Goal: Task Accomplishment & Management: Complete application form

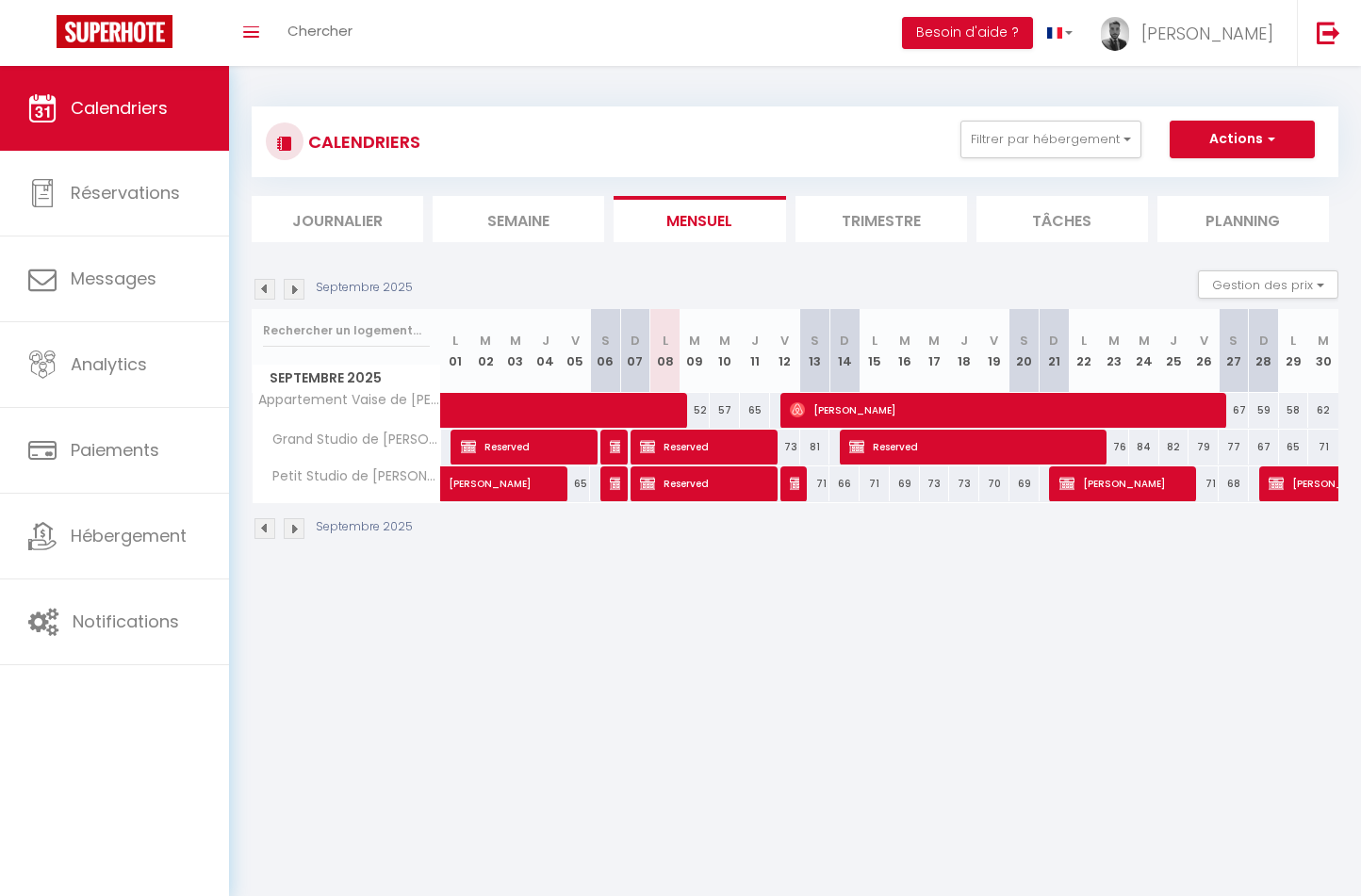
click at [300, 296] on img at bounding box center [294, 289] width 21 height 21
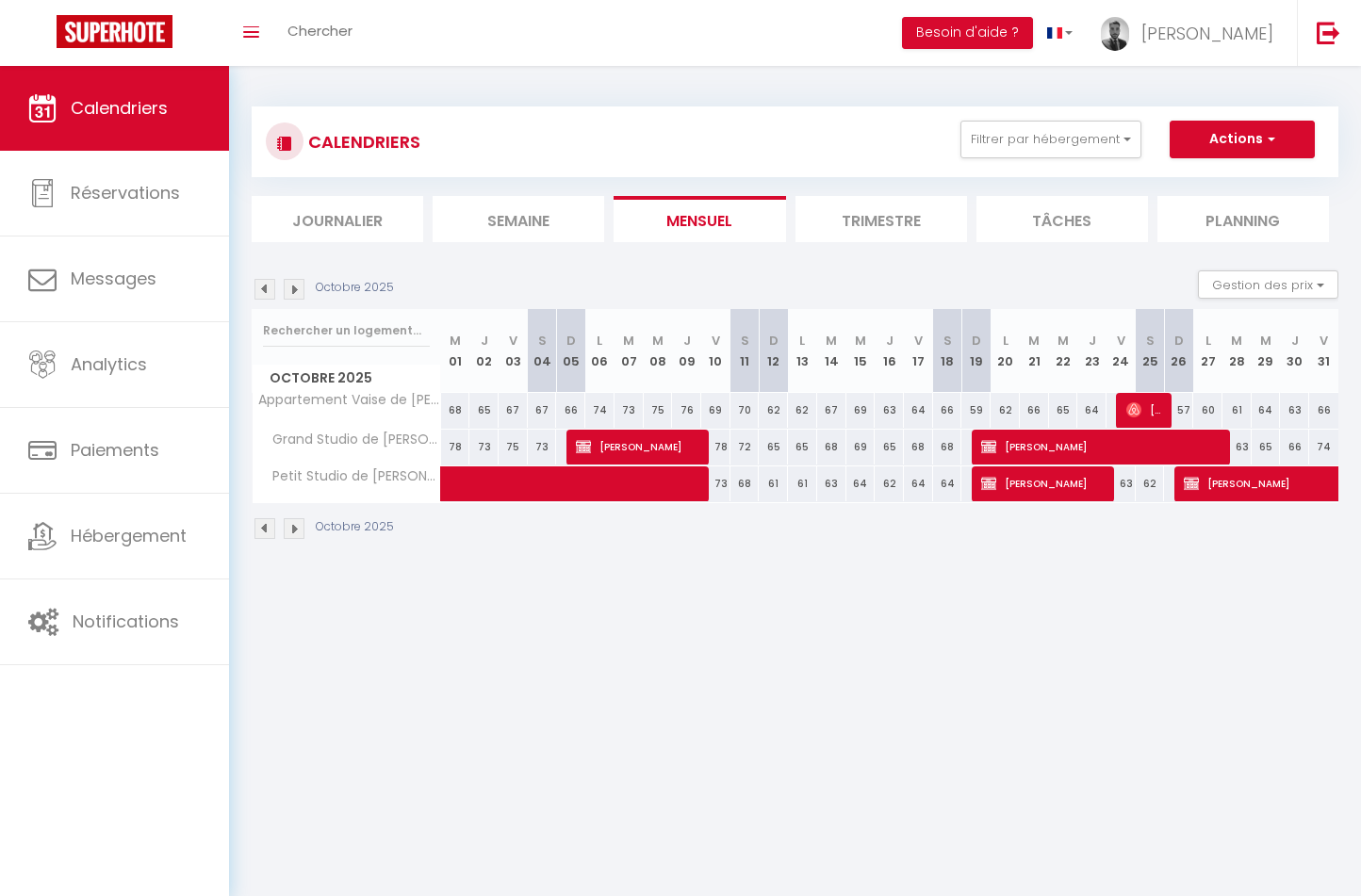
click at [300, 296] on img at bounding box center [294, 289] width 21 height 21
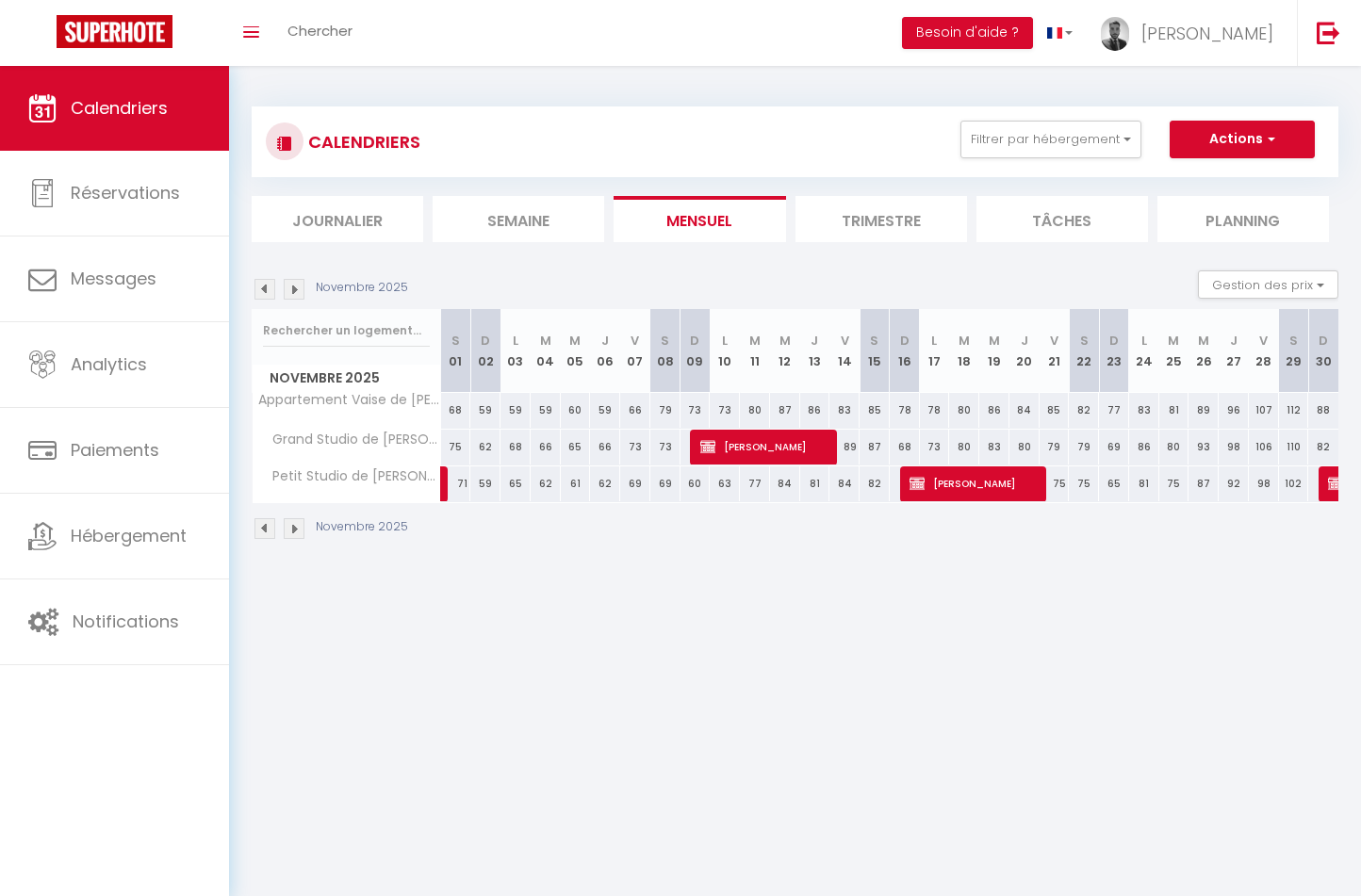
click at [1234, 126] on button "Actions" at bounding box center [1242, 139] width 145 height 37
click at [1231, 180] on link "Nouvelle réservation" at bounding box center [1223, 183] width 164 height 29
select select
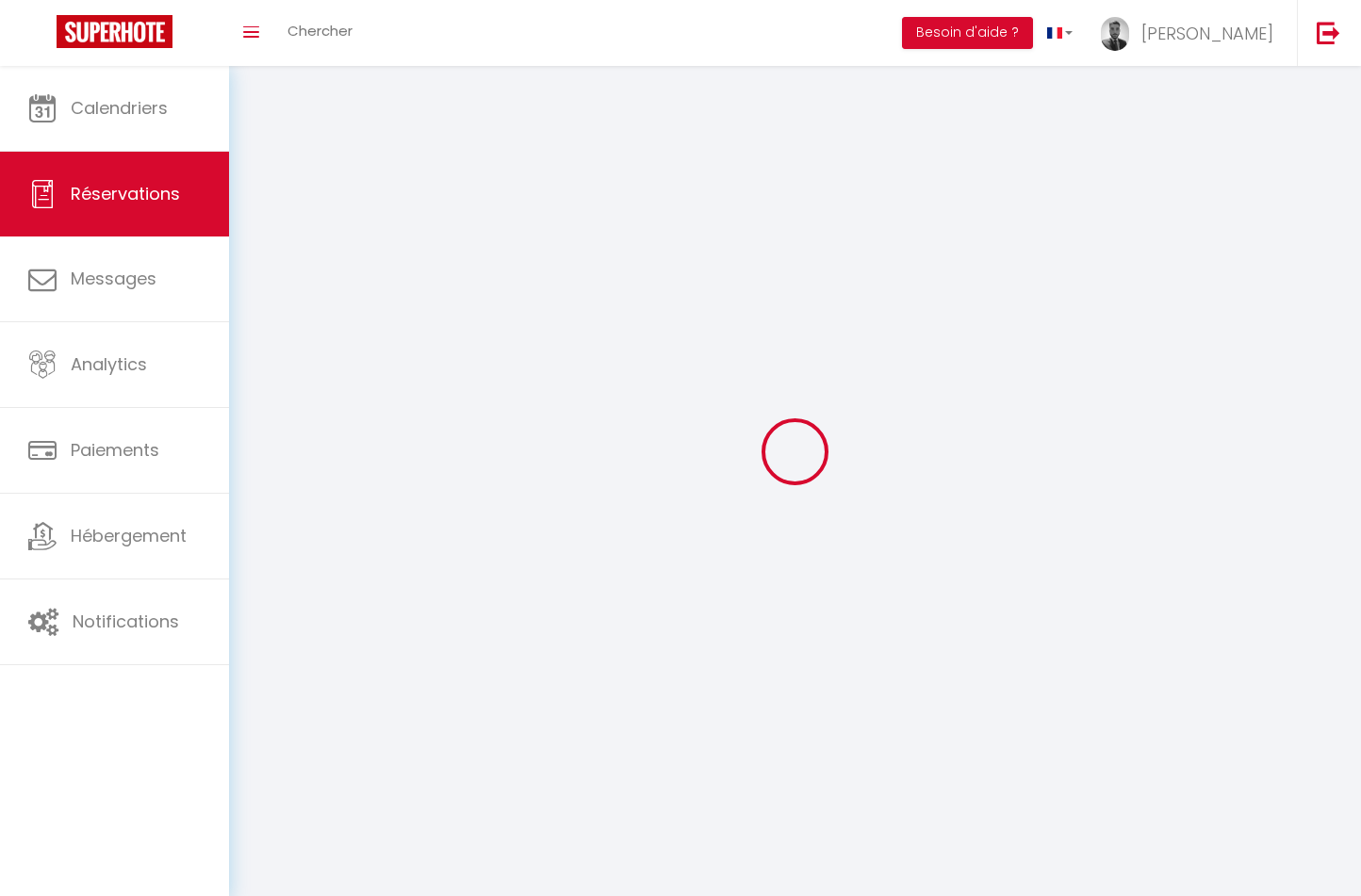
select select
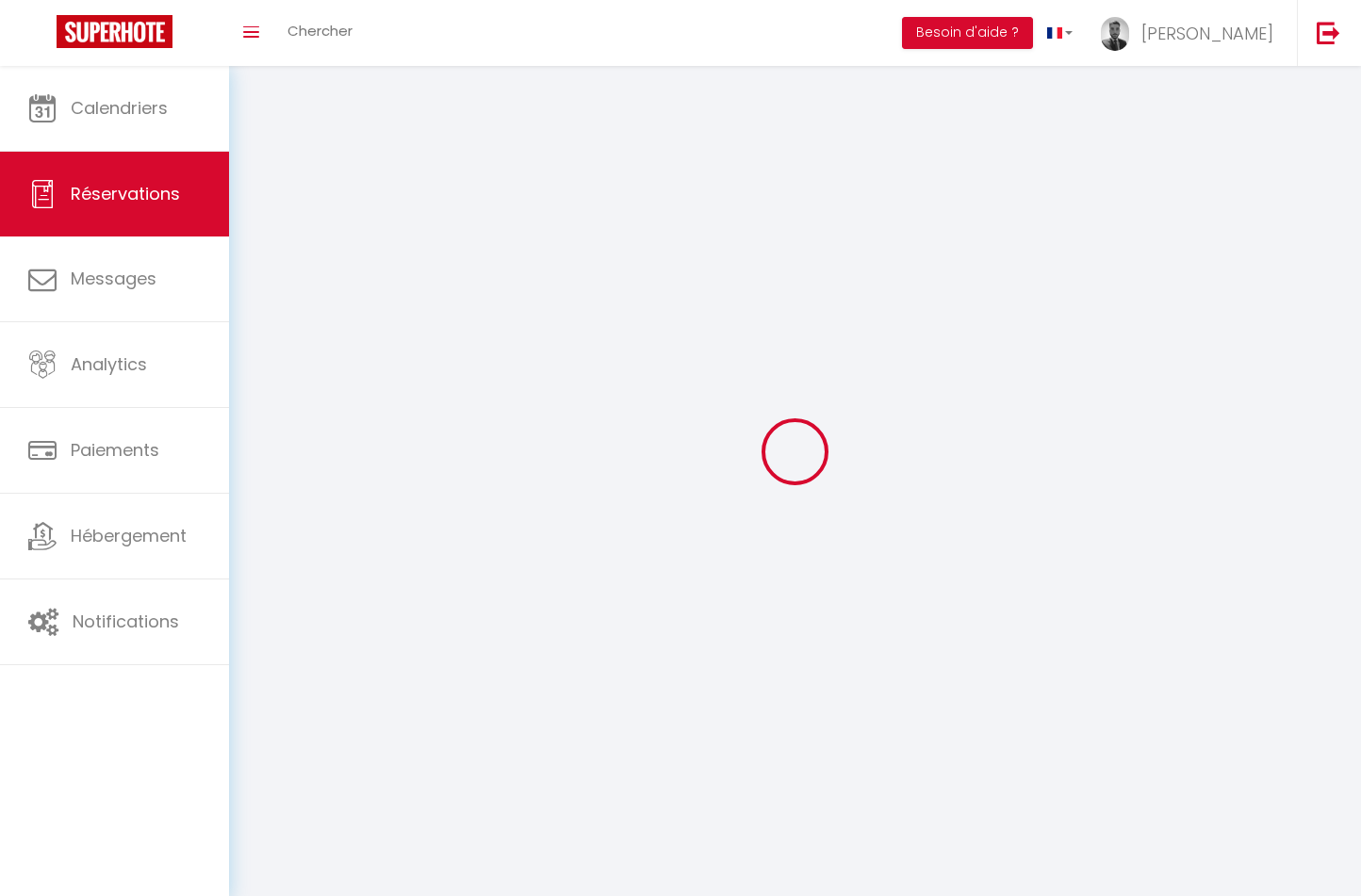
select select
checkbox input "false"
select select
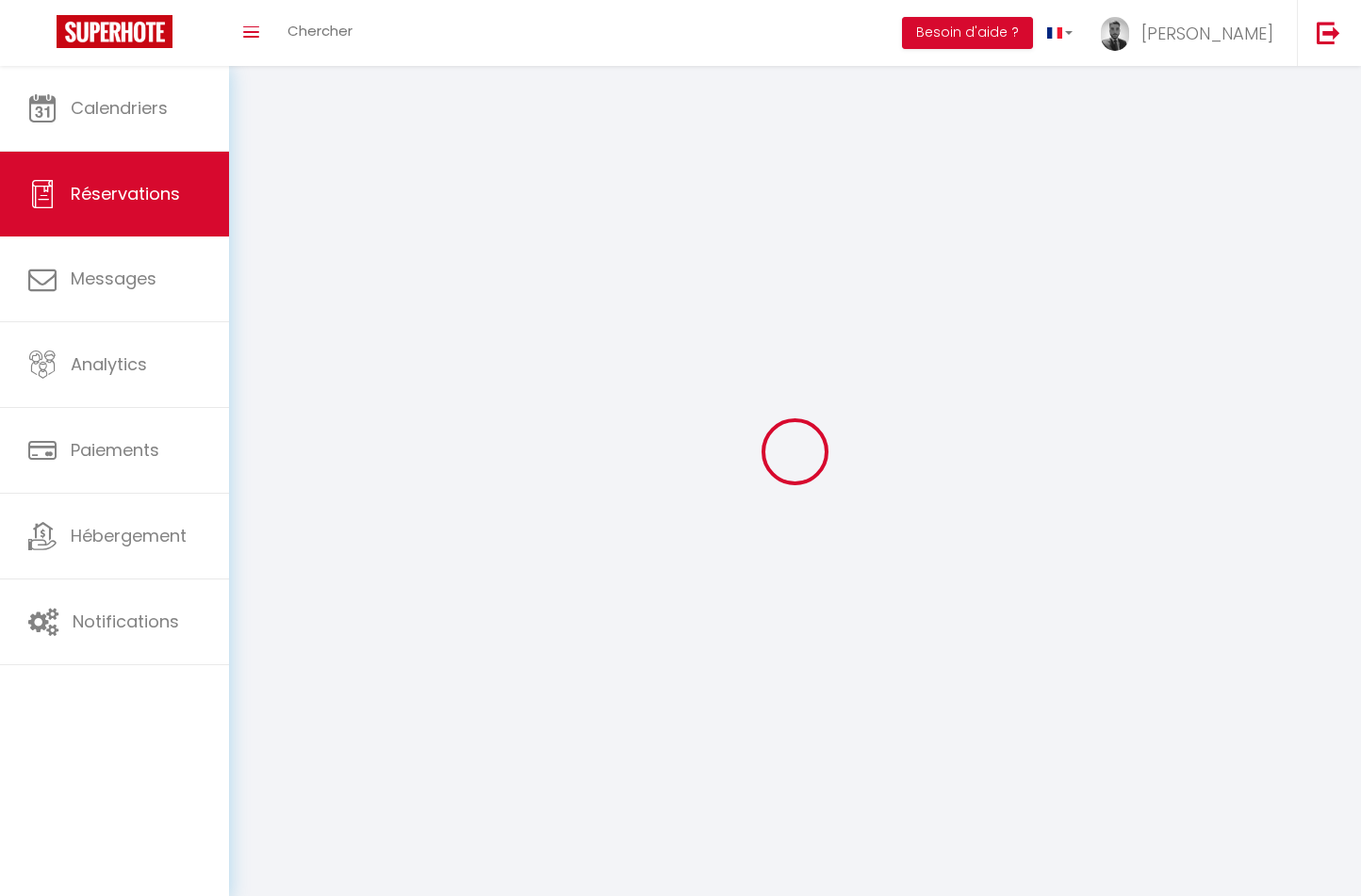
select select
checkbox input "false"
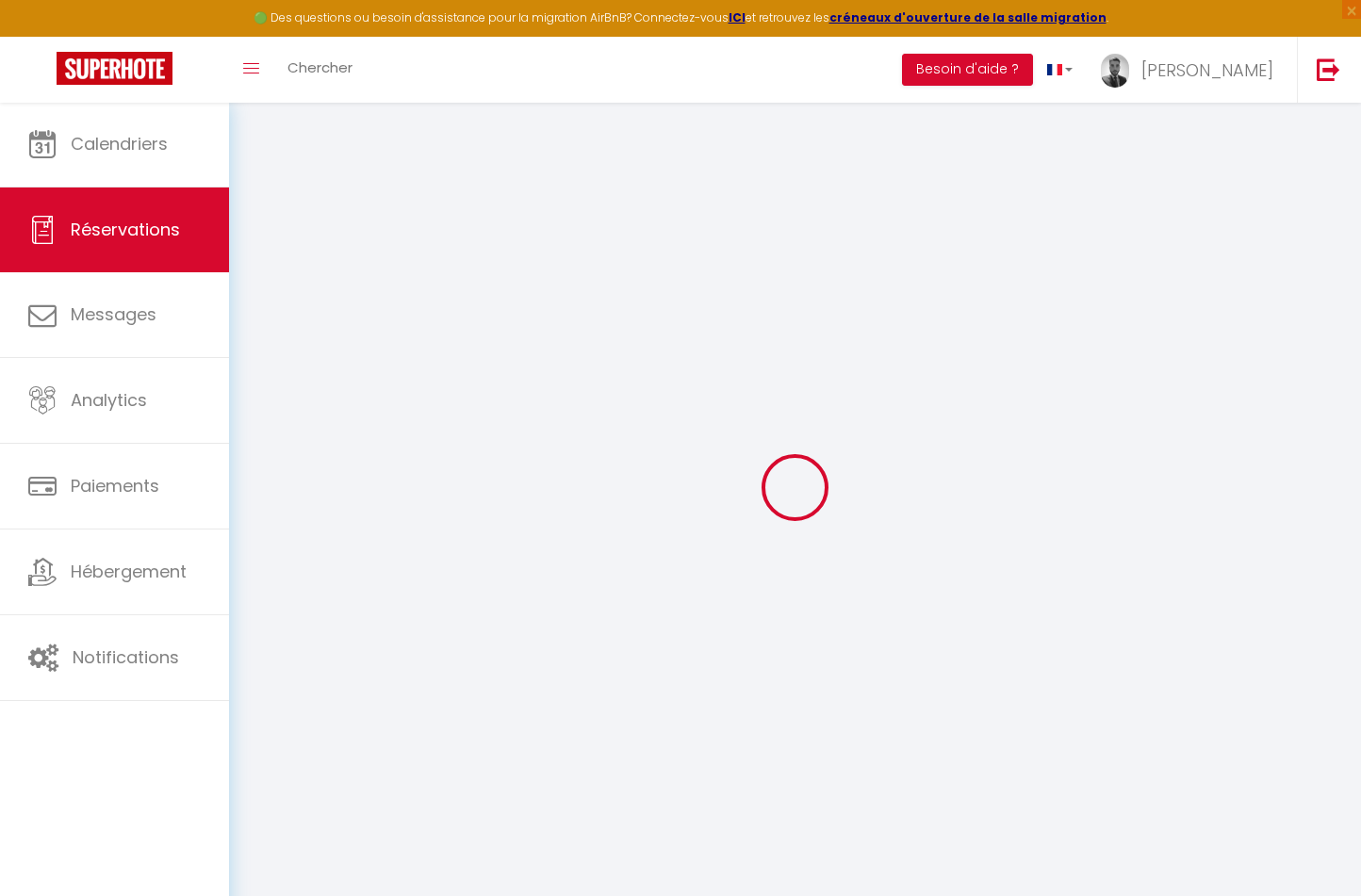
select select
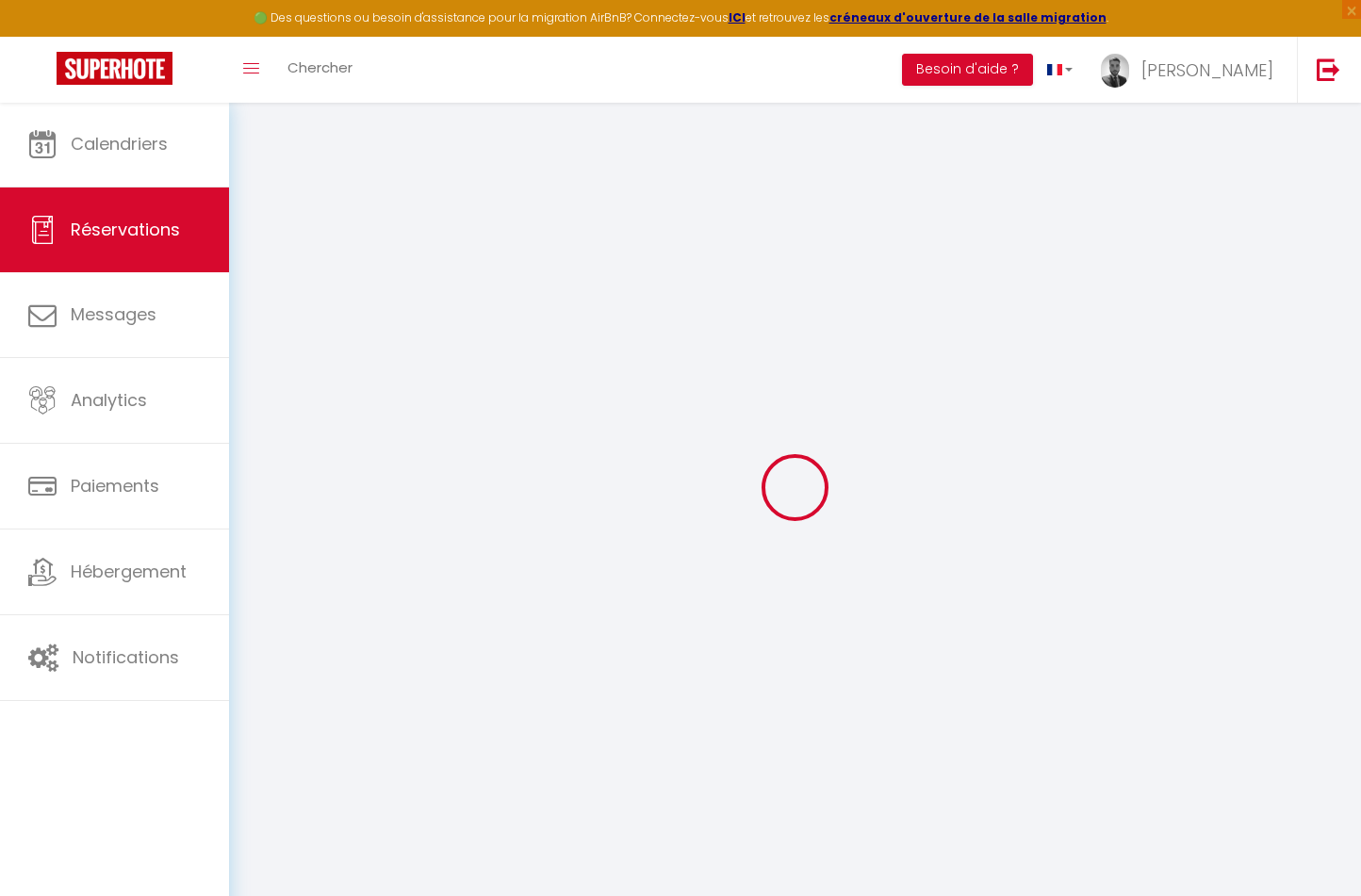
select select
checkbox input "false"
select select
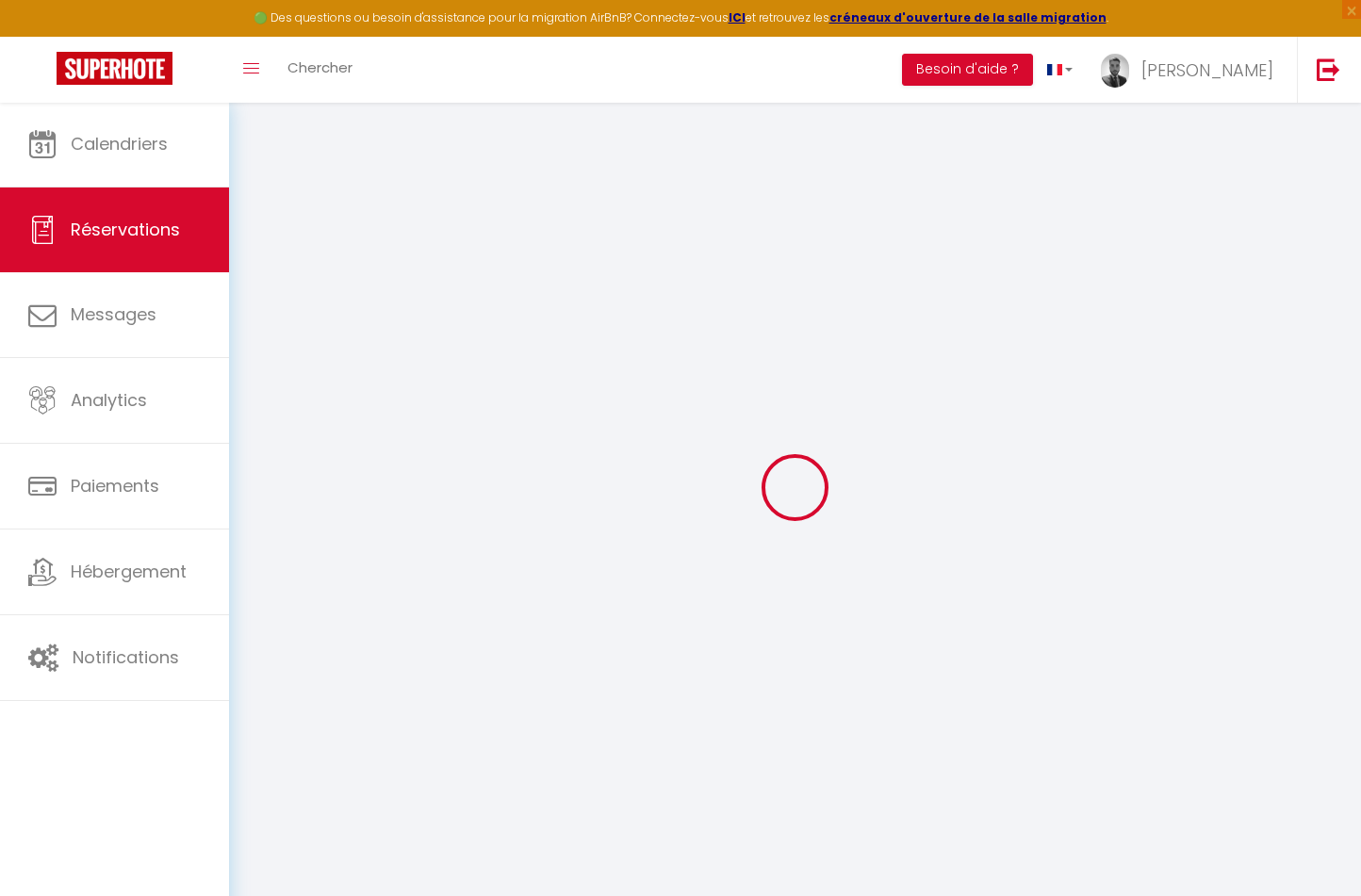
select select
checkbox input "false"
select select
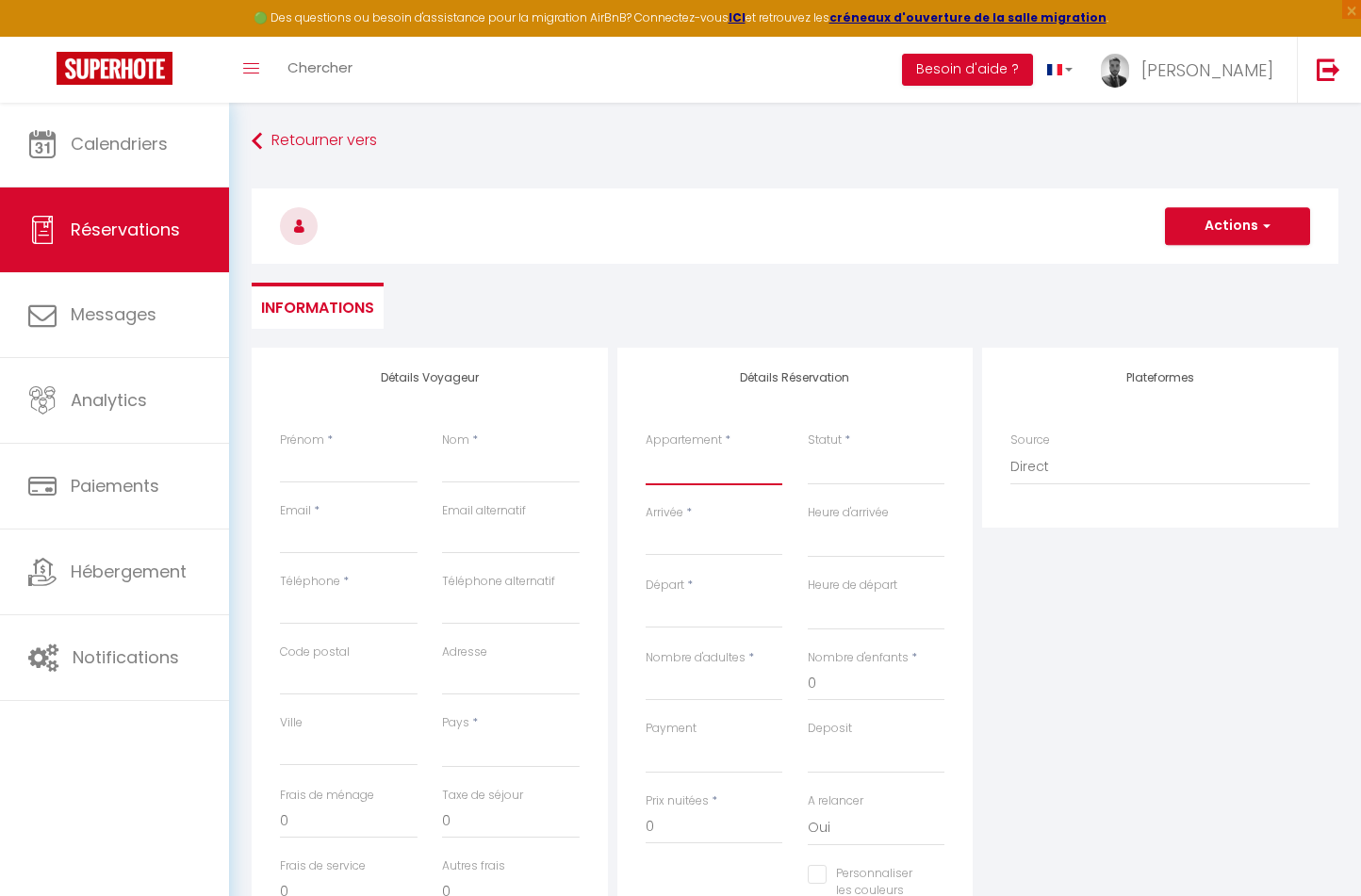
select select "33693"
select select
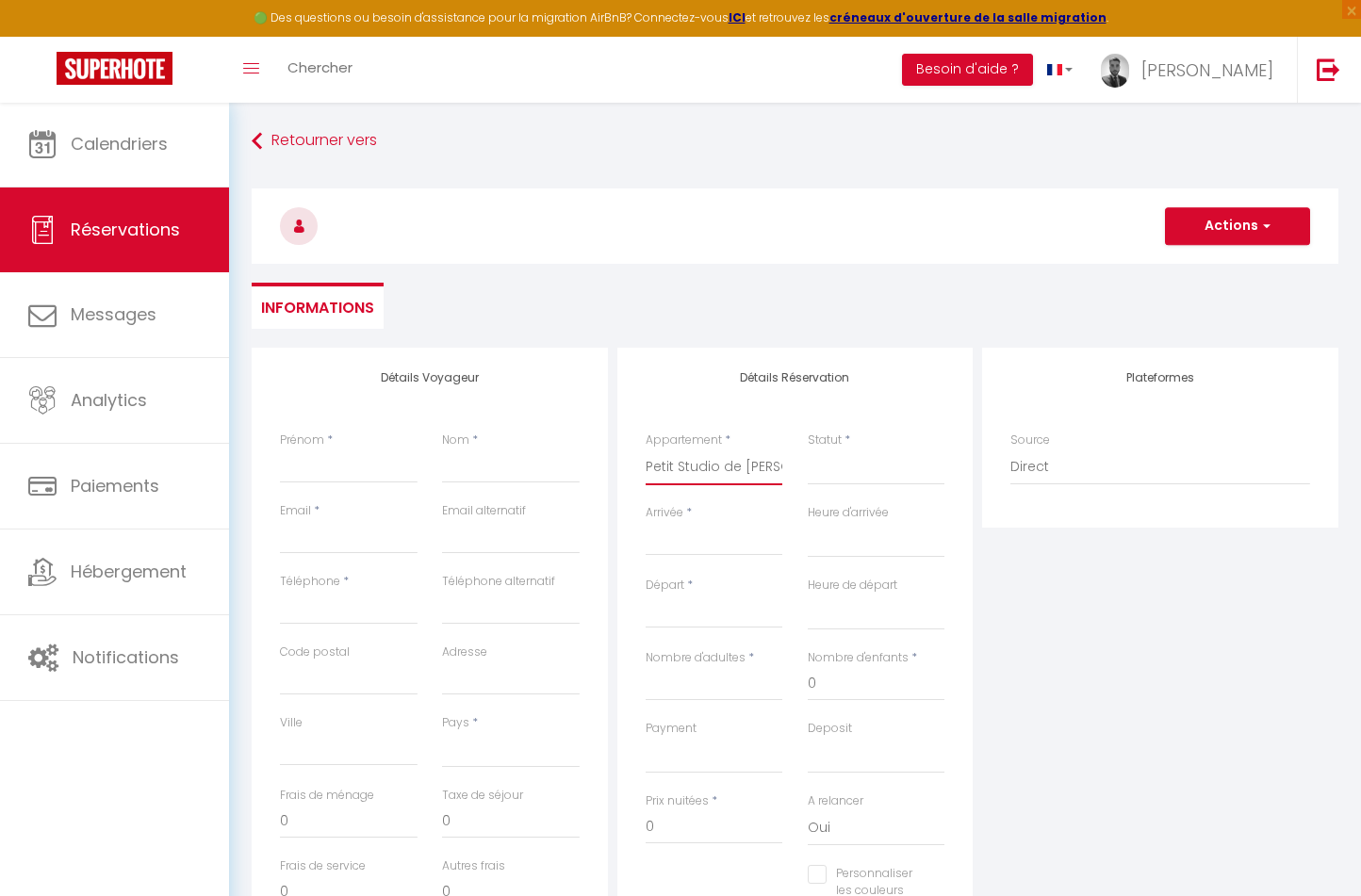
select select
checkbox input "false"
select select
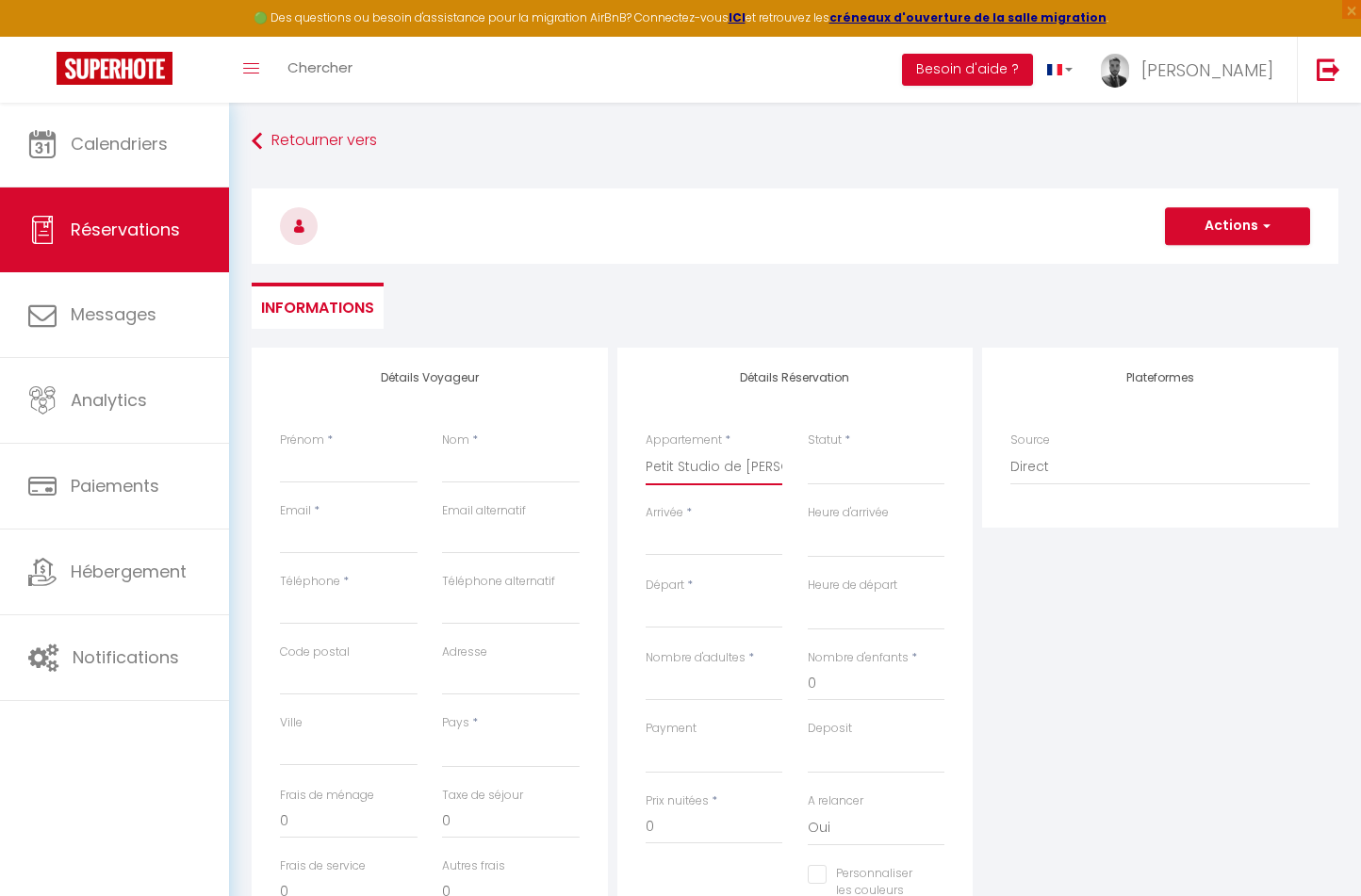
select select
checkbox input "false"
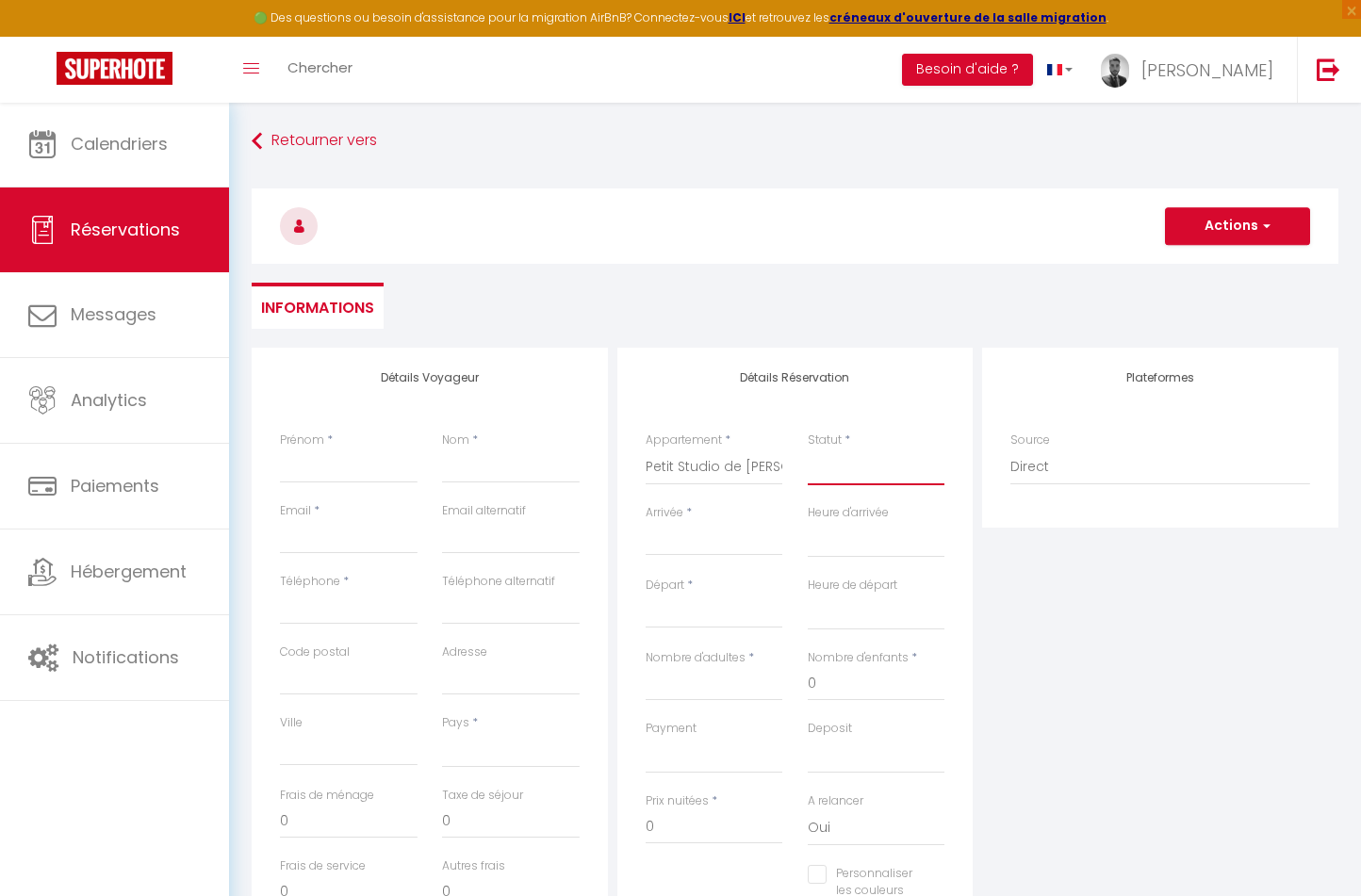
click at [854, 461] on select "Confirmé Non Confirmé [PERSON_NAME] par le voyageur No Show Request" at bounding box center [877, 467] width 138 height 35
select select "1"
select select
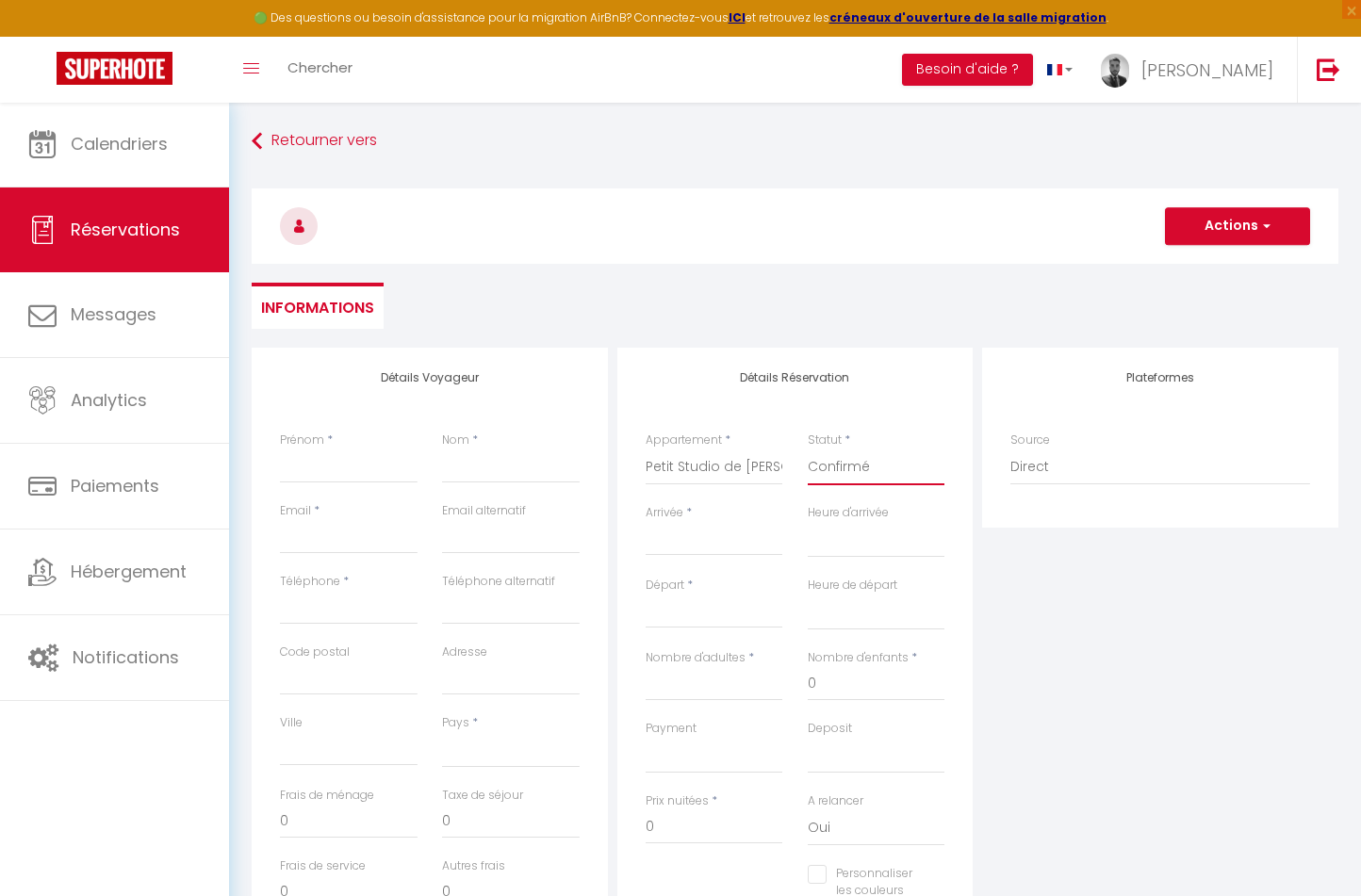
select select
checkbox input "false"
click at [709, 540] on input "Arrivée" at bounding box center [714, 542] width 138 height 25
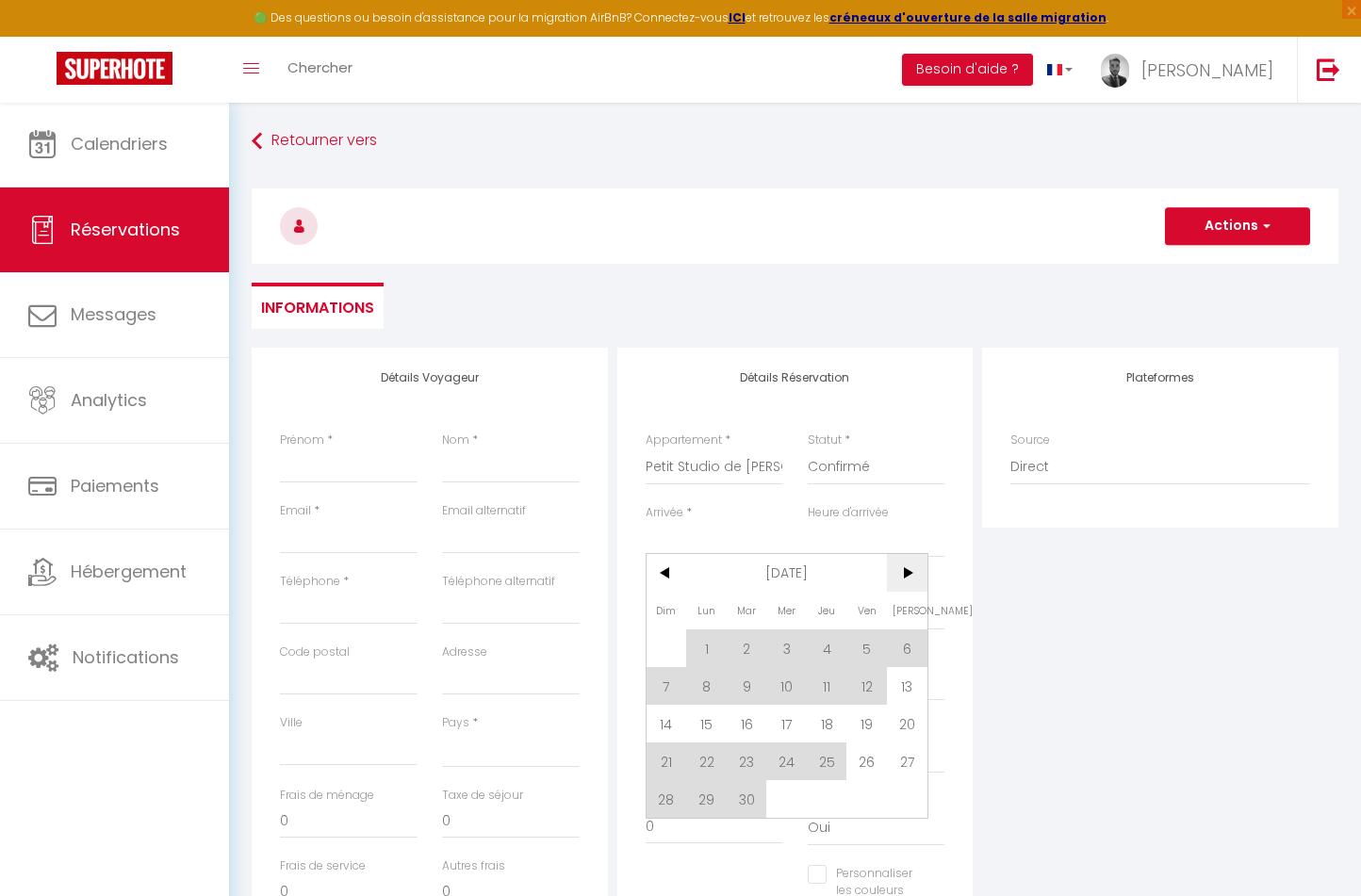
click at [904, 581] on span ">" at bounding box center [906, 572] width 40 height 37
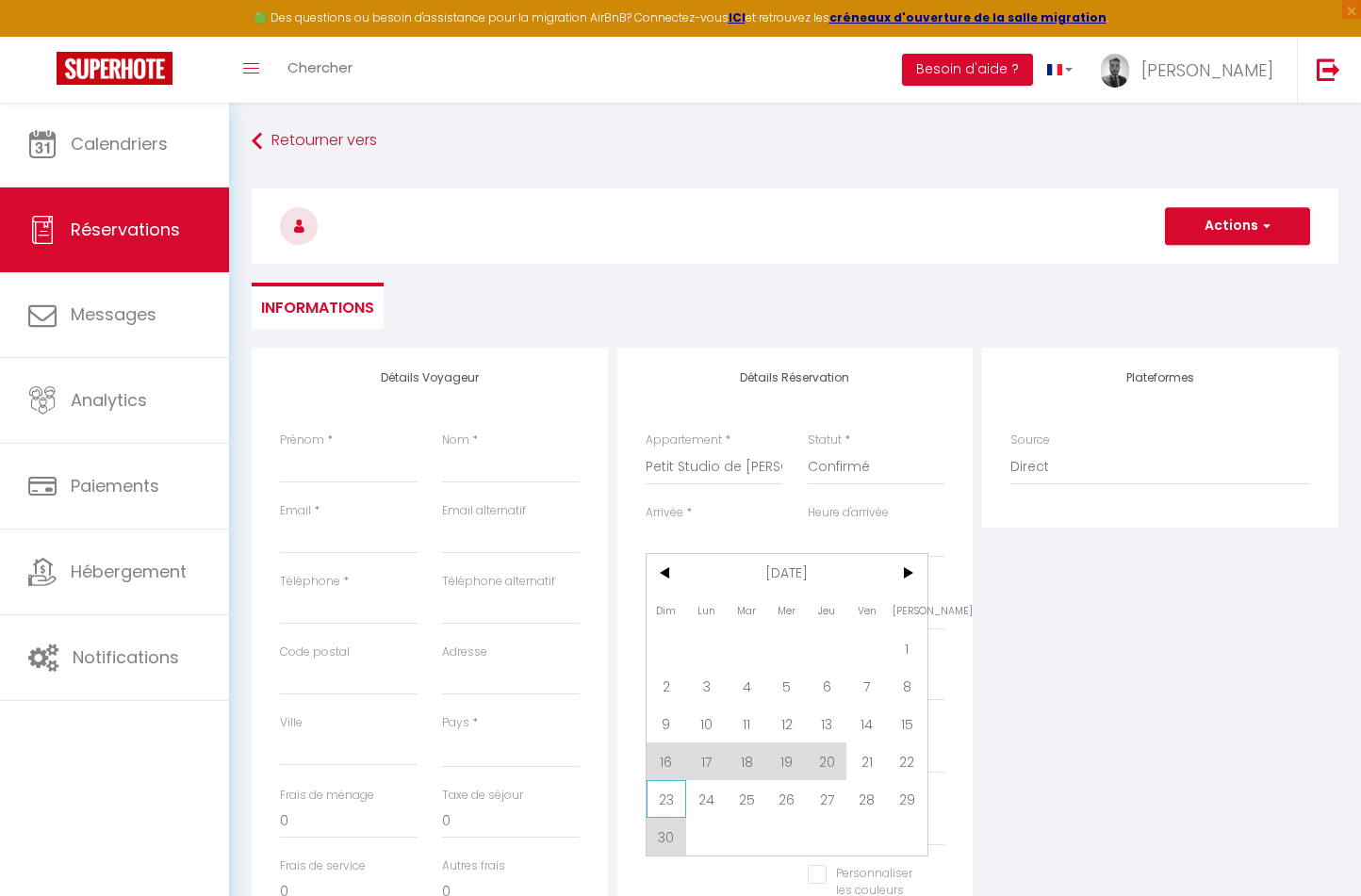
click at [657, 806] on span "23" at bounding box center [667, 799] width 40 height 37
select select
type input "Dim 23 Novembre 2025"
select select
type input "Lun 24 Novembre 2025"
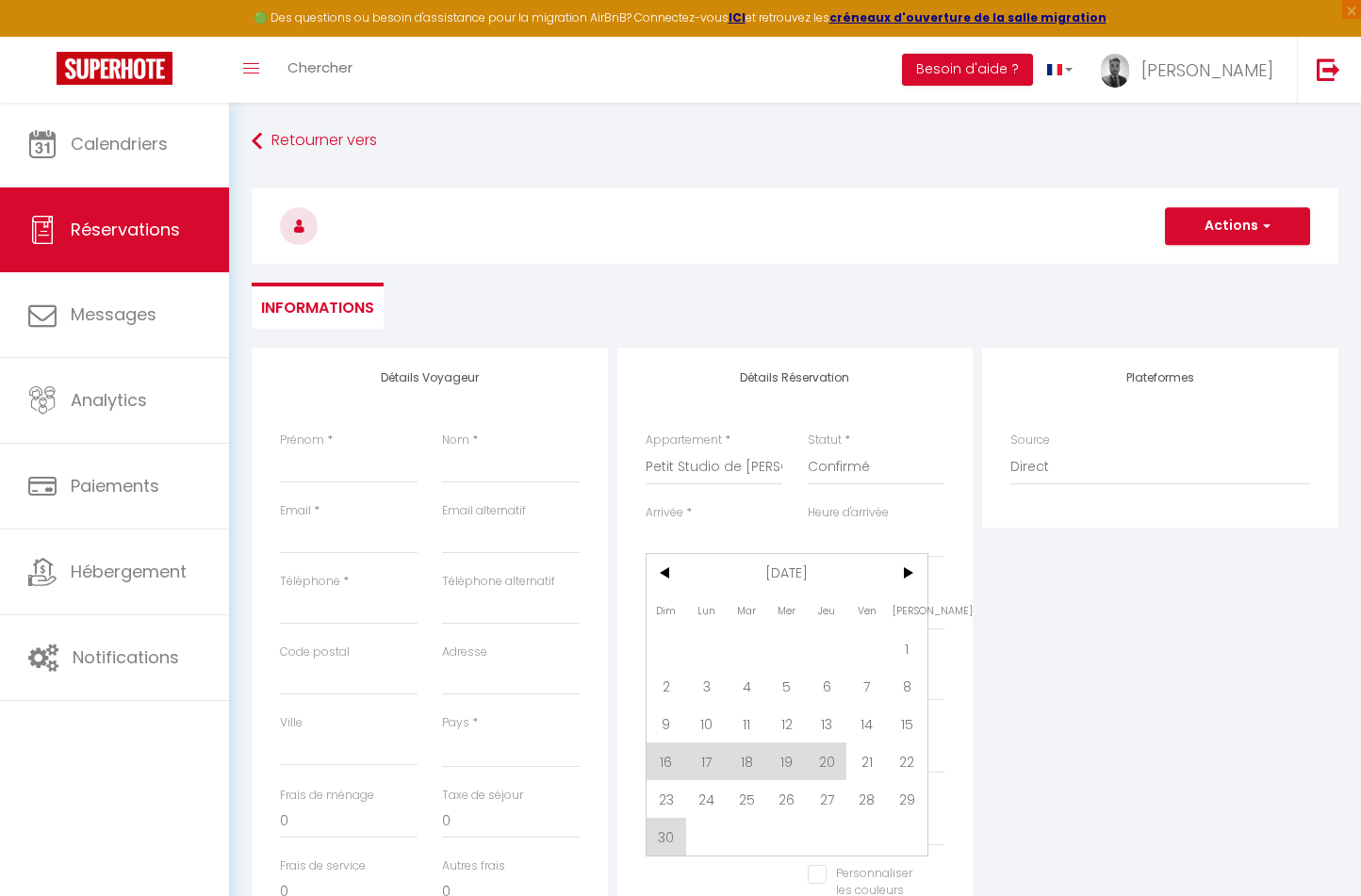
select select
checkbox input "false"
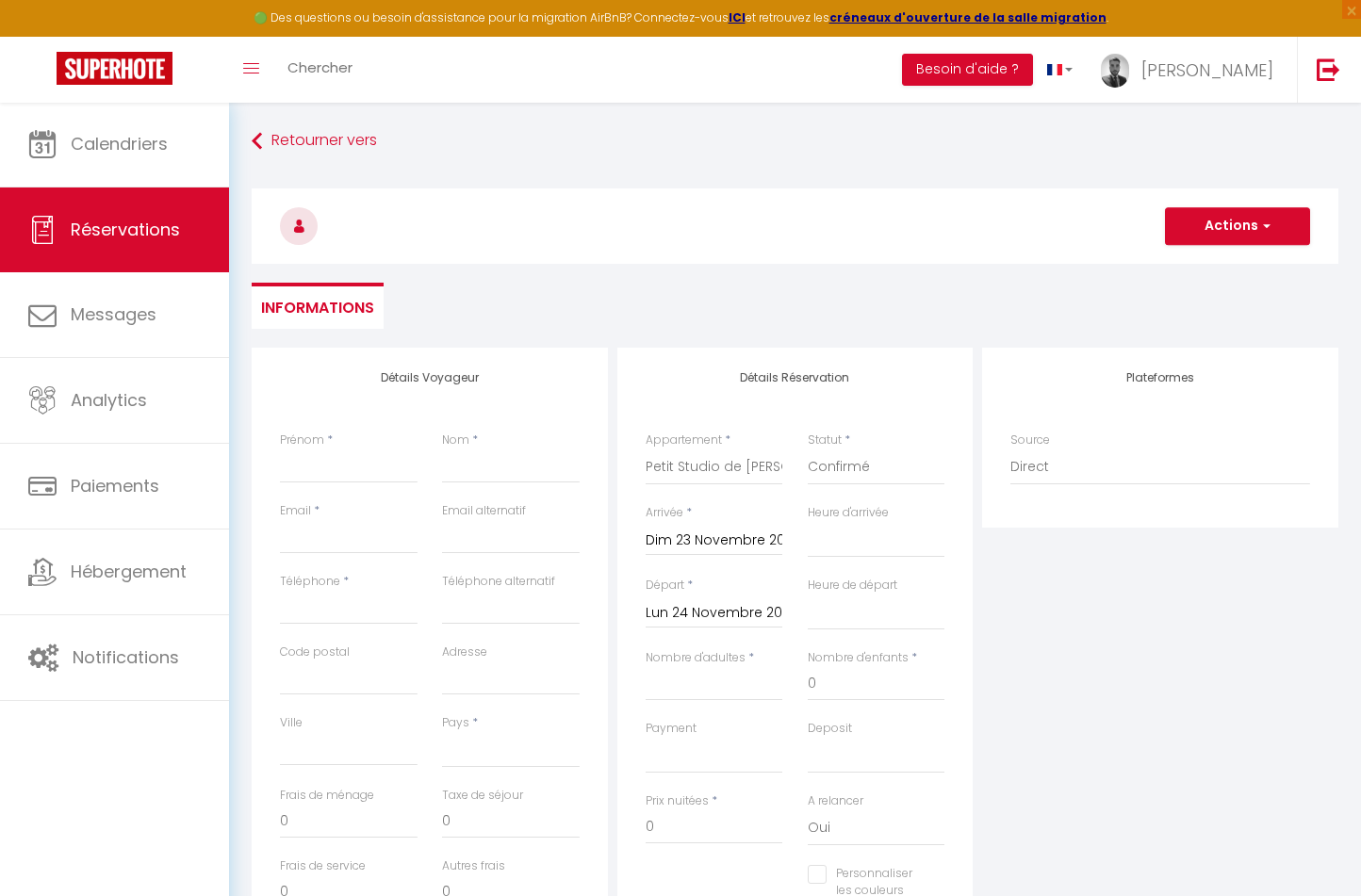
click at [741, 611] on input "Lun 24 Novembre 2025" at bounding box center [714, 613] width 138 height 25
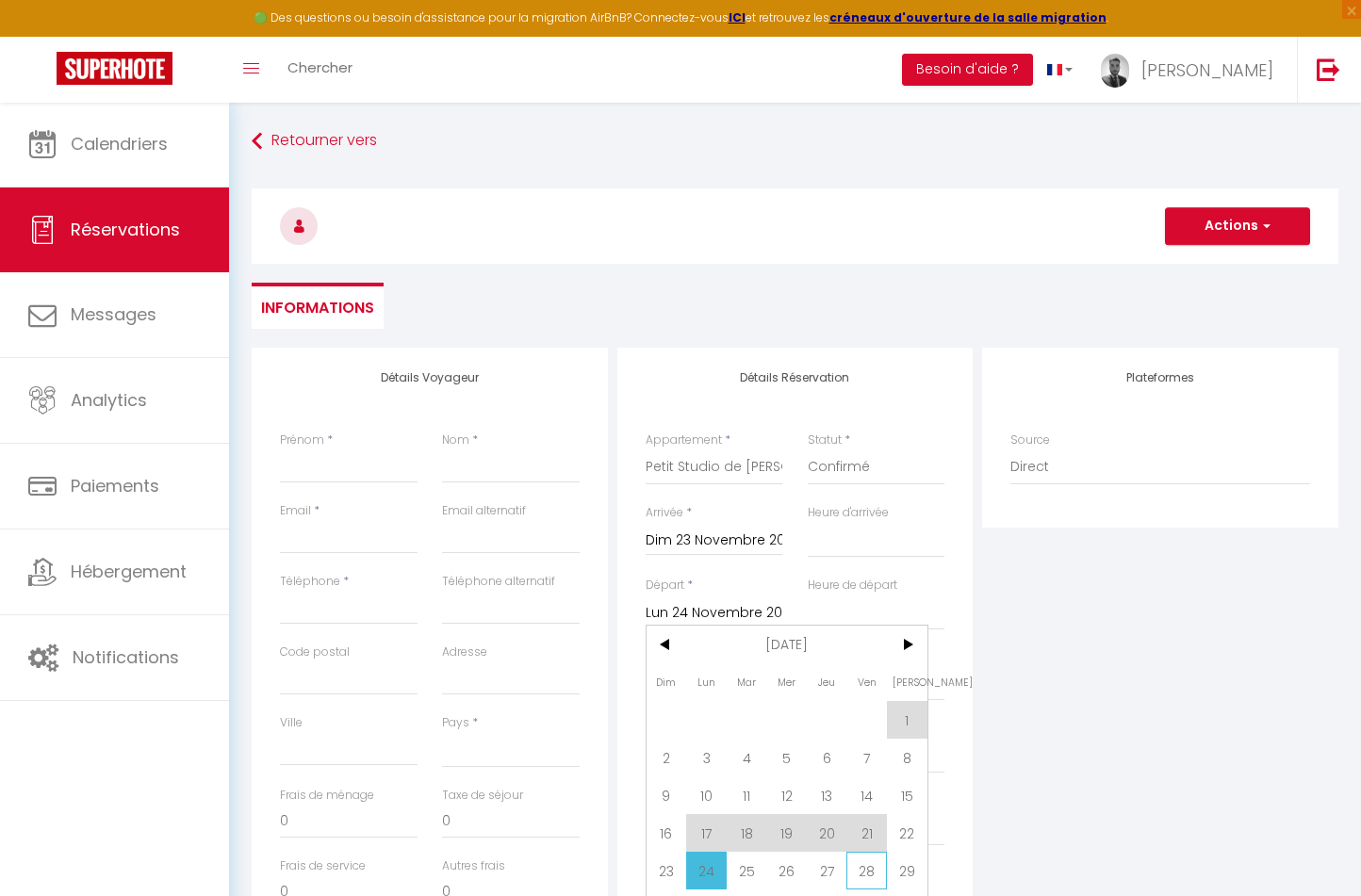
click at [862, 874] on span "28" at bounding box center [866, 870] width 40 height 37
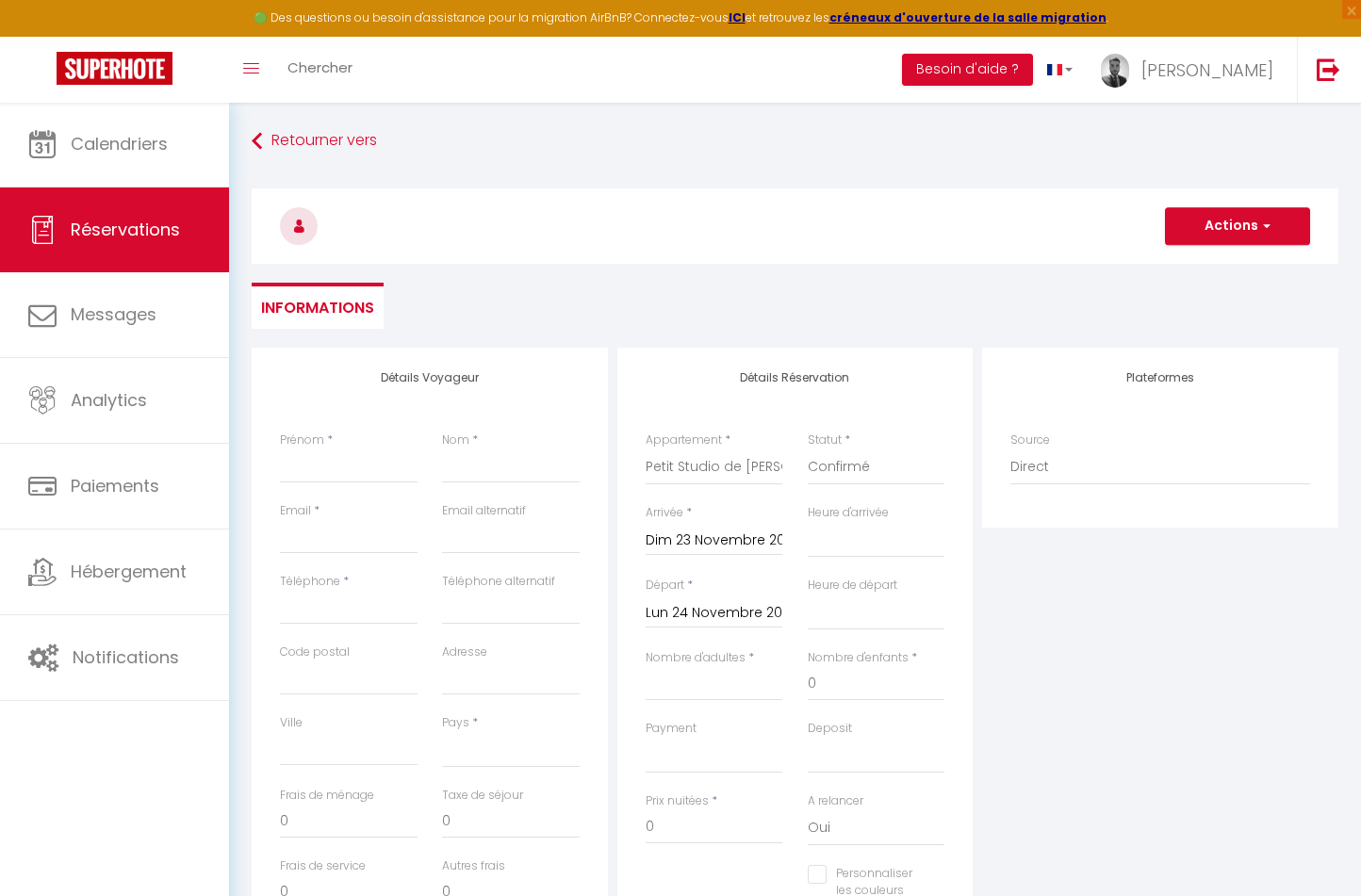
select select
type input "[DATE]"
select select
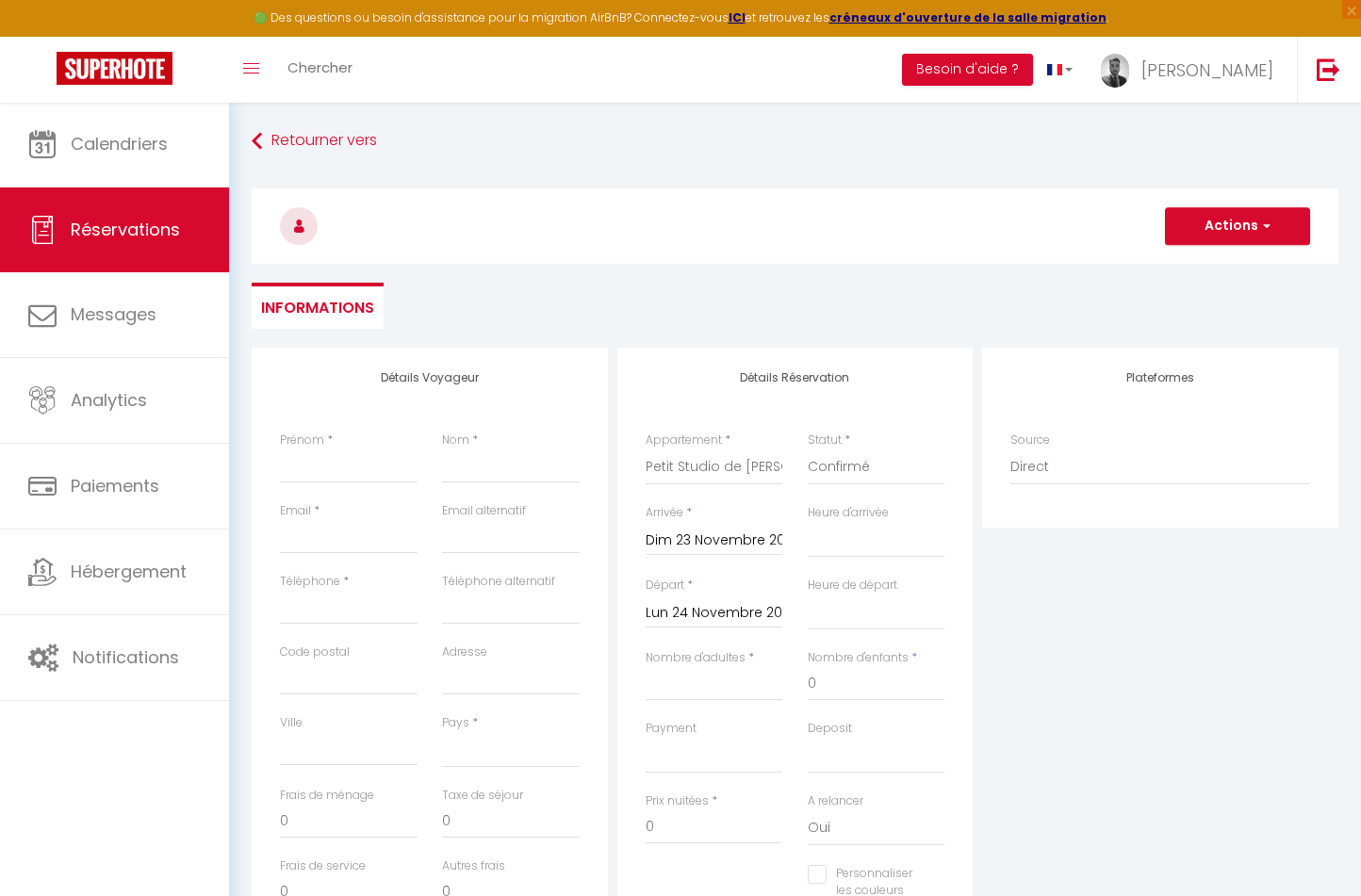
select select
checkbox input "false"
select select "16:00"
select select
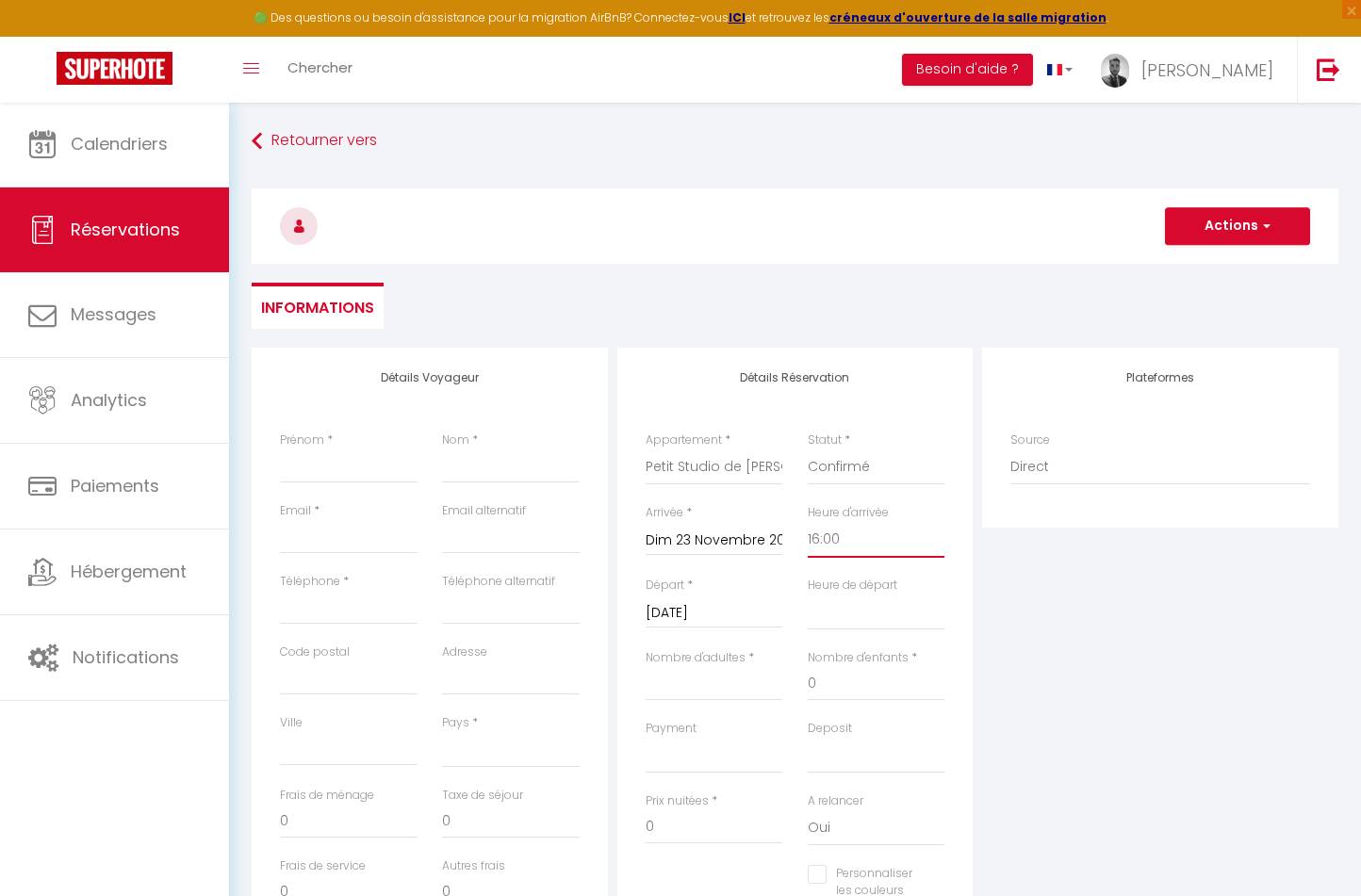
select select
checkbox input "false"
select select "10:00"
select select
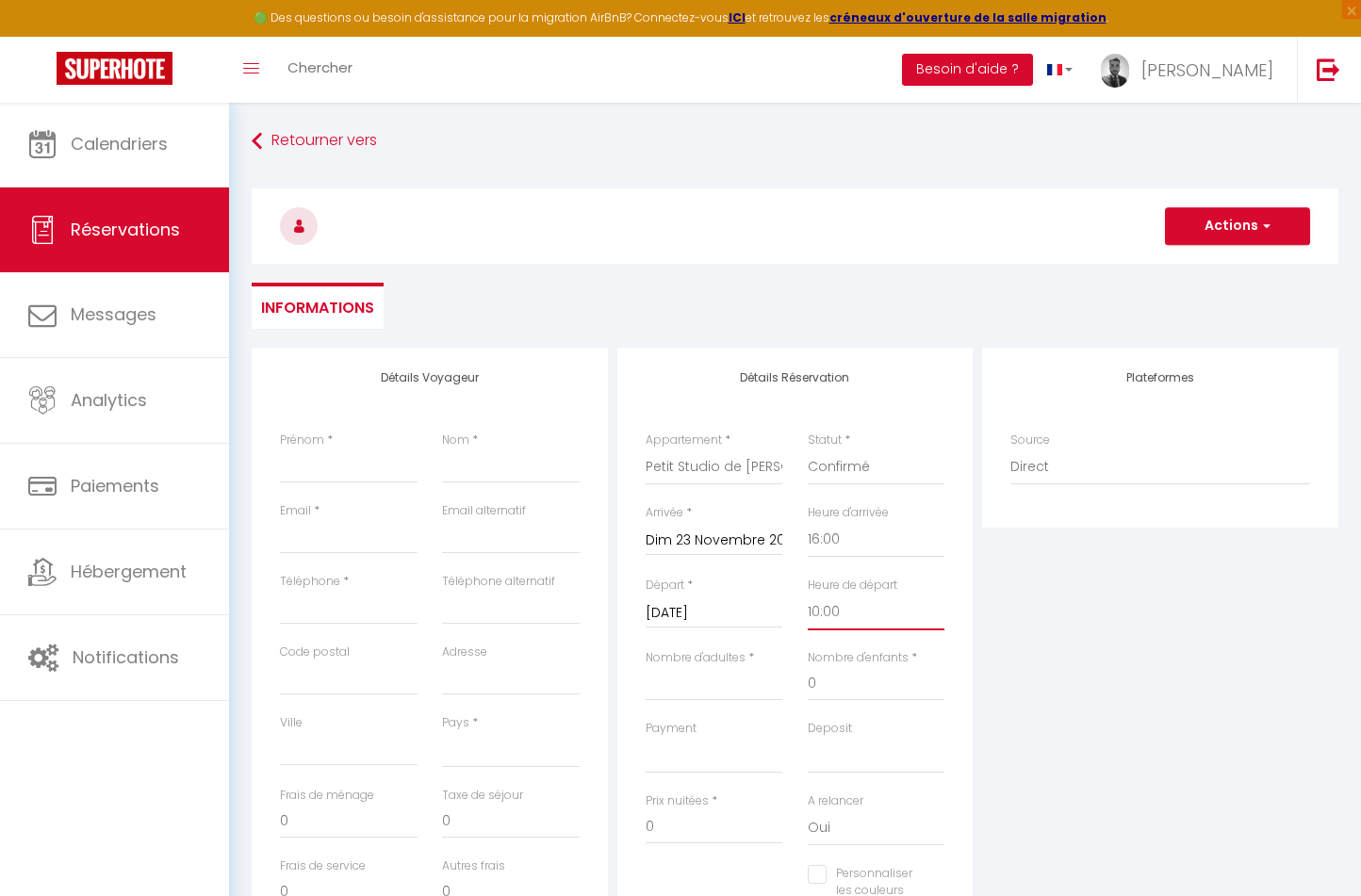
select select
checkbox input "false"
type input "1"
select select
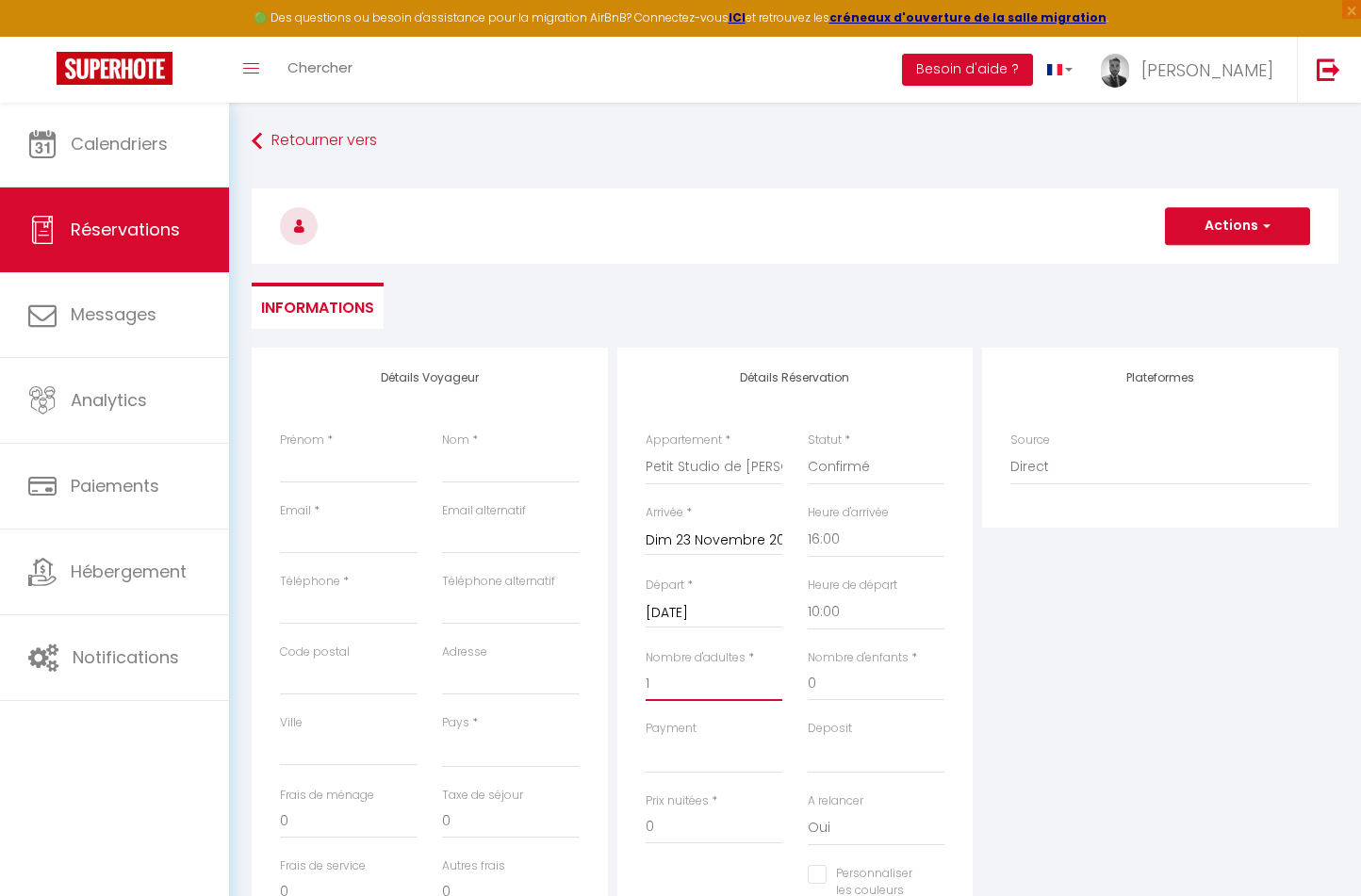
select select
checkbox input "false"
select select
type input "54"
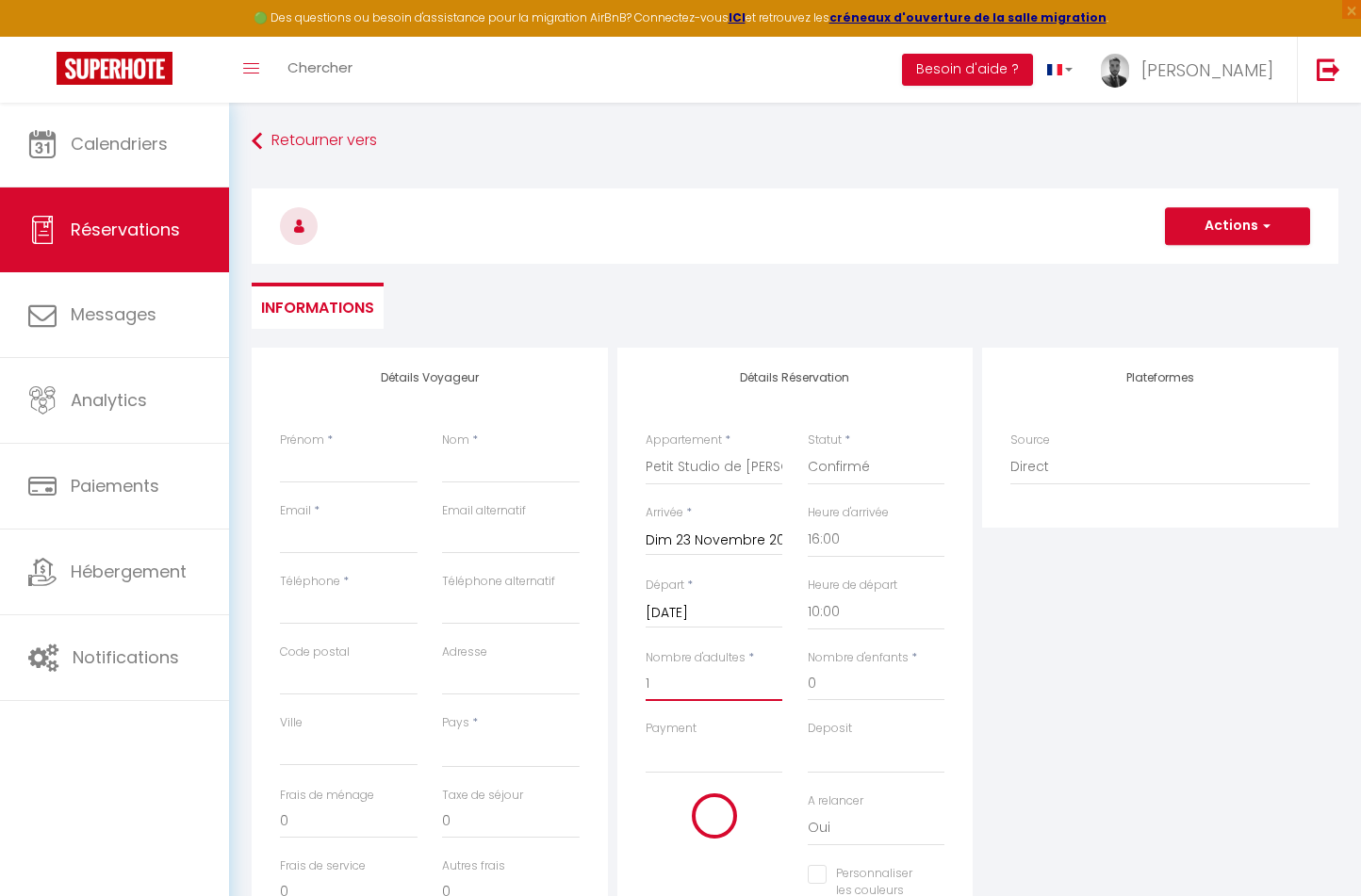
select select
type input "400"
checkbox input "false"
type input "1"
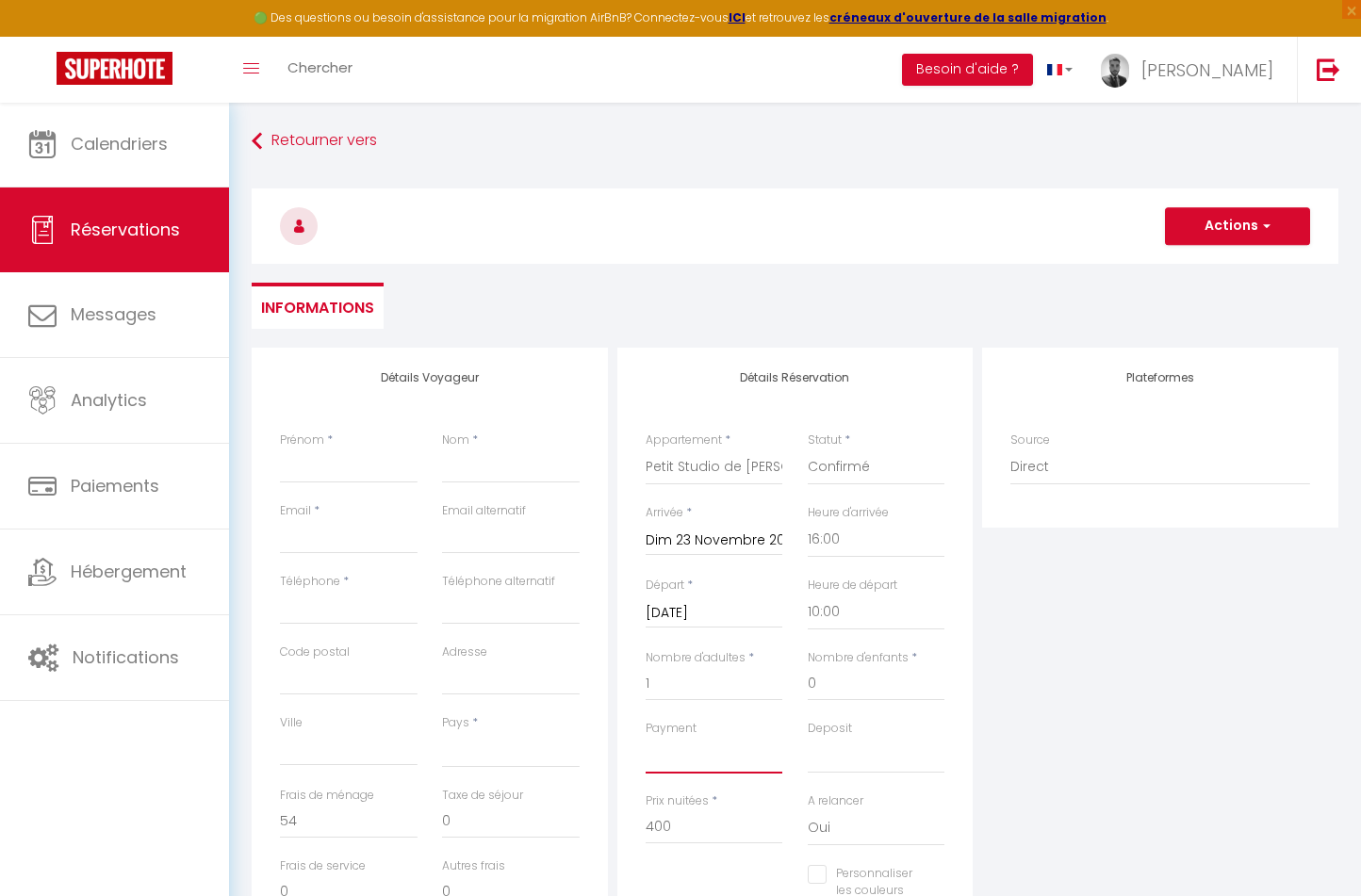
select select "12"
select select
checkbox input "false"
select select "14"
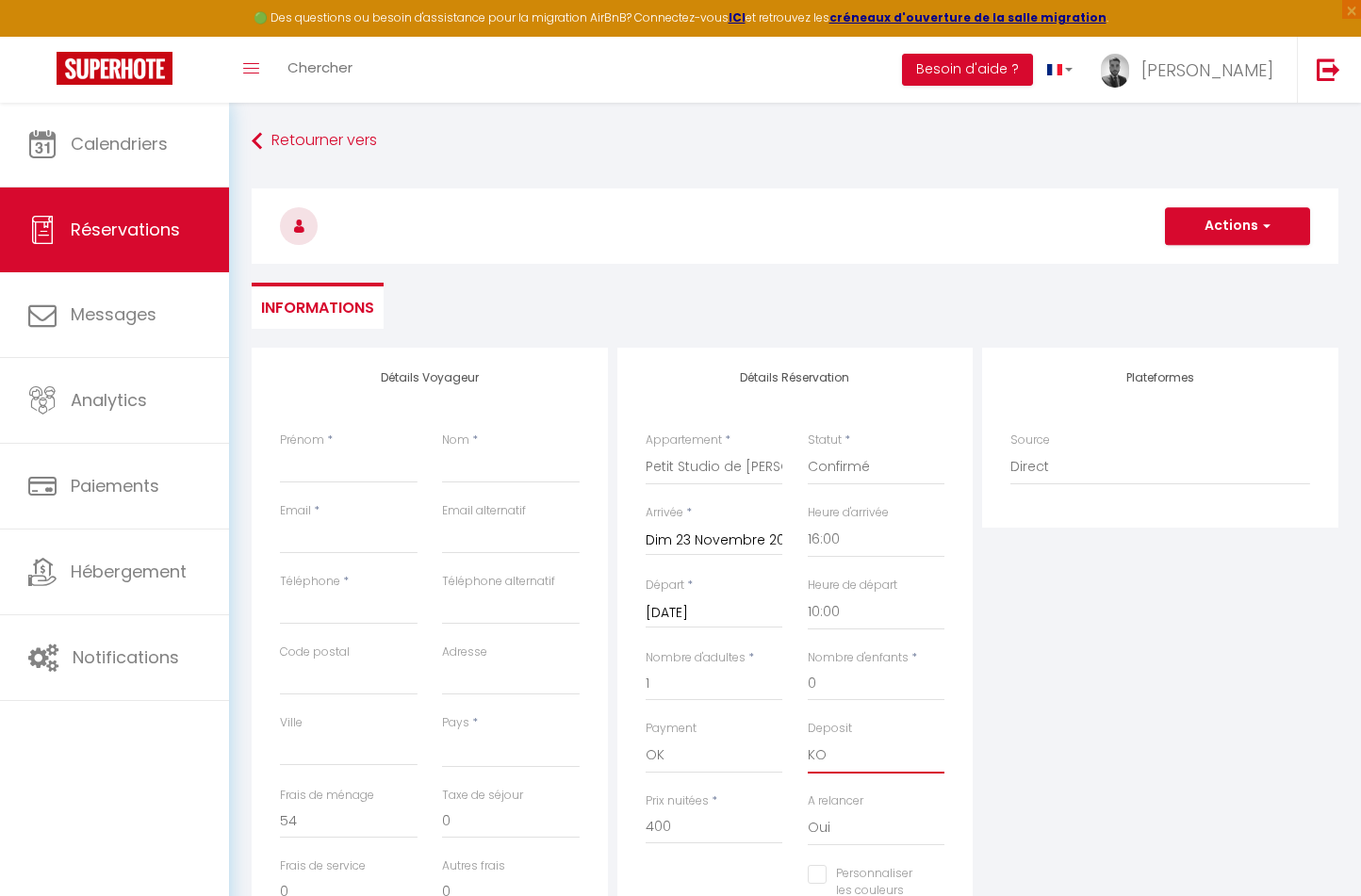
select select
checkbox input "false"
click at [1073, 748] on div "Plateformes Source Direct [DOMAIN_NAME] [DOMAIN_NAME] Chalet montagne Expedia G…" at bounding box center [1159, 684] width 366 height 673
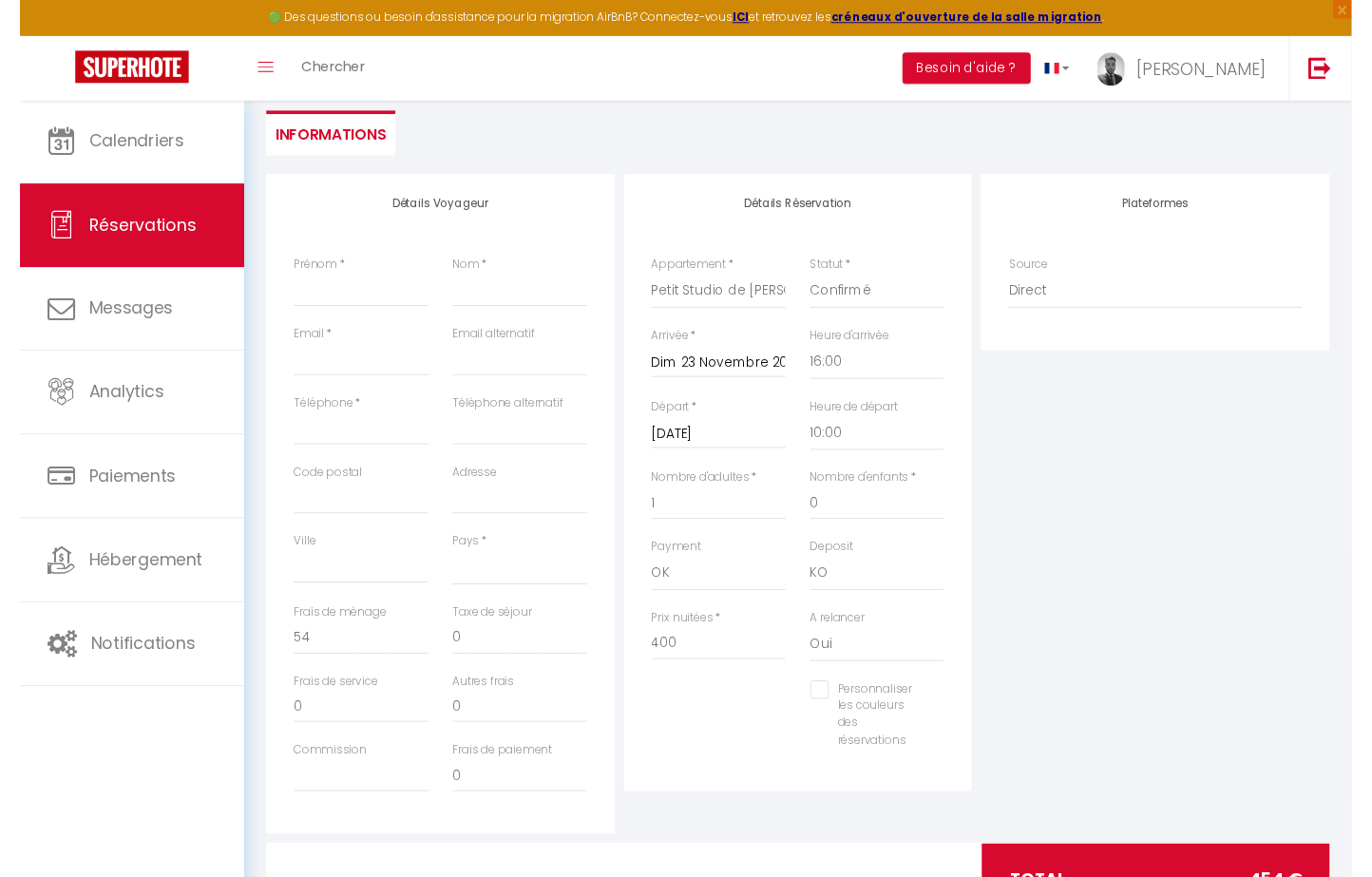
scroll to position [175, 0]
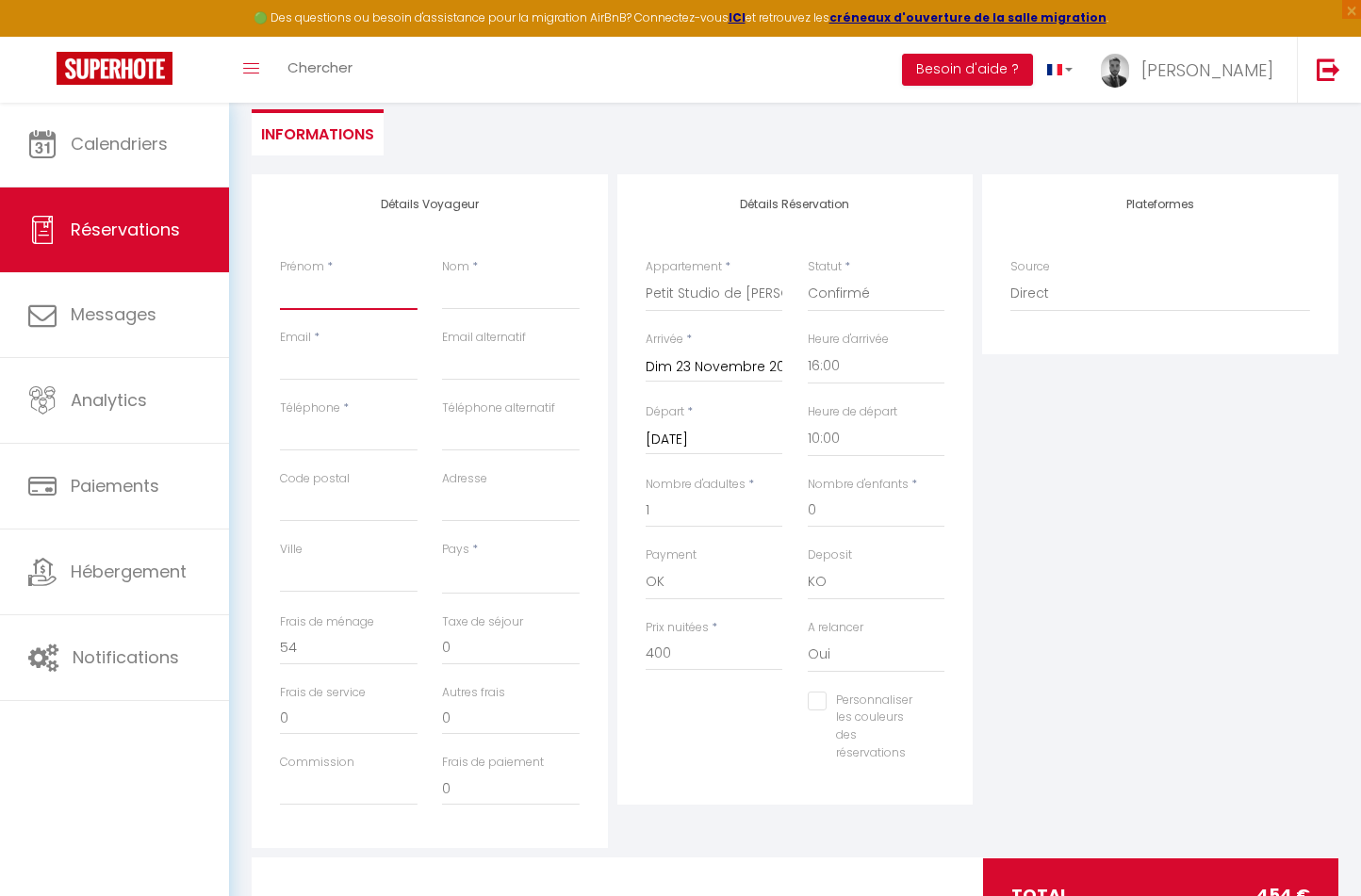
type input "L"
select select
checkbox input "false"
type input "Lé"
select select
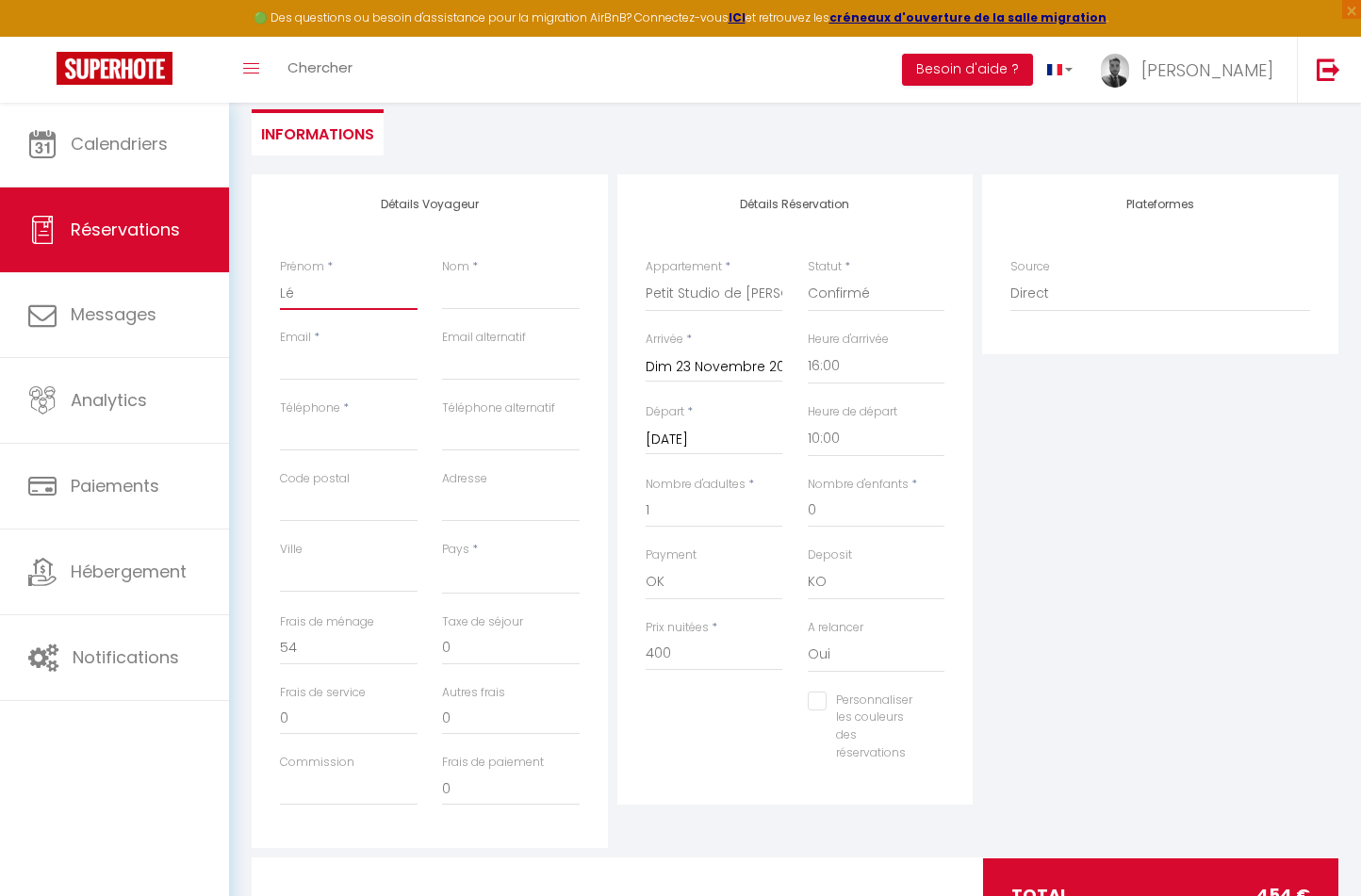
checkbox input "false"
type input "Lén"
select select
checkbox input "false"
type input "Léna"
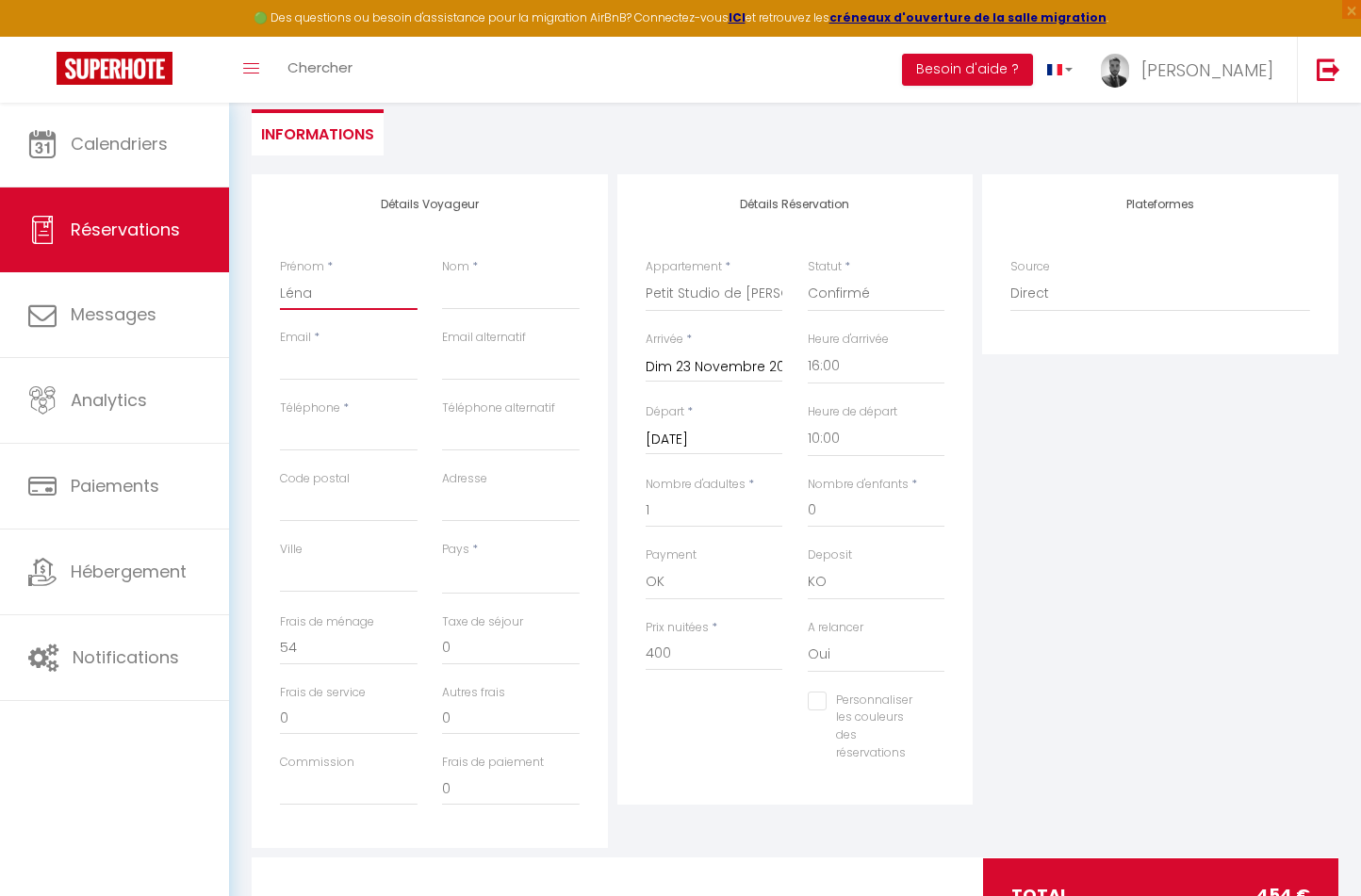
select select
checkbox input "false"
type input "Léna"
type input "M"
select select
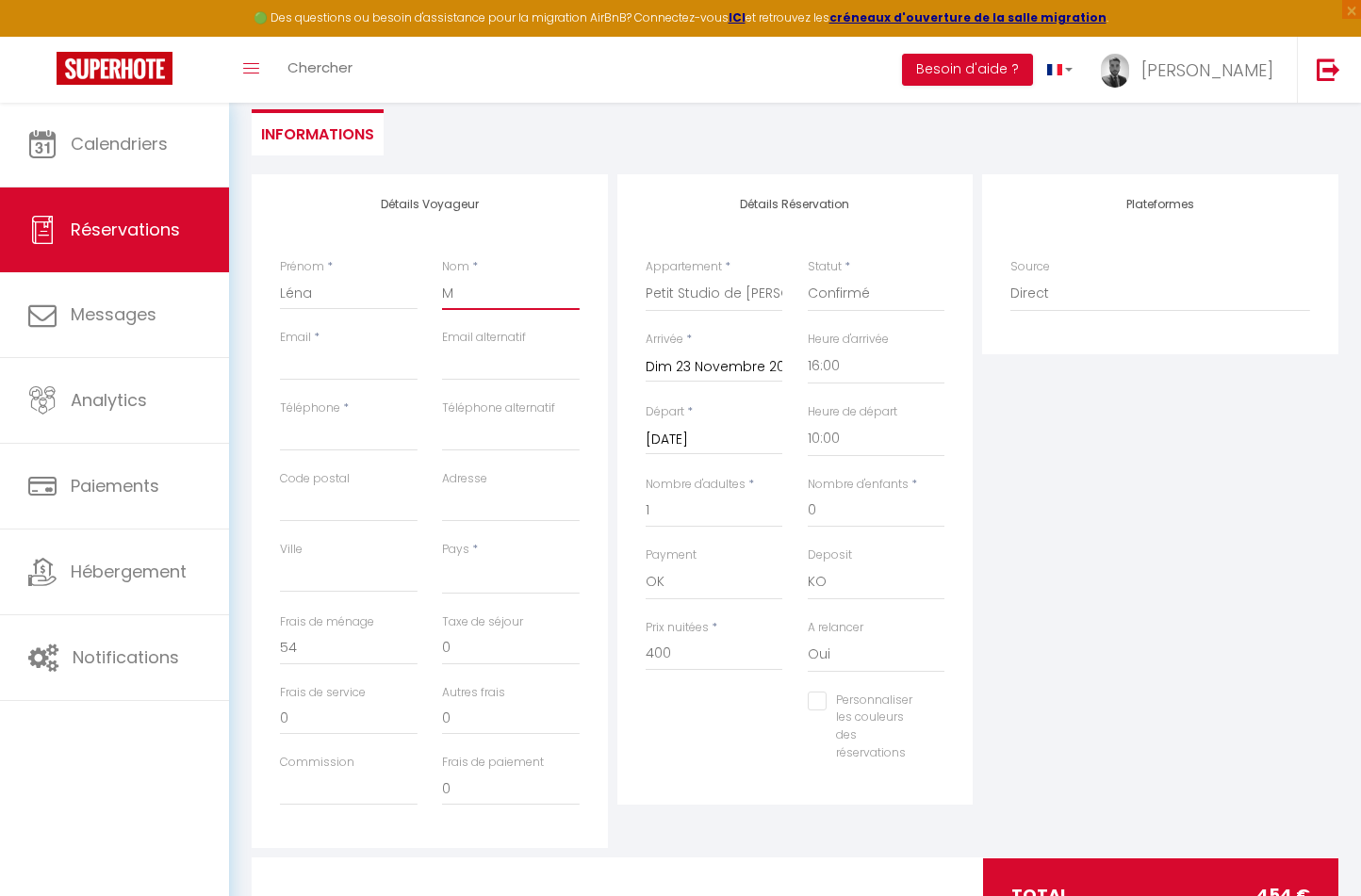
checkbox input "false"
type input "Mi"
select select
checkbox input "false"
type input "Mie"
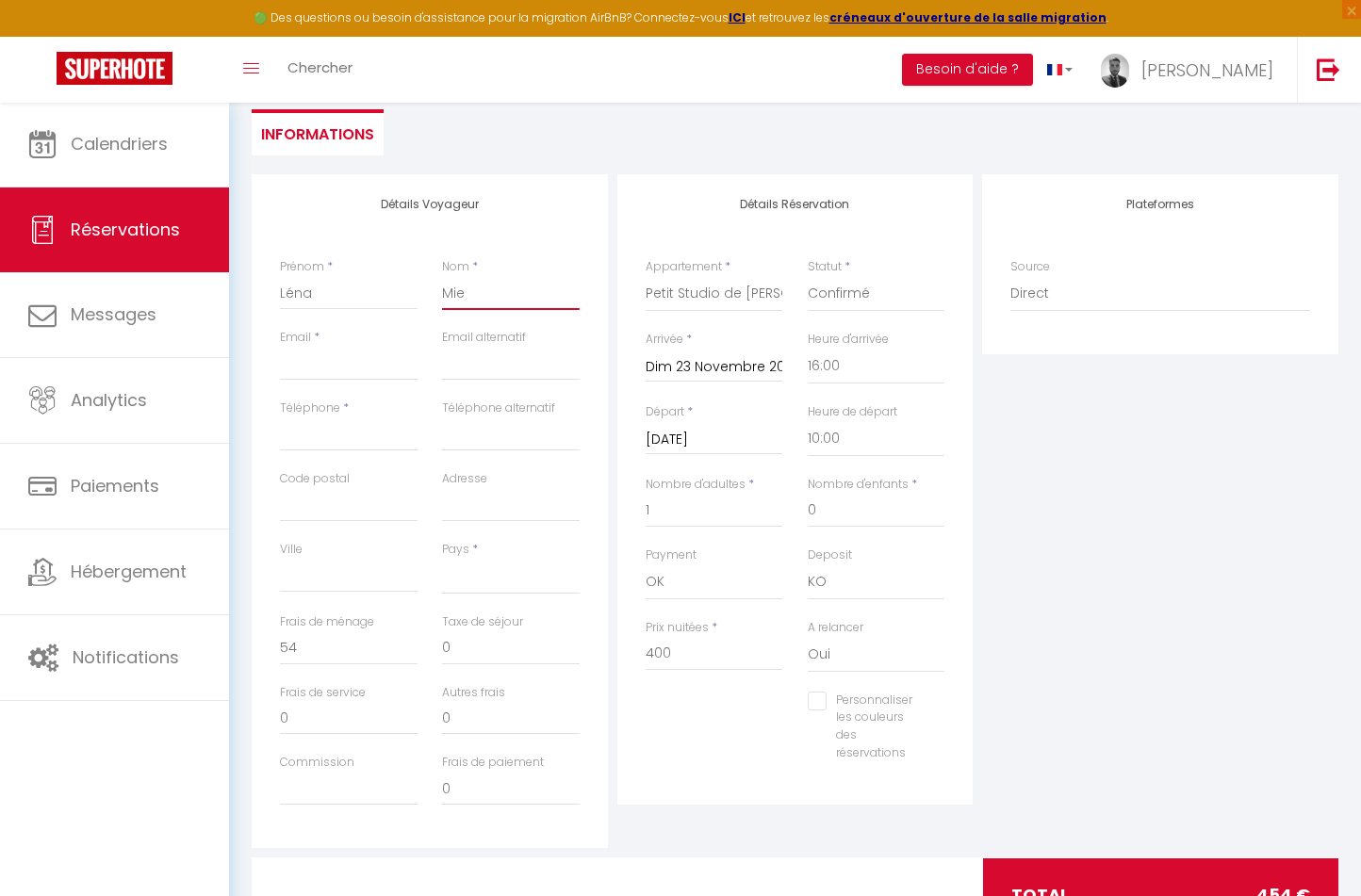
select select
checkbox input "false"
type input "Miel"
select select
checkbox input "false"
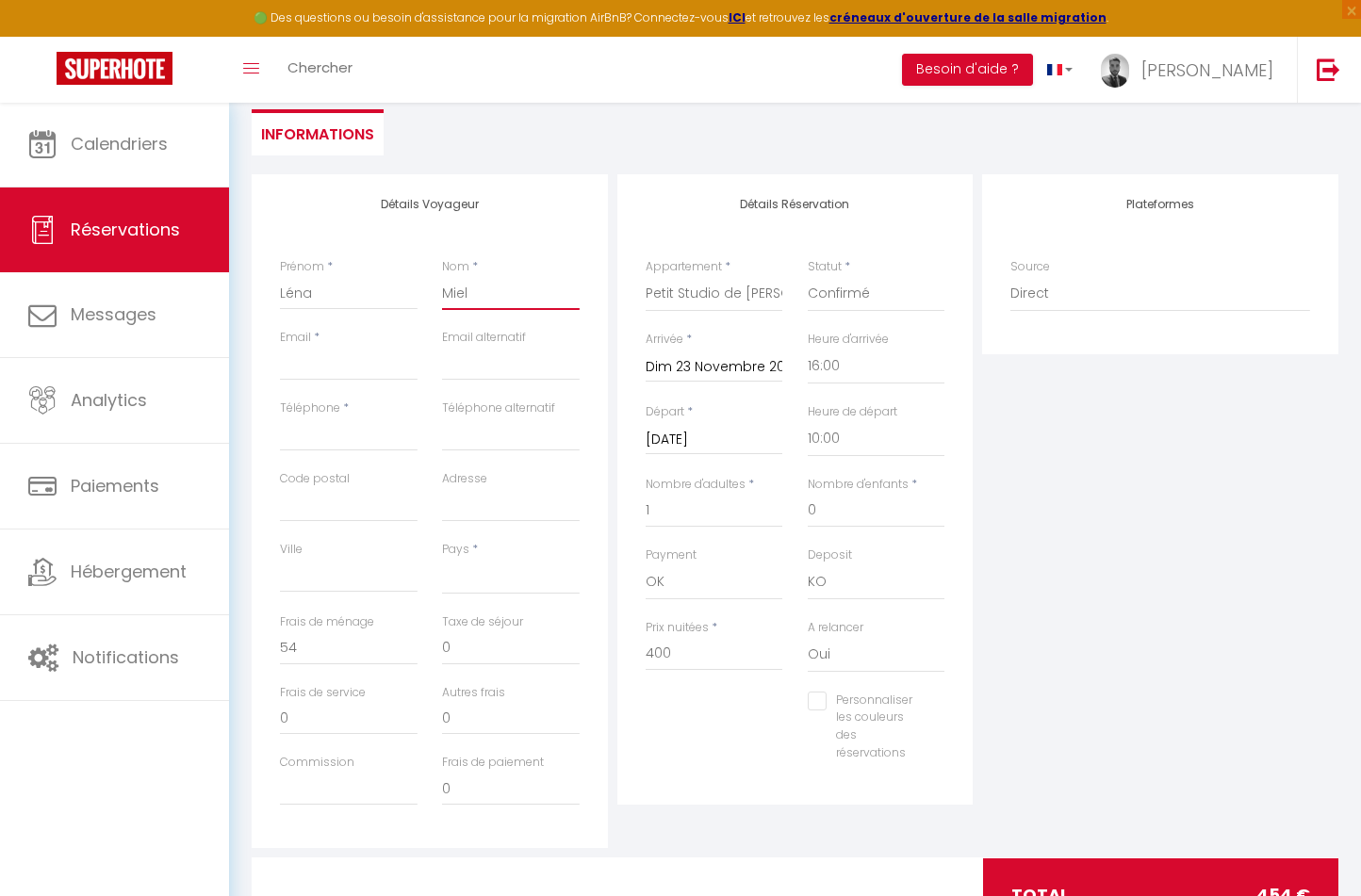
type input "Mieln"
select select
checkbox input "false"
type input "Mielni"
select select
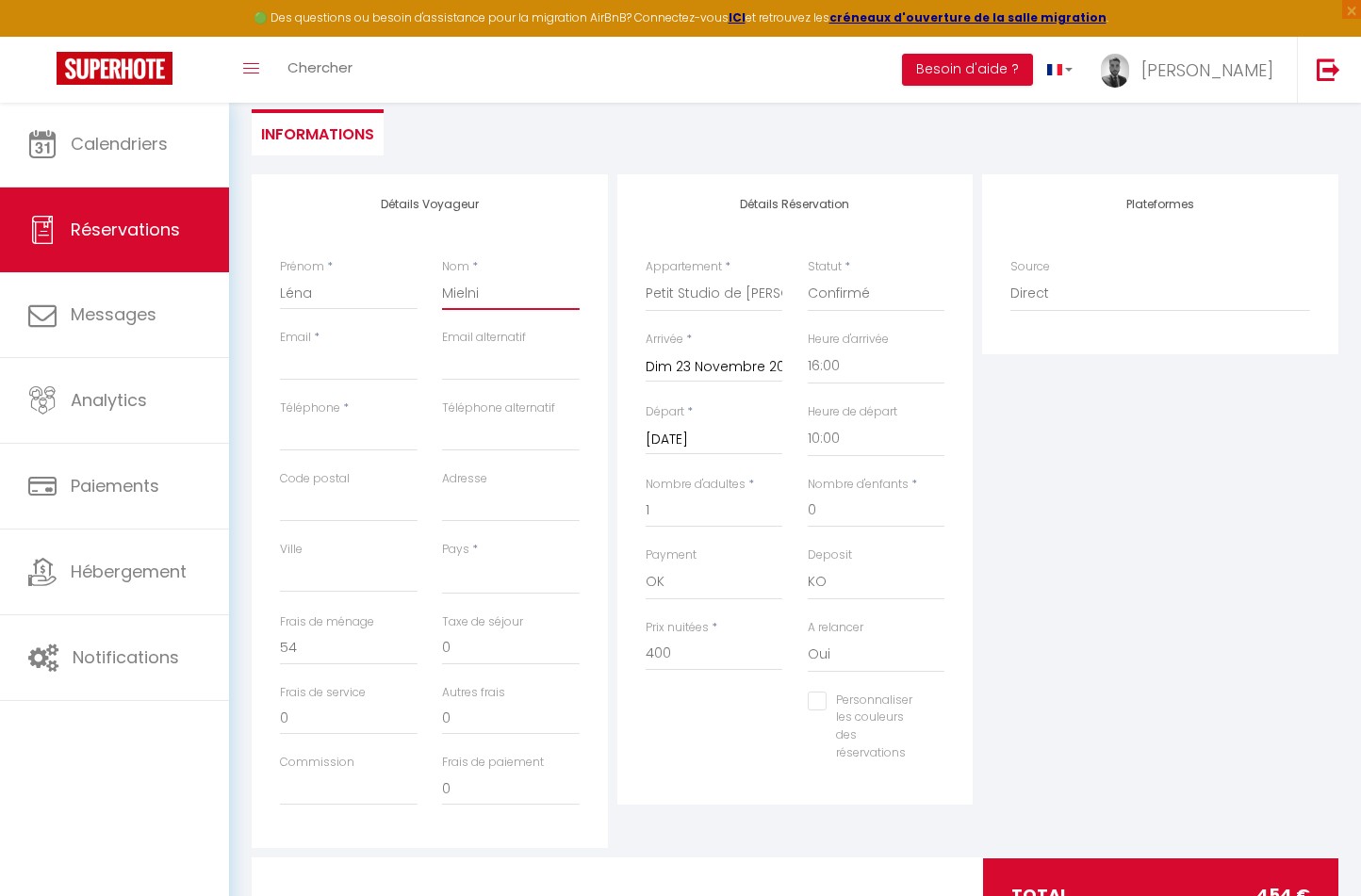
checkbox input "false"
type input "Mielnic"
select select
checkbox input "false"
type input "Mielnicz"
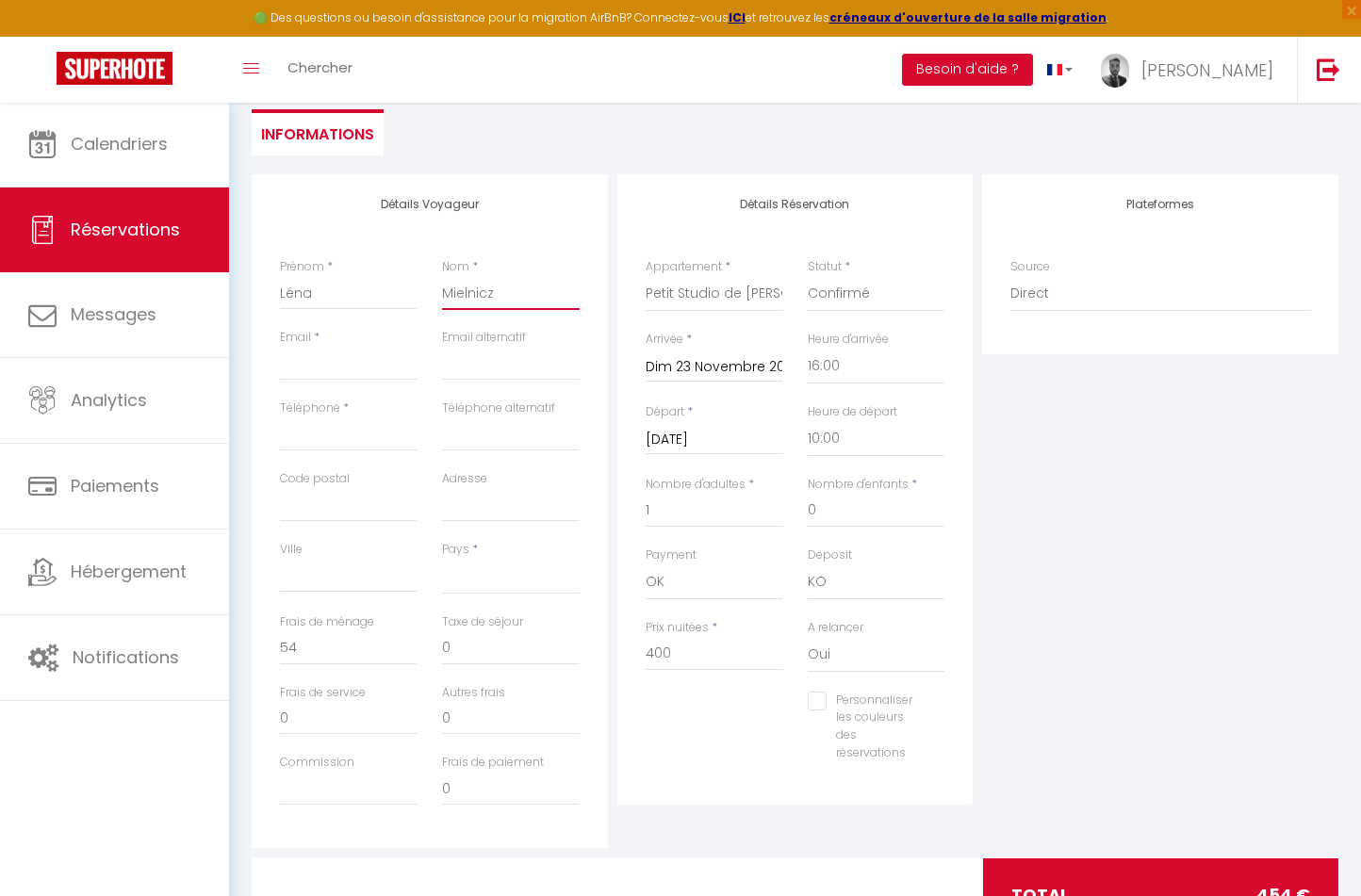
select select
checkbox input "false"
type input "Mielniczu"
select select
checkbox input "false"
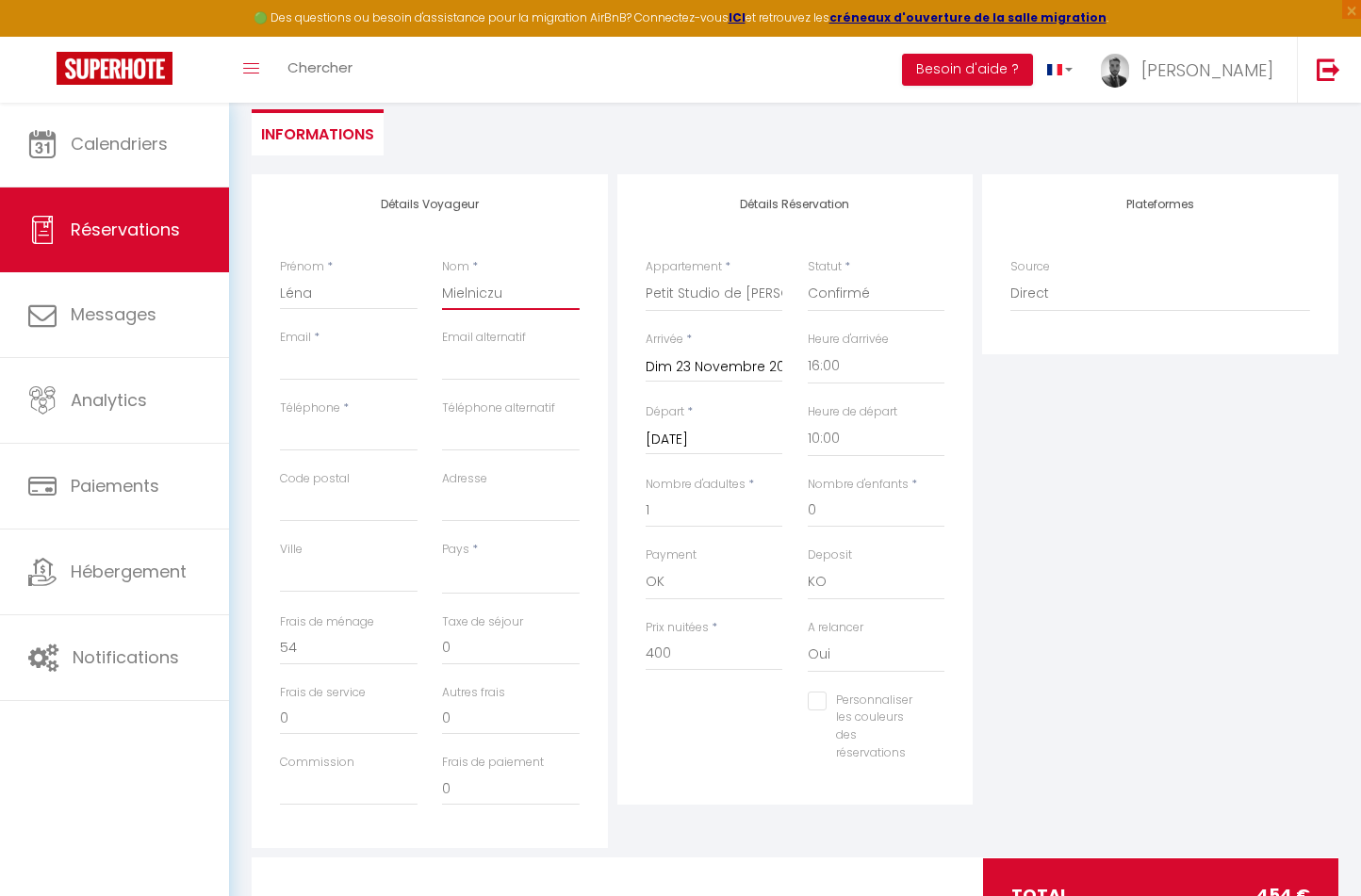
type input "[PERSON_NAME]"
select select
checkbox input "false"
type input "[PERSON_NAME]"
click at [1163, 447] on div "Plateformes Source Direct [DOMAIN_NAME] [DOMAIN_NAME] Chalet montagne Expedia G…" at bounding box center [1159, 511] width 366 height 673
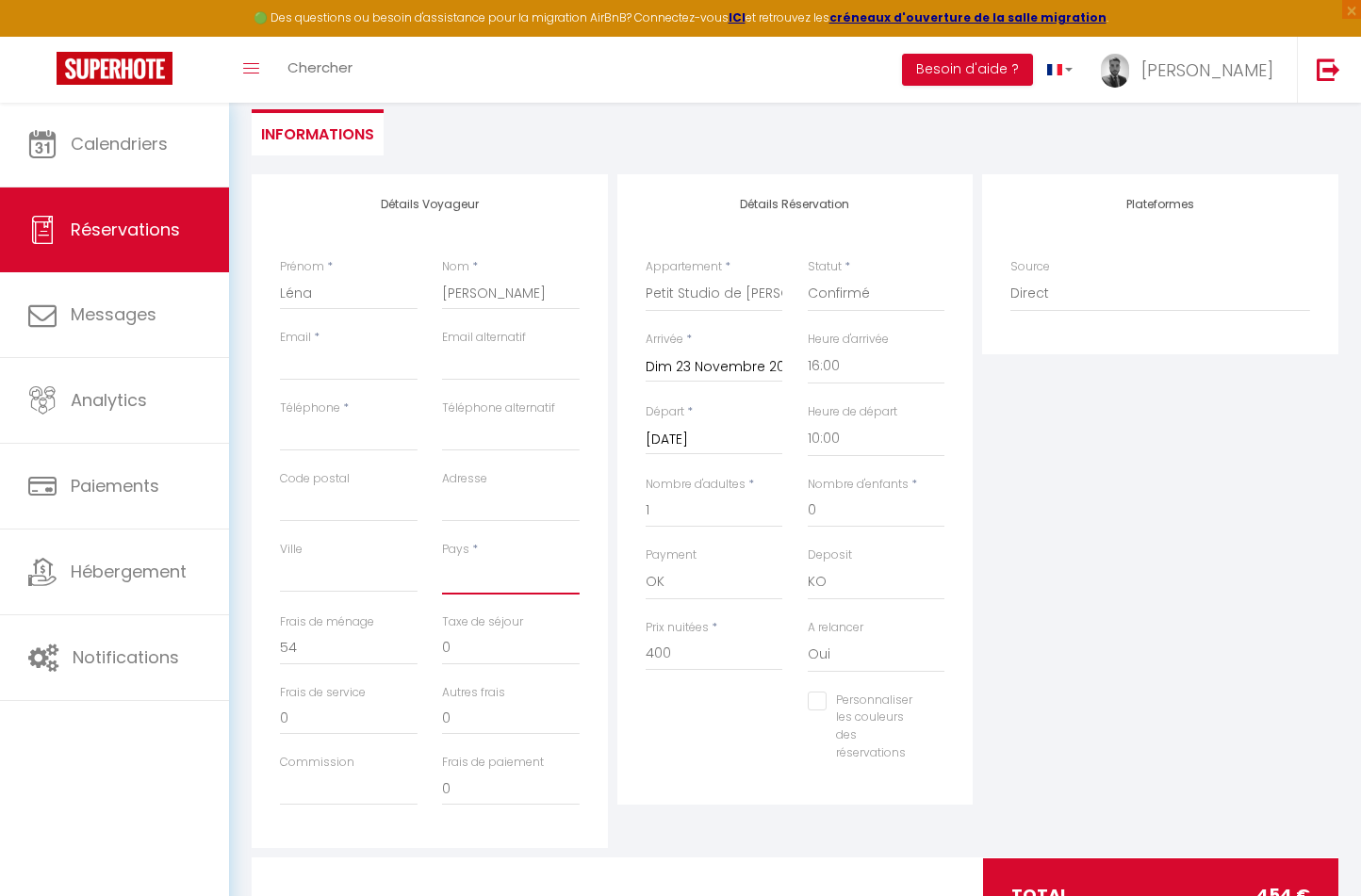
select select "FR"
checkbox input "false"
drag, startPoint x: 710, startPoint y: 648, endPoint x: 587, endPoint y: 647, distance: 123.0
click at [587, 648] on div "Détails Voyageur Prénom * Léna Nom * Mielniczuk Email * Email alternatif Téléph…" at bounding box center [795, 511] width 1095 height 673
type input "2"
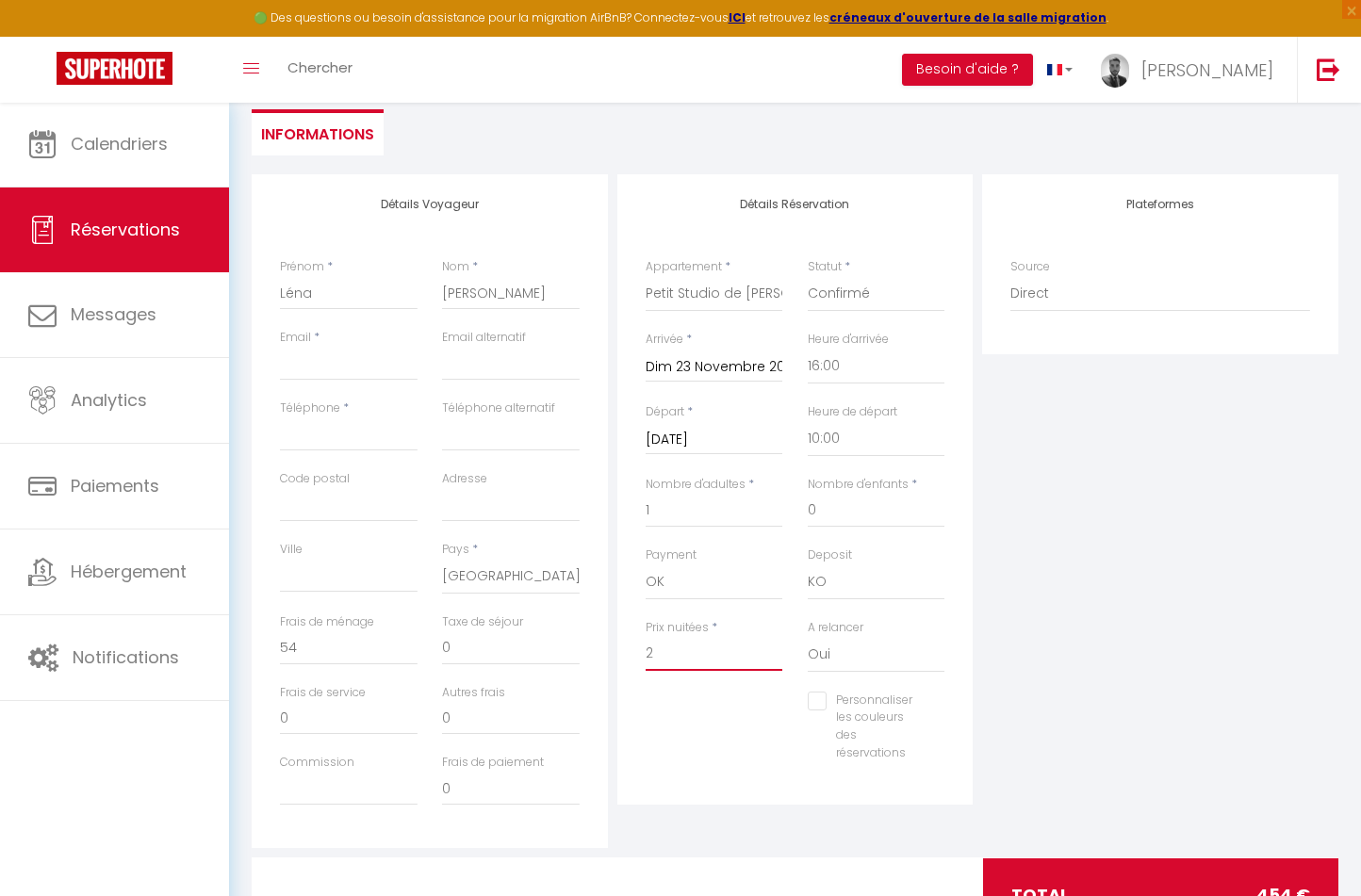
checkbox input "false"
type input "26"
checkbox input "false"
type input "262"
checkbox input "false"
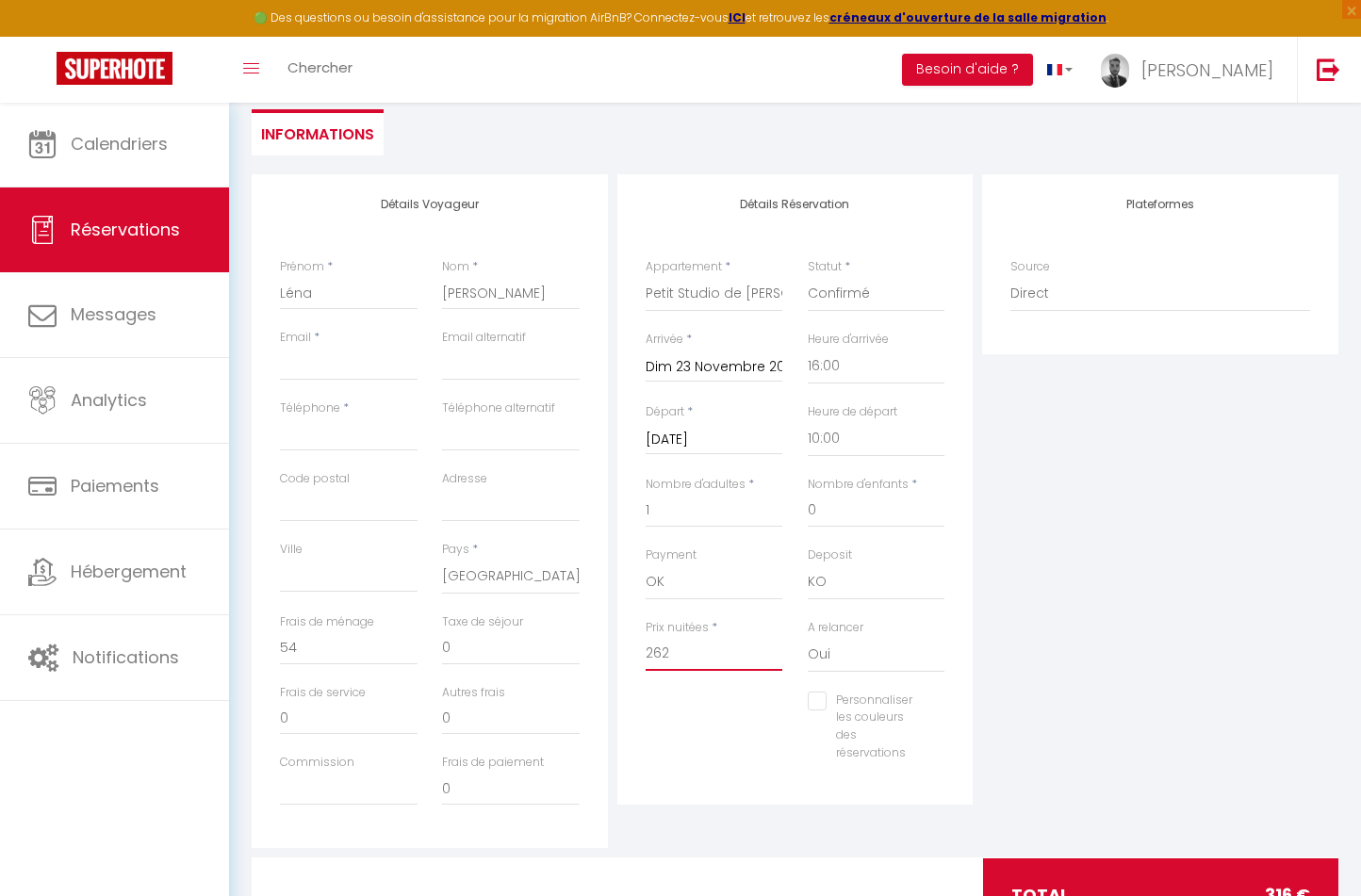
type input "262"
type input "0"
checkbox input "false"
click at [1108, 504] on div "Plateformes Source Direct [DOMAIN_NAME] [DOMAIN_NAME] Chalet montagne Expedia G…" at bounding box center [1159, 511] width 366 height 673
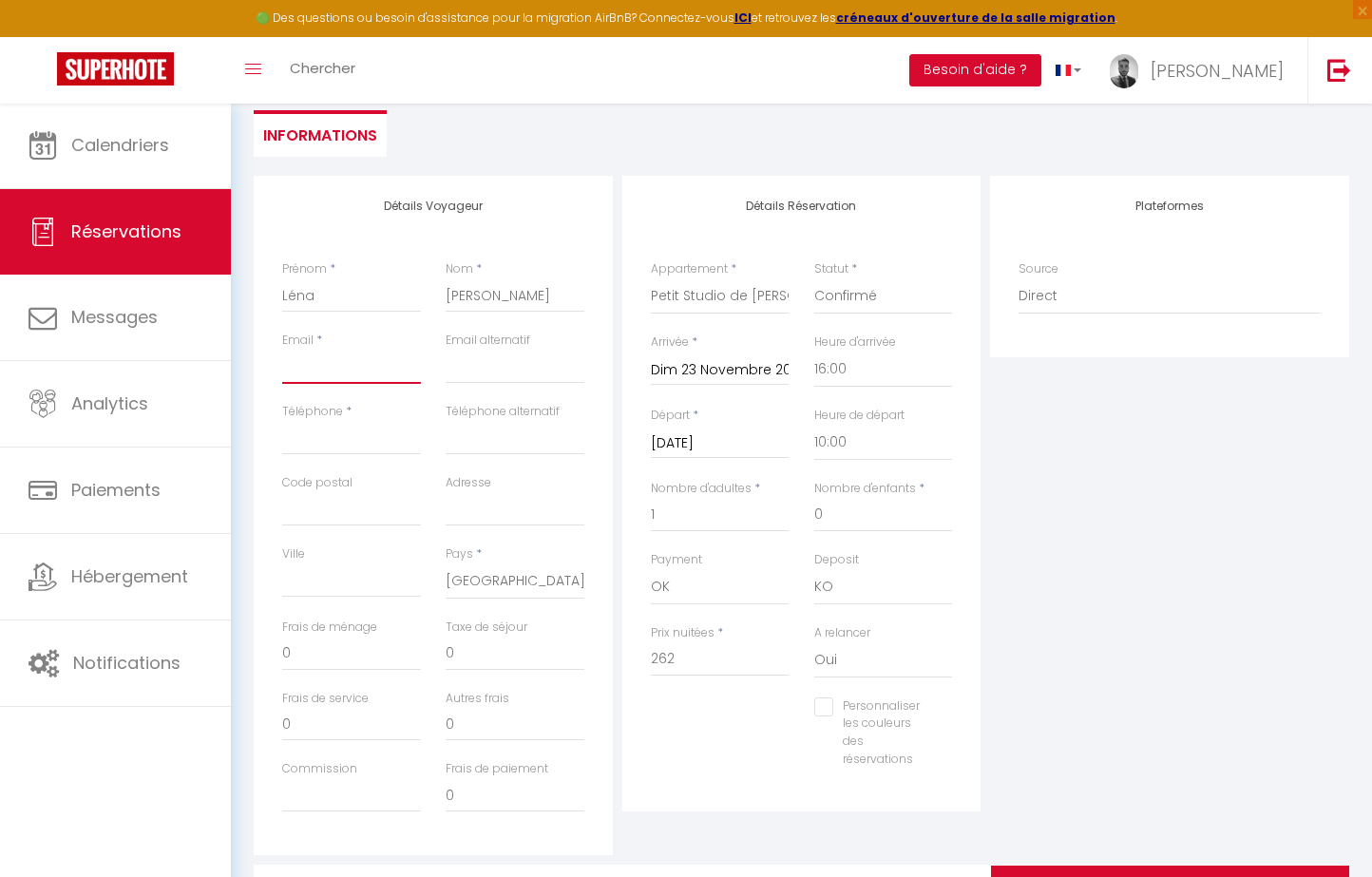
click at [381, 364] on input "Email client" at bounding box center [351, 367] width 139 height 35
click at [559, 346] on div "Email alternatif" at bounding box center [515, 357] width 139 height 52
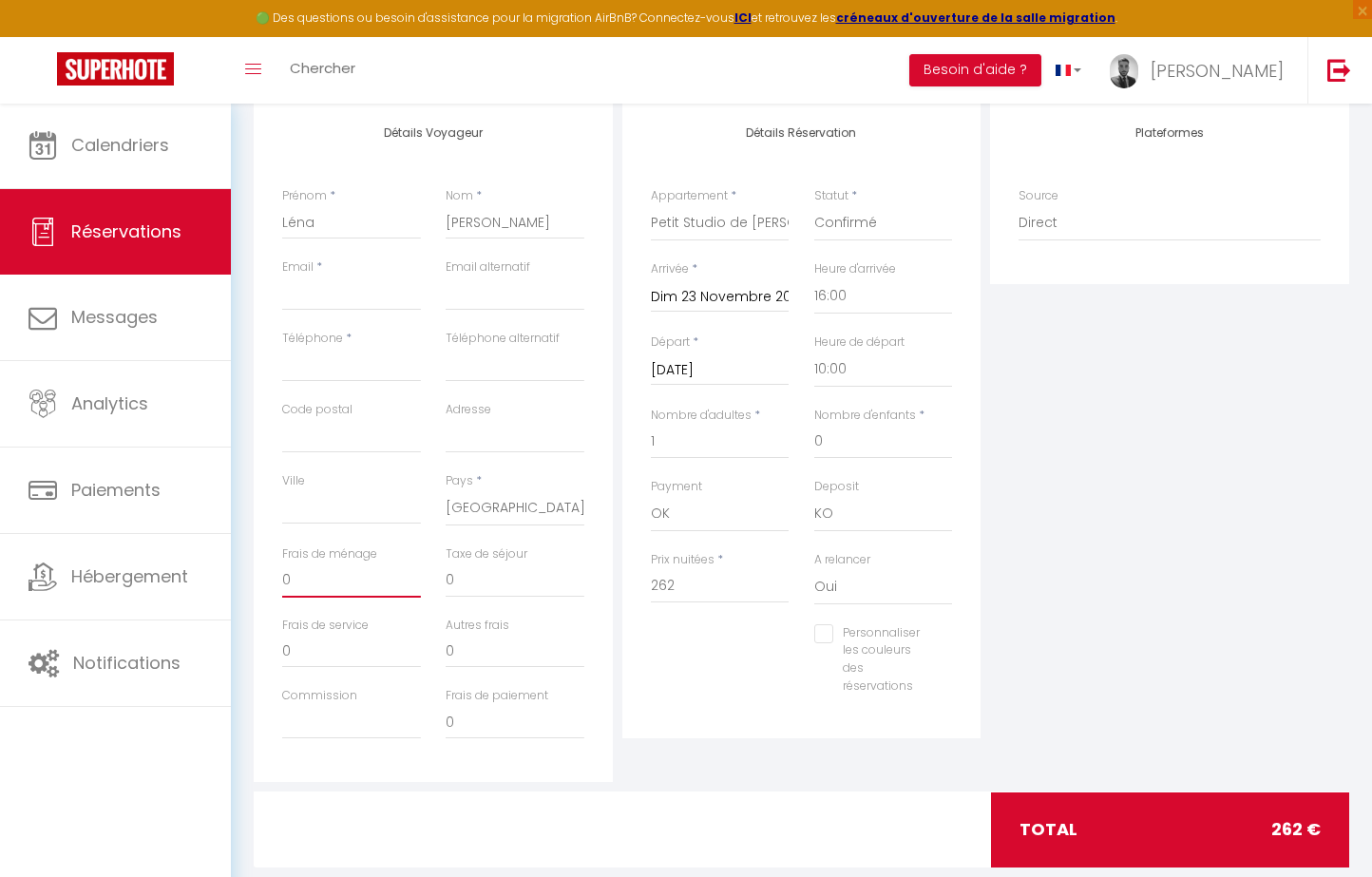
click at [392, 576] on input "0" at bounding box center [351, 580] width 139 height 35
click at [899, 718] on div "Détails Réservation Appartement * Appartement de Yann Grand Studio de Samuel St…" at bounding box center [801, 421] width 359 height 635
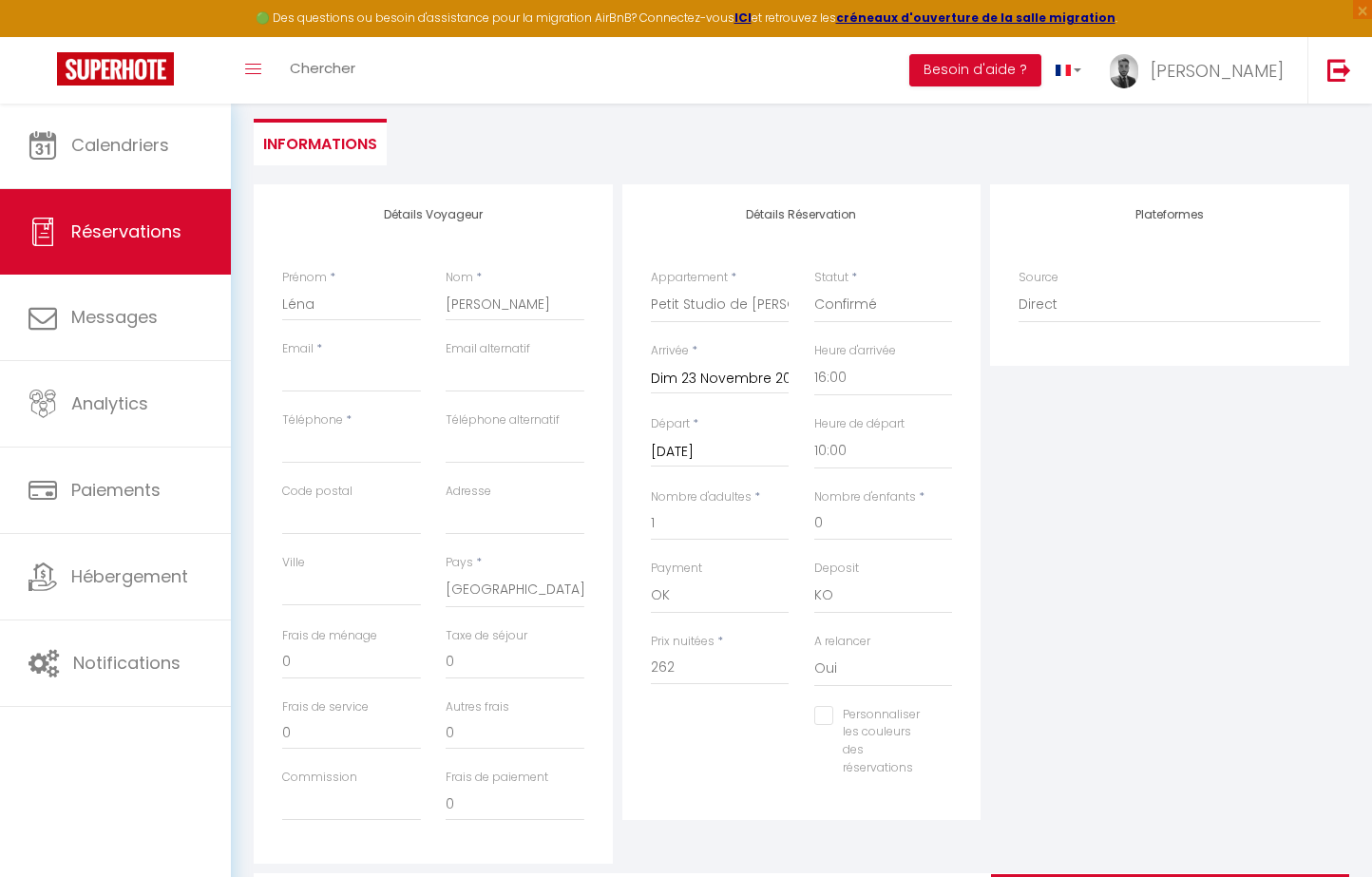
scroll to position [173, 0]
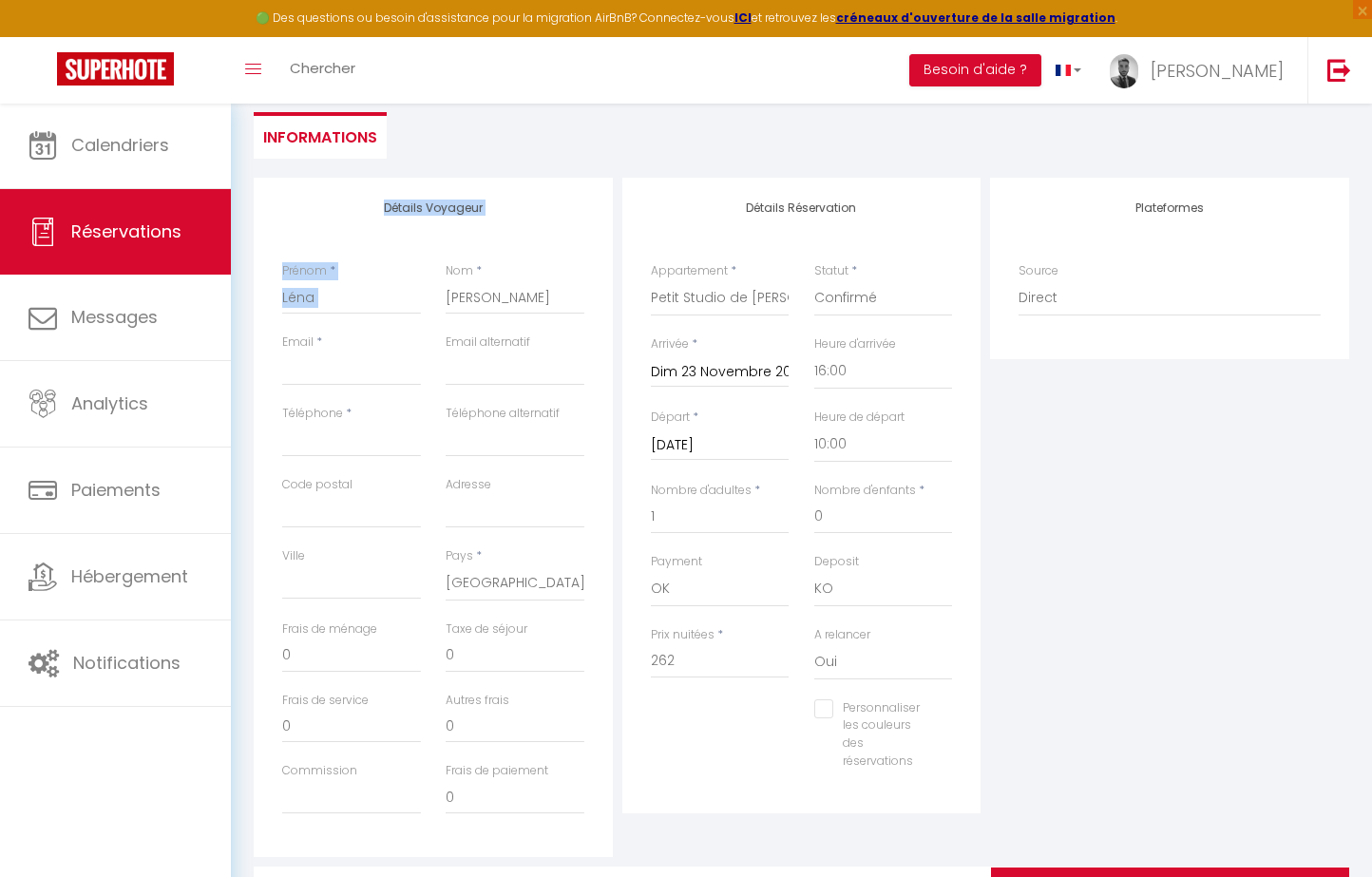
drag, startPoint x: 491, startPoint y: 216, endPoint x: 377, endPoint y: 208, distance: 114.3
click at [377, 208] on div "Détails Voyageur Prénom * Léna Nom * Mielniczuk Email * Email alternatif Téléph…" at bounding box center [432, 517] width 359 height 679
click at [377, 208] on h4 "Détails Voyageur" at bounding box center [433, 208] width 302 height 13
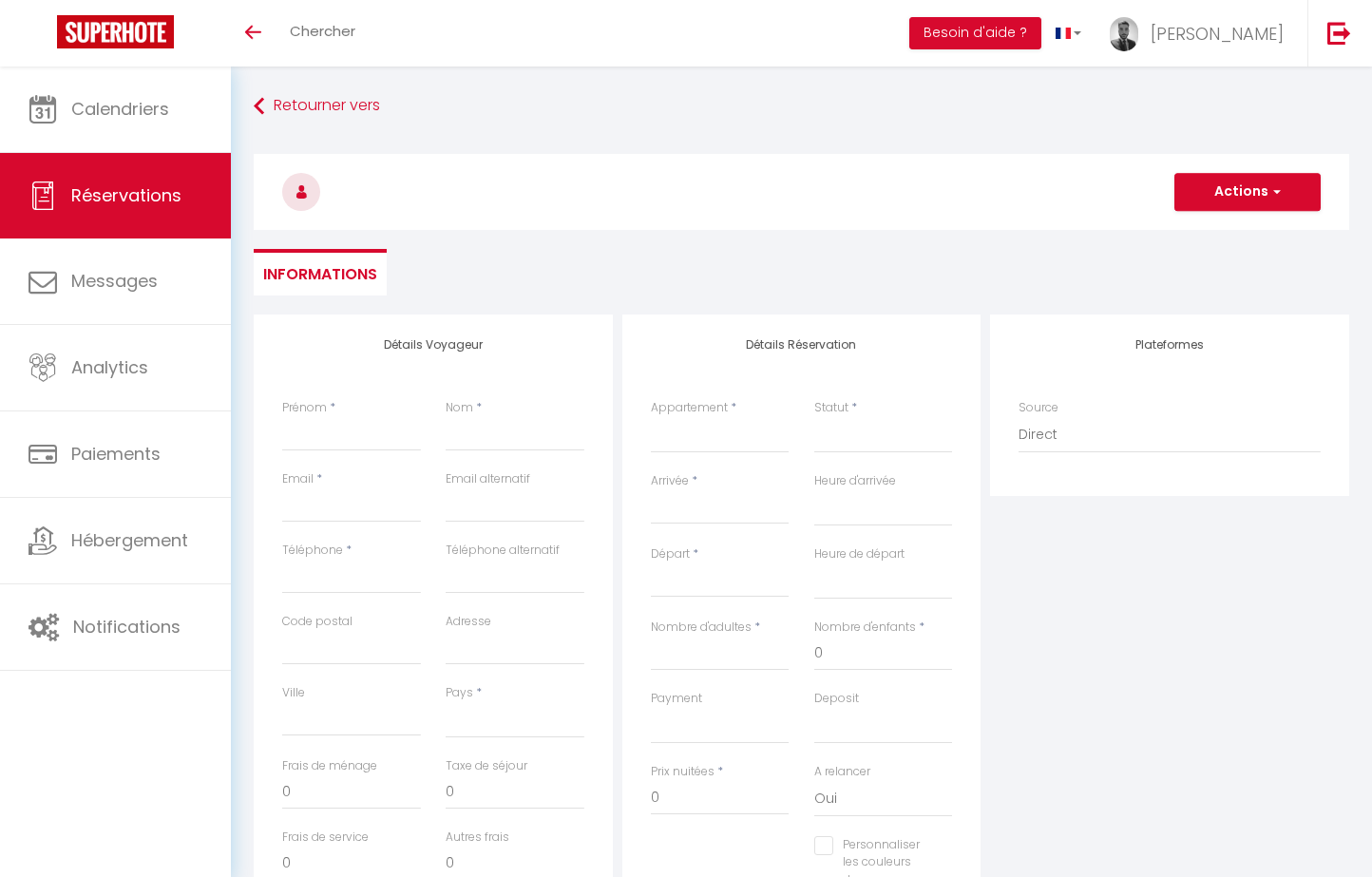
select select
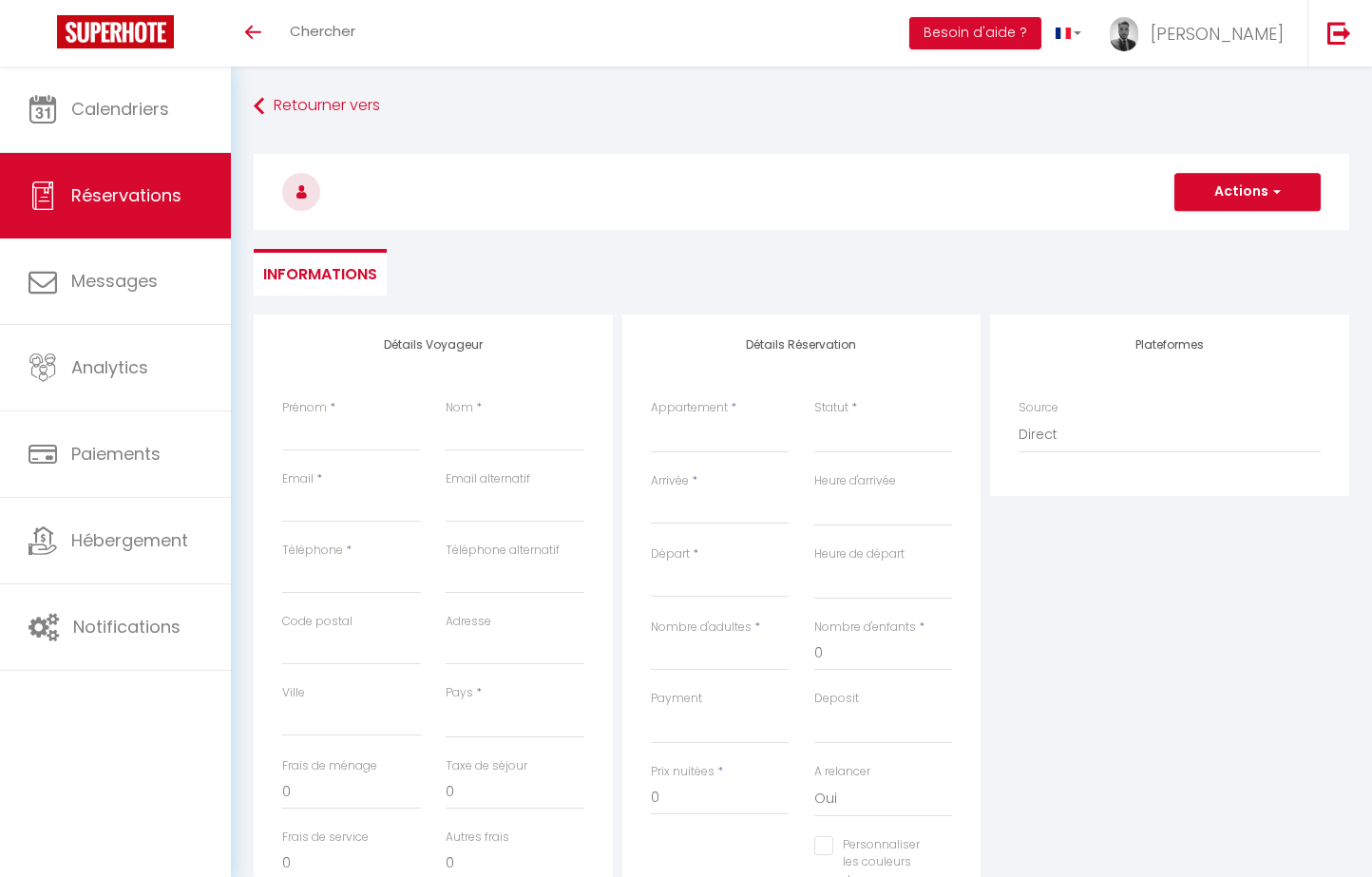
select select
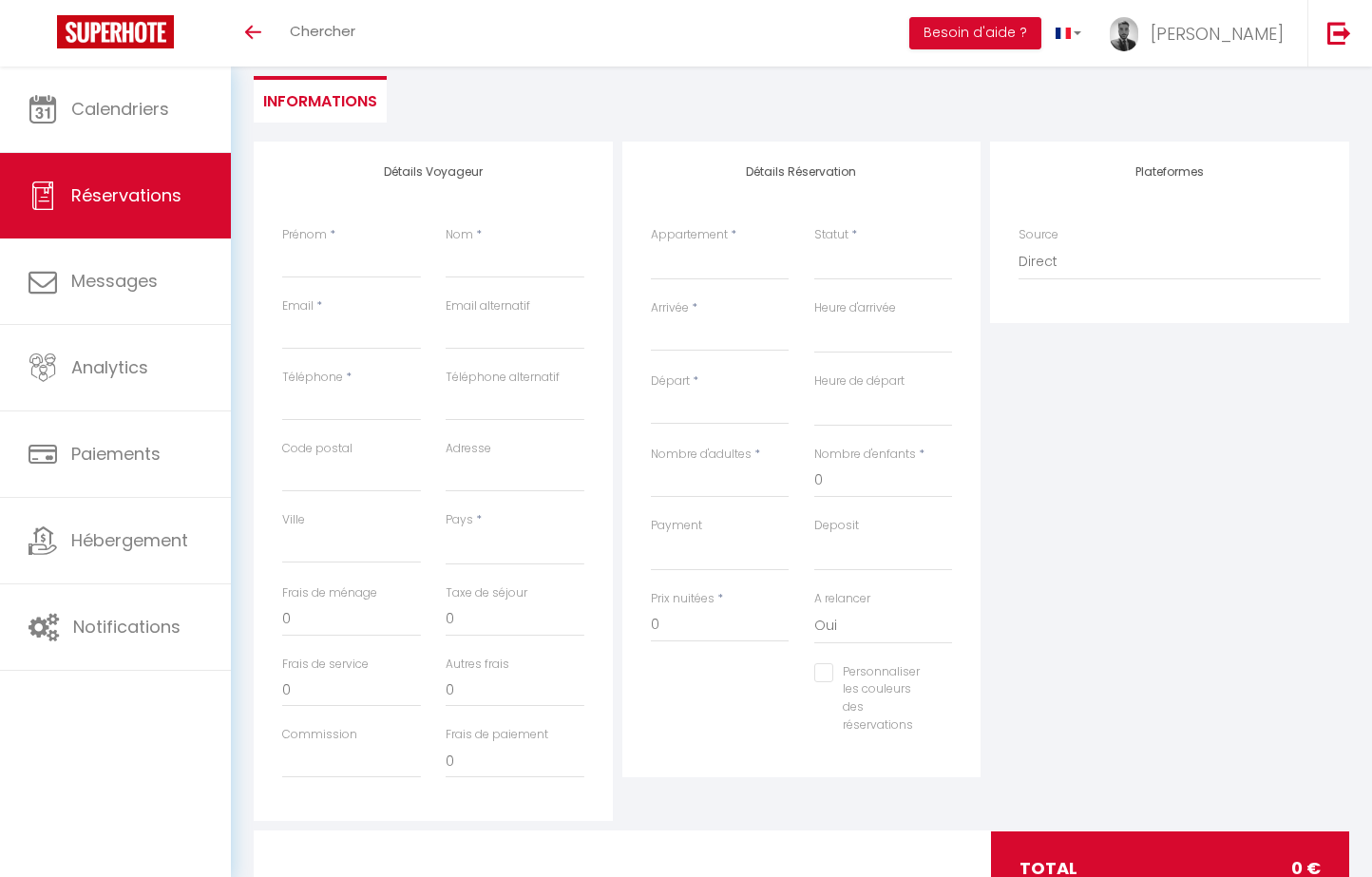
click at [625, 255] on div "Détails Réservation Appartement * Appartement de [PERSON_NAME] Studio de [PERSO…" at bounding box center [801, 459] width 359 height 635
select select "33693"
select select
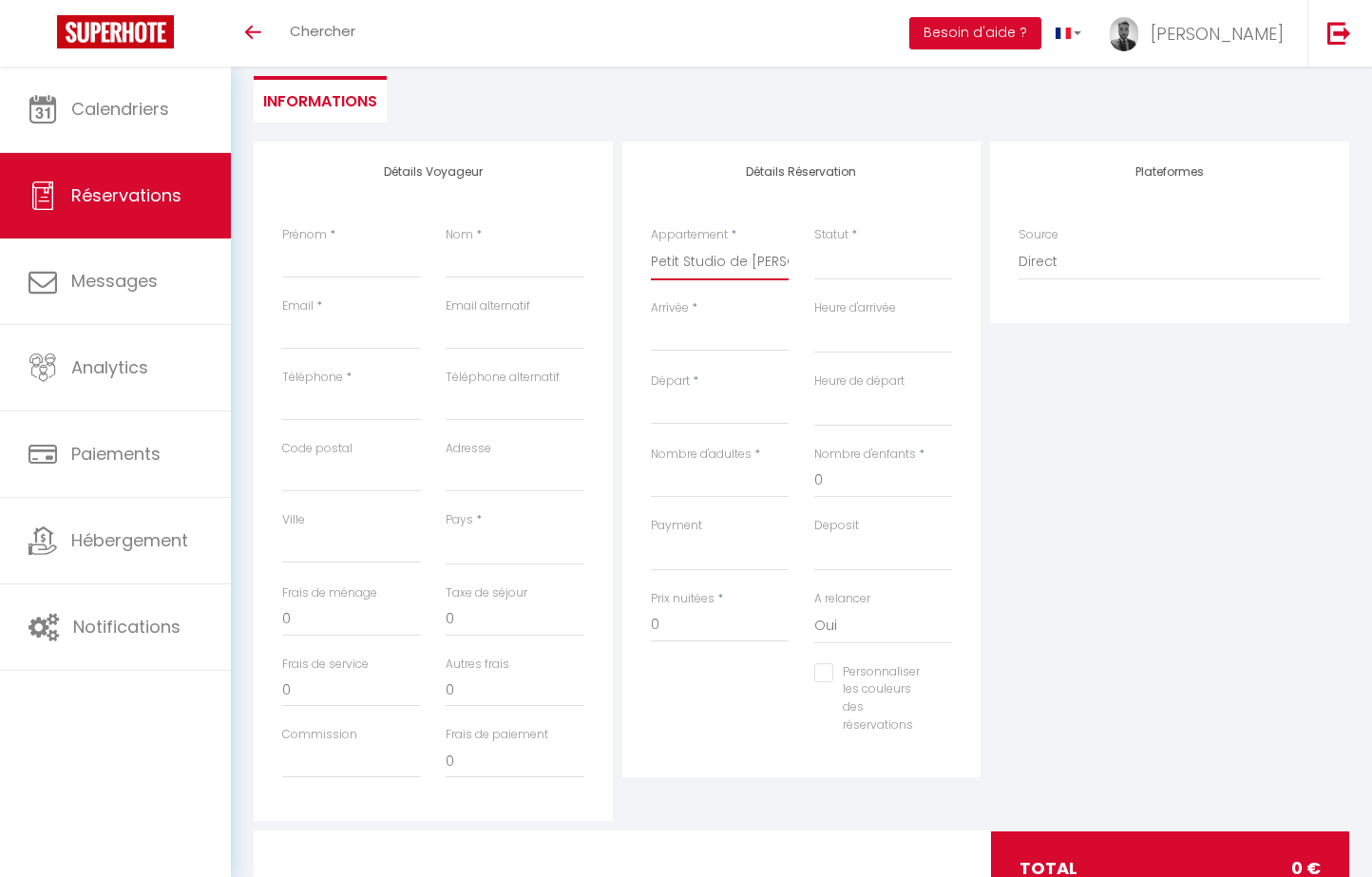
select select
checkbox input "false"
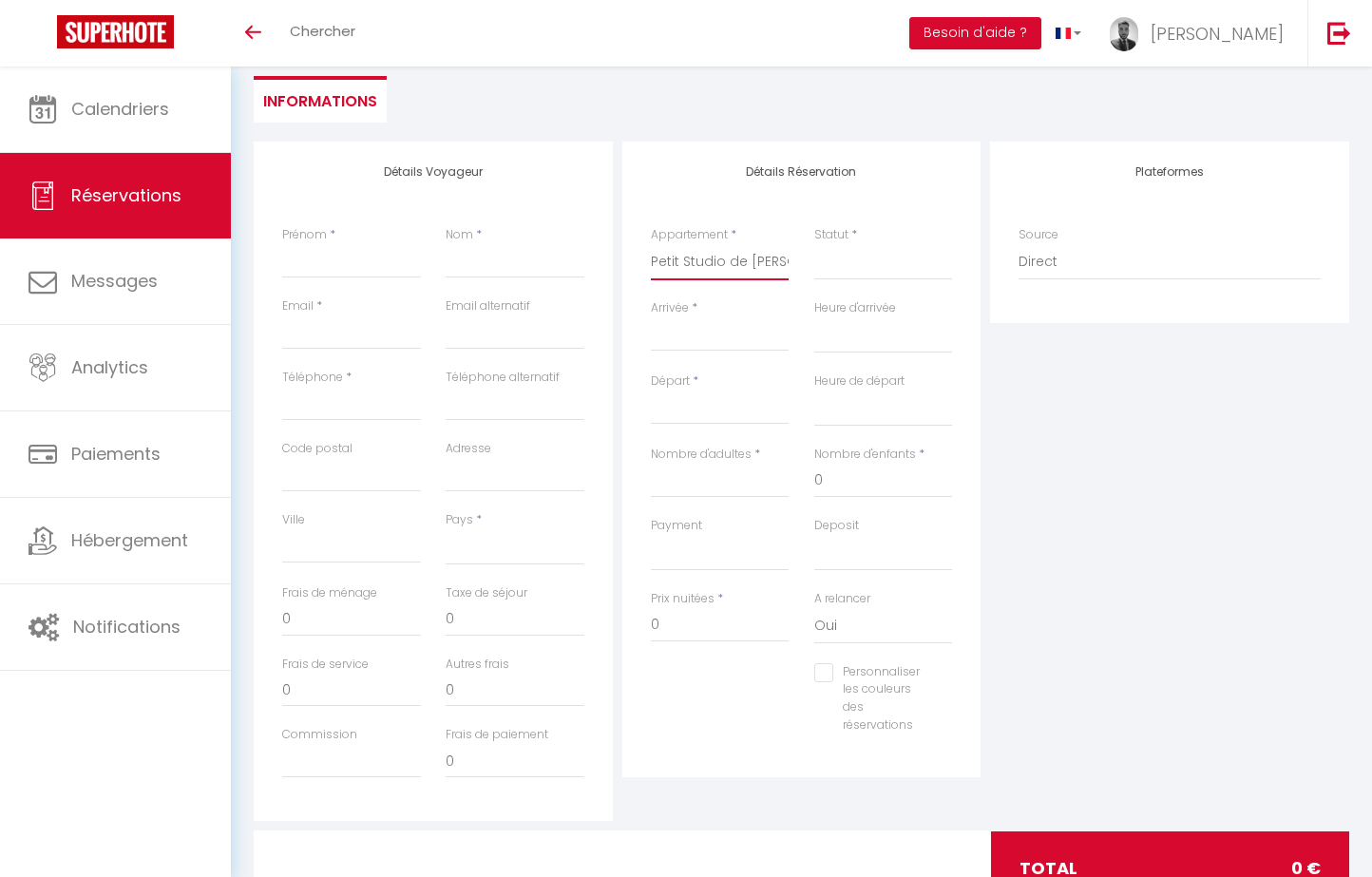
select select
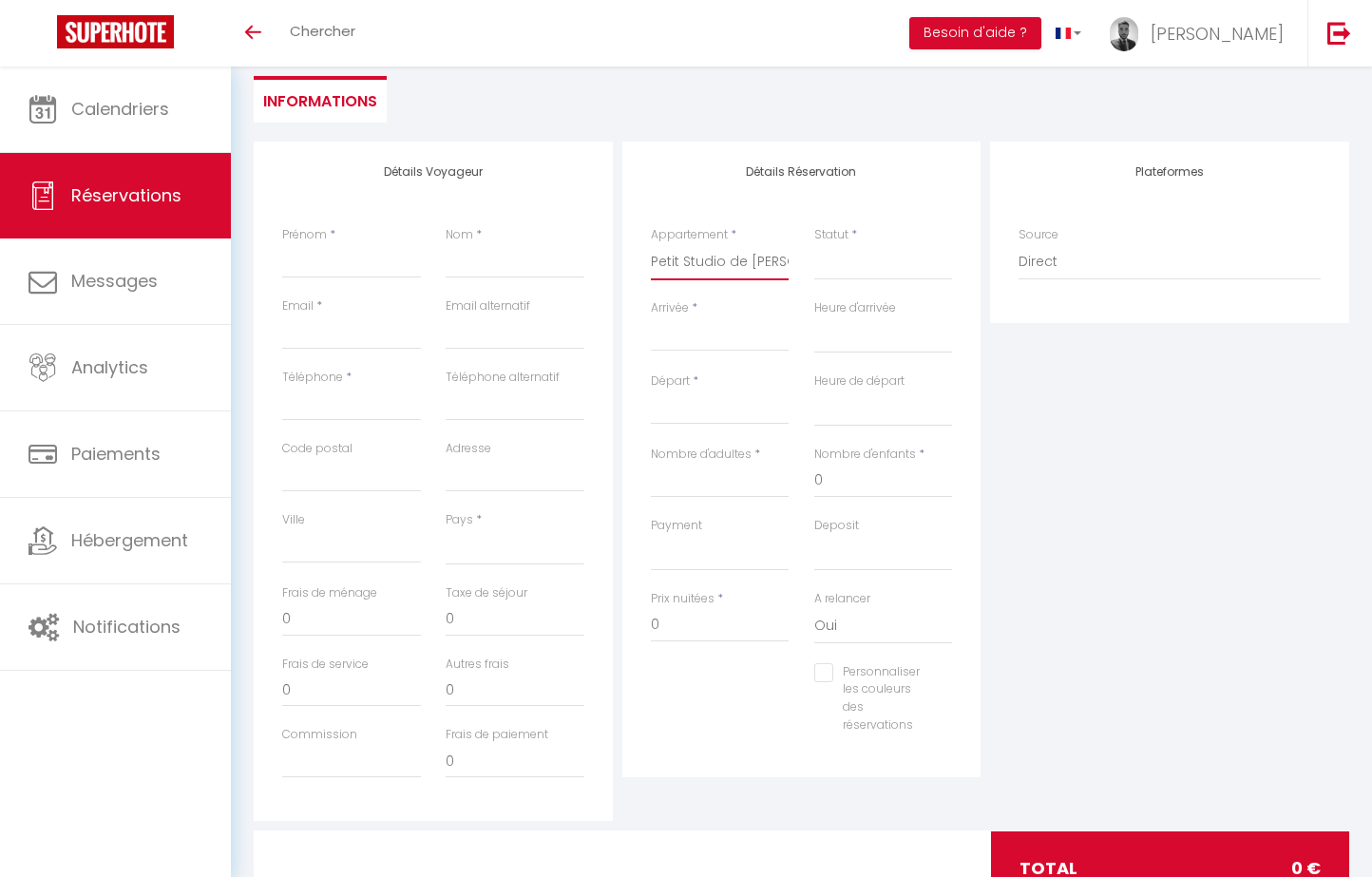
select select
checkbox input "false"
click at [859, 259] on select "Confirmé Non Confirmé [PERSON_NAME] par le voyageur No Show Request" at bounding box center [884, 262] width 139 height 36
select select "1"
select select
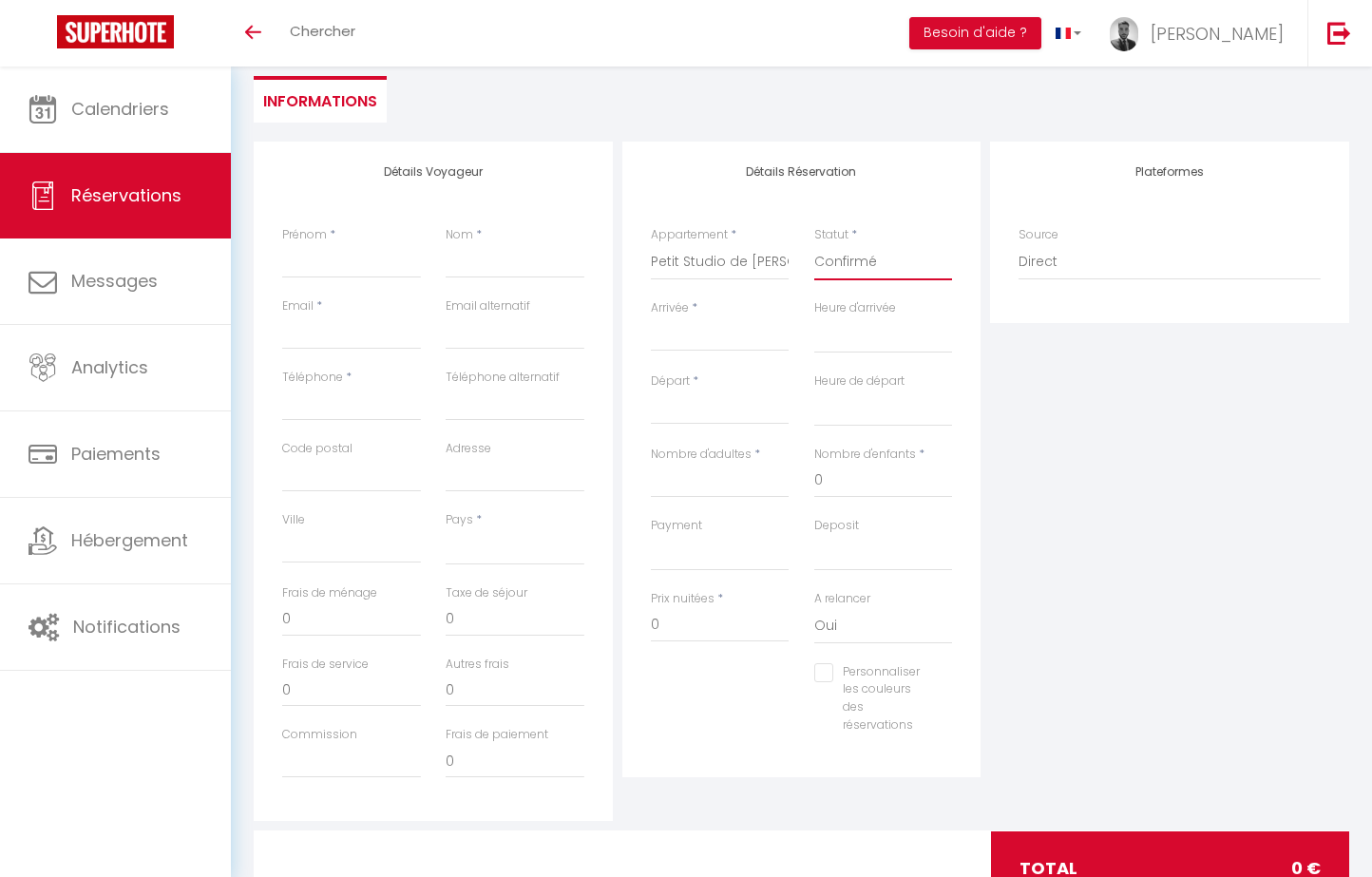
select select
checkbox input "false"
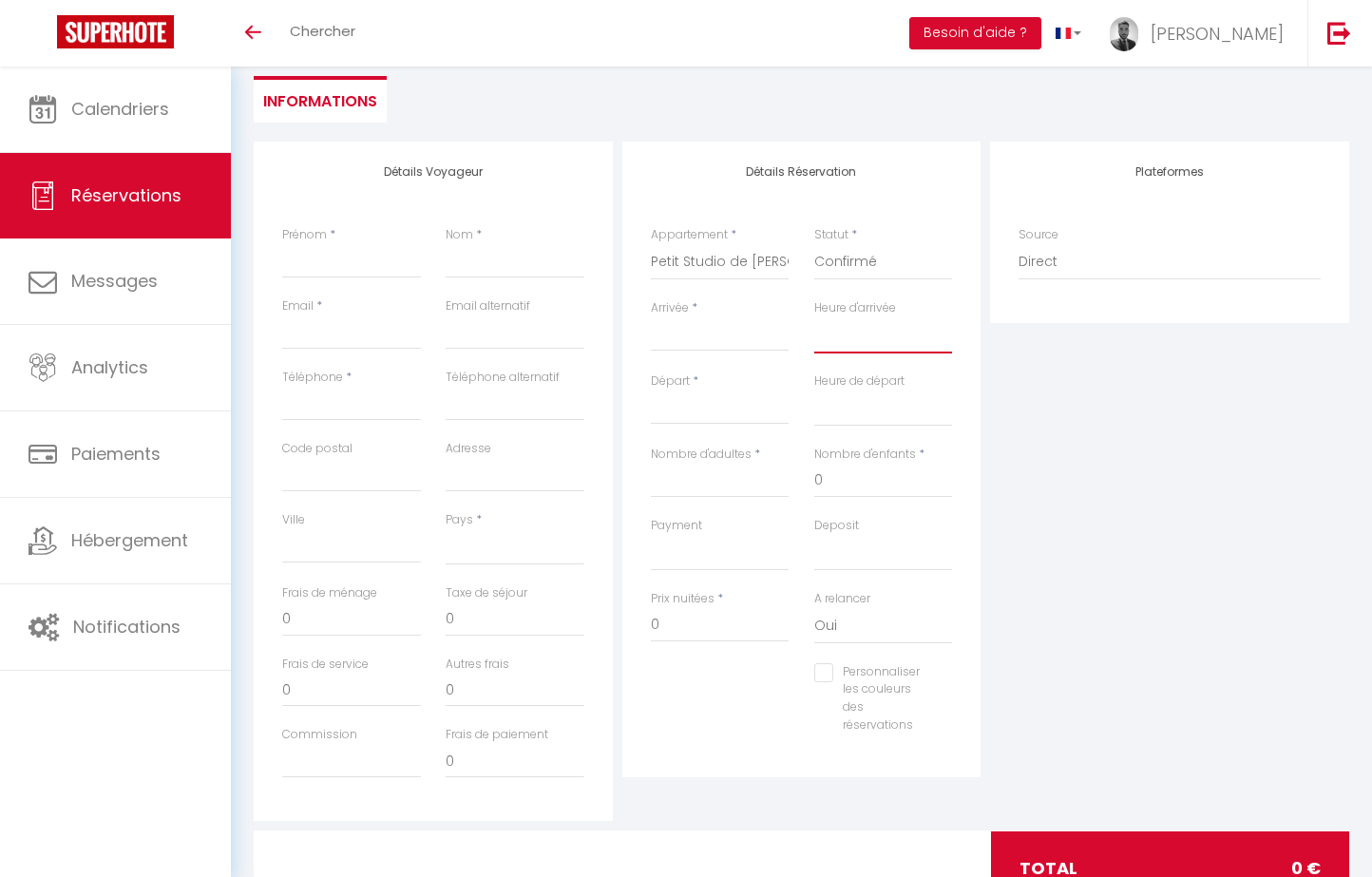
select select "16:00"
select select
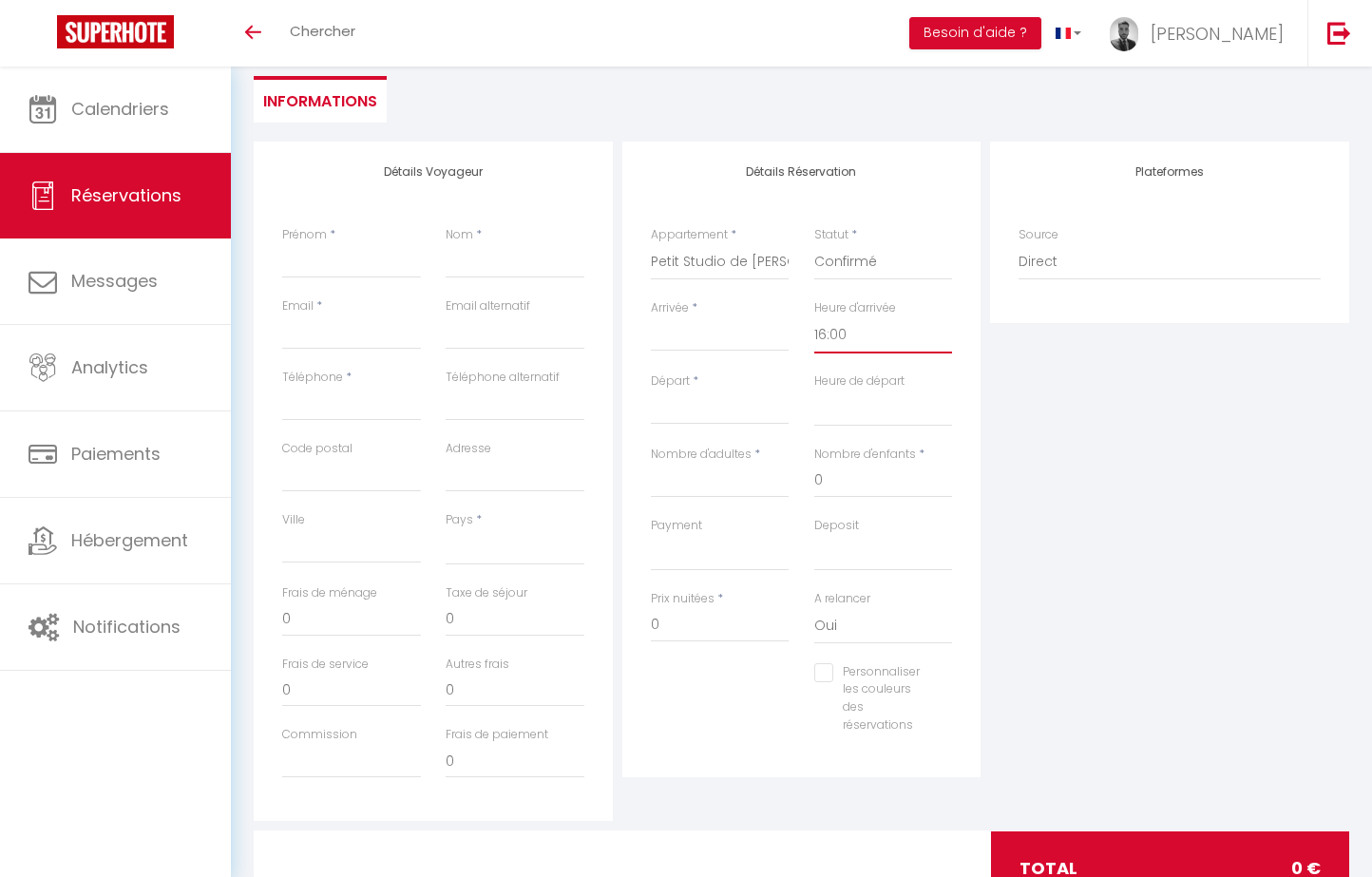
checkbox input "false"
select select "10:00"
select select
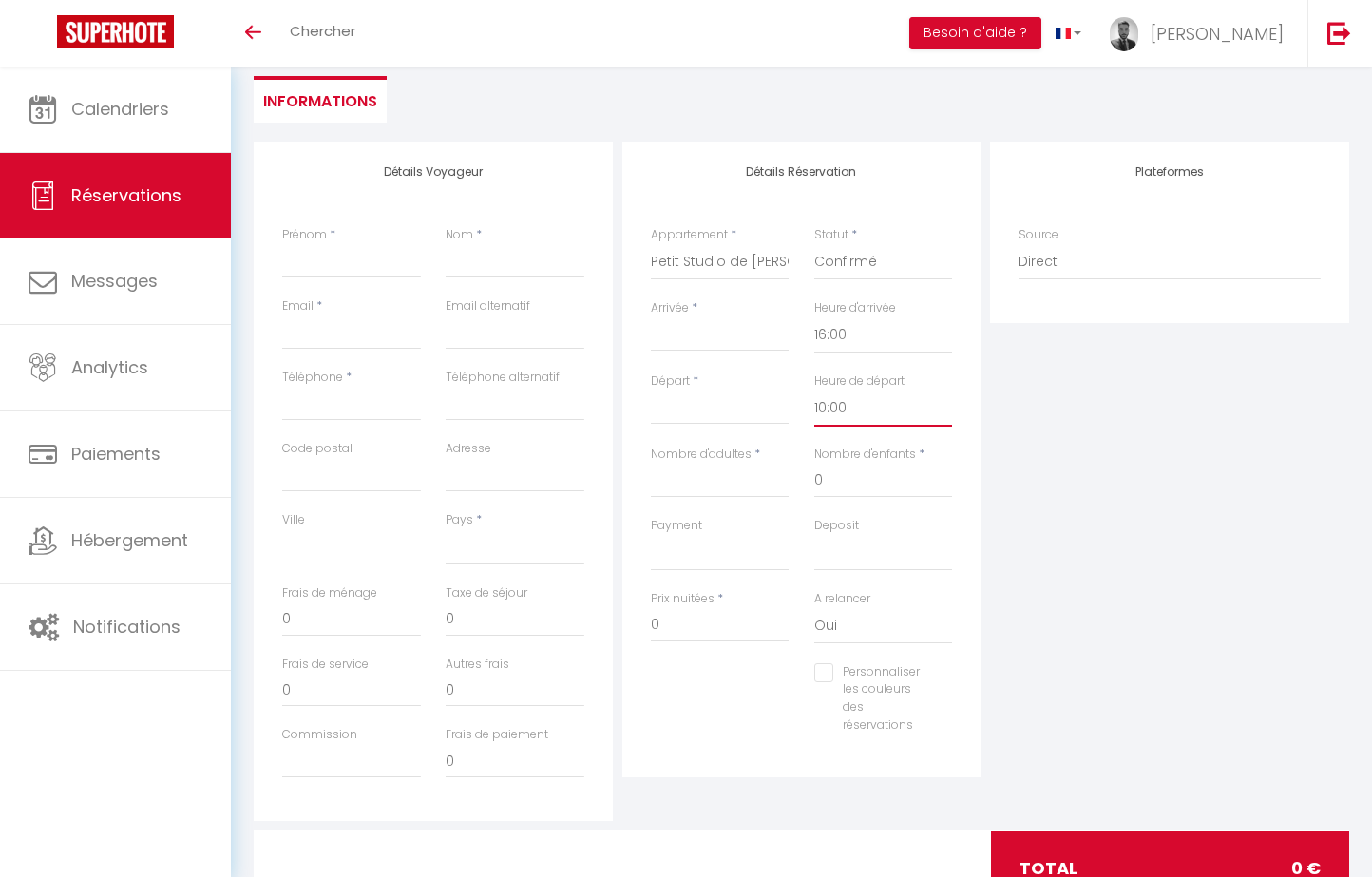
checkbox input "false"
click at [700, 323] on input "Arrivée" at bounding box center [720, 336] width 139 height 25
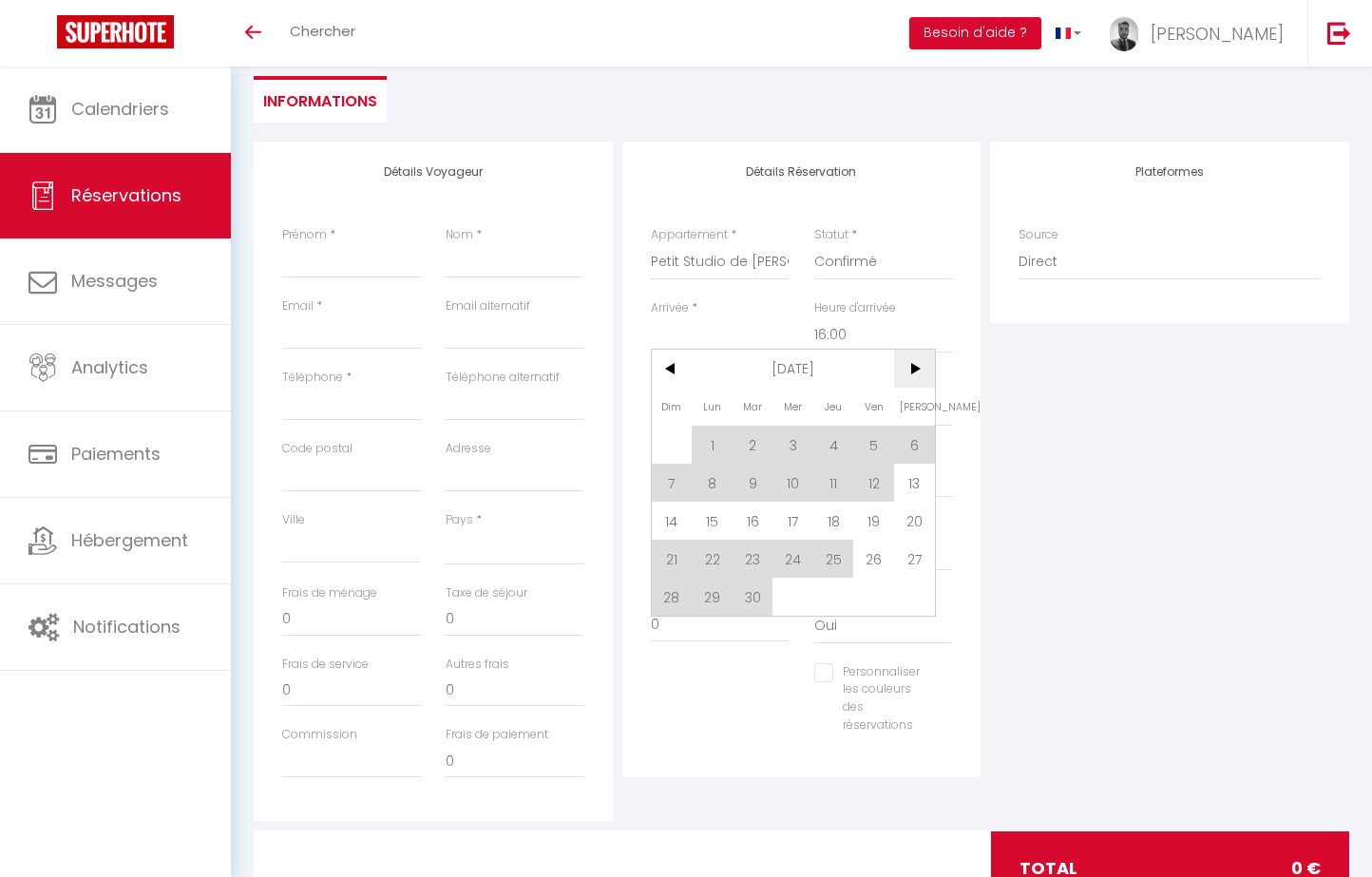
click at [913, 382] on span ">" at bounding box center [914, 368] width 40 height 38
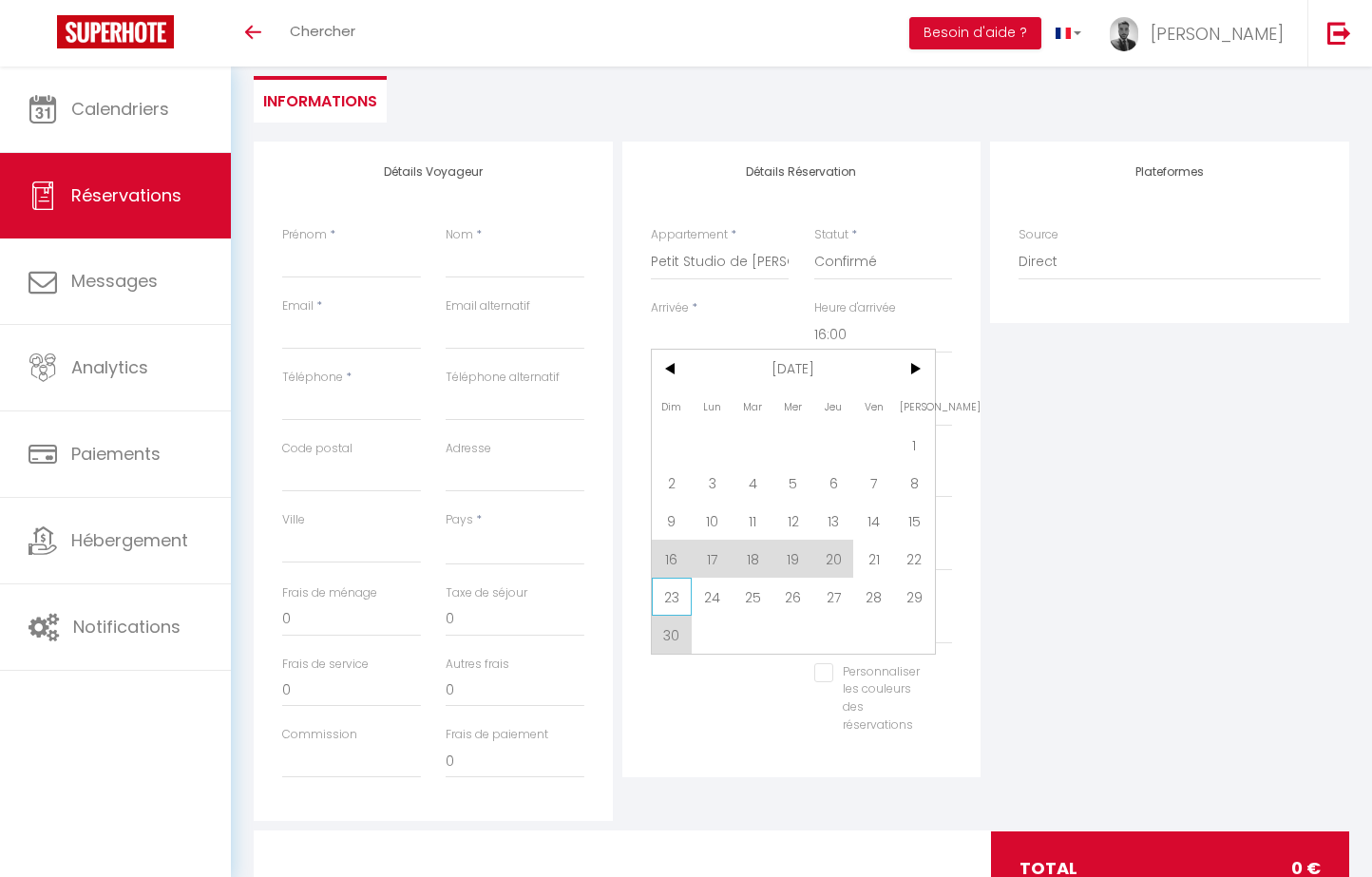
click at [679, 600] on span "23" at bounding box center [672, 596] width 40 height 38
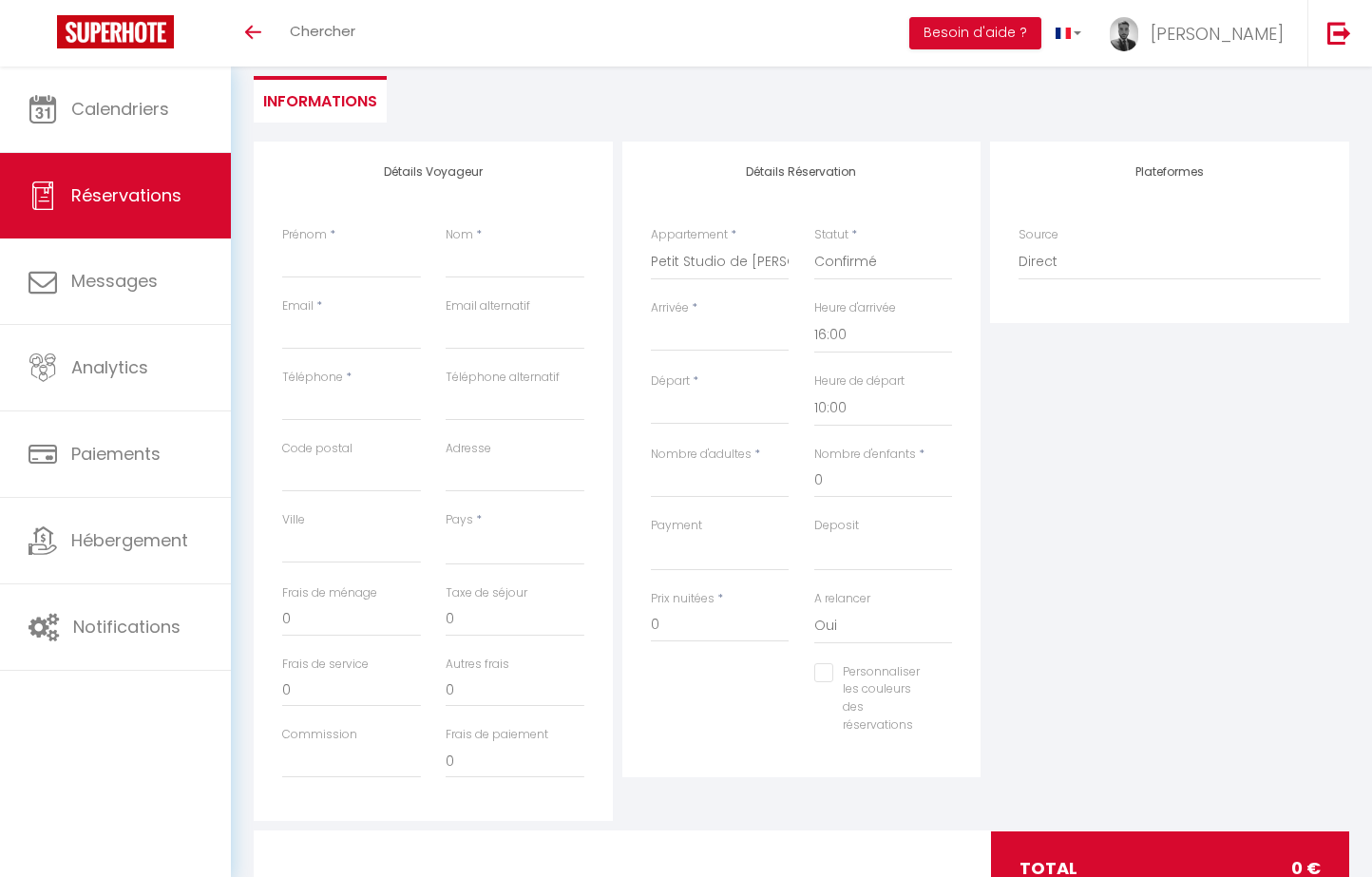
select select
type input "Dim 23 Novembre 2025"
type input "Lun 24 Novembre 2025"
select select
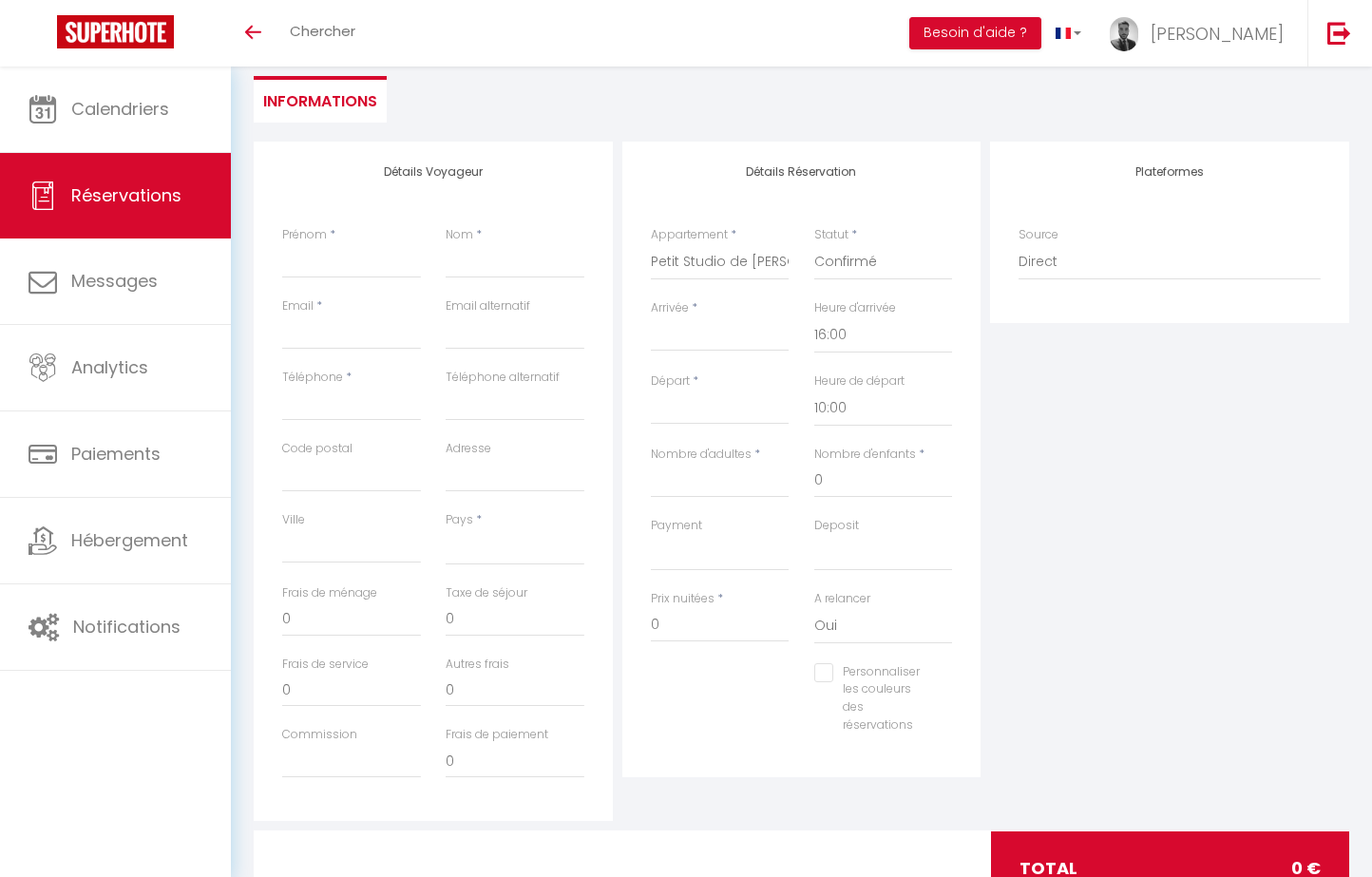
checkbox input "false"
click at [772, 412] on input "Lun 24 Novembre 2025" at bounding box center [720, 409] width 139 height 25
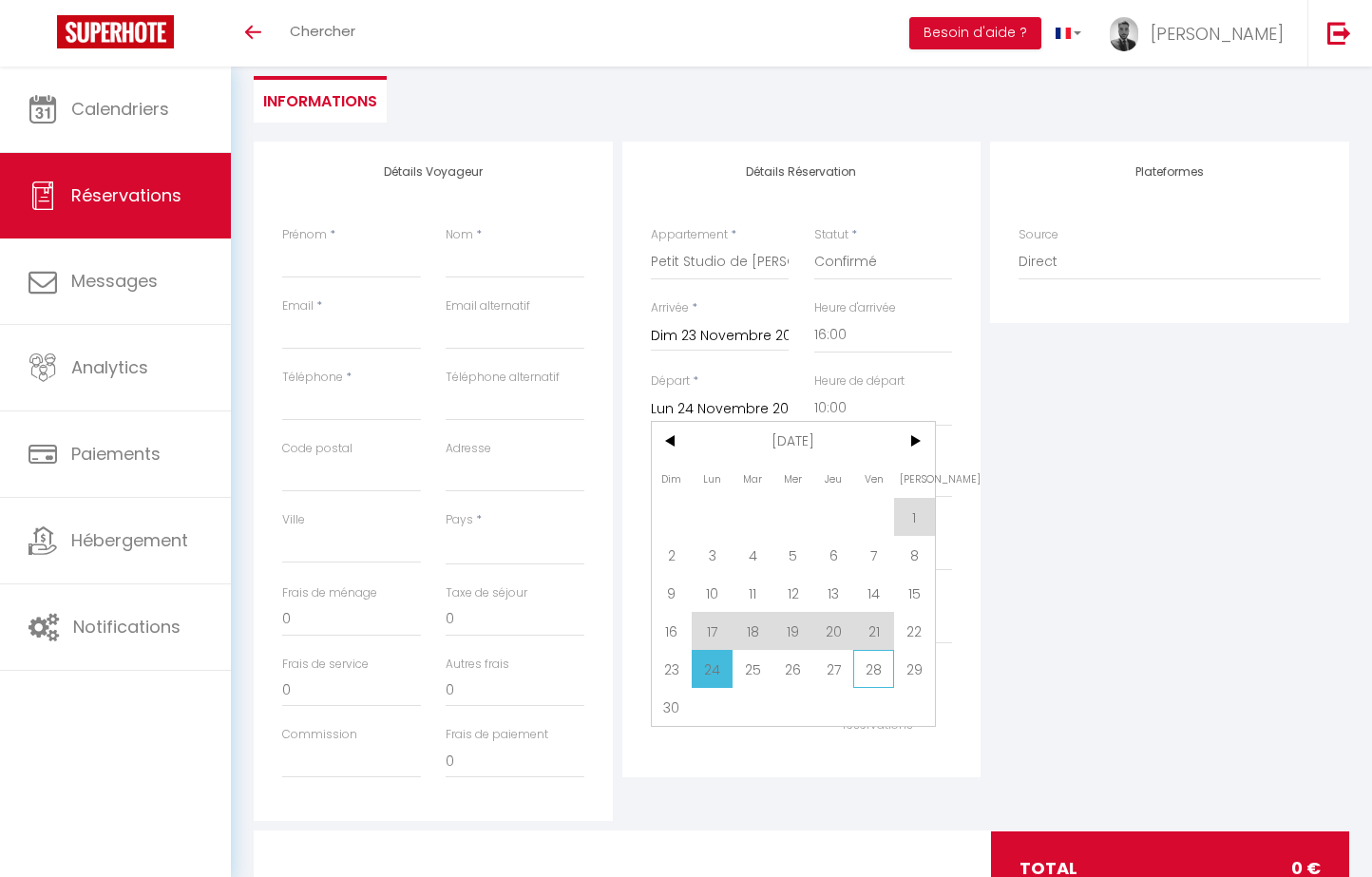
click at [877, 672] on span "28" at bounding box center [873, 668] width 40 height 38
select select
type input "[DATE]"
select select
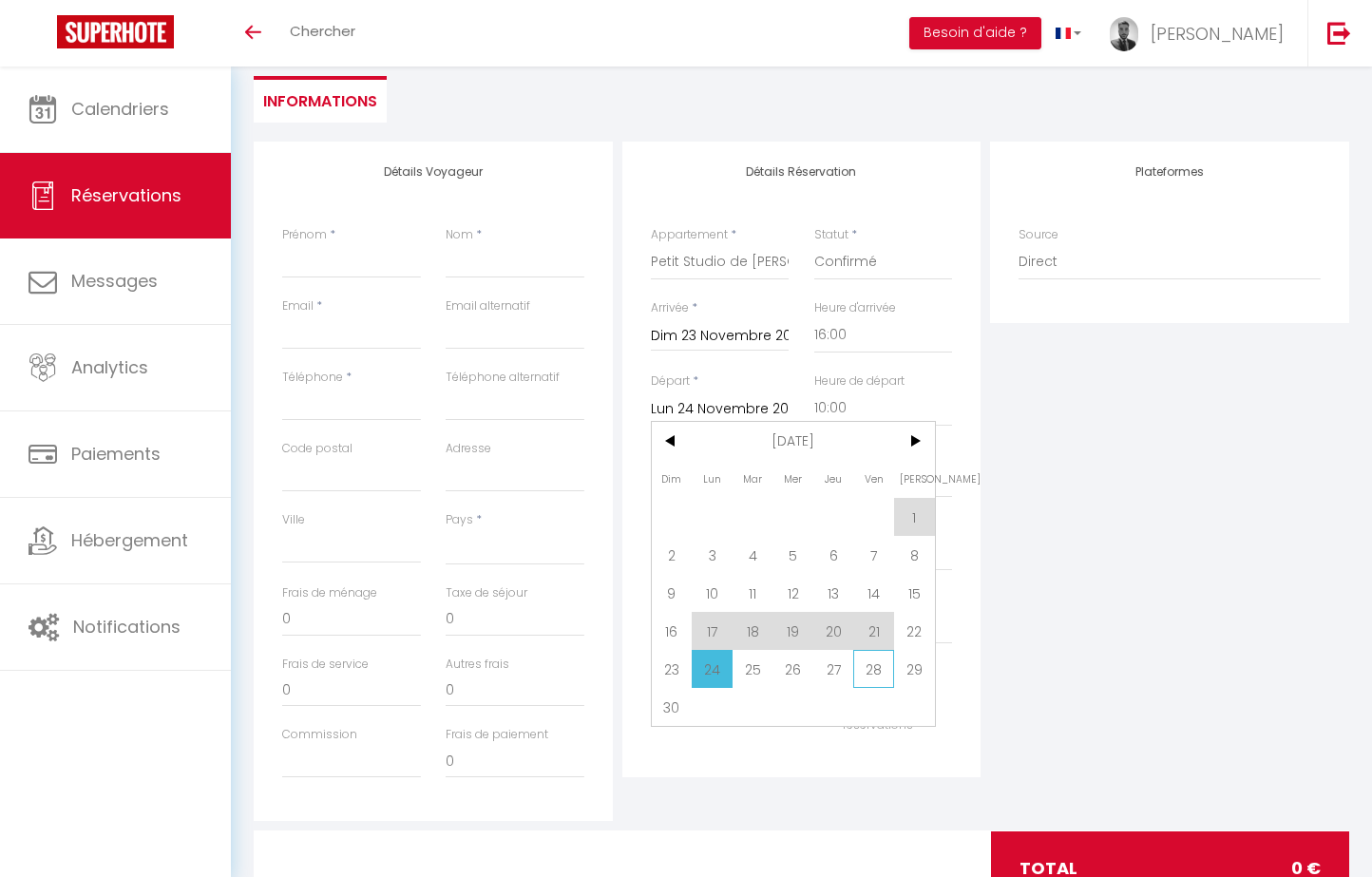
checkbox input "false"
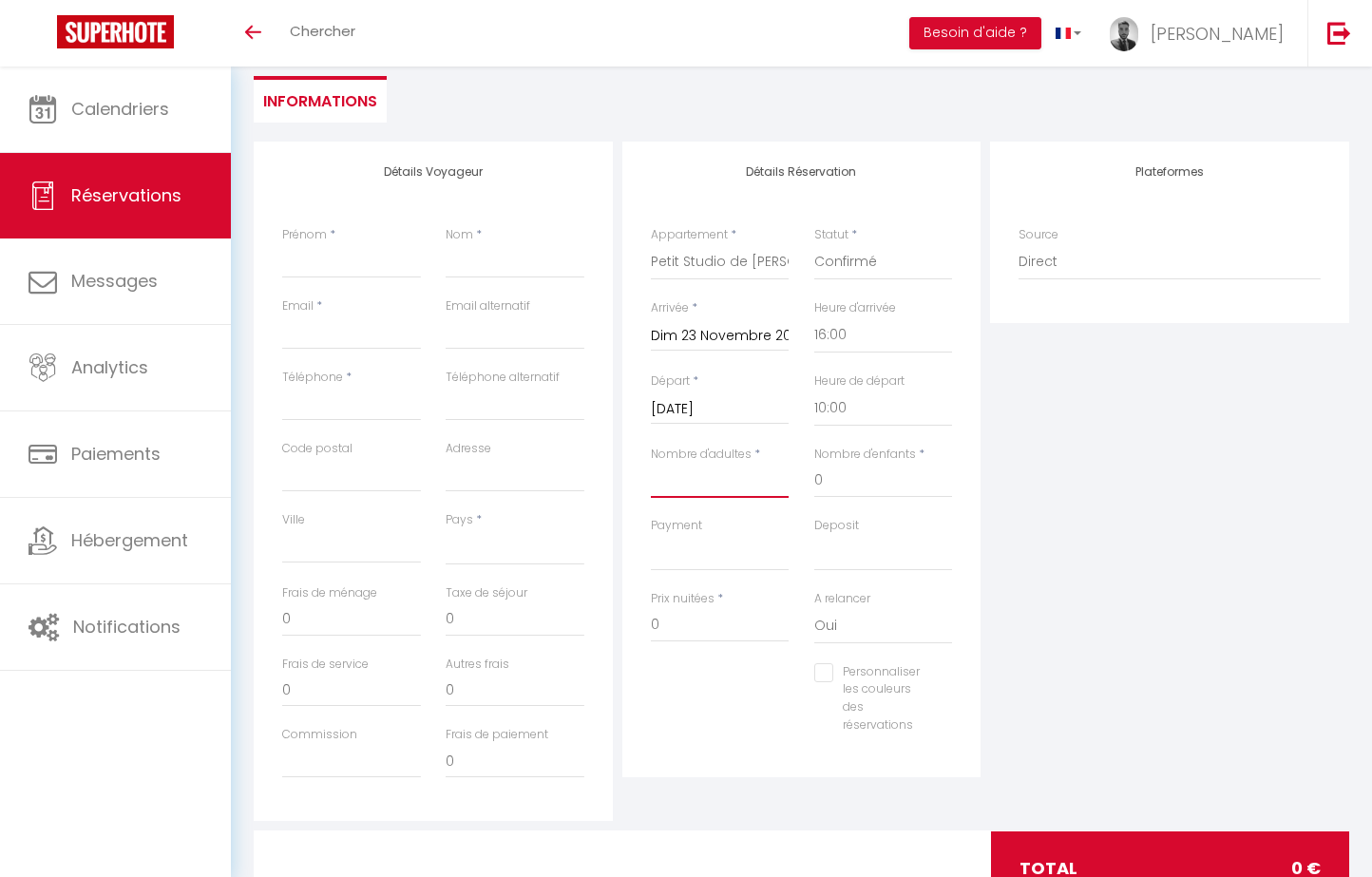
type input "1"
select select
checkbox input "false"
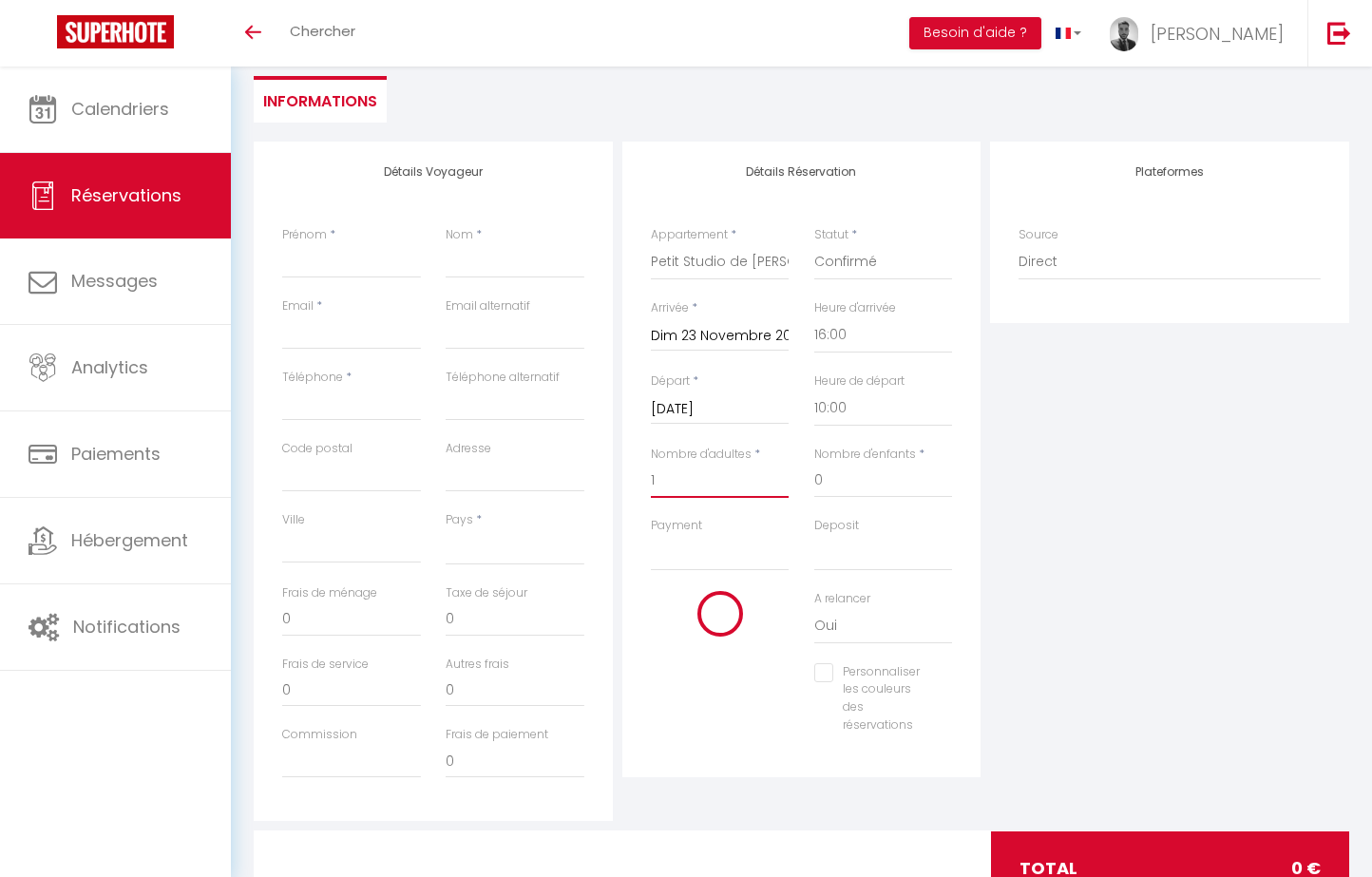
select select
type input "54"
select select
type input "400"
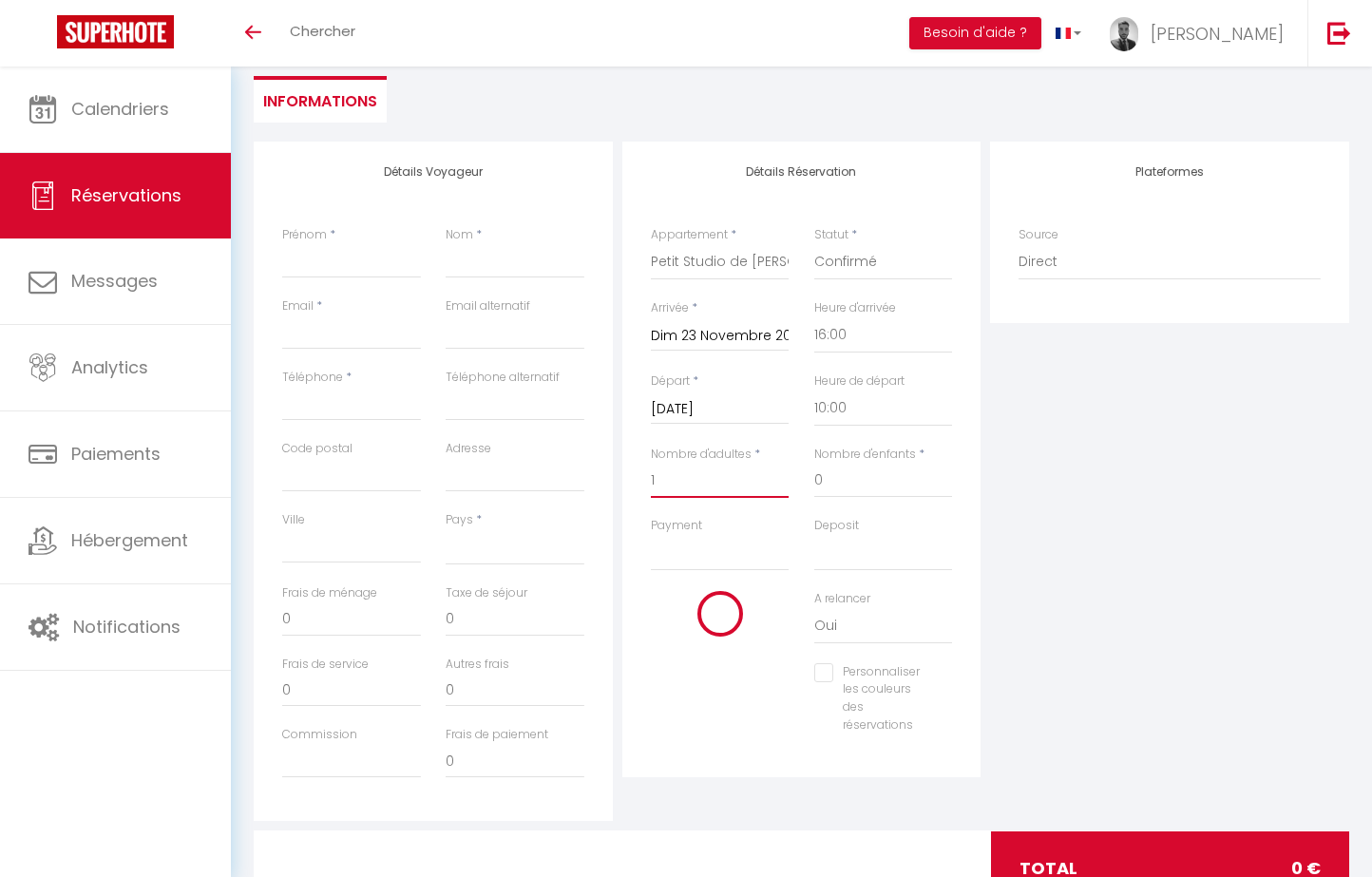
checkbox input "false"
type input "1"
select select "12"
select select
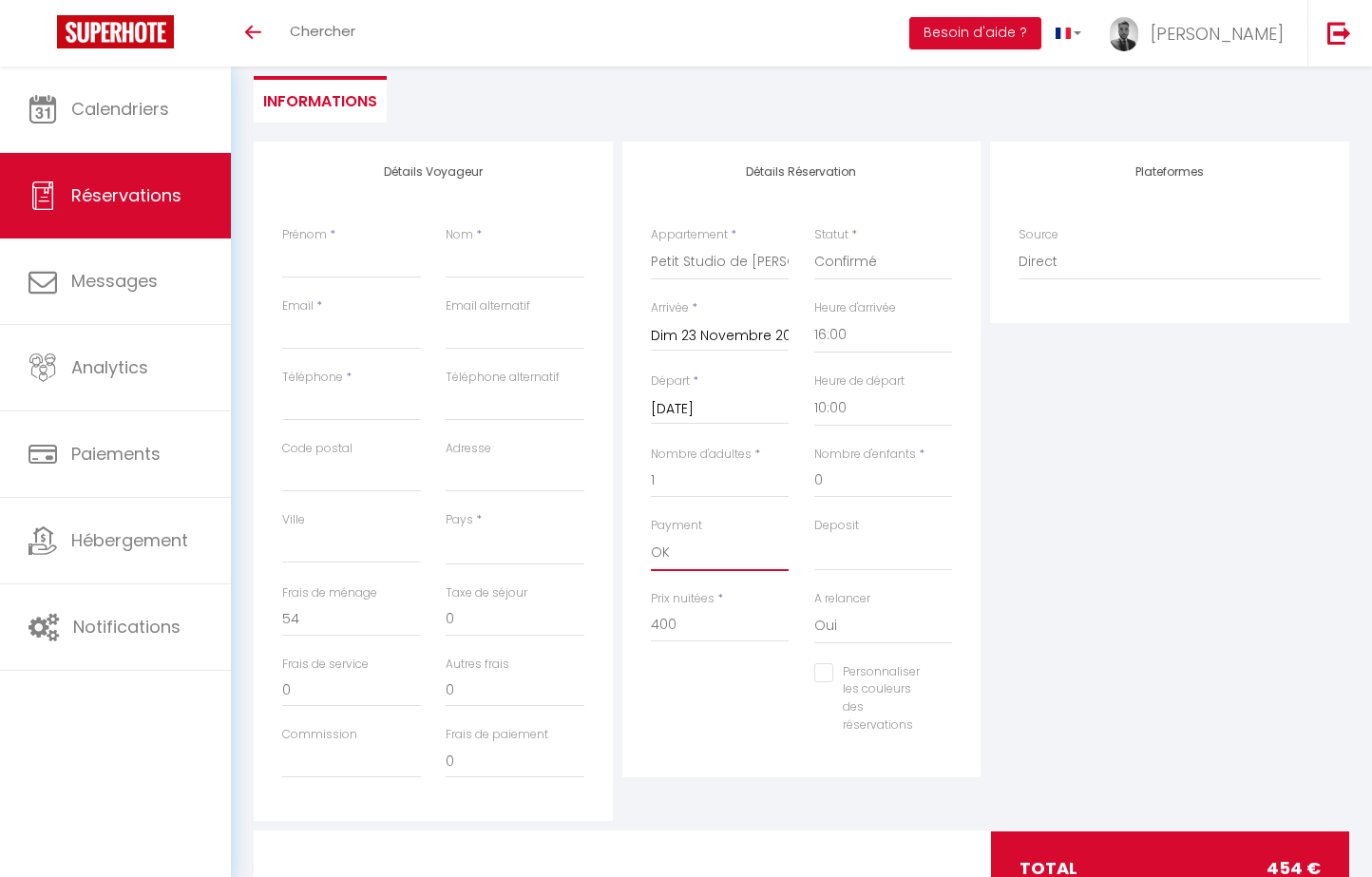
checkbox input "false"
drag, startPoint x: 717, startPoint y: 533, endPoint x: 872, endPoint y: 548, distance: 155.7
click at [872, 548] on div "Payment OK KO Deposit OK KO" at bounding box center [801, 554] width 326 height 73
select select "14"
select select
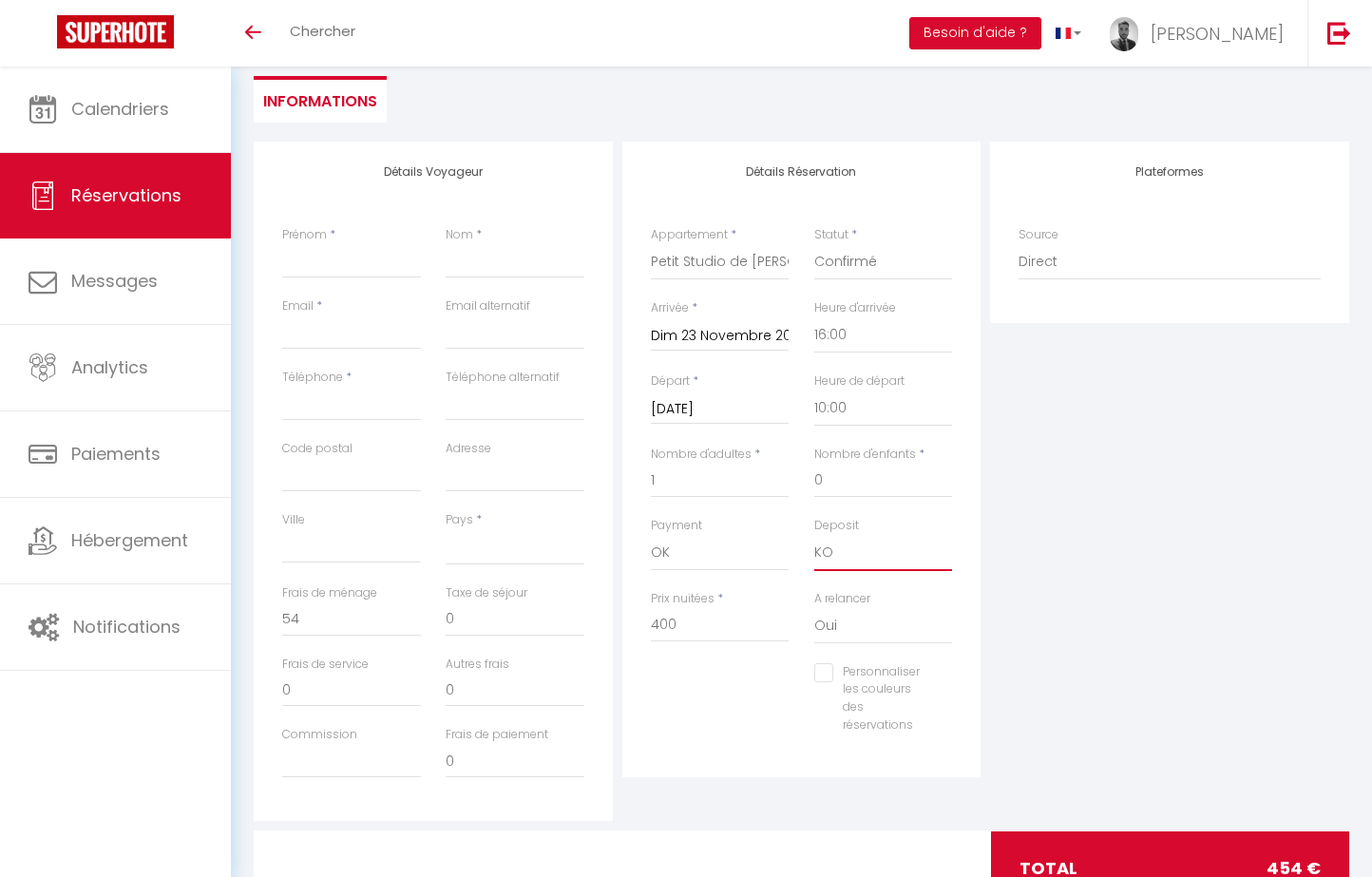
checkbox input "false"
drag, startPoint x: 727, startPoint y: 615, endPoint x: 639, endPoint y: 615, distance: 88.0
click at [639, 615] on div "Prix nuitées * 400" at bounding box center [720, 627] width 164 height 73
type input "2"
select select
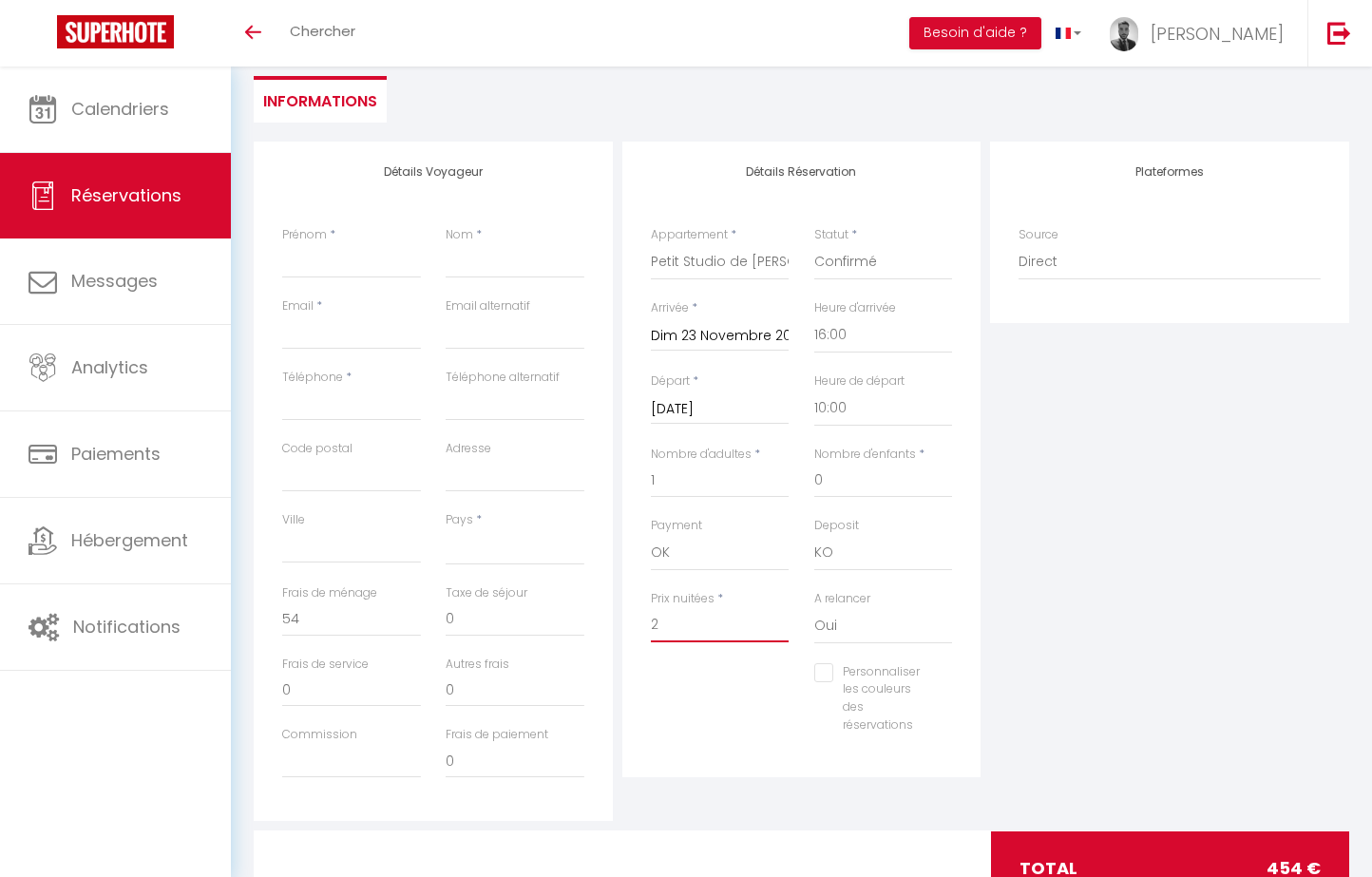
checkbox input "false"
type input "25"
select select
checkbox input "false"
type input "2"
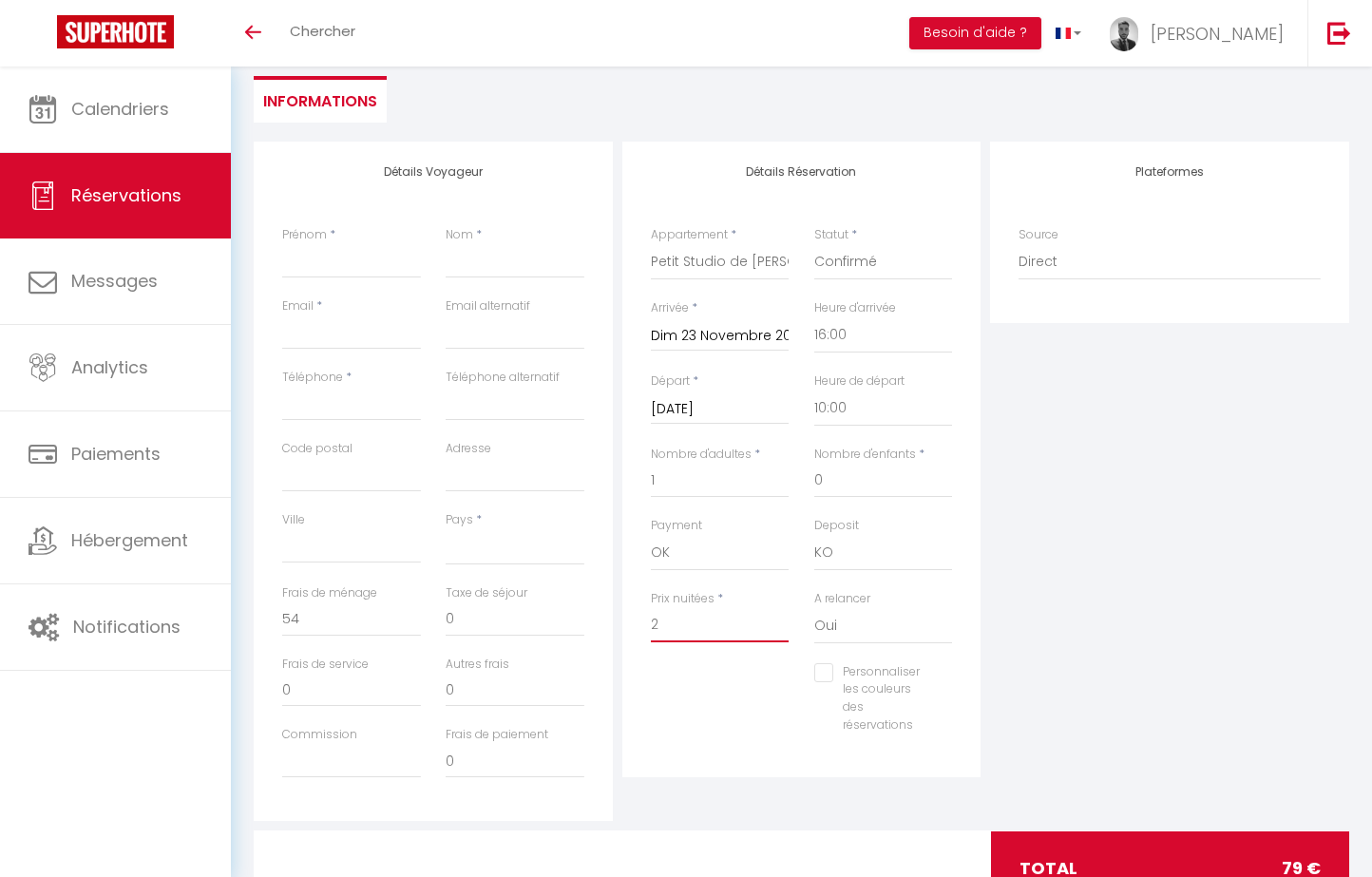
select select
checkbox input "false"
type input "26"
select select
checkbox input "false"
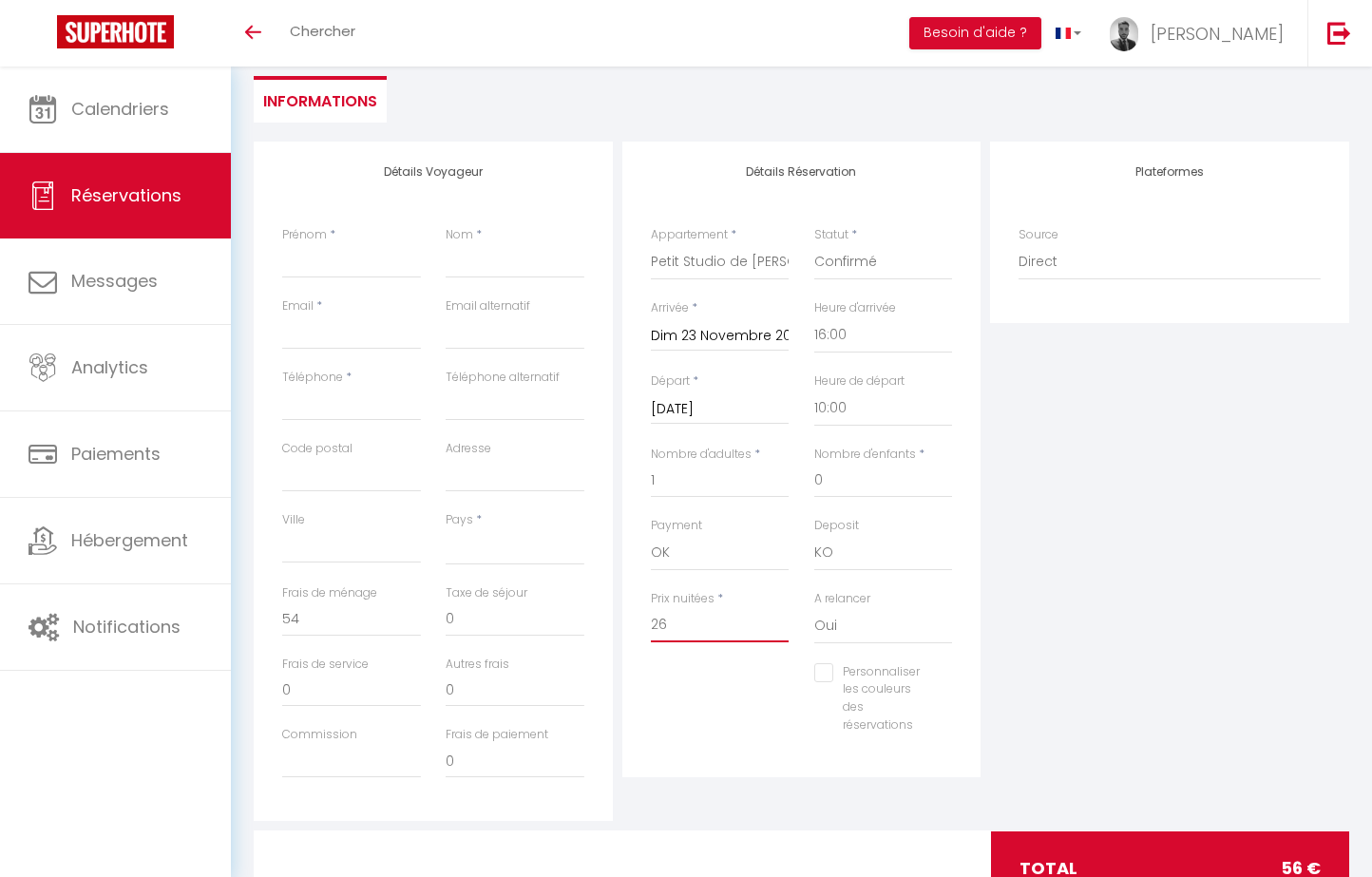
type input "262"
select select
checkbox input "false"
type input "262"
select select
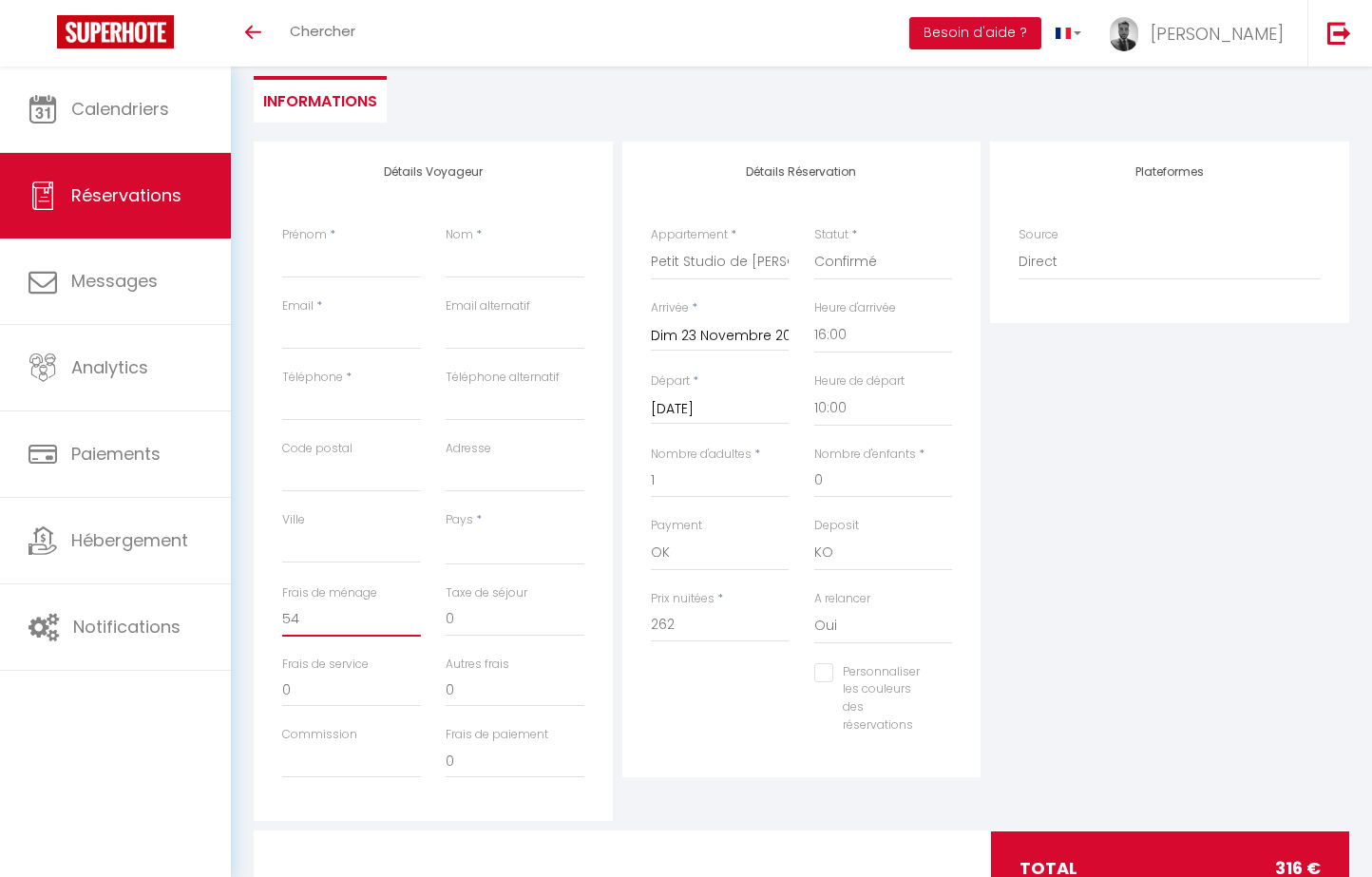
type input "0"
checkbox input "false"
click at [356, 613] on input "0" at bounding box center [351, 620] width 139 height 35
click at [381, 239] on div "Prénom *" at bounding box center [351, 252] width 139 height 52
click at [380, 243] on div "Prénom *" at bounding box center [351, 252] width 139 height 52
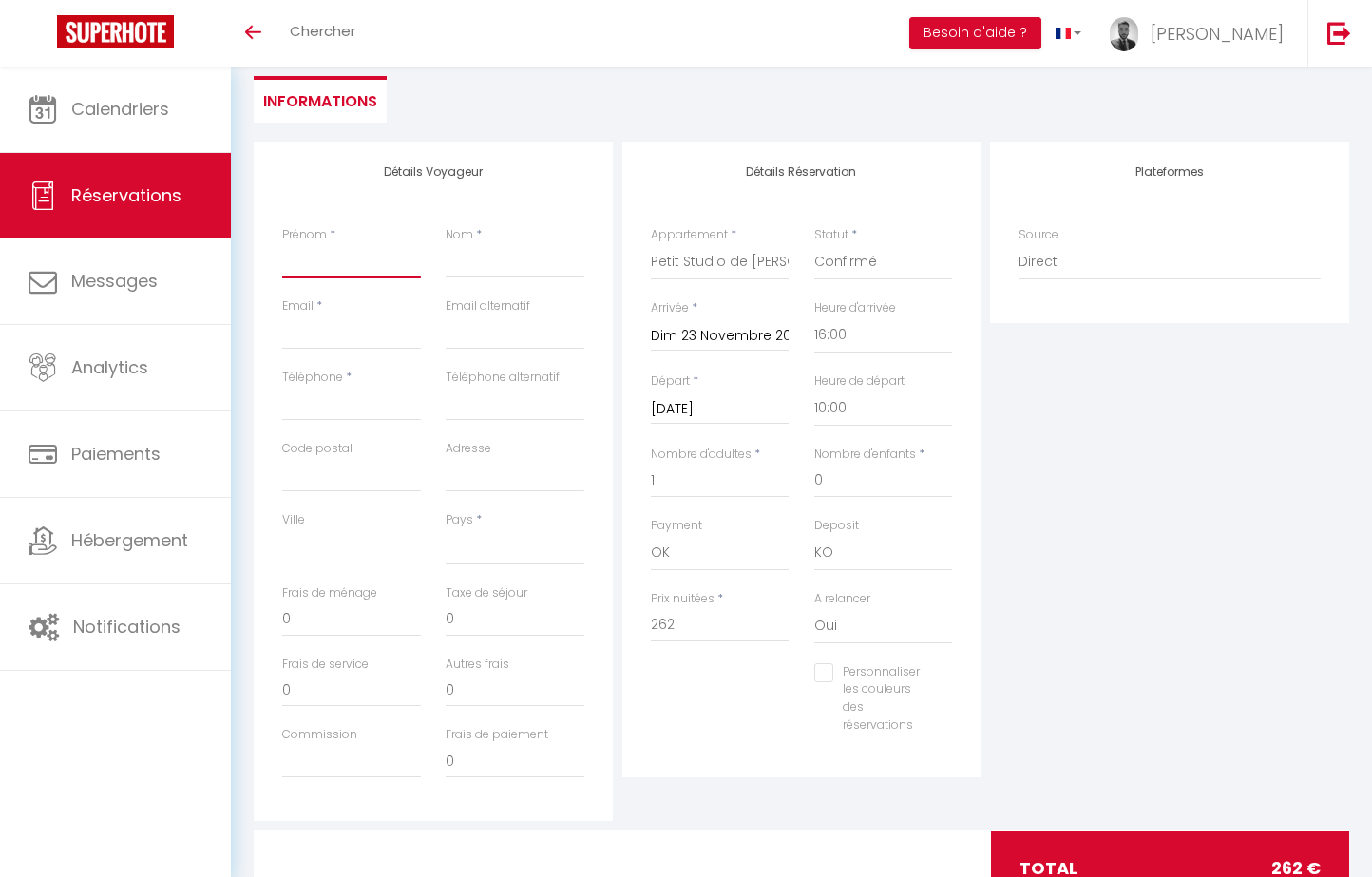
type input "L"
select select
checkbox input "false"
type input "Lé"
select select
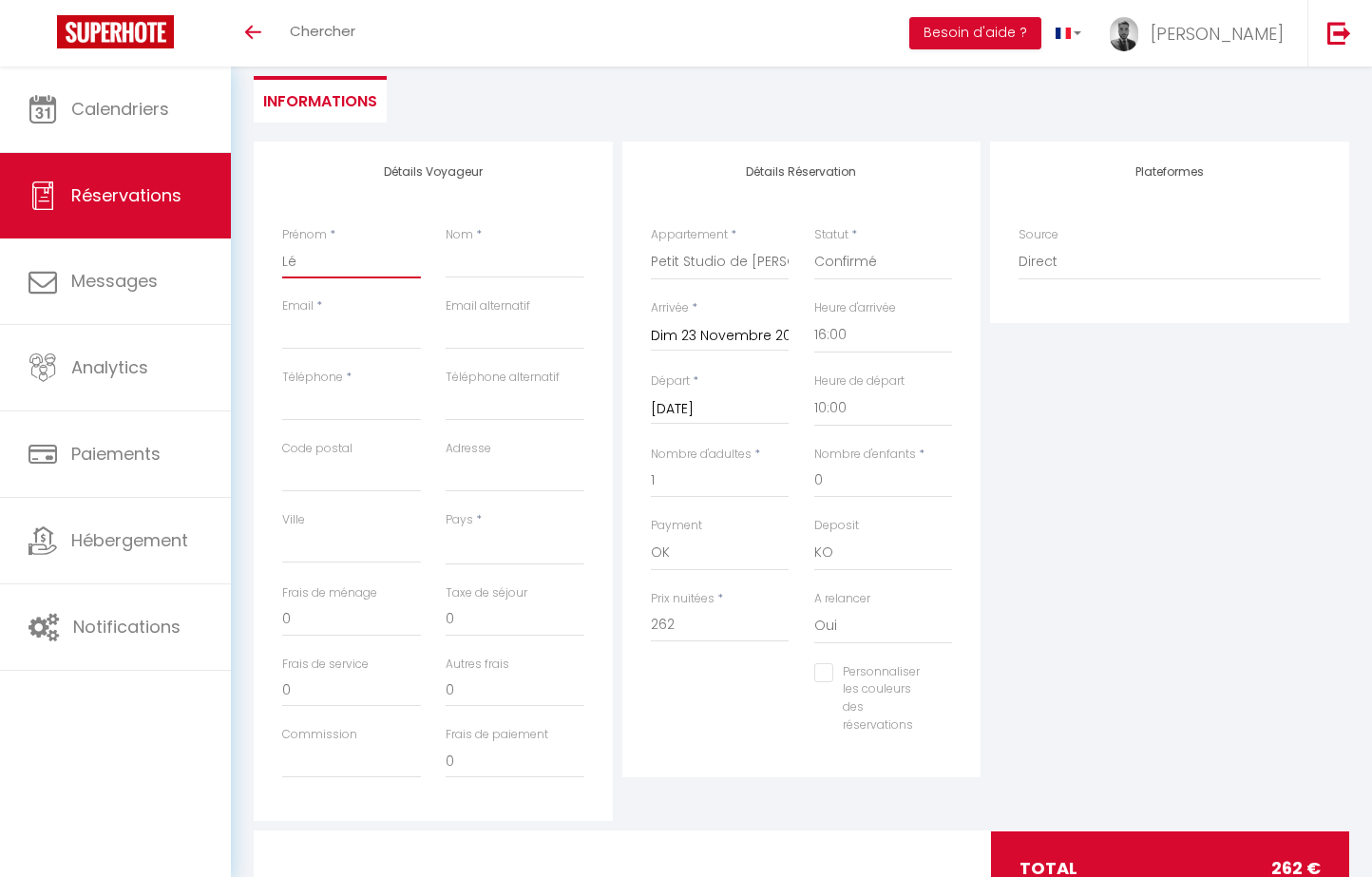
checkbox input "false"
type input "Lén"
select select
checkbox input "false"
type input "Léna"
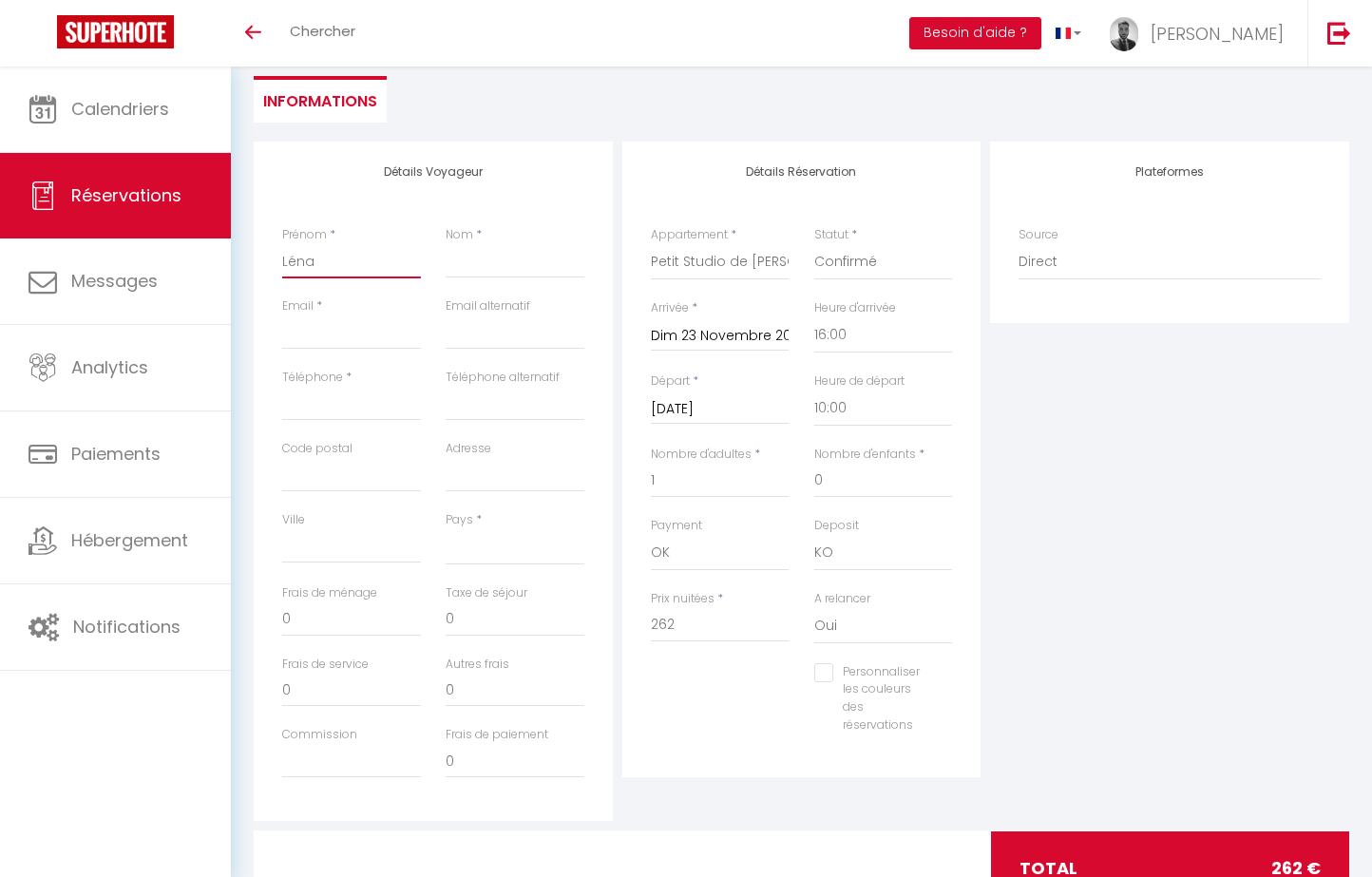
select select
checkbox input "false"
type input "Léna"
type input "M"
select select
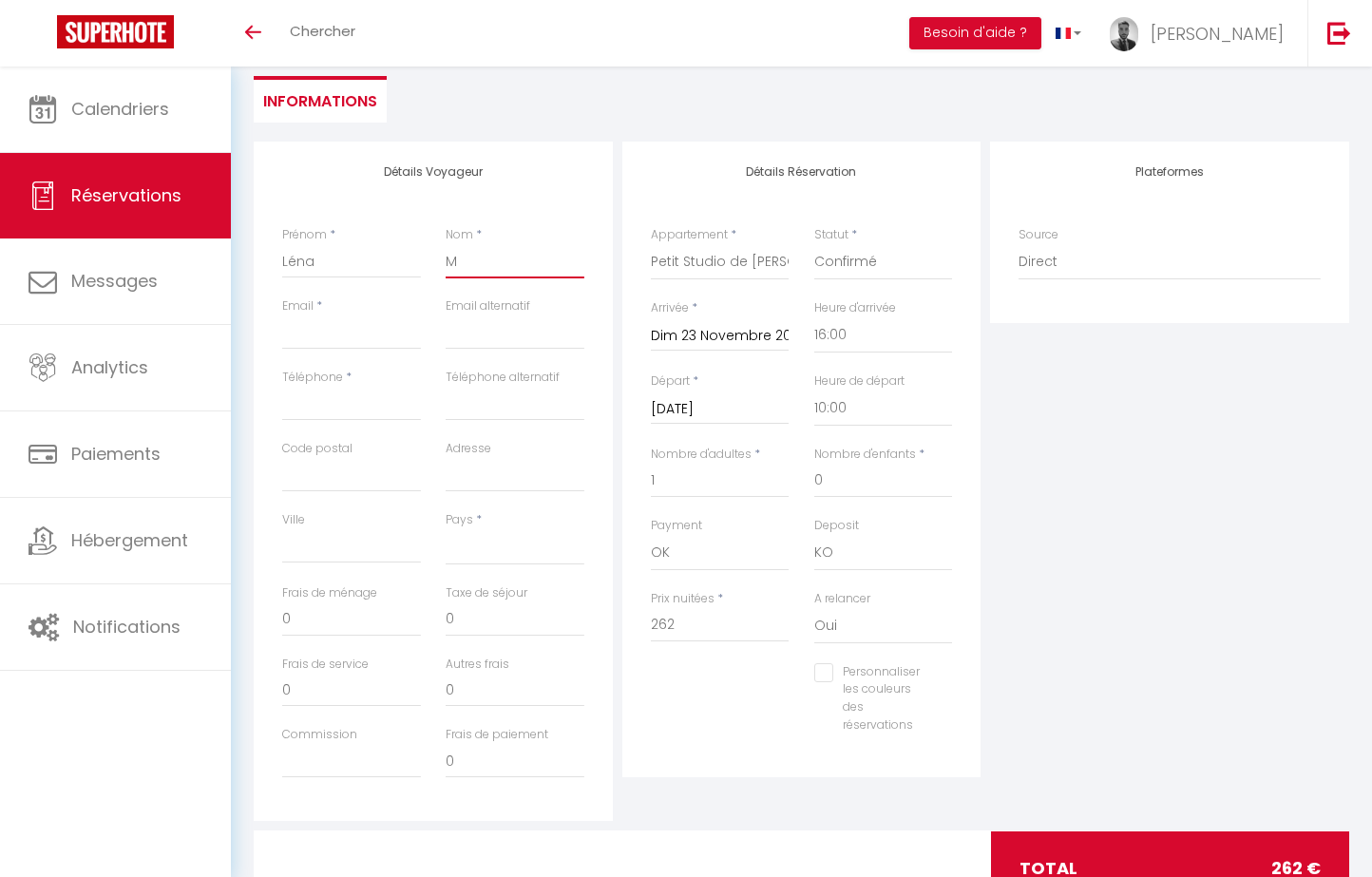
checkbox input "false"
type input "Mi"
select select
checkbox input "false"
type input "Mie"
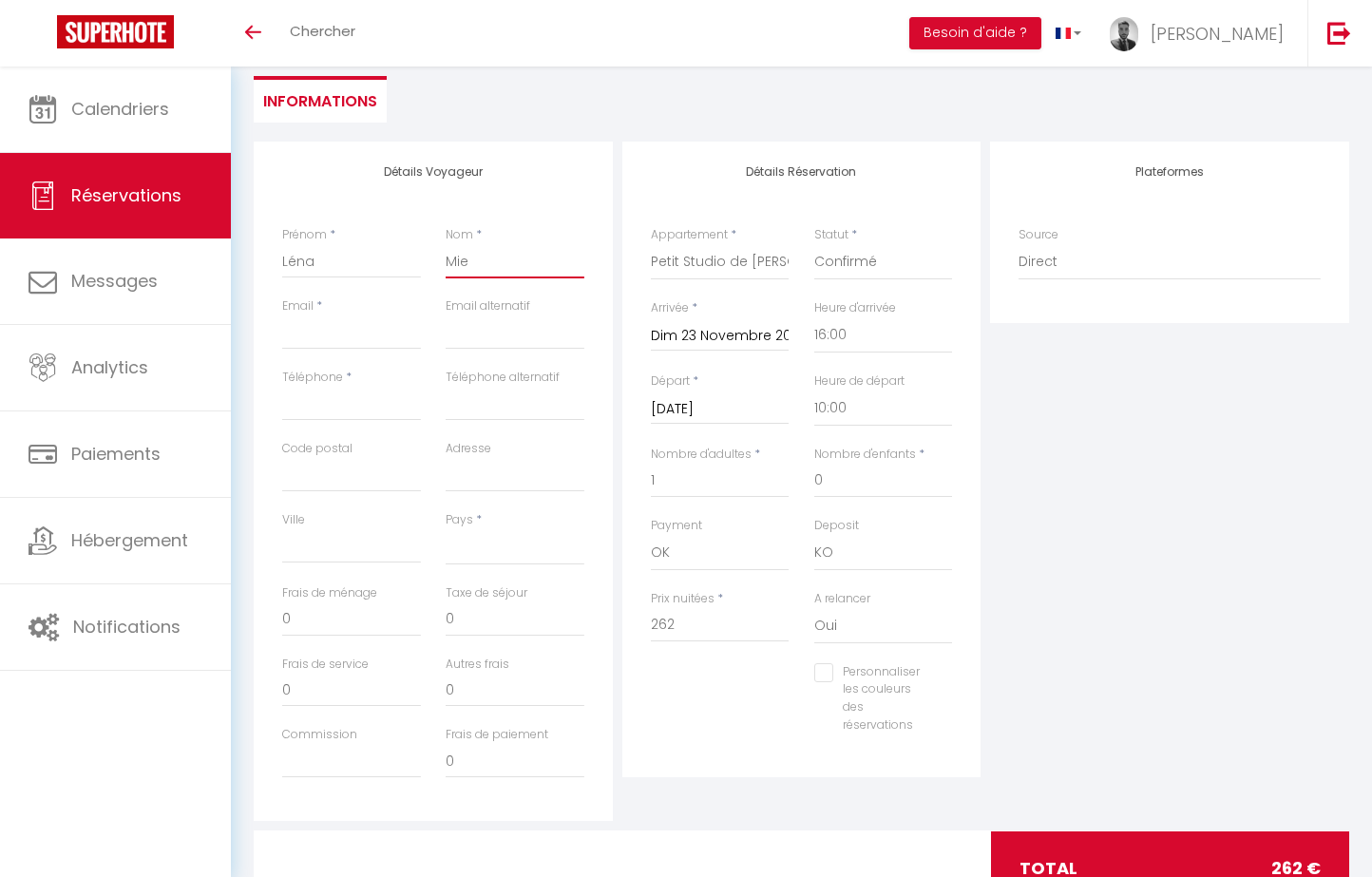
select select
checkbox input "false"
type input "Miel"
select select
checkbox input "false"
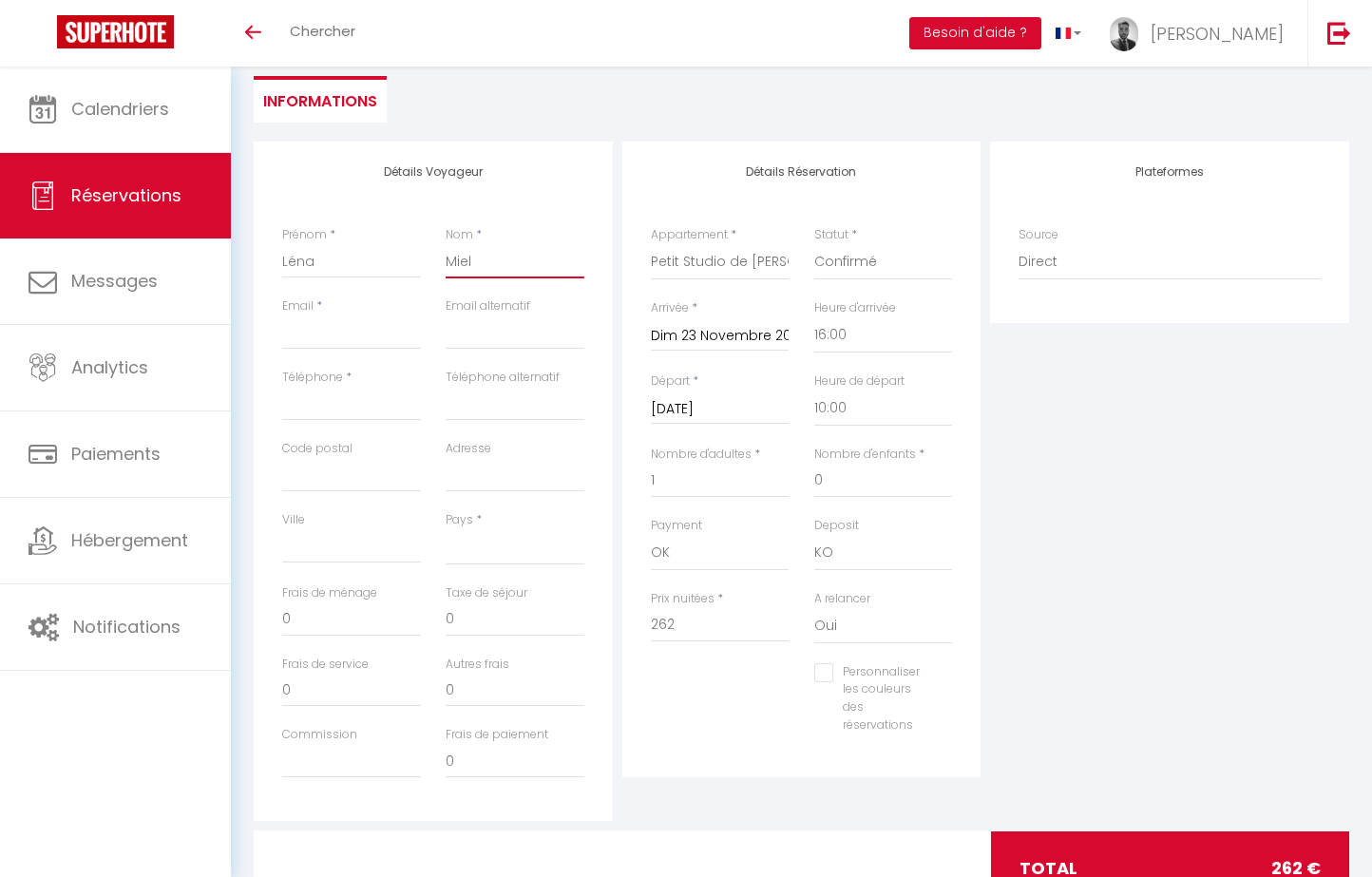
type input "Mieln"
select select
checkbox input "false"
type input "Mielni"
select select
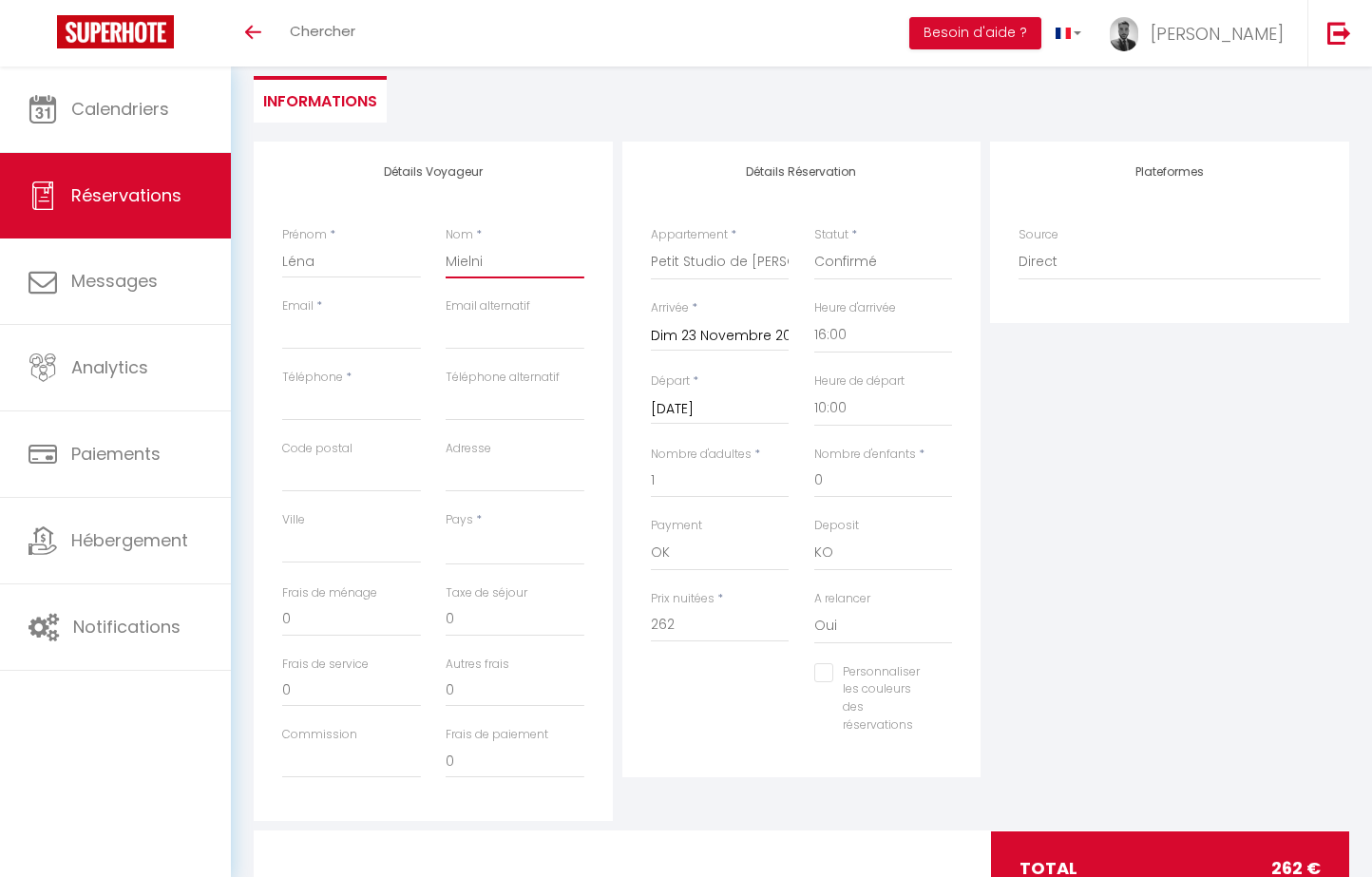
checkbox input "false"
type input "Mielnic"
select select
checkbox input "false"
type input "Mielnicz"
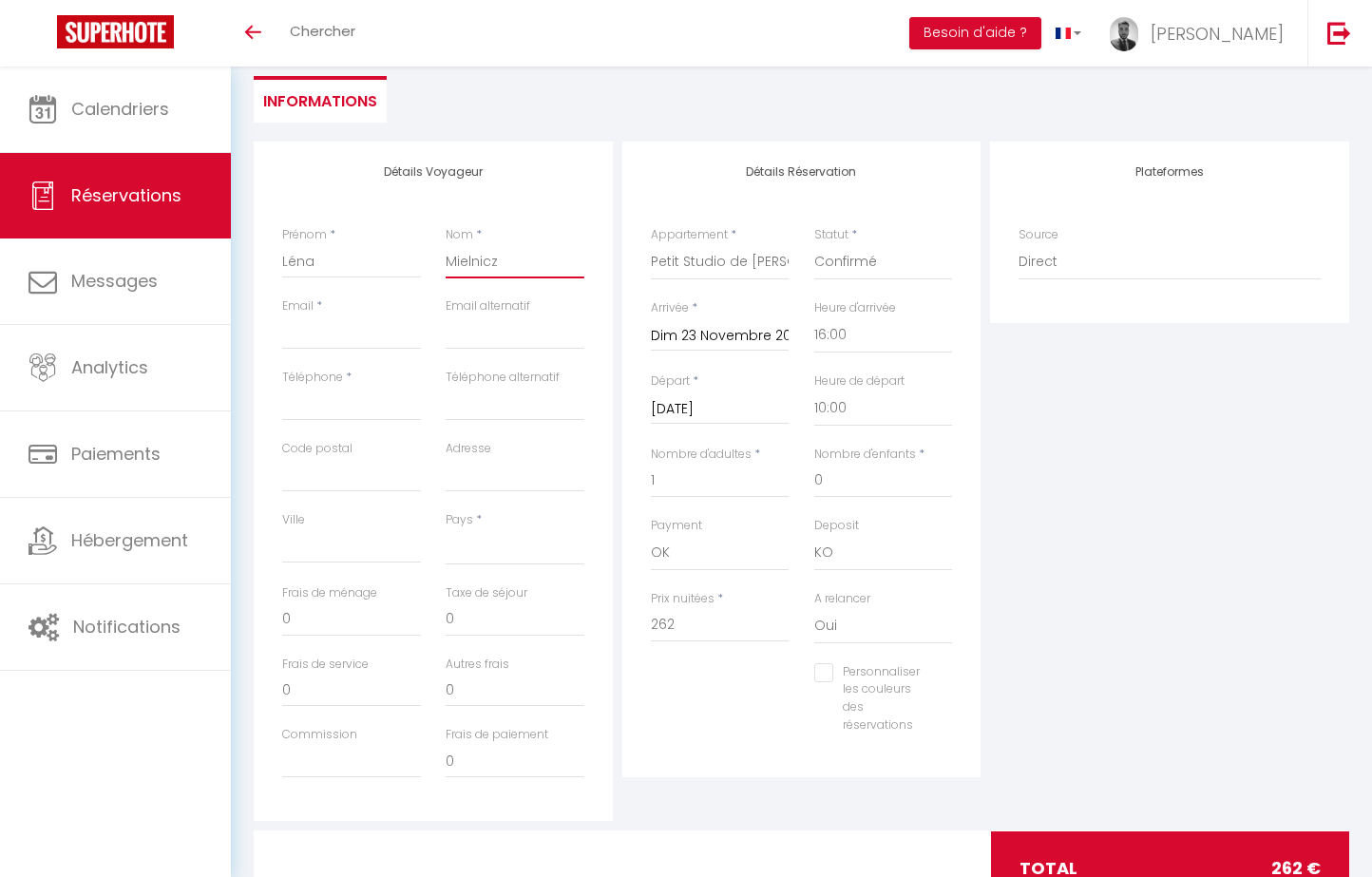
select select
checkbox input "false"
type input "Mielniczu"
select select
checkbox input "false"
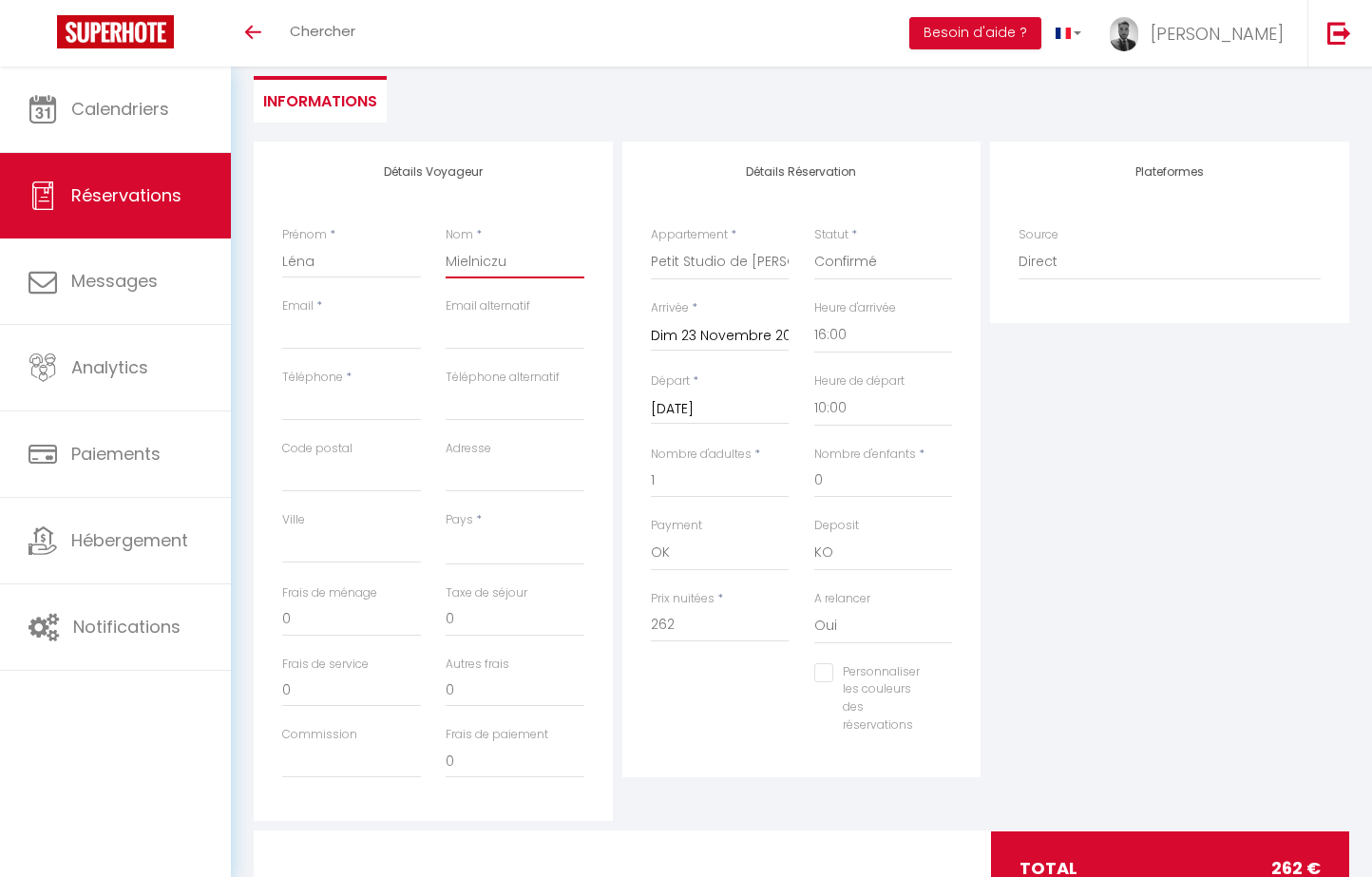
type input "[PERSON_NAME]"
select select
checkbox input "false"
type input "[PERSON_NAME]"
type input "0"
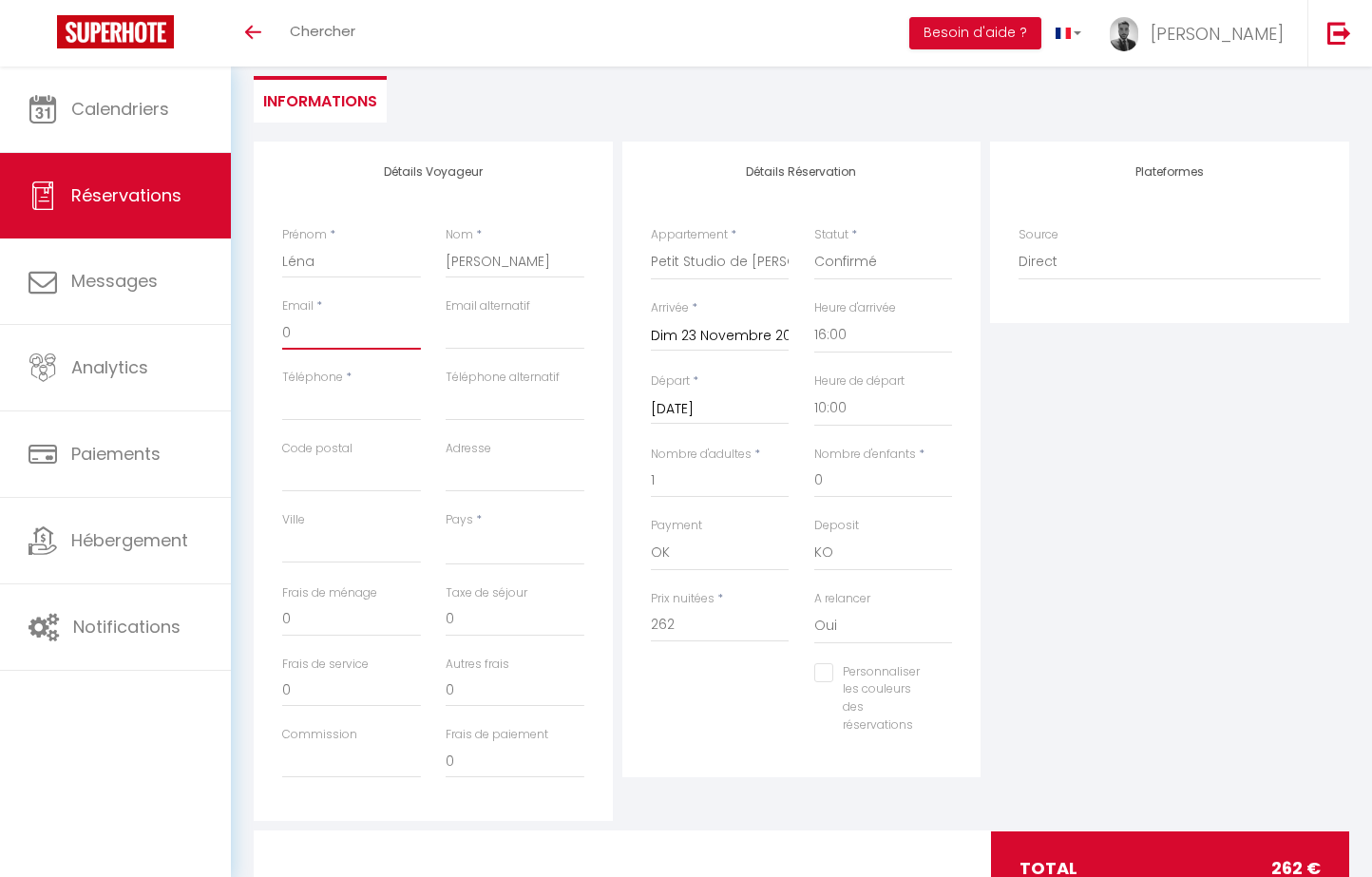
select select
checkbox input "false"
type input "06"
select select
checkbox input "false"
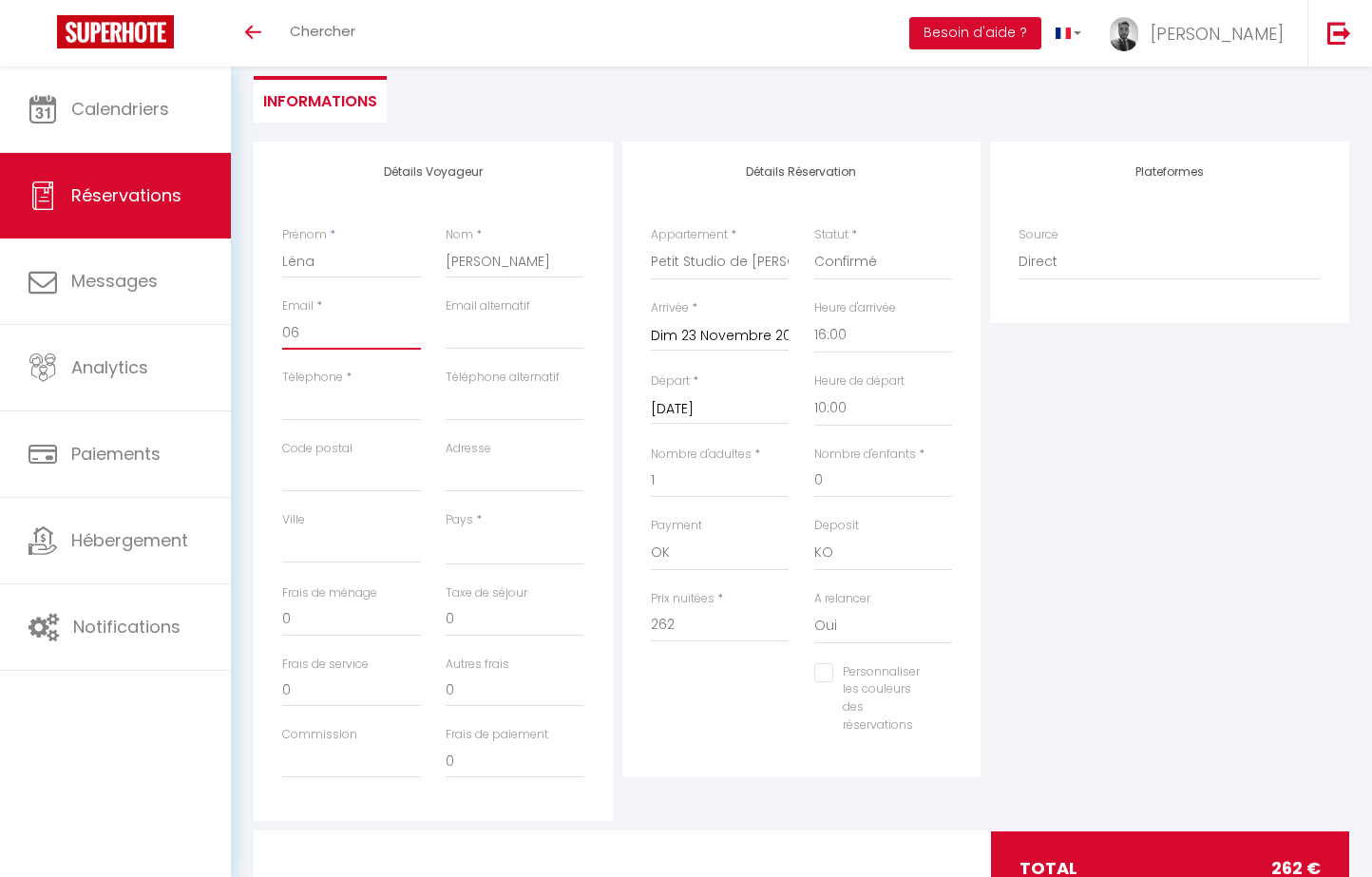
type input "068"
select select
checkbox input "false"
type input "0684"
select select
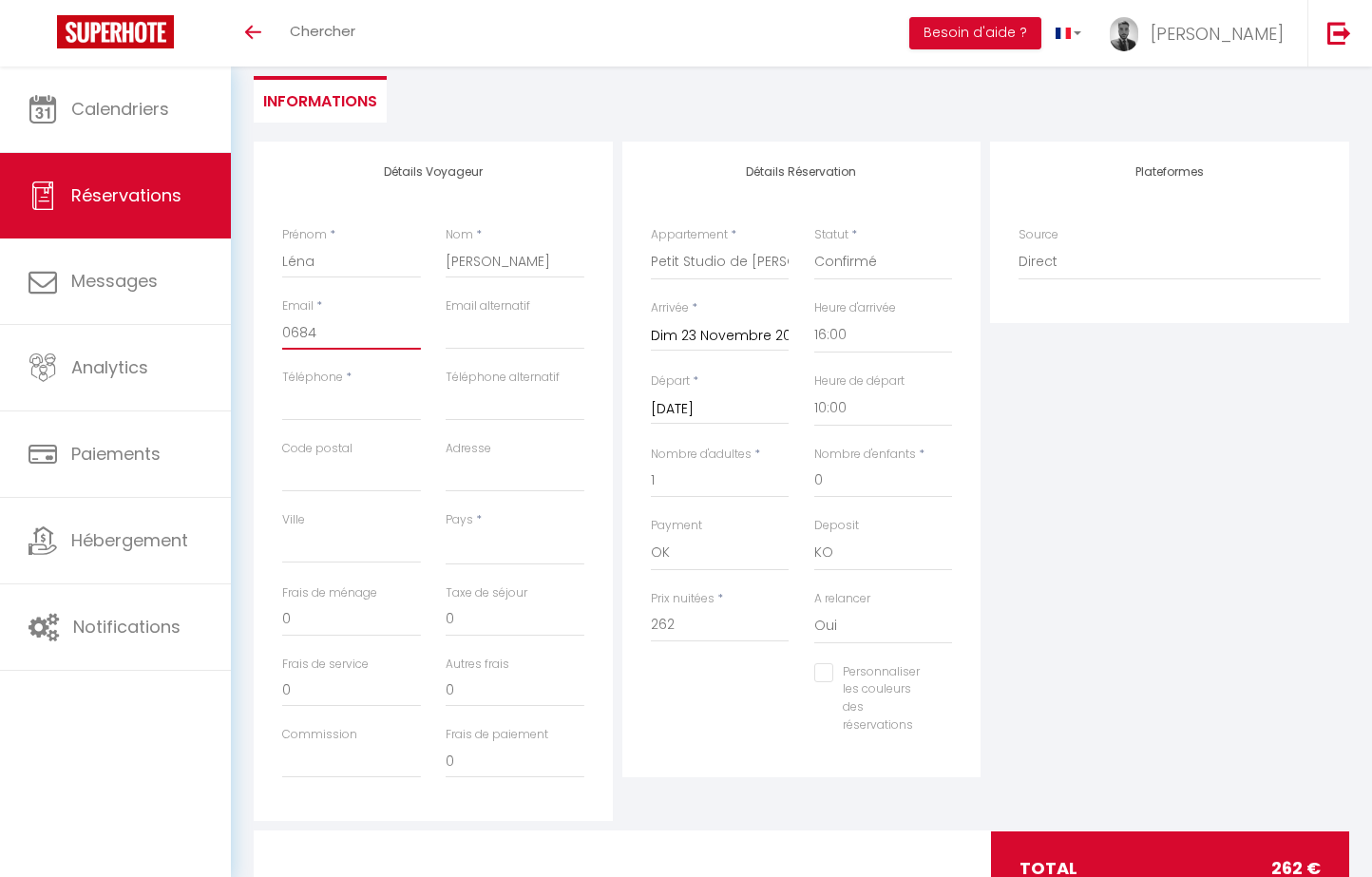
checkbox input "false"
type input "06848"
select select
checkbox input "false"
type input "068483"
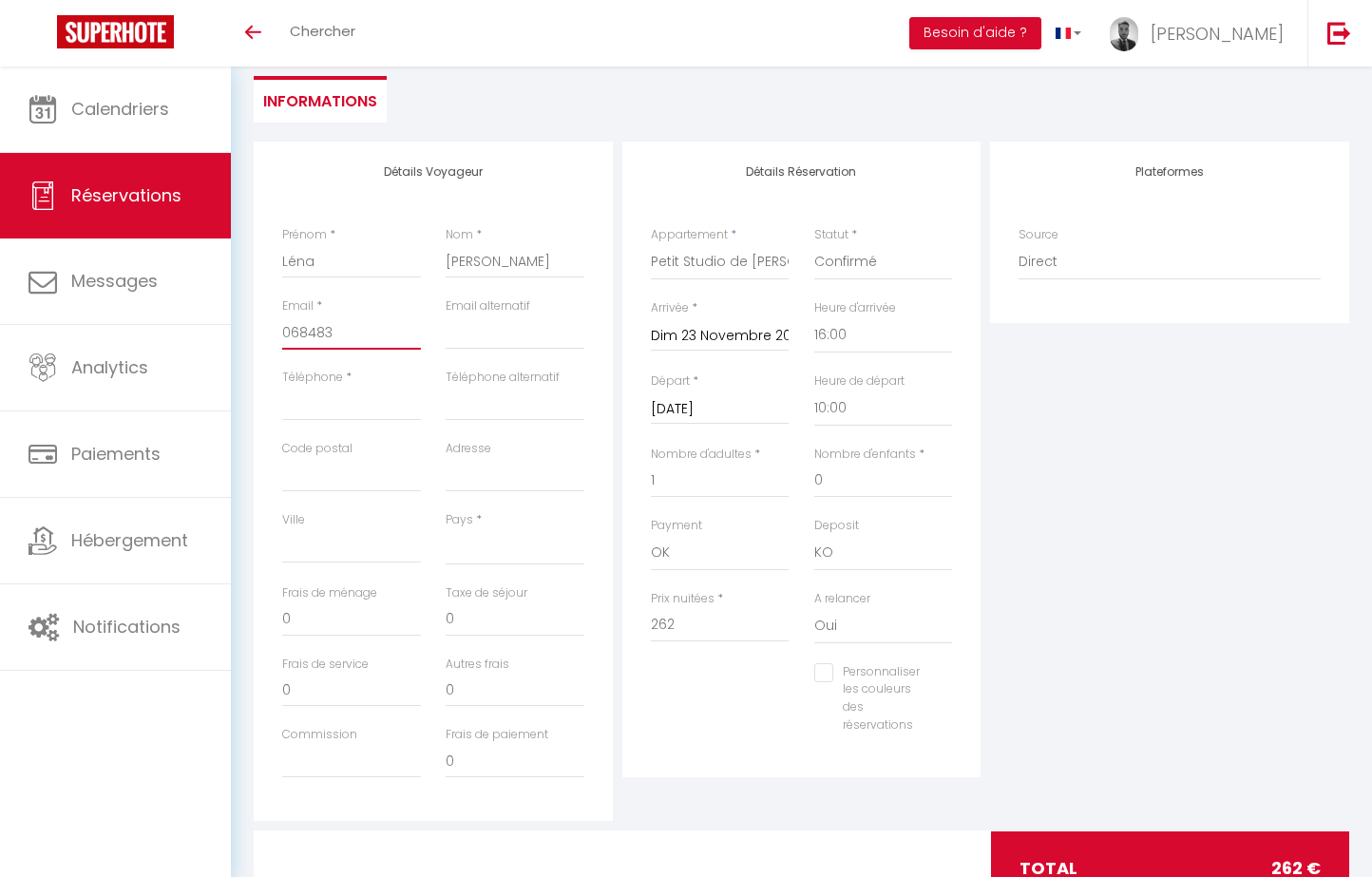
select select
checkbox input "false"
type input "0684838"
select select
checkbox input "false"
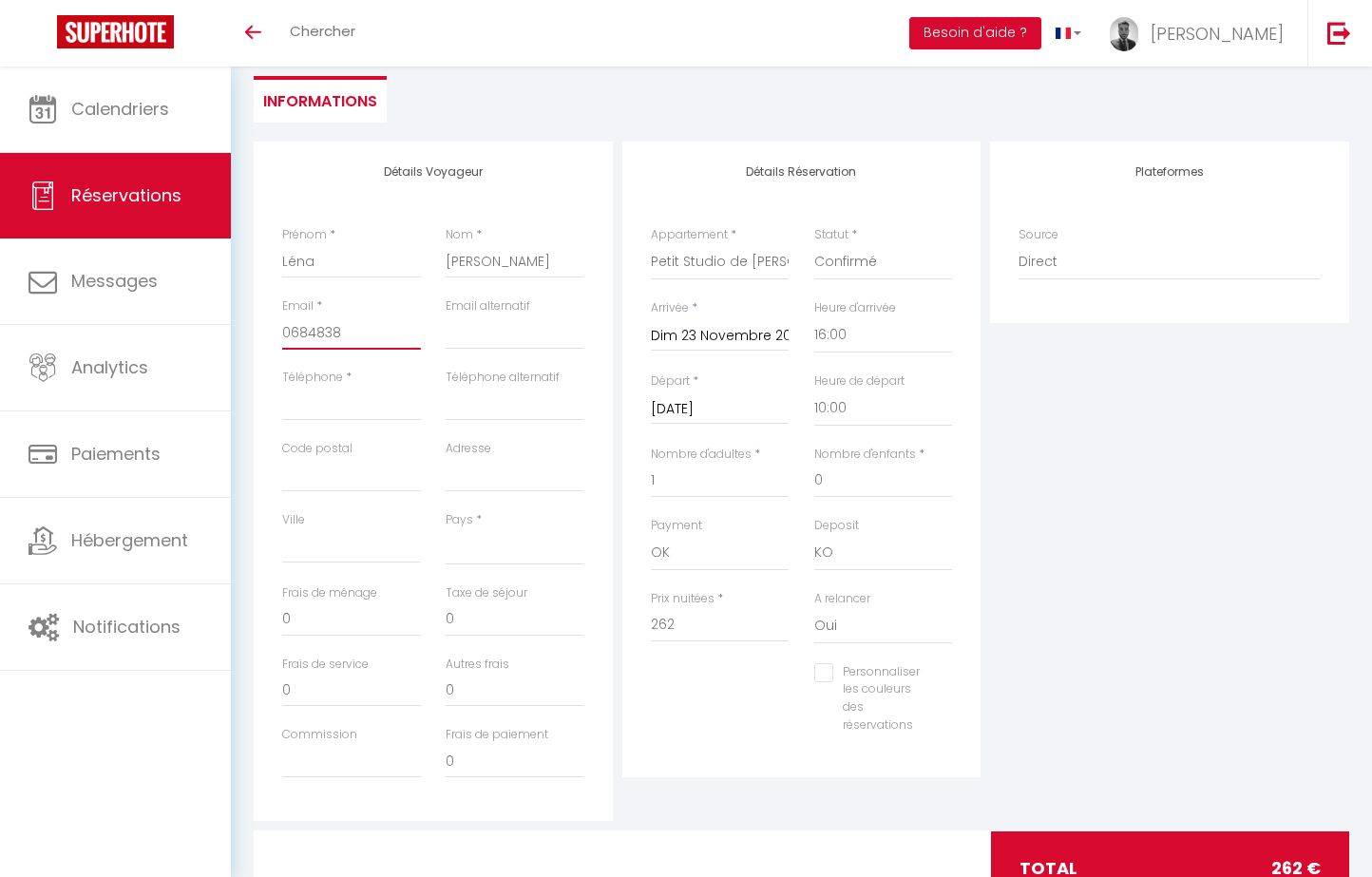
type input "06848389"
select select
checkbox input "false"
type input "068483895"
select select
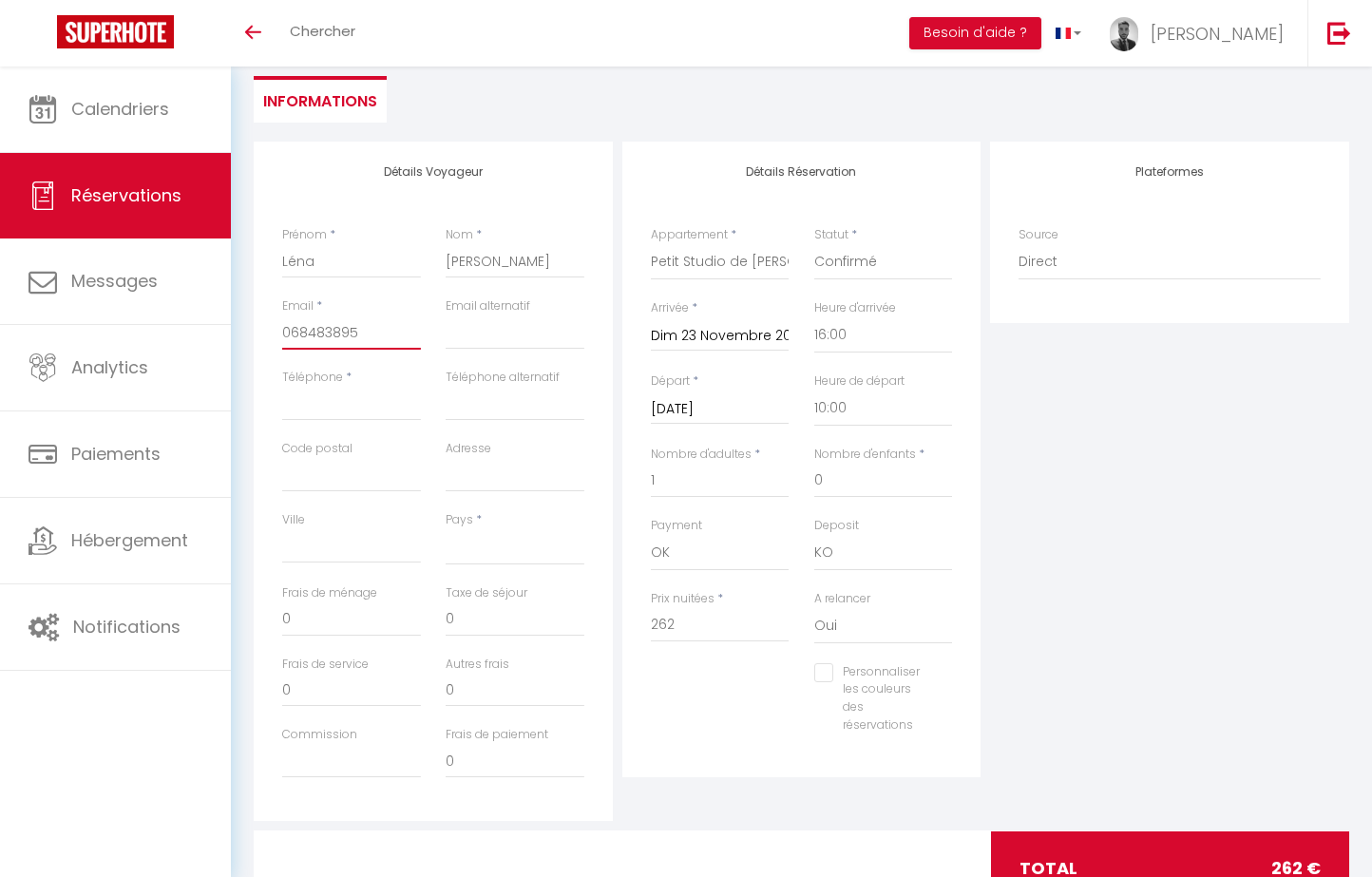
checkbox input "false"
type input "0684838956"
select select
checkbox input "false"
type input "0684838956"
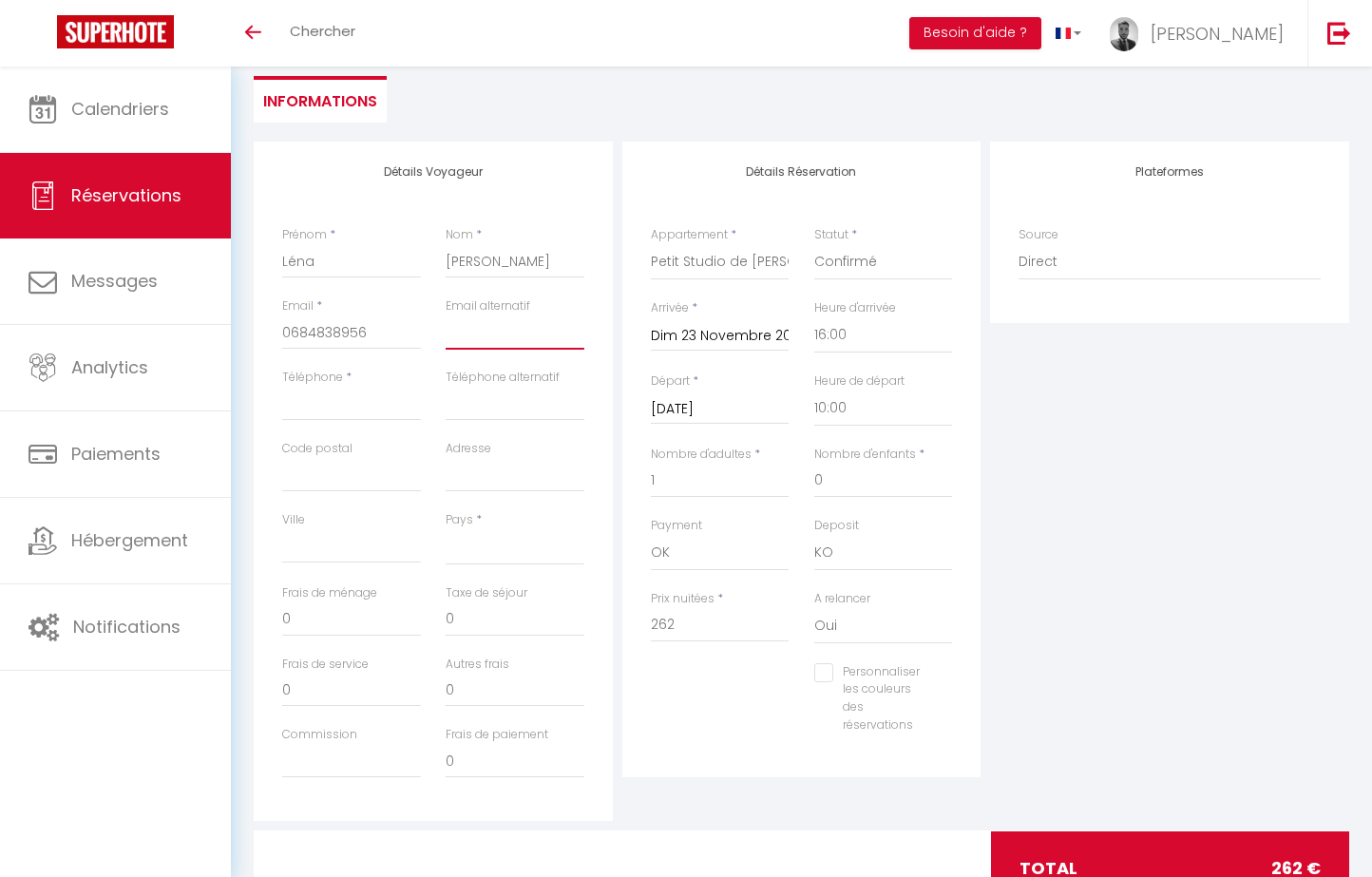
paste input "[EMAIL_ADDRESS][DOMAIN_NAME]"
type input "[EMAIL_ADDRESS][DOMAIN_NAME]"
select select
checkbox input "false"
type input "[EMAIL_ADDRESS][DOMAIN_NAME]"
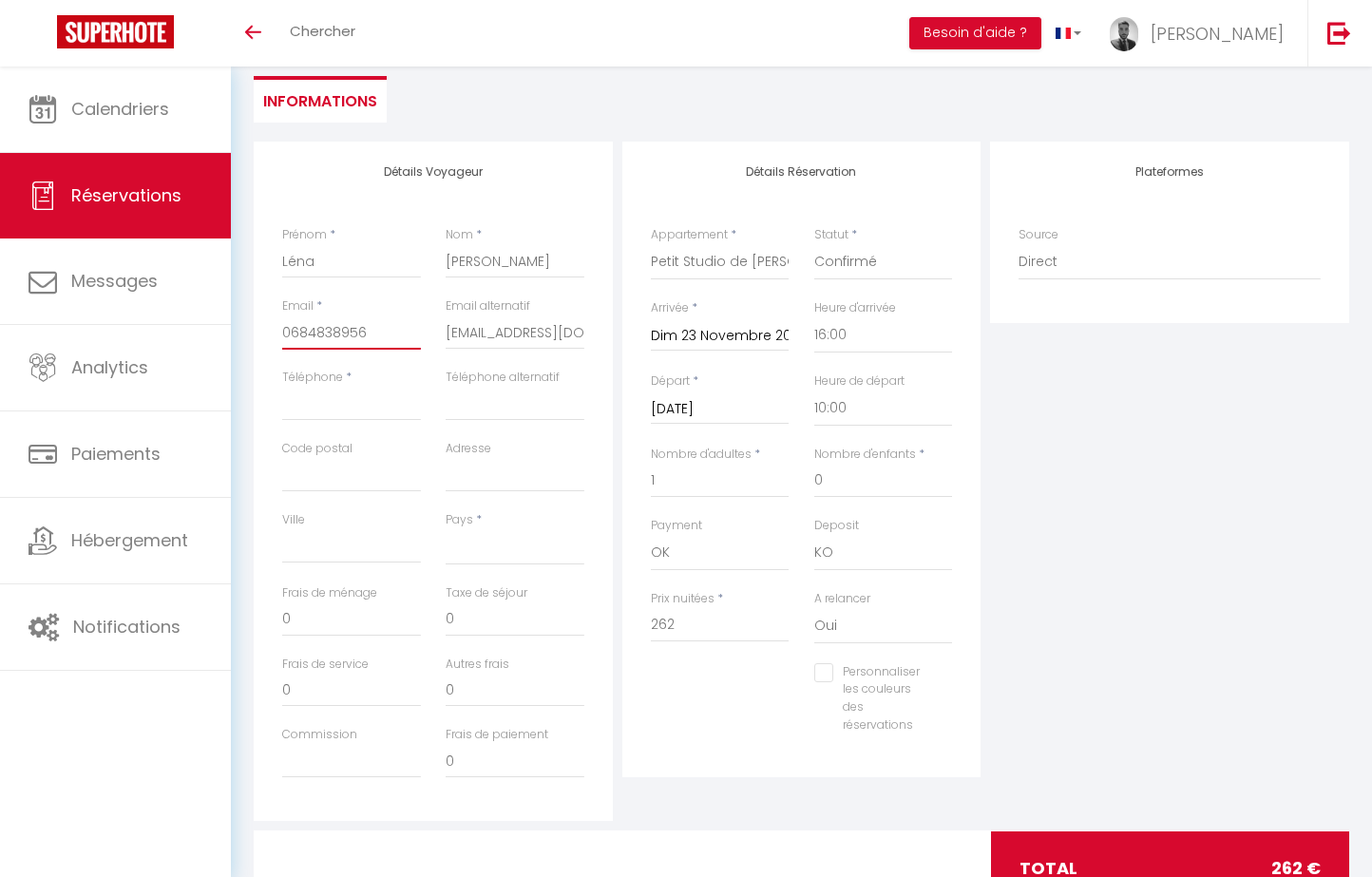
drag, startPoint x: 398, startPoint y: 337, endPoint x: 258, endPoint y: 335, distance: 140.0
click at [258, 335] on div "Détails Voyageur Prénom * Léna Nom * [PERSON_NAME] Email * 0684838956 Email alt…" at bounding box center [432, 480] width 359 height 679
type input "0684838956"
select select
checkbox input "false"
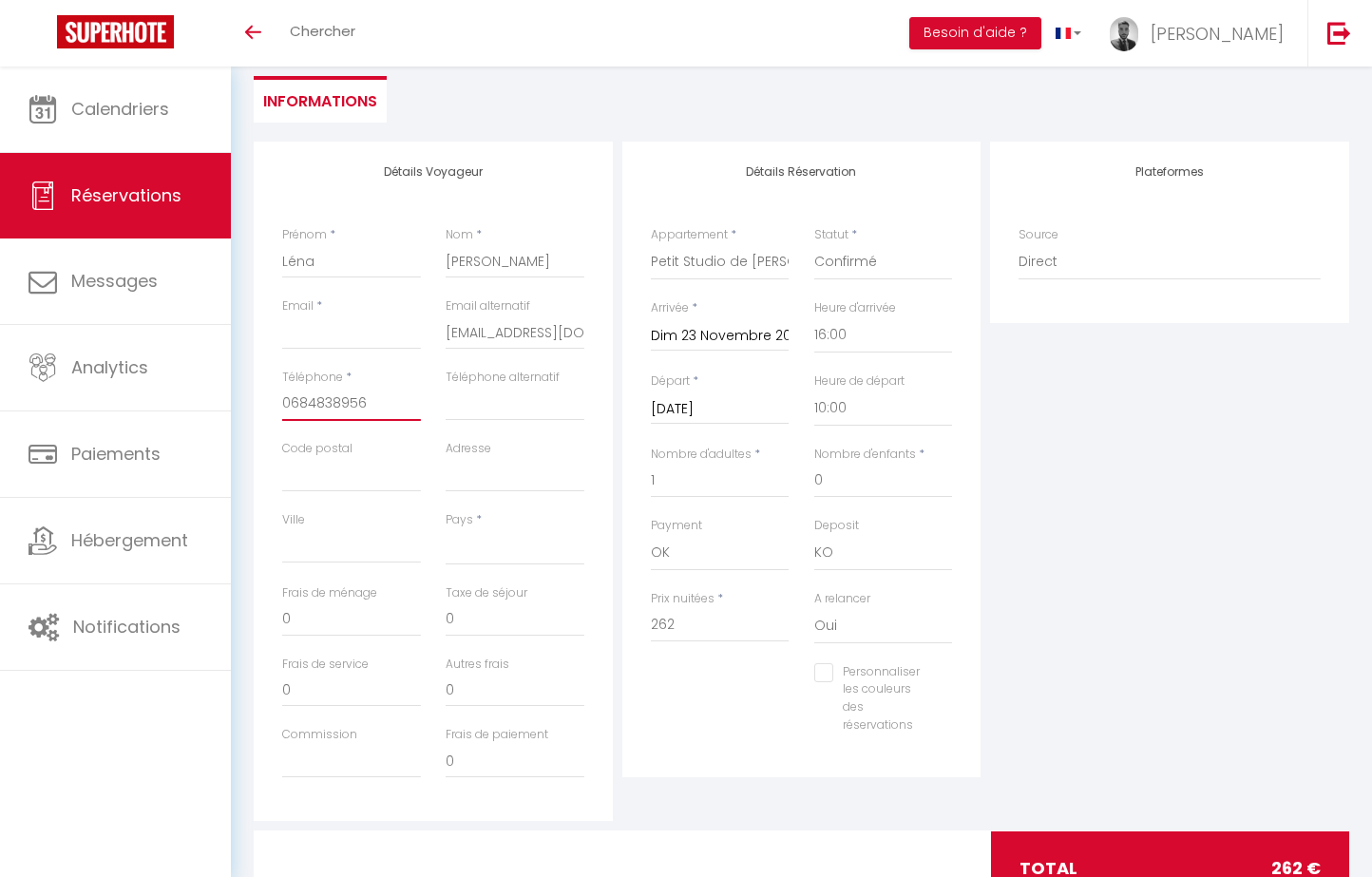
type input "0684838956"
click at [344, 322] on input "Email client" at bounding box center [351, 333] width 139 height 35
paste input "[EMAIL_ADDRESS][DOMAIN_NAME]"
type input "[EMAIL_ADDRESS][DOMAIN_NAME]"
select select
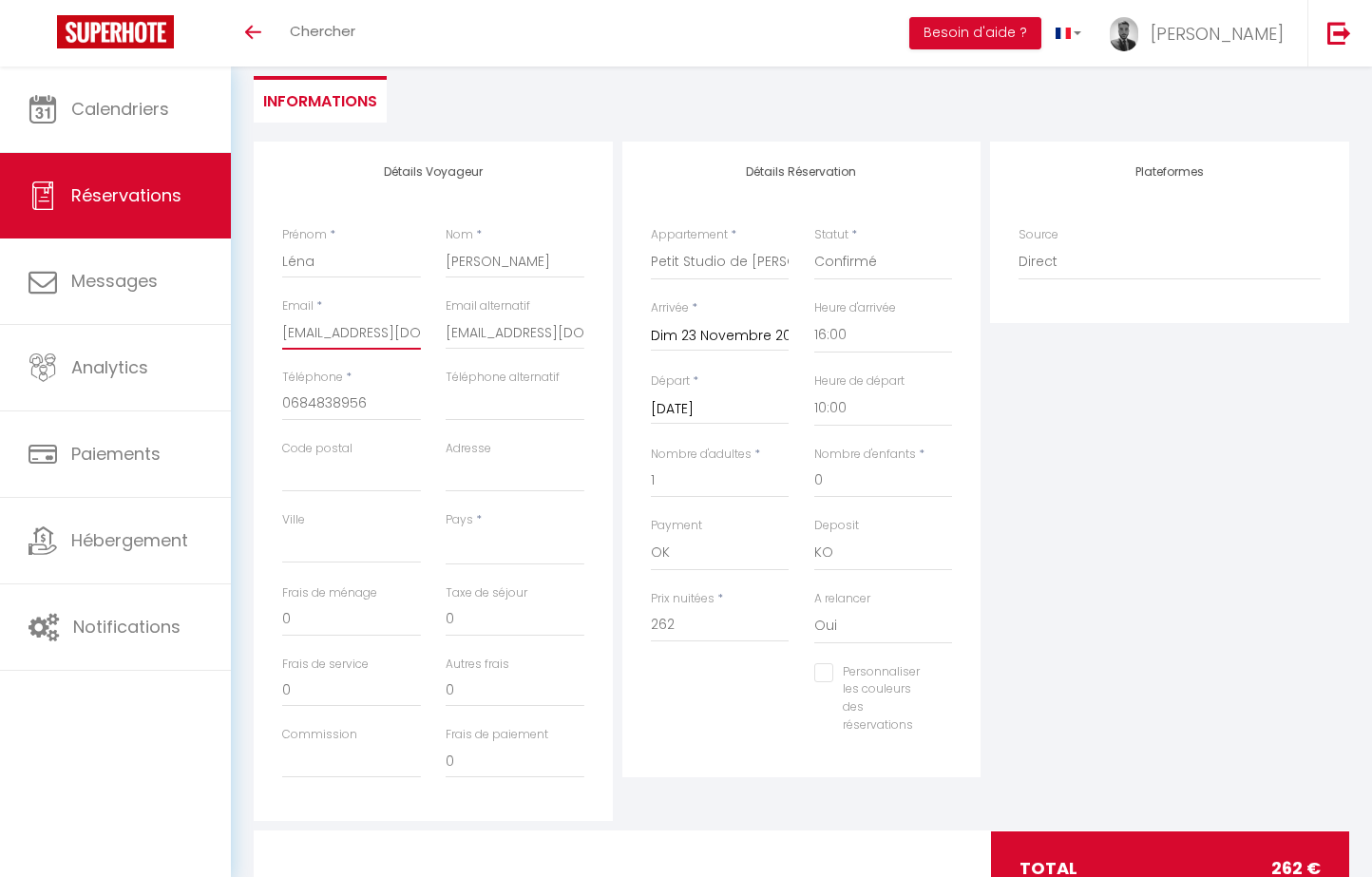
checkbox input "false"
type input "[EMAIL_ADDRESS][DOMAIN_NAME]"
click at [476, 327] on input "[EMAIL_ADDRESS][DOMAIN_NAME]" at bounding box center [515, 333] width 139 height 35
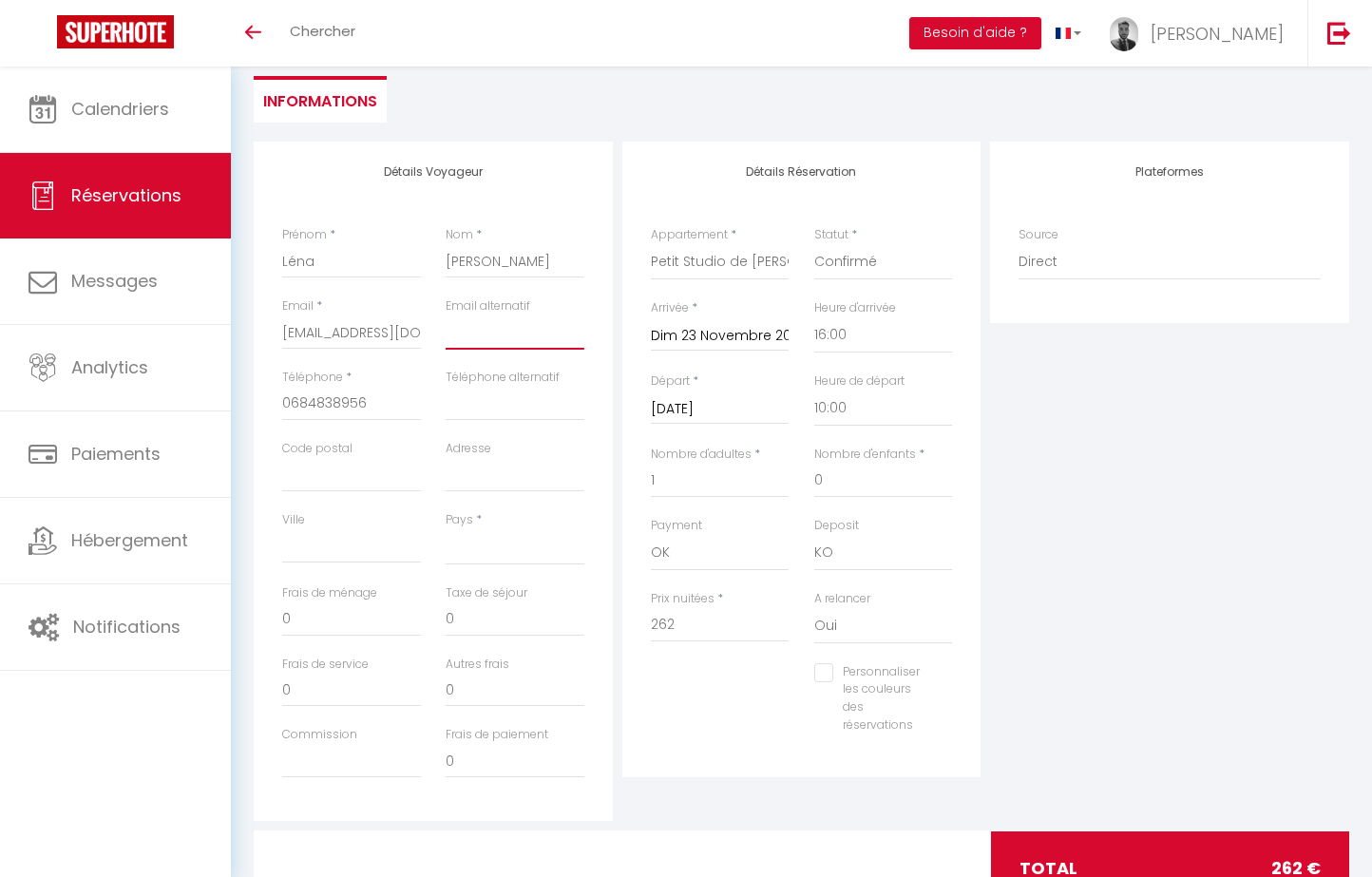
select select
checkbox input "false"
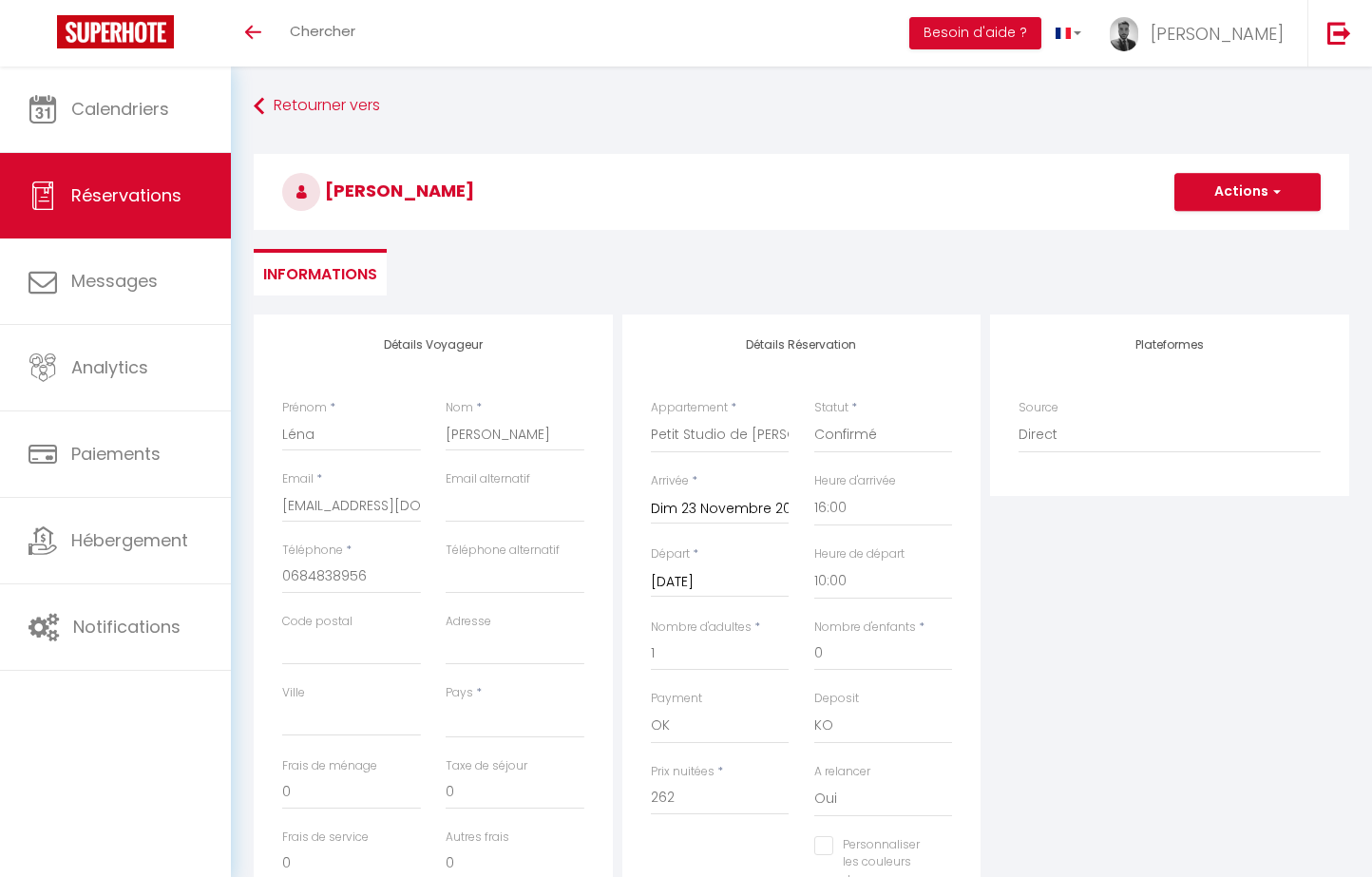
click at [1255, 180] on button "Actions" at bounding box center [1247, 192] width 146 height 38
click at [1209, 225] on link "Enregistrer" at bounding box center [1229, 234] width 150 height 25
select select
checkbox input "false"
select select
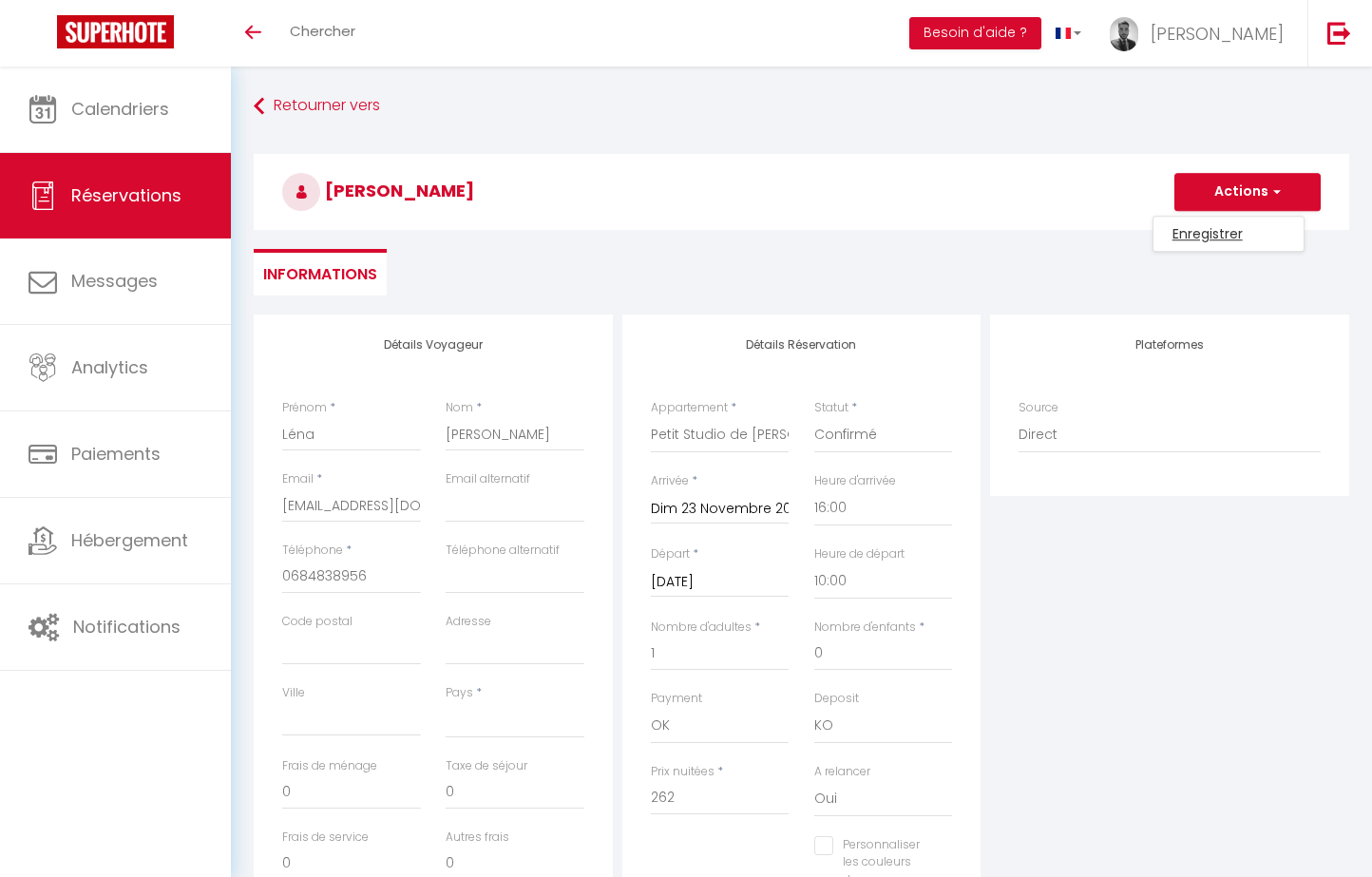
checkbox input "false"
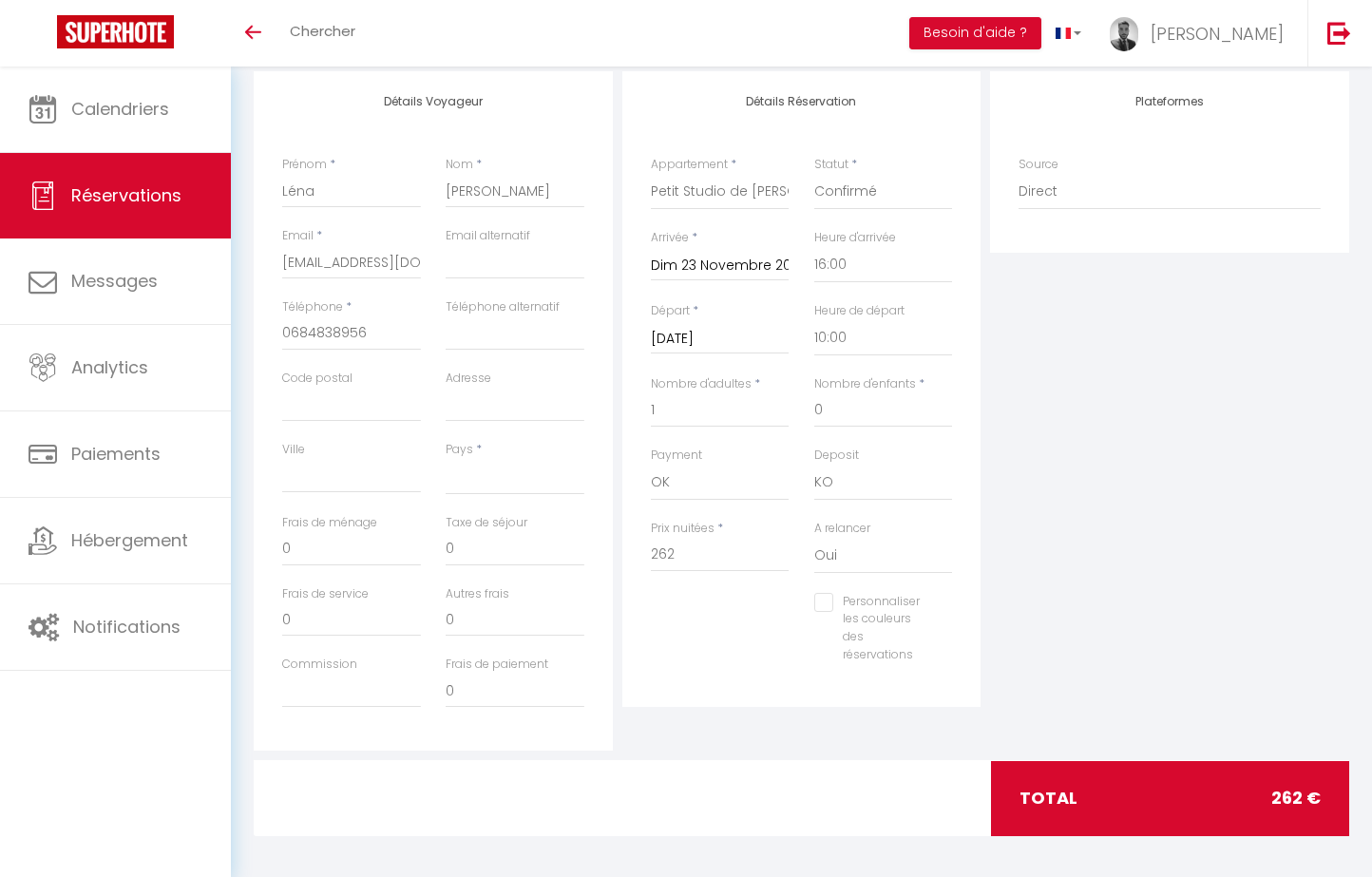
scroll to position [243, 0]
select select "FR"
click at [707, 657] on div "Personnaliser les couleurs des réservations #D7092E" at bounding box center [801, 639] width 326 height 90
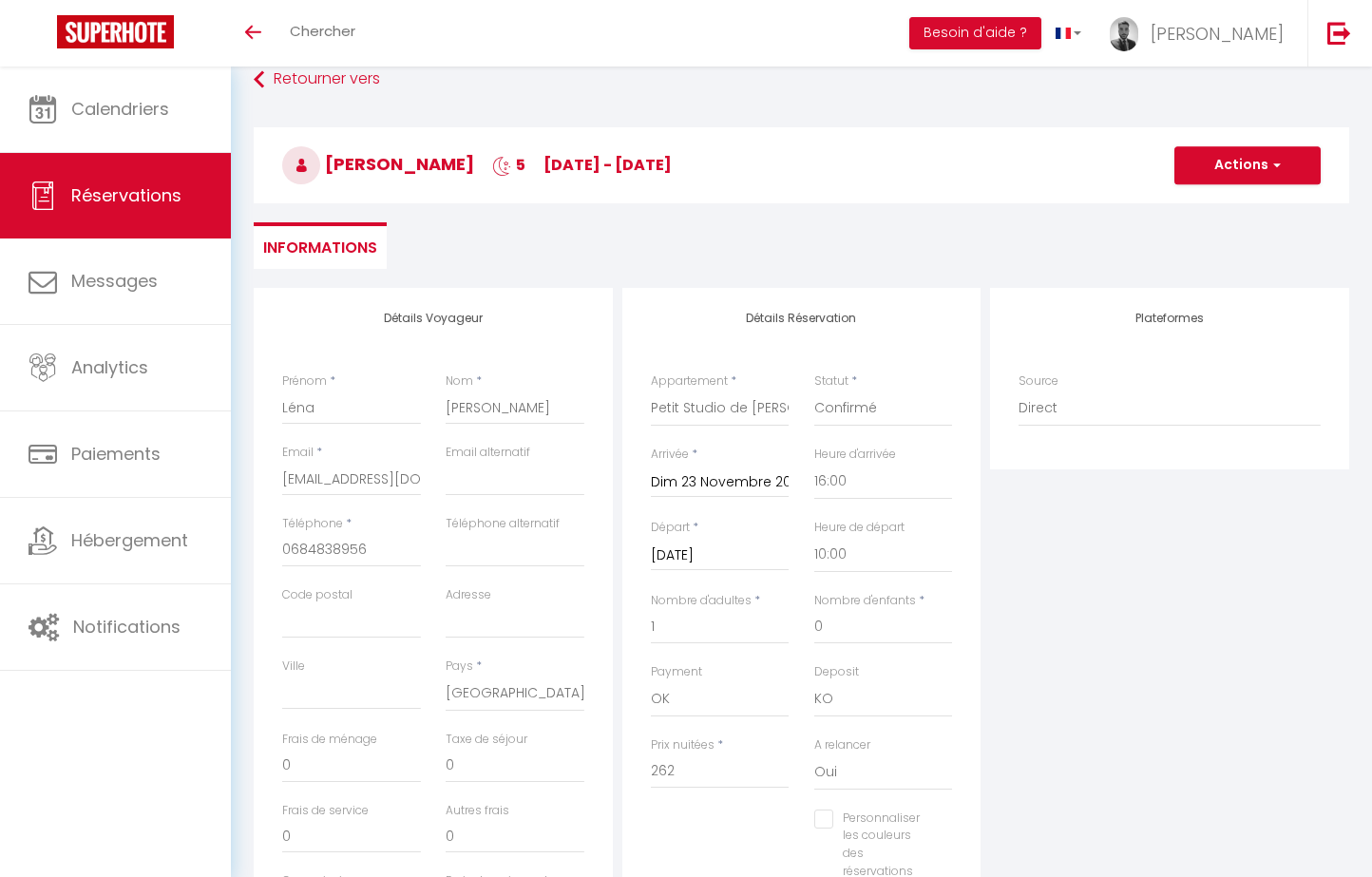
scroll to position [10, 0]
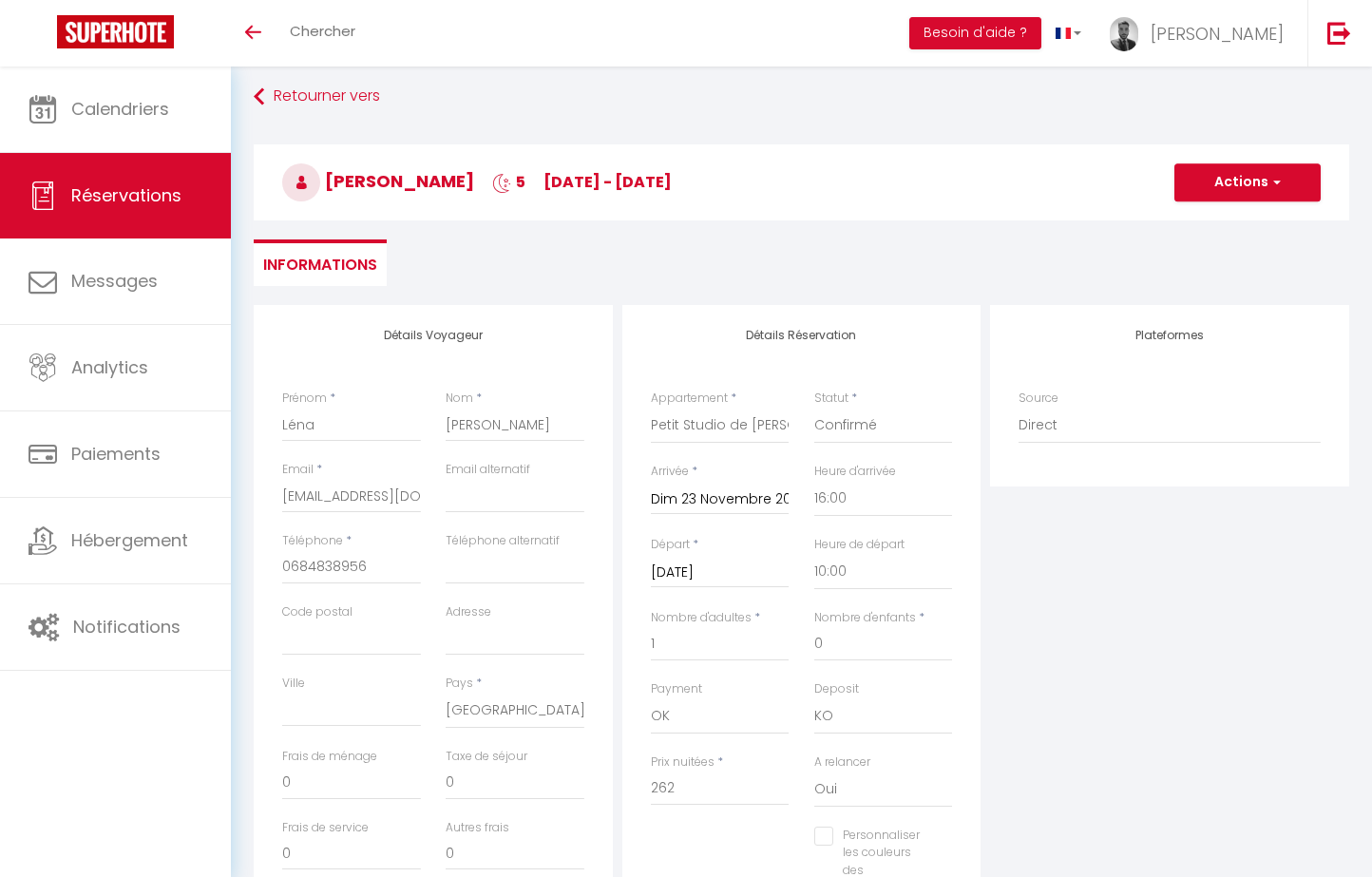
click at [1272, 173] on button "Actions" at bounding box center [1247, 182] width 146 height 38
click at [1230, 223] on link "Enregistrer" at bounding box center [1229, 224] width 150 height 25
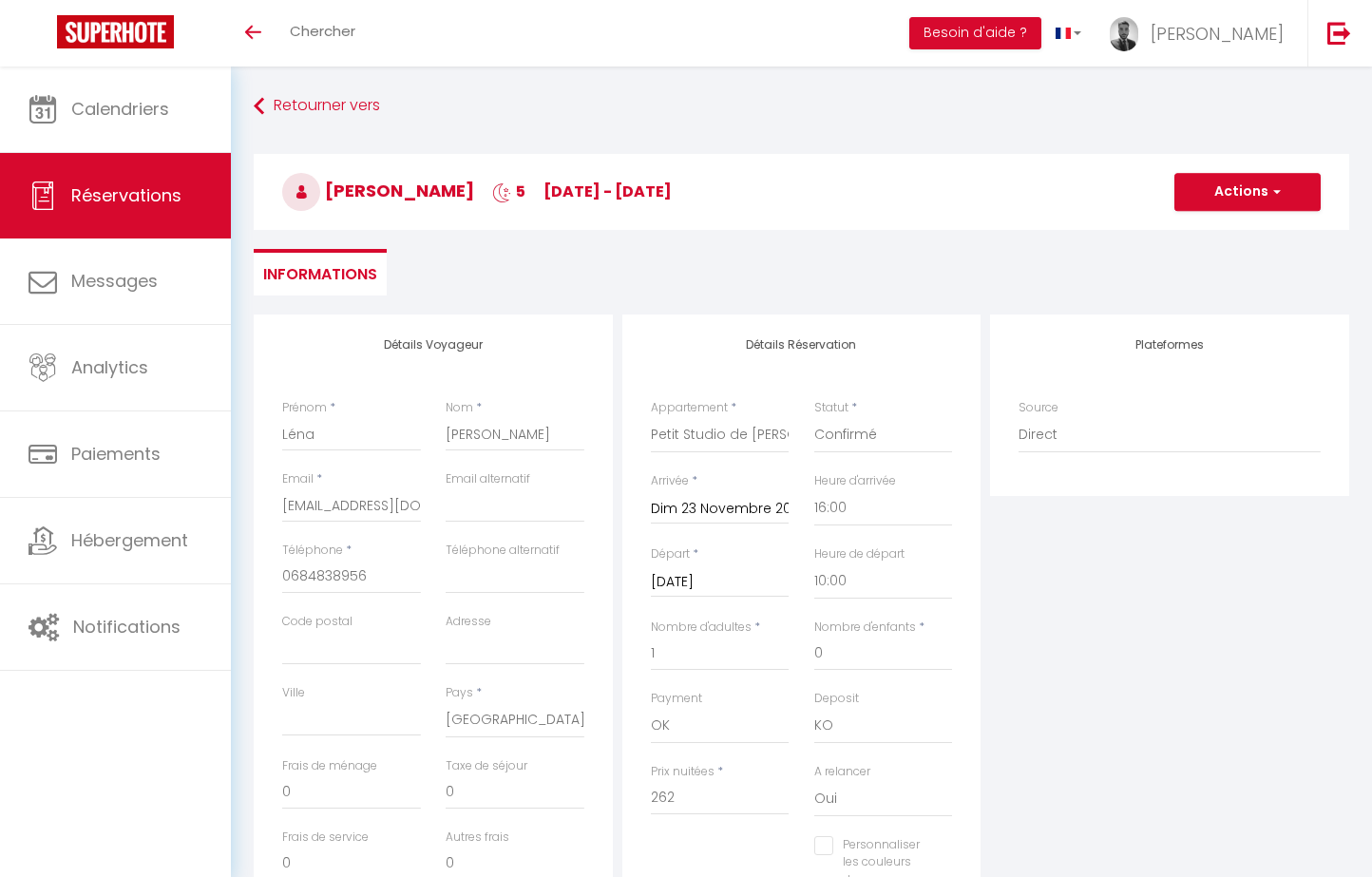
scroll to position [0, 0]
click at [1215, 190] on button "Actions" at bounding box center [1247, 192] width 146 height 38
click at [1204, 230] on link "Enregistrer" at bounding box center [1229, 234] width 150 height 25
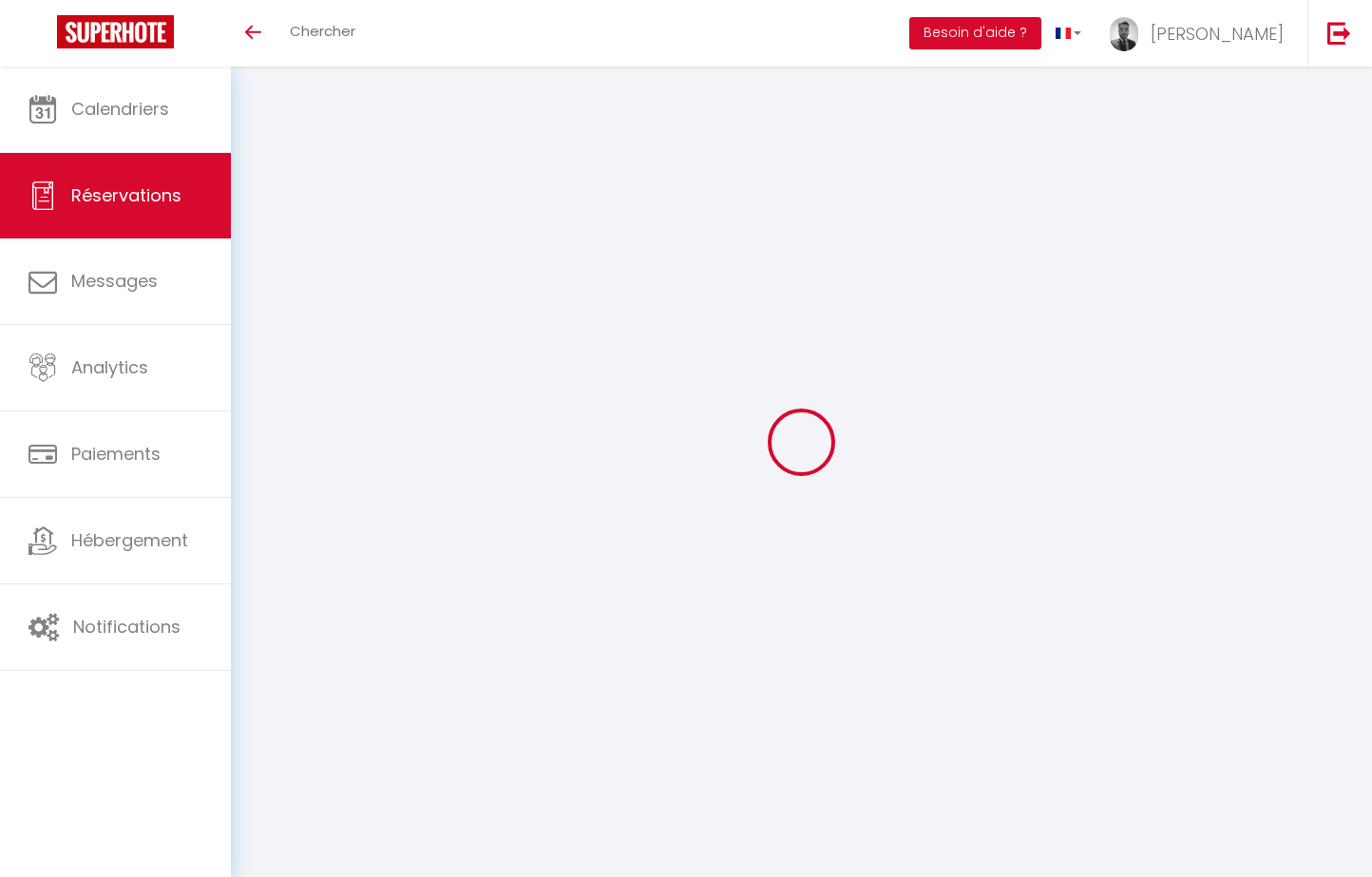
checkbox input "false"
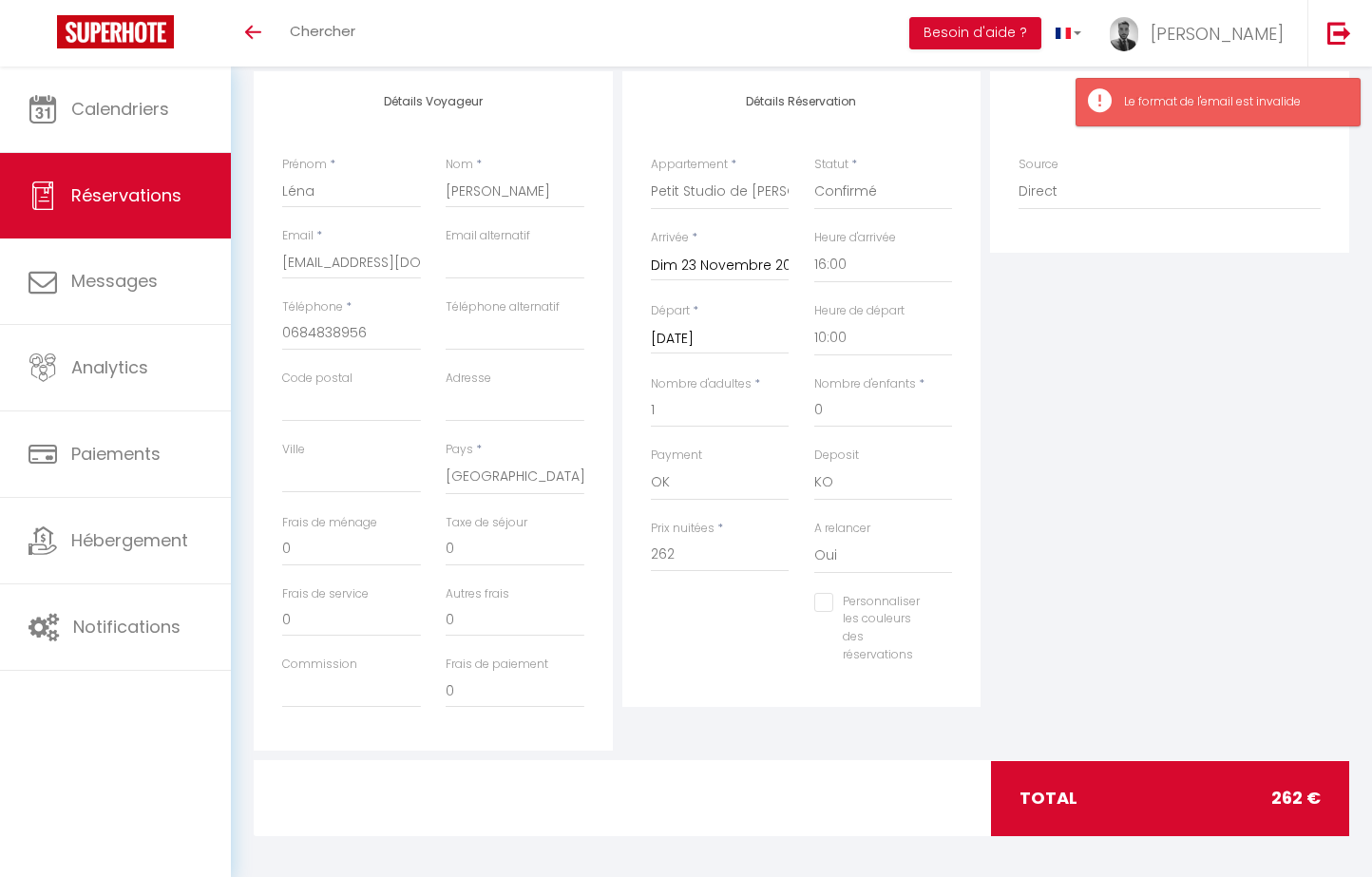
scroll to position [243, 0]
drag, startPoint x: 333, startPoint y: 259, endPoint x: 544, endPoint y: 280, distance: 212.0
click at [544, 280] on div "Email * [EMAIL_ADDRESS][DOMAIN_NAME] Email alternatif" at bounding box center [432, 264] width 326 height 71
click at [386, 261] on input "[EMAIL_ADDRESS][DOMAIN_NAME]" at bounding box center [351, 264] width 139 height 35
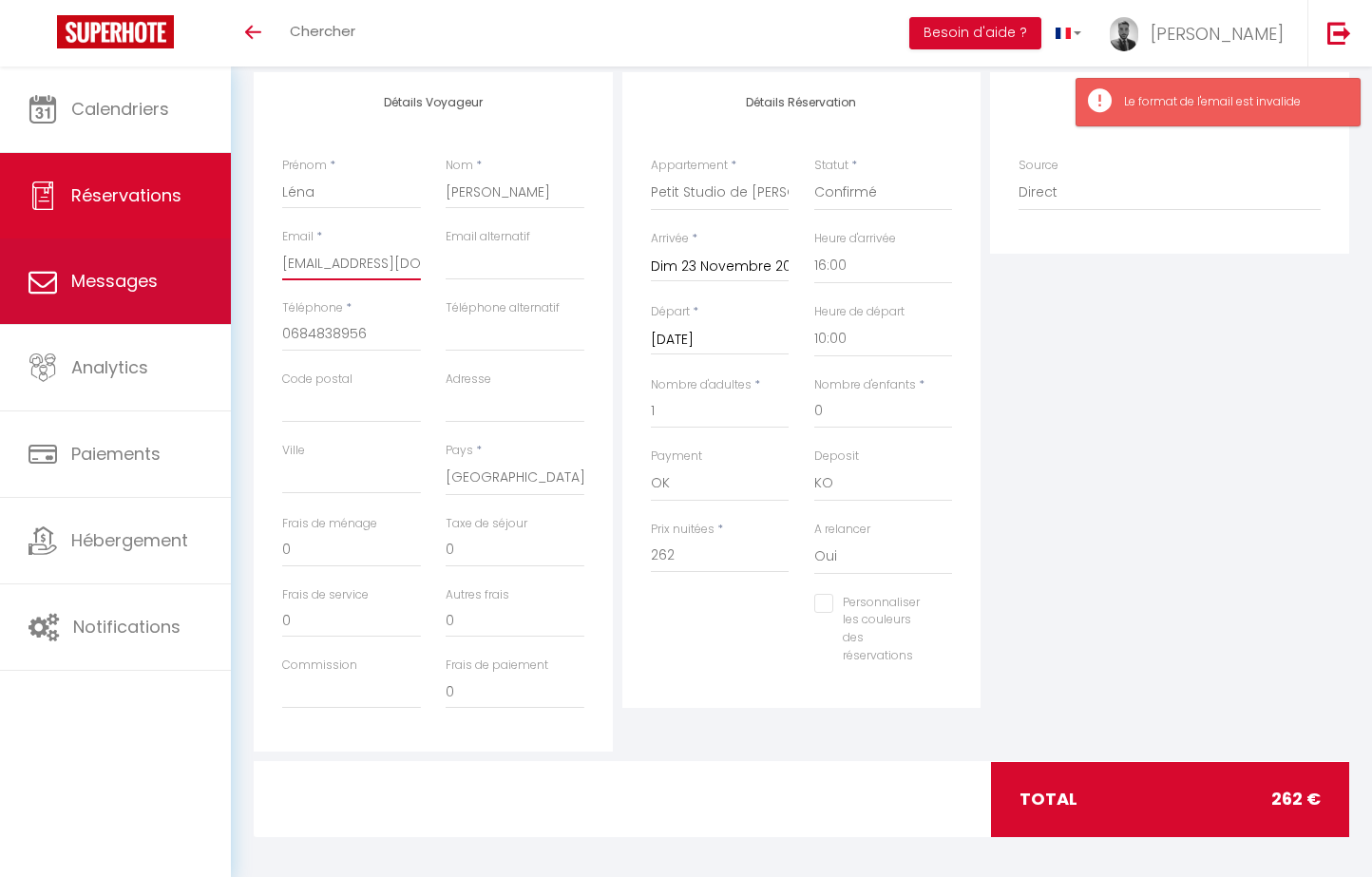
drag, startPoint x: 386, startPoint y: 261, endPoint x: 225, endPoint y: 260, distance: 161.0
click at [224, 261] on div "🟢 Des questions ou besoin d'assistance pour la migration AirBnB? Connectez-vous…" at bounding box center [686, 353] width 1372 height 1060
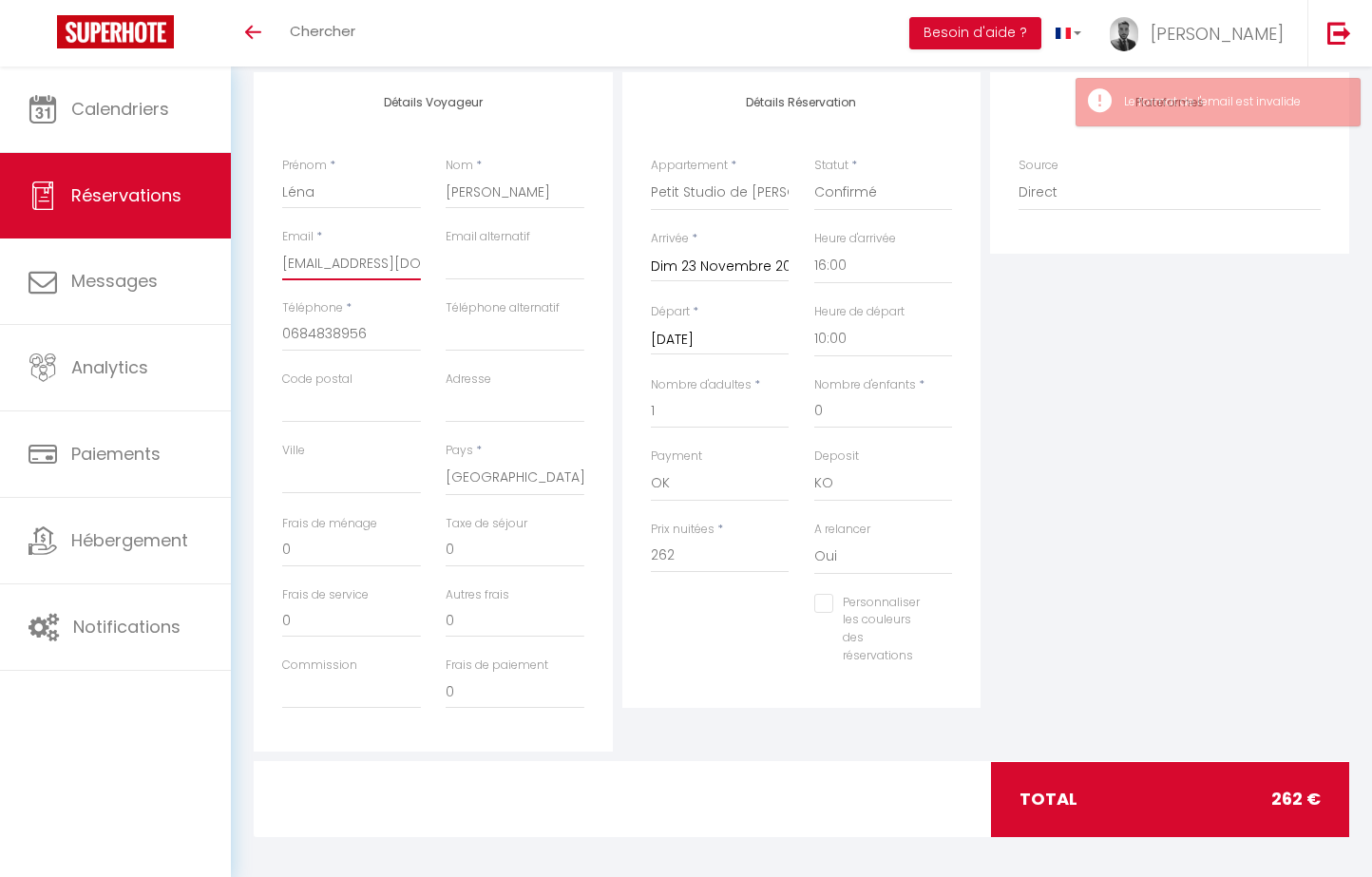
click at [290, 260] on input "[EMAIL_ADDRESS][DOMAIN_NAME]" at bounding box center [351, 264] width 139 height 35
click at [296, 260] on input "[EMAIL_ADDRESS][DOMAIN_NAME]" at bounding box center [351, 264] width 139 height 35
type input "[EMAIL_ADDRESS][DOMAIN_NAME]"
checkbox input "false"
type input "[EMAIL_ADDRESS][DOMAIN_NAME]"
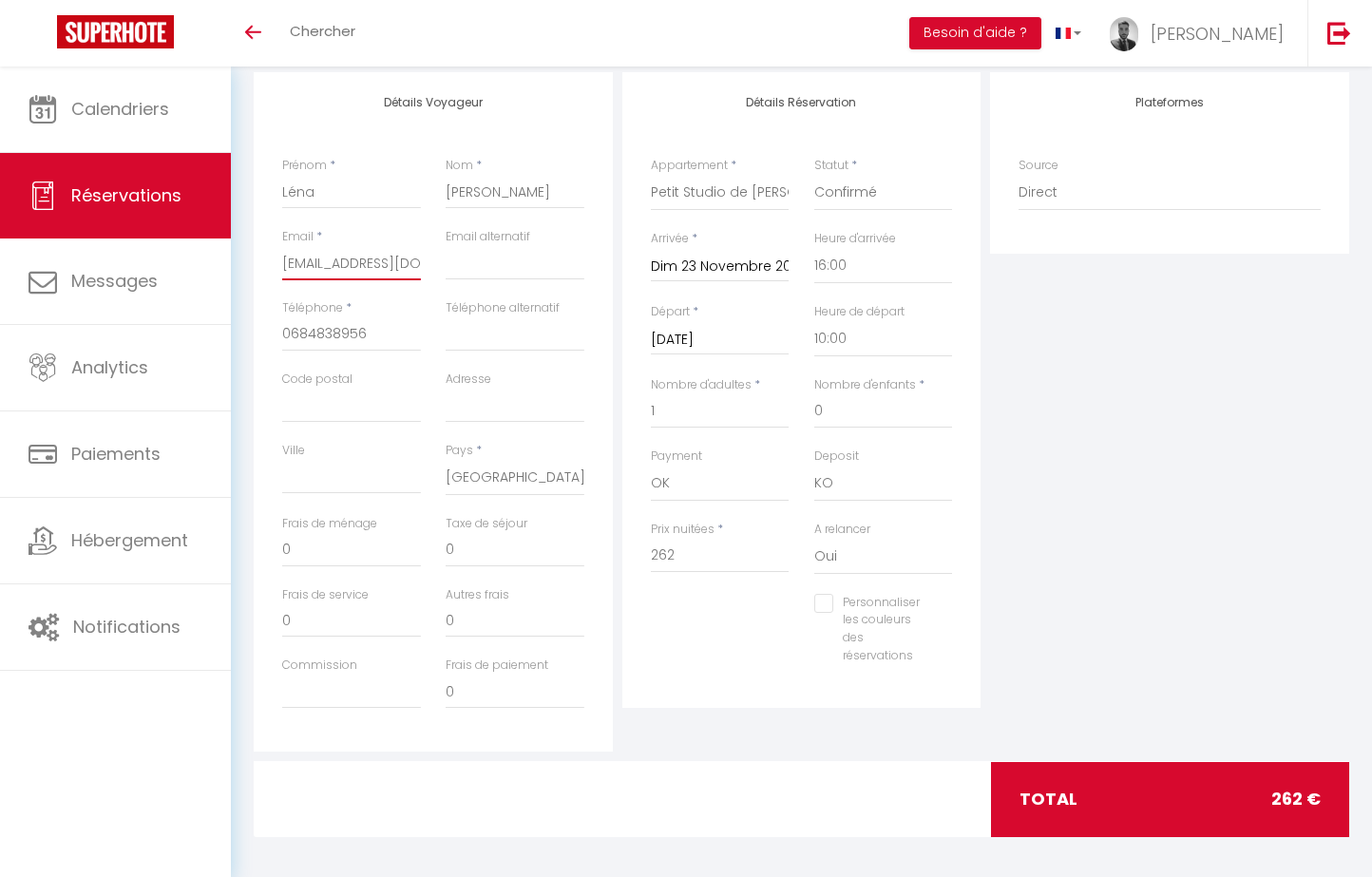
checkbox input "false"
type input "[EMAIL_ADDRESS][DOMAIN_NAME]"
checkbox input "false"
type input "[EMAIL_ADDRESS][DOMAIN_NAME]"
checkbox input "false"
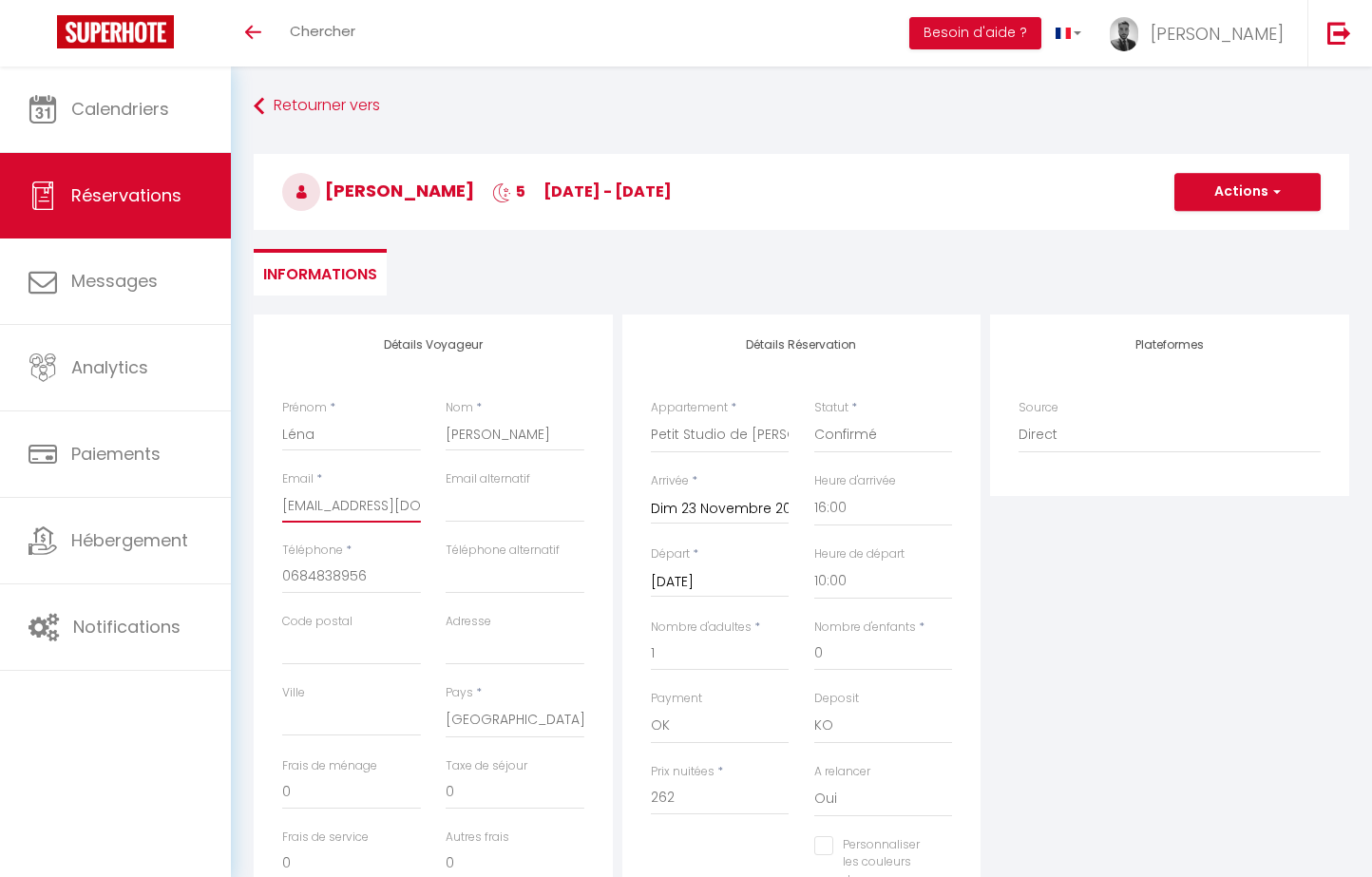
scroll to position [-1, 0]
type input "[EMAIL_ADDRESS][DOMAIN_NAME]"
click at [1237, 196] on button "Actions" at bounding box center [1247, 192] width 146 height 38
click at [1227, 230] on link "Enregistrer" at bounding box center [1229, 234] width 150 height 25
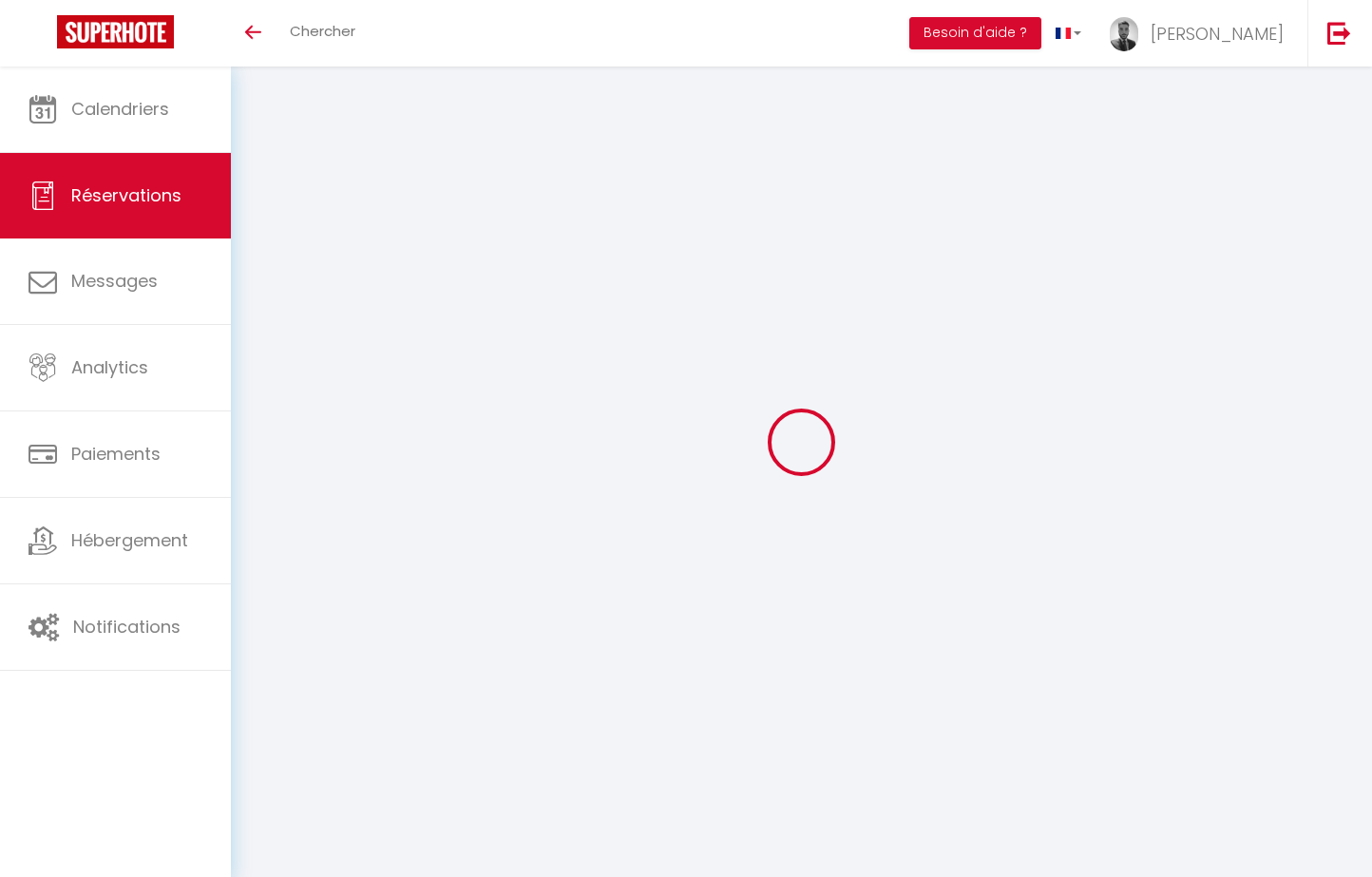
select select "not_cancelled"
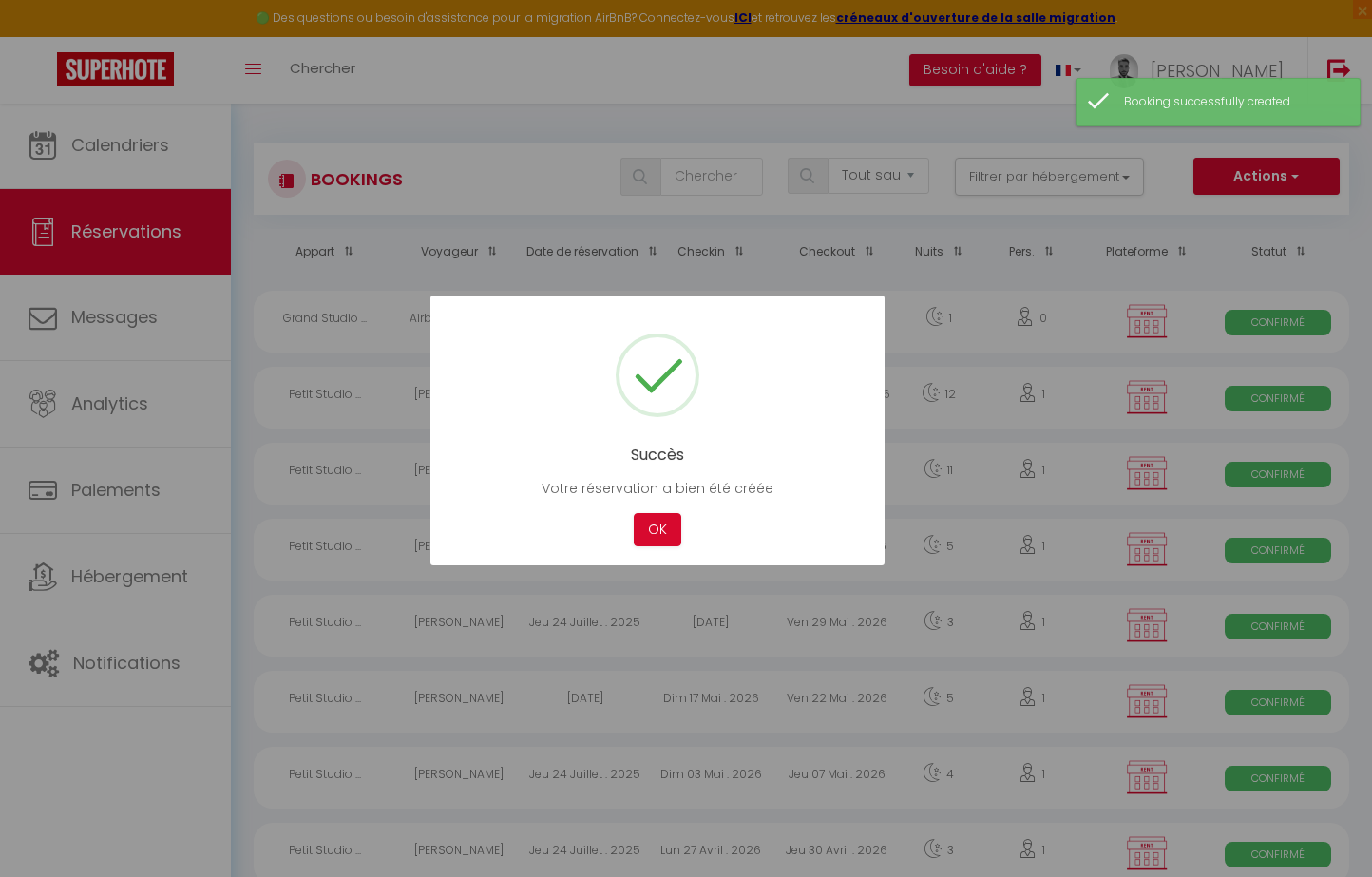
click at [684, 539] on div "OK" at bounding box center [657, 529] width 57 height 34
click at [671, 533] on button "OK" at bounding box center [657, 529] width 47 height 34
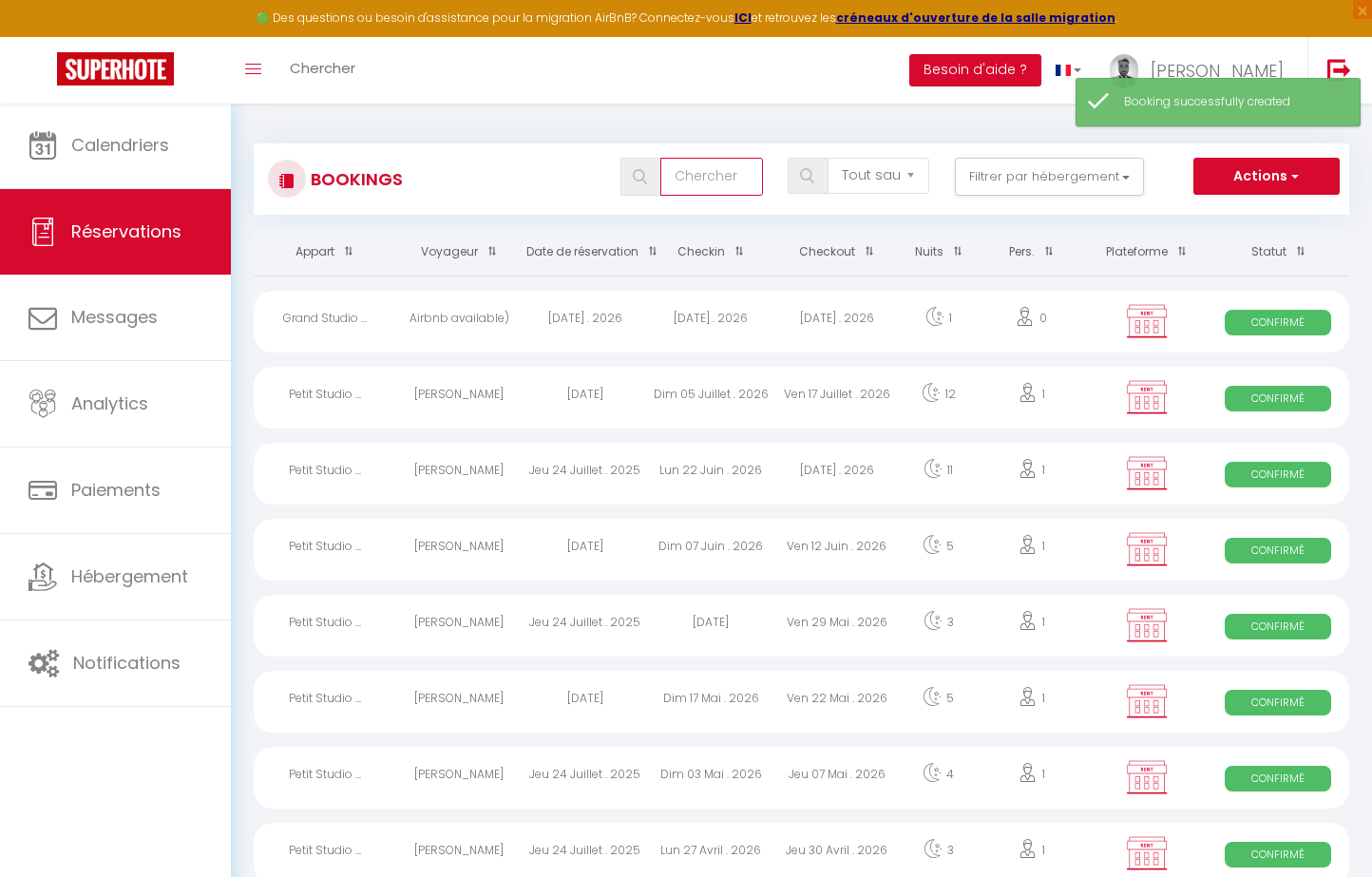
click at [712, 175] on input "text" at bounding box center [712, 176] width 102 height 38
type input "[PERSON_NAME]"
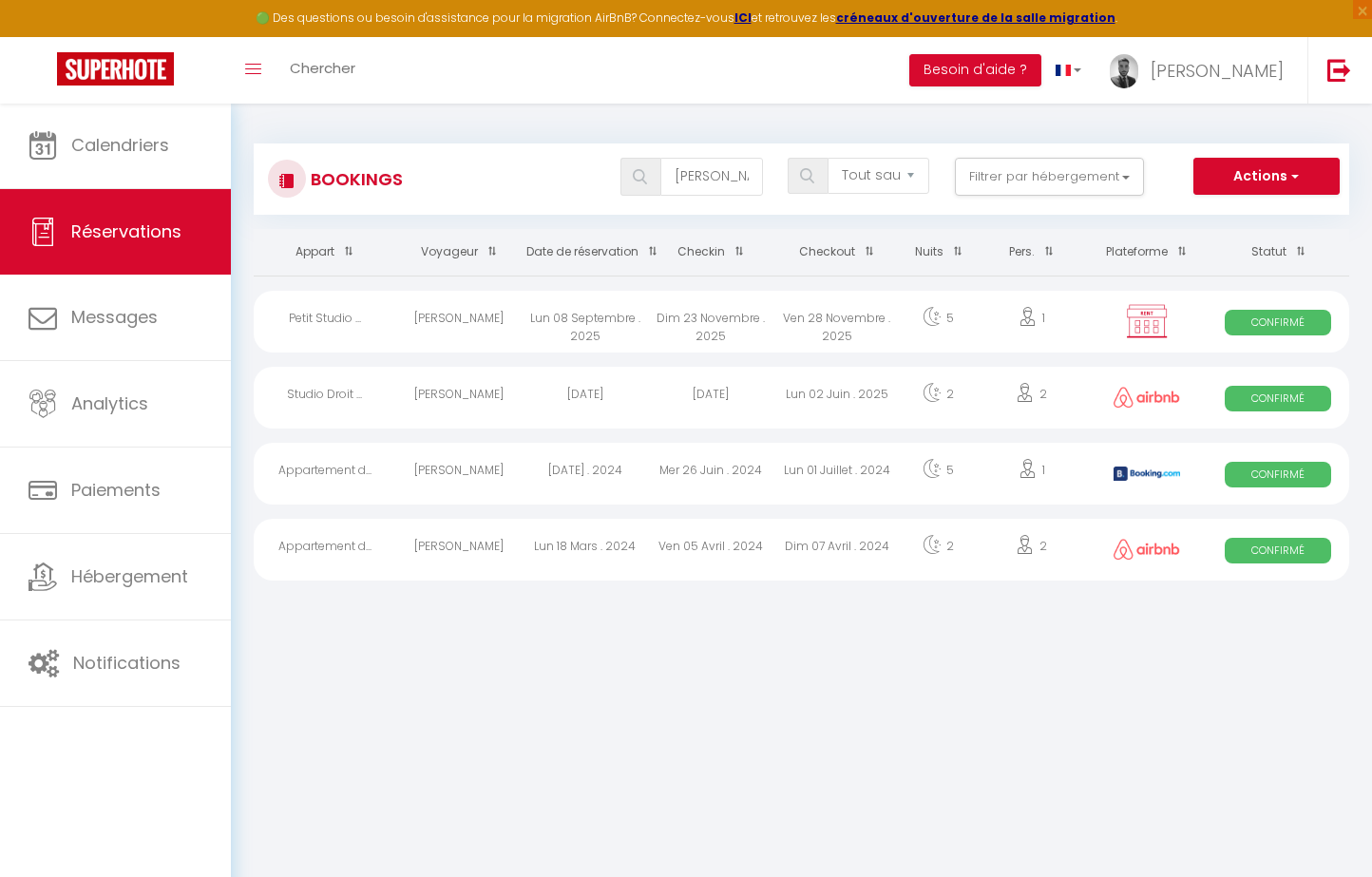
click at [519, 313] on div "[PERSON_NAME]" at bounding box center [458, 322] width 126 height 62
select select "OK"
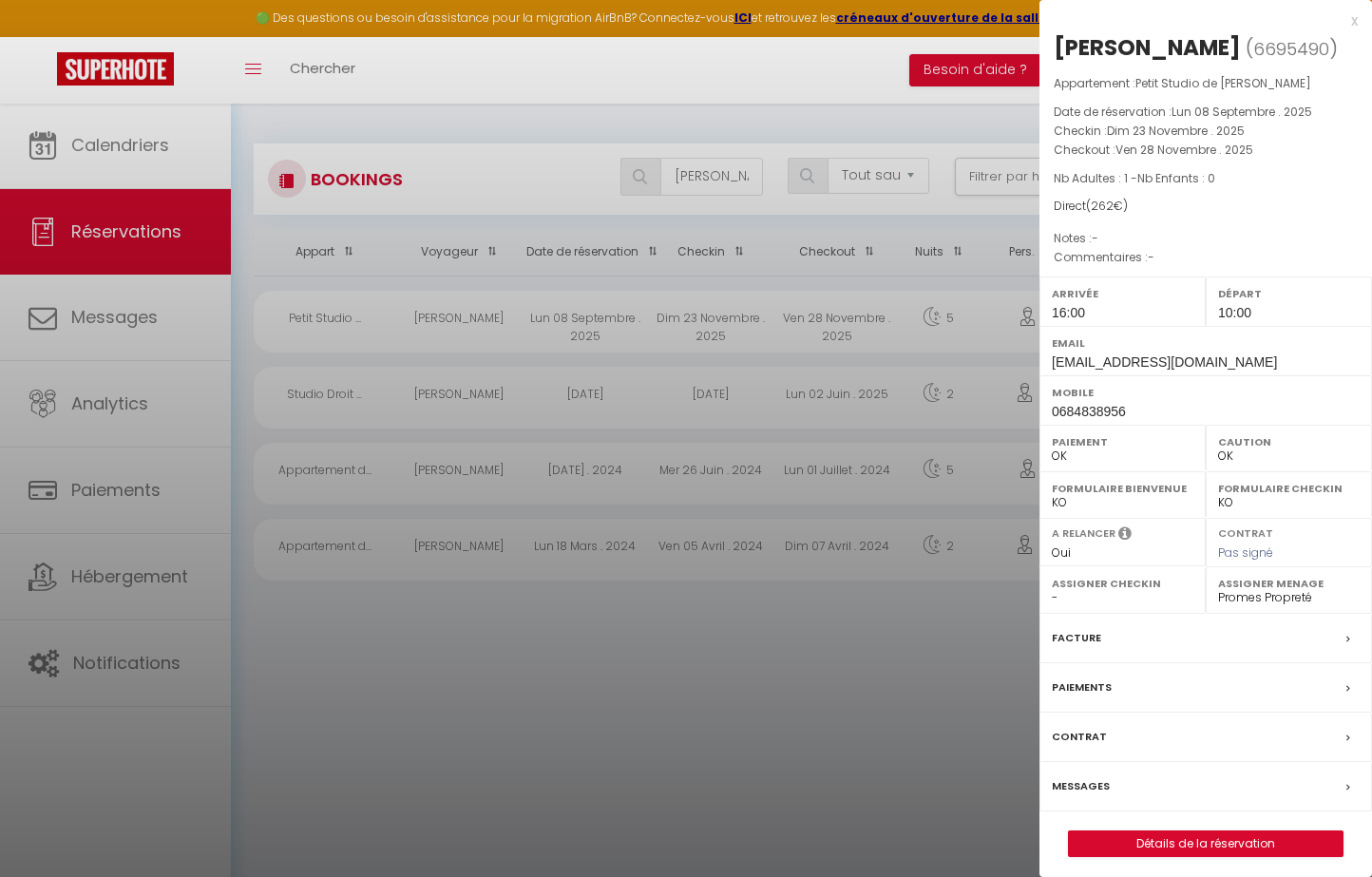
click at [1262, 832] on link "Détails de la réservation" at bounding box center [1205, 843] width 273 height 25
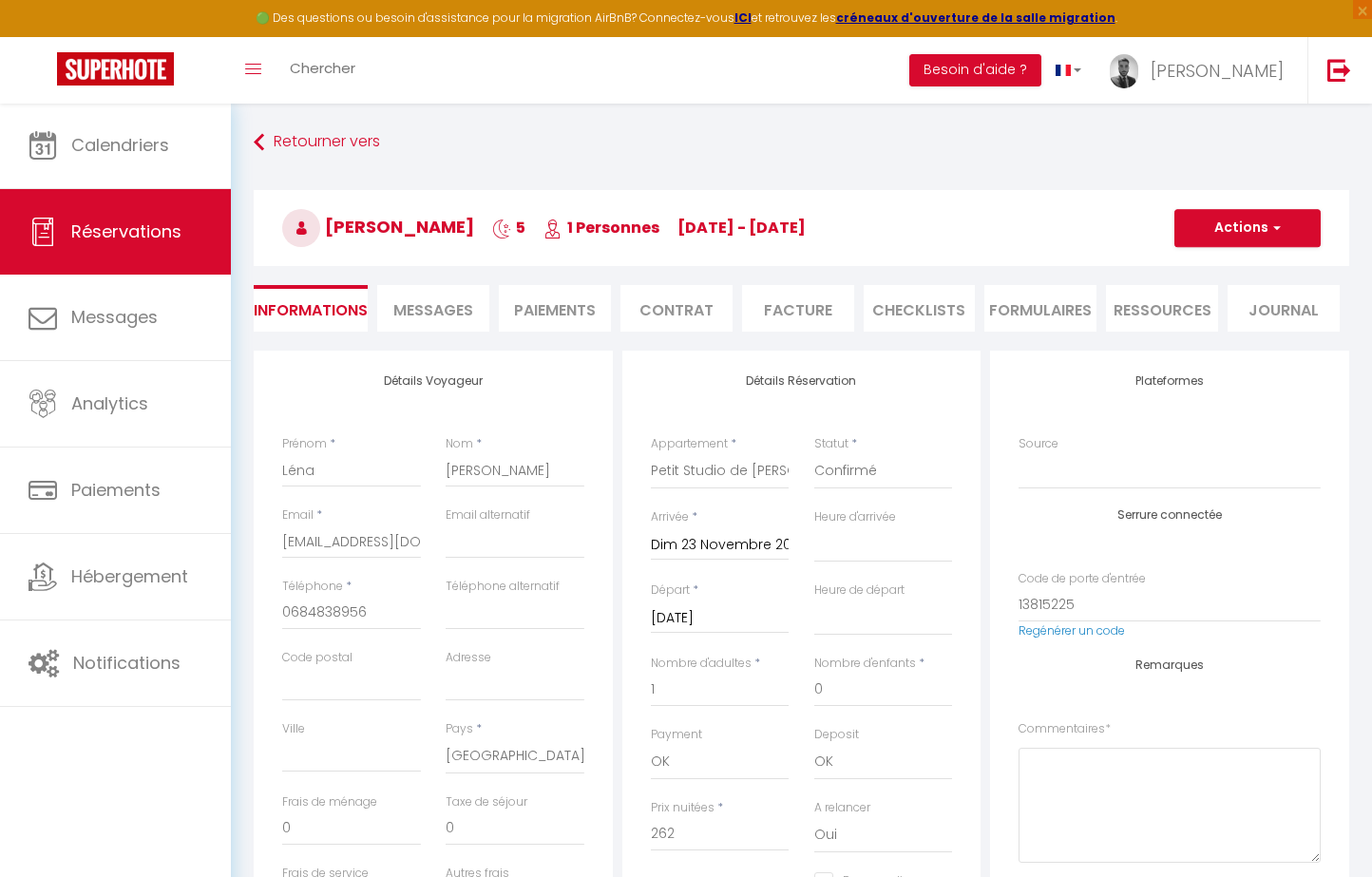
click at [430, 309] on span "Messages" at bounding box center [432, 310] width 80 height 22
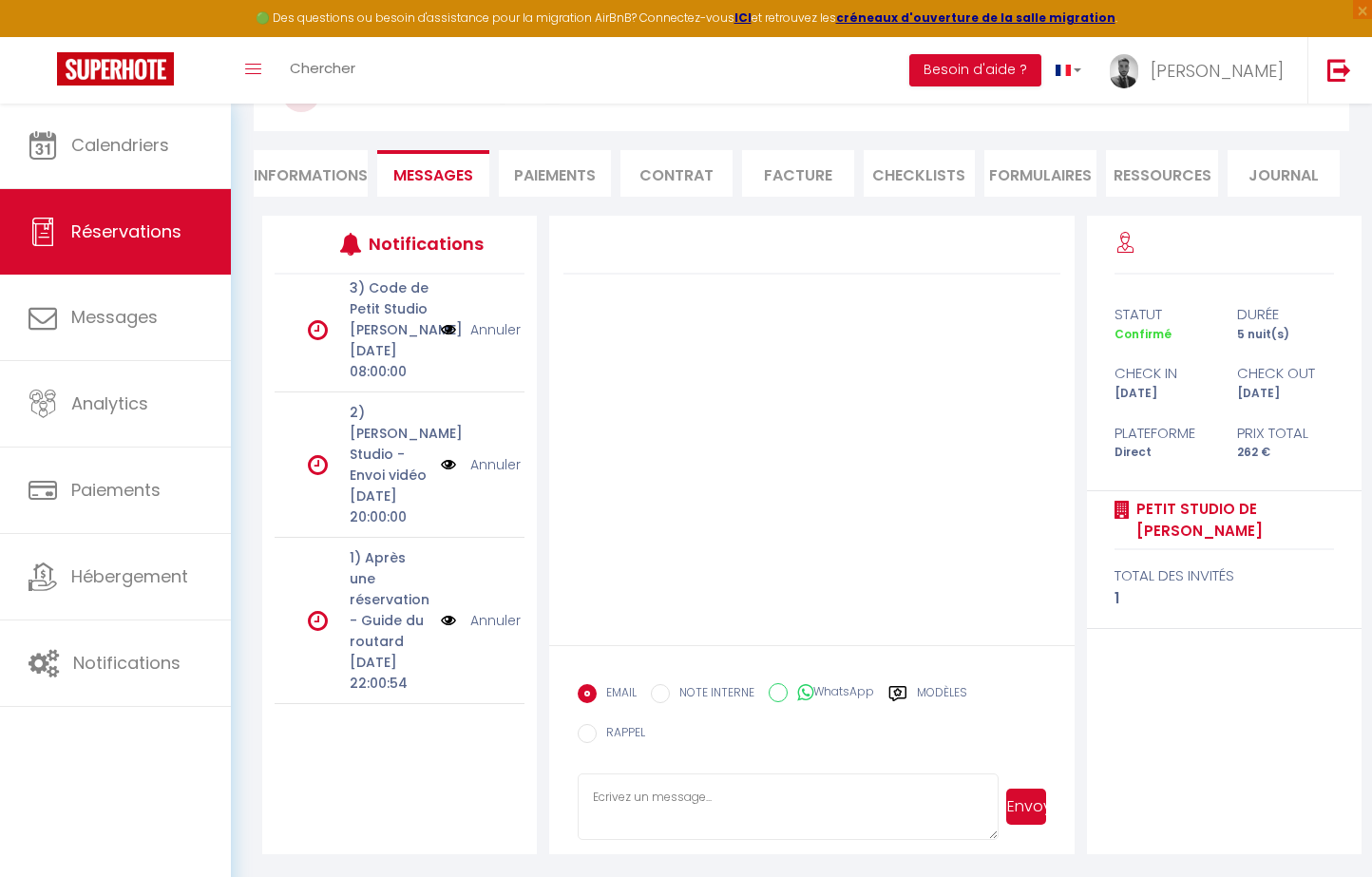
scroll to position [631, 0]
click at [369, 652] on p "[DATE] 22:00:54" at bounding box center [389, 672] width 79 height 41
click at [457, 162] on li "Messages" at bounding box center [433, 173] width 112 height 46
click at [548, 176] on li "Paiements" at bounding box center [555, 173] width 112 height 46
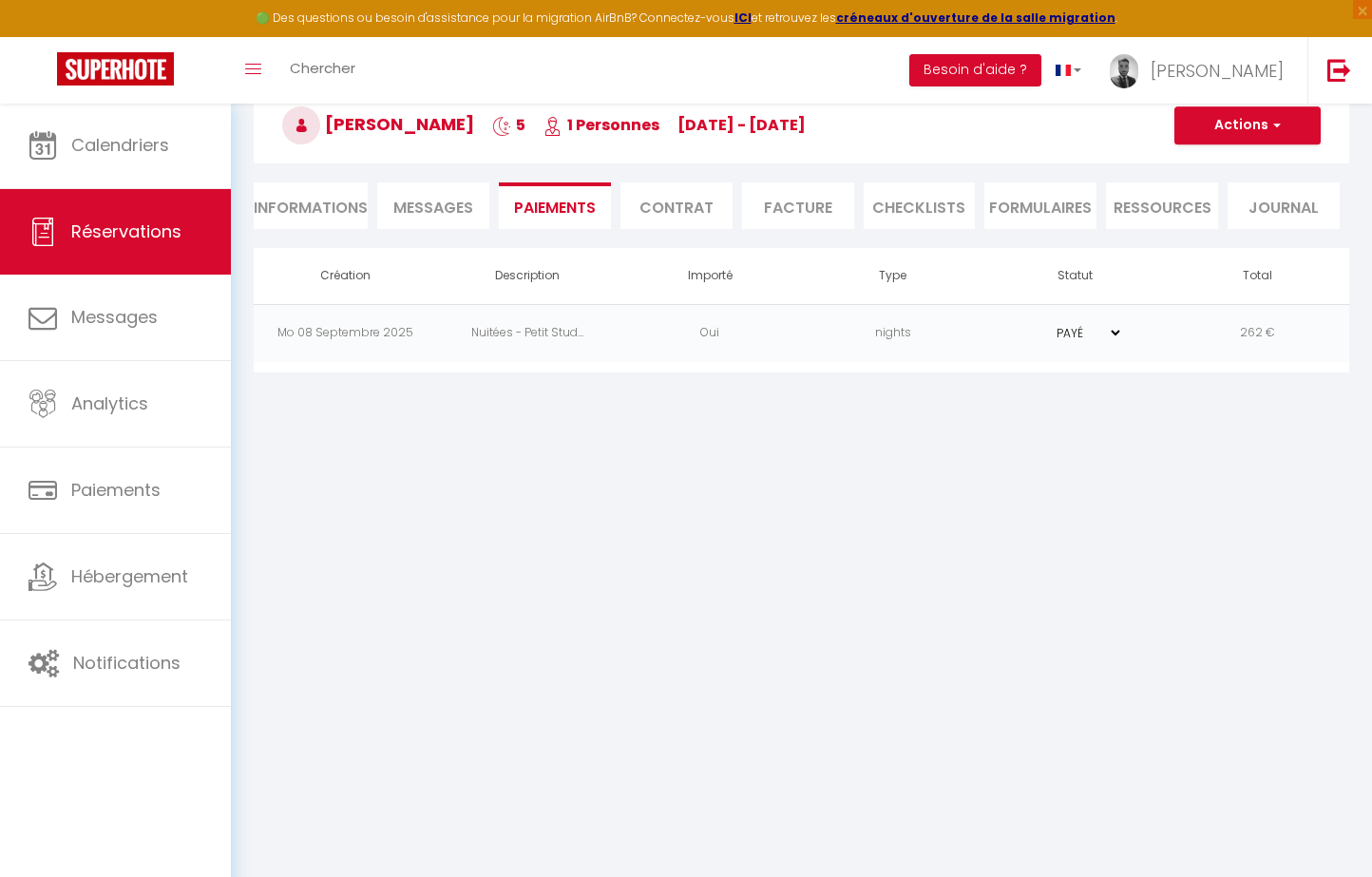
click at [432, 212] on span "Messages" at bounding box center [432, 207] width 80 height 22
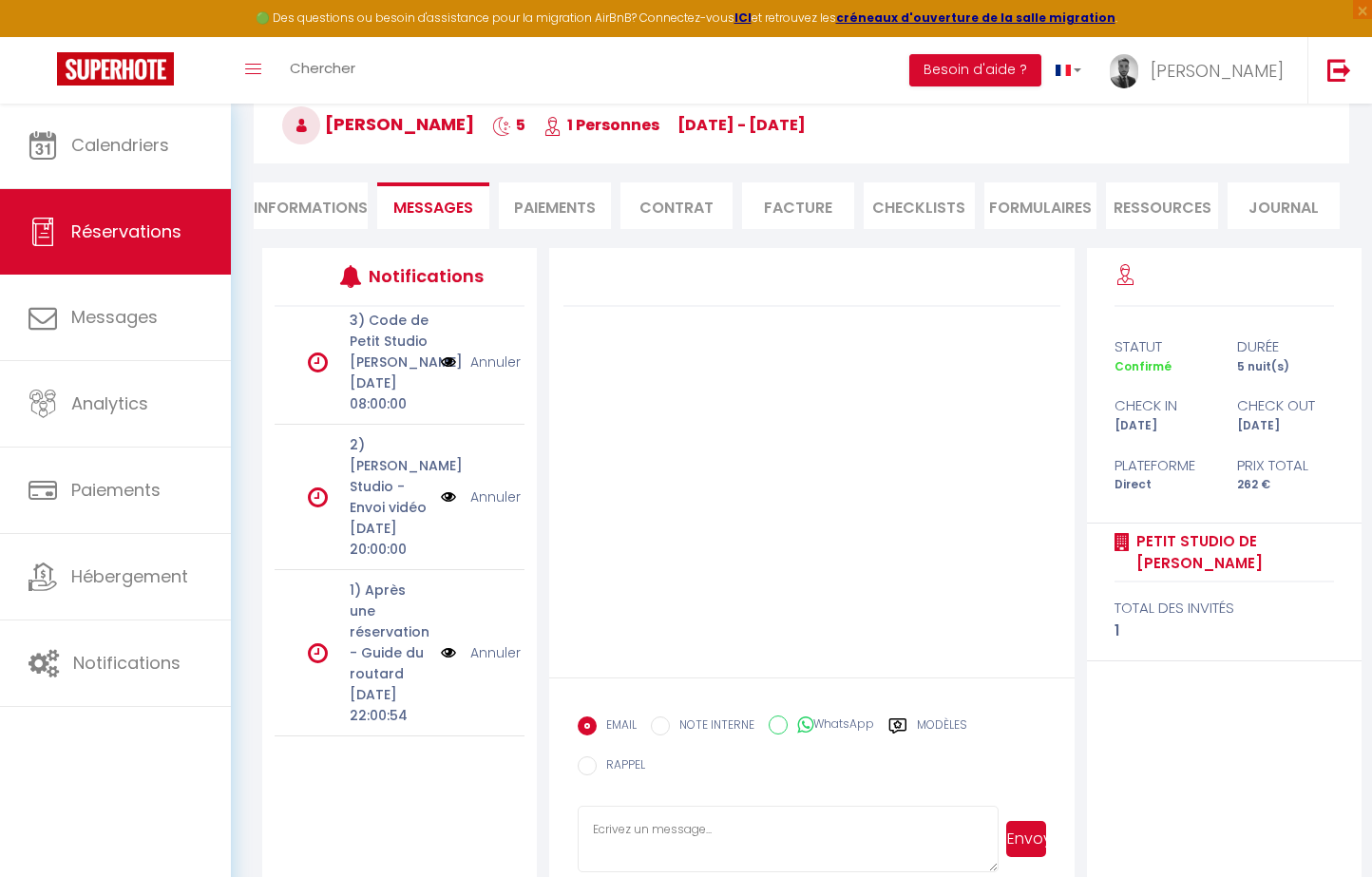
click at [324, 209] on li "Informations" at bounding box center [310, 205] width 114 height 46
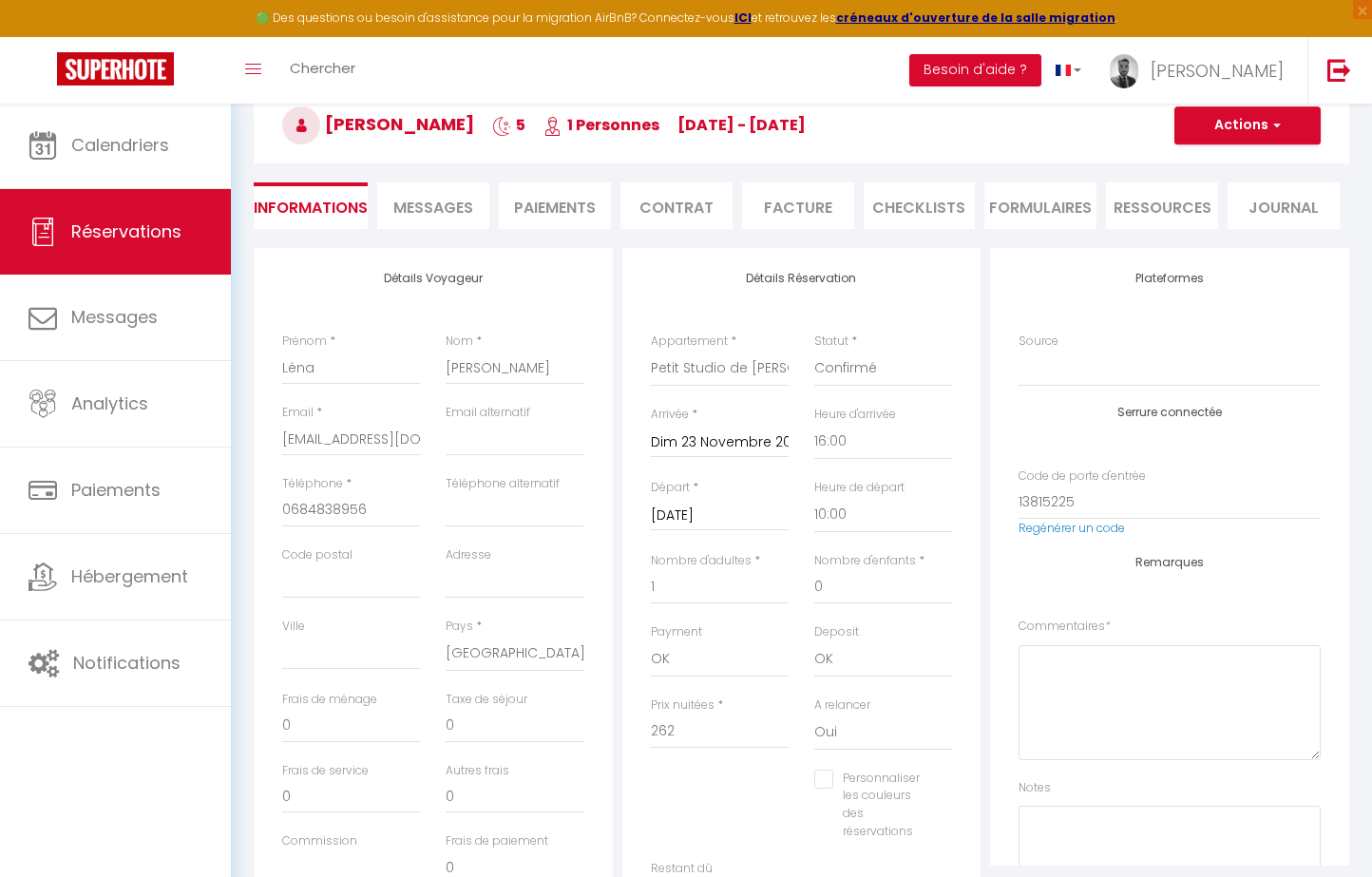
click at [468, 202] on span "Messages" at bounding box center [432, 207] width 80 height 22
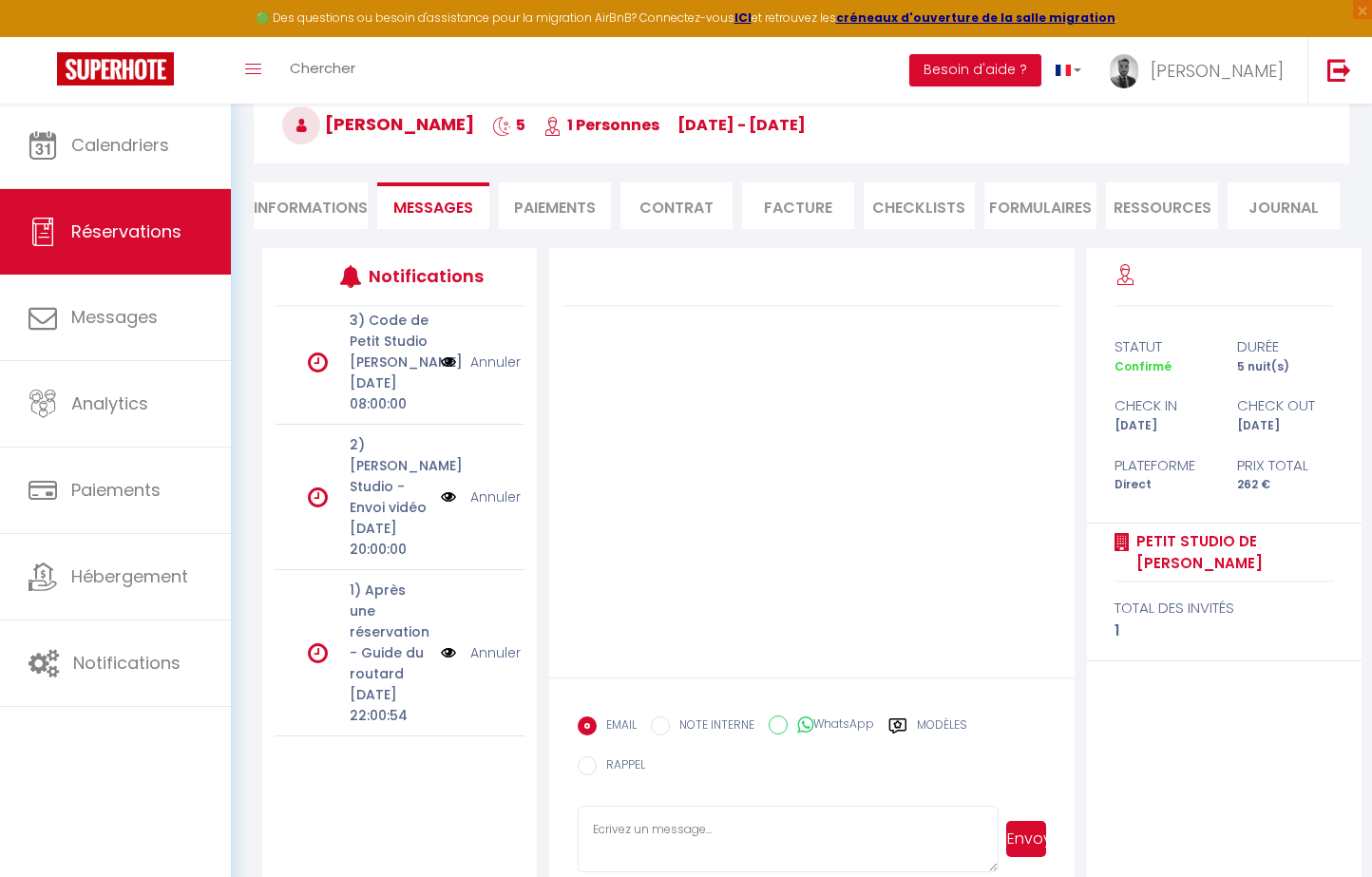
click at [314, 641] on icon at bounding box center [318, 653] width 20 height 23
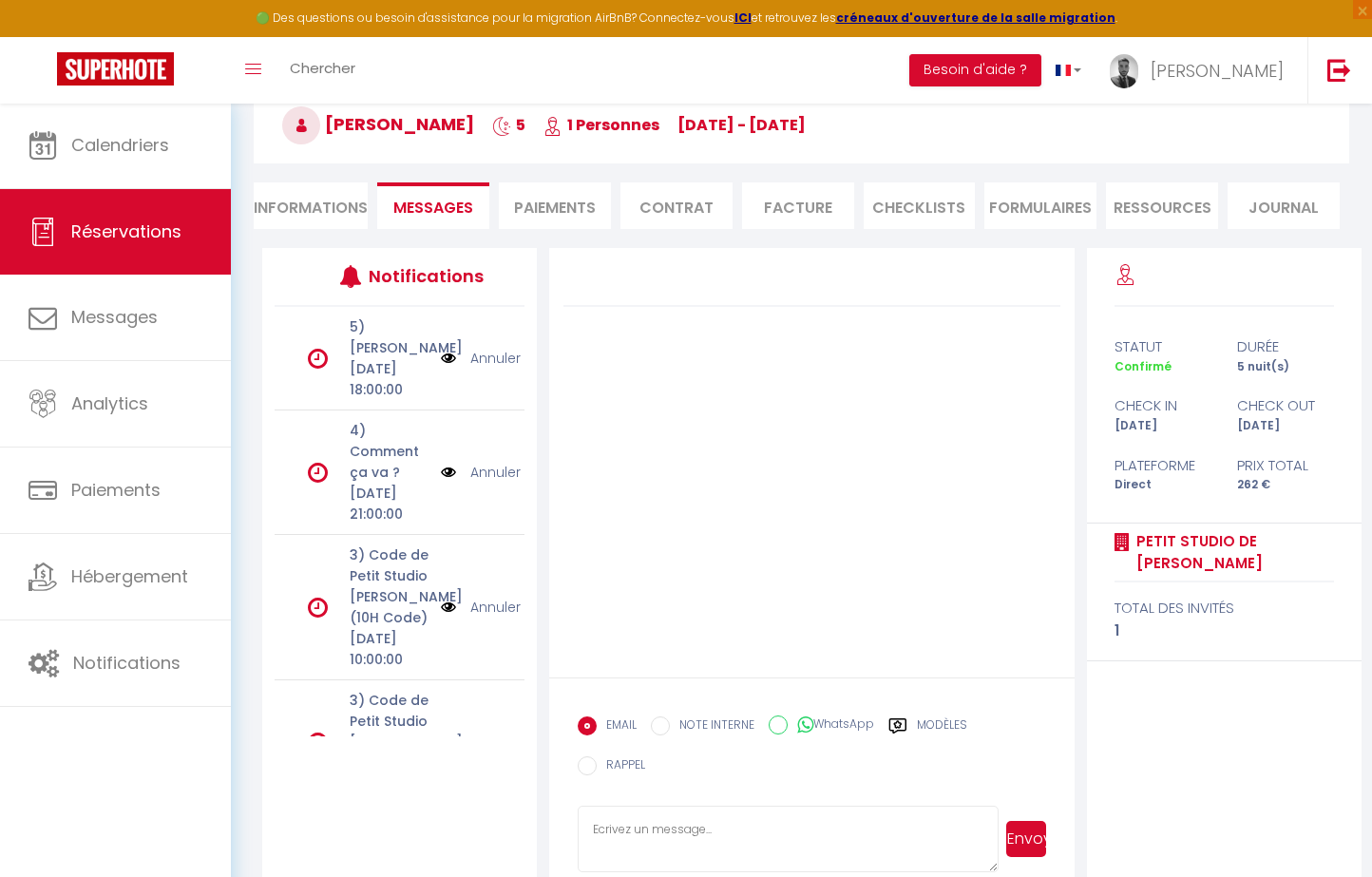
click at [305, 214] on li "Informations" at bounding box center [310, 205] width 114 height 46
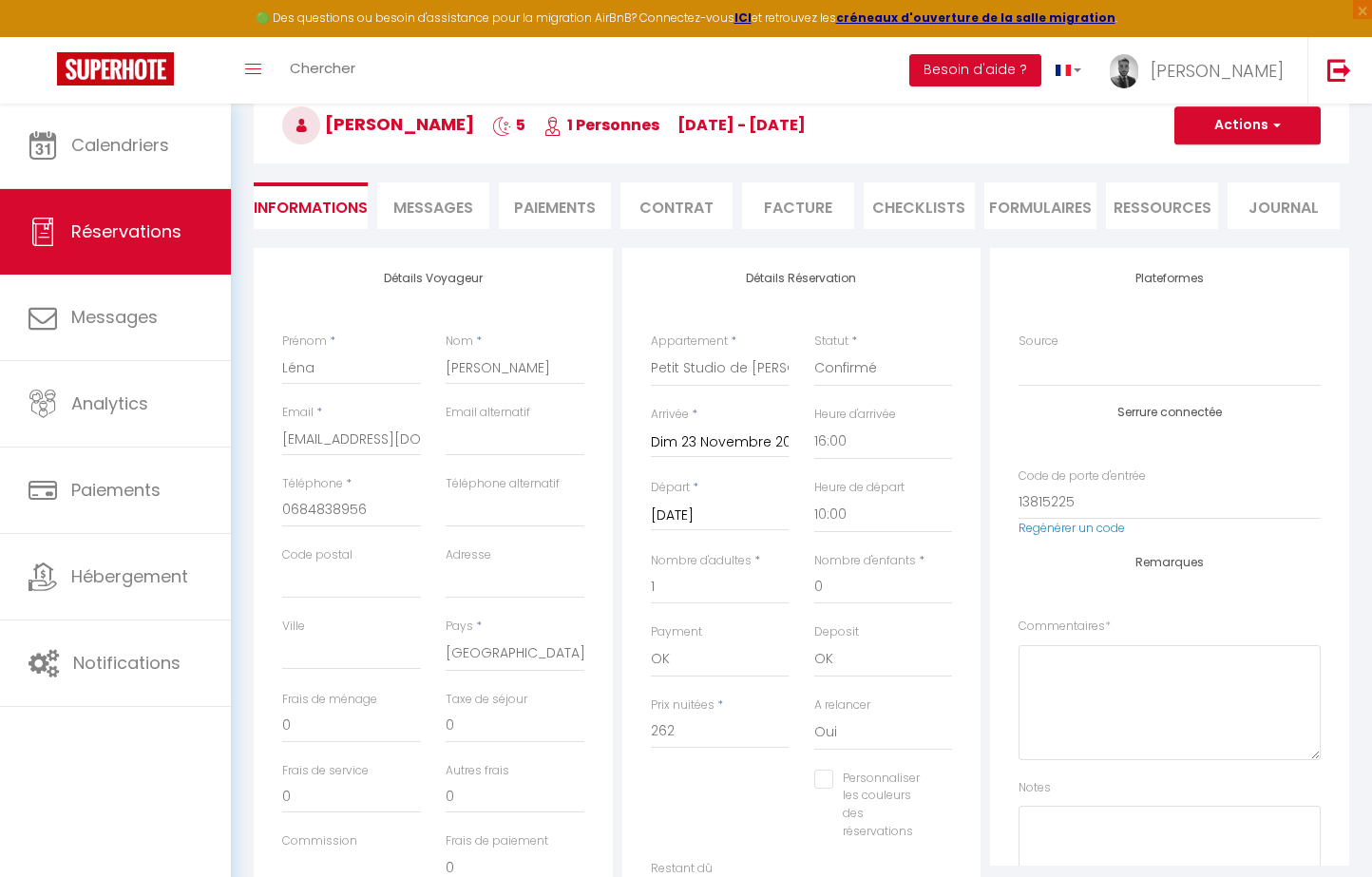
click at [427, 205] on span "Messages" at bounding box center [432, 207] width 80 height 22
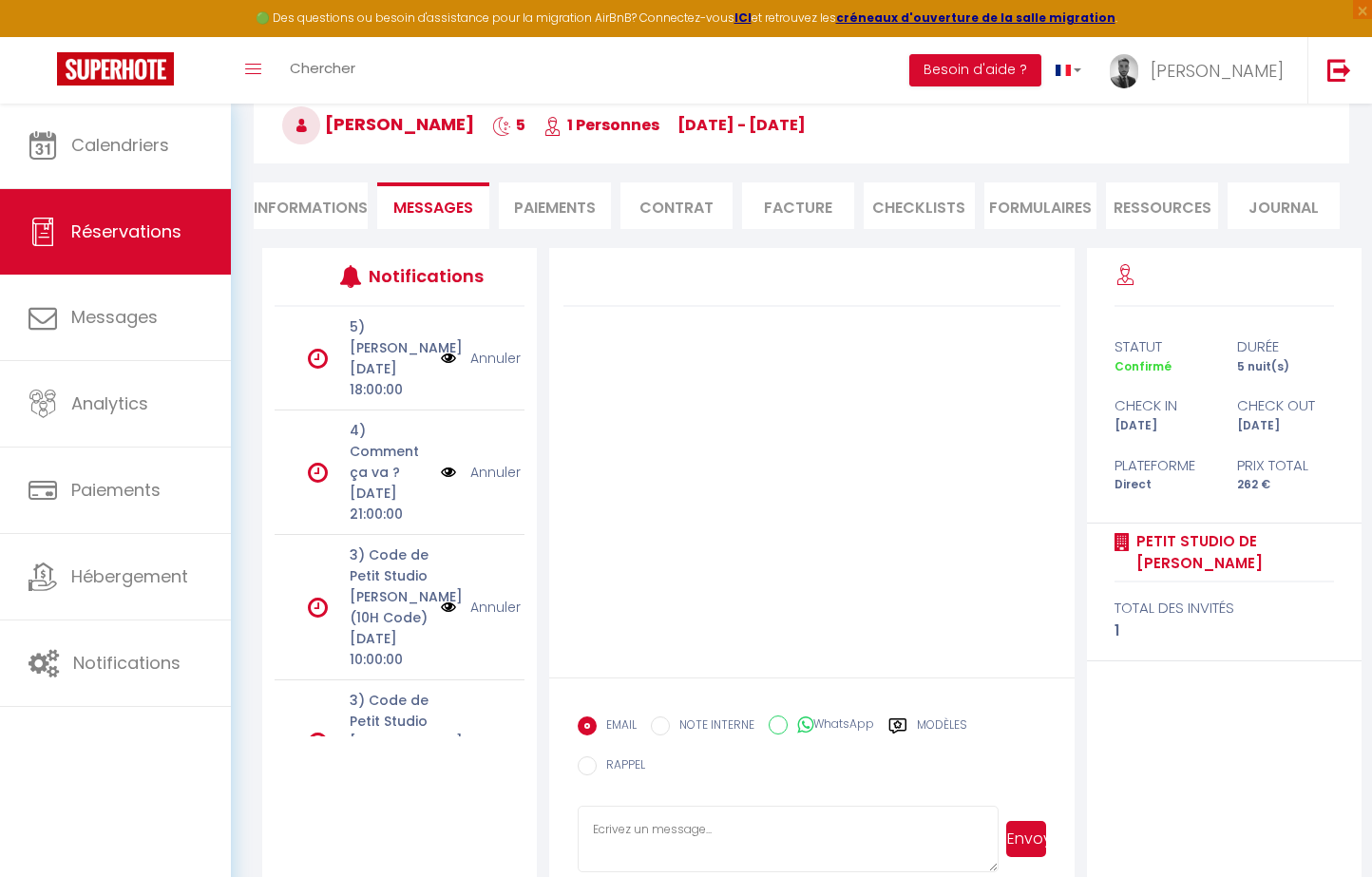
click at [525, 204] on li "Paiements" at bounding box center [555, 205] width 112 height 46
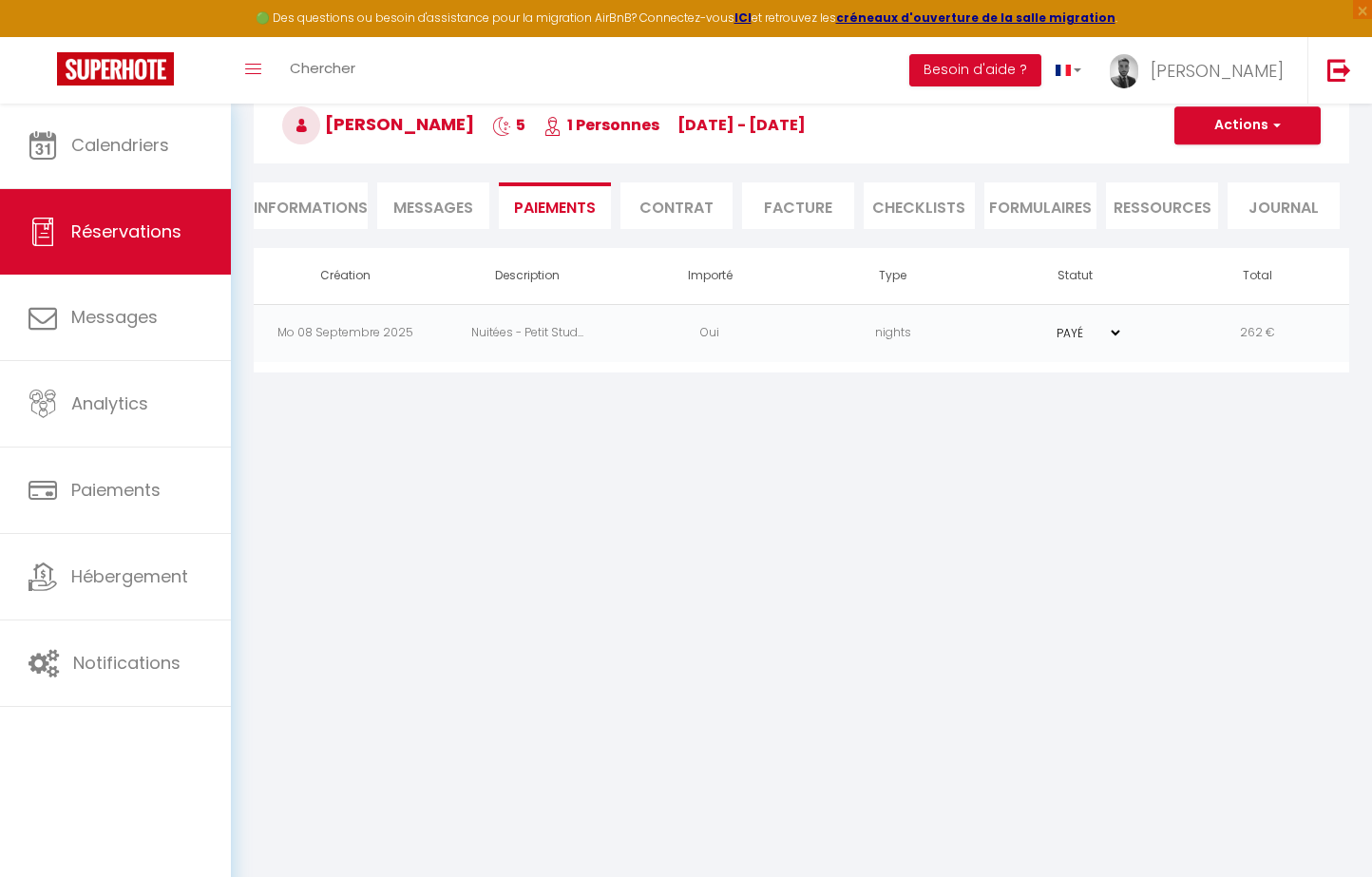
click at [426, 203] on span "Messages" at bounding box center [432, 207] width 80 height 22
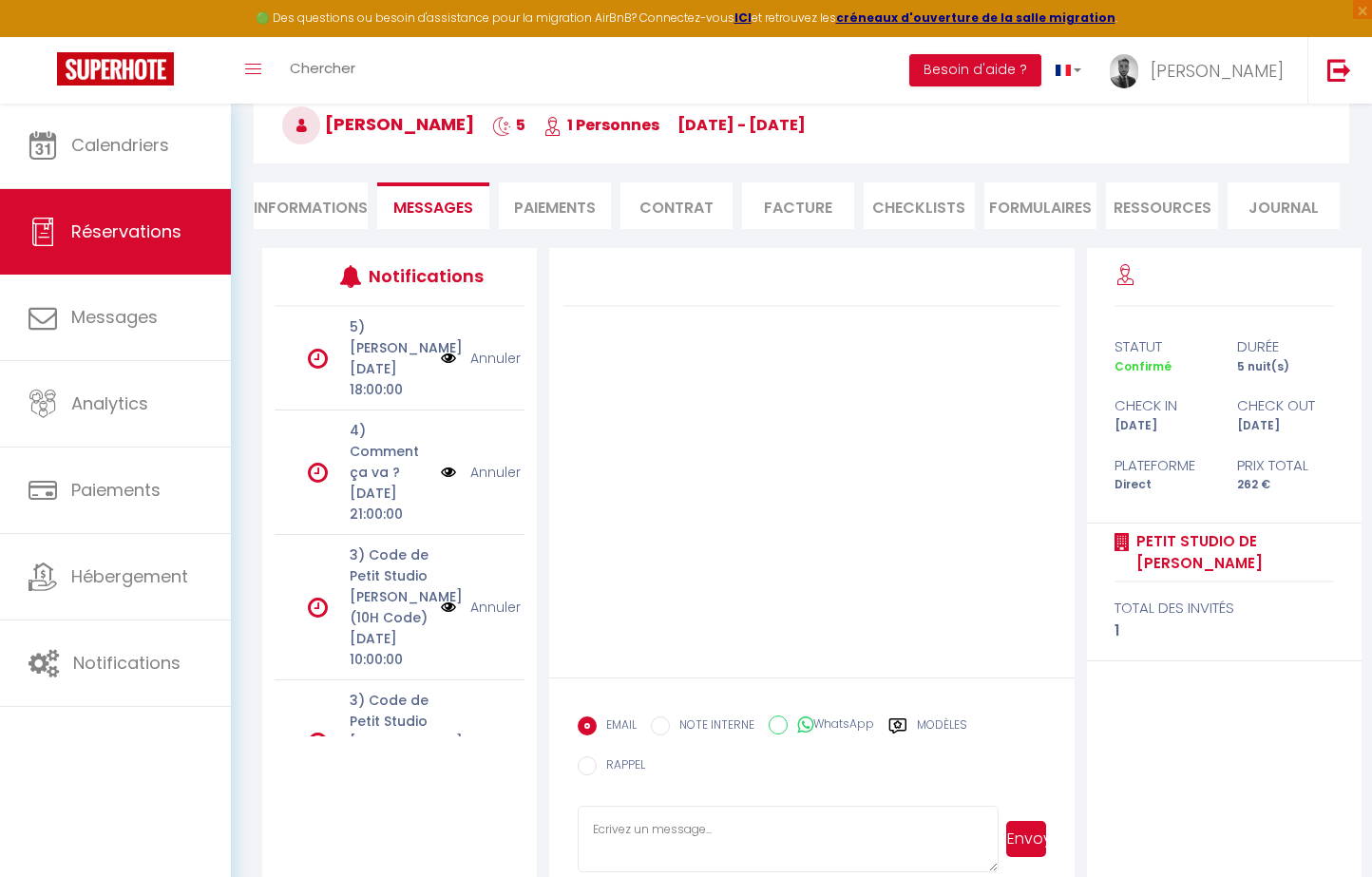
click at [335, 204] on li "Informations" at bounding box center [310, 205] width 114 height 46
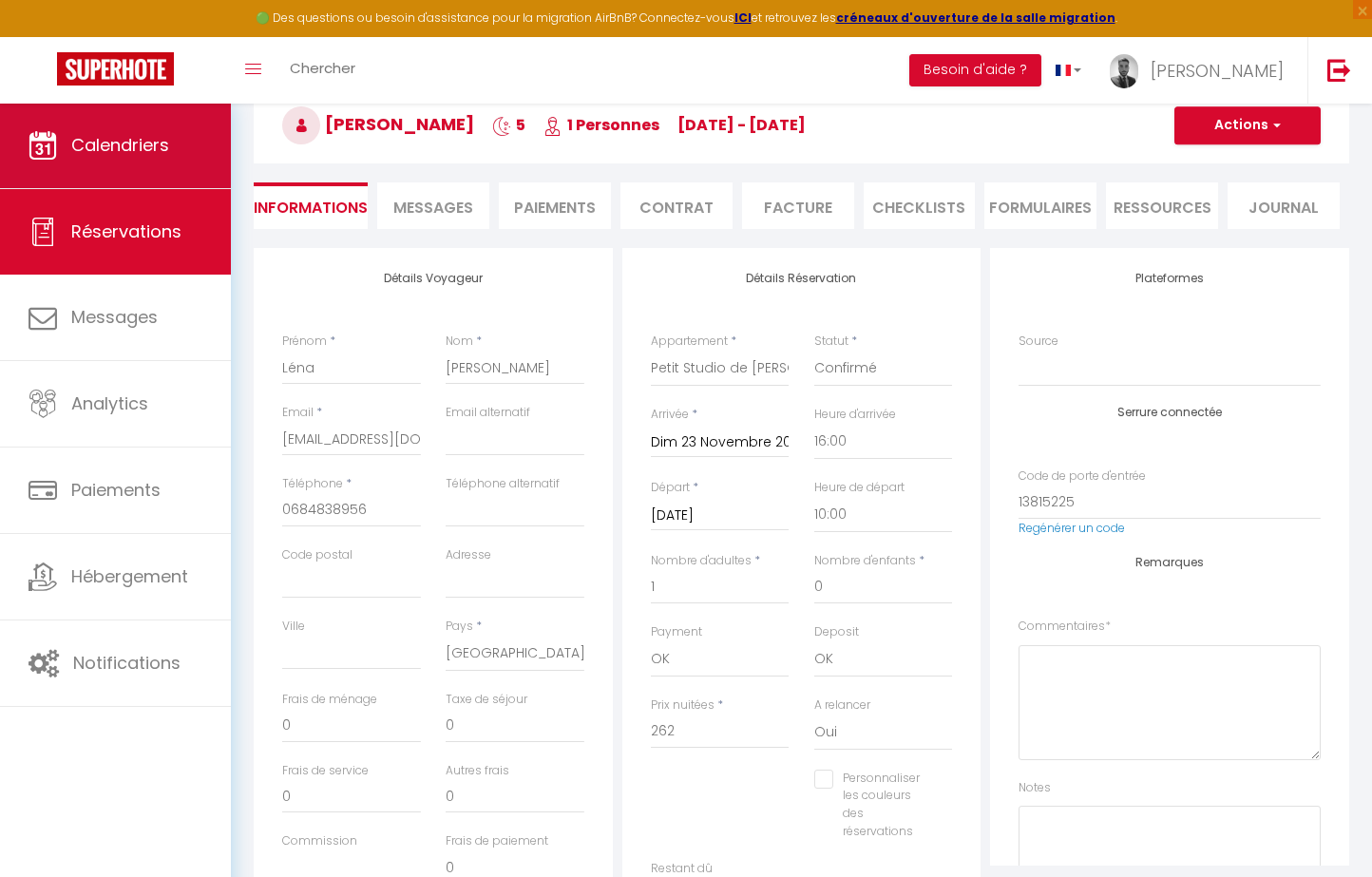
click at [179, 148] on link "Calendriers" at bounding box center [116, 145] width 231 height 86
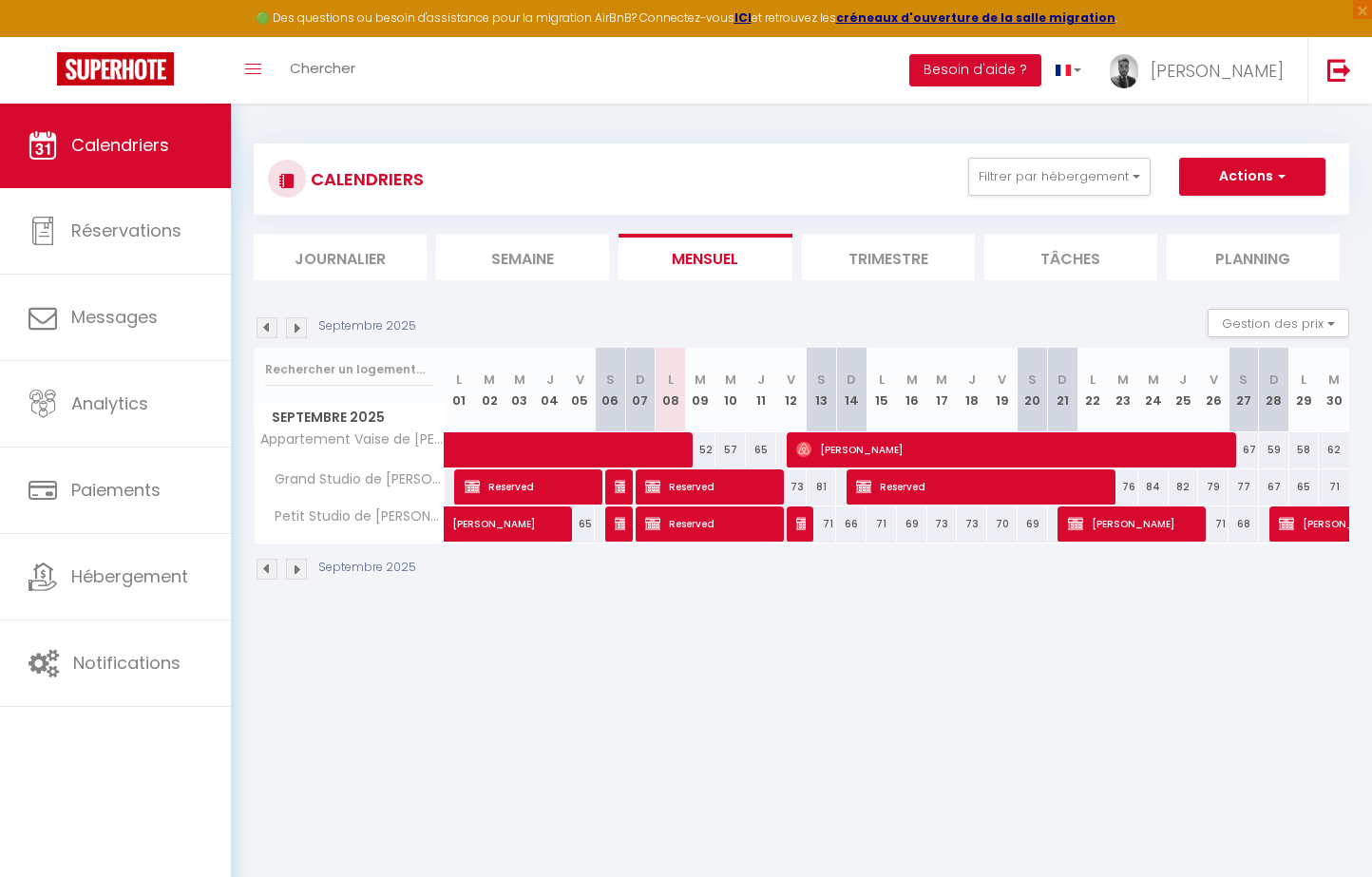
click at [297, 322] on img at bounding box center [297, 328] width 21 height 21
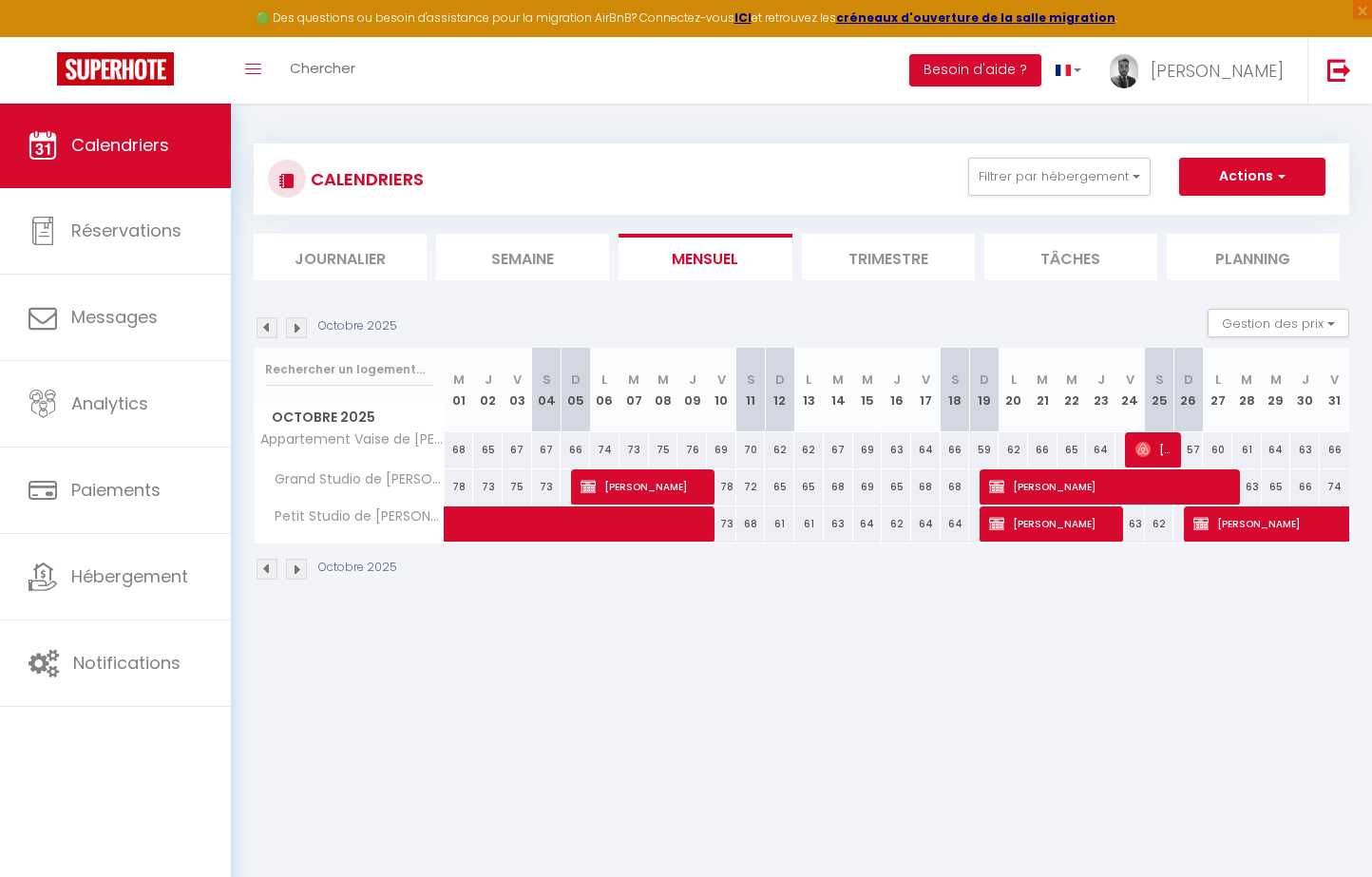
click at [297, 322] on img at bounding box center [297, 328] width 21 height 21
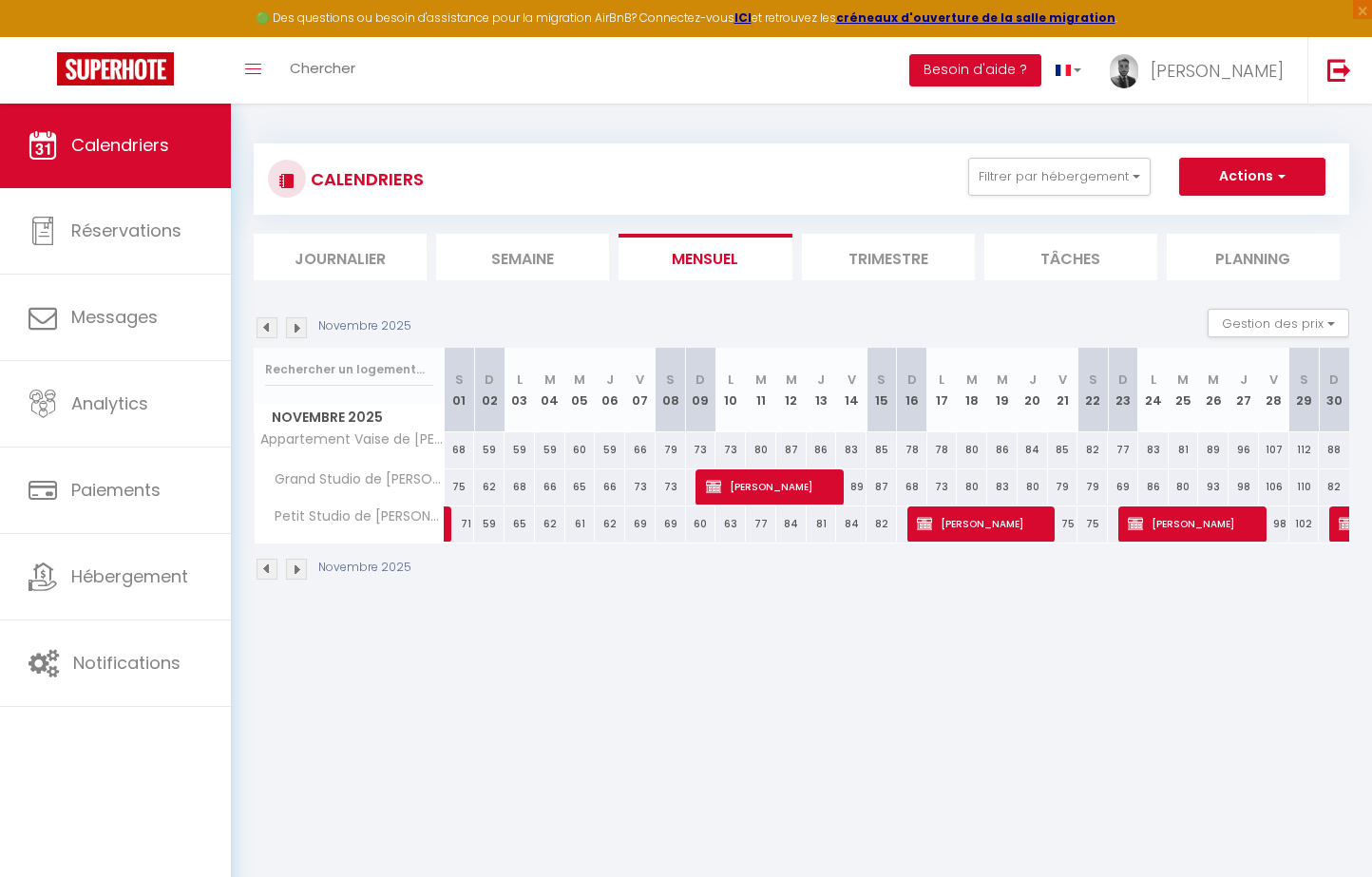
click at [1190, 527] on span "[PERSON_NAME]" at bounding box center [1193, 523] width 132 height 36
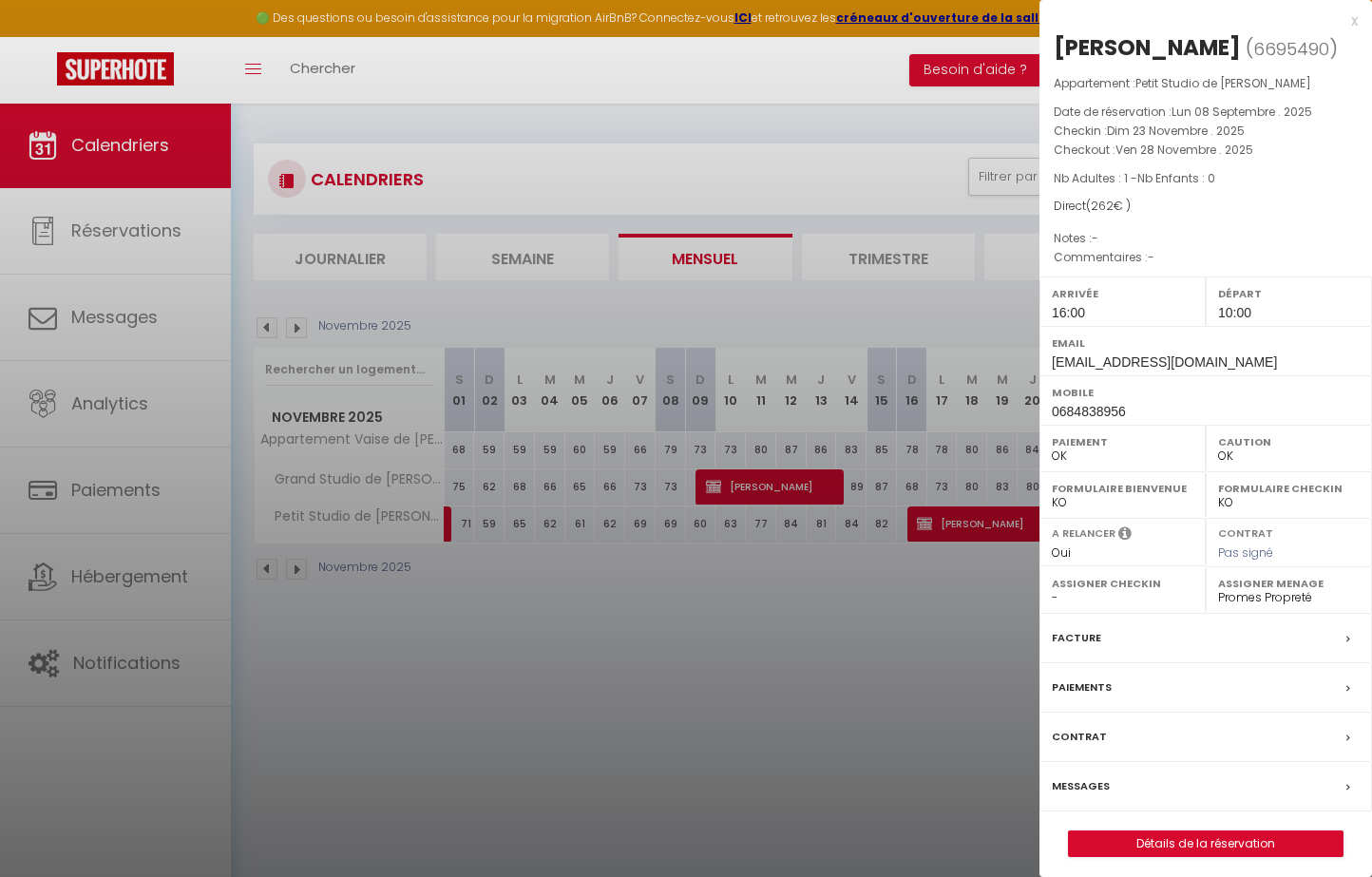
click at [1180, 839] on link "Détails de la réservation" at bounding box center [1205, 843] width 273 height 25
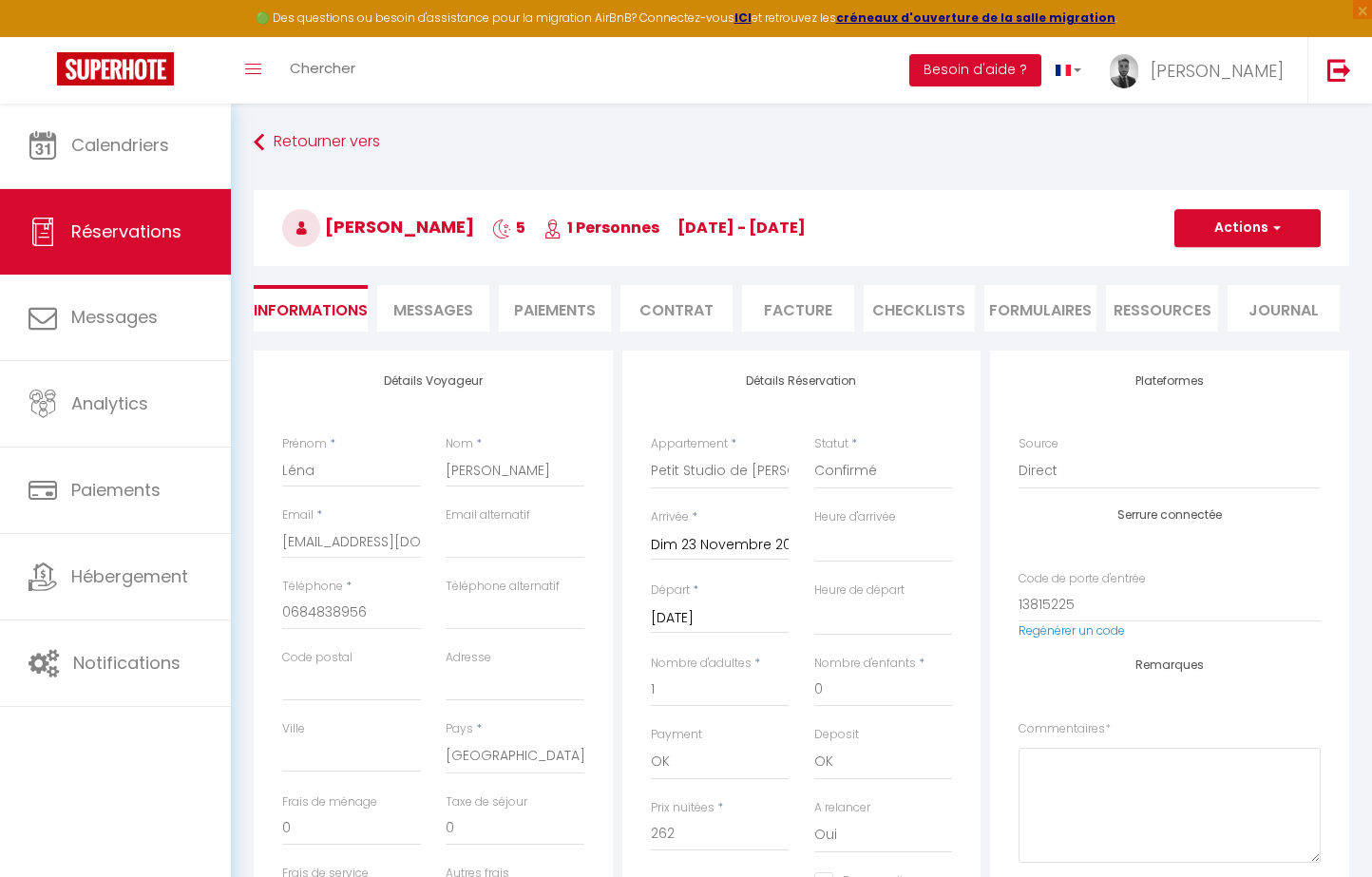
click at [1281, 232] on button "Actions" at bounding box center [1247, 227] width 146 height 38
click at [1227, 301] on link "Dupliquer" at bounding box center [1229, 295] width 150 height 25
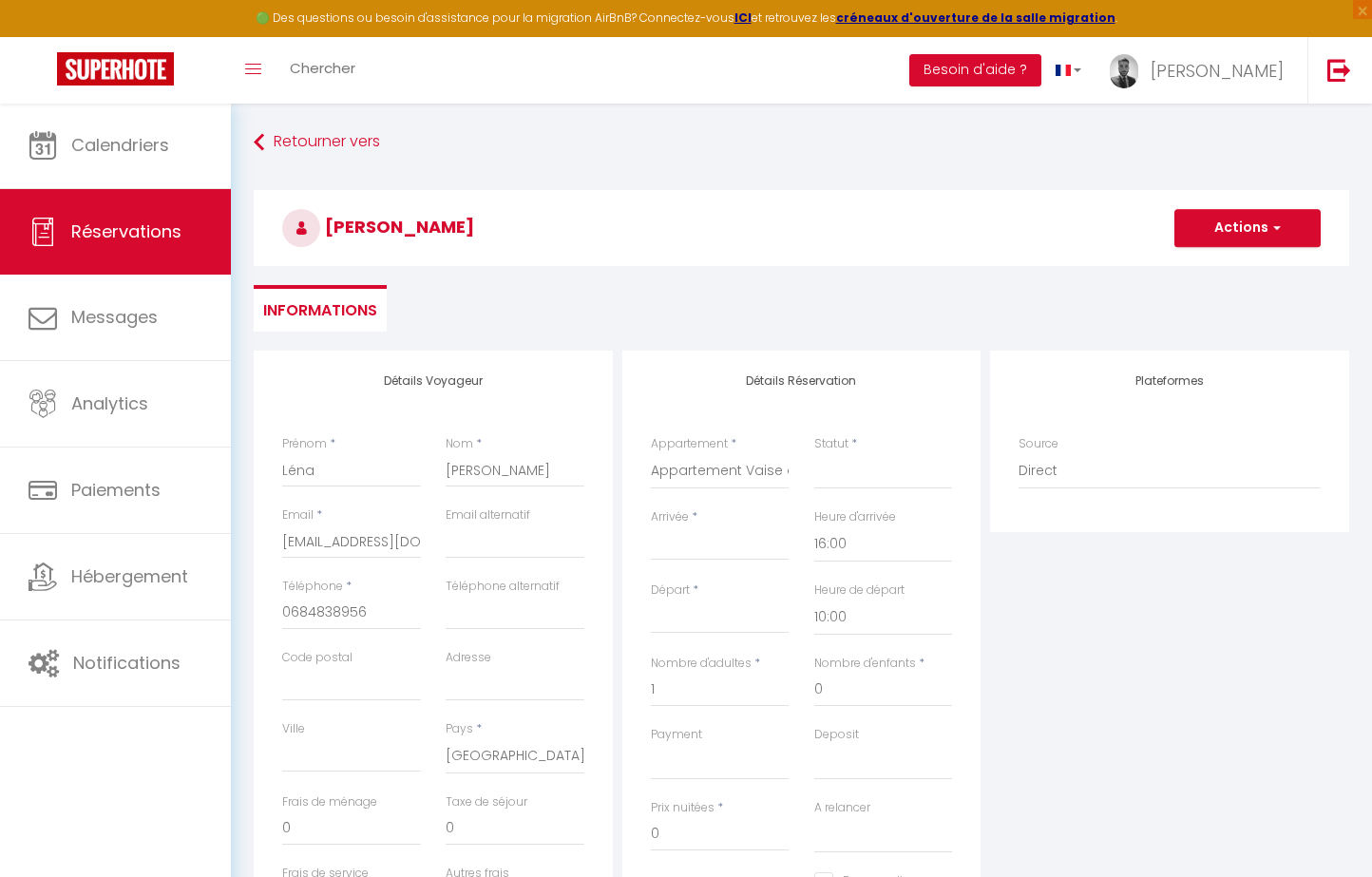
click at [724, 533] on input "Arrivée" at bounding box center [720, 546] width 139 height 25
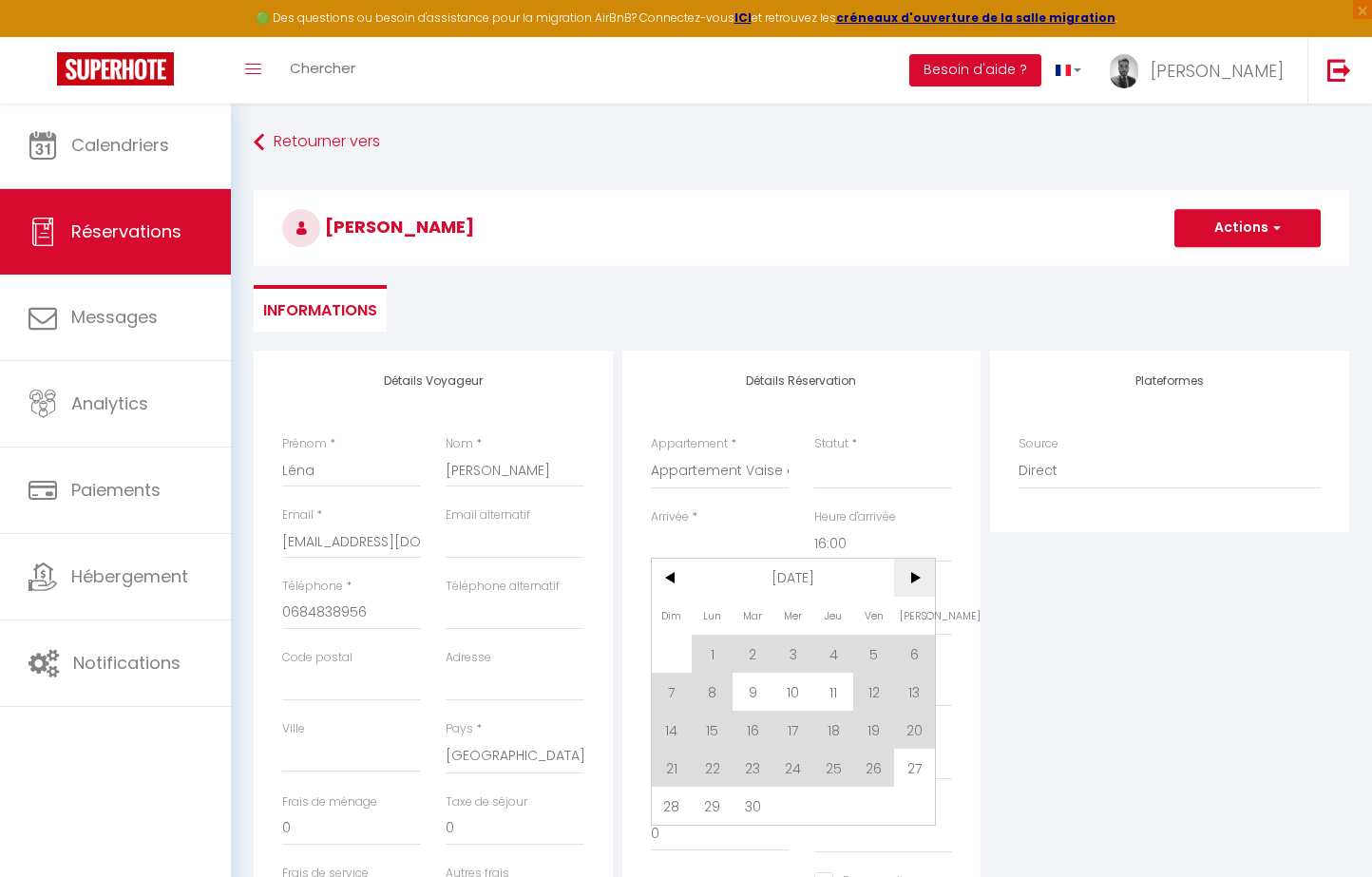
click at [916, 579] on span ">" at bounding box center [914, 577] width 40 height 38
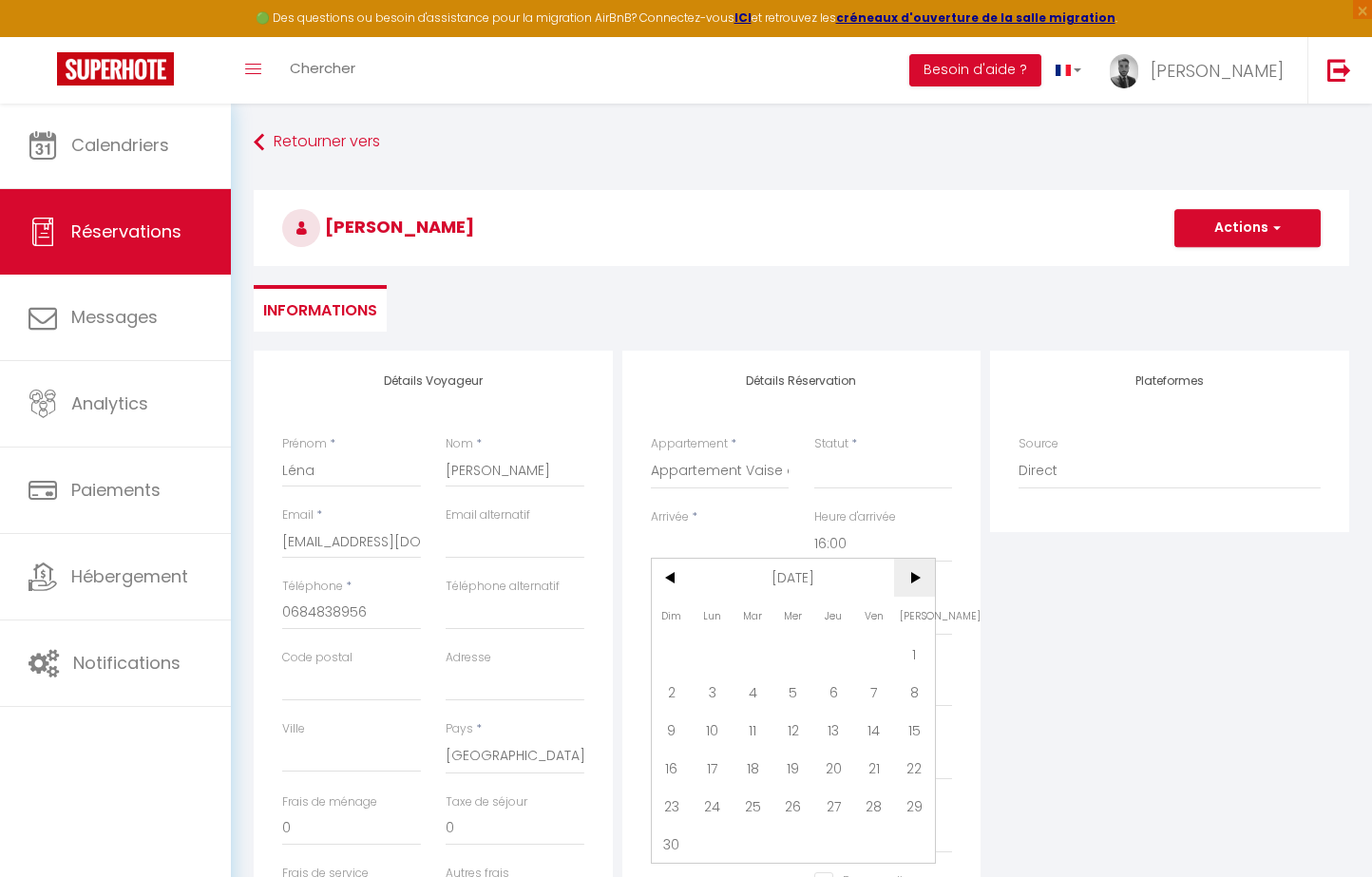
click at [916, 579] on span ">" at bounding box center [914, 577] width 40 height 38
click at [680, 580] on span "<" at bounding box center [672, 577] width 40 height 38
click at [674, 735] on span "14" at bounding box center [672, 729] width 40 height 38
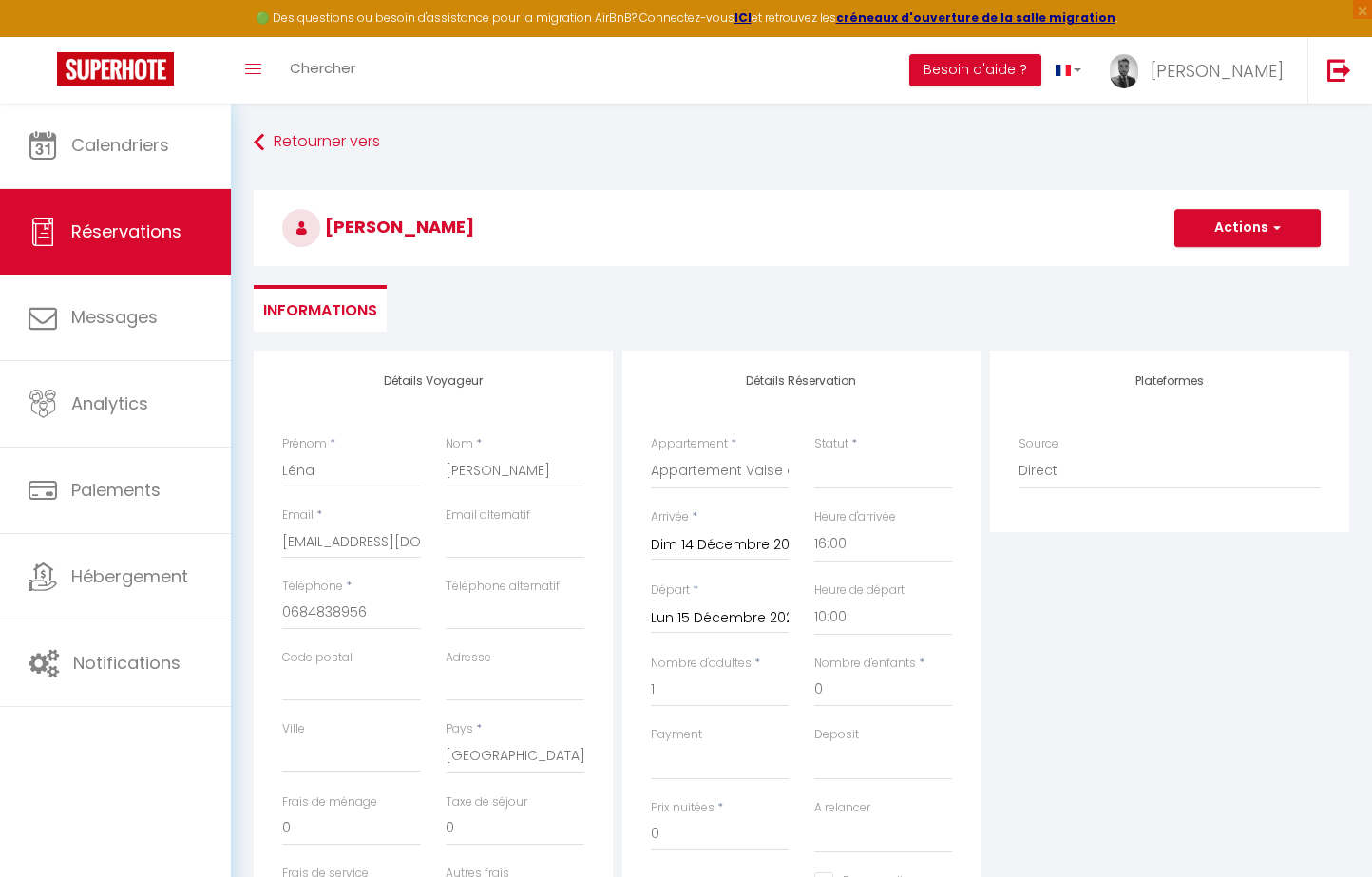
click at [774, 610] on input "Lun 15 Décembre 2025" at bounding box center [720, 618] width 139 height 25
click at [876, 802] on span "19" at bounding box center [873, 801] width 40 height 38
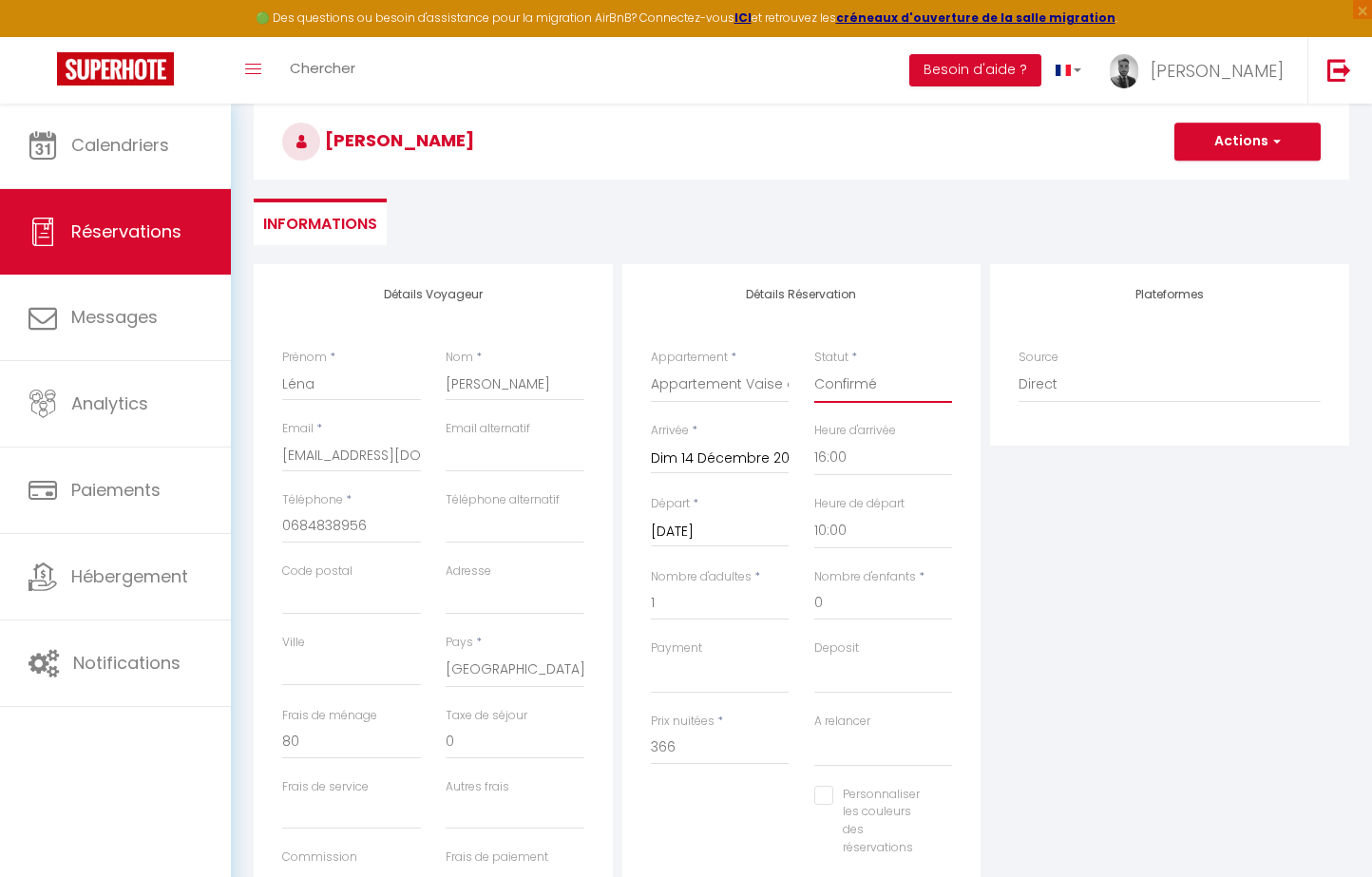
scroll to position [112, 0]
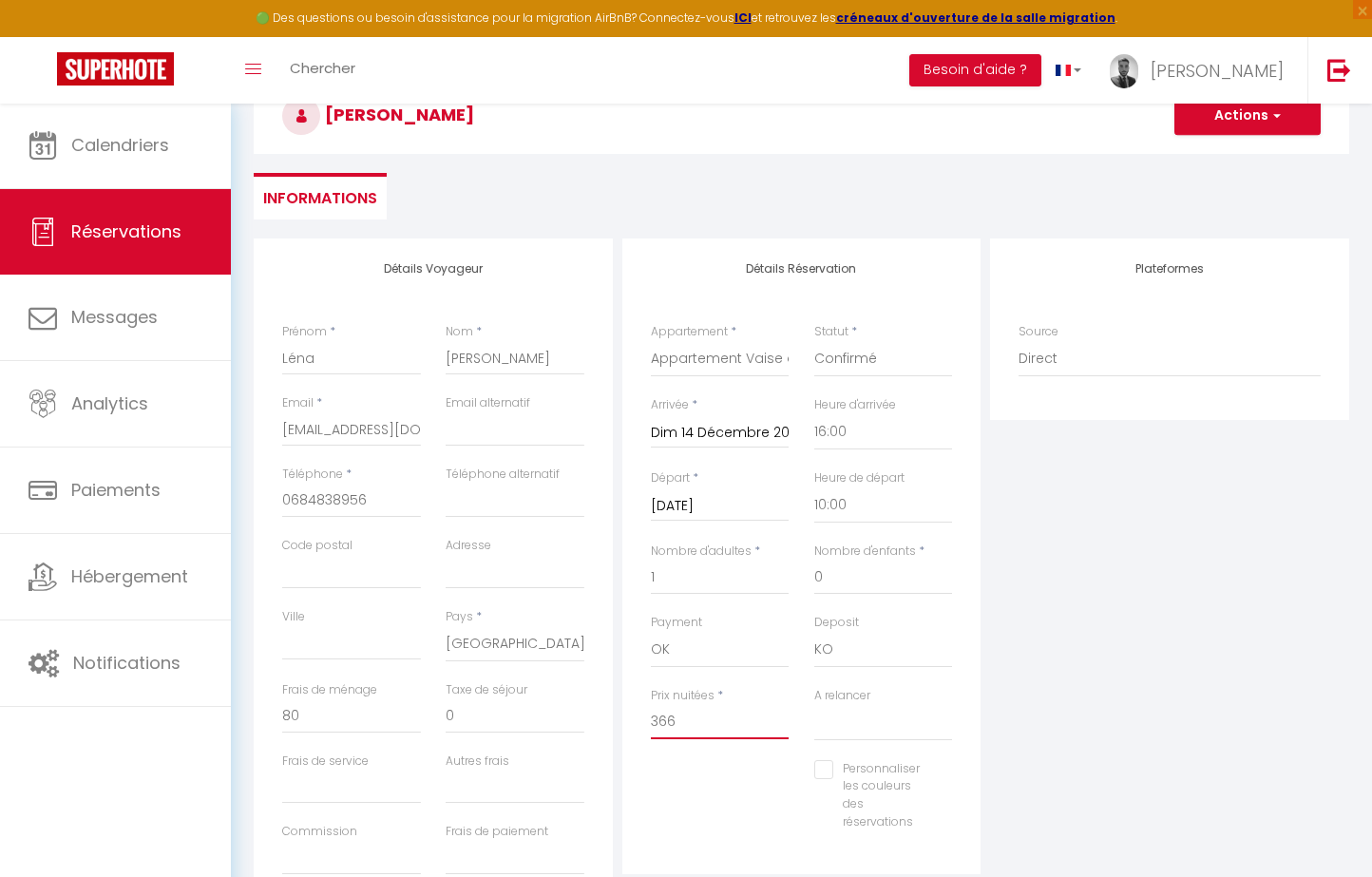
click at [756, 710] on input "366" at bounding box center [720, 722] width 139 height 35
drag, startPoint x: 756, startPoint y: 710, endPoint x: 621, endPoint y: 709, distance: 135.0
click at [622, 710] on div "Détails Réservation Appartement * Appartement de [PERSON_NAME] Studio de [PERSO…" at bounding box center [801, 556] width 359 height 635
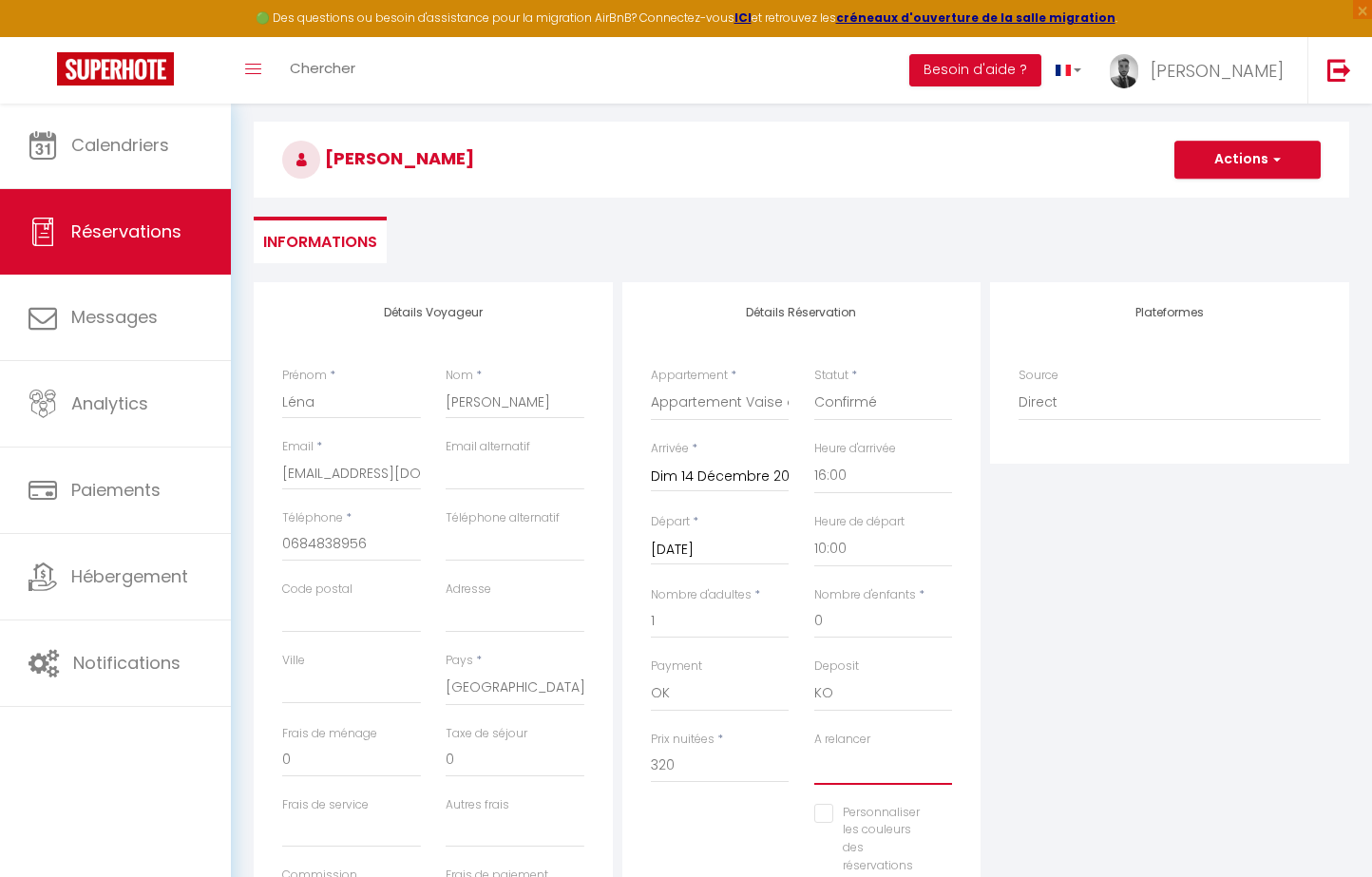
scroll to position [39, 0]
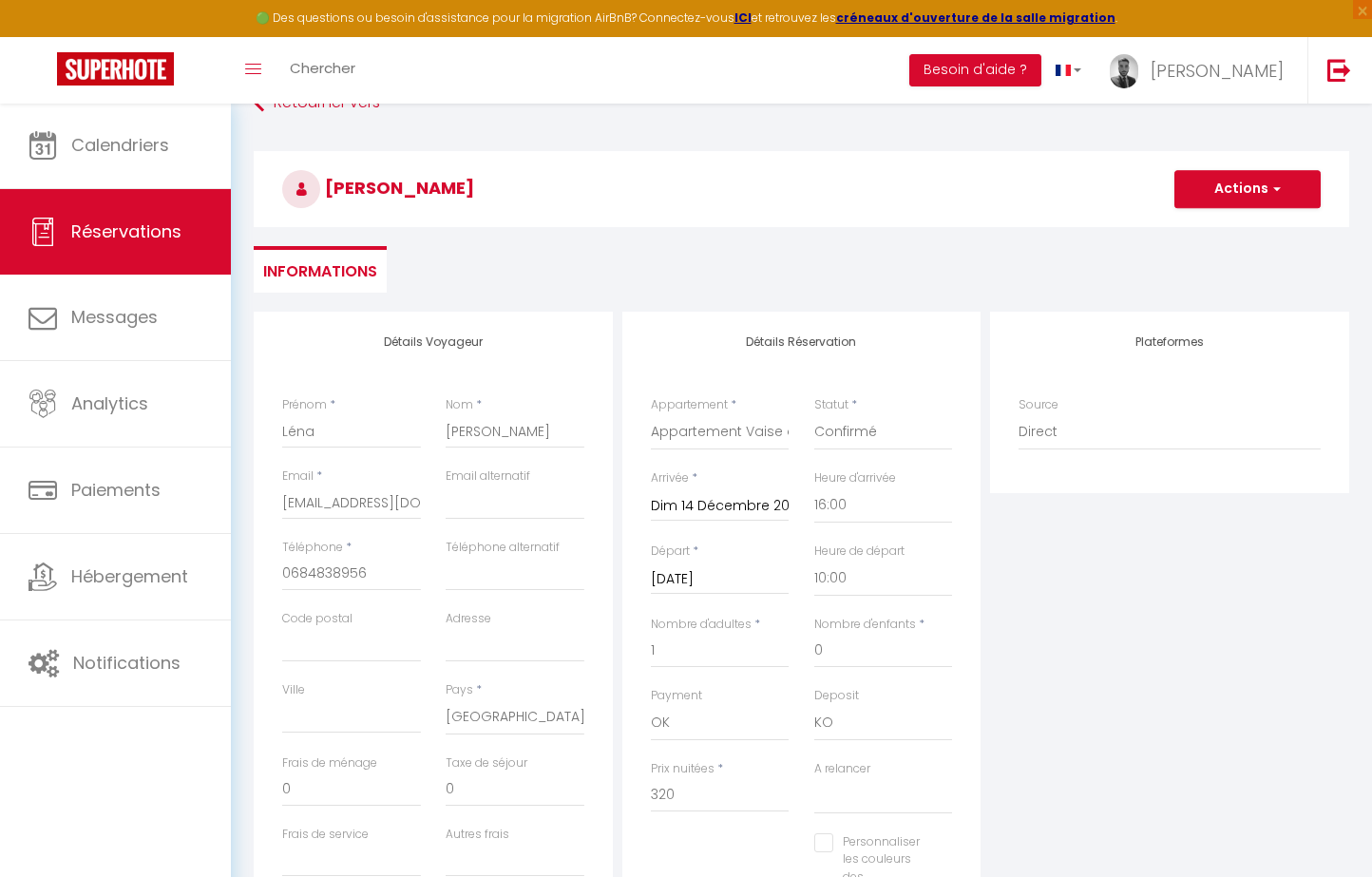
click at [1251, 173] on button "Actions" at bounding box center [1247, 189] width 146 height 38
click at [1228, 219] on link "Enregistrer" at bounding box center [1229, 231] width 150 height 25
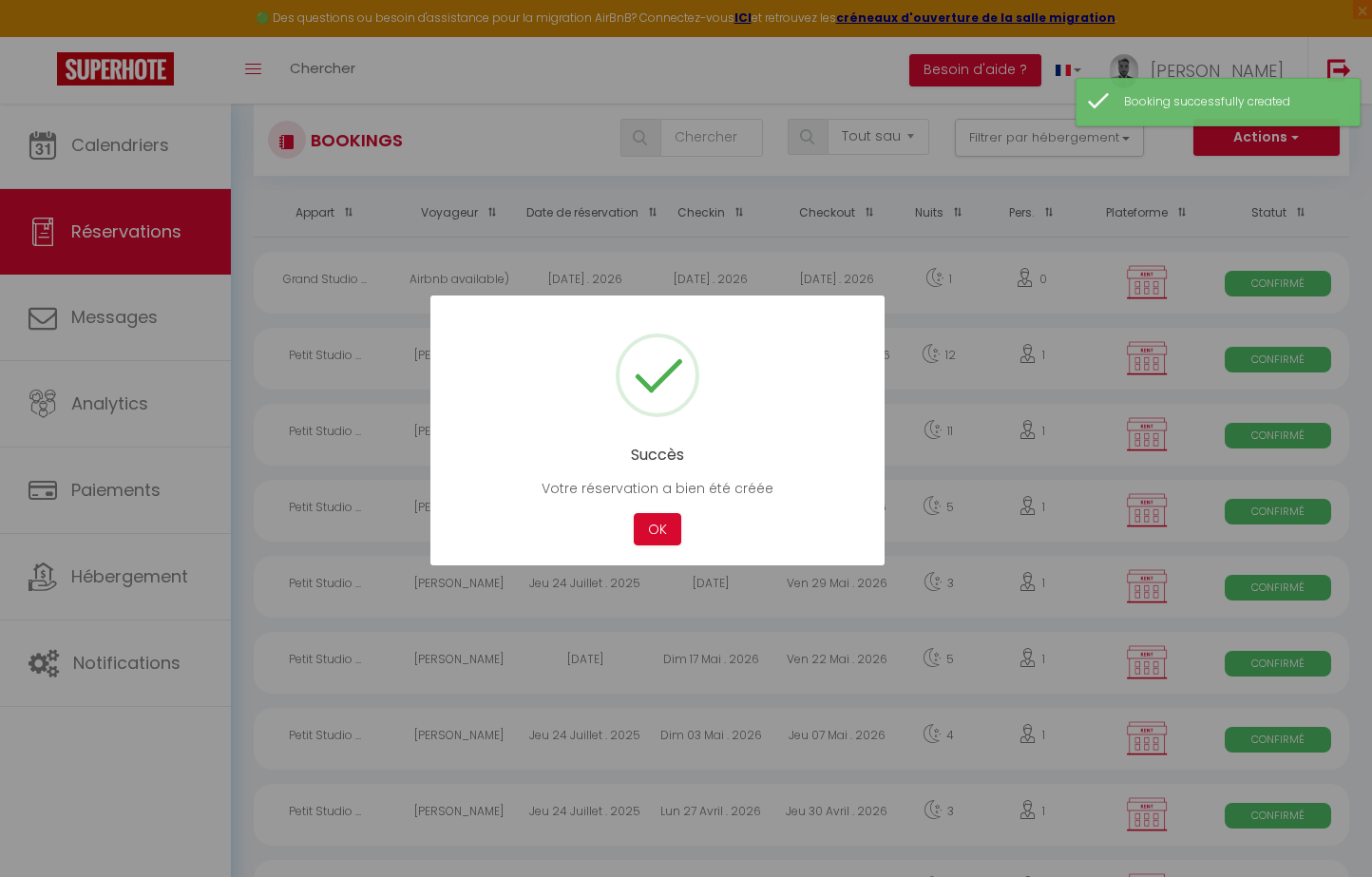
click at [657, 545] on div "Succès Votre réservation a bien été créée Not valid Cancel OK" at bounding box center [658, 430] width 454 height 270
click at [653, 528] on button "OK" at bounding box center [657, 529] width 47 height 34
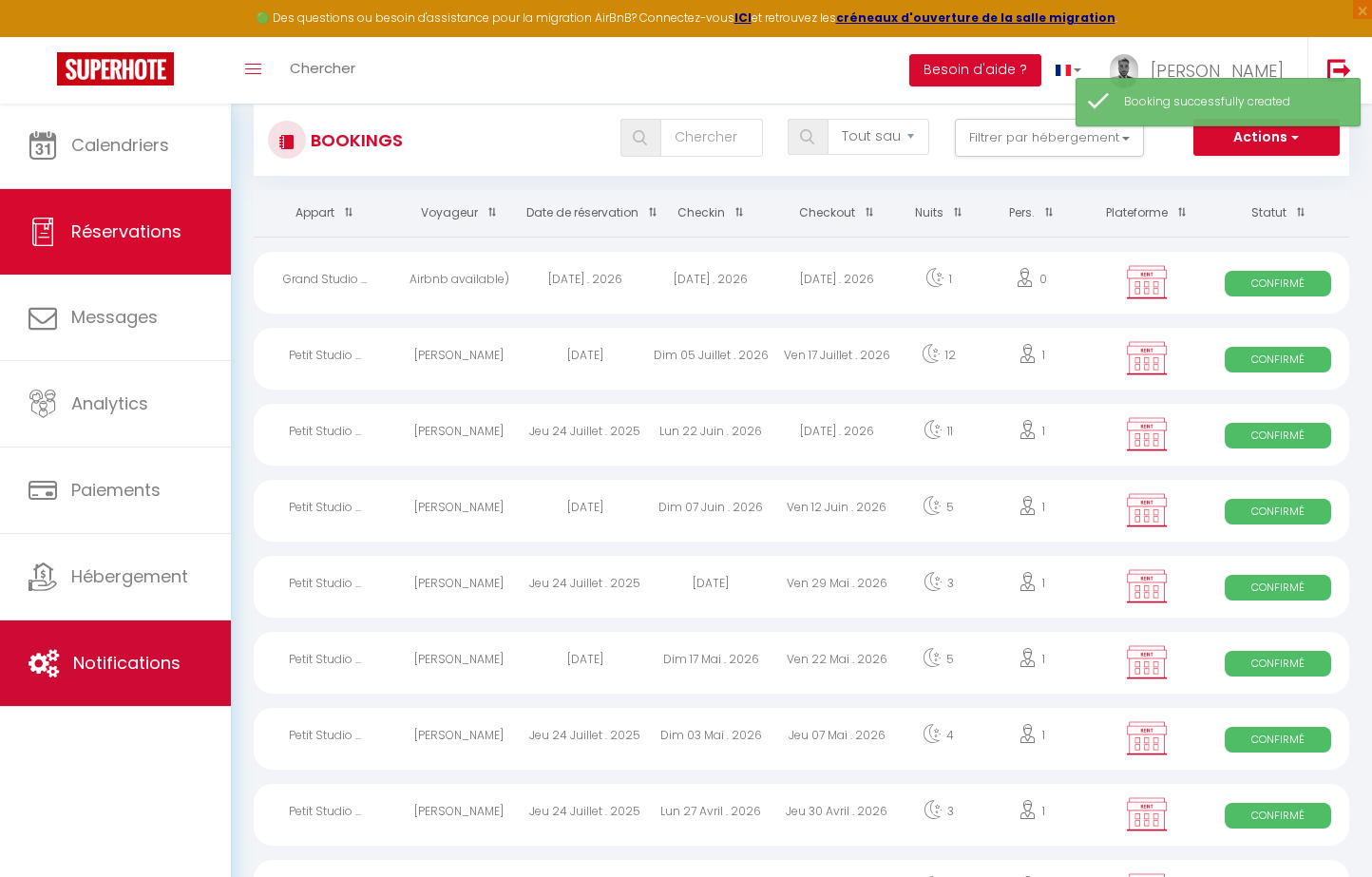
click at [182, 667] on link "Notifications" at bounding box center [116, 662] width 231 height 86
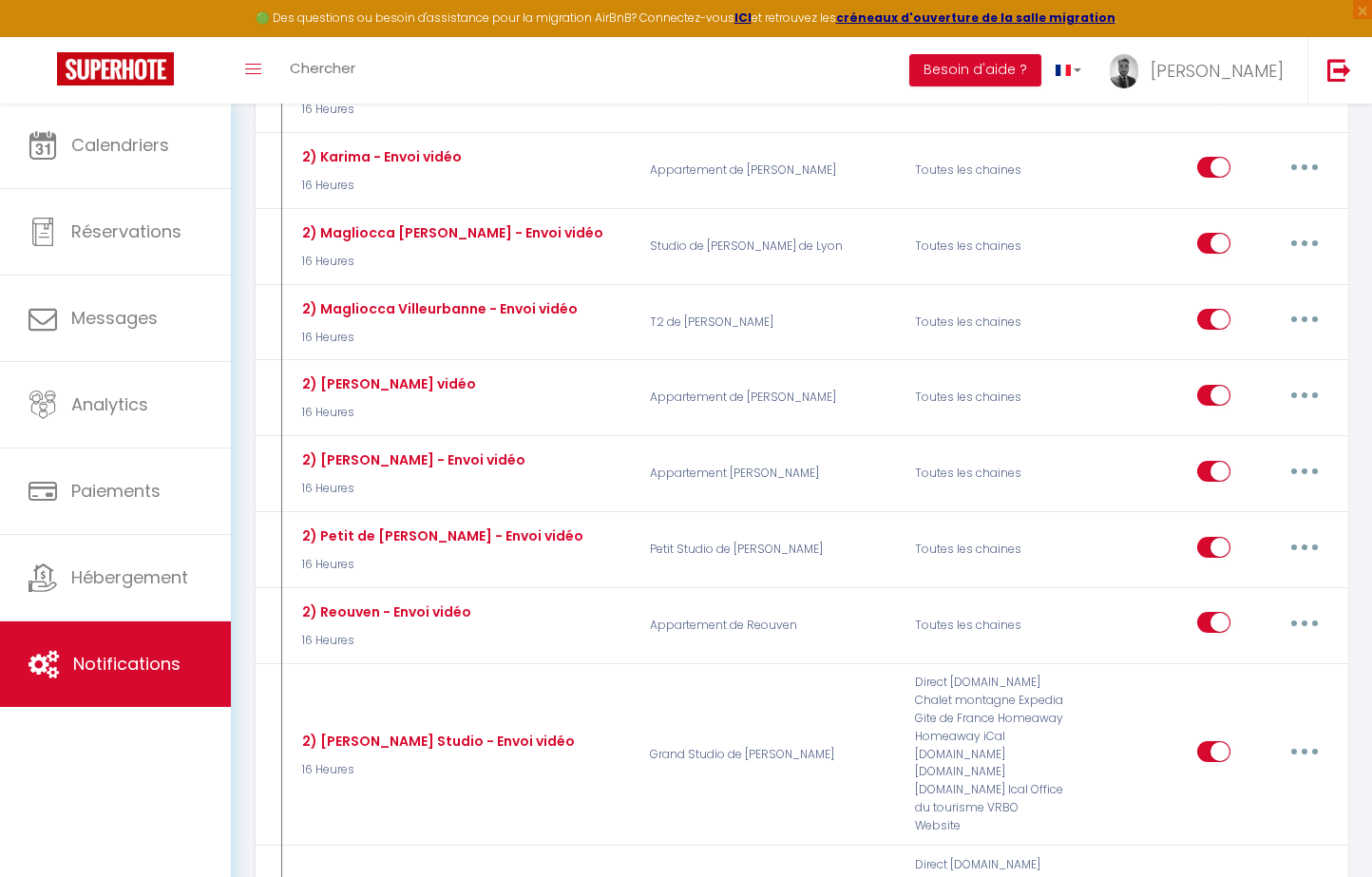
scroll to position [2345, 0]
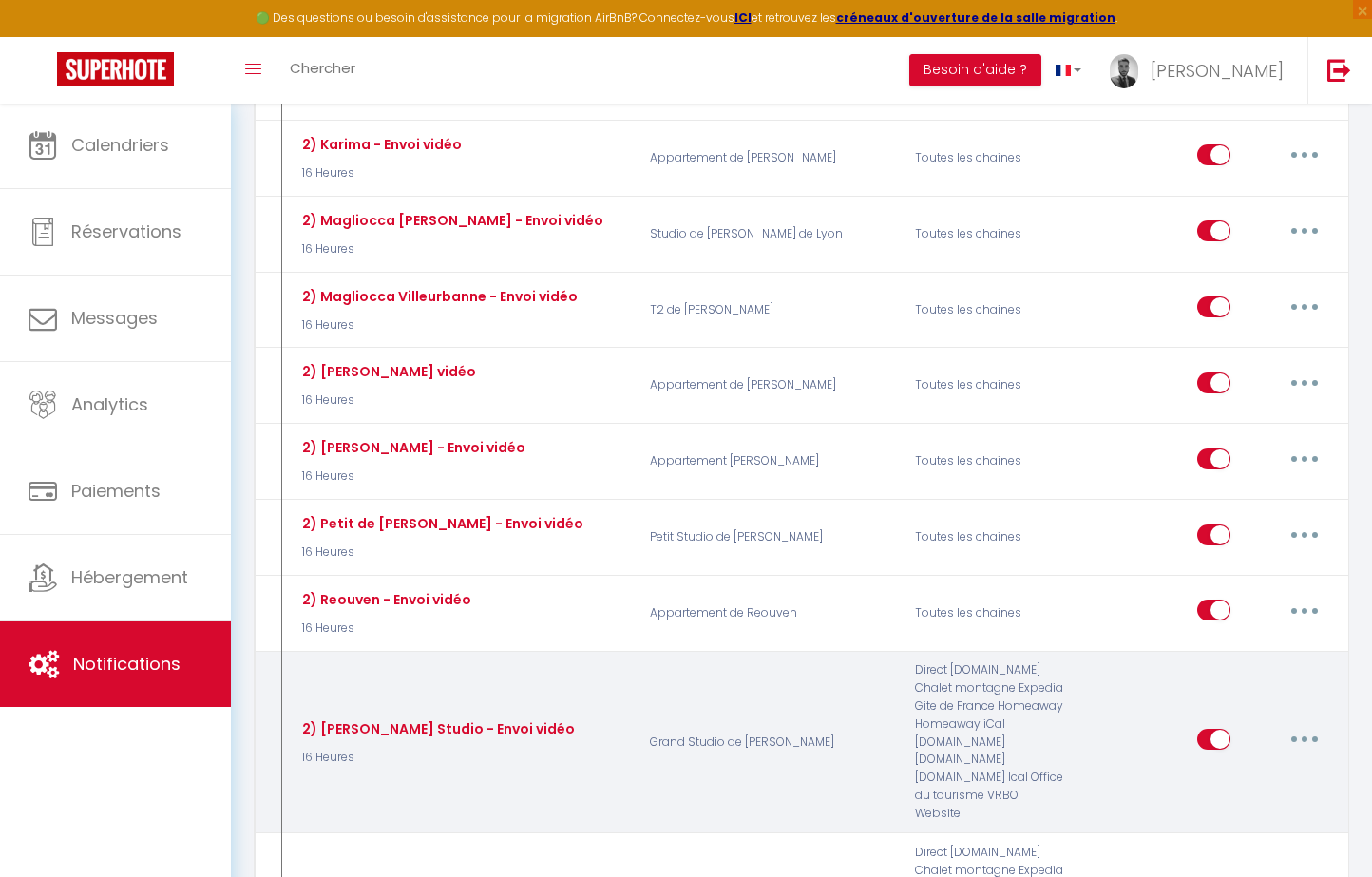
click at [1305, 736] on icon "button" at bounding box center [1305, 739] width 6 height 6
click at [1221, 766] on link "Editer" at bounding box center [1255, 783] width 141 height 33
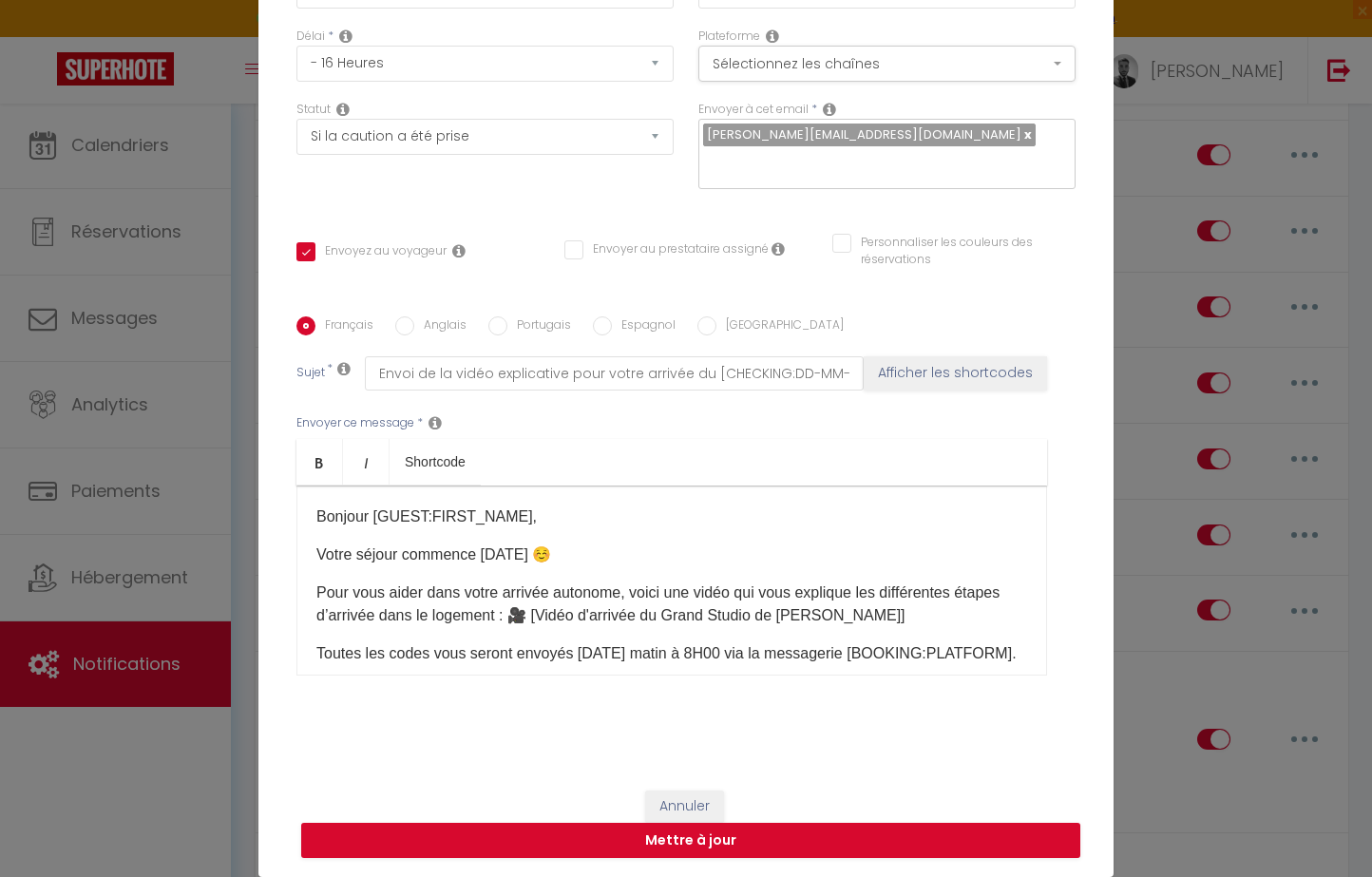
scroll to position [145, 0]
click at [705, 809] on button "Annuler" at bounding box center [685, 807] width 79 height 33
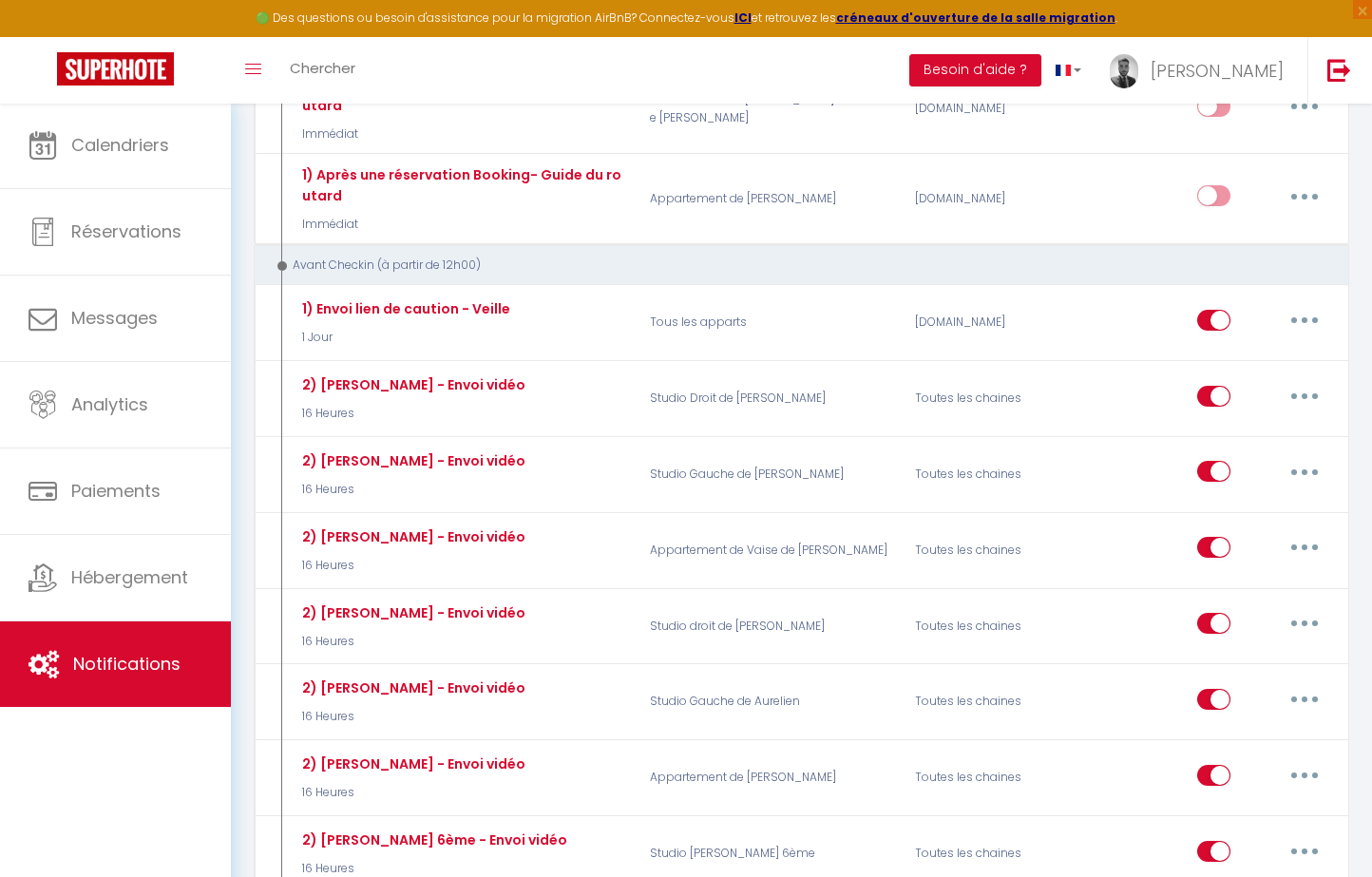
scroll to position [1031, 0]
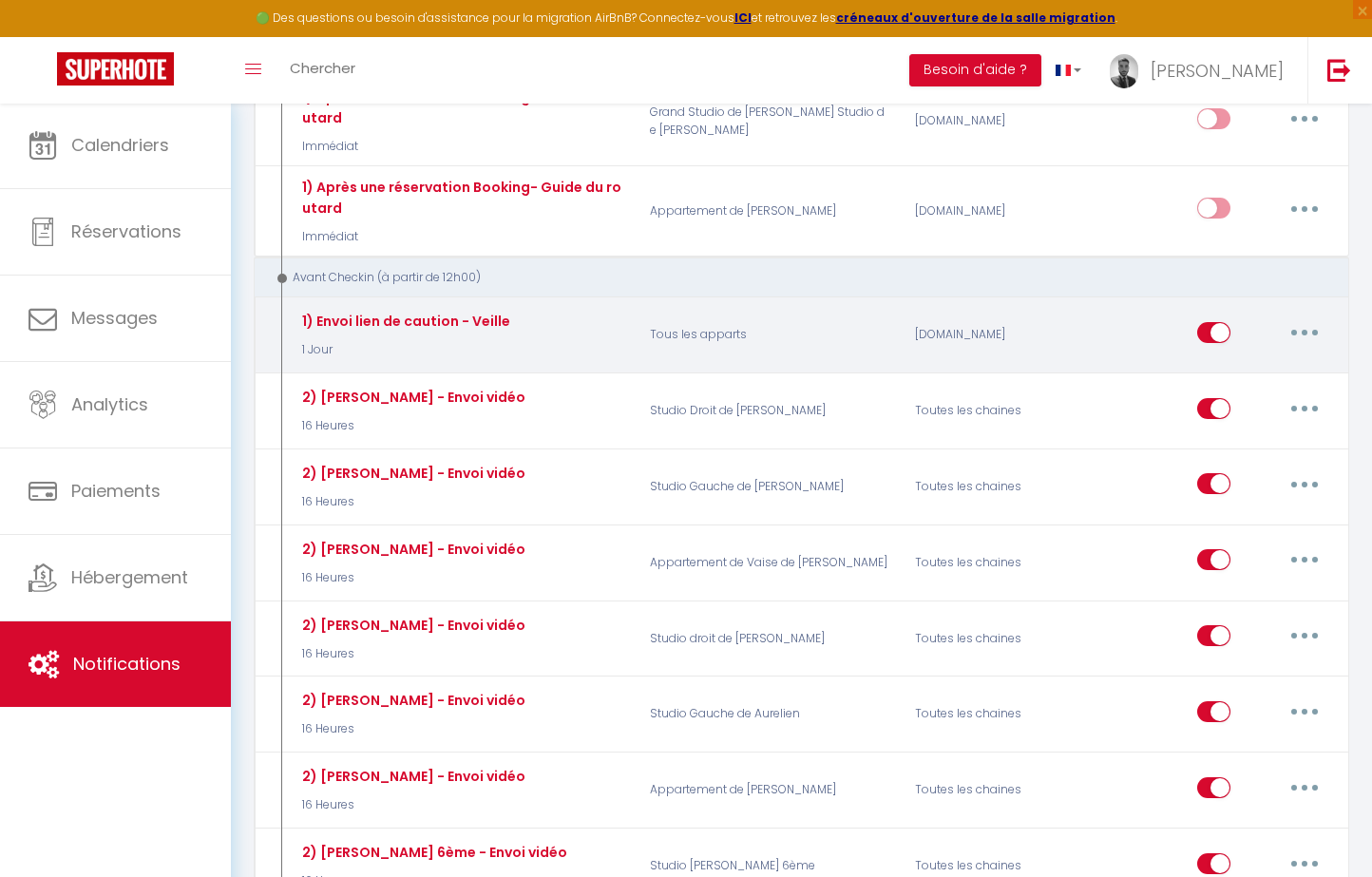
click at [1327, 318] on button "button" at bounding box center [1304, 333] width 53 height 31
click at [1249, 359] on link "Editer" at bounding box center [1255, 375] width 141 height 33
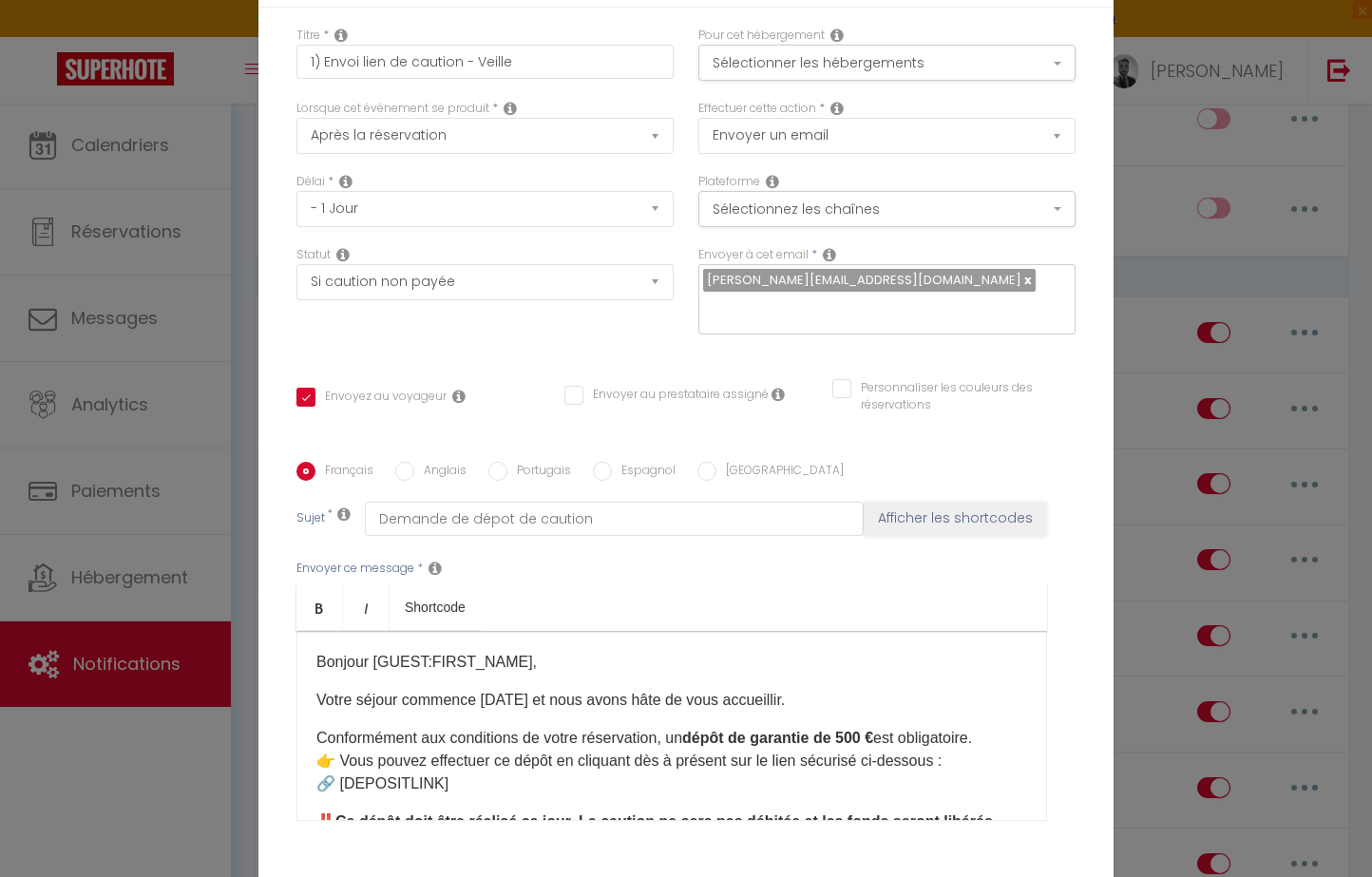
scroll to position [0, 0]
click at [857, 208] on button "Sélectionnez les chaînes" at bounding box center [887, 208] width 377 height 36
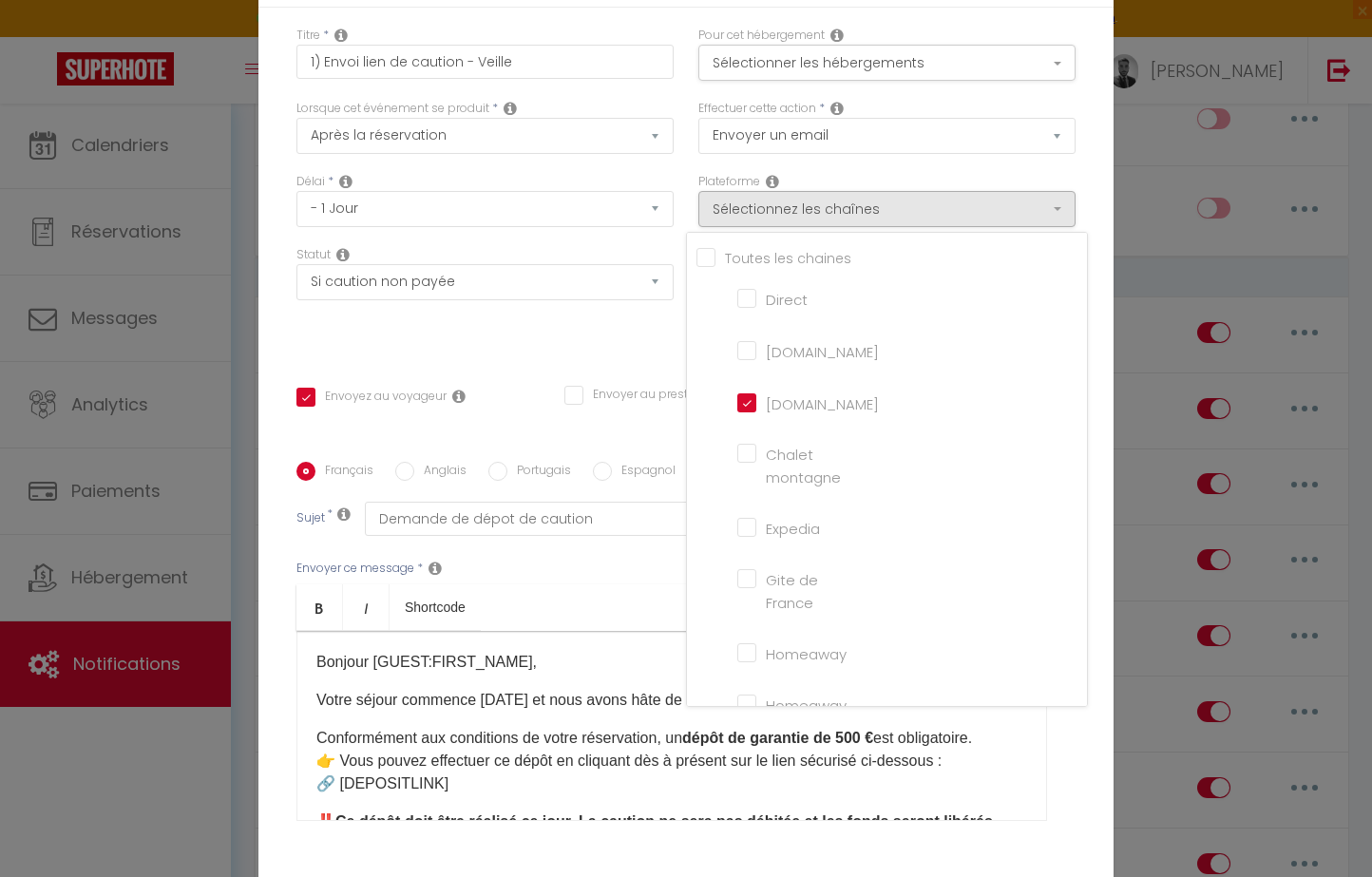
click at [779, 305] on input "Direct" at bounding box center [791, 297] width 108 height 19
click at [602, 352] on div "Statut Aucun Si la réservation est payée Si réservation non payée Si la caution…" at bounding box center [484, 299] width 401 height 107
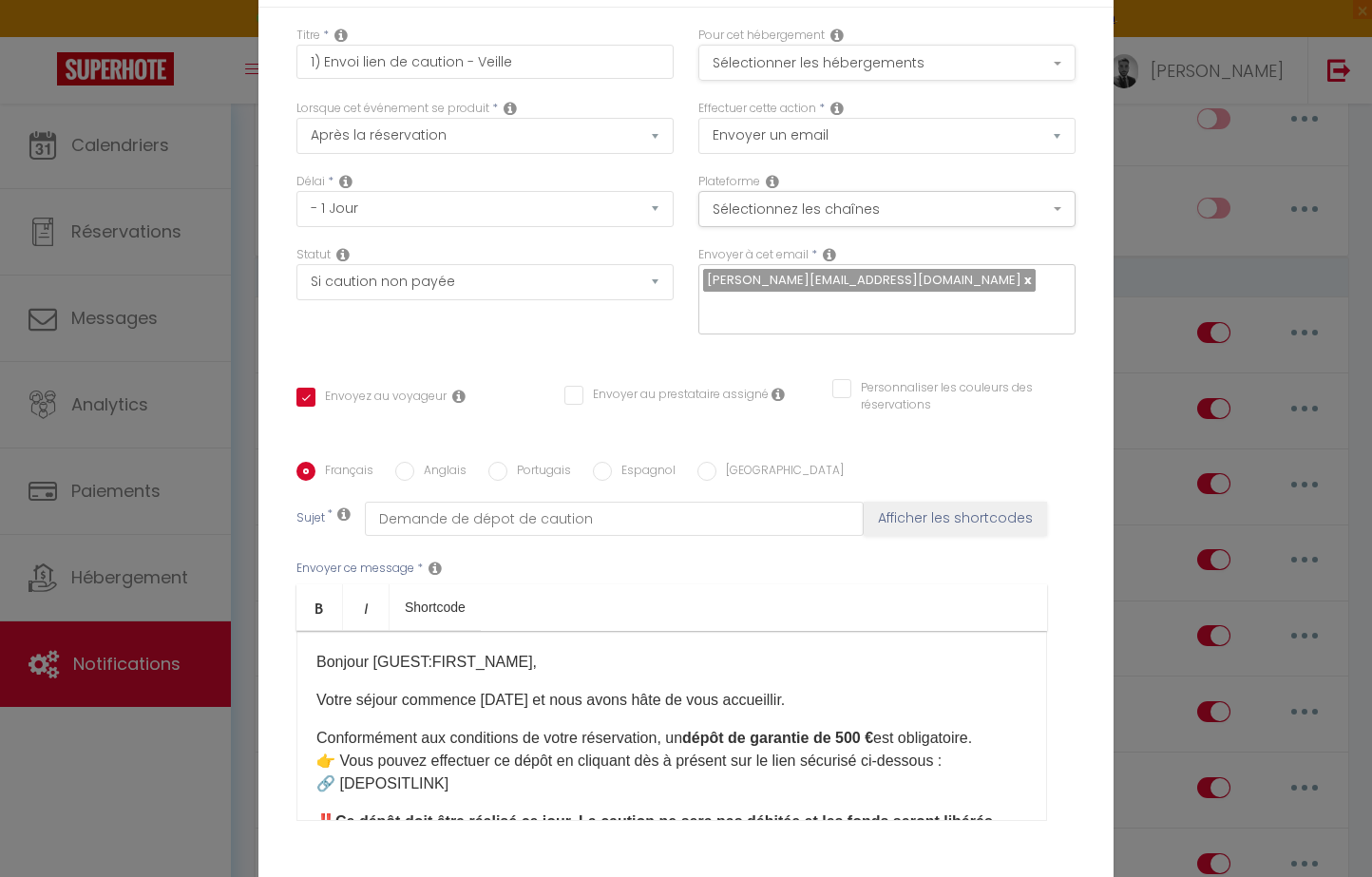
click at [840, 66] on button "Sélectionner les hébergements" at bounding box center [887, 62] width 377 height 36
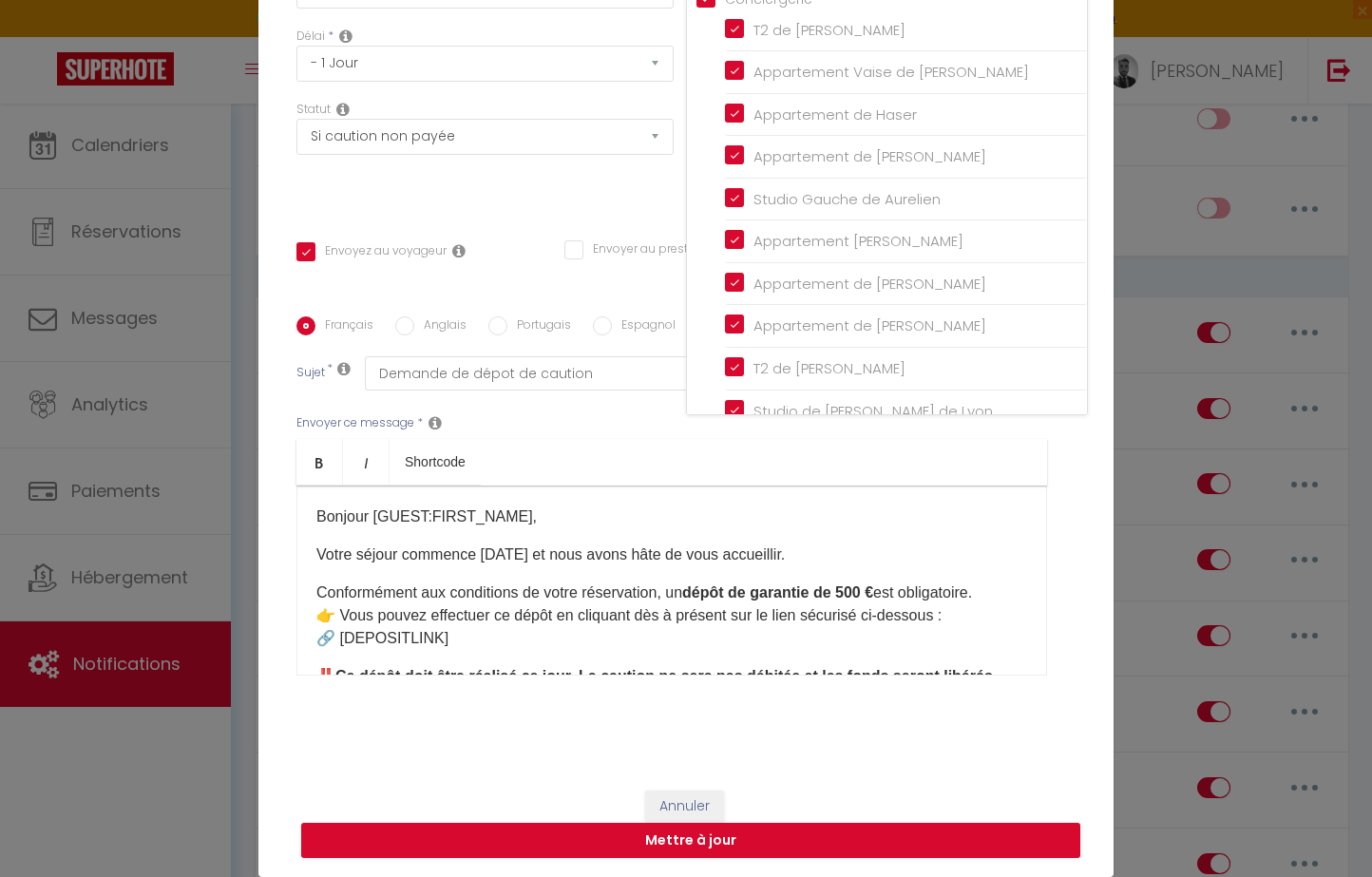
click at [767, 512] on p "Bonjour [GUEST:FIRST_NAME],​" at bounding box center [672, 517] width 711 height 23
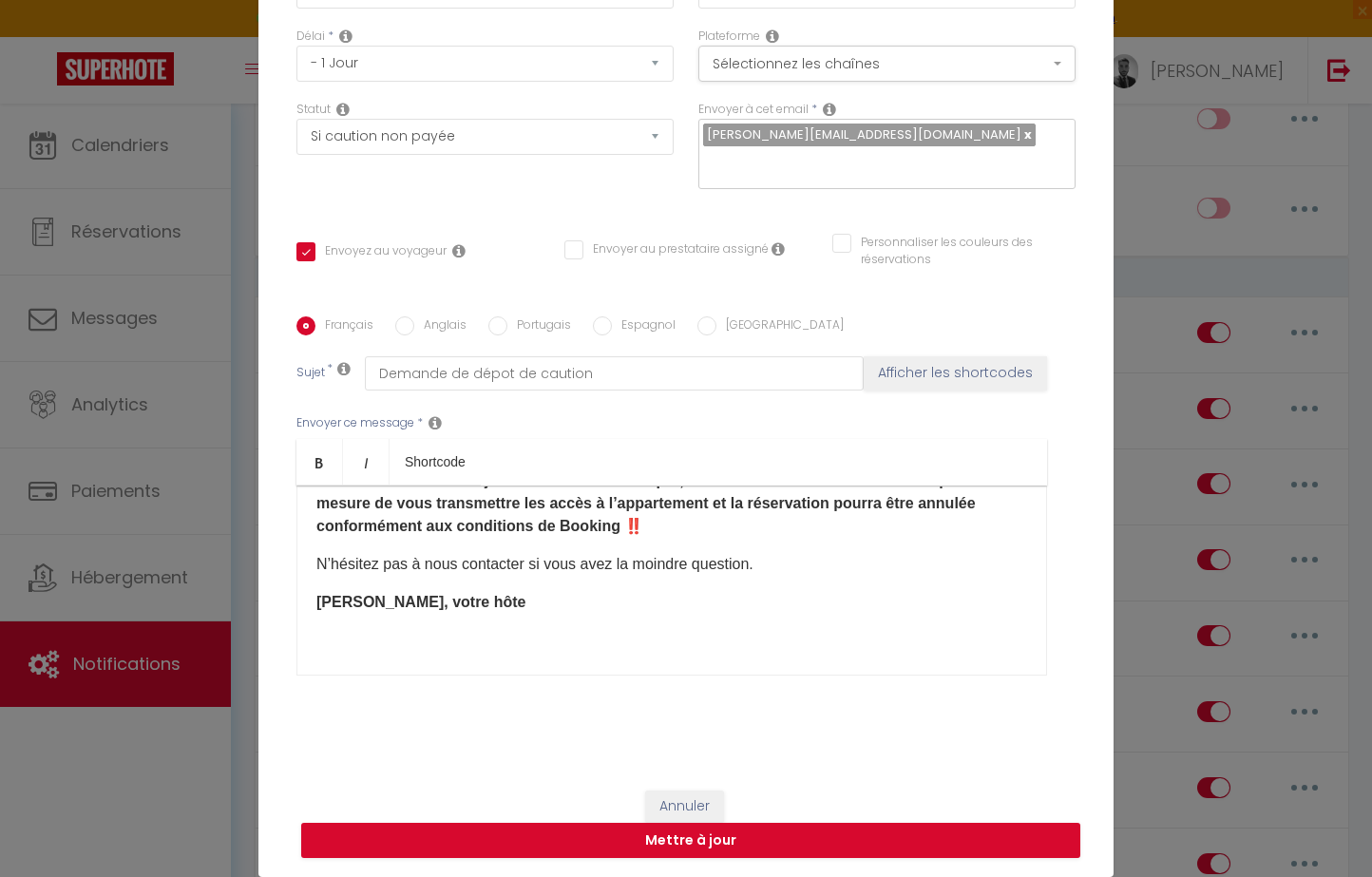
scroll to position [219, 0]
click at [738, 839] on button "Mettre à jour" at bounding box center [690, 839] width 779 height 36
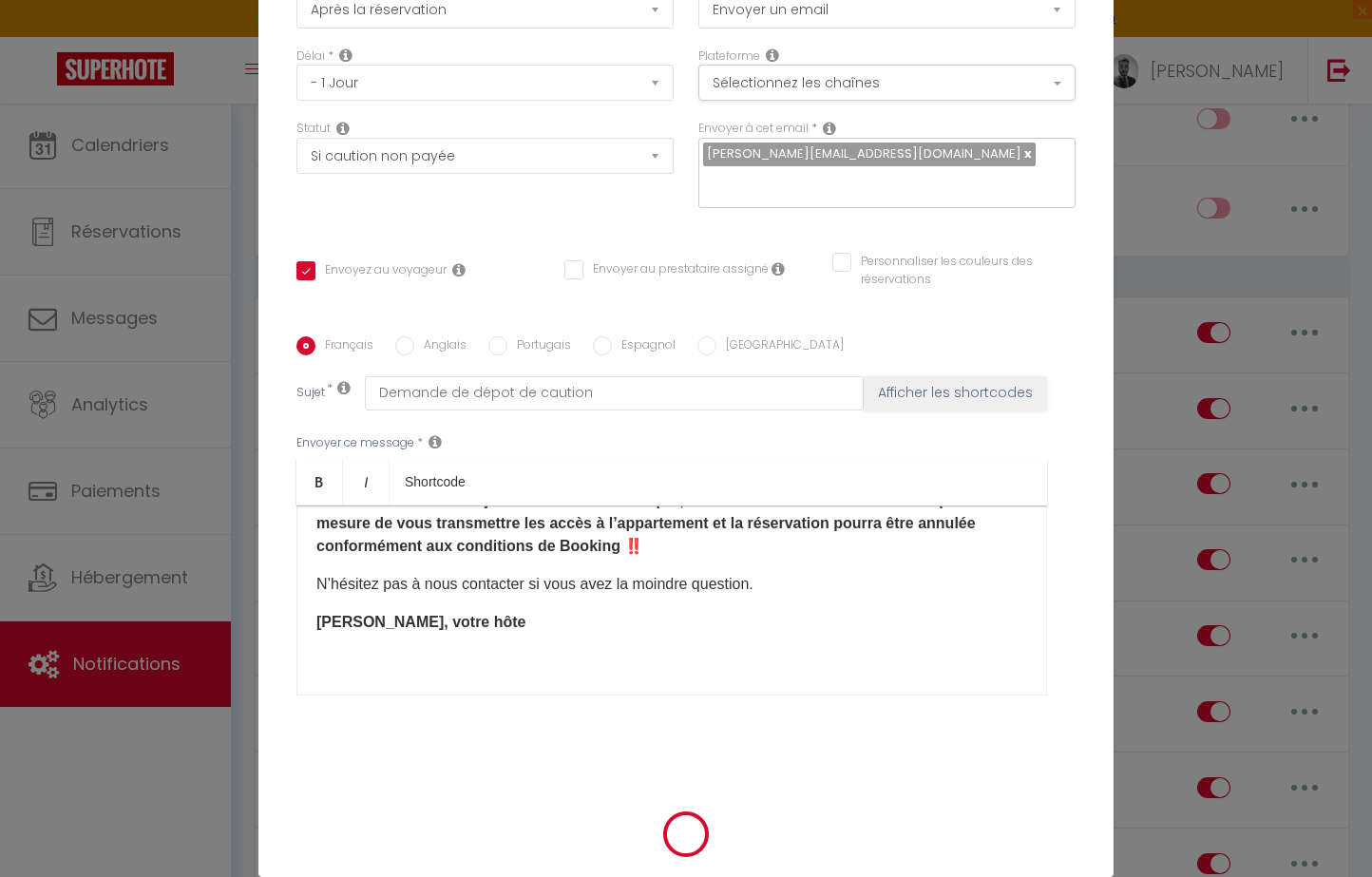
scroll to position [136, 0]
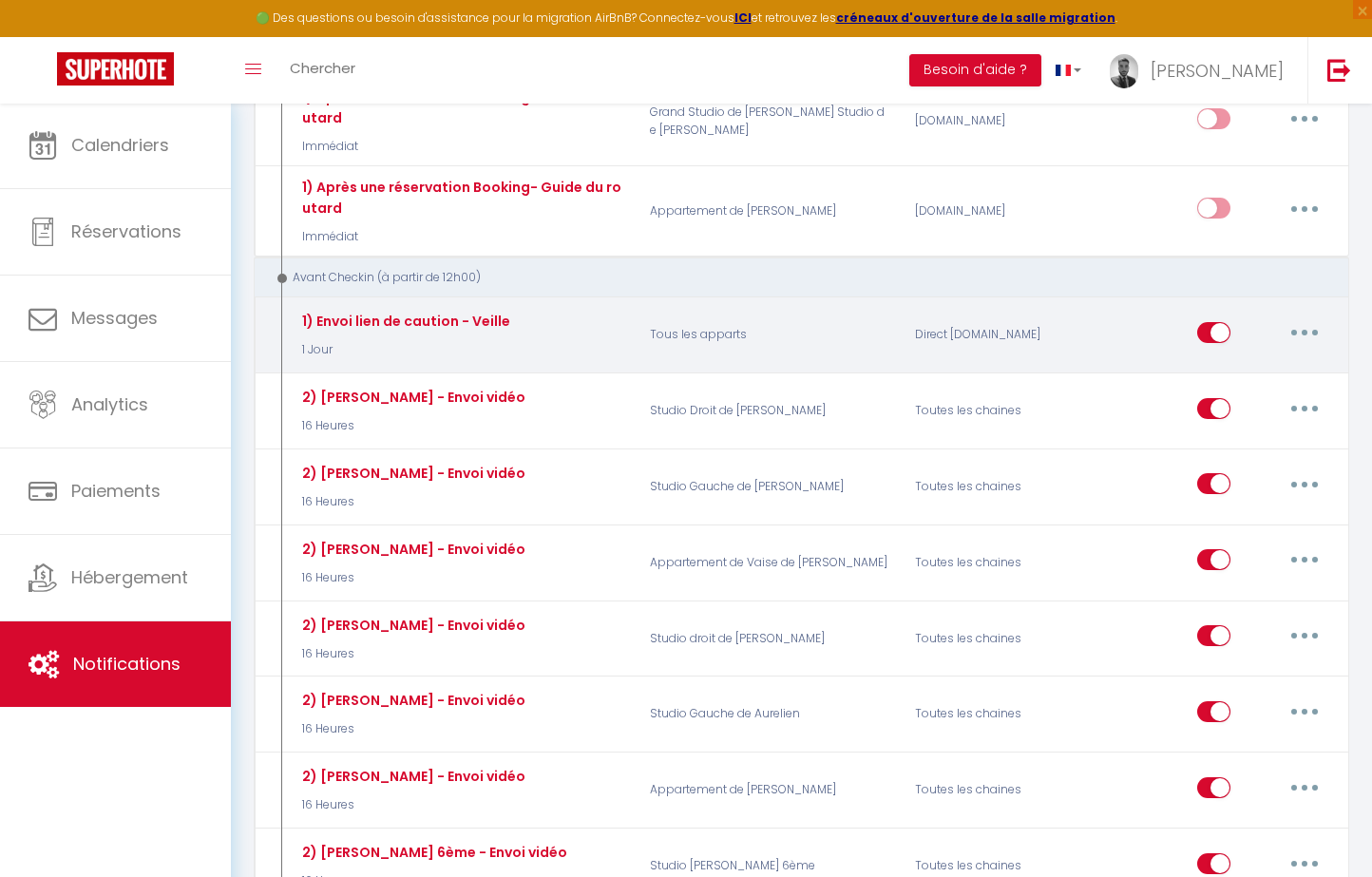
click at [804, 308] on p "Tous les apparts" at bounding box center [769, 335] width 265 height 55
click at [1302, 318] on button "button" at bounding box center [1304, 333] width 53 height 31
click at [1234, 359] on link "Editer" at bounding box center [1255, 375] width 141 height 33
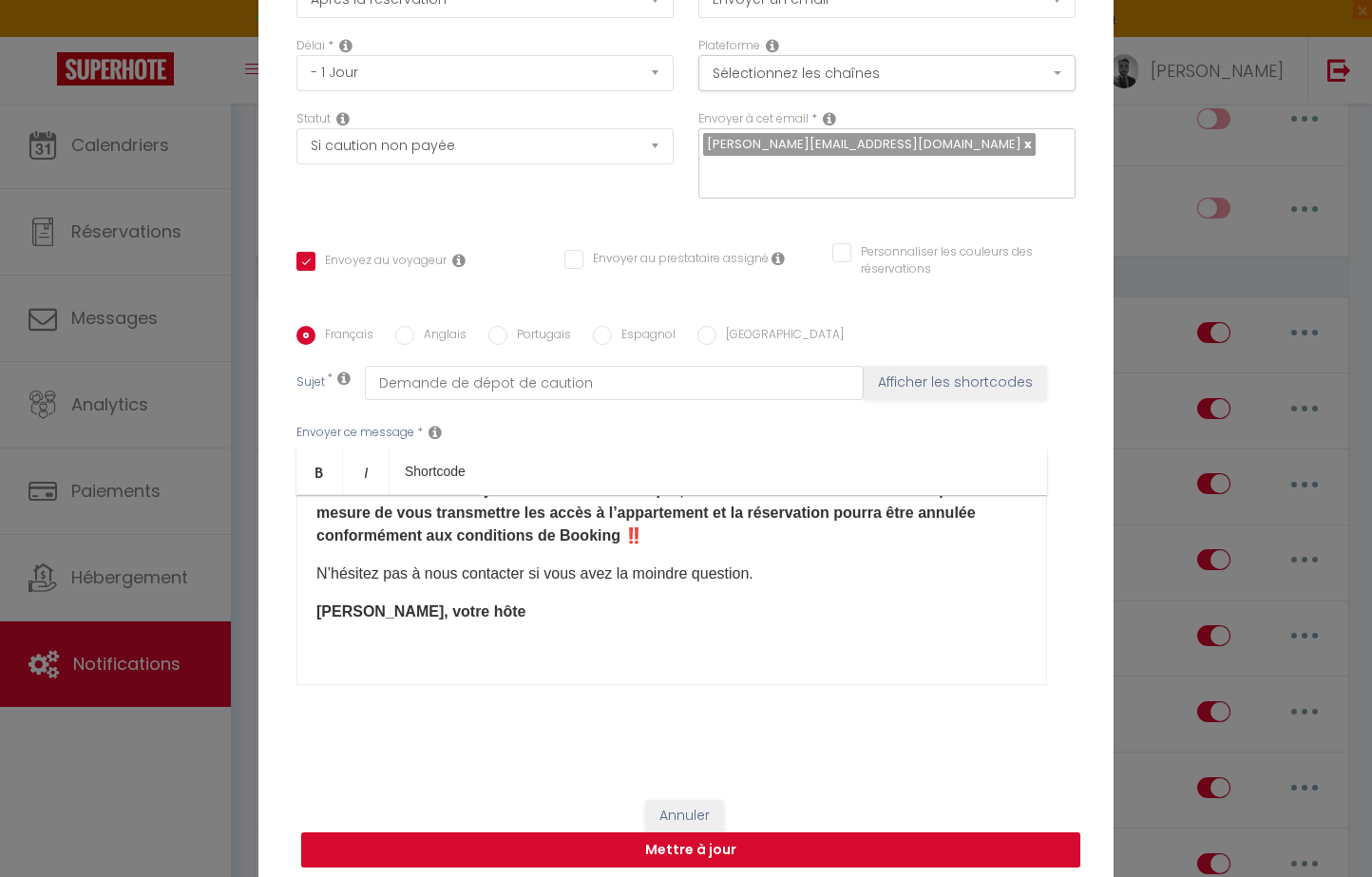
click at [688, 823] on button "Annuler" at bounding box center [685, 816] width 79 height 33
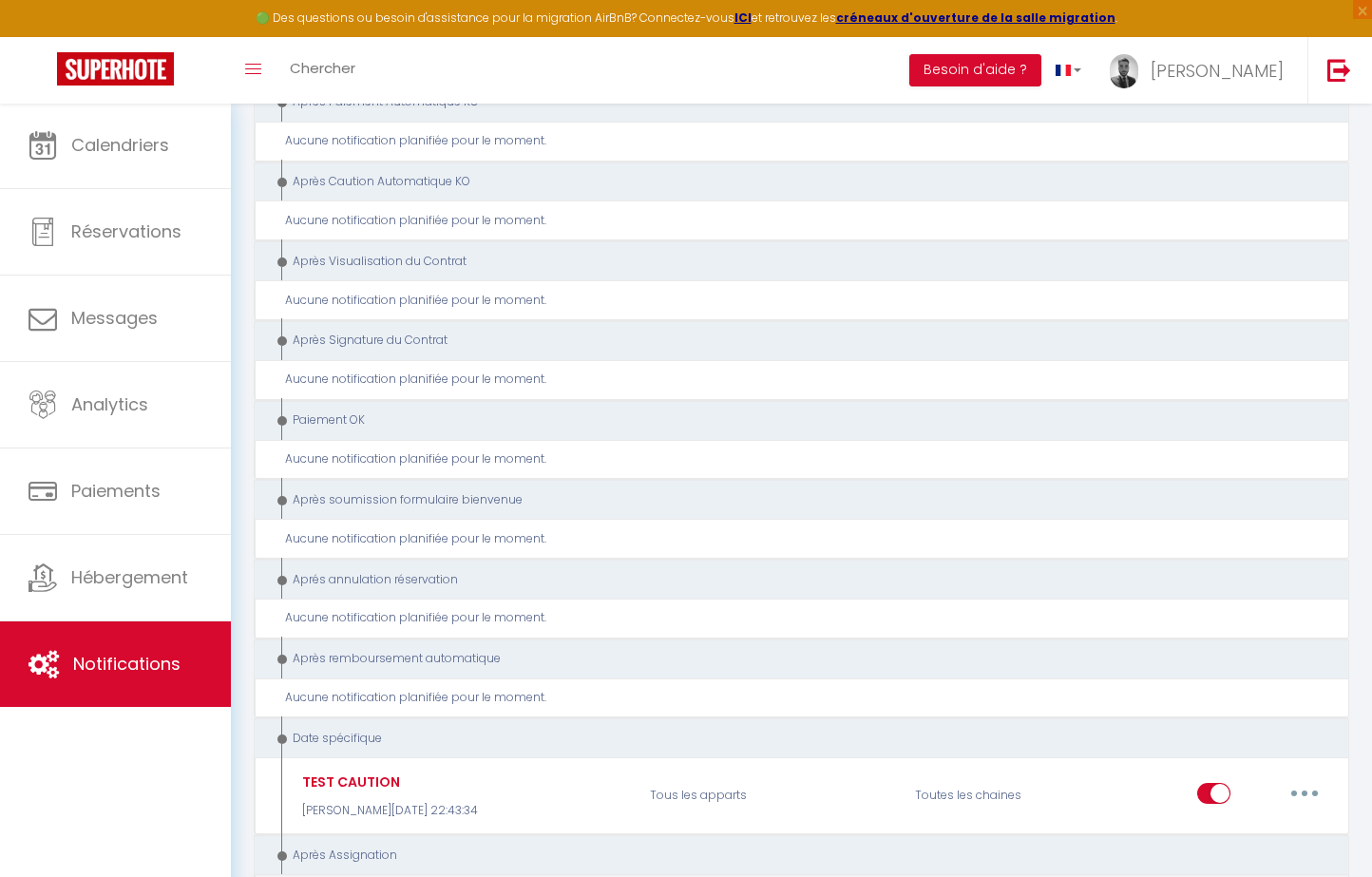
scroll to position [8855, 0]
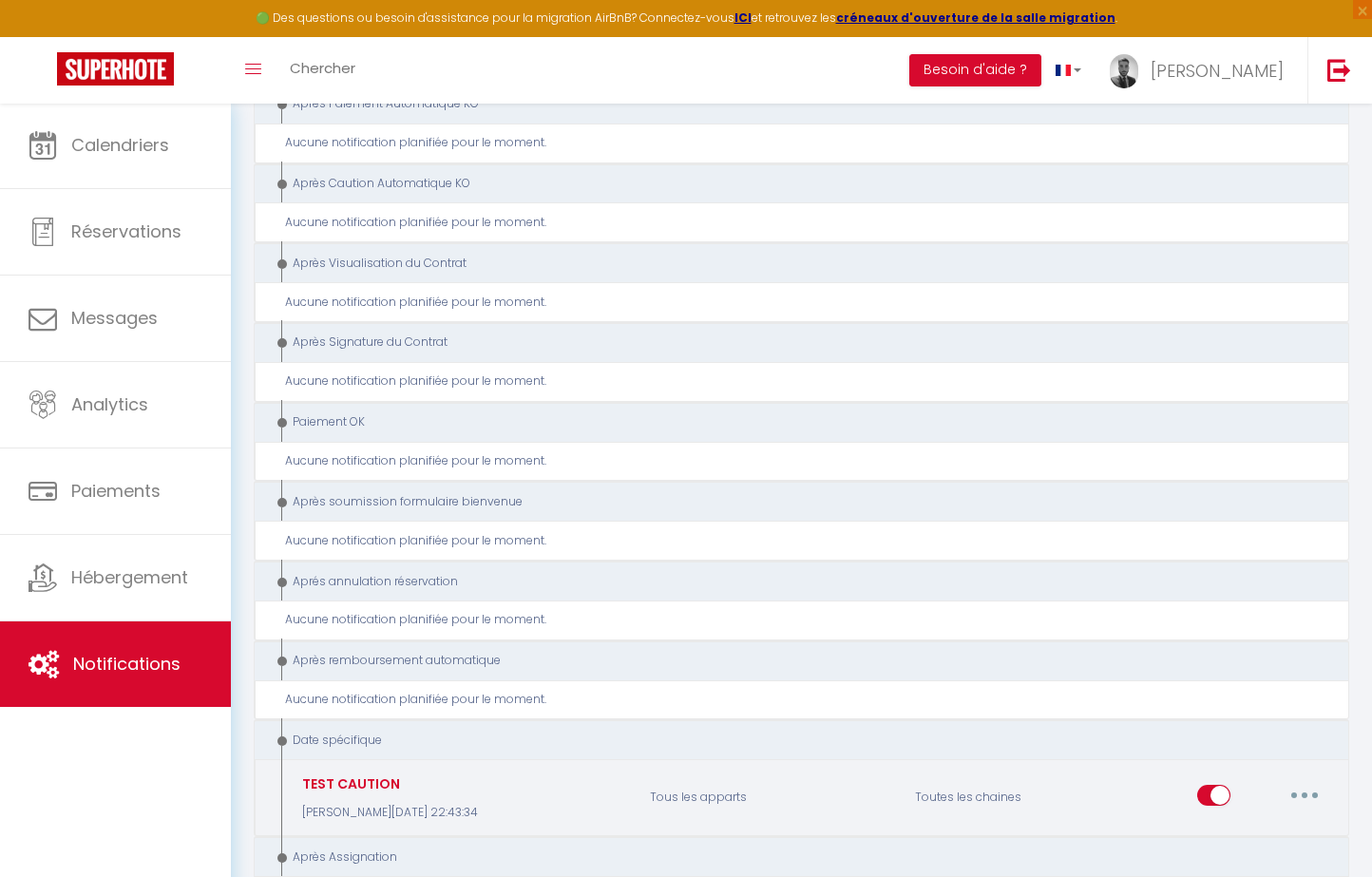
click at [1314, 780] on button "button" at bounding box center [1304, 795] width 53 height 31
click at [1238, 821] on link "Editer" at bounding box center [1255, 838] width 141 height 33
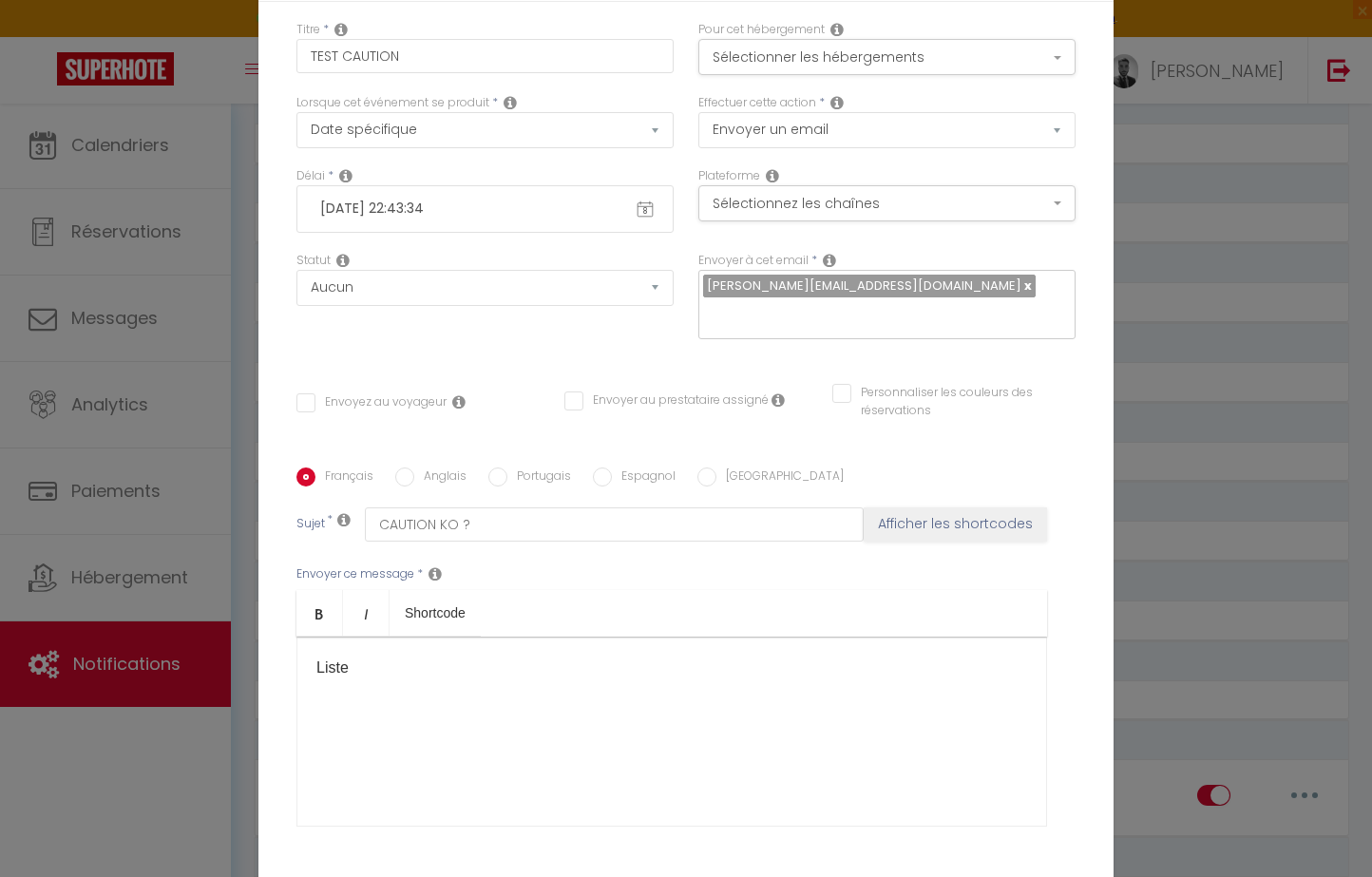
scroll to position [0, 0]
click at [842, 205] on button "Sélectionnez les chaînes" at bounding box center [887, 202] width 377 height 36
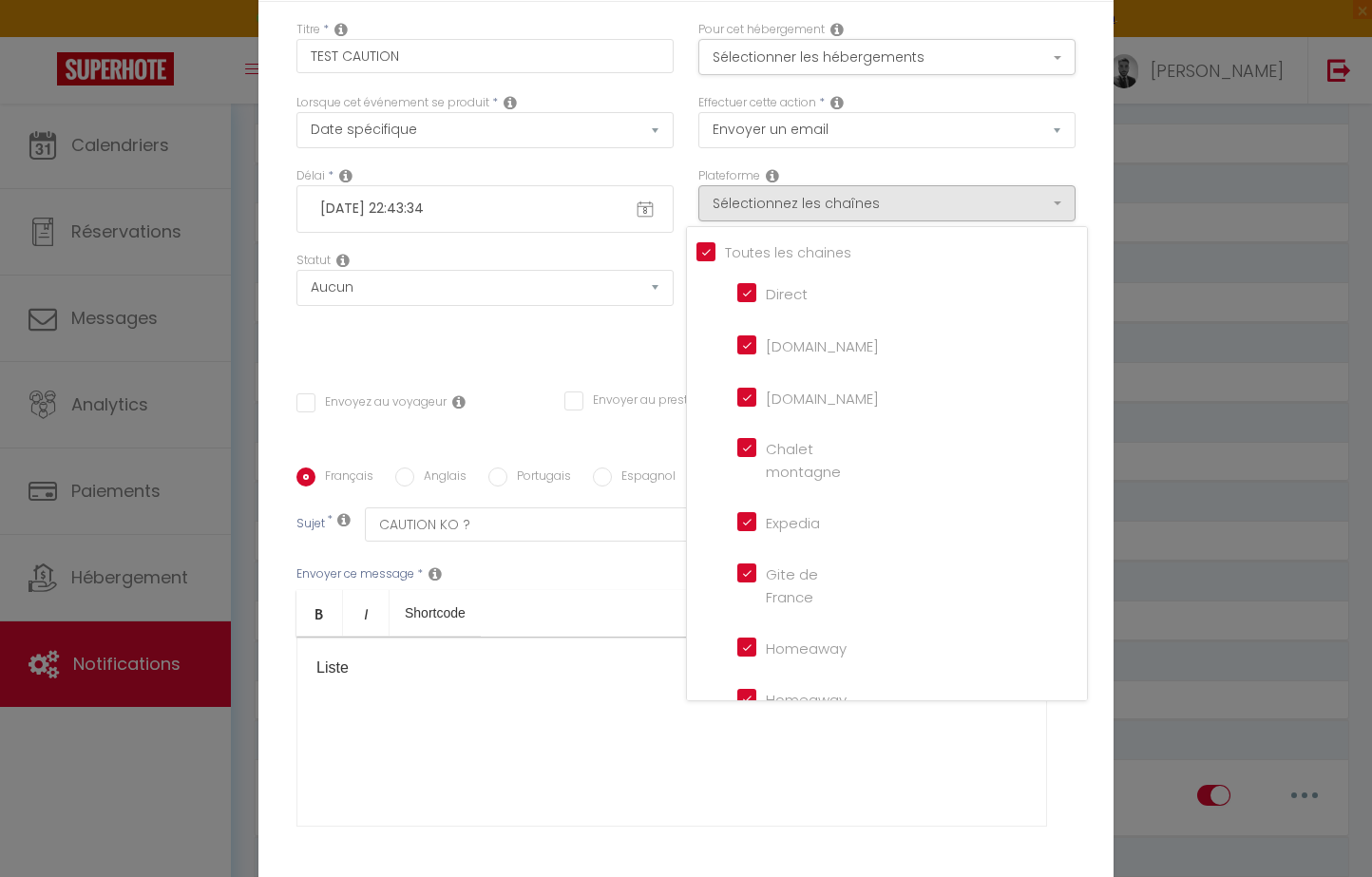
click at [591, 326] on div "Statut Aucun Si la réservation est payée Si réservation non payée Si la caution…" at bounding box center [484, 304] width 401 height 107
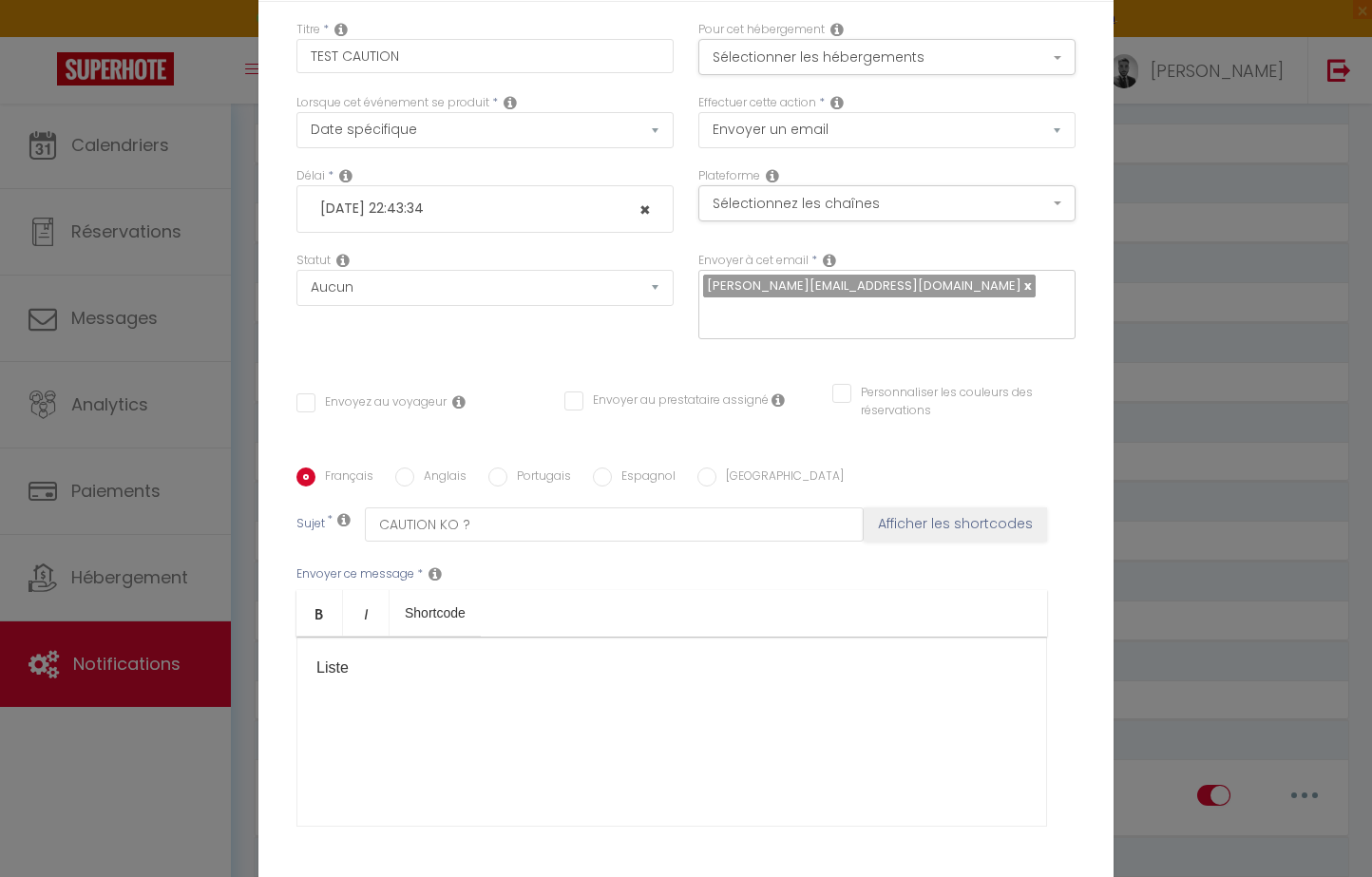
click at [634, 204] on span at bounding box center [645, 209] width 29 height 33
click at [639, 204] on rect at bounding box center [645, 210] width 15 height 13
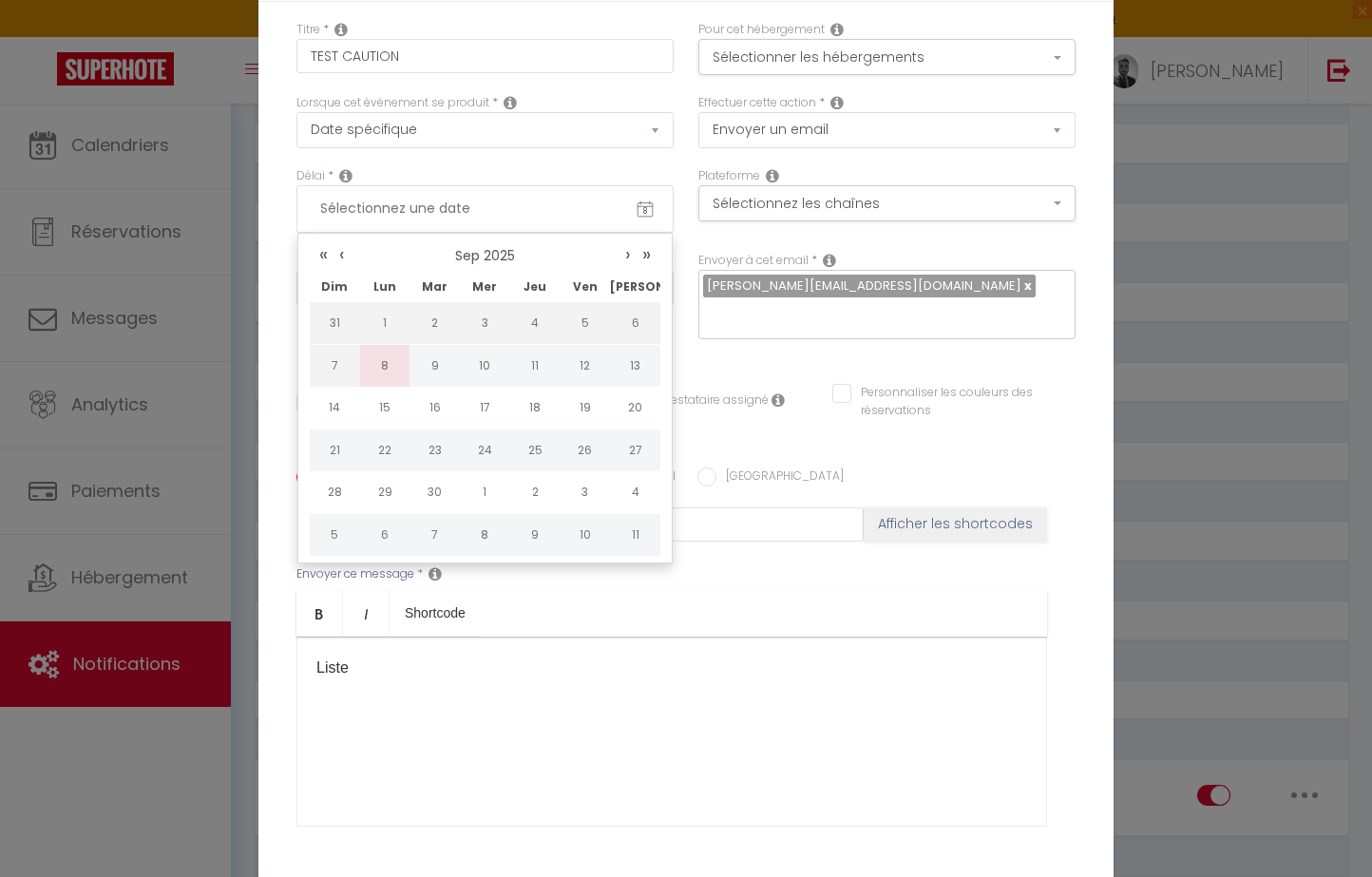
click at [396, 370] on td "8" at bounding box center [385, 365] width 50 height 42
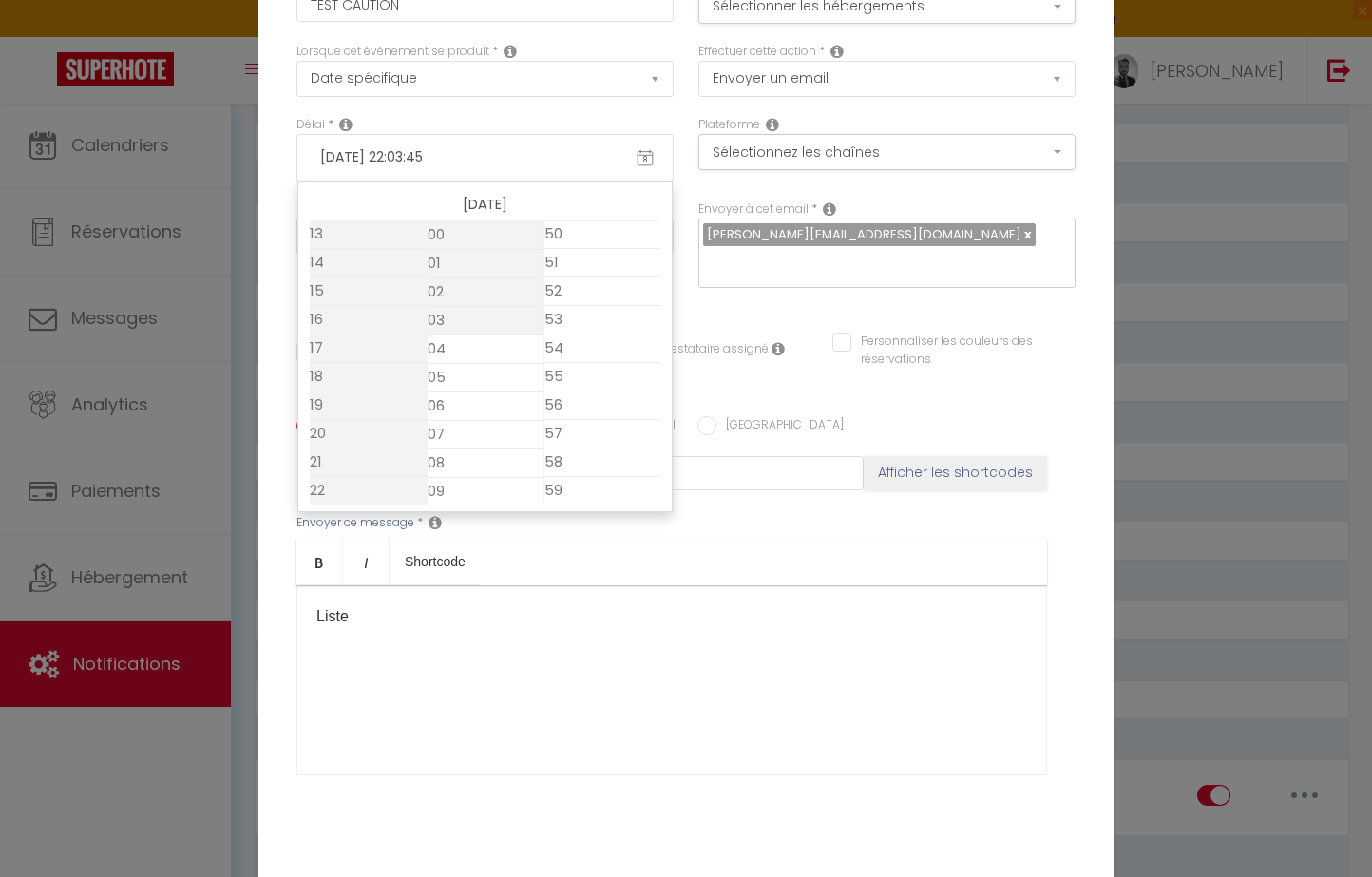
scroll to position [1426, 0]
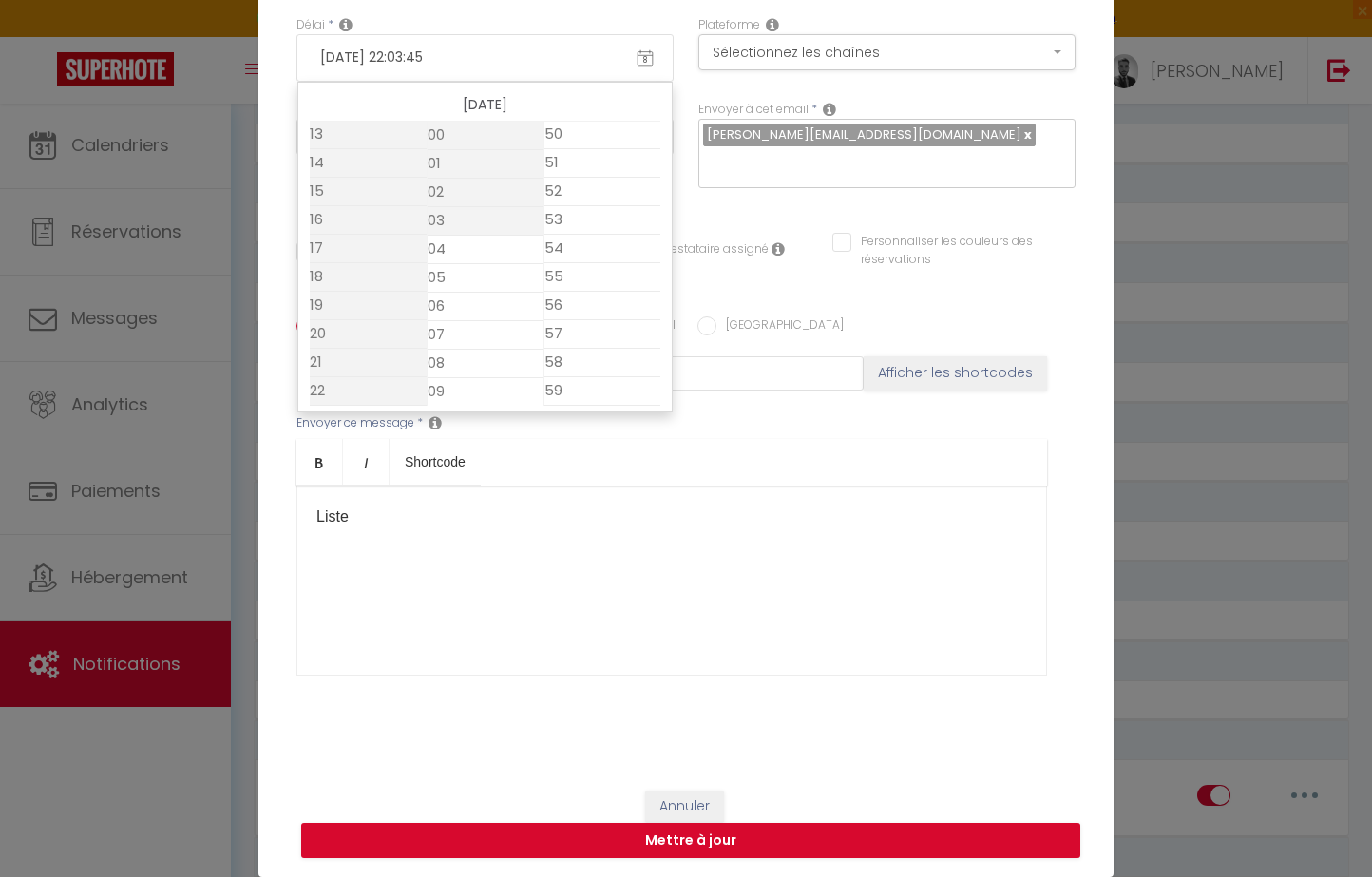
click at [754, 419] on div "Envoyer ce message * Bold Italic Shortcode Rich text editor Liste" at bounding box center [686, 545] width 779 height 309
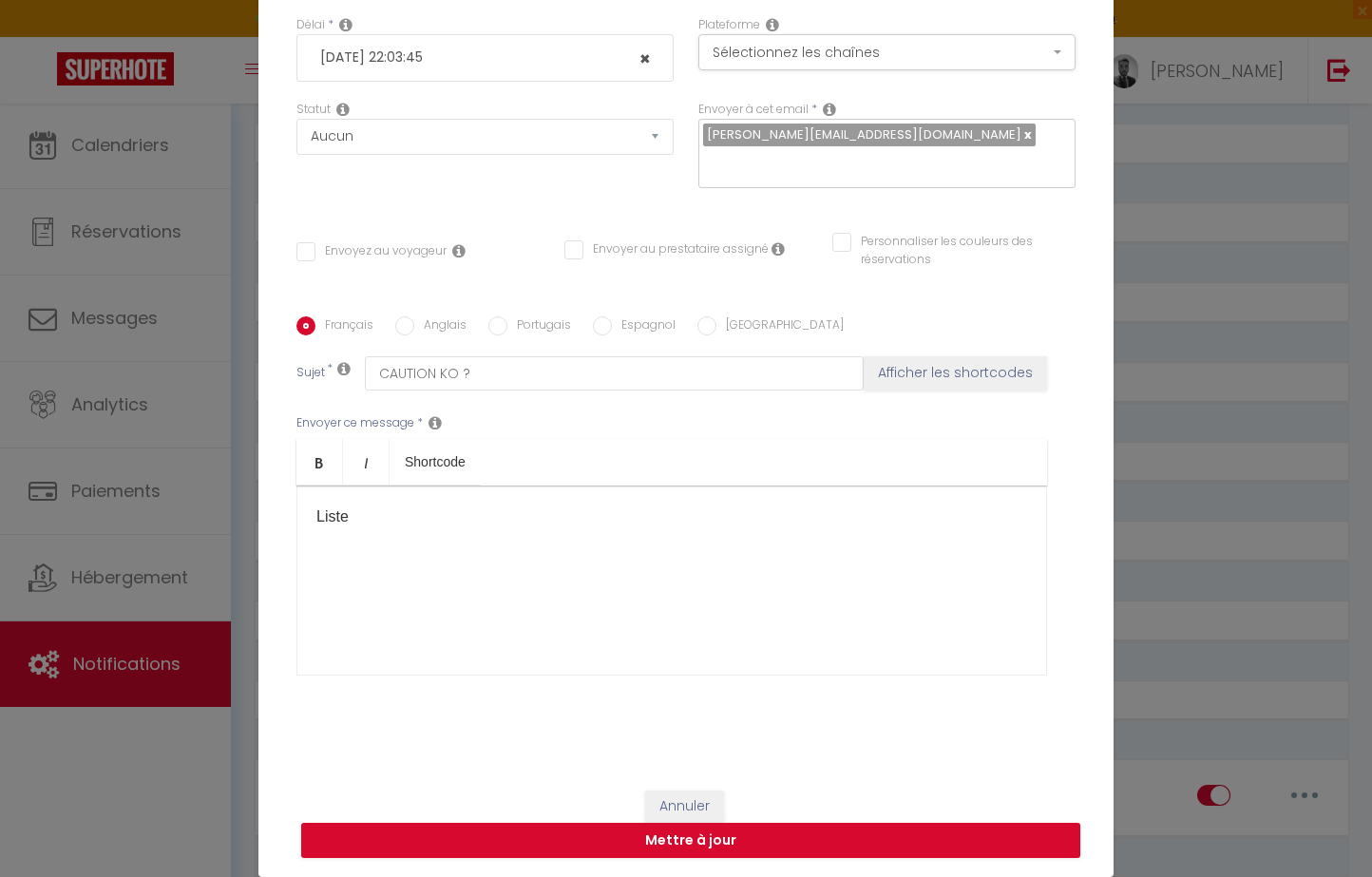
click at [428, 52] on input "[DATE] 22:03:45" at bounding box center [485, 58] width 349 height 33
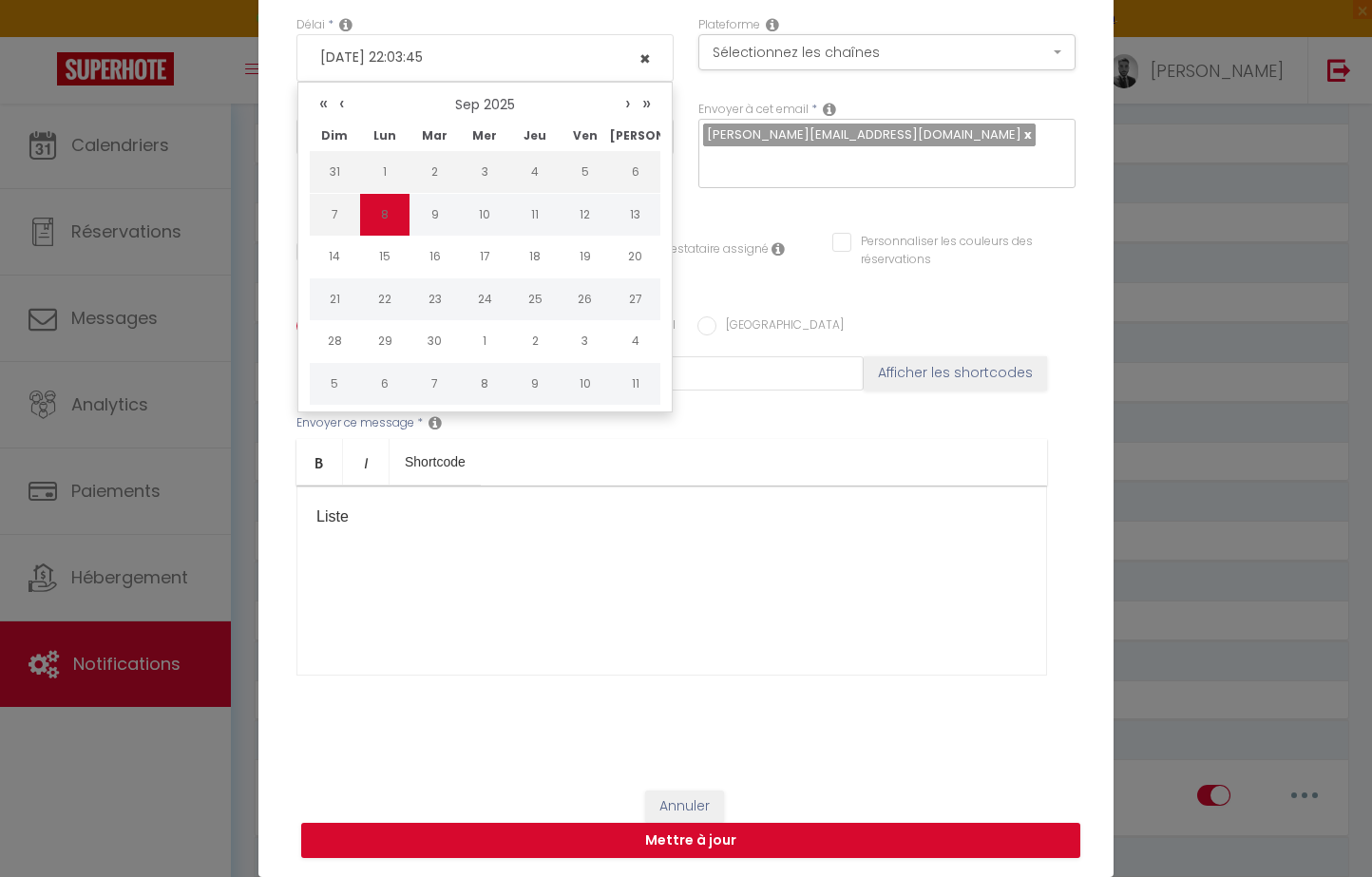
click at [432, 55] on input "[DATE] 22:03:45" at bounding box center [485, 58] width 349 height 33
click at [438, 57] on input "[DATE] 22:03:45" at bounding box center [485, 58] width 349 height 33
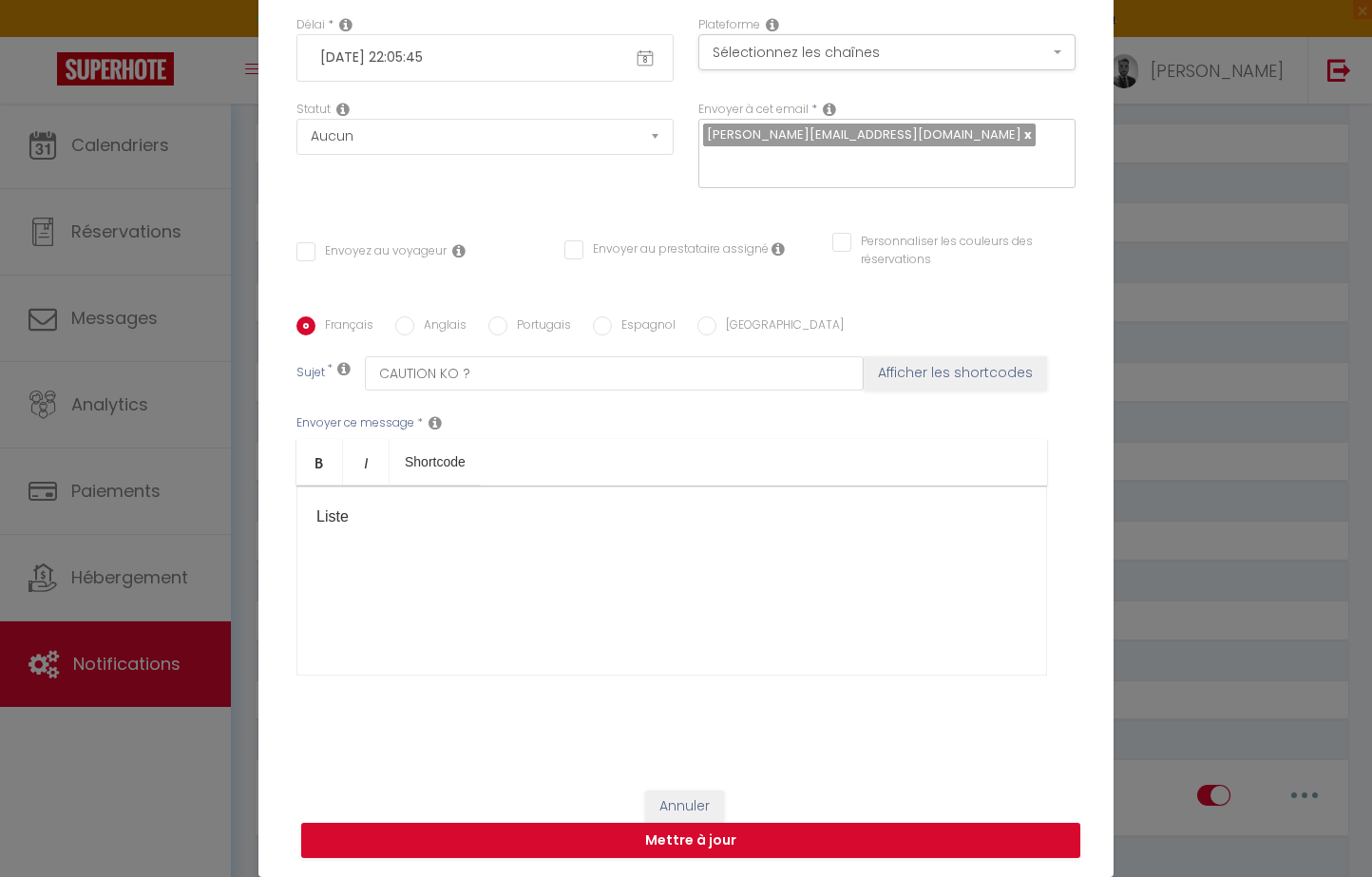
click at [805, 461] on ul "Bold Italic Shortcode" at bounding box center [671, 462] width 750 height 46
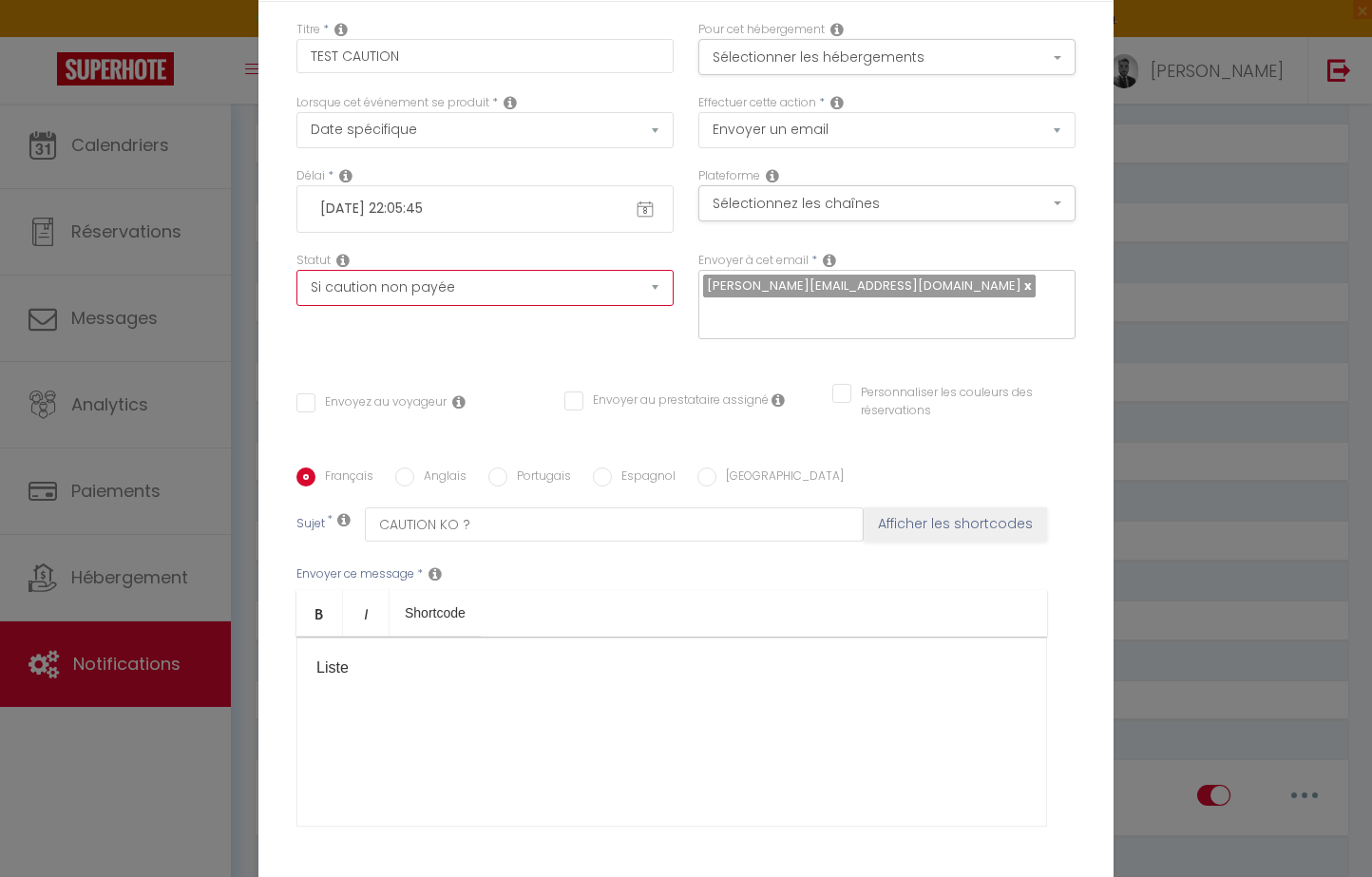
scroll to position [0, 0]
click at [501, 349] on div "Statut Aucun Si la réservation est payée Si réservation non payée Si la caution…" at bounding box center [484, 304] width 401 height 107
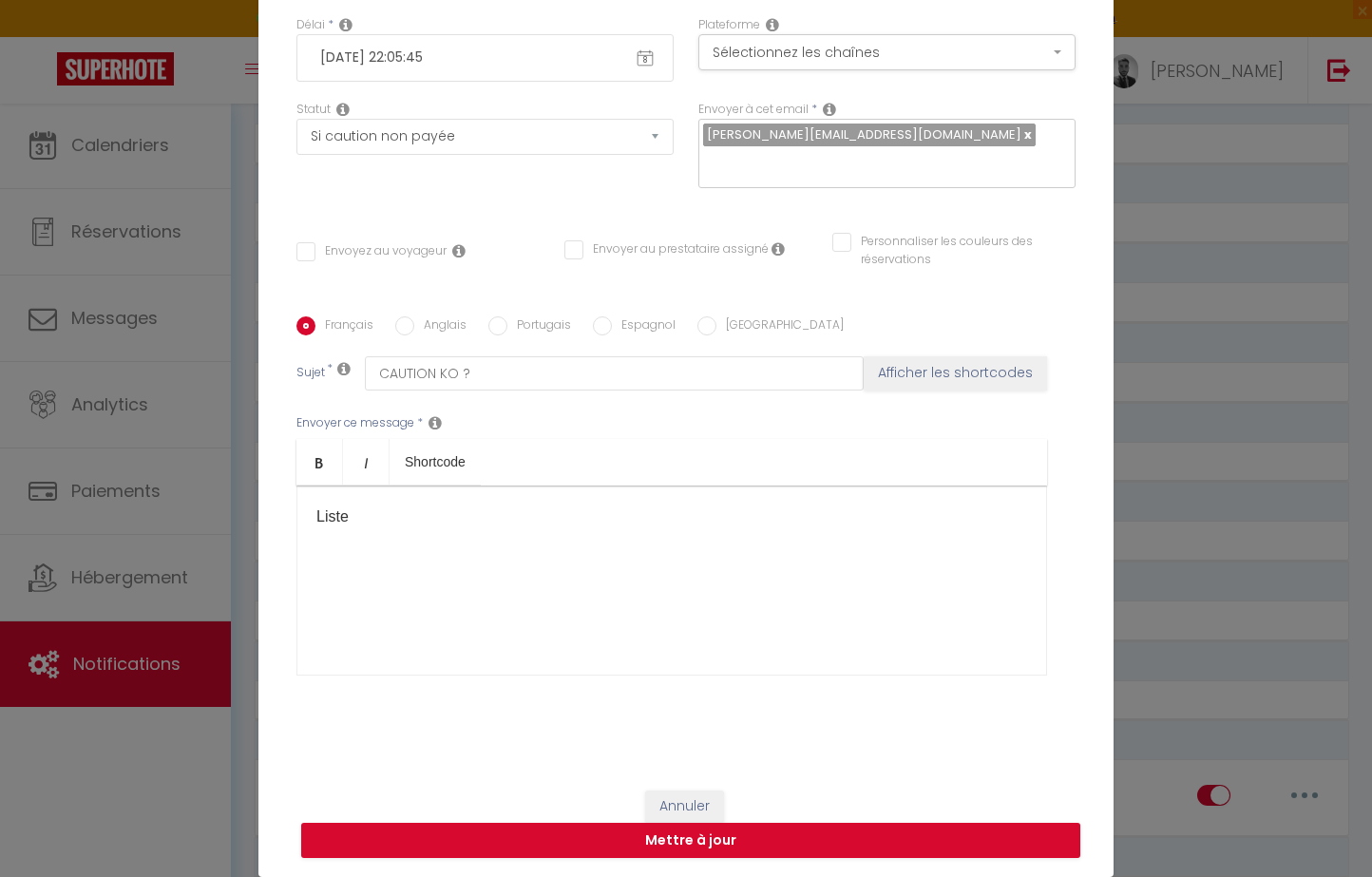
scroll to position [151, 0]
click at [693, 848] on button "Mettre à jour" at bounding box center [690, 839] width 779 height 36
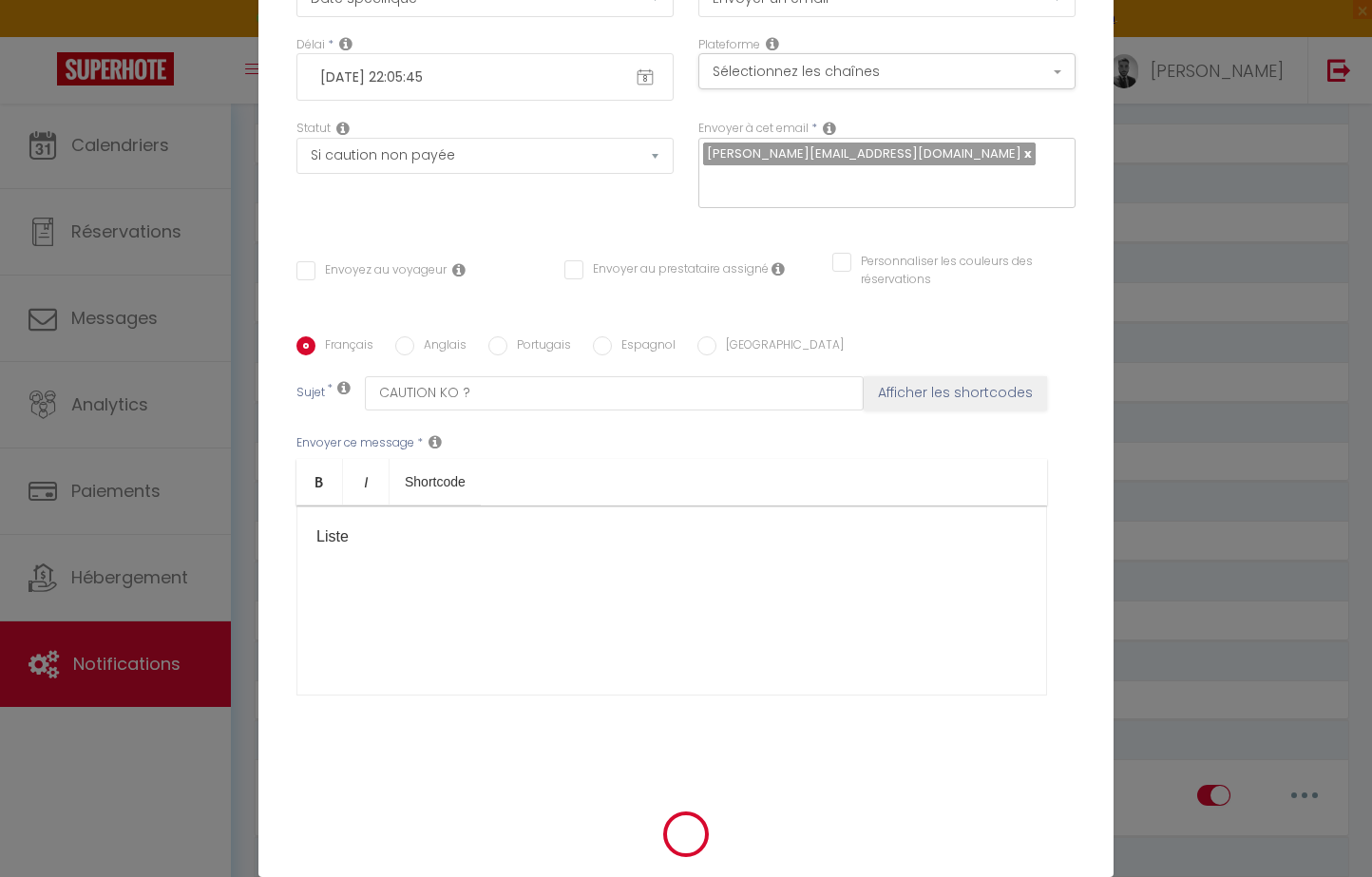
scroll to position [142, 0]
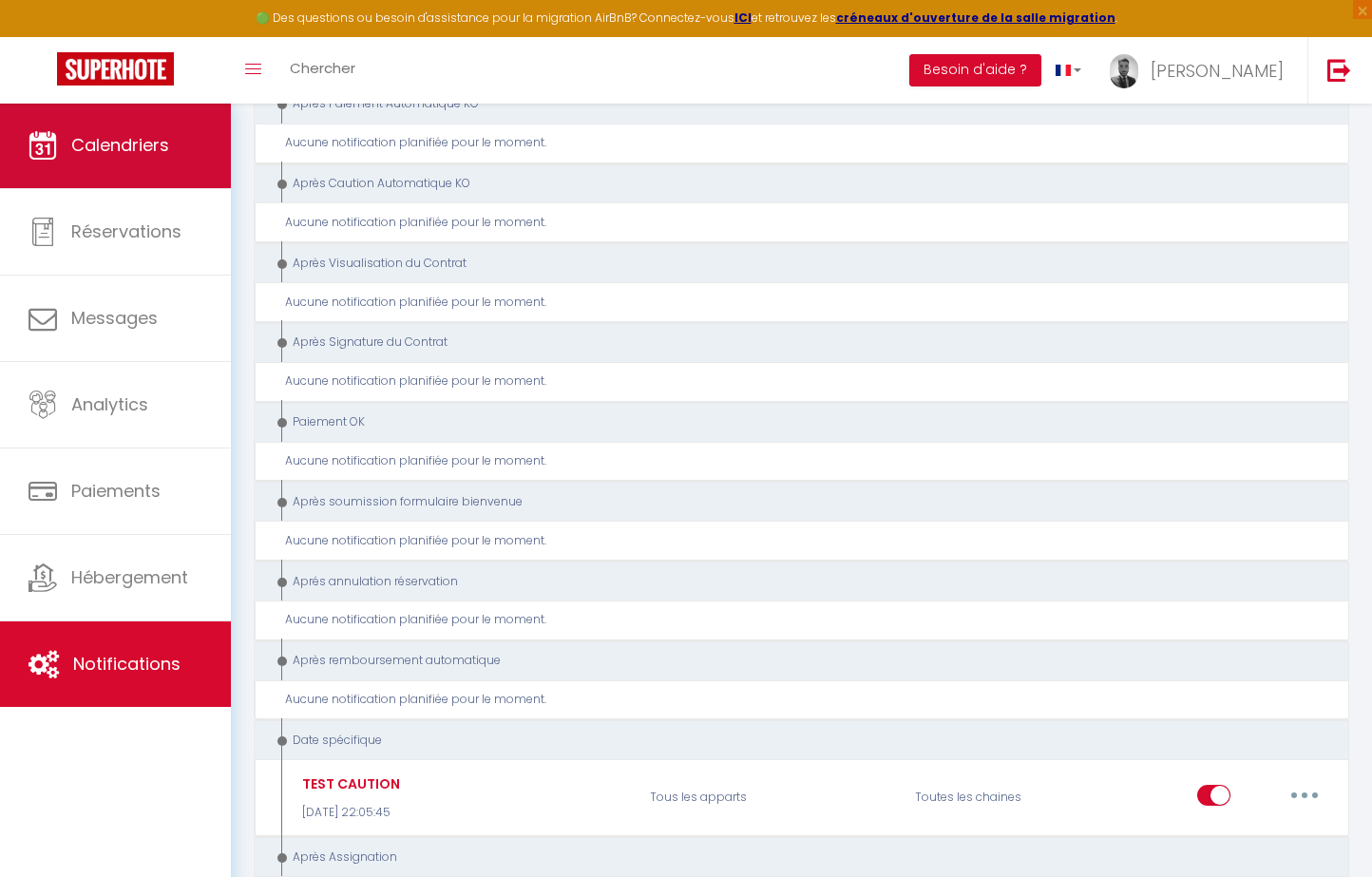
click at [61, 164] on link "Calendriers" at bounding box center [116, 145] width 231 height 86
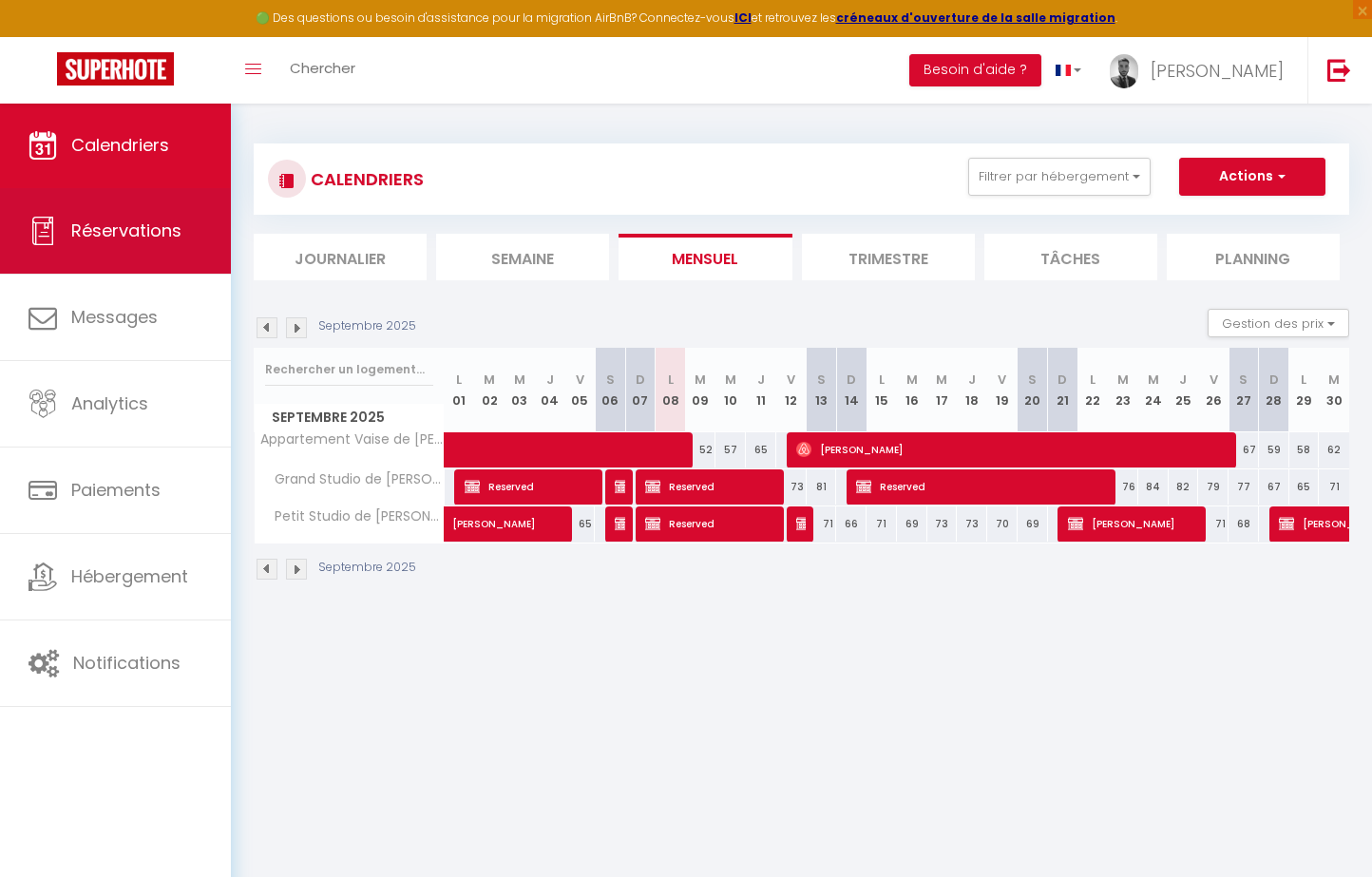
click at [116, 229] on span "Réservations" at bounding box center [126, 230] width 110 height 24
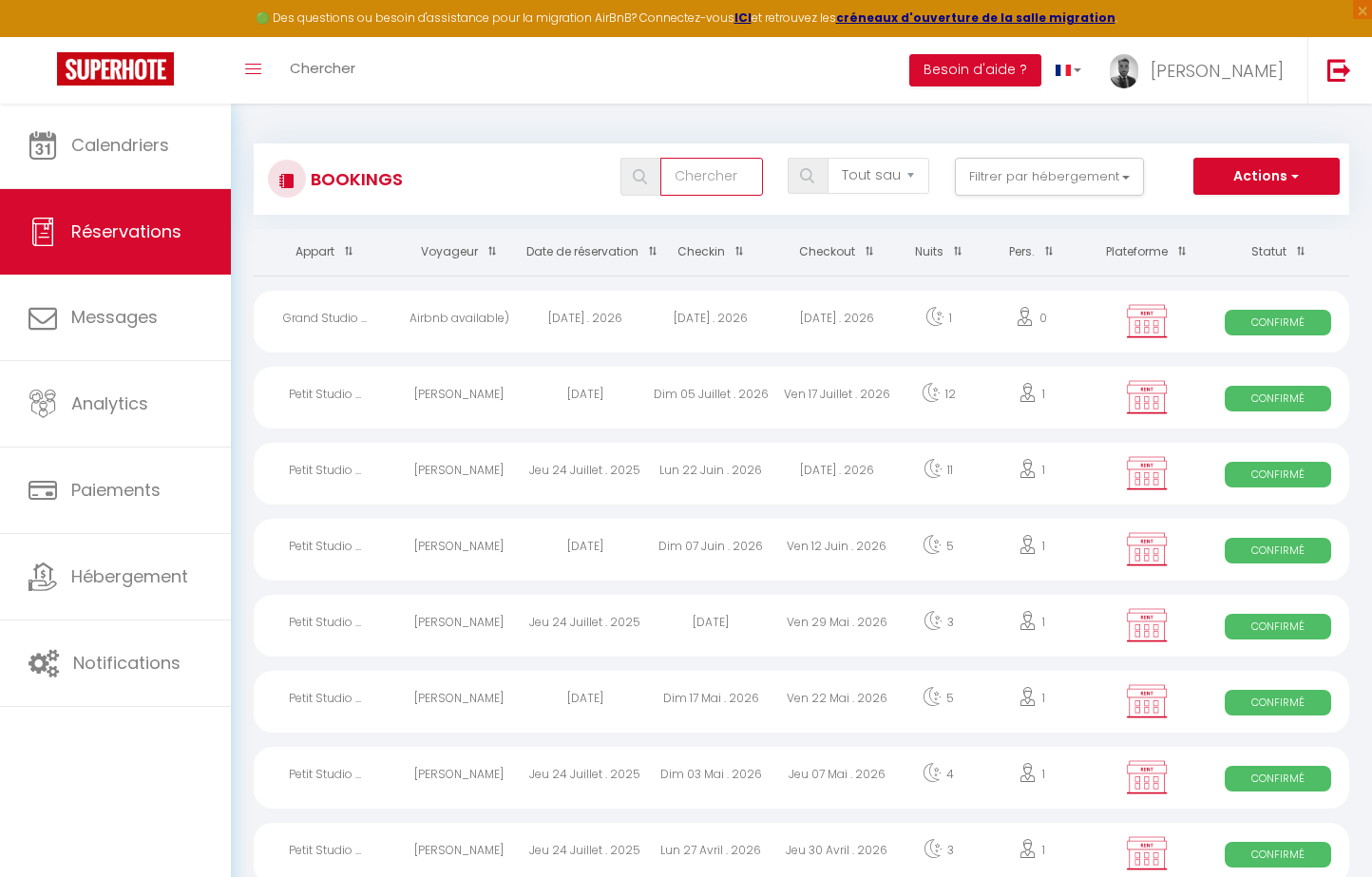
click at [721, 169] on input "text" at bounding box center [712, 176] width 102 height 38
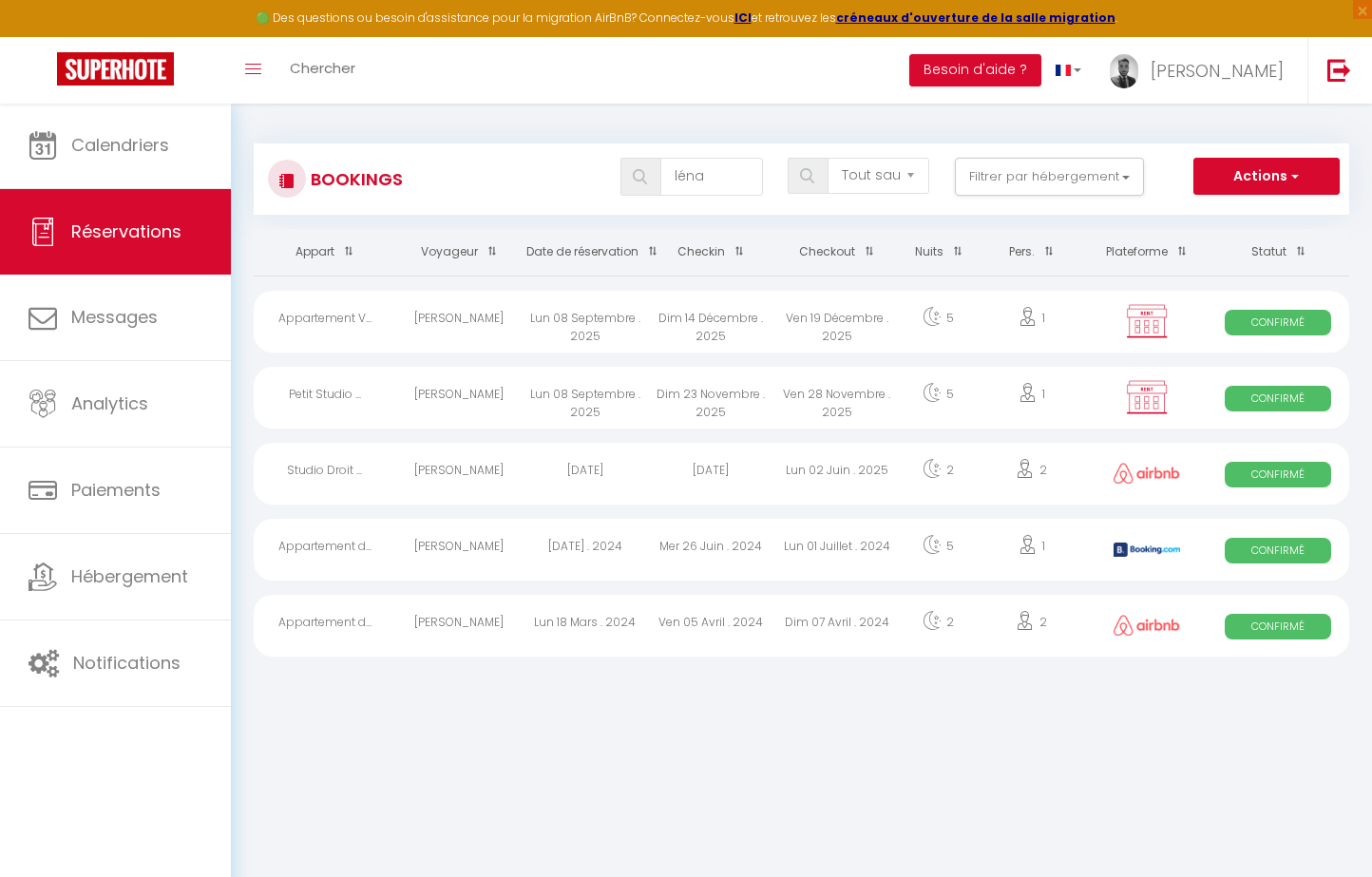
click at [522, 323] on div "[PERSON_NAME]" at bounding box center [458, 322] width 126 height 62
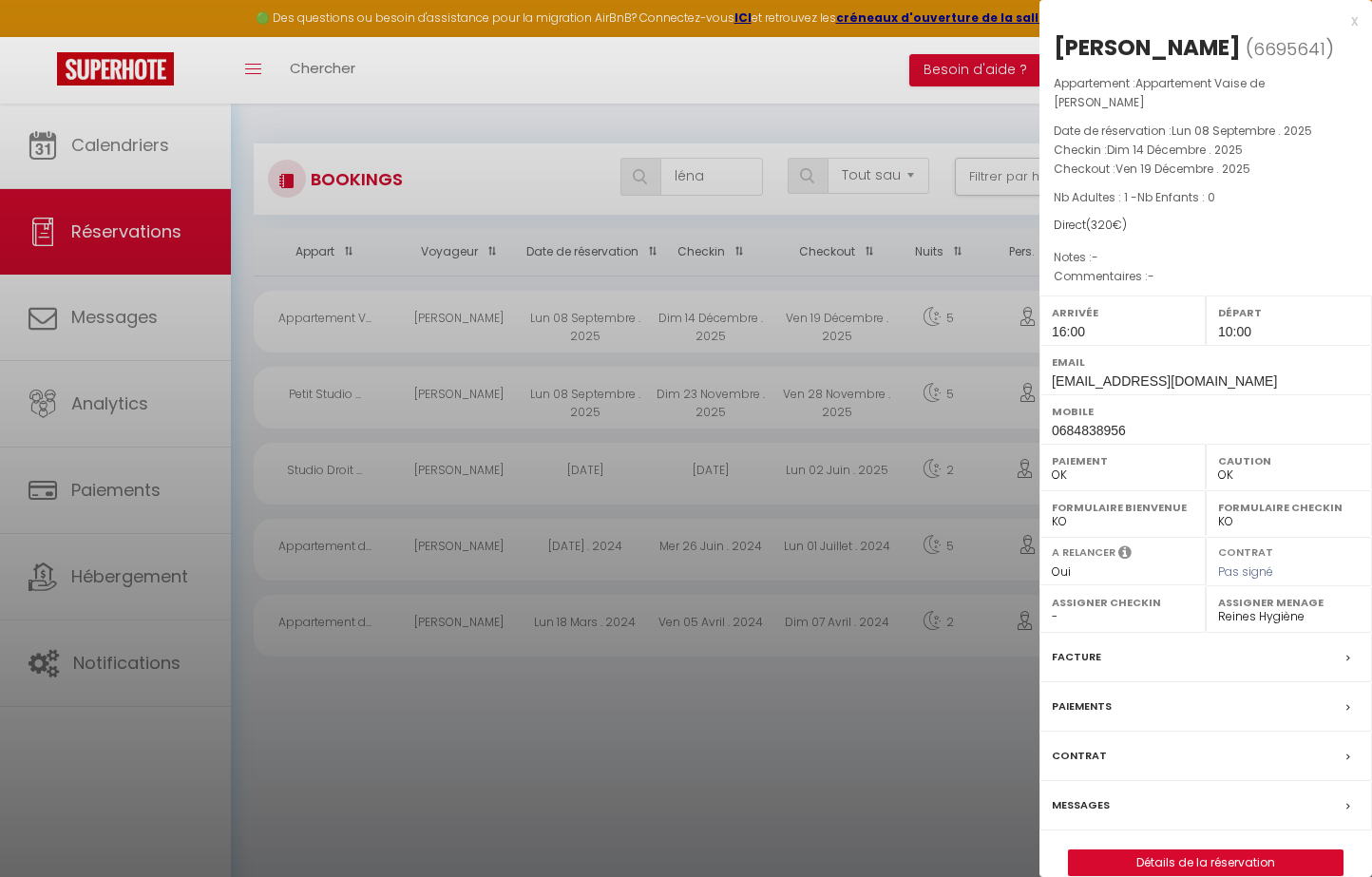
click at [1239, 850] on link "Détails de la réservation" at bounding box center [1205, 863] width 273 height 25
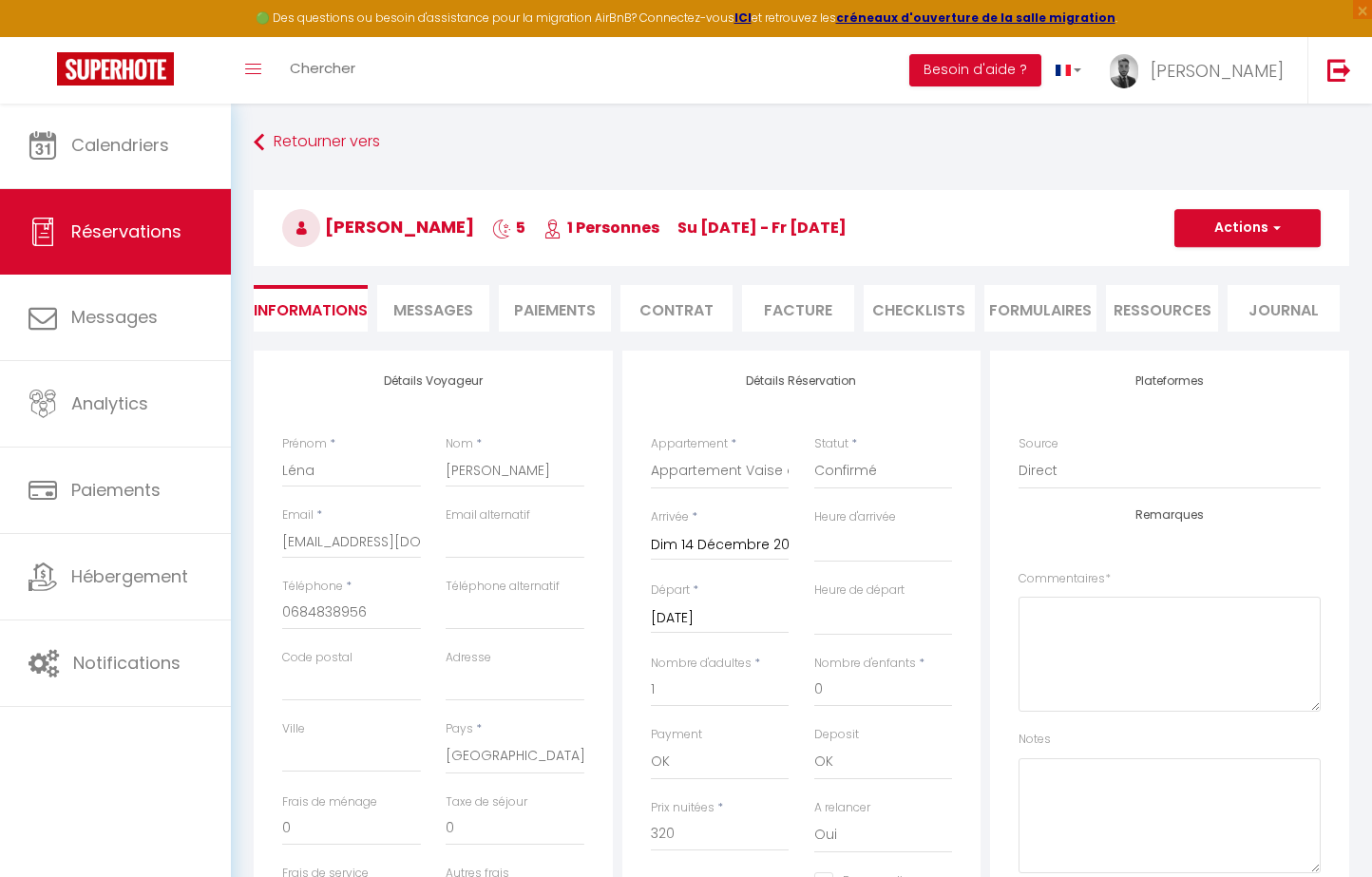
click at [1286, 233] on button "Actions" at bounding box center [1247, 227] width 146 height 38
click at [1227, 302] on link "Dupliquer" at bounding box center [1229, 295] width 150 height 25
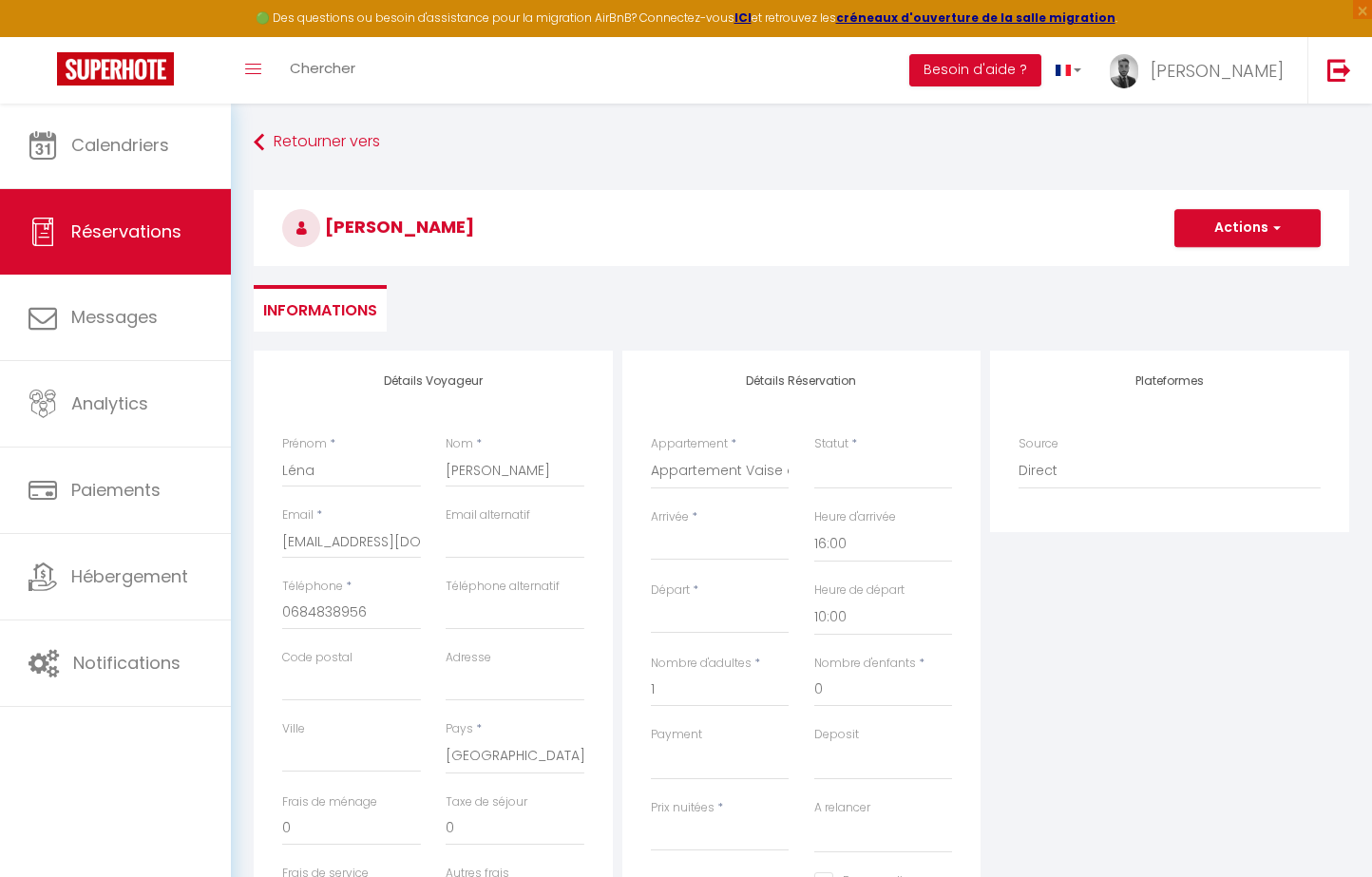
click at [722, 538] on input "Arrivée" at bounding box center [720, 546] width 139 height 25
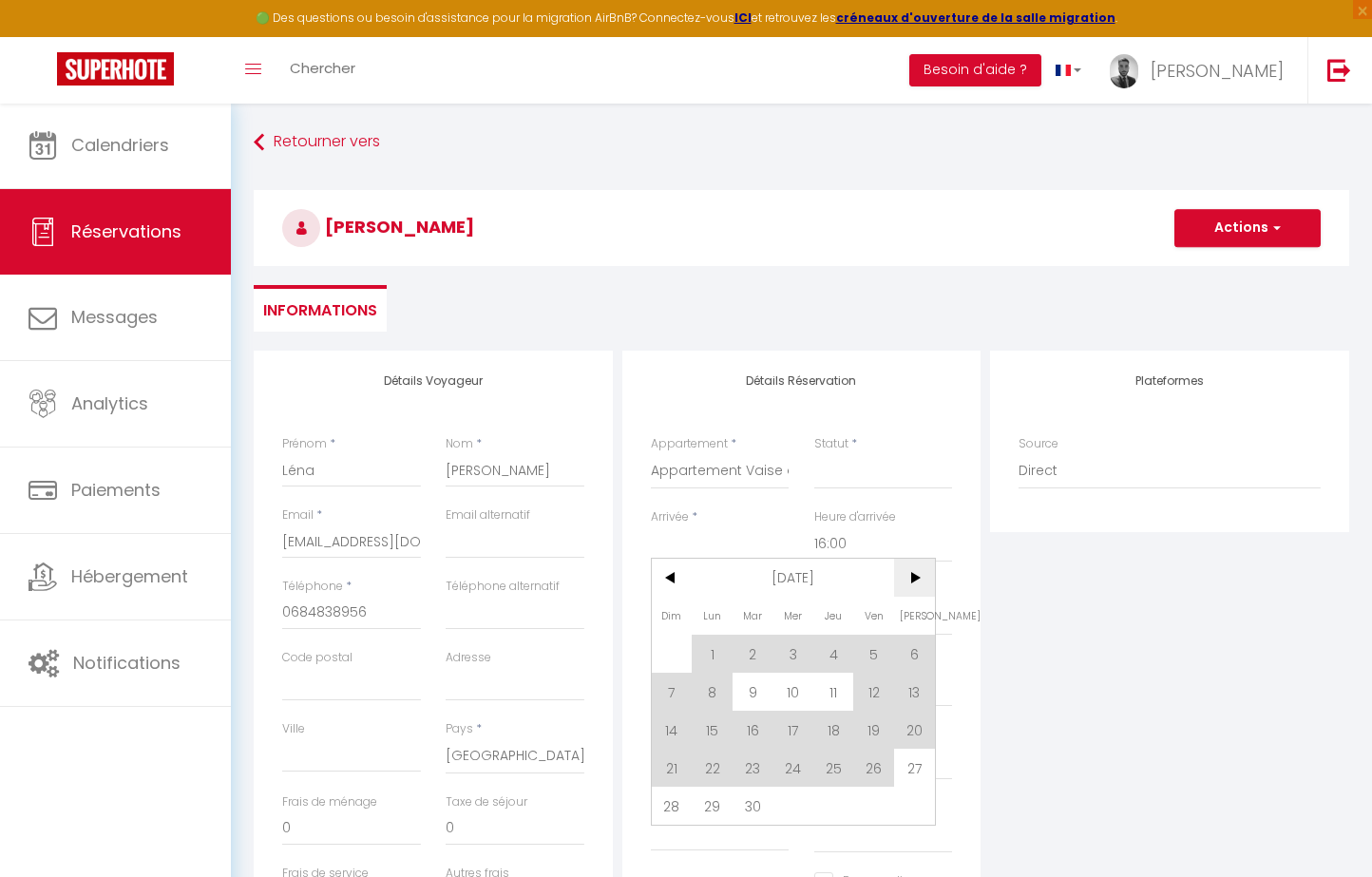
click at [915, 574] on span ">" at bounding box center [914, 577] width 40 height 38
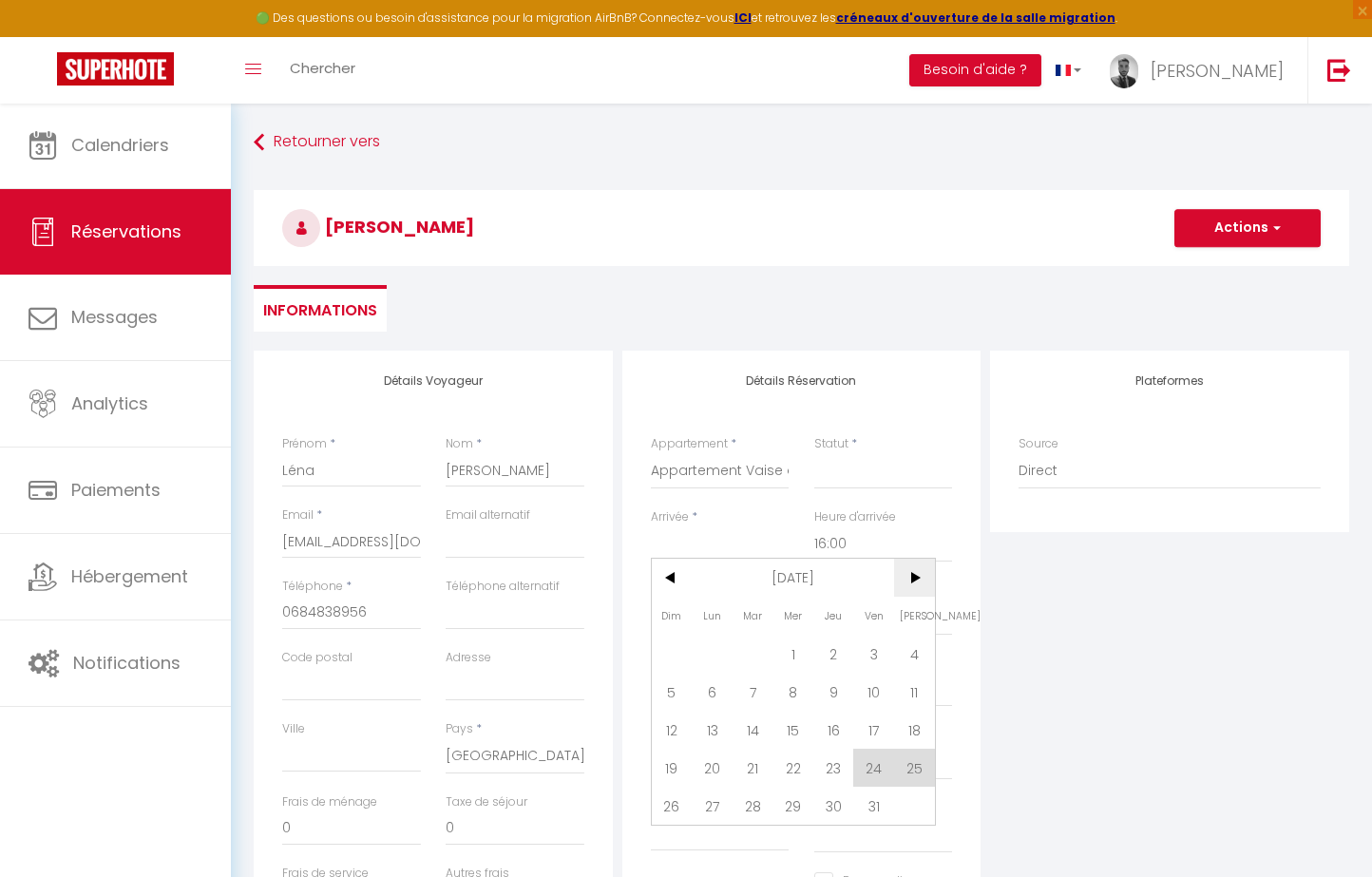
click at [915, 574] on span ">" at bounding box center [914, 577] width 40 height 38
click at [686, 797] on span "25" at bounding box center [672, 805] width 40 height 38
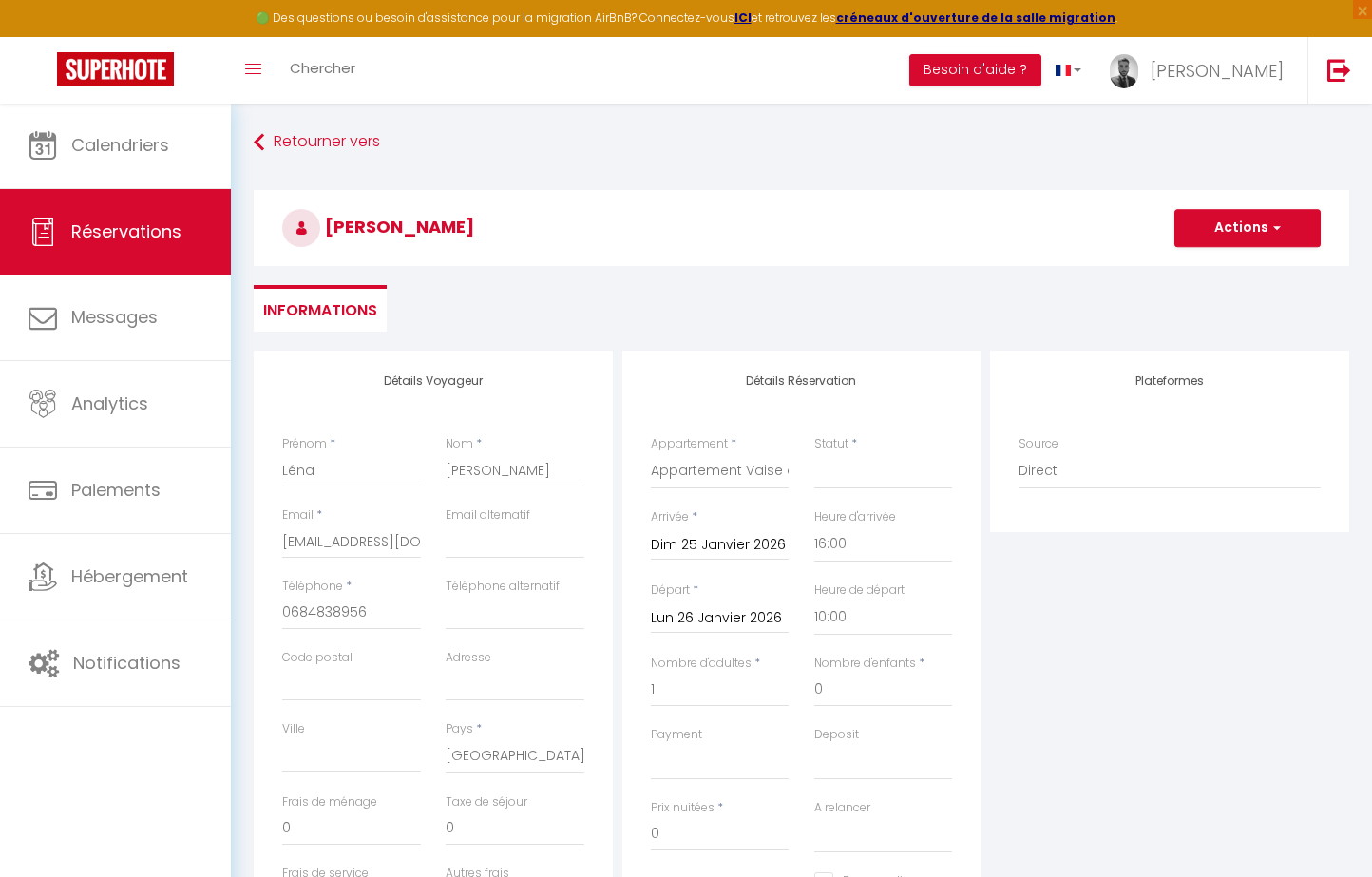
click at [759, 601] on div "[DATE] < [PERSON_NAME][DATE] > Dim Lun Mar Mer Jeu Ven Sam 1 2 3 4 5 6 7 8 9 10…" at bounding box center [720, 617] width 139 height 35
click at [758, 613] on input "Lun 26 Janvier 2026" at bounding box center [720, 618] width 139 height 25
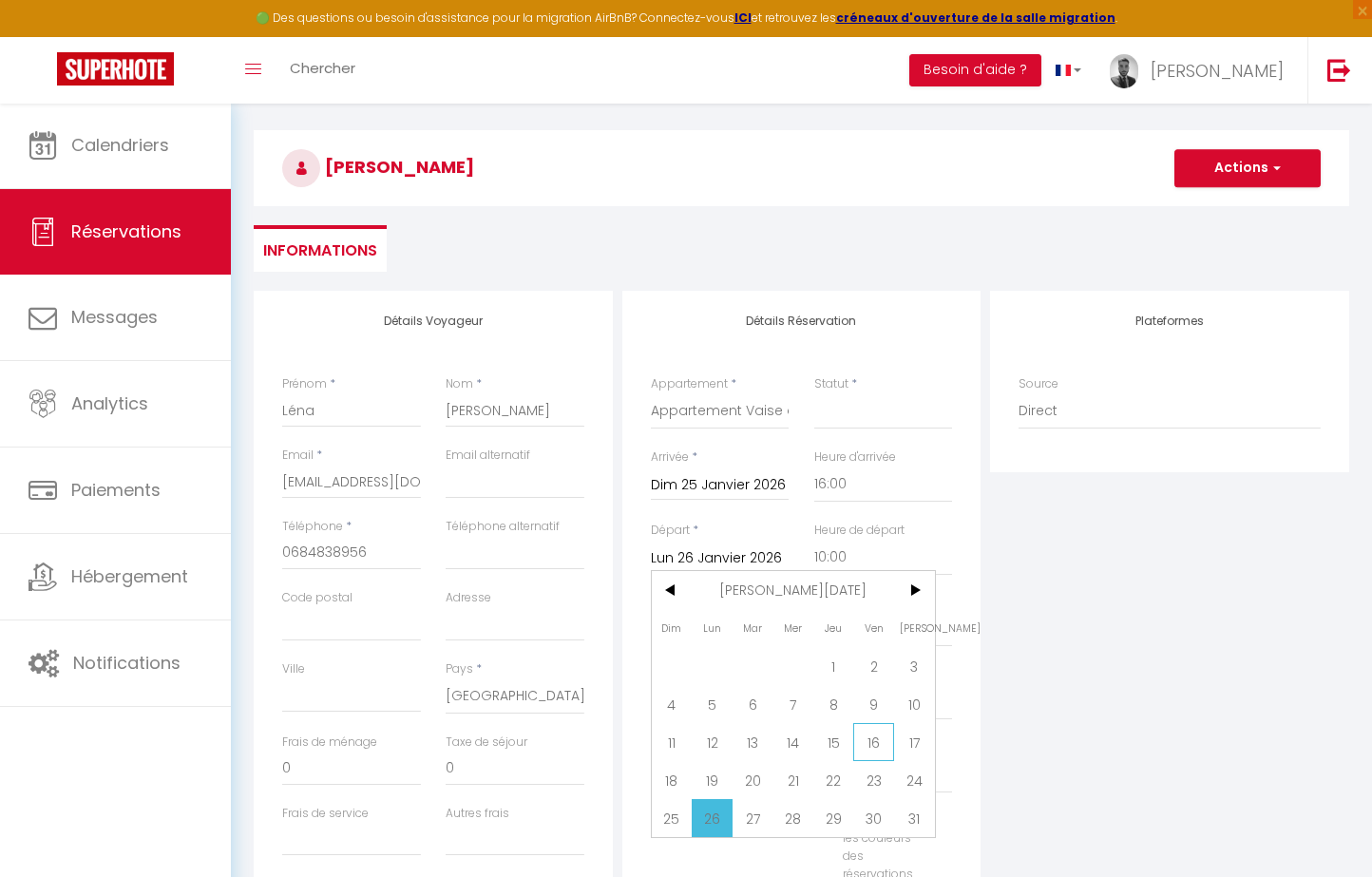
scroll to position [76, 0]
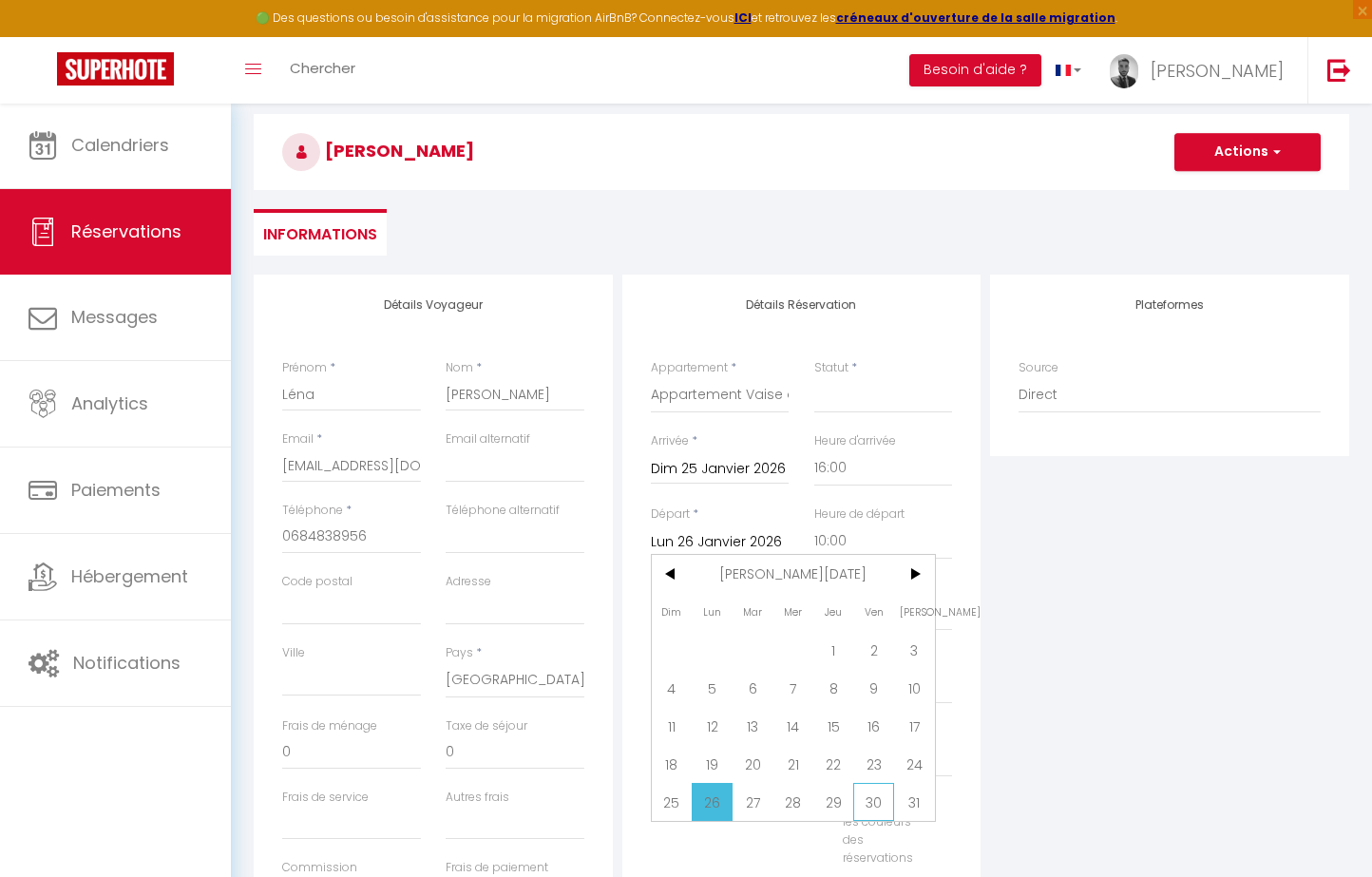
click at [868, 810] on span "30" at bounding box center [873, 801] width 40 height 38
click at [864, 424] on div "Statut * Confirmé Non Confirmé Annulé Annulé par le voyageur No Show Request" at bounding box center [883, 396] width 164 height 73
click at [1040, 586] on div "Plateformes Source Direct [DOMAIN_NAME] [DOMAIN_NAME] Chalet montagne Expedia G…" at bounding box center [1169, 613] width 369 height 679
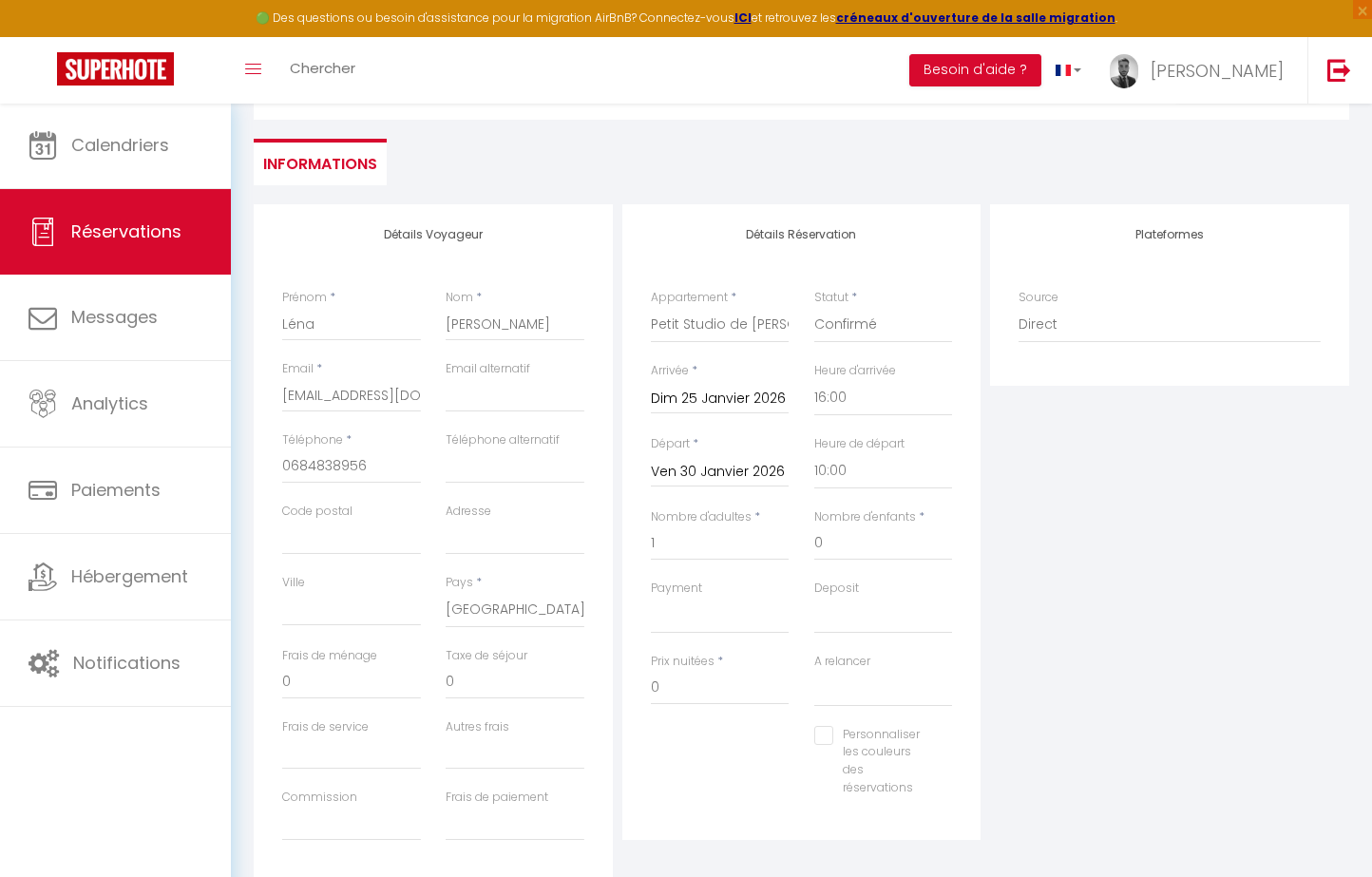
scroll to position [175, 0]
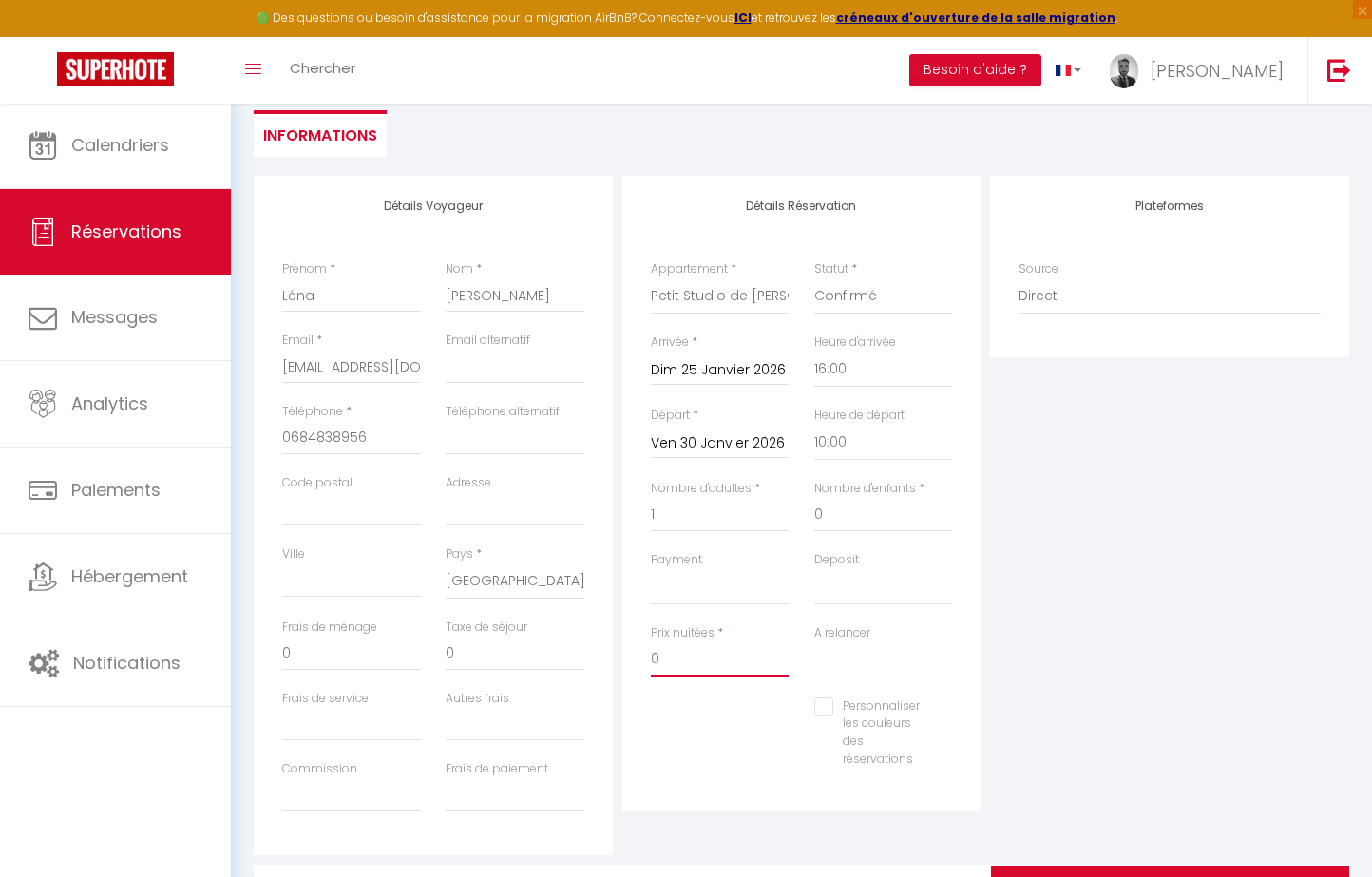
drag, startPoint x: 691, startPoint y: 665, endPoint x: 580, endPoint y: 665, distance: 111.0
click at [580, 665] on div "Détails Voyageur Prénom * Léna Nom * [PERSON_NAME] Email * [EMAIL_ADDRESS][DOMA…" at bounding box center [801, 515] width 1104 height 679
click at [1136, 596] on div "Plateformes Source Direct [DOMAIN_NAME] [DOMAIN_NAME] Chalet montagne Expedia G…" at bounding box center [1169, 515] width 369 height 679
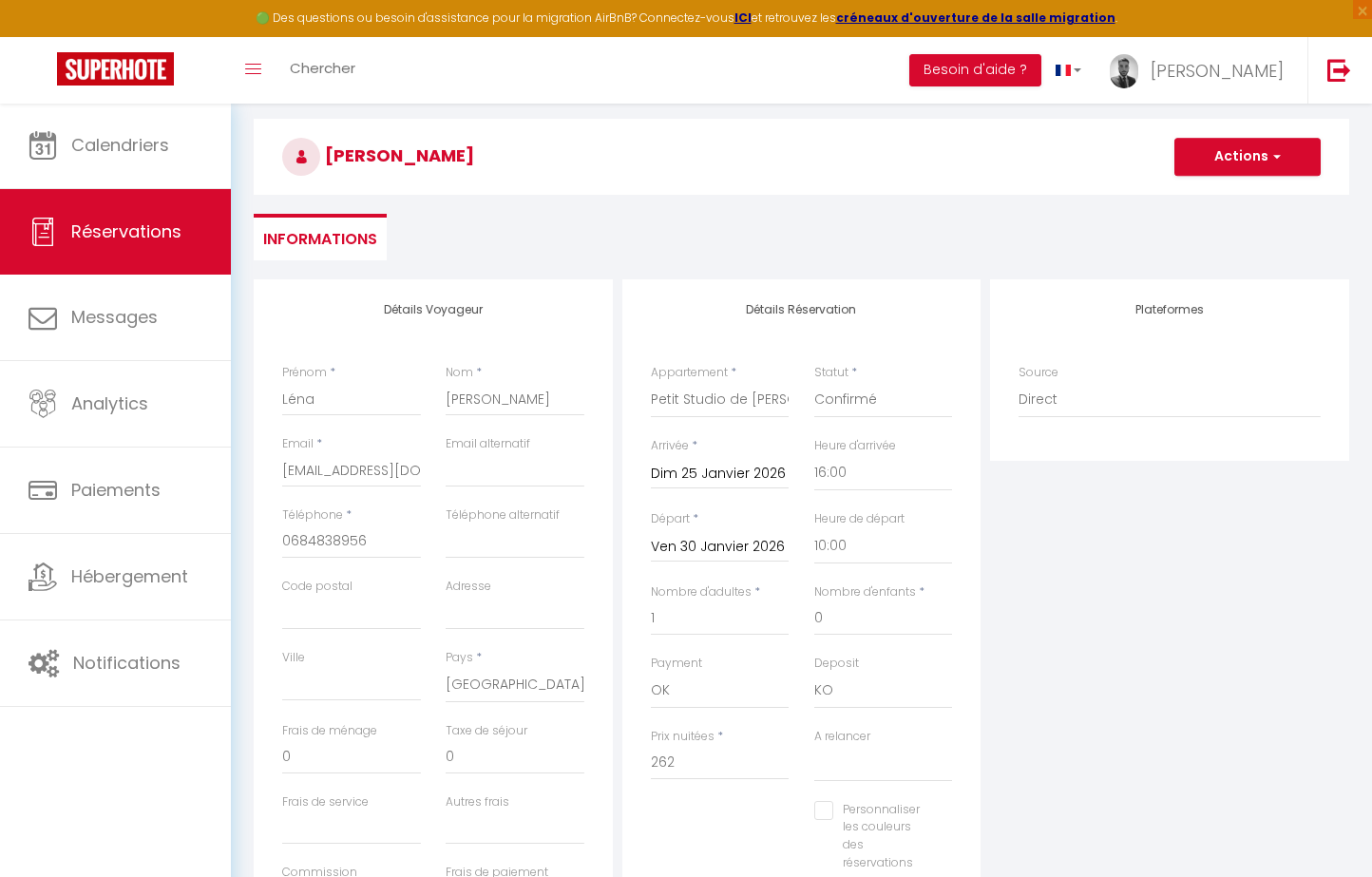
scroll to position [70, 0]
click at [1231, 160] on button "Actions" at bounding box center [1247, 157] width 146 height 38
click at [1218, 200] on link "Enregistrer" at bounding box center [1229, 199] width 150 height 25
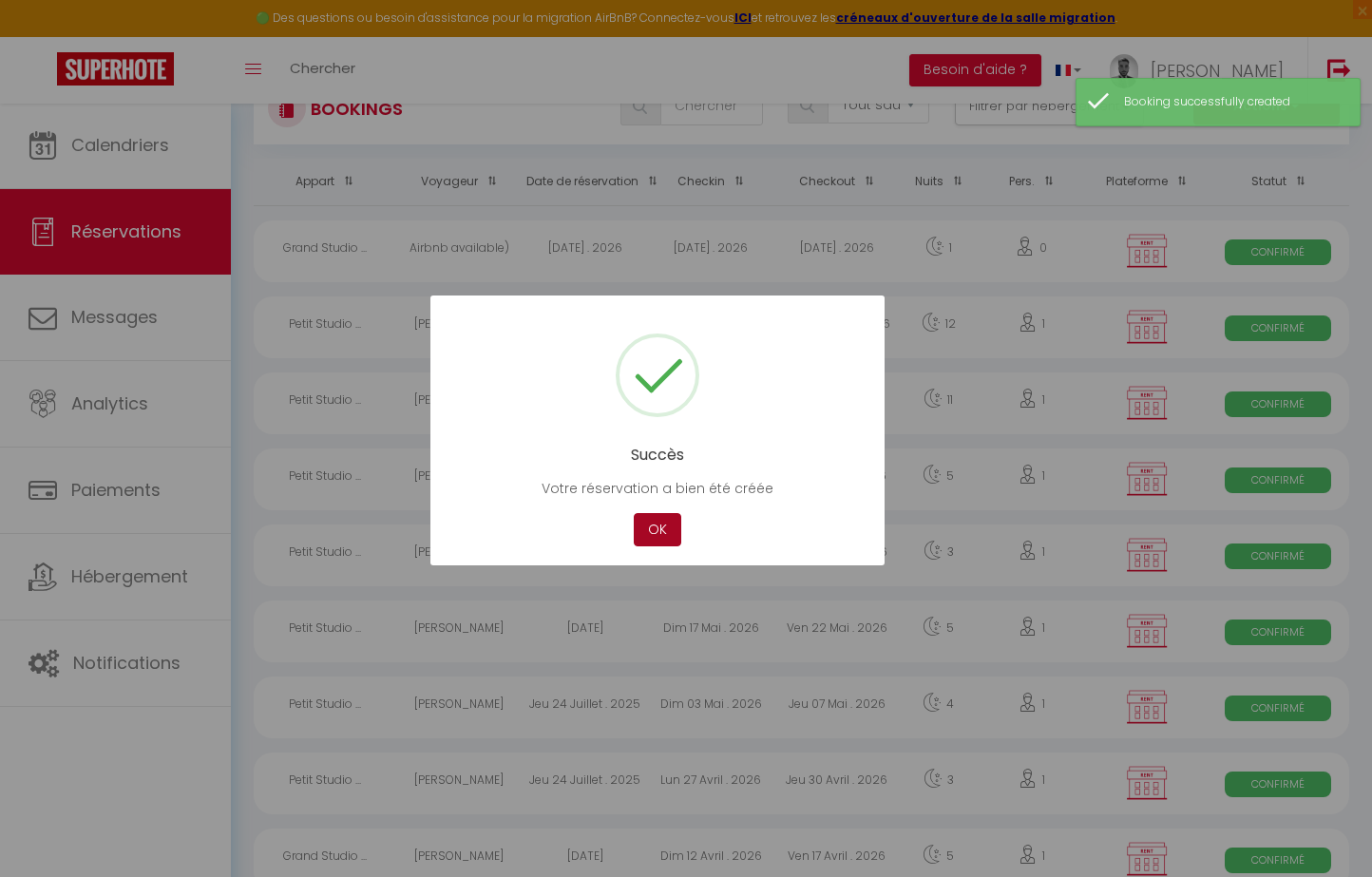
click at [646, 528] on button "OK" at bounding box center [657, 529] width 47 height 34
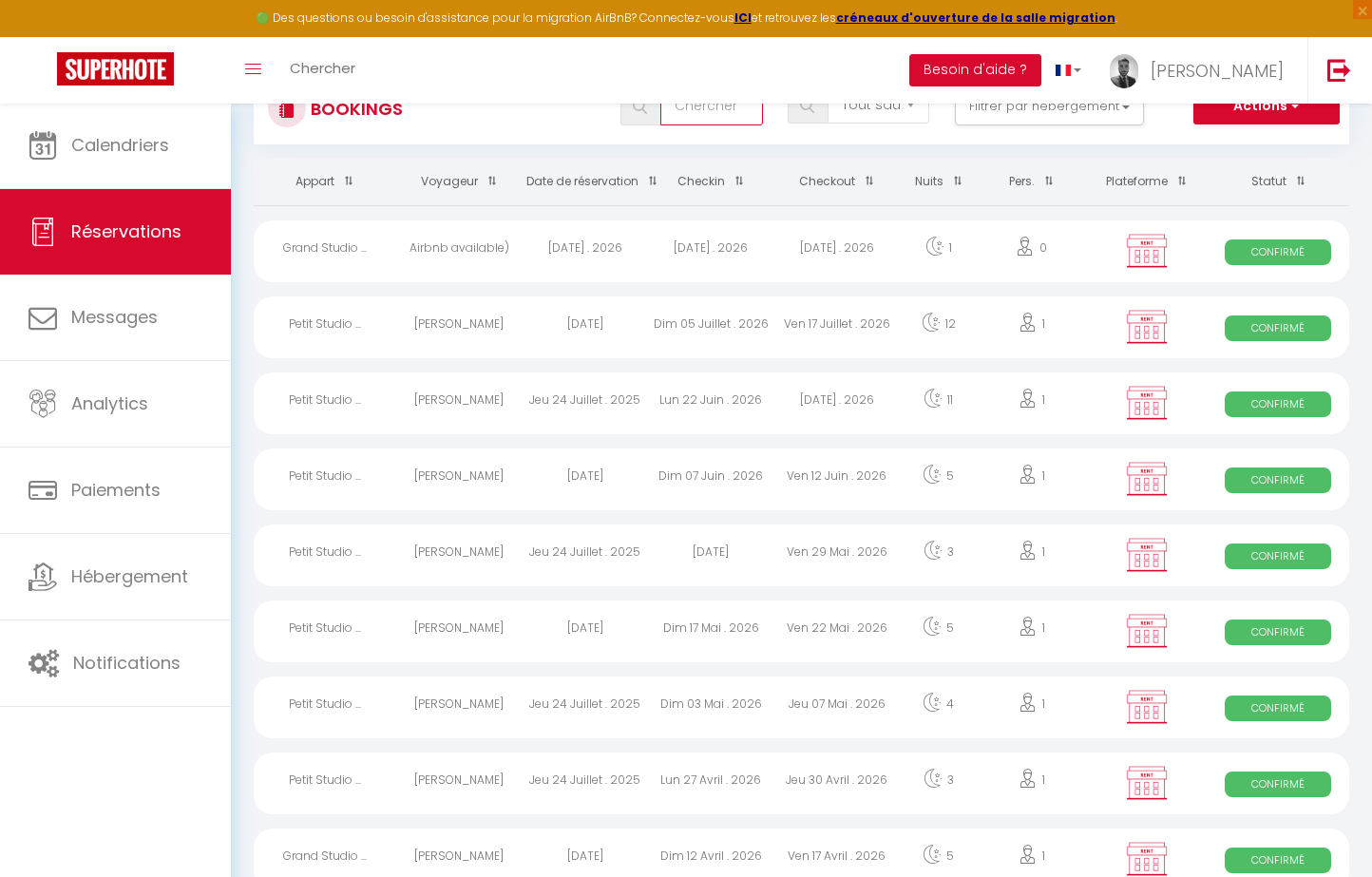
click at [693, 120] on input "text" at bounding box center [712, 106] width 102 height 38
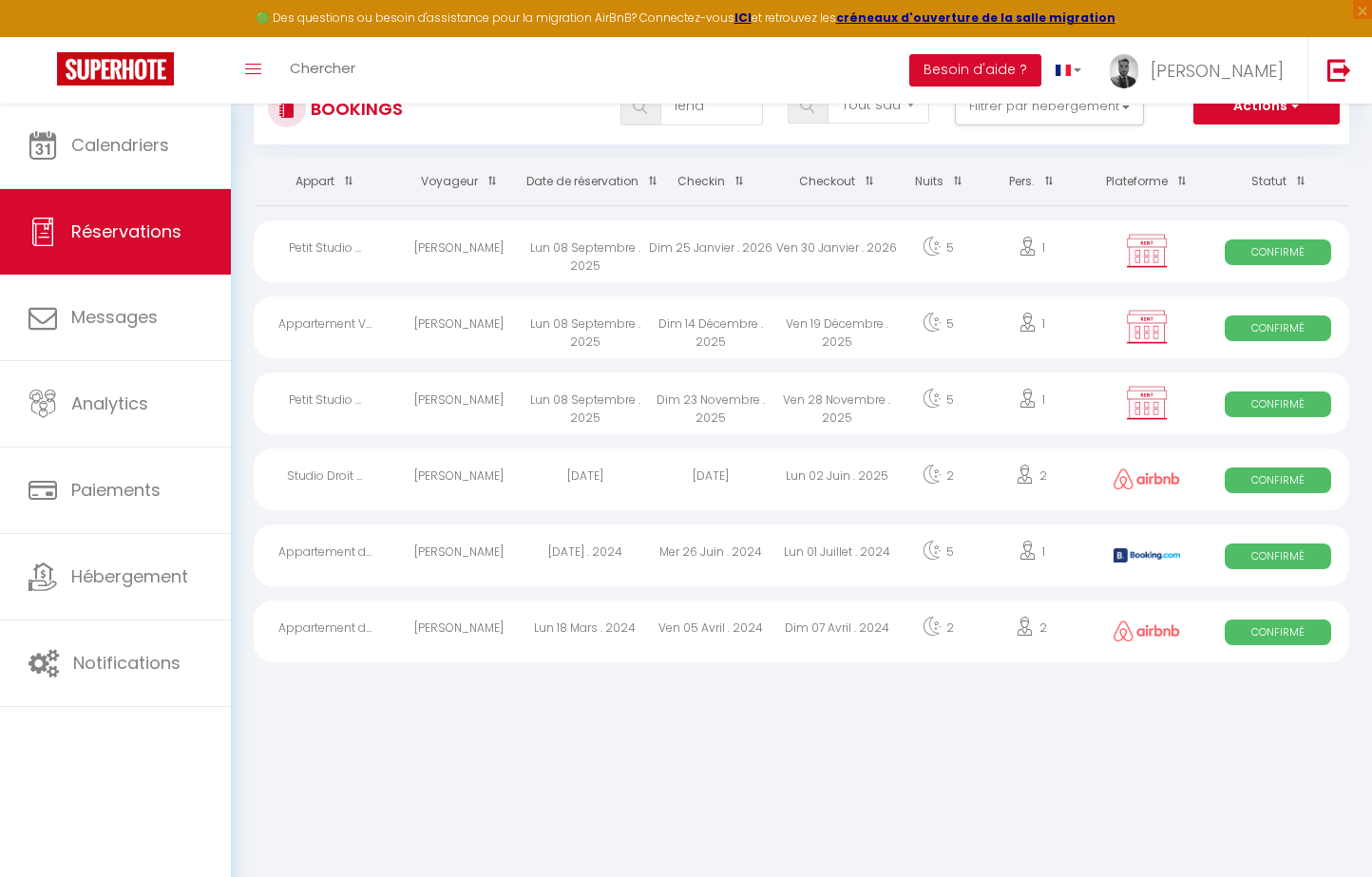
click at [547, 264] on div "Lun 08 Septembre . 2025" at bounding box center [584, 251] width 126 height 62
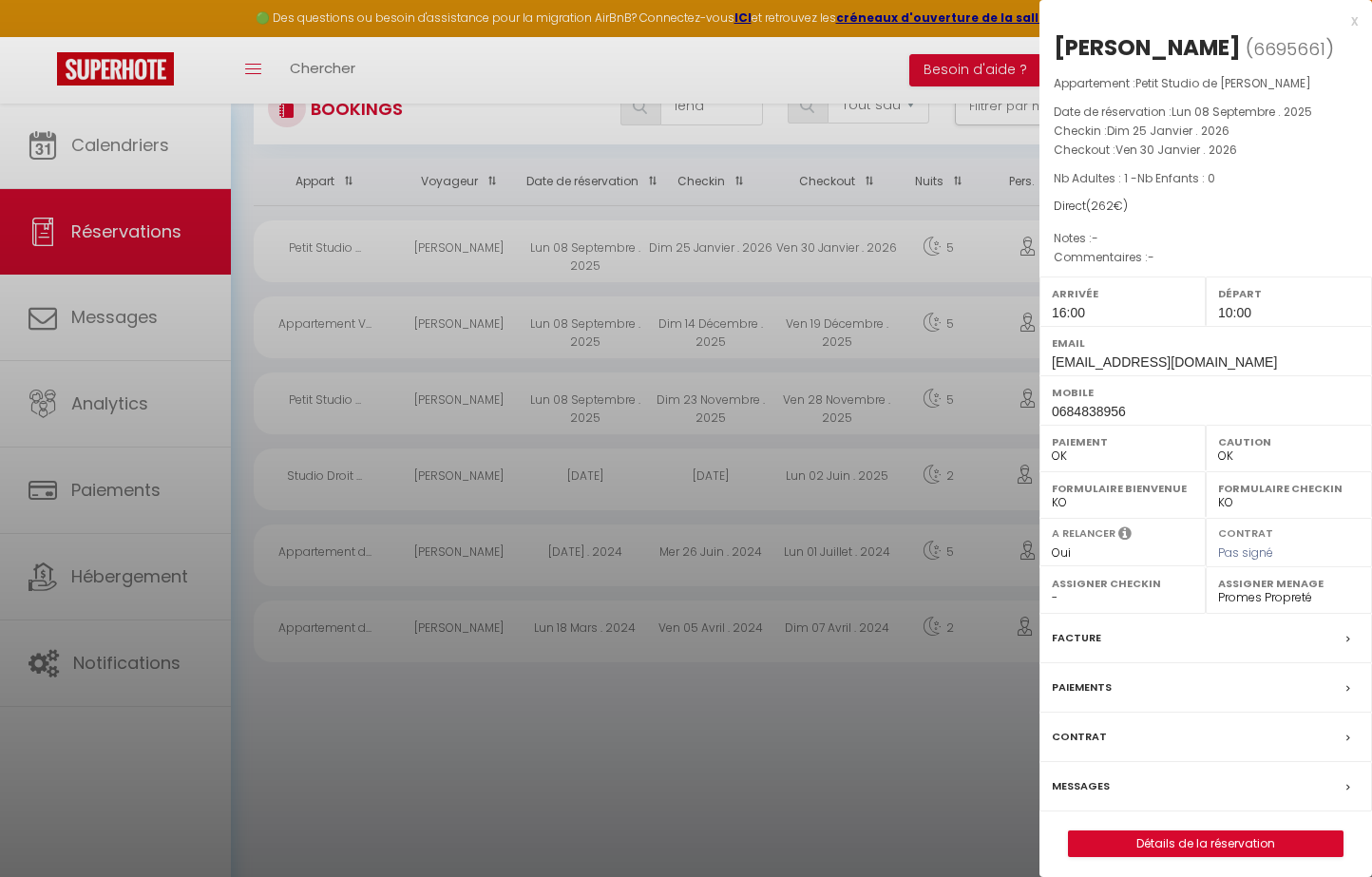
click at [1167, 846] on link "Détails de la réservation" at bounding box center [1205, 843] width 273 height 25
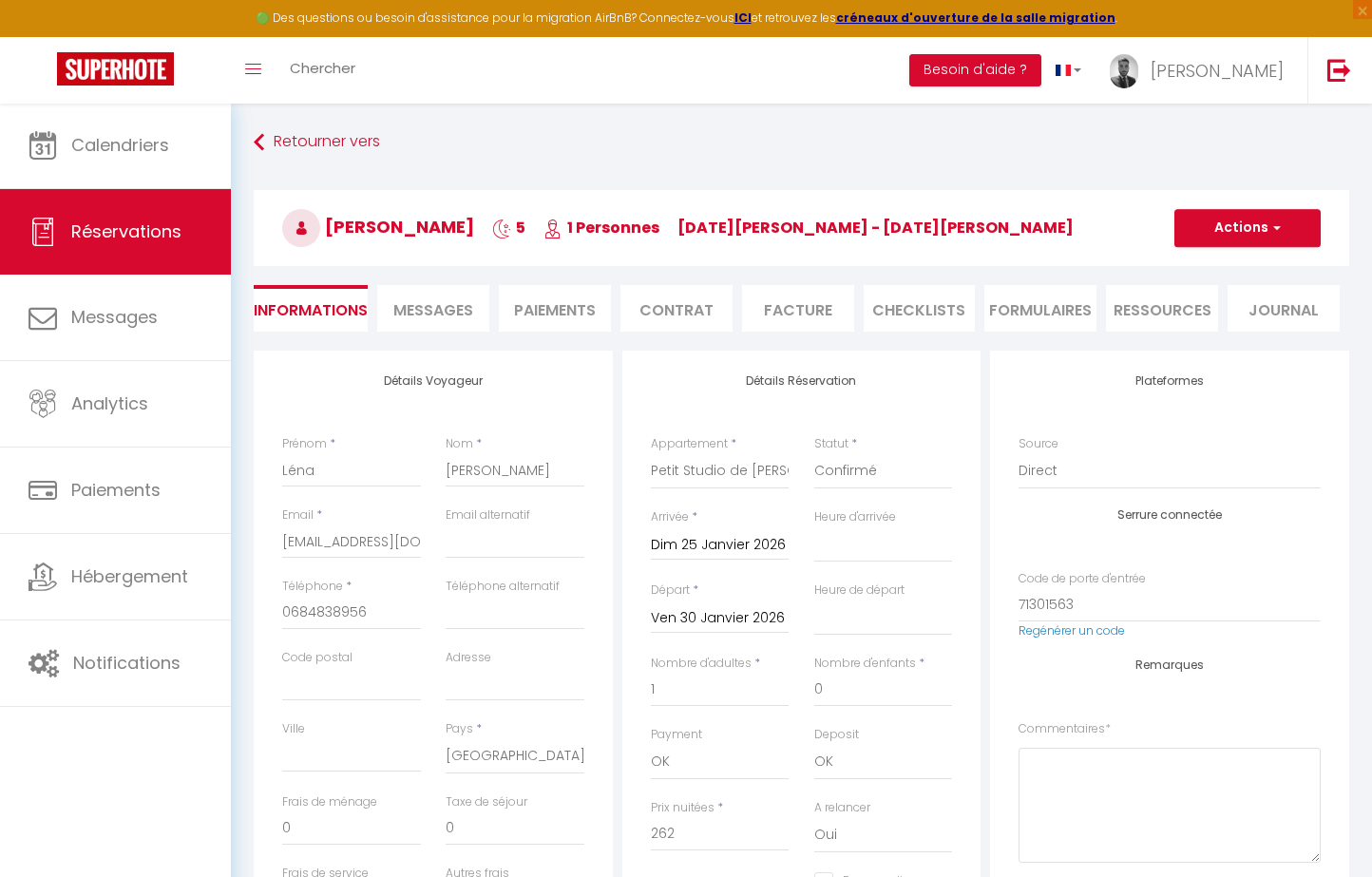
click at [1247, 221] on button "Actions" at bounding box center [1247, 227] width 146 height 38
click at [1217, 295] on link "Dupliquer" at bounding box center [1229, 295] width 150 height 25
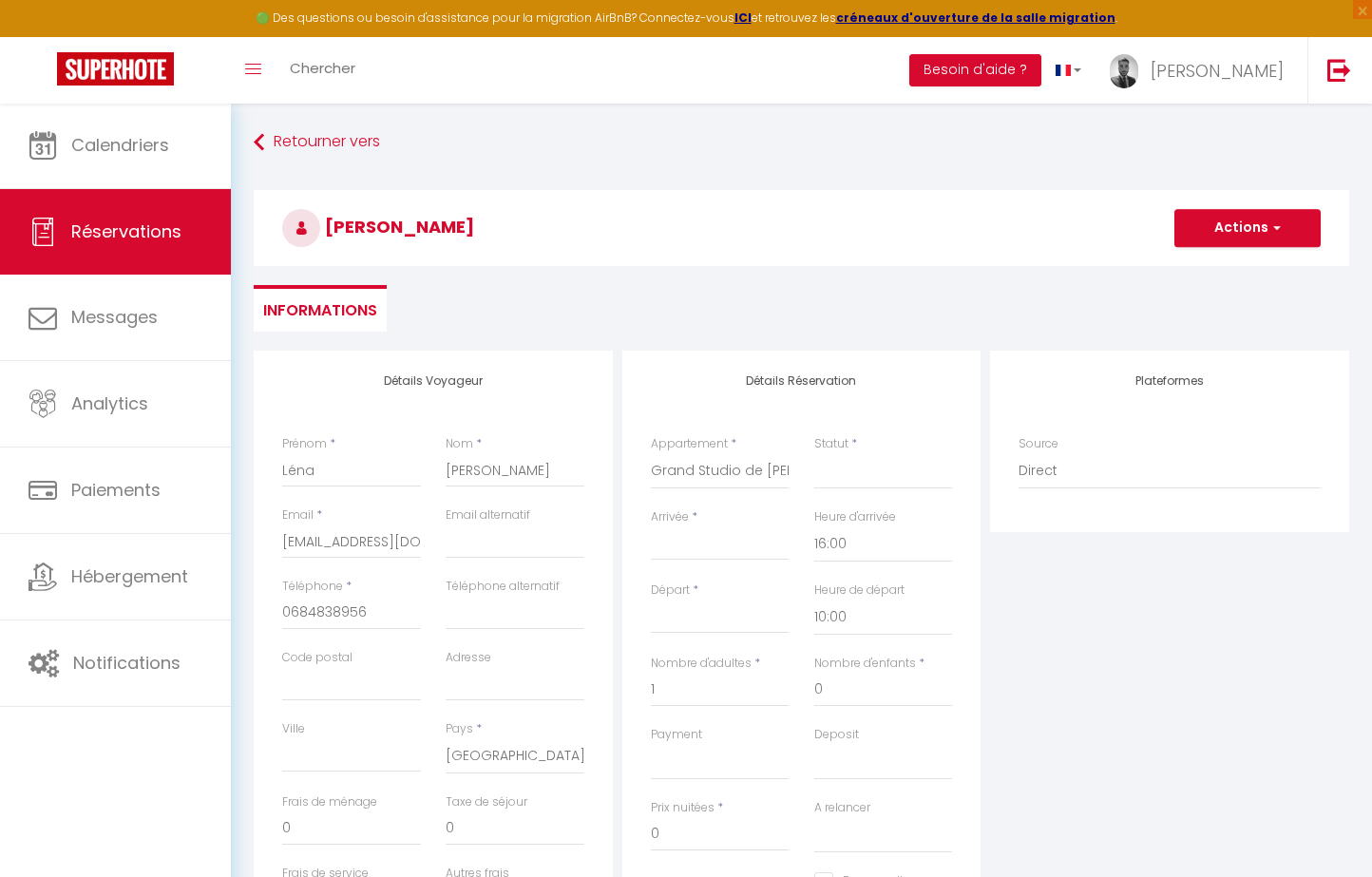
click at [841, 513] on label "Heure d'arrivée" at bounding box center [855, 517] width 82 height 18
click at [841, 527] on select "00:00 00:30 01:00 01:30 02:00 02:30 03:00 03:30 04:00 04:30 05:00 05:30 06:00 0…" at bounding box center [884, 544] width 139 height 36
click at [720, 533] on input "Arrivée" at bounding box center [720, 546] width 139 height 25
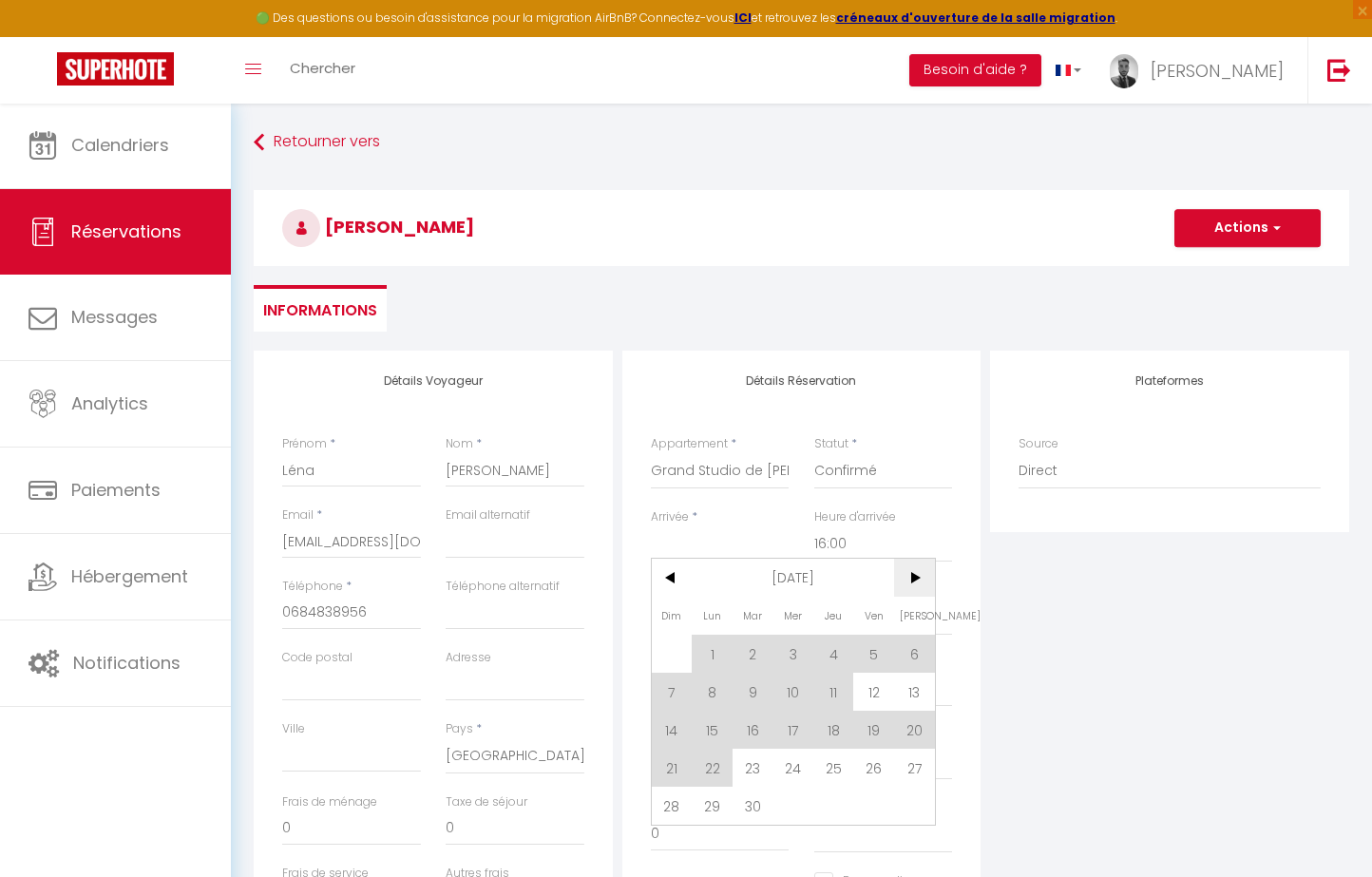
click at [906, 581] on span ">" at bounding box center [914, 577] width 40 height 38
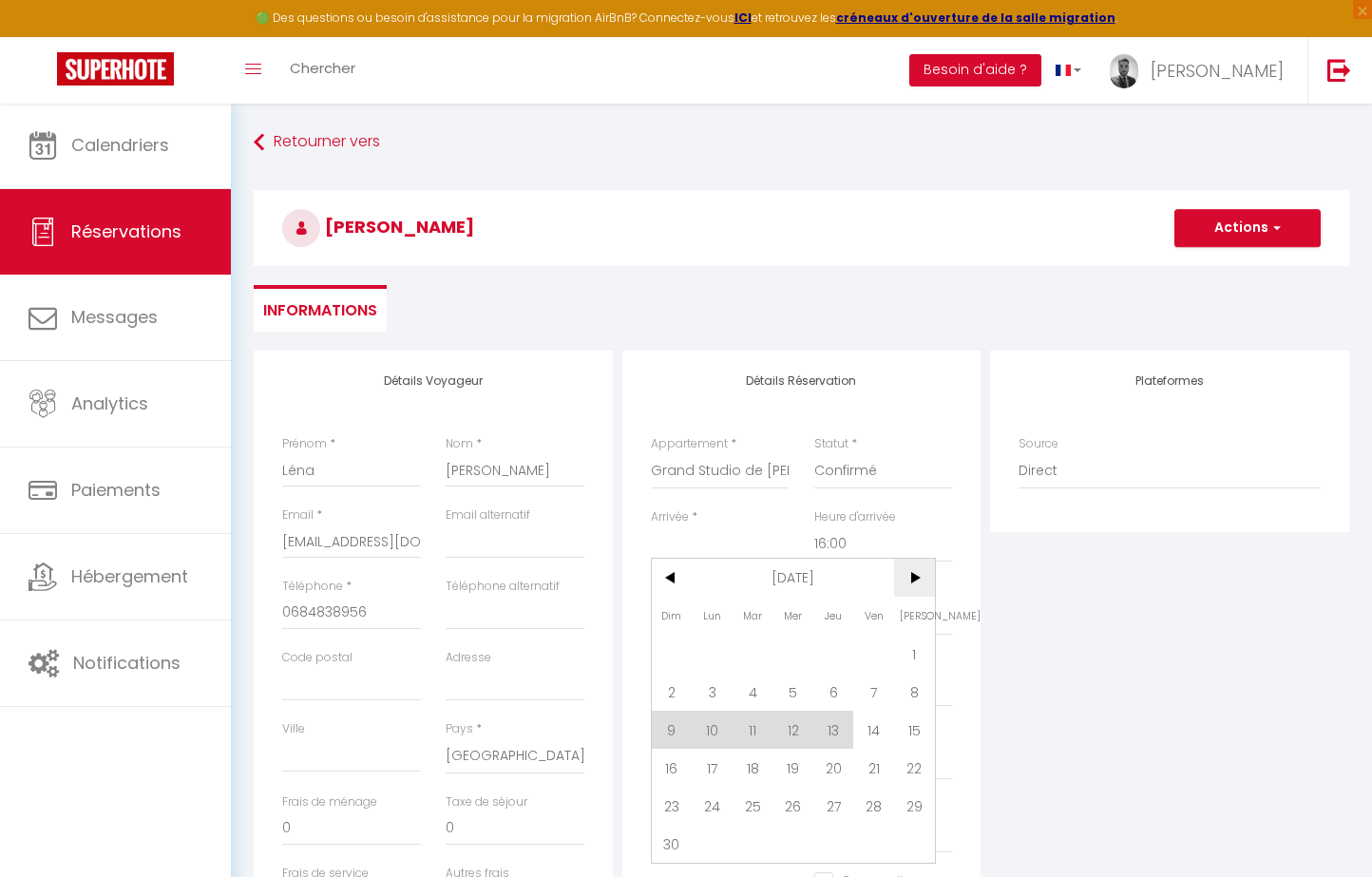
click at [906, 581] on span ">" at bounding box center [914, 577] width 40 height 38
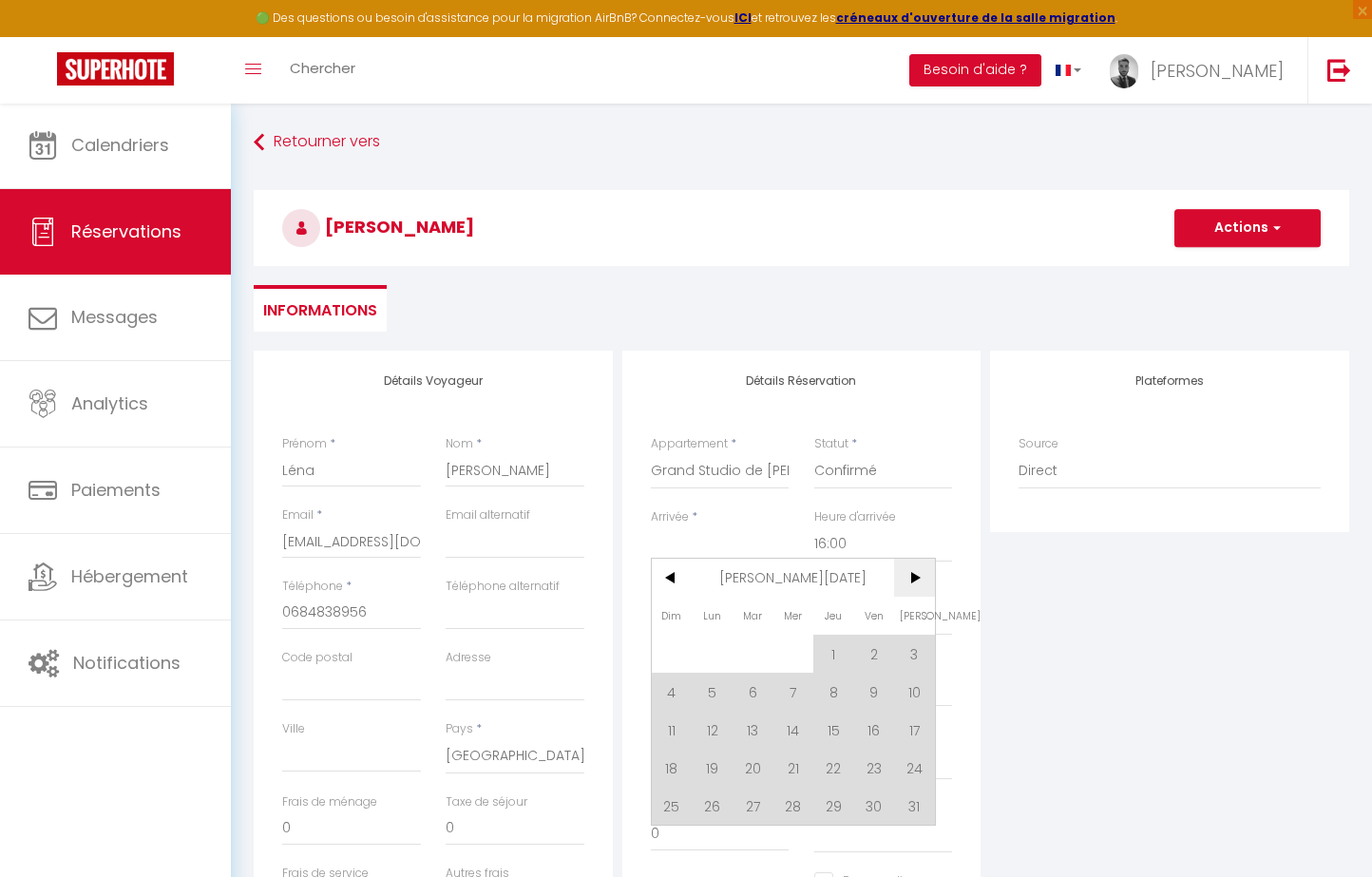
click at [906, 581] on span ">" at bounding box center [914, 577] width 40 height 38
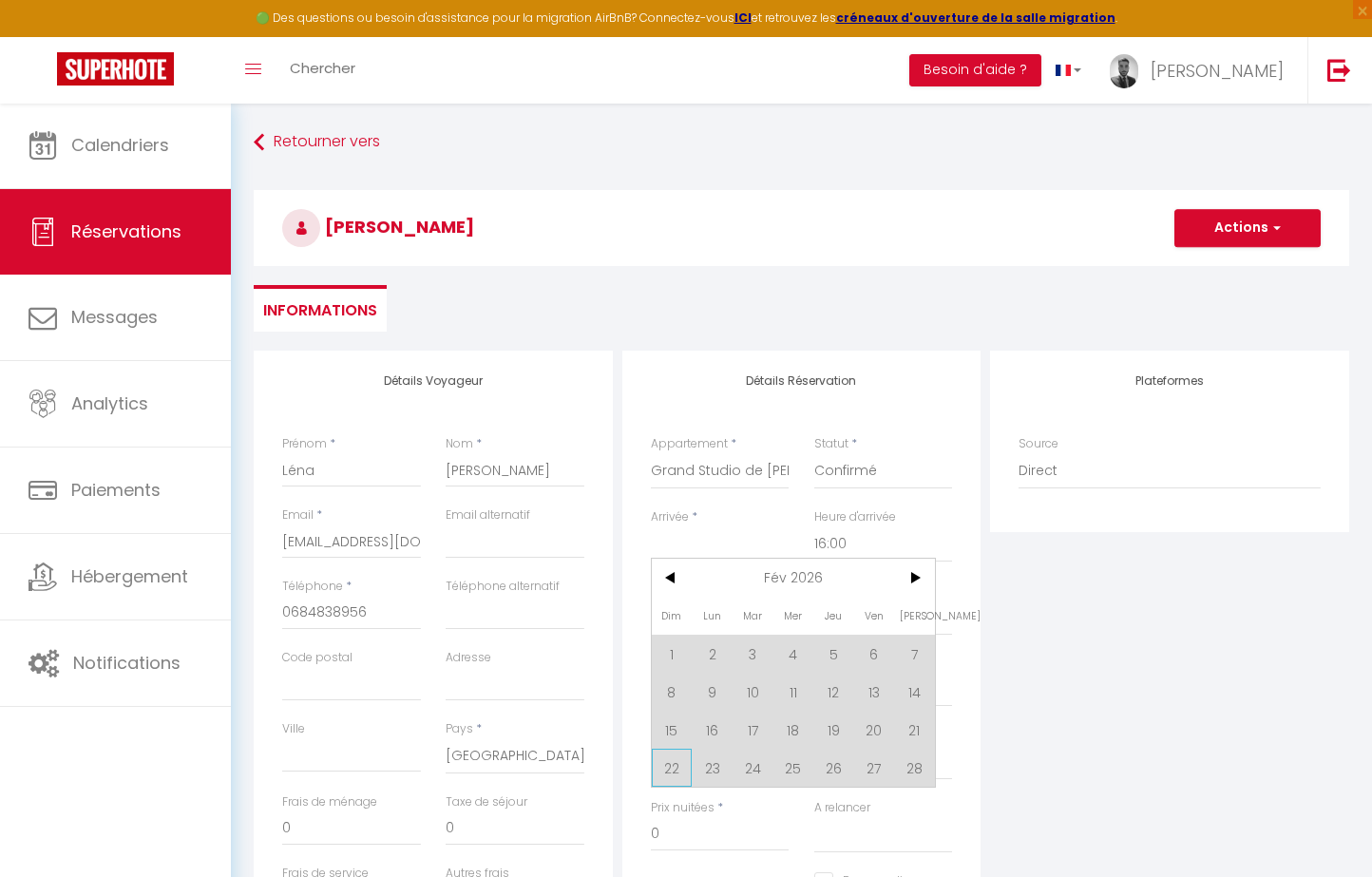
click at [667, 762] on span "22" at bounding box center [672, 766] width 40 height 38
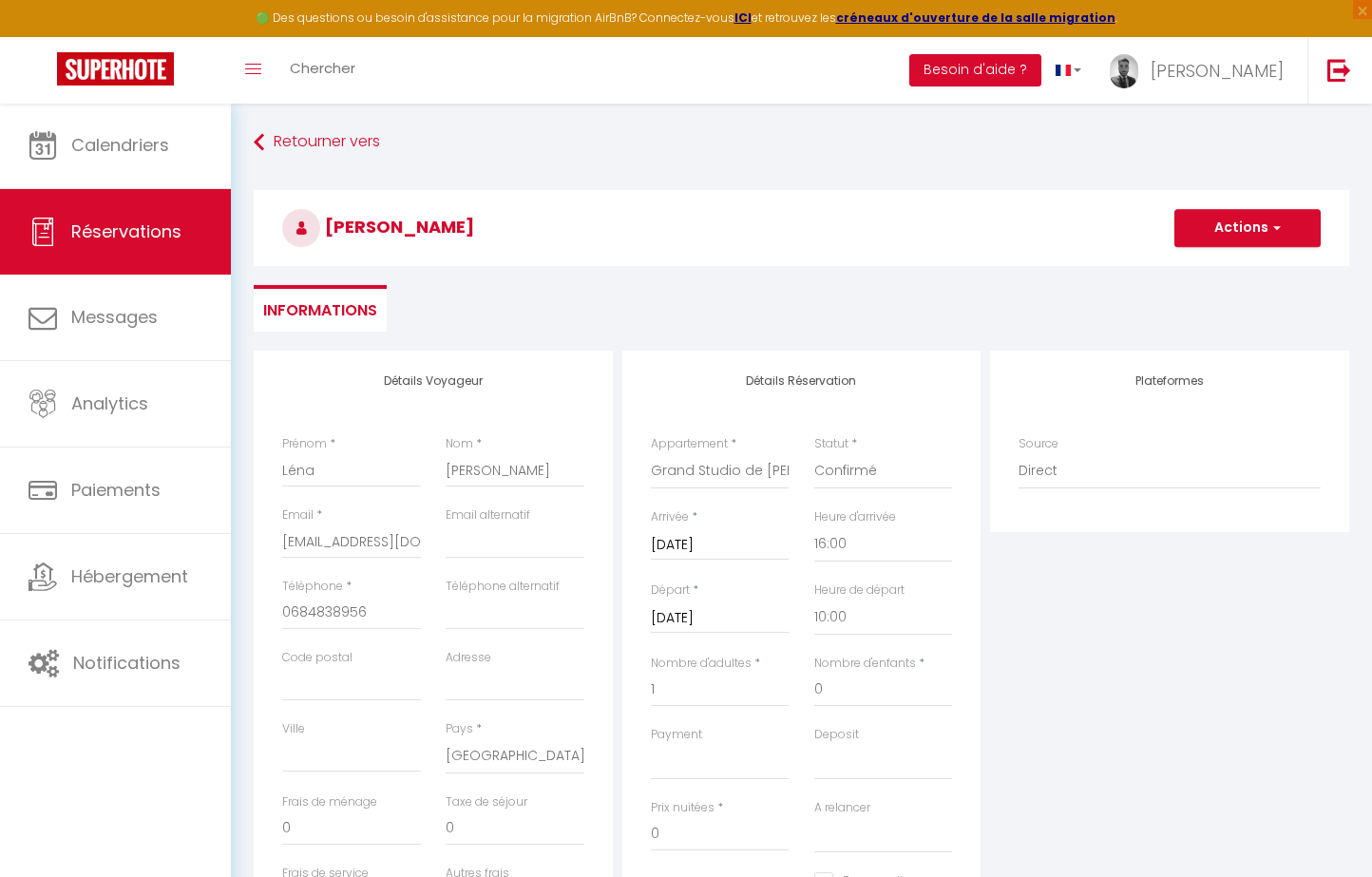
click at [726, 606] on input "[DATE]" at bounding box center [720, 618] width 139 height 25
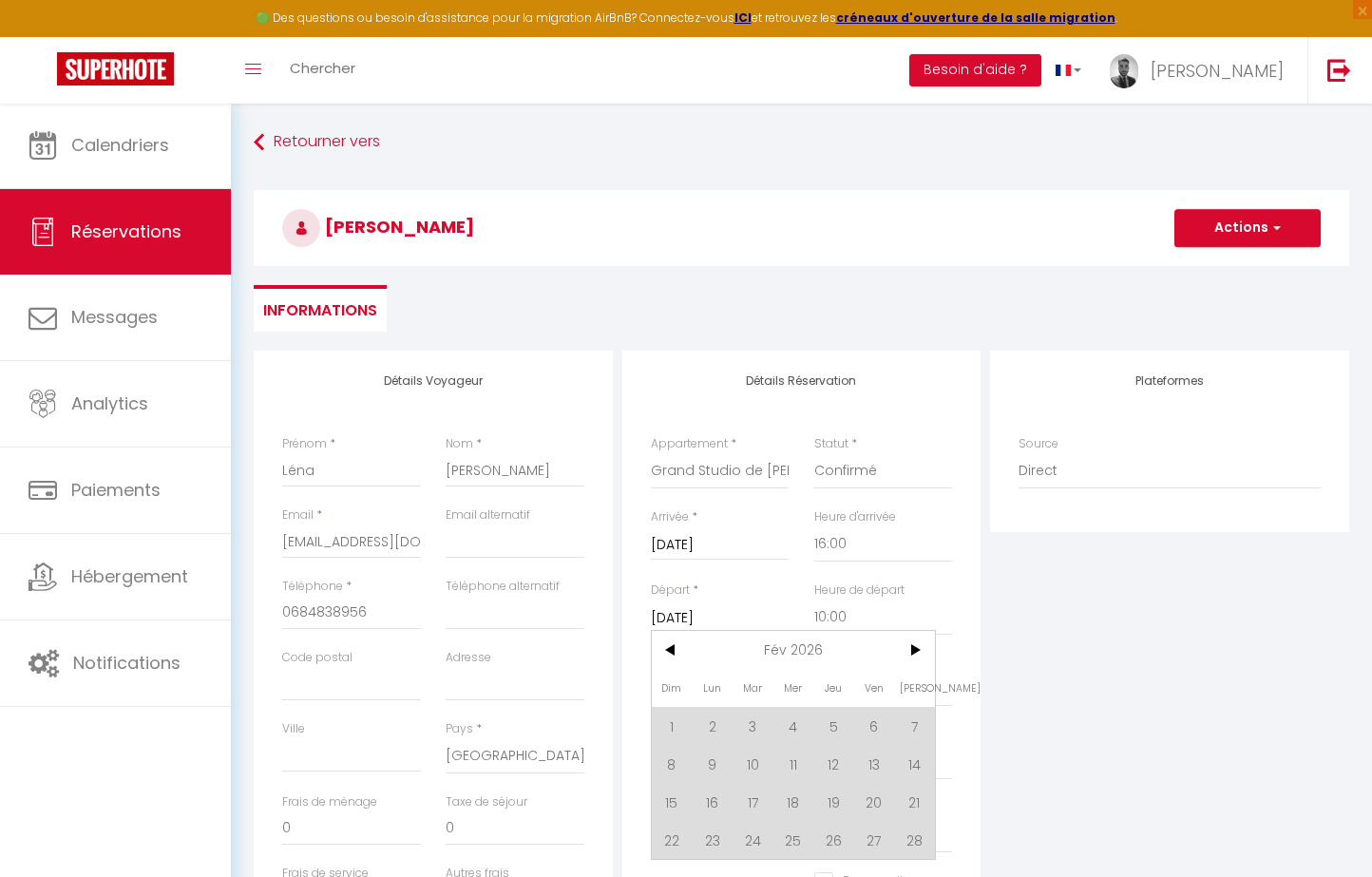
click at [872, 832] on span "27" at bounding box center [873, 838] width 40 height 38
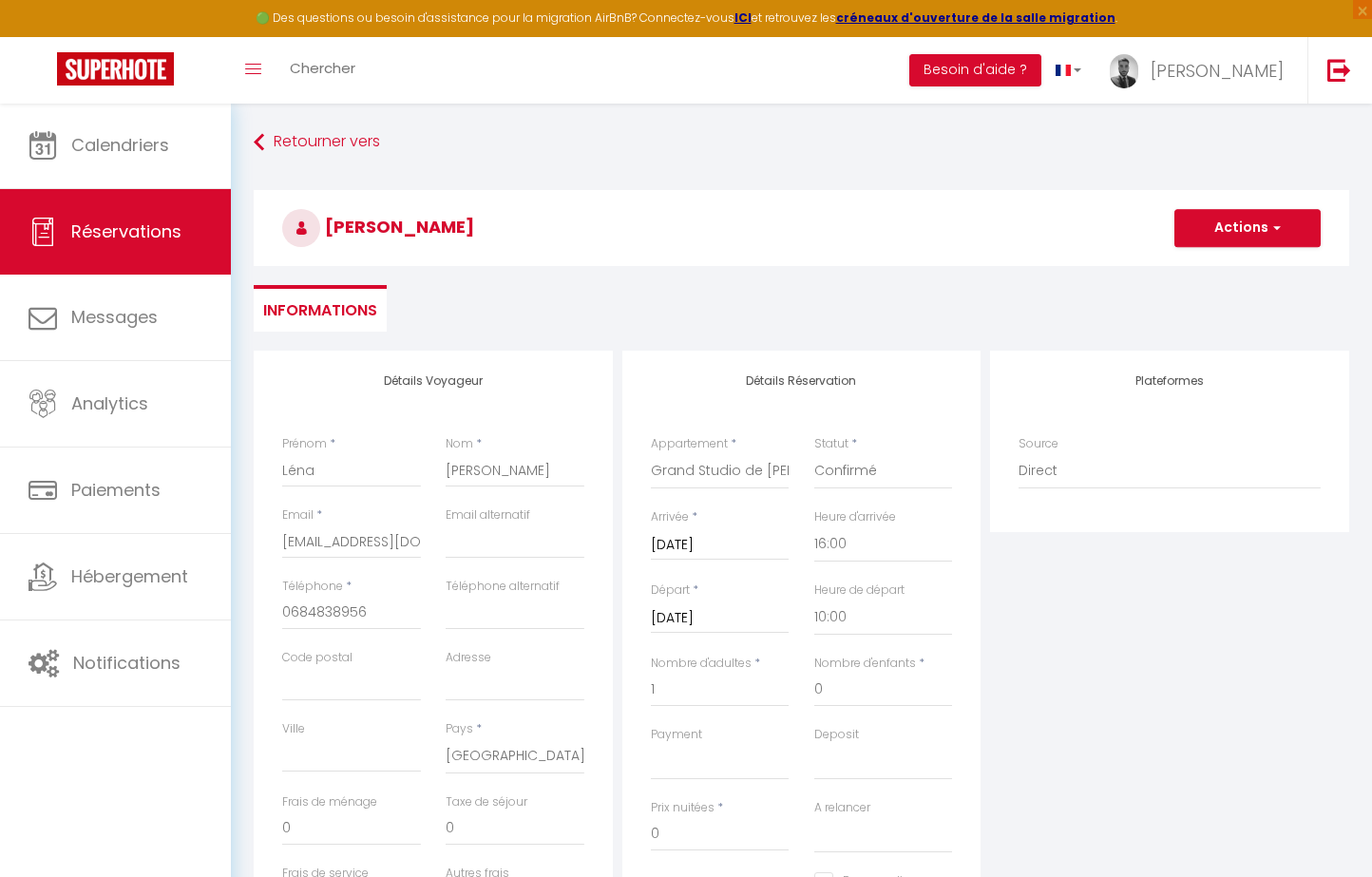
click at [1056, 756] on div "Plateformes Source Direct [DOMAIN_NAME] [DOMAIN_NAME] Chalet montagne Expedia G…" at bounding box center [1169, 689] width 369 height 679
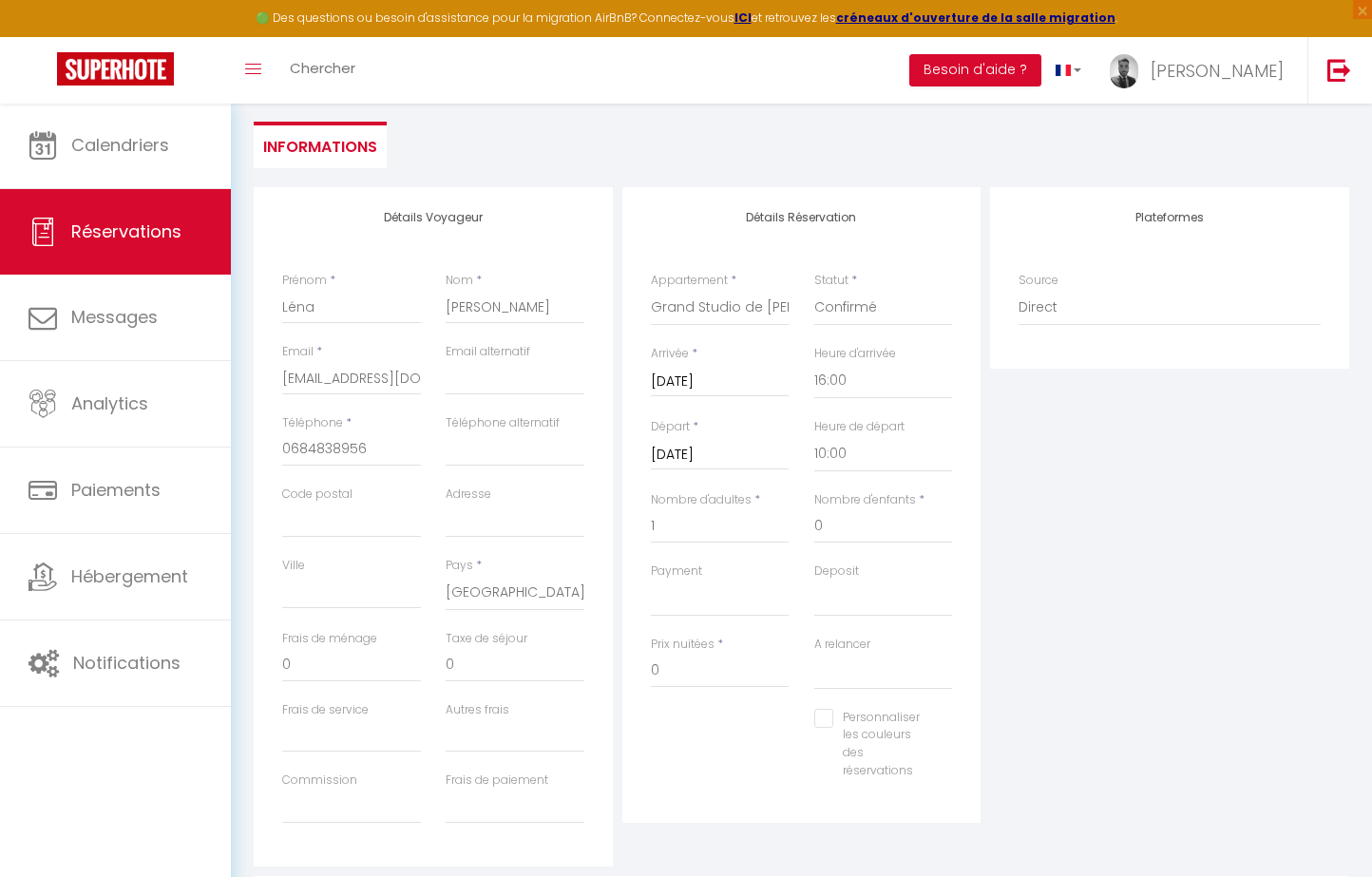
scroll to position [172, 0]
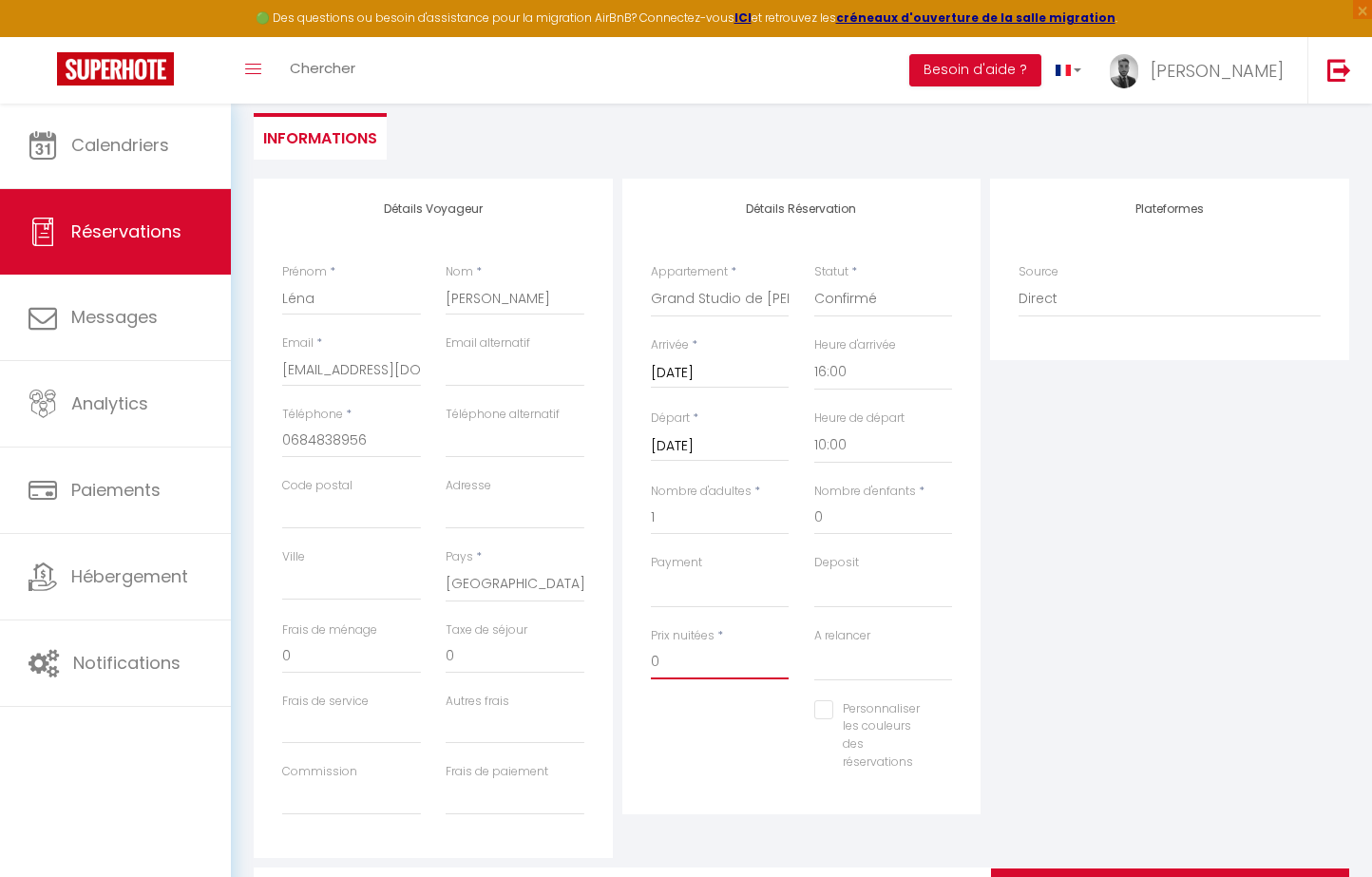
drag, startPoint x: 731, startPoint y: 652, endPoint x: 570, endPoint y: 650, distance: 161.0
click at [570, 650] on div "Détails Voyageur Prénom * Léna Nom * [PERSON_NAME] Email * [EMAIL_ADDRESS][DOMA…" at bounding box center [801, 517] width 1104 height 679
drag, startPoint x: 876, startPoint y: 580, endPoint x: 1001, endPoint y: 597, distance: 126.2
click at [1001, 597] on div "Détails Voyageur Prénom * Léna Nom * [PERSON_NAME] Email * [EMAIL_ADDRESS][DOMA…" at bounding box center [801, 517] width 1104 height 679
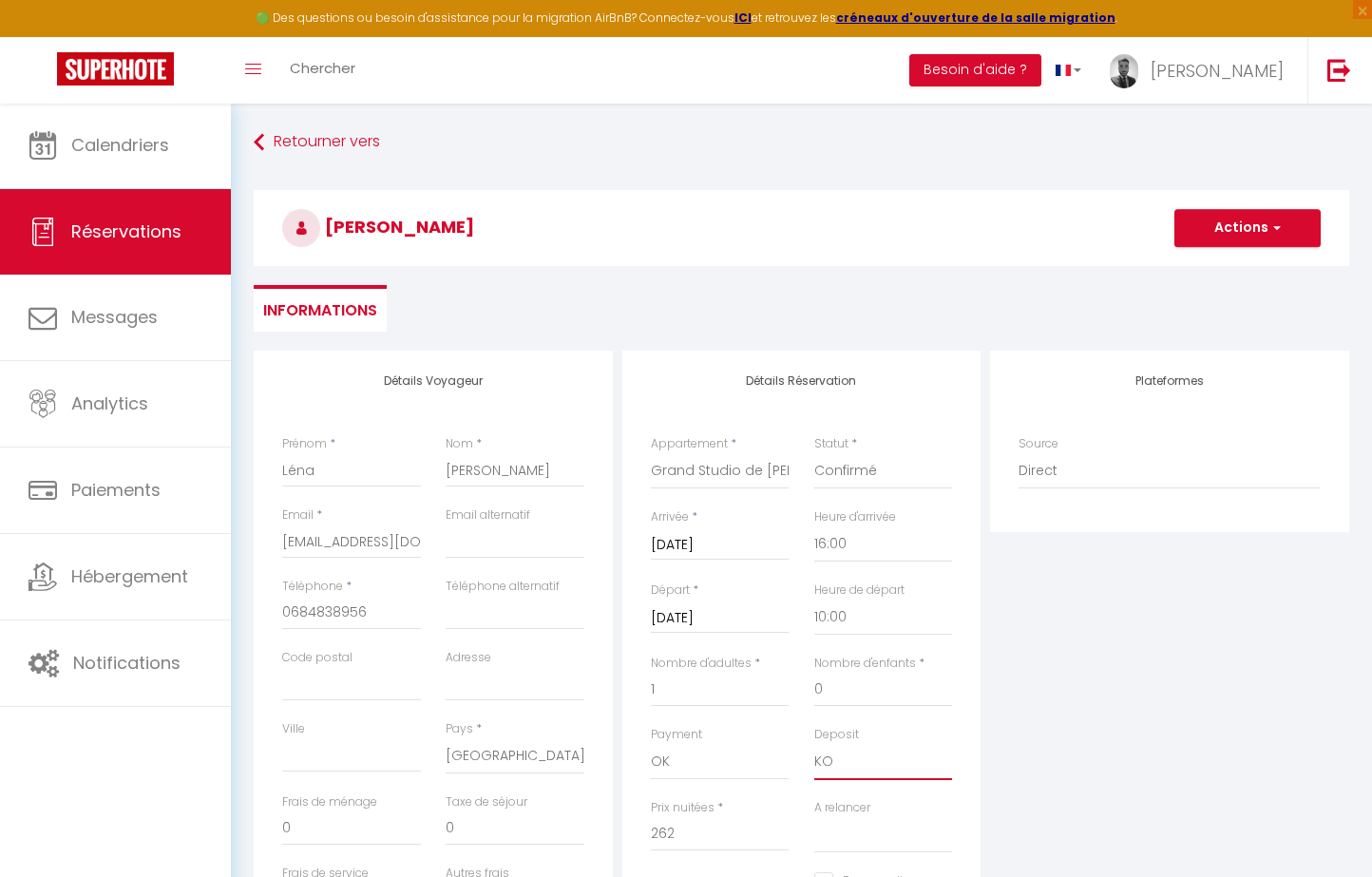
scroll to position [0, 0]
click at [1221, 227] on button "Actions" at bounding box center [1247, 227] width 146 height 38
click at [1219, 268] on link "Enregistrer" at bounding box center [1229, 270] width 150 height 25
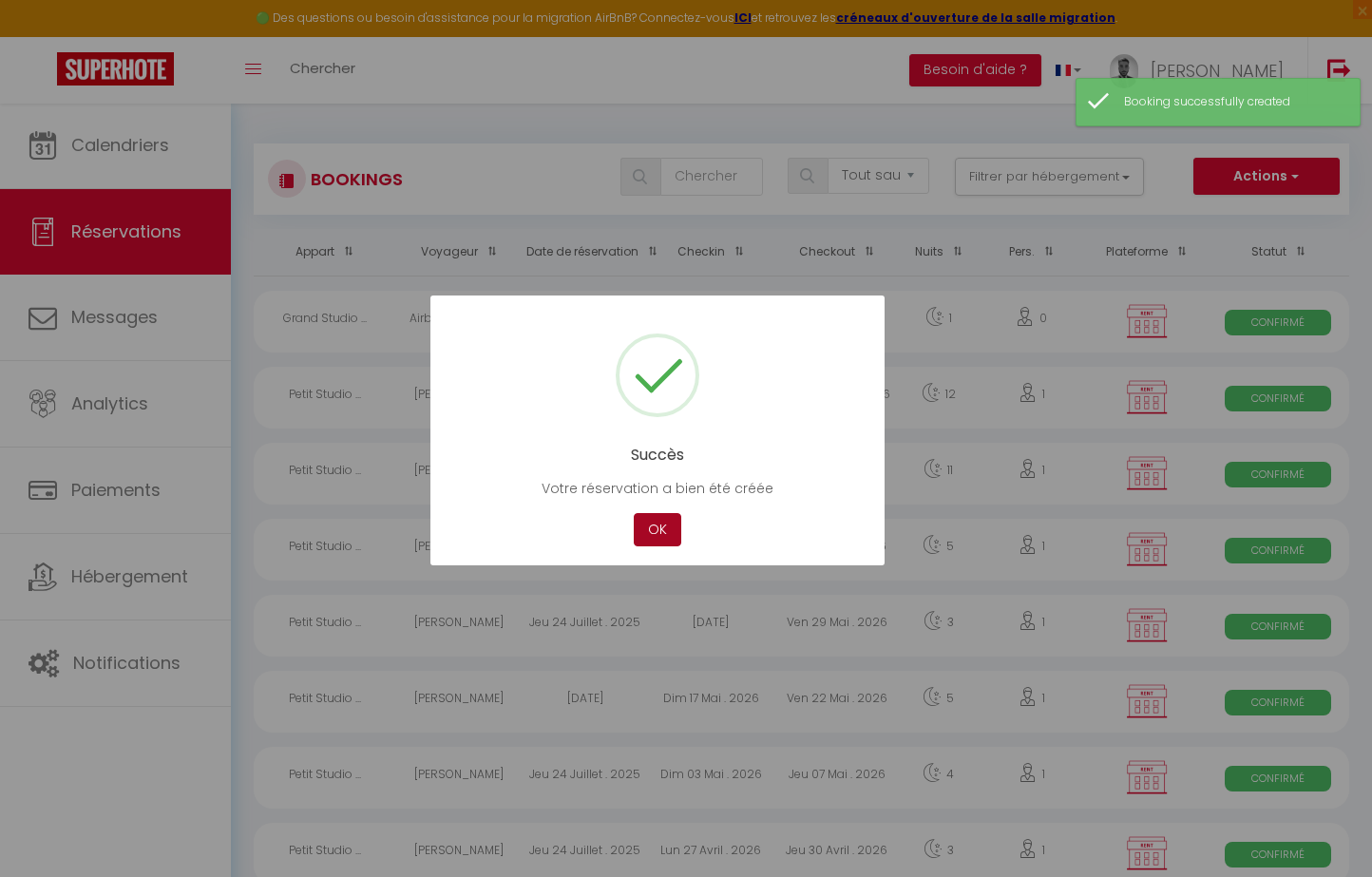
click at [660, 525] on button "OK" at bounding box center [657, 529] width 47 height 34
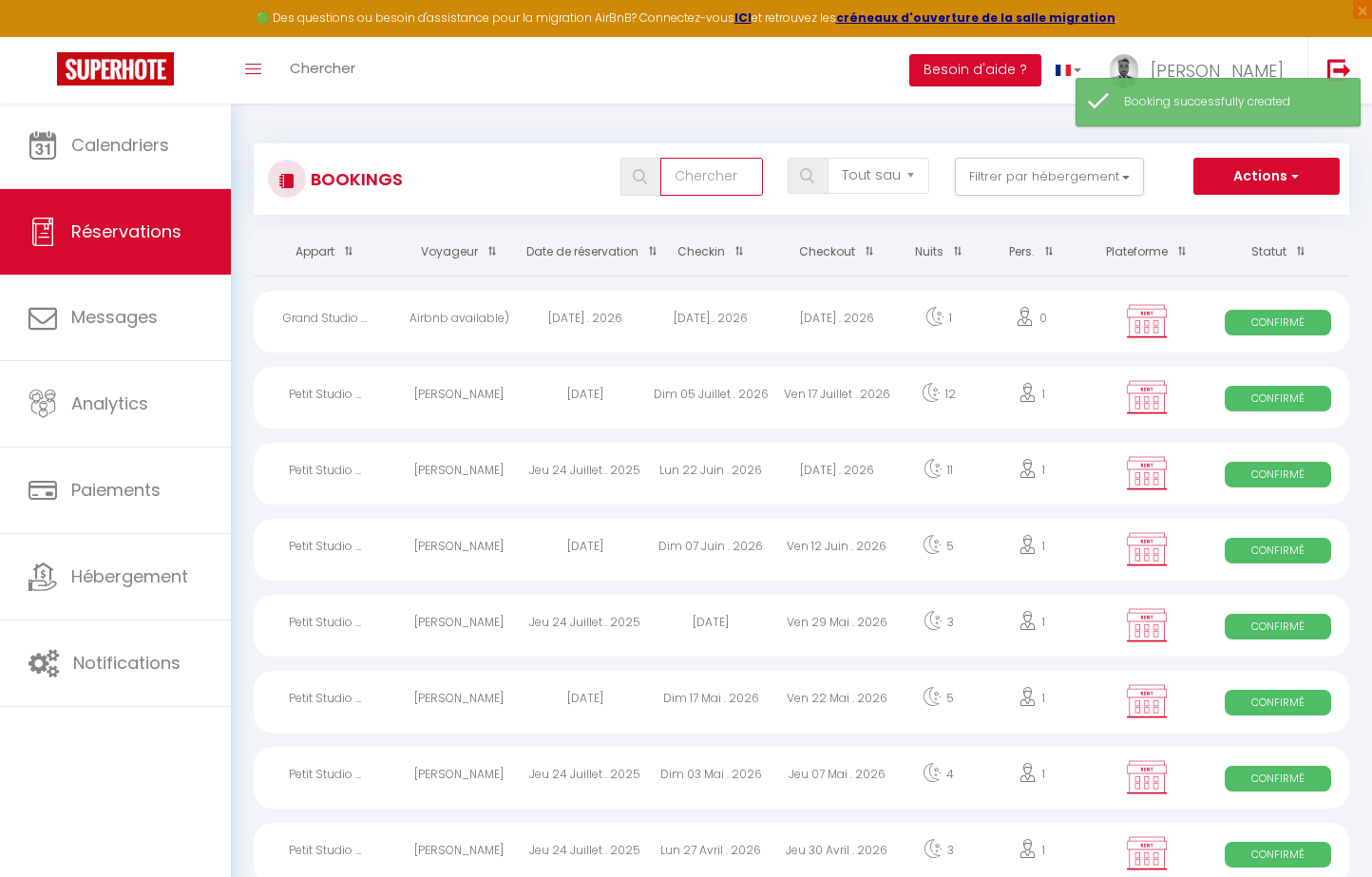
click at [714, 179] on input "text" at bounding box center [712, 176] width 102 height 38
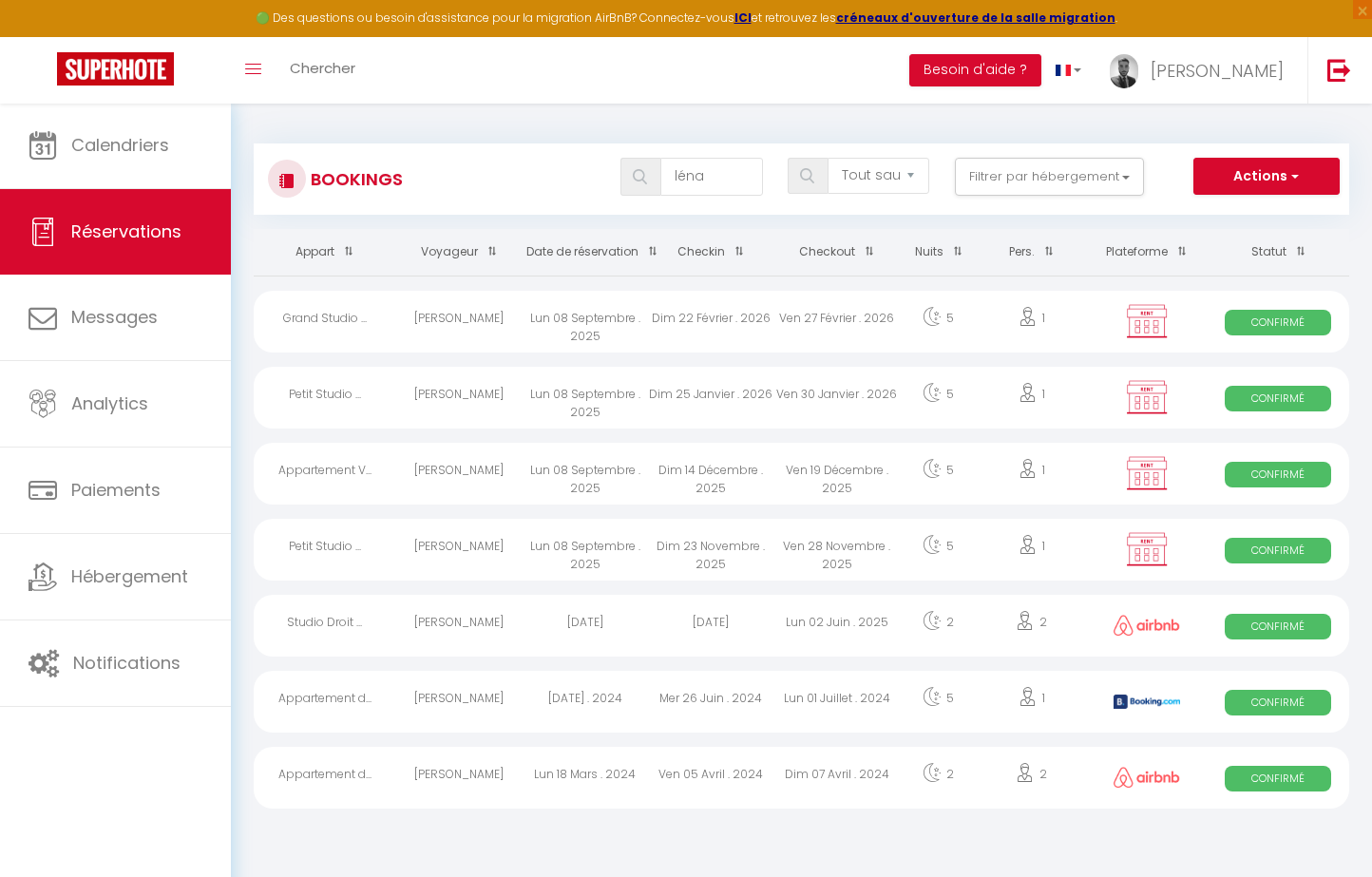
click at [557, 322] on div "Lun 08 Septembre . 2025" at bounding box center [584, 322] width 126 height 62
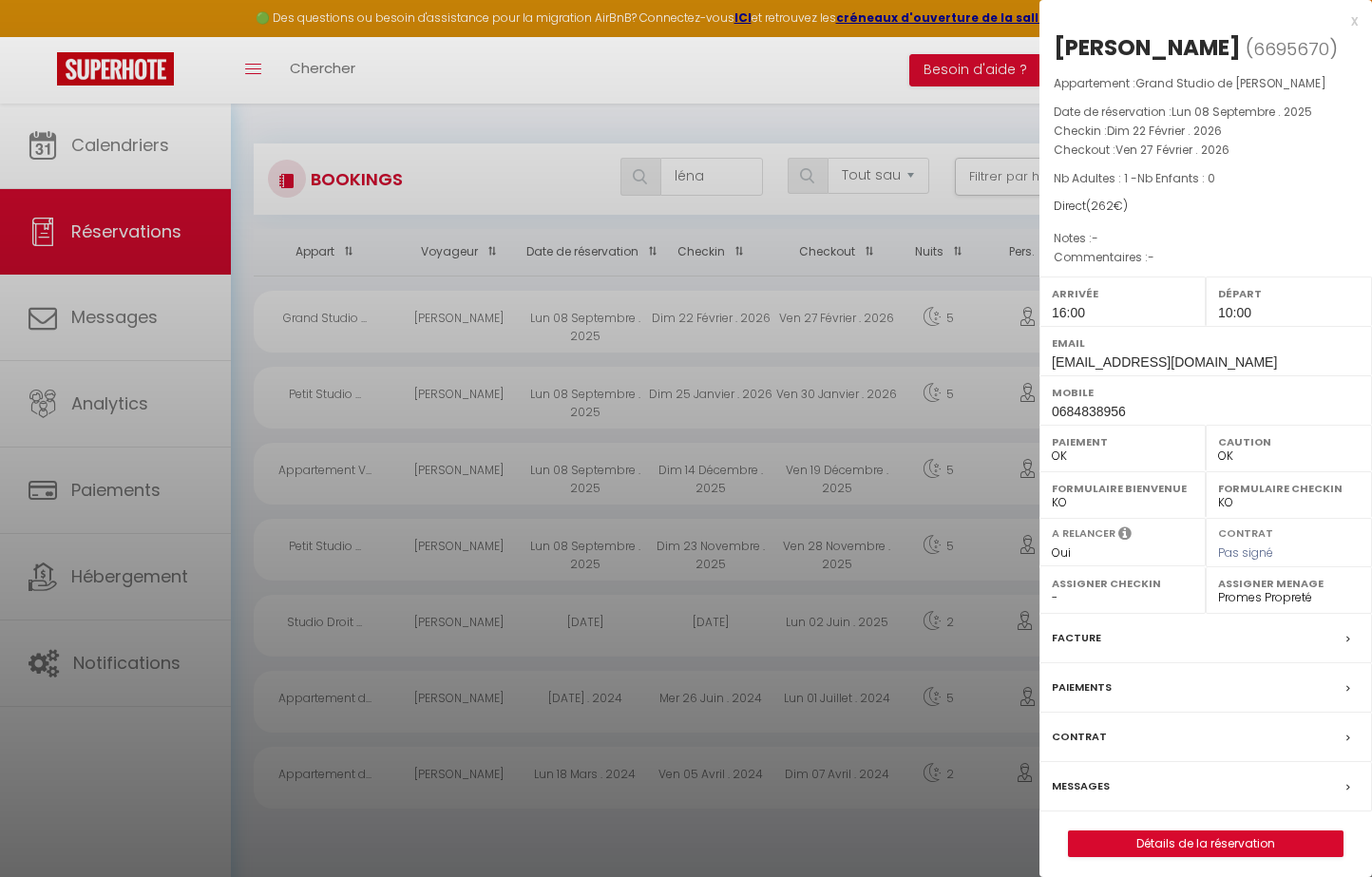
click at [1196, 851] on div "x [PERSON_NAME] ( 6695670 ) Appartement : Grand Studio de [PERSON_NAME] Date de…" at bounding box center [1204, 443] width 332 height 886
click at [1203, 840] on link "Détails de la réservation" at bounding box center [1205, 843] width 273 height 25
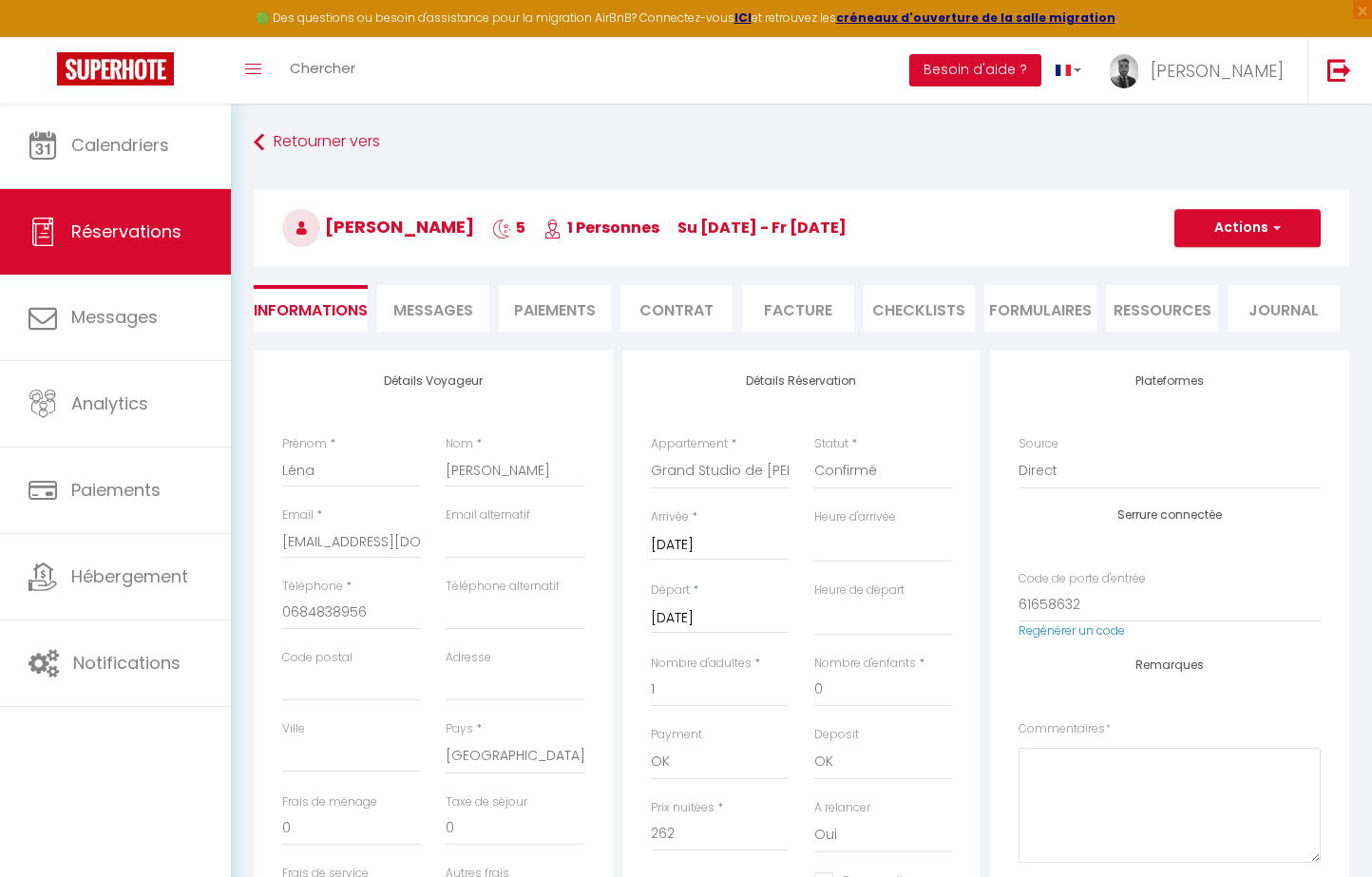
click at [734, 541] on input "[DATE]" at bounding box center [720, 546] width 139 height 25
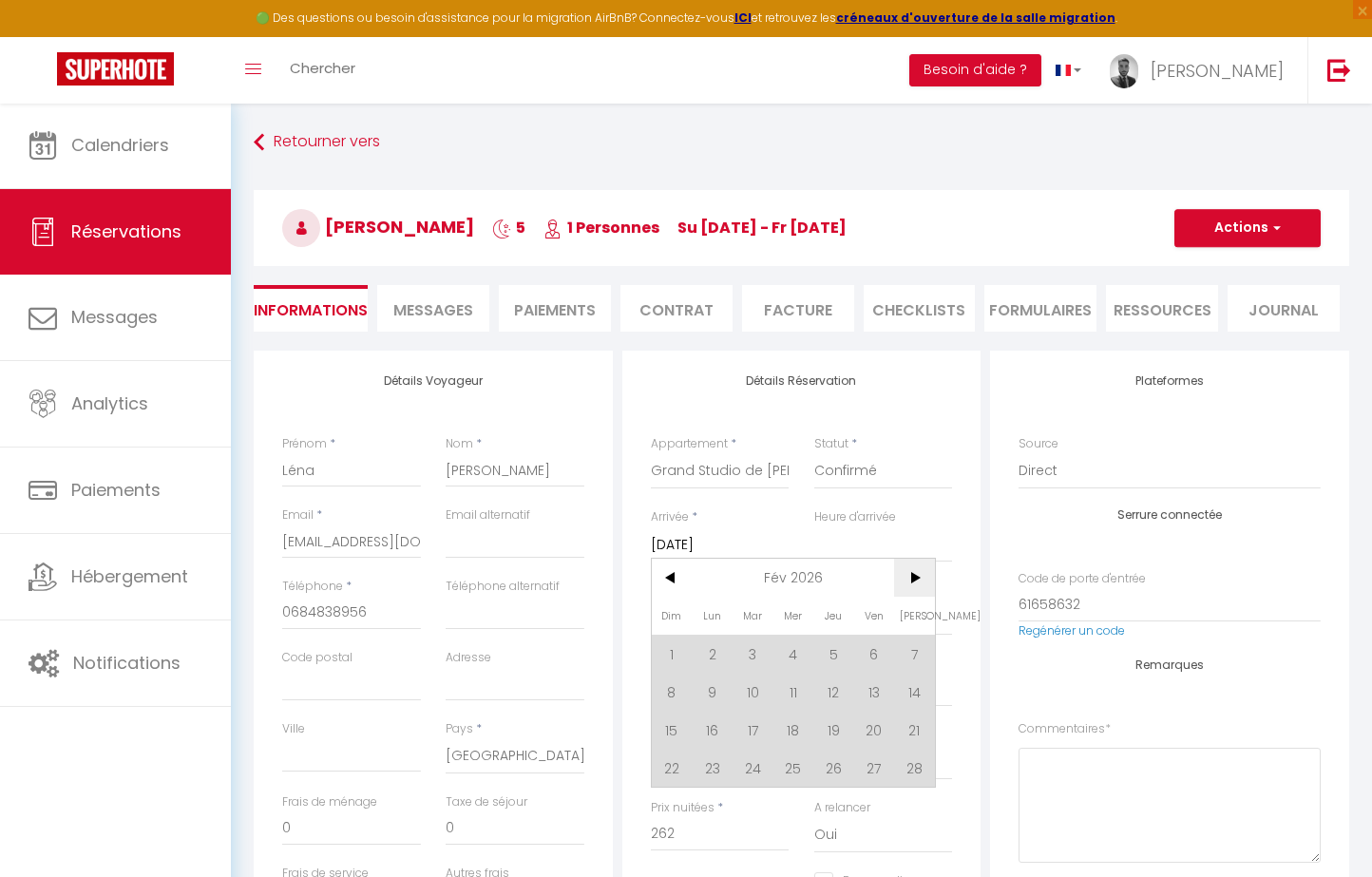
click at [919, 579] on span ">" at bounding box center [914, 577] width 40 height 38
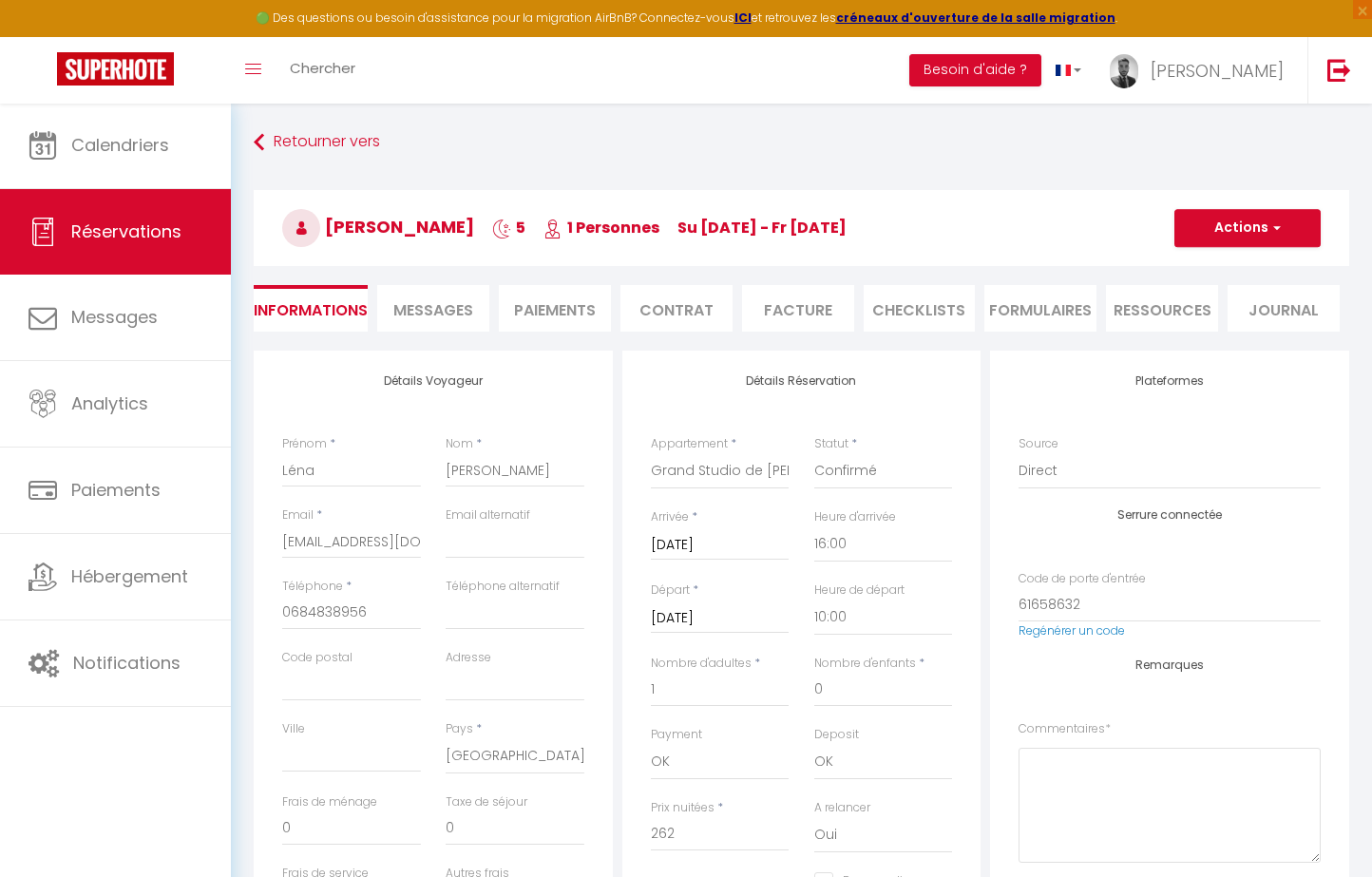
click at [1270, 235] on span "button" at bounding box center [1274, 228] width 12 height 17
click at [1219, 291] on link "Dupliquer" at bounding box center [1229, 295] width 150 height 25
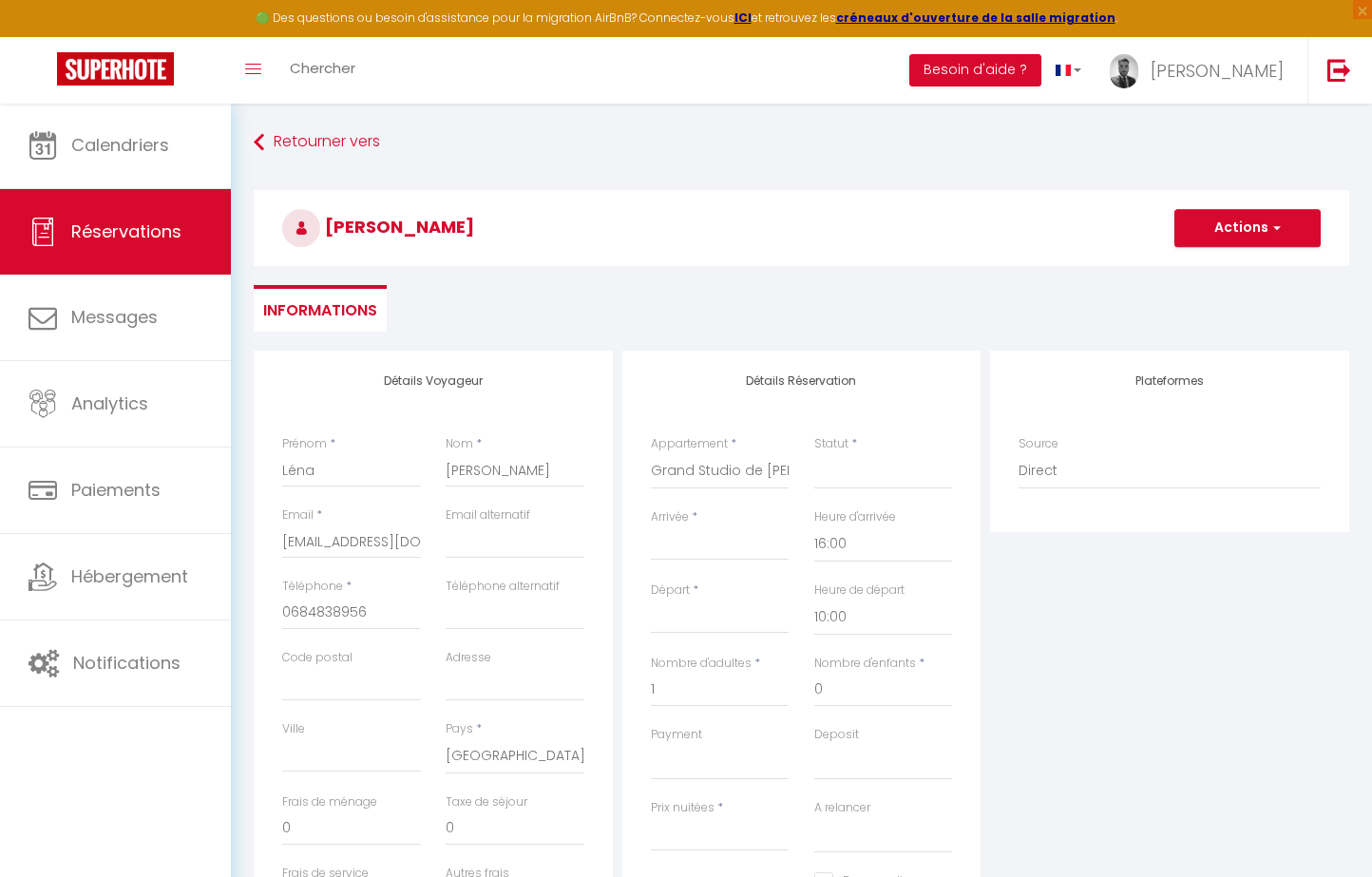
click at [688, 544] on input "Arrivée" at bounding box center [720, 546] width 139 height 25
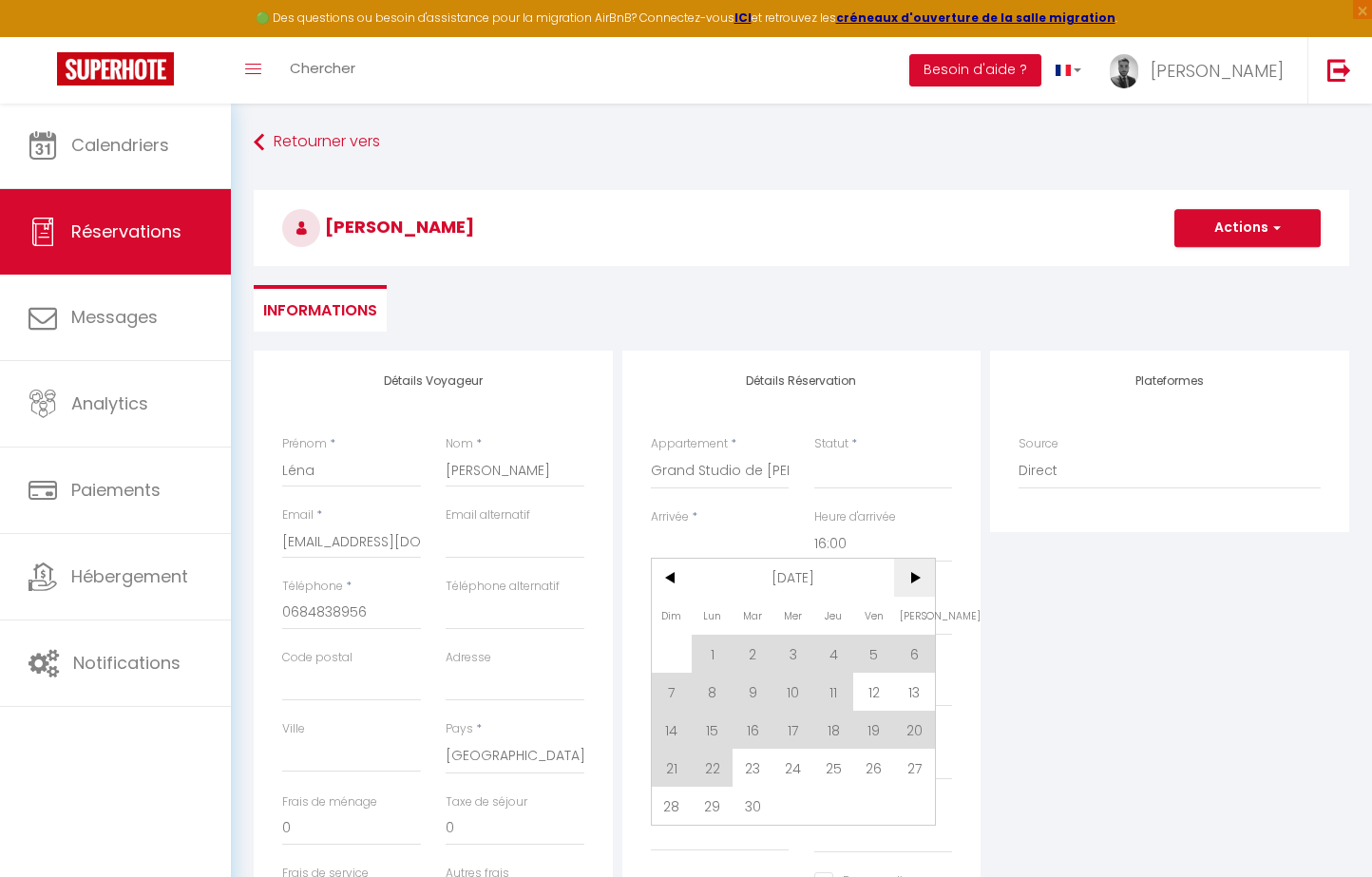
click at [912, 570] on span ">" at bounding box center [914, 577] width 40 height 38
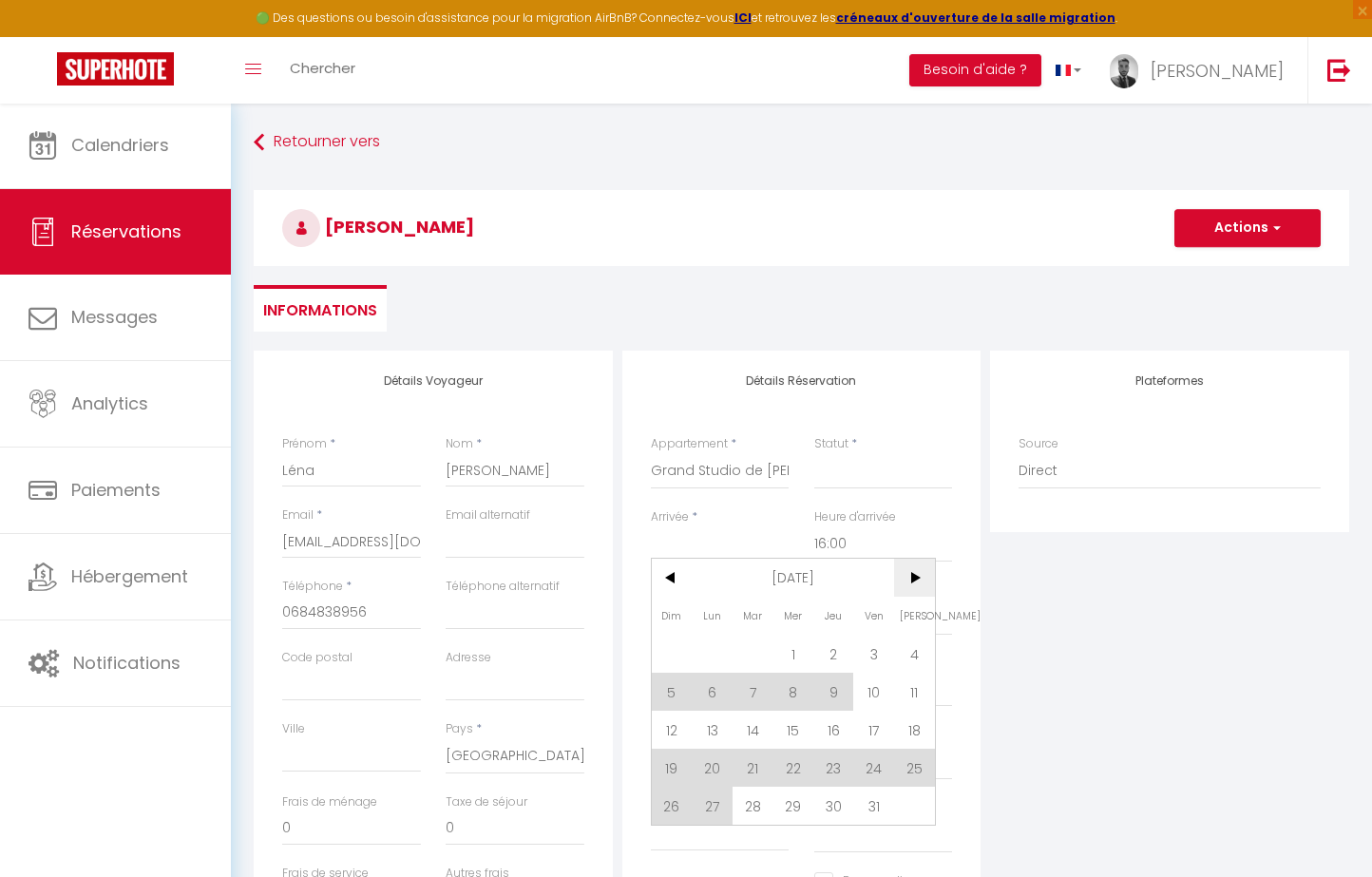
click at [912, 570] on span ">" at bounding box center [914, 577] width 40 height 38
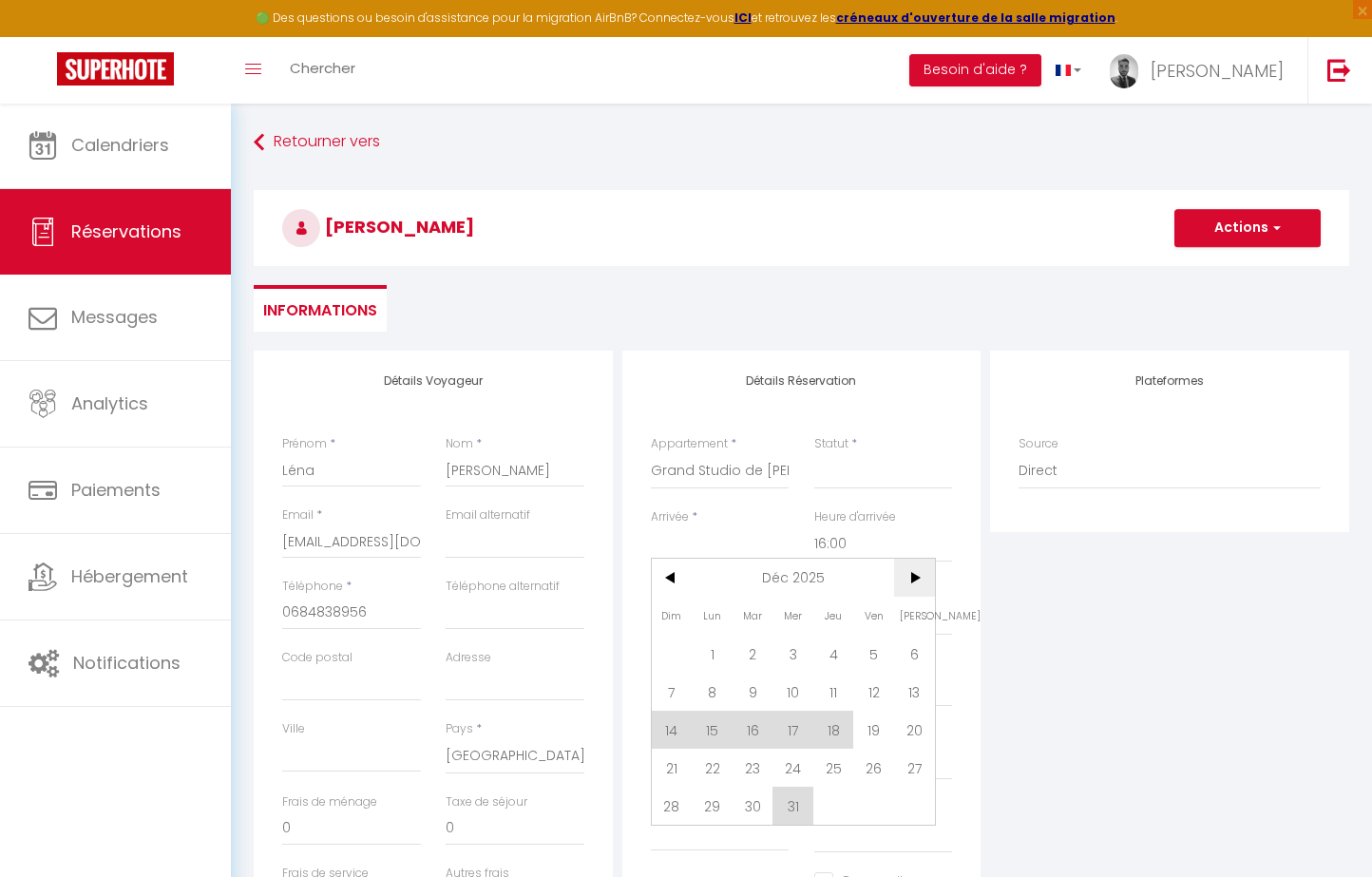
click at [912, 570] on span ">" at bounding box center [914, 577] width 40 height 38
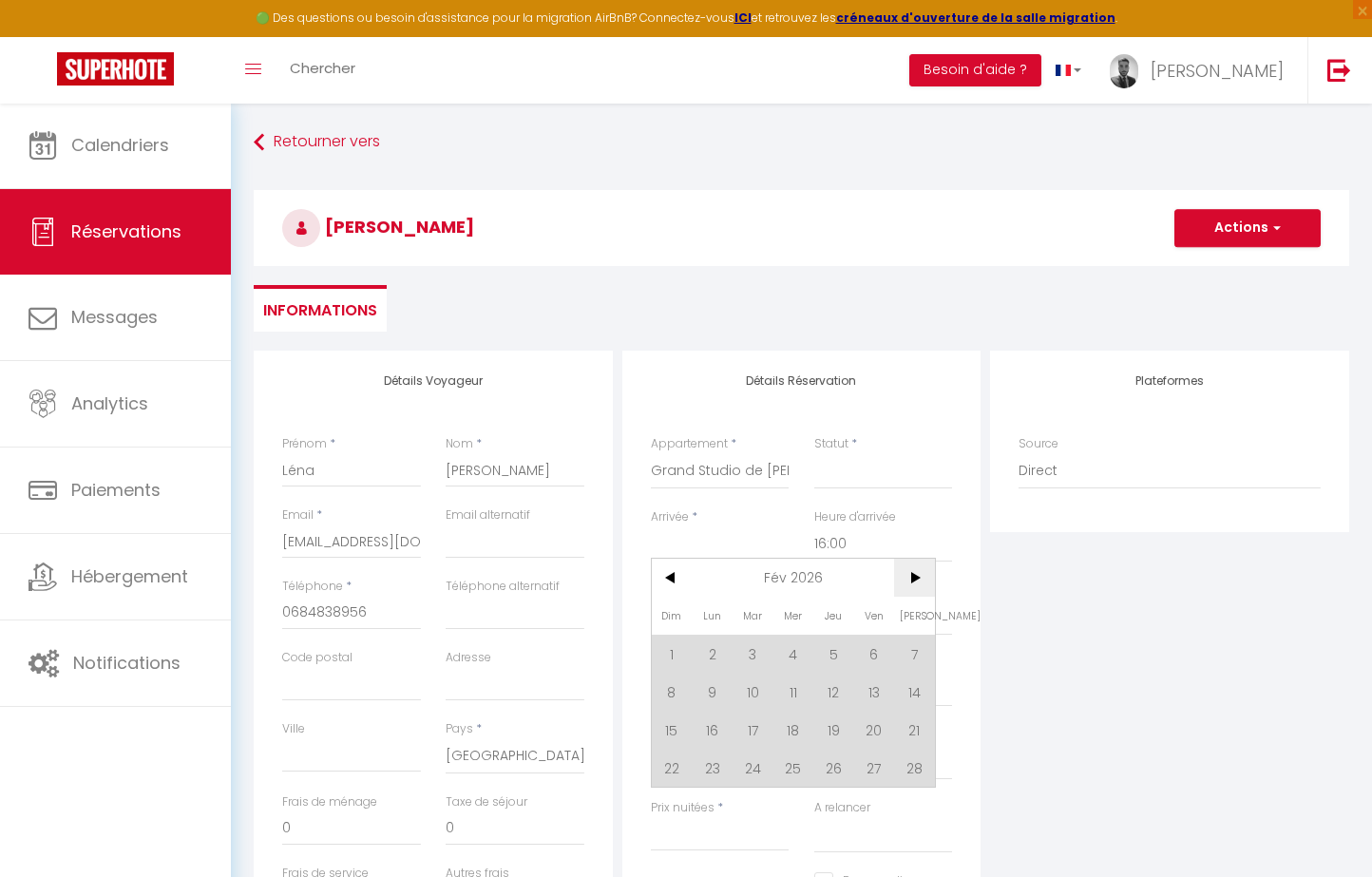
click at [912, 570] on span ">" at bounding box center [914, 577] width 40 height 38
click at [669, 773] on span "22" at bounding box center [672, 766] width 40 height 38
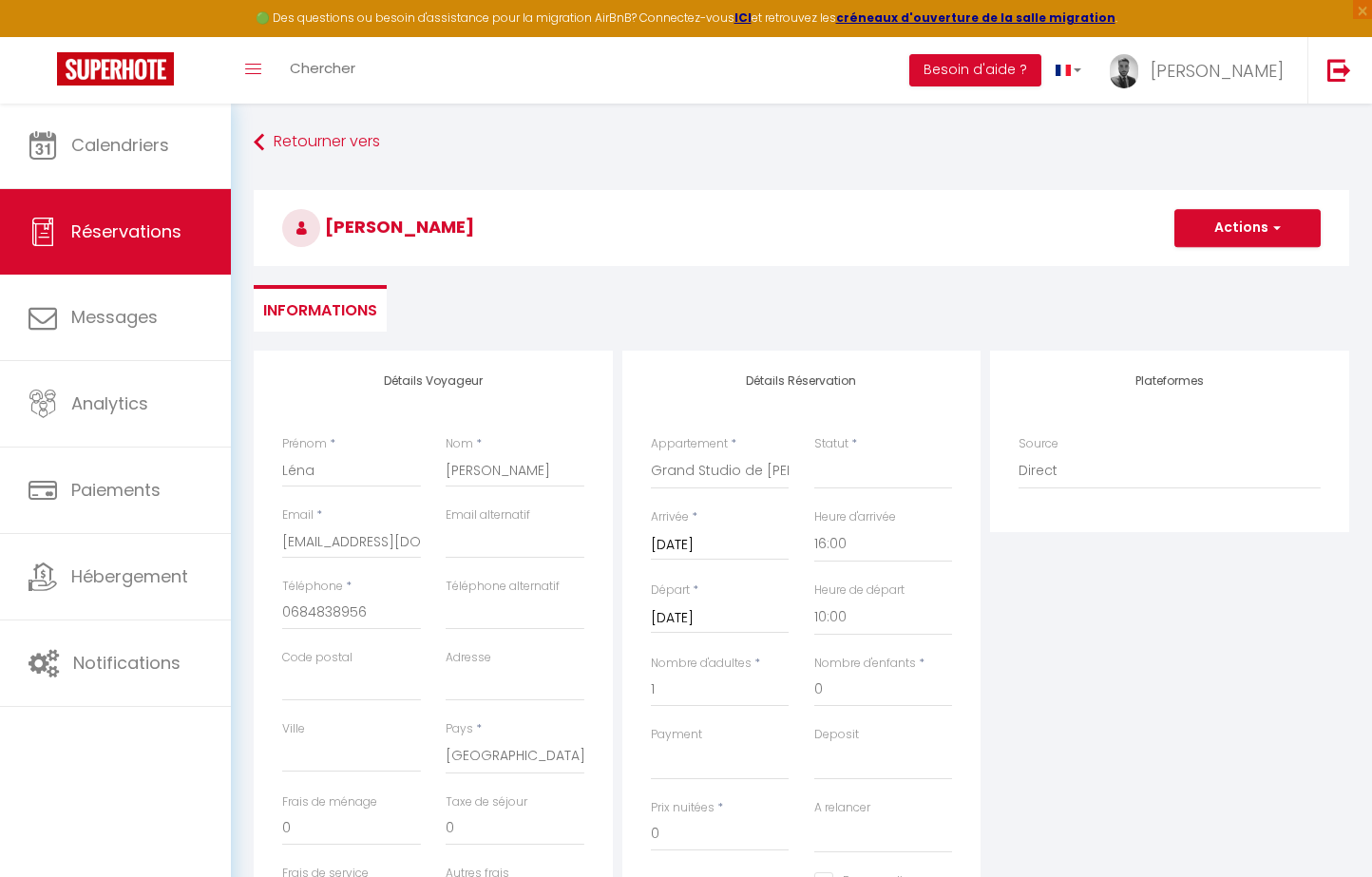
click at [730, 622] on input "[DATE]" at bounding box center [720, 618] width 139 height 25
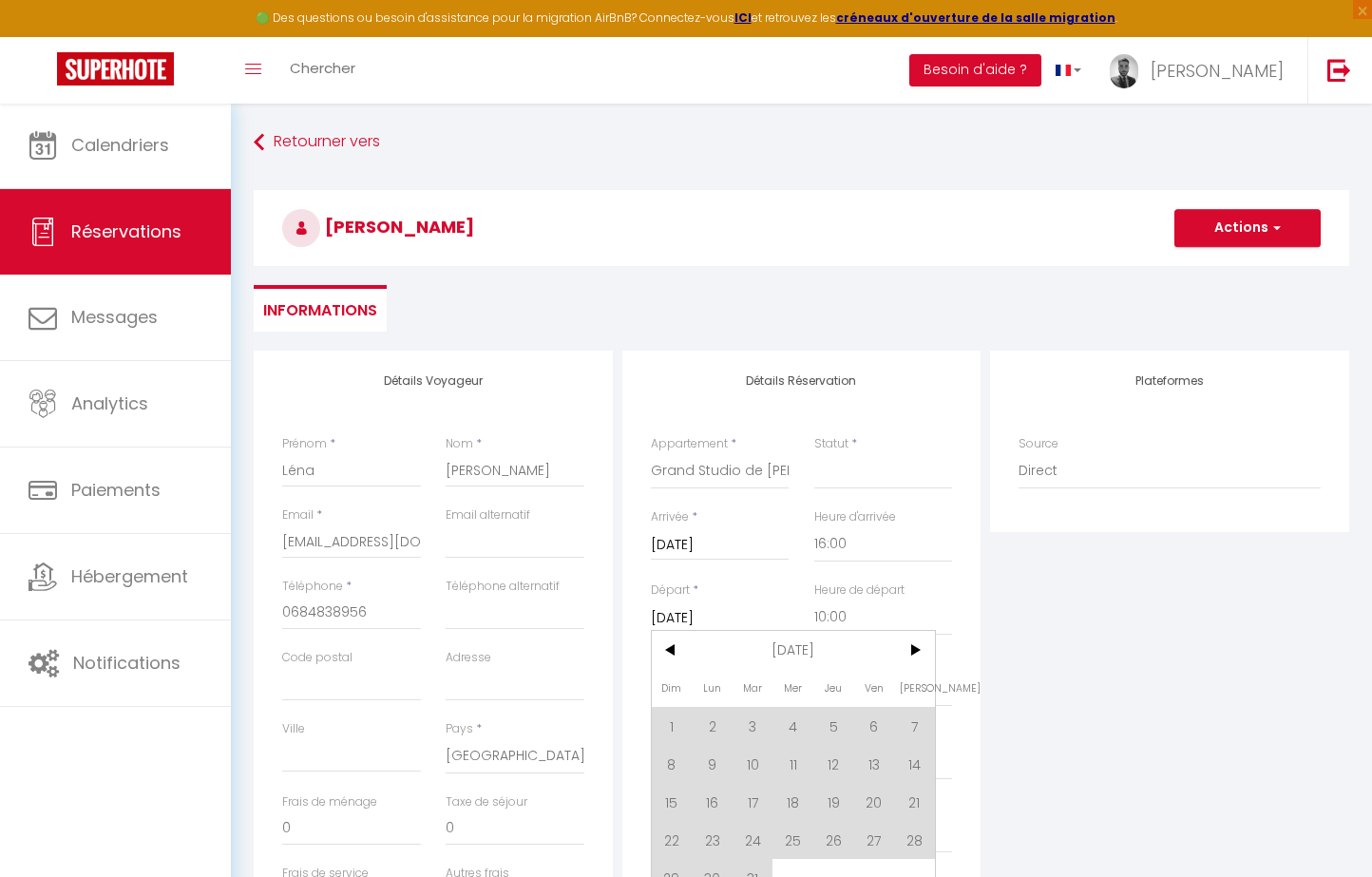
drag, startPoint x: 884, startPoint y: 833, endPoint x: 1045, endPoint y: 758, distance: 177.6
click at [884, 833] on span "27" at bounding box center [873, 838] width 40 height 38
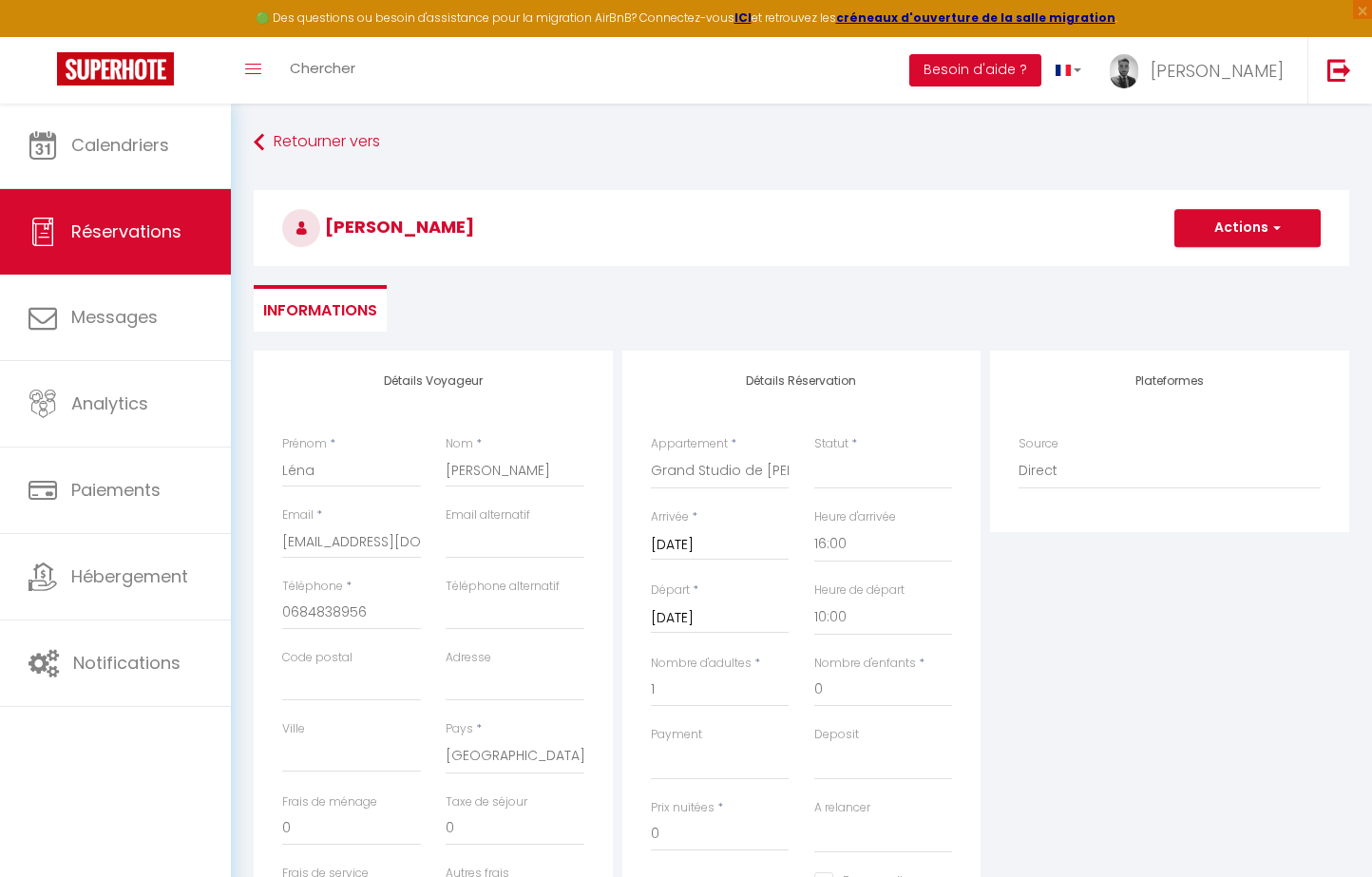
click at [1045, 758] on div "Plateformes Source Direct [DOMAIN_NAME] [DOMAIN_NAME] Chalet montagne Expedia G…" at bounding box center [1169, 689] width 369 height 679
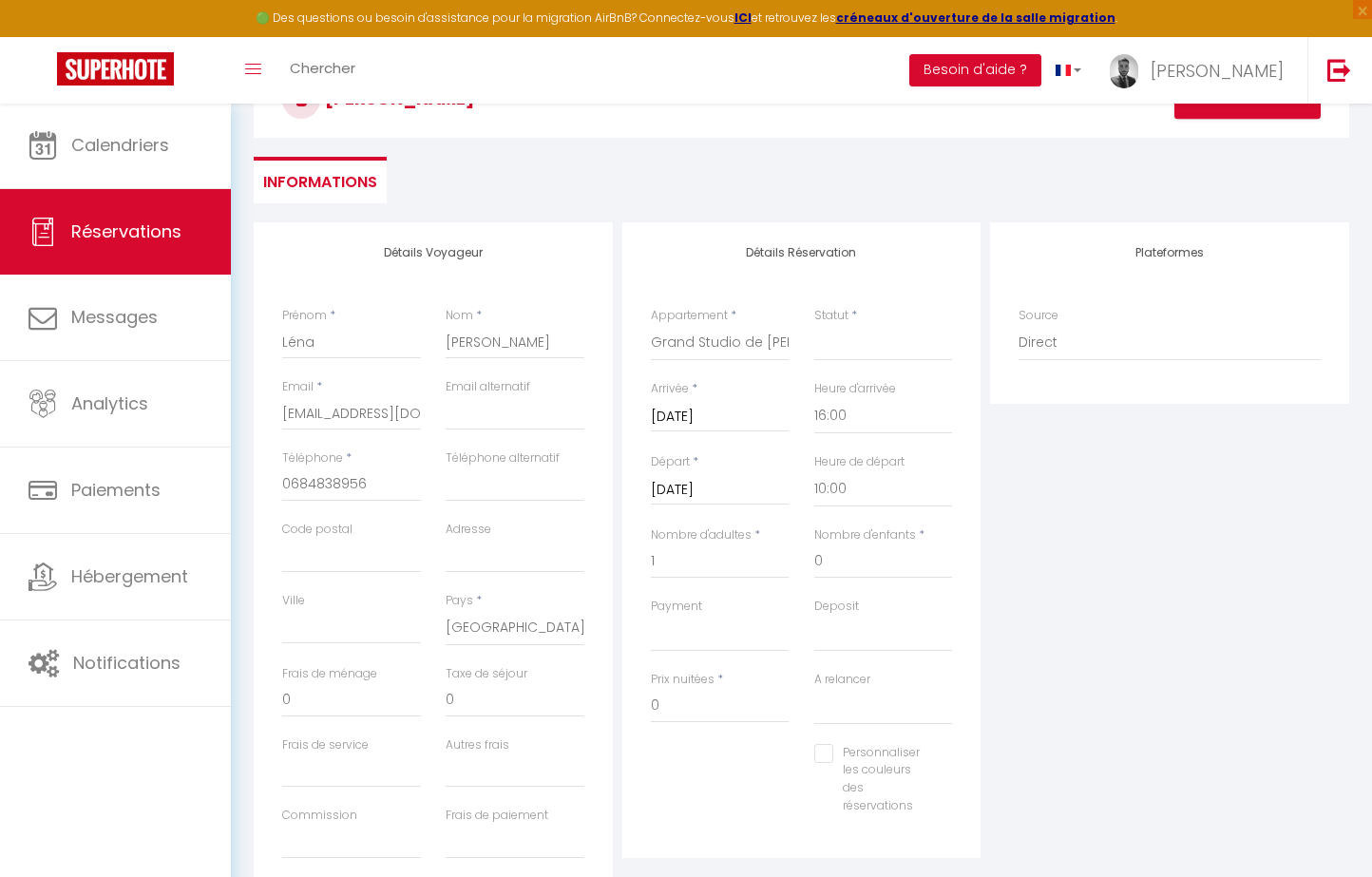
scroll to position [160, 0]
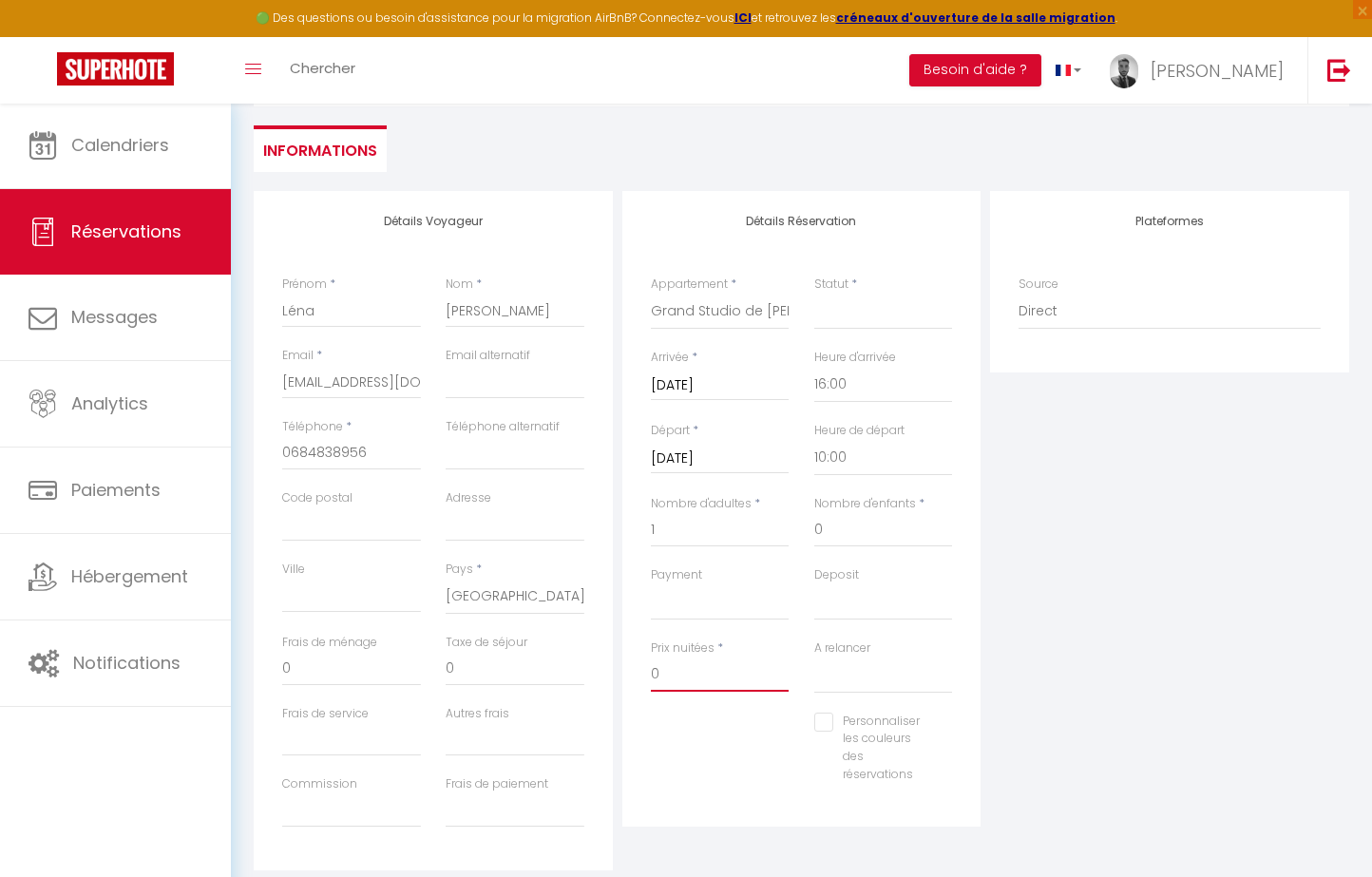
drag, startPoint x: 713, startPoint y: 679, endPoint x: 545, endPoint y: 679, distance: 168.0
click at [545, 679] on div "Détails Voyageur Prénom * Léna Nom * [PERSON_NAME] Email * [EMAIL_ADDRESS][DOMA…" at bounding box center [801, 529] width 1104 height 679
click at [702, 624] on div "Payment OK KO" at bounding box center [720, 603] width 164 height 73
drag, startPoint x: 714, startPoint y: 595, endPoint x: 844, endPoint y: 601, distance: 130.1
click at [844, 601] on div "Payment OK KO Deposit OK KO" at bounding box center [801, 603] width 326 height 73
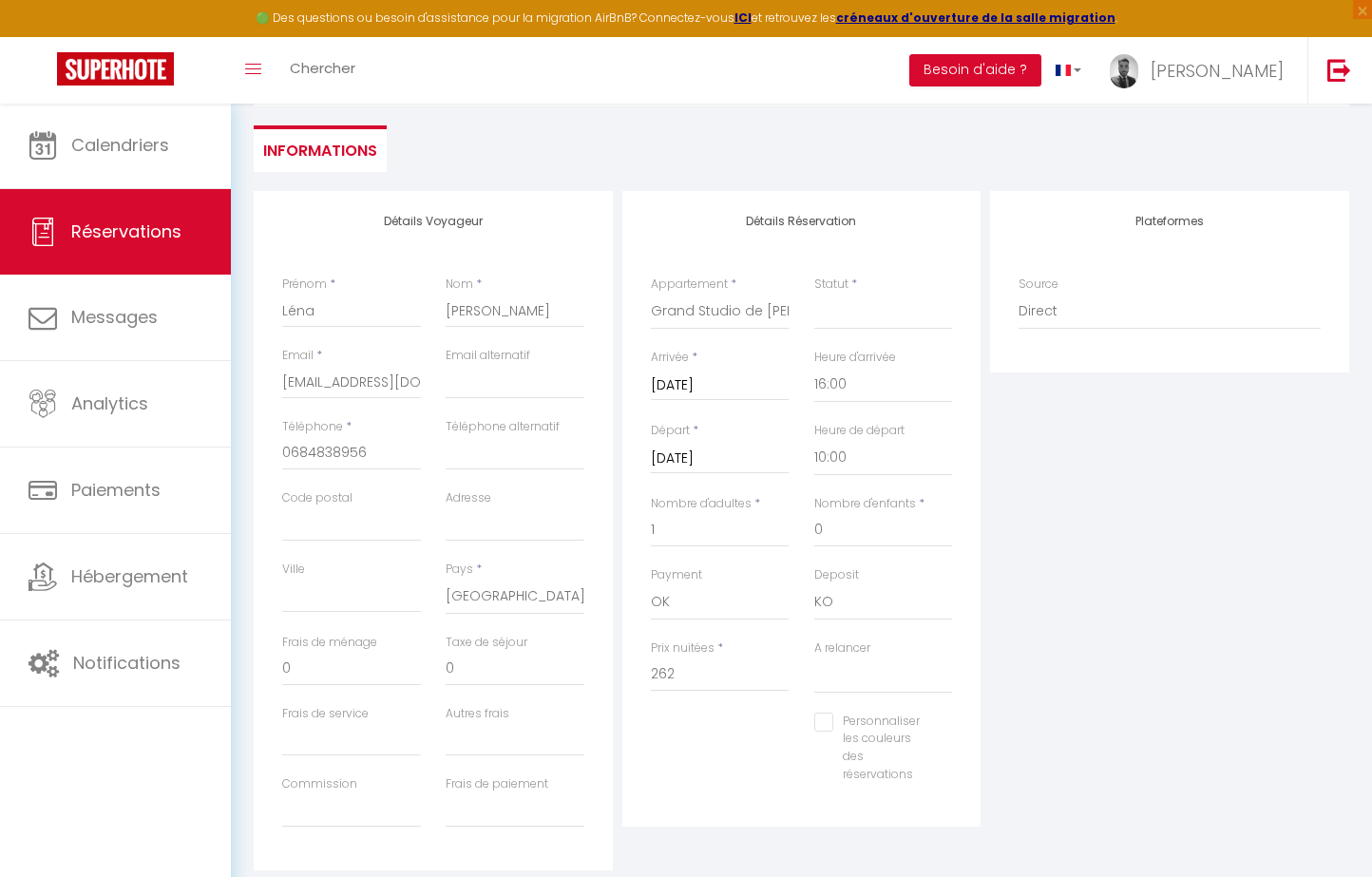
click at [1080, 631] on div "Plateformes Source Direct [DOMAIN_NAME] [DOMAIN_NAME] Chalet montagne Expedia G…" at bounding box center [1169, 529] width 369 height 679
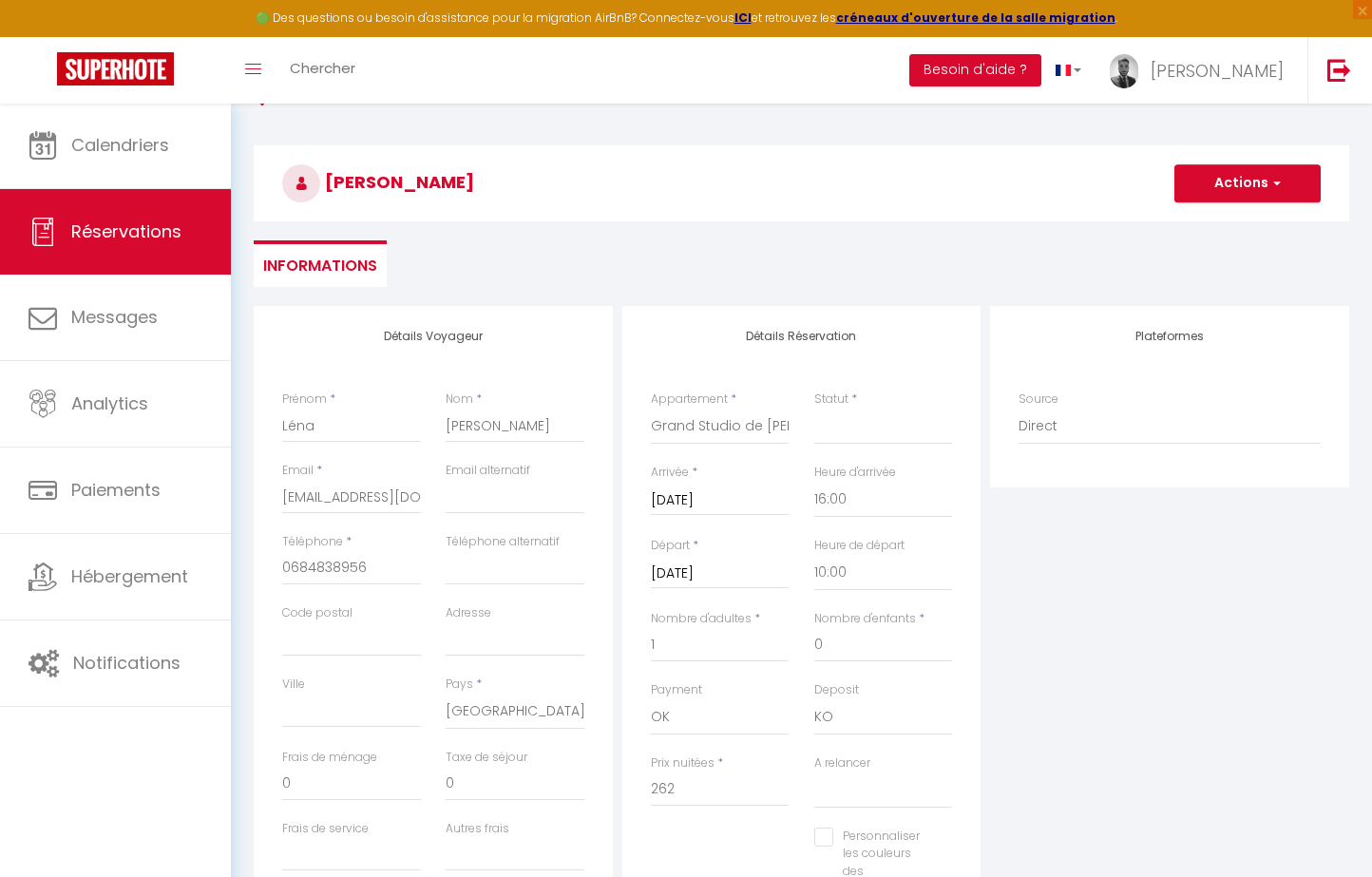
scroll to position [18, 0]
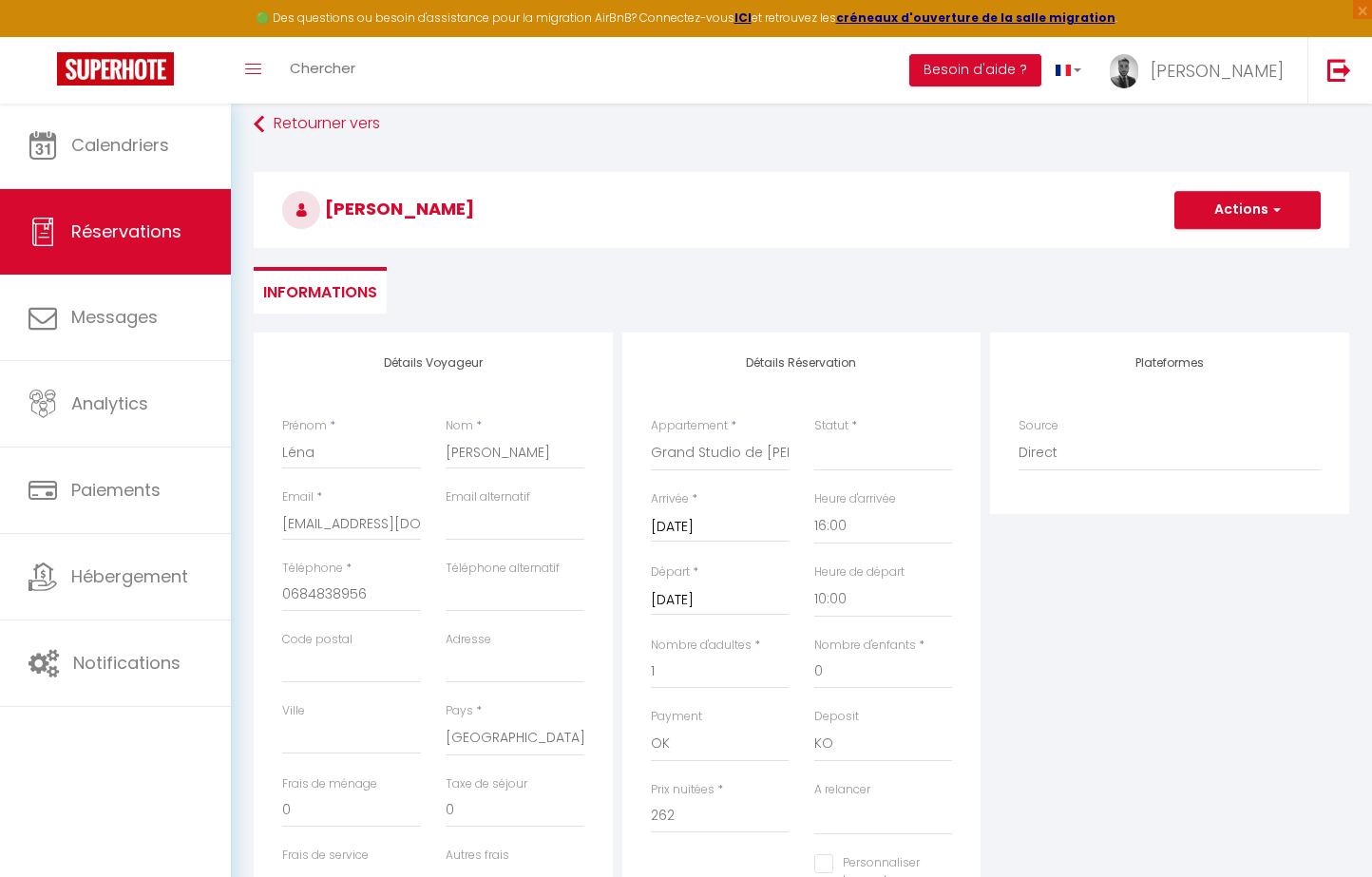
click at [1260, 213] on button "Actions" at bounding box center [1247, 209] width 146 height 38
click at [1226, 255] on link "Enregistrer" at bounding box center [1229, 252] width 150 height 25
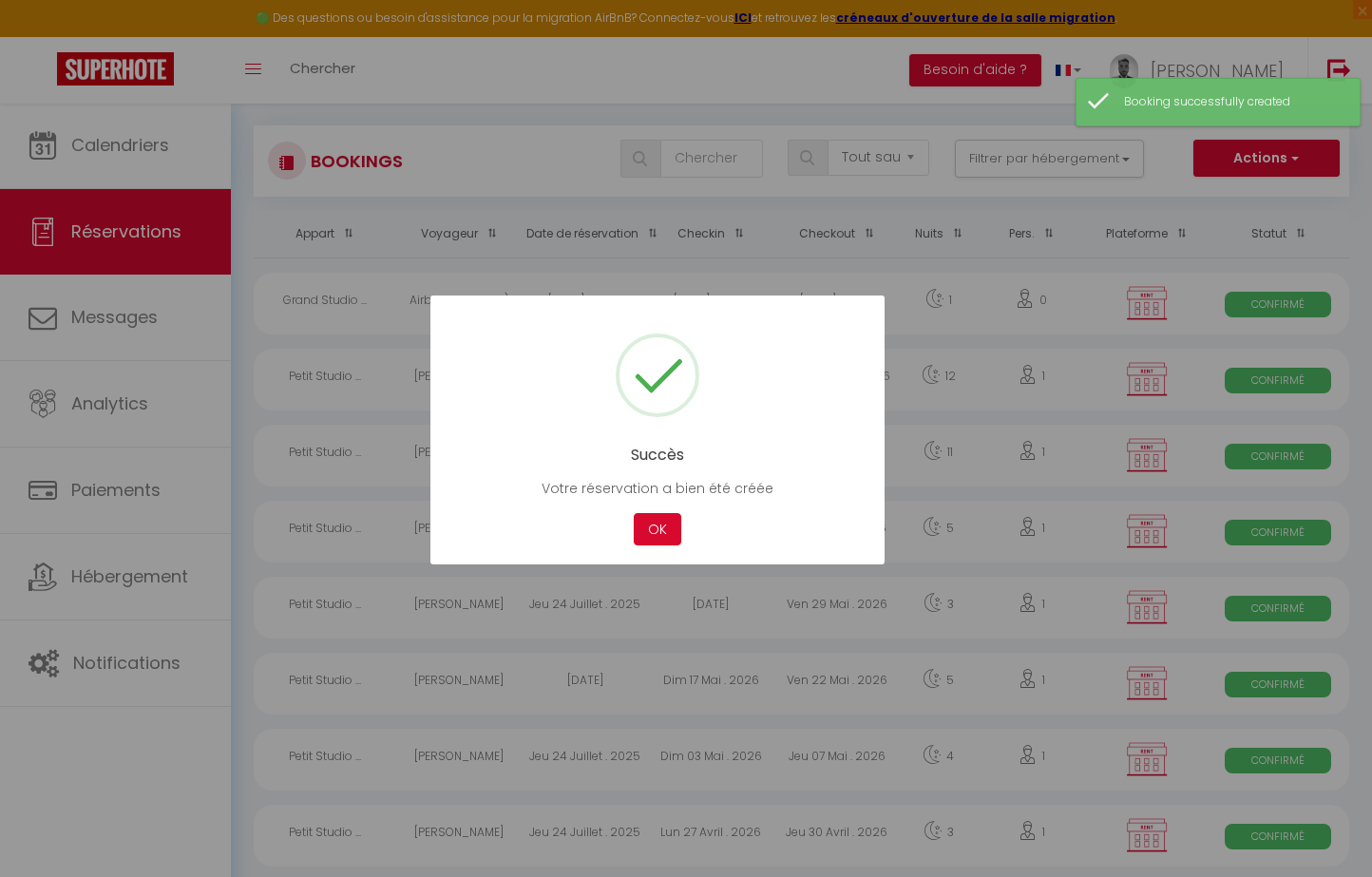
click at [657, 503] on div "Succès Votre réservation a bien été créée Not valid Cancel OK" at bounding box center [658, 430] width 454 height 270
click at [657, 524] on button "OK" at bounding box center [657, 529] width 47 height 34
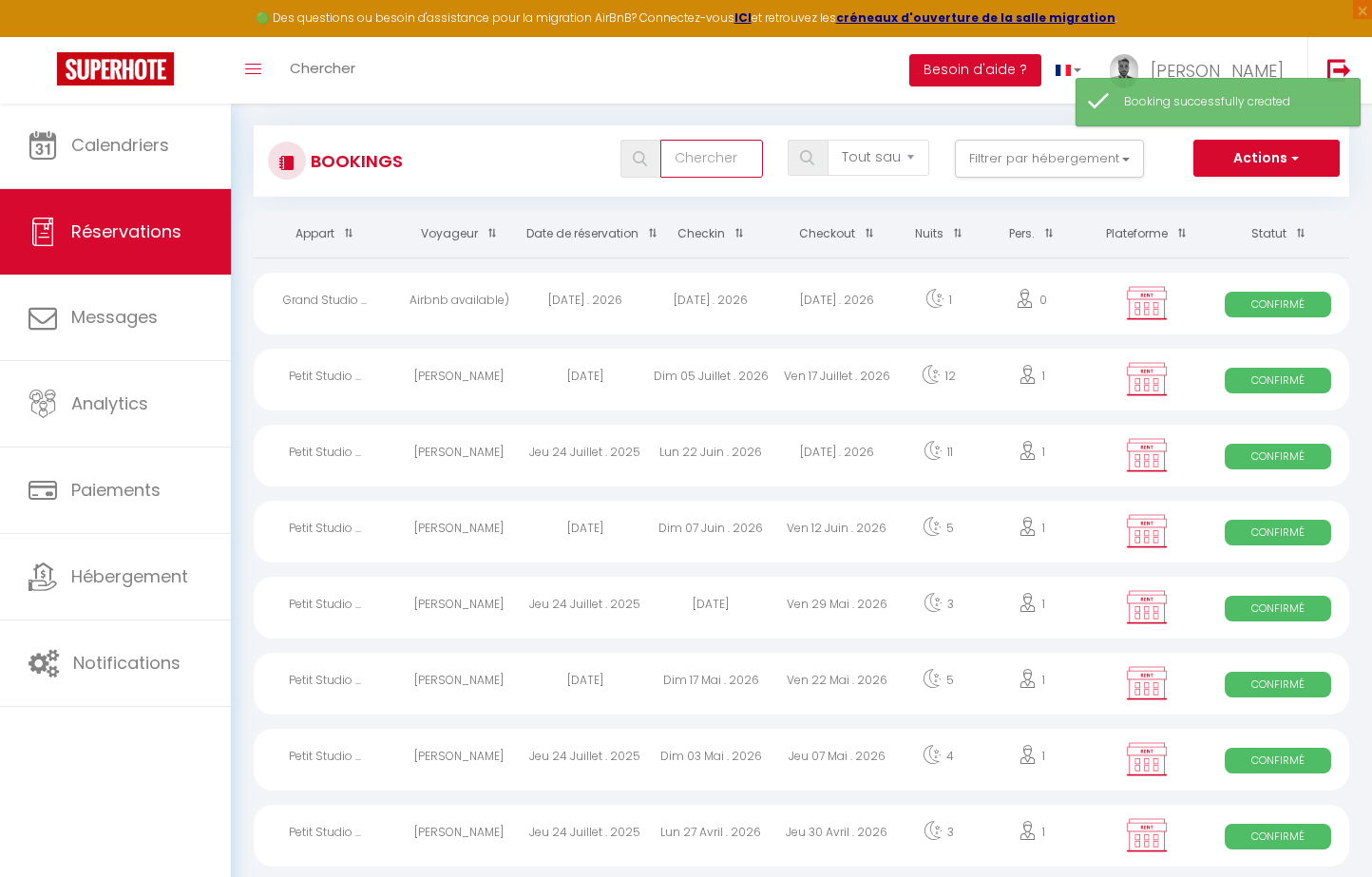
click at [738, 167] on input "text" at bounding box center [712, 158] width 102 height 38
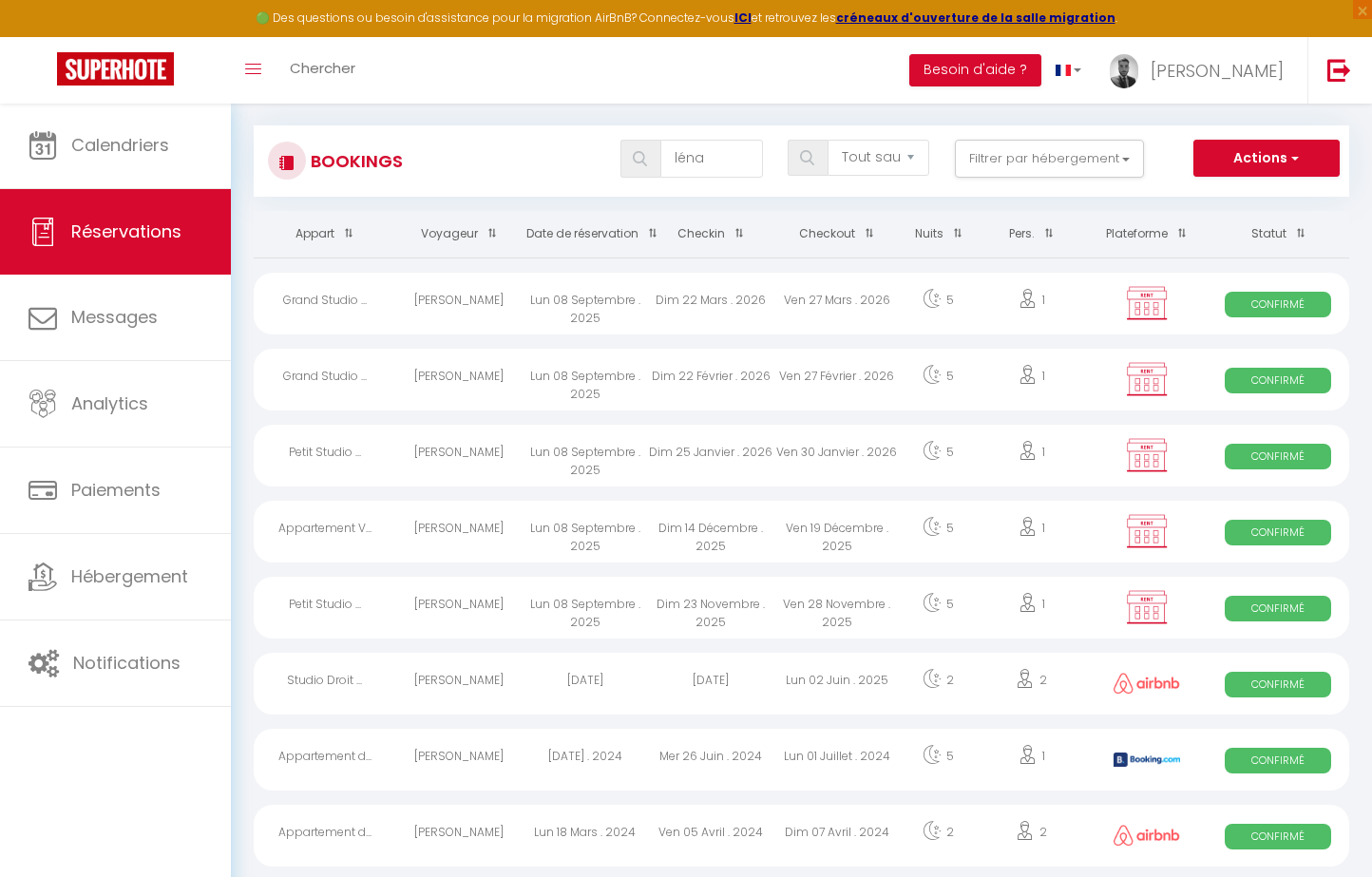
click at [623, 309] on div "Lun 08 Septembre . 2025" at bounding box center [584, 303] width 126 height 62
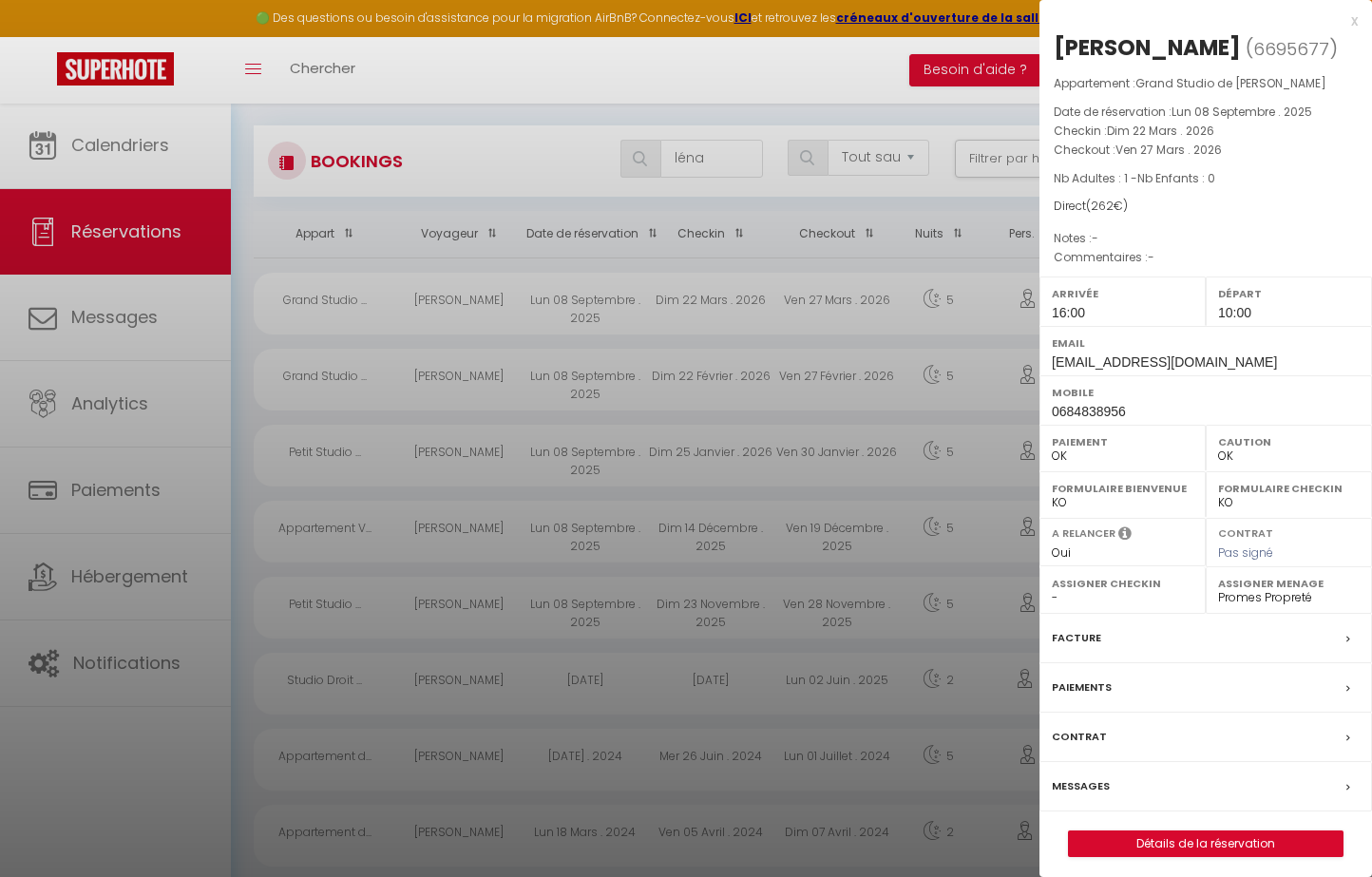
click at [1158, 839] on link "Détails de la réservation" at bounding box center [1205, 843] width 273 height 25
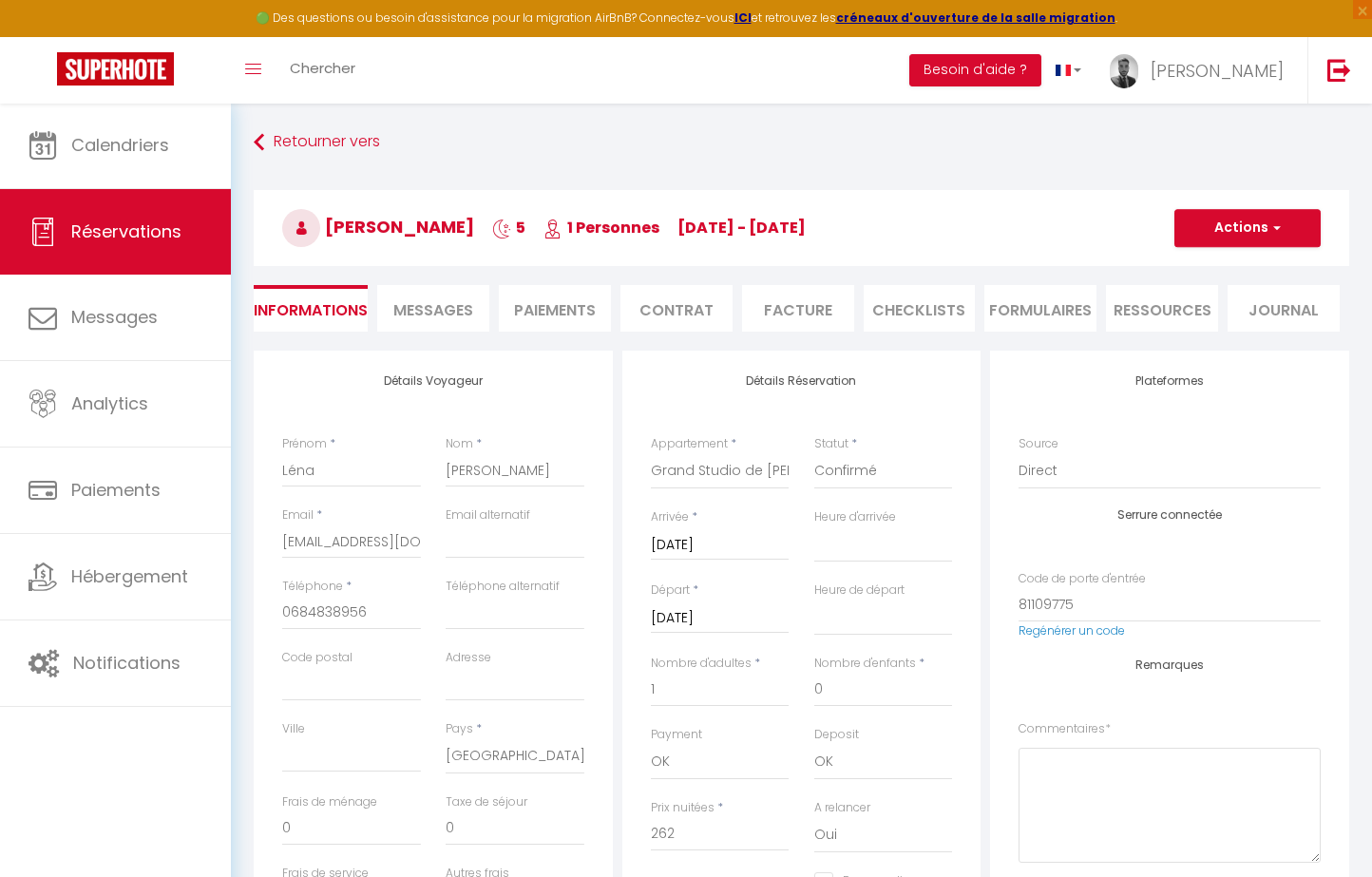
click at [1260, 237] on button "Actions" at bounding box center [1247, 227] width 146 height 38
click at [1219, 292] on link "Dupliquer" at bounding box center [1229, 295] width 150 height 25
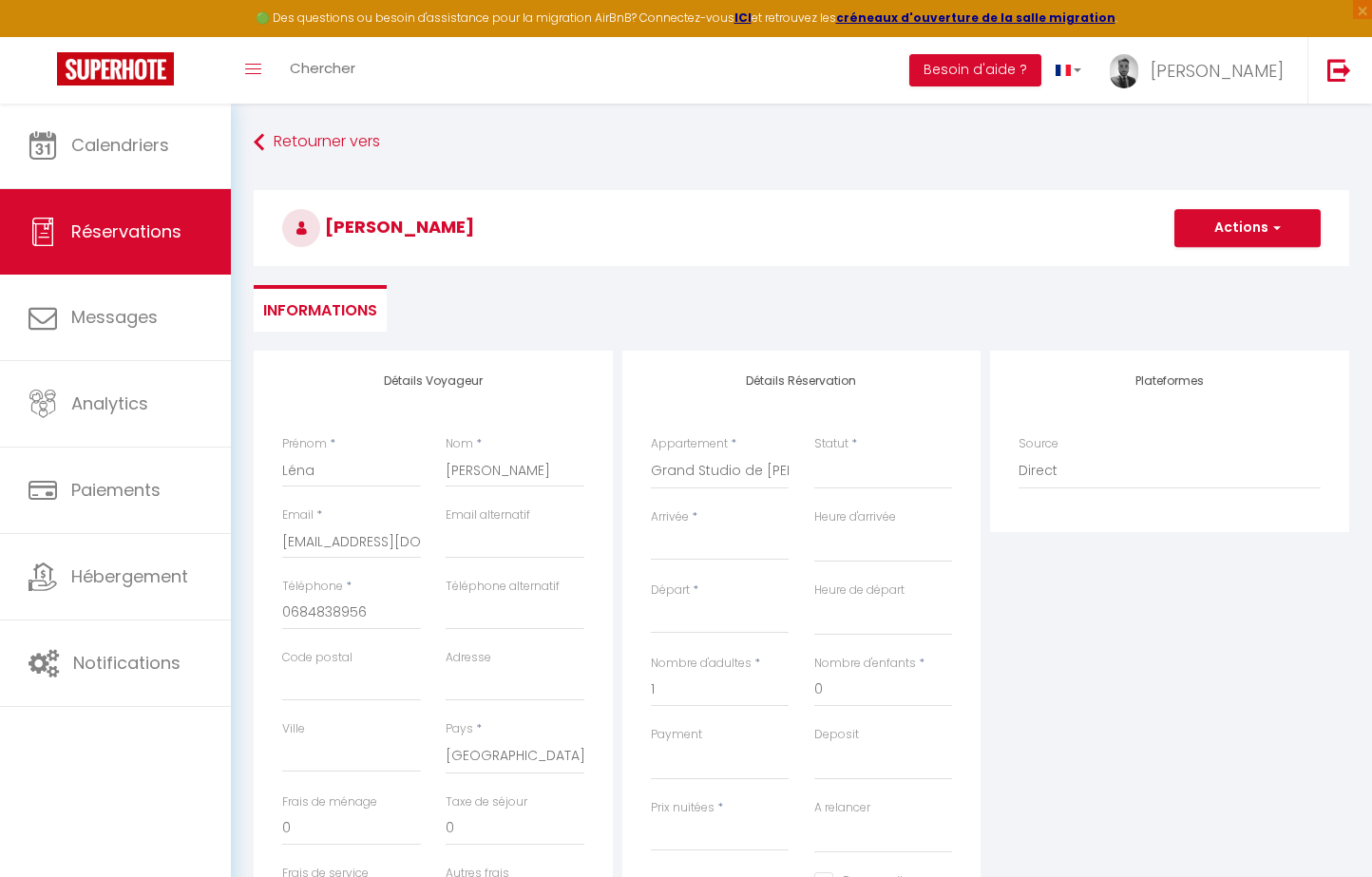
click at [705, 523] on div "Arrivée * < [DATE] > Dim Lun Mar Mer Jeu Ven Sam 1 2 3 4 5 6 7 8 9 10 11 12 13 …" at bounding box center [720, 534] width 139 height 52
click at [705, 531] on div "< [DATE] > Dim Lun Mar Mer Jeu Ven Sam 1 2 3 4 5 6 7 8 9 10 11 12 13 14 15 16 1…" at bounding box center [720, 544] width 139 height 35
click at [706, 536] on input "Arrivée" at bounding box center [720, 546] width 139 height 25
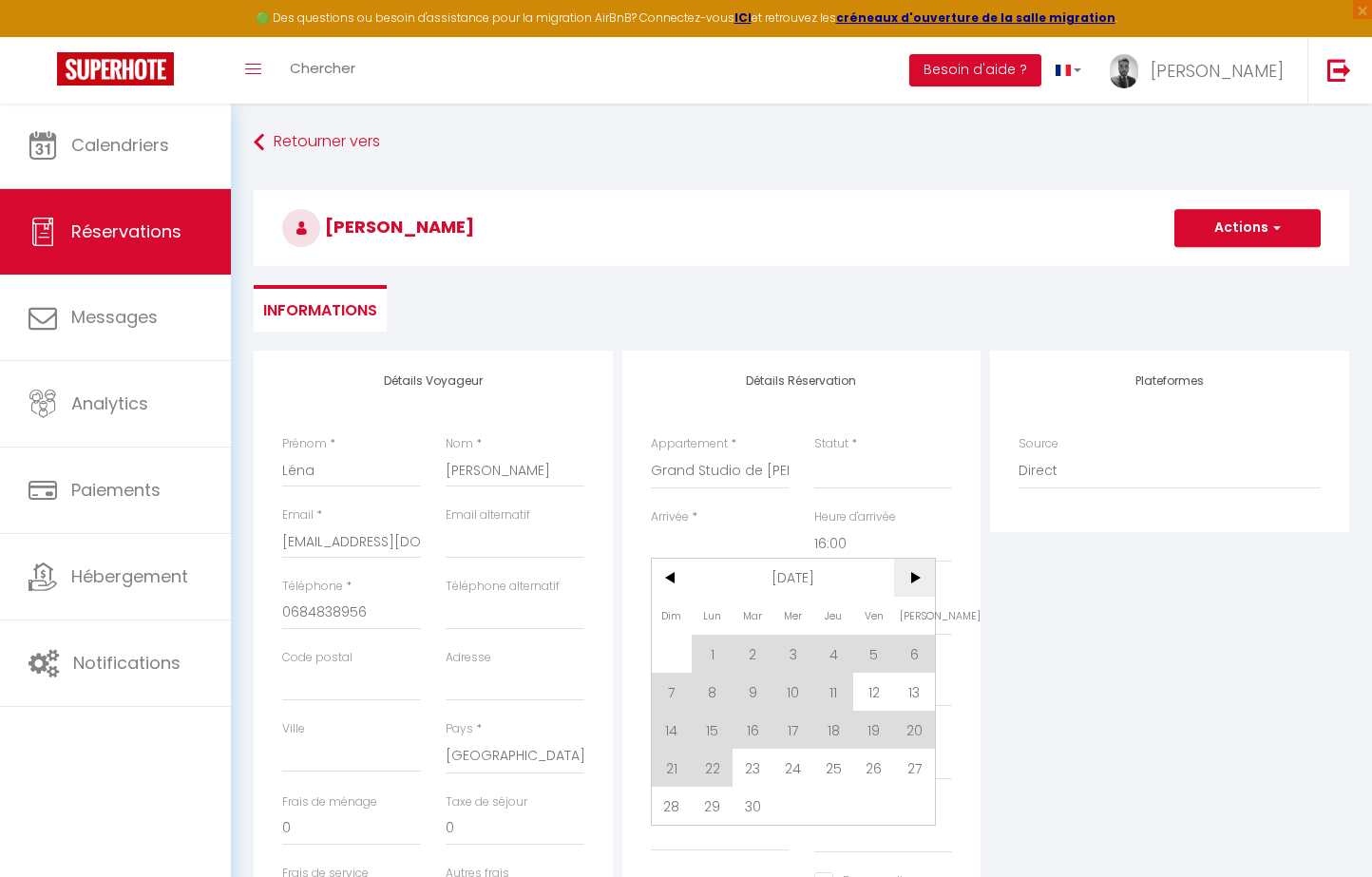
click at [908, 580] on span ">" at bounding box center [914, 577] width 40 height 38
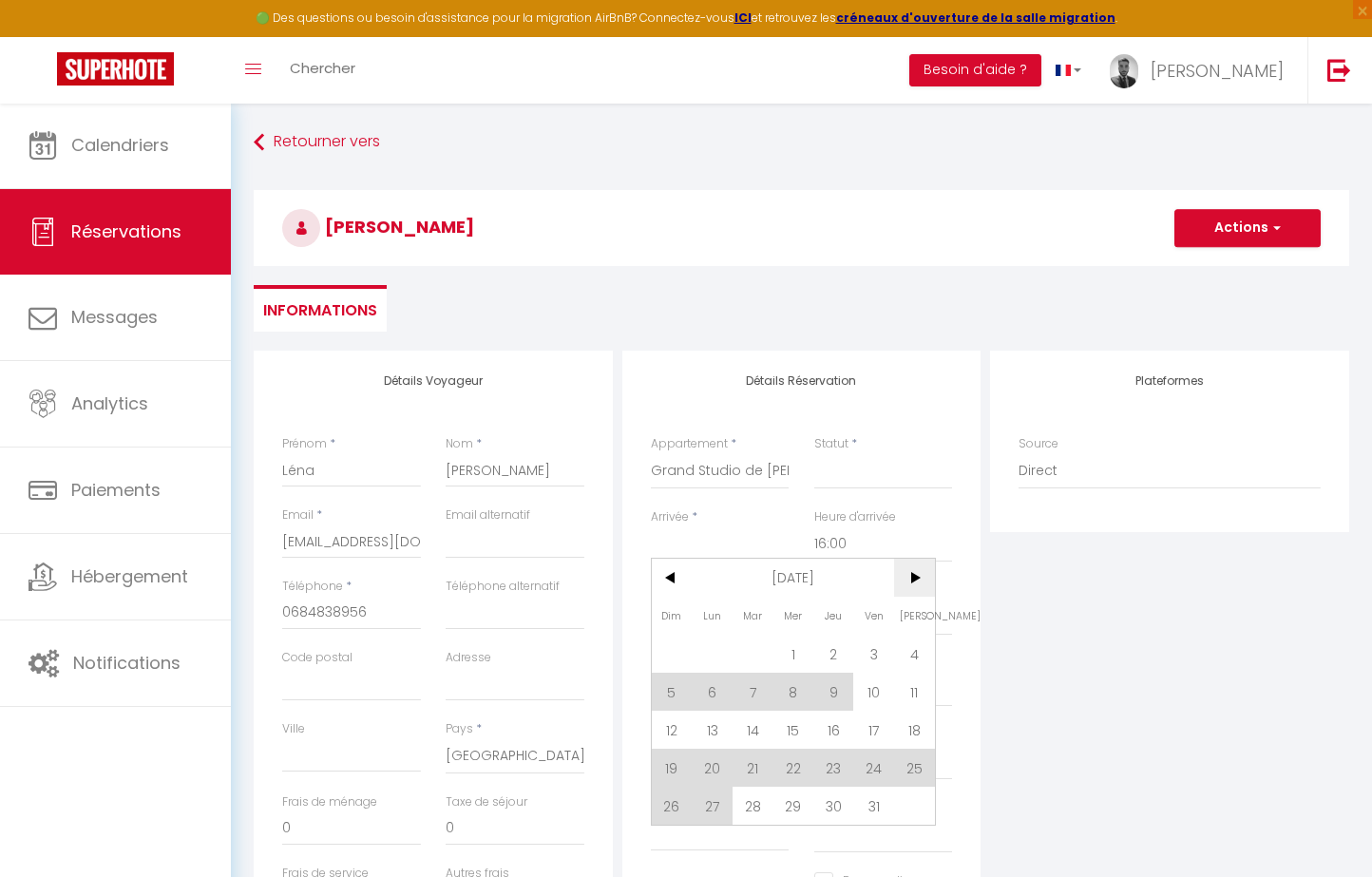
click at [908, 580] on span ">" at bounding box center [914, 577] width 40 height 38
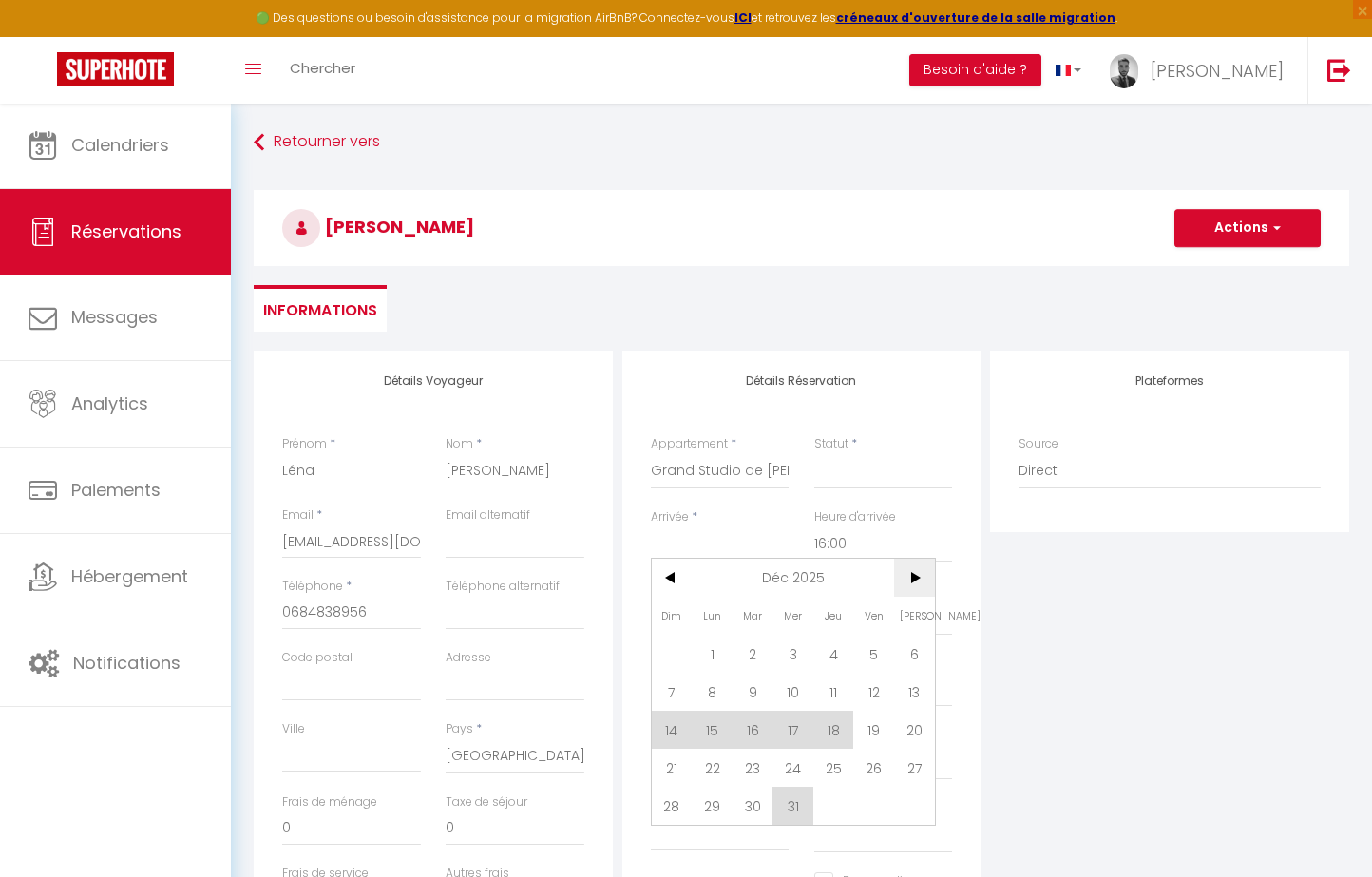
click at [908, 580] on span ">" at bounding box center [914, 577] width 40 height 38
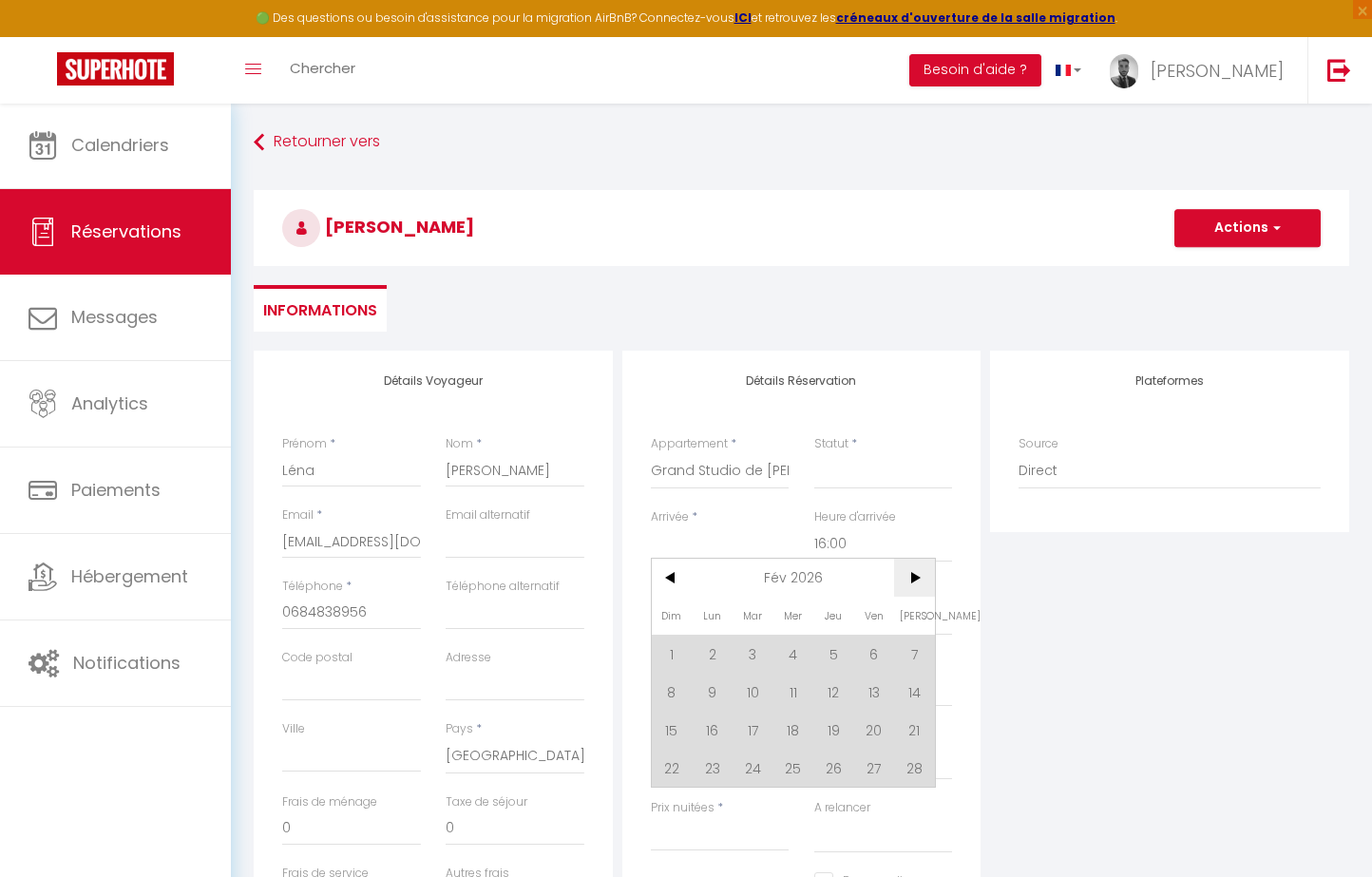
click at [908, 580] on span ">" at bounding box center [914, 577] width 40 height 38
click at [679, 771] on span "19" at bounding box center [672, 766] width 40 height 38
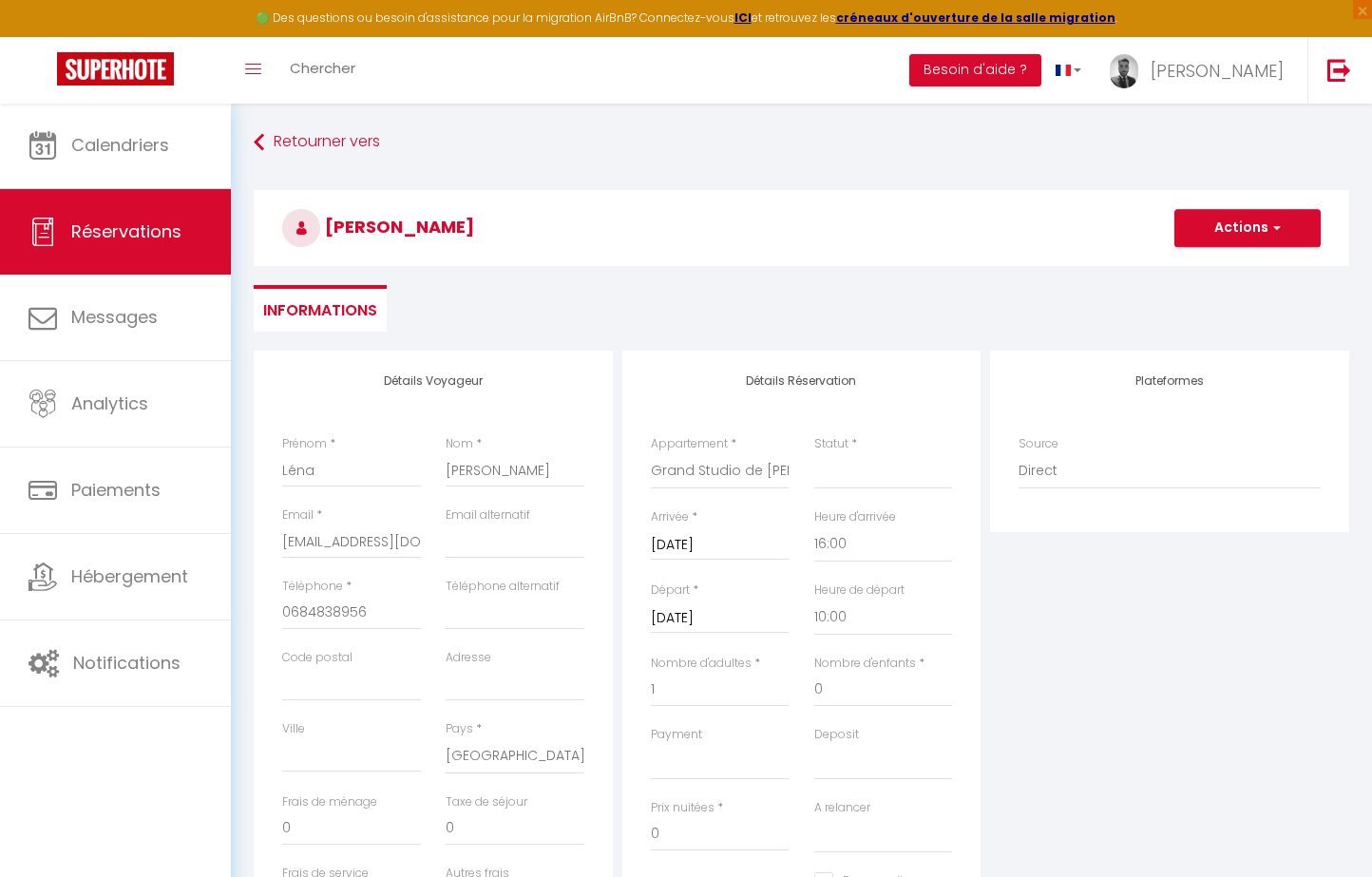
click at [738, 600] on div "[DATE] < [DATE] > Dim Lun Mar Mer Jeu Ven Sam 1 2 3 4 5 6 7 8 9 10 11 12 13 14 …" at bounding box center [720, 617] width 139 height 35
click at [736, 606] on input "[DATE]" at bounding box center [720, 618] width 139 height 25
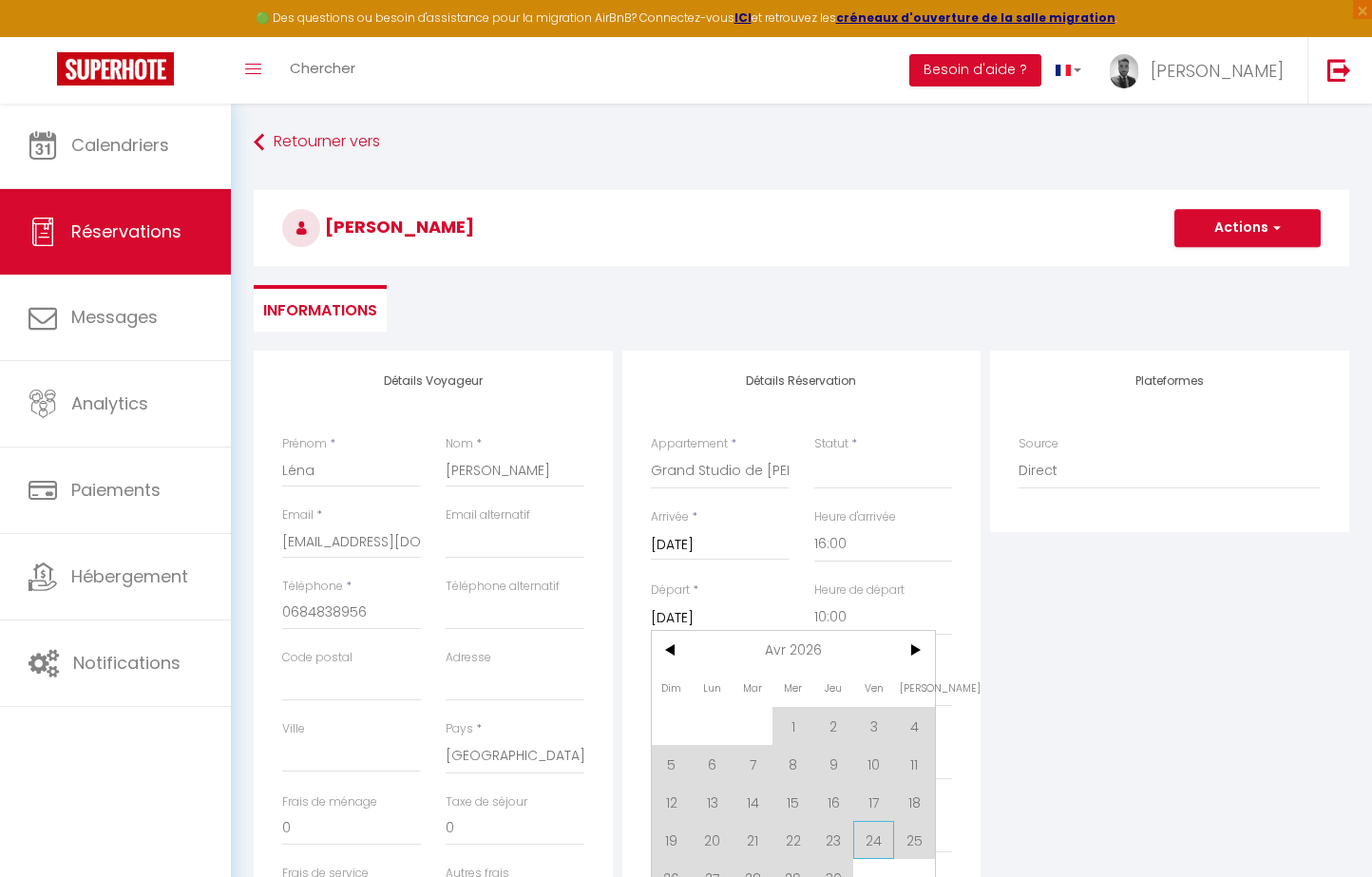
click at [867, 831] on span "24" at bounding box center [873, 838] width 40 height 38
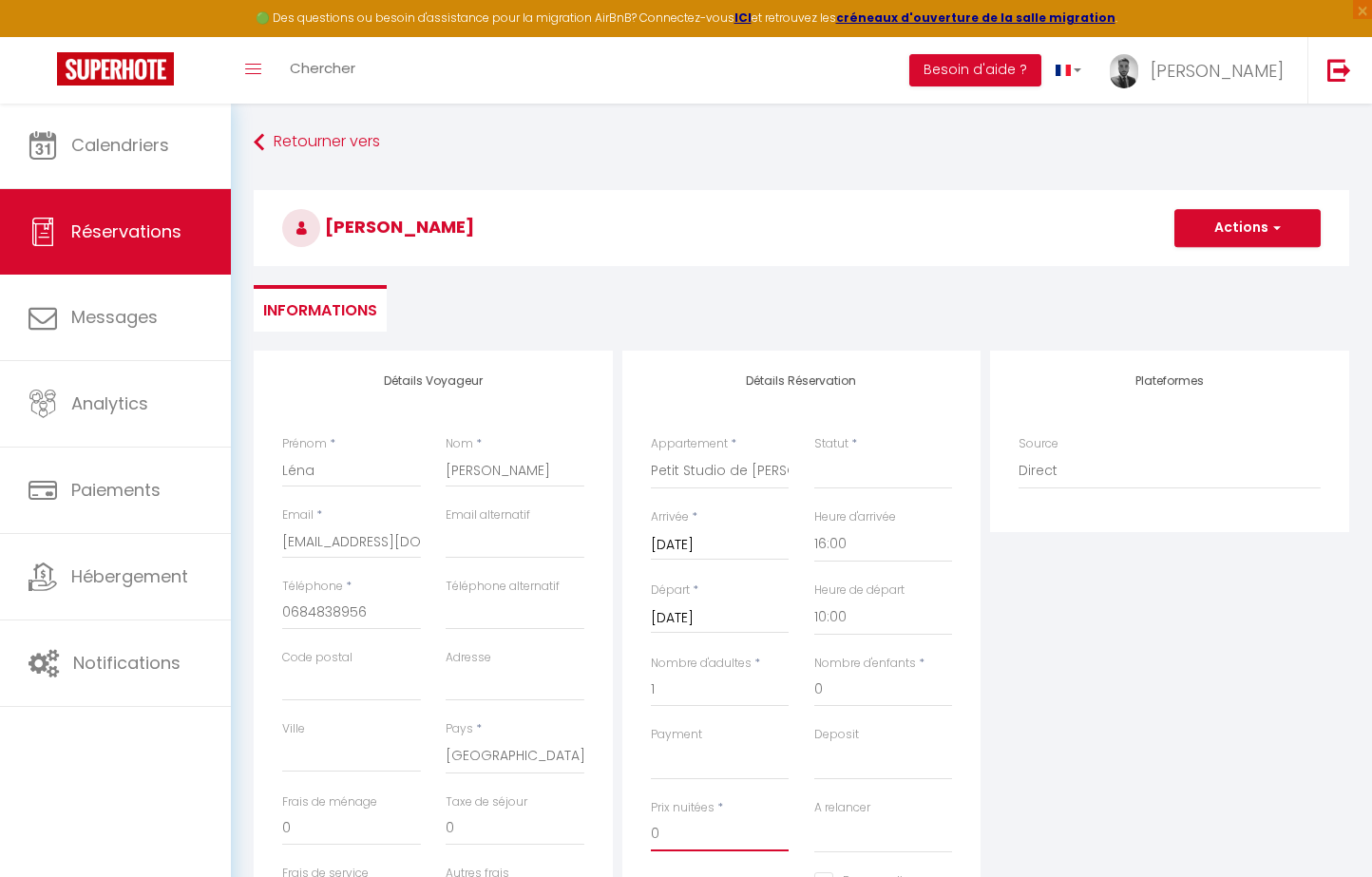
drag, startPoint x: 722, startPoint y: 818, endPoint x: 593, endPoint y: 815, distance: 129.0
click at [589, 818] on div "Détails Voyageur Prénom * Léna Nom * [PERSON_NAME] Email * [EMAIL_ADDRESS][DOMA…" at bounding box center [801, 689] width 1104 height 679
drag, startPoint x: 683, startPoint y: 835, endPoint x: 593, endPoint y: 835, distance: 90.0
click at [593, 835] on div "Détails Voyageur Prénom * Léna Nom * [PERSON_NAME] Email * [EMAIL_ADDRESS][DOMA…" at bounding box center [801, 689] width 1104 height 679
drag, startPoint x: 674, startPoint y: 753, endPoint x: 875, endPoint y: 753, distance: 201.0
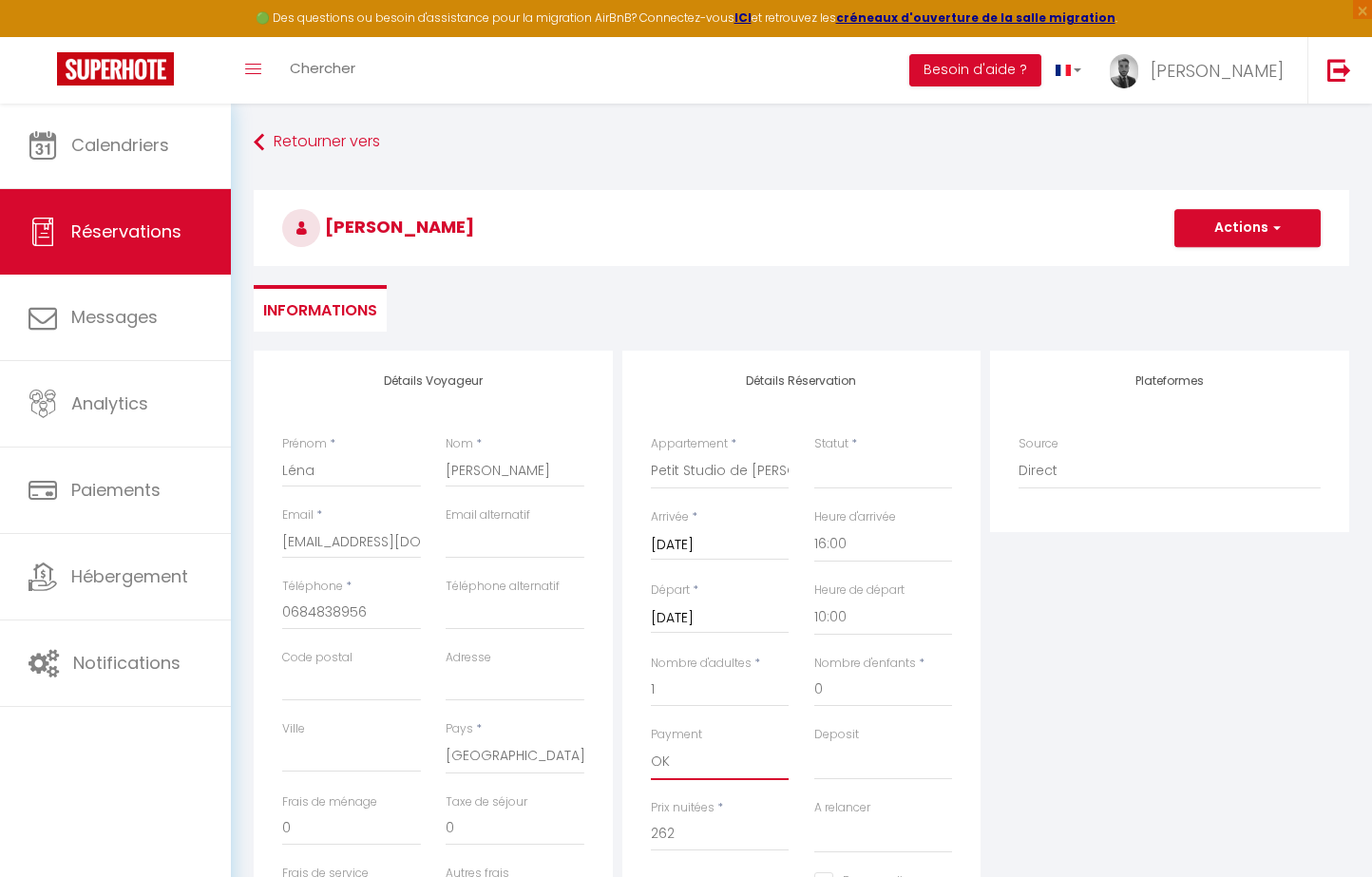
click at [875, 753] on div "Payment OK KO Deposit OK KO" at bounding box center [801, 762] width 326 height 73
drag, startPoint x: 875, startPoint y: 753, endPoint x: 1037, endPoint y: 731, distance: 163.5
click at [1037, 731] on div "Détails Voyageur Prénom * Léna Nom * [PERSON_NAME] Email * [EMAIL_ADDRESS][DOMA…" at bounding box center [801, 689] width 1104 height 679
click at [1278, 220] on span "button" at bounding box center [1274, 228] width 12 height 17
click at [1214, 264] on link "Enregistrer" at bounding box center [1229, 270] width 150 height 25
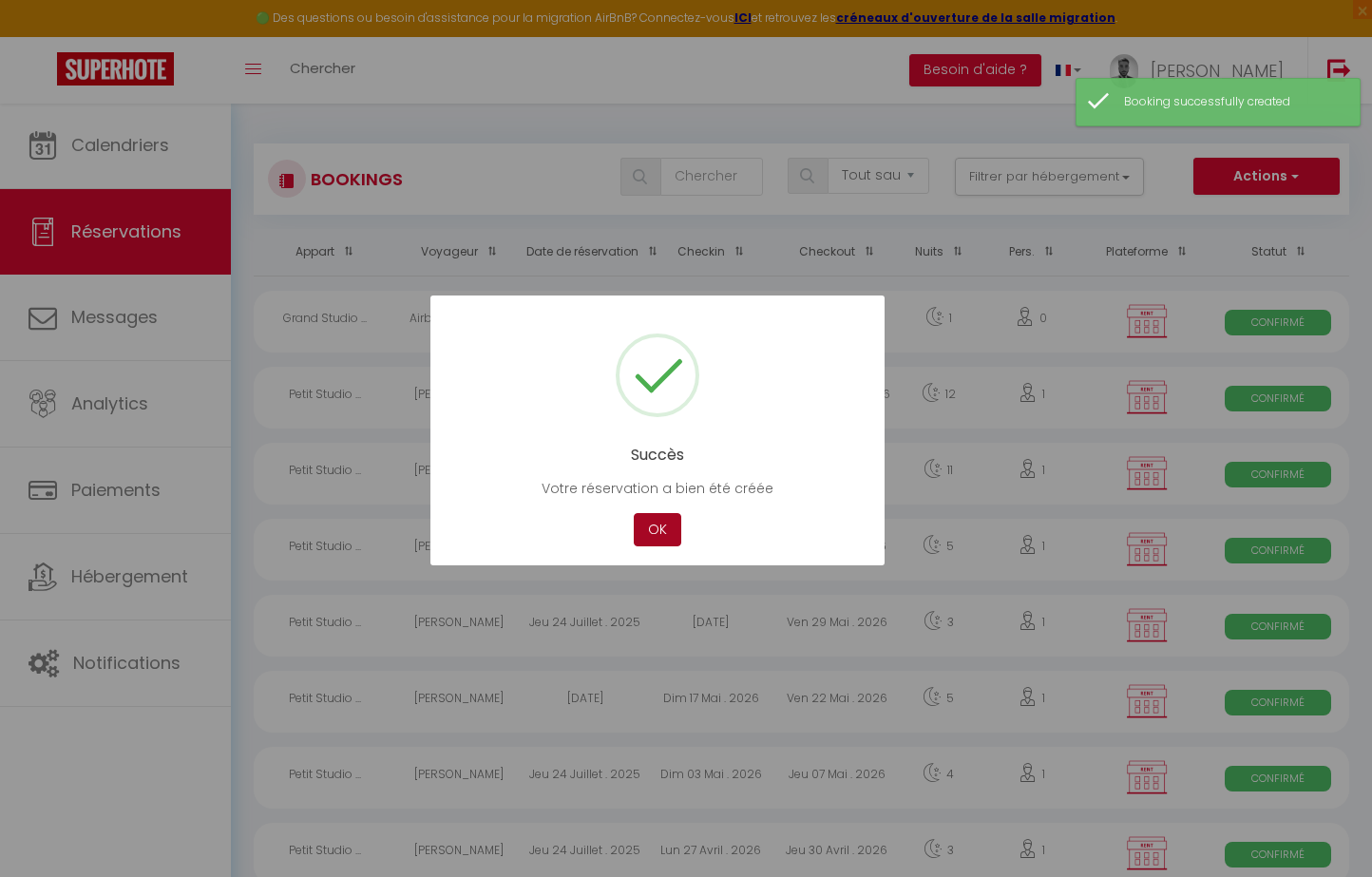
click at [641, 533] on button "OK" at bounding box center [657, 529] width 47 height 34
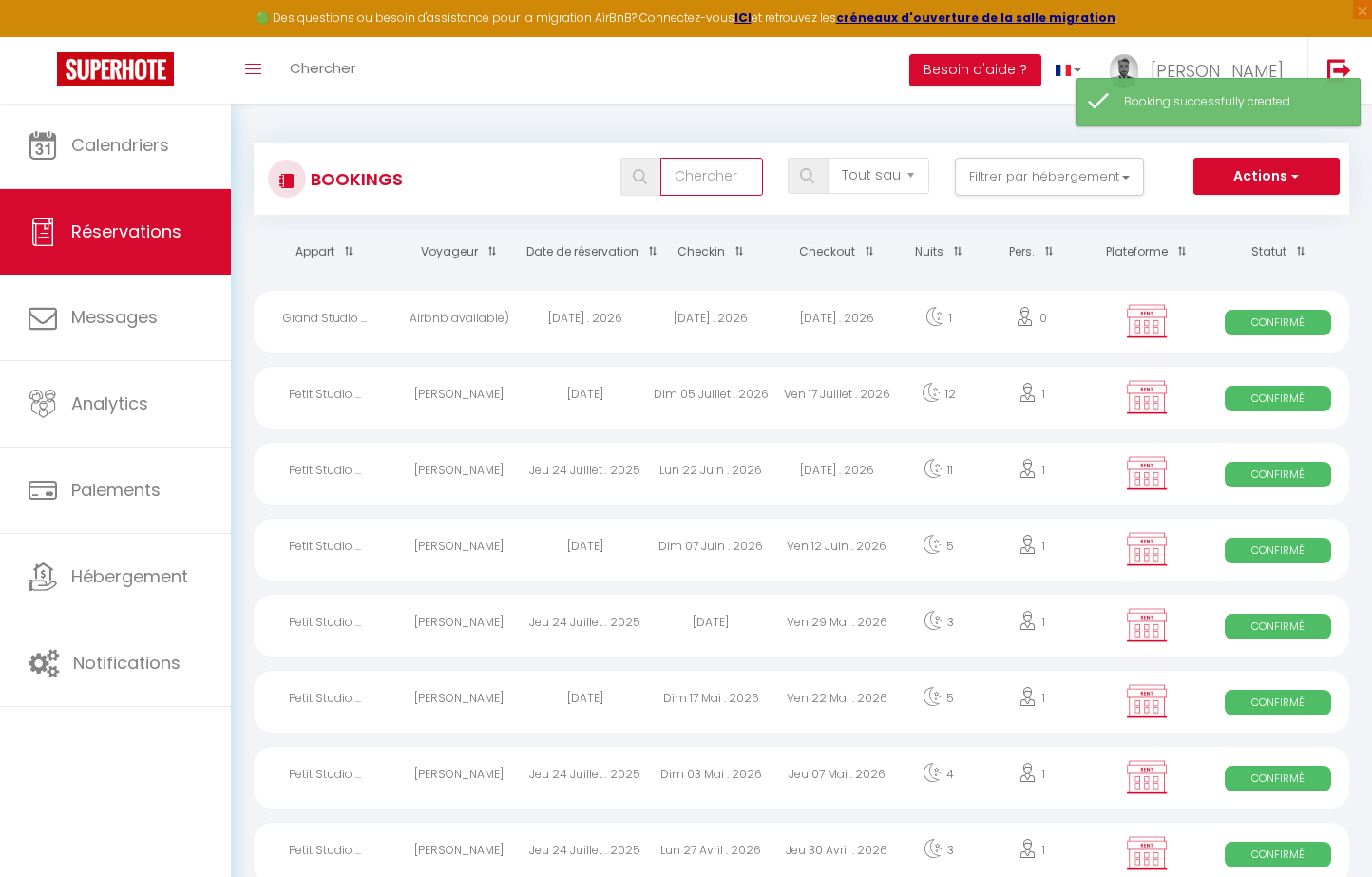
click at [738, 185] on input "text" at bounding box center [712, 176] width 102 height 38
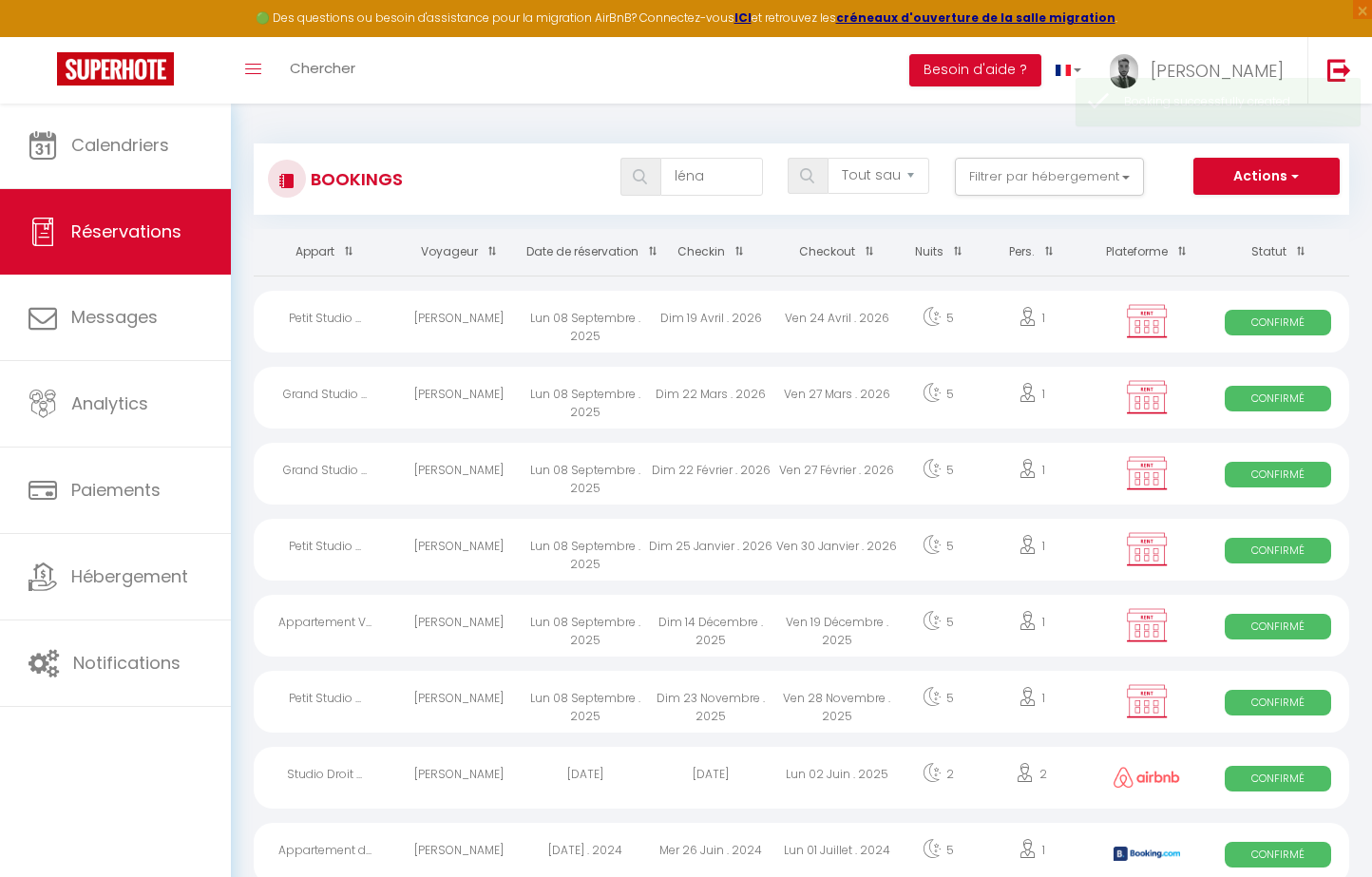
click at [524, 322] on div "Lun 08 Septembre . 2025" at bounding box center [584, 322] width 126 height 62
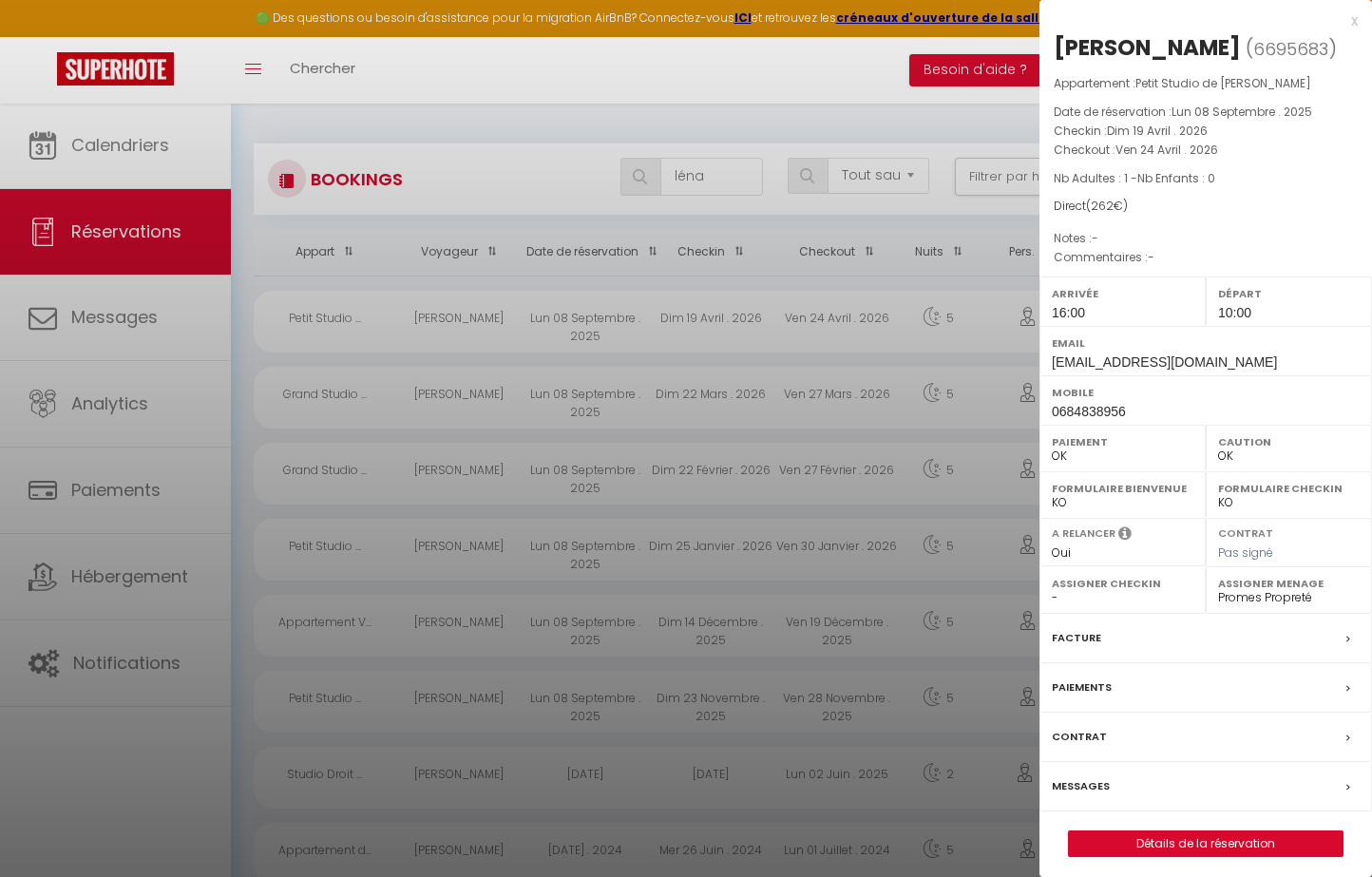
click at [1261, 831] on link "Détails de la réservation" at bounding box center [1205, 843] width 273 height 25
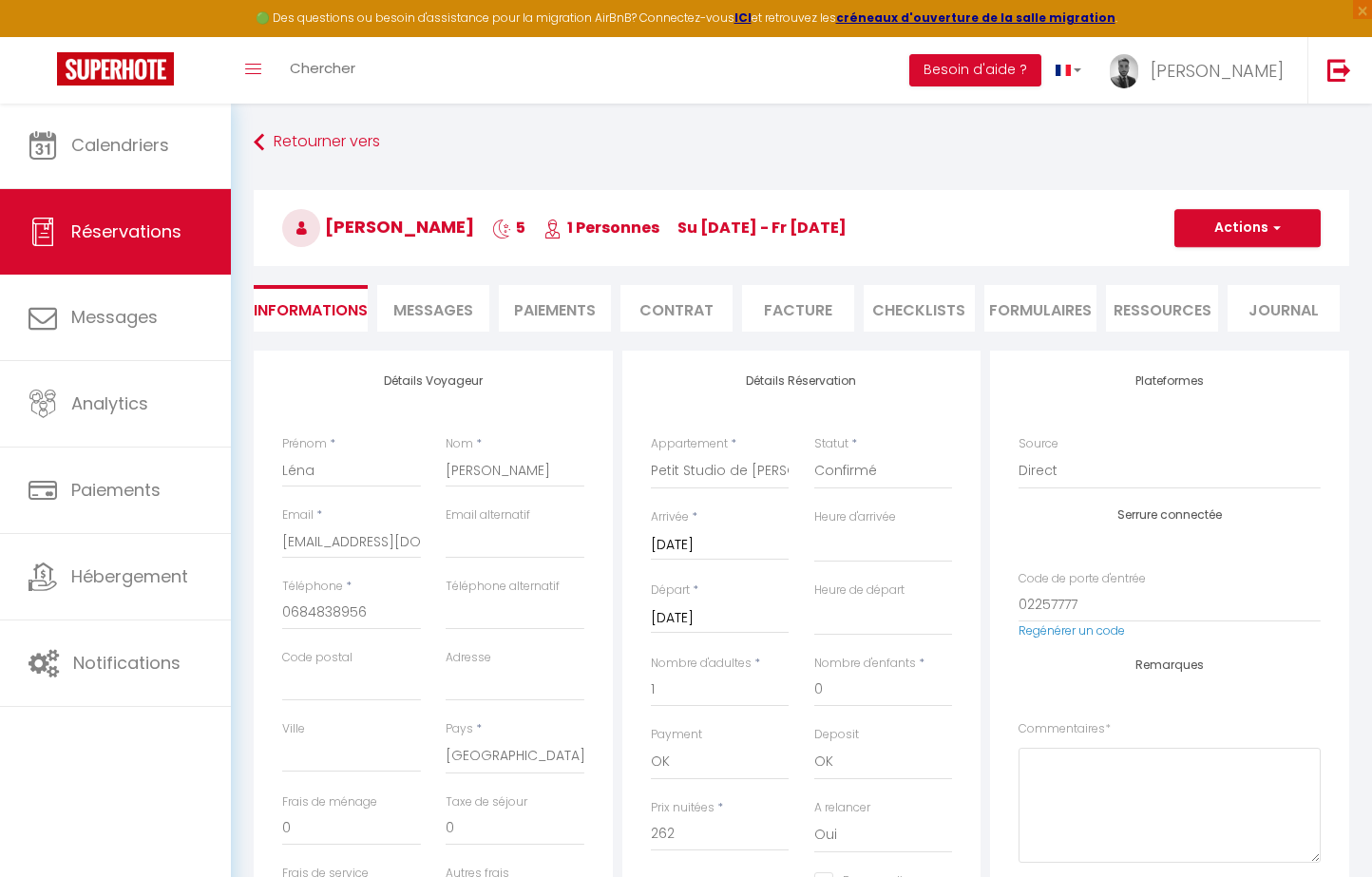
click at [1235, 241] on button "Actions" at bounding box center [1247, 227] width 146 height 38
click at [1221, 297] on link "Dupliquer" at bounding box center [1229, 295] width 150 height 25
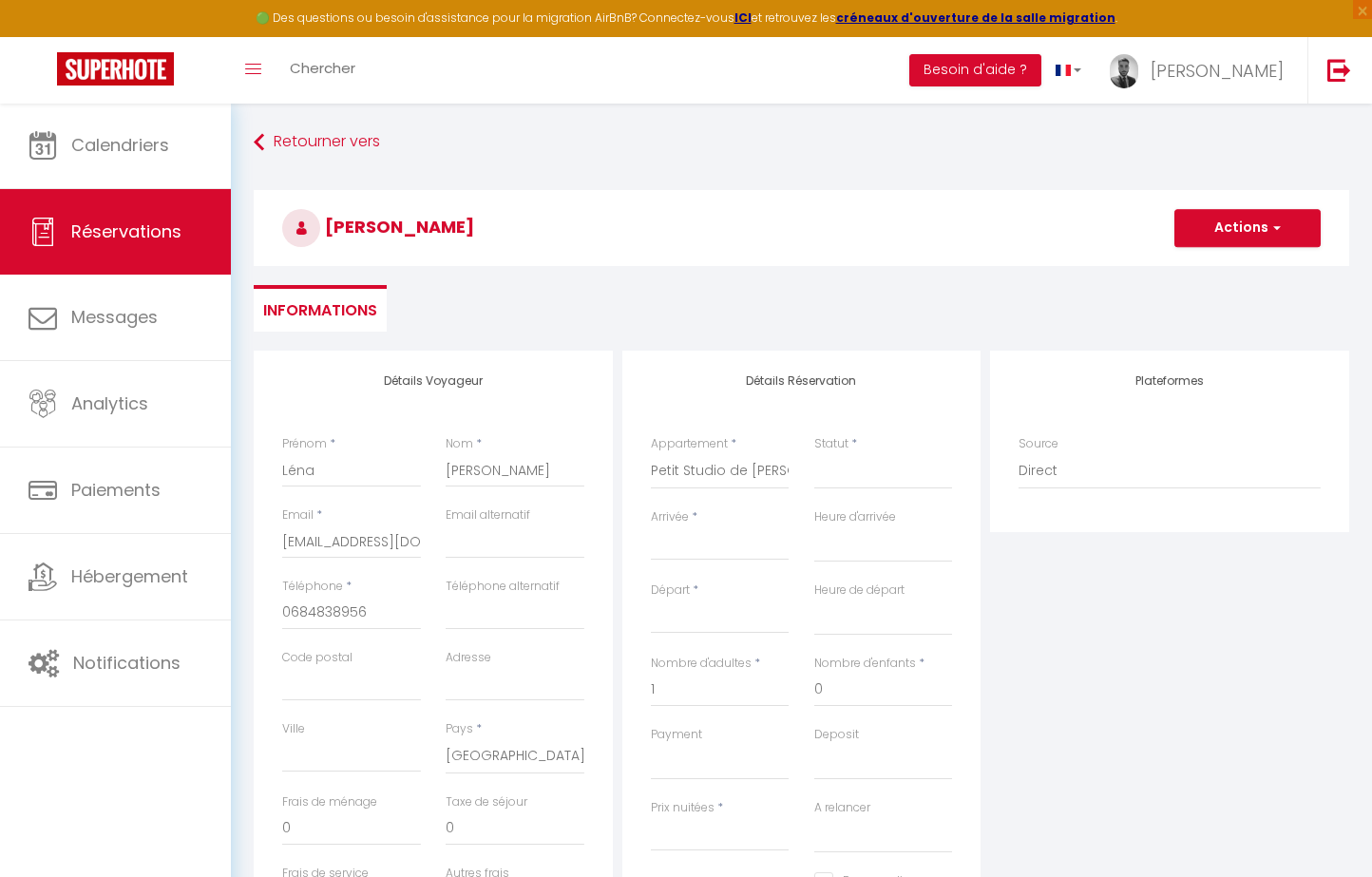
click at [686, 543] on input "Arrivée" at bounding box center [720, 546] width 139 height 25
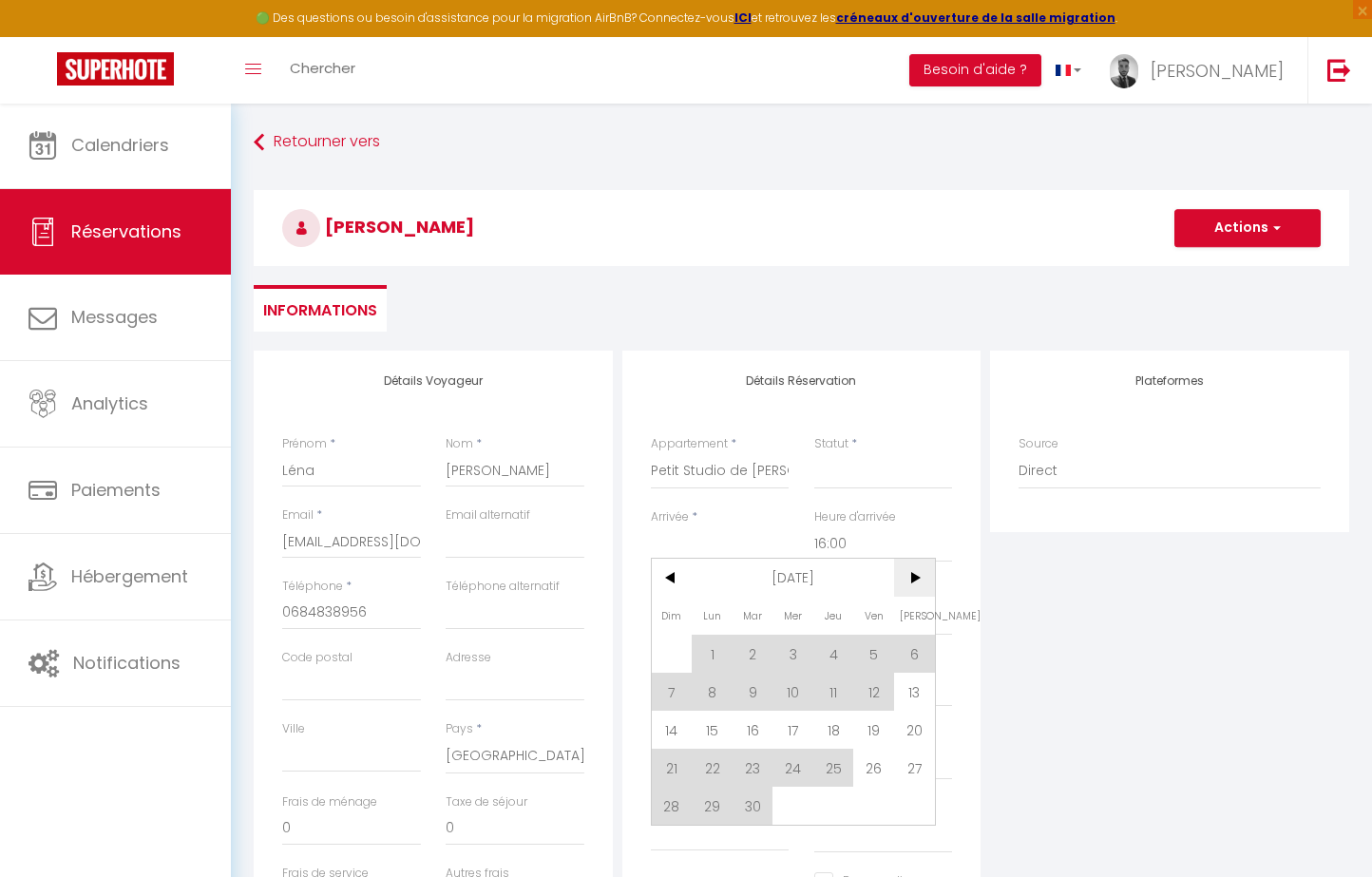
click at [919, 580] on span ">" at bounding box center [914, 577] width 40 height 38
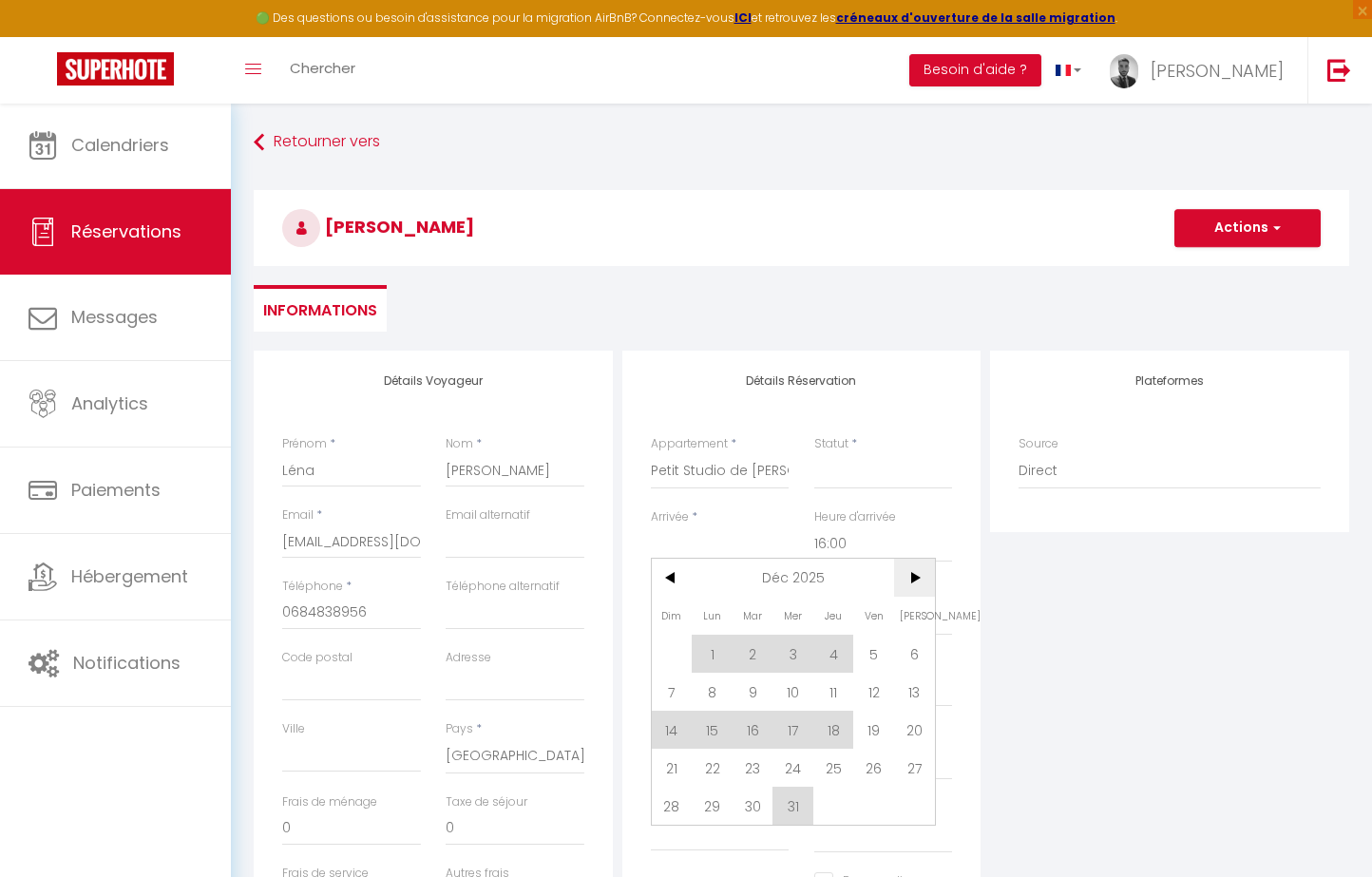
click at [919, 580] on span ">" at bounding box center [914, 577] width 40 height 38
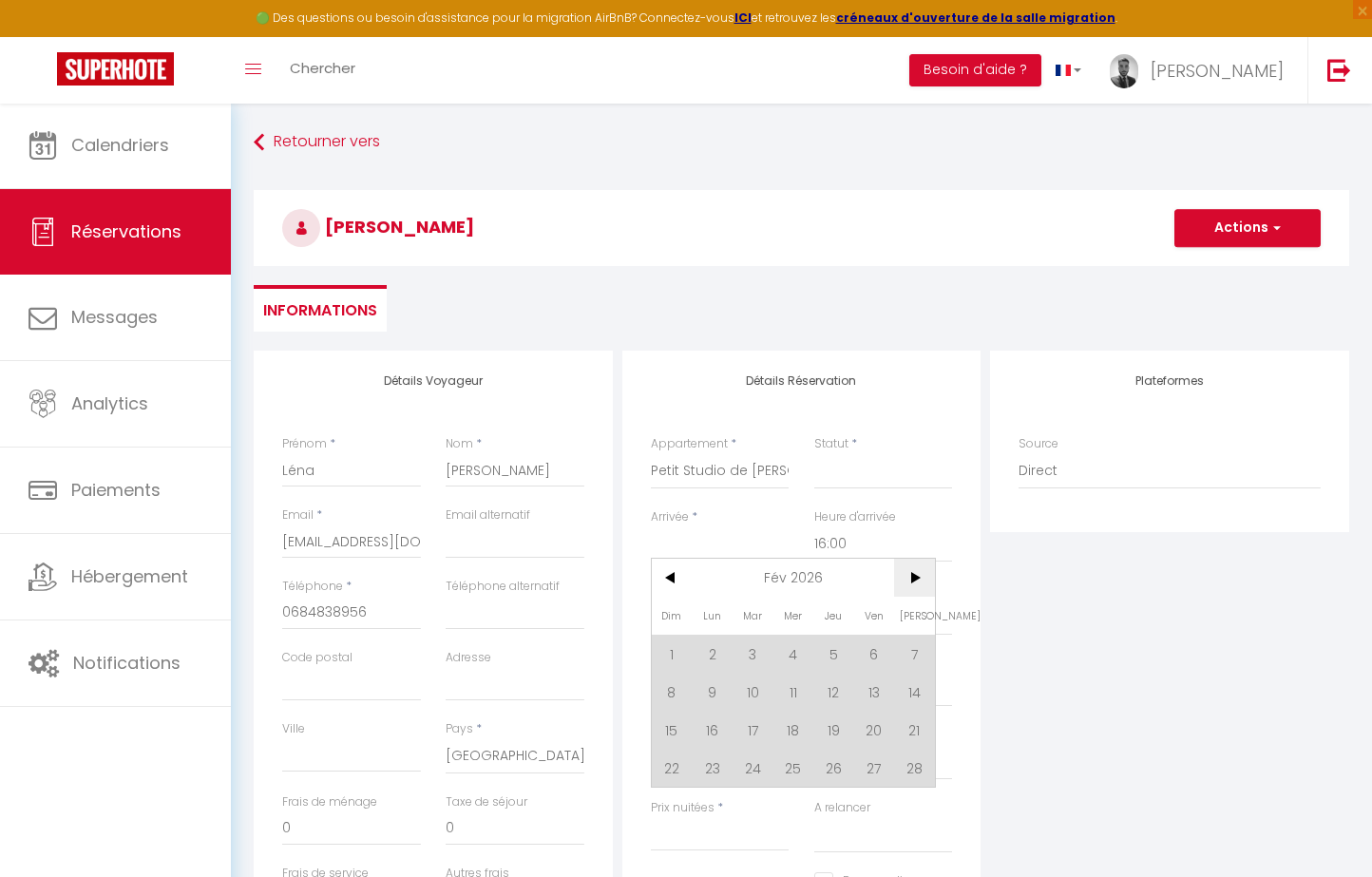
click at [919, 580] on span ">" at bounding box center [914, 577] width 40 height 38
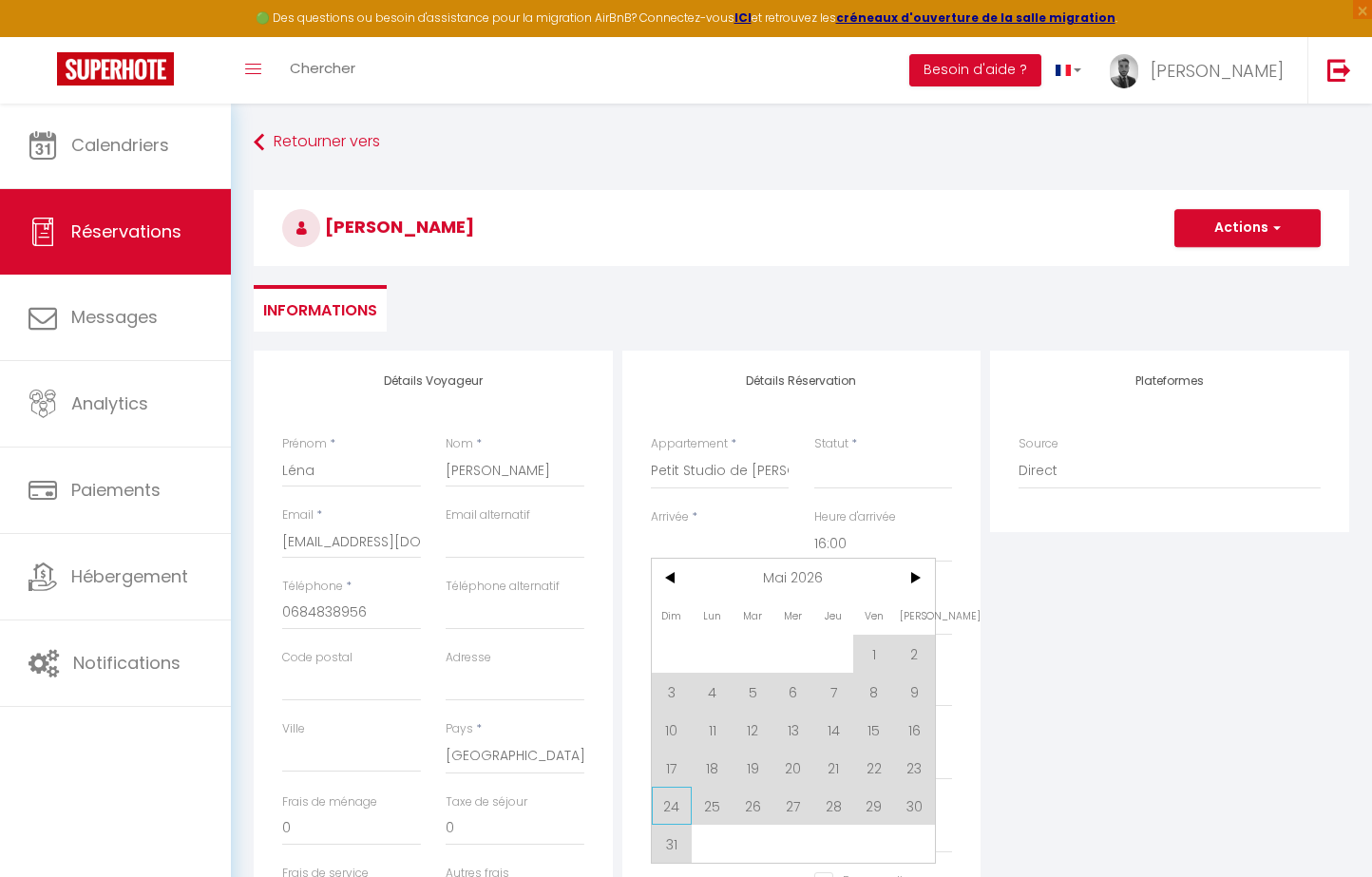
click at [672, 804] on span "24" at bounding box center [672, 805] width 40 height 38
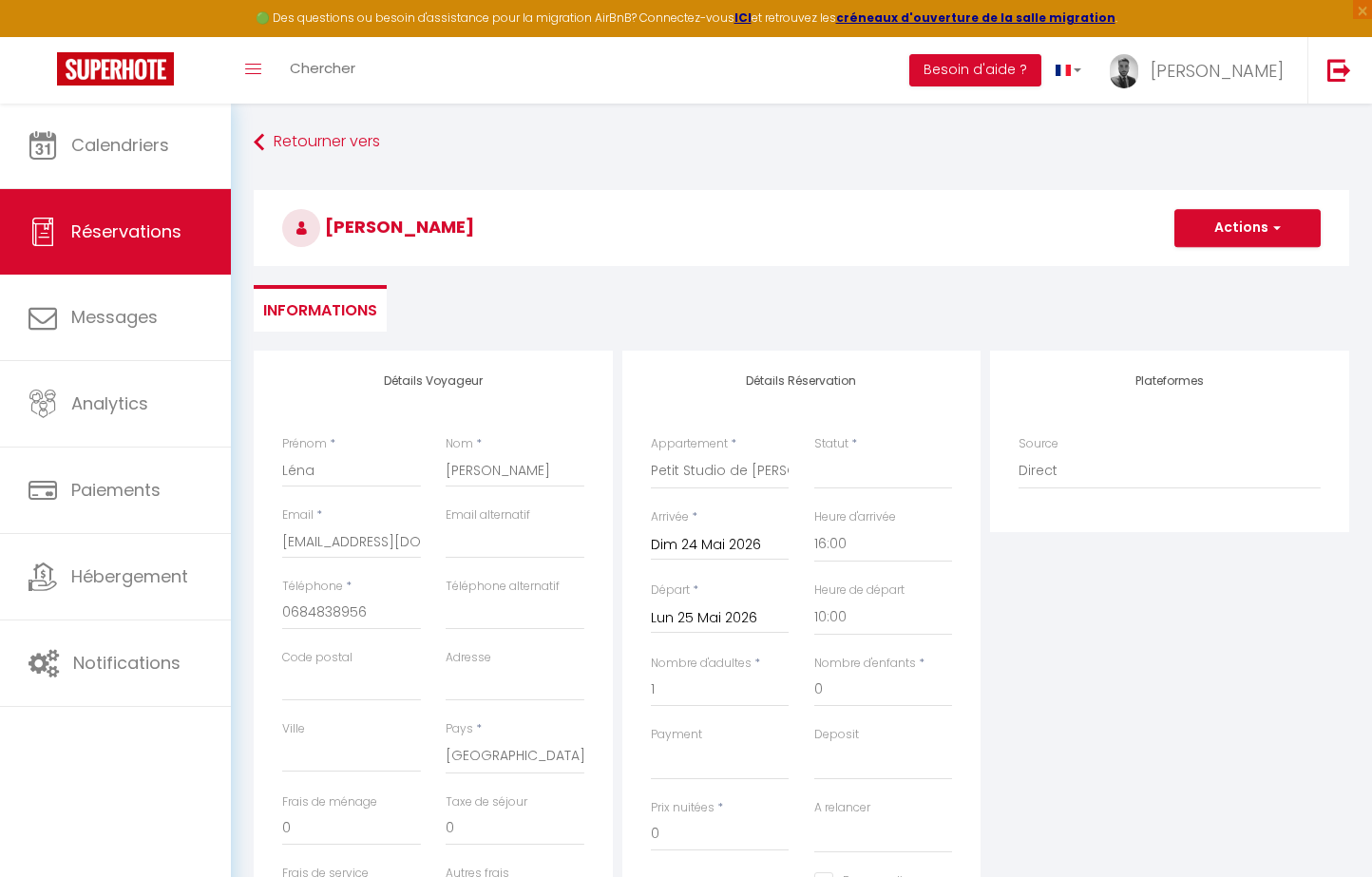
click at [756, 613] on input "Lun 25 Mai 2026" at bounding box center [720, 618] width 139 height 25
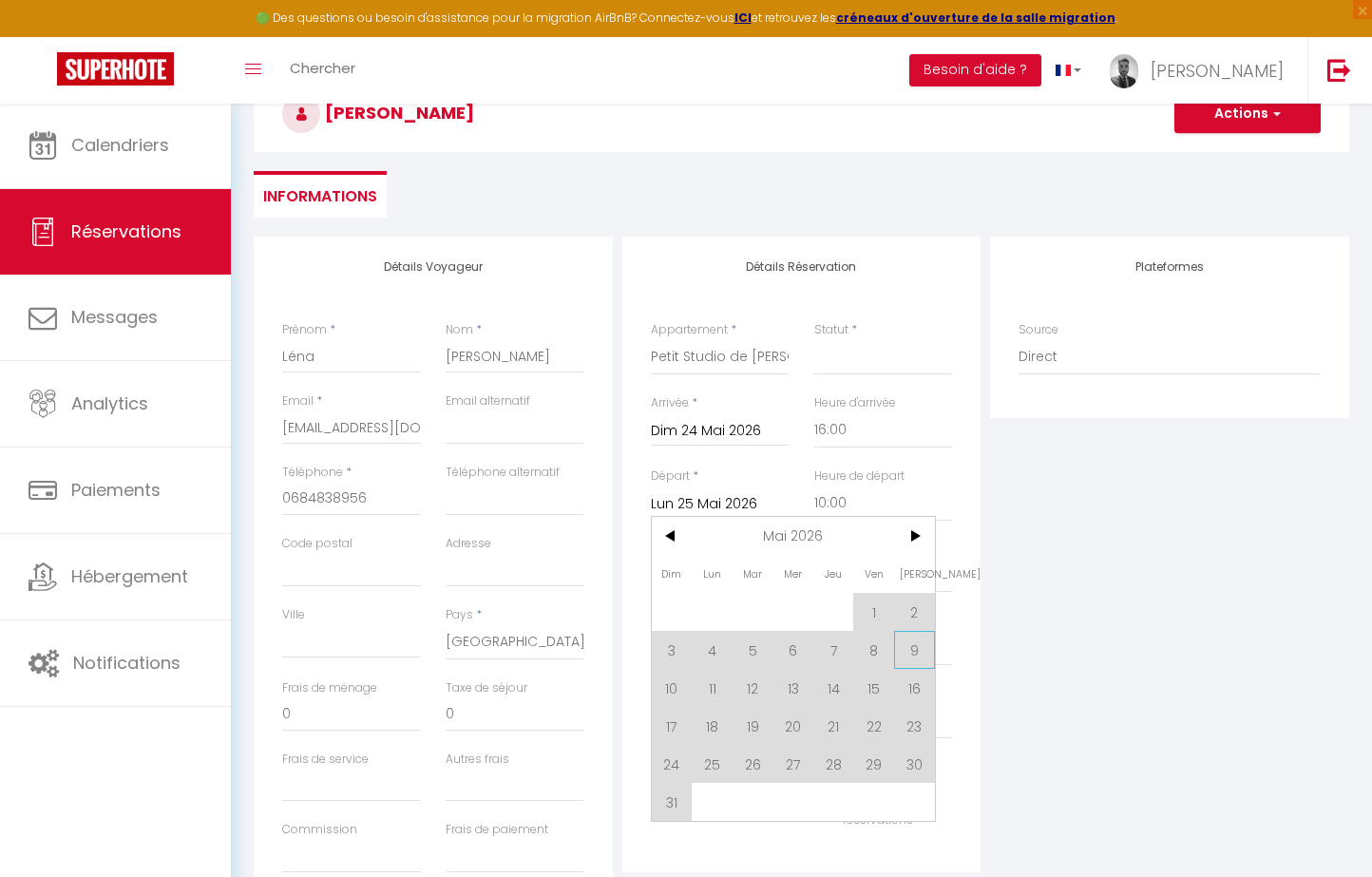
scroll to position [119, 0]
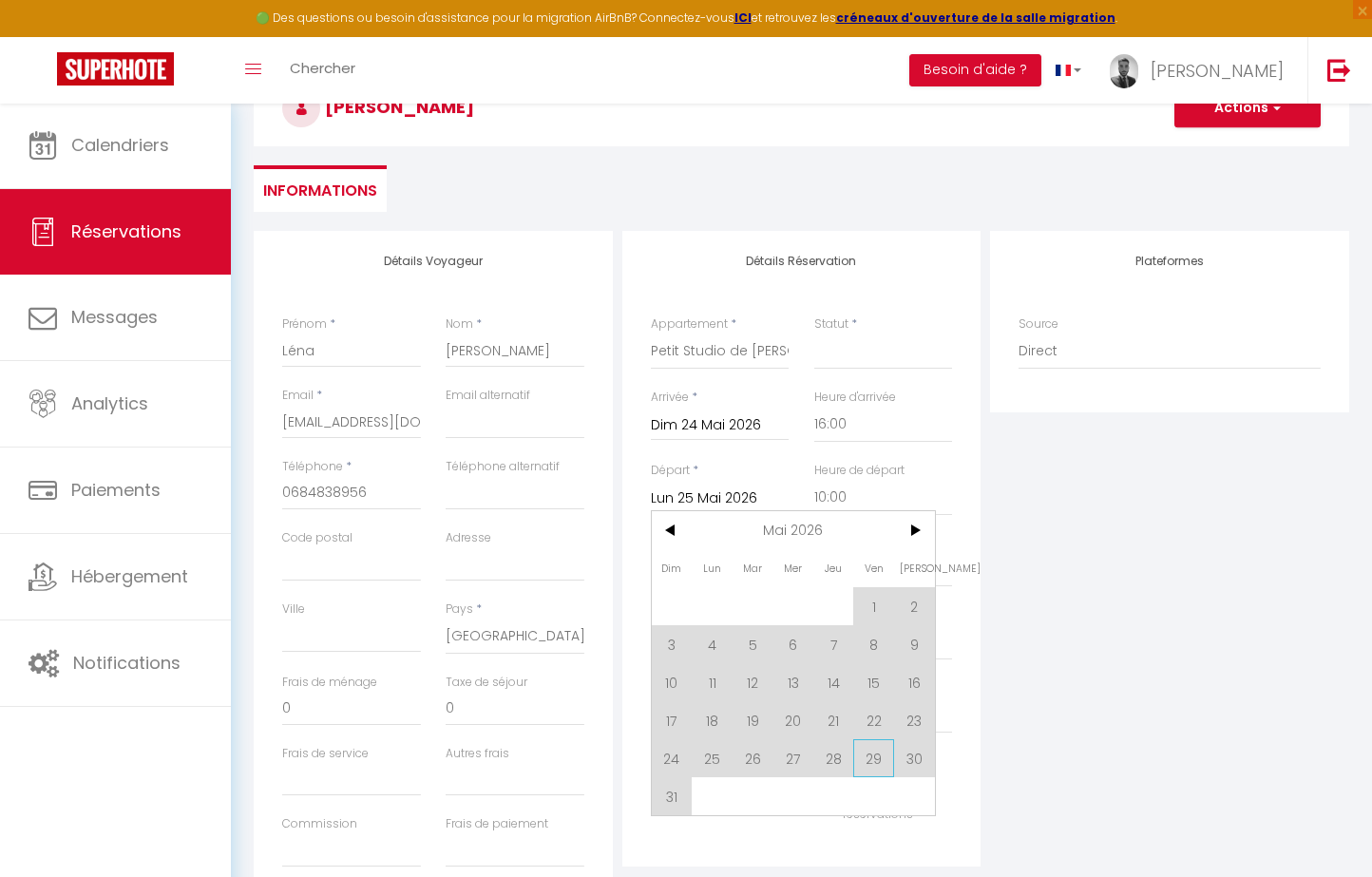
click at [871, 764] on span "29" at bounding box center [873, 758] width 40 height 38
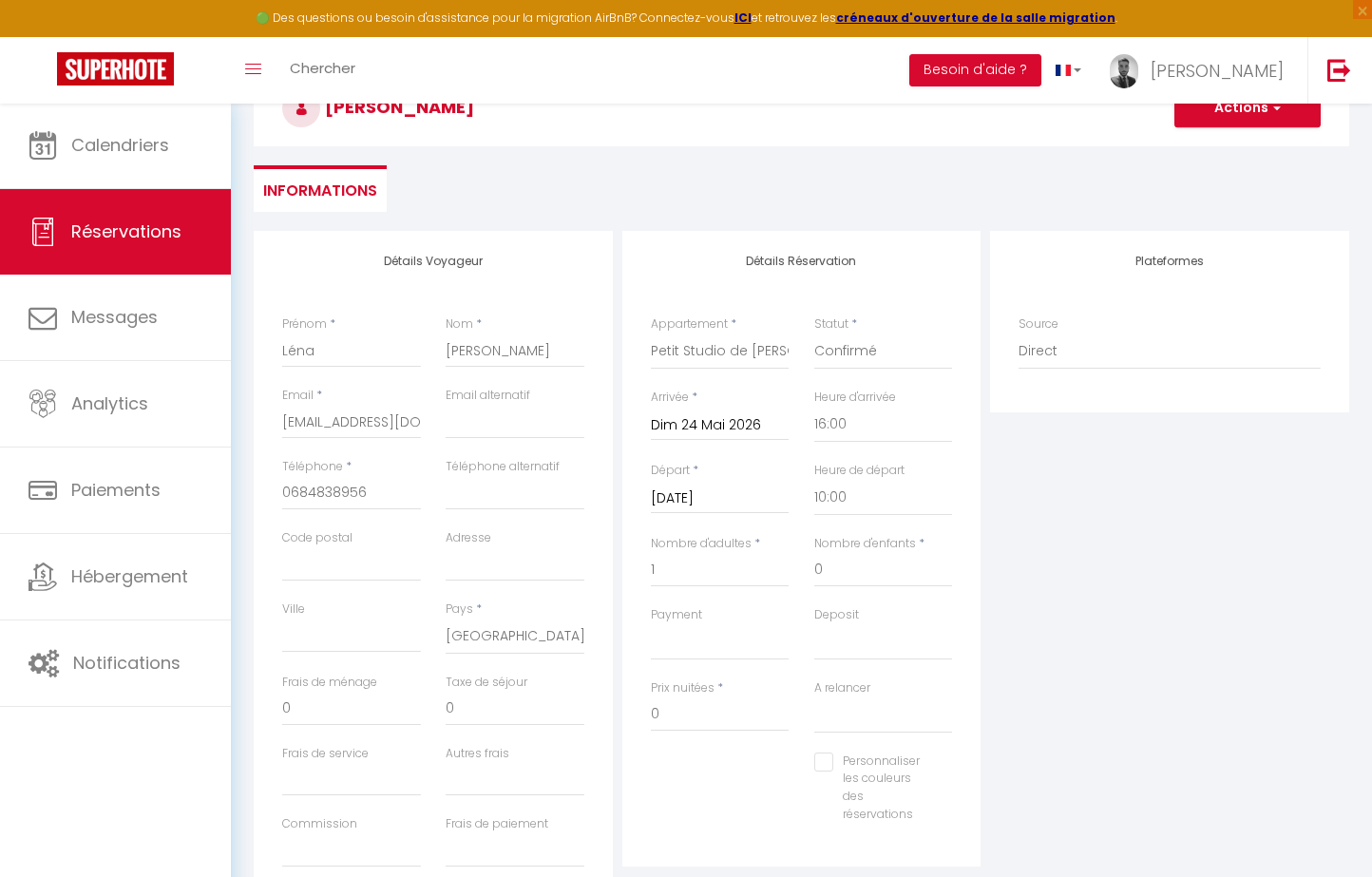
click at [1090, 665] on div "Plateformes Source Direct [DOMAIN_NAME] [DOMAIN_NAME] Chalet montagne Expedia G…" at bounding box center [1169, 570] width 369 height 679
click at [1022, 556] on div "Plateformes Source Direct [DOMAIN_NAME] [DOMAIN_NAME] Chalet montagne Expedia G…" at bounding box center [1169, 570] width 369 height 679
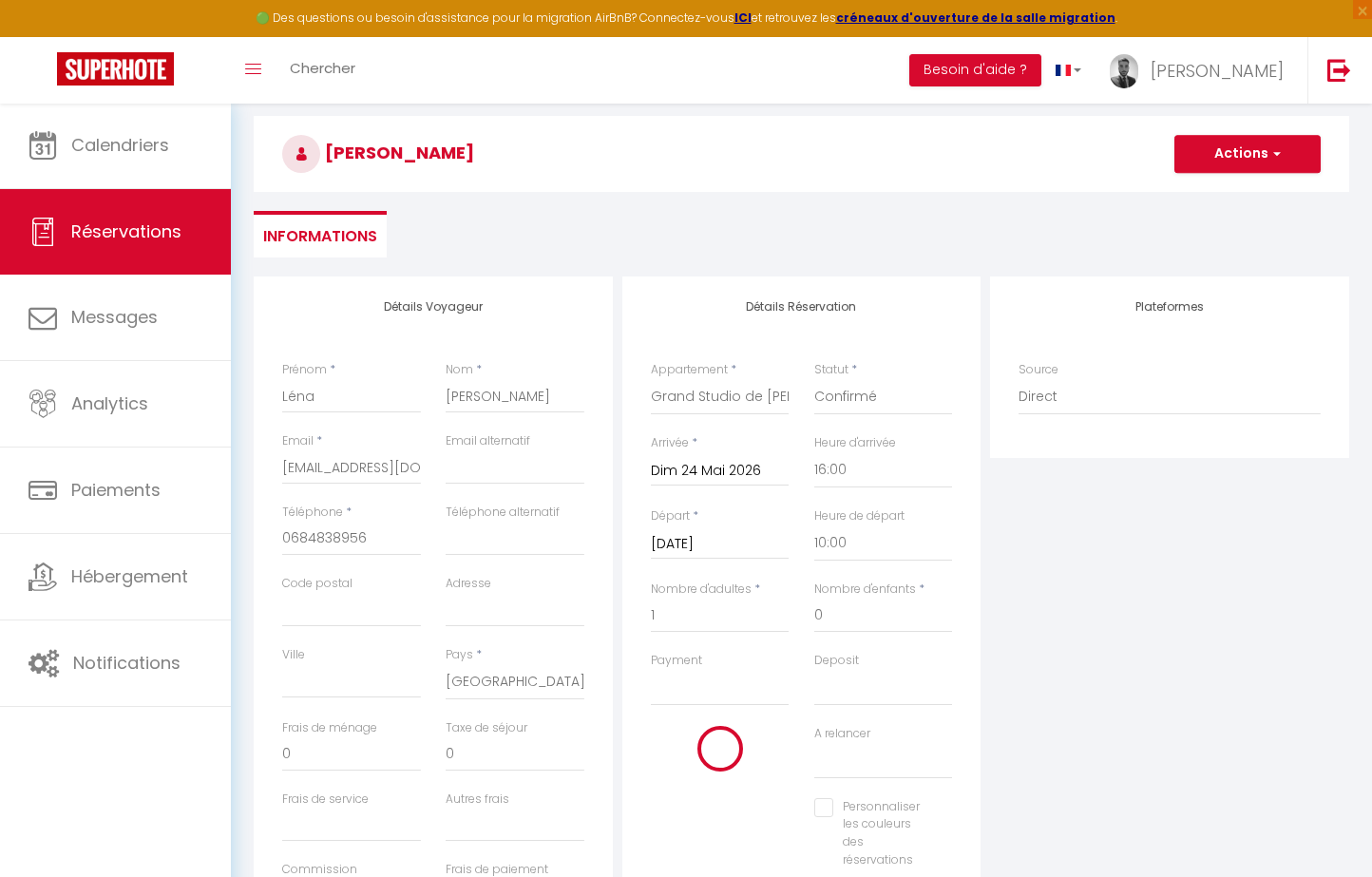
scroll to position [67, 0]
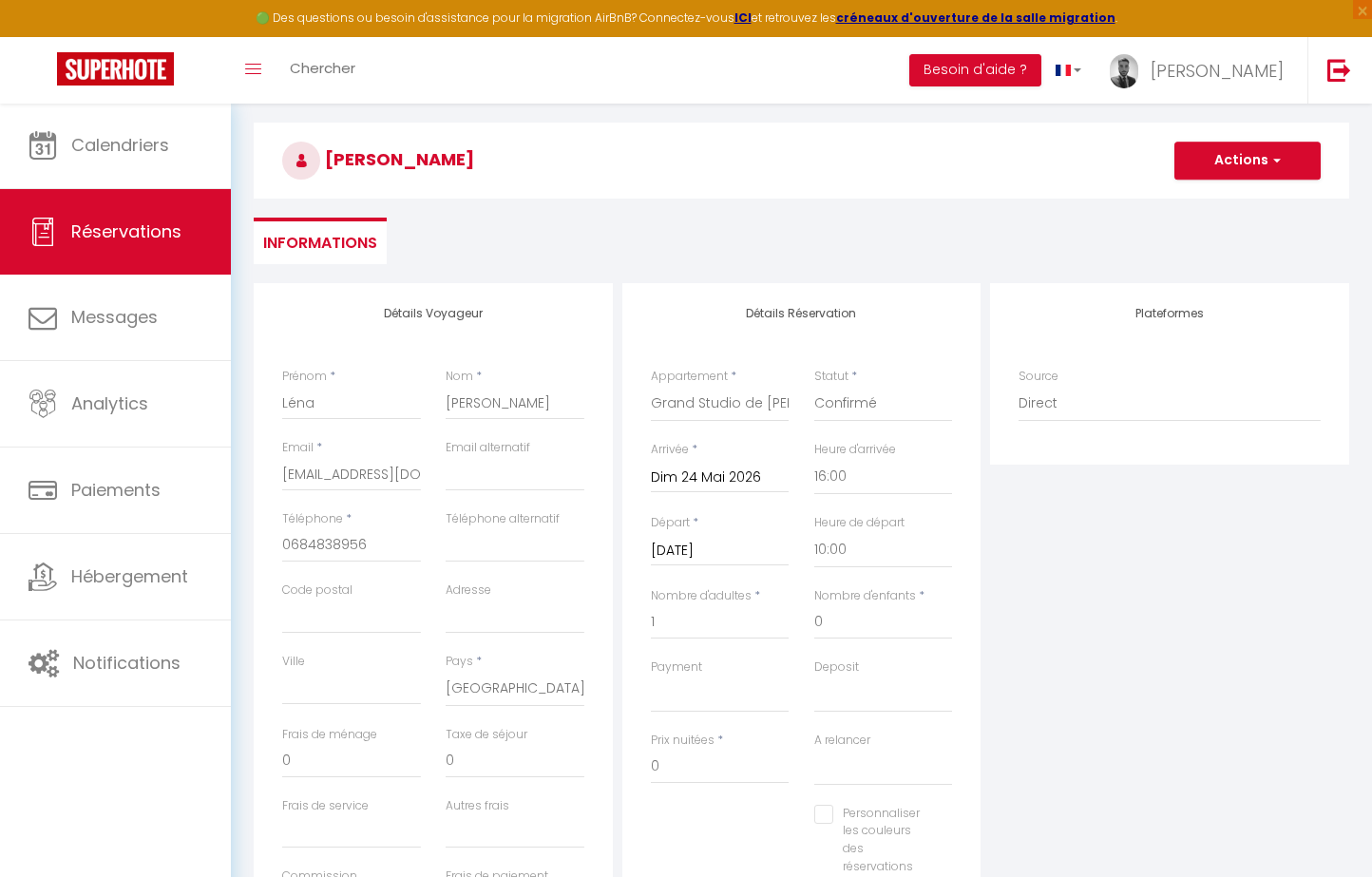
click at [721, 735] on div "Prix nuitées * 0" at bounding box center [720, 758] width 139 height 52
drag, startPoint x: 699, startPoint y: 764, endPoint x: 605, endPoint y: 764, distance: 94.0
click at [605, 764] on div "Détails Voyageur Prénom * Léna Nom * [PERSON_NAME] Email * [EMAIL_ADDRESS][DOMA…" at bounding box center [801, 622] width 1104 height 679
click at [655, 709] on div "Payment OK KO" at bounding box center [720, 695] width 164 height 73
drag, startPoint x: 685, startPoint y: 689, endPoint x: 832, endPoint y: 690, distance: 147.0
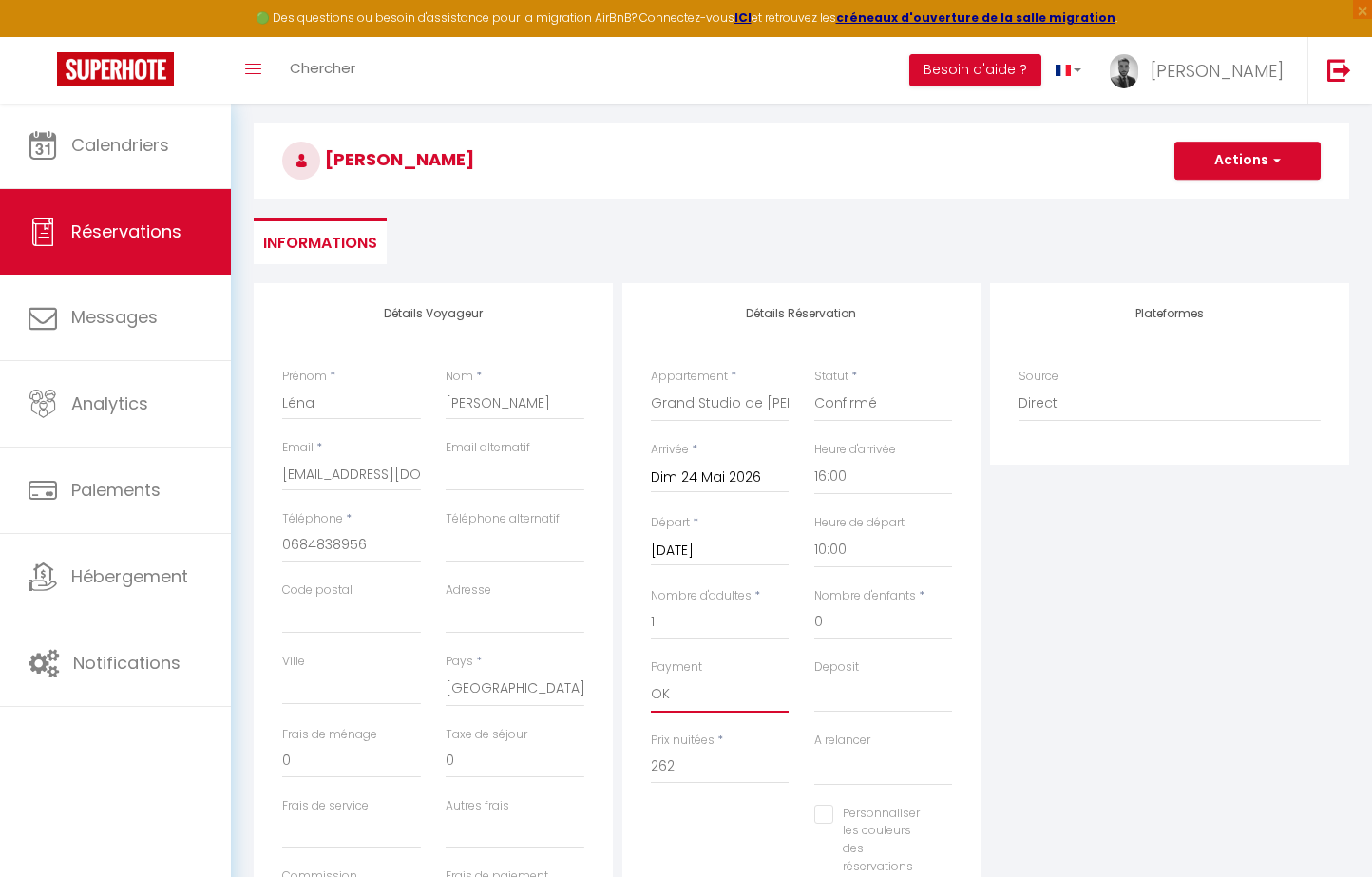
click at [832, 690] on div "Payment OK KO Deposit OK KO" at bounding box center [801, 695] width 326 height 73
click at [1101, 665] on div "Plateformes Source Direct [DOMAIN_NAME] [DOMAIN_NAME] Chalet montagne Expedia G…" at bounding box center [1169, 622] width 369 height 679
click at [1204, 179] on h3 "[PERSON_NAME]" at bounding box center [801, 160] width 1096 height 76
click at [1227, 160] on button "Actions" at bounding box center [1247, 160] width 146 height 38
click at [1205, 202] on link "Enregistrer" at bounding box center [1229, 202] width 150 height 25
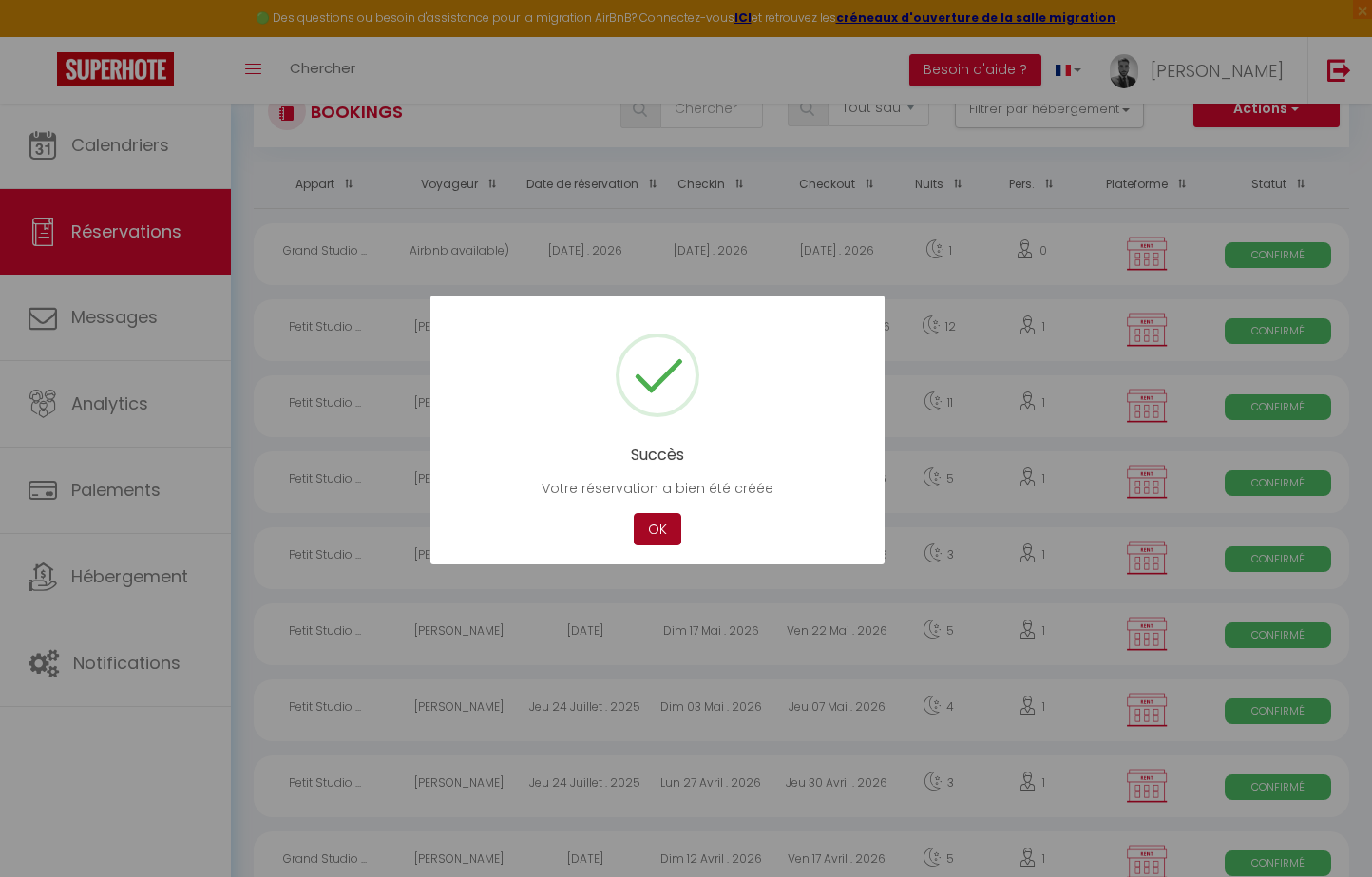
click at [644, 522] on button "OK" at bounding box center [657, 529] width 47 height 34
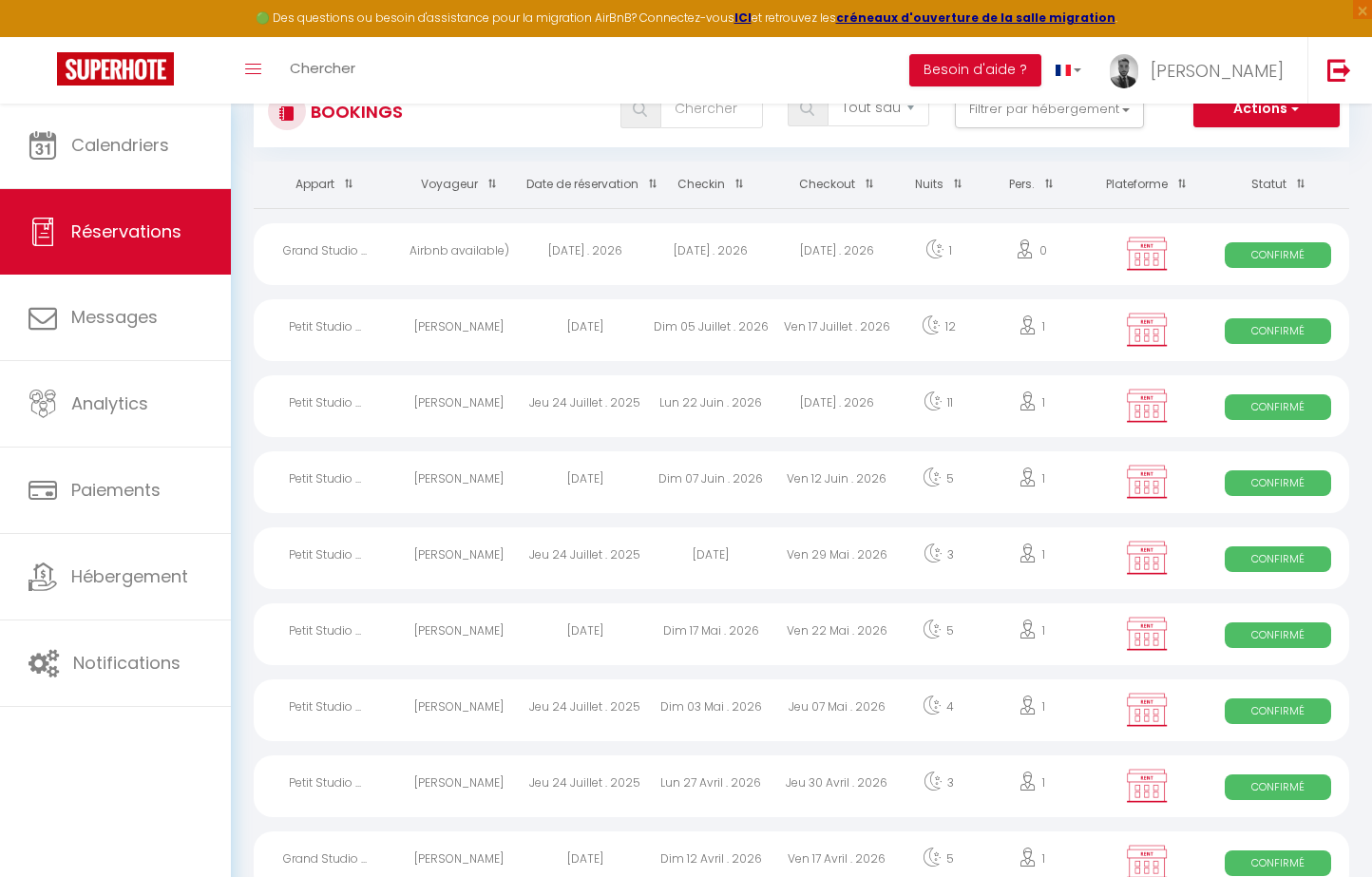
drag, startPoint x: 1242, startPoint y: 106, endPoint x: 883, endPoint y: 171, distance: 364.8
click at [712, 116] on input "text" at bounding box center [712, 109] width 102 height 38
click at [589, 271] on div "Lun 08 Septembre . 2025" at bounding box center [584, 254] width 126 height 62
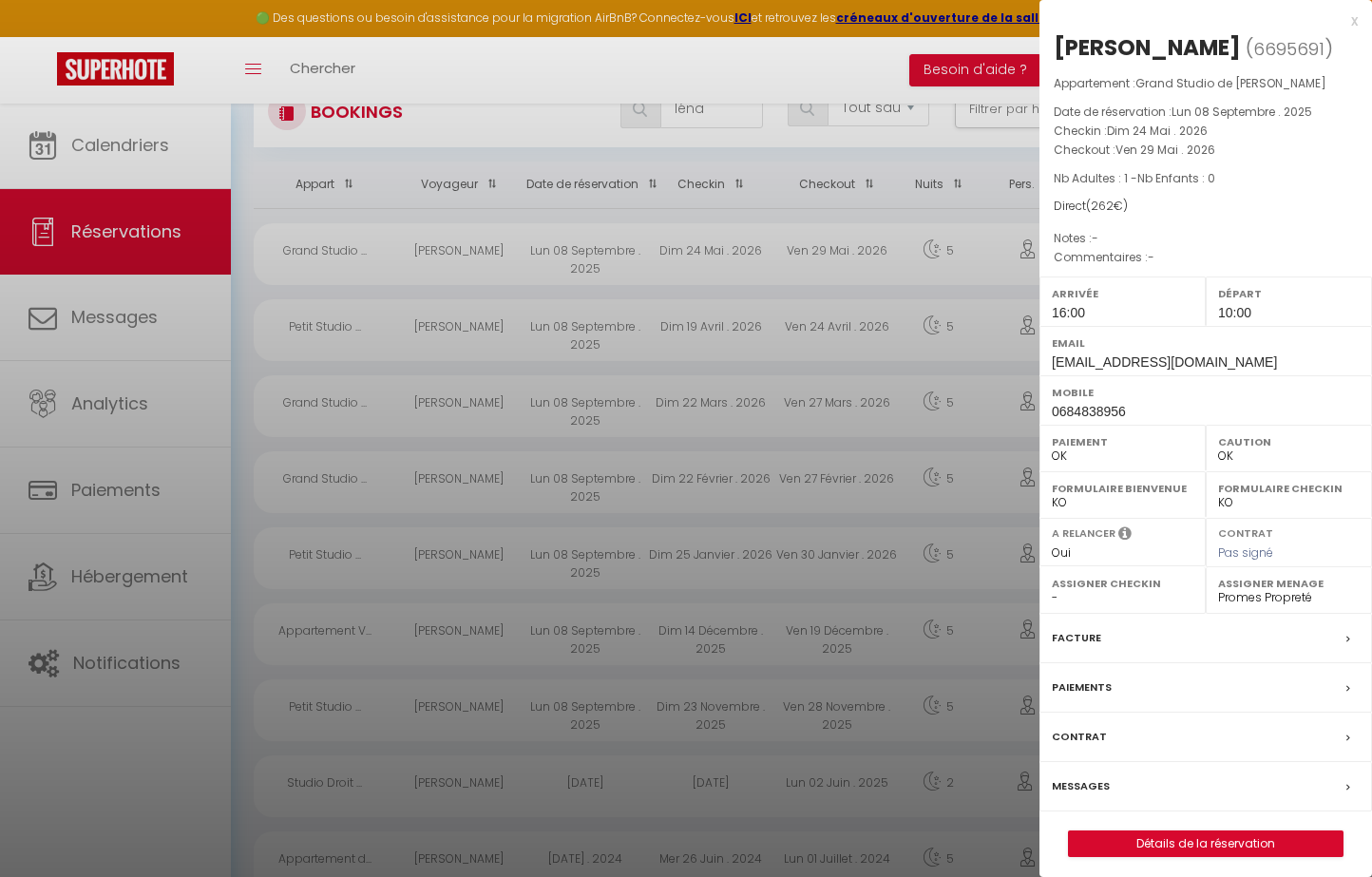
click at [1202, 831] on link "Détails de la réservation" at bounding box center [1205, 843] width 273 height 25
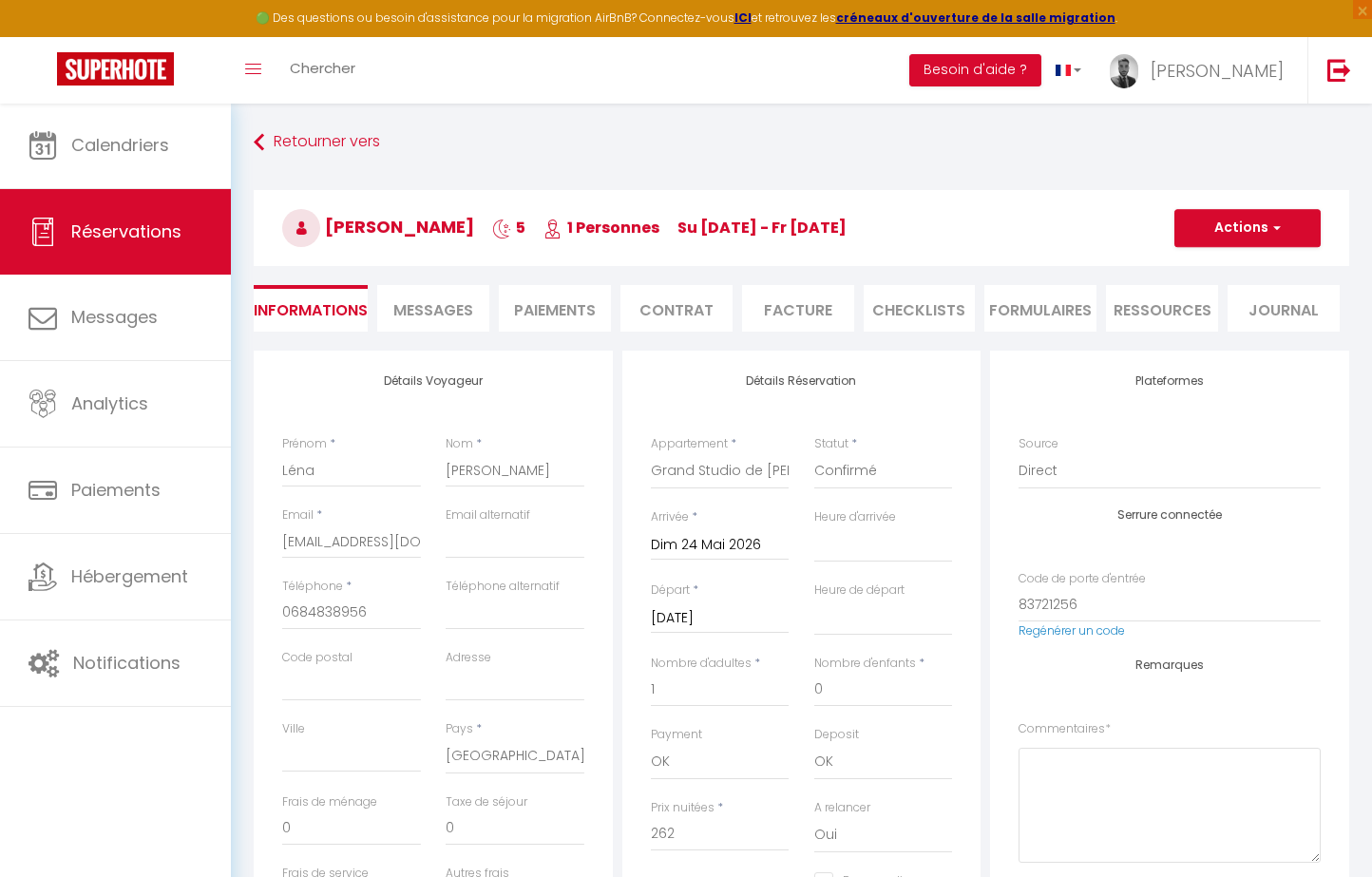
click at [1247, 204] on h3 "[PERSON_NAME] 5 1 Personnes Su [DATE] - Fr [DATE]" at bounding box center [801, 227] width 1096 height 76
click at [1243, 224] on button "Actions" at bounding box center [1247, 227] width 146 height 38
click at [1196, 293] on link "Dupliquer" at bounding box center [1229, 295] width 150 height 25
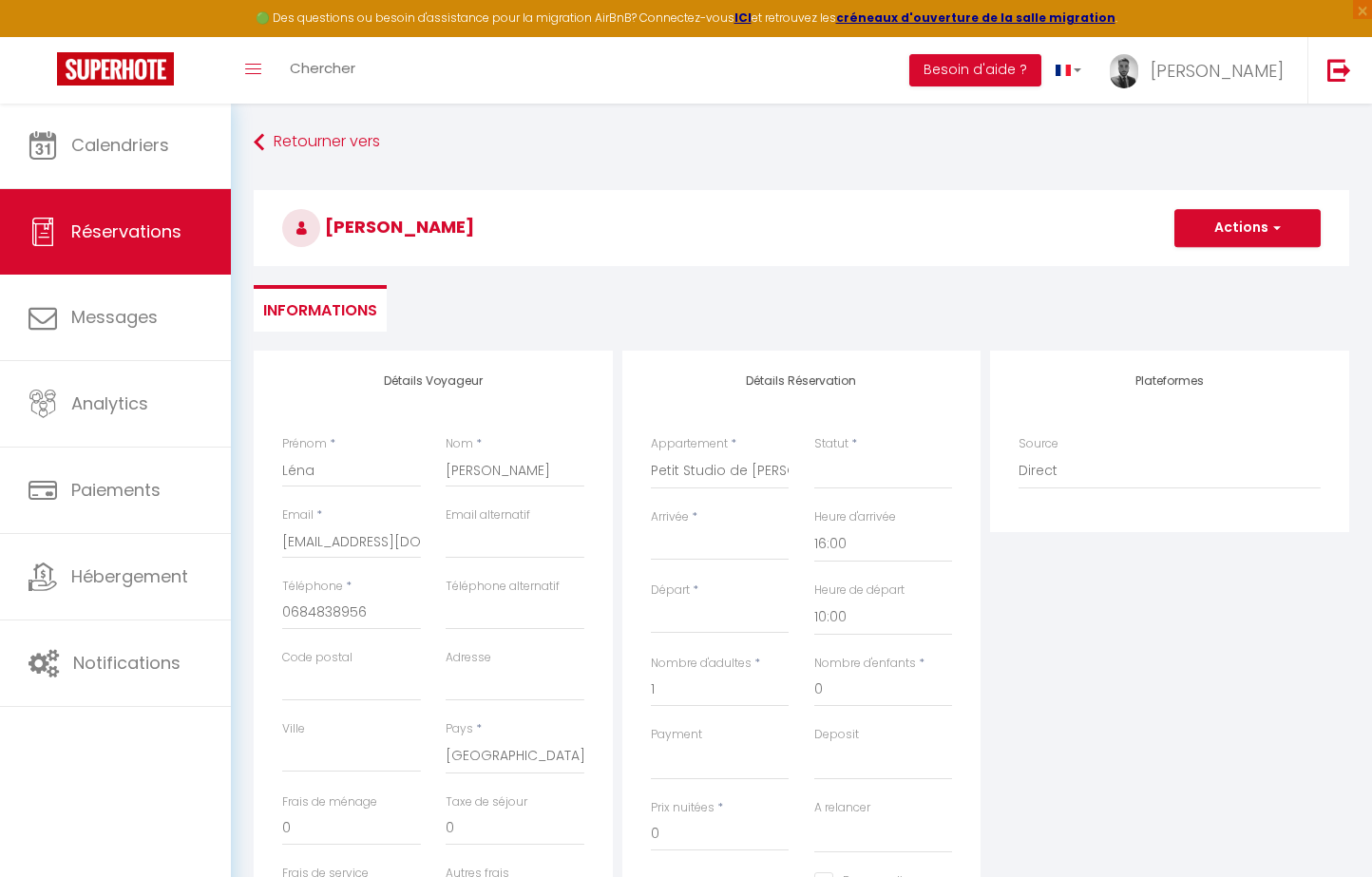
click at [709, 544] on input "Arrivée" at bounding box center [720, 546] width 139 height 25
click at [728, 518] on div "Arrivée * < [DATE] > Dim Lun Mar Mer Jeu Ven Sam 1 2 3 4 5 6 7 8 9 10 11 12 13 …" at bounding box center [720, 534] width 139 height 52
click at [724, 534] on input "Arrivée" at bounding box center [720, 546] width 139 height 25
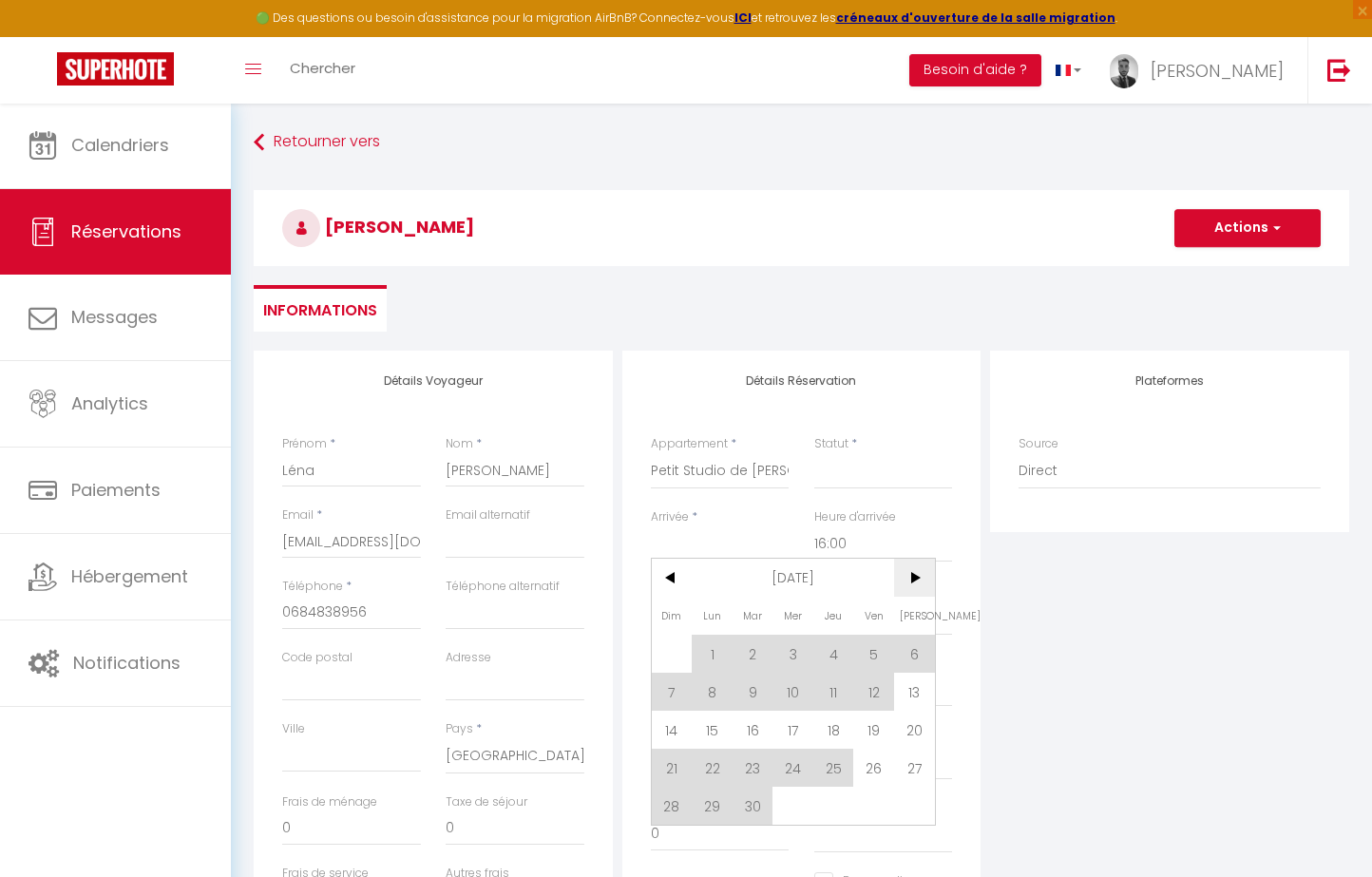
click at [908, 572] on span ">" at bounding box center [914, 577] width 40 height 38
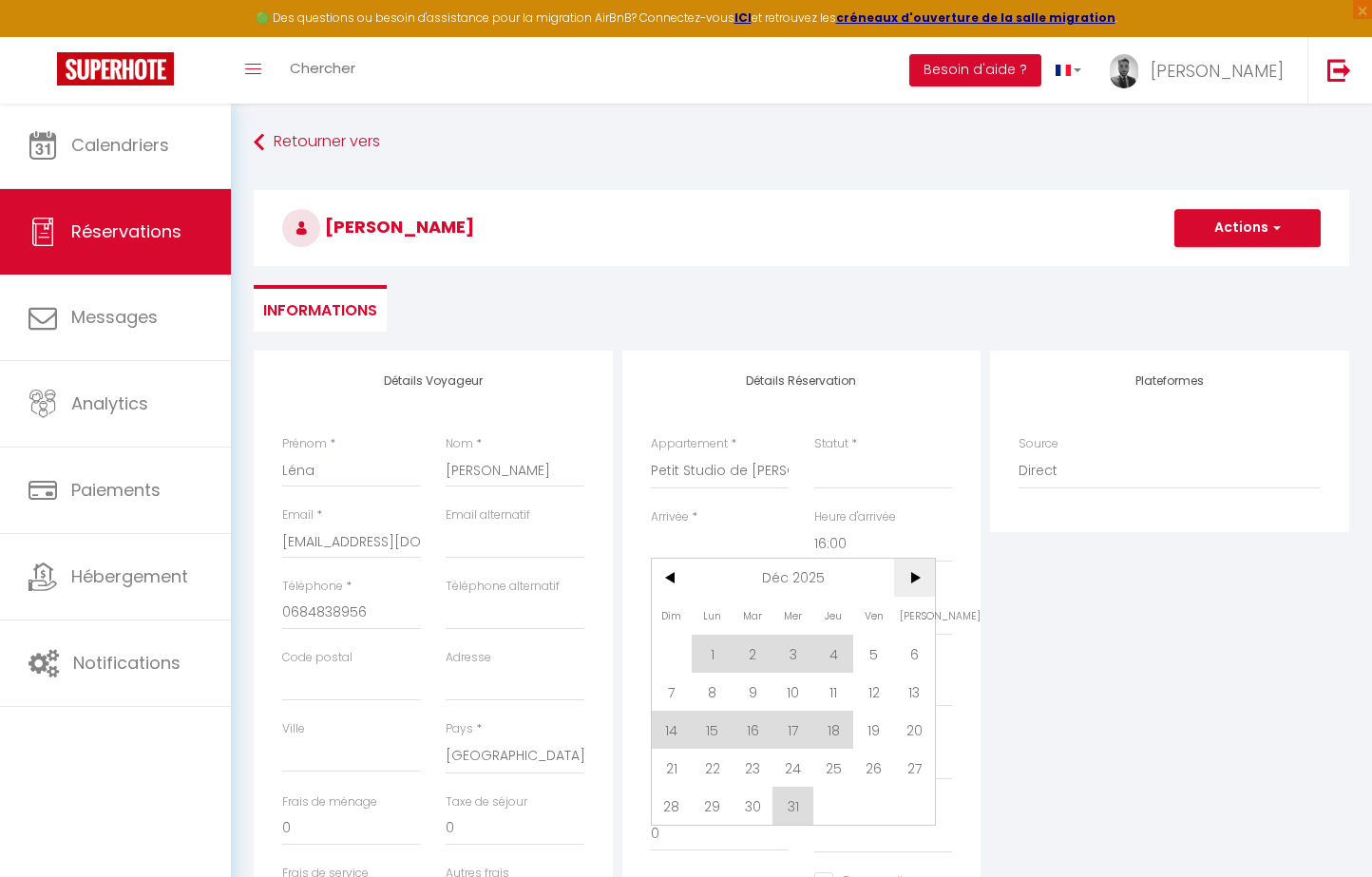
click at [908, 572] on span ">" at bounding box center [914, 577] width 40 height 38
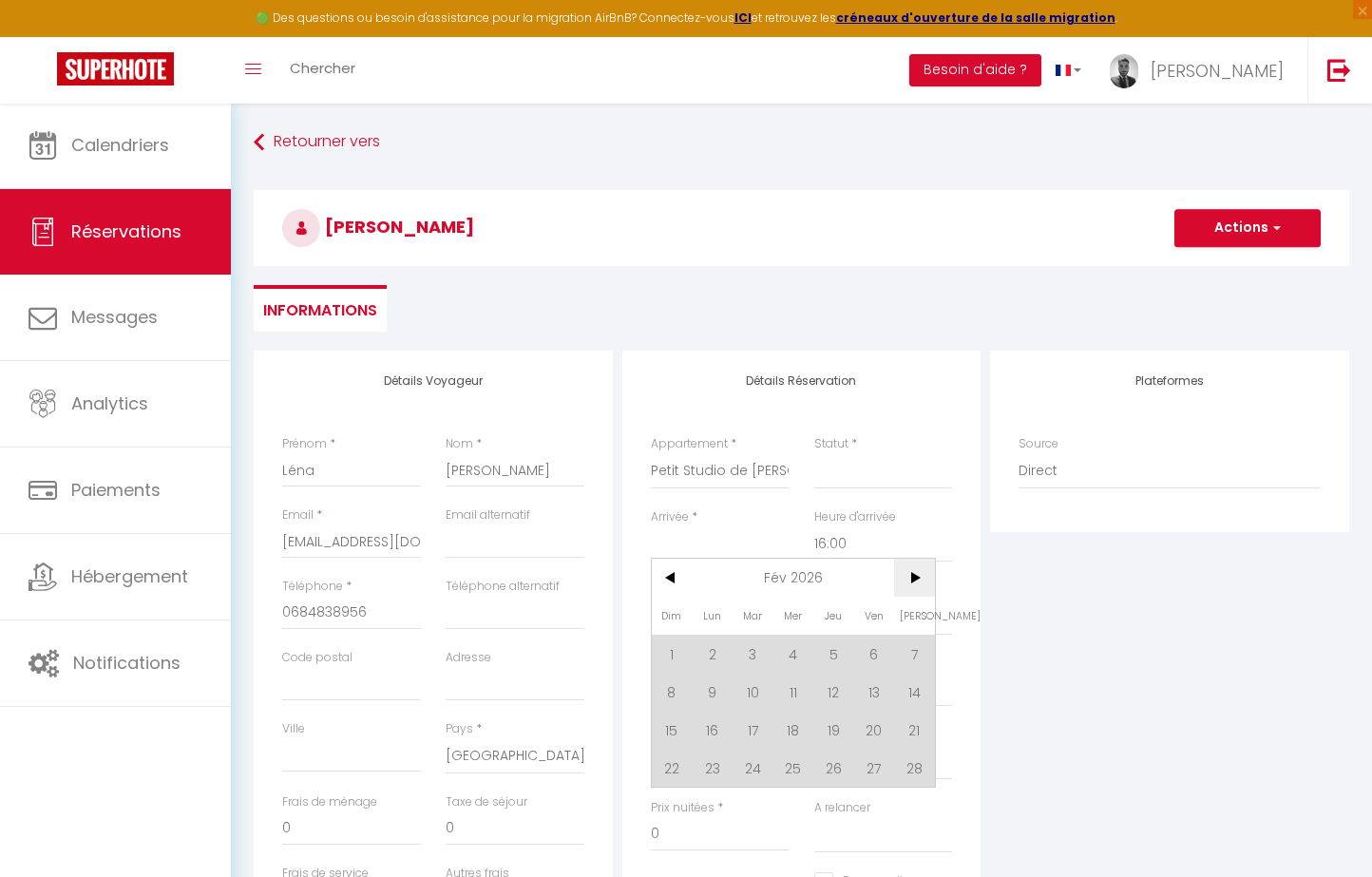
click at [908, 572] on span ">" at bounding box center [914, 577] width 40 height 38
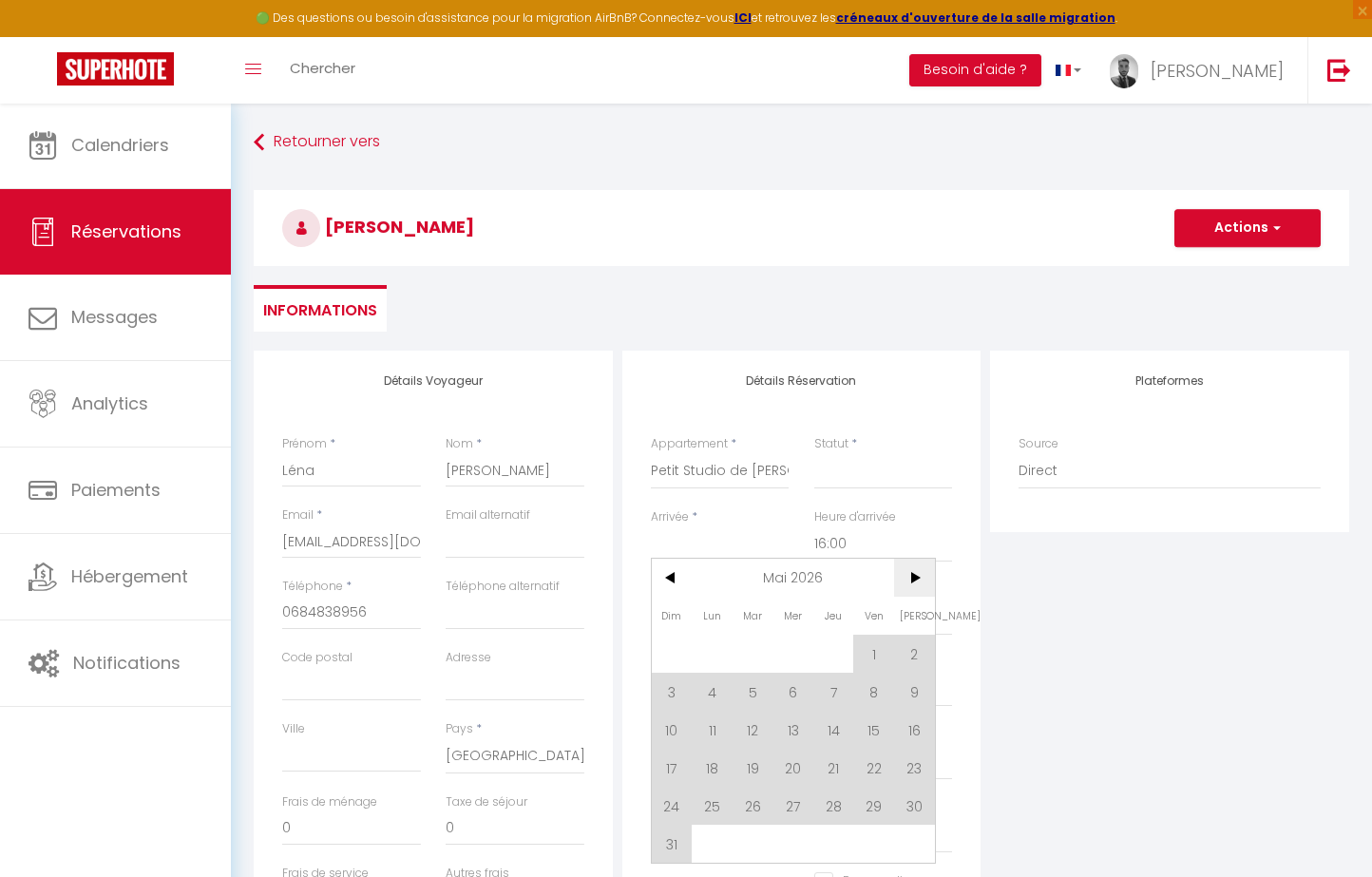
click at [908, 572] on span ">" at bounding box center [914, 577] width 40 height 38
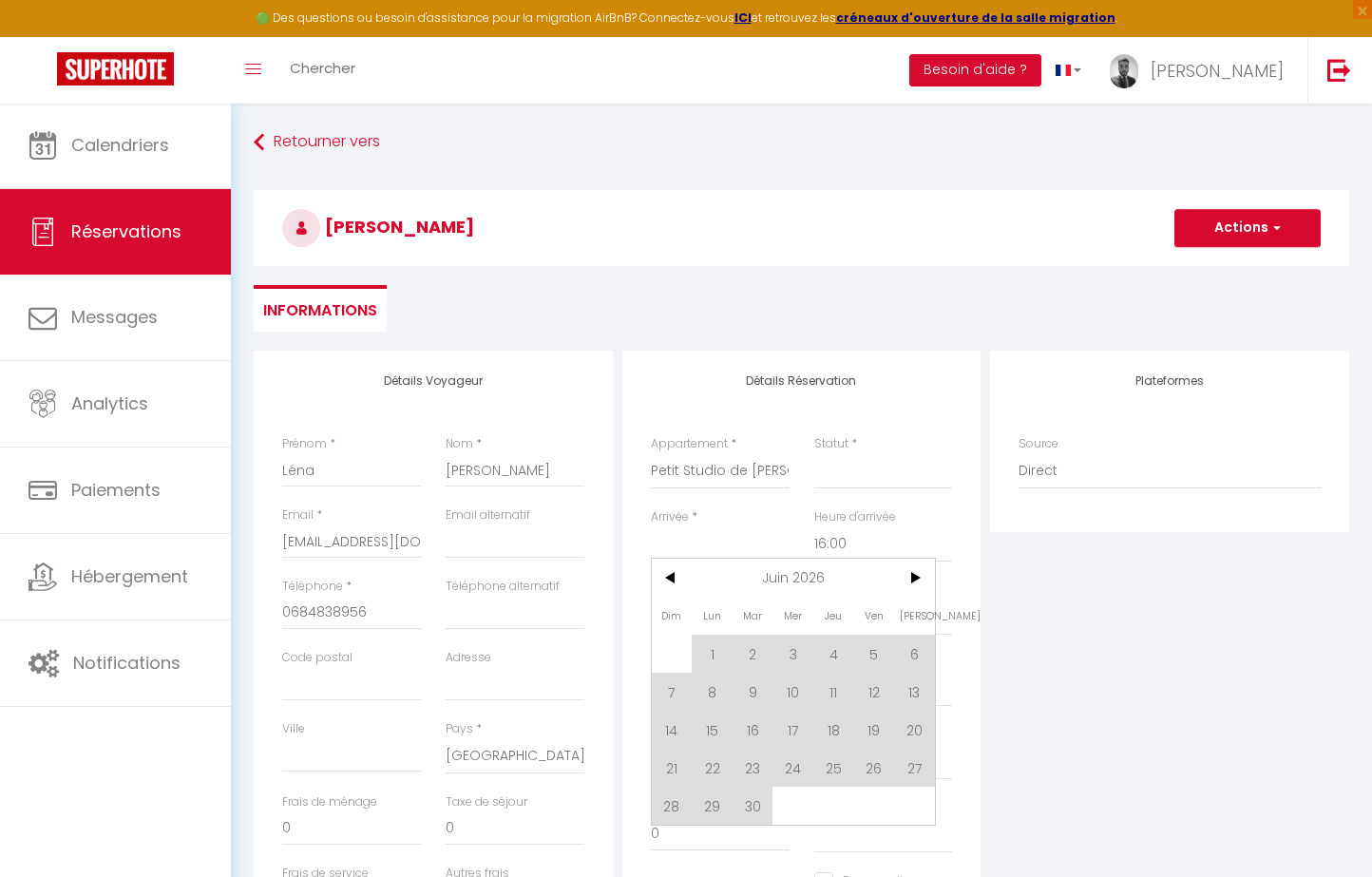
click at [674, 742] on span "14" at bounding box center [672, 729] width 40 height 38
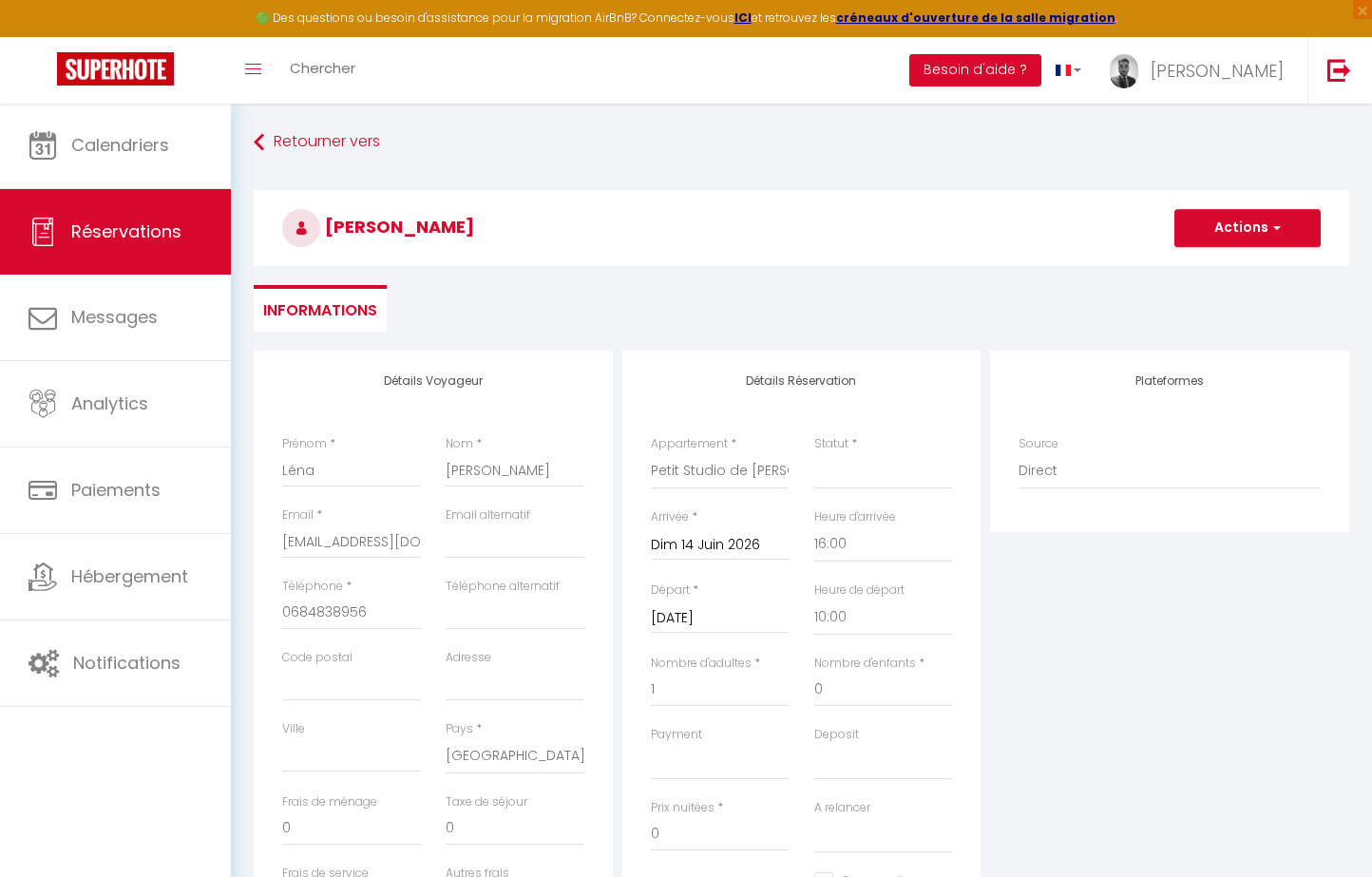
click at [742, 584] on div "Départ * [DATE] < [DATE] > Dim Lun Mar Mer Jeu Ven Sam 1 2 3 4 5 6 7 8 9 10 11 …" at bounding box center [720, 607] width 139 height 52
click at [742, 609] on input "[DATE]" at bounding box center [720, 618] width 139 height 25
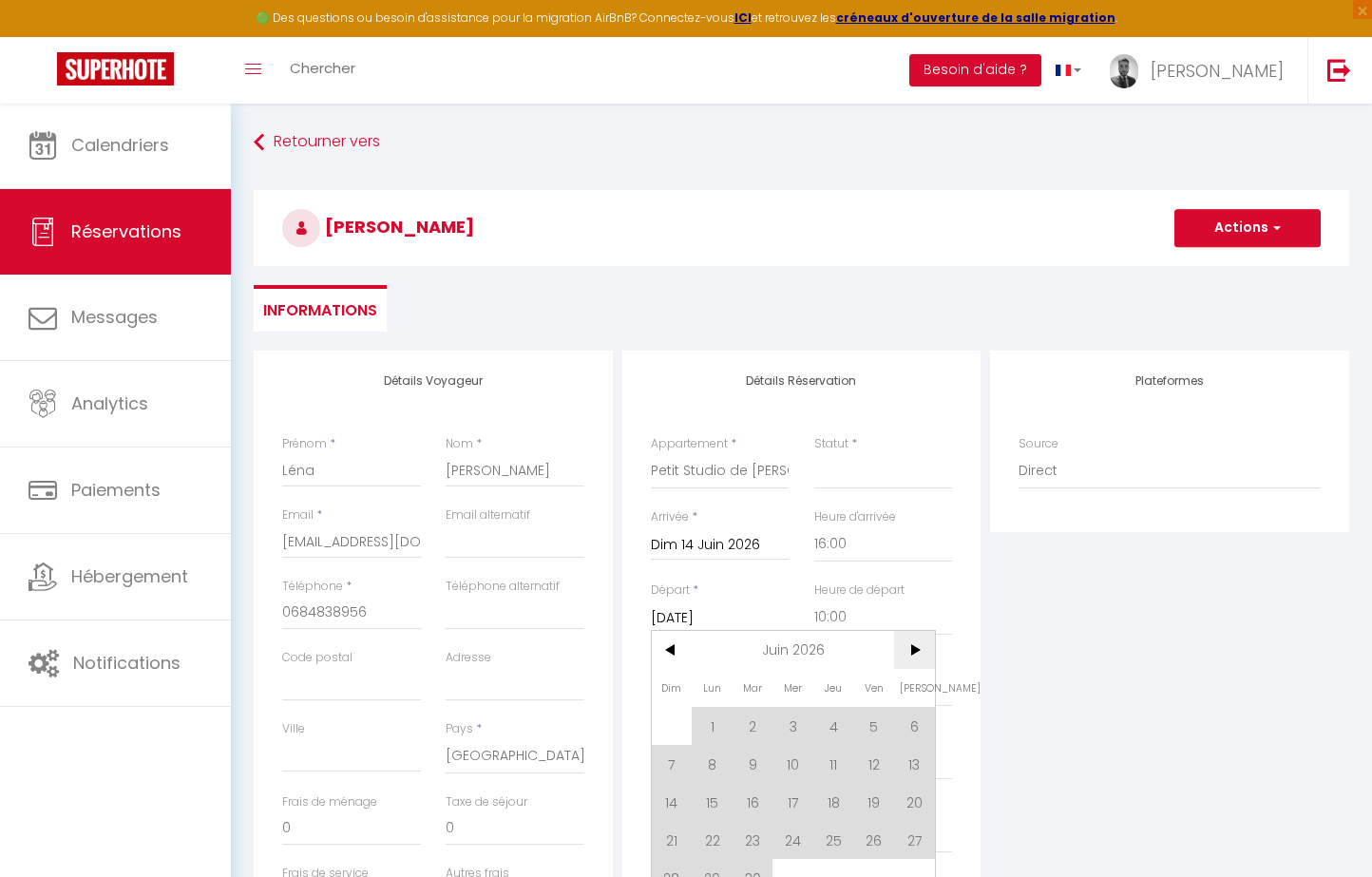
click at [909, 650] on span ">" at bounding box center [914, 649] width 40 height 38
click at [679, 642] on span "<" at bounding box center [672, 649] width 40 height 38
click at [870, 811] on span "19" at bounding box center [873, 801] width 40 height 38
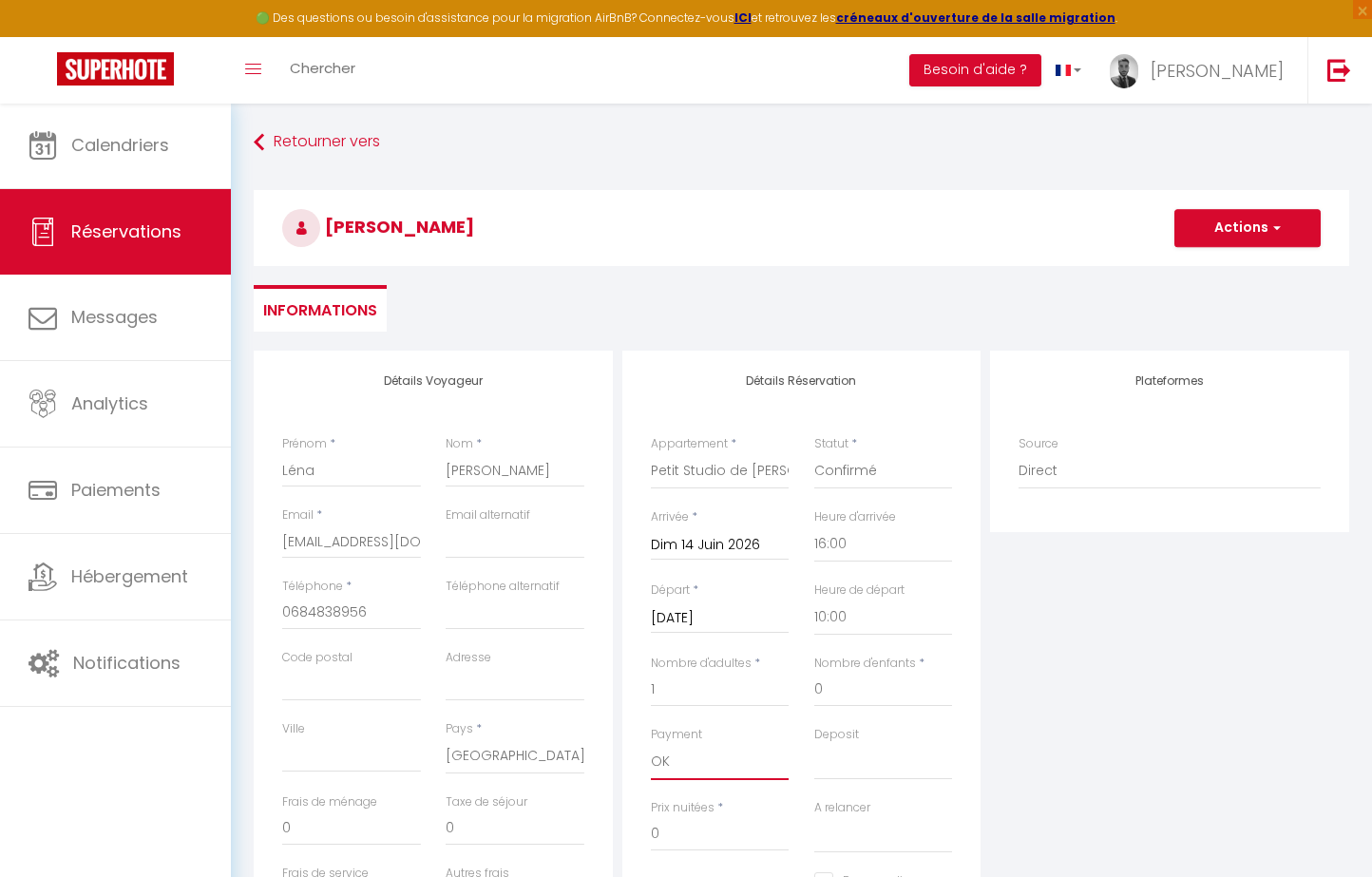
drag, startPoint x: 686, startPoint y: 761, endPoint x: 849, endPoint y: 761, distance: 163.0
click at [850, 761] on div "Payment OK KO Deposit OK KO" at bounding box center [801, 762] width 326 height 73
click at [711, 829] on input "0" at bounding box center [720, 835] width 139 height 35
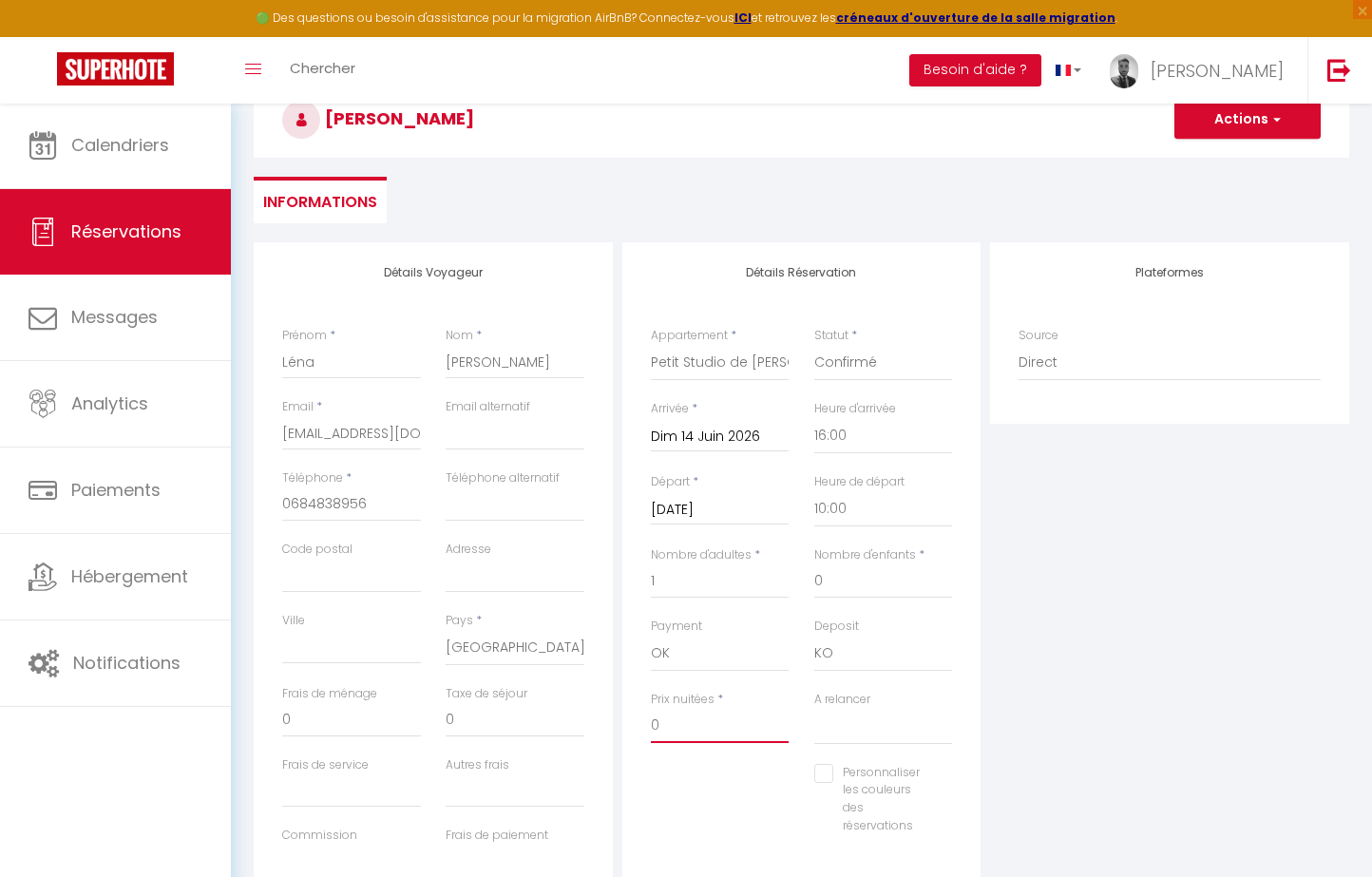
scroll to position [109, 0]
click at [1193, 761] on div "Plateformes Source Direct [DOMAIN_NAME] [DOMAIN_NAME] Chalet montagne Expedia G…" at bounding box center [1169, 580] width 369 height 679
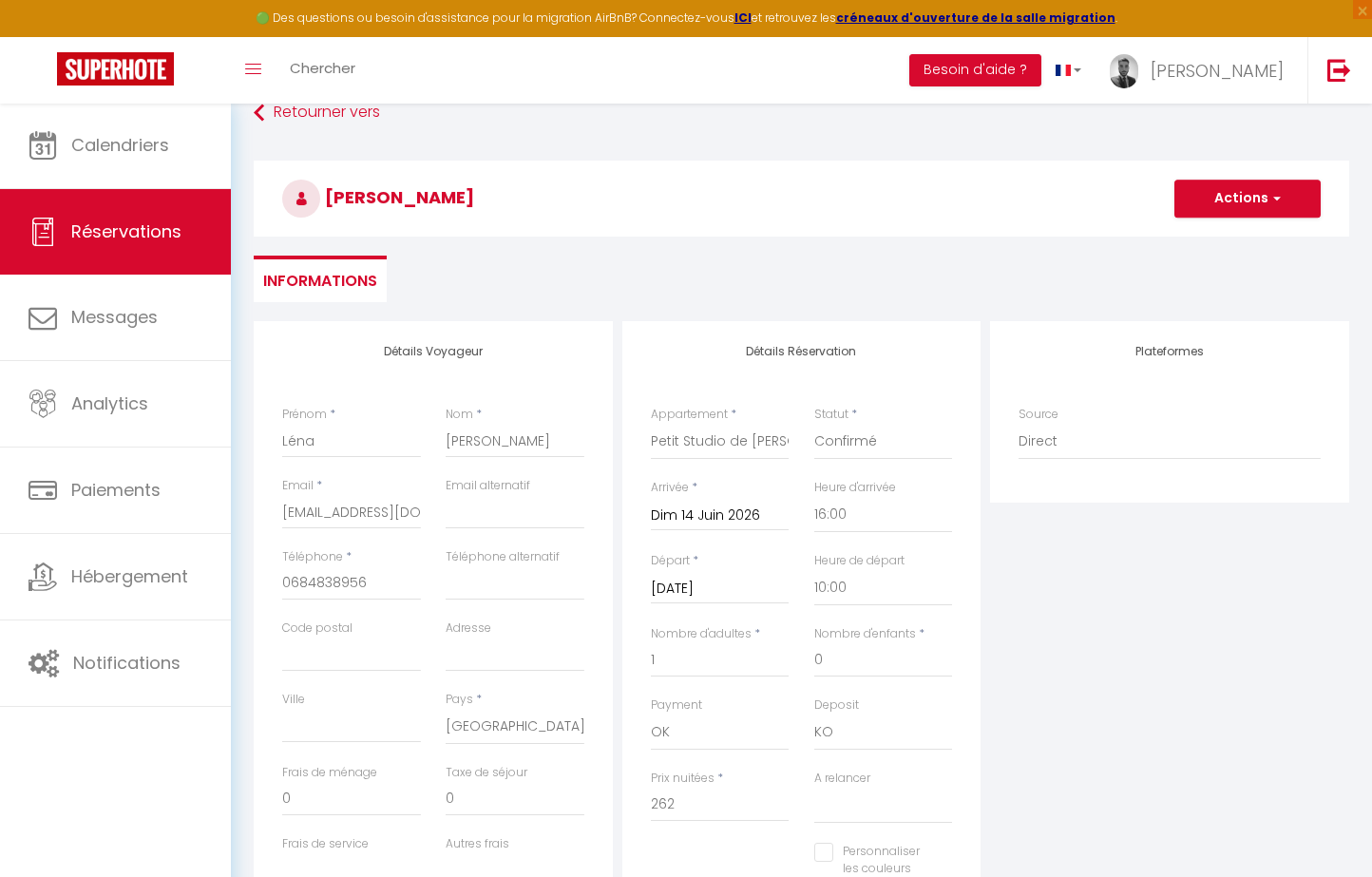
scroll to position [1, 0]
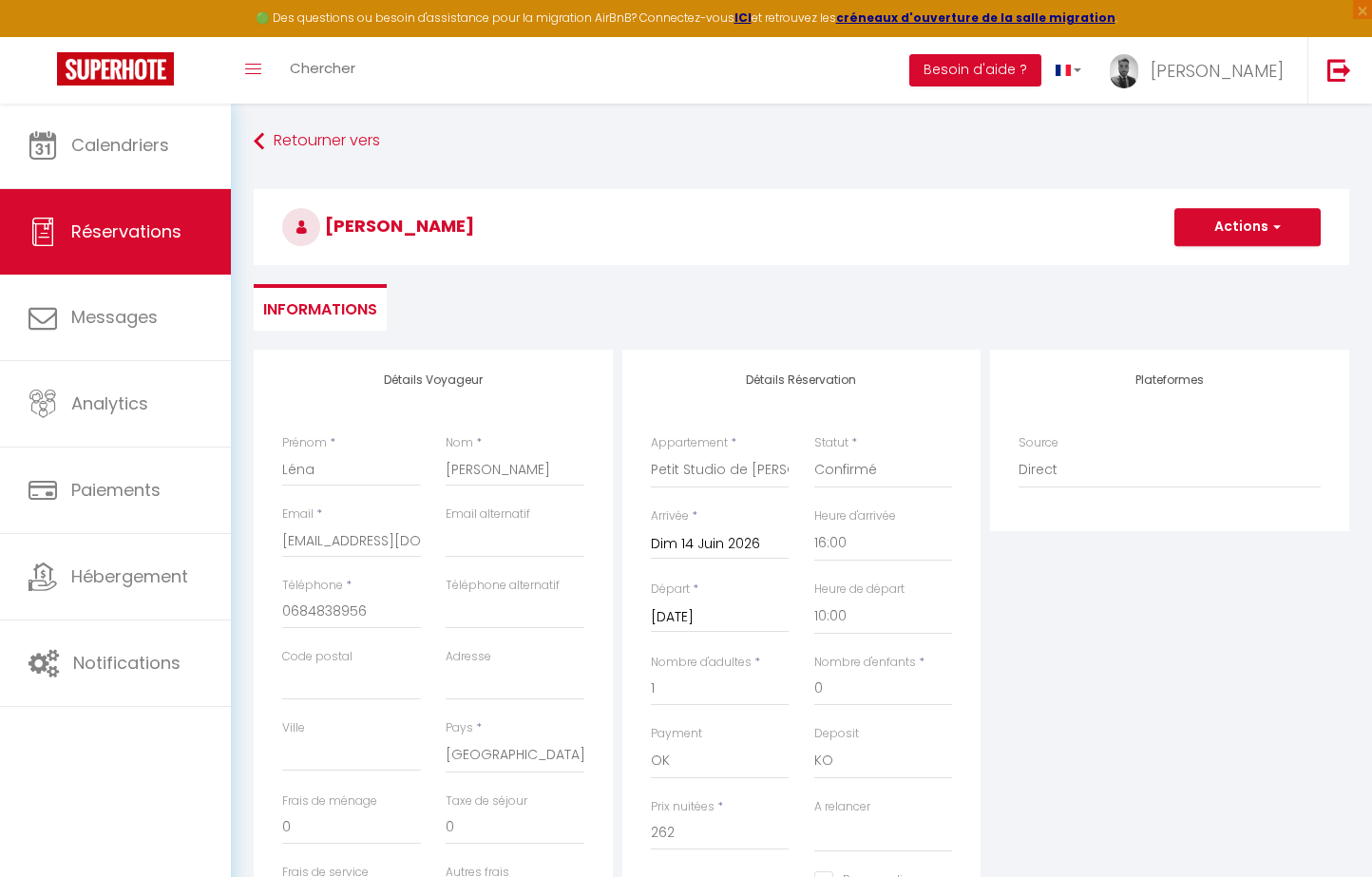
click at [1230, 237] on button "Actions" at bounding box center [1247, 226] width 146 height 38
click at [1218, 262] on link "Enregistrer" at bounding box center [1229, 269] width 150 height 25
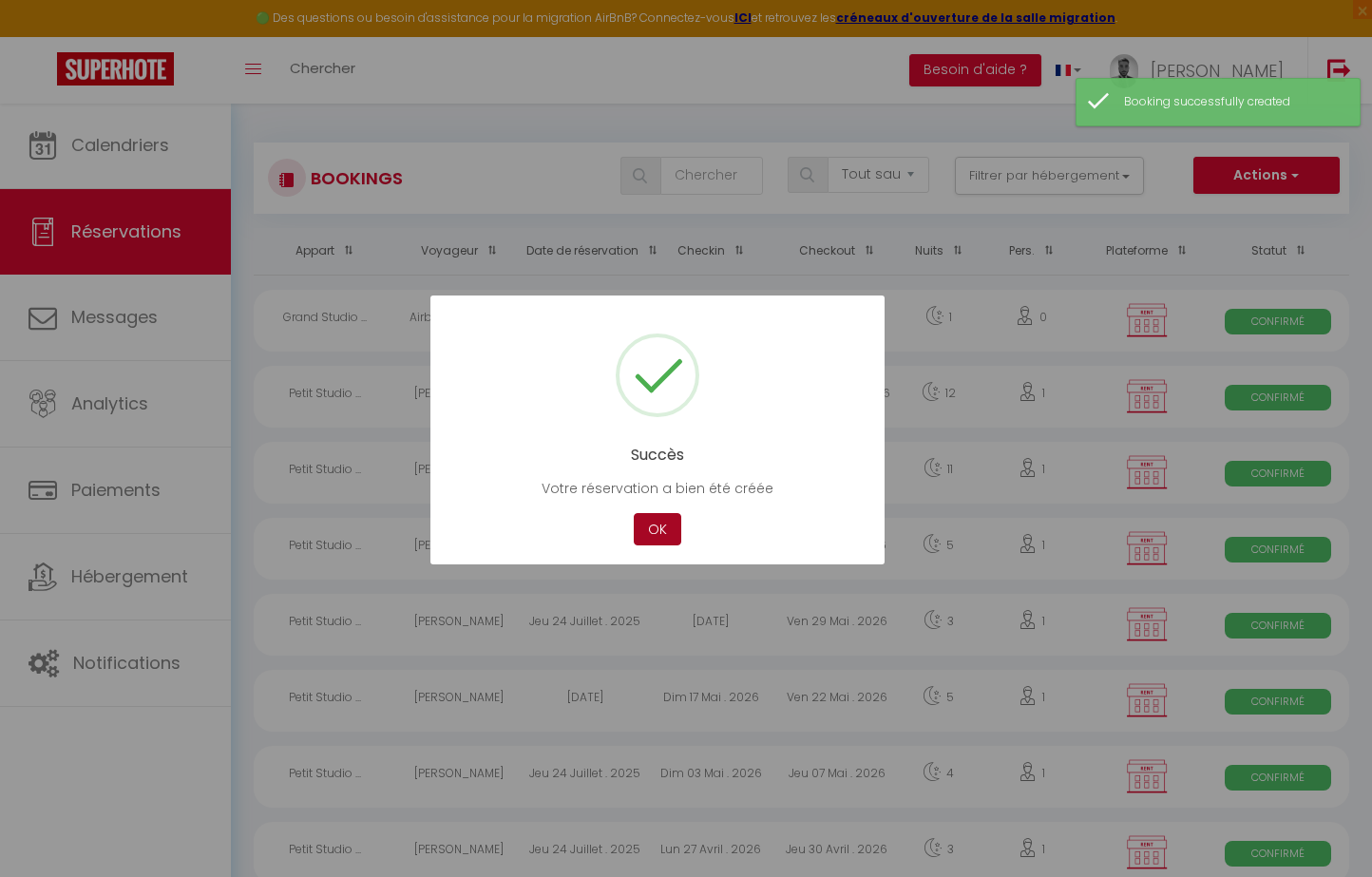
click at [651, 529] on button "OK" at bounding box center [657, 529] width 47 height 34
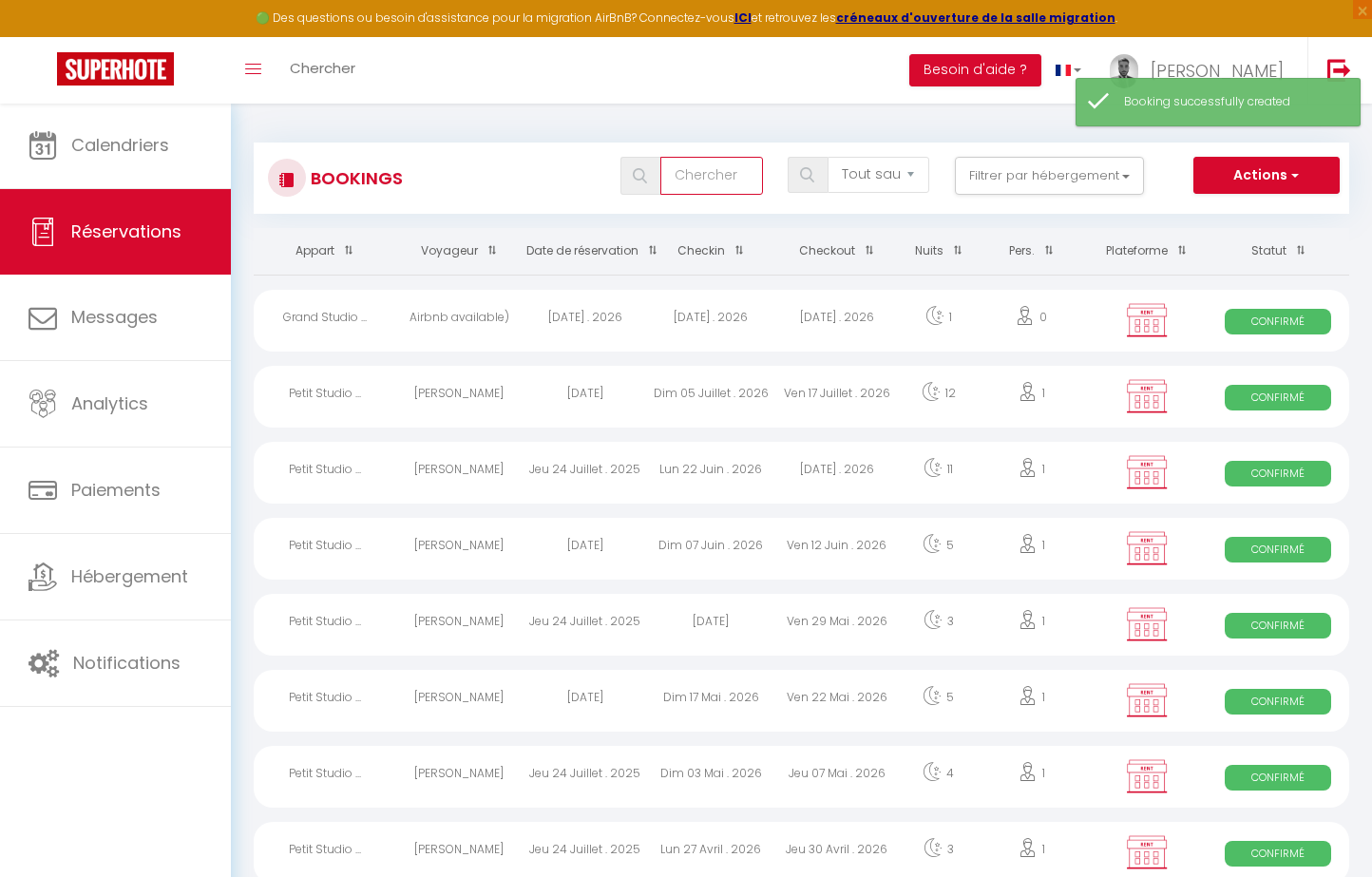
click at [741, 175] on input "text" at bounding box center [712, 175] width 102 height 38
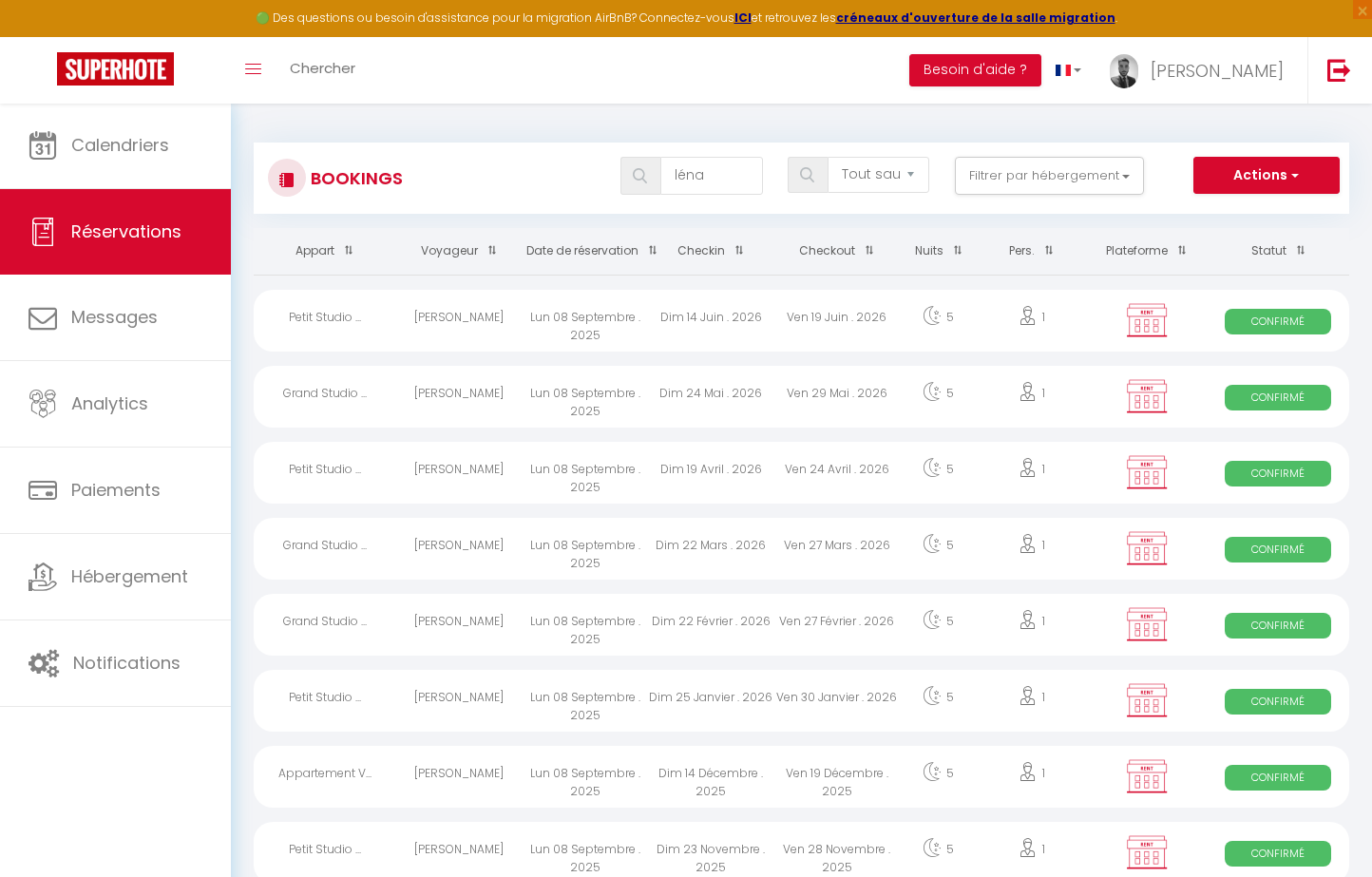
click at [581, 321] on div "Lun 08 Septembre . 2025" at bounding box center [584, 321] width 126 height 62
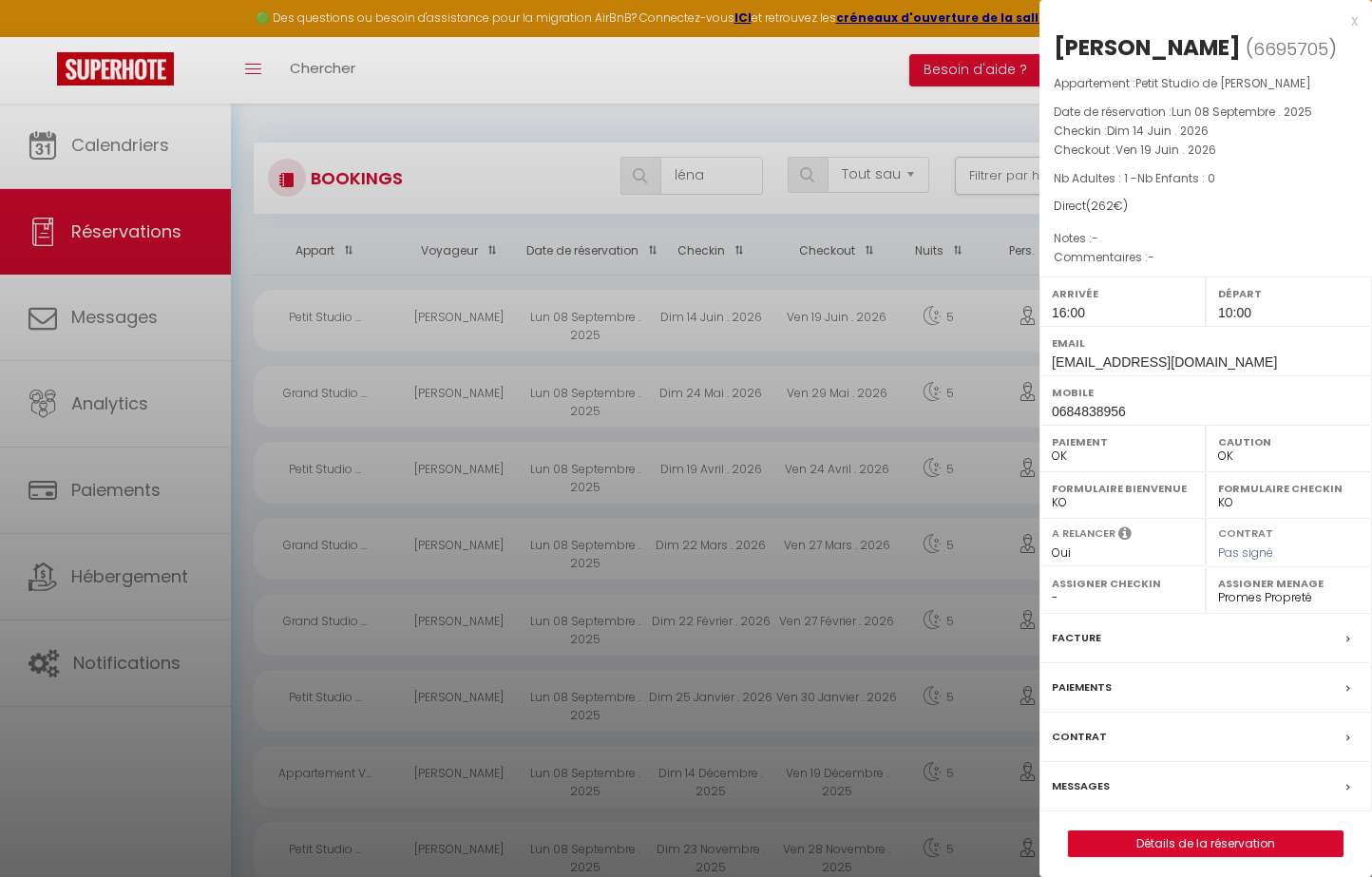
click at [1204, 831] on link "Détails de la réservation" at bounding box center [1205, 843] width 273 height 25
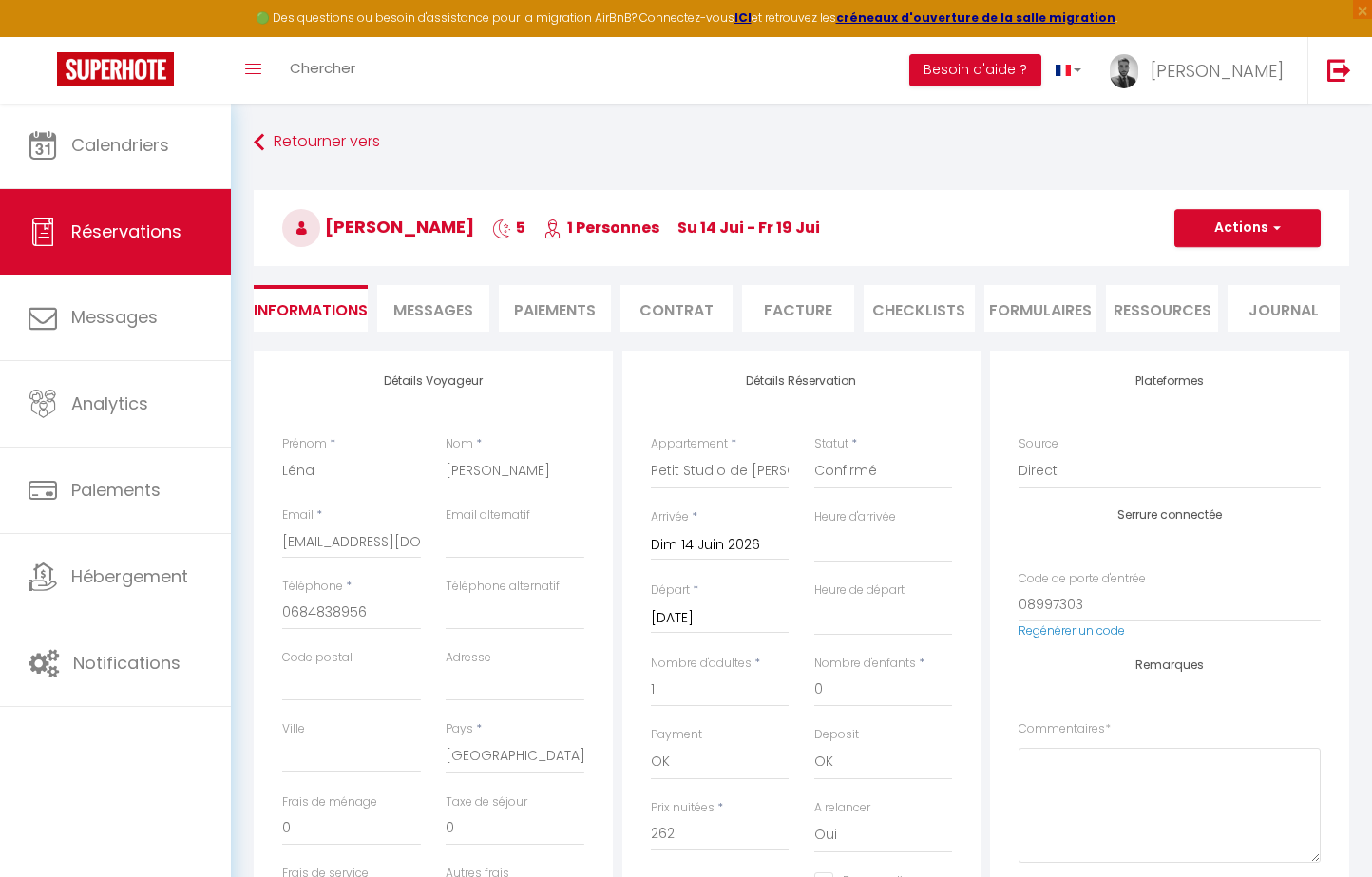
click at [1239, 229] on button "Actions" at bounding box center [1247, 227] width 146 height 38
click at [1214, 295] on link "Dupliquer" at bounding box center [1229, 295] width 150 height 25
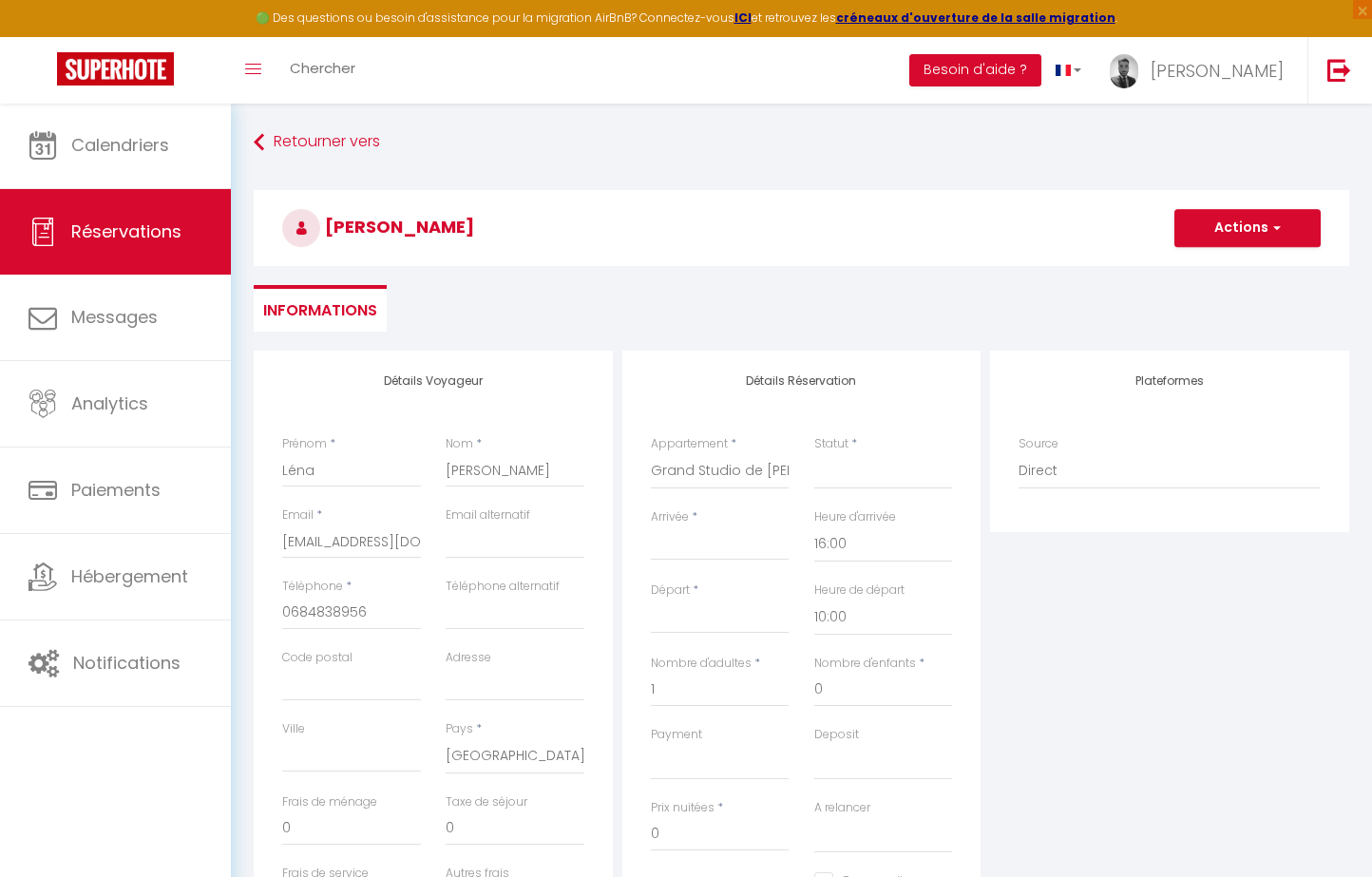
click at [715, 550] on input "Arrivée" at bounding box center [720, 546] width 139 height 25
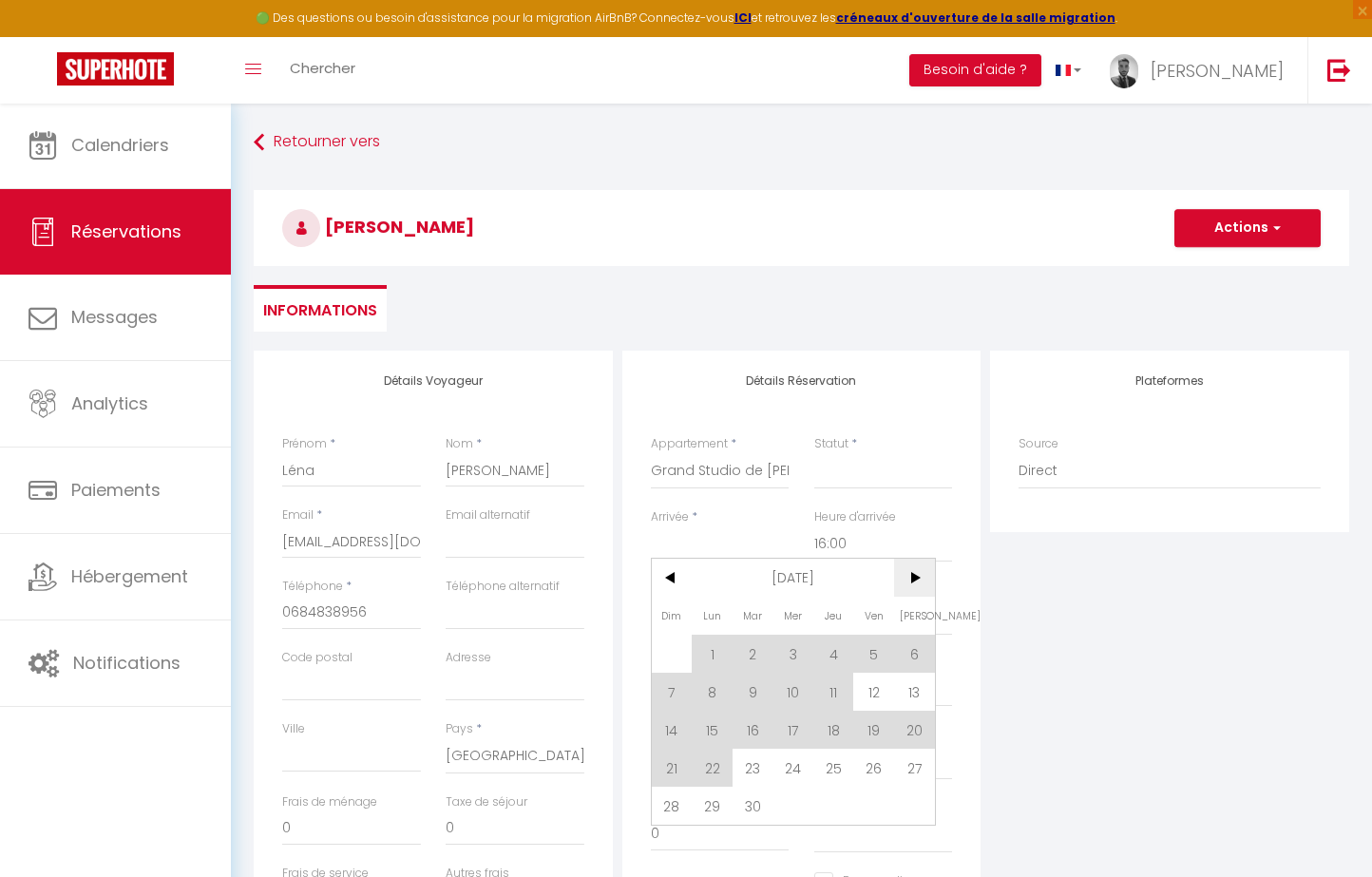
click at [899, 575] on span ">" at bounding box center [914, 577] width 40 height 38
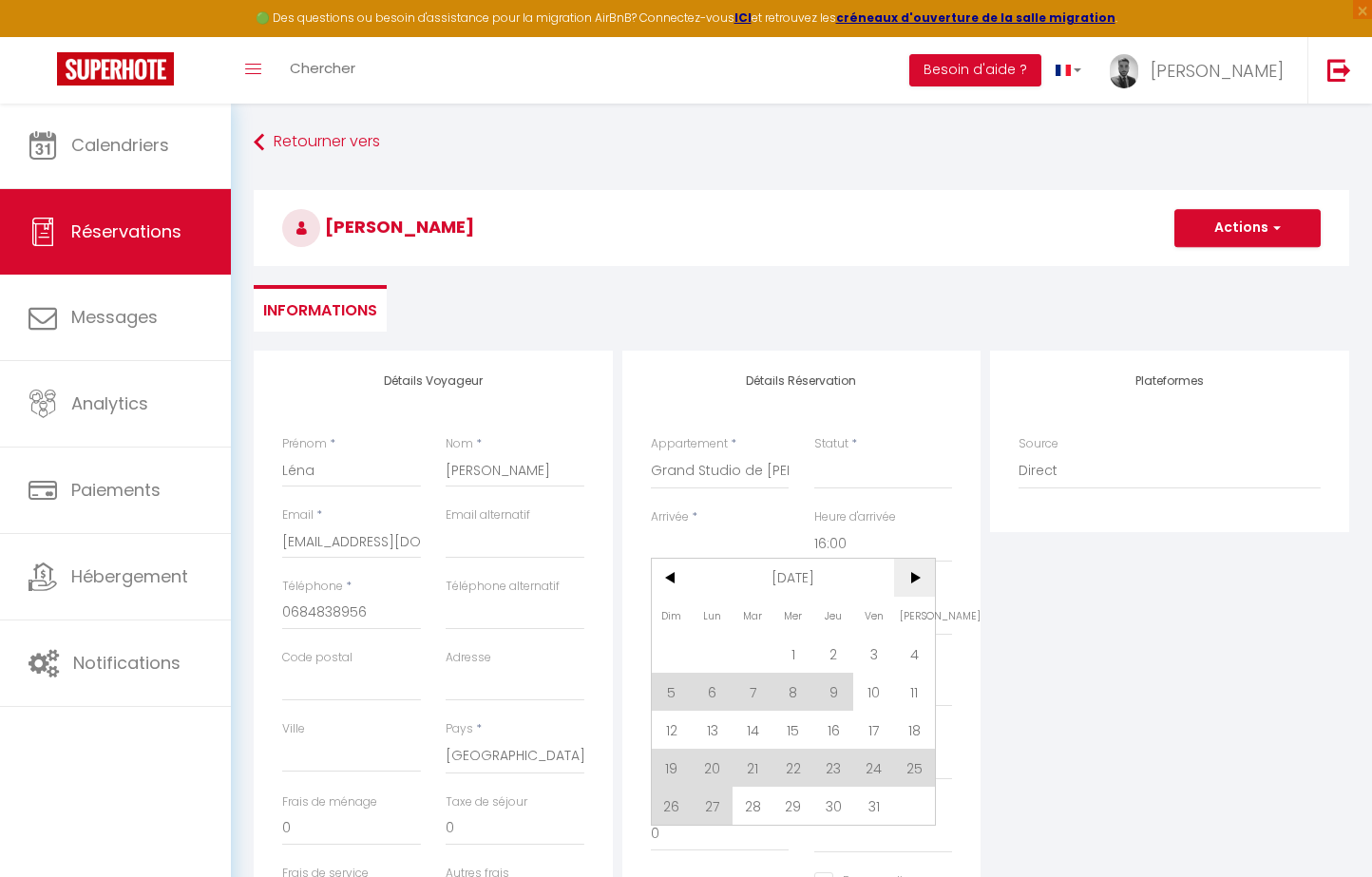
click at [899, 575] on span ">" at bounding box center [914, 577] width 40 height 38
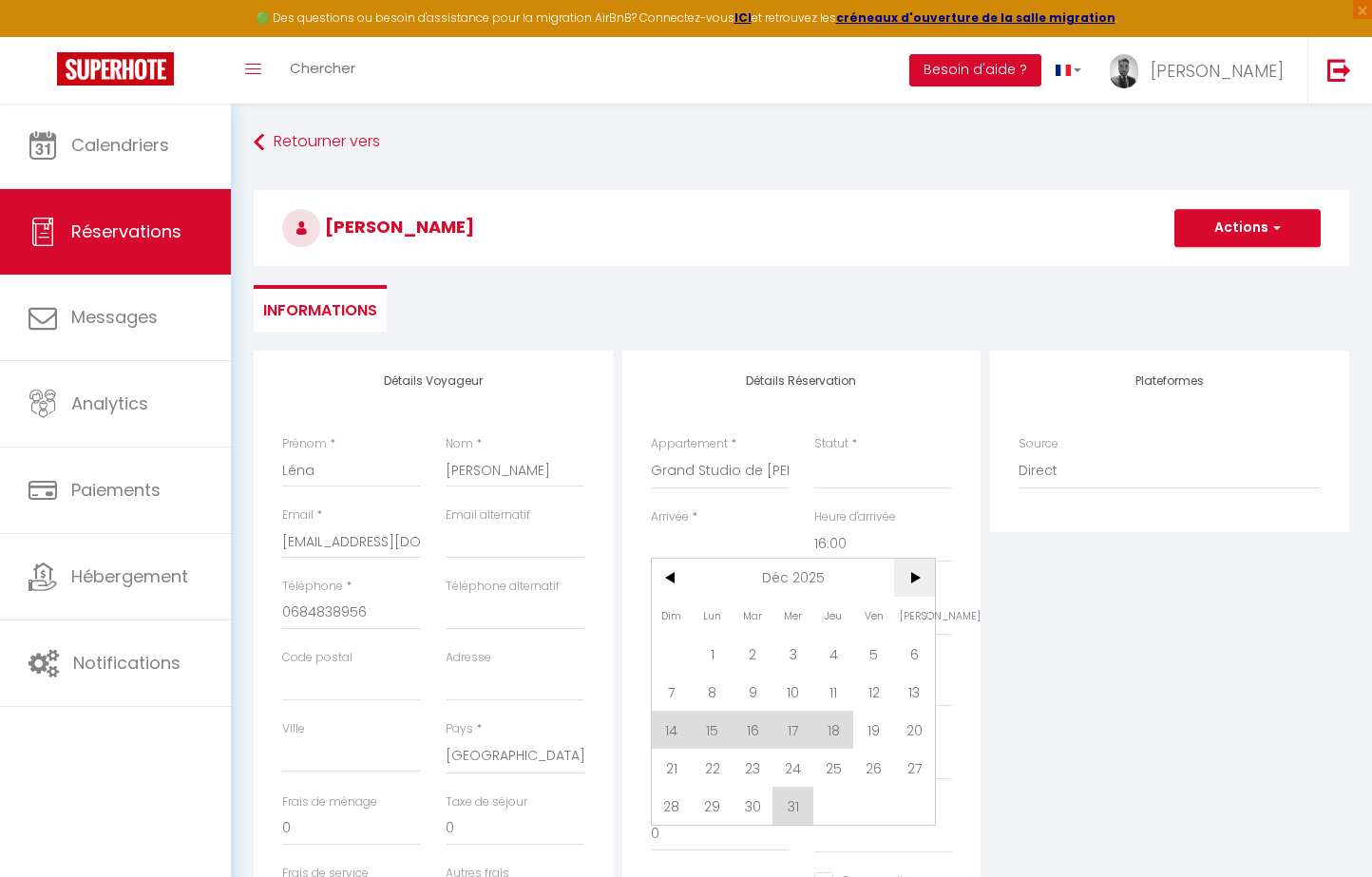
click at [899, 575] on span ">" at bounding box center [914, 577] width 40 height 38
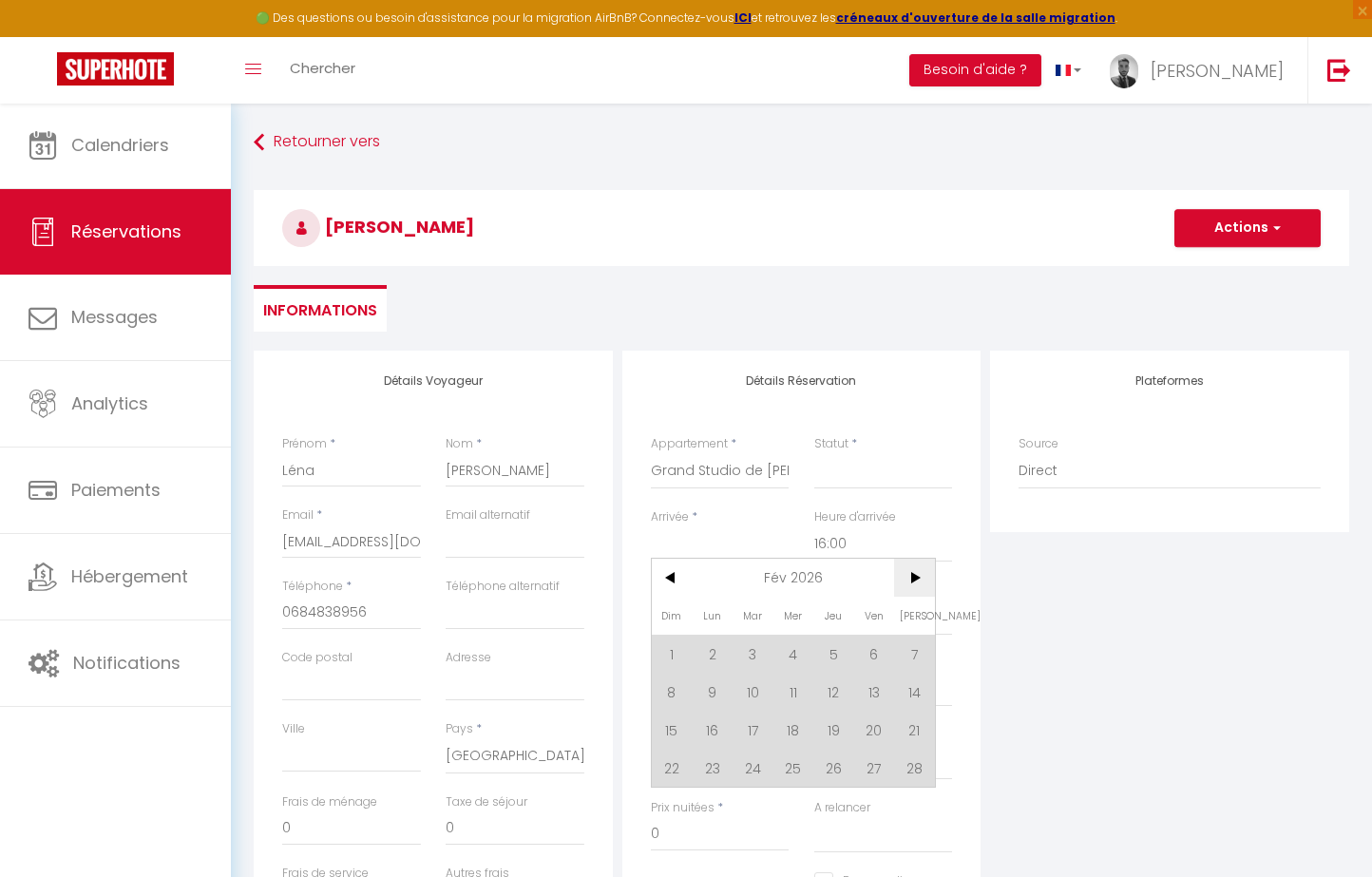
click at [899, 575] on span ">" at bounding box center [914, 577] width 40 height 38
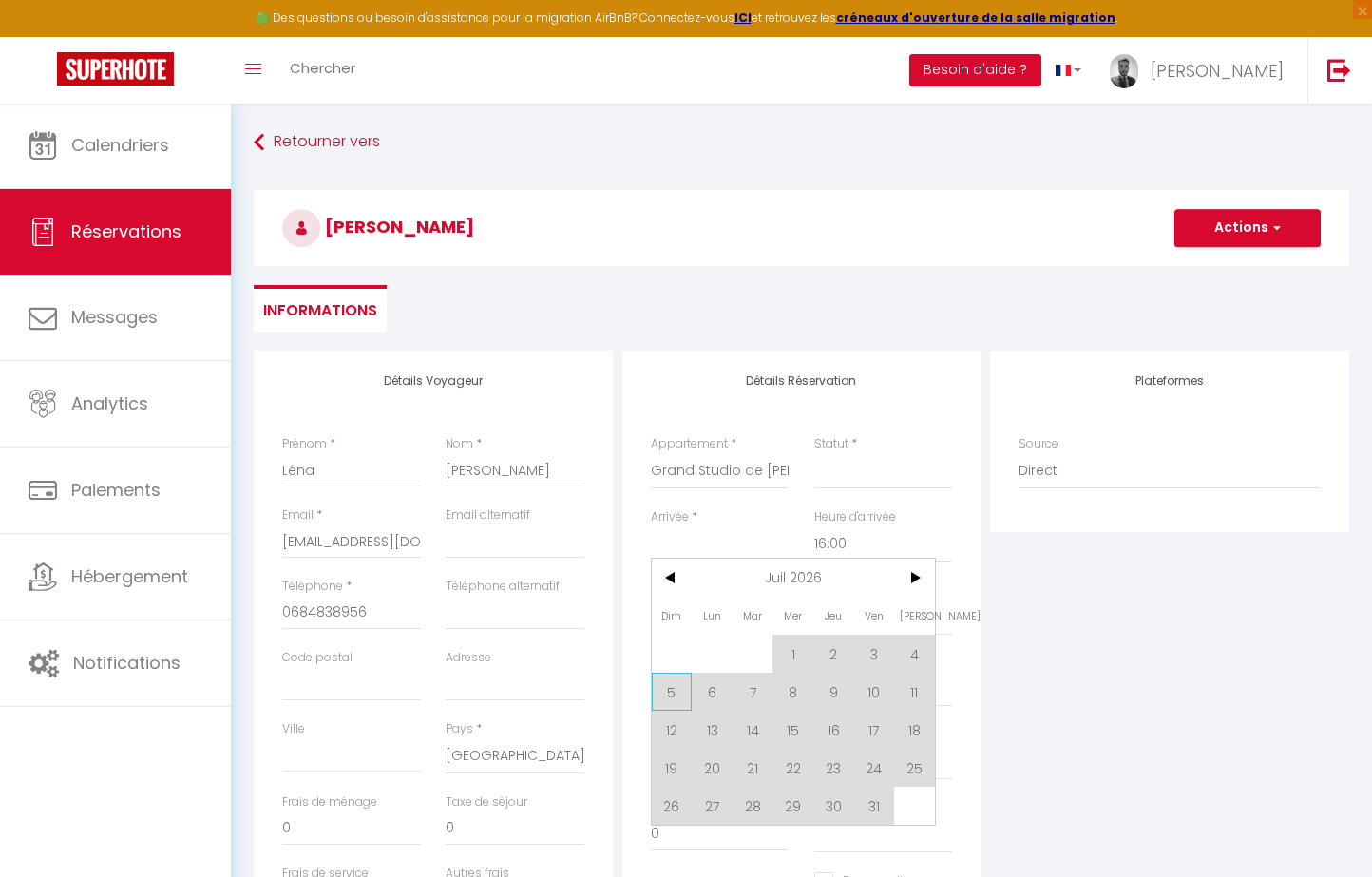
click at [665, 704] on span "5" at bounding box center [672, 691] width 40 height 38
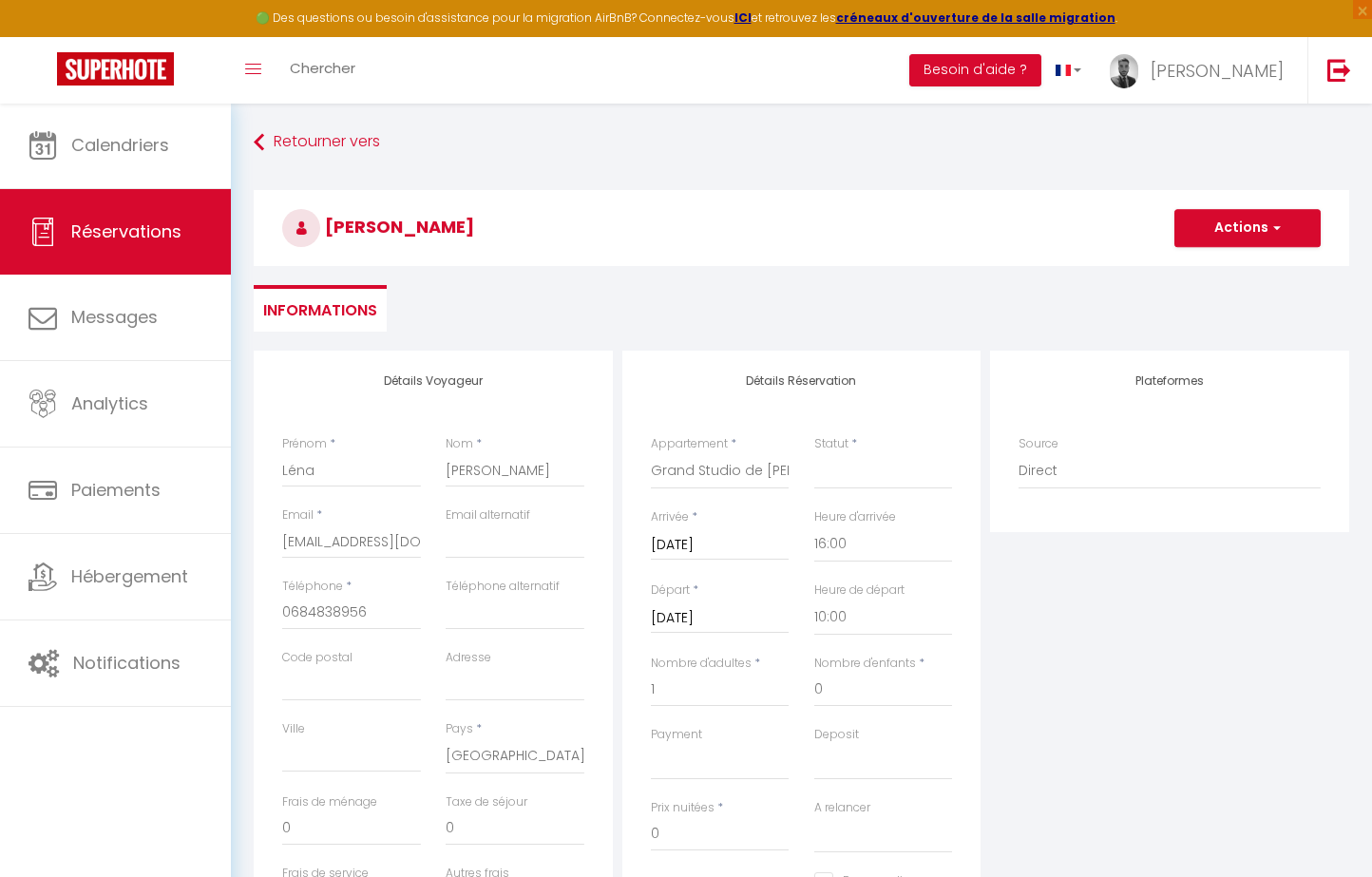
click at [729, 615] on input "[DATE]" at bounding box center [720, 618] width 139 height 25
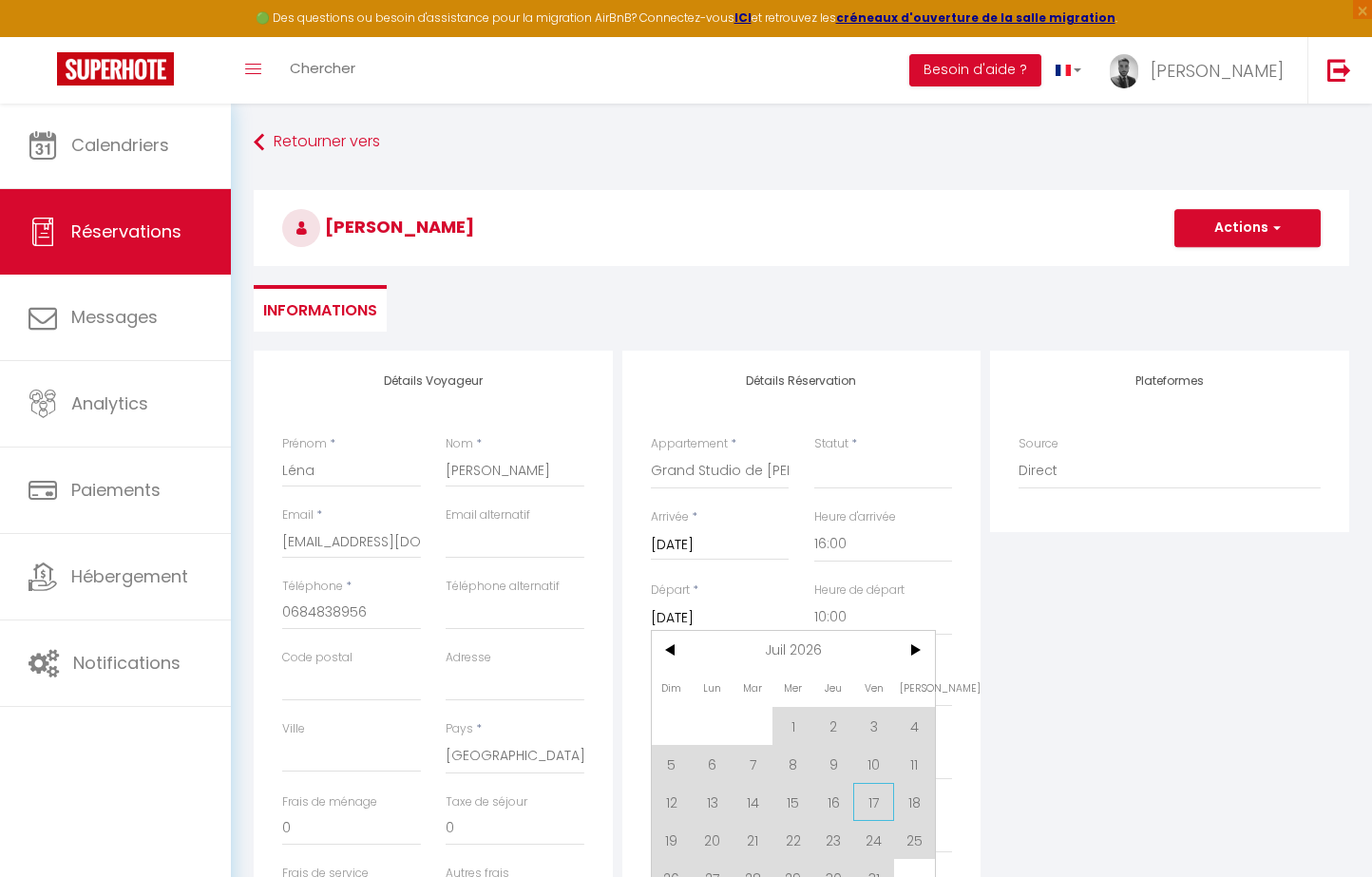
click at [868, 794] on span "17" at bounding box center [873, 801] width 40 height 38
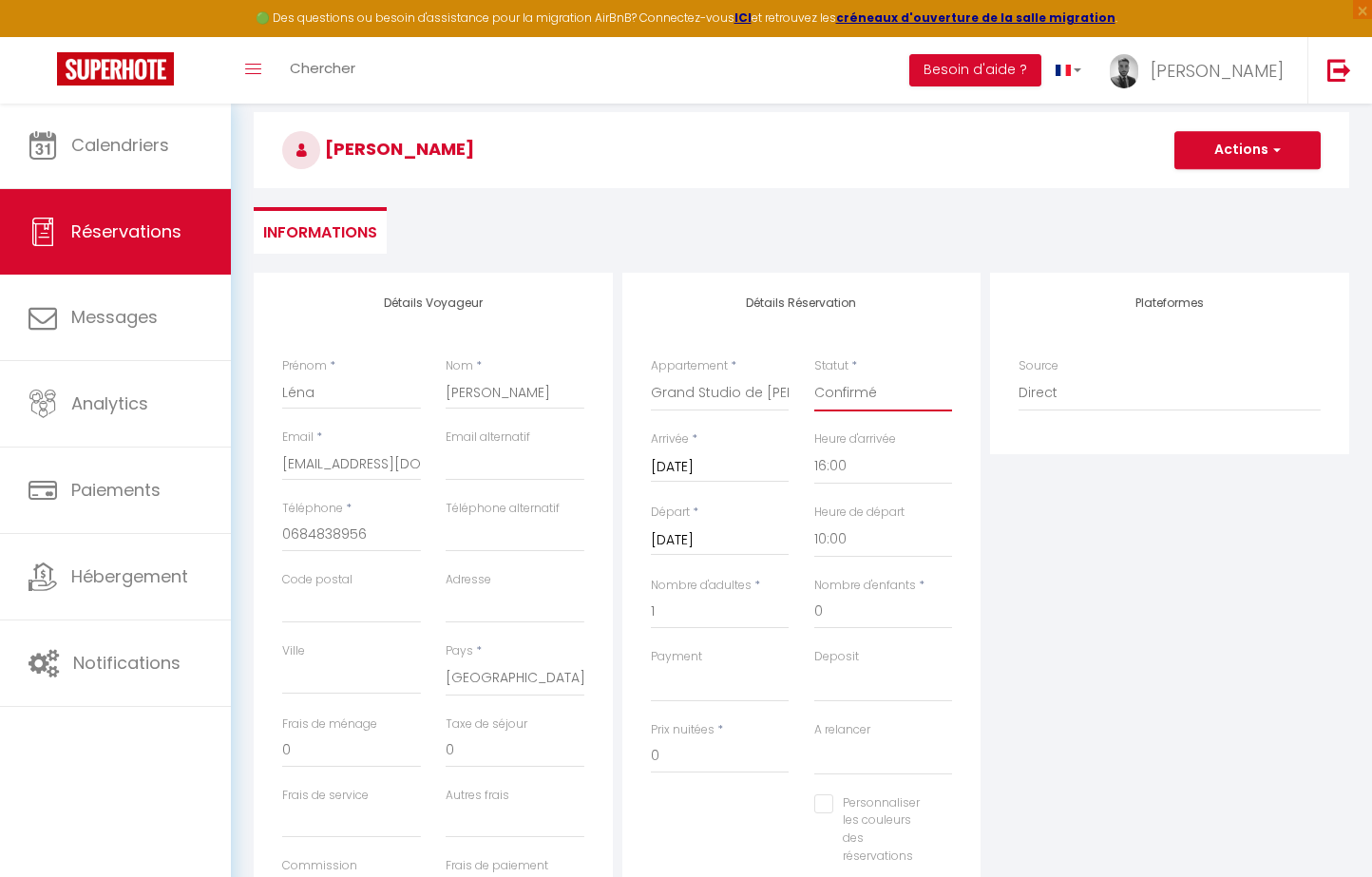
scroll to position [80, 0]
drag, startPoint x: 727, startPoint y: 674, endPoint x: 841, endPoint y: 665, distance: 114.4
click at [841, 665] on div "Payment OK KO Deposit OK KO" at bounding box center [801, 683] width 326 height 73
click at [1018, 732] on div "Plateformes Source Direct [DOMAIN_NAME] [DOMAIN_NAME] Chalet montagne Expedia G…" at bounding box center [1169, 609] width 369 height 679
drag, startPoint x: 720, startPoint y: 744, endPoint x: 477, endPoint y: 744, distance: 243.0
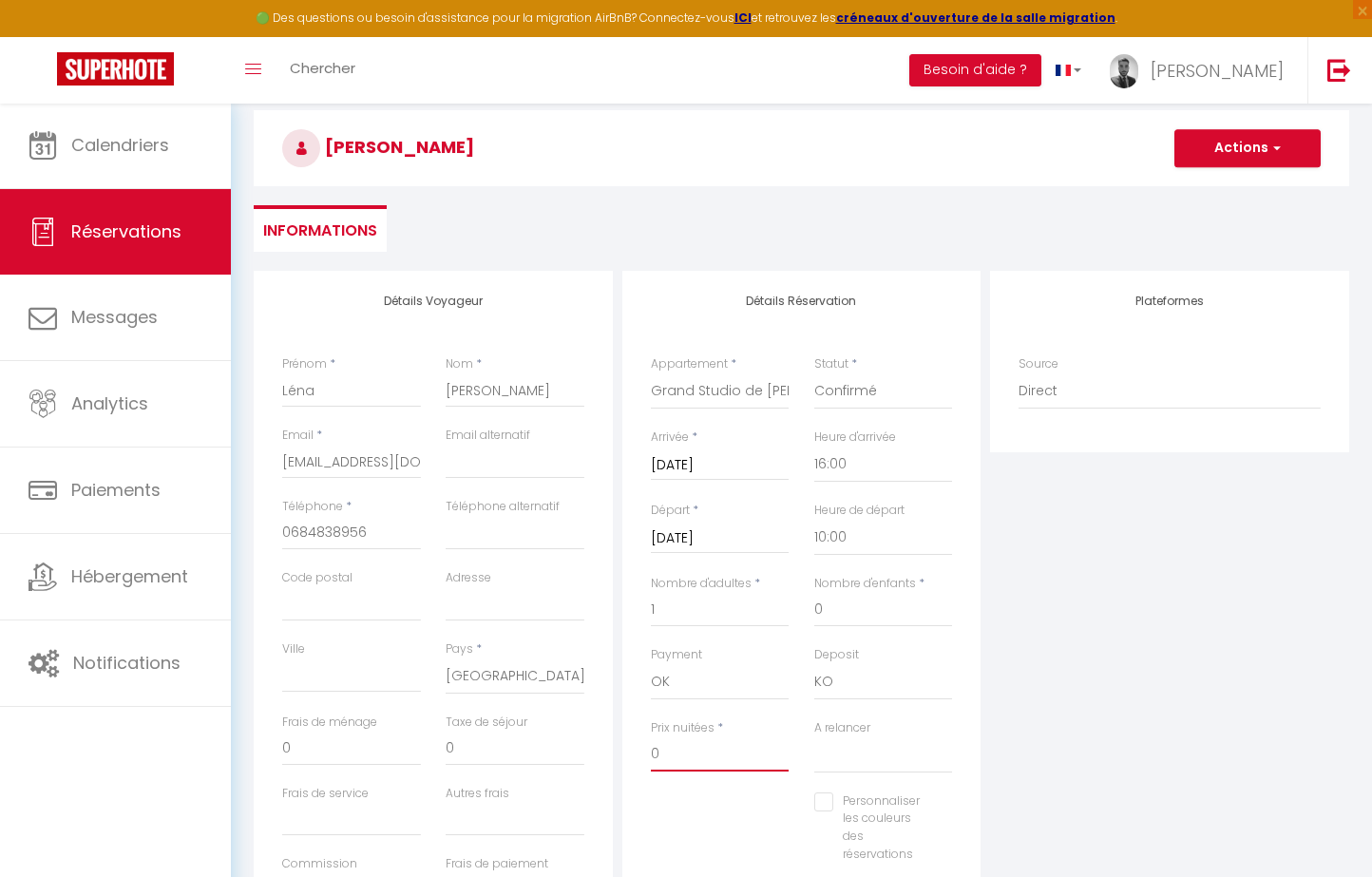
click at [476, 744] on div "Détails Voyageur Prénom * Léna Nom * [PERSON_NAME] Email * [EMAIL_ADDRESS][DOMA…" at bounding box center [801, 609] width 1104 height 679
click at [1246, 158] on button "Actions" at bounding box center [1247, 147] width 146 height 38
click at [1232, 178] on link "Enregistrer" at bounding box center [1229, 191] width 150 height 25
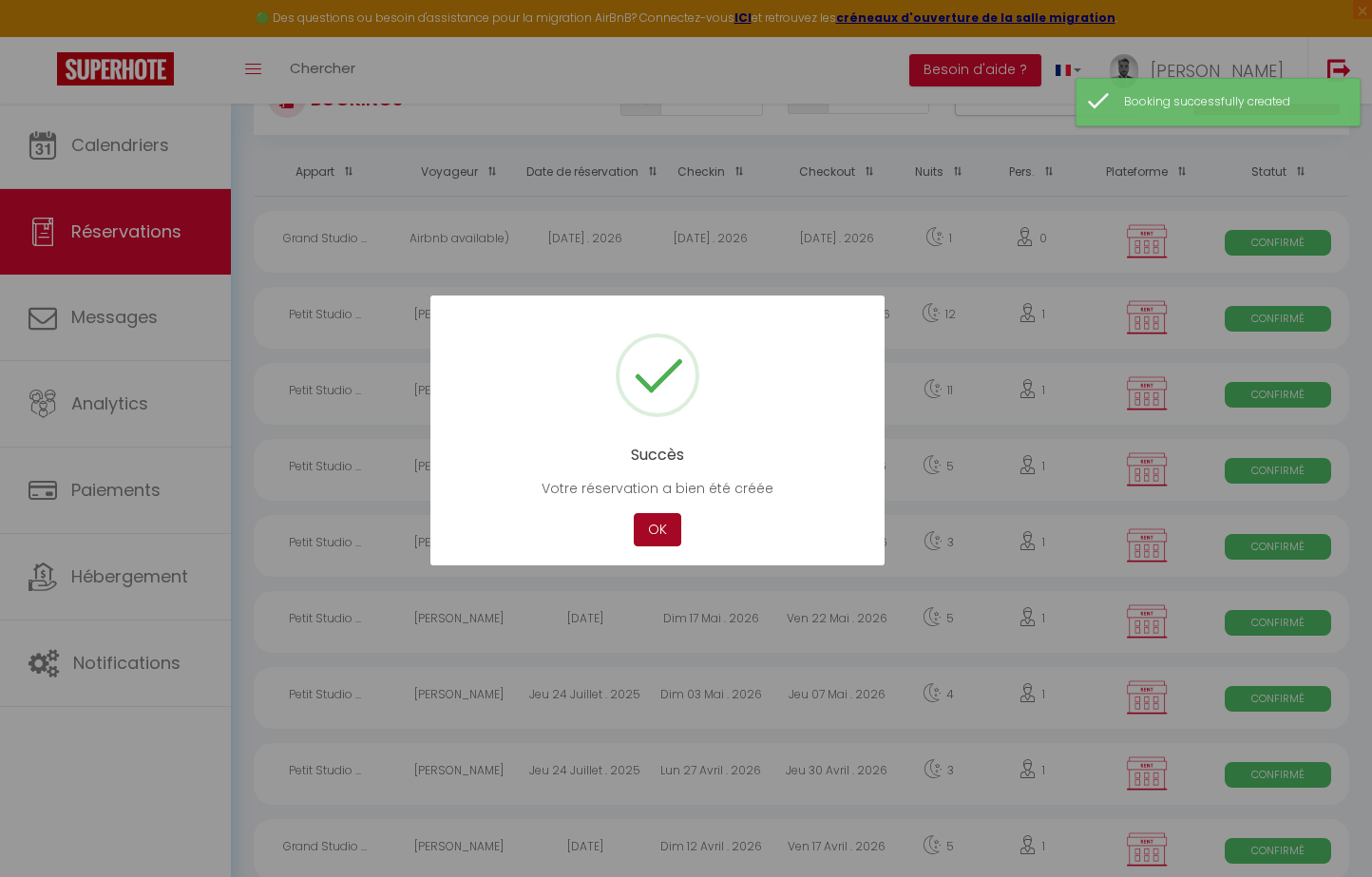
click at [662, 514] on button "OK" at bounding box center [657, 529] width 47 height 34
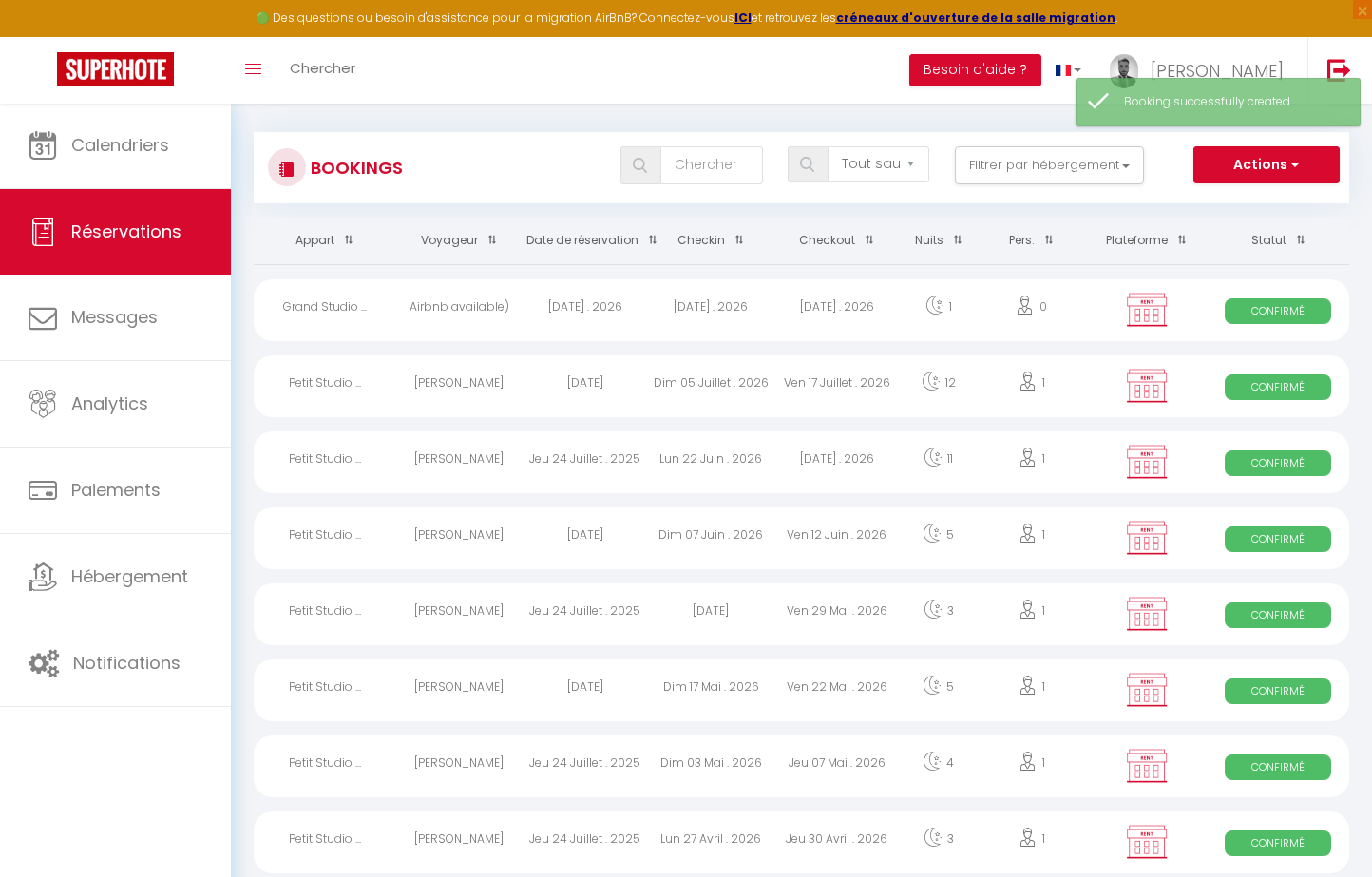
scroll to position [2, 0]
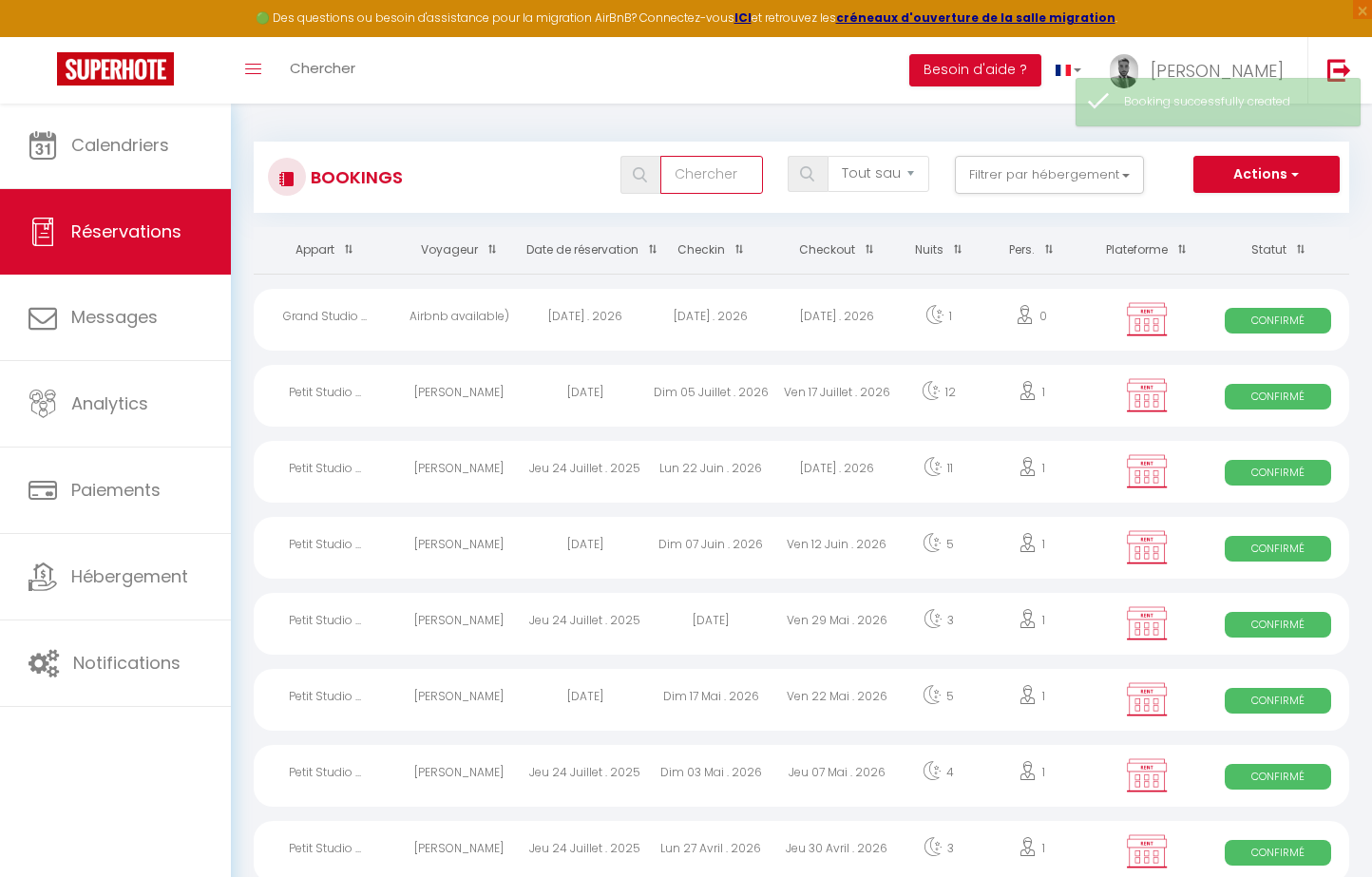
click at [722, 158] on input "text" at bounding box center [712, 174] width 102 height 38
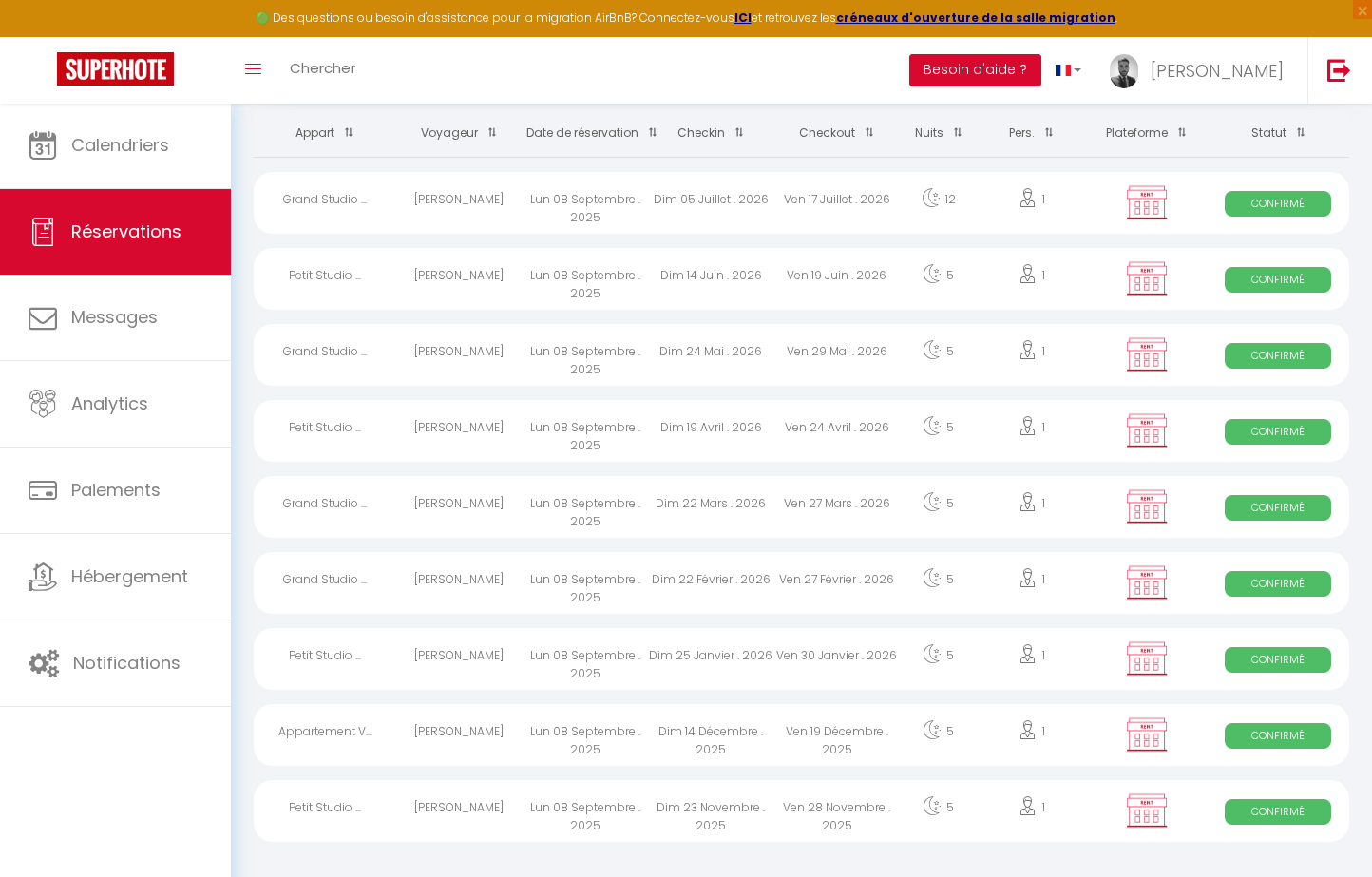
scroll to position [117, 0]
click at [626, 814] on div "Lun 08 Septembre . 2025" at bounding box center [584, 812] width 126 height 62
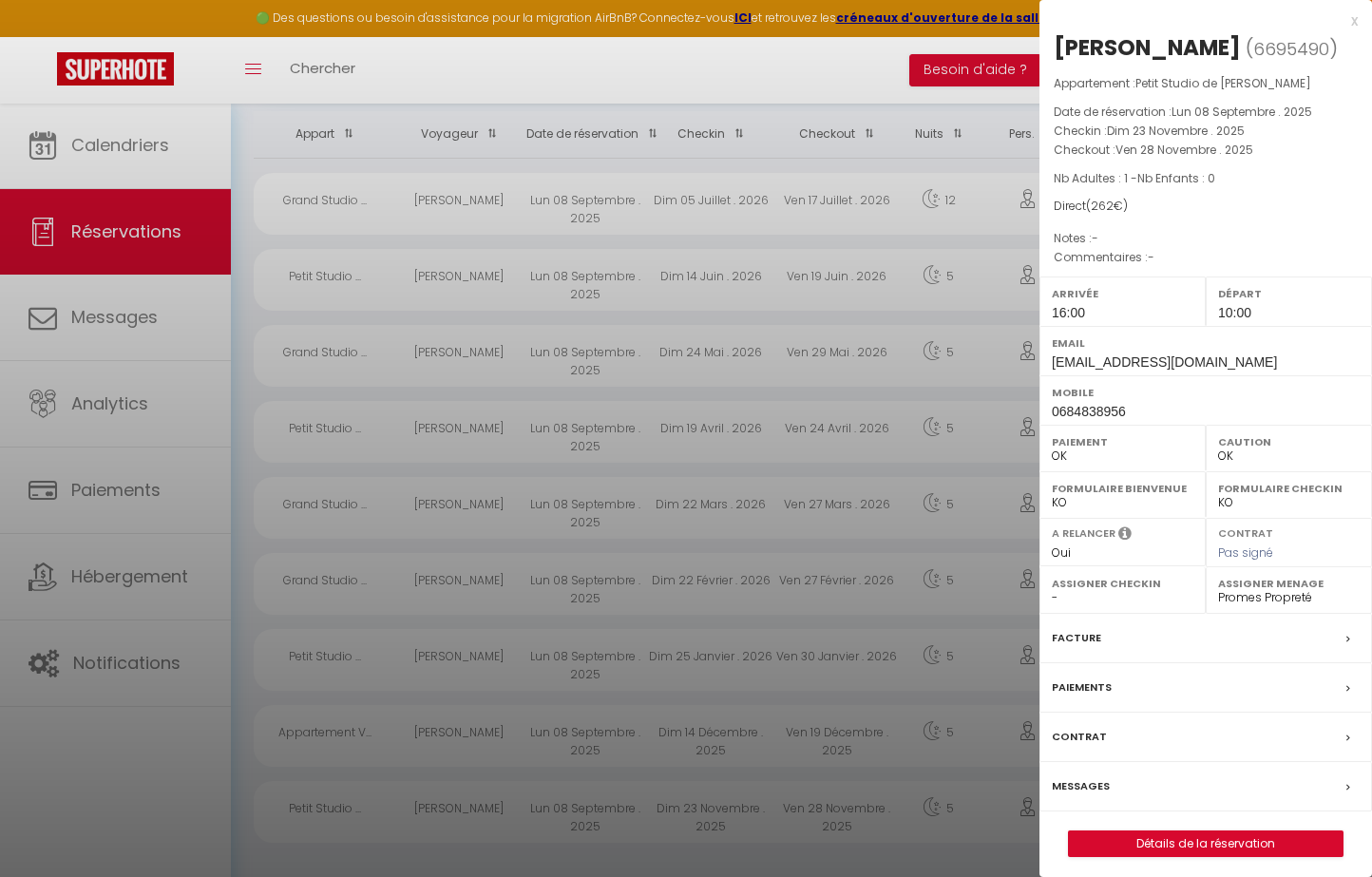
click at [1141, 787] on div "Messages" at bounding box center [1204, 786] width 332 height 49
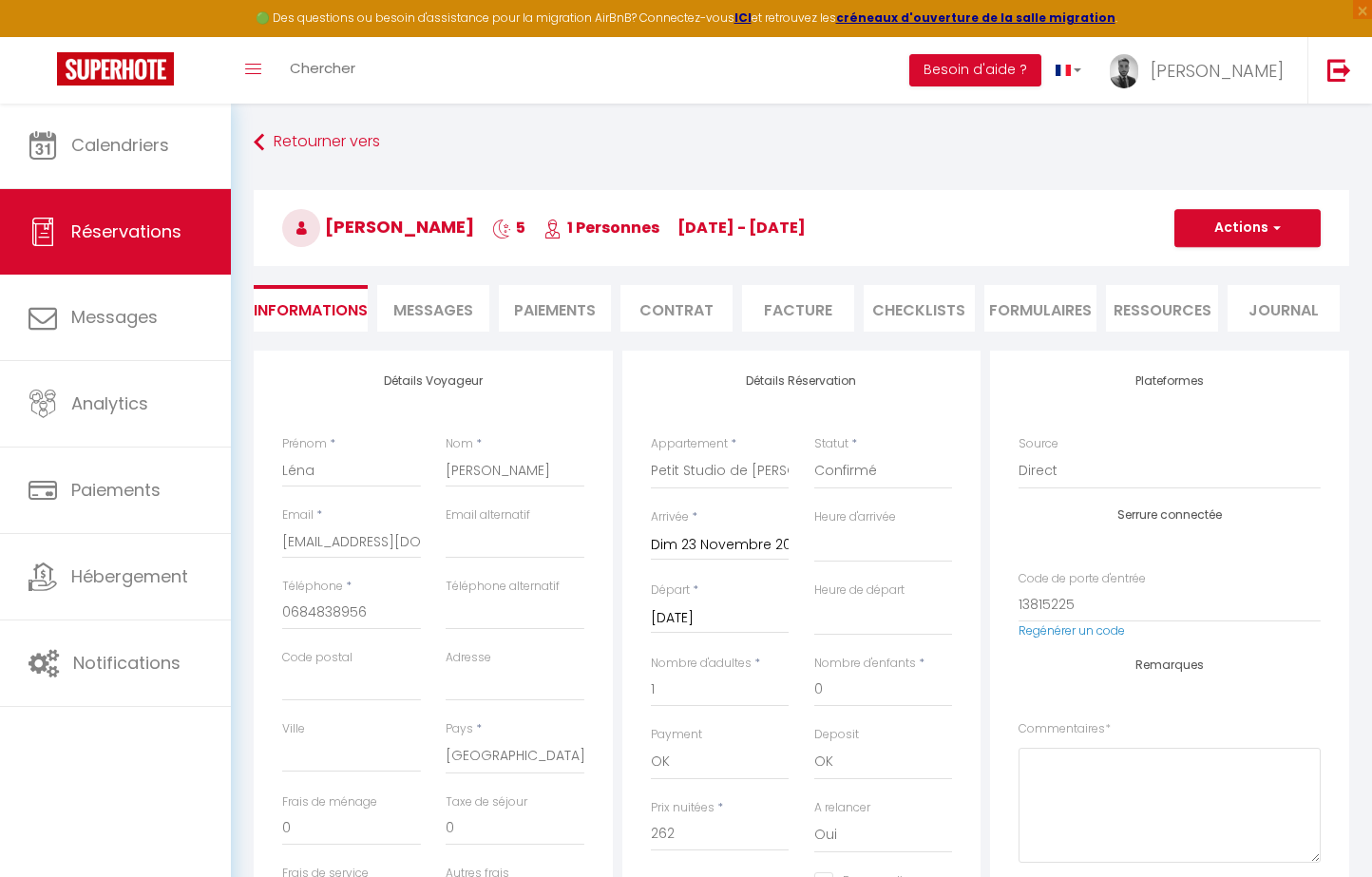
click at [453, 306] on span "Messages" at bounding box center [432, 310] width 80 height 22
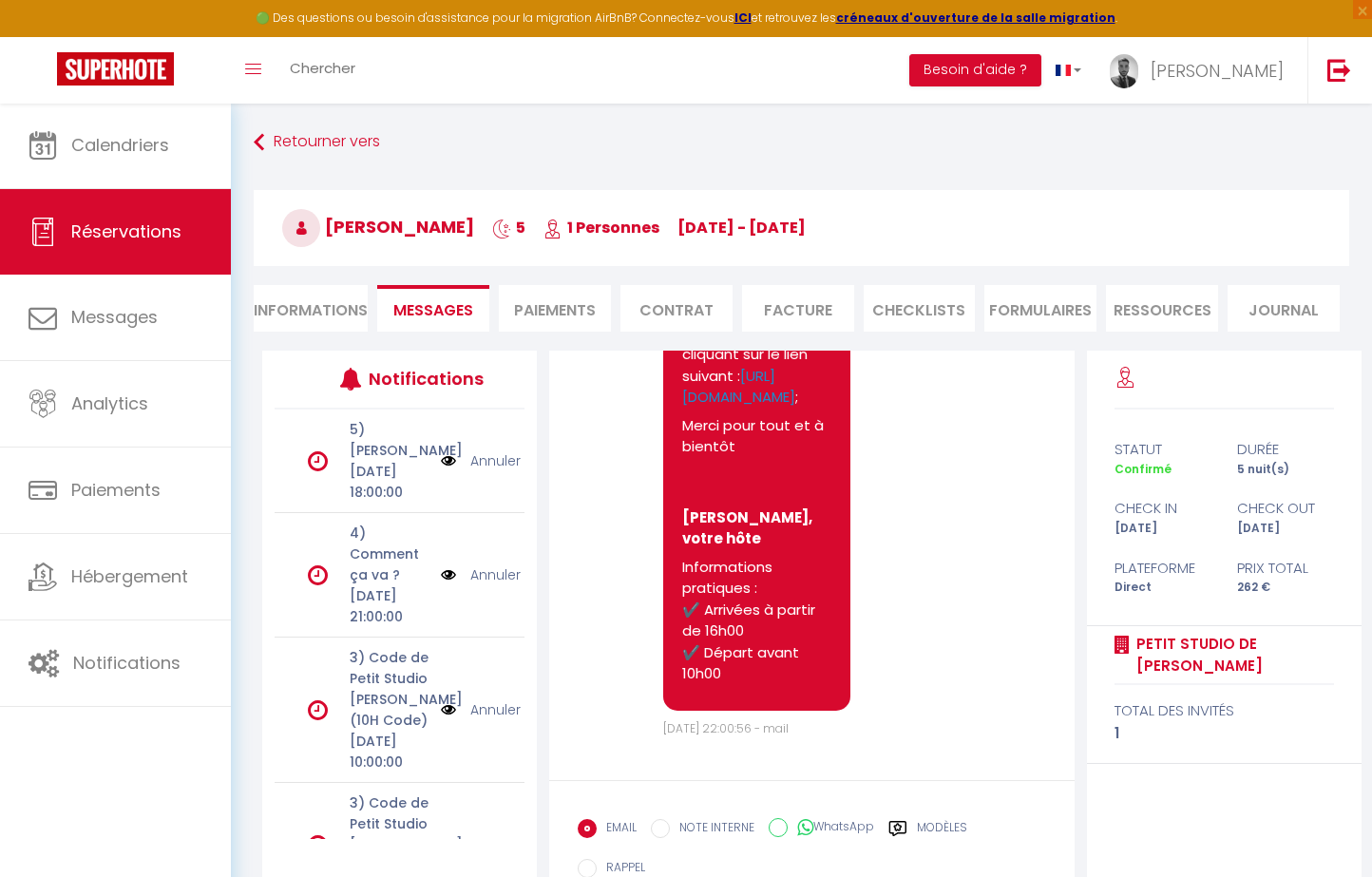
scroll to position [569, 0]
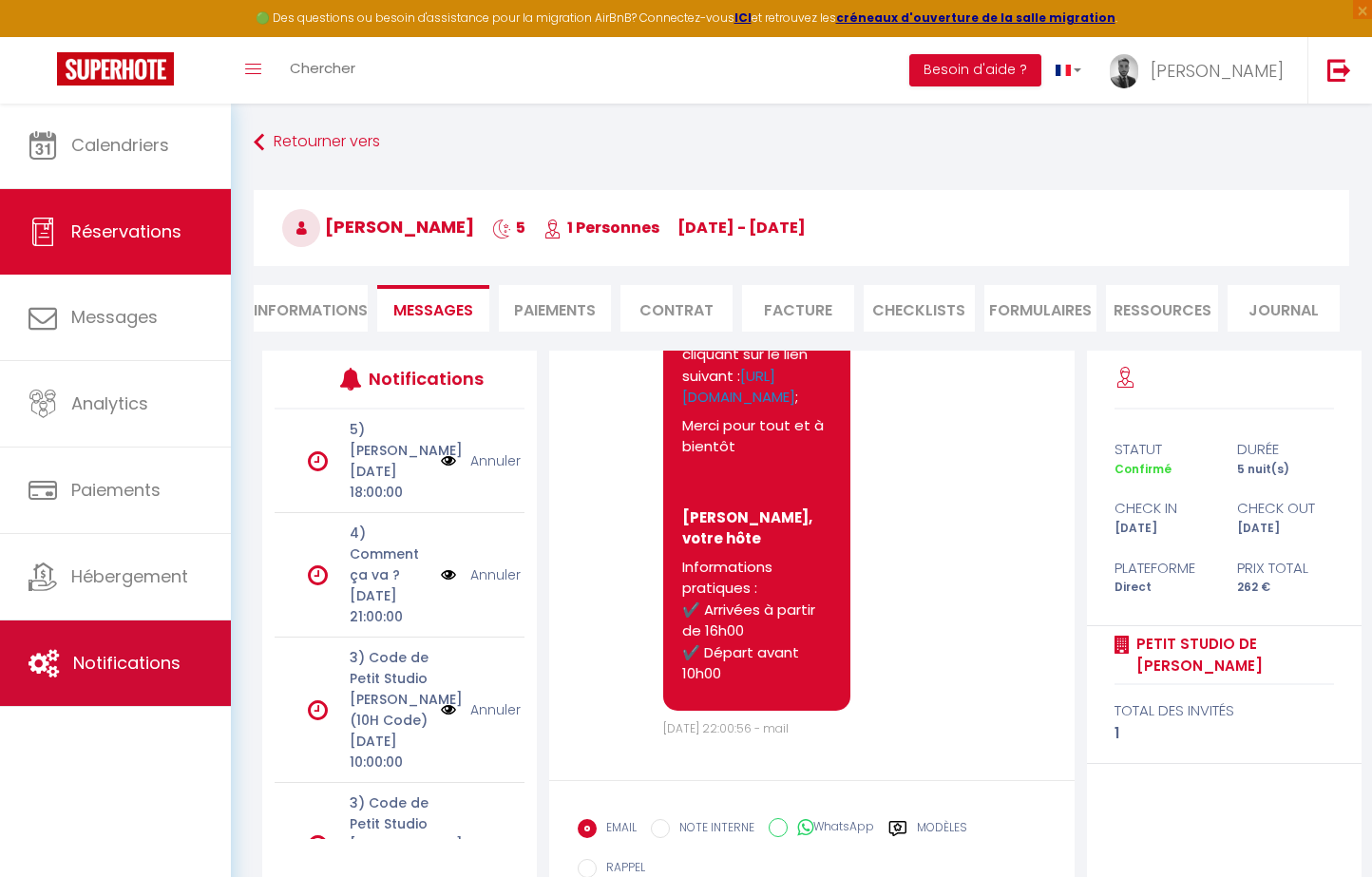
click at [125, 672] on span "Notifications" at bounding box center [126, 662] width 107 height 24
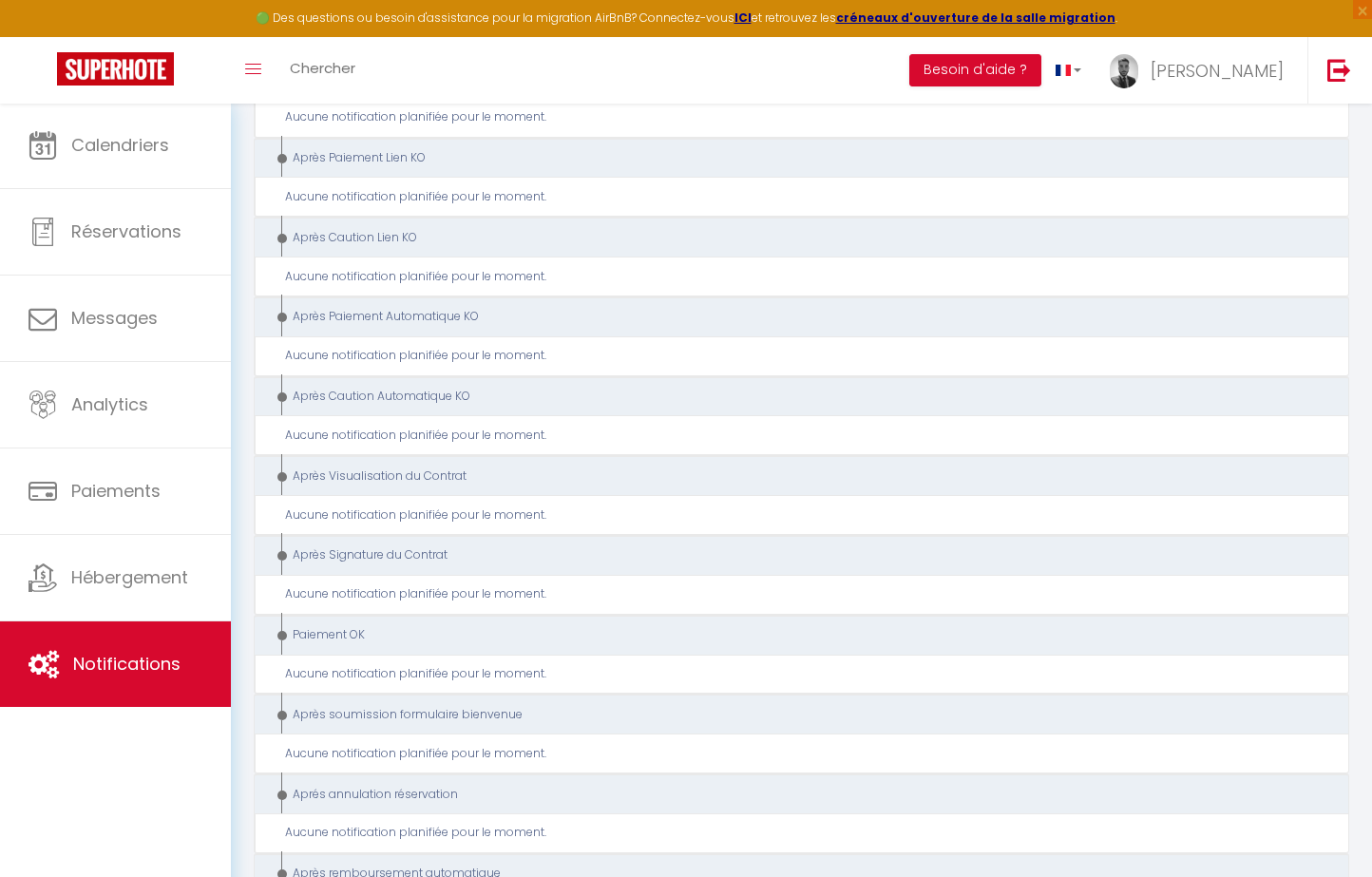
scroll to position [8658, 0]
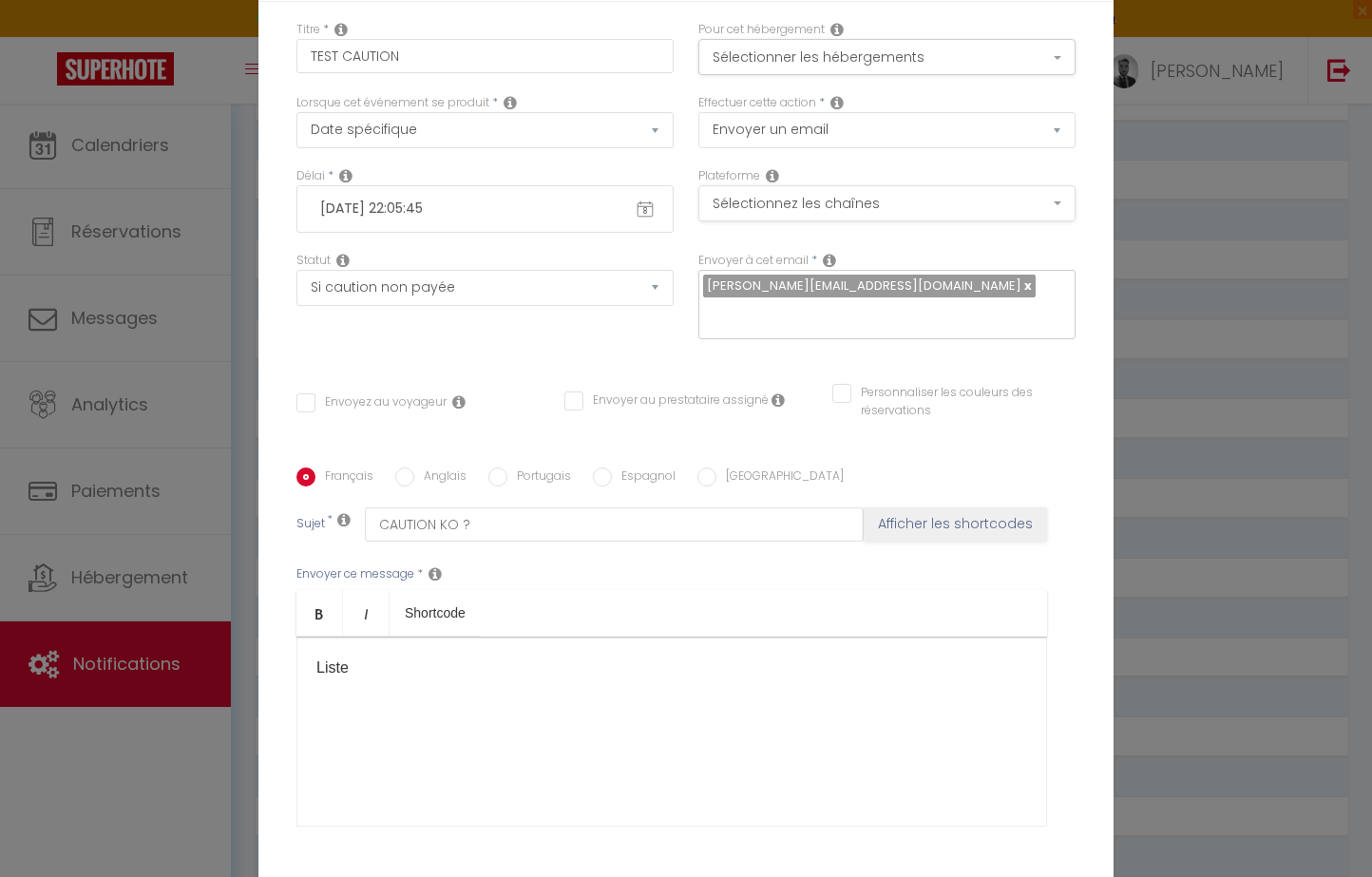
click at [782, 201] on button "Sélectionnez les chaînes" at bounding box center [887, 202] width 377 height 36
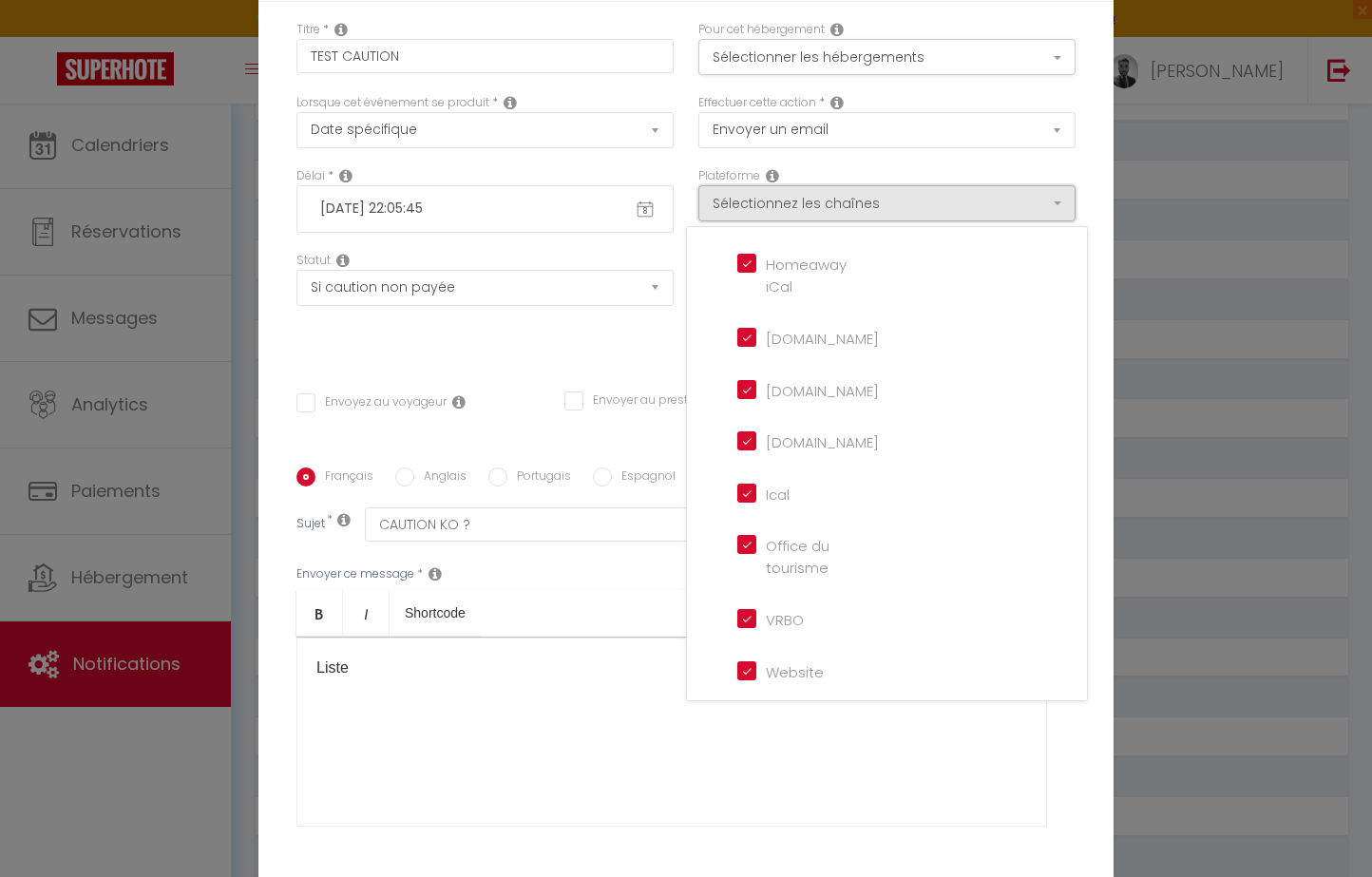
scroll to position [434, 0]
click at [641, 372] on div "Titre * TEST CAUTION Pour cet hébergement Sélectionner les hébergements Tous le…" at bounding box center [686, 462] width 855 height 920
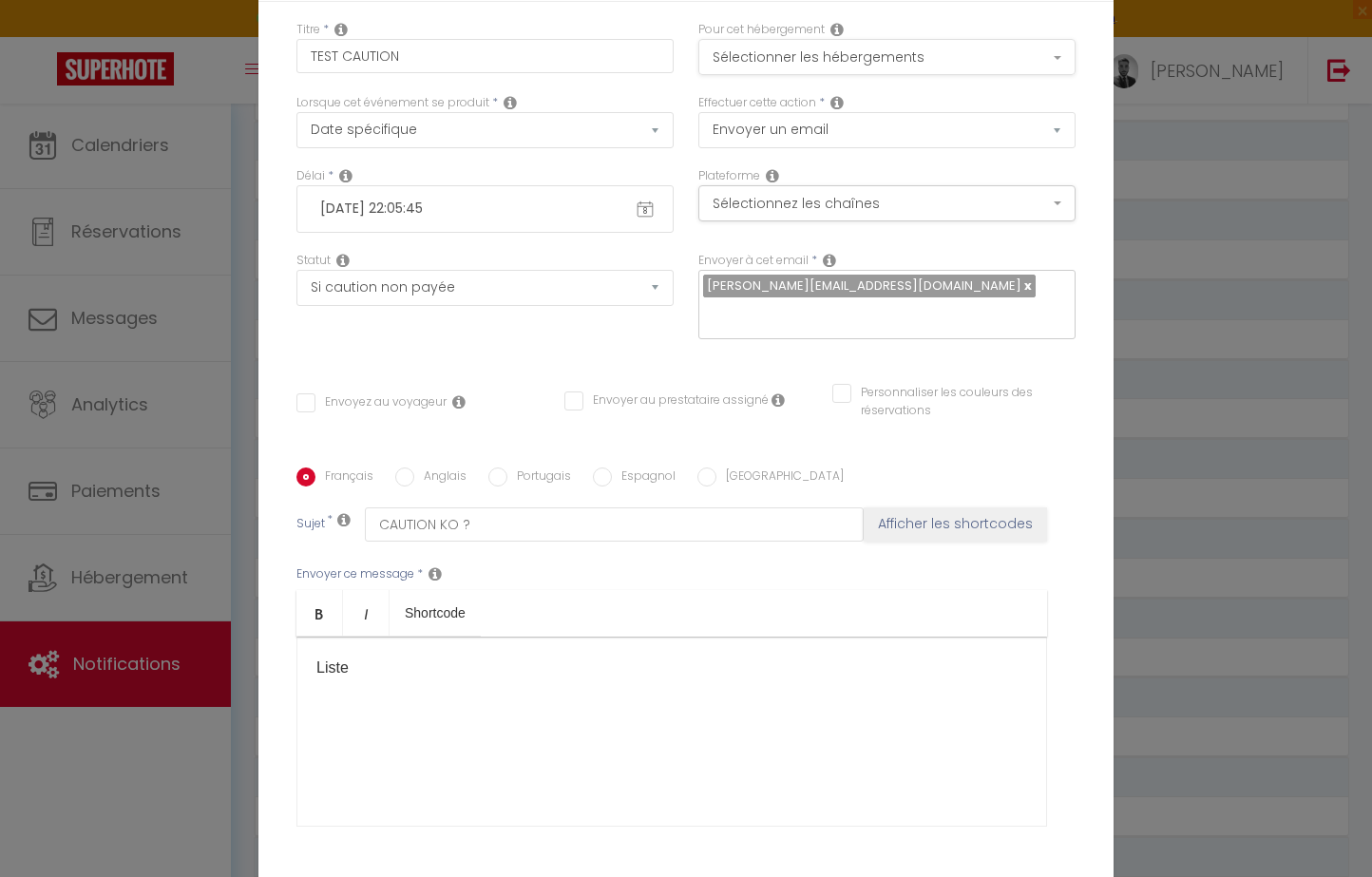
click at [886, 54] on button "Sélectionner les hébergements" at bounding box center [887, 56] width 377 height 36
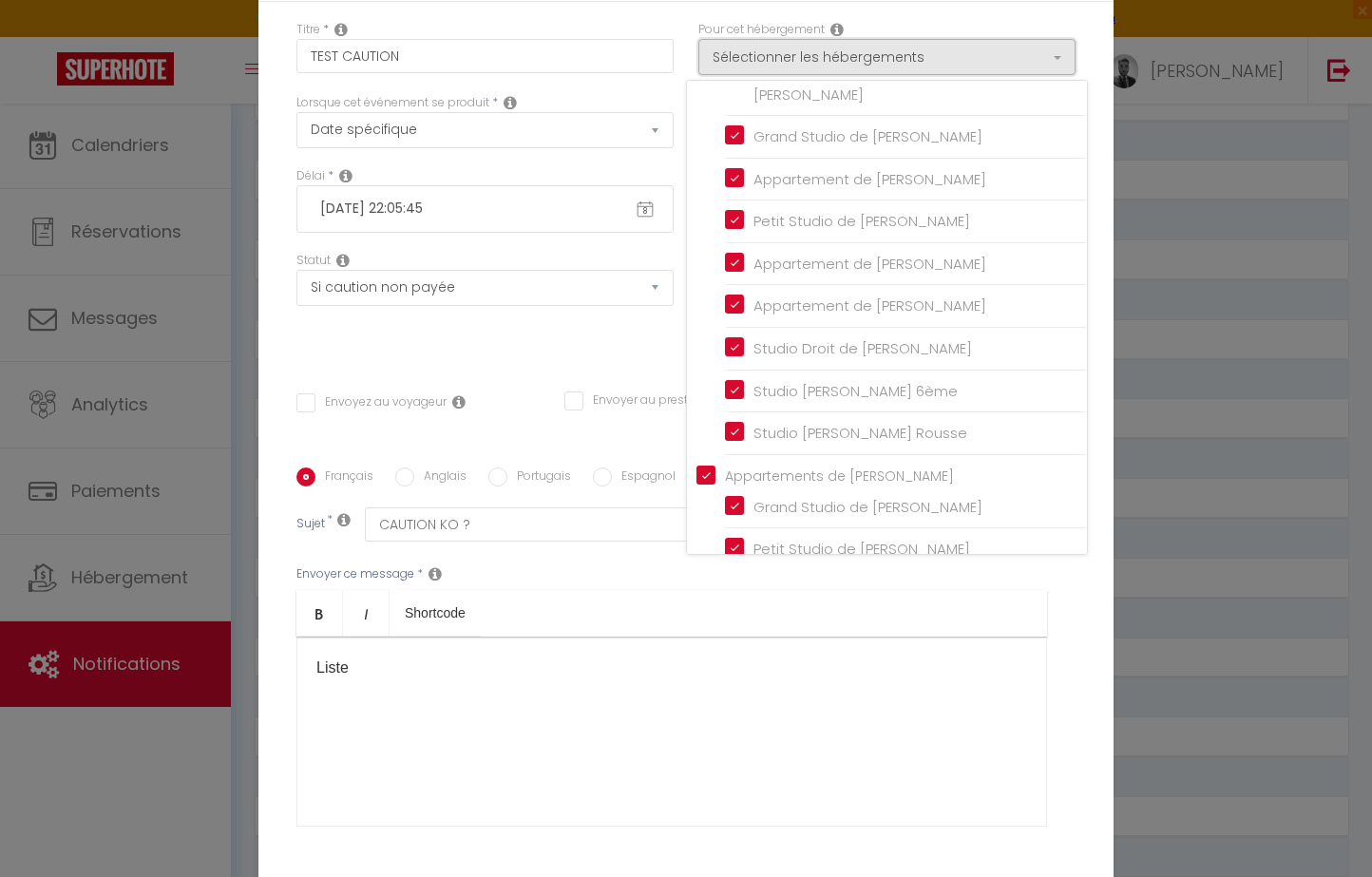
scroll to position [0, 0]
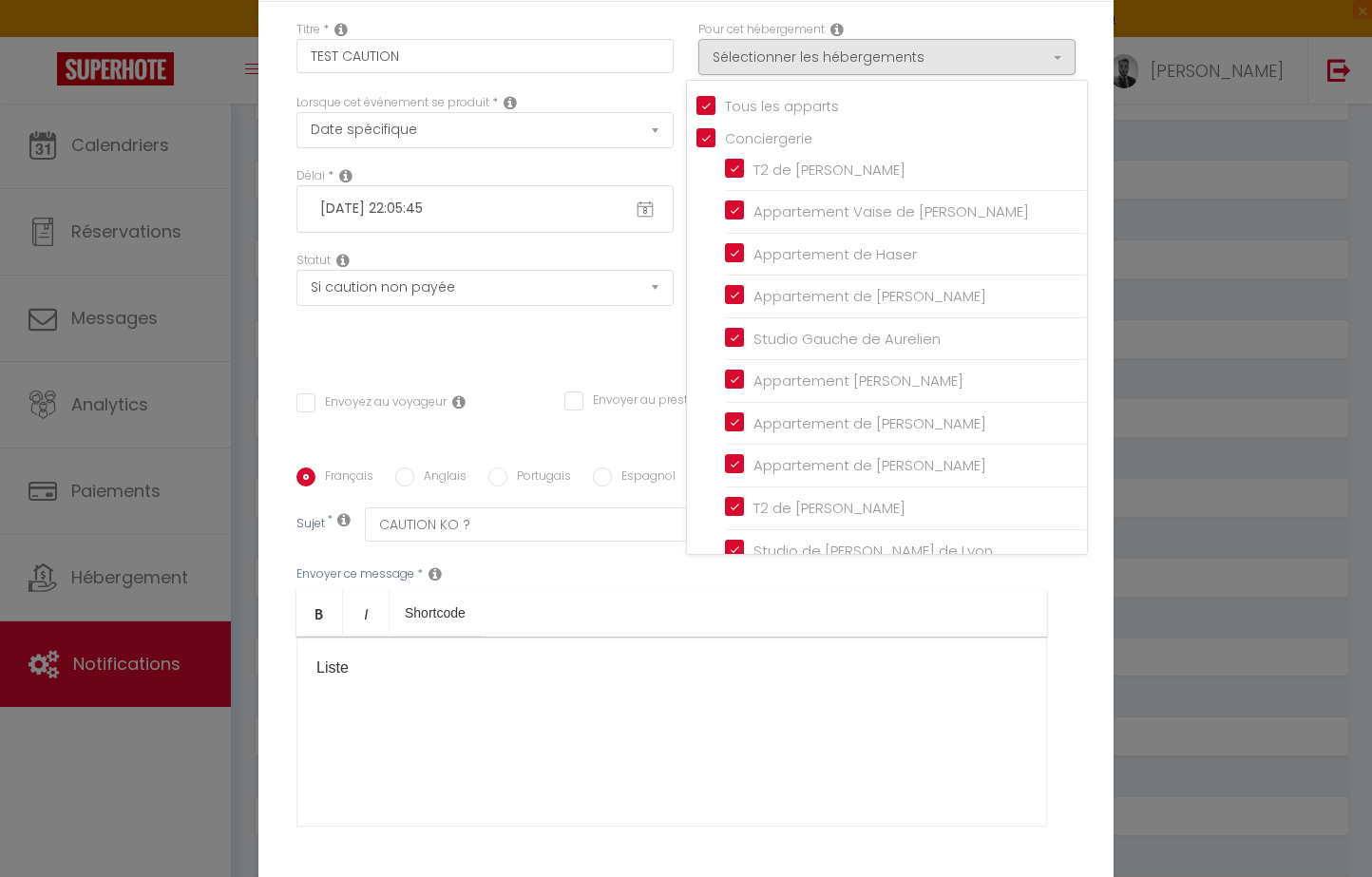
click at [712, 716] on div "Liste" at bounding box center [671, 731] width 750 height 190
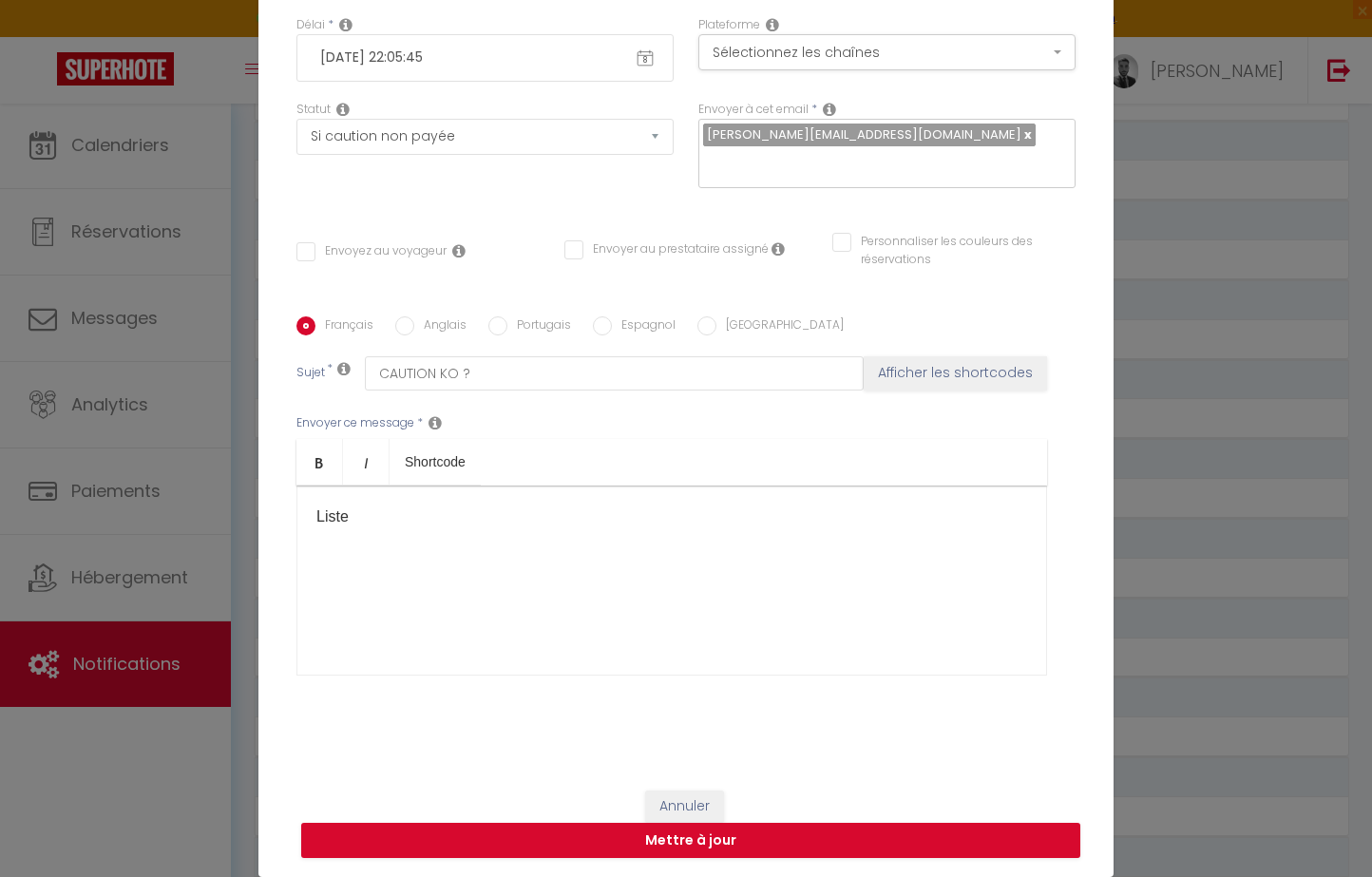
scroll to position [151, 0]
click at [680, 818] on button "Annuler" at bounding box center [685, 807] width 79 height 33
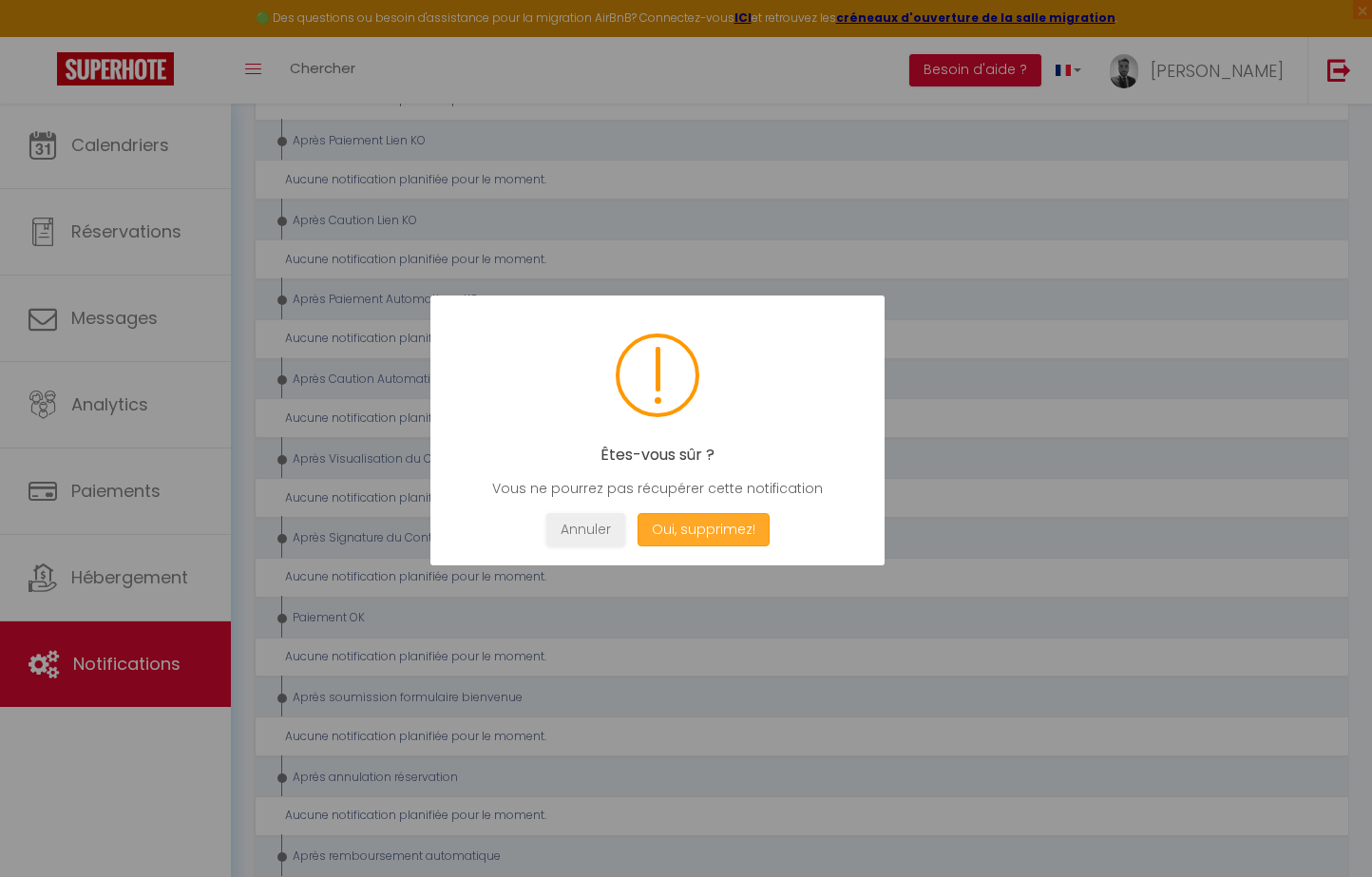
click at [720, 533] on button "Oui, supprimez!" at bounding box center [703, 529] width 132 height 34
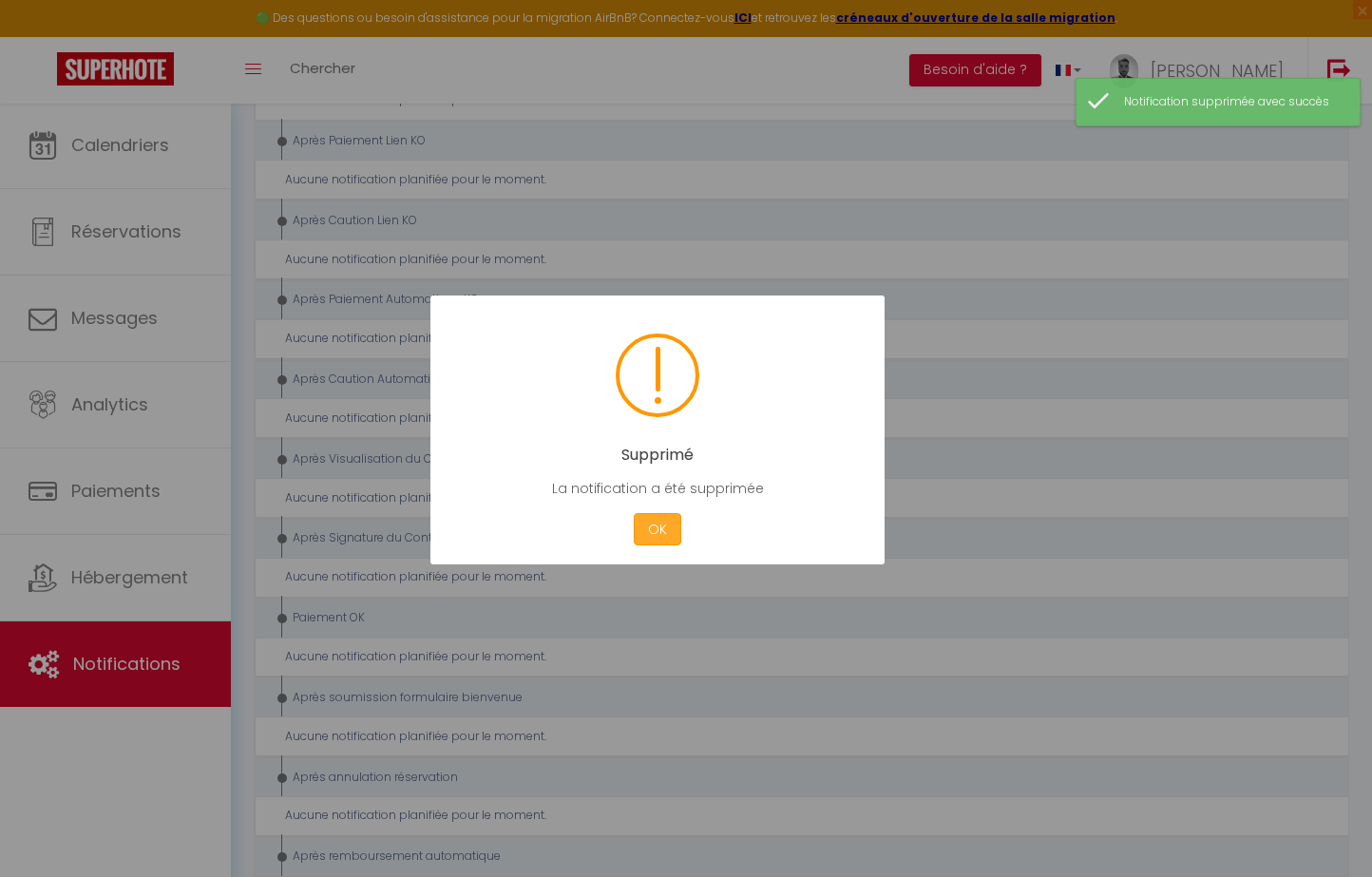
click at [667, 523] on button "OK" at bounding box center [657, 529] width 47 height 34
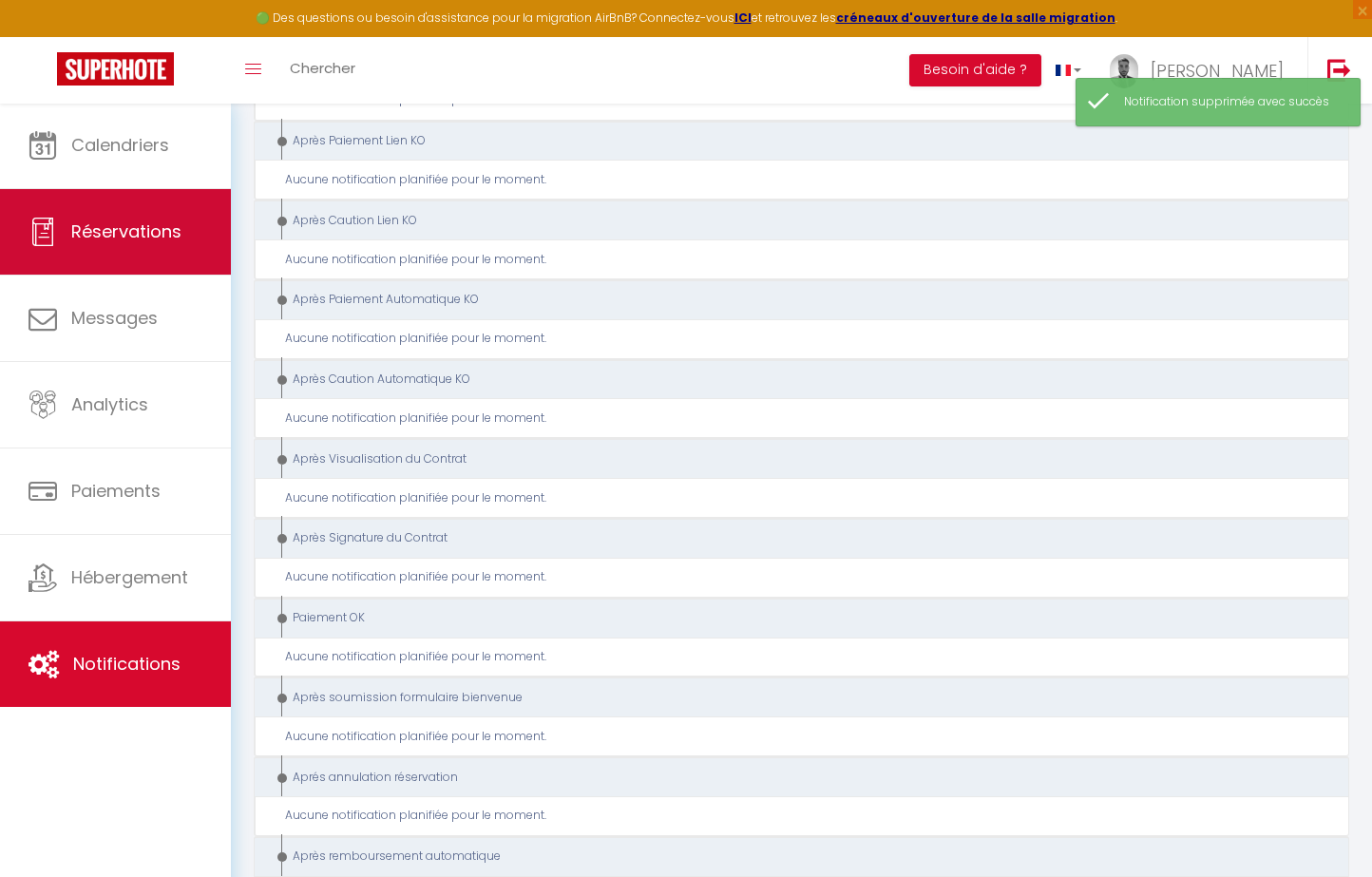
click at [152, 236] on span "Réservations" at bounding box center [126, 231] width 110 height 24
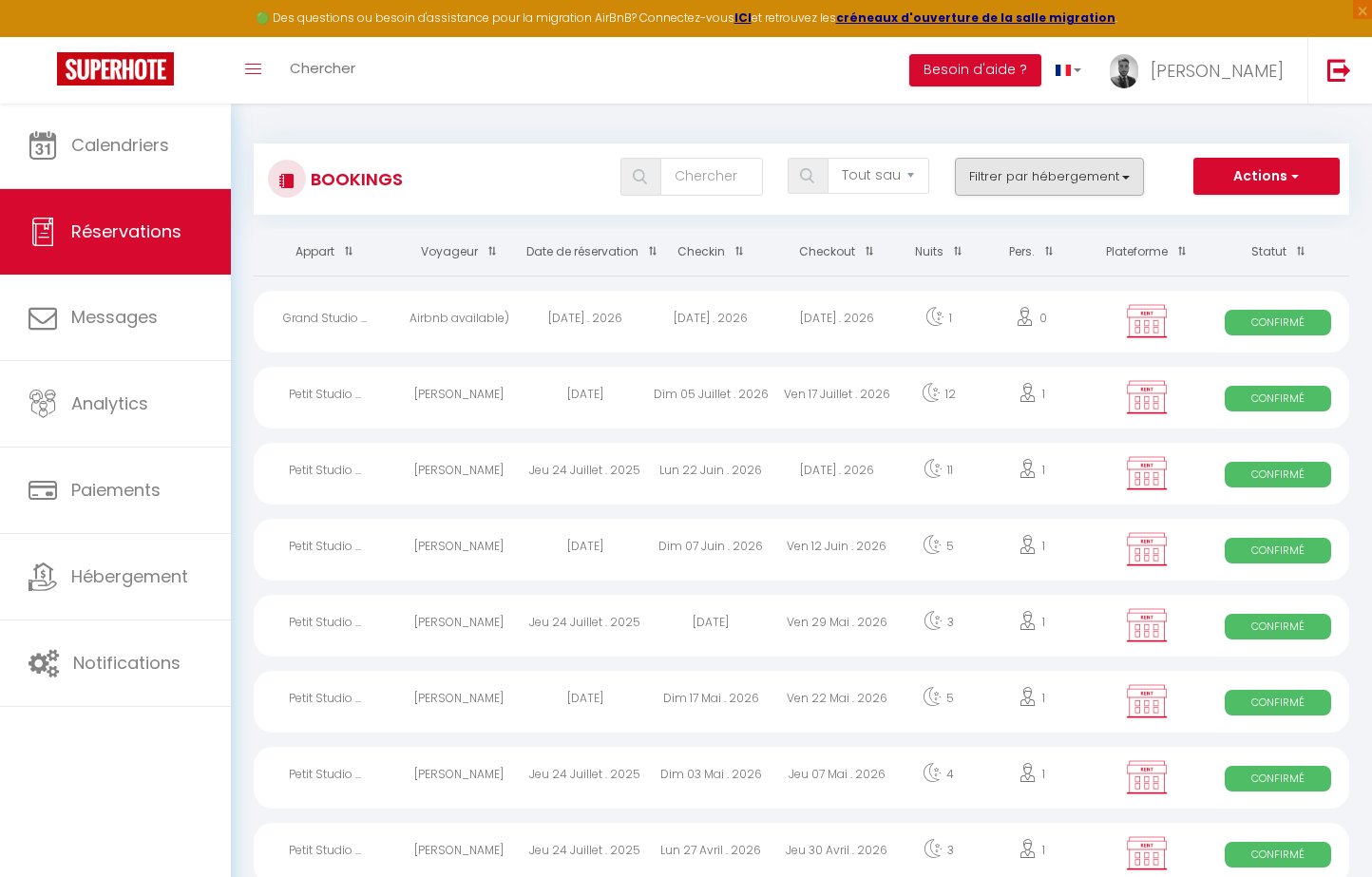
click at [1034, 170] on button "Filtrer par hébergement" at bounding box center [1049, 176] width 190 height 38
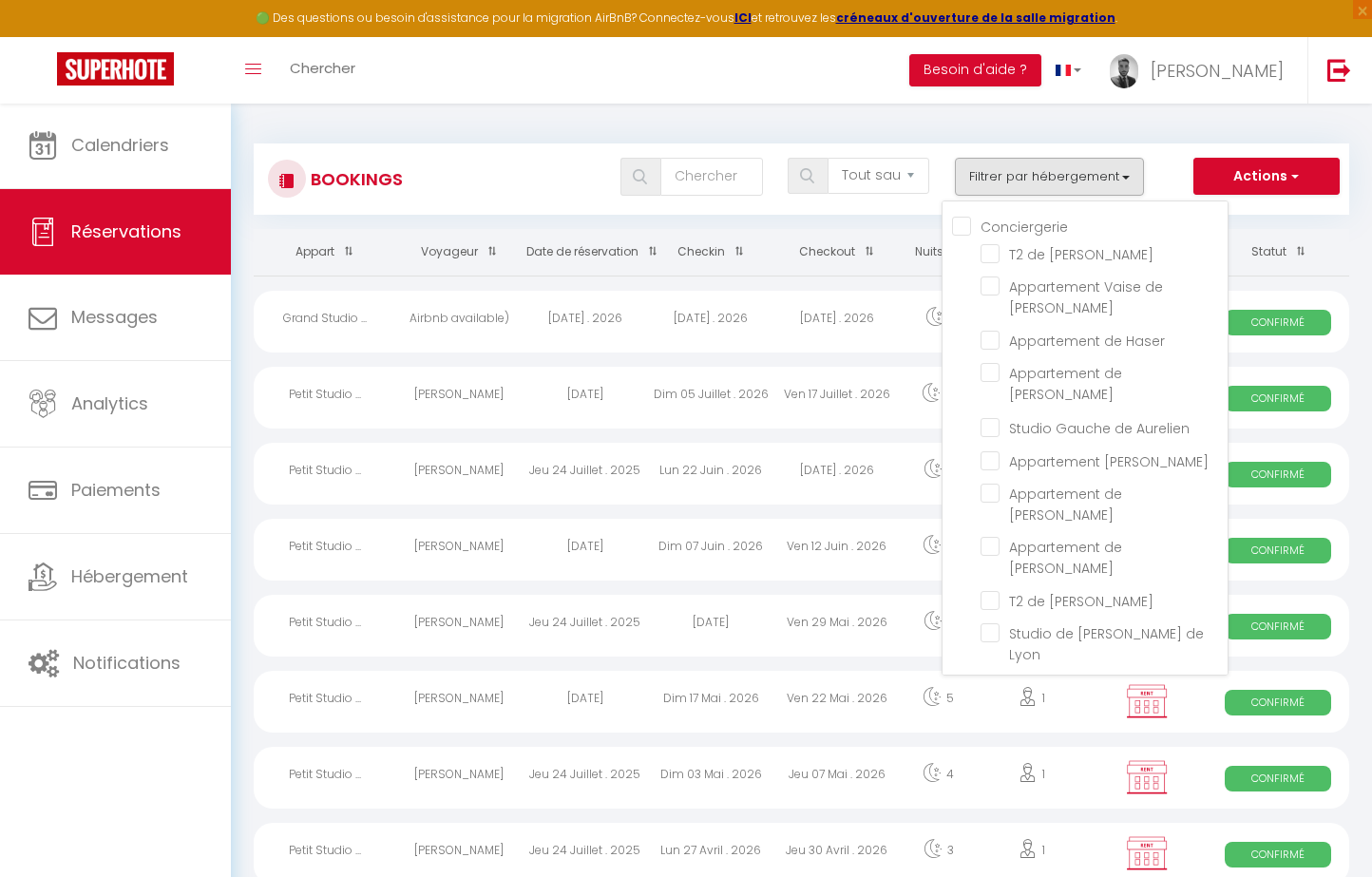
click at [1034, 170] on button "Filtrer par hébergement" at bounding box center [1049, 176] width 190 height 38
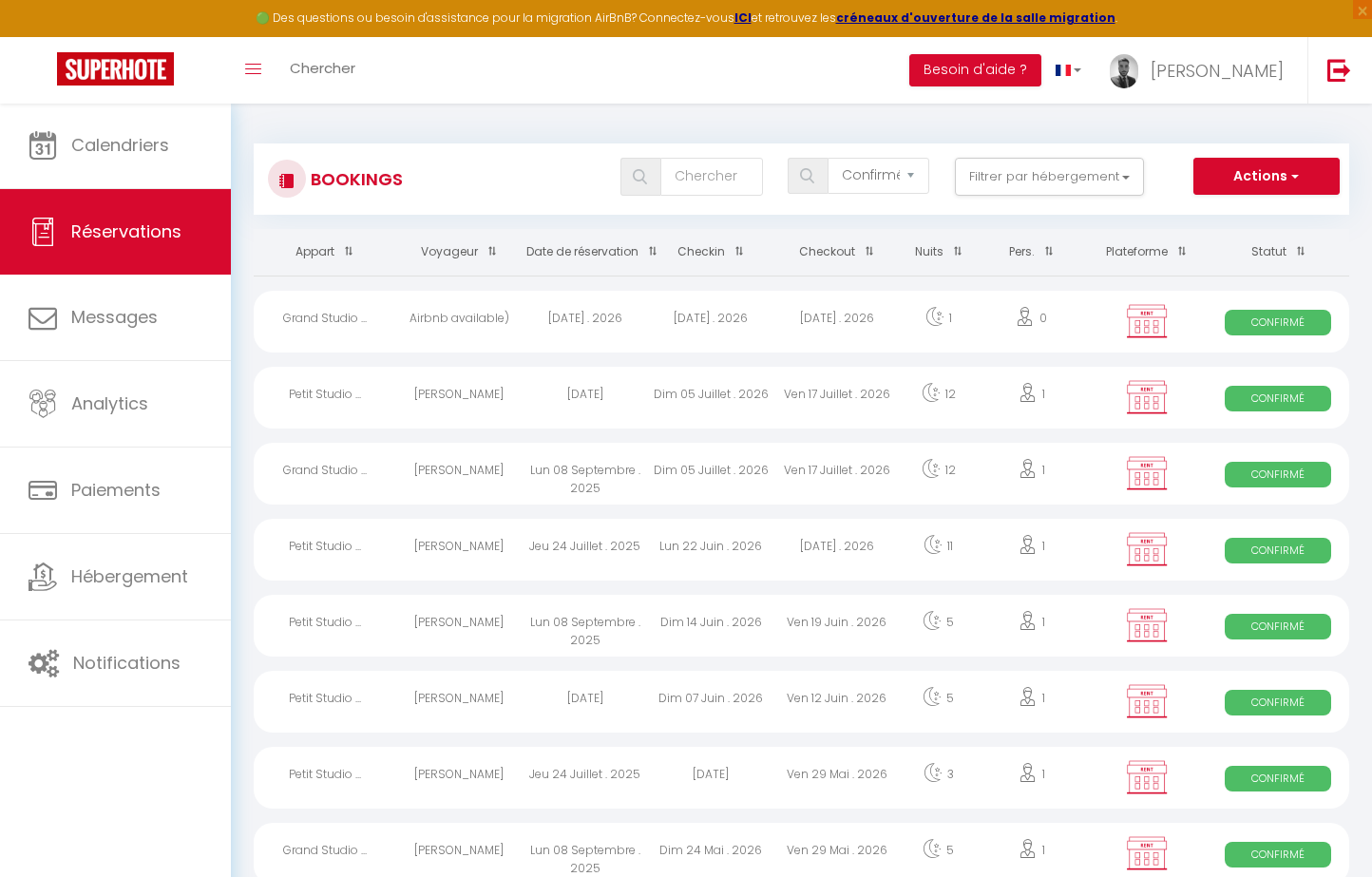
click at [664, 322] on div "[DATE] . 2026" at bounding box center [711, 322] width 126 height 62
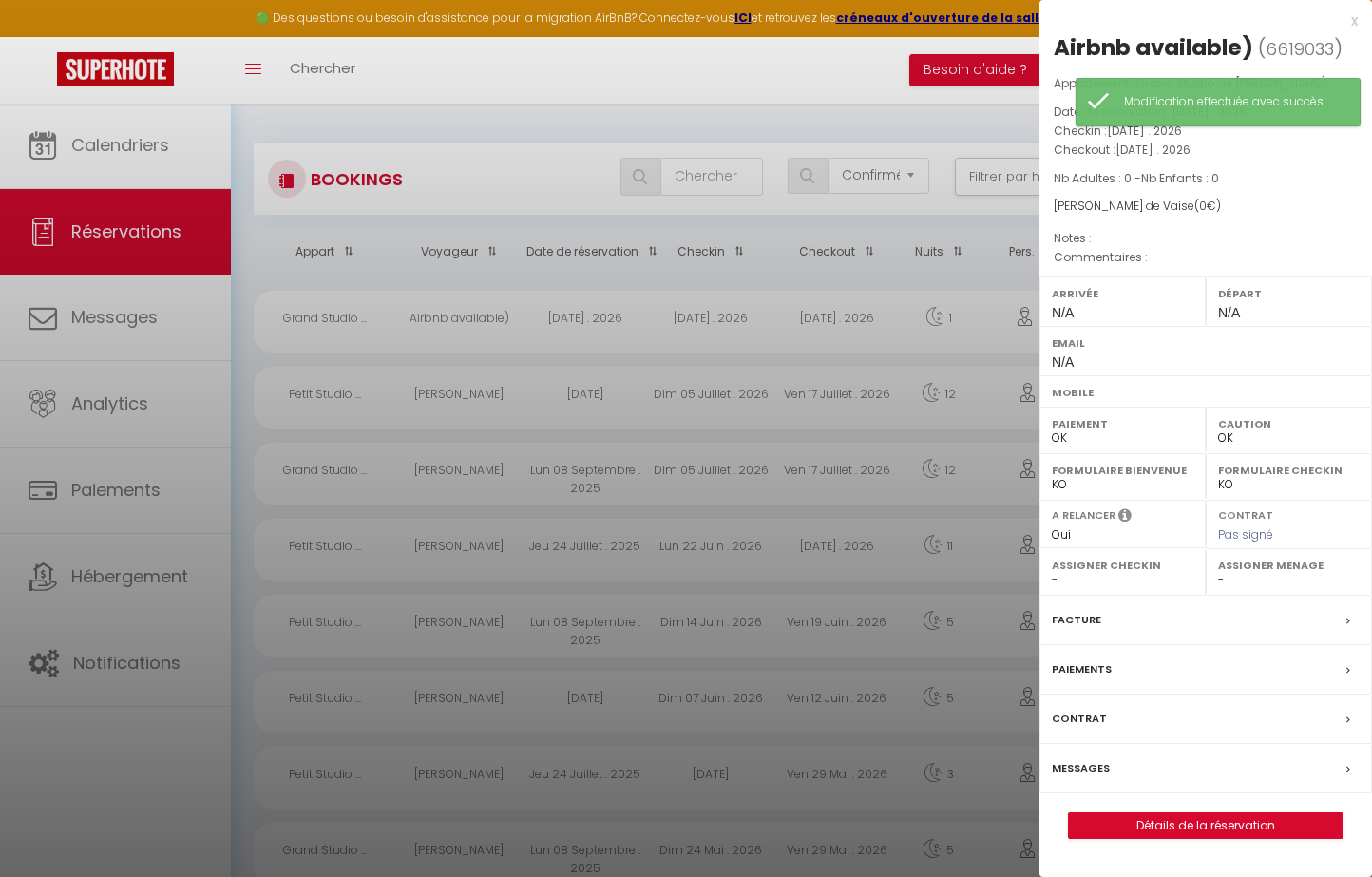
click at [874, 464] on div at bounding box center [686, 438] width 1372 height 877
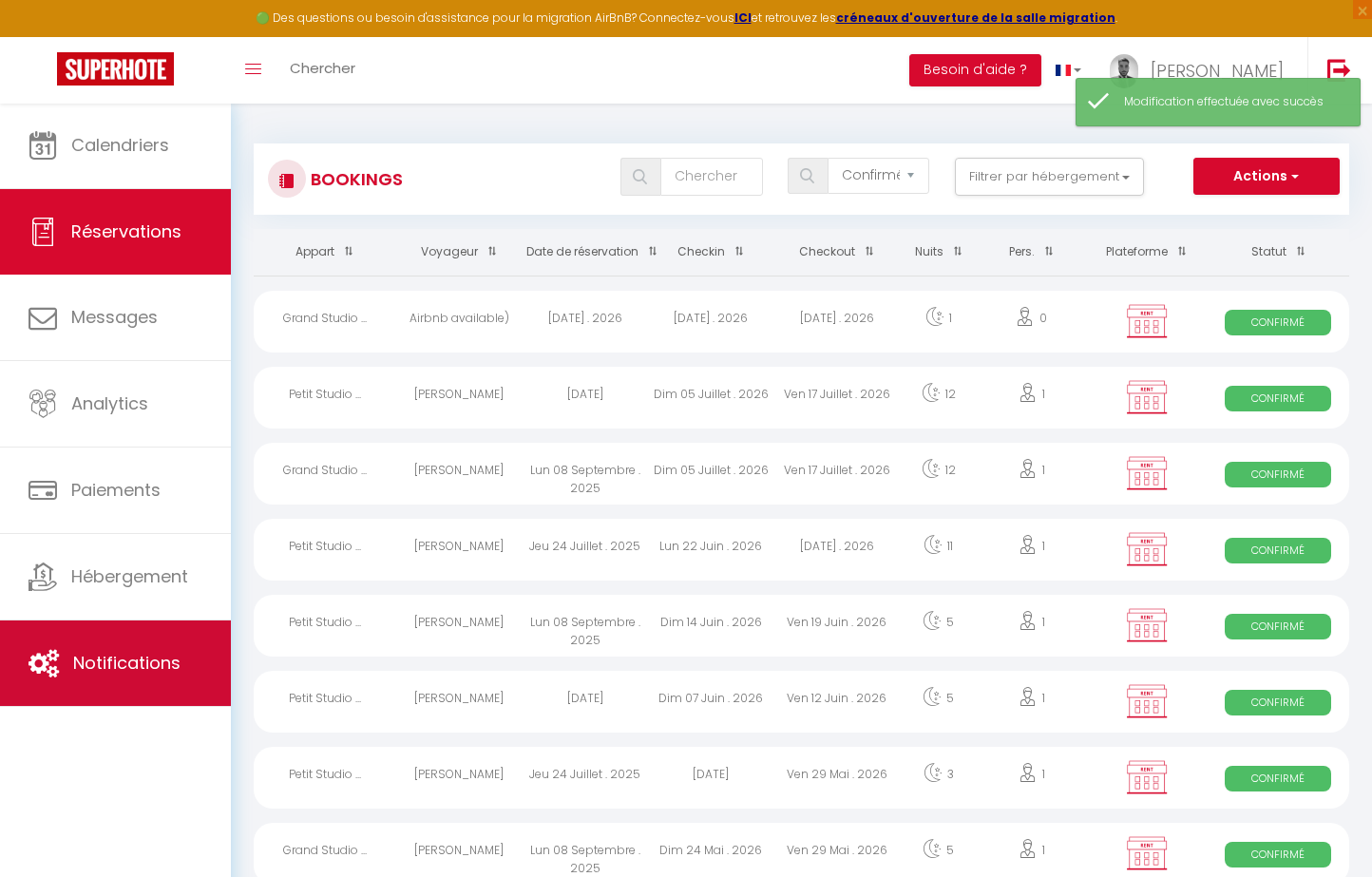
click at [132, 647] on link "Notifications" at bounding box center [116, 662] width 231 height 86
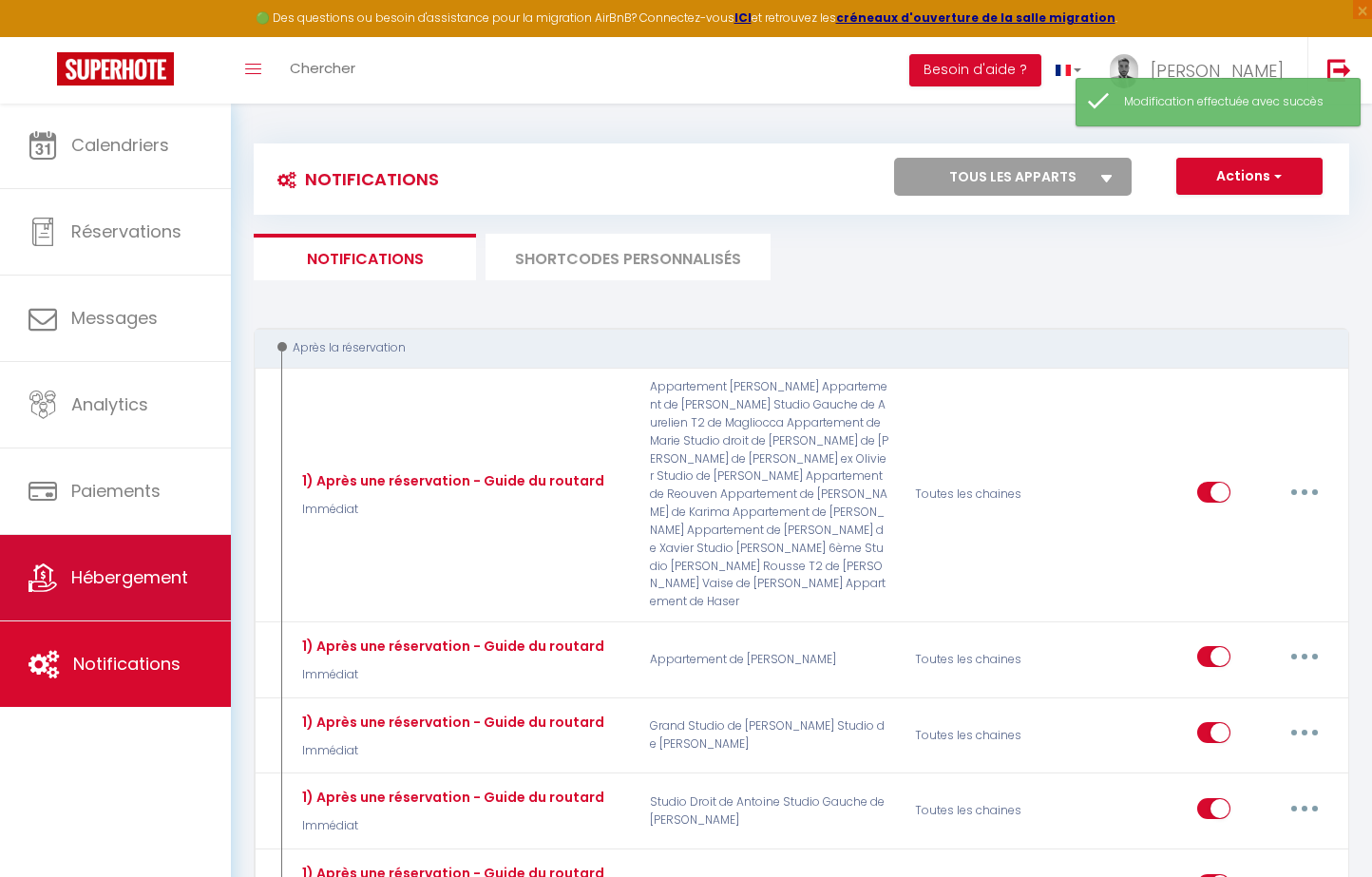
click at [211, 536] on link "Hébergement" at bounding box center [116, 577] width 231 height 86
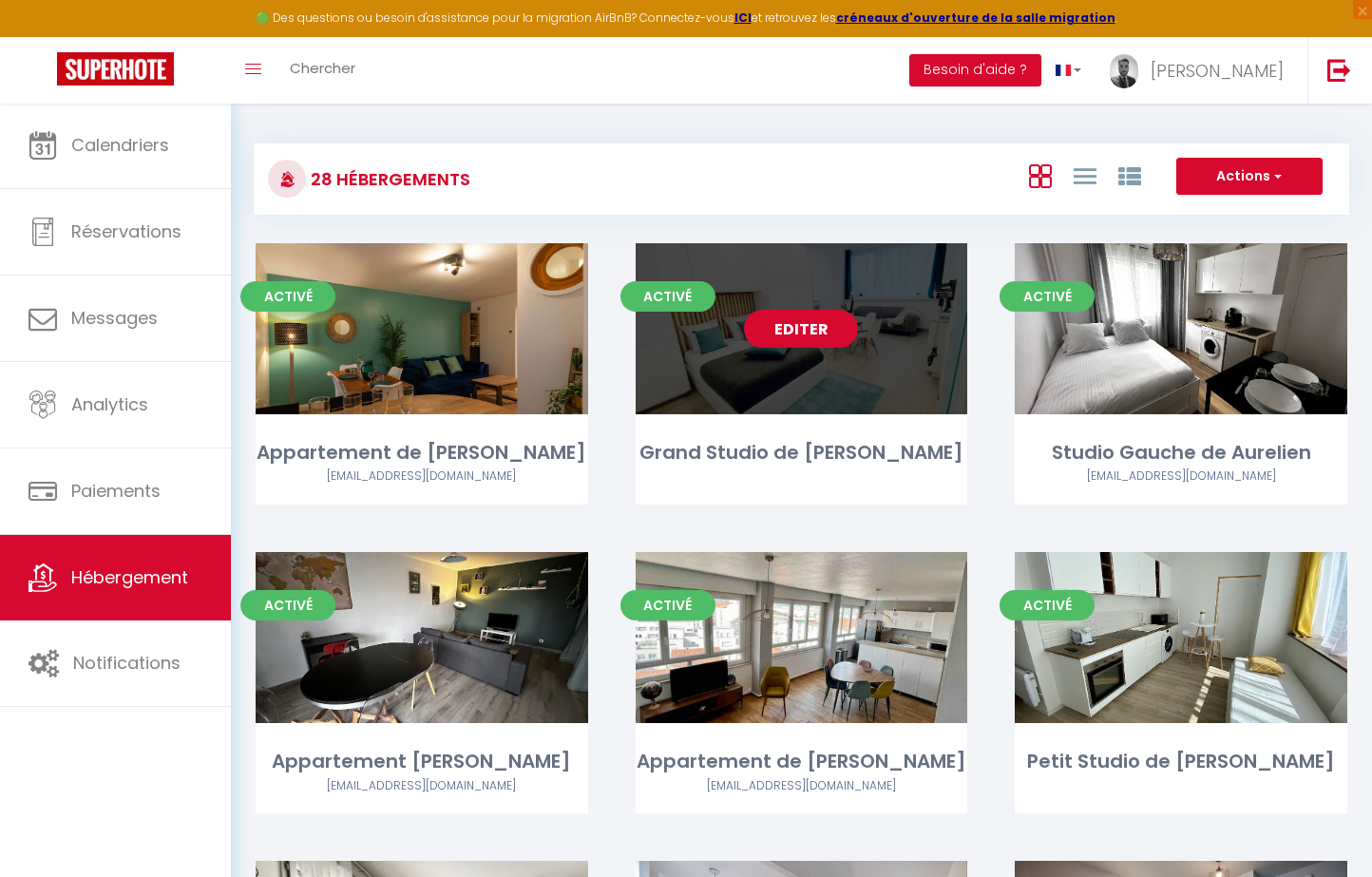
click at [828, 316] on link "Editer" at bounding box center [801, 328] width 114 height 38
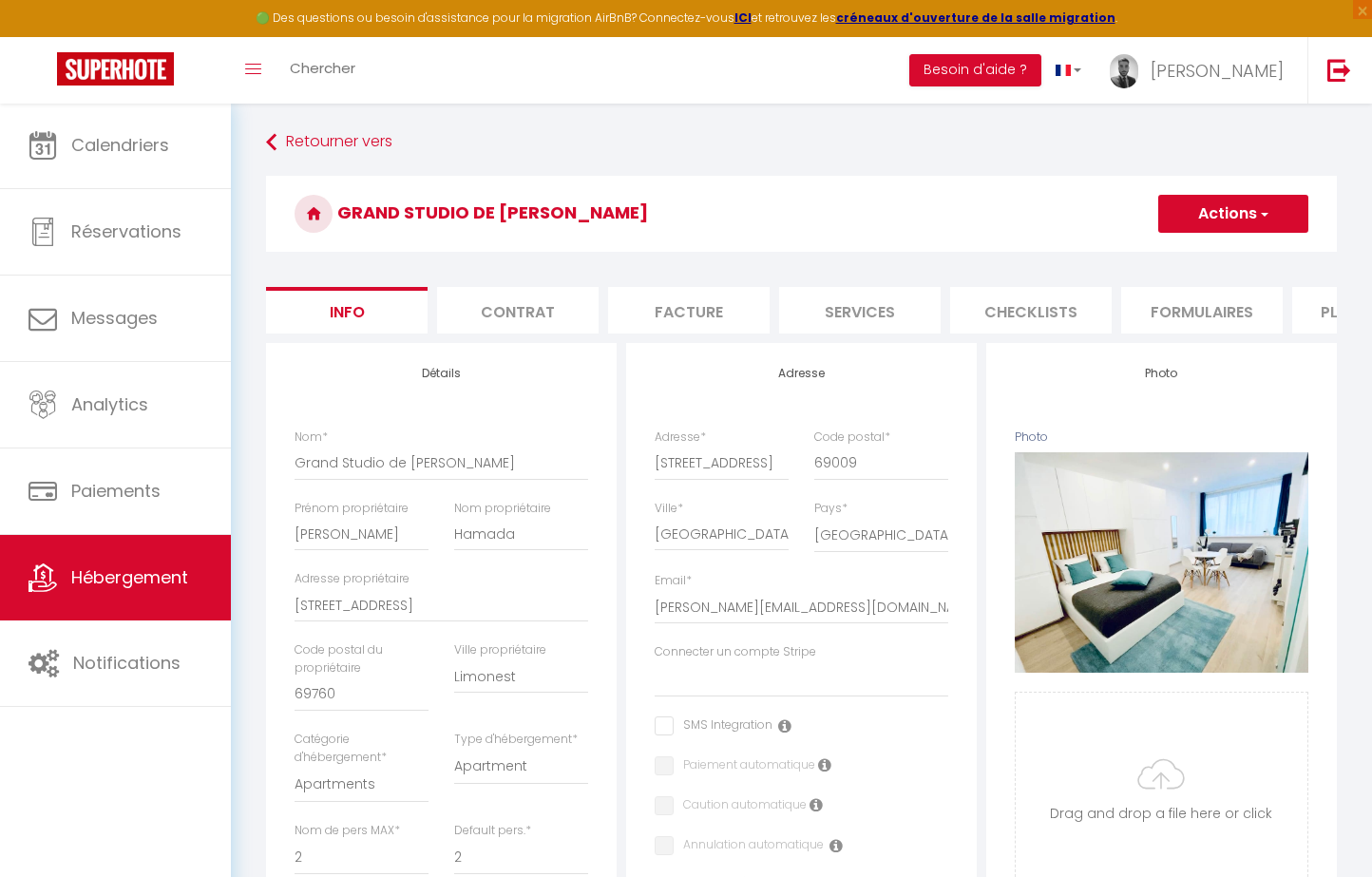
click at [960, 315] on li "Checklists" at bounding box center [1031, 310] width 162 height 46
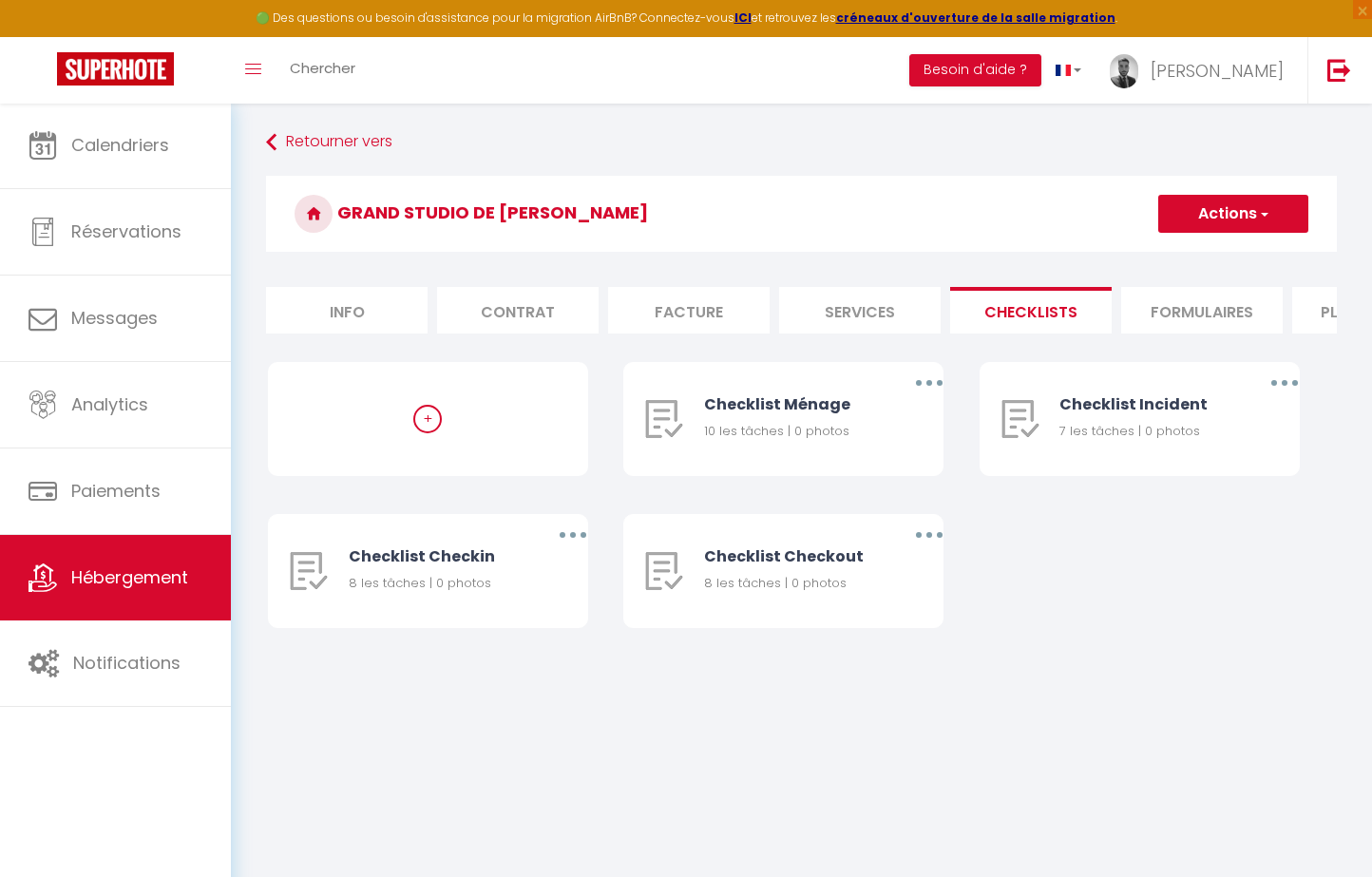
click at [1155, 304] on li "Formulaires" at bounding box center [1202, 310] width 162 height 46
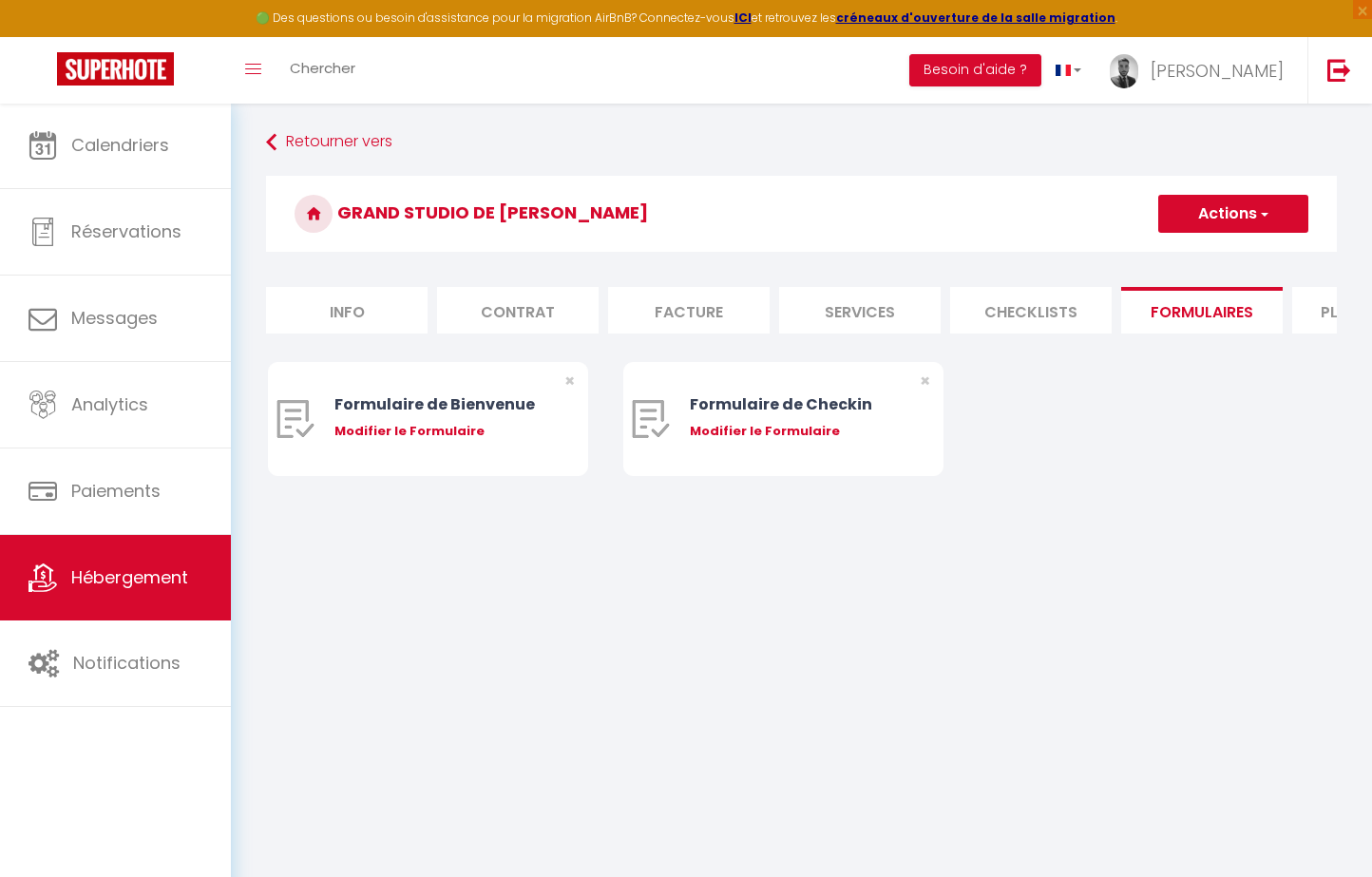
click at [1319, 305] on li "Plateformes" at bounding box center [1373, 310] width 162 height 46
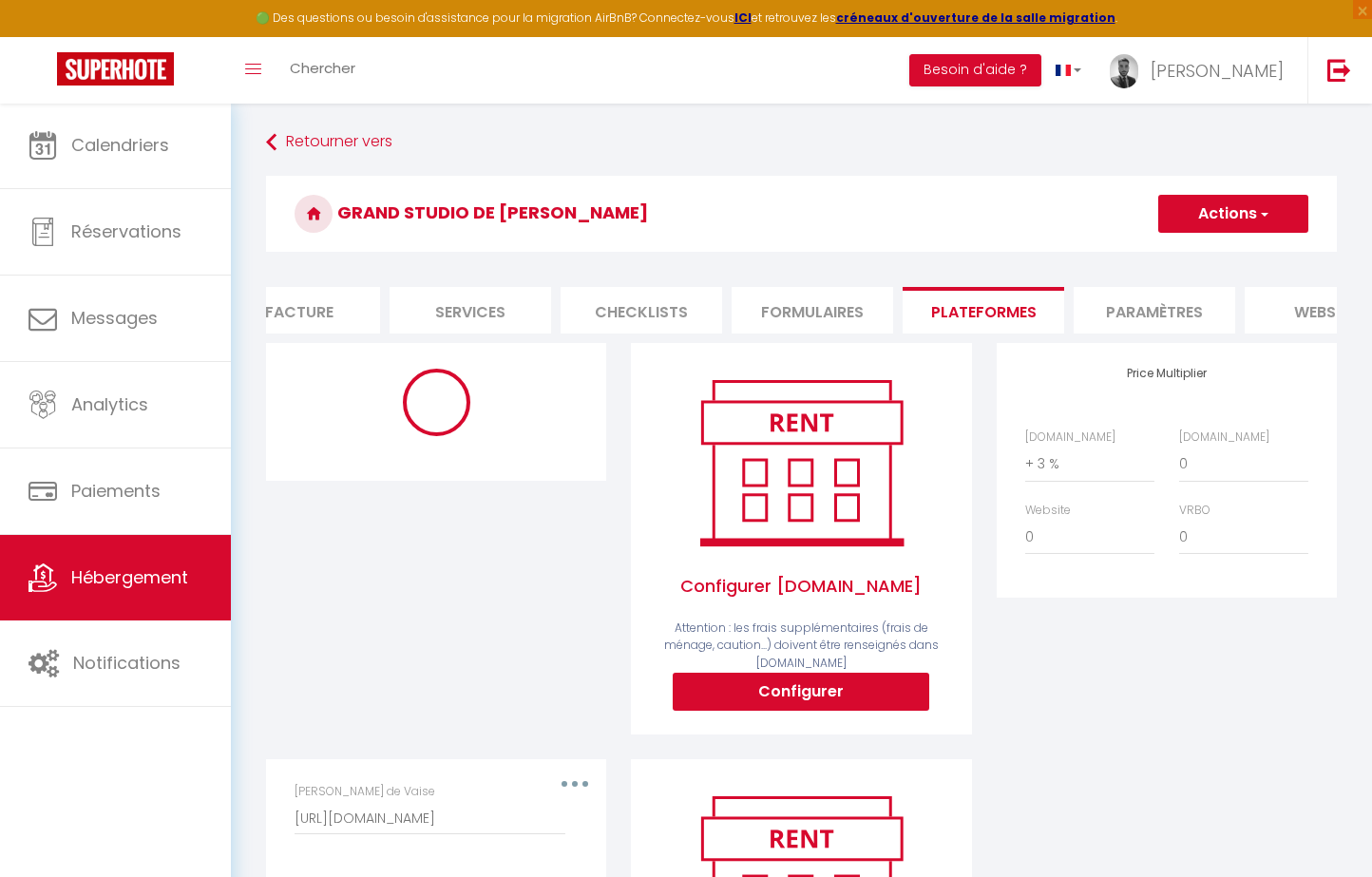
scroll to position [0, 392]
click at [1189, 298] on li "Paramètres" at bounding box center [1152, 310] width 162 height 46
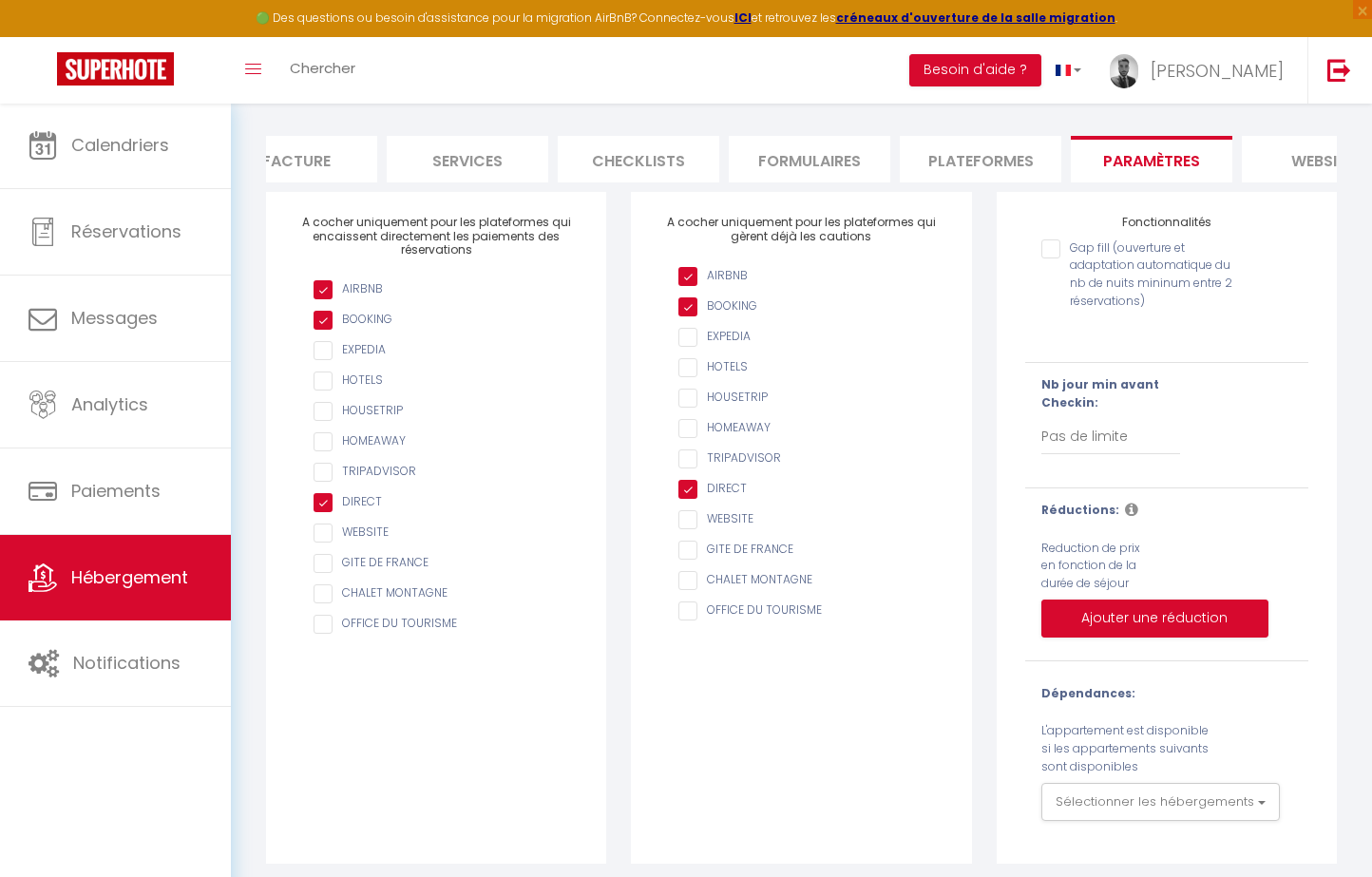
scroll to position [149, 0]
click at [954, 171] on li "Plateformes" at bounding box center [980, 161] width 162 height 46
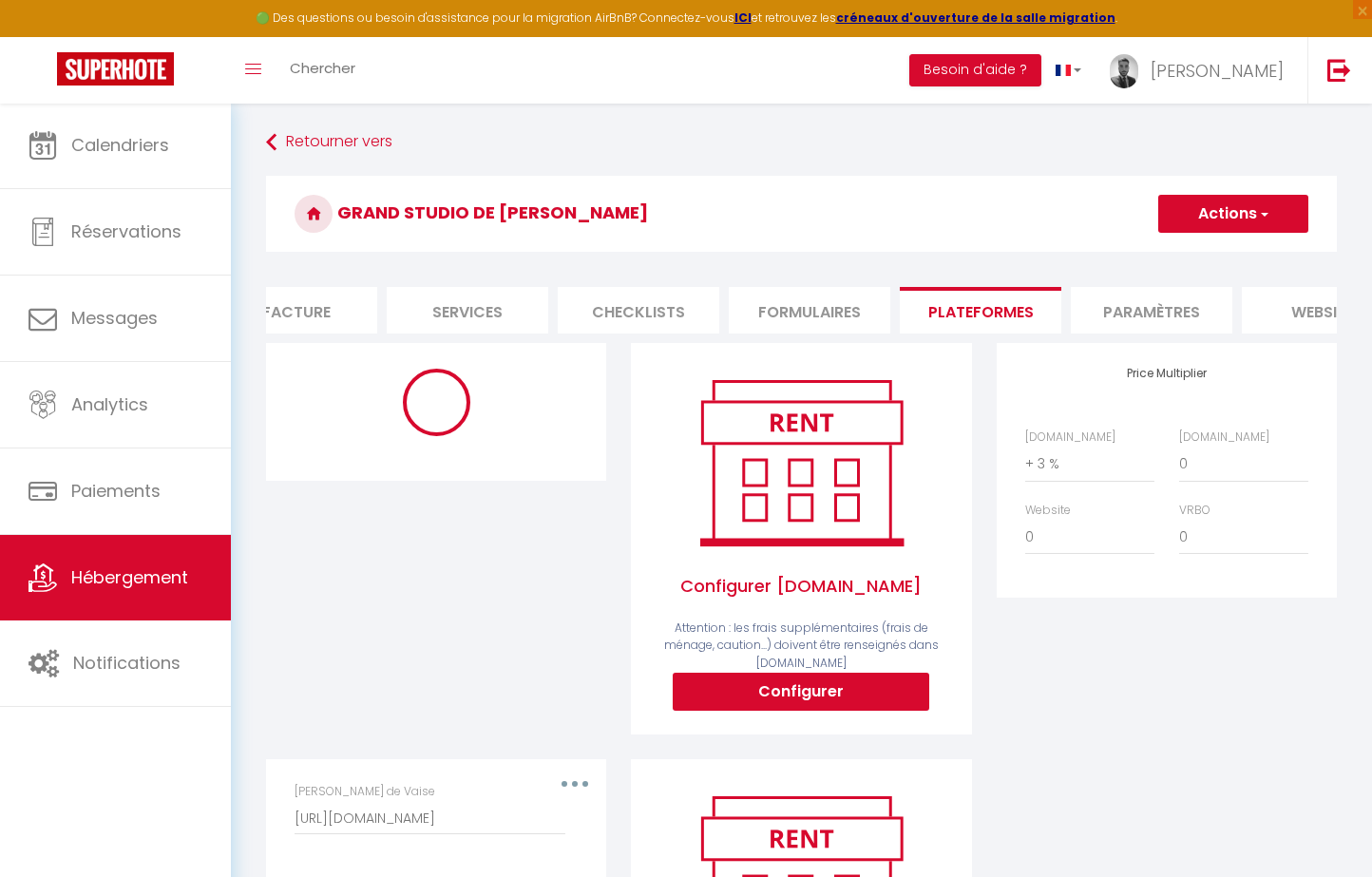
click at [1174, 302] on li "Paramètres" at bounding box center [1152, 310] width 162 height 46
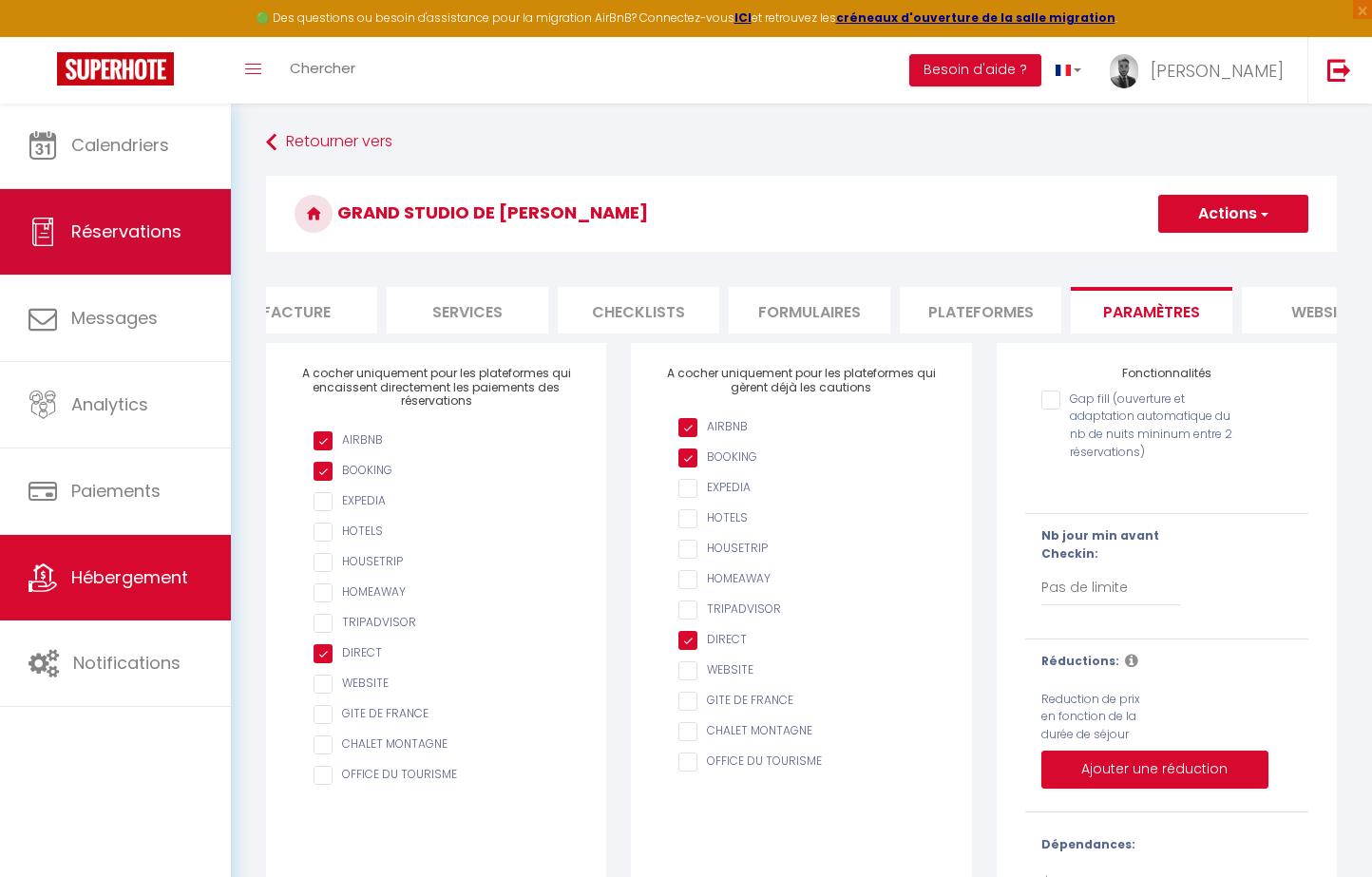
click at [174, 249] on link "Réservations" at bounding box center [116, 231] width 231 height 86
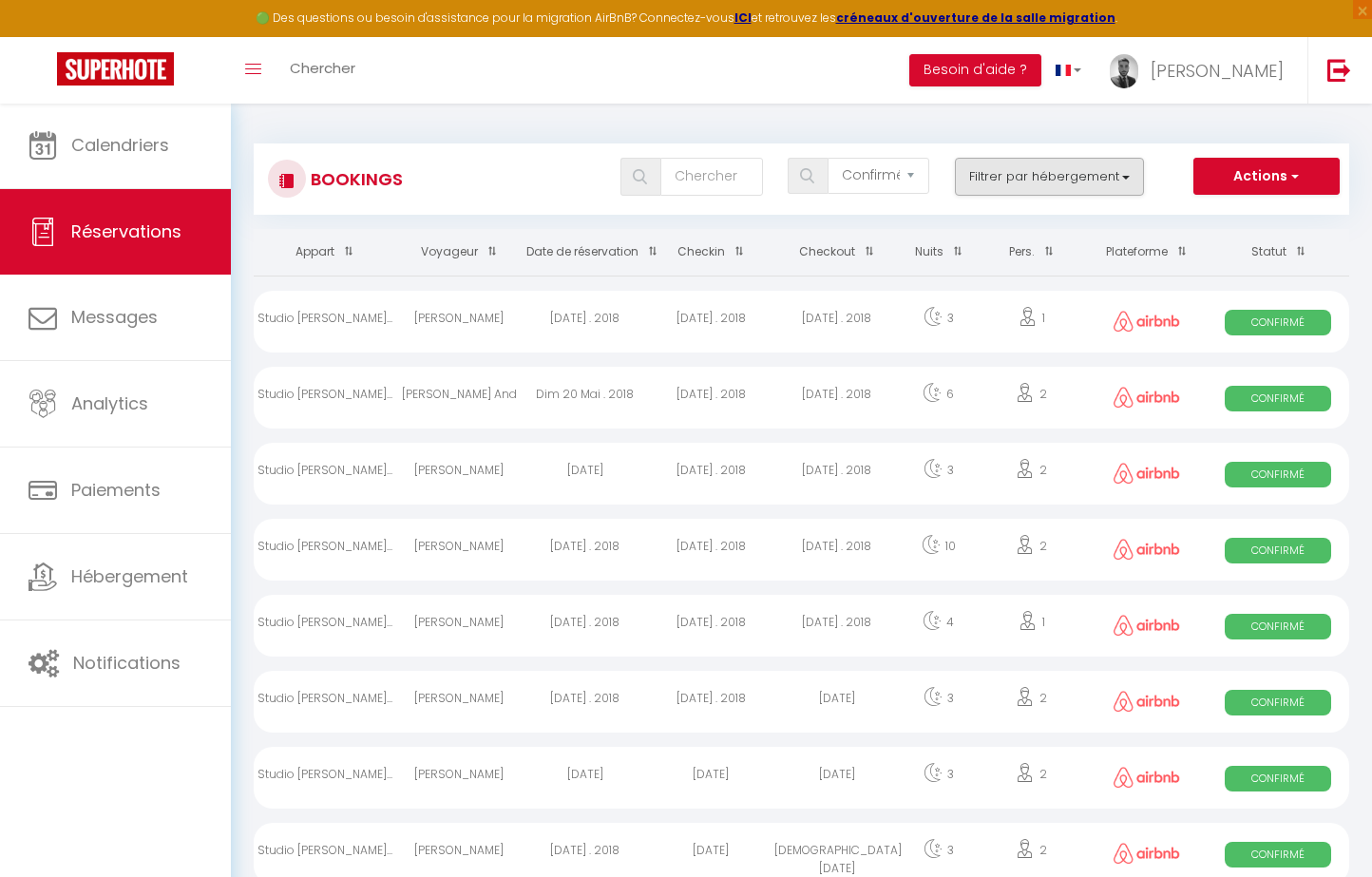
click at [1051, 167] on button "Filtrer par hébergement" at bounding box center [1049, 176] width 190 height 38
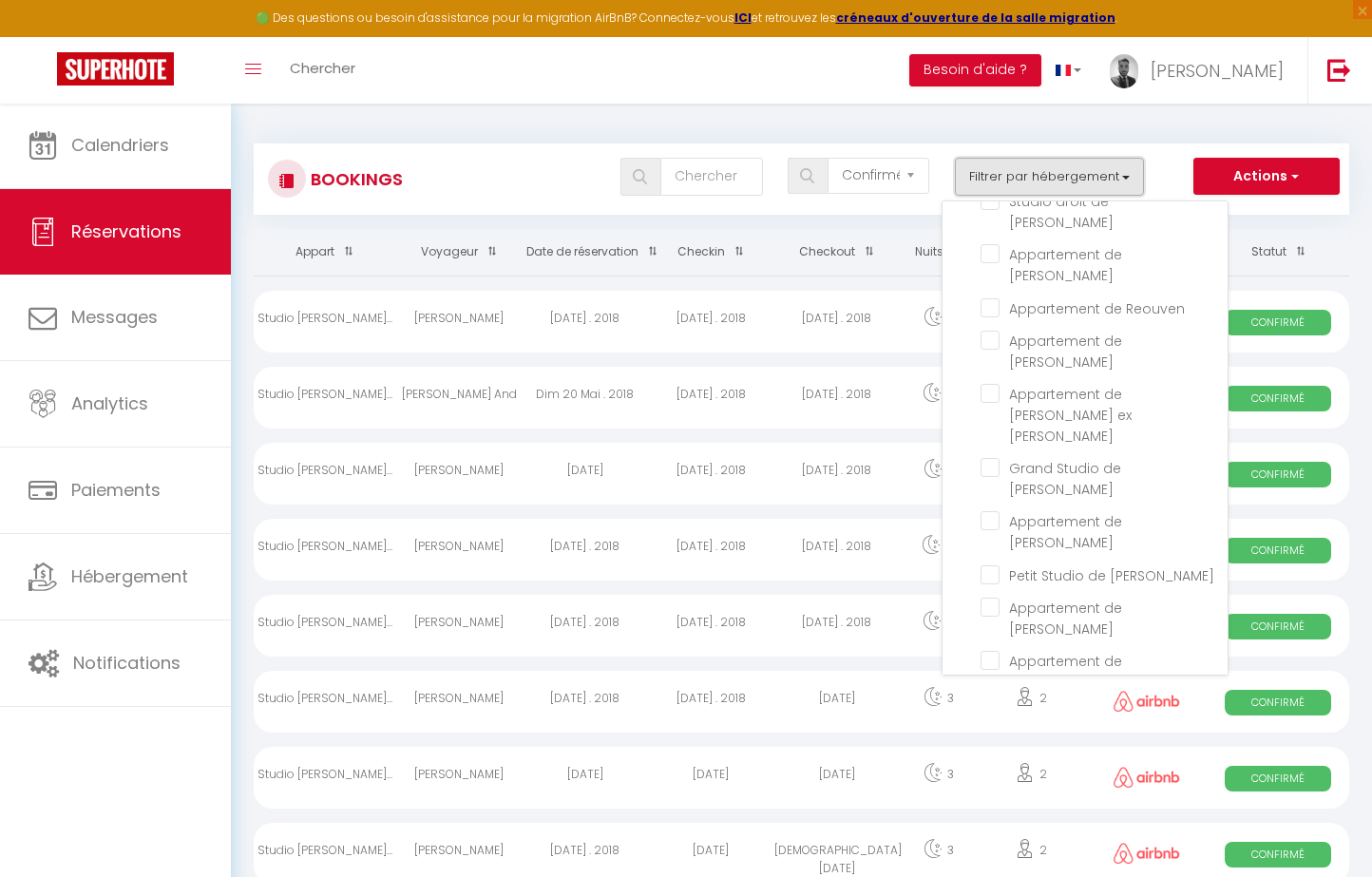
scroll to position [623, 0]
click at [968, 830] on Samuel "Appartements de [PERSON_NAME]" at bounding box center [1090, 839] width 275 height 19
click at [886, 244] on th "Checkout" at bounding box center [837, 252] width 126 height 46
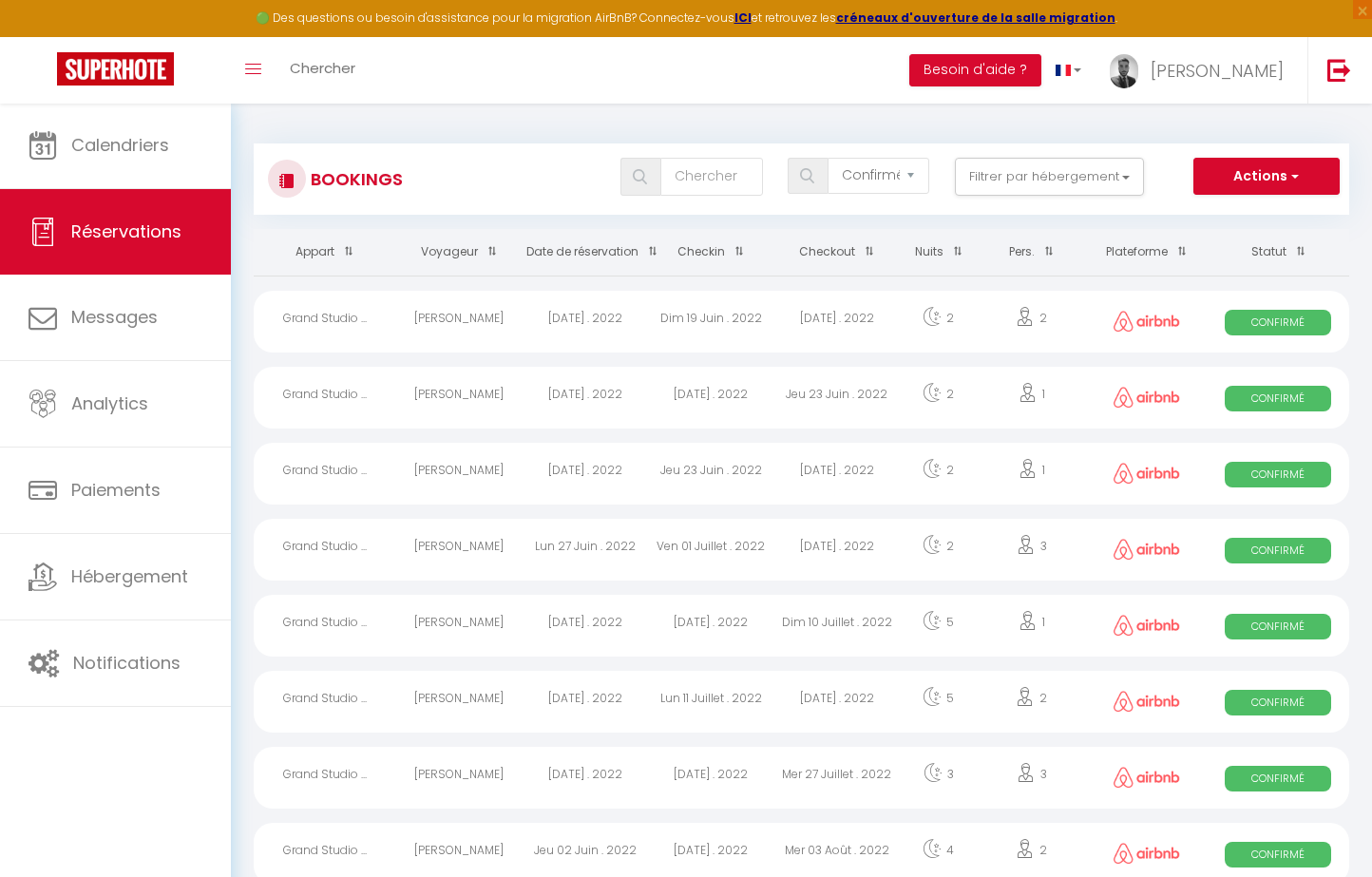
click at [737, 245] on span at bounding box center [735, 251] width 19 height 36
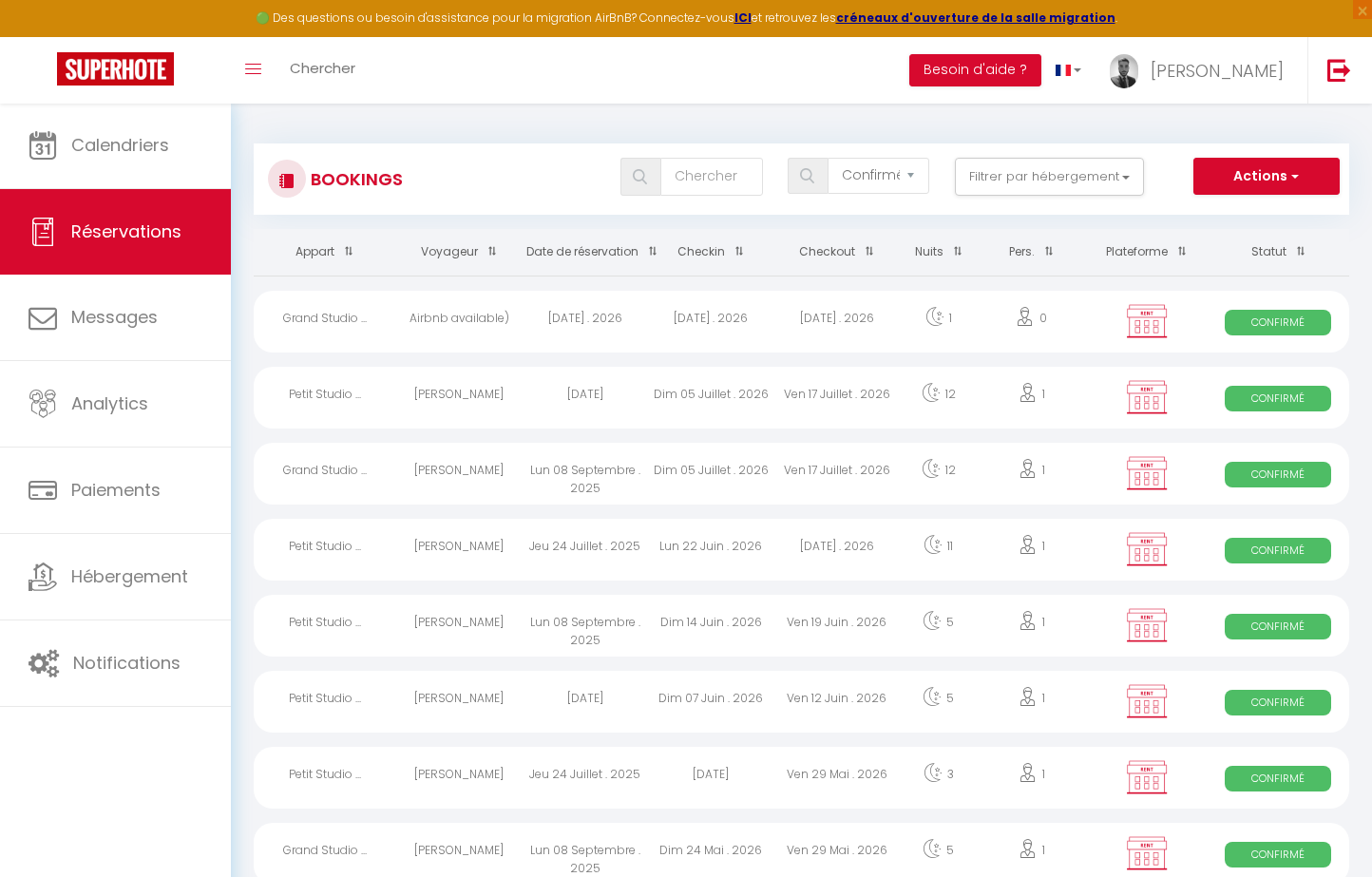
click at [735, 251] on span at bounding box center [735, 251] width 19 height 36
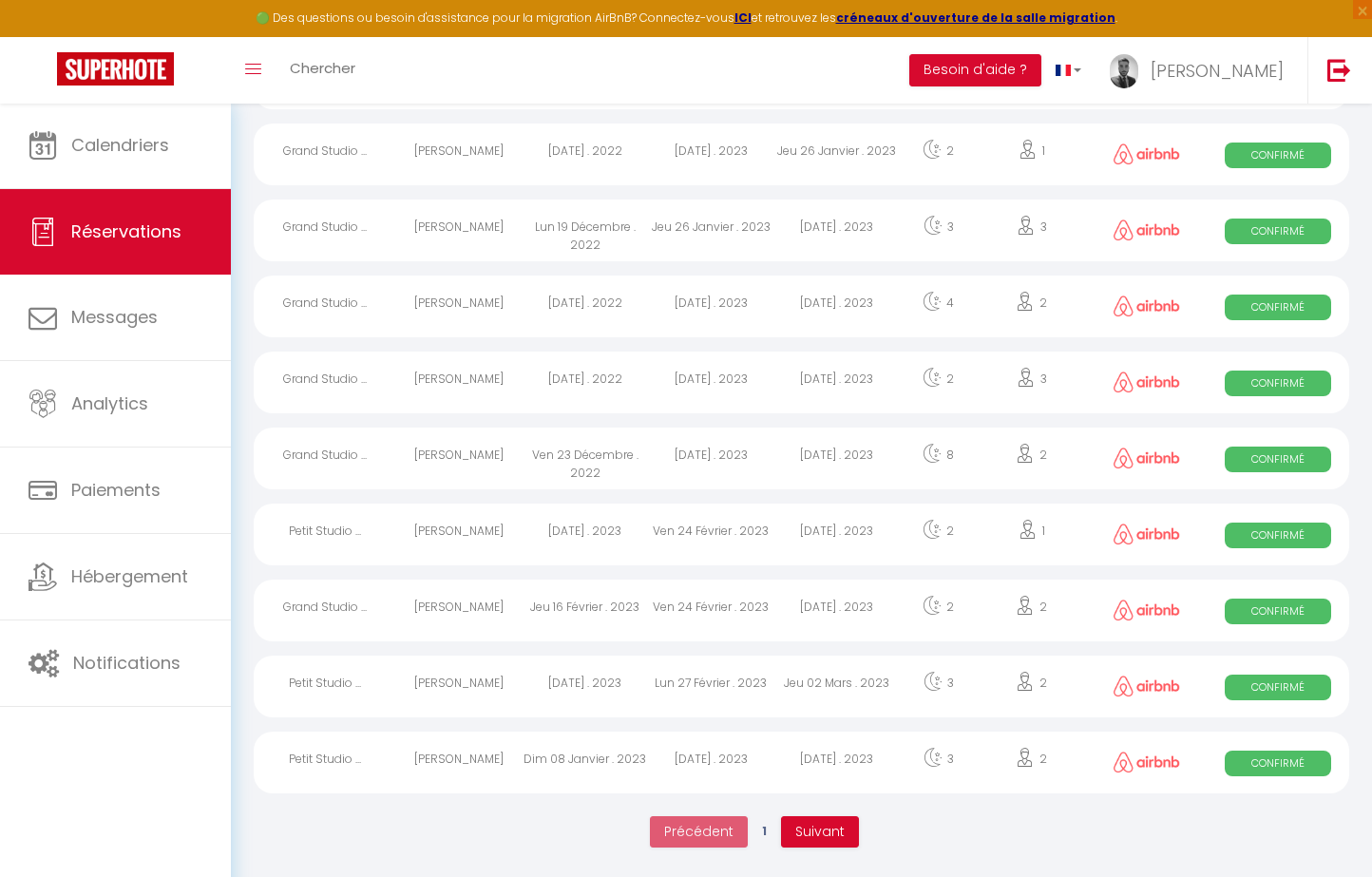
scroll to position [3282, 0]
click at [815, 817] on button "Suivant" at bounding box center [819, 834] width 78 height 33
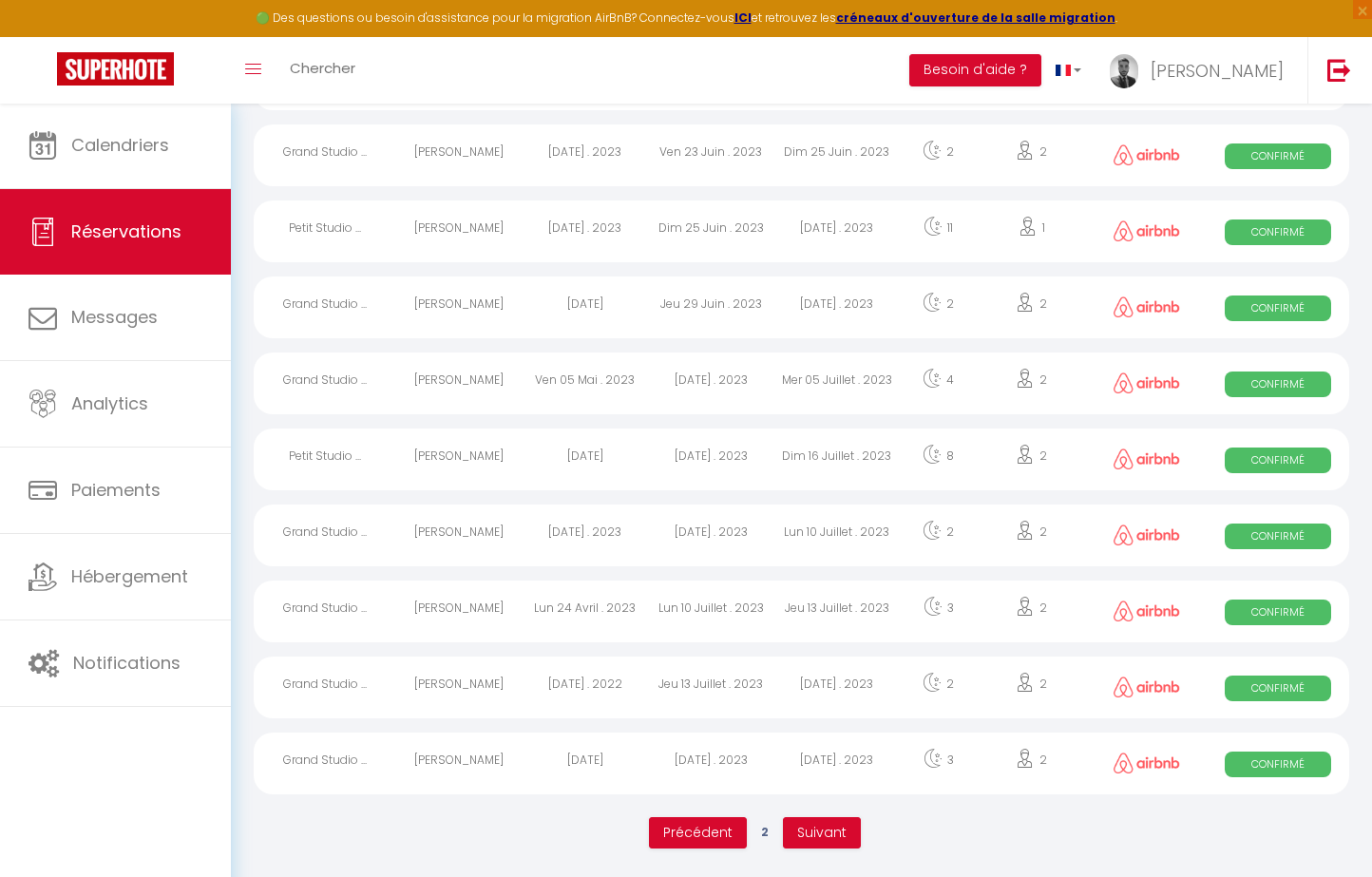
click at [811, 831] on span "Suivant" at bounding box center [821, 832] width 49 height 19
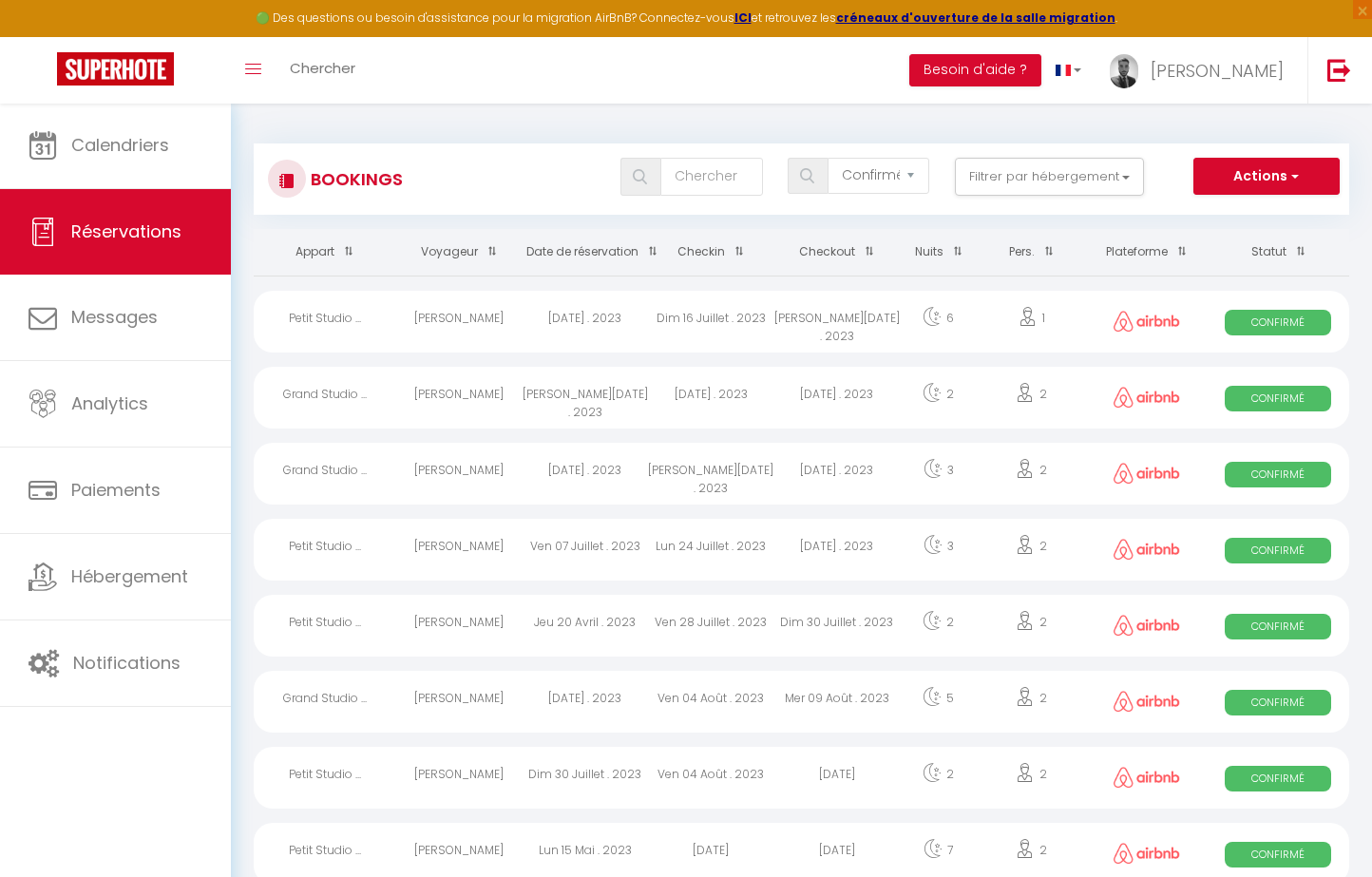
scroll to position [0, 0]
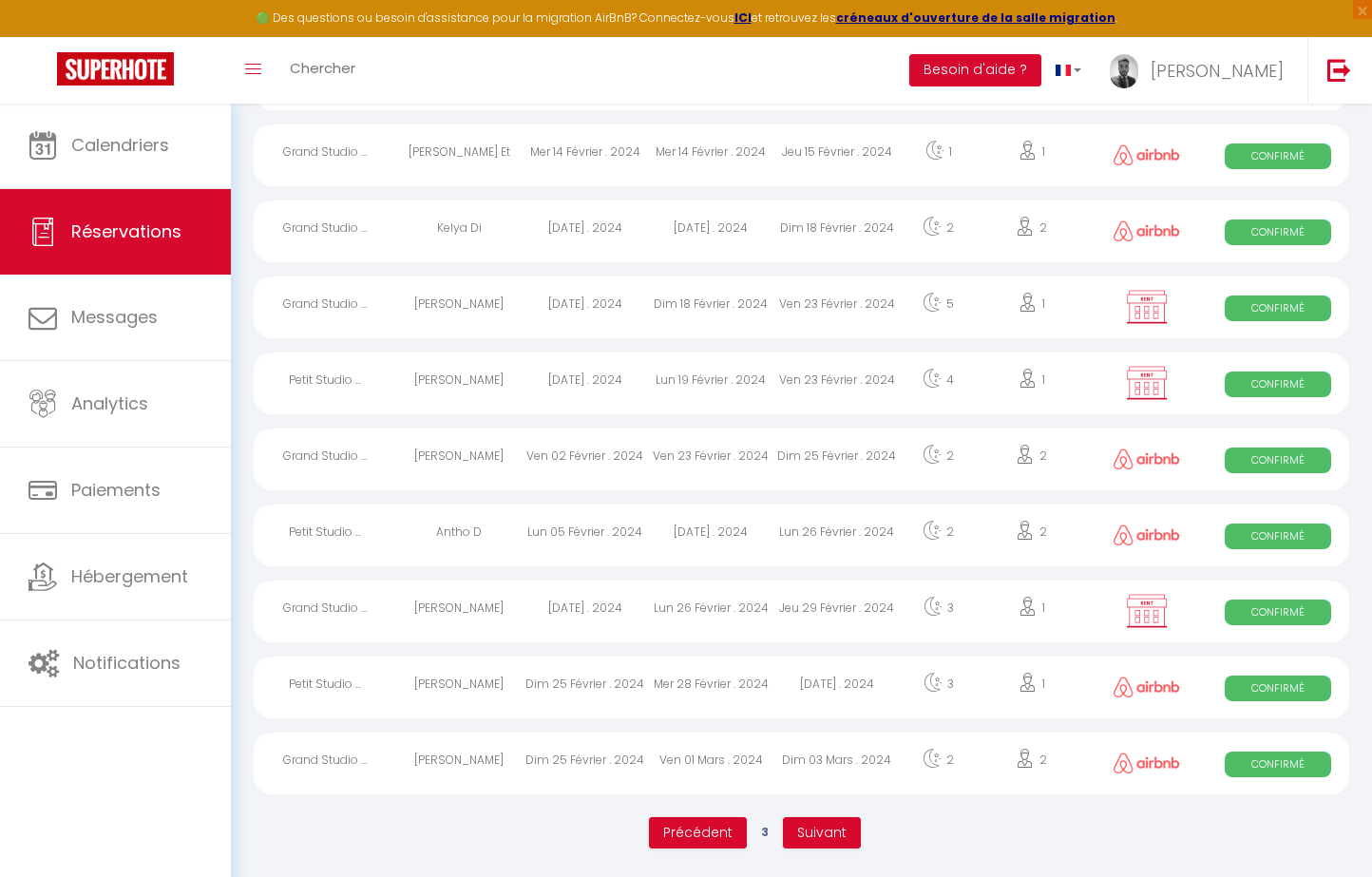
click at [733, 822] on button "Précédent" at bounding box center [698, 834] width 98 height 33
click at [726, 831] on span "Précédent" at bounding box center [698, 832] width 69 height 19
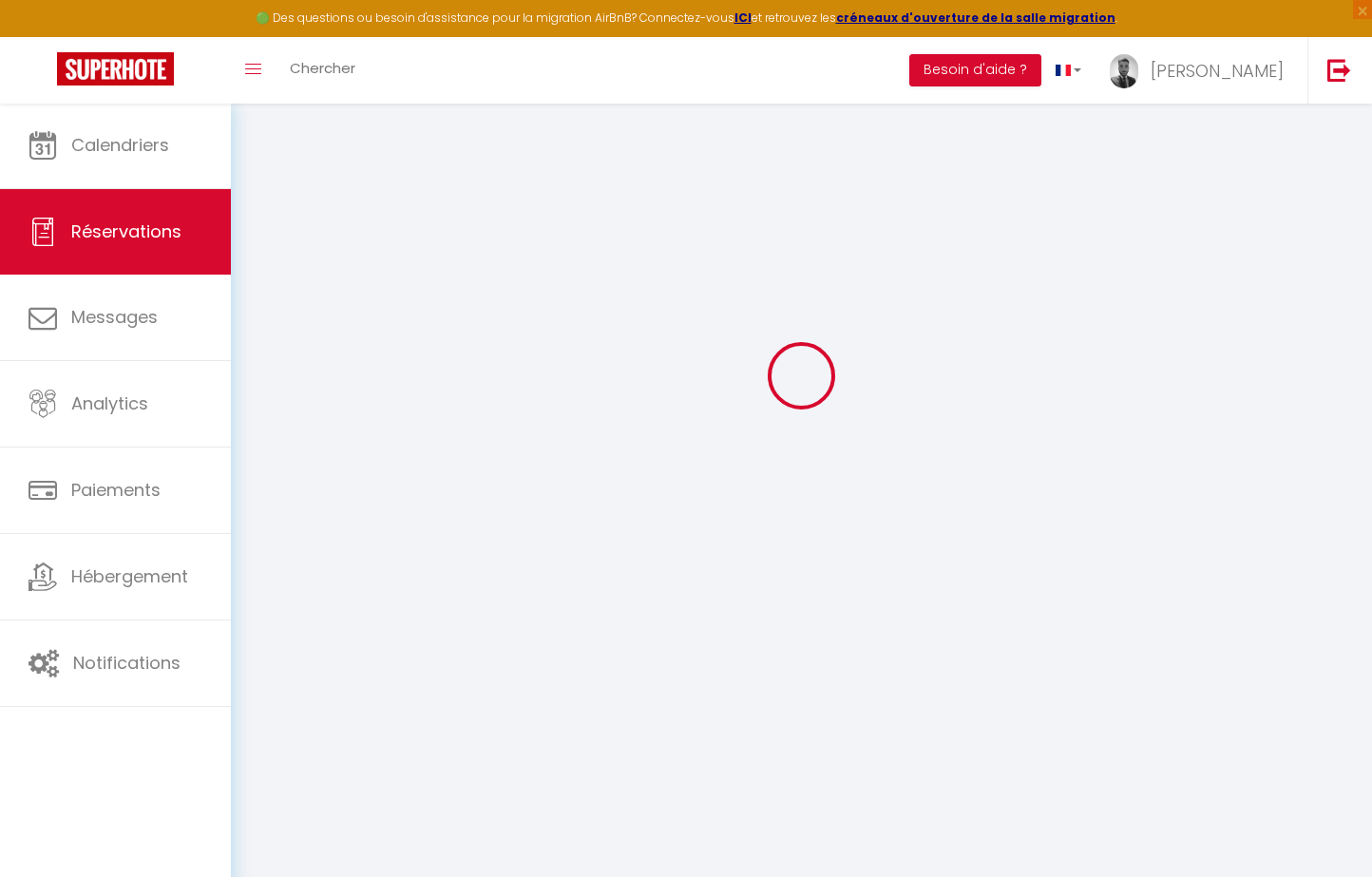
scroll to position [103, 0]
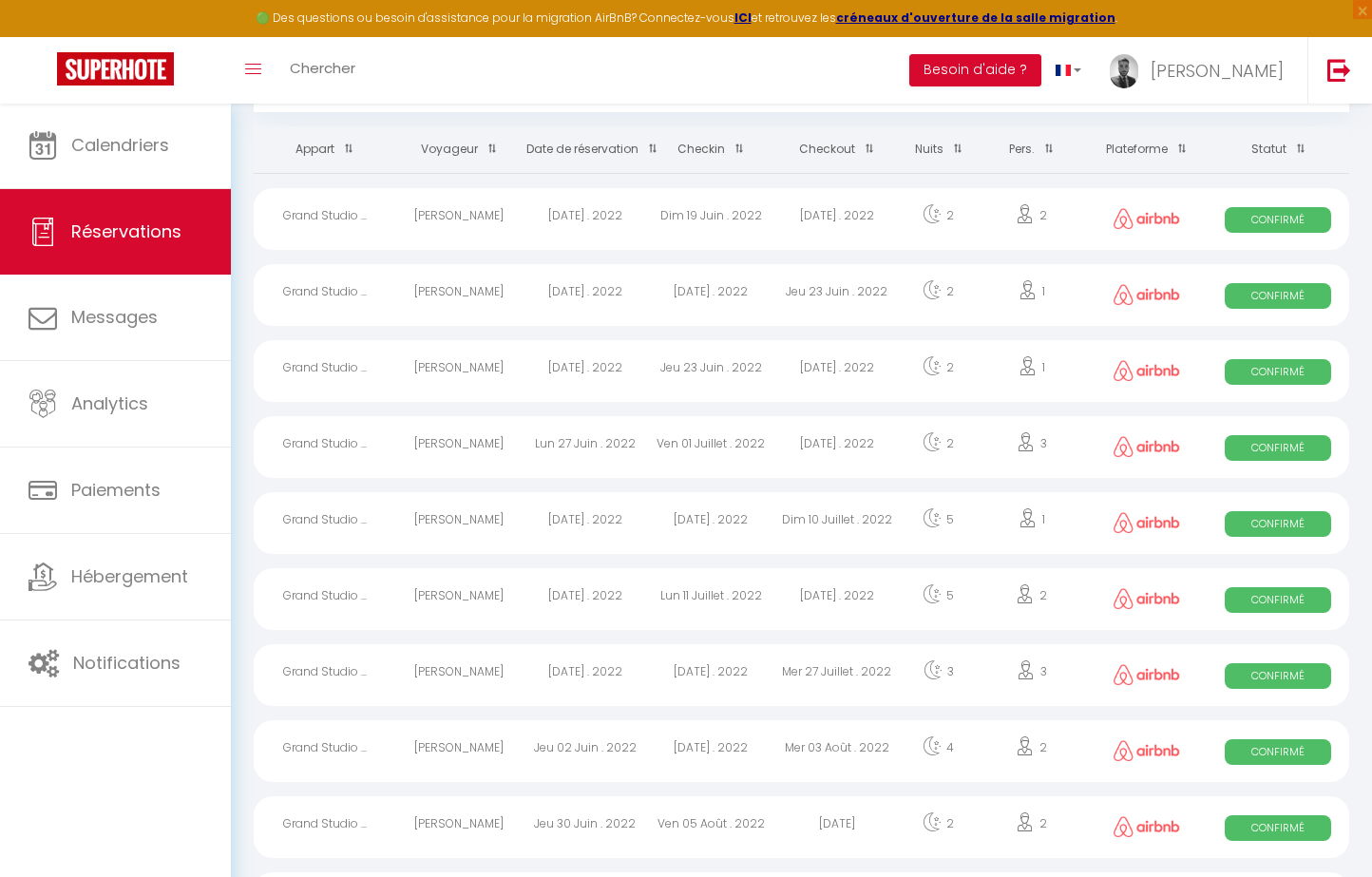
click at [741, 142] on span at bounding box center [735, 148] width 19 height 36
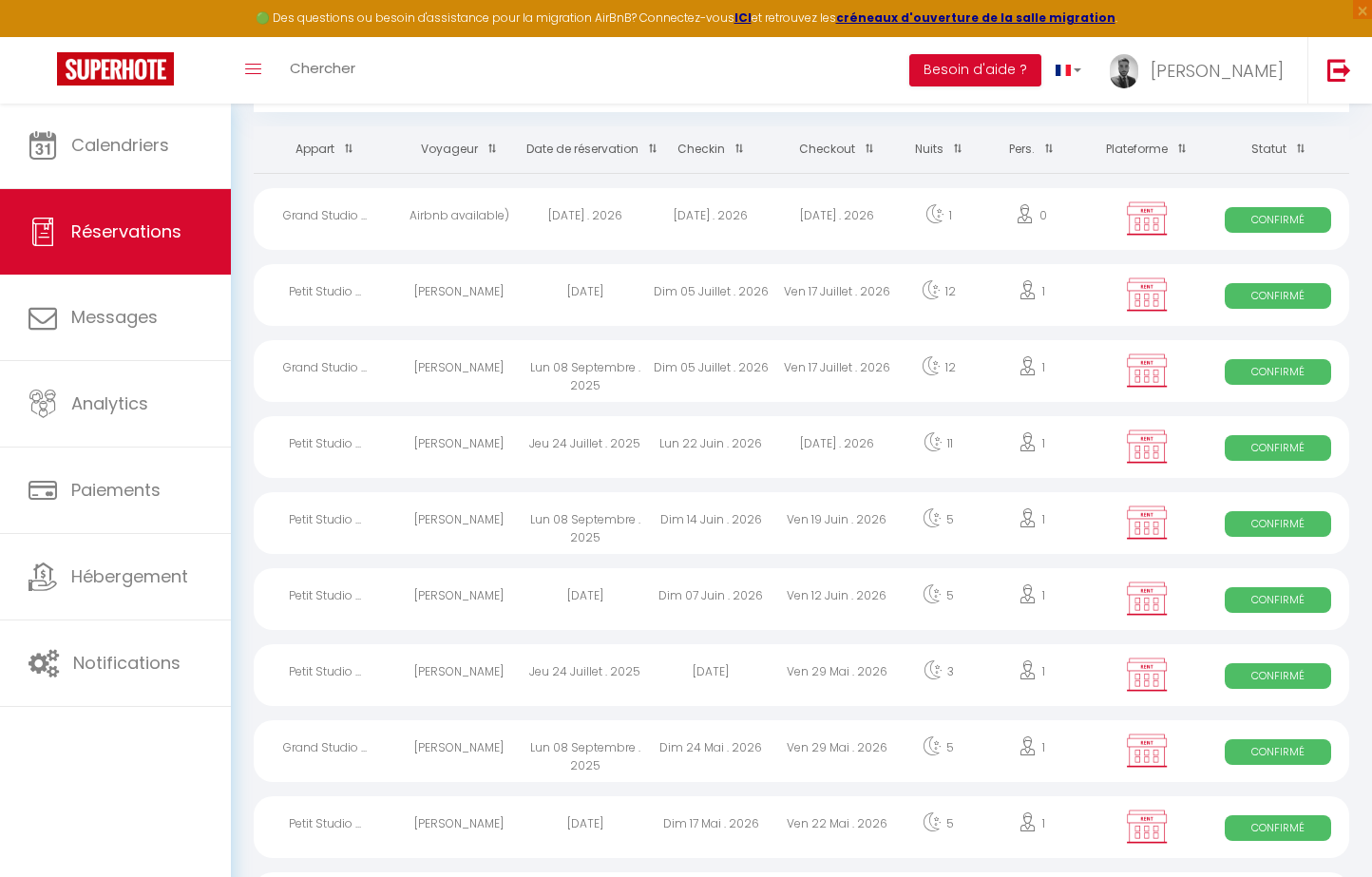
click at [729, 217] on div "[DATE] . 2026" at bounding box center [711, 219] width 126 height 62
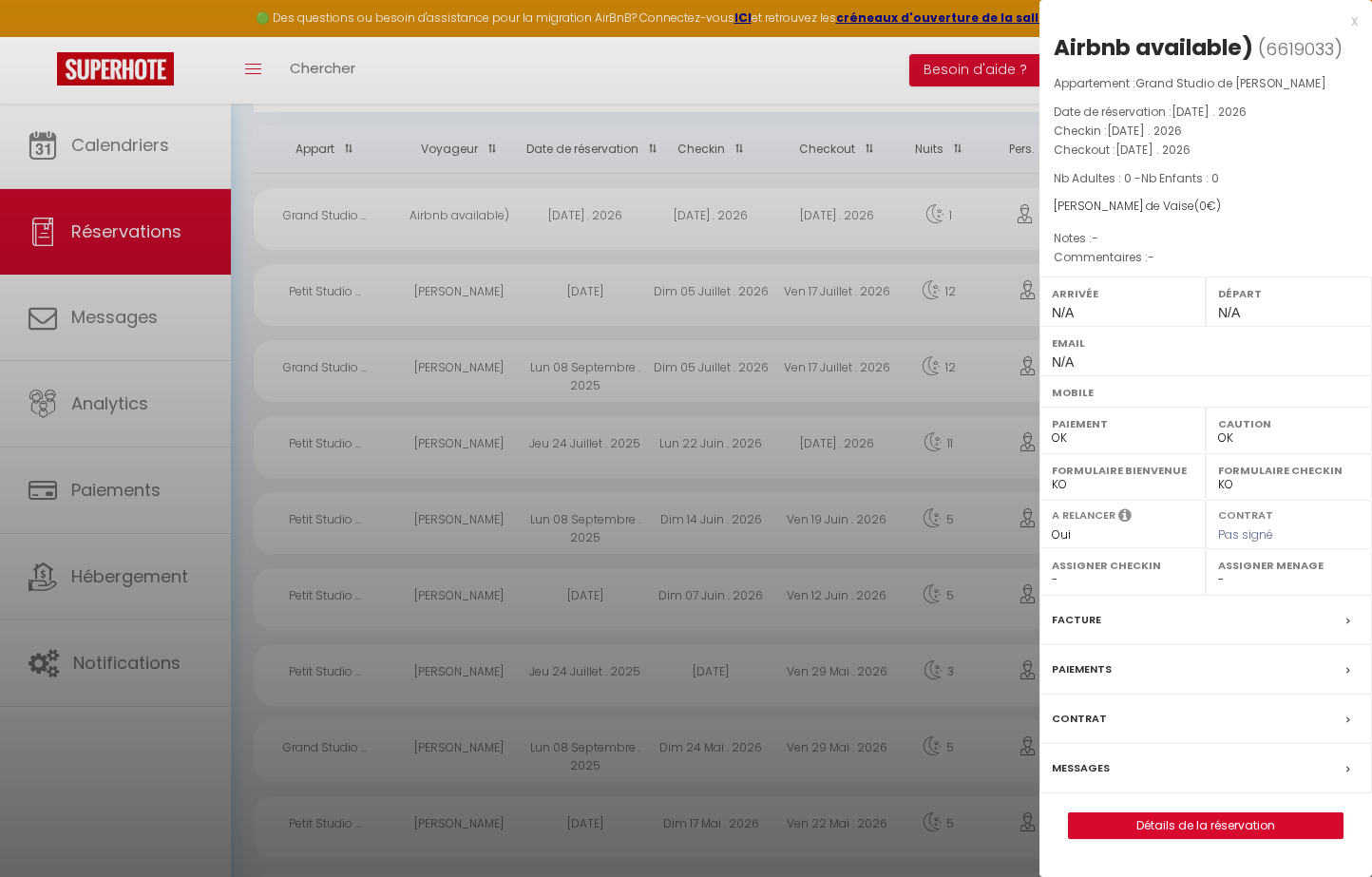
click at [819, 356] on div at bounding box center [686, 438] width 1372 height 877
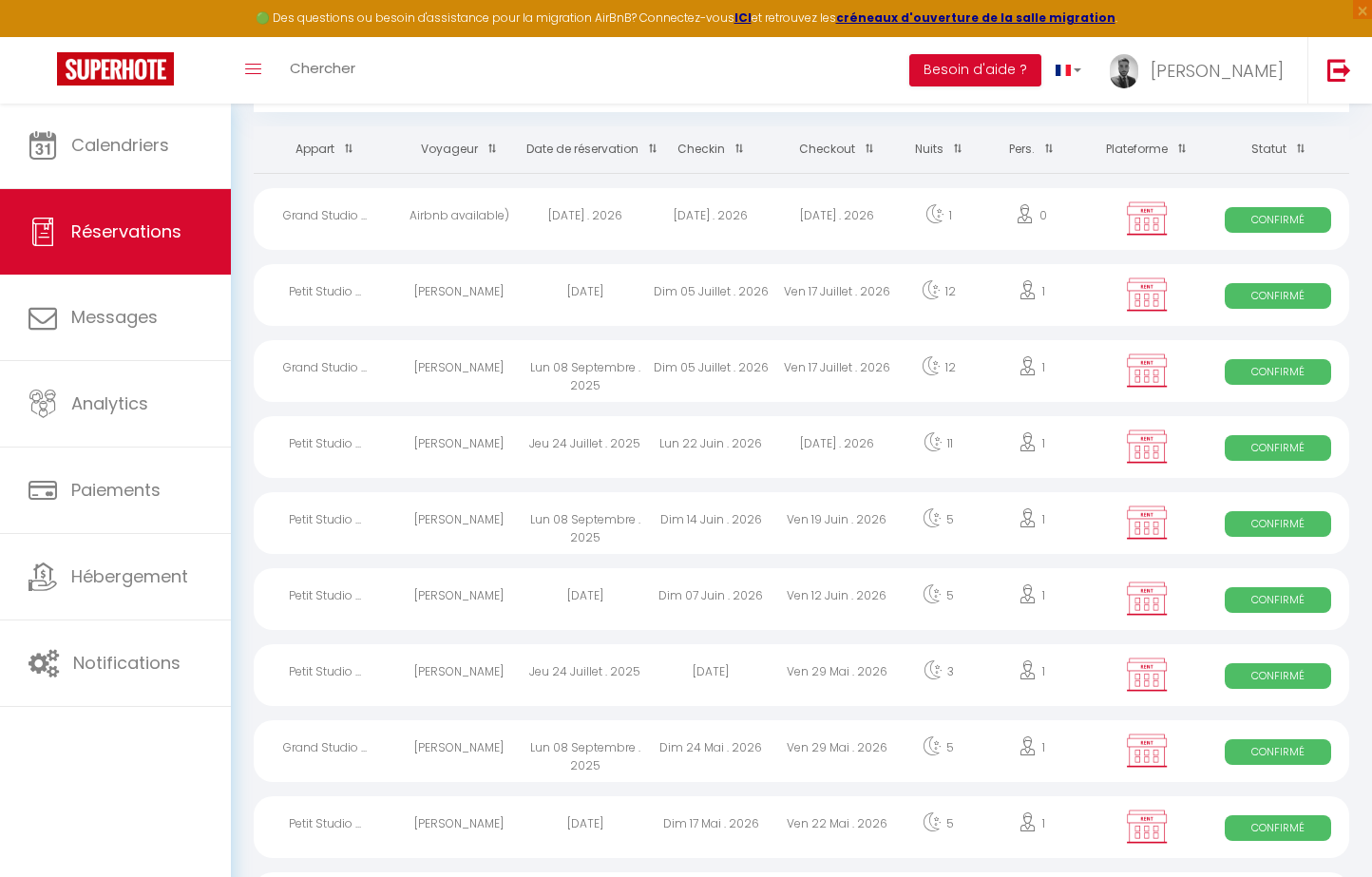
click at [732, 294] on div "Dim 05 Juillet . 2026" at bounding box center [711, 295] width 126 height 62
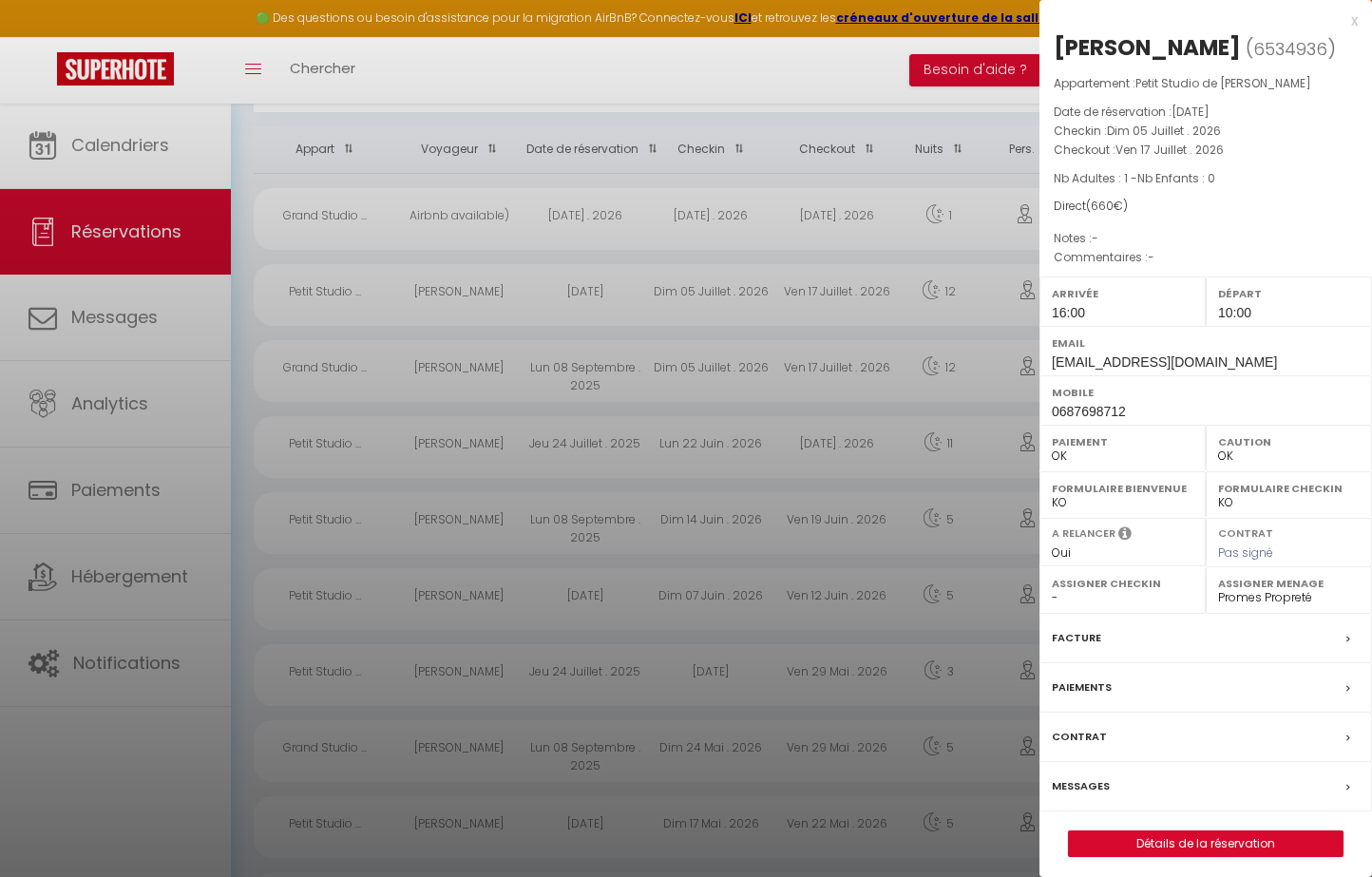
click at [823, 415] on div at bounding box center [686, 438] width 1372 height 877
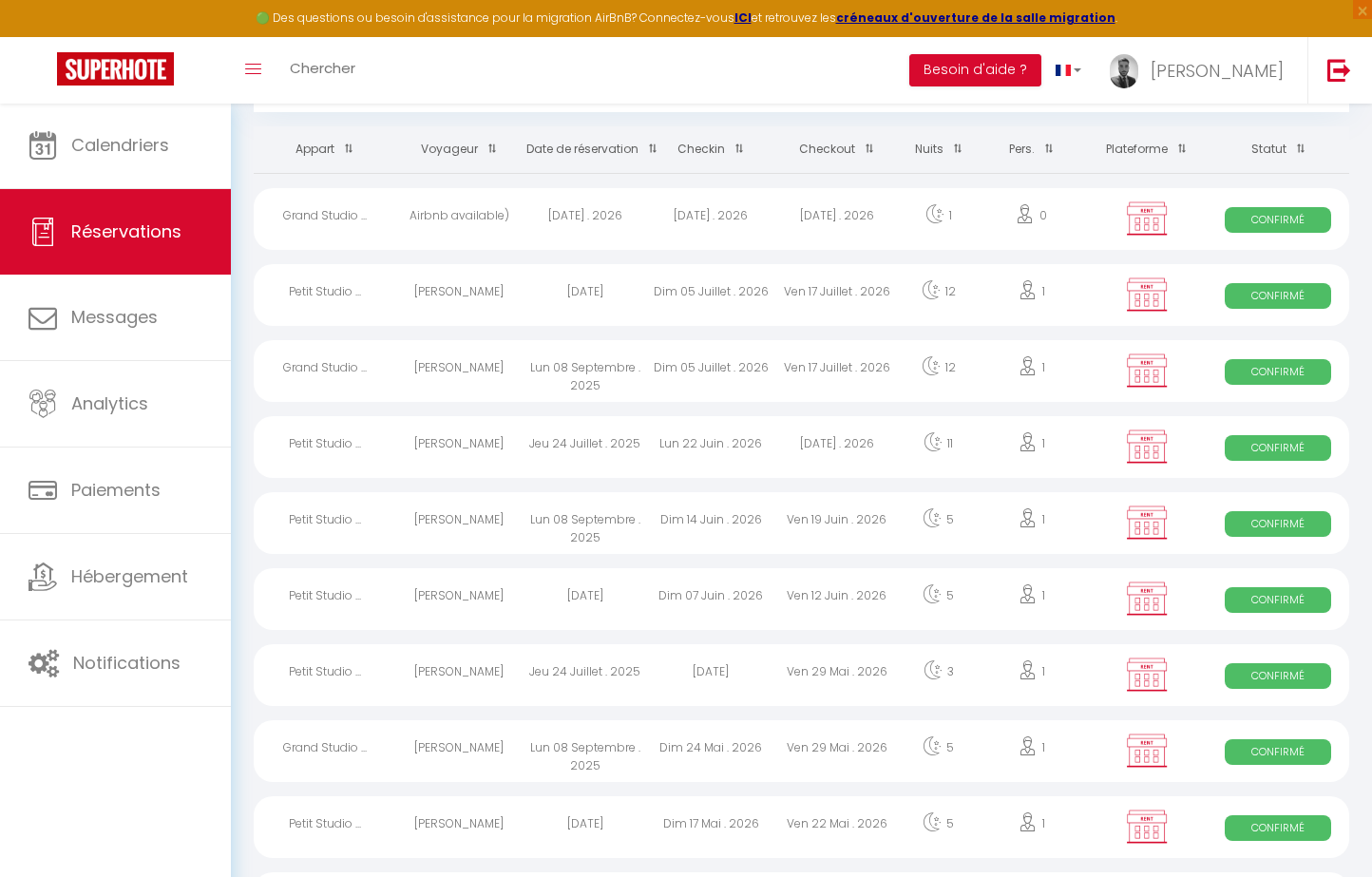
click at [726, 366] on div "Dim 05 Juillet . 2026" at bounding box center [711, 371] width 126 height 62
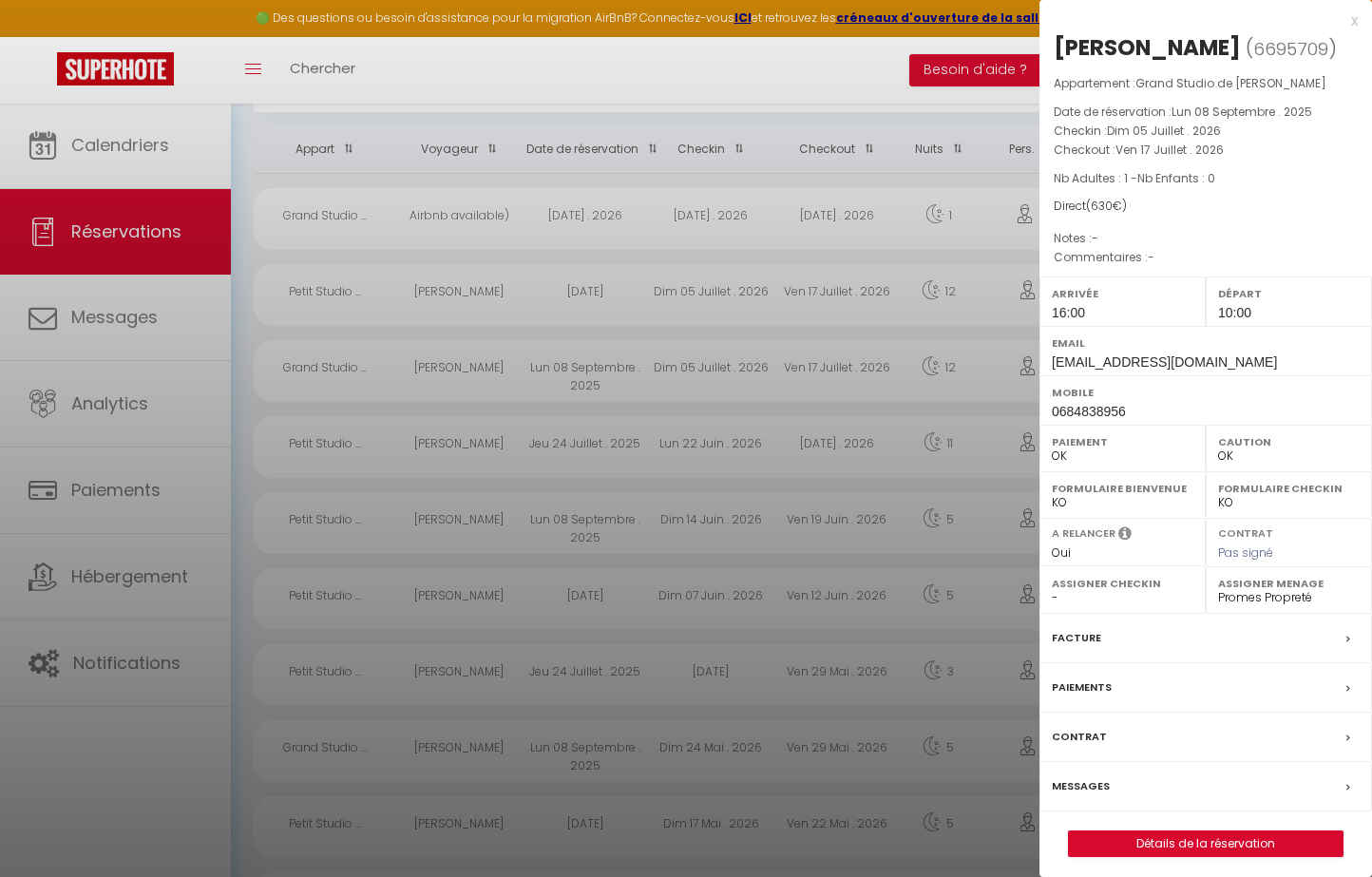
click at [726, 366] on div at bounding box center [686, 438] width 1372 height 877
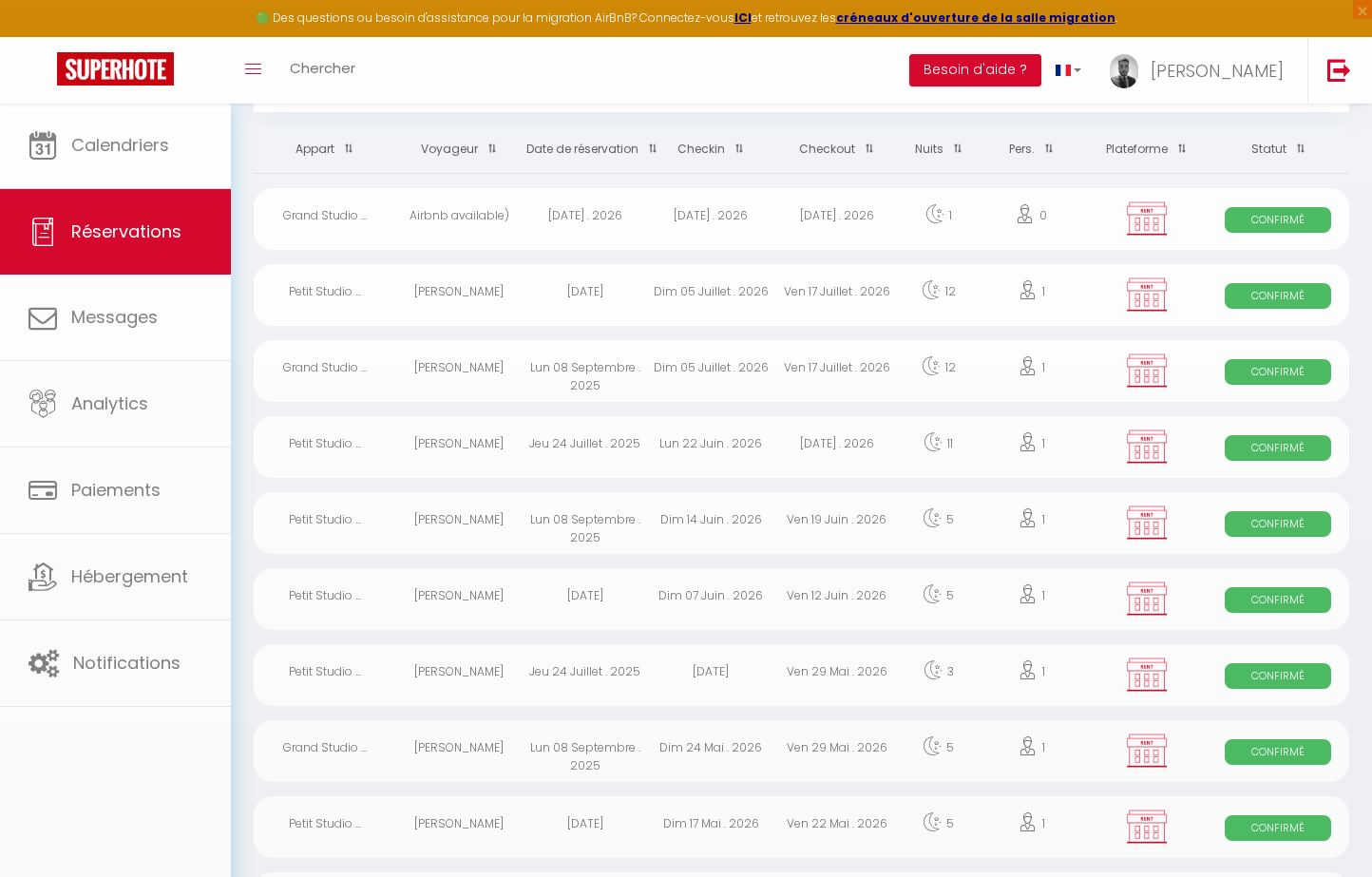
click at [716, 451] on div "Lun 22 Juin . 2026" at bounding box center [711, 447] width 126 height 62
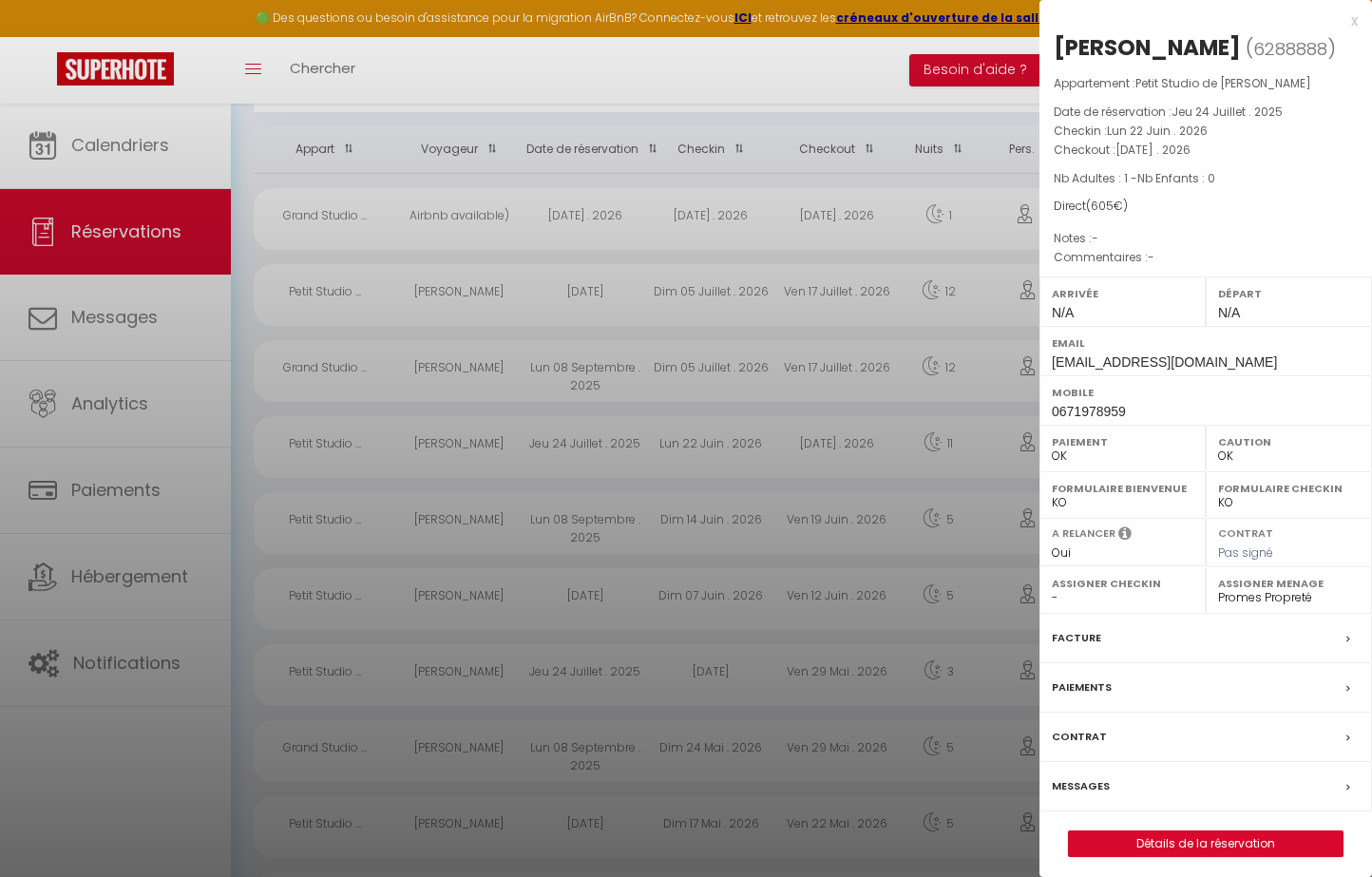
click at [716, 451] on div at bounding box center [686, 438] width 1372 height 877
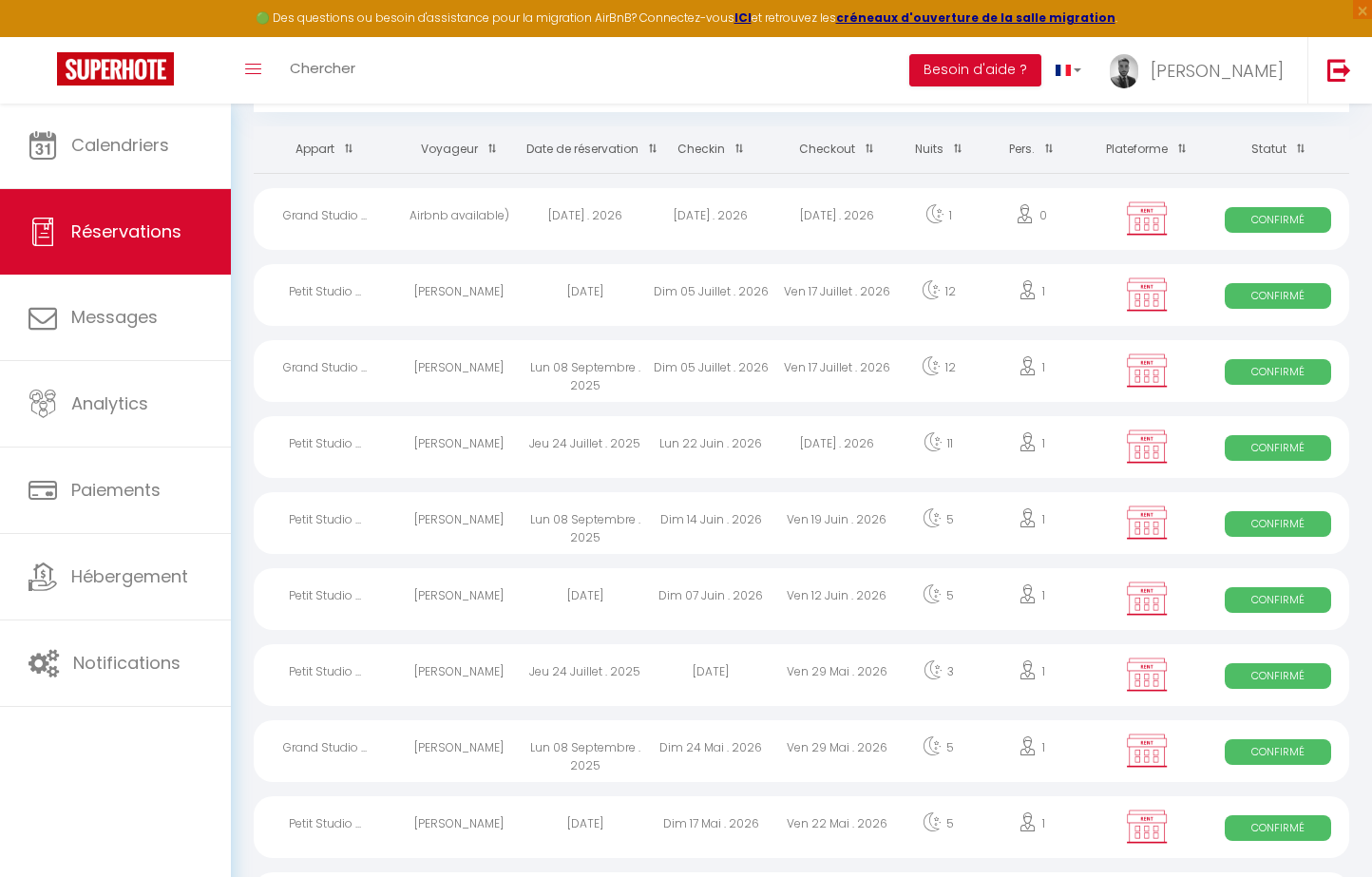
click at [705, 528] on div "Dim 14 Juin . 2026" at bounding box center [711, 523] width 126 height 62
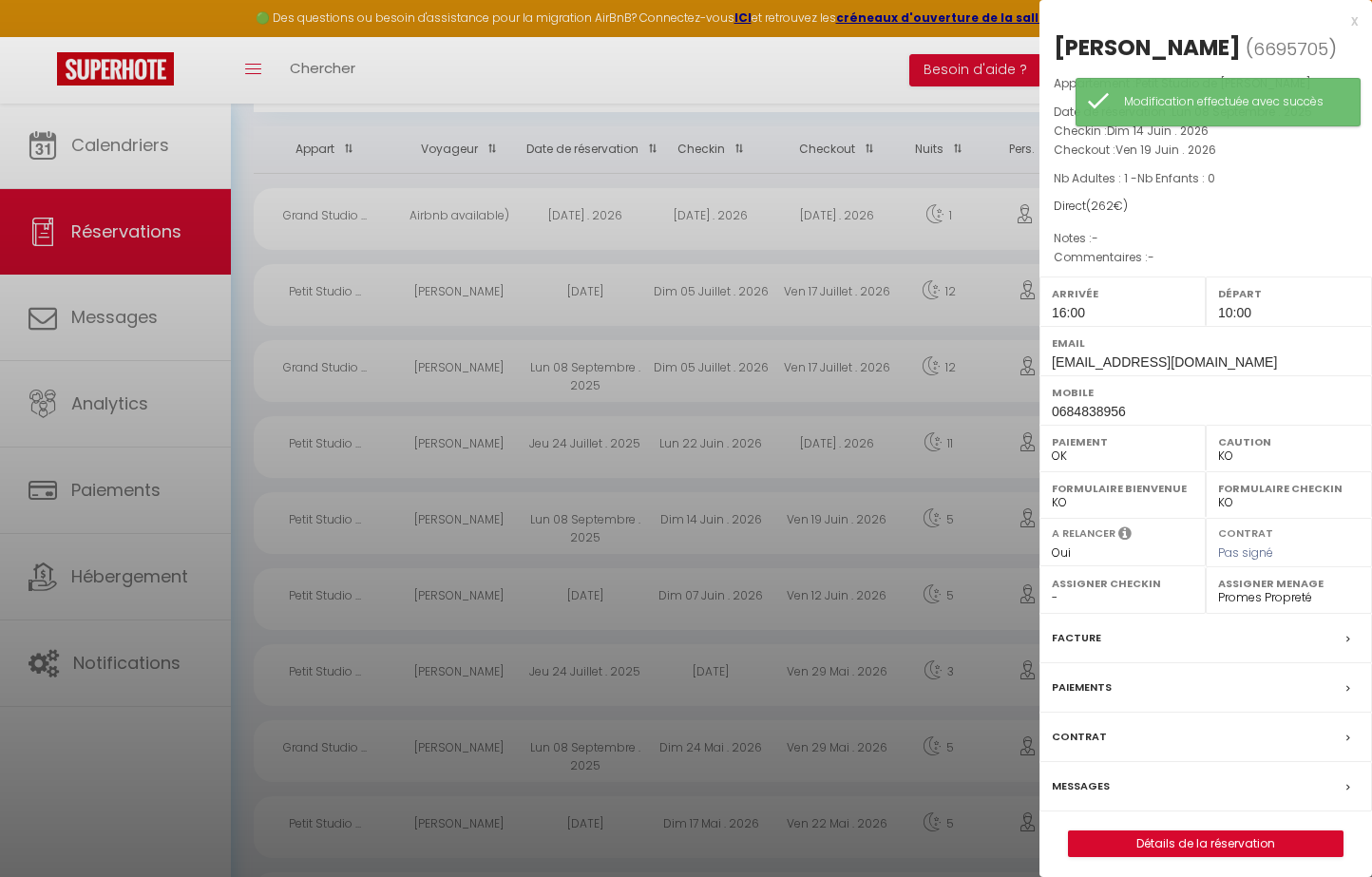
click at [956, 529] on div at bounding box center [686, 438] width 1372 height 877
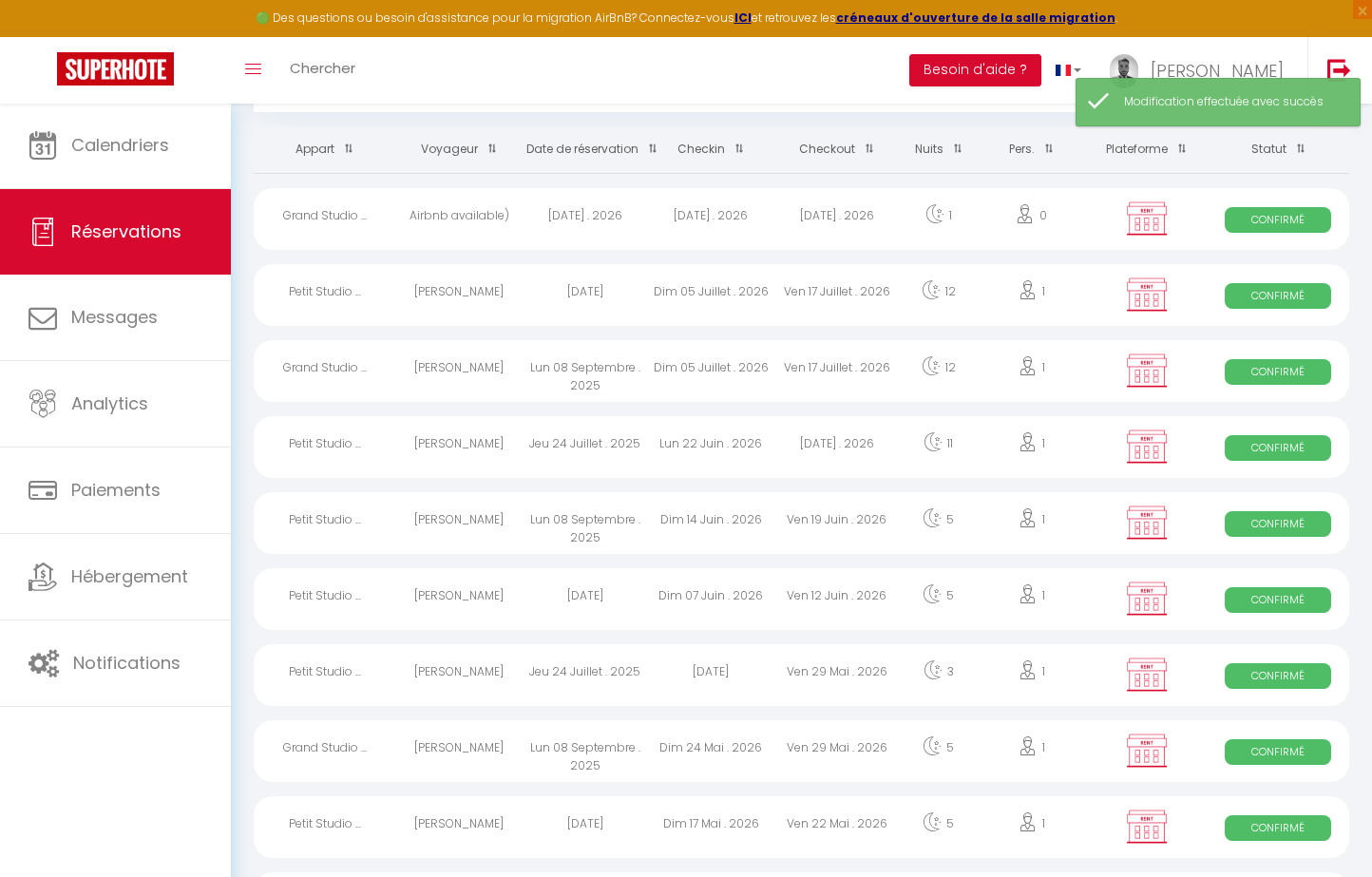
click at [708, 371] on div "Dim 05 Juillet . 2026" at bounding box center [711, 371] width 126 height 62
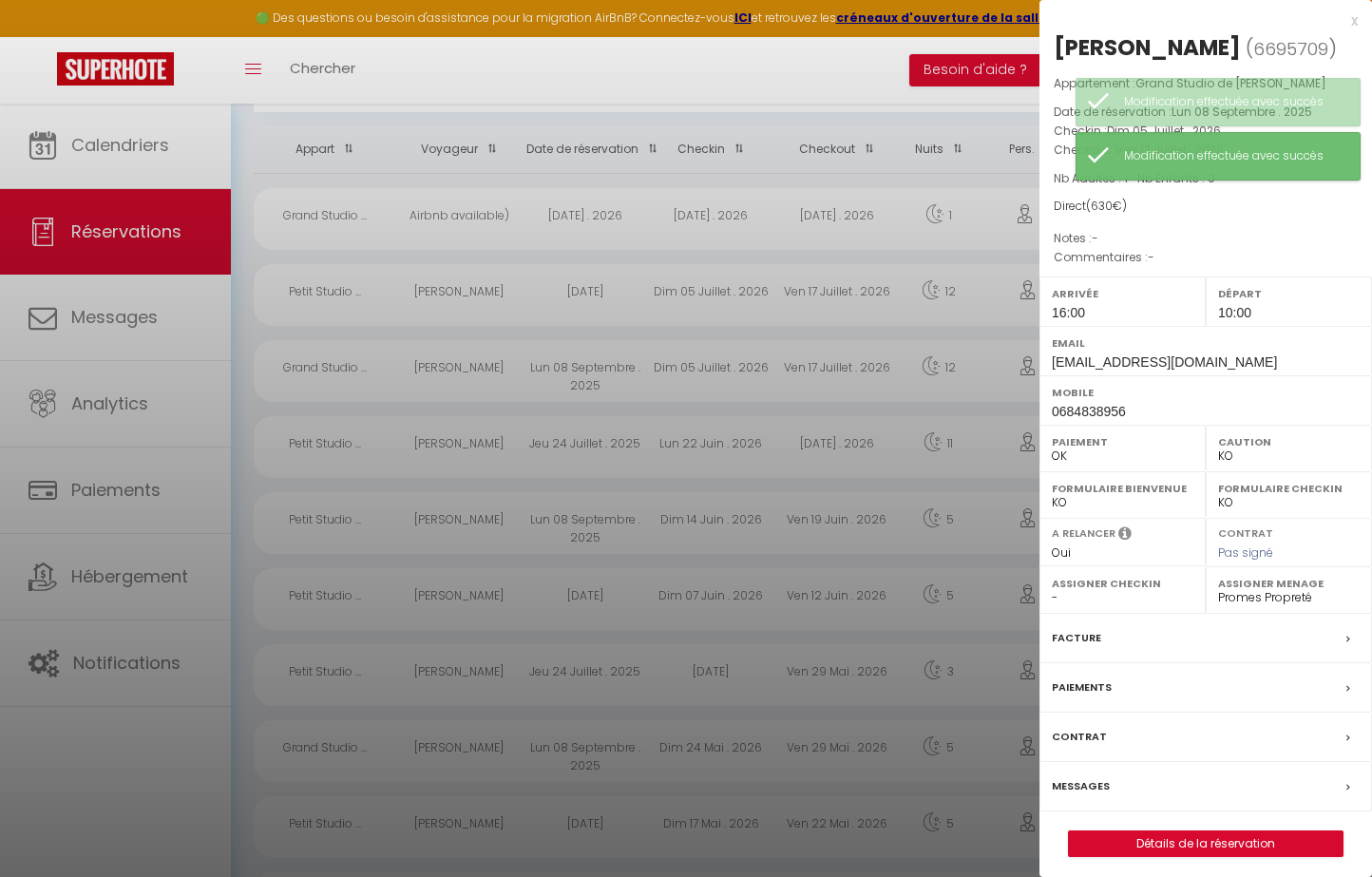
click at [797, 492] on div at bounding box center [686, 438] width 1372 height 877
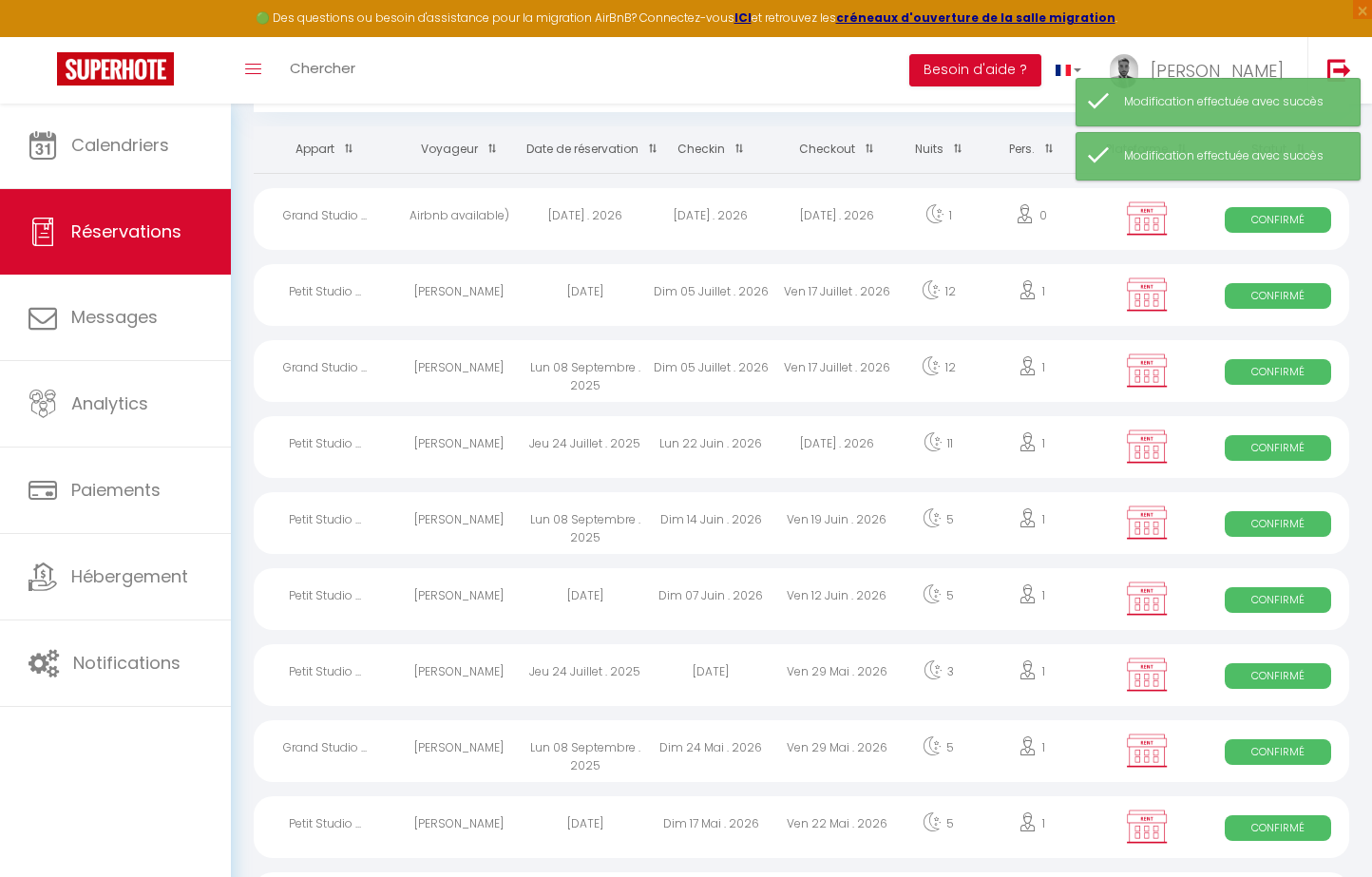
click at [722, 300] on div "Dim 05 Juillet . 2026" at bounding box center [711, 295] width 126 height 62
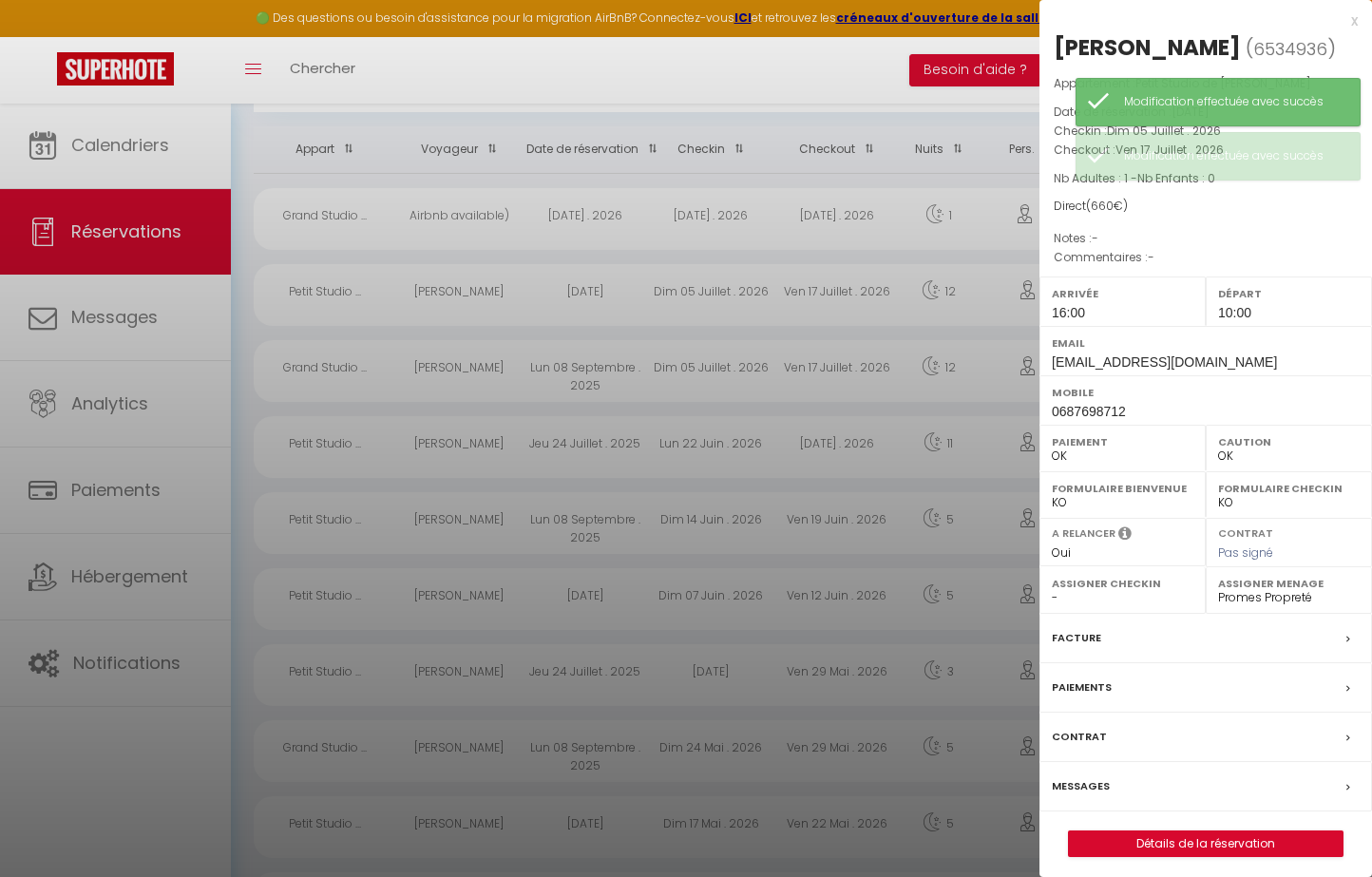
click at [722, 300] on div at bounding box center [686, 438] width 1372 height 877
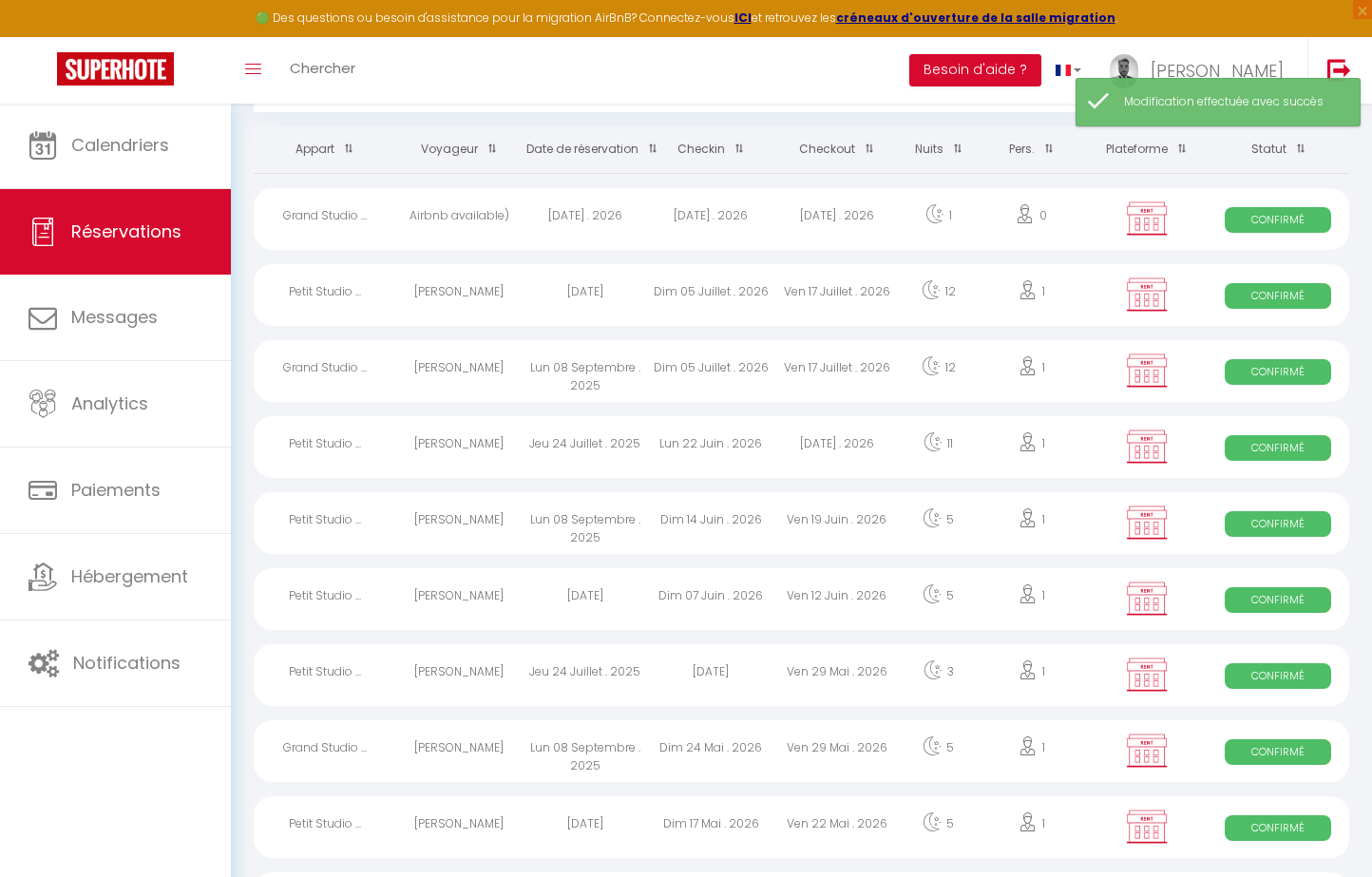
click at [686, 224] on div "[DATE] . 2026" at bounding box center [711, 219] width 126 height 62
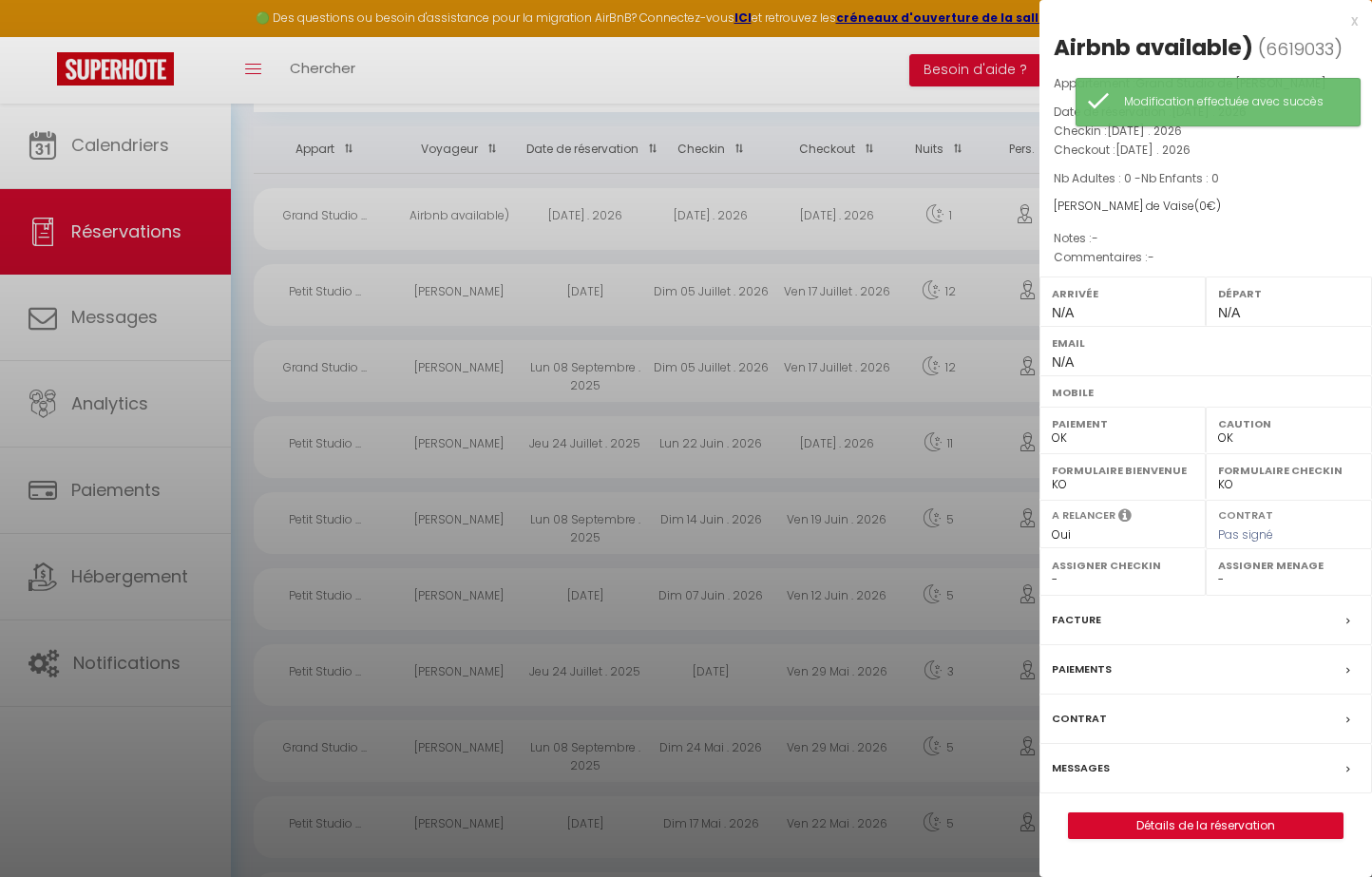
click at [686, 224] on div at bounding box center [686, 438] width 1372 height 877
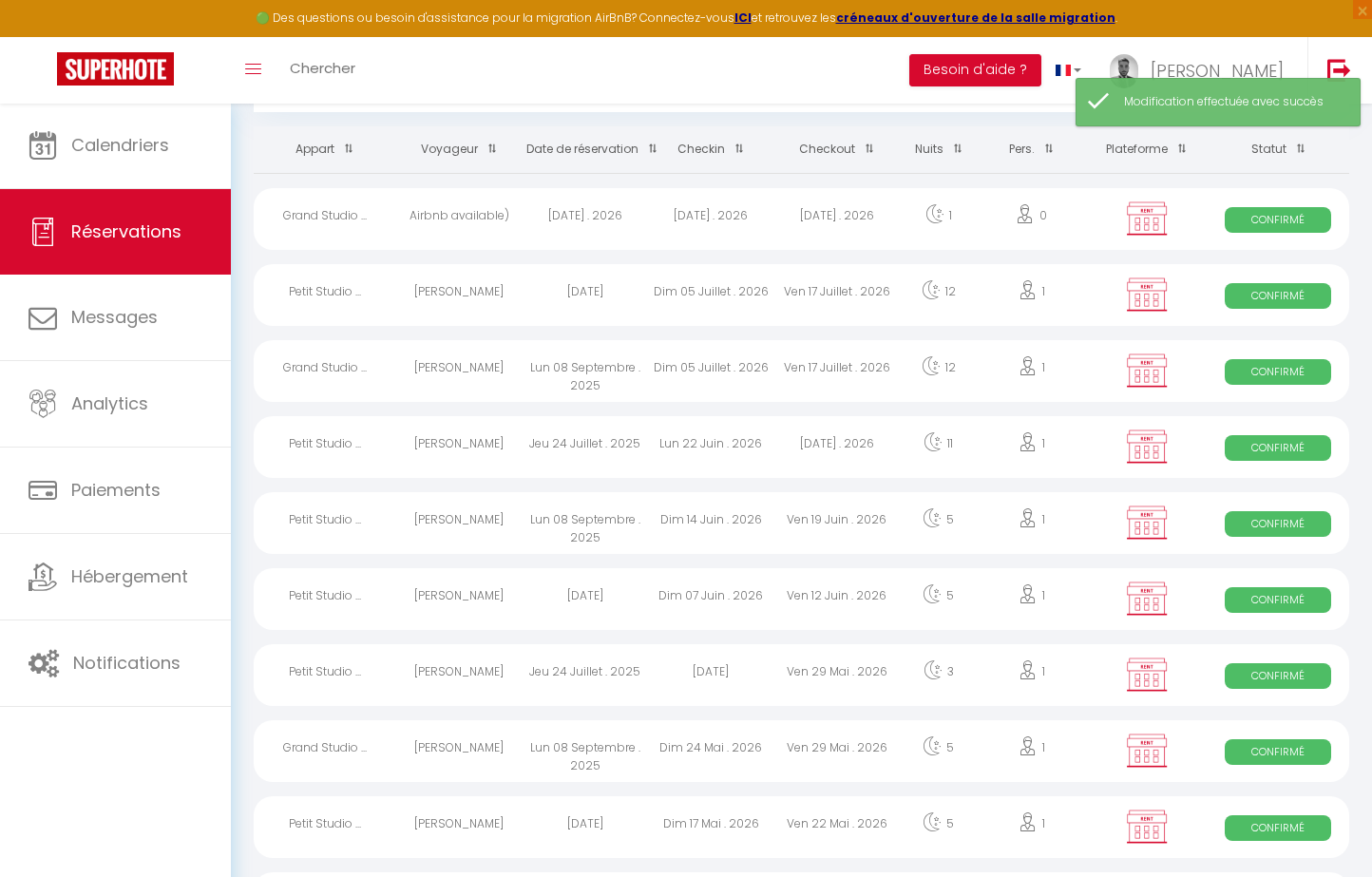
click at [678, 377] on div "Dim 05 Juillet . 2026" at bounding box center [711, 371] width 126 height 62
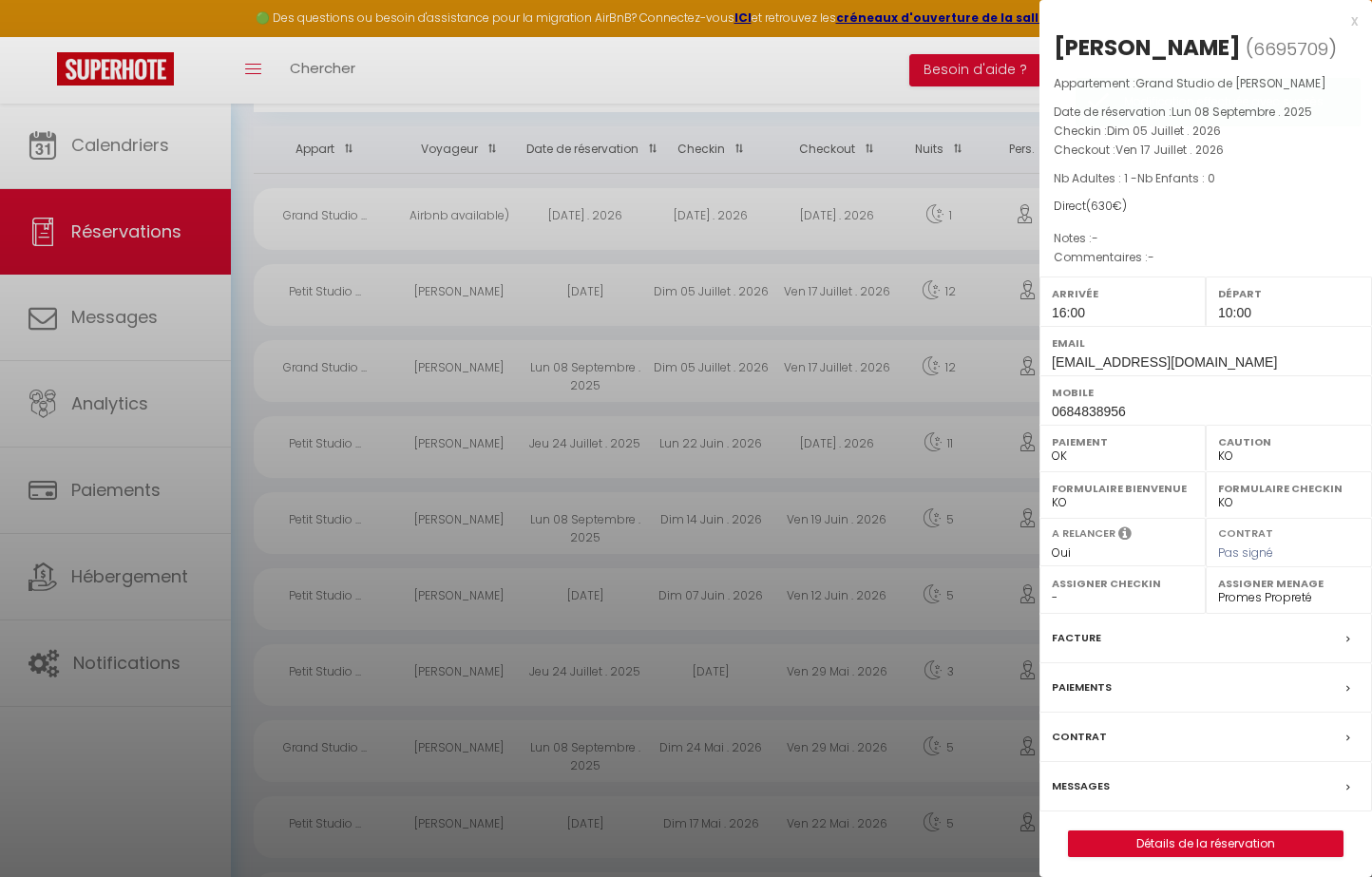
click at [678, 377] on div at bounding box center [686, 438] width 1372 height 877
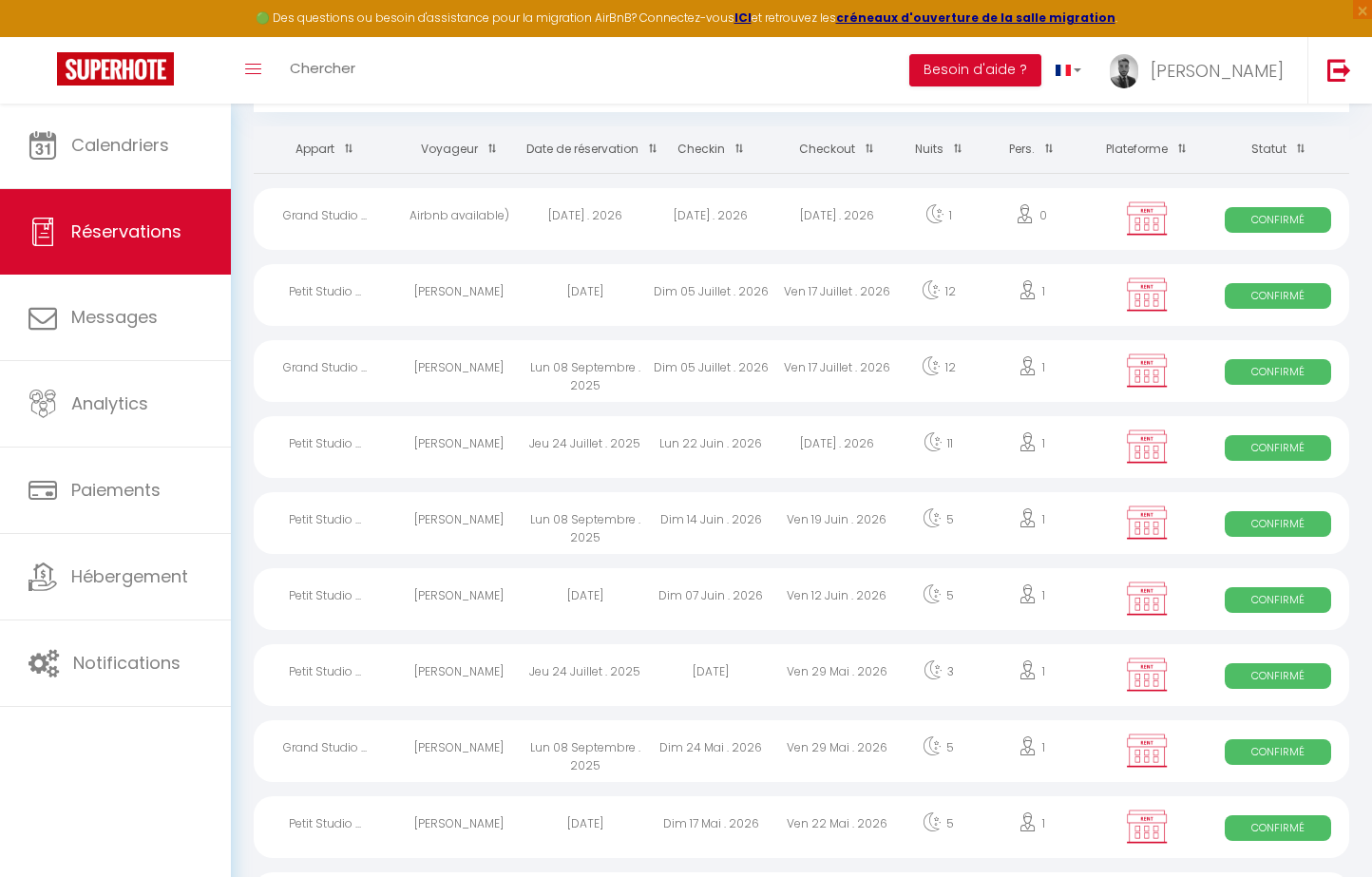
click at [666, 447] on div "Lun 22 Juin . 2026" at bounding box center [711, 447] width 126 height 62
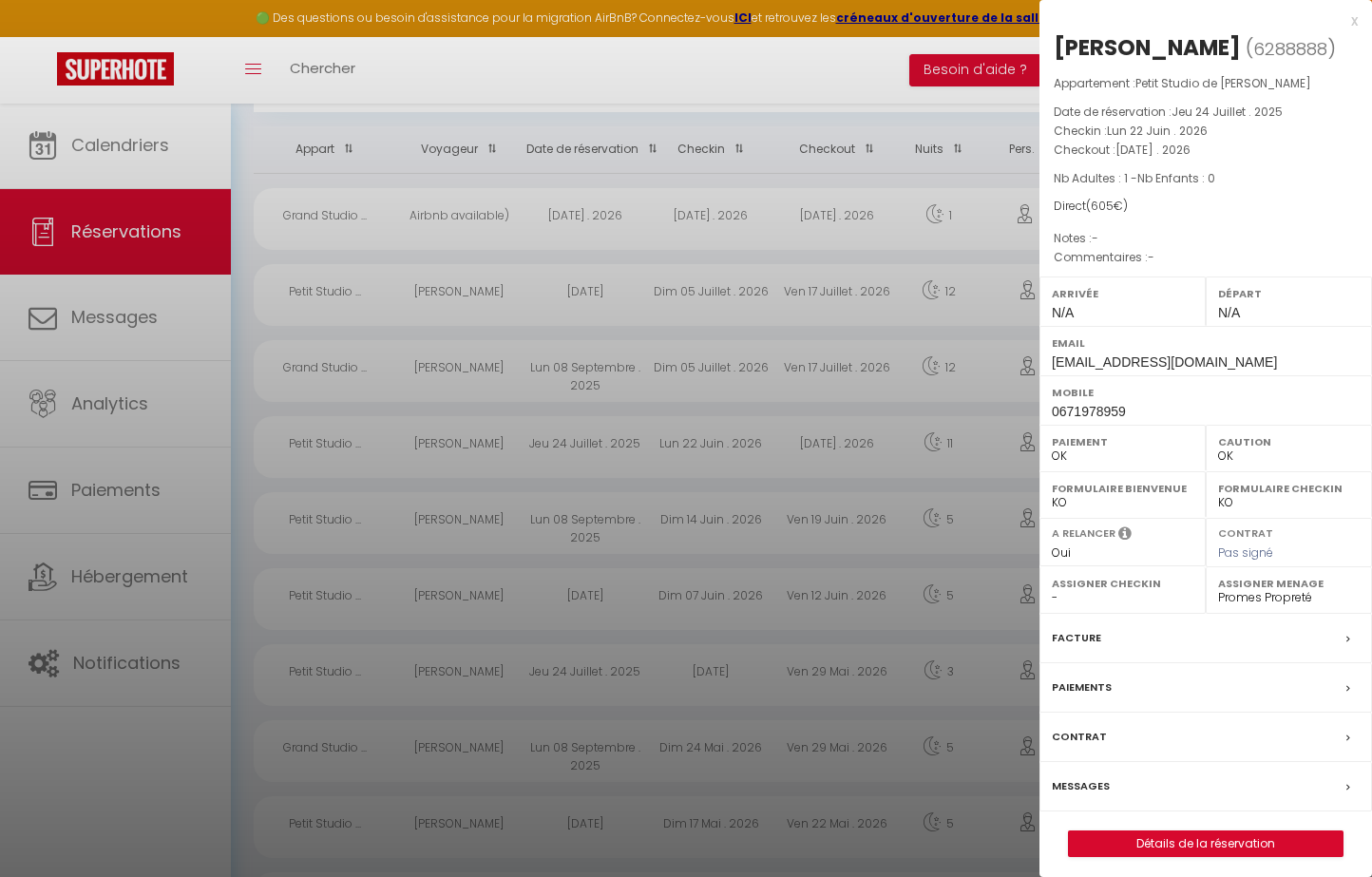
click at [666, 447] on div at bounding box center [686, 438] width 1372 height 877
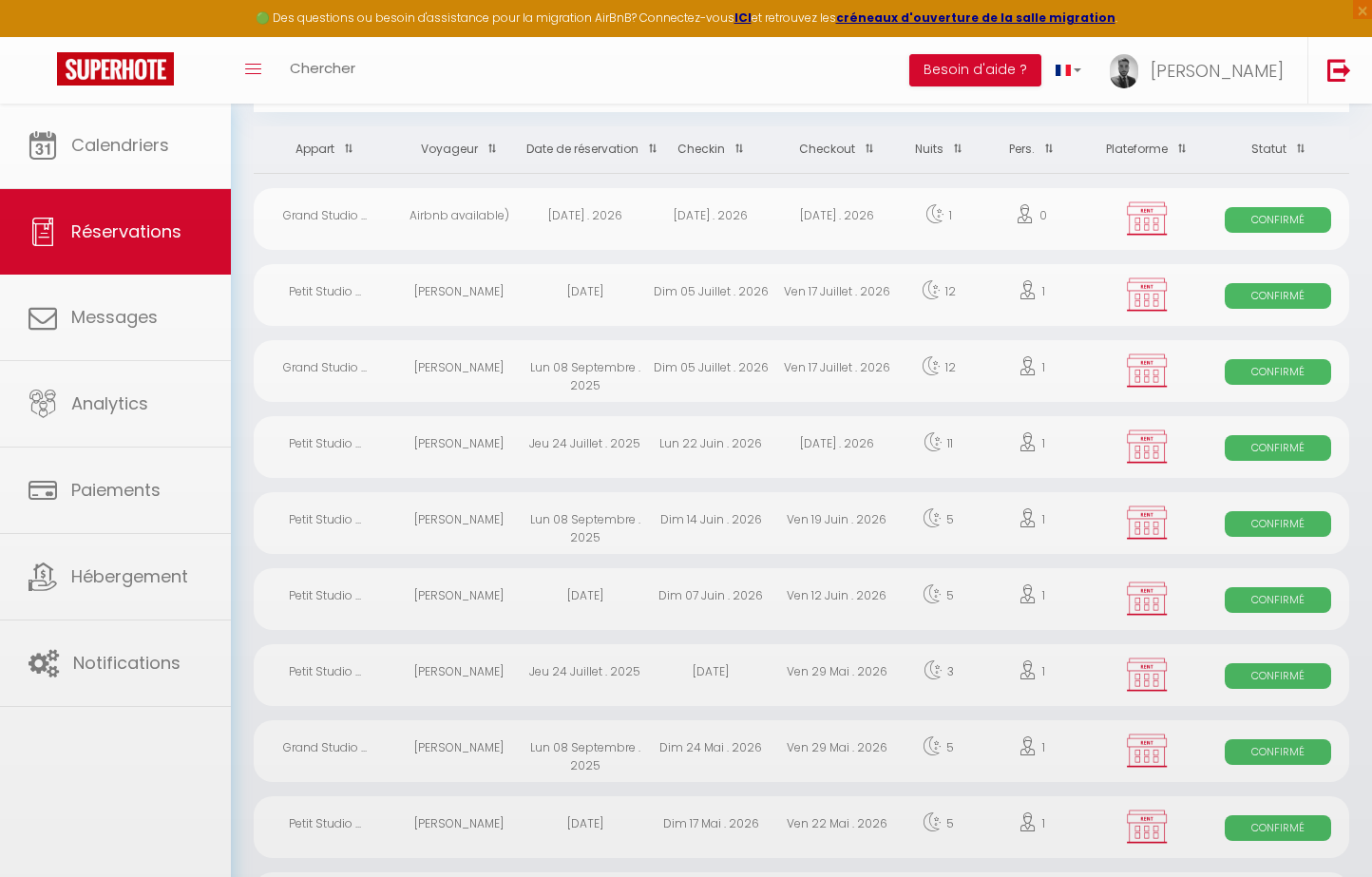
click at [645, 522] on div "Lun 08 Septembre . 2025" at bounding box center [584, 523] width 126 height 62
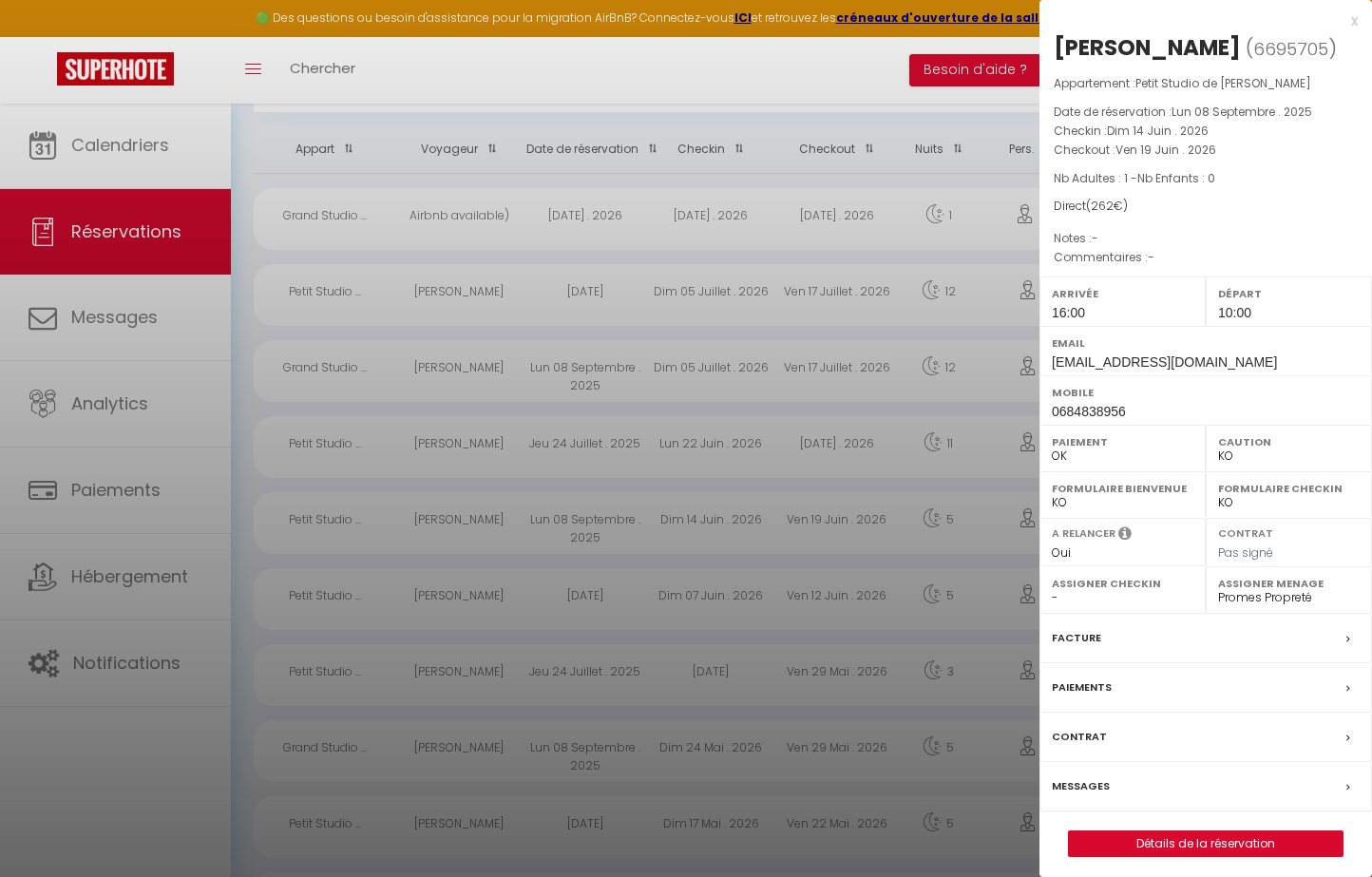
click at [645, 522] on div at bounding box center [686, 438] width 1372 height 877
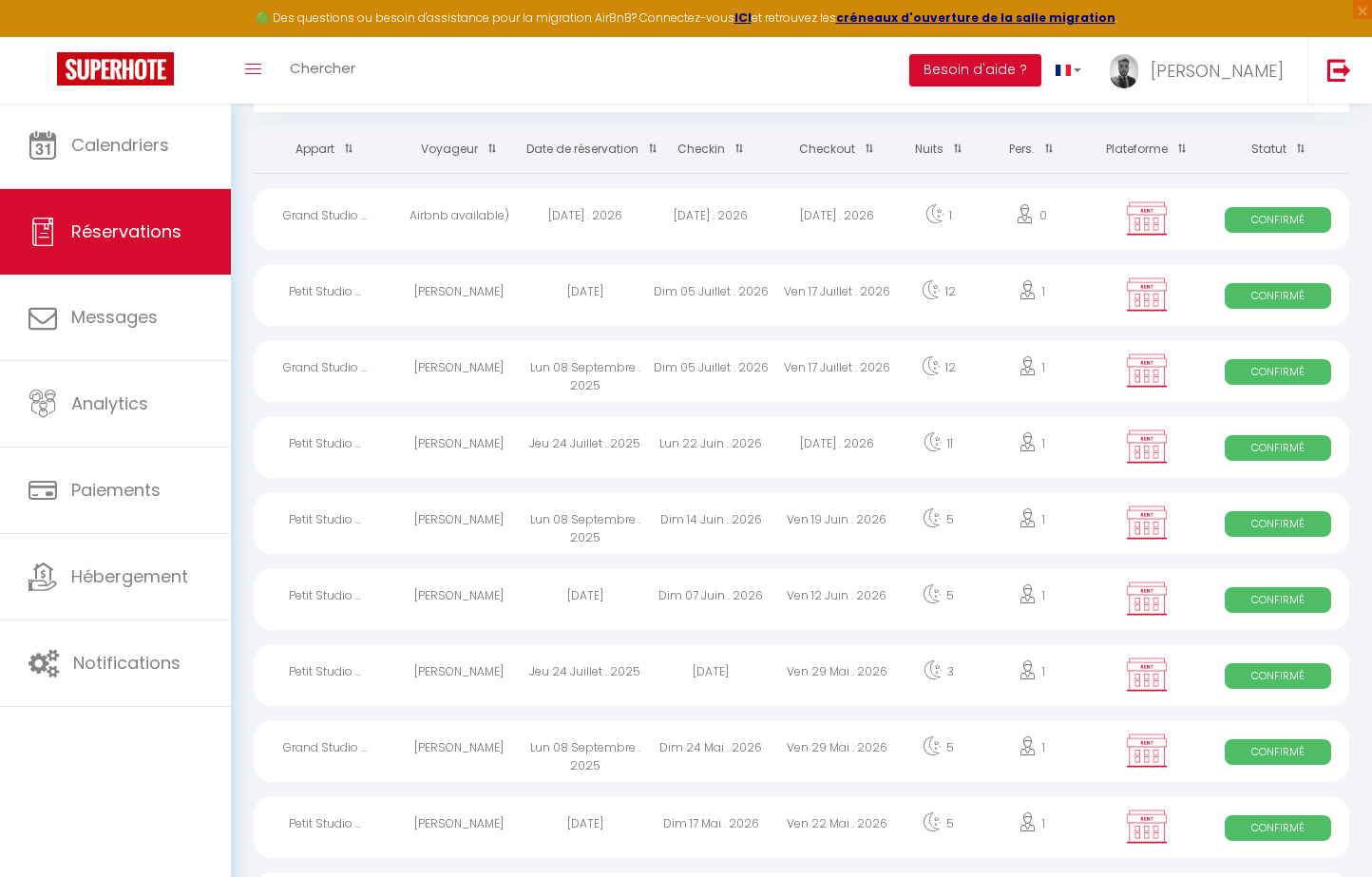
click at [645, 604] on div "[DATE]" at bounding box center [584, 599] width 126 height 62
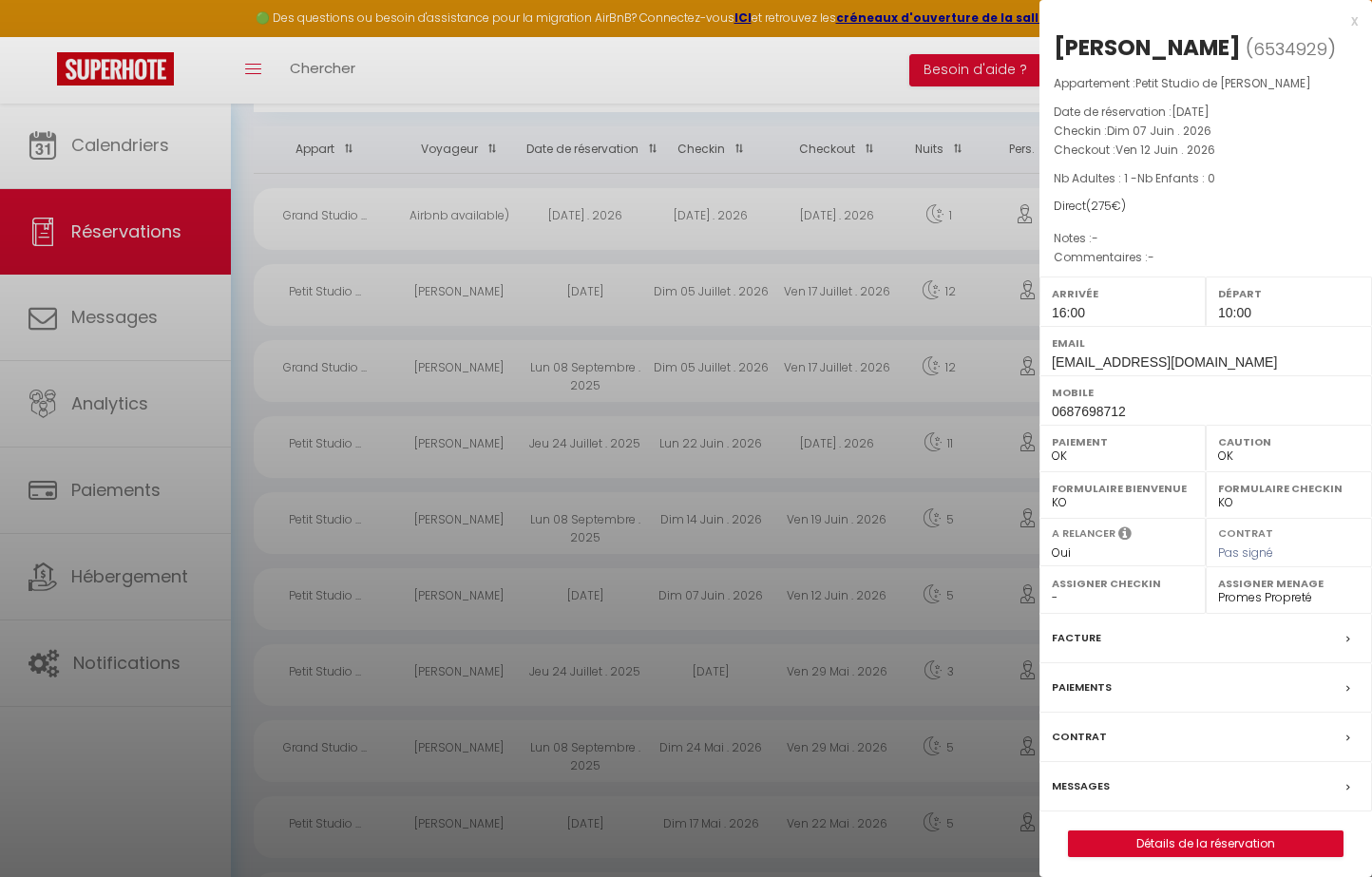
click at [645, 604] on div at bounding box center [686, 438] width 1372 height 877
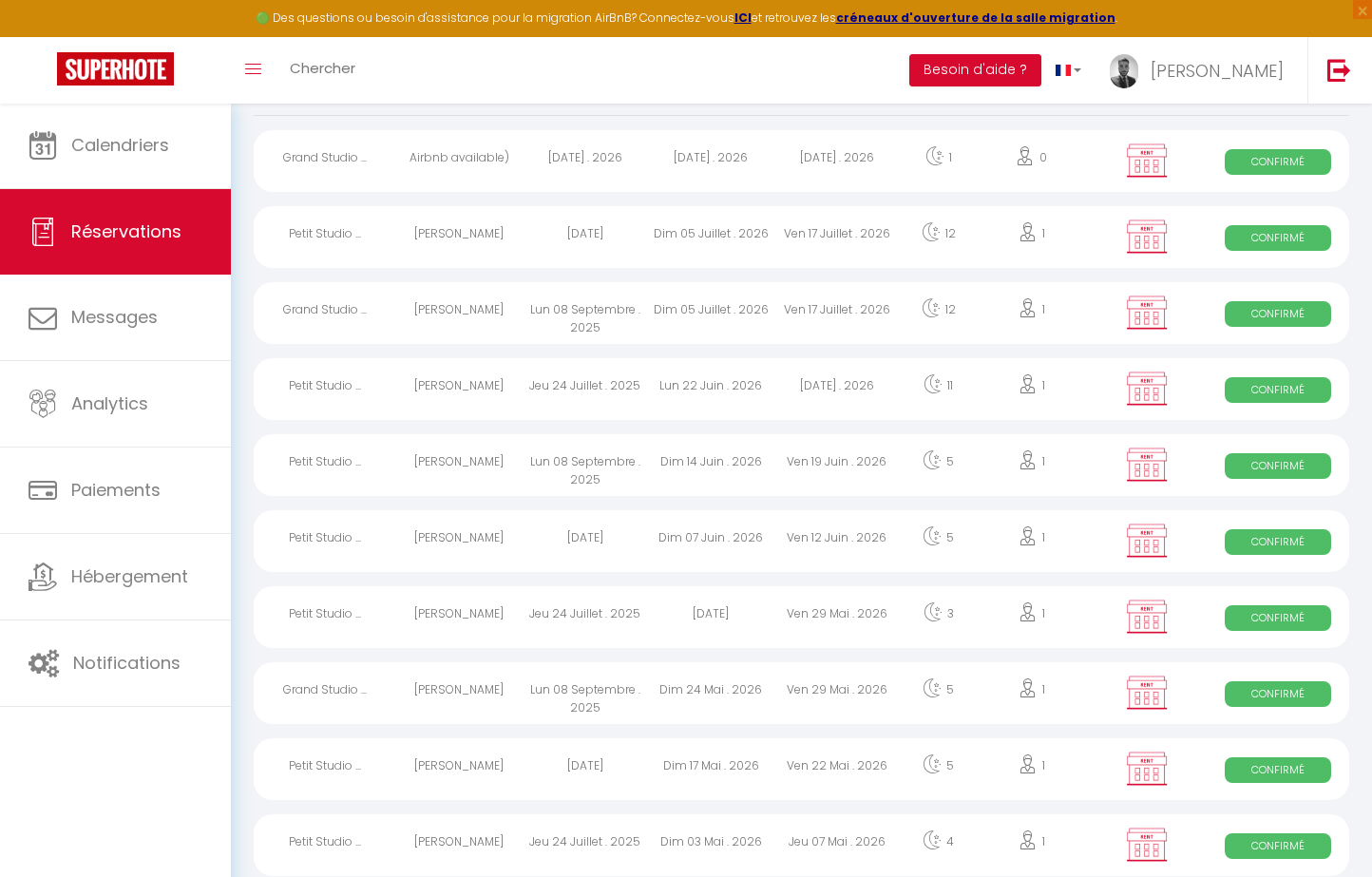
scroll to position [186, 0]
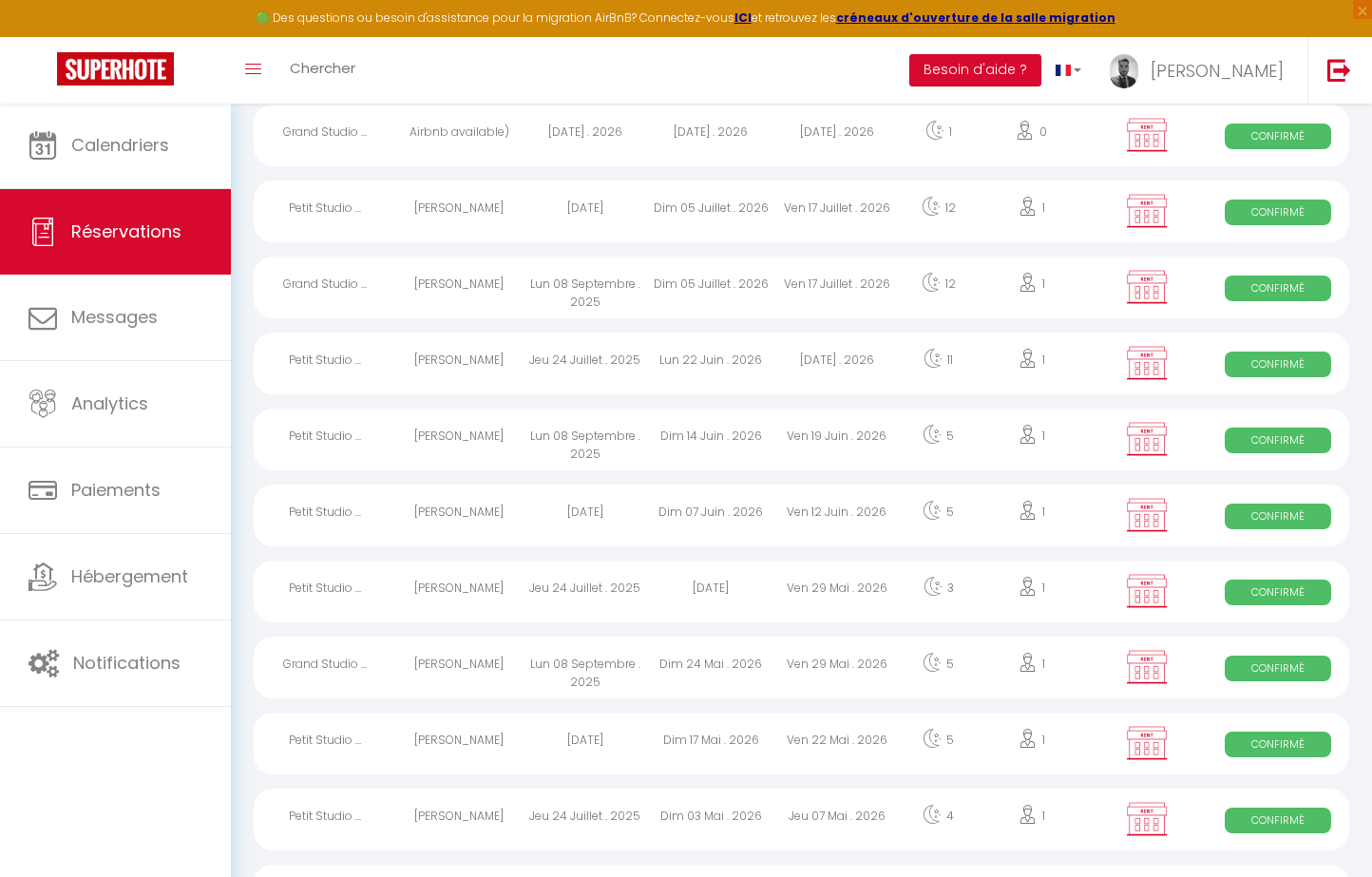
click at [645, 604] on div "Jeu 24 Juillet . 2025" at bounding box center [584, 591] width 126 height 62
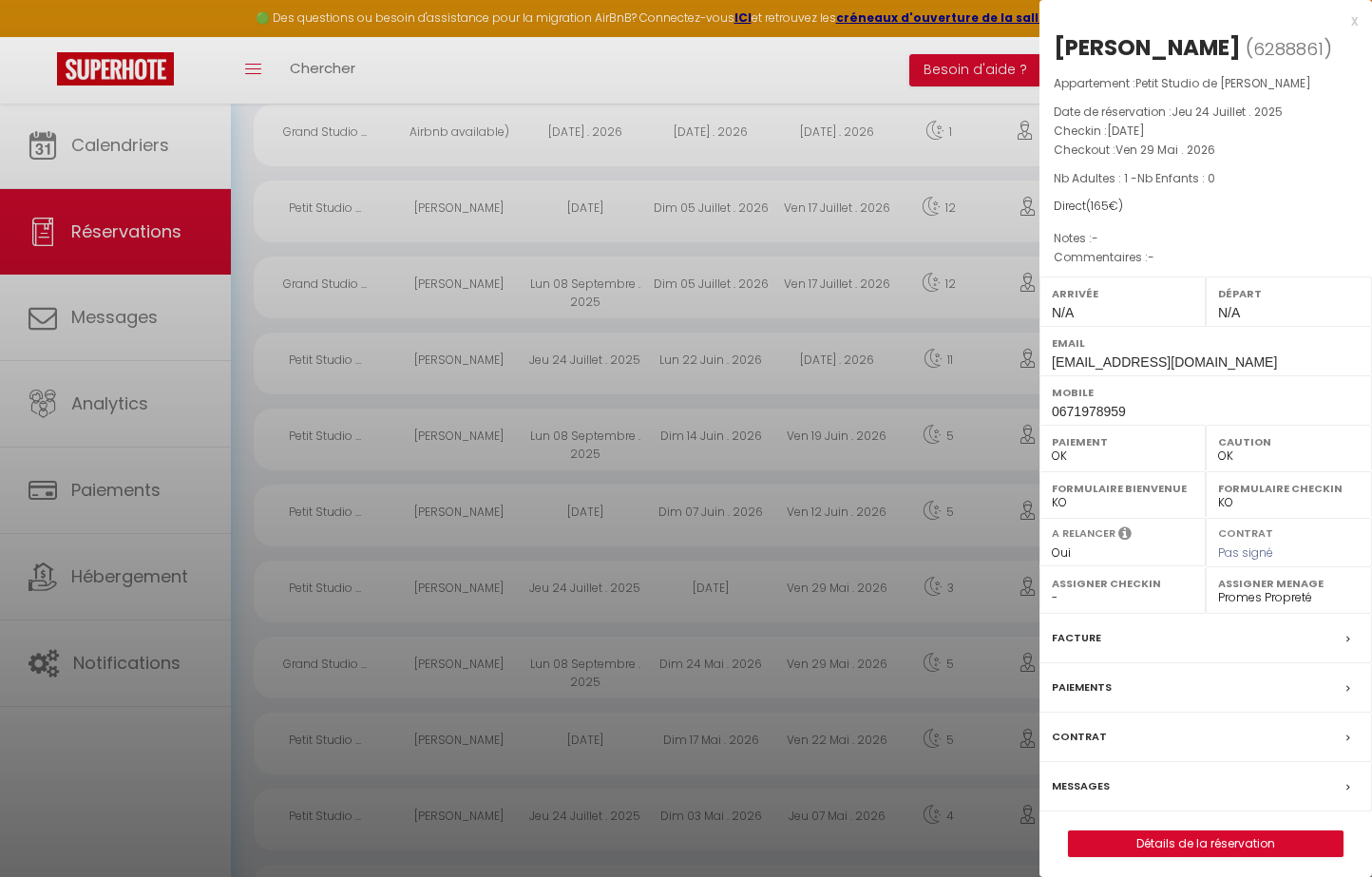
click at [645, 604] on div at bounding box center [686, 438] width 1372 height 877
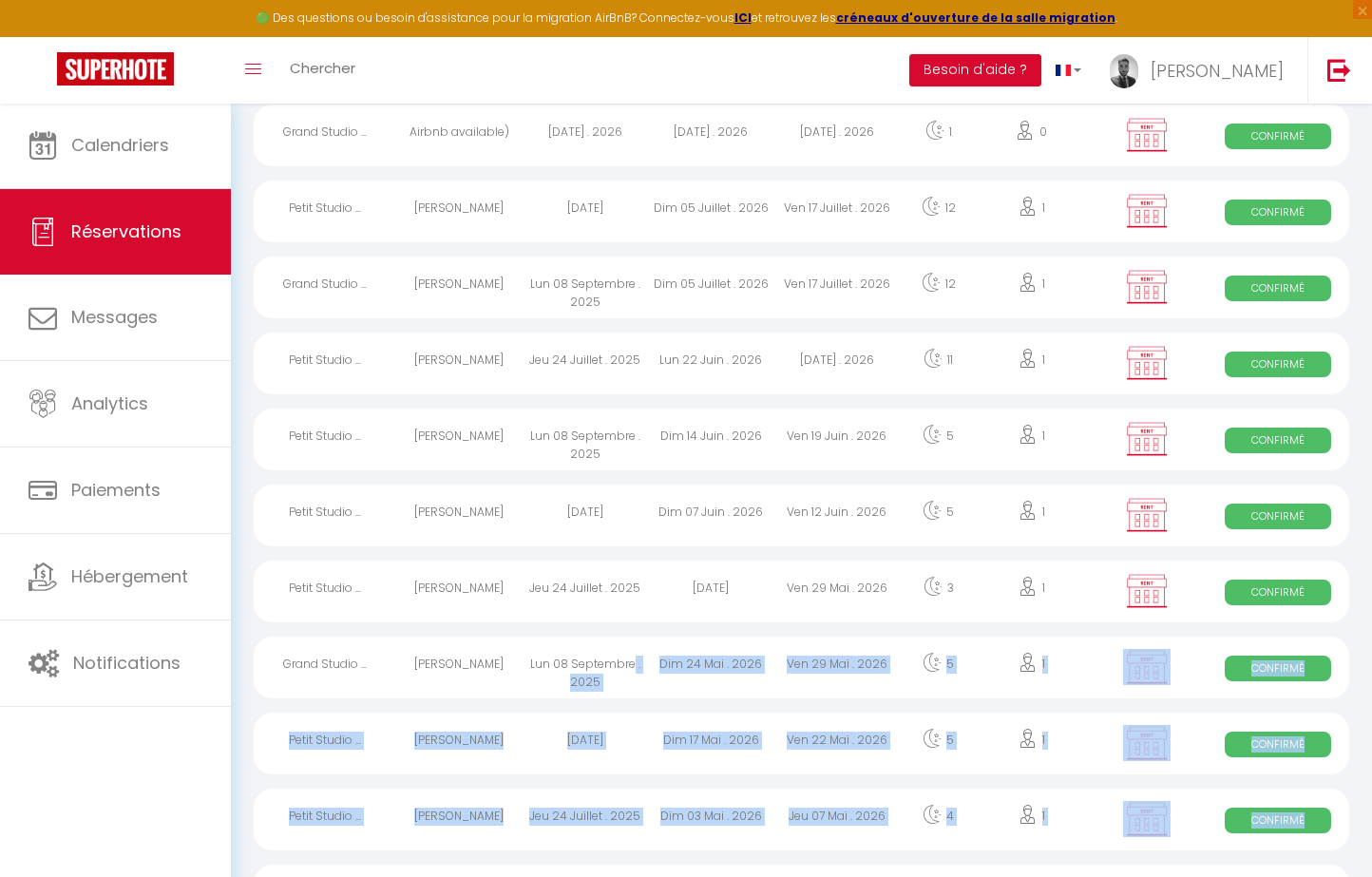
click at [634, 665] on div "Lun 08 Septembre . 2025" at bounding box center [584, 667] width 126 height 62
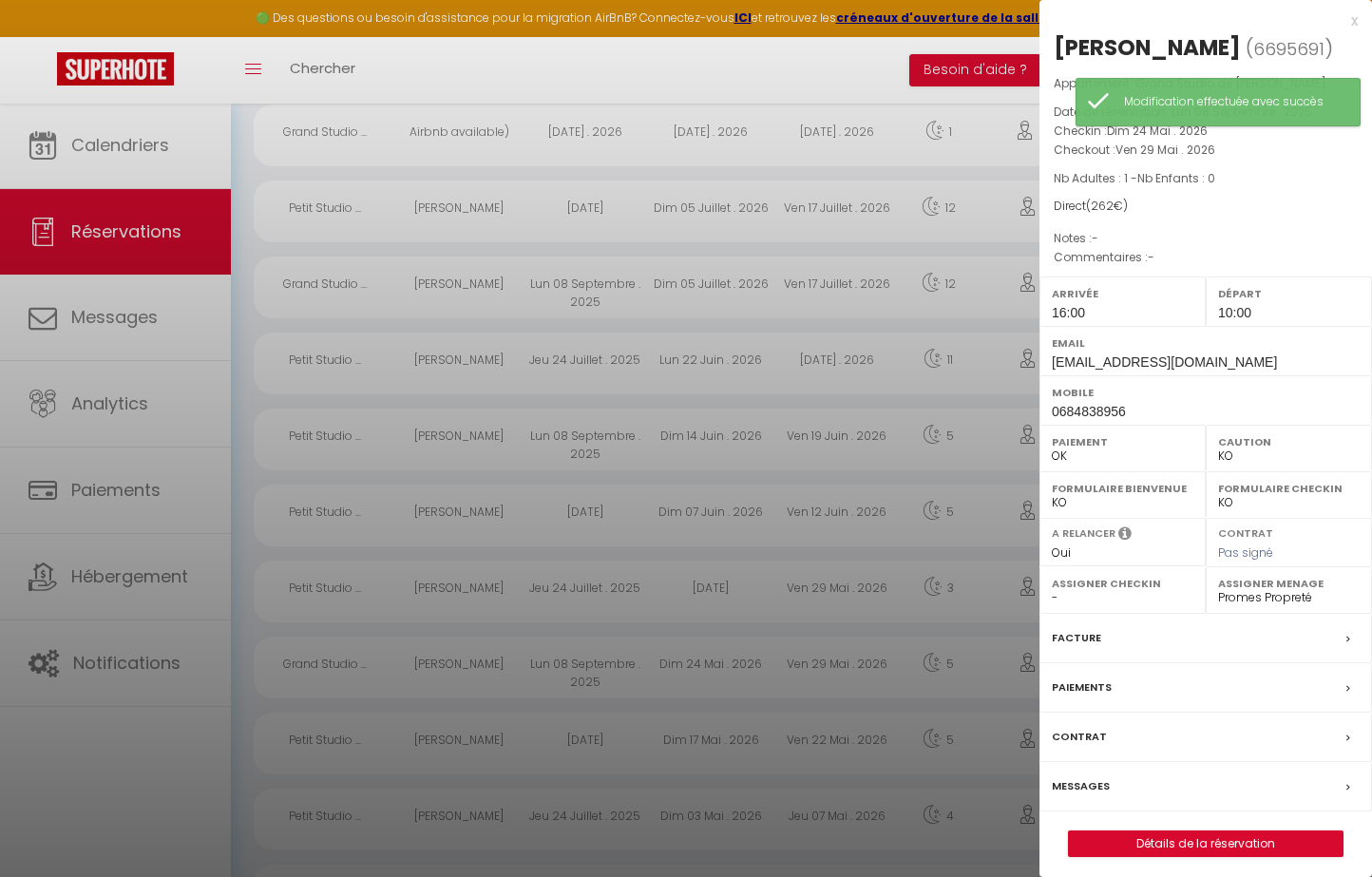
click at [728, 707] on div at bounding box center [686, 438] width 1372 height 877
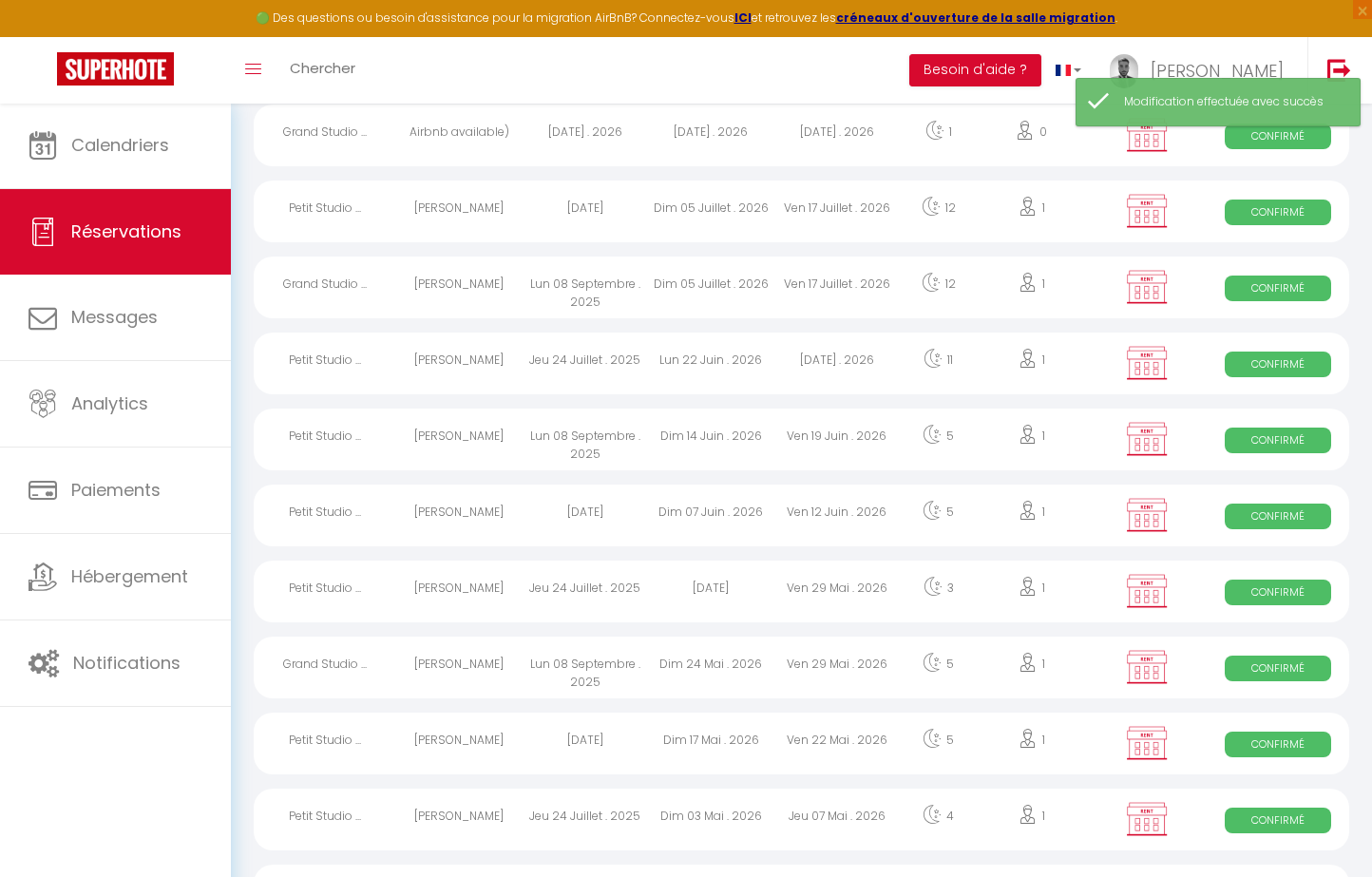
click at [660, 684] on div "Dim 24 Mai . 2026" at bounding box center [711, 667] width 126 height 62
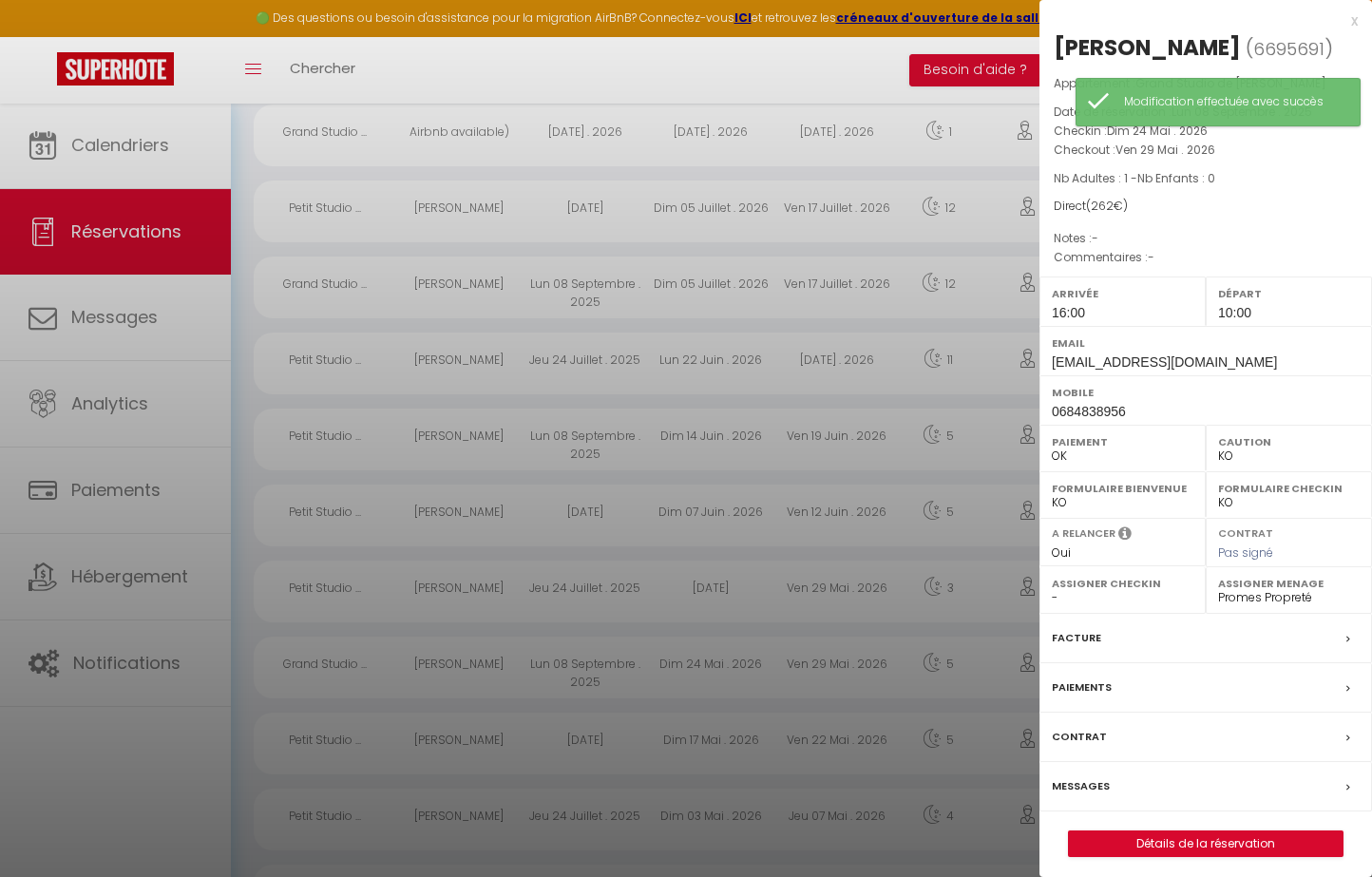
click at [841, 654] on div at bounding box center [686, 438] width 1372 height 877
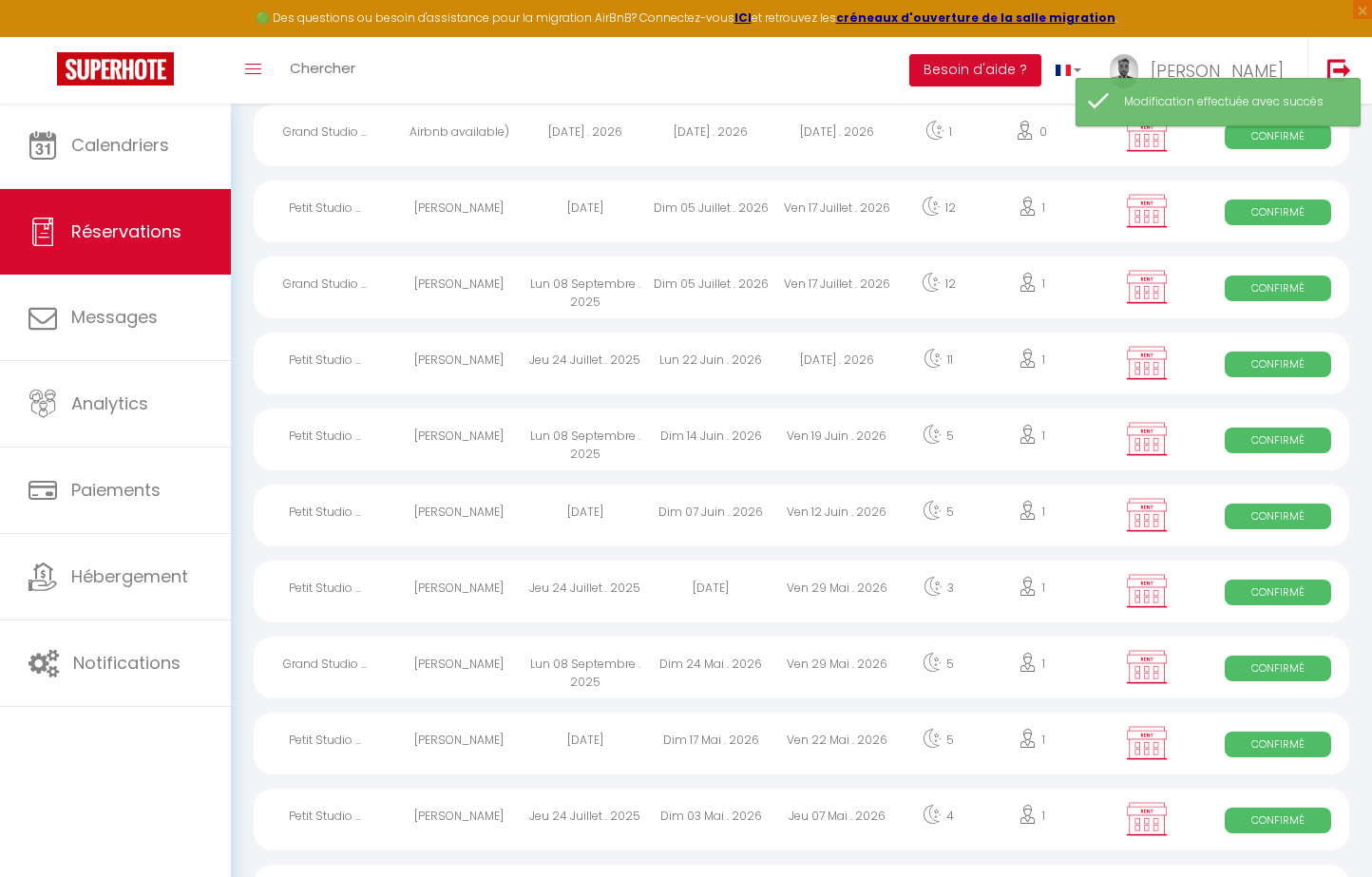
click at [673, 595] on div "[DATE]" at bounding box center [711, 591] width 126 height 62
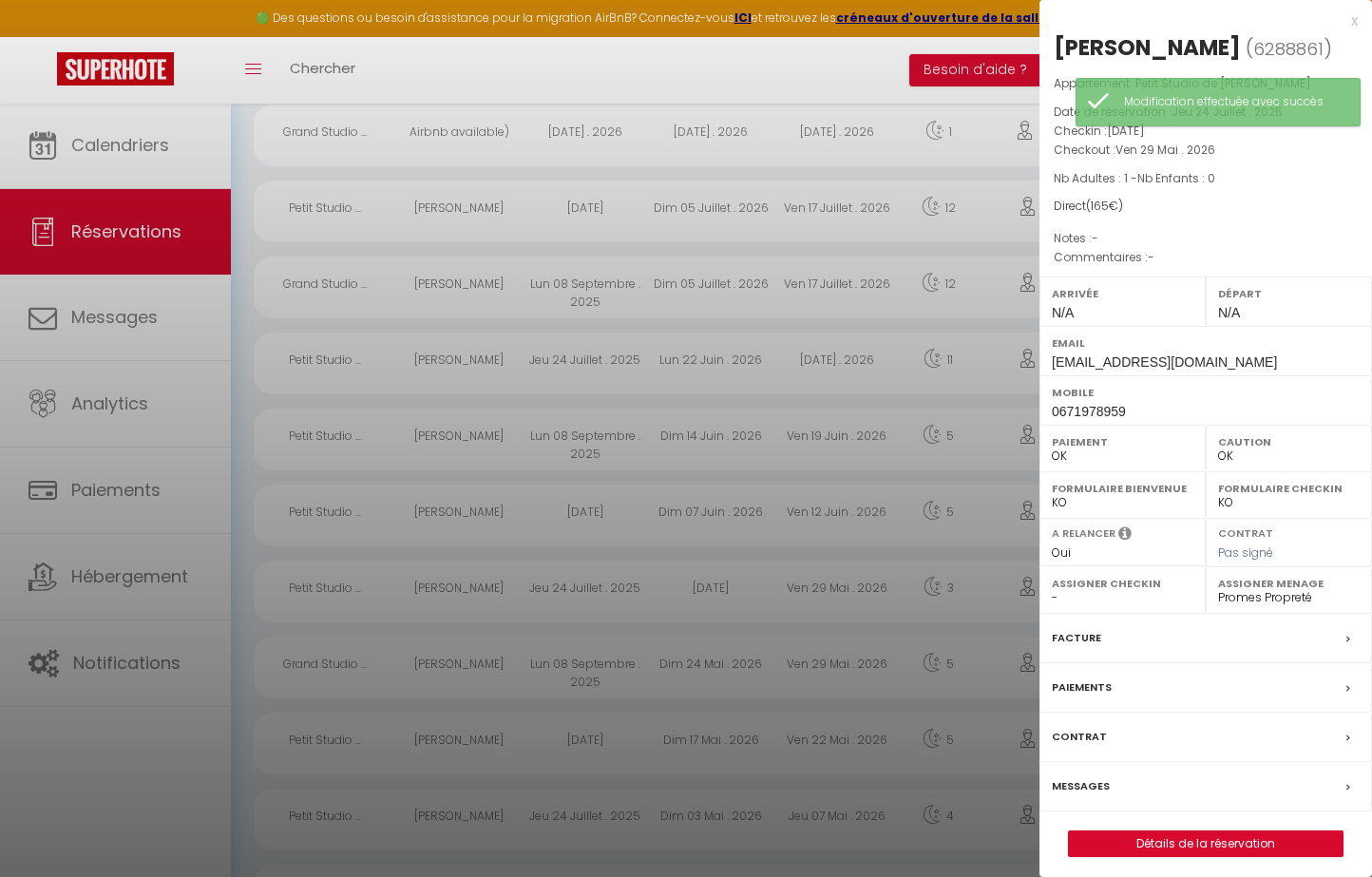
click at [631, 577] on div at bounding box center [686, 438] width 1372 height 877
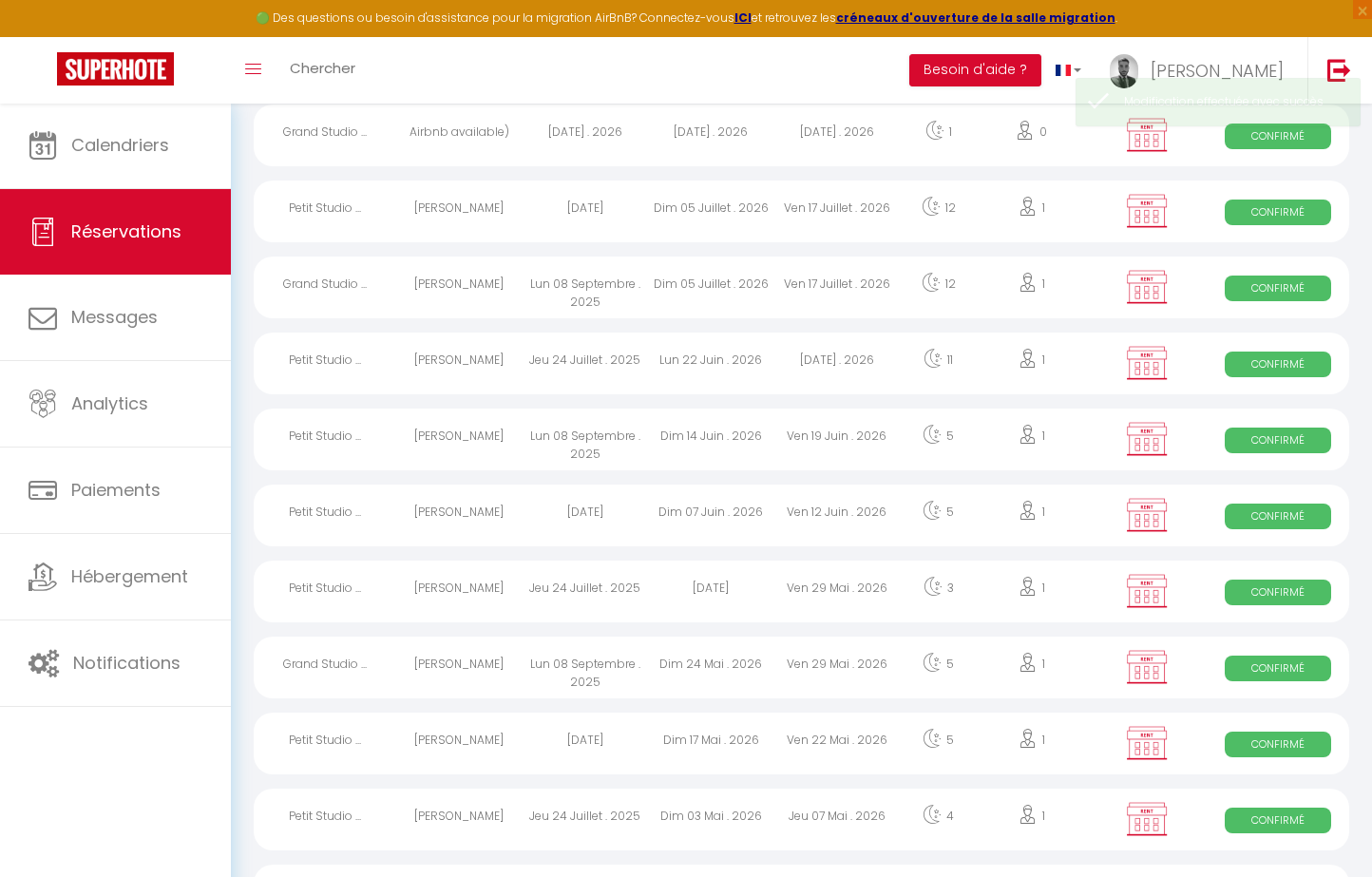
click at [612, 520] on div "[DATE]" at bounding box center [584, 515] width 126 height 62
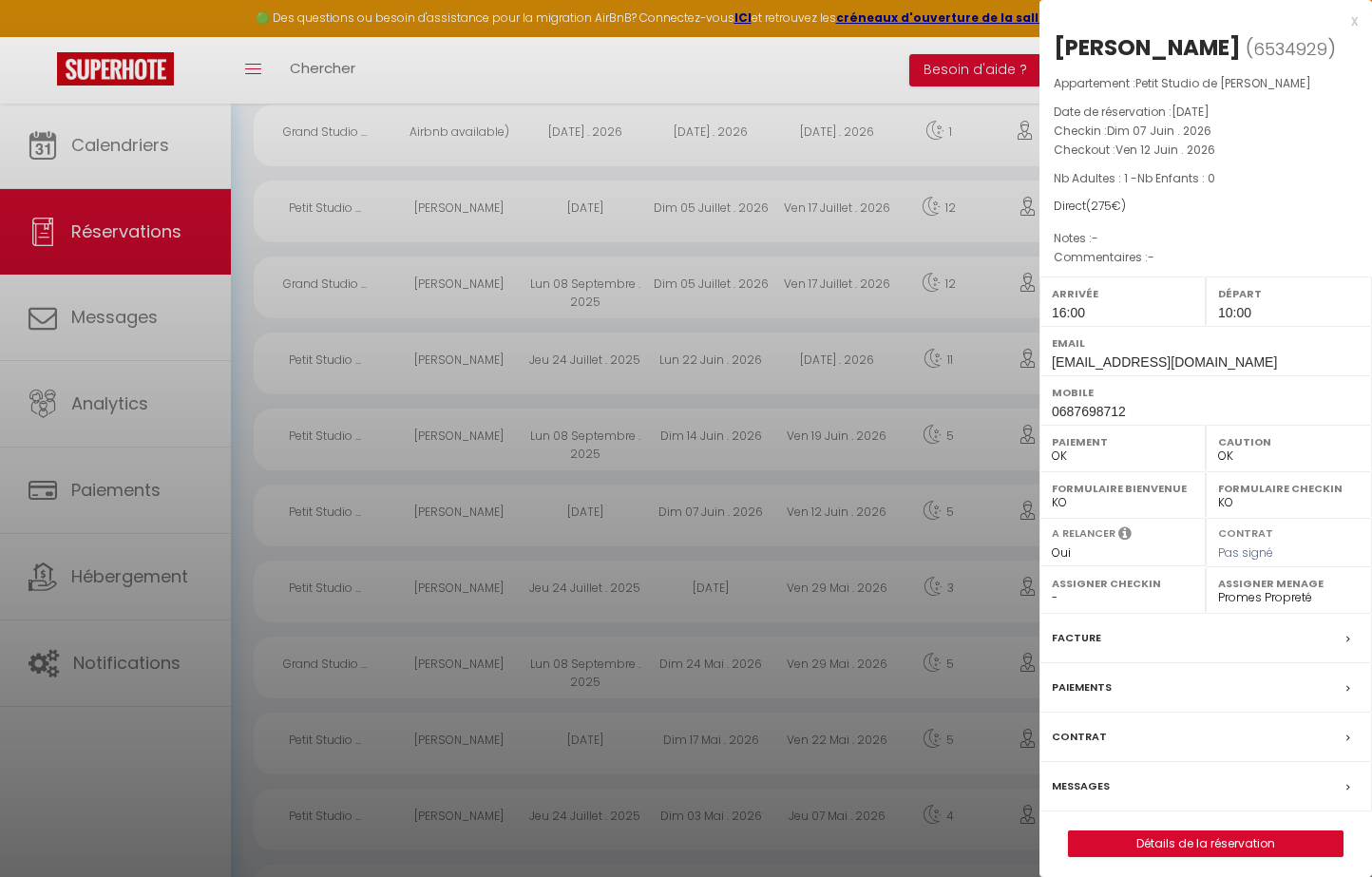
click at [612, 520] on div at bounding box center [686, 438] width 1372 height 877
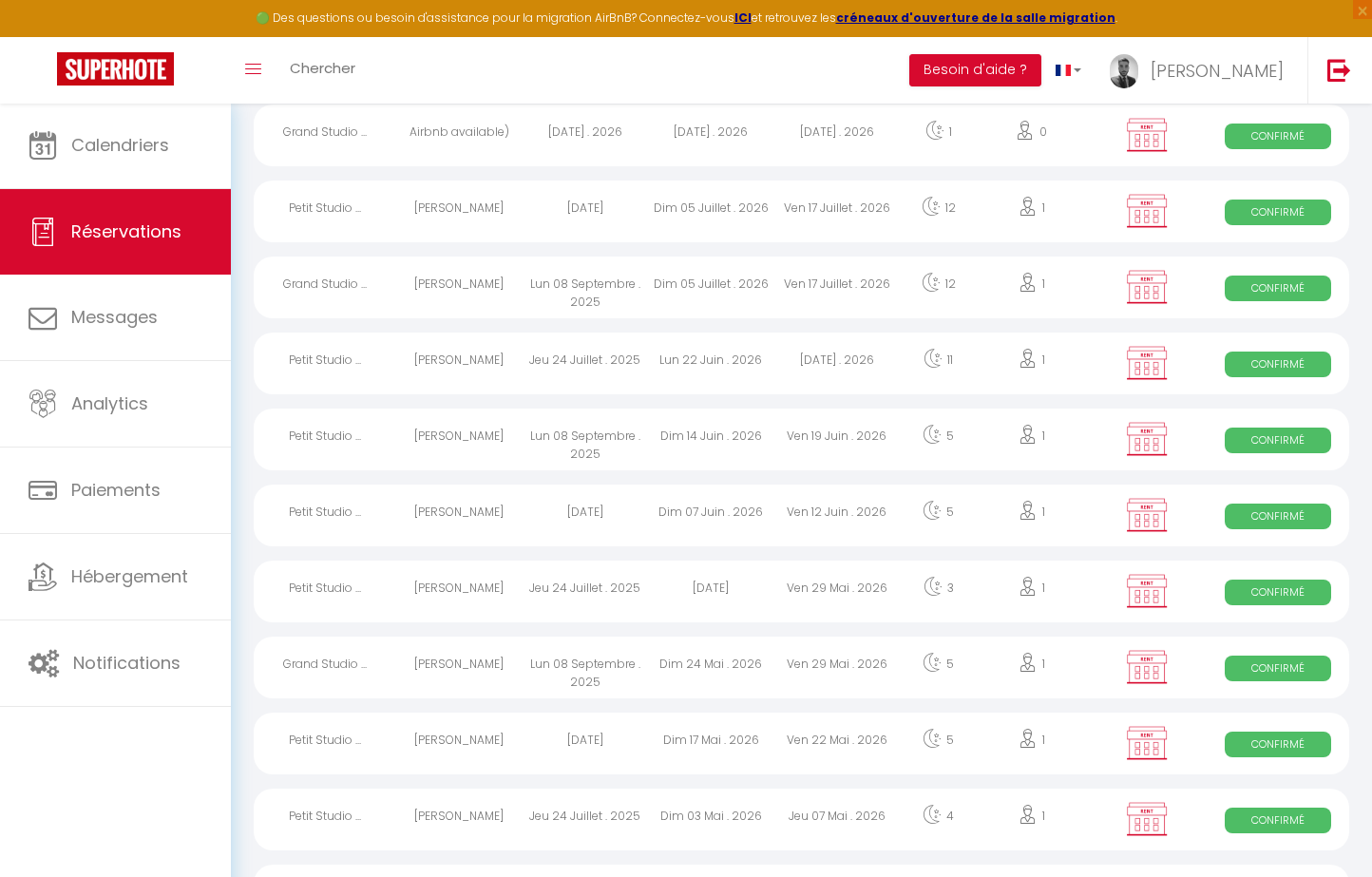
click at [599, 684] on div "Lun 08 Septembre . 2025" at bounding box center [584, 667] width 126 height 62
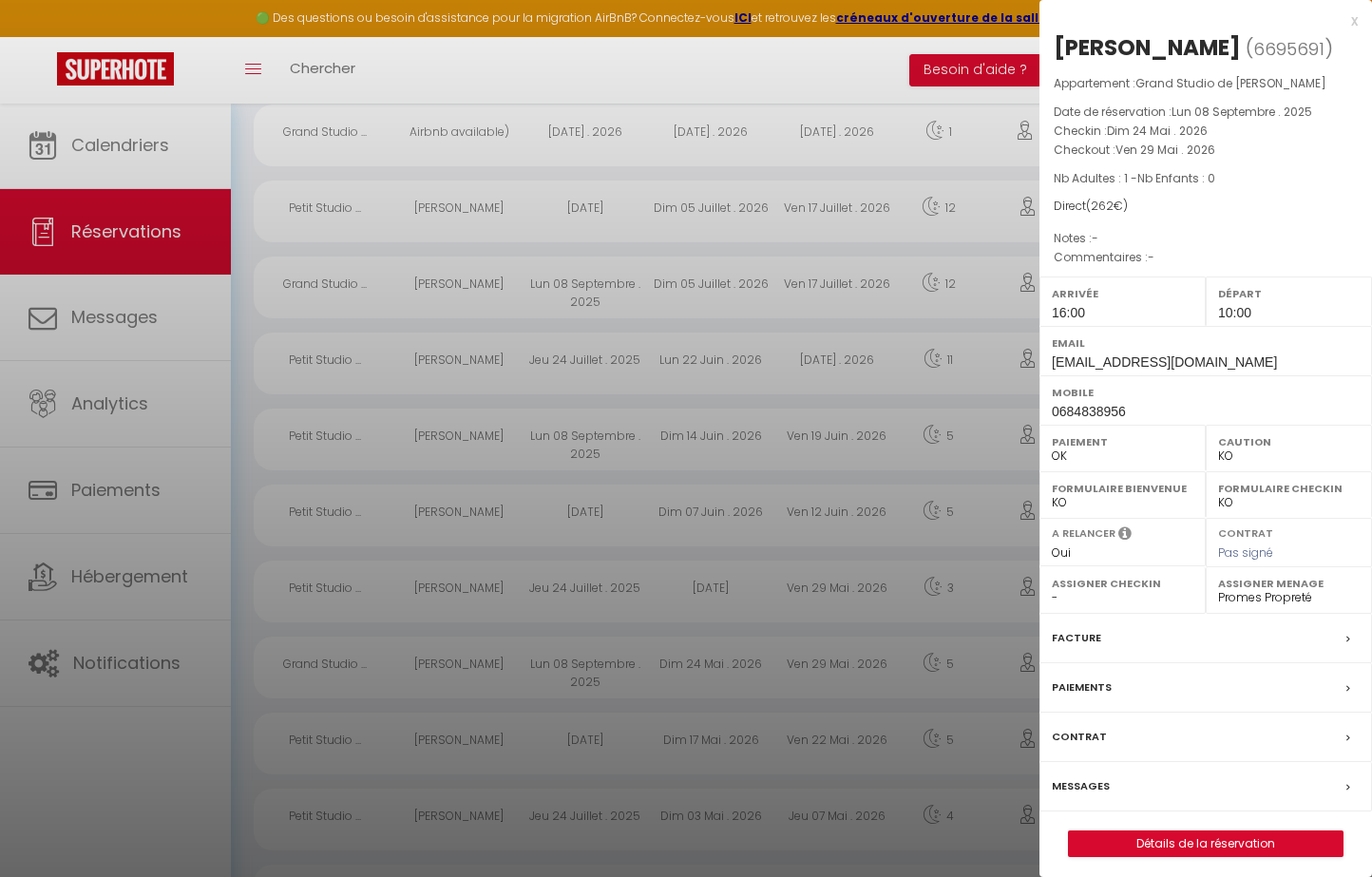
click at [599, 684] on div at bounding box center [686, 438] width 1372 height 877
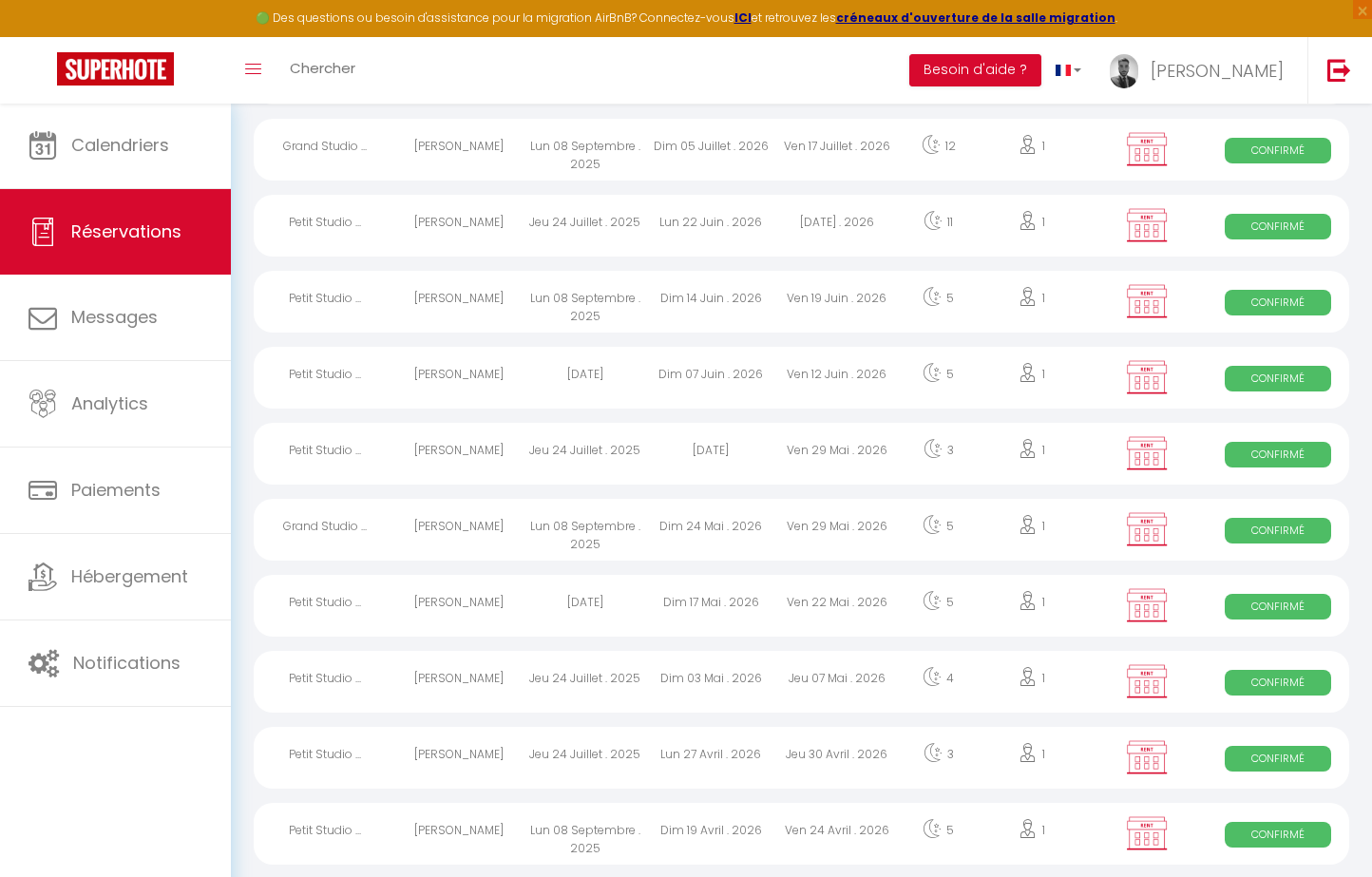
scroll to position [361, 0]
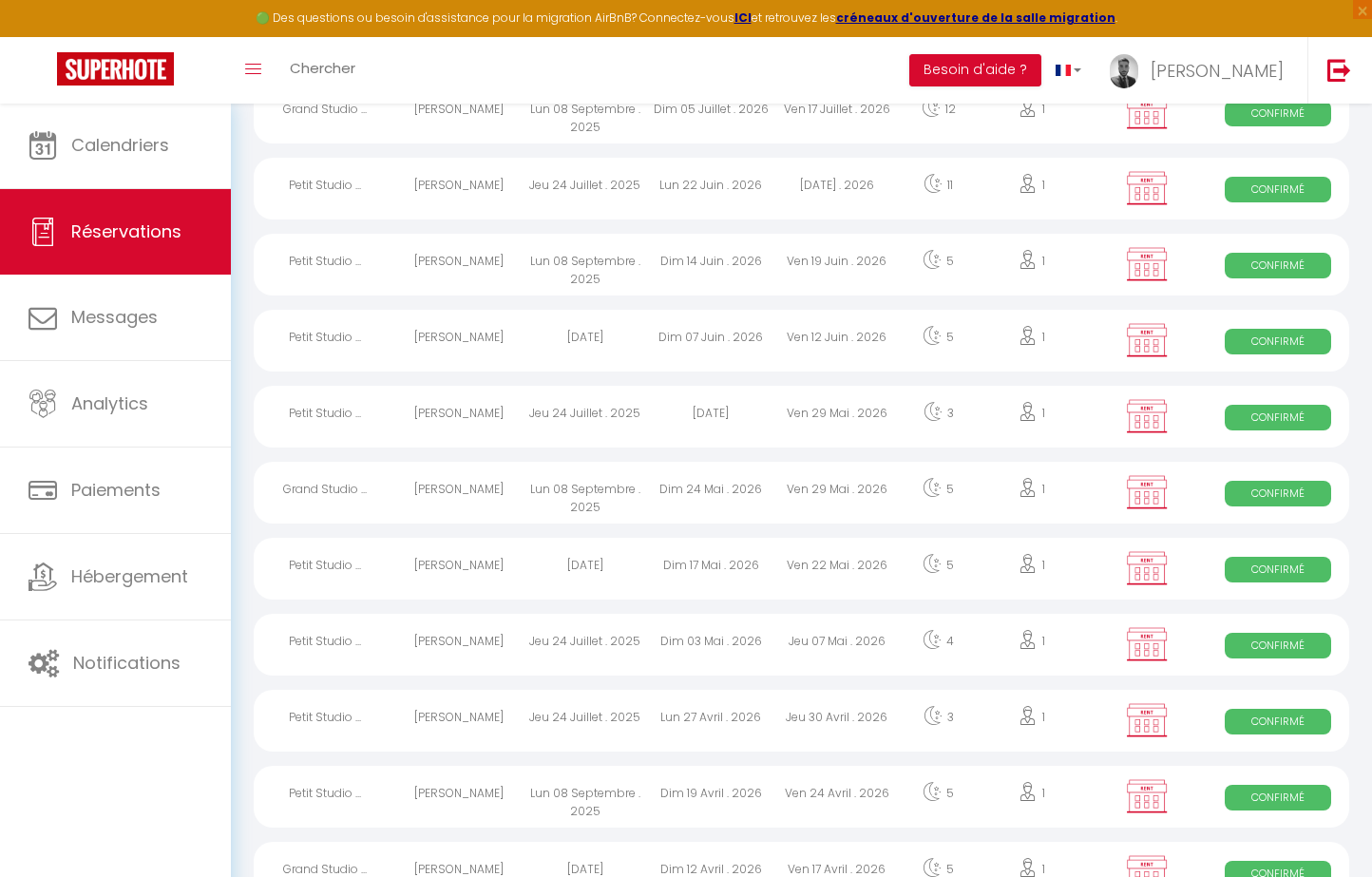
click at [595, 569] on div "[DATE]" at bounding box center [584, 568] width 126 height 62
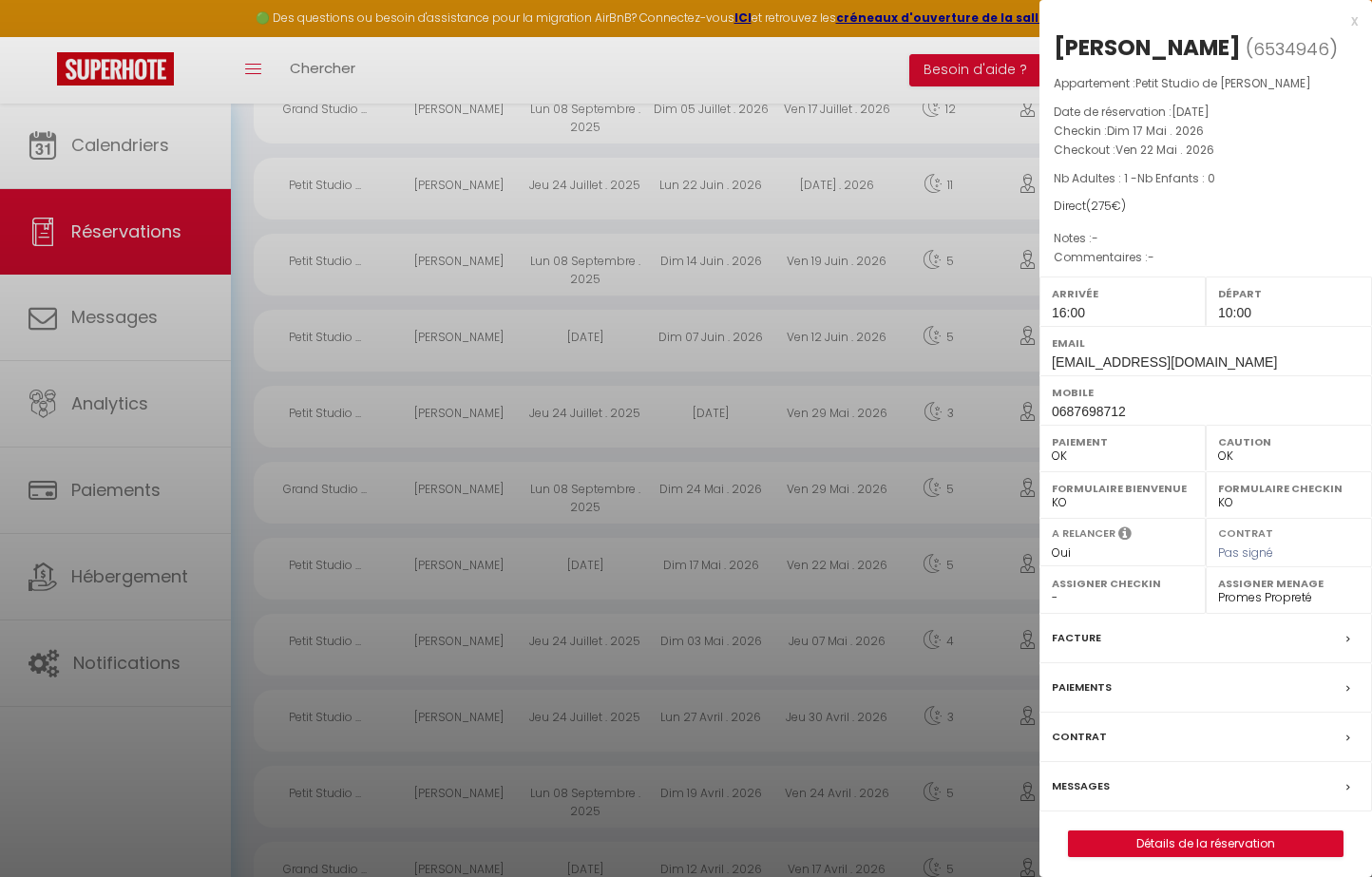
click at [595, 569] on div at bounding box center [686, 438] width 1372 height 877
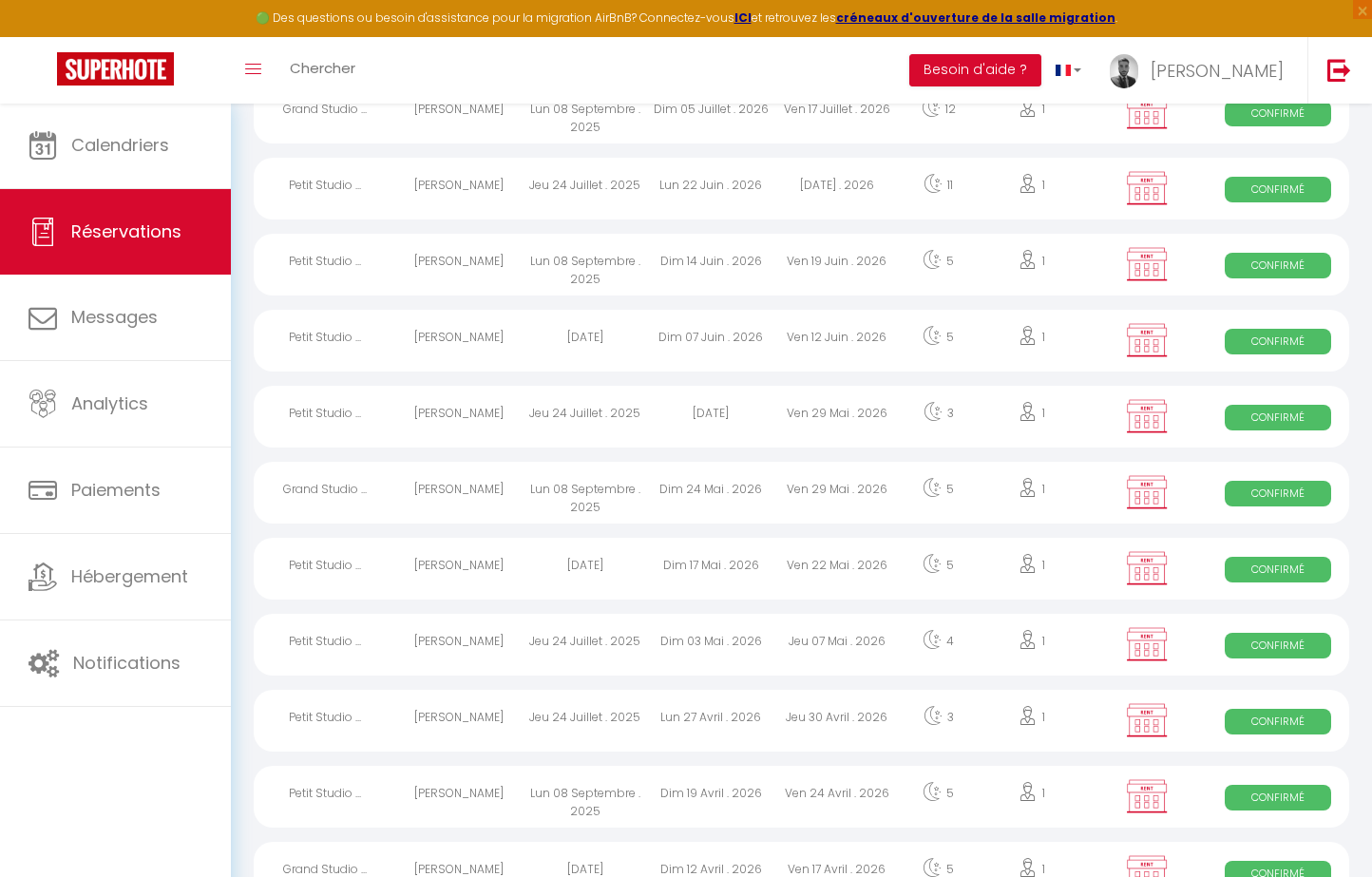
click at [579, 652] on div "Jeu 24 Juillet . 2025" at bounding box center [584, 644] width 126 height 62
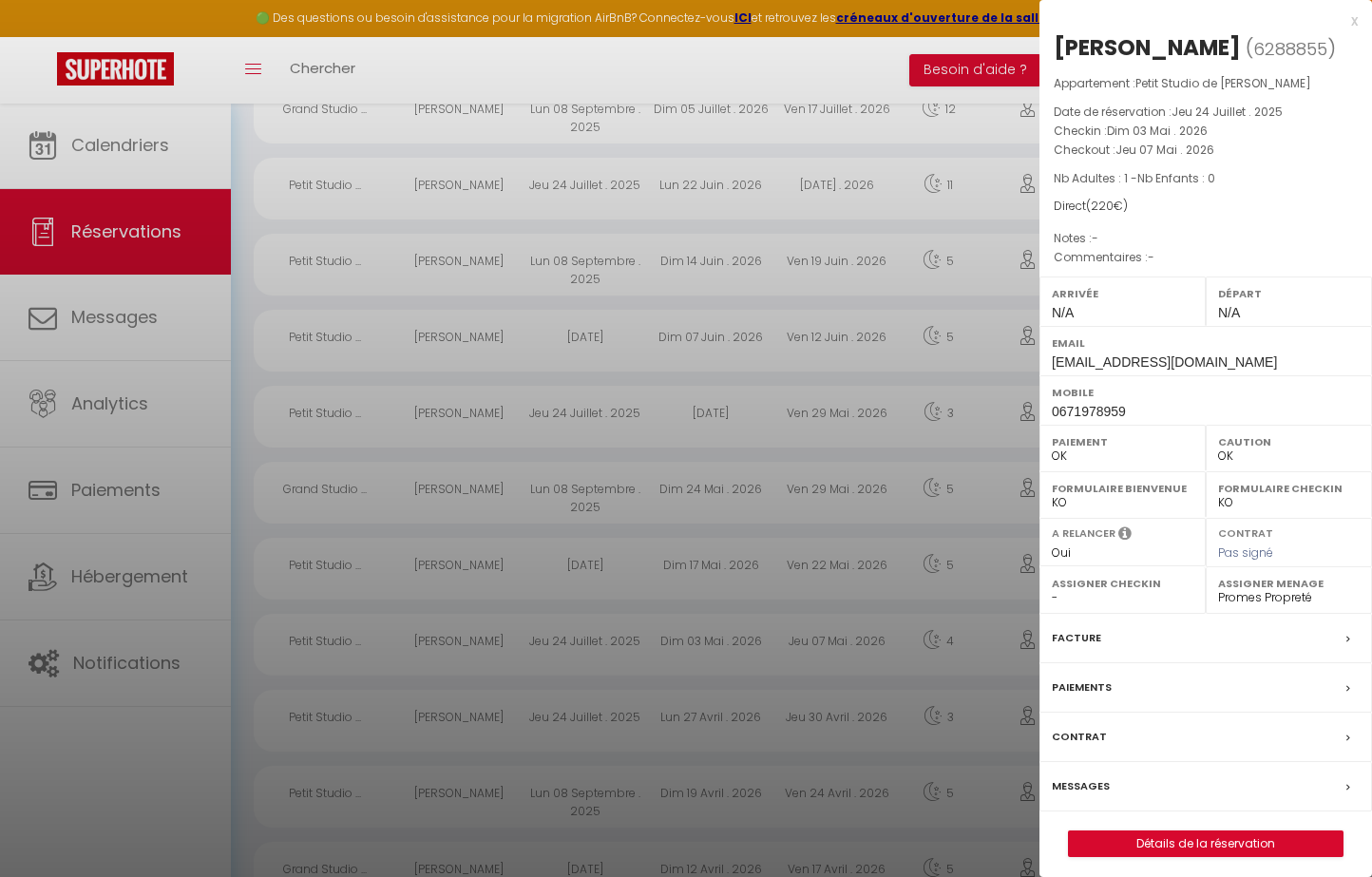
click at [579, 652] on div at bounding box center [686, 438] width 1372 height 877
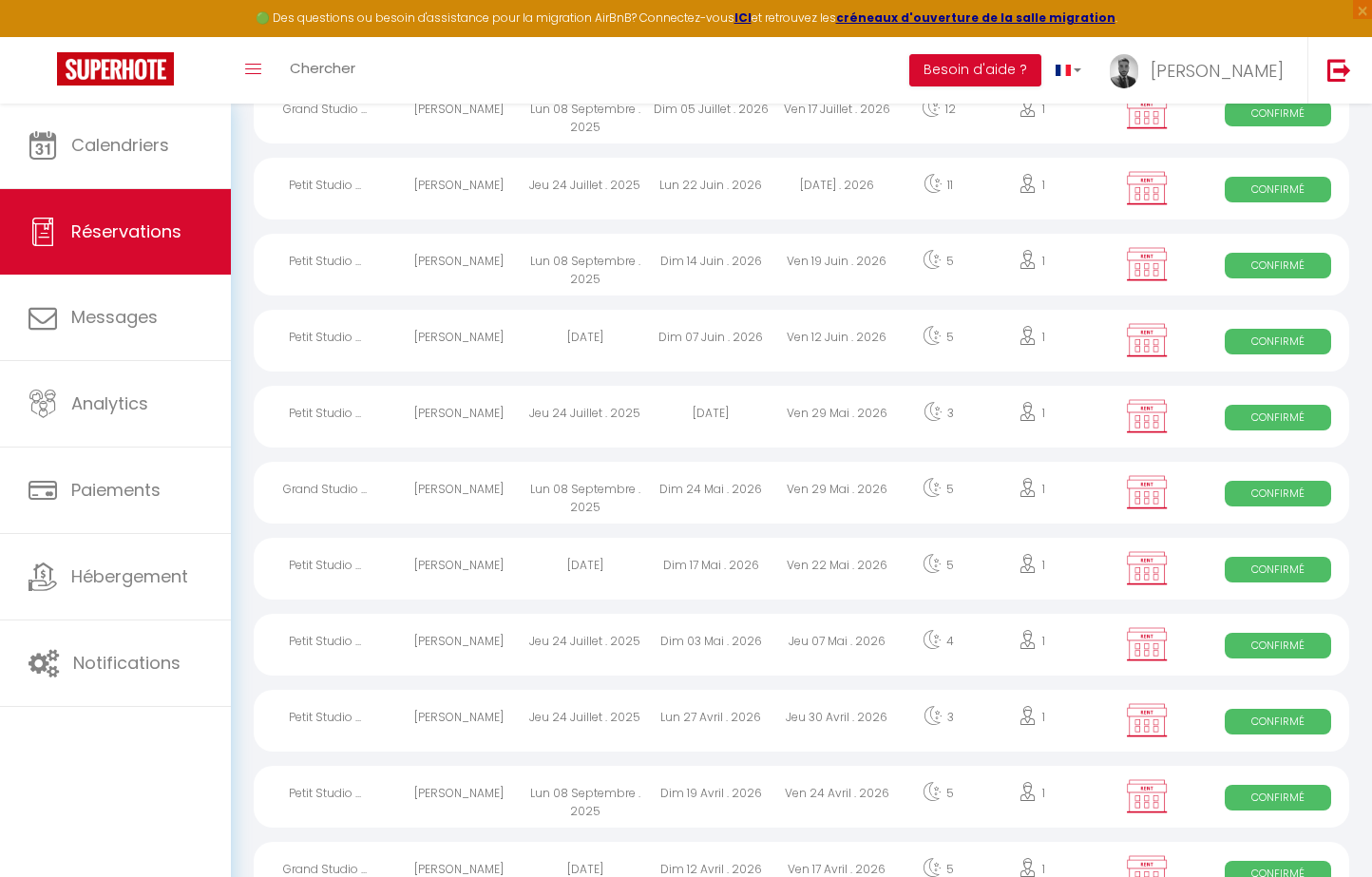
click at [572, 710] on div "Jeu 24 Juillet . 2025" at bounding box center [584, 720] width 126 height 62
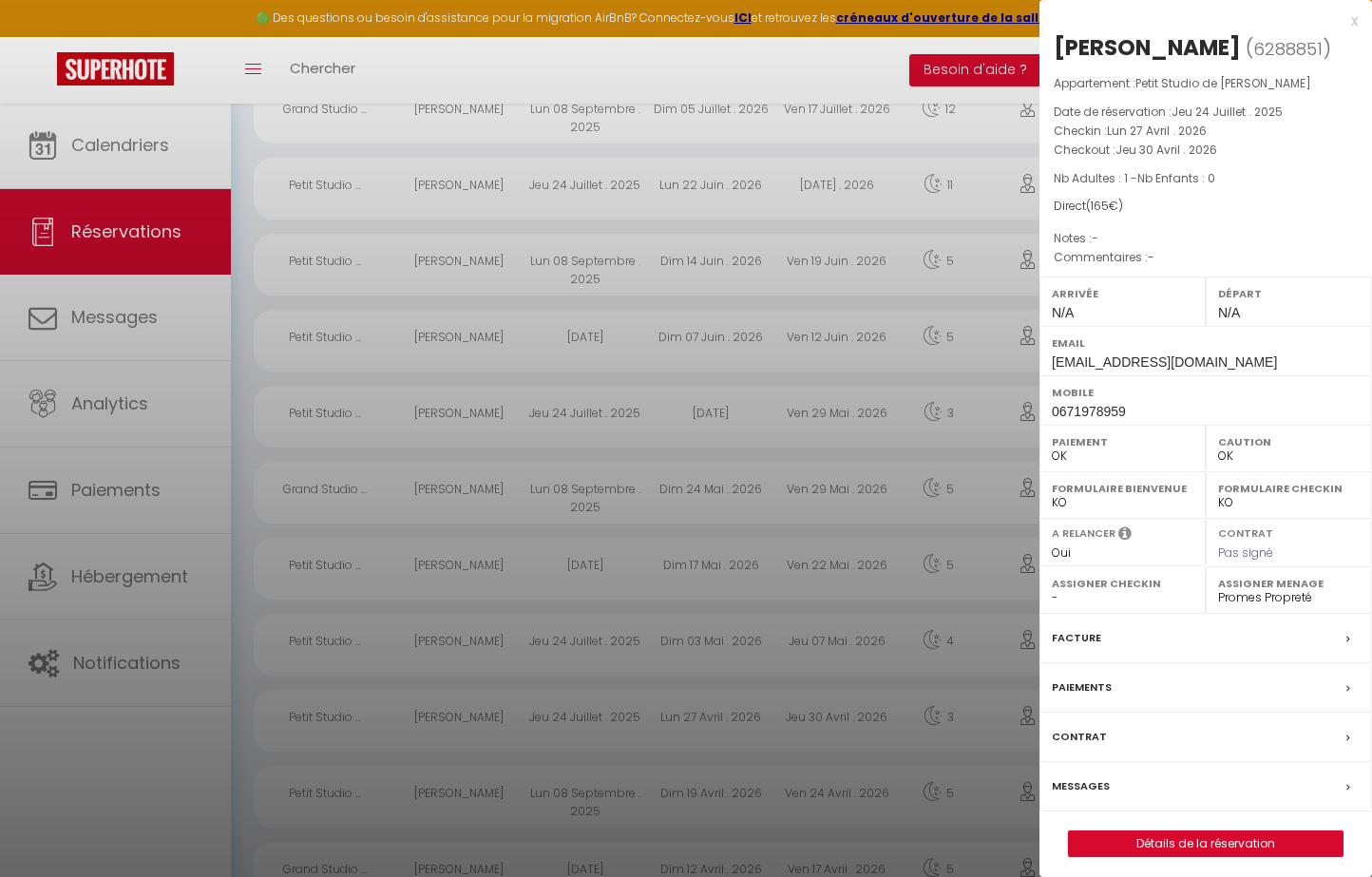
click at [572, 710] on div at bounding box center [686, 438] width 1372 height 877
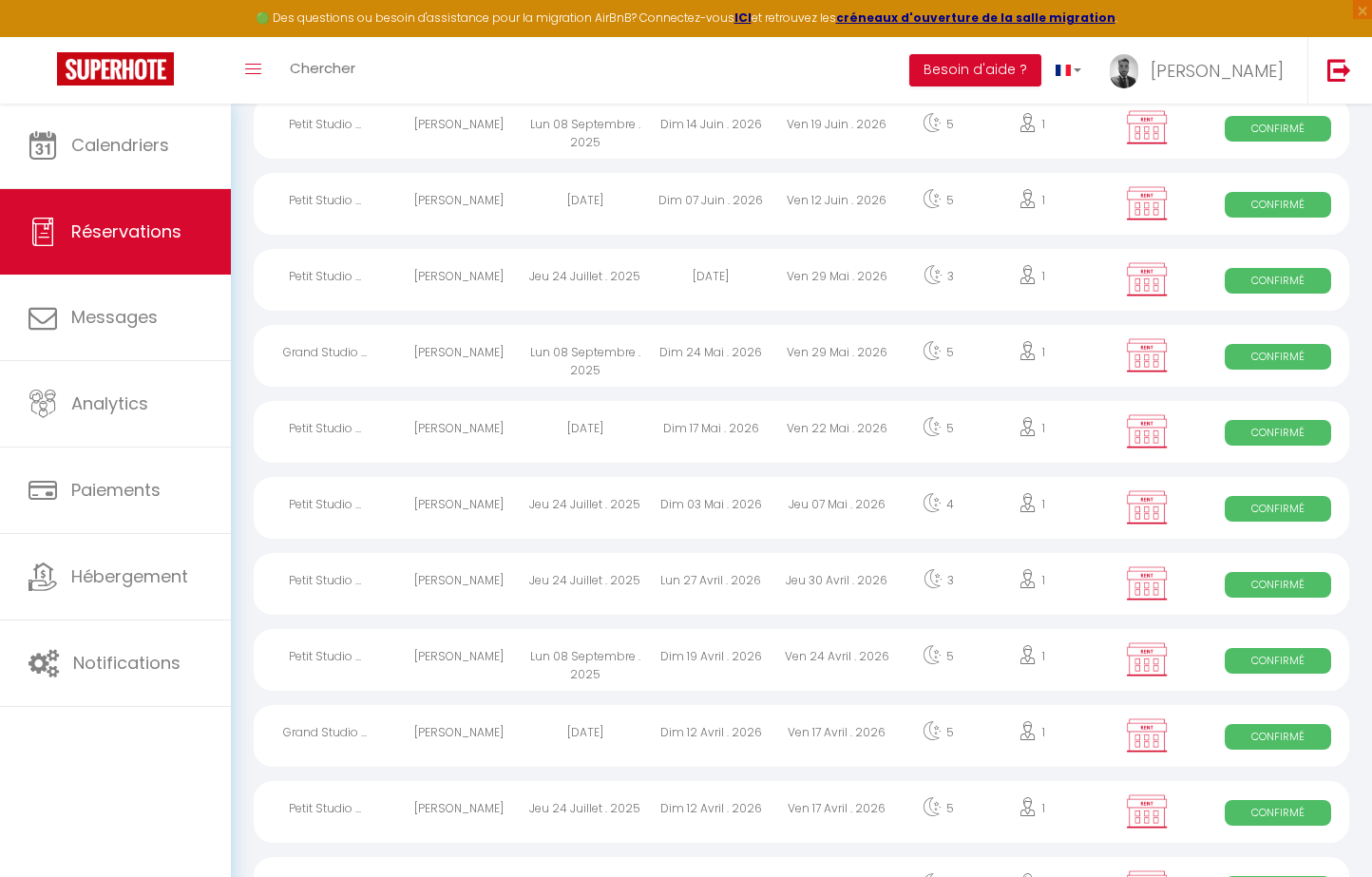
scroll to position [521, 0]
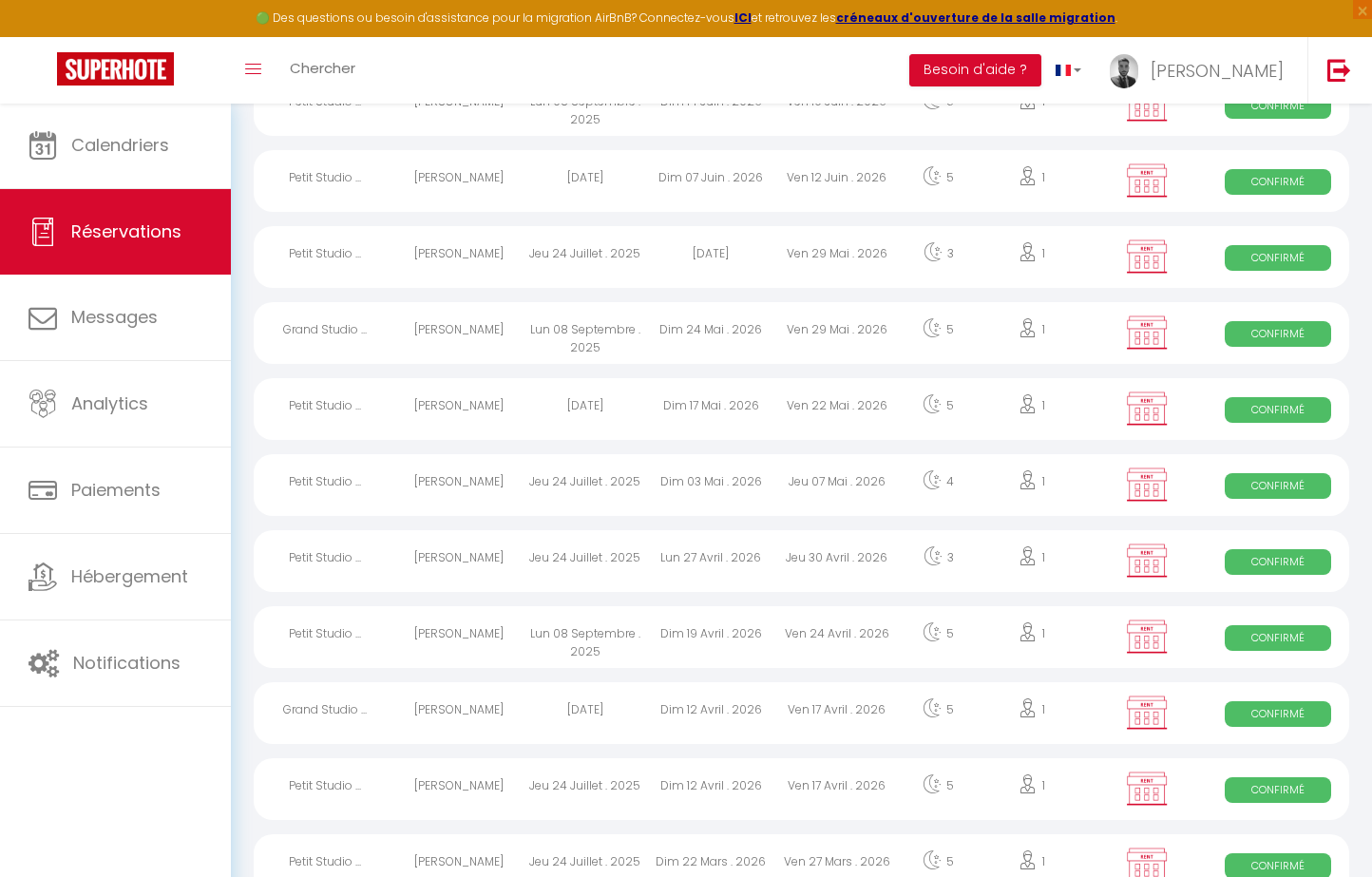
click at [578, 634] on div "Lun 08 Septembre . 2025" at bounding box center [584, 636] width 126 height 62
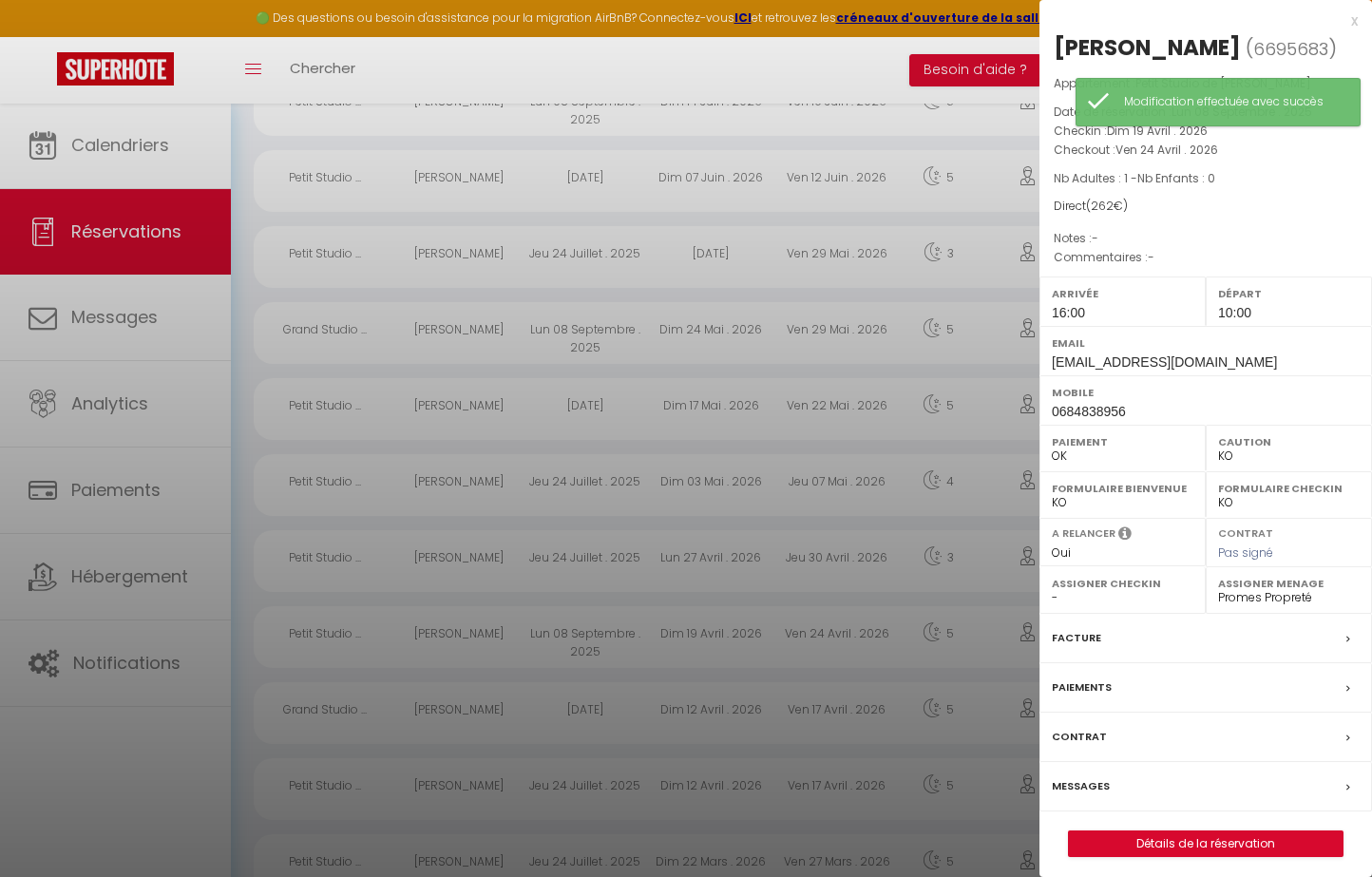
click at [721, 697] on div at bounding box center [686, 438] width 1372 height 877
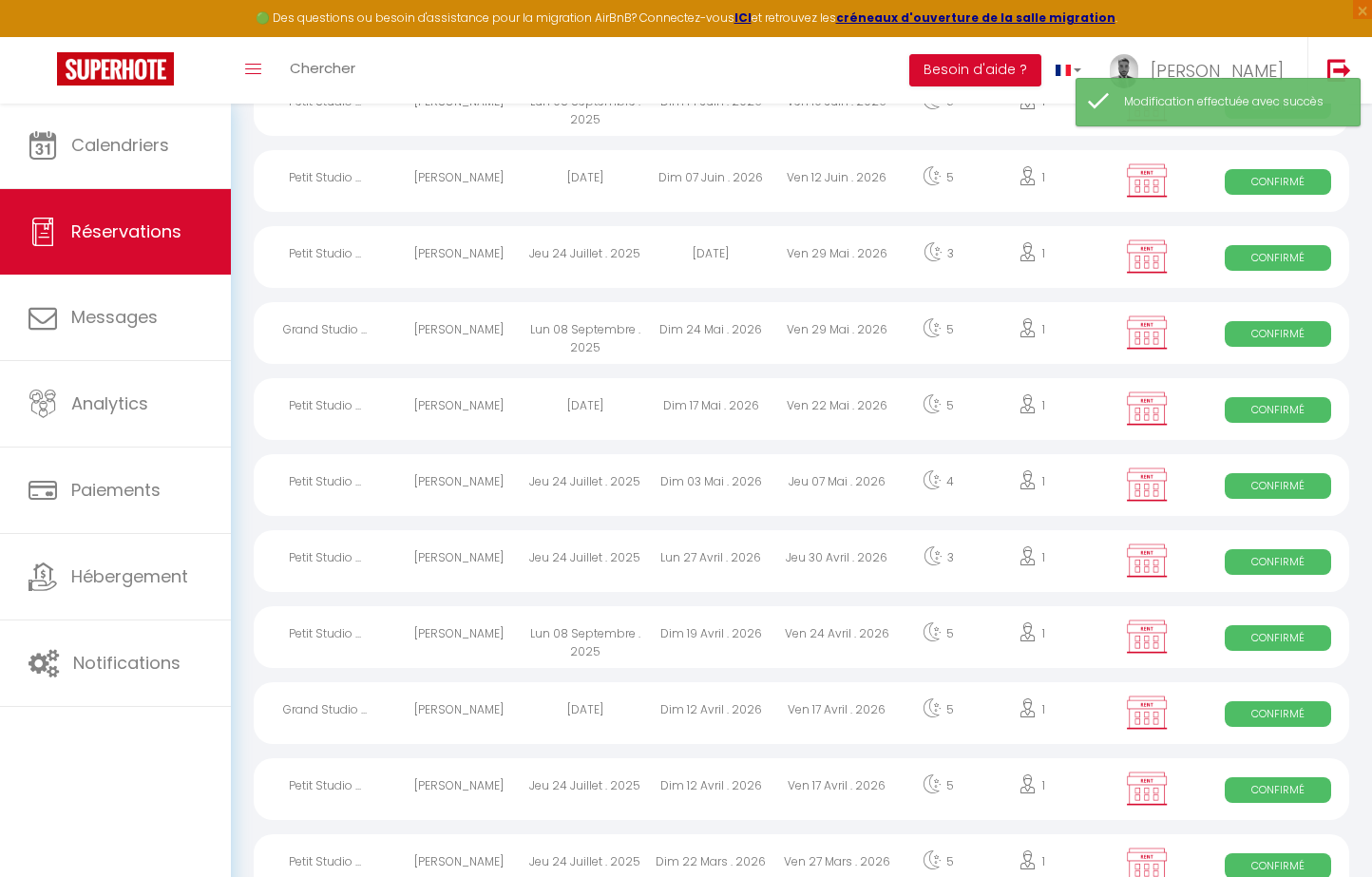
click at [657, 726] on div "Dim 12 Avril . 2026" at bounding box center [711, 712] width 126 height 62
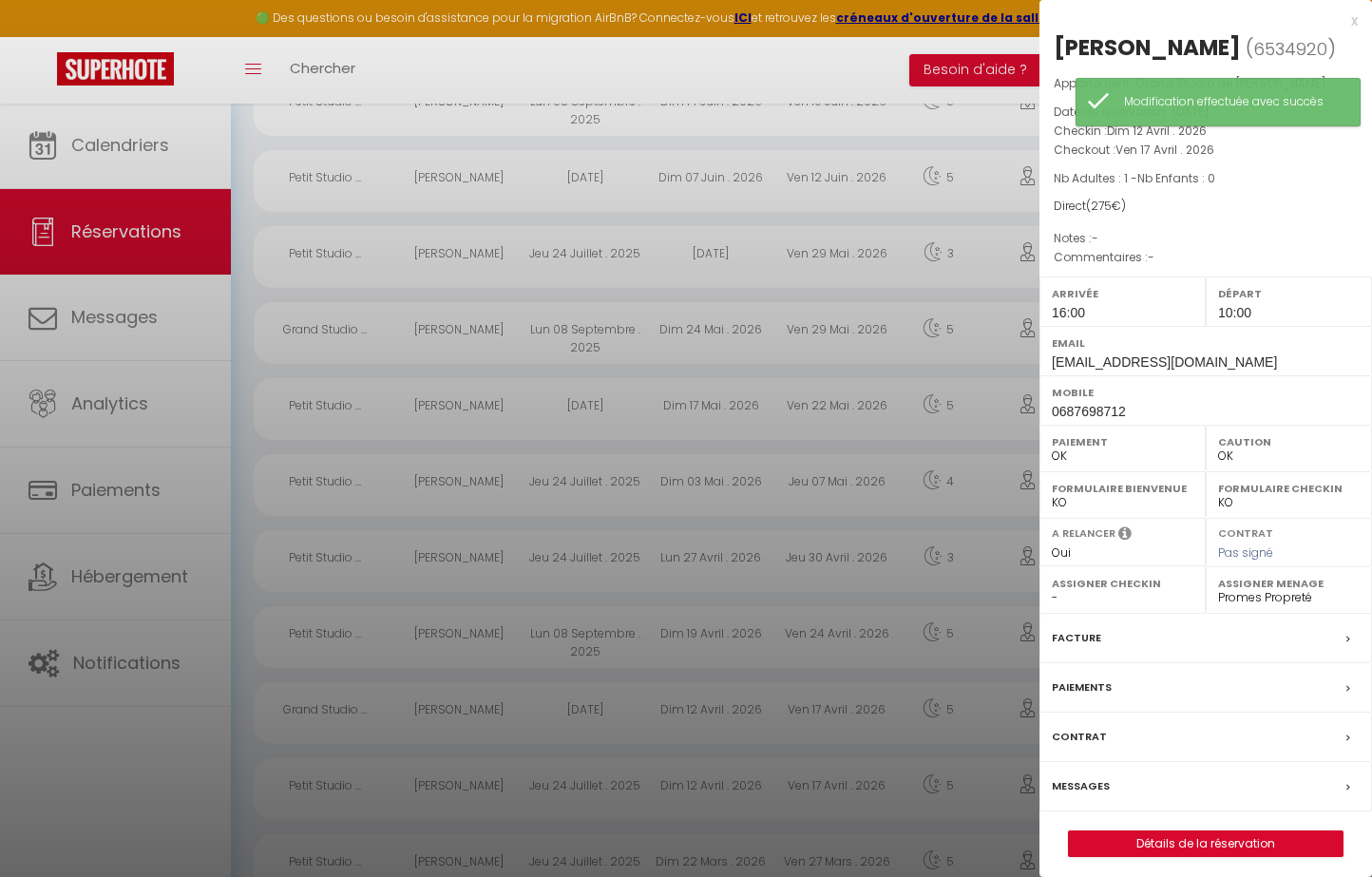
click at [657, 726] on div at bounding box center [686, 438] width 1372 height 877
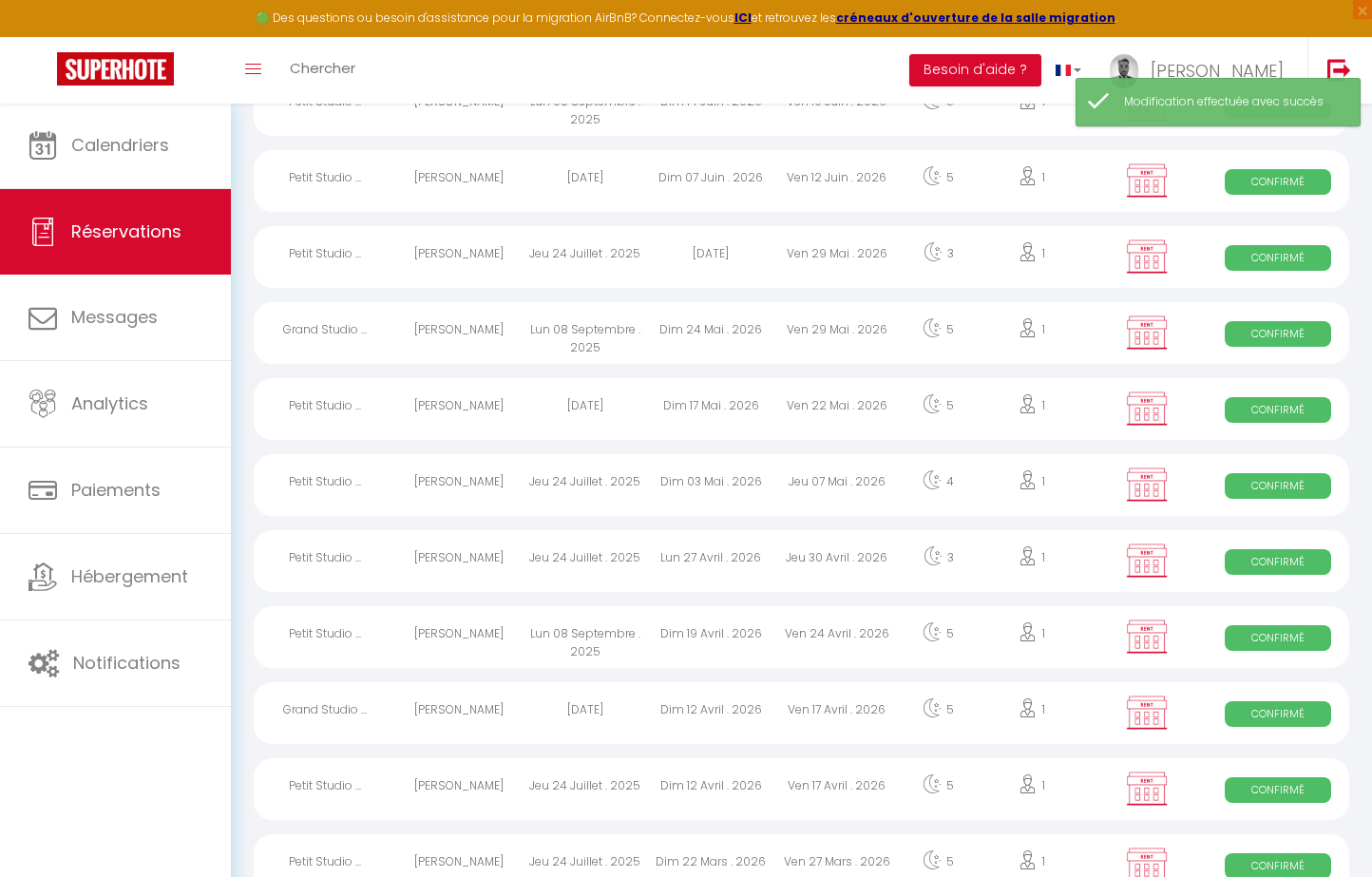
click at [637, 779] on div "Jeu 24 Juillet . 2025" at bounding box center [584, 788] width 126 height 62
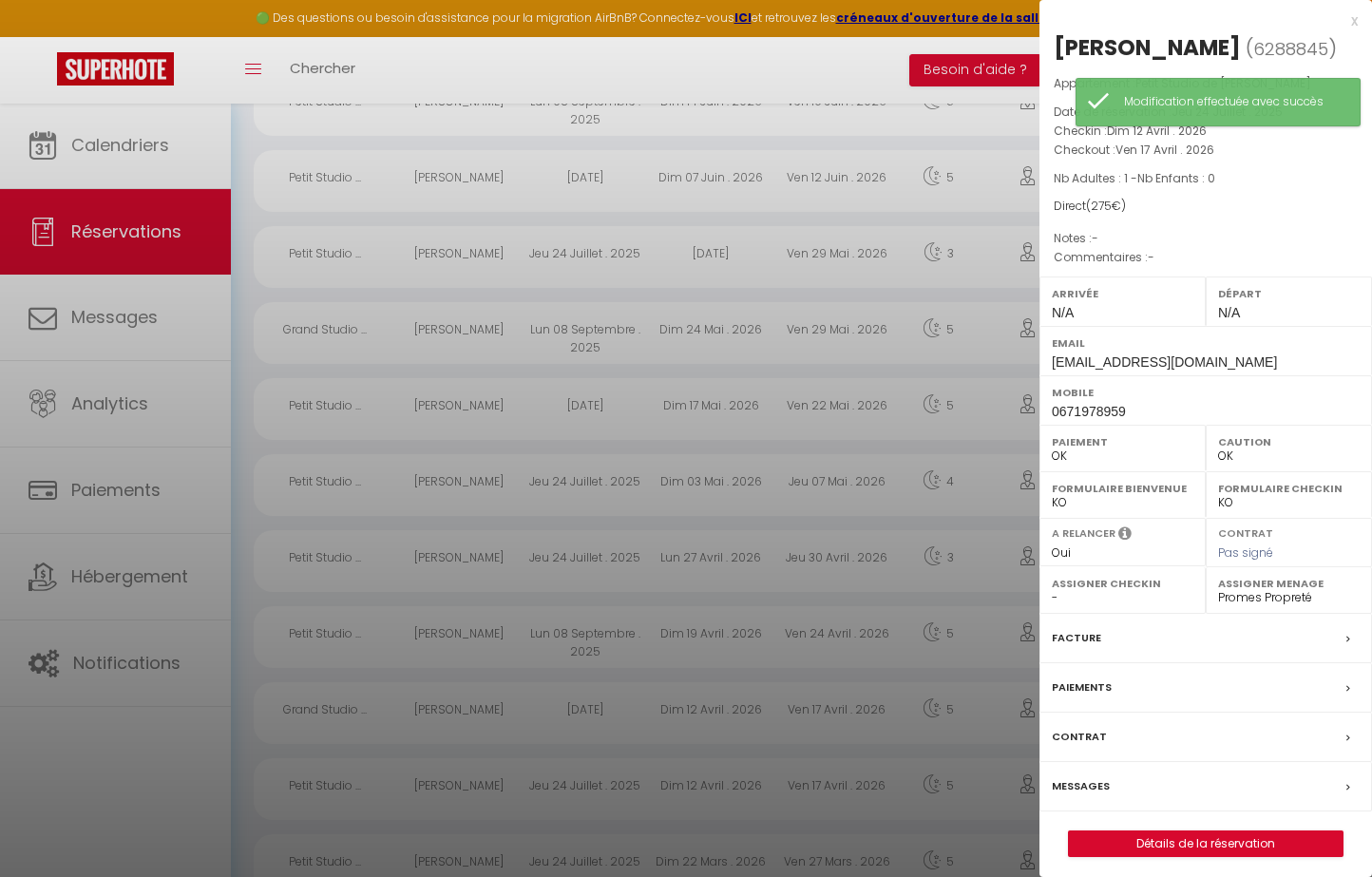
click at [637, 779] on div at bounding box center [686, 438] width 1372 height 877
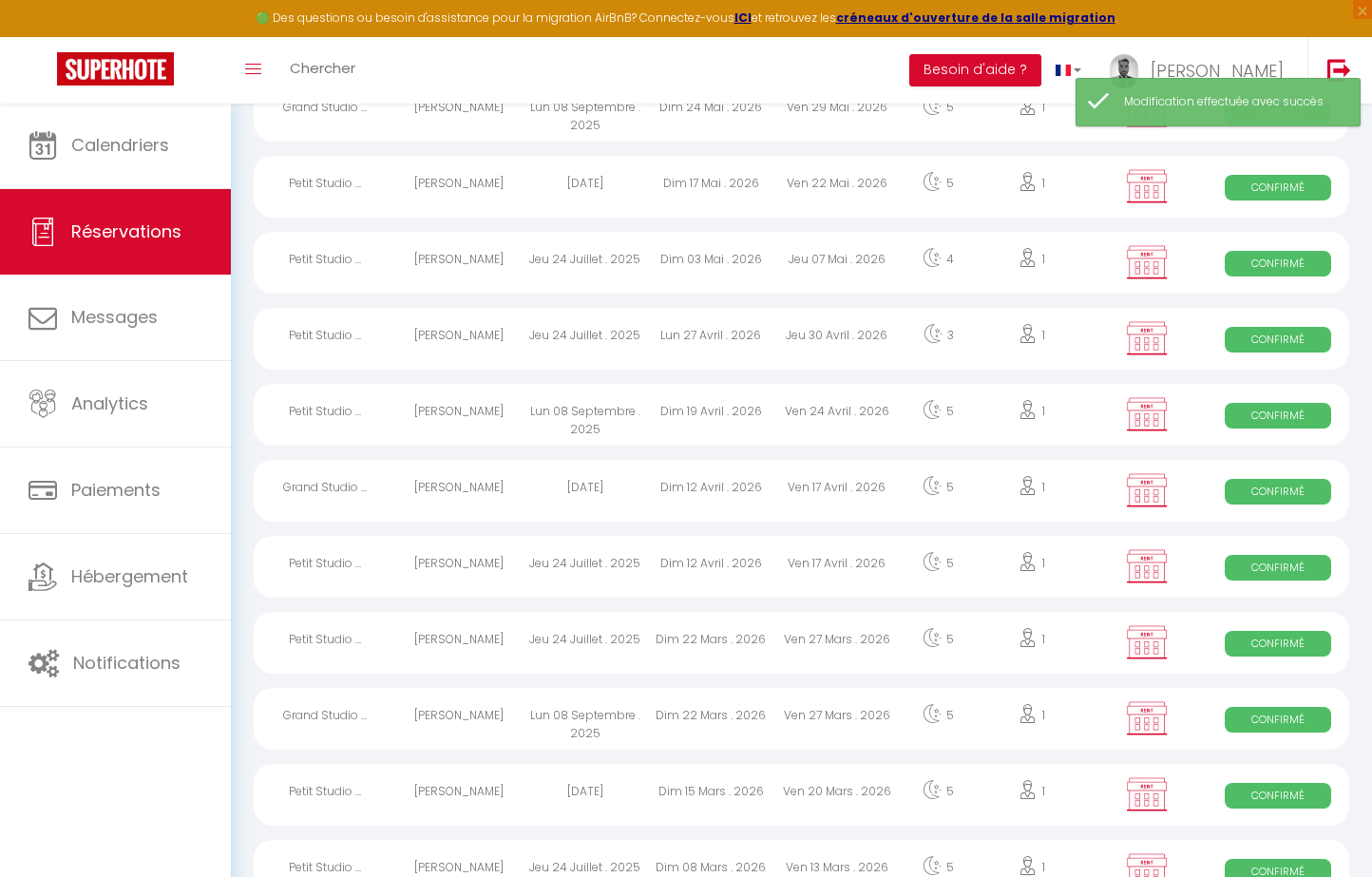
scroll to position [769, 0]
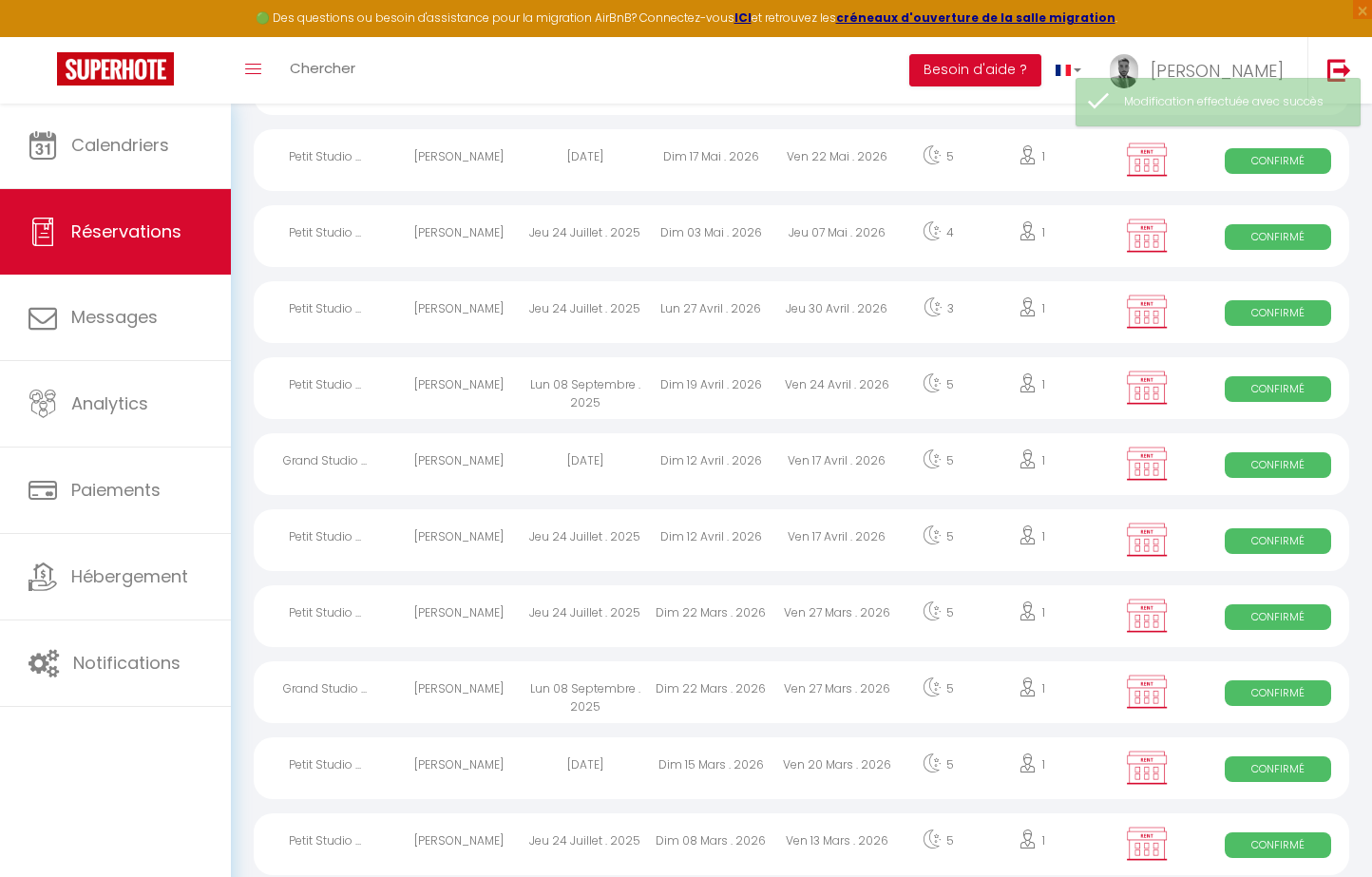
click at [617, 618] on div "Jeu 24 Juillet . 2025" at bounding box center [584, 616] width 126 height 62
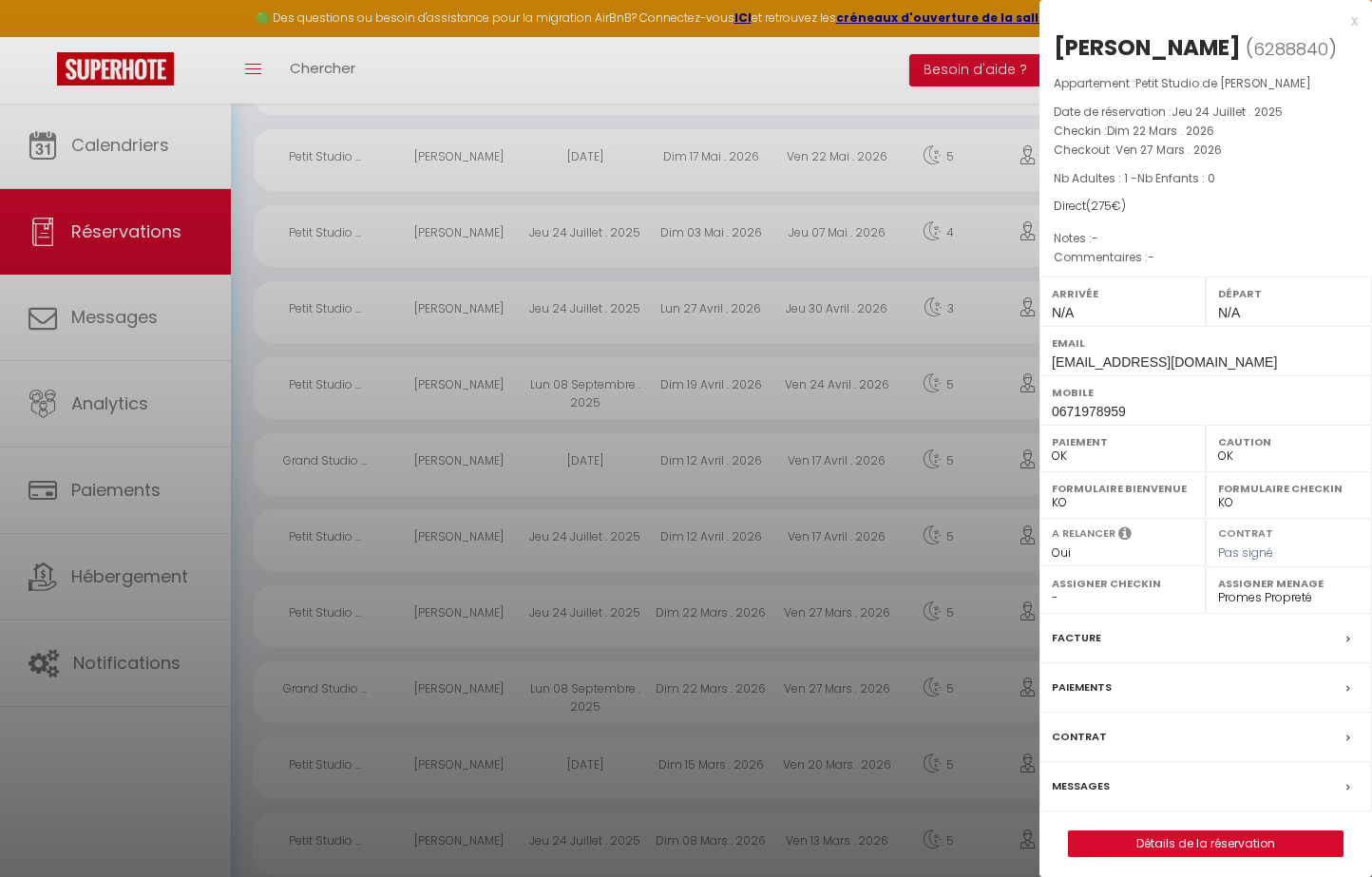
click at [617, 618] on div at bounding box center [686, 438] width 1372 height 877
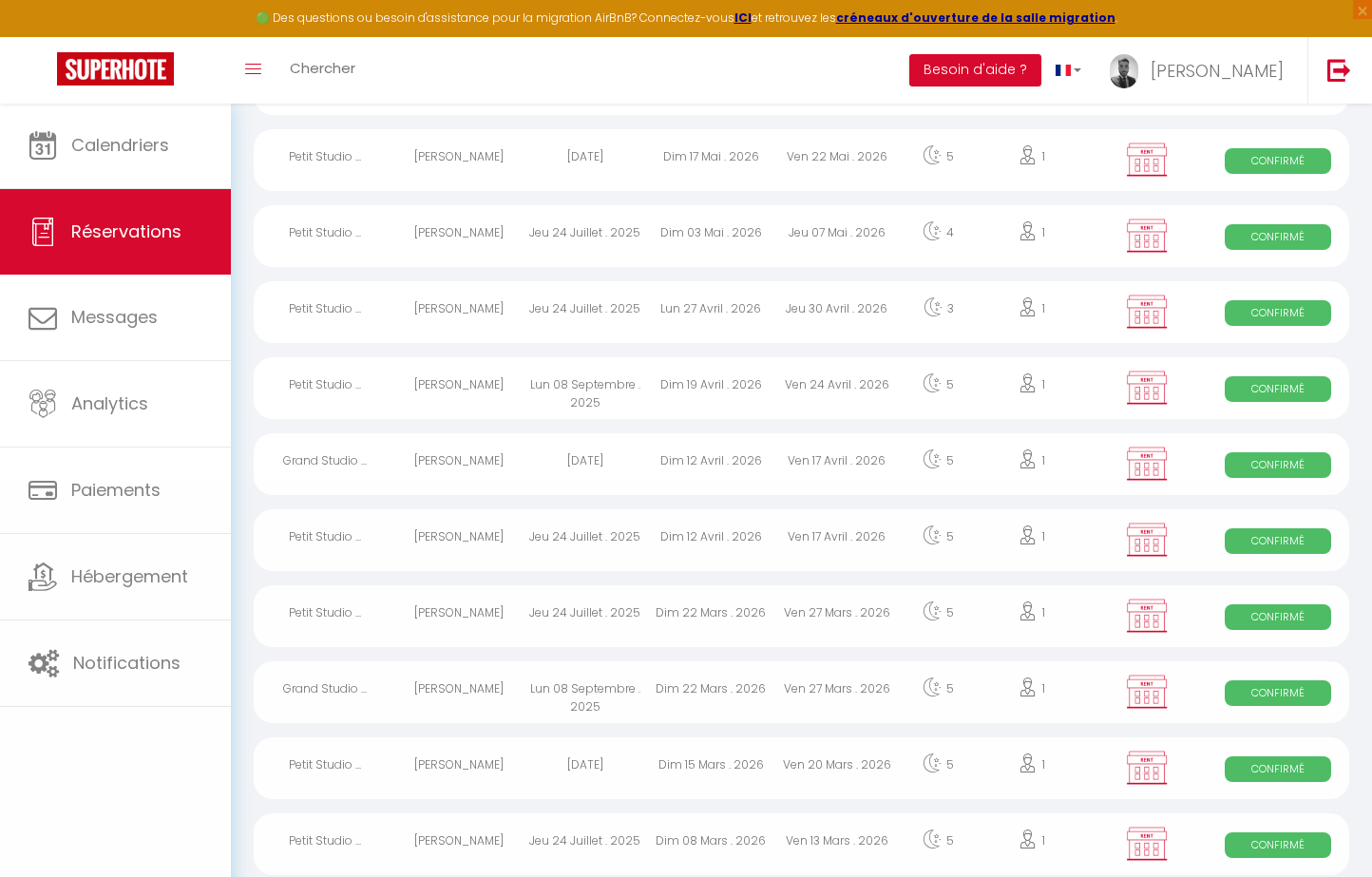
click at [606, 691] on div "Lun 08 Septembre . 2025" at bounding box center [584, 692] width 126 height 62
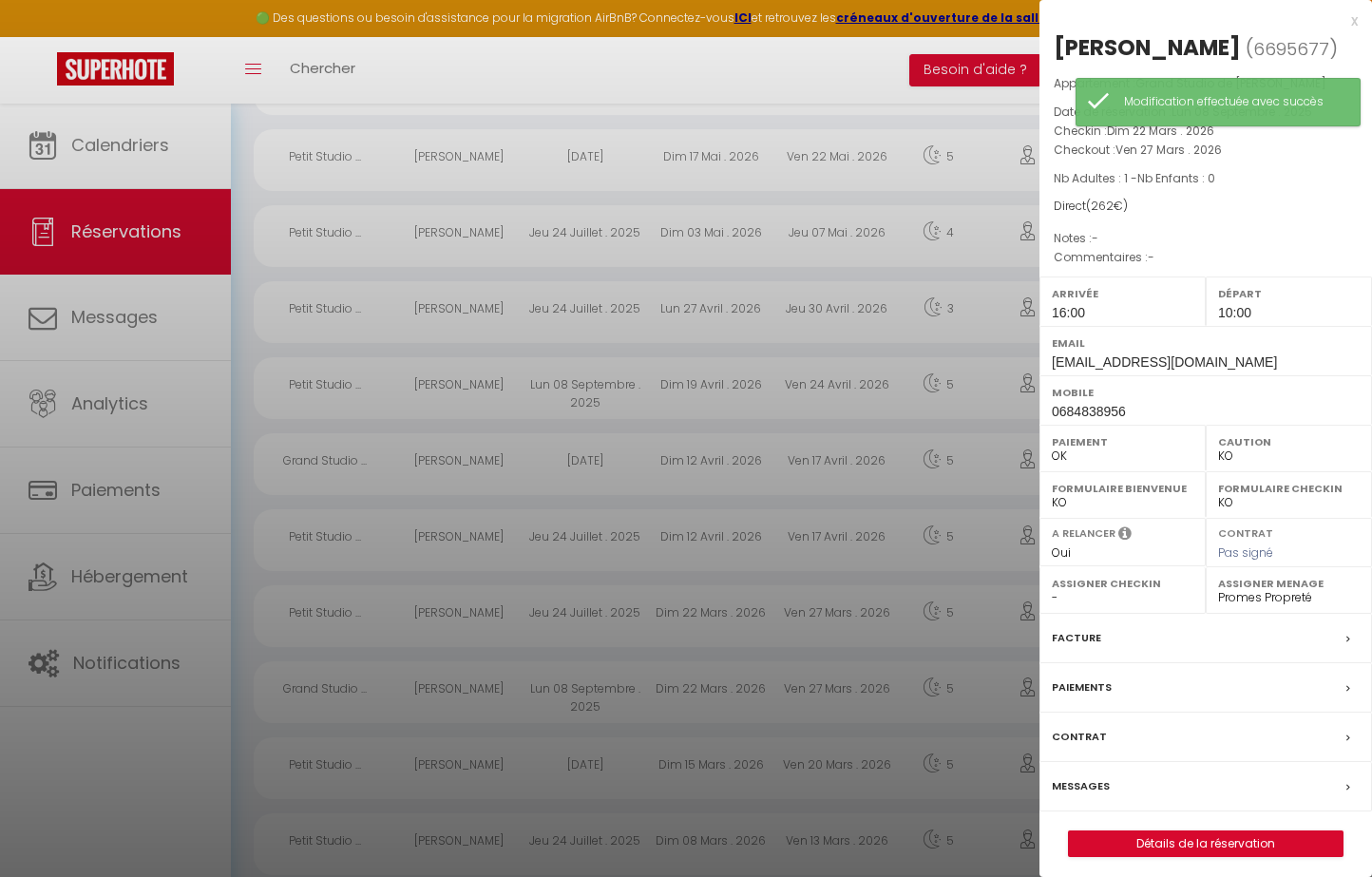
click at [779, 679] on div at bounding box center [686, 438] width 1372 height 877
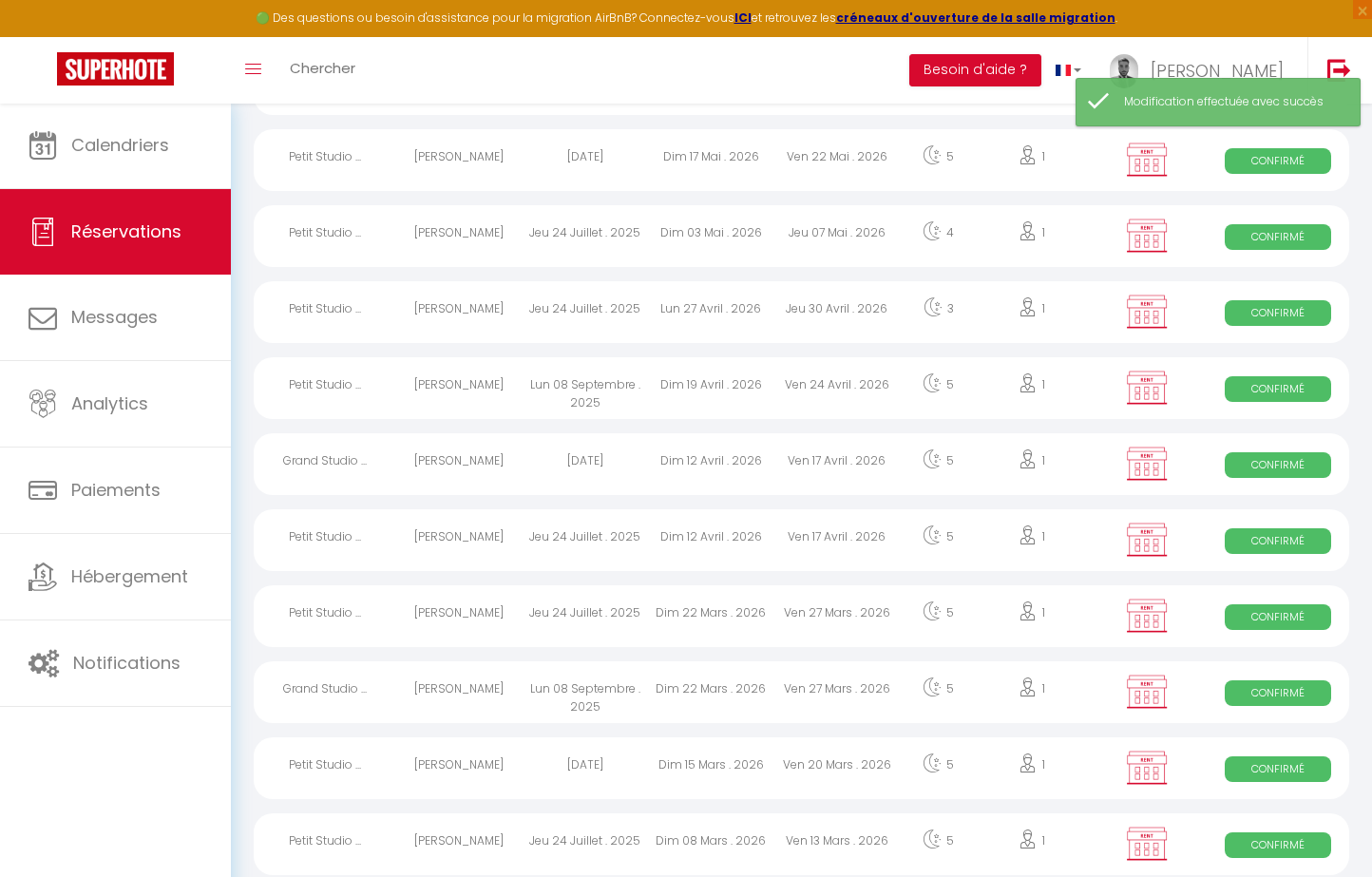
click at [670, 776] on div "Dim 15 Mars . 2026" at bounding box center [711, 768] width 126 height 62
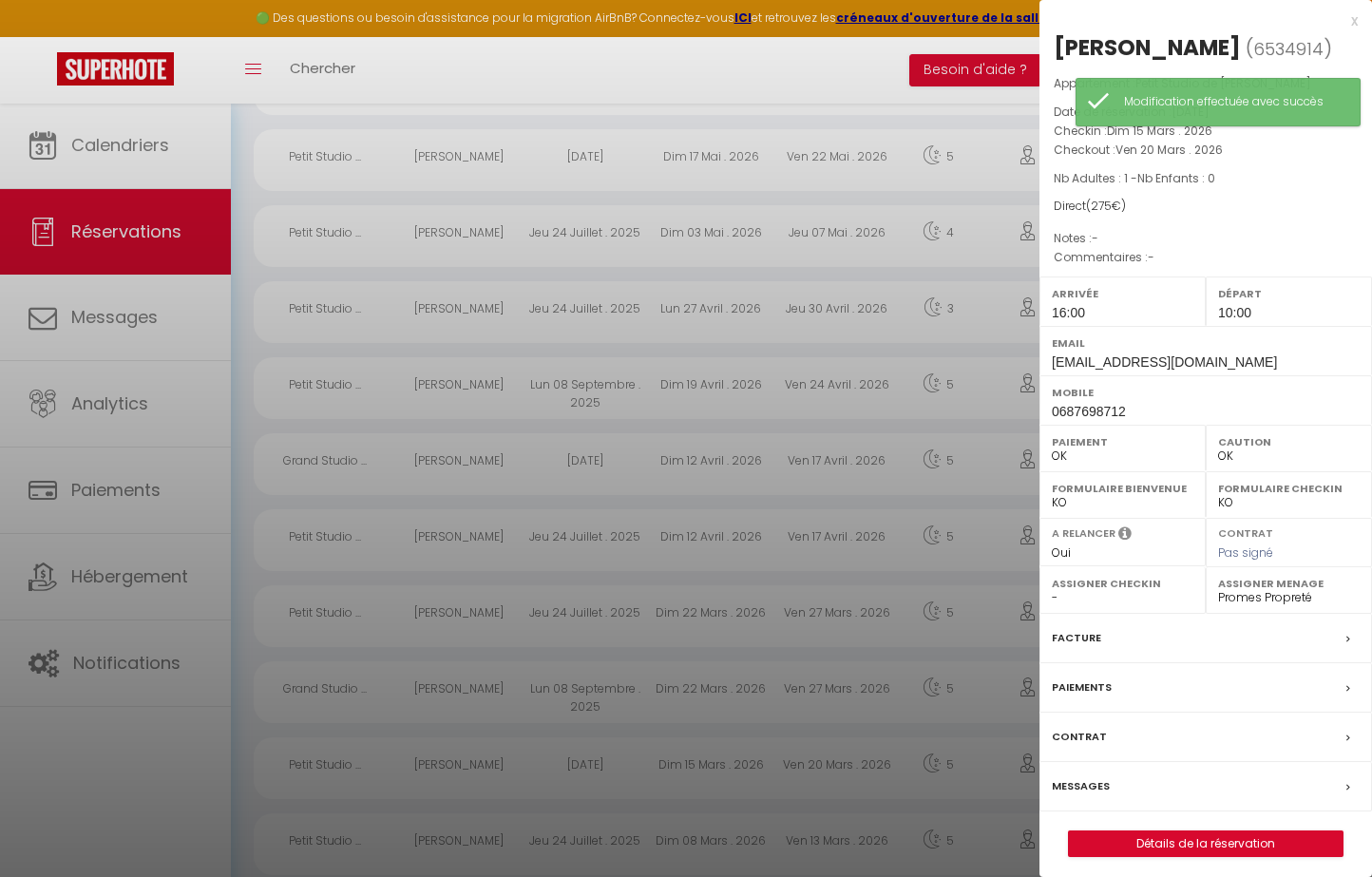
click at [670, 776] on div at bounding box center [686, 438] width 1372 height 877
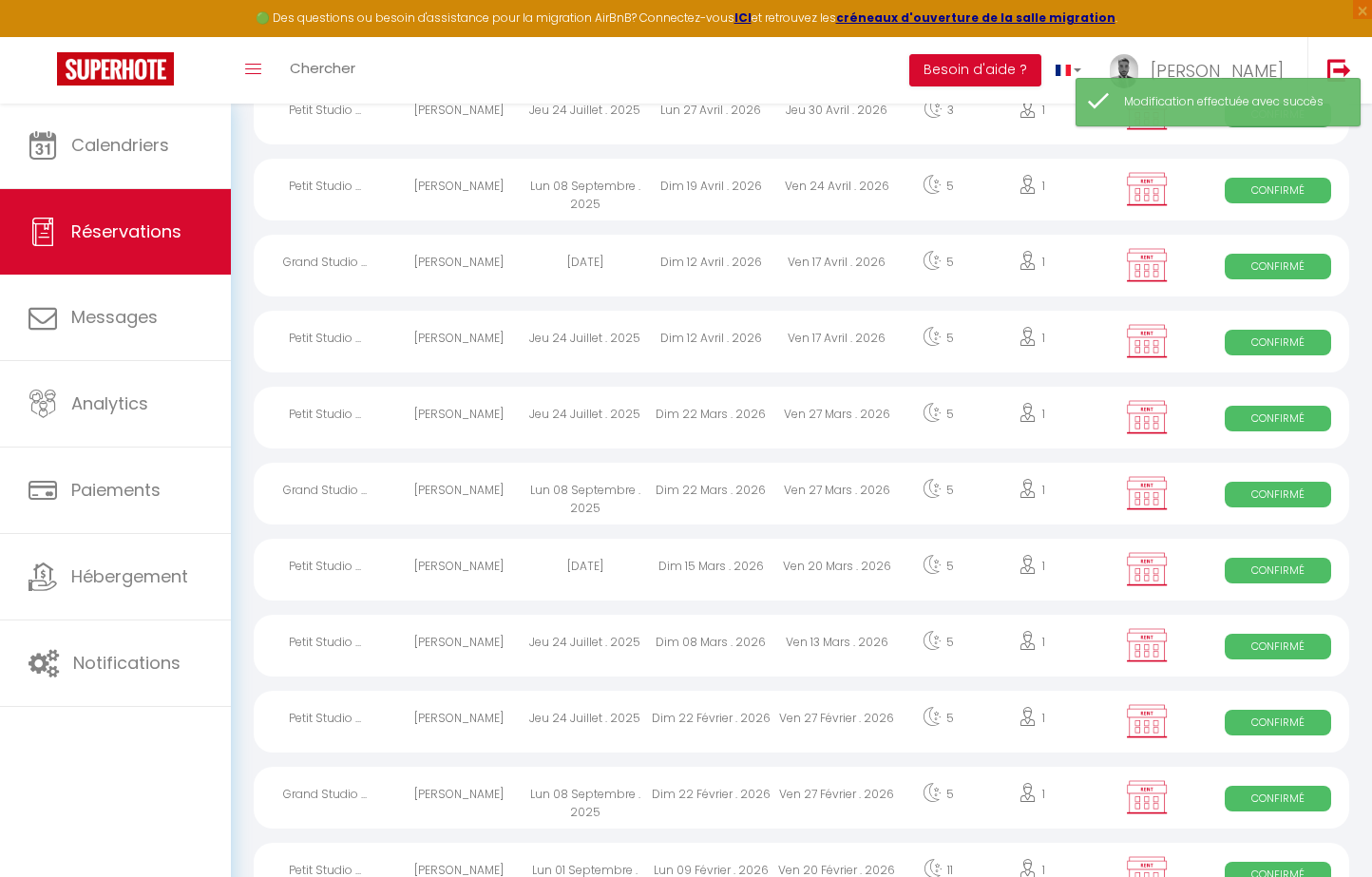
scroll to position [974, 0]
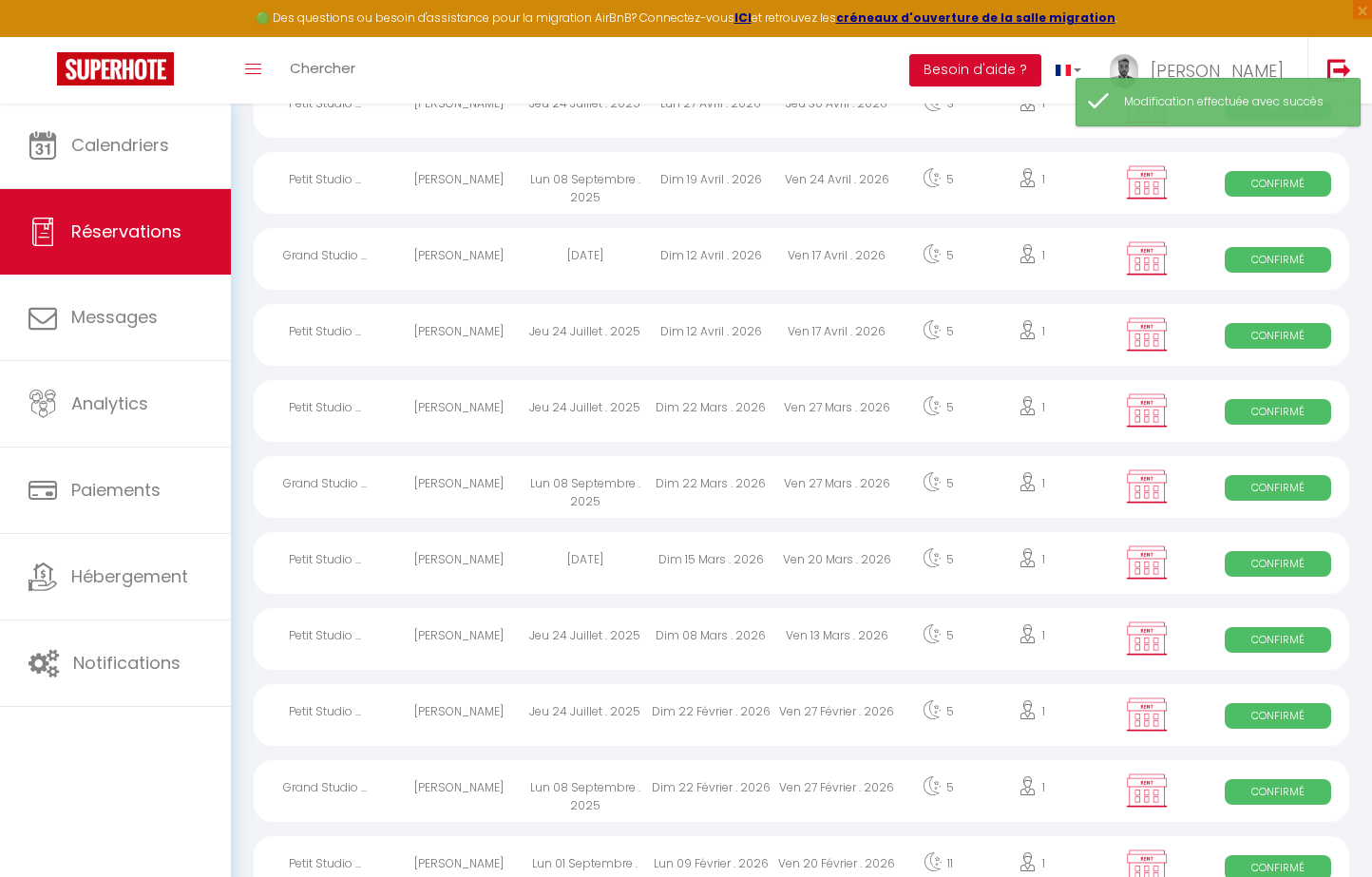
click at [671, 618] on div "Dim 08 Mars . 2026" at bounding box center [711, 638] width 126 height 62
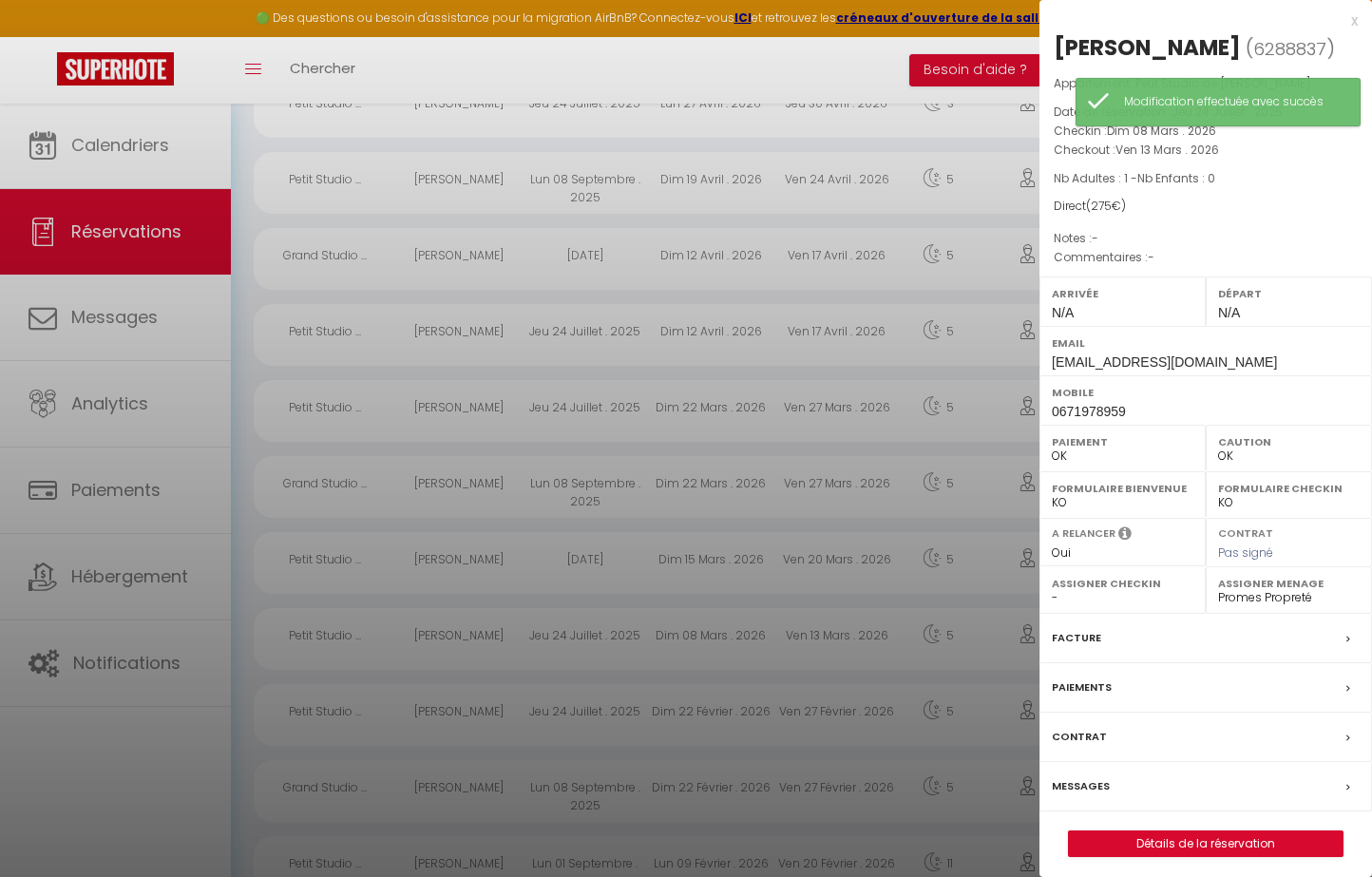
click at [671, 628] on div at bounding box center [686, 438] width 1372 height 877
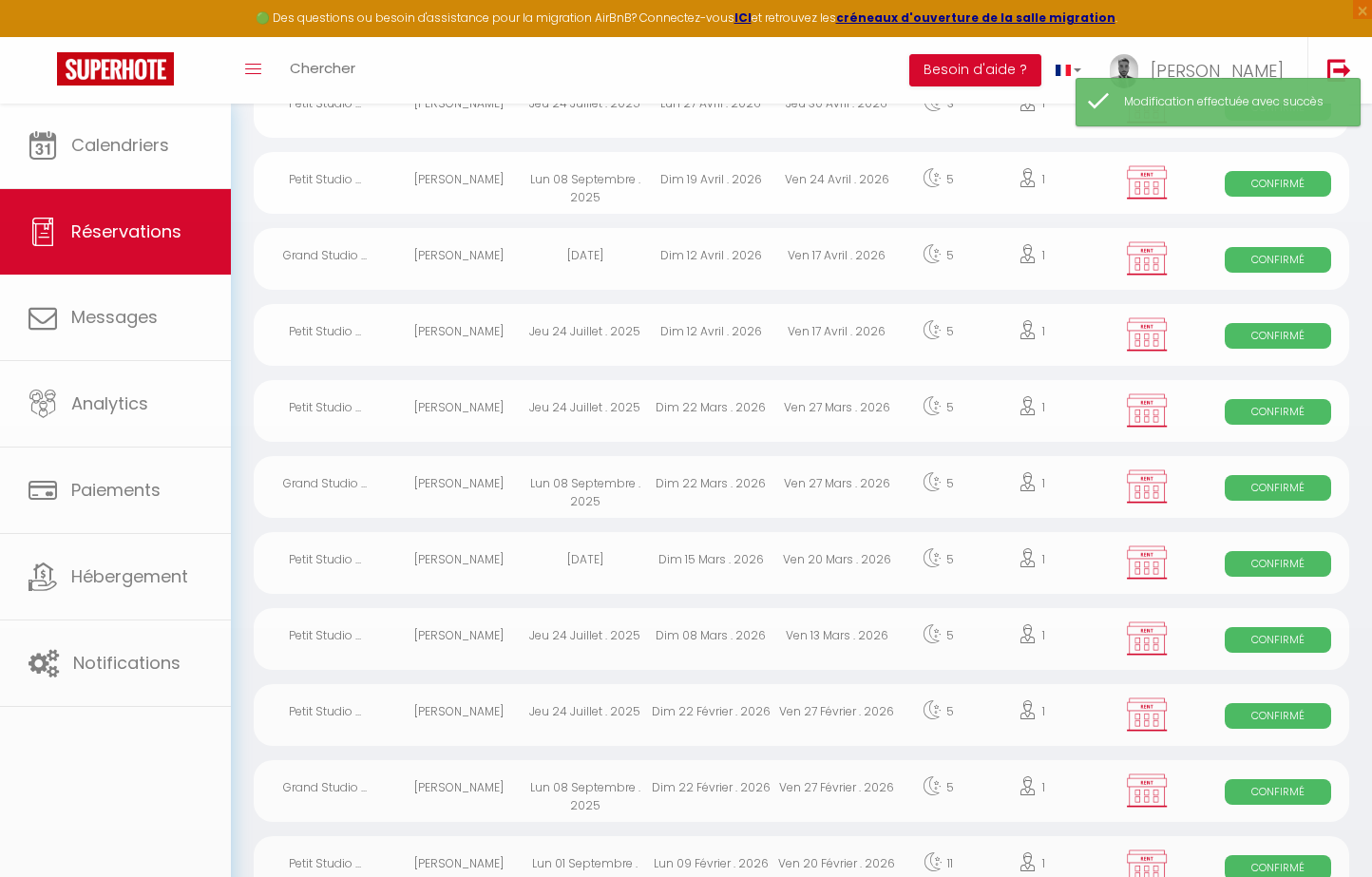
click at [638, 718] on div "Jeu 24 Juillet . 2025" at bounding box center [584, 714] width 126 height 62
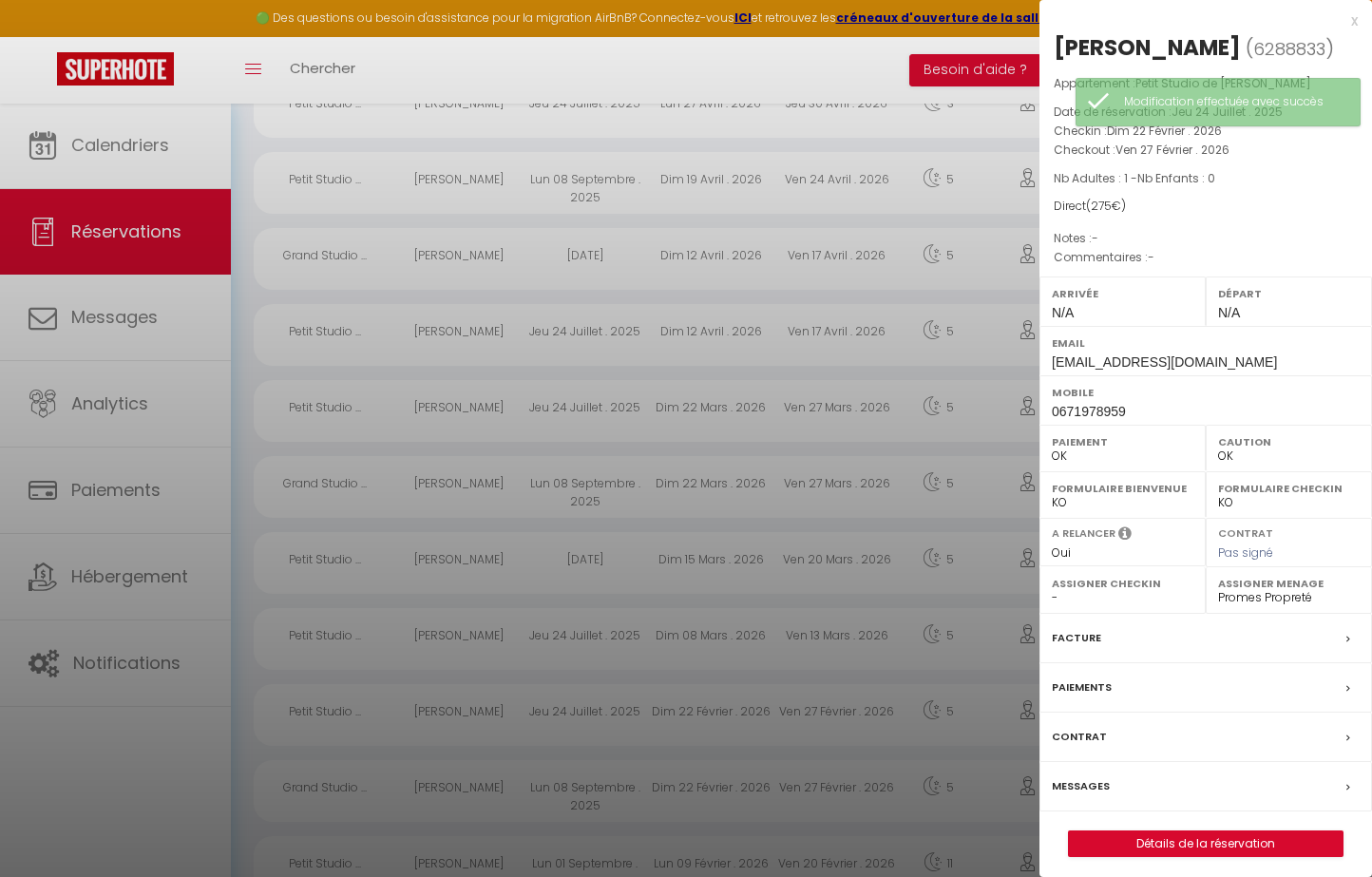
click at [638, 718] on div at bounding box center [686, 438] width 1372 height 877
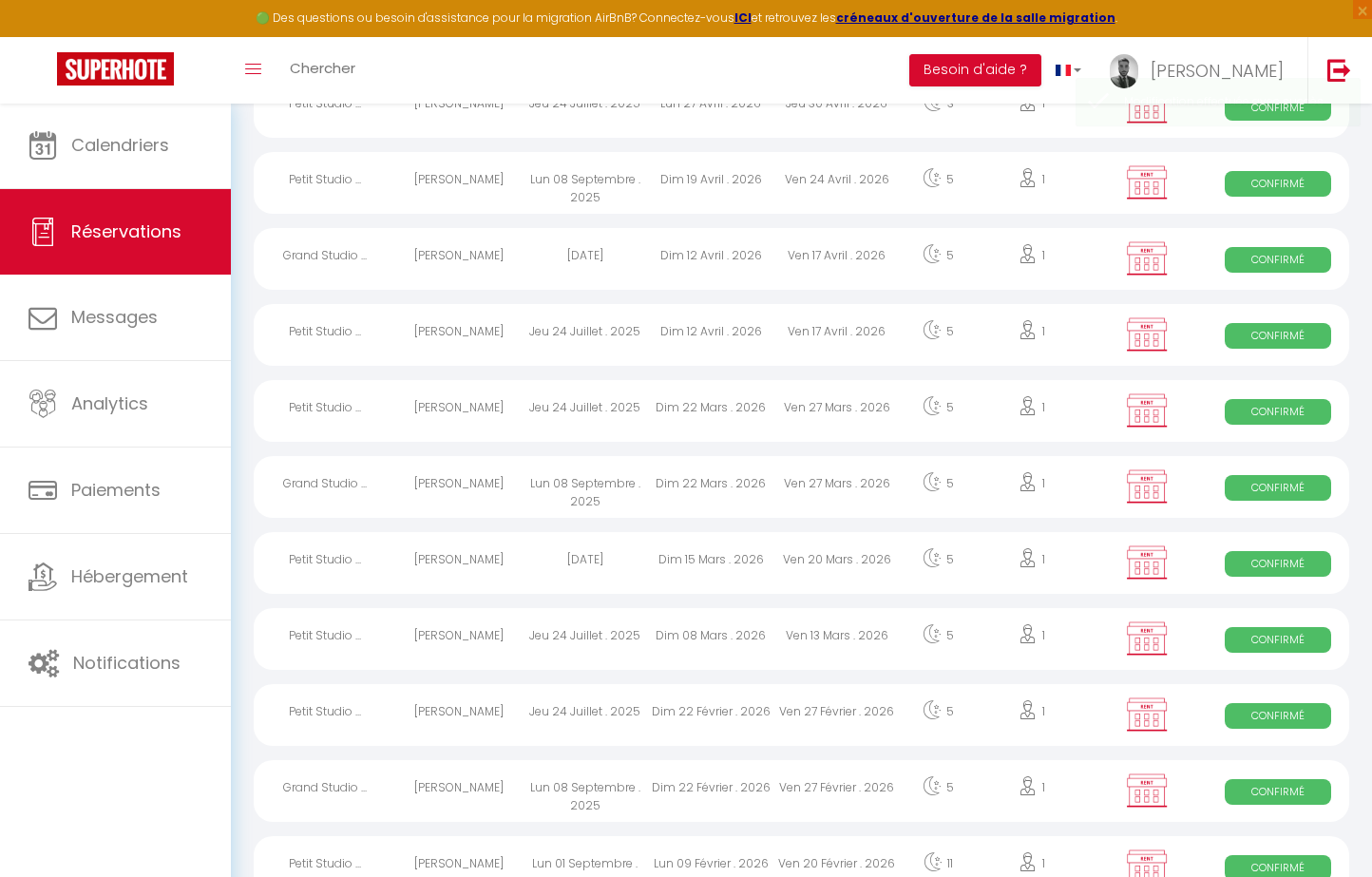
click at [620, 785] on div "Lun 08 Septembre . 2025" at bounding box center [584, 790] width 126 height 62
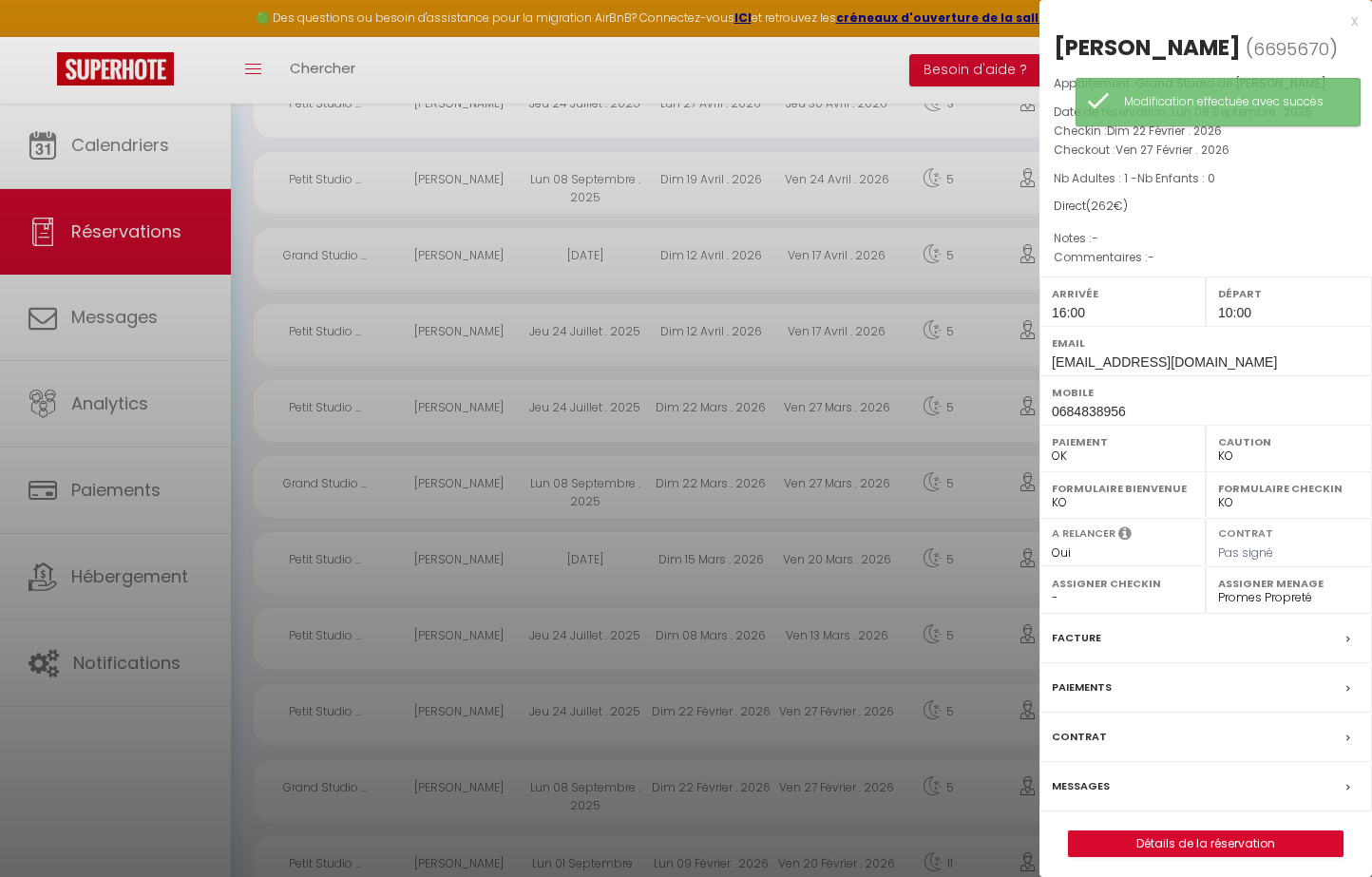
click at [777, 761] on div at bounding box center [686, 438] width 1372 height 877
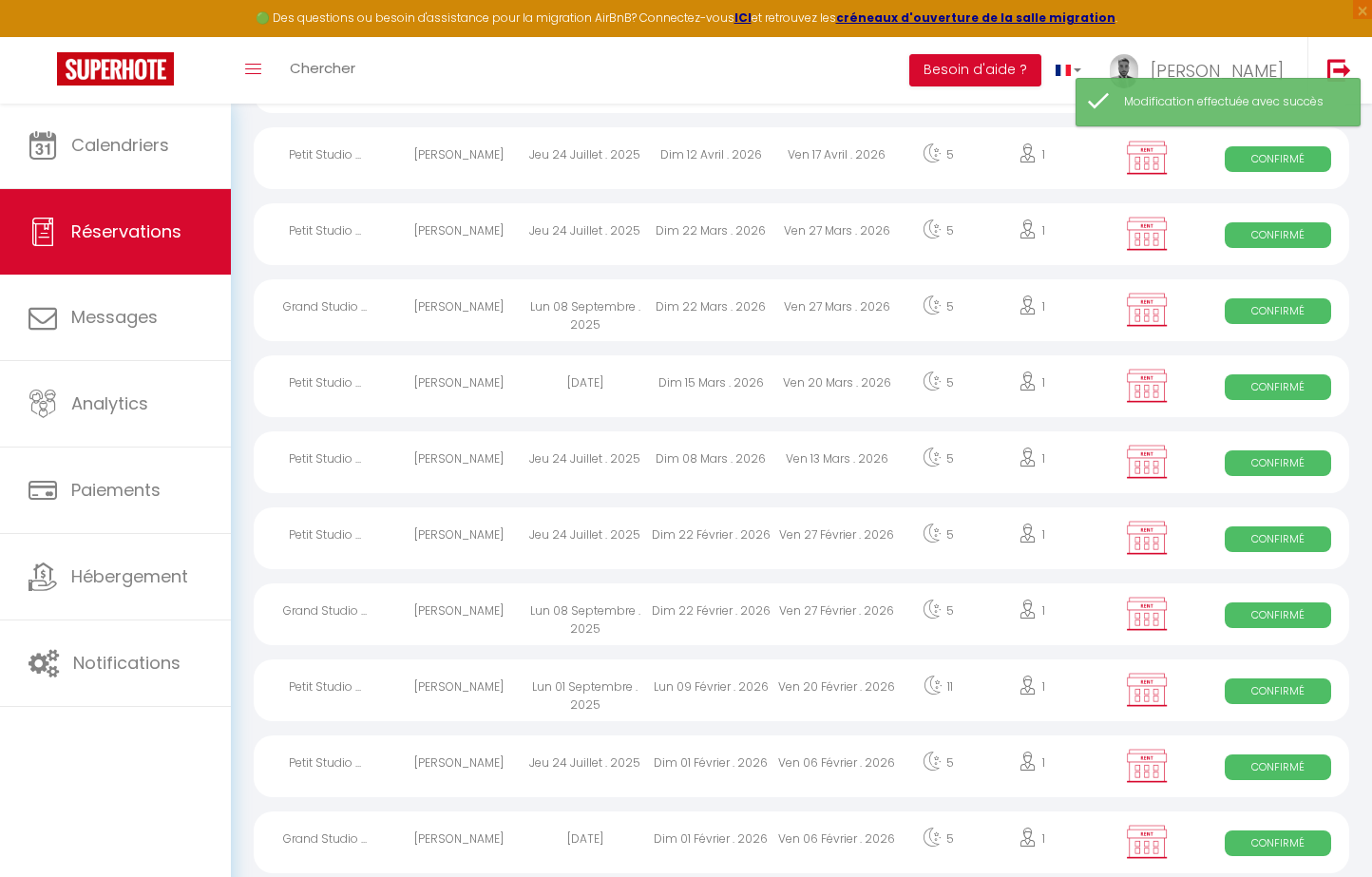
scroll to position [1176, 0]
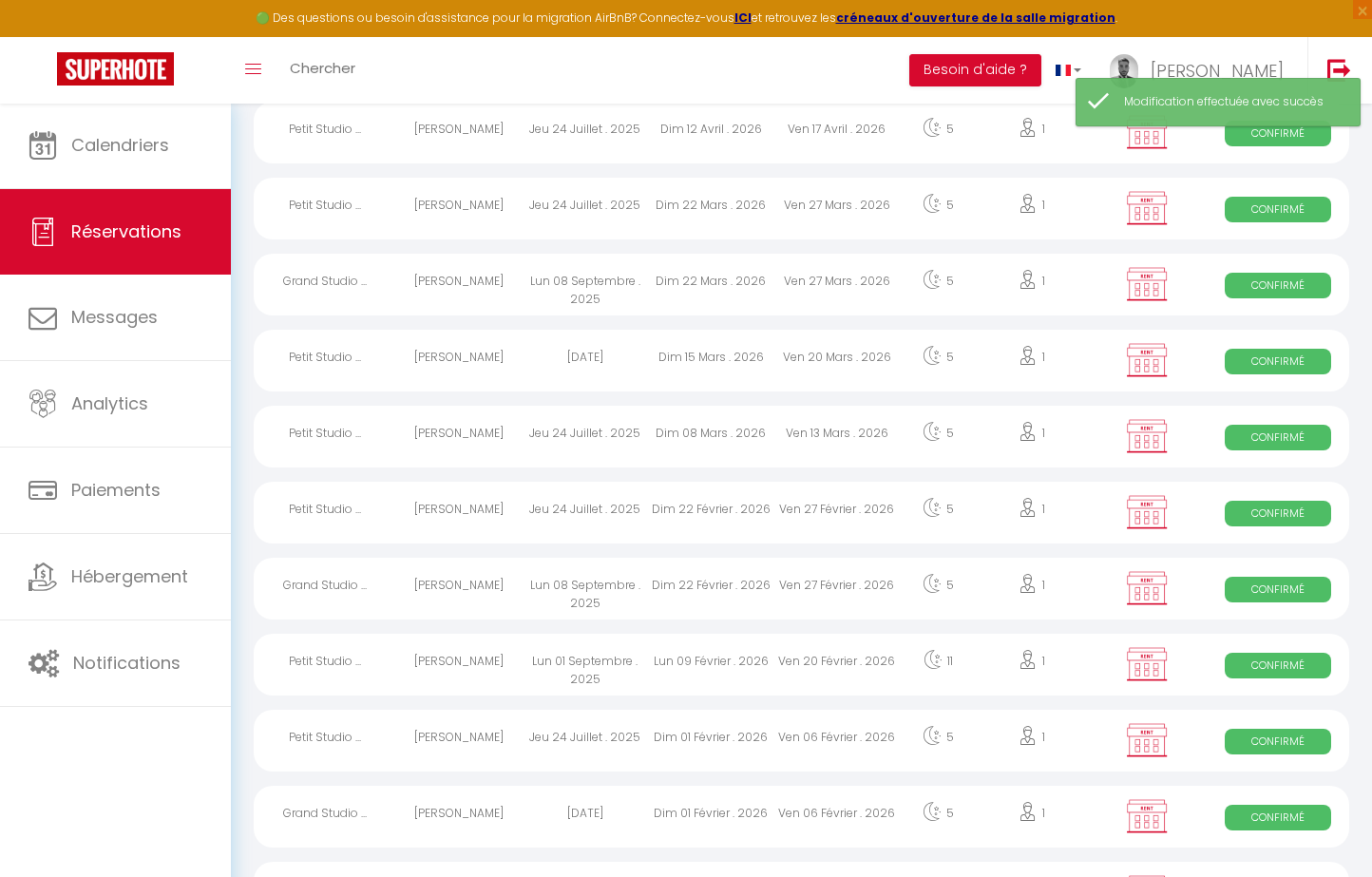
click at [676, 660] on div "Lun 09 Février . 2026" at bounding box center [711, 664] width 126 height 62
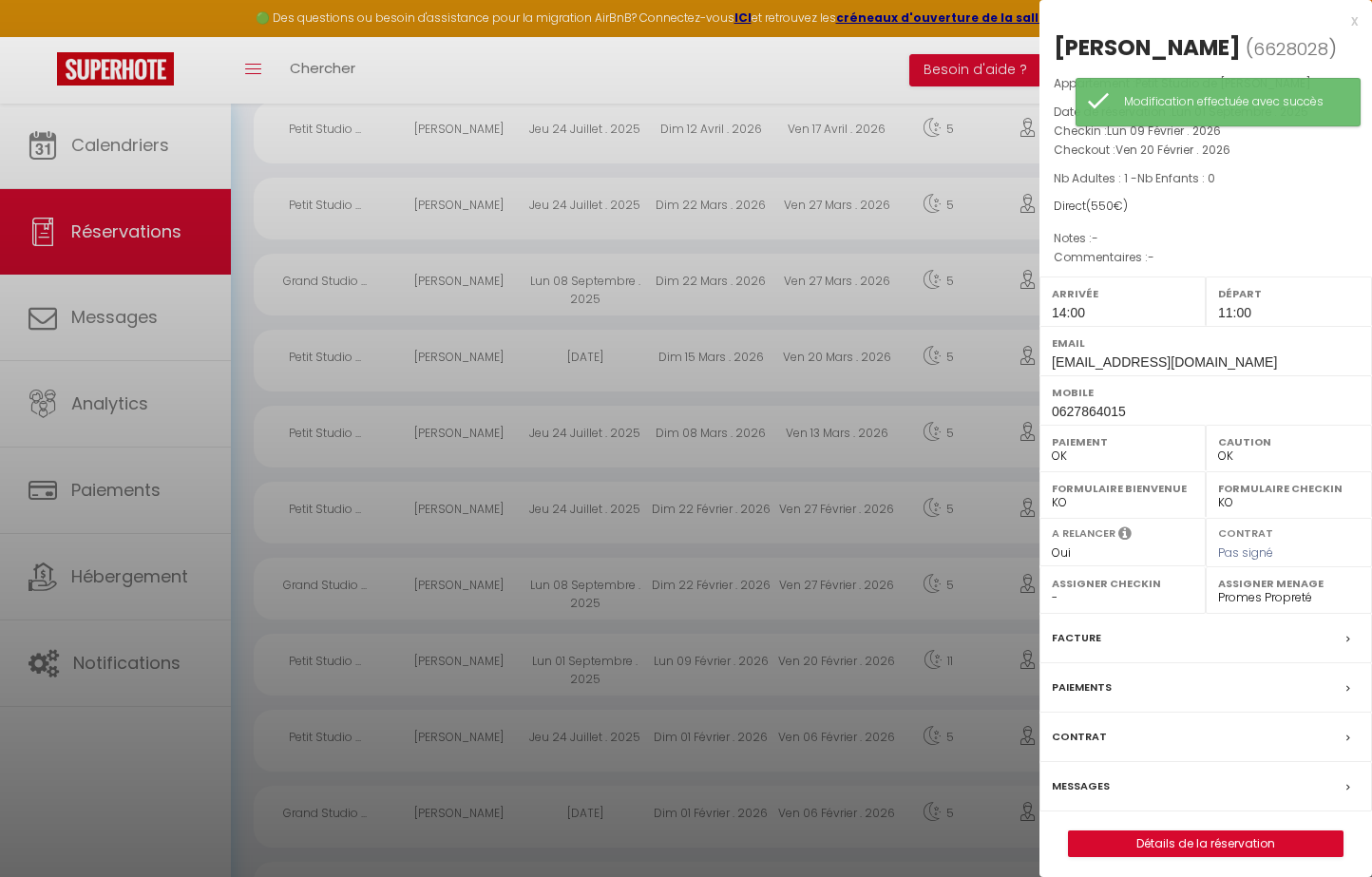
click at [676, 660] on div at bounding box center [686, 438] width 1372 height 877
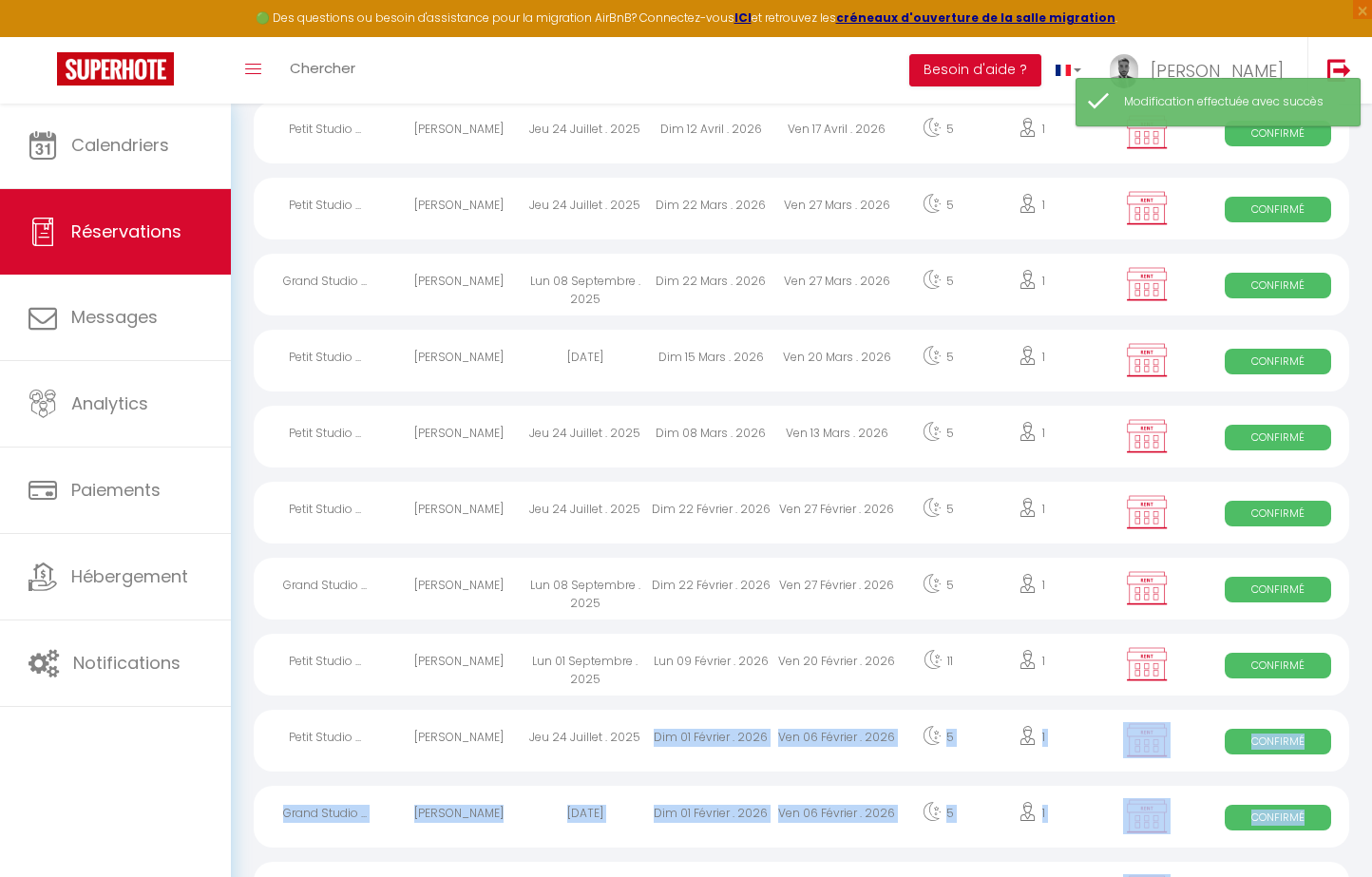
click at [654, 737] on div "Dim 01 Février . 2026" at bounding box center [711, 740] width 126 height 62
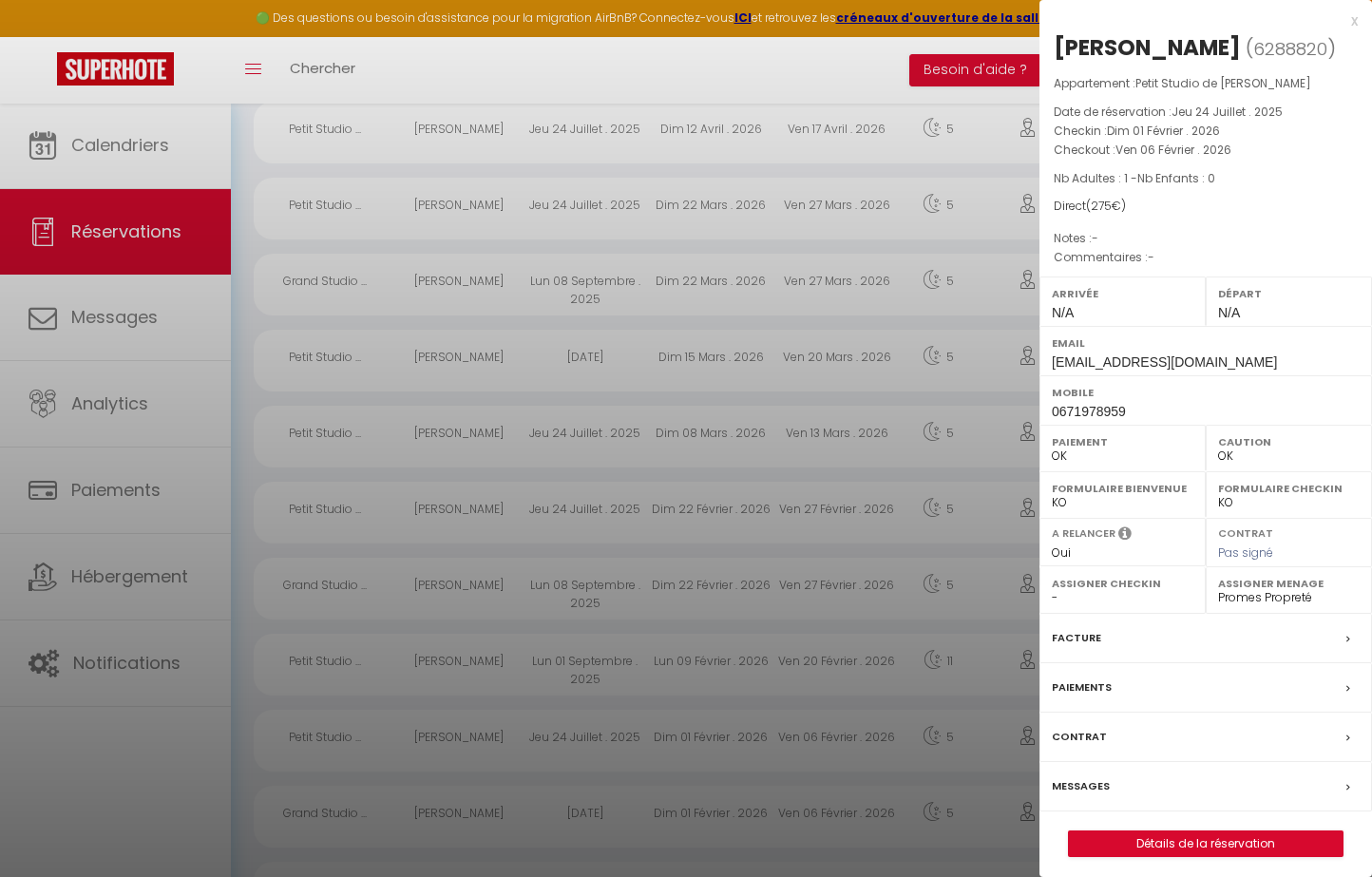
click at [654, 737] on div at bounding box center [686, 438] width 1372 height 877
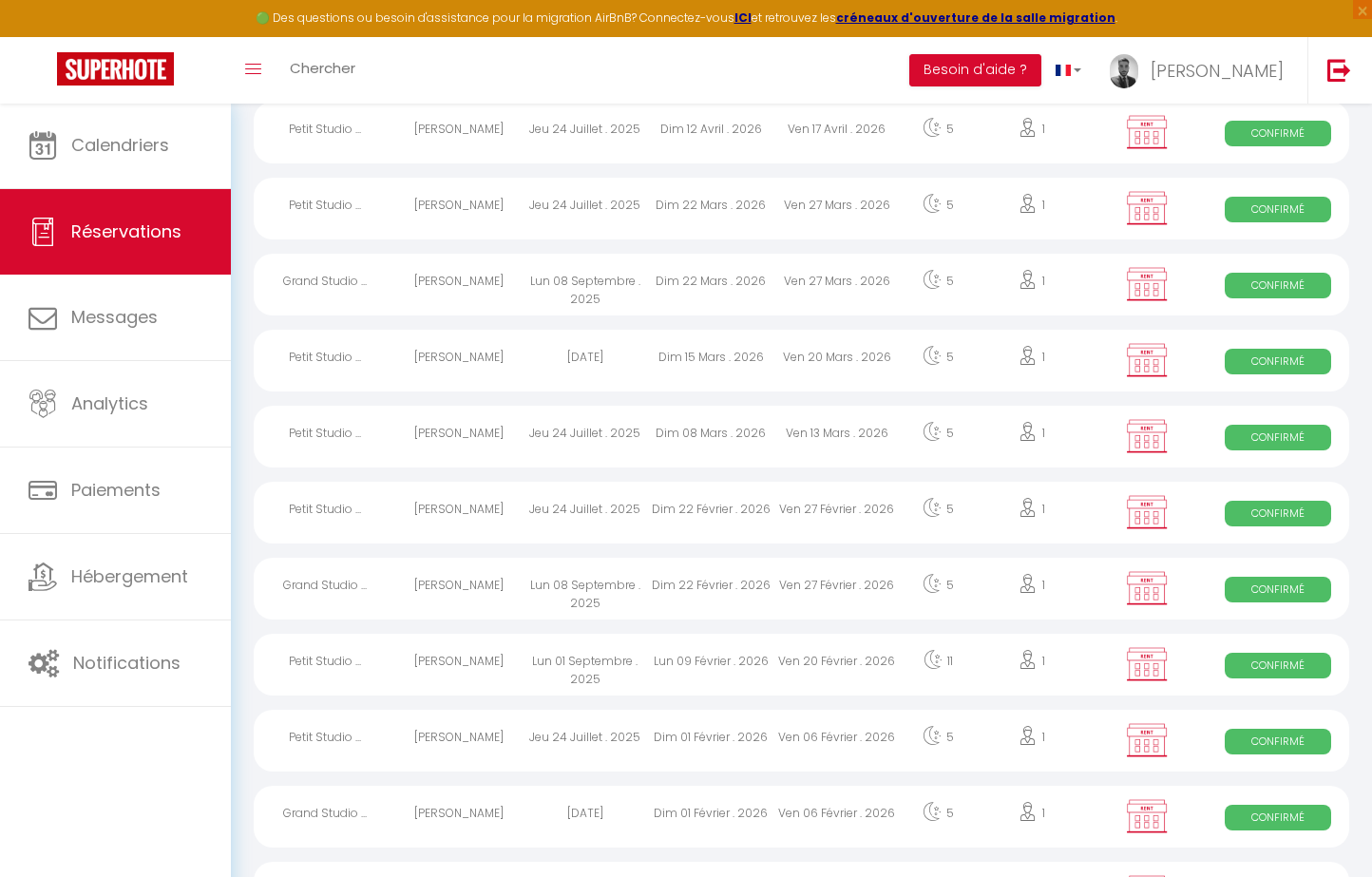
click at [631, 821] on div "[DATE]" at bounding box center [584, 816] width 126 height 62
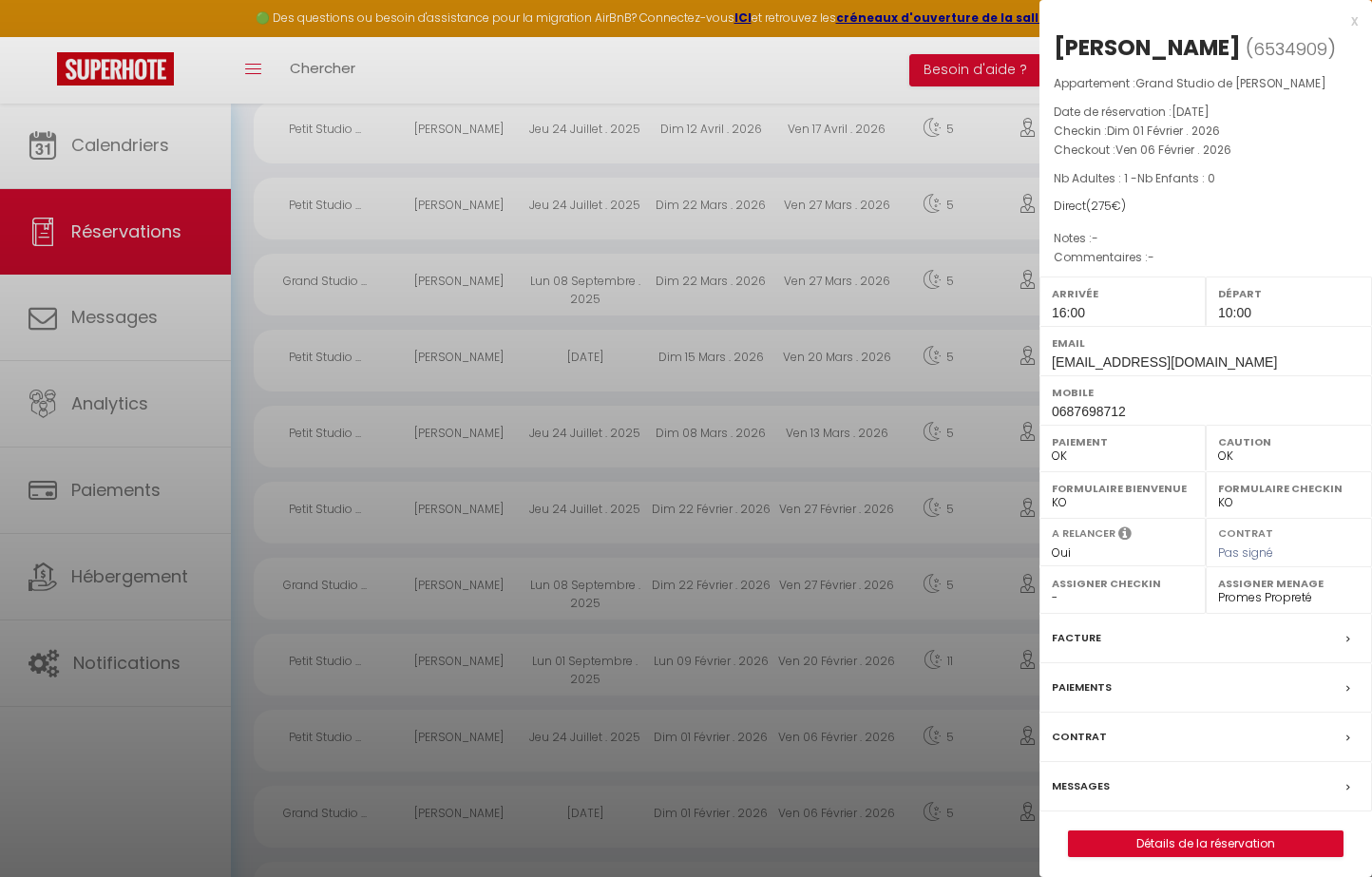
click at [631, 821] on div at bounding box center [686, 438] width 1372 height 877
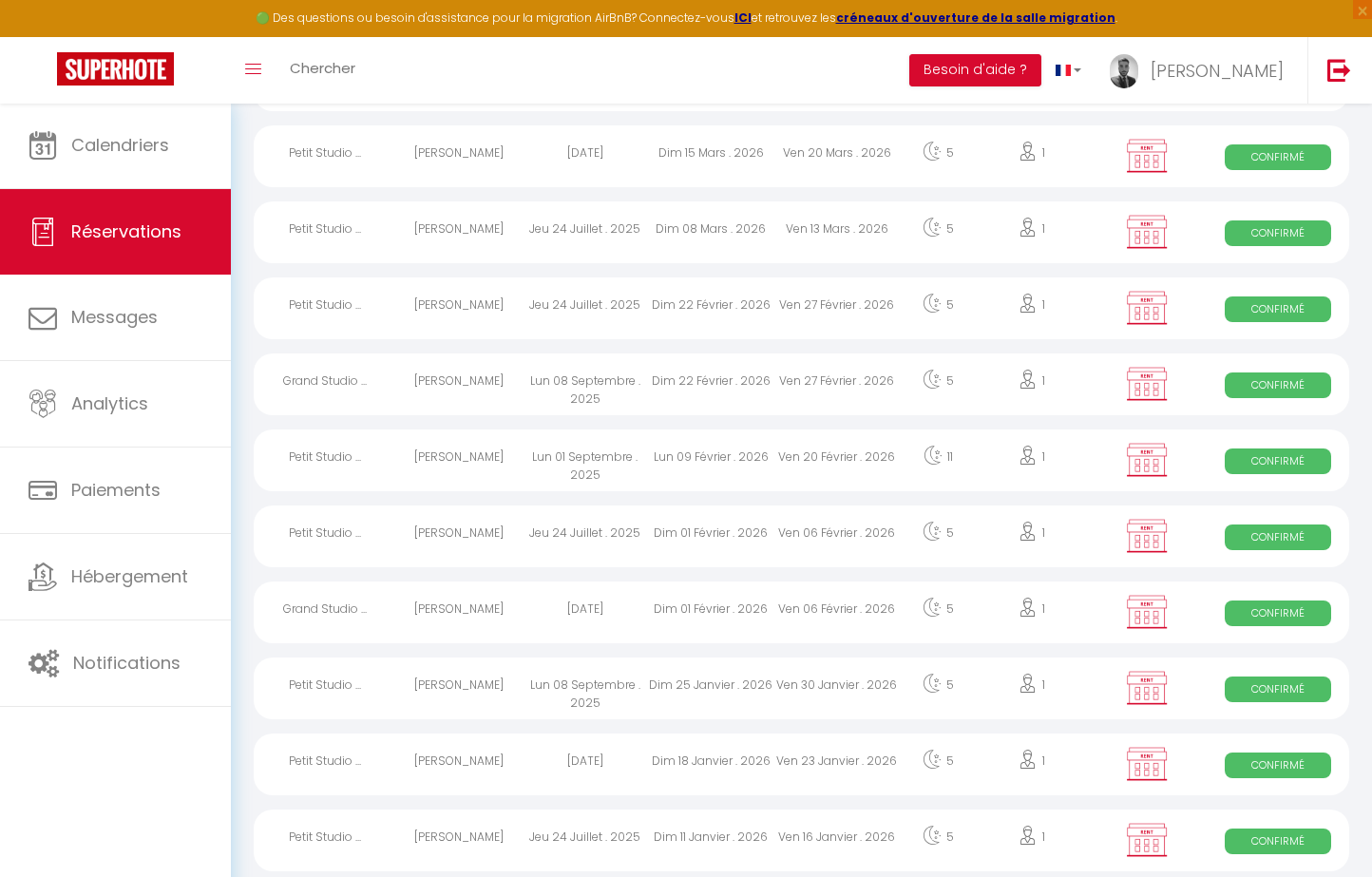
scroll to position [1428, 0]
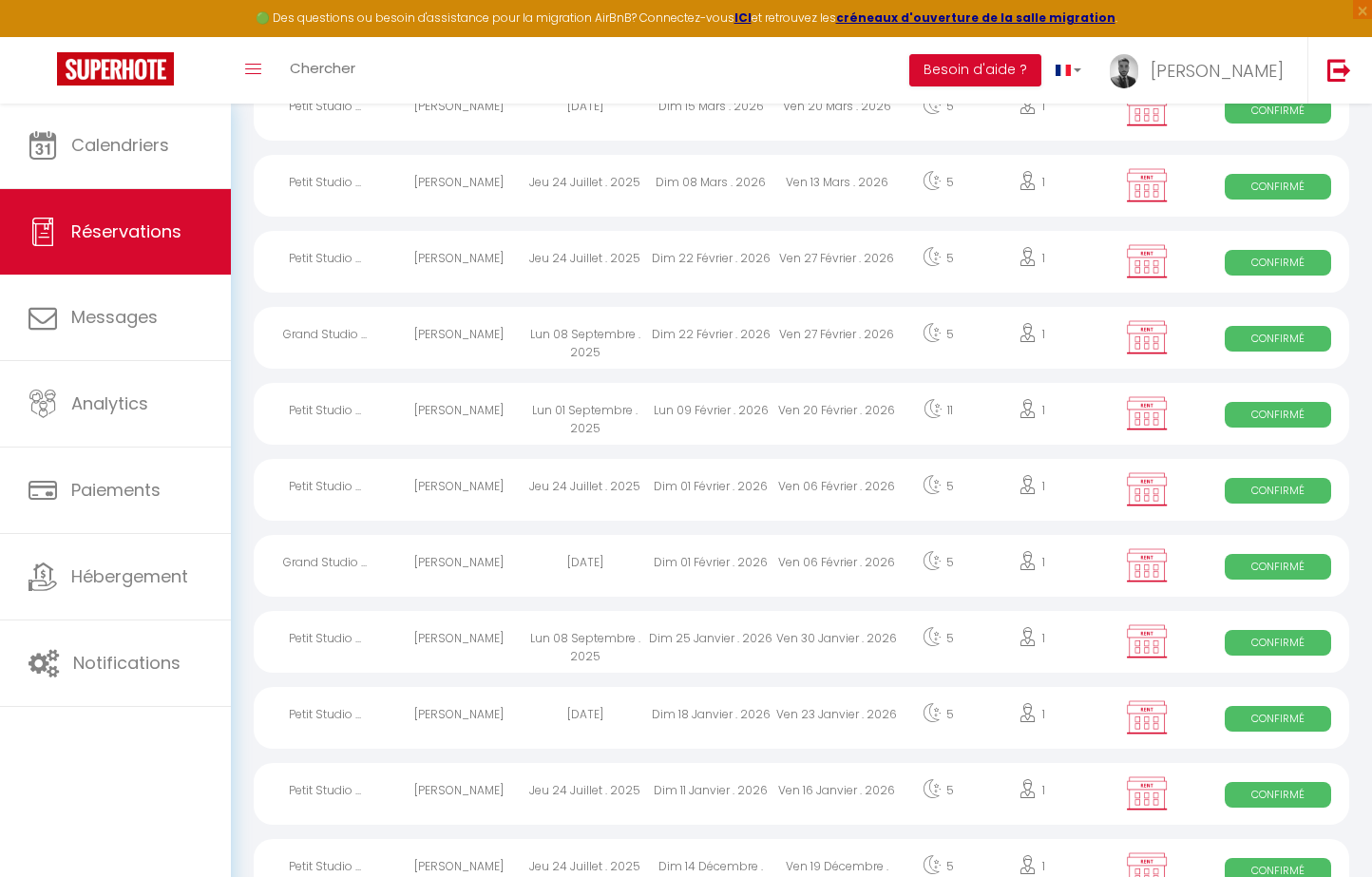
click at [615, 634] on div "Lun 08 Septembre . 2025" at bounding box center [584, 641] width 126 height 62
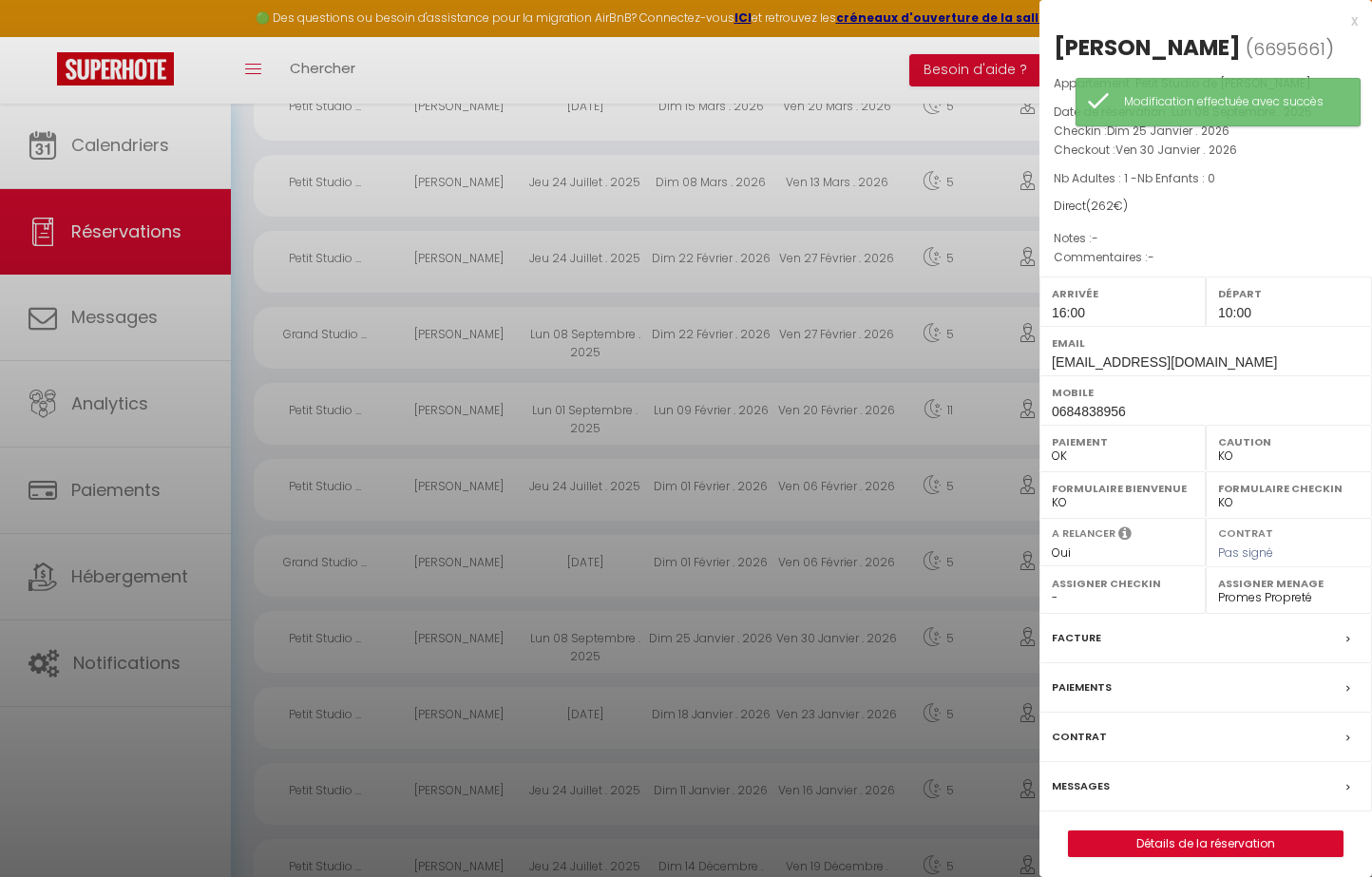
click at [676, 709] on div at bounding box center [686, 438] width 1372 height 877
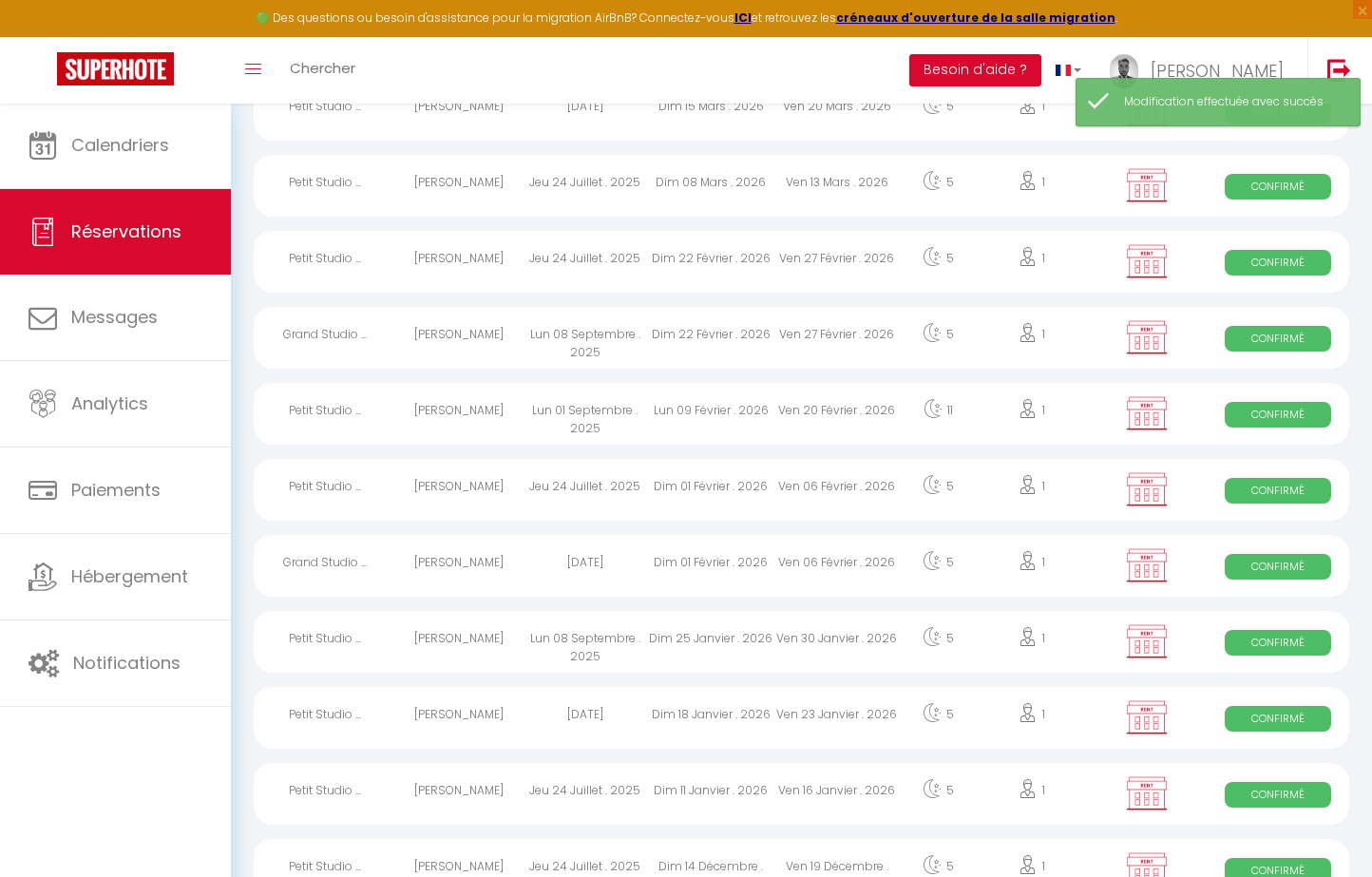
click at [611, 719] on div "[DATE]" at bounding box center [584, 717] width 126 height 62
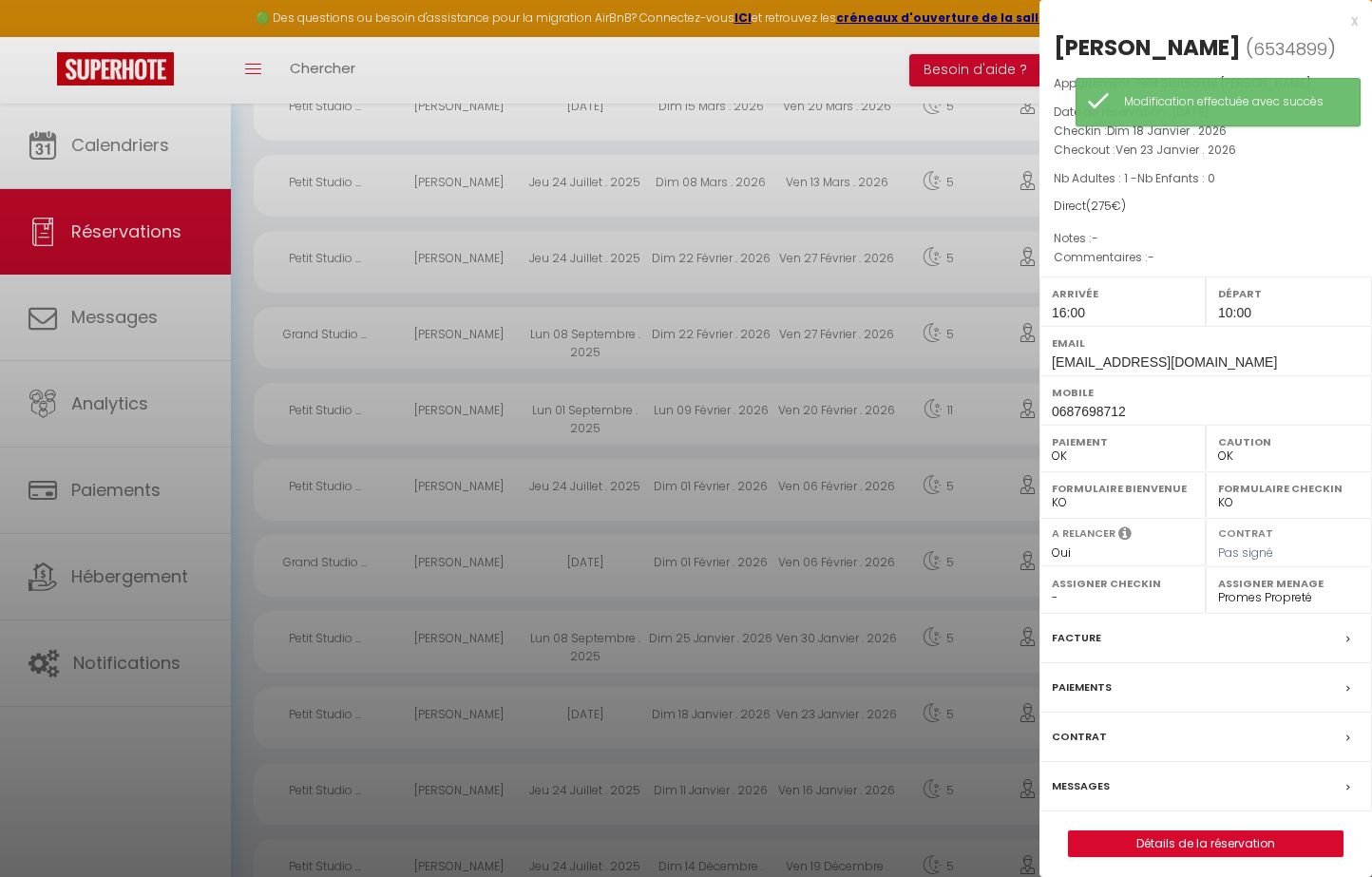
click at [611, 719] on div at bounding box center [686, 438] width 1372 height 877
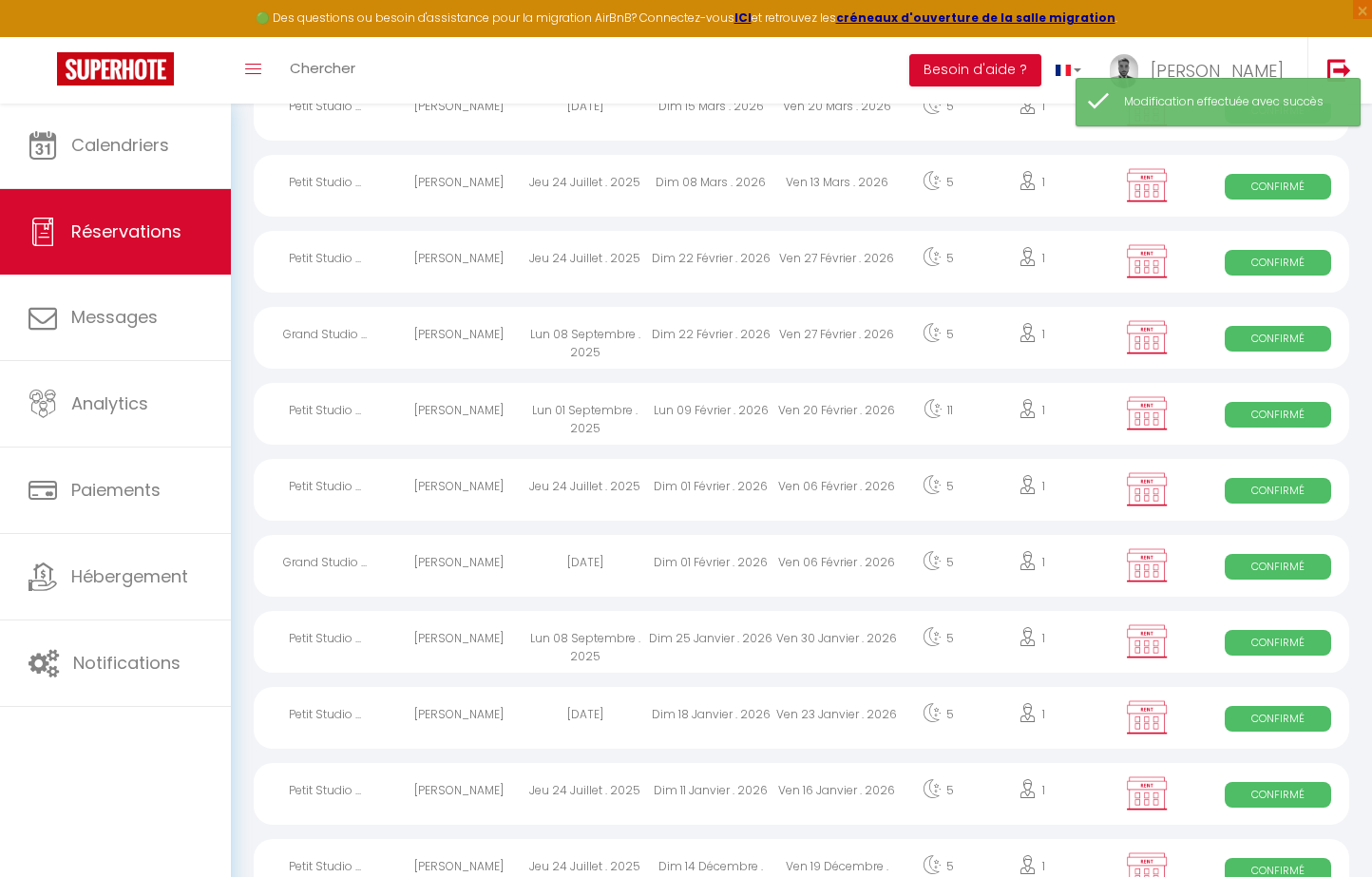
click at [600, 790] on div "Jeu 24 Juillet . 2025" at bounding box center [584, 793] width 126 height 62
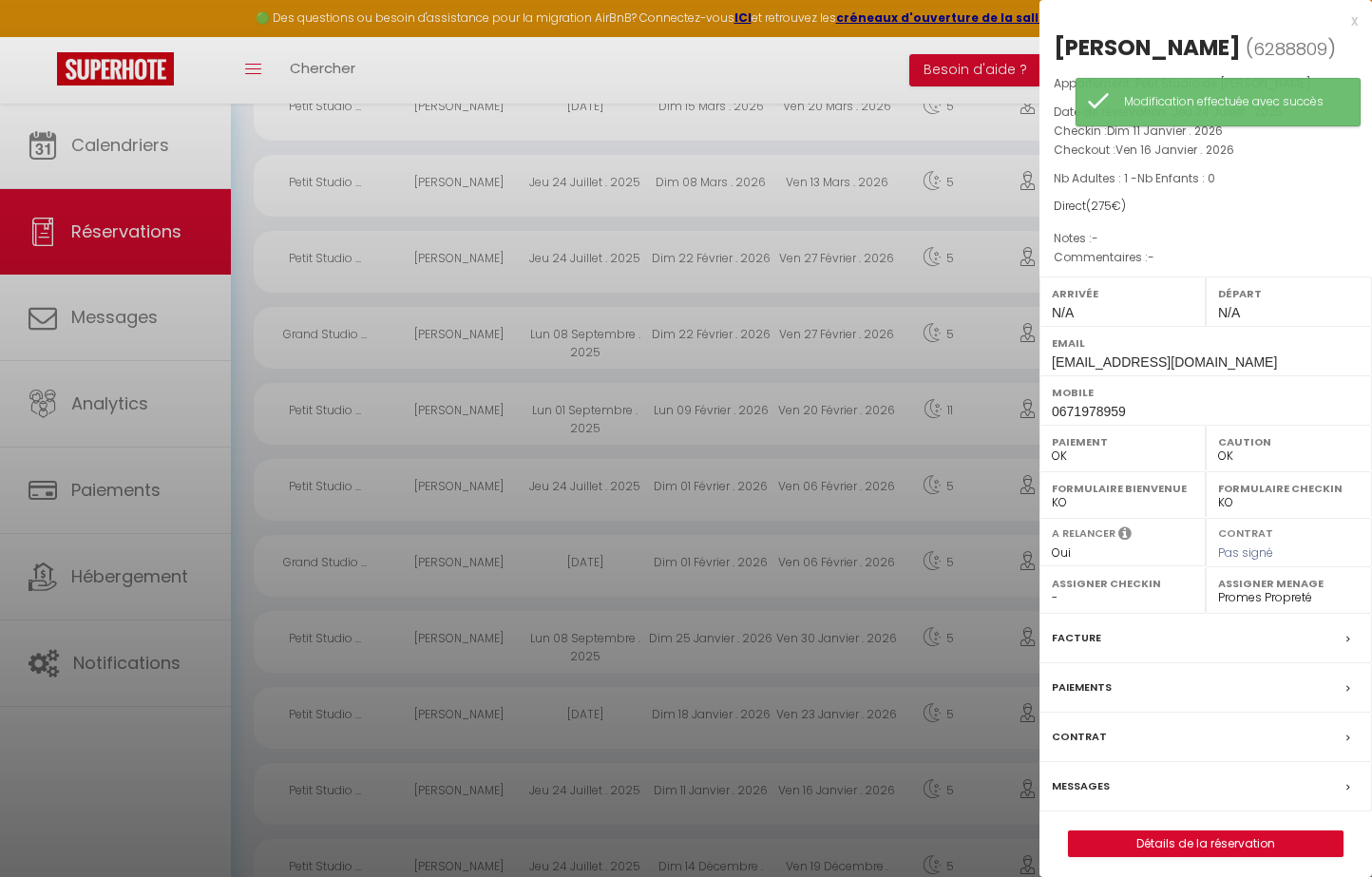
click at [600, 790] on div at bounding box center [686, 438] width 1372 height 877
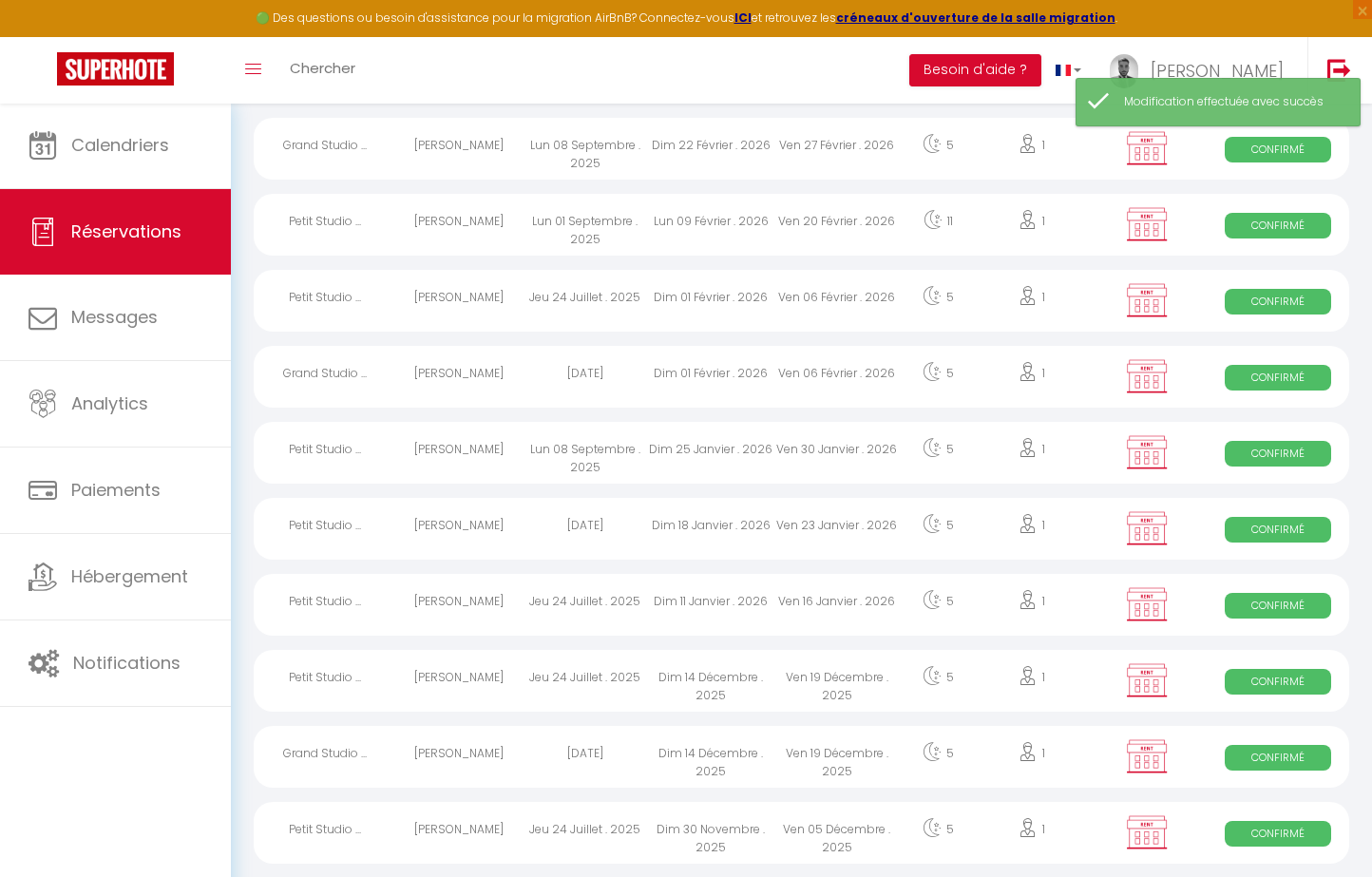
scroll to position [1680, 0]
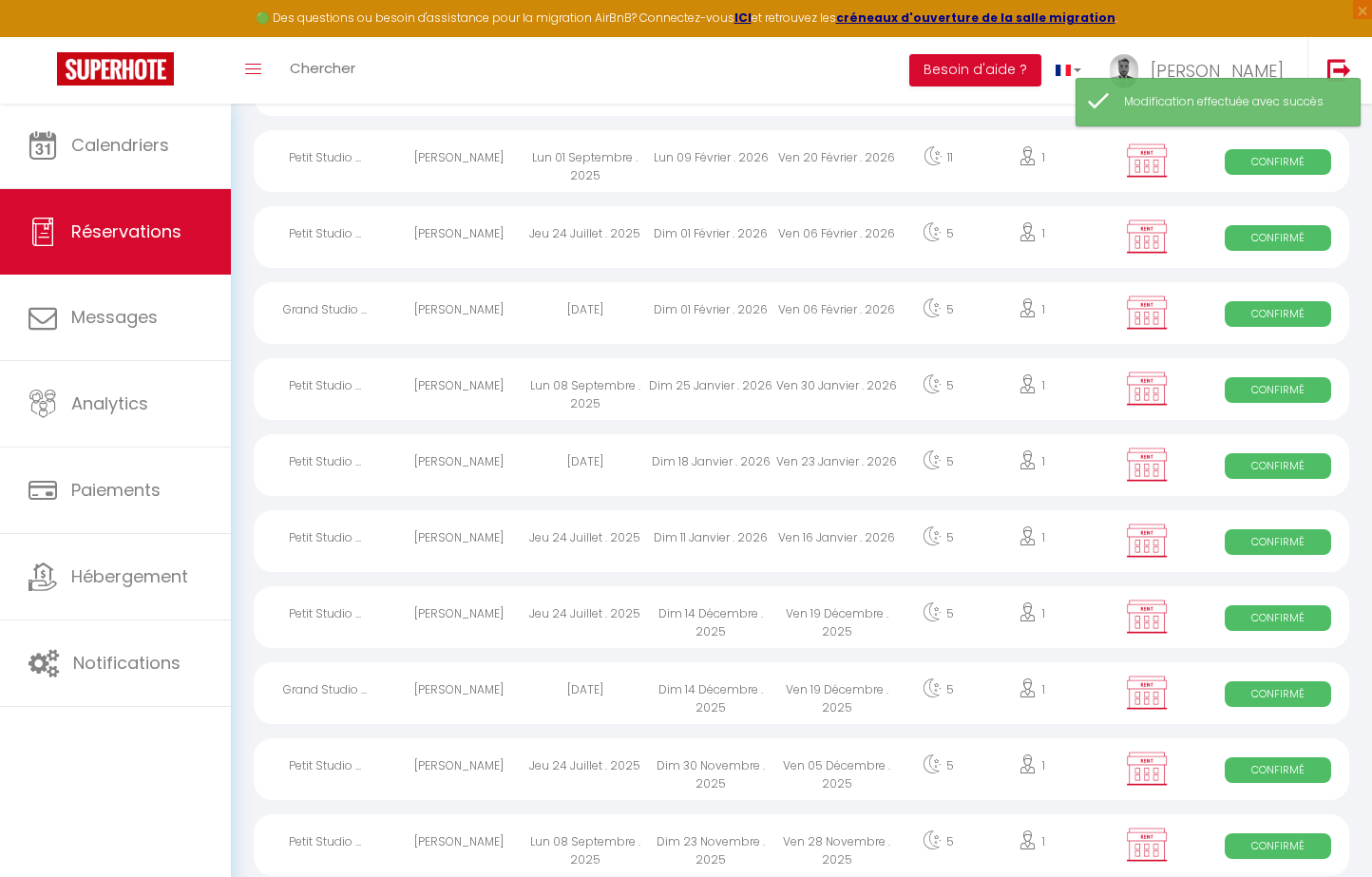
click at [603, 623] on div "Jeu 24 Juillet . 2025" at bounding box center [584, 617] width 126 height 62
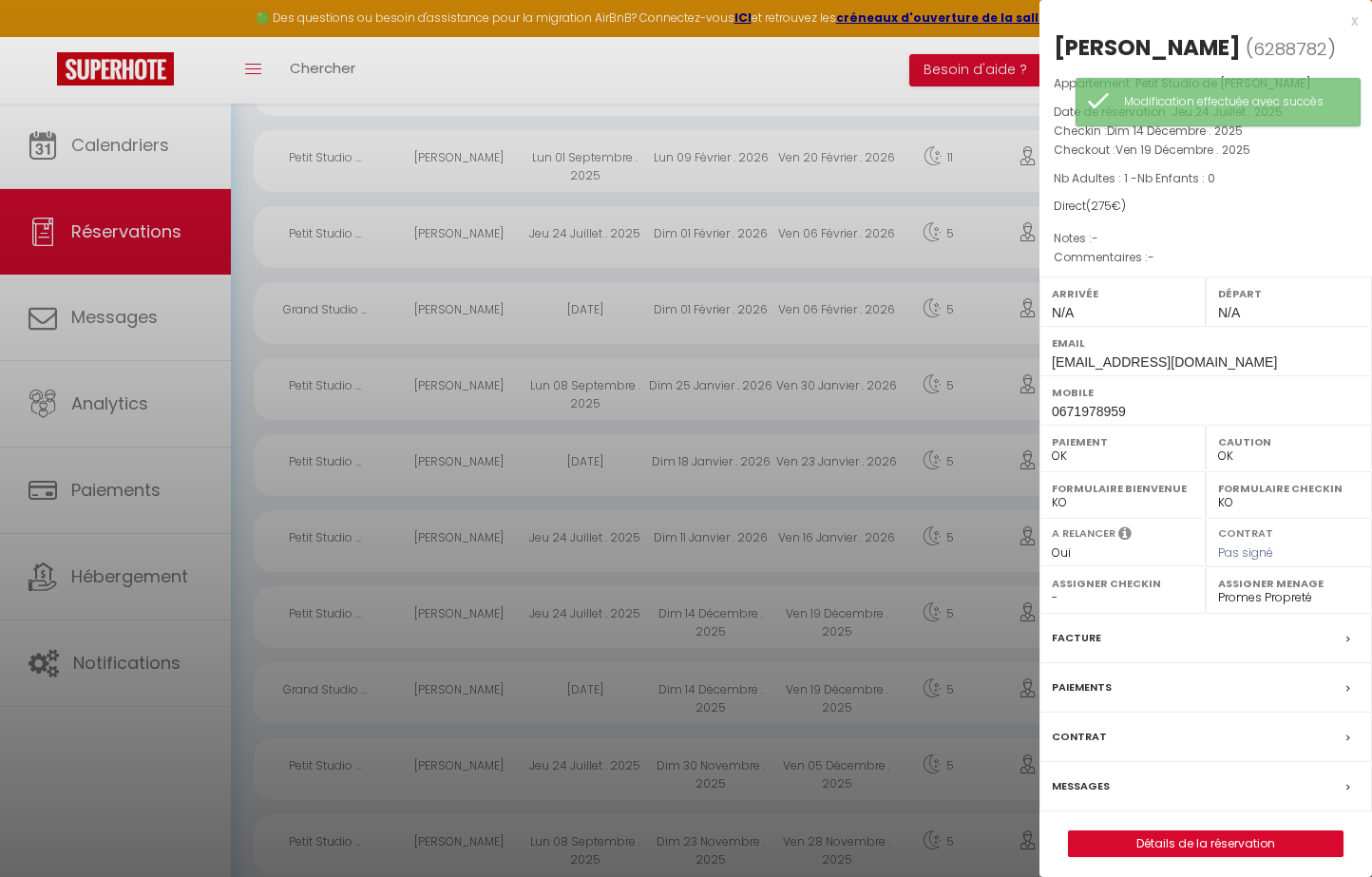
click at [603, 623] on div at bounding box center [686, 438] width 1372 height 877
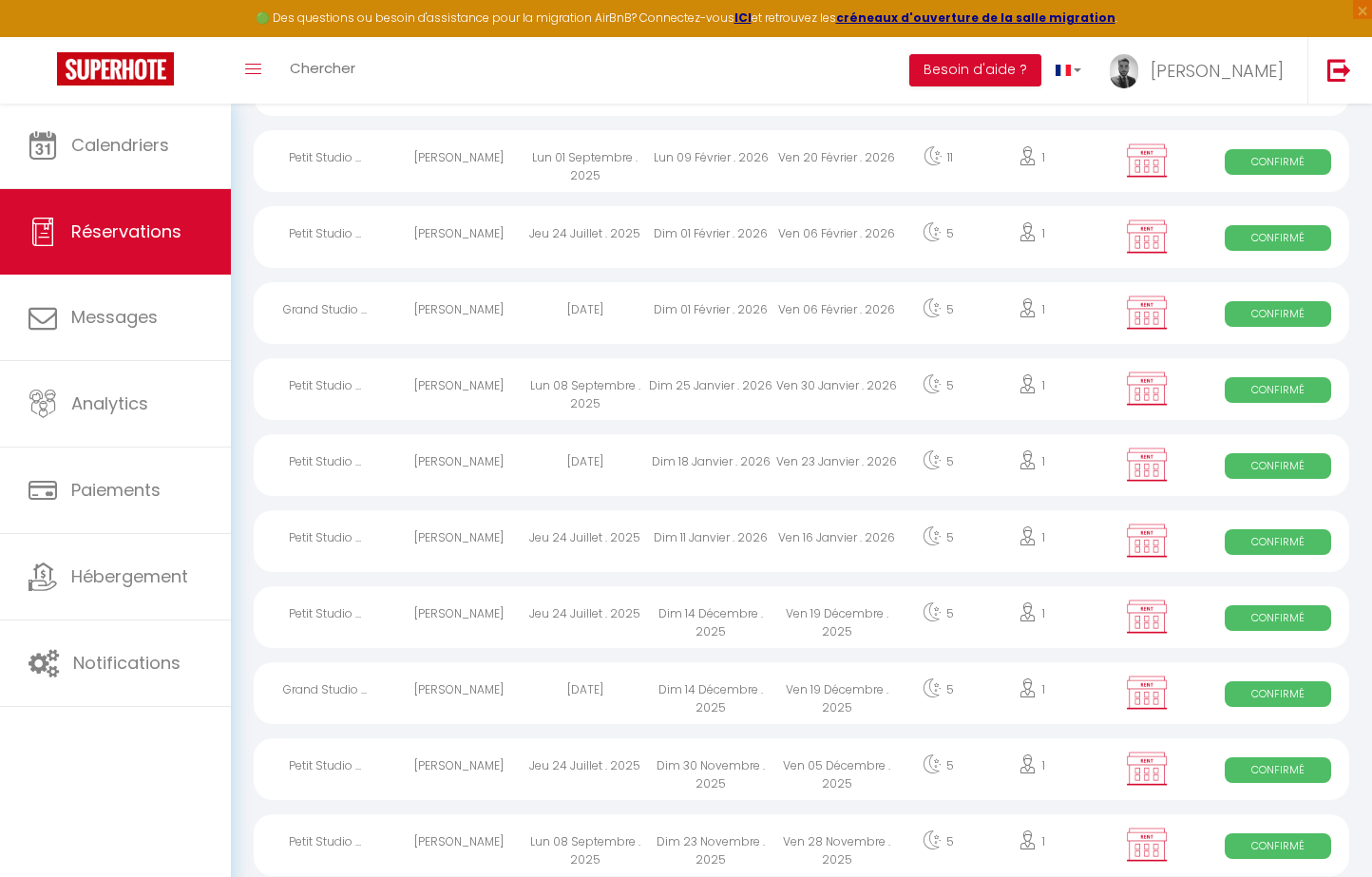
click at [582, 703] on div "[DATE]" at bounding box center [584, 693] width 126 height 62
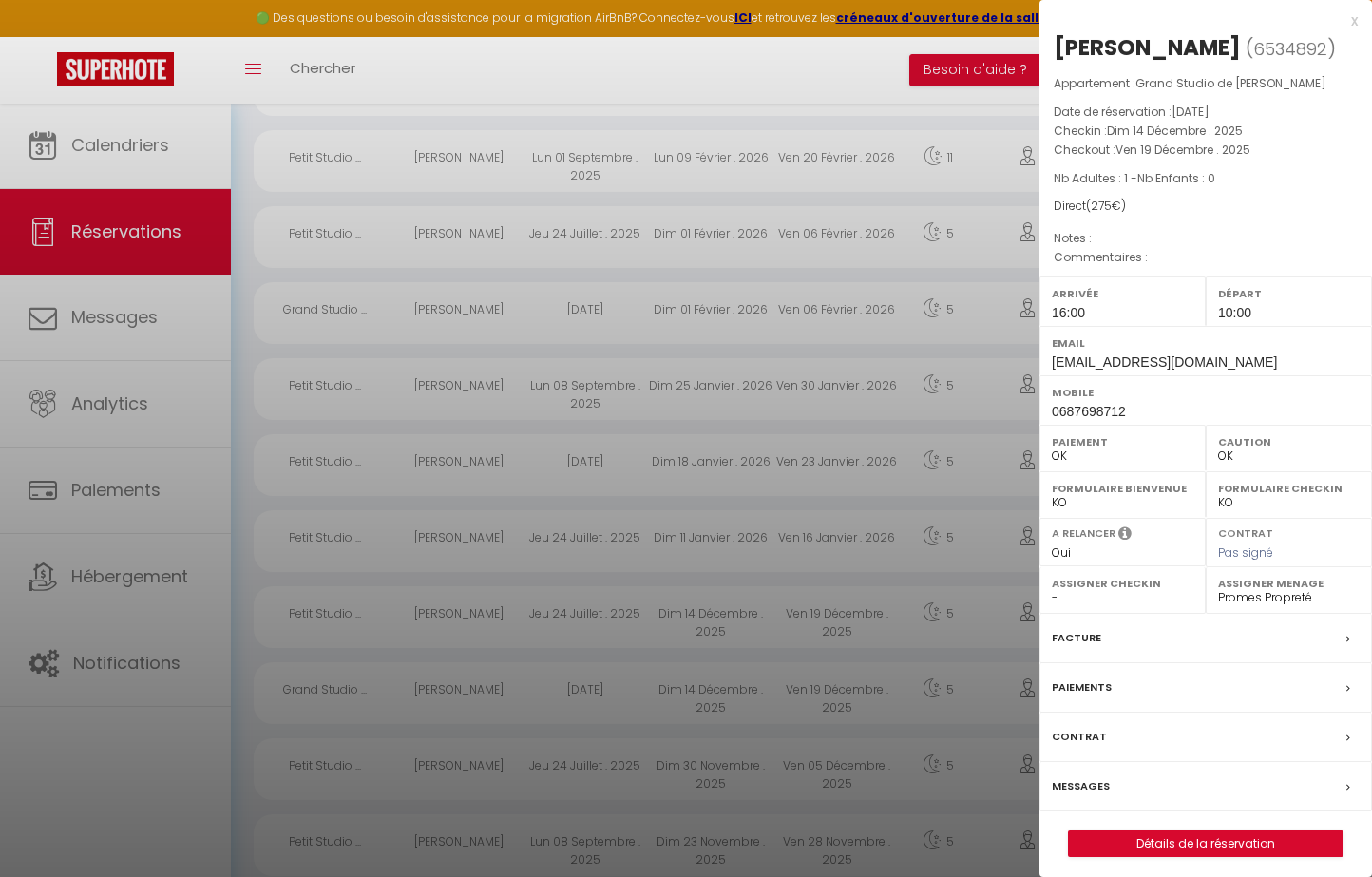
click at [582, 703] on div at bounding box center [686, 438] width 1372 height 877
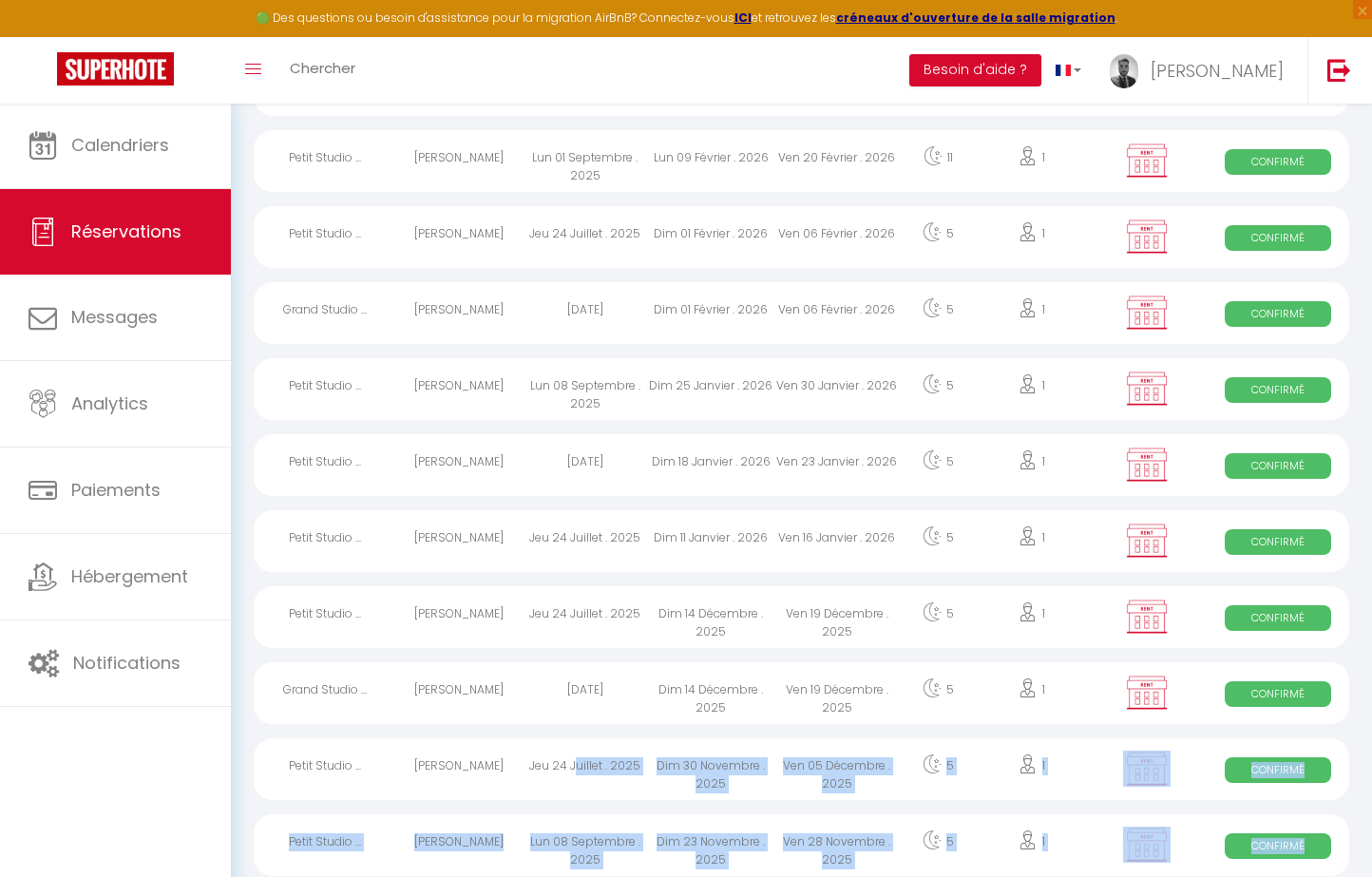
click at [577, 760] on body "🟢 Des questions ou besoin d'assistance pour la migration AirBnB? Connectez-vous…" at bounding box center [686, 451] width 1372 height 4058
click at [577, 760] on div "Jeu 24 Juillet . 2025" at bounding box center [584, 769] width 126 height 62
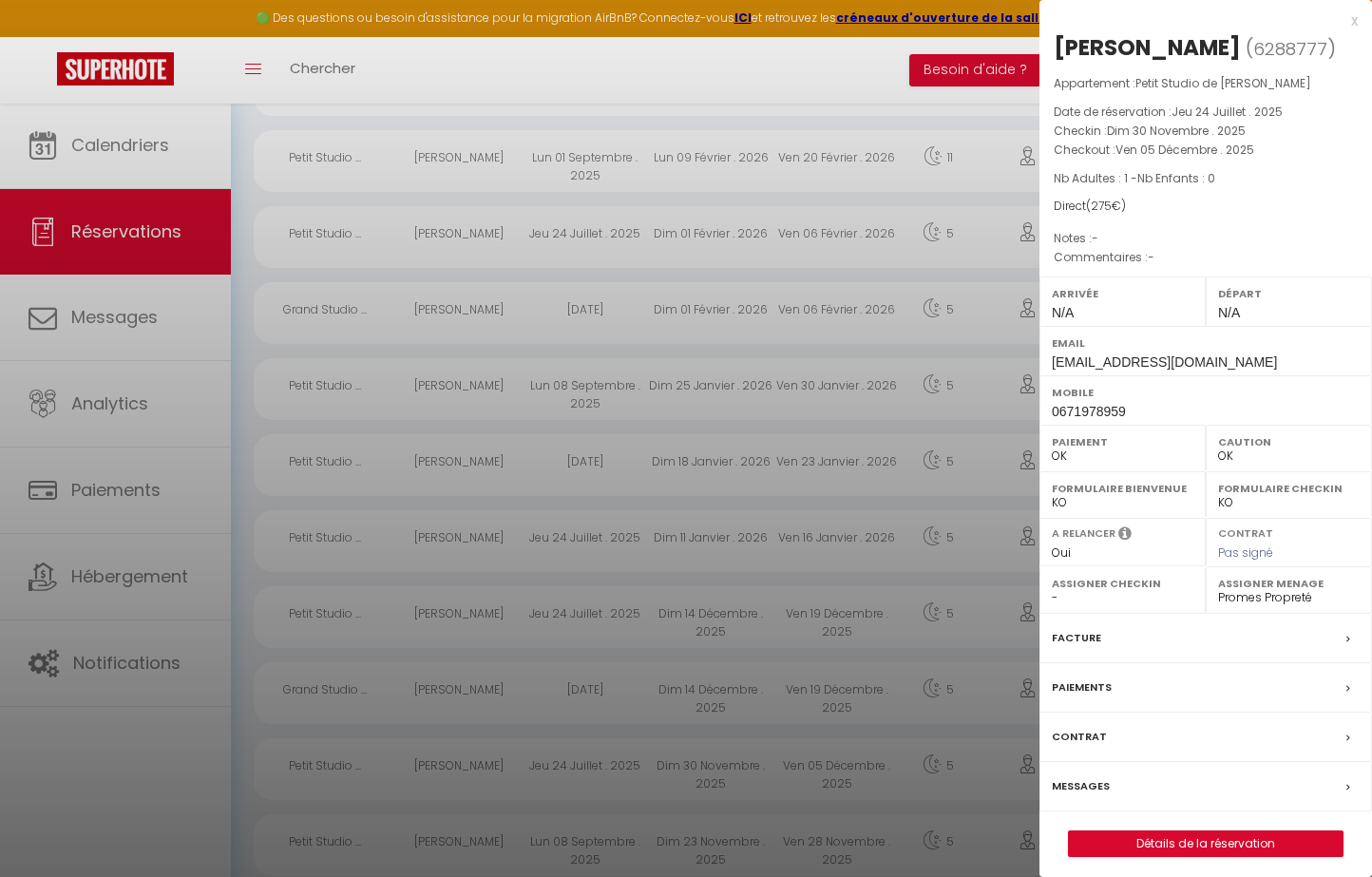
click at [577, 760] on div at bounding box center [686, 438] width 1372 height 877
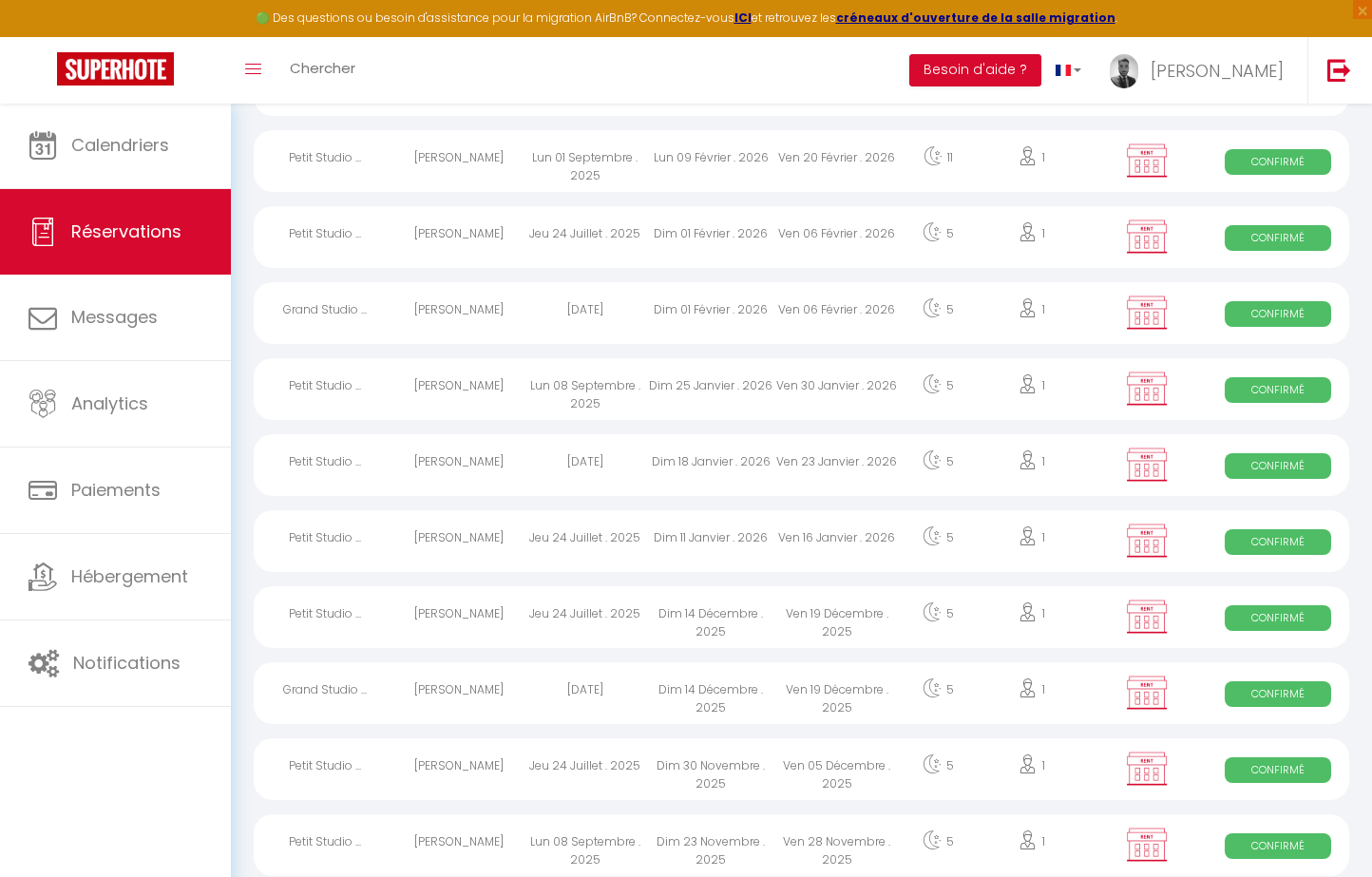
click at [573, 853] on div "Lun 08 Septembre . 2025" at bounding box center [584, 845] width 126 height 62
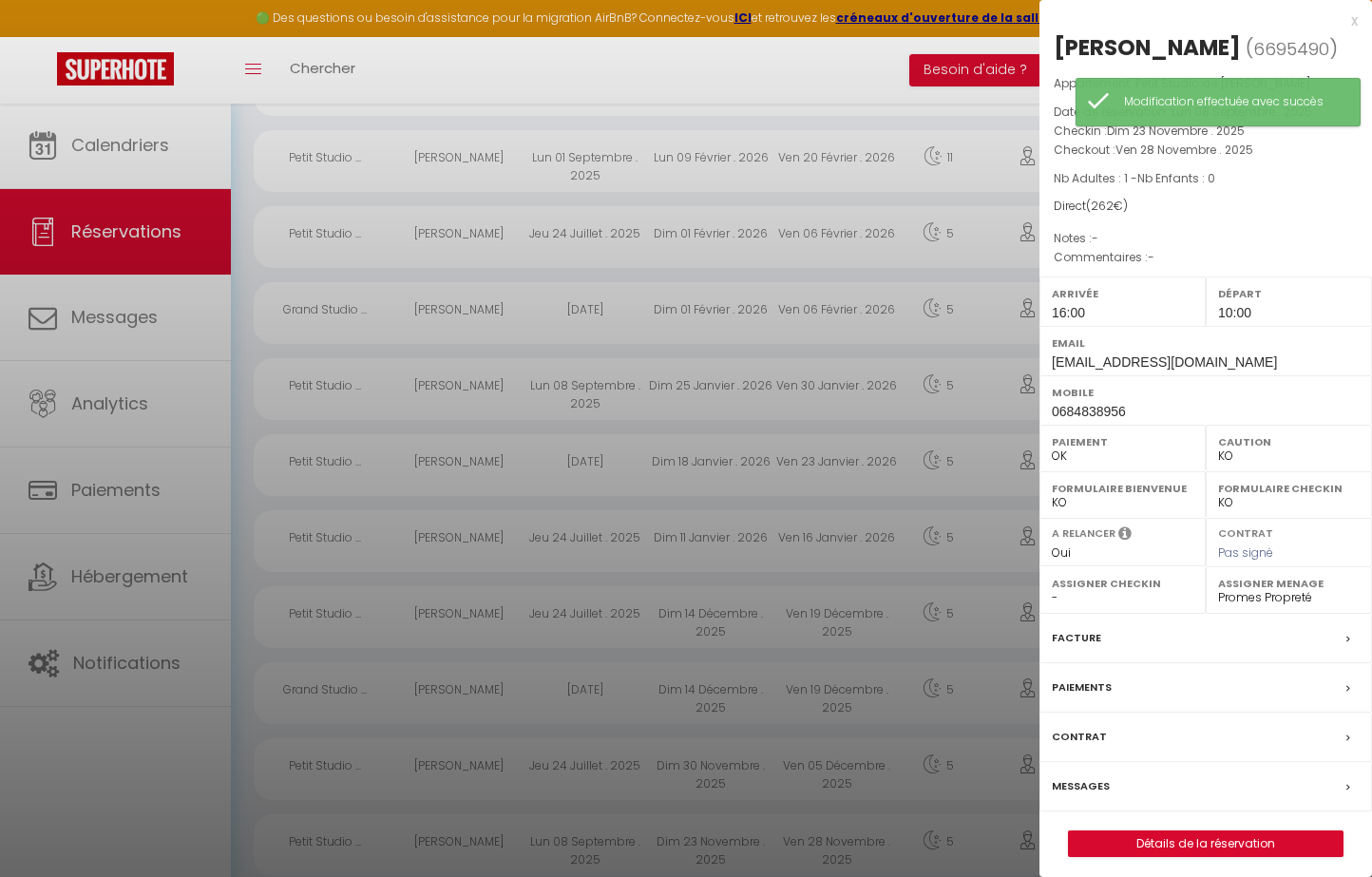
click at [706, 767] on div at bounding box center [686, 438] width 1372 height 877
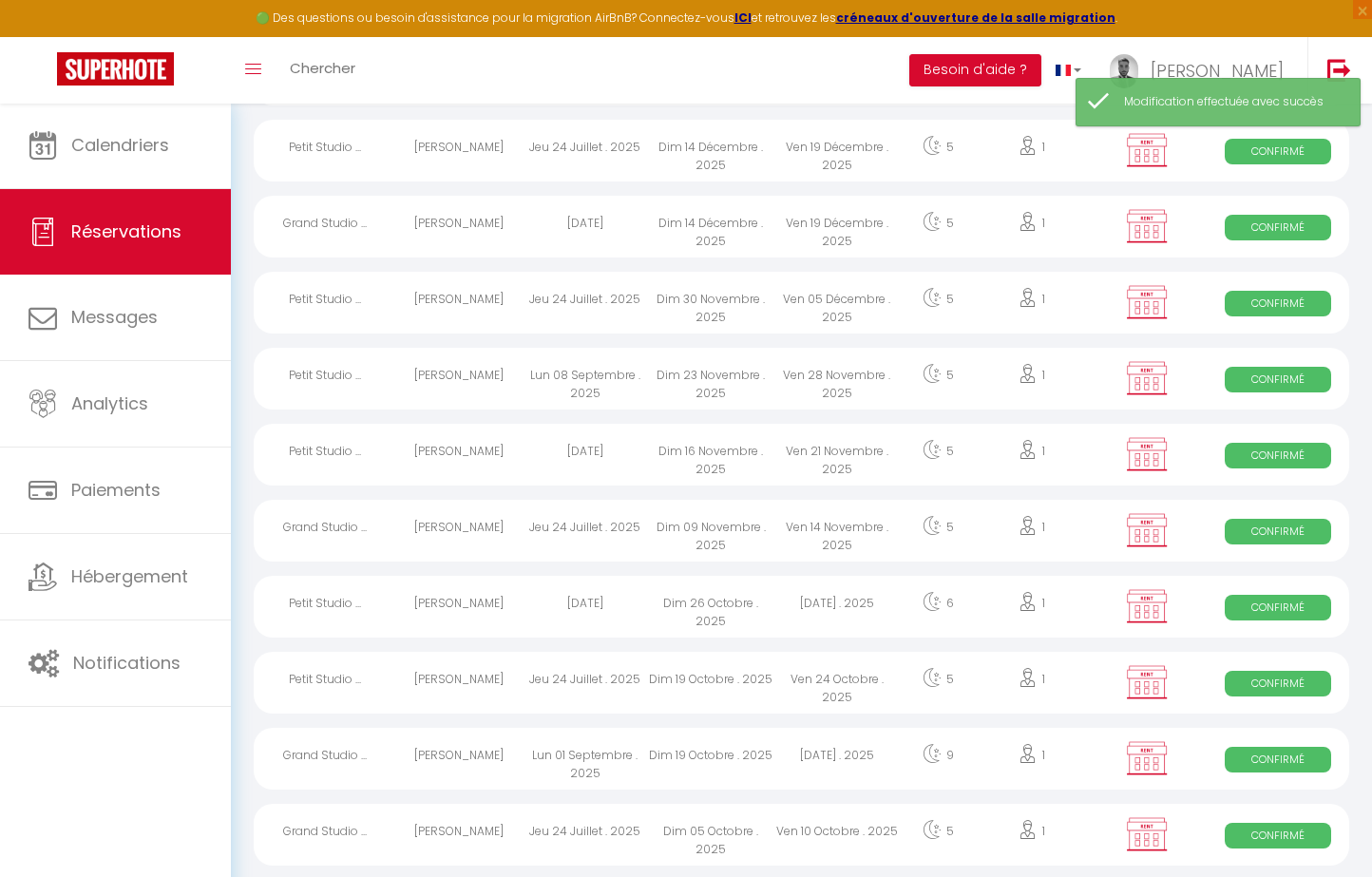
scroll to position [2149, 0]
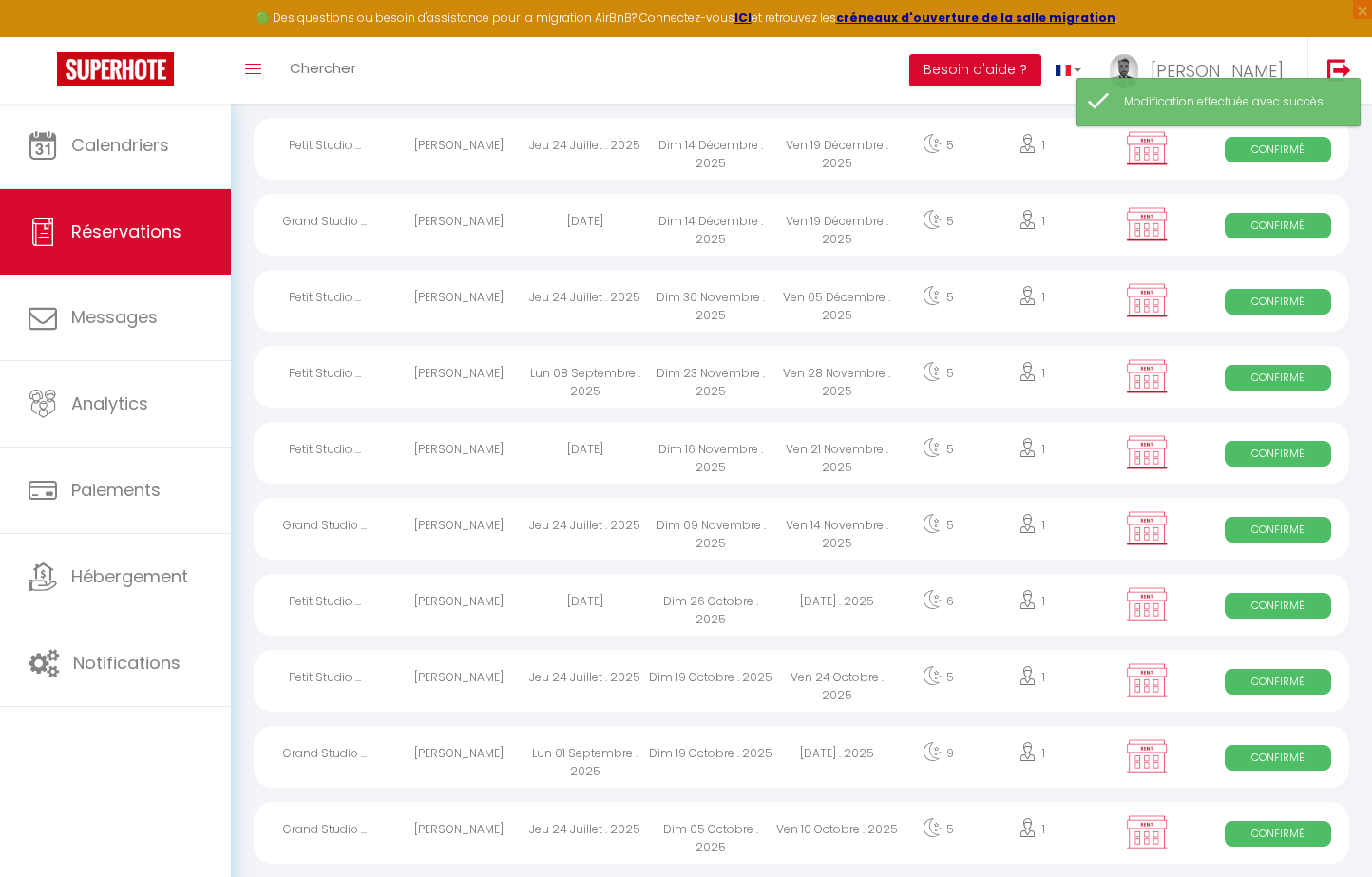
click at [629, 375] on div "Lun 08 Septembre . 2025" at bounding box center [584, 376] width 126 height 62
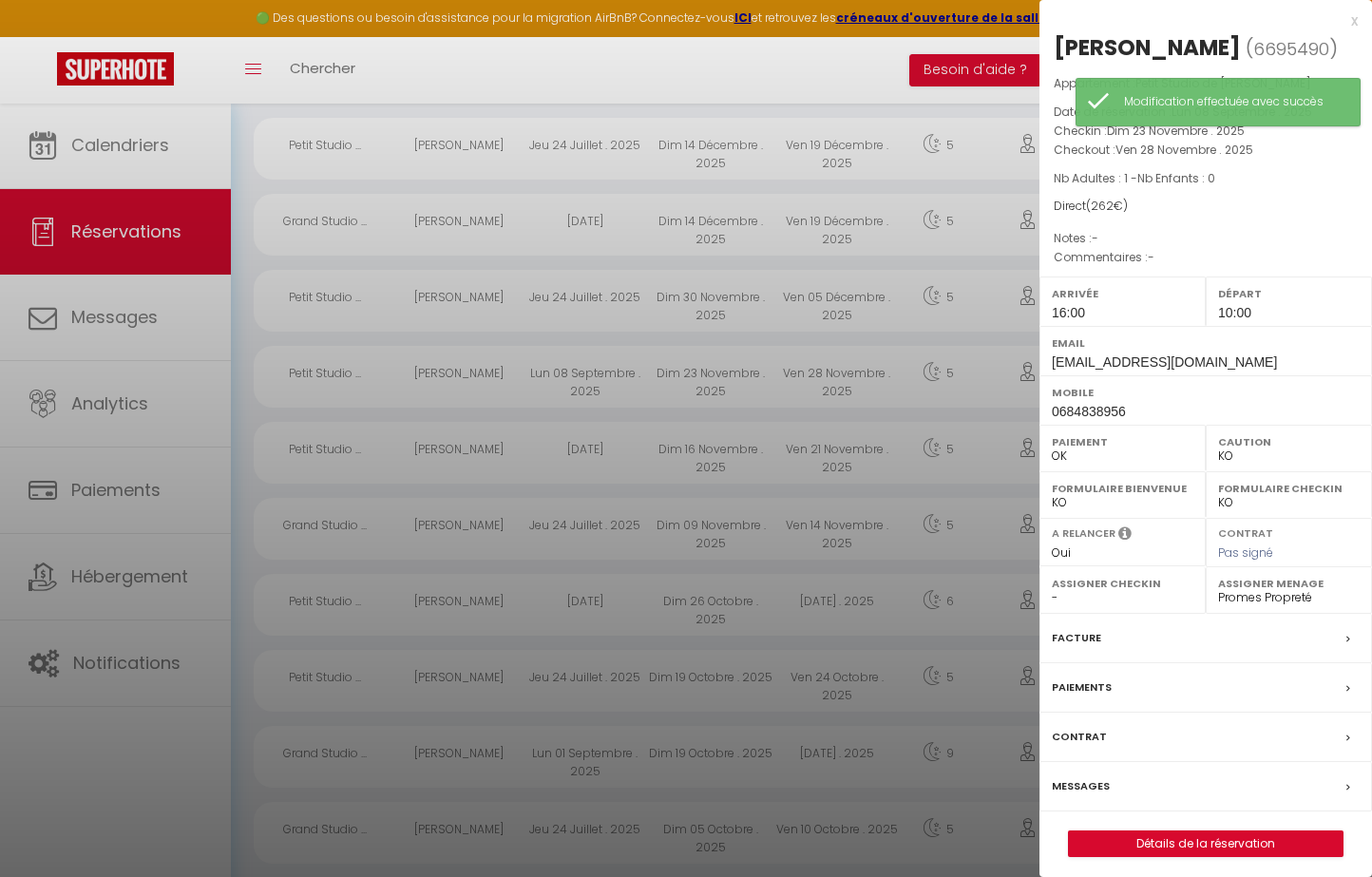
click at [629, 375] on div at bounding box center [686, 438] width 1372 height 877
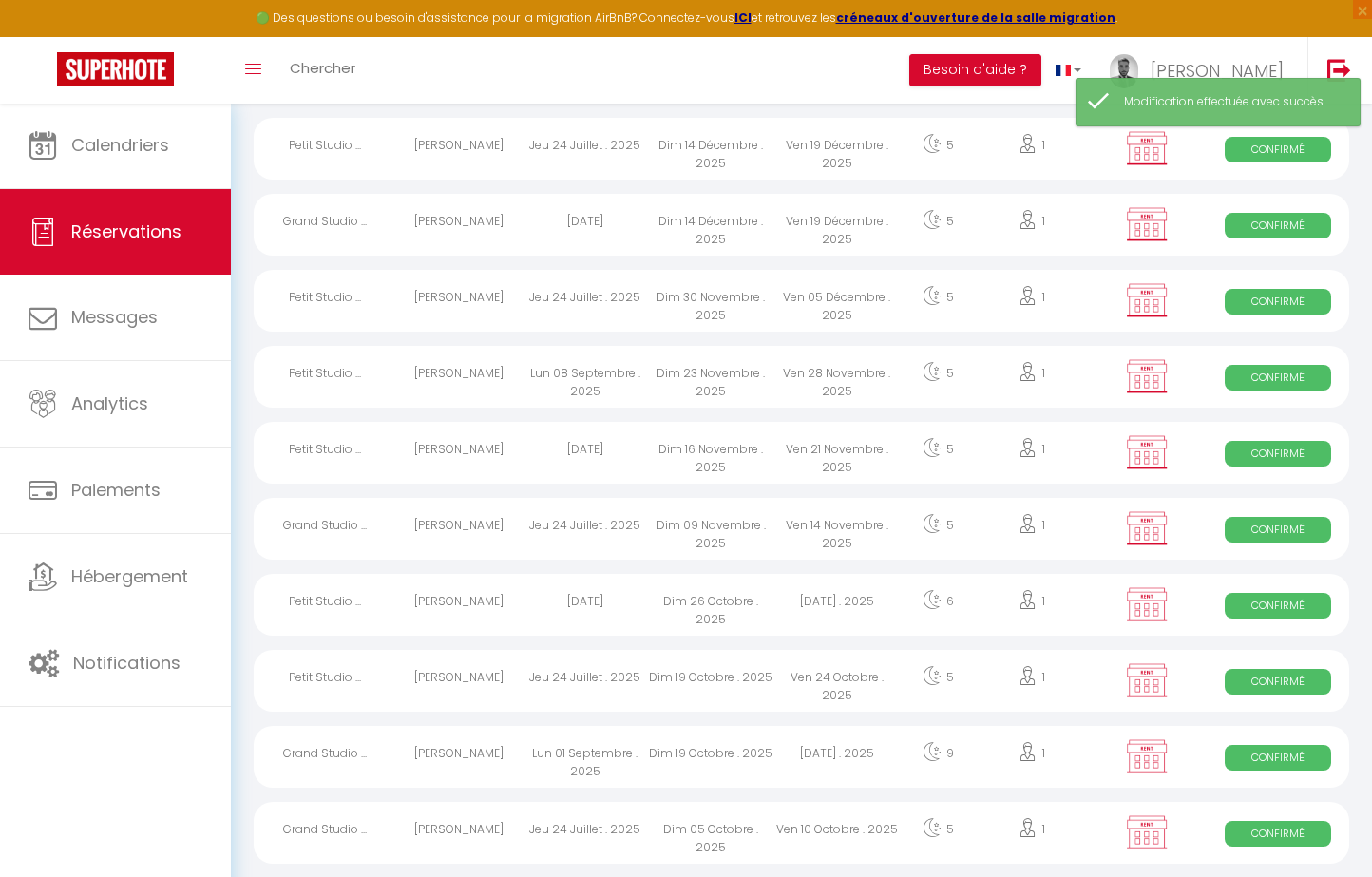
click at [618, 449] on div "[DATE]" at bounding box center [584, 452] width 126 height 62
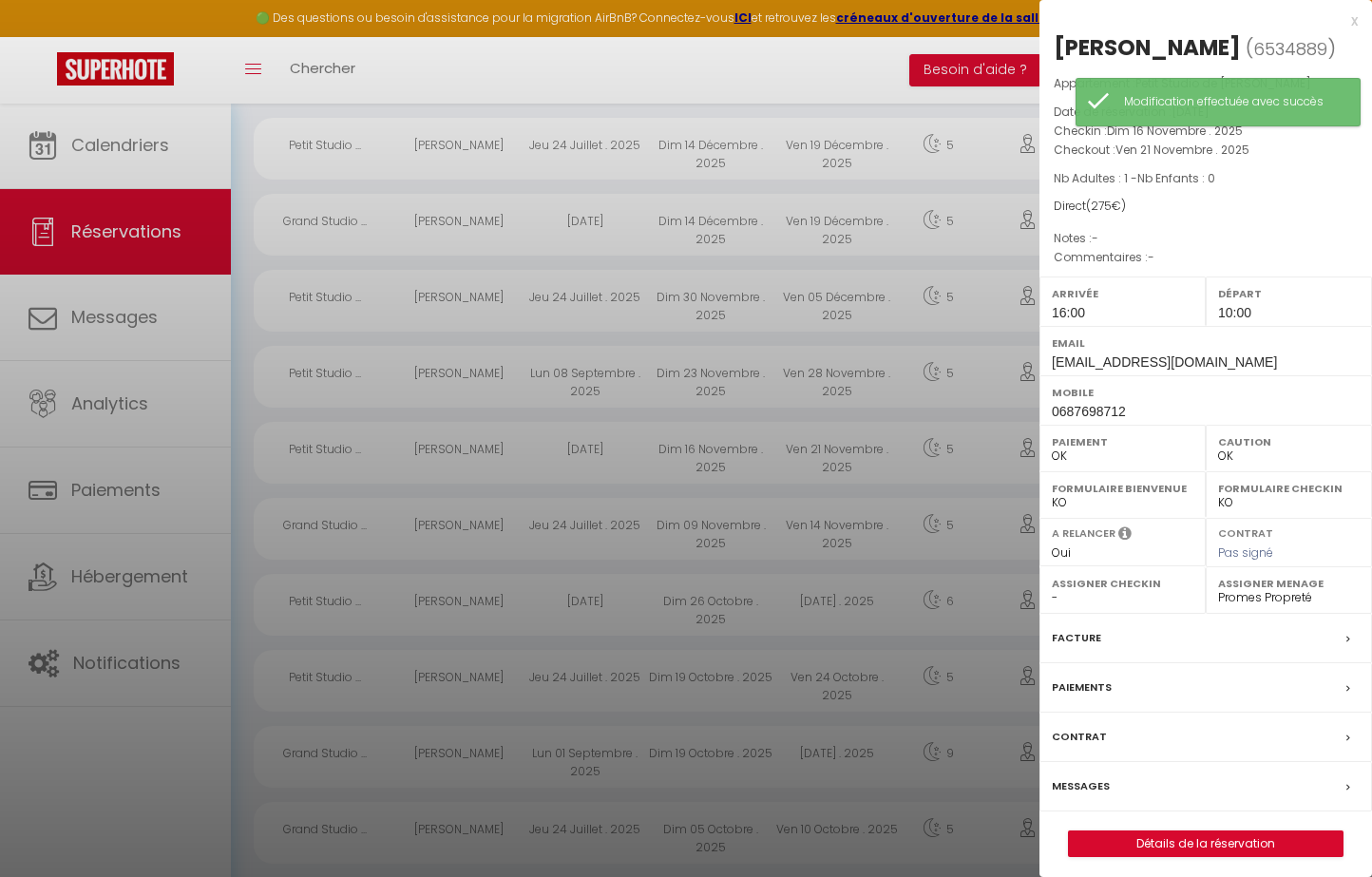
click at [618, 449] on div at bounding box center [686, 438] width 1372 height 877
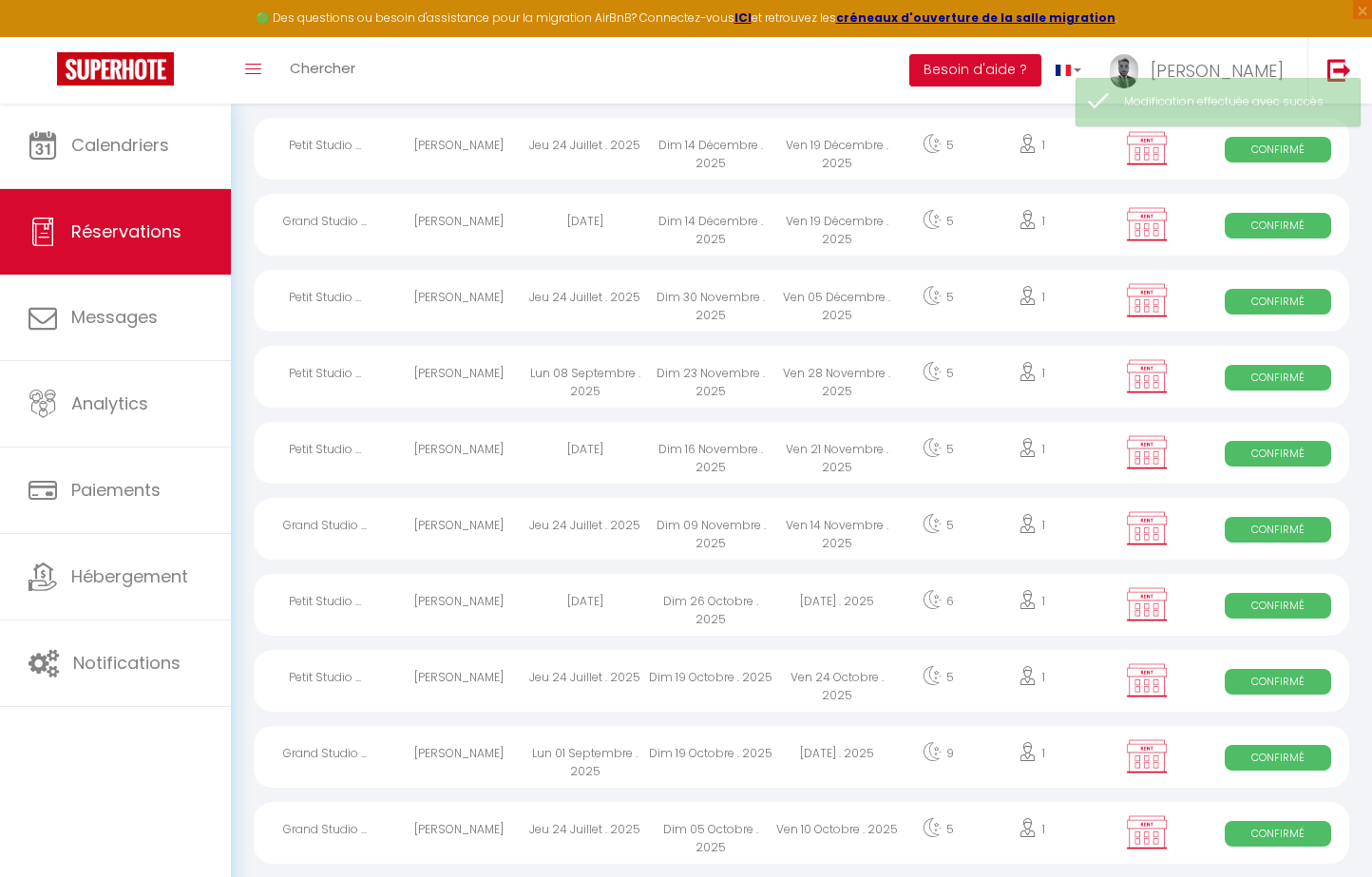
click at [591, 531] on div "Jeu 24 Juillet . 2025" at bounding box center [584, 529] width 126 height 62
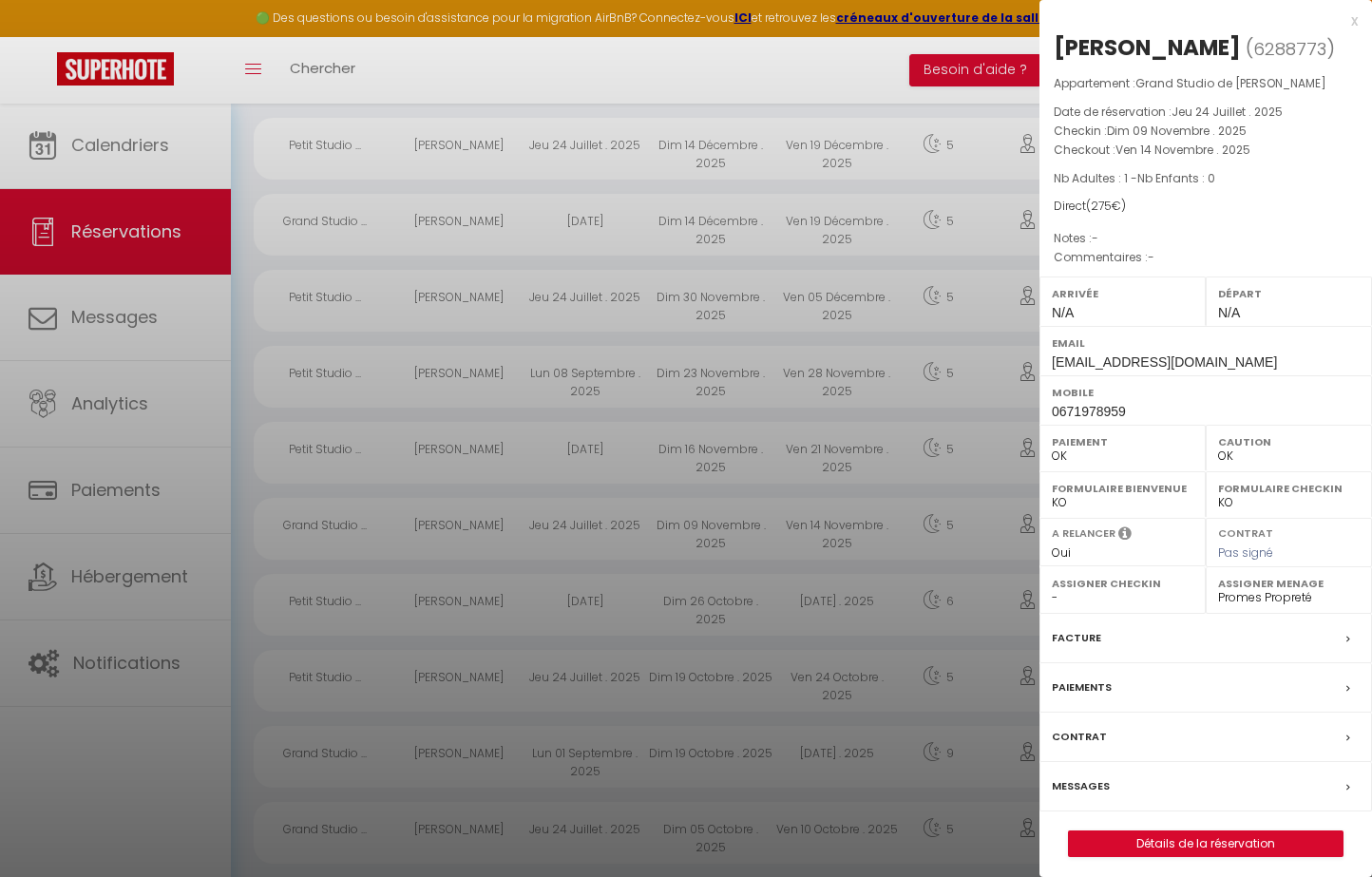
click at [591, 531] on div at bounding box center [686, 438] width 1372 height 877
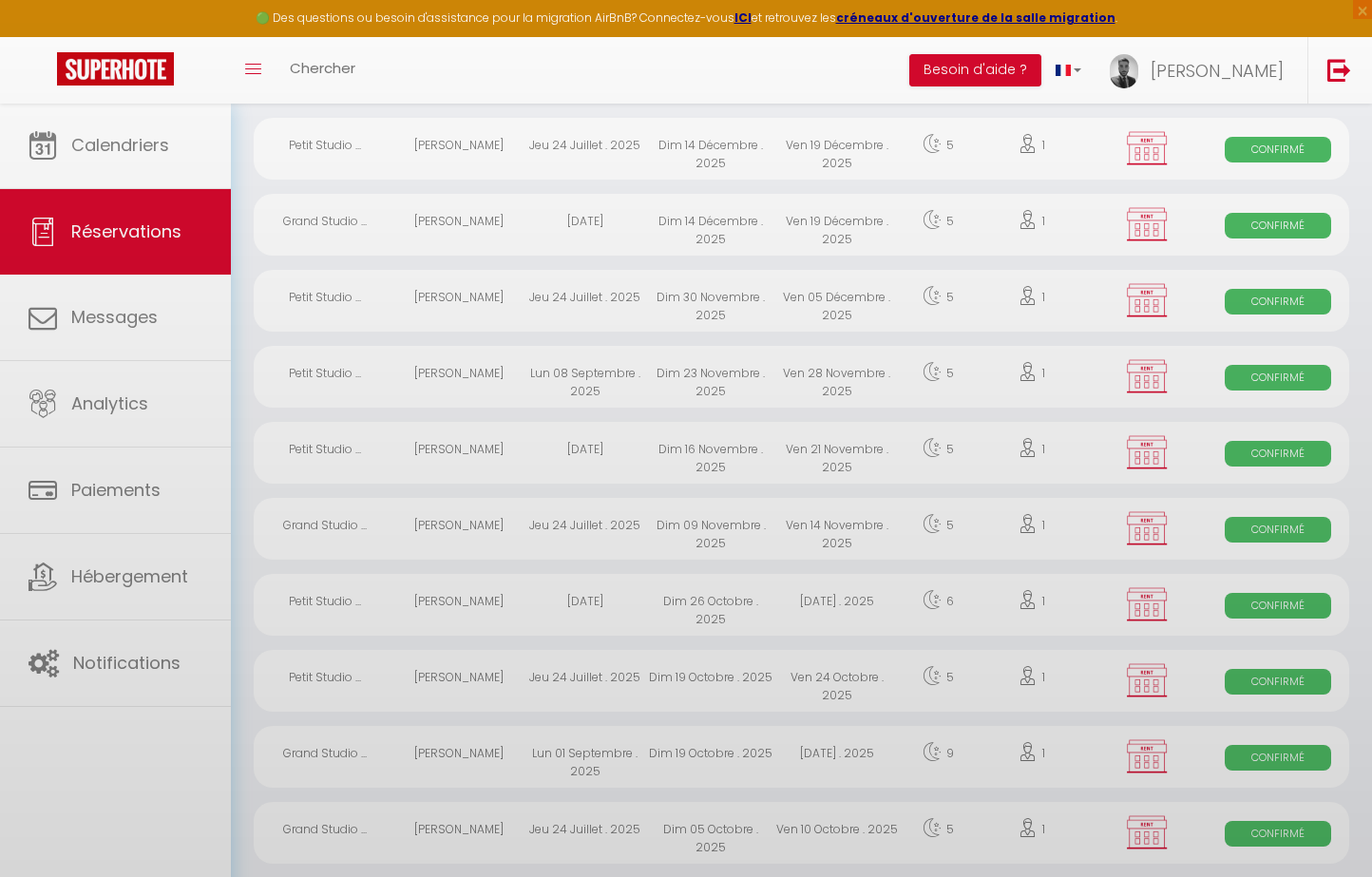
click at [577, 605] on div "[DATE]" at bounding box center [584, 605] width 126 height 62
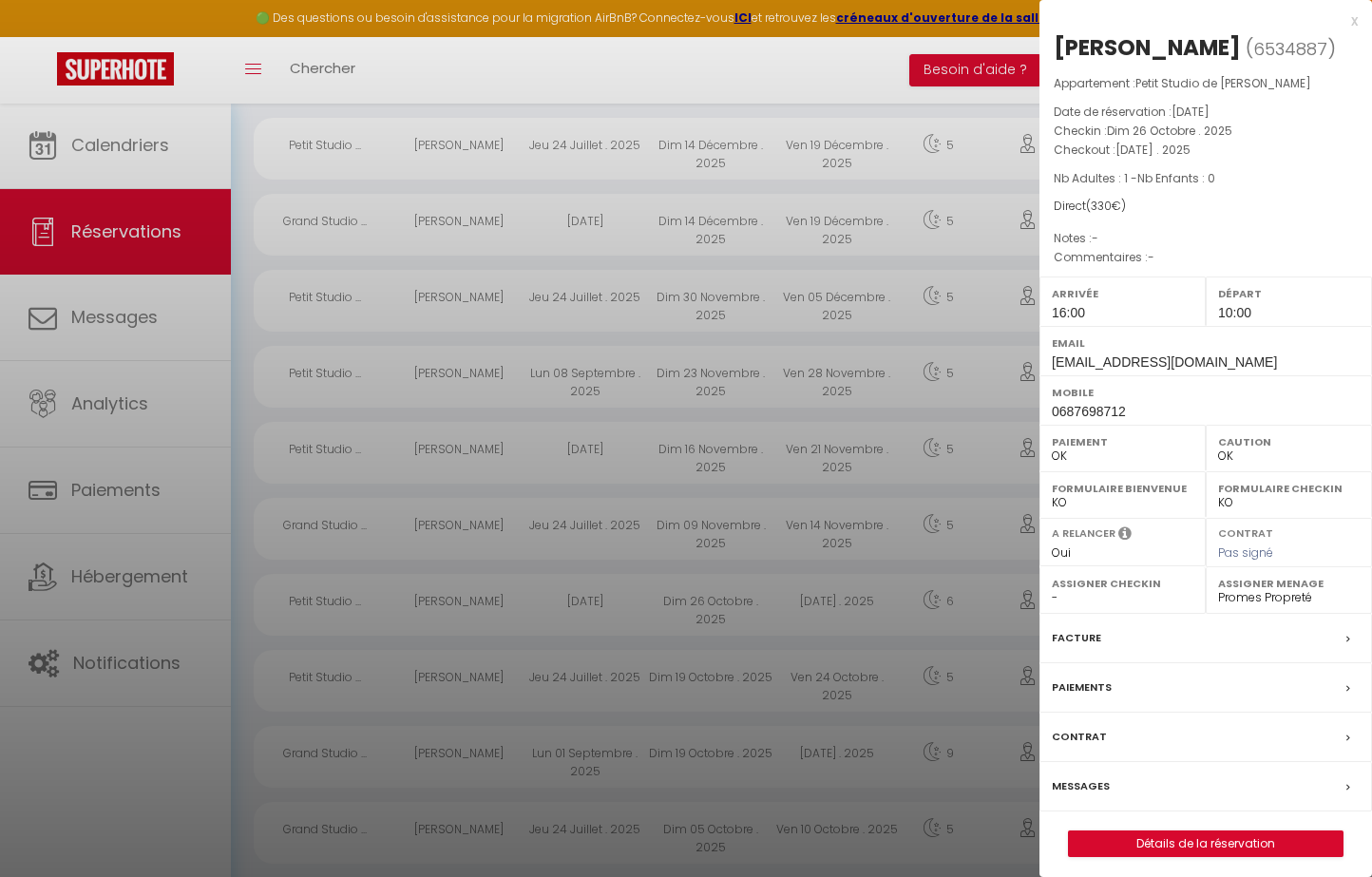
click at [577, 605] on div at bounding box center [686, 438] width 1372 height 877
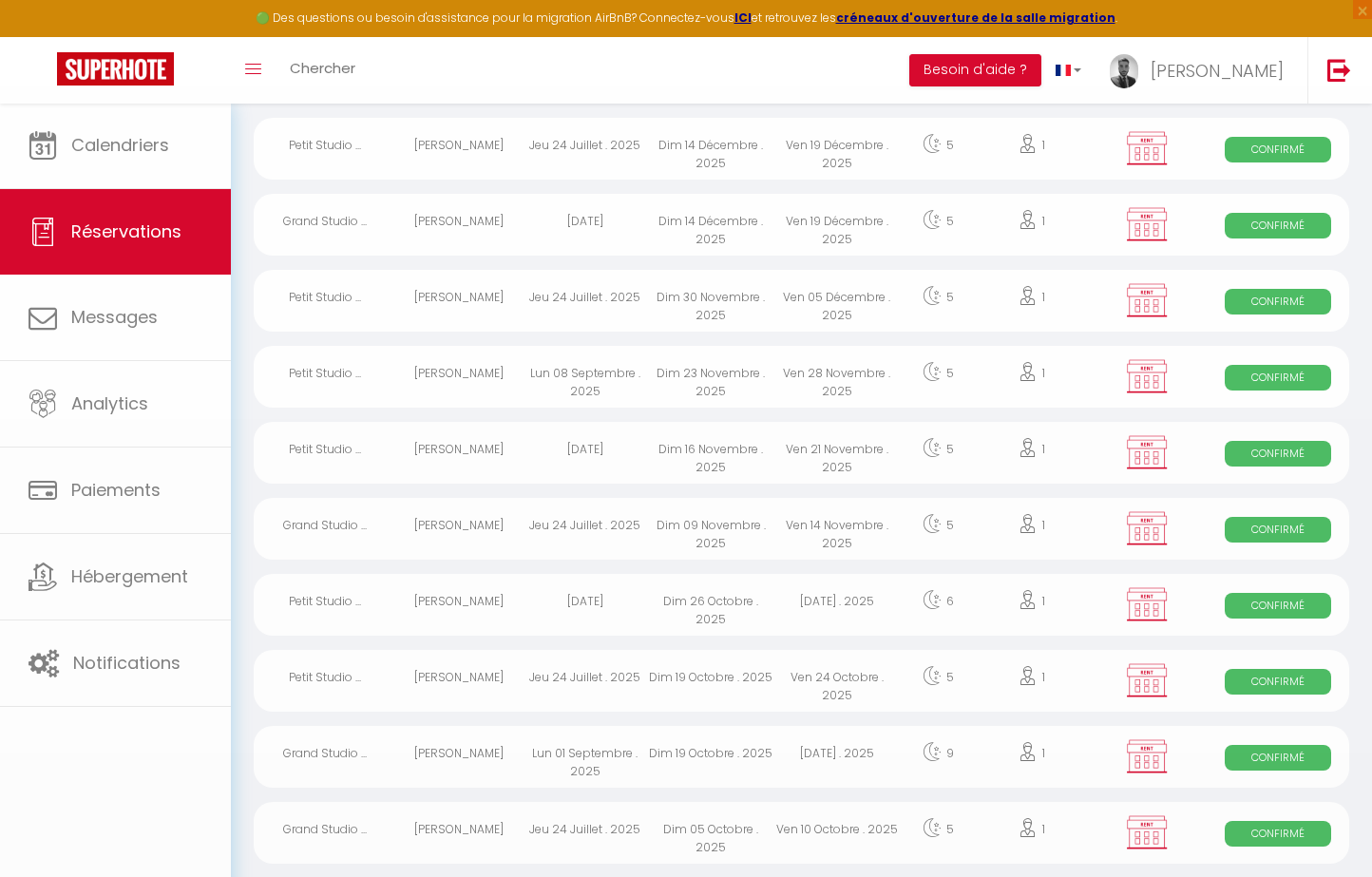
click at [571, 656] on div "Jeu 24 Juillet . 2025" at bounding box center [584, 681] width 126 height 62
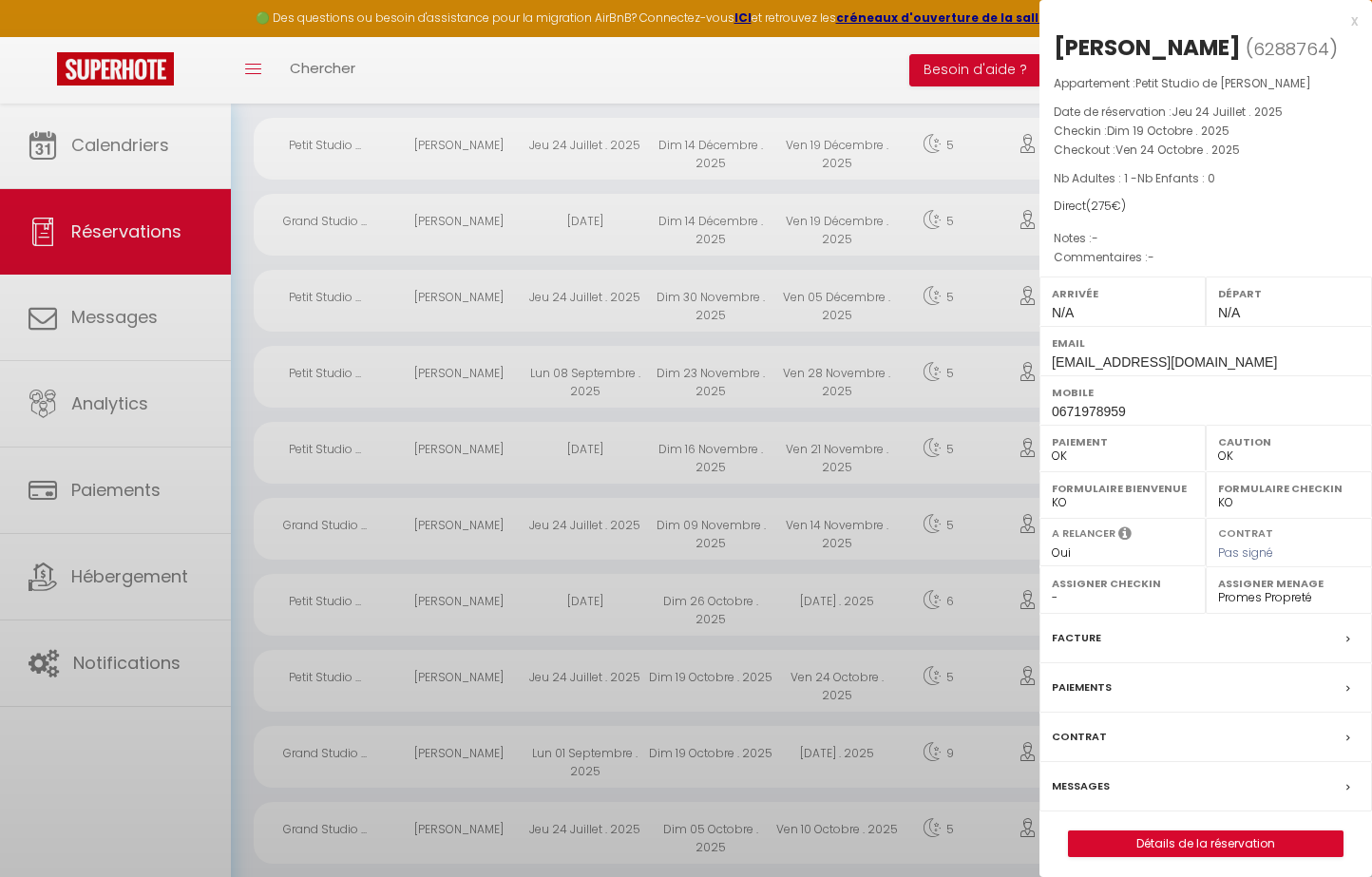
click at [560, 684] on div at bounding box center [686, 438] width 1372 height 877
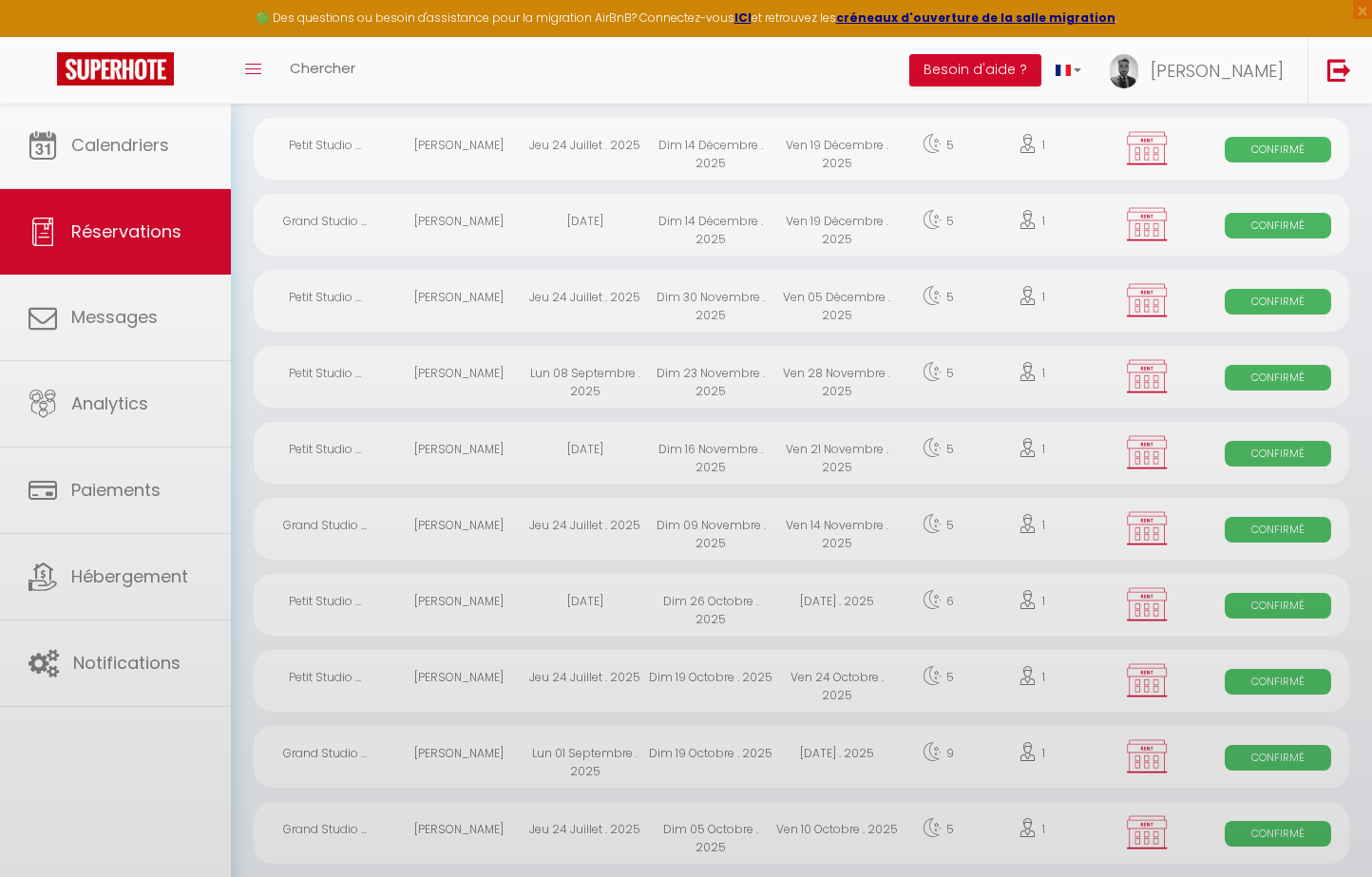
click at [560, 684] on div at bounding box center [686, 438] width 1372 height 877
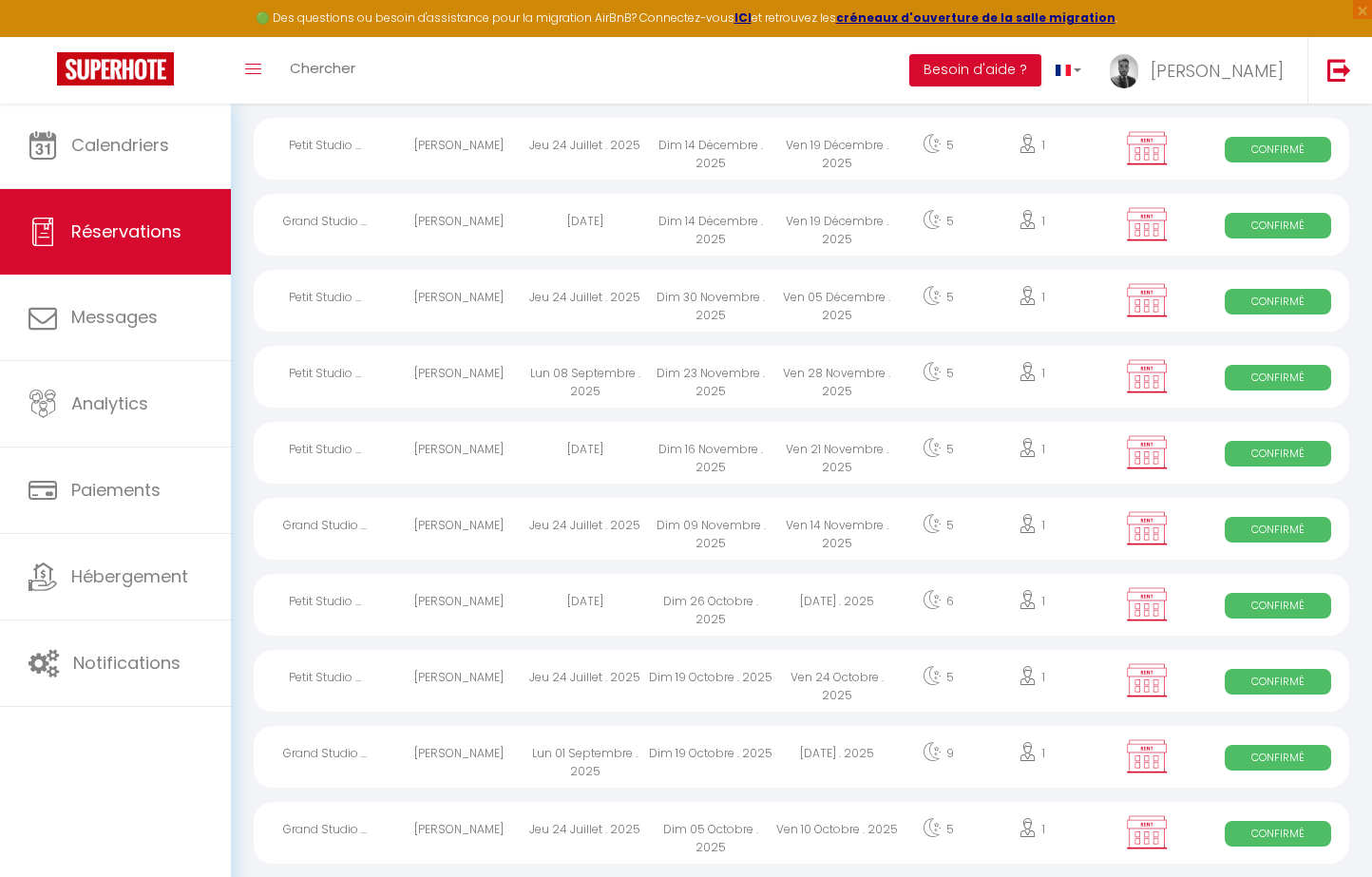
click at [560, 684] on div "Jeu 24 Juillet . 2025" at bounding box center [584, 681] width 126 height 62
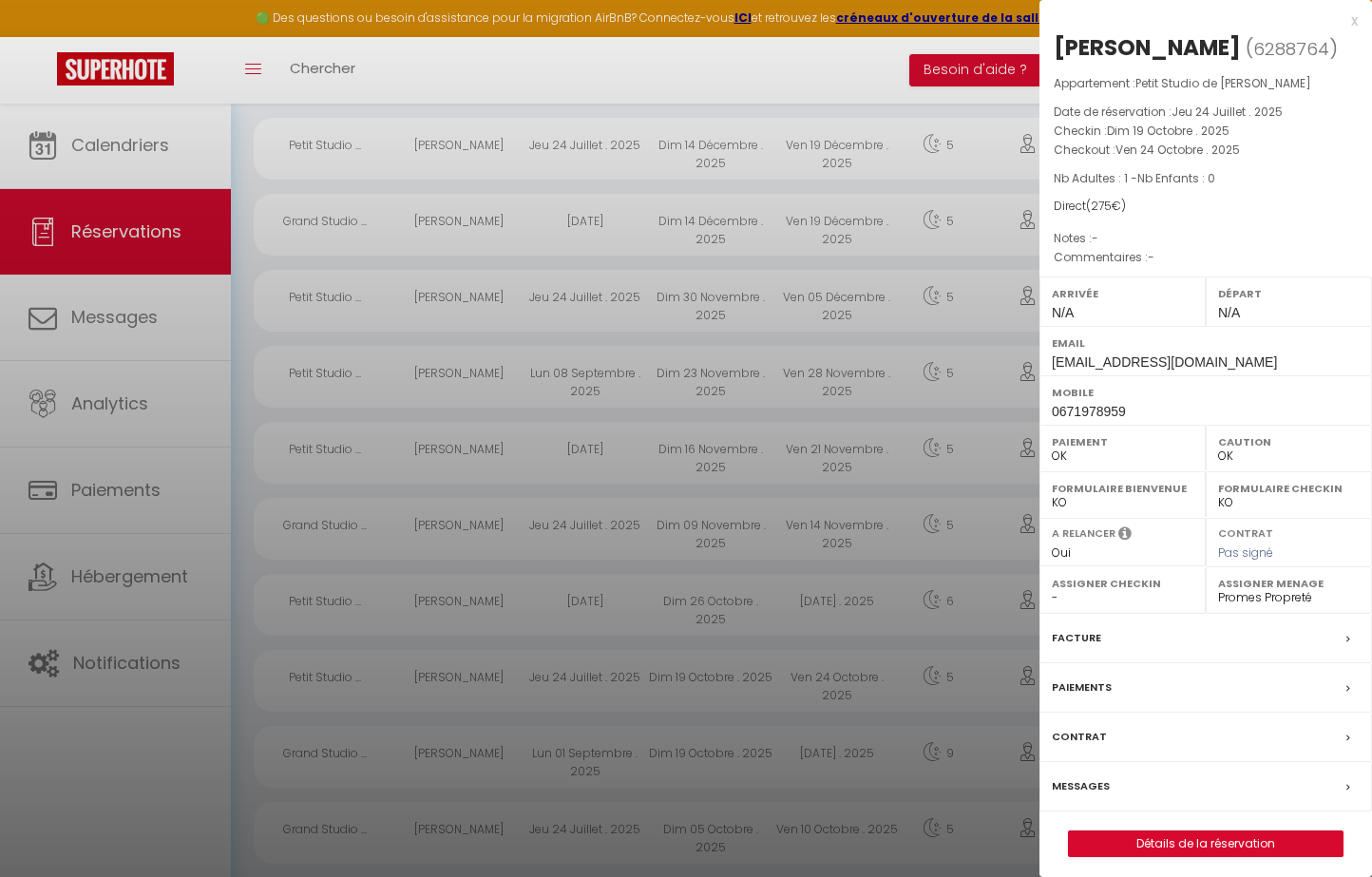
click at [560, 684] on div at bounding box center [686, 438] width 1372 height 877
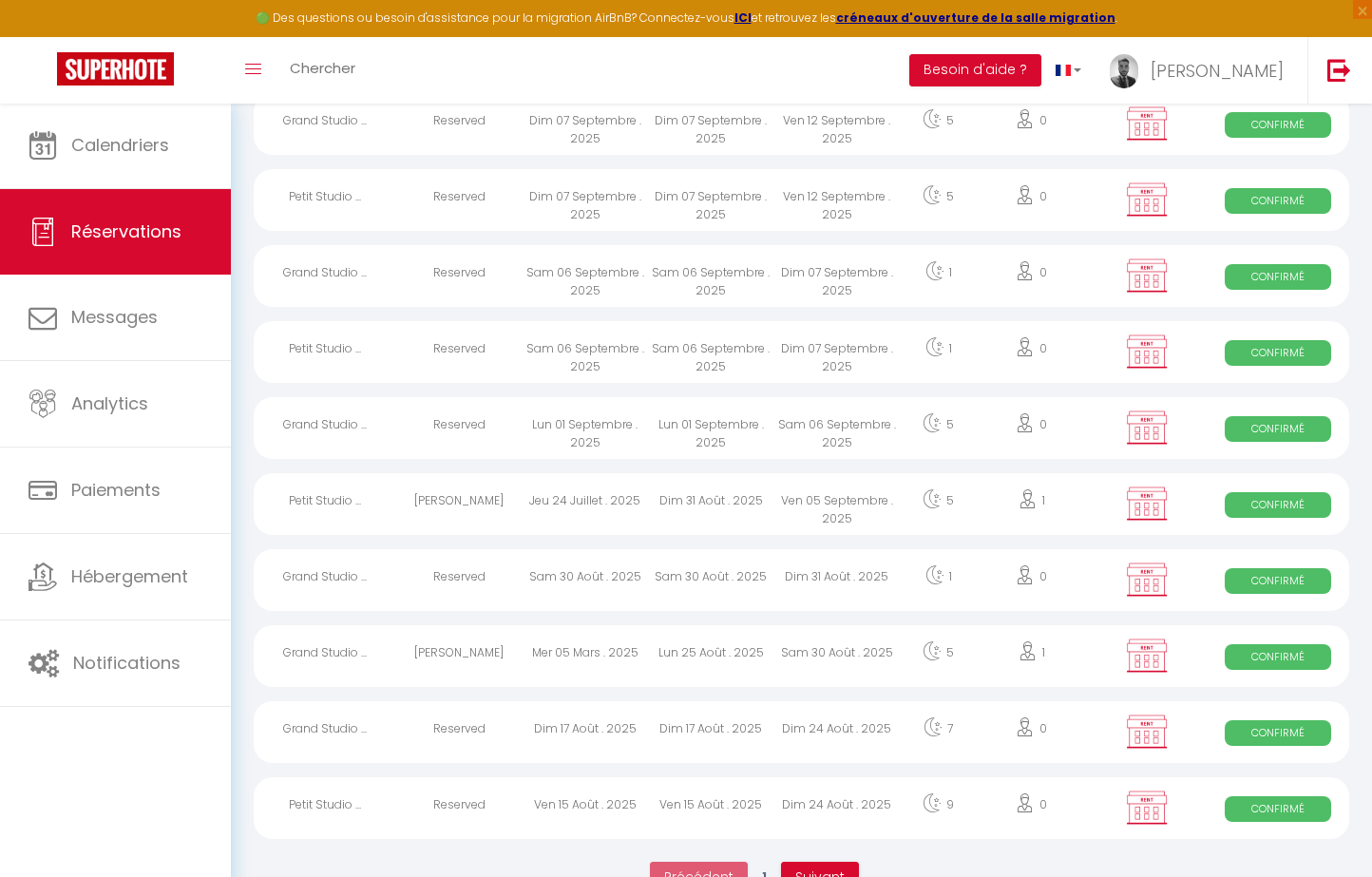
scroll to position [3235, 0]
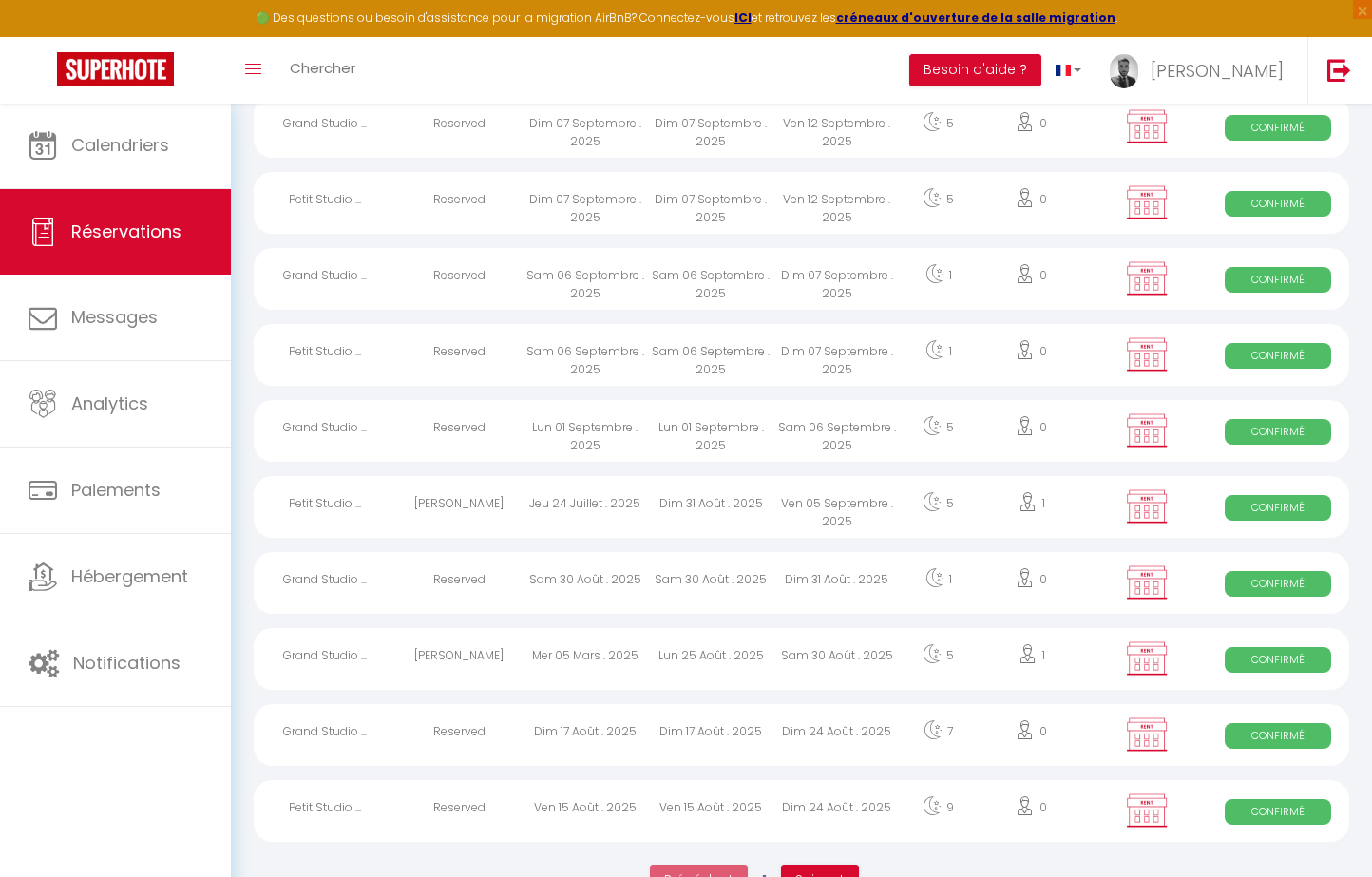
click at [744, 431] on div "Lun 01 Septembre . 2025" at bounding box center [711, 430] width 126 height 62
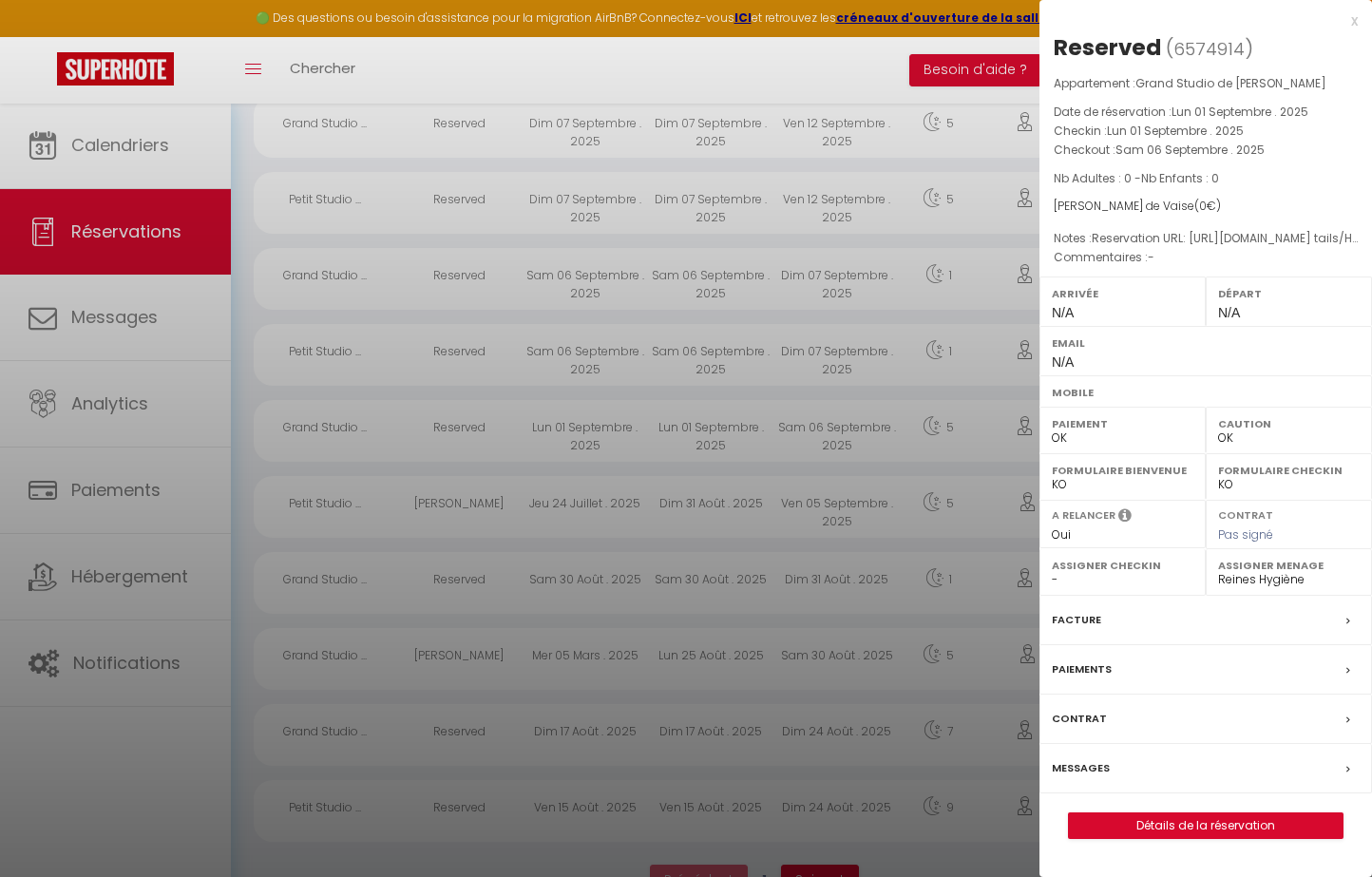
click at [744, 431] on div at bounding box center [686, 438] width 1372 height 877
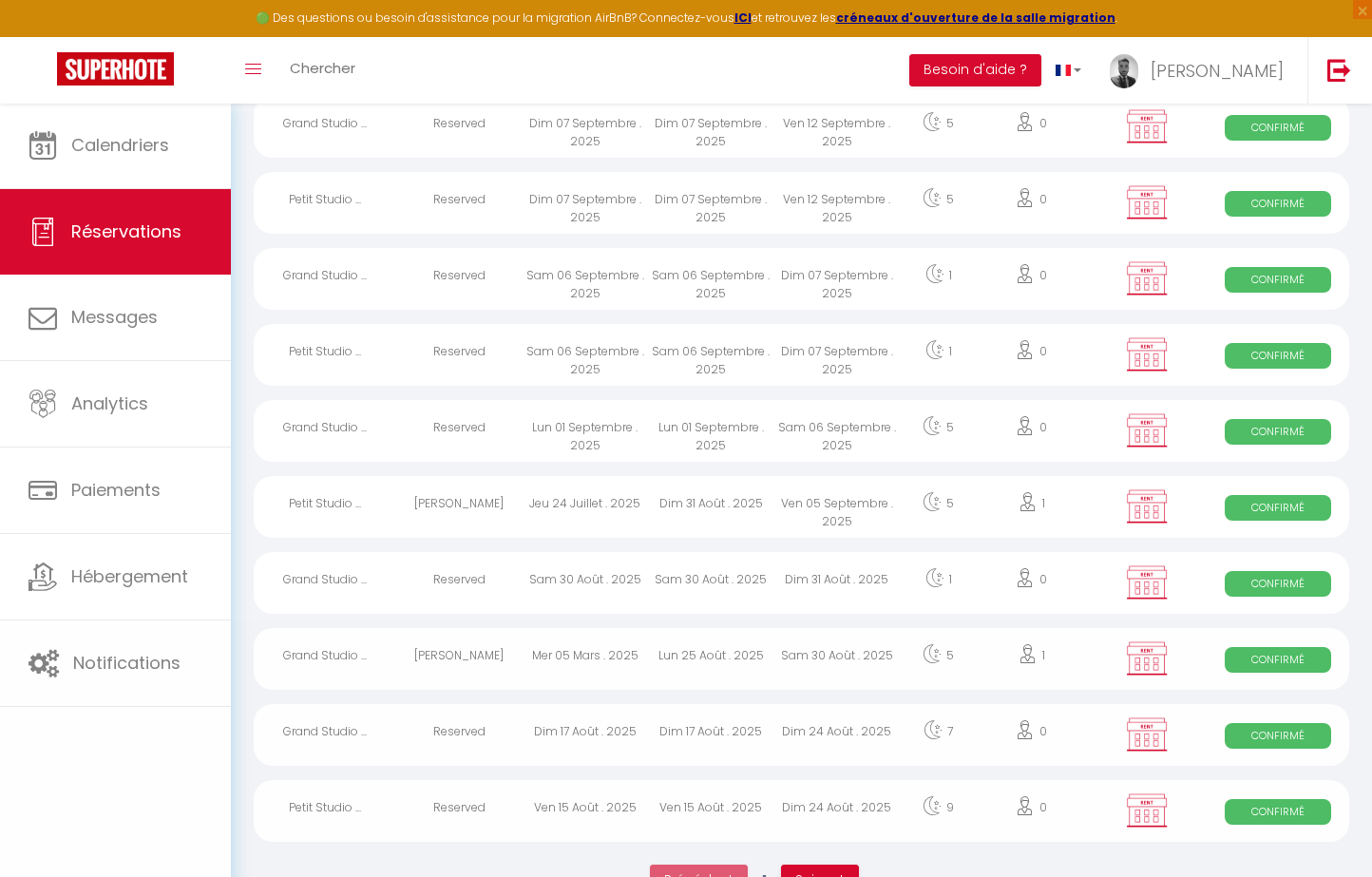
click at [733, 346] on div "Sam 06 Septembre . 2025" at bounding box center [711, 354] width 126 height 62
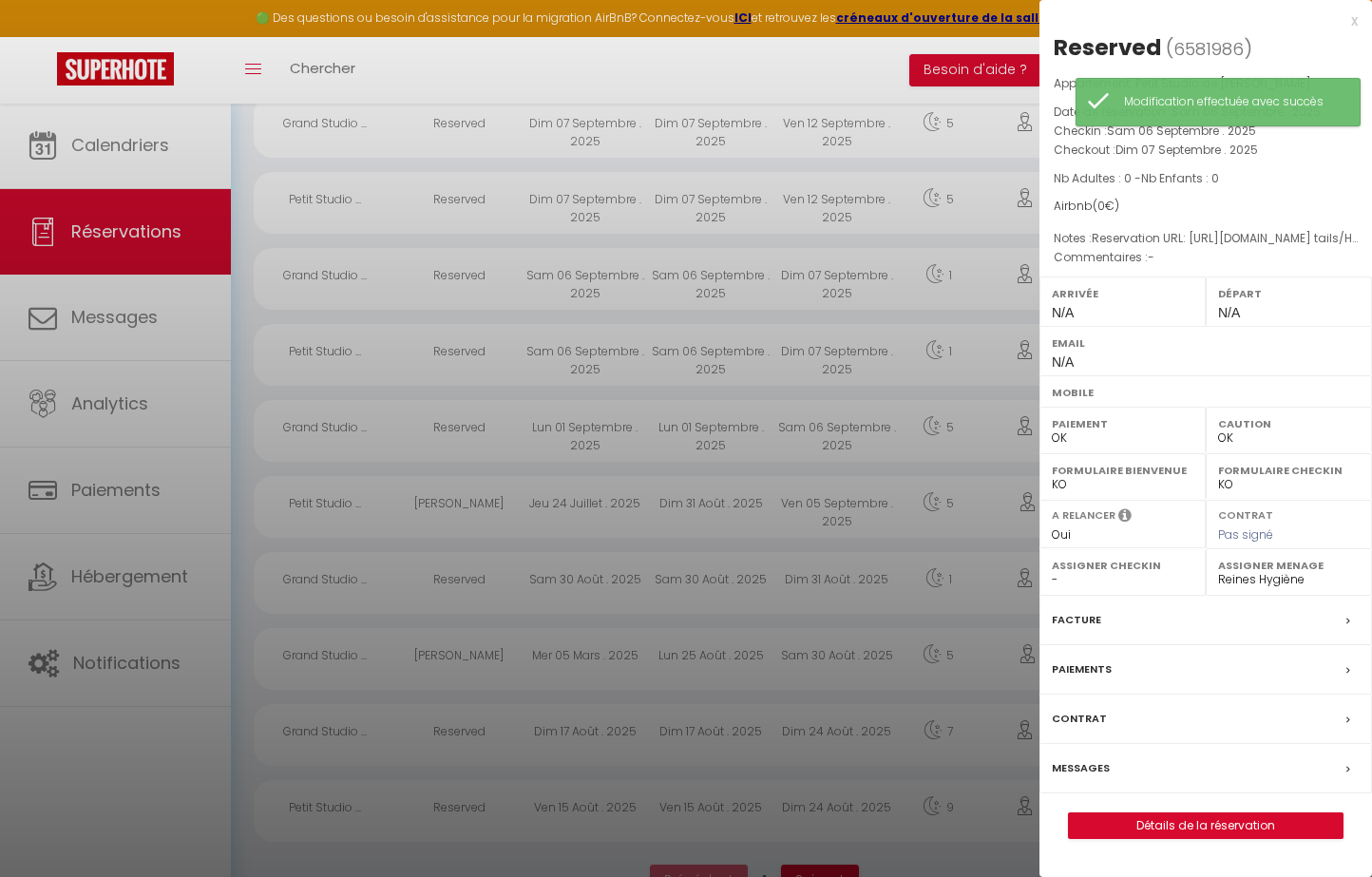
click at [953, 440] on div at bounding box center [686, 438] width 1372 height 877
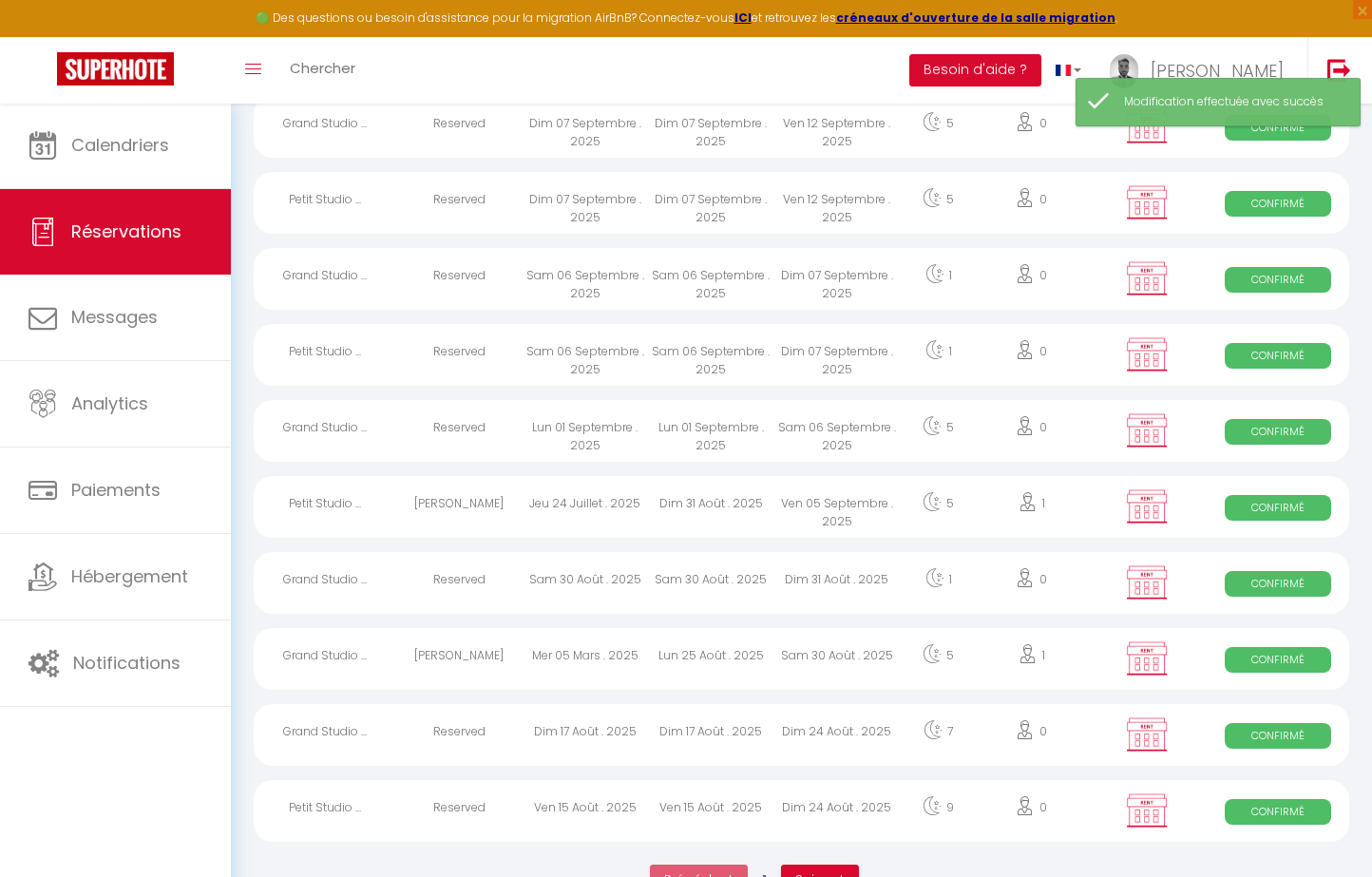
click at [743, 312] on td "Sam 06 Septembre . 2025" at bounding box center [711, 276] width 126 height 76
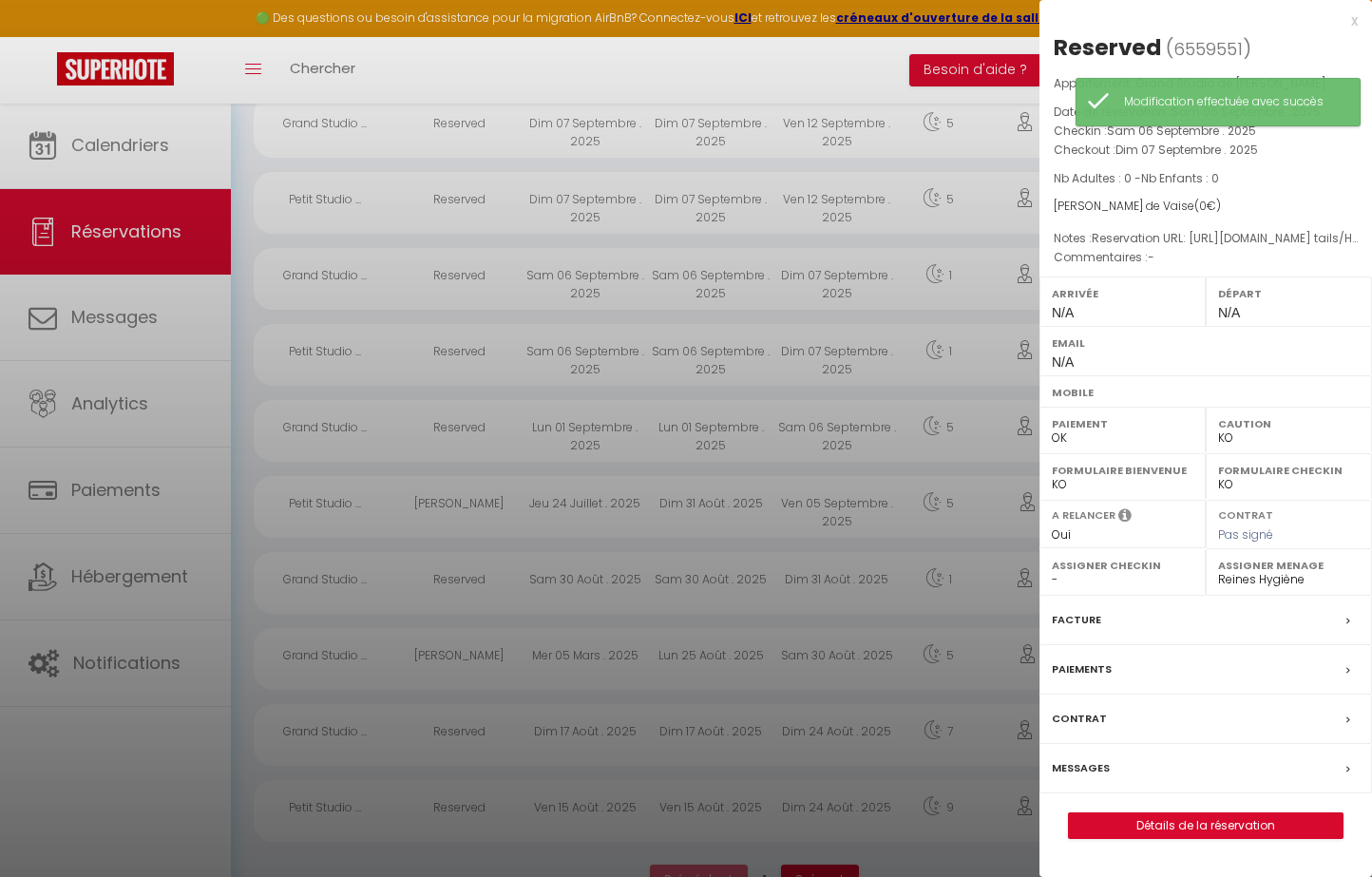
click at [747, 281] on div at bounding box center [686, 438] width 1372 height 877
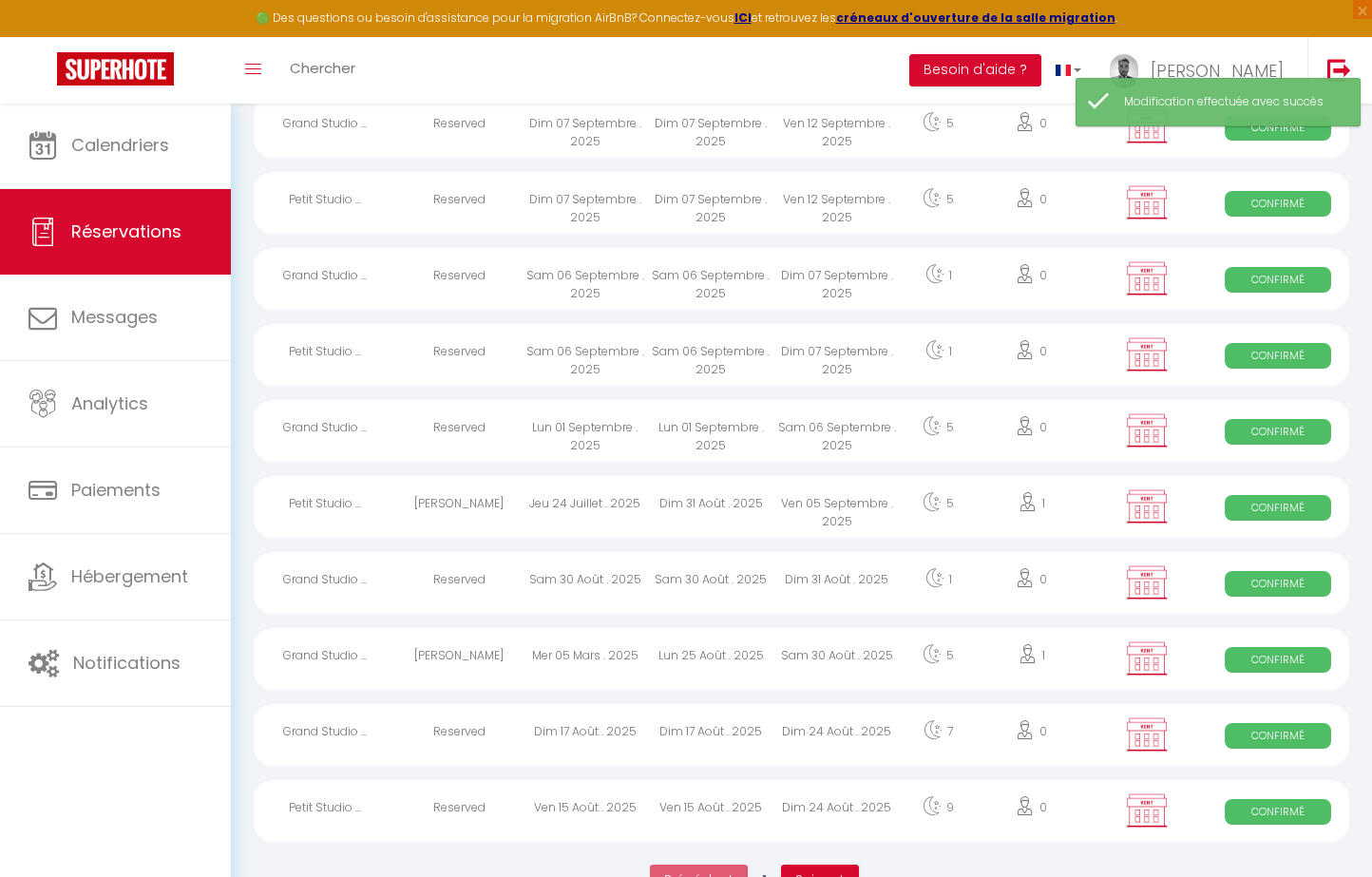
click at [747, 281] on div "Sam 06 Septembre . 2025" at bounding box center [711, 279] width 126 height 62
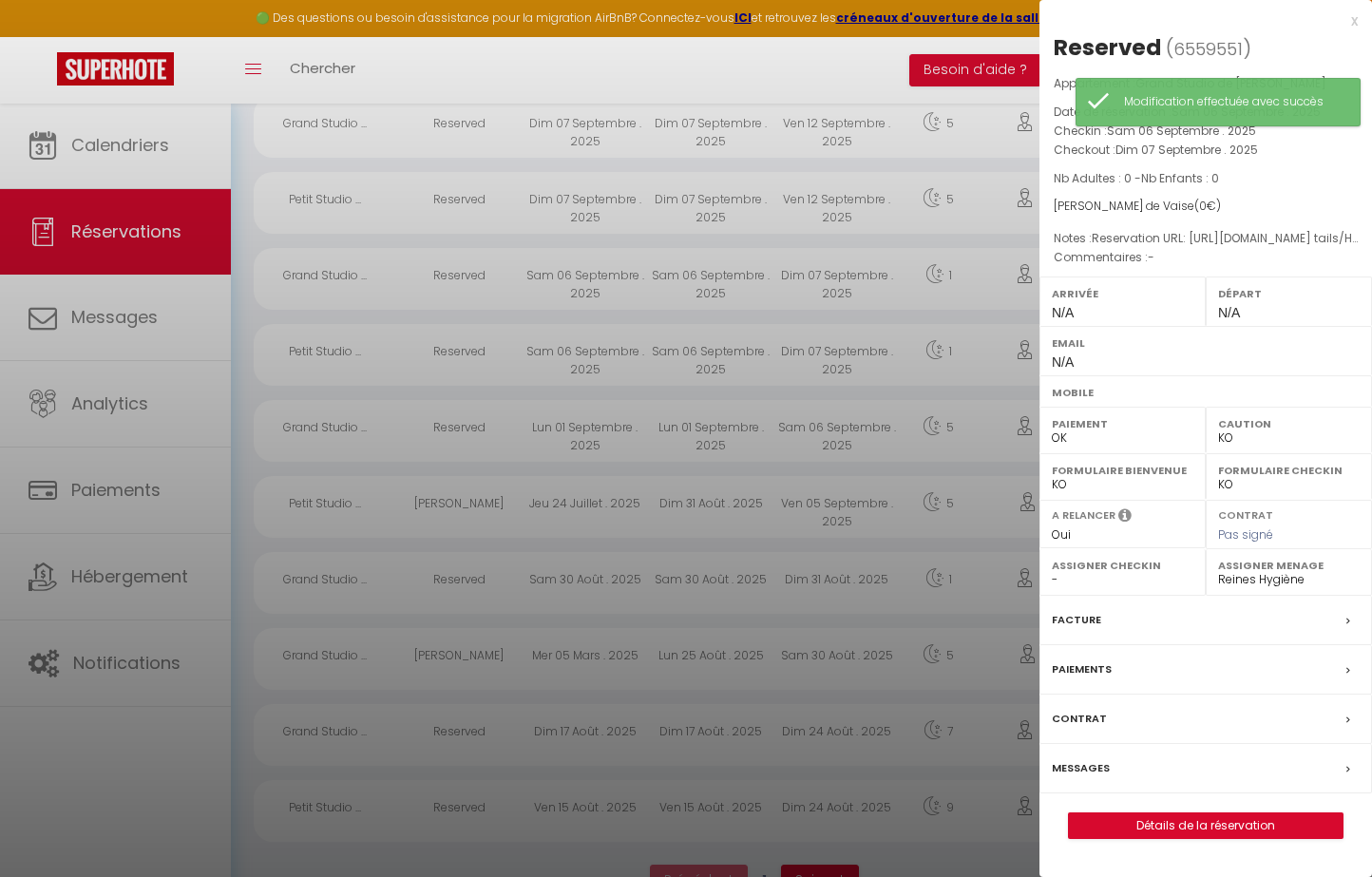
click at [747, 281] on div at bounding box center [686, 438] width 1372 height 877
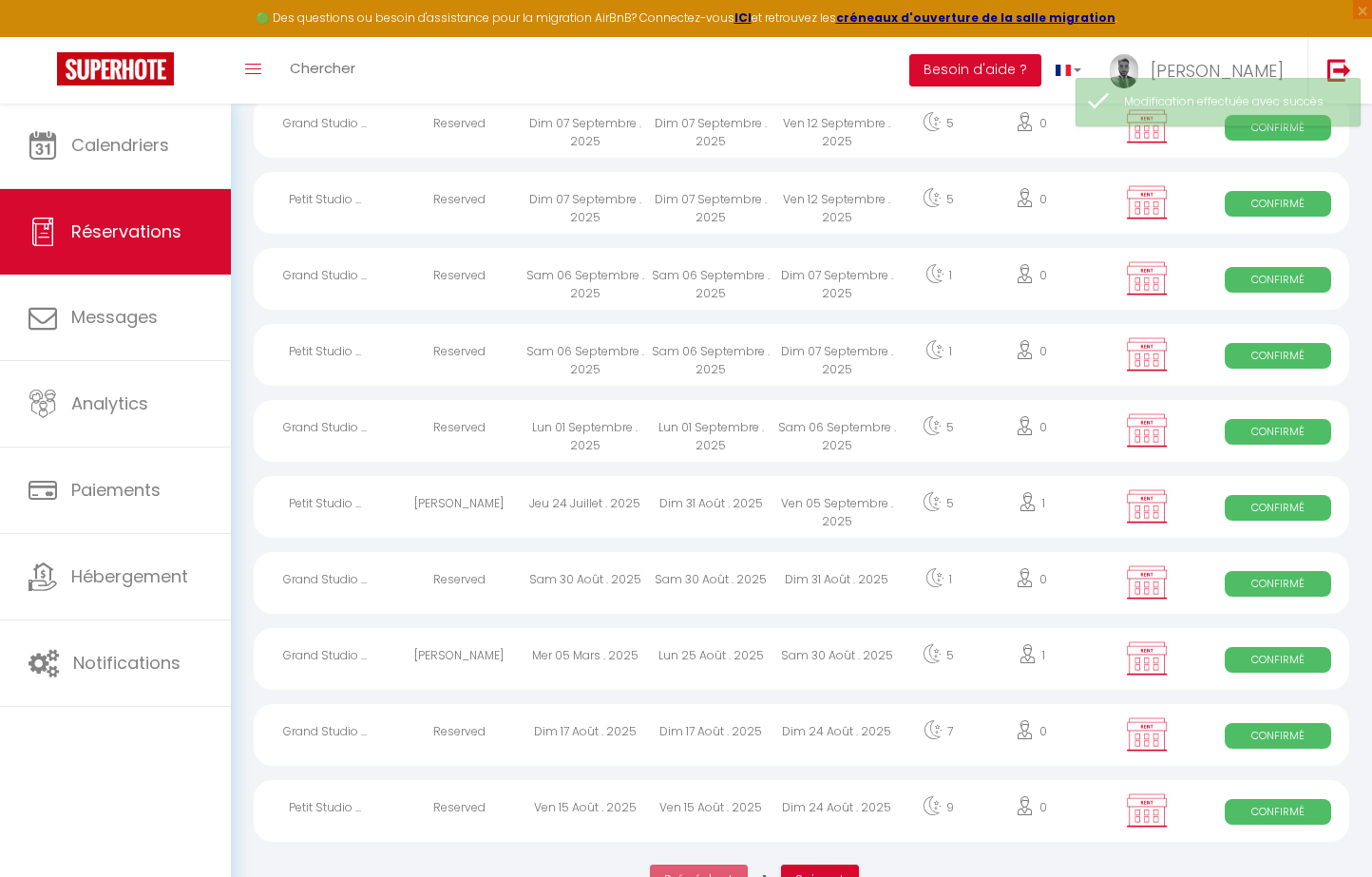
click at [851, 279] on div "Dim 07 Septembre . 2025" at bounding box center [837, 279] width 126 height 62
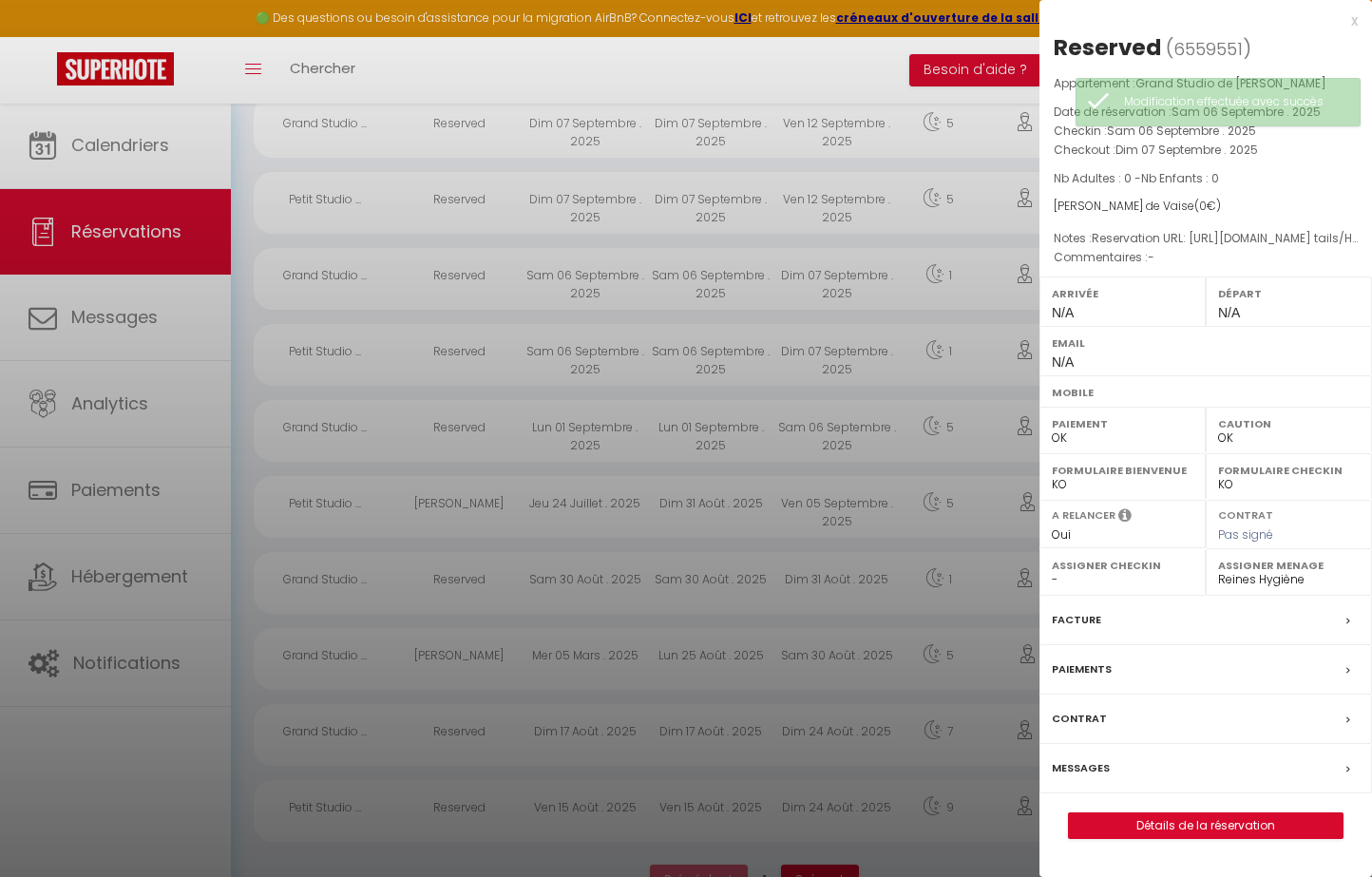
click at [780, 424] on div at bounding box center [686, 438] width 1372 height 877
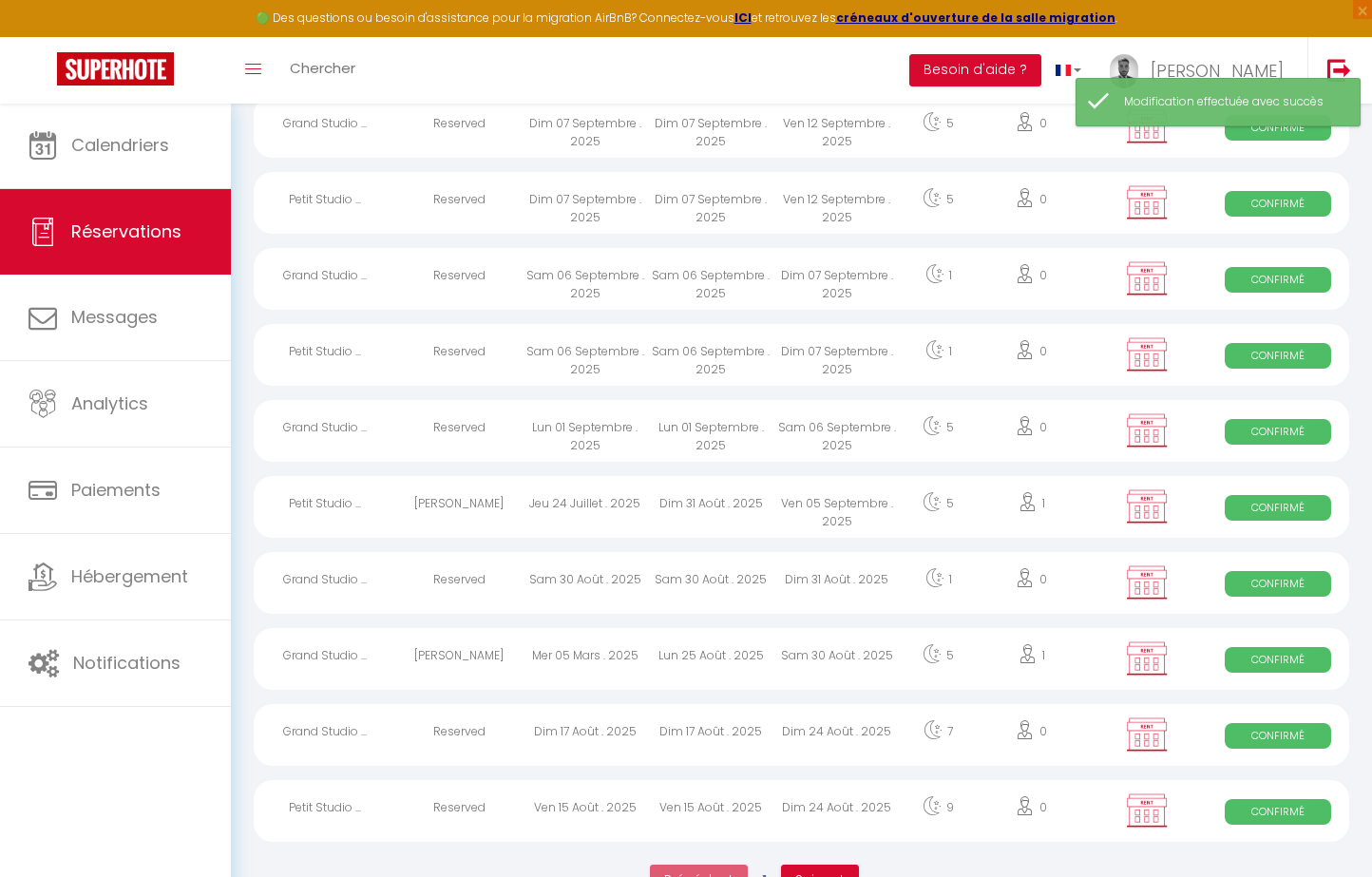
click at [725, 206] on div "Dim 07 Septembre . 2025" at bounding box center [711, 203] width 126 height 62
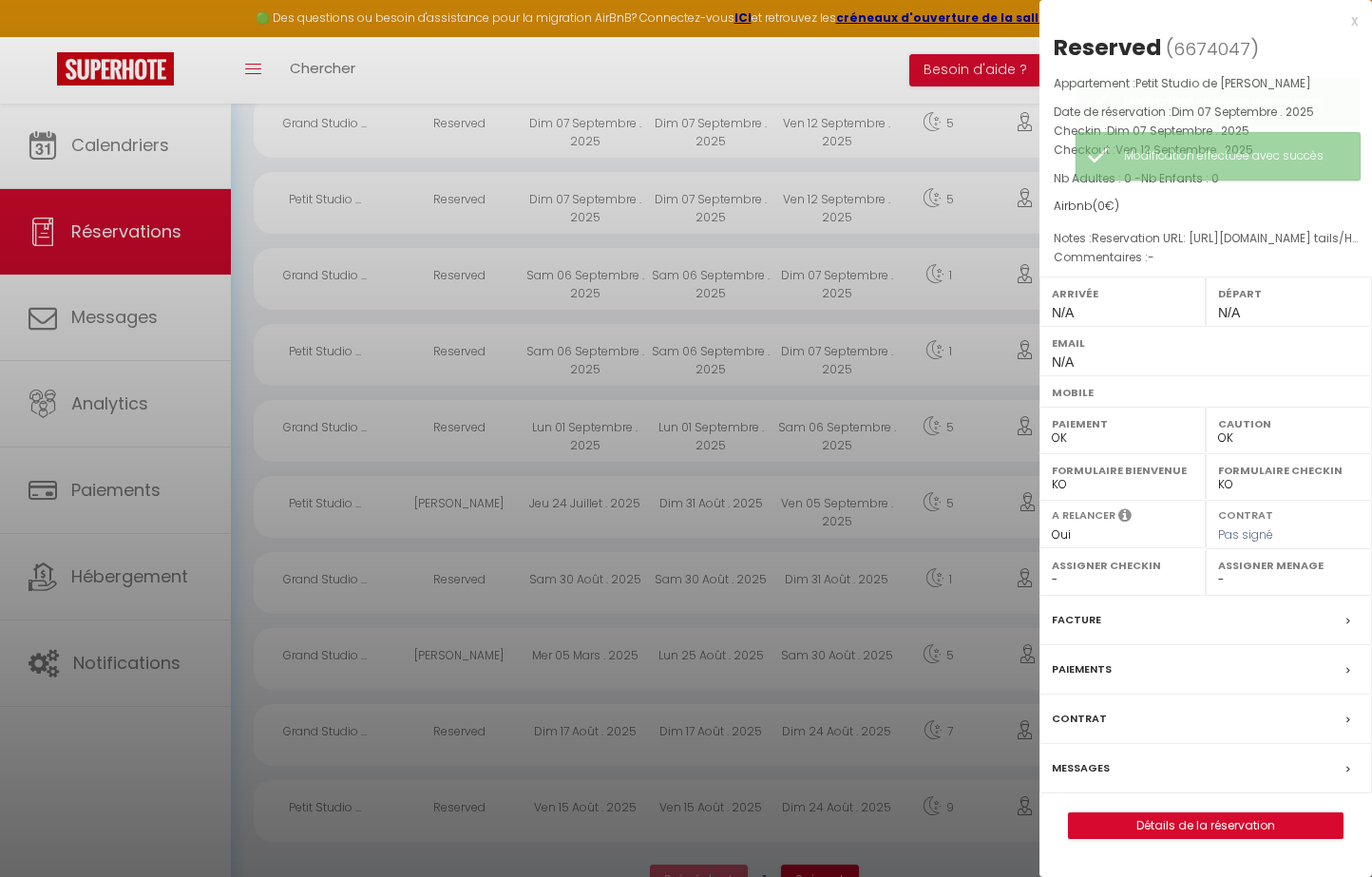
click at [747, 400] on div at bounding box center [686, 438] width 1372 height 877
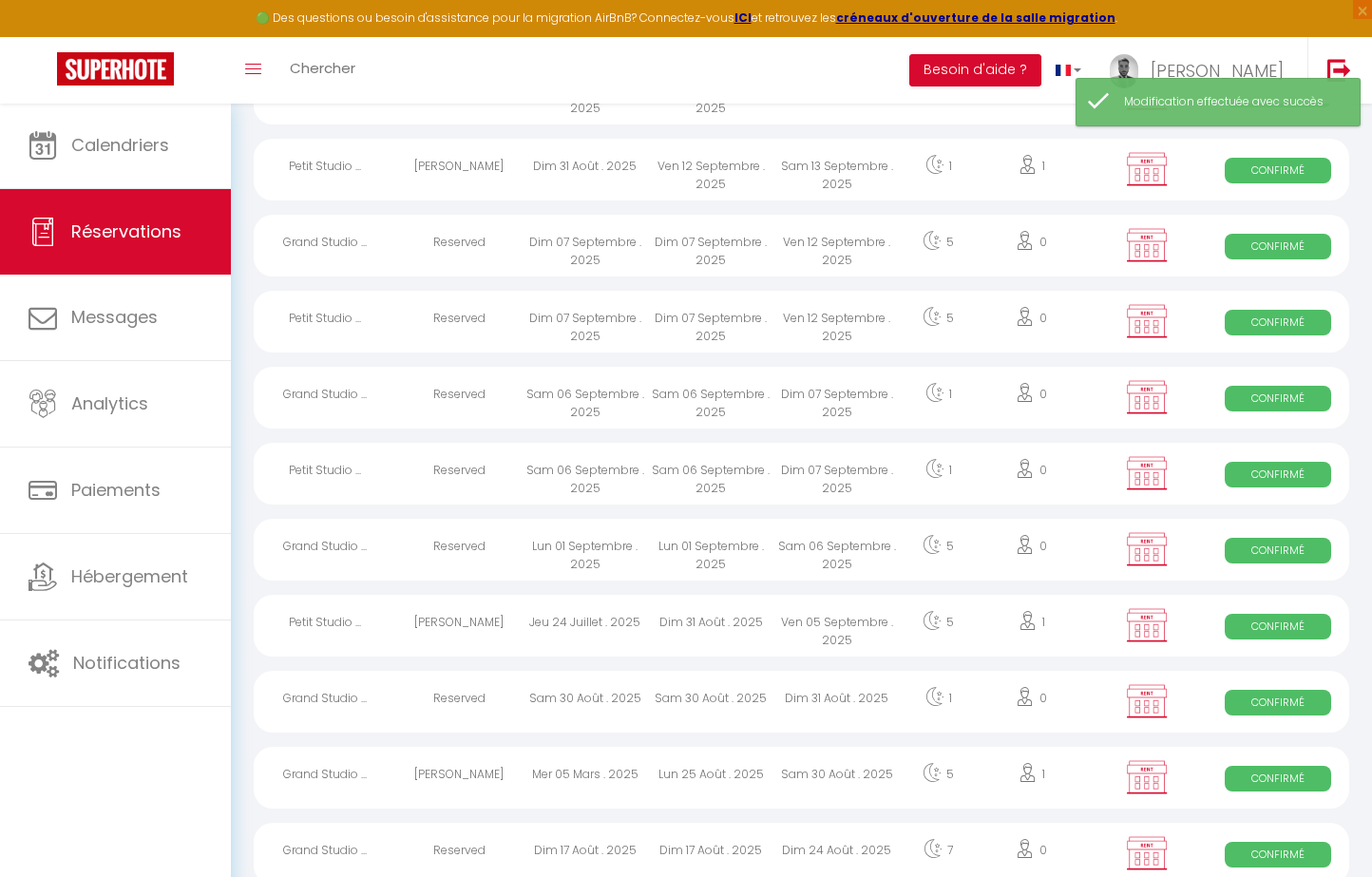
scroll to position [3108, 0]
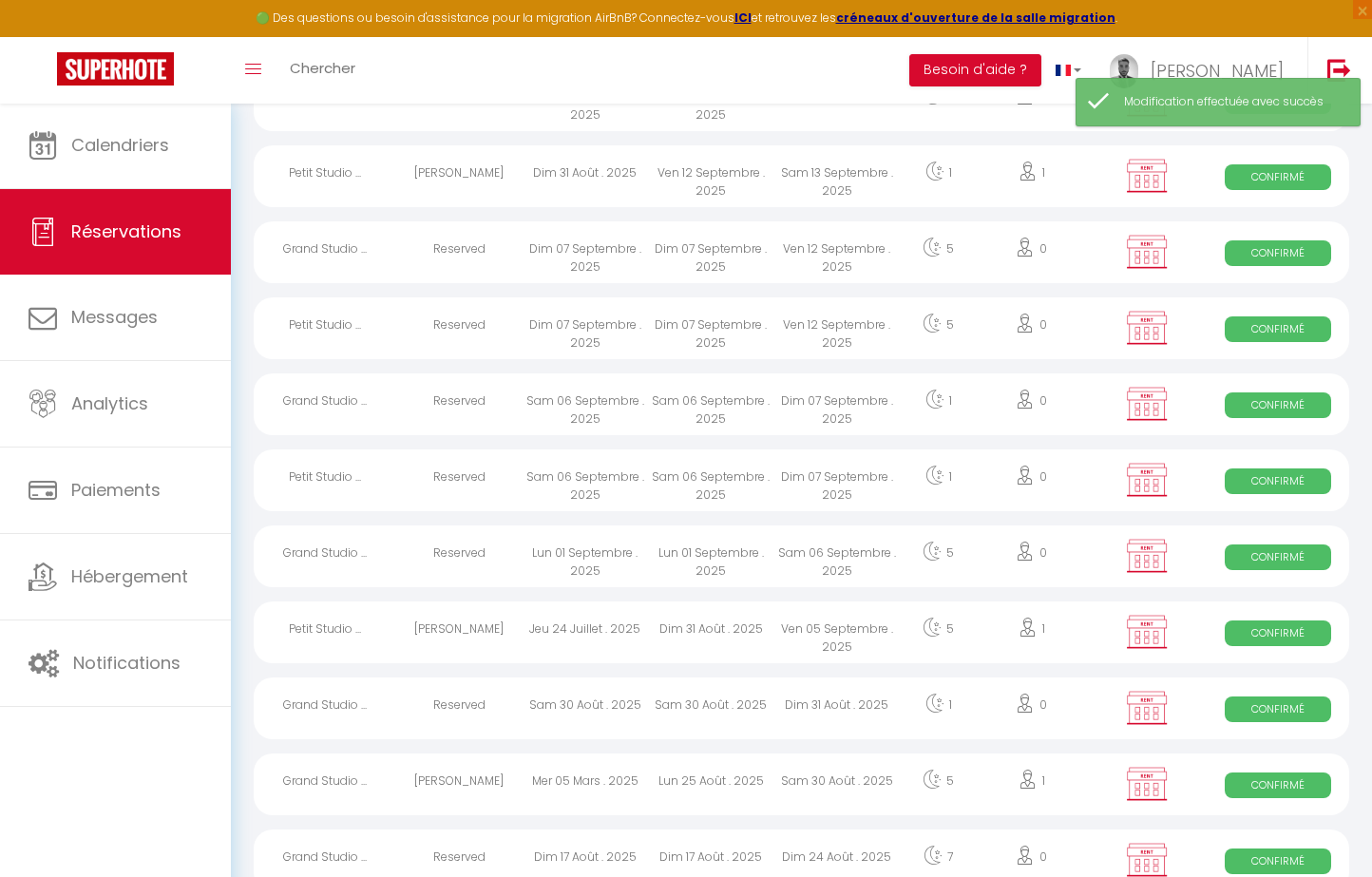
click at [733, 227] on div "Dim 07 Septembre . 2025" at bounding box center [711, 252] width 126 height 62
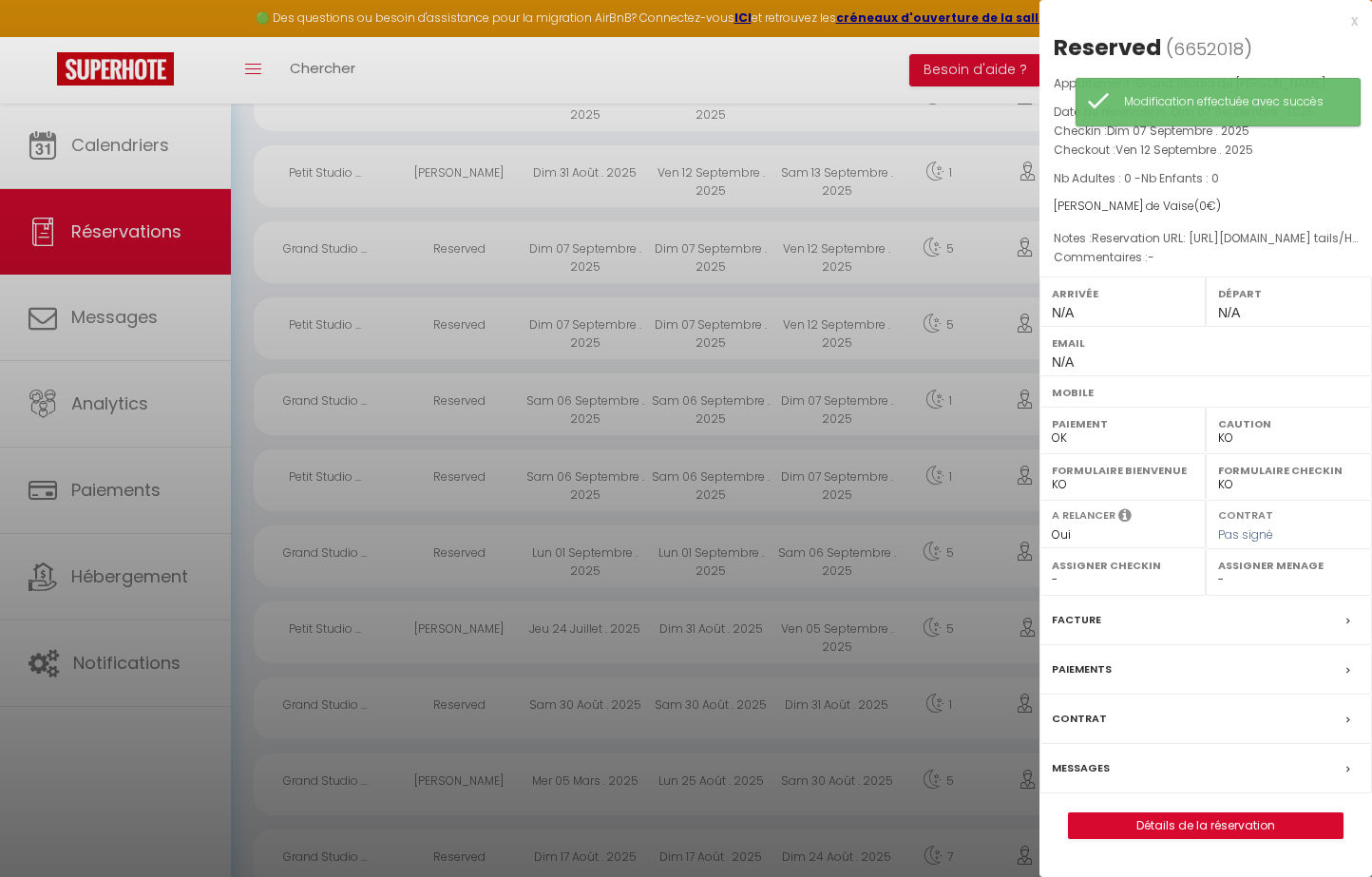
click at [1265, 446] on div "Caution OK KO" at bounding box center [1288, 429] width 167 height 46
click at [876, 455] on div at bounding box center [686, 438] width 1372 height 877
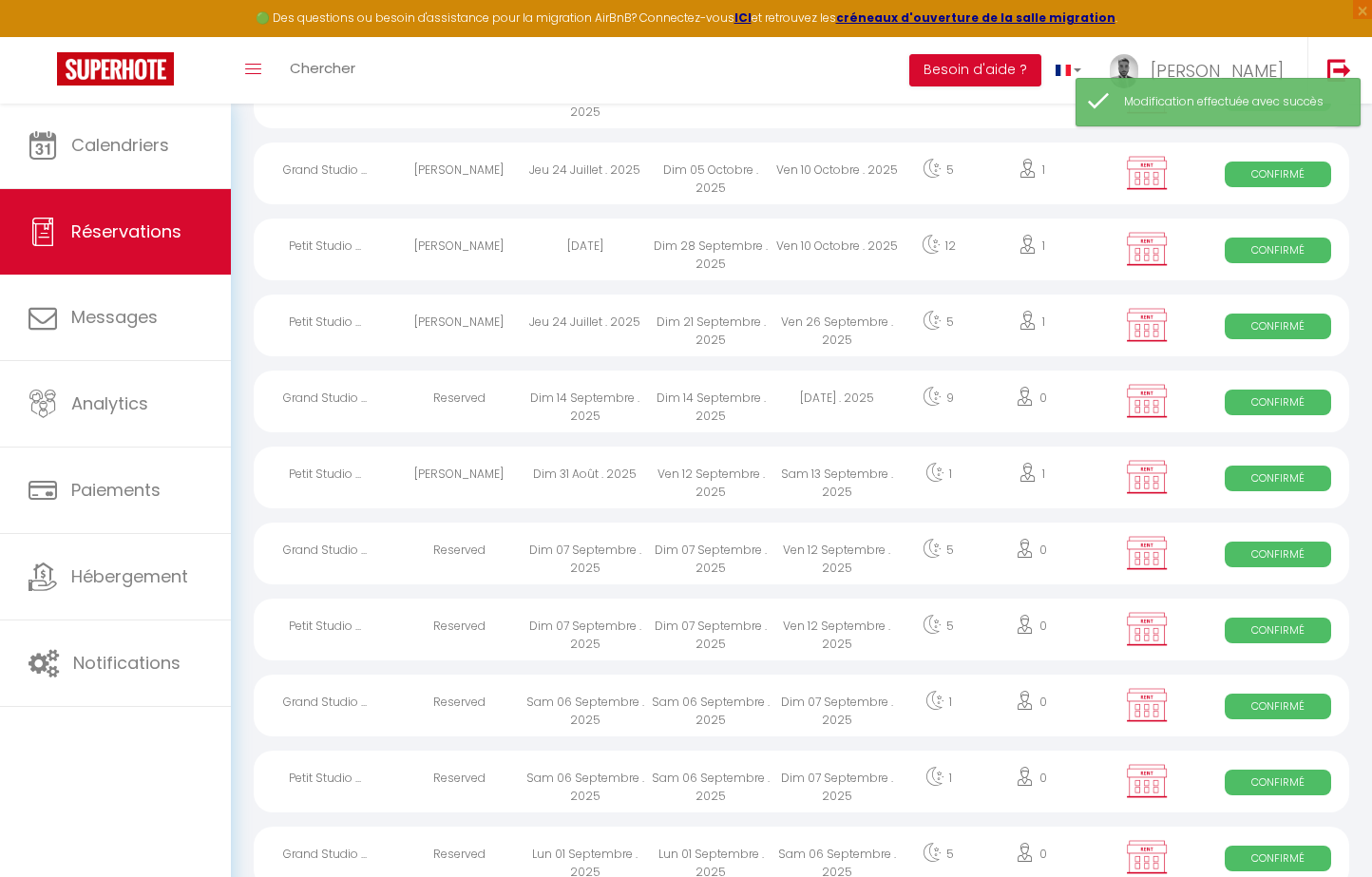
scroll to position [2809, 0]
click at [737, 395] on div "Dim 14 Septembre . 2025" at bounding box center [711, 400] width 126 height 62
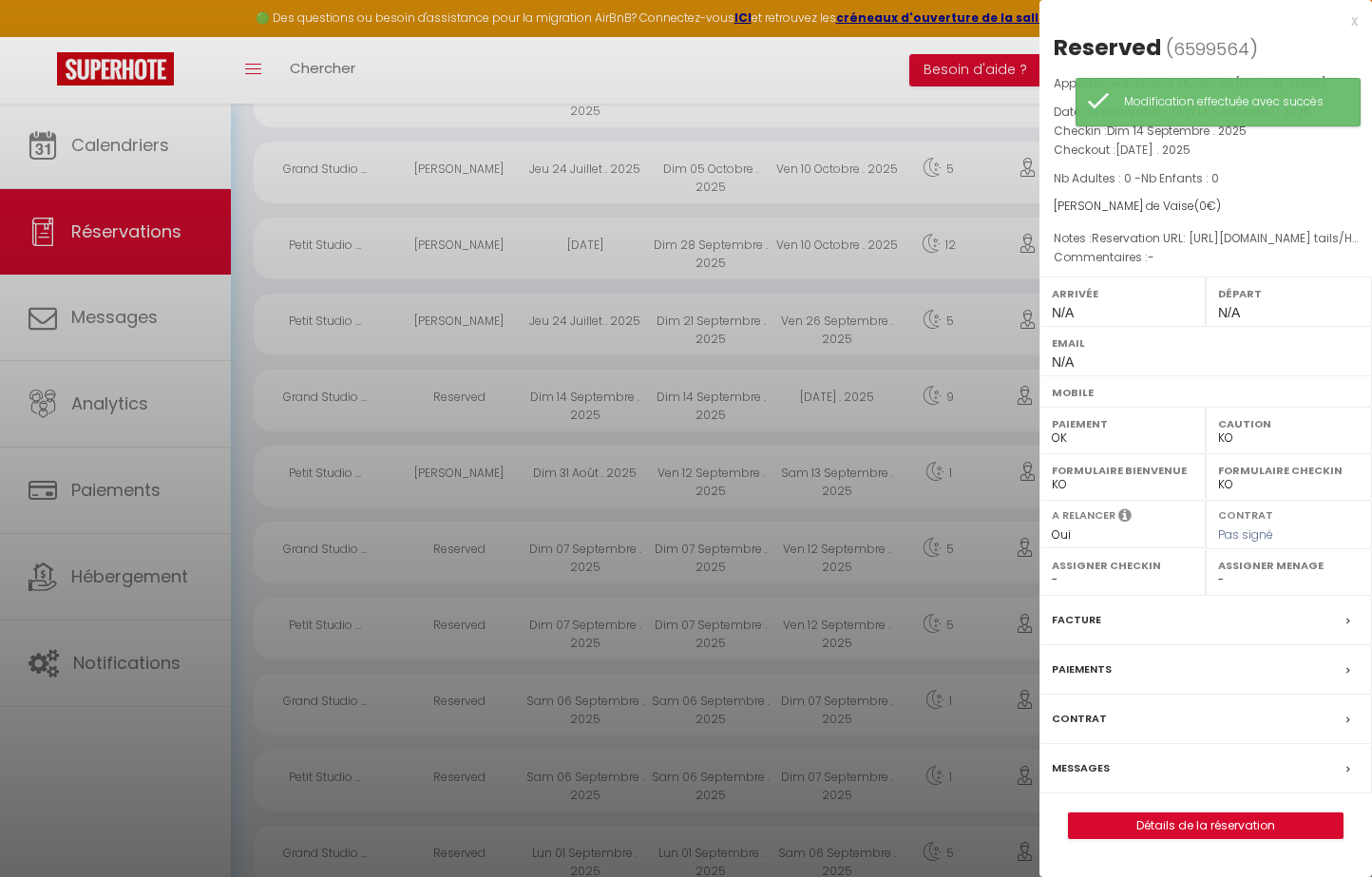
click at [1264, 426] on label "Caution" at bounding box center [1288, 424] width 142 height 19
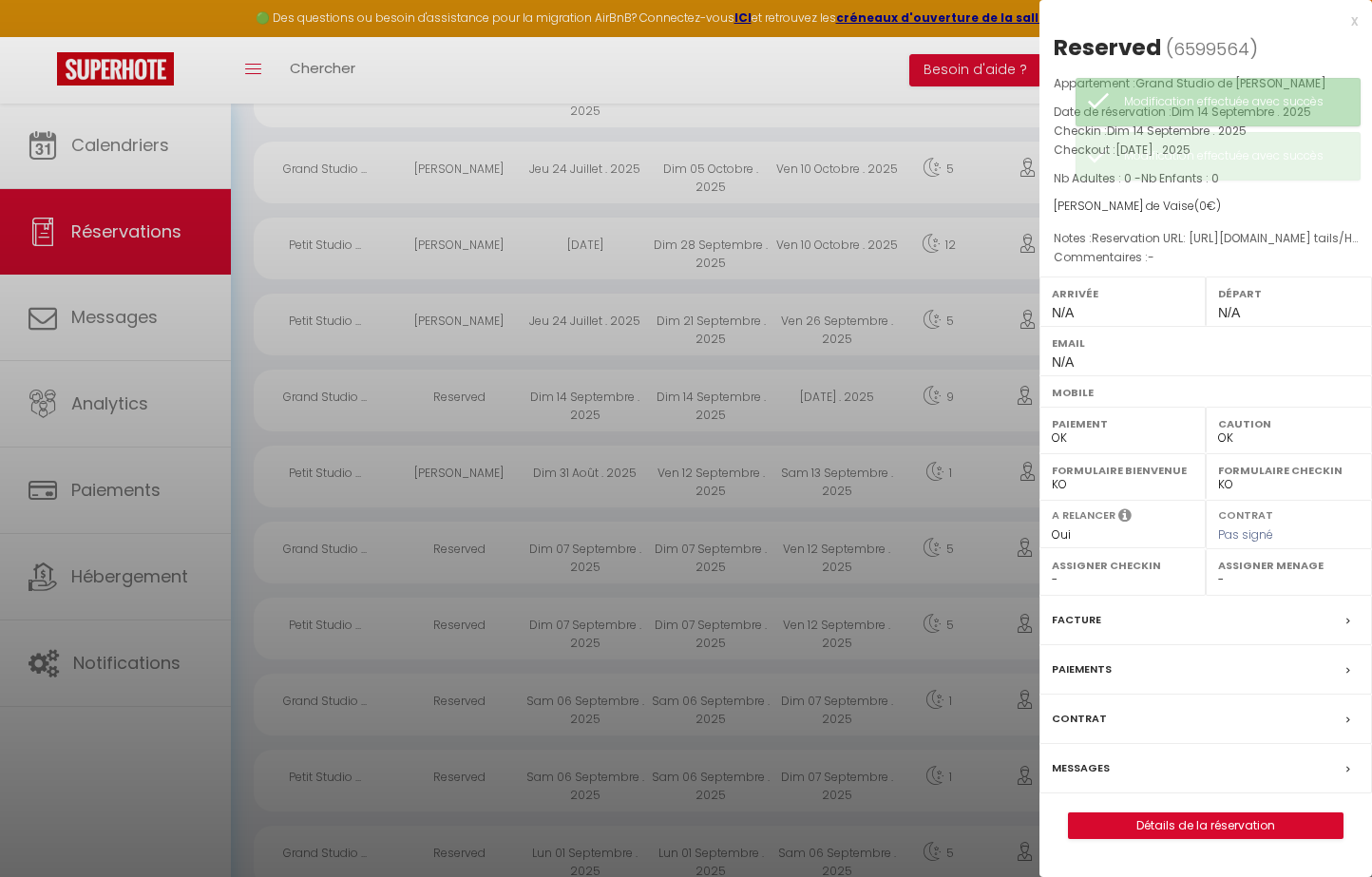
click at [795, 477] on div at bounding box center [686, 438] width 1372 height 877
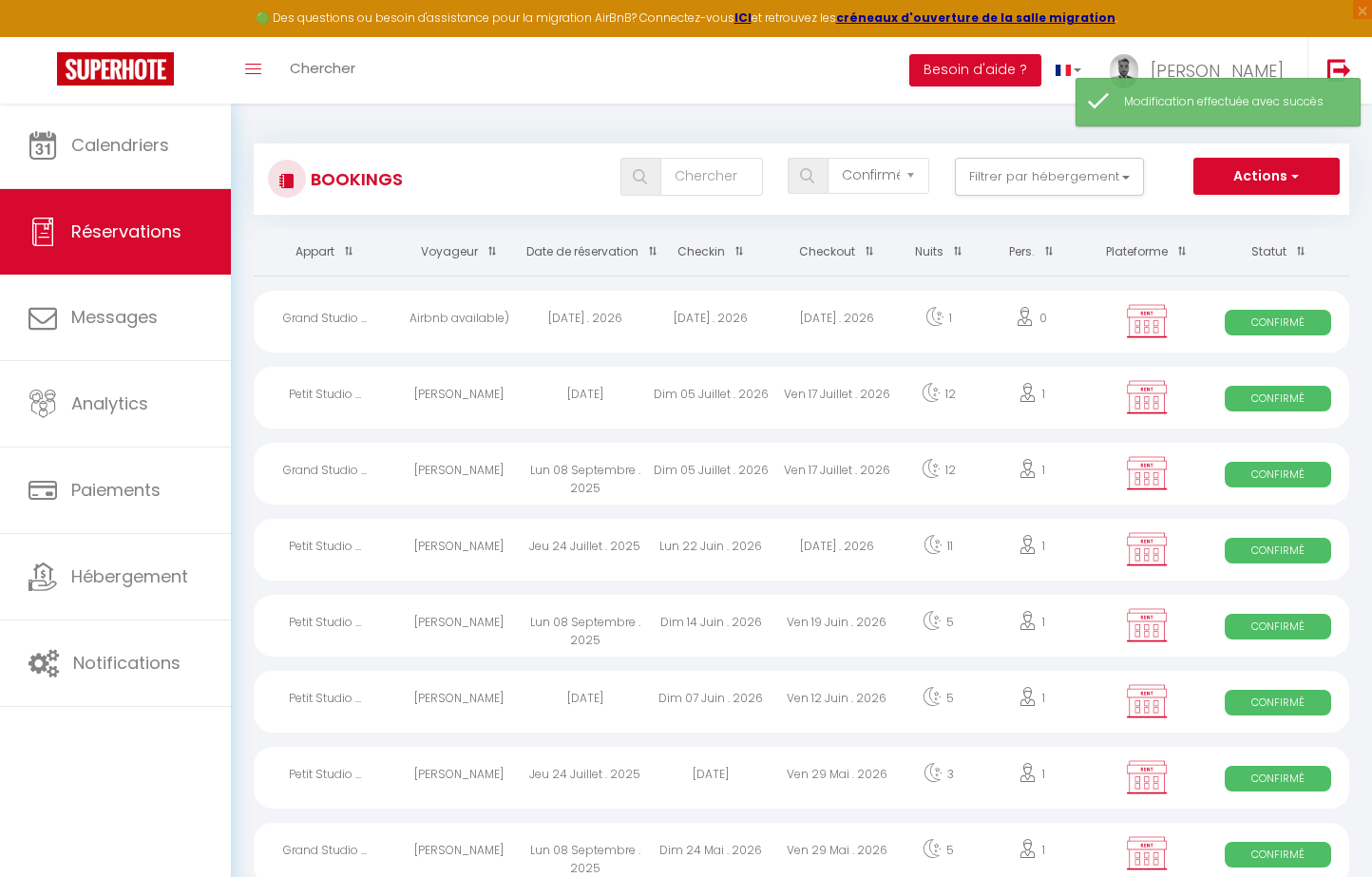
scroll to position [0, 0]
click at [762, 174] on input "text" at bounding box center [712, 176] width 102 height 38
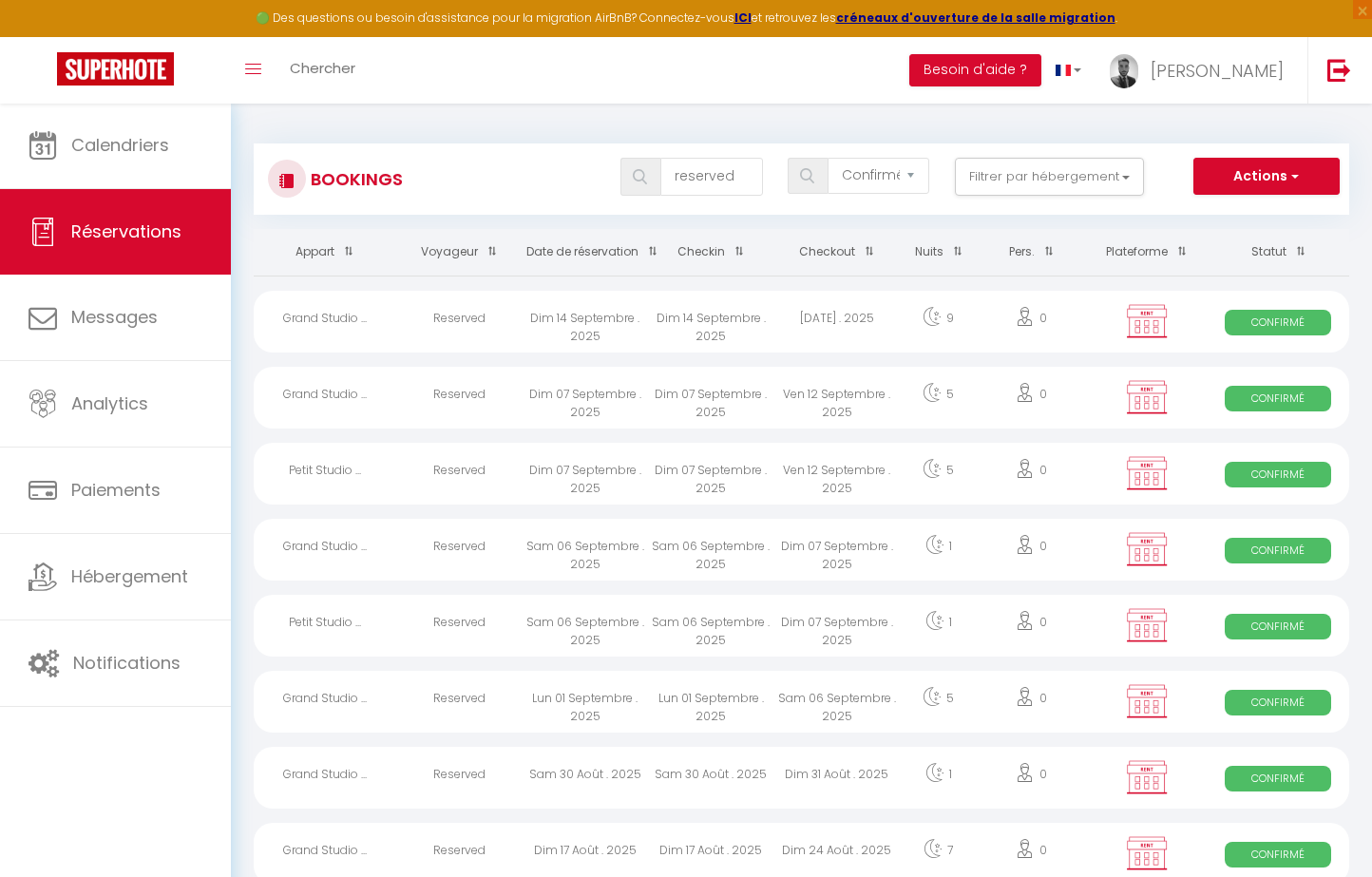
click at [1034, 315] on div "0" at bounding box center [1030, 322] width 109 height 62
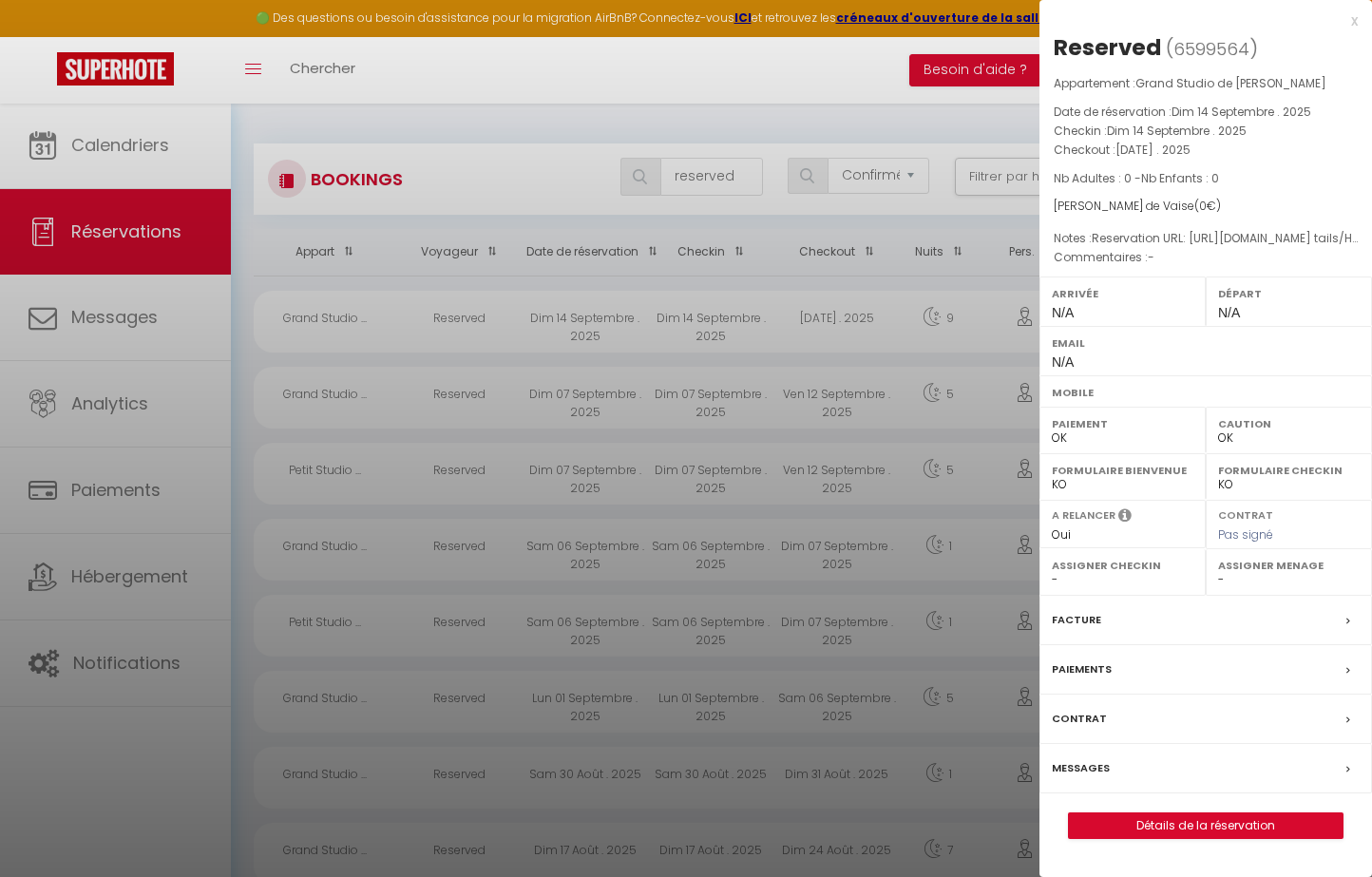
click at [966, 322] on div at bounding box center [686, 438] width 1372 height 877
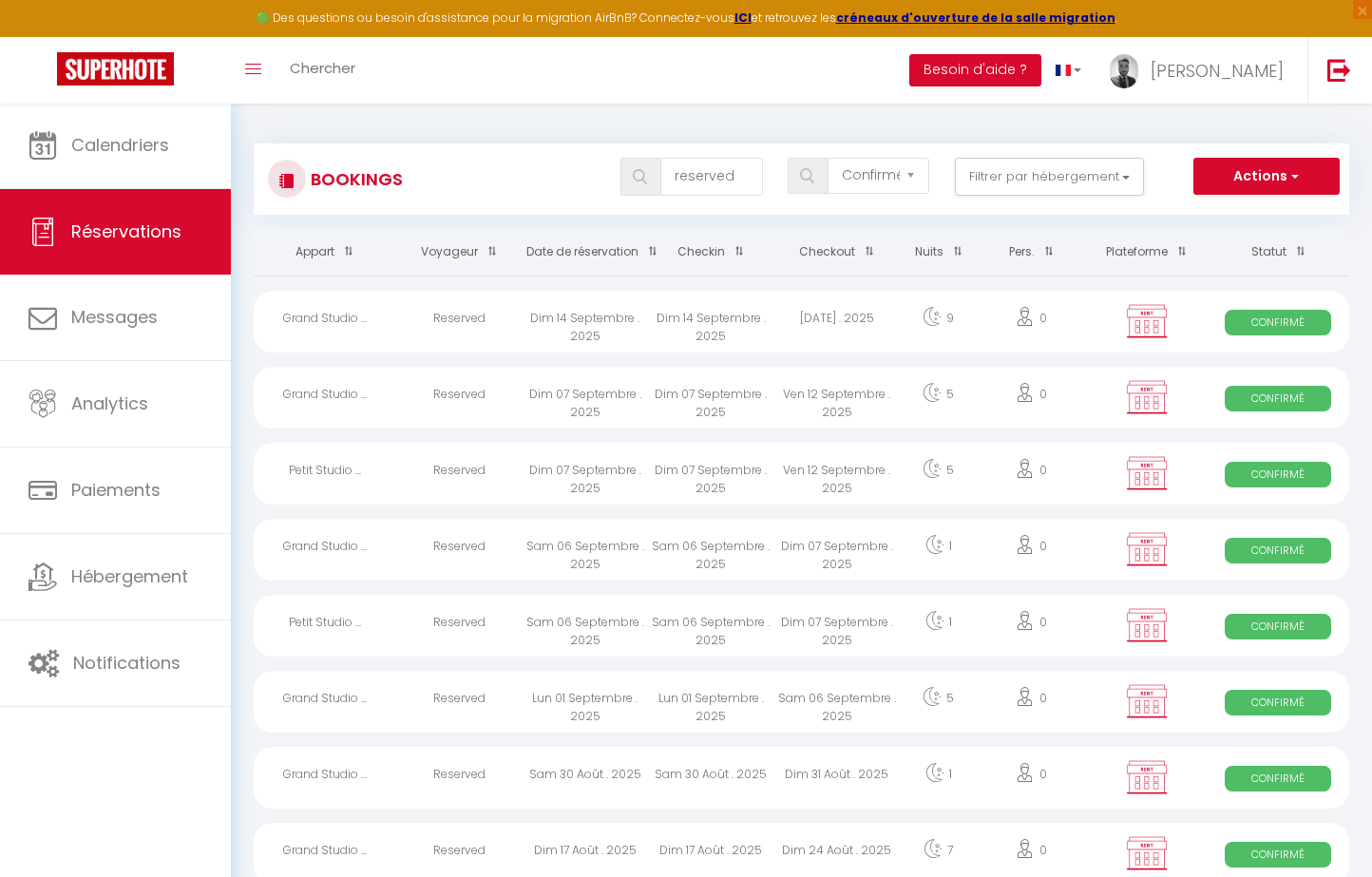
click at [914, 391] on div "5" at bounding box center [938, 398] width 77 height 62
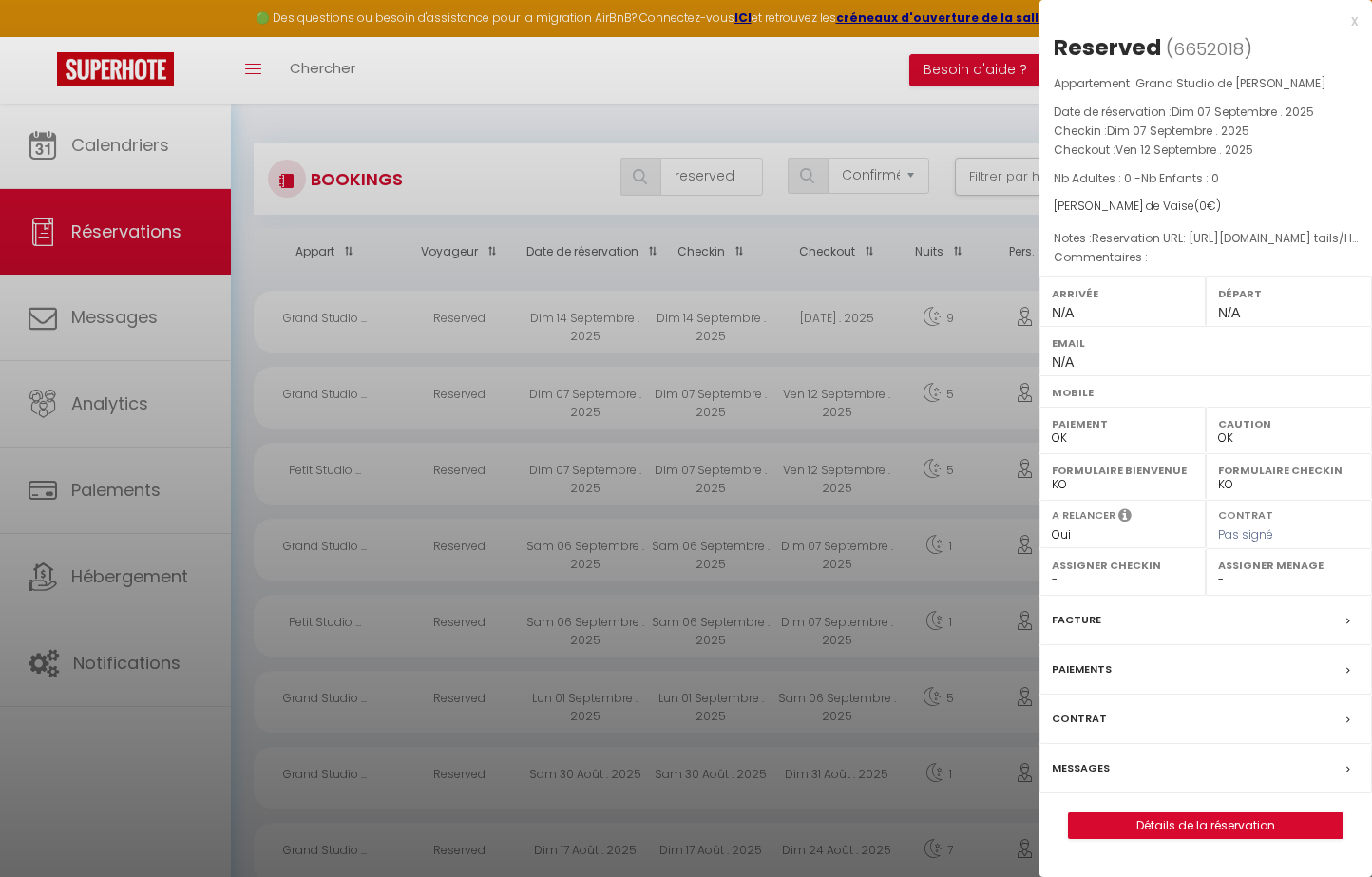
click at [914, 391] on div at bounding box center [686, 438] width 1372 height 877
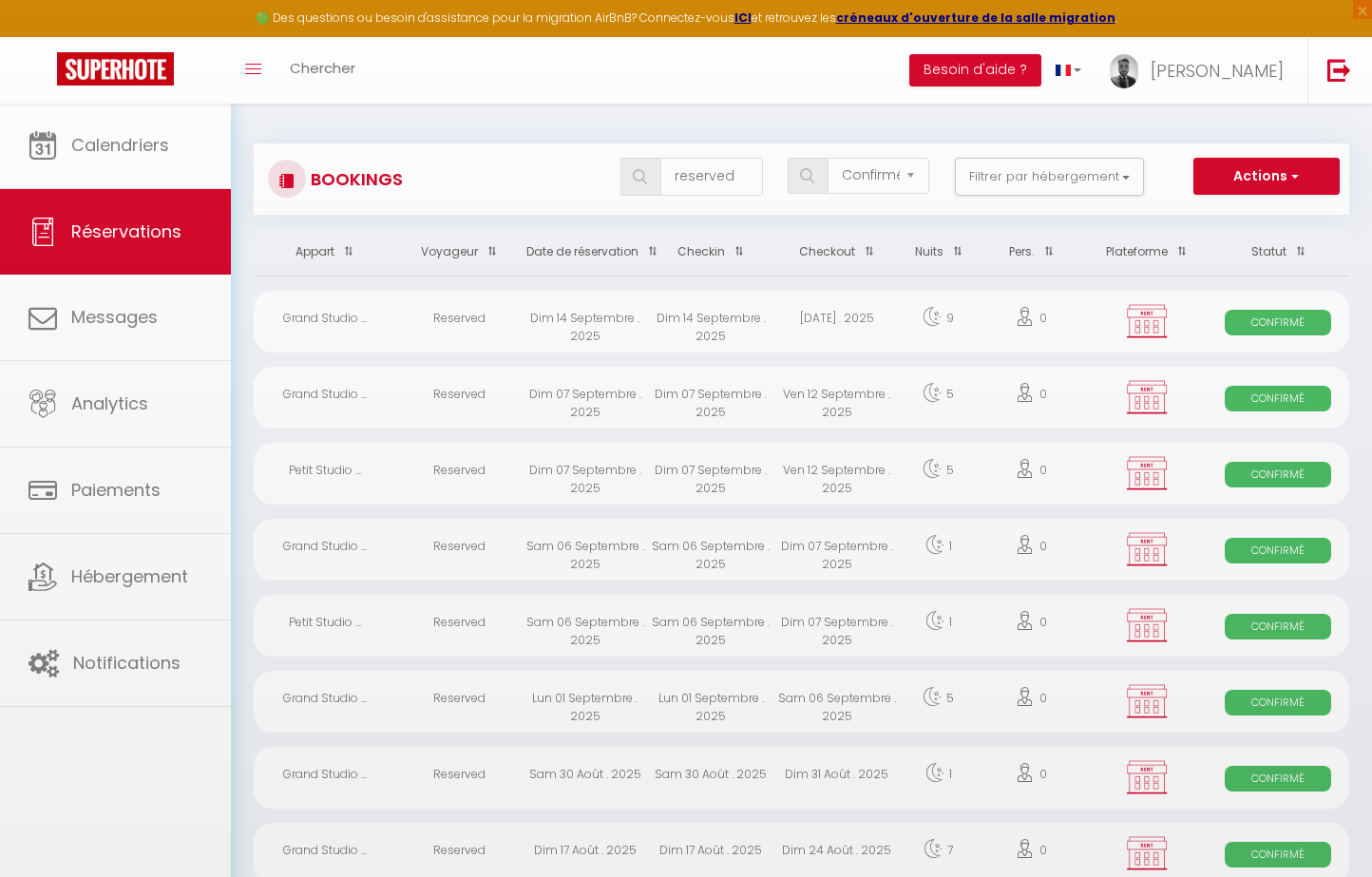
click at [884, 480] on div "Ven 12 Septembre . 2025" at bounding box center [837, 474] width 126 height 62
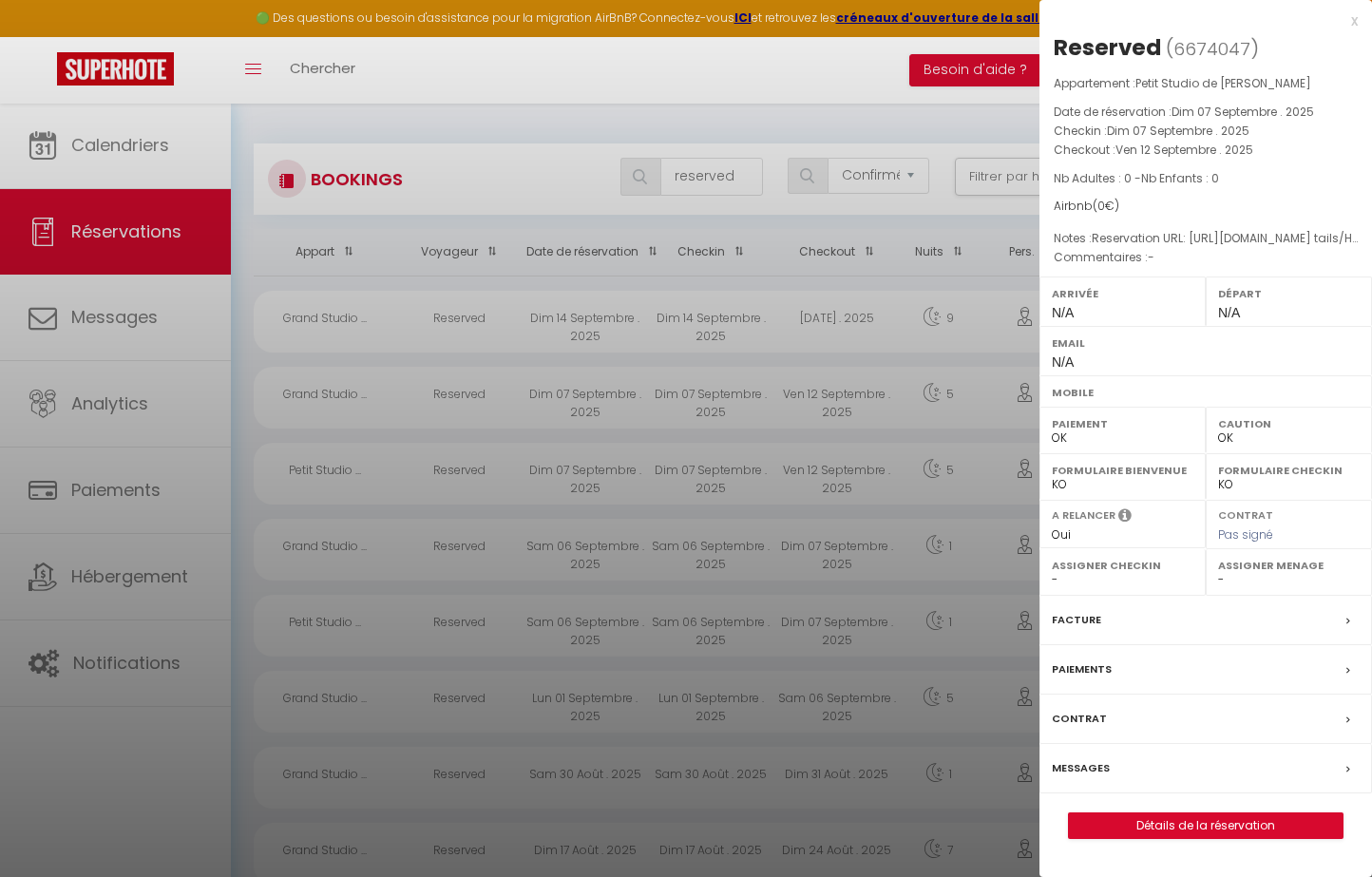
click at [884, 480] on div at bounding box center [686, 438] width 1372 height 877
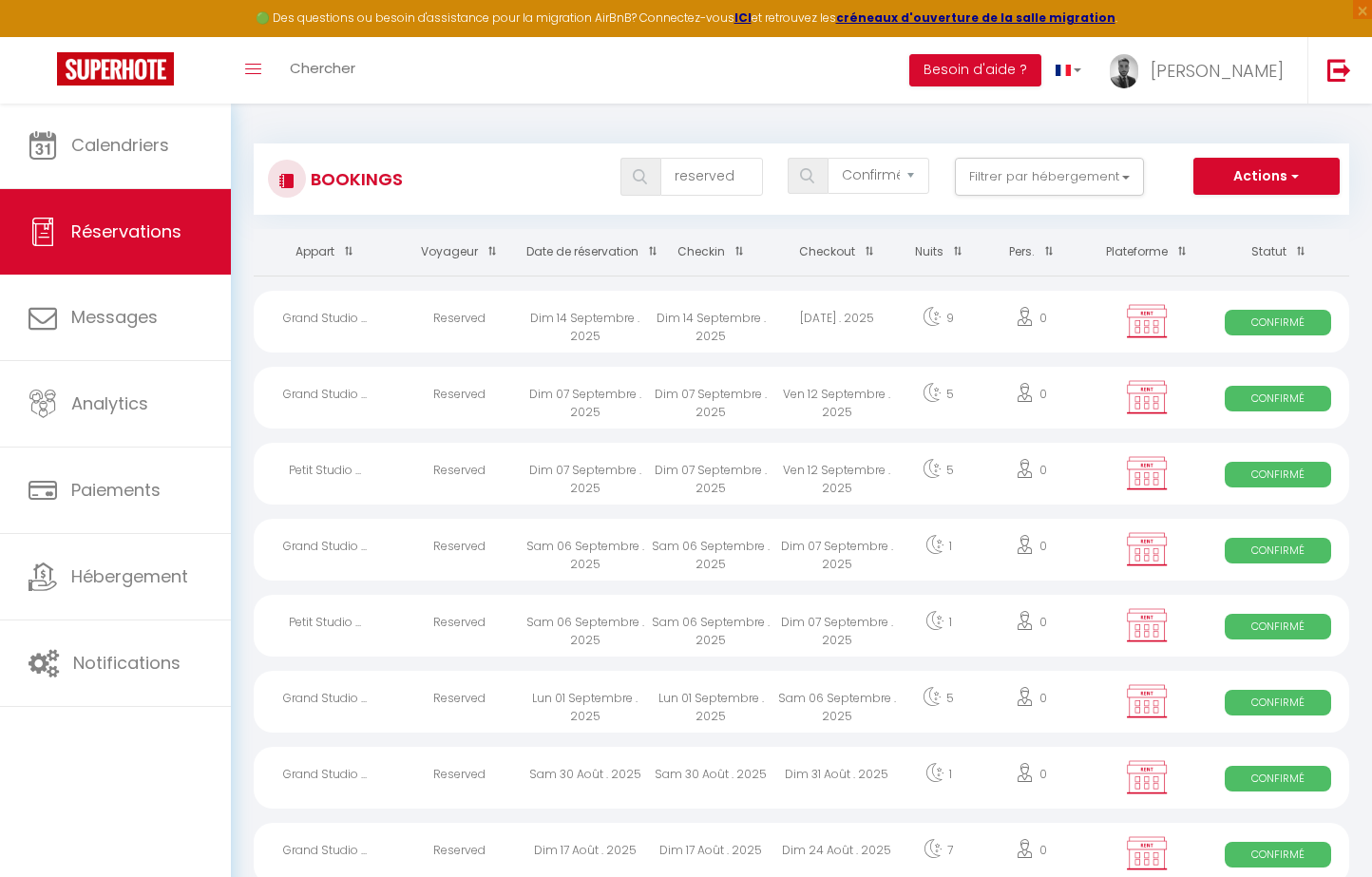
click at [881, 473] on div "Ven 12 Septembre . 2025" at bounding box center [837, 474] width 126 height 62
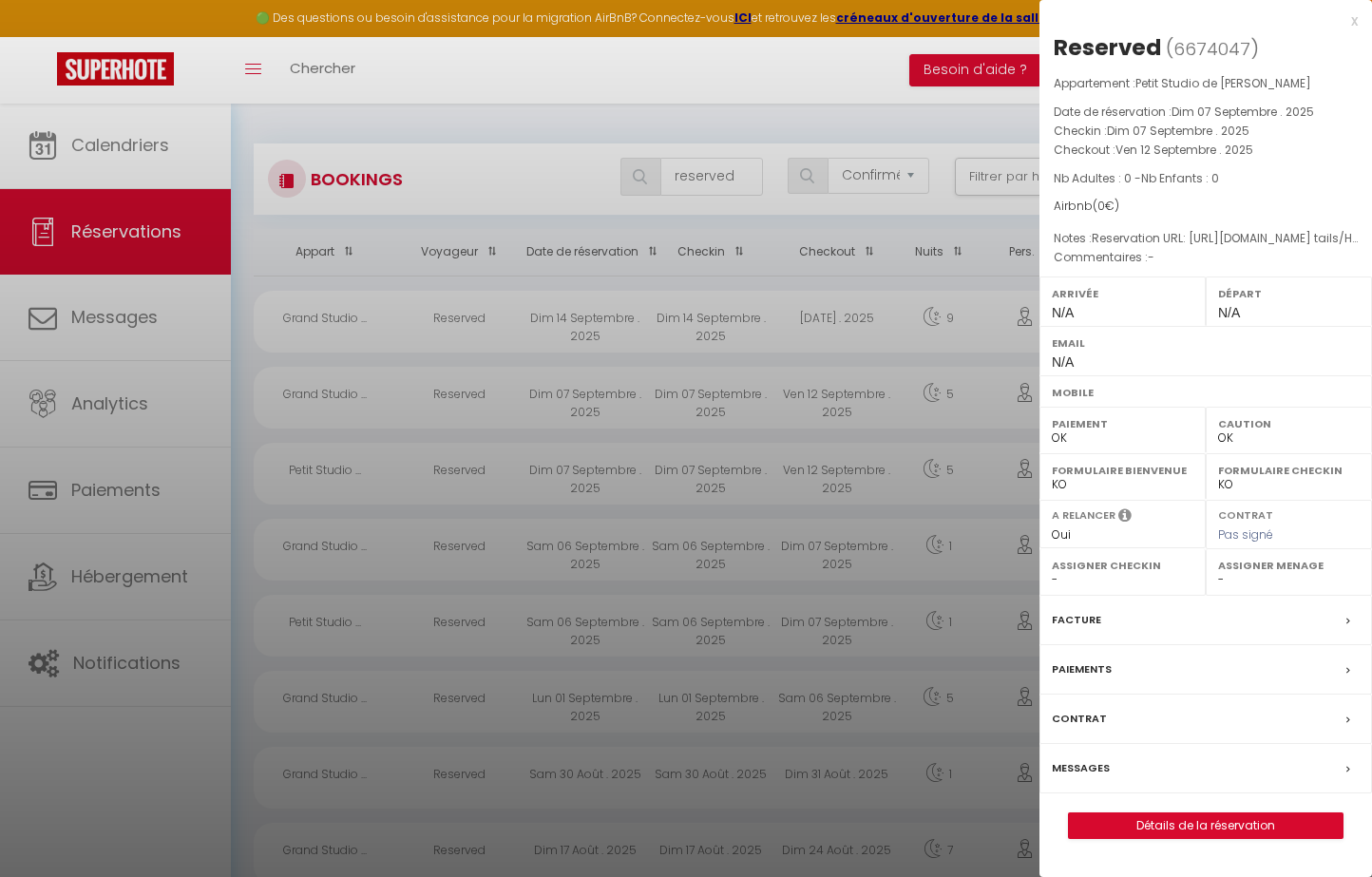
click at [700, 563] on div at bounding box center [686, 438] width 1372 height 877
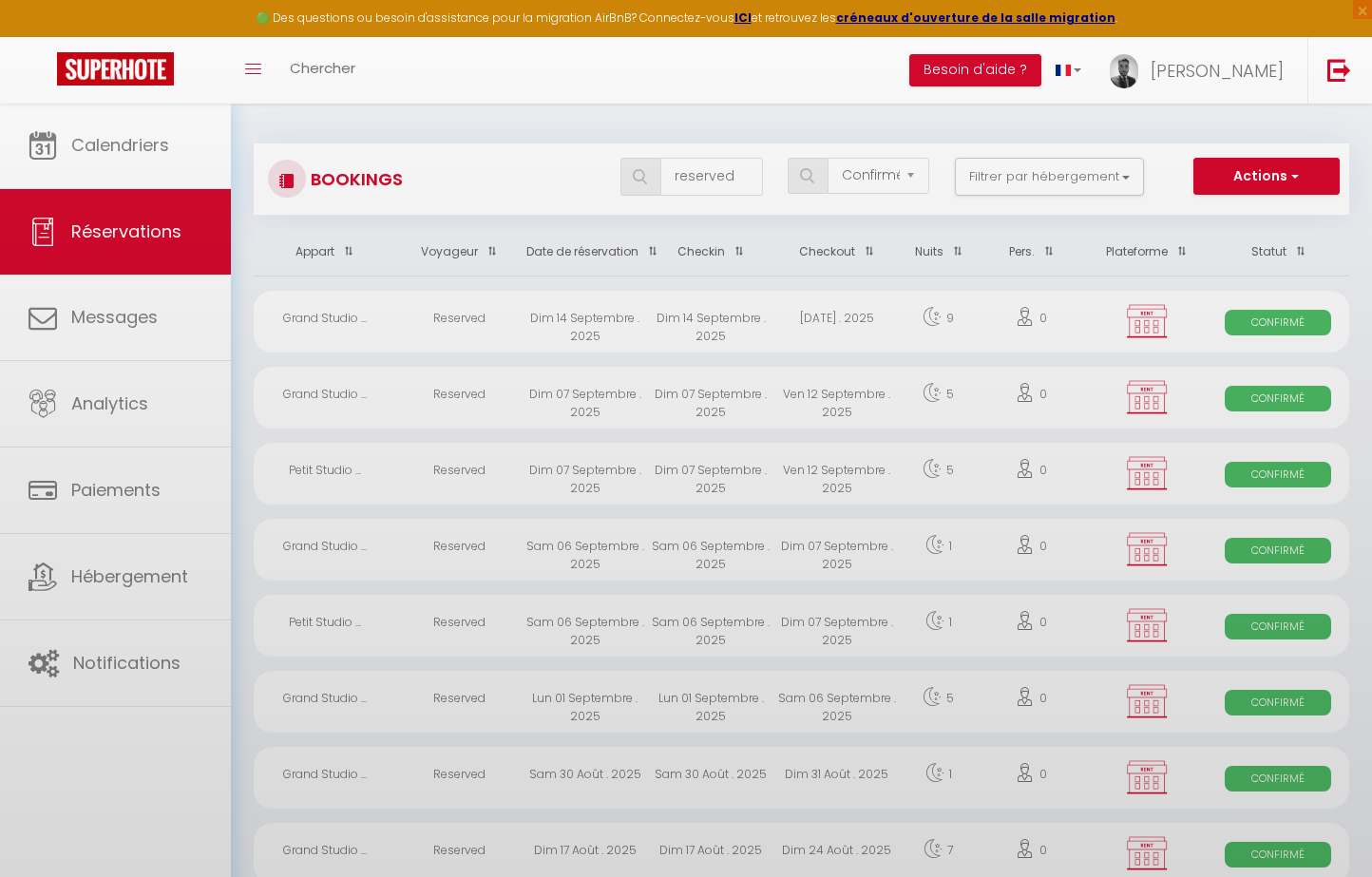
click at [721, 544] on body "🟢 Des questions ou besoin d'assistance pour la migration AirBnB? Connectez-vous…" at bounding box center [686, 550] width 1372 height 893
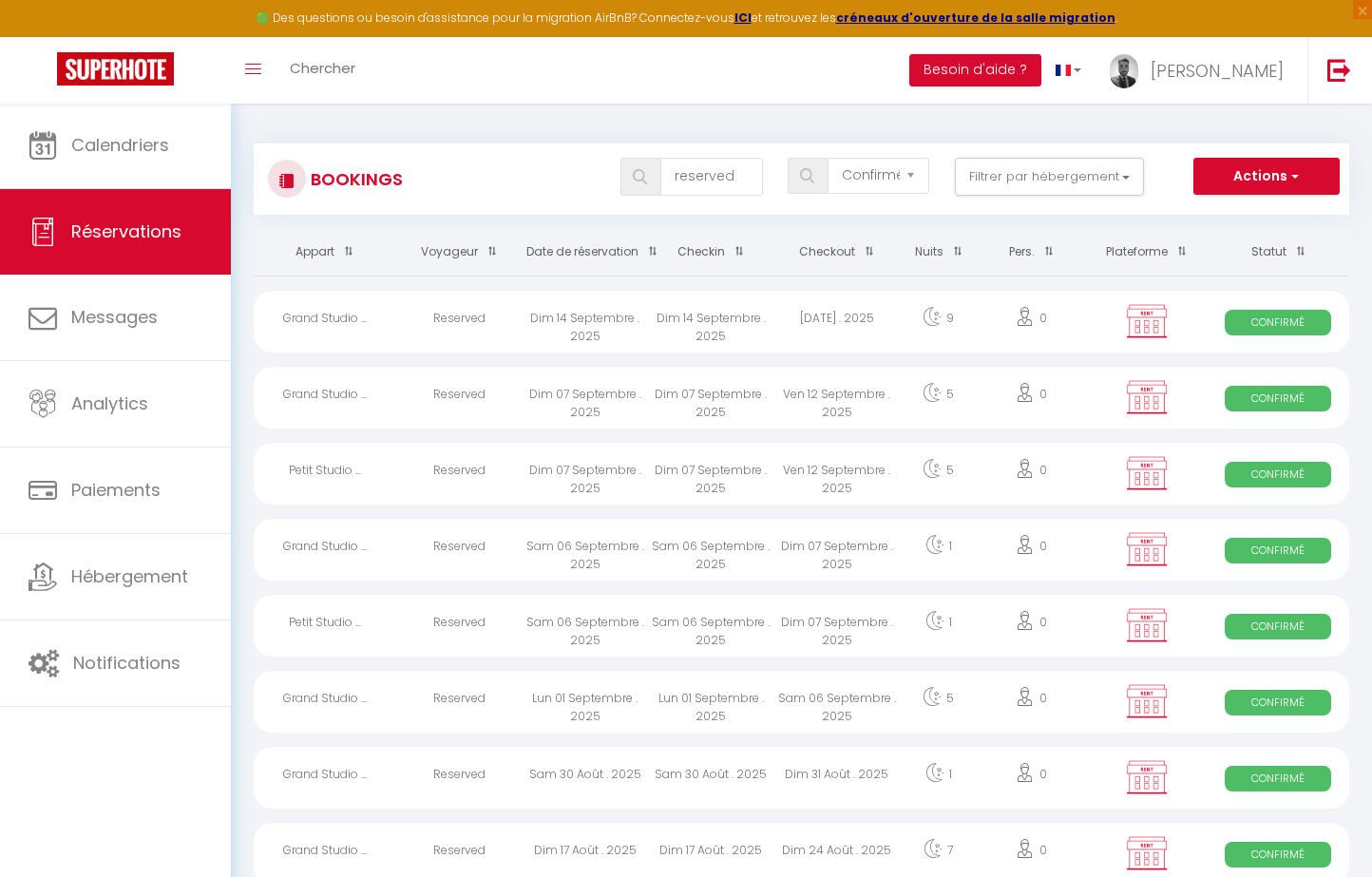
click at [721, 544] on div "Sam 06 Septembre . 2025" at bounding box center [711, 550] width 126 height 62
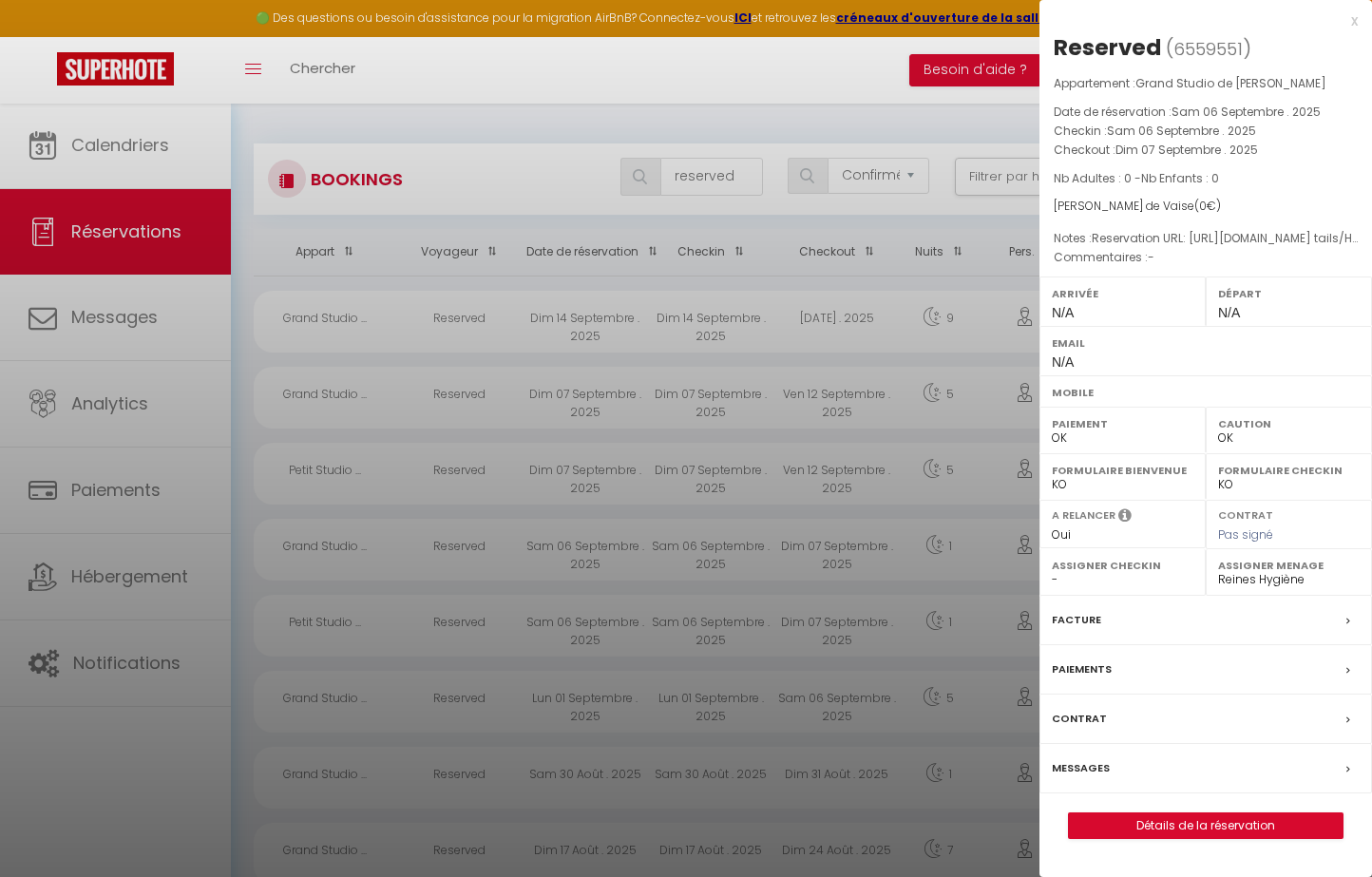
click at [721, 544] on div at bounding box center [686, 438] width 1372 height 877
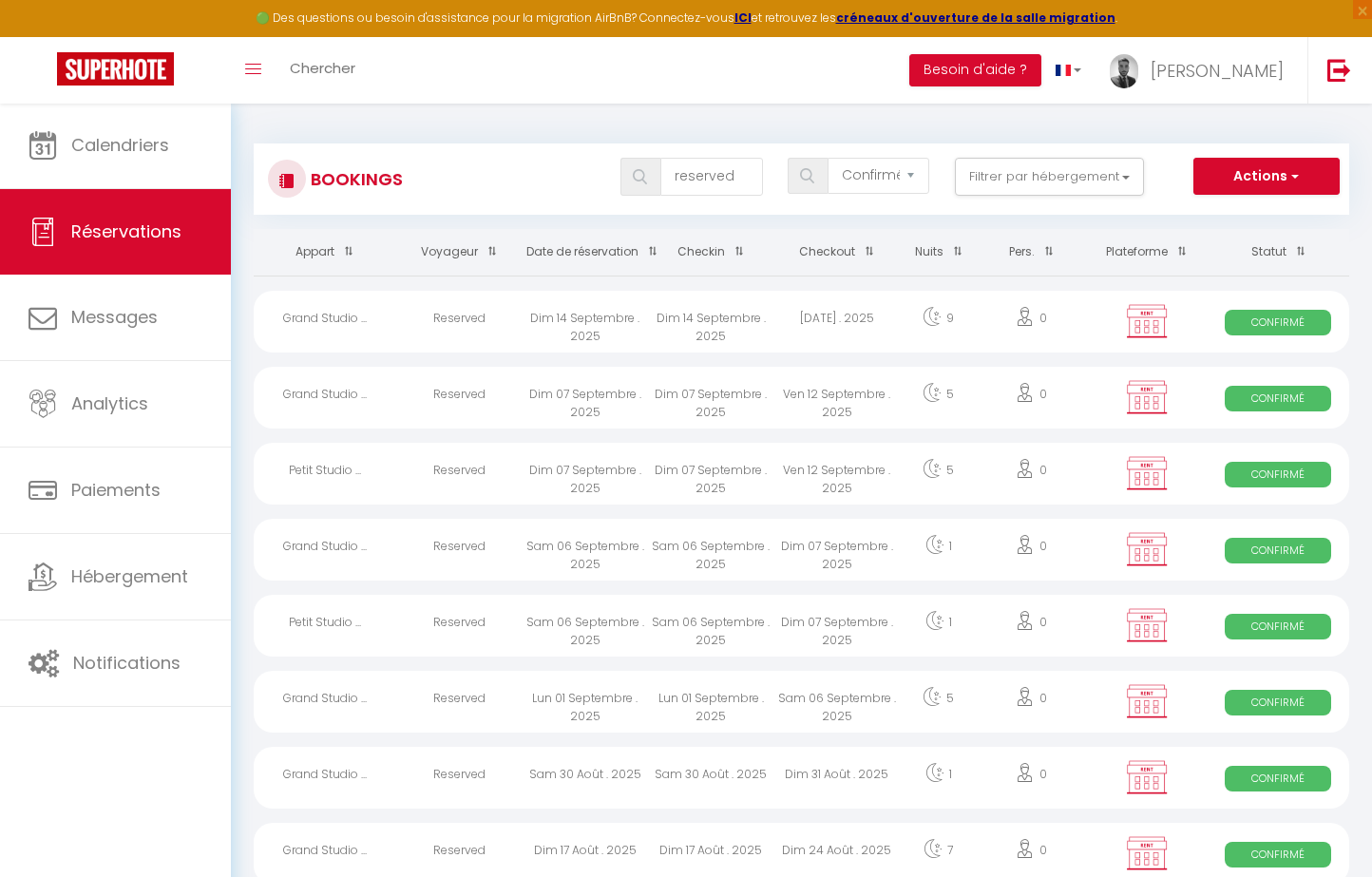
click at [750, 451] on div "Dim 07 Septembre . 2025" at bounding box center [711, 474] width 126 height 62
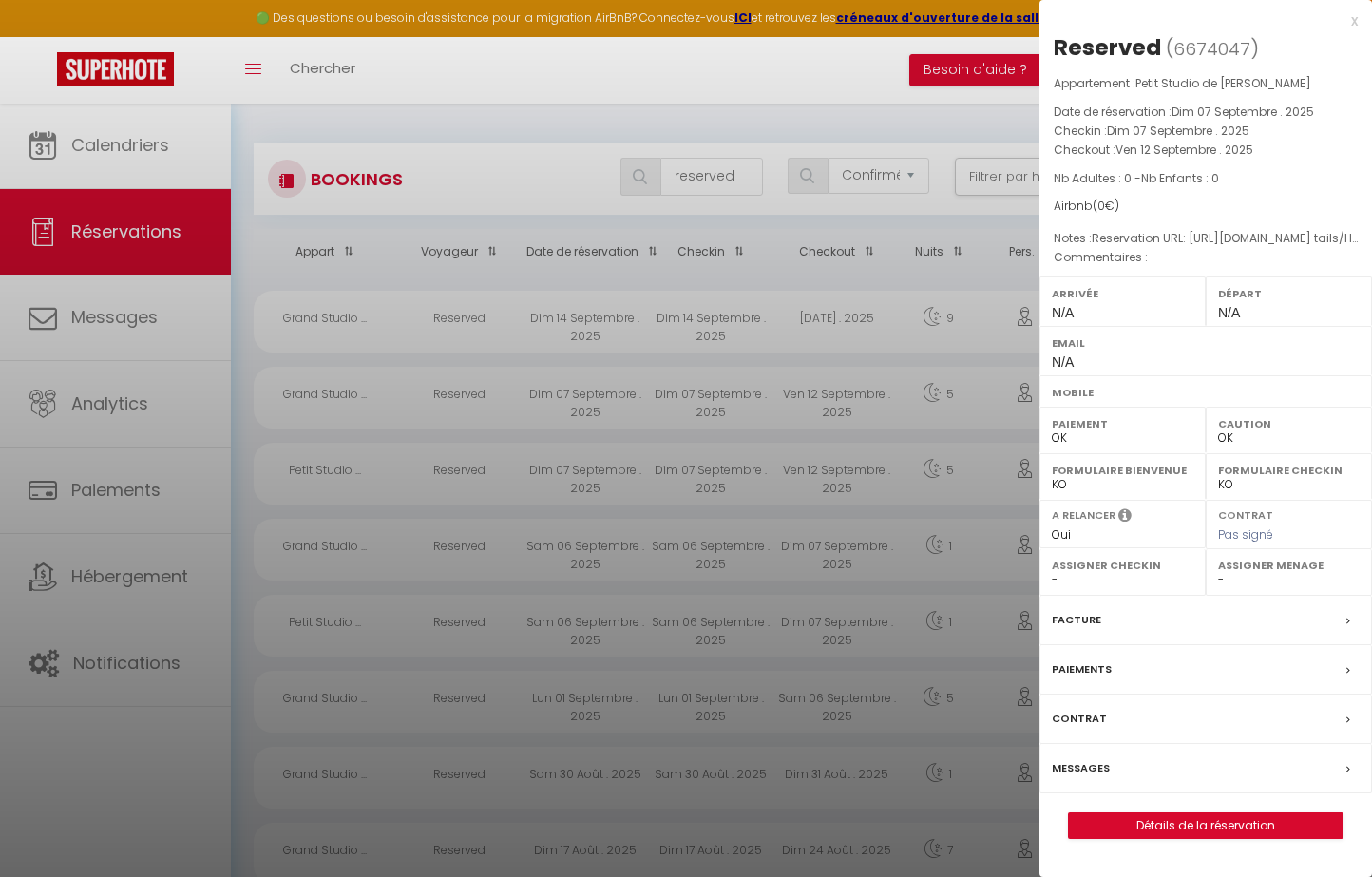
click at [750, 462] on div at bounding box center [686, 438] width 1372 height 877
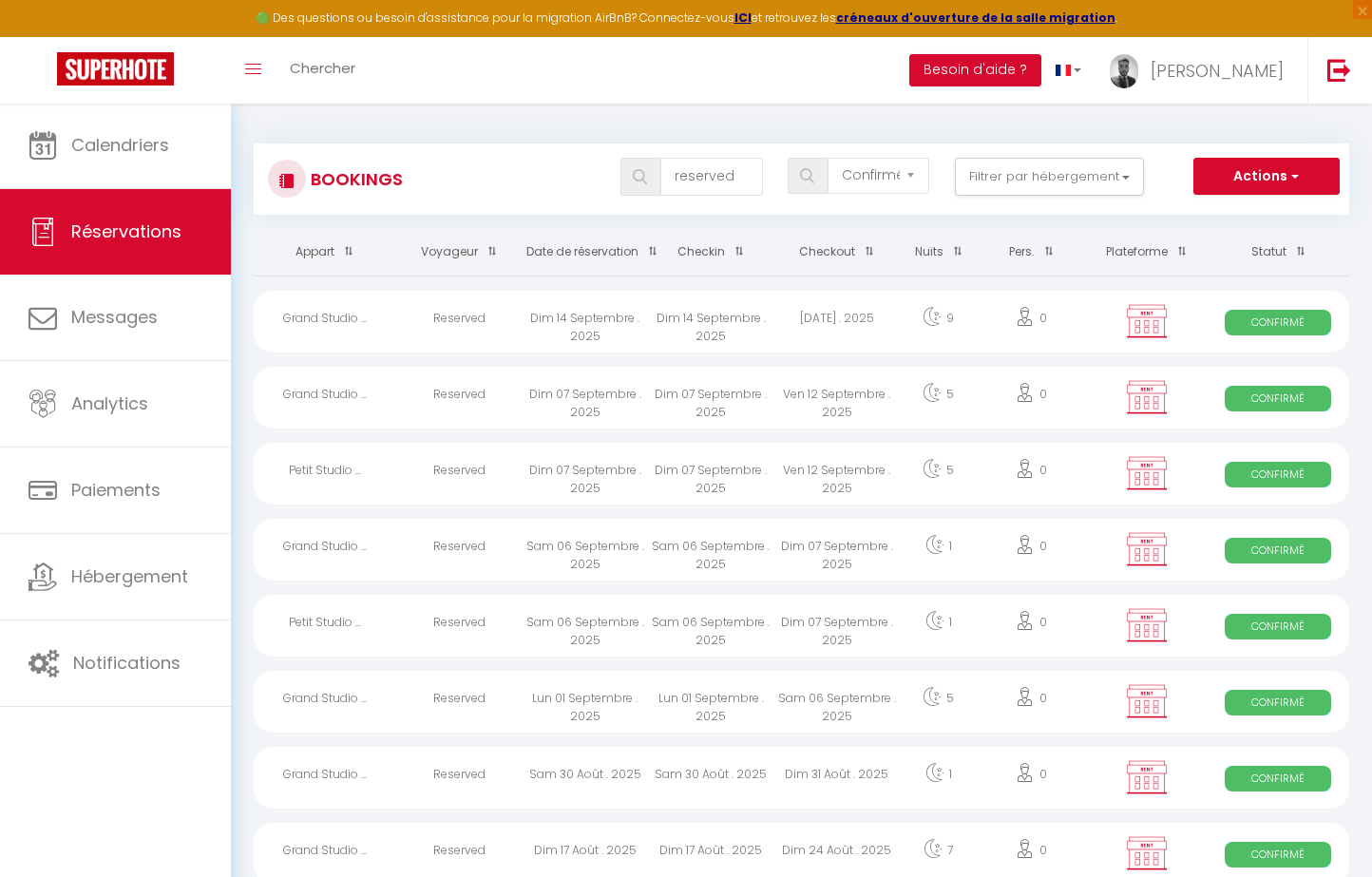
click at [756, 409] on body "🟢 Des questions ou besoin d'assistance pour la migration AirBnB? Connectez-vous…" at bounding box center [686, 550] width 1372 height 893
click at [756, 409] on div "Dim 07 Septembre . 2025" at bounding box center [711, 398] width 126 height 62
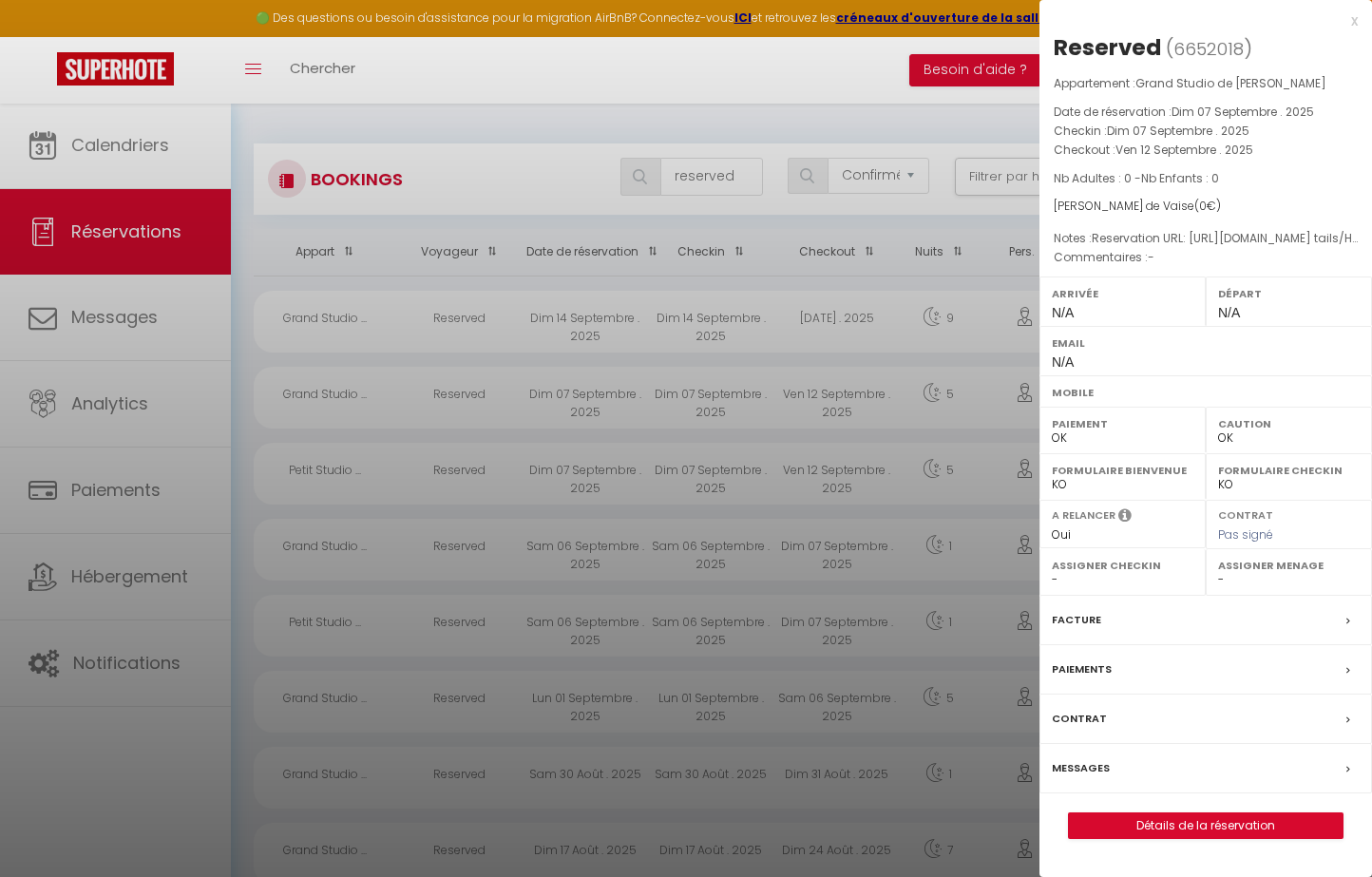
click at [756, 409] on div at bounding box center [686, 438] width 1372 height 877
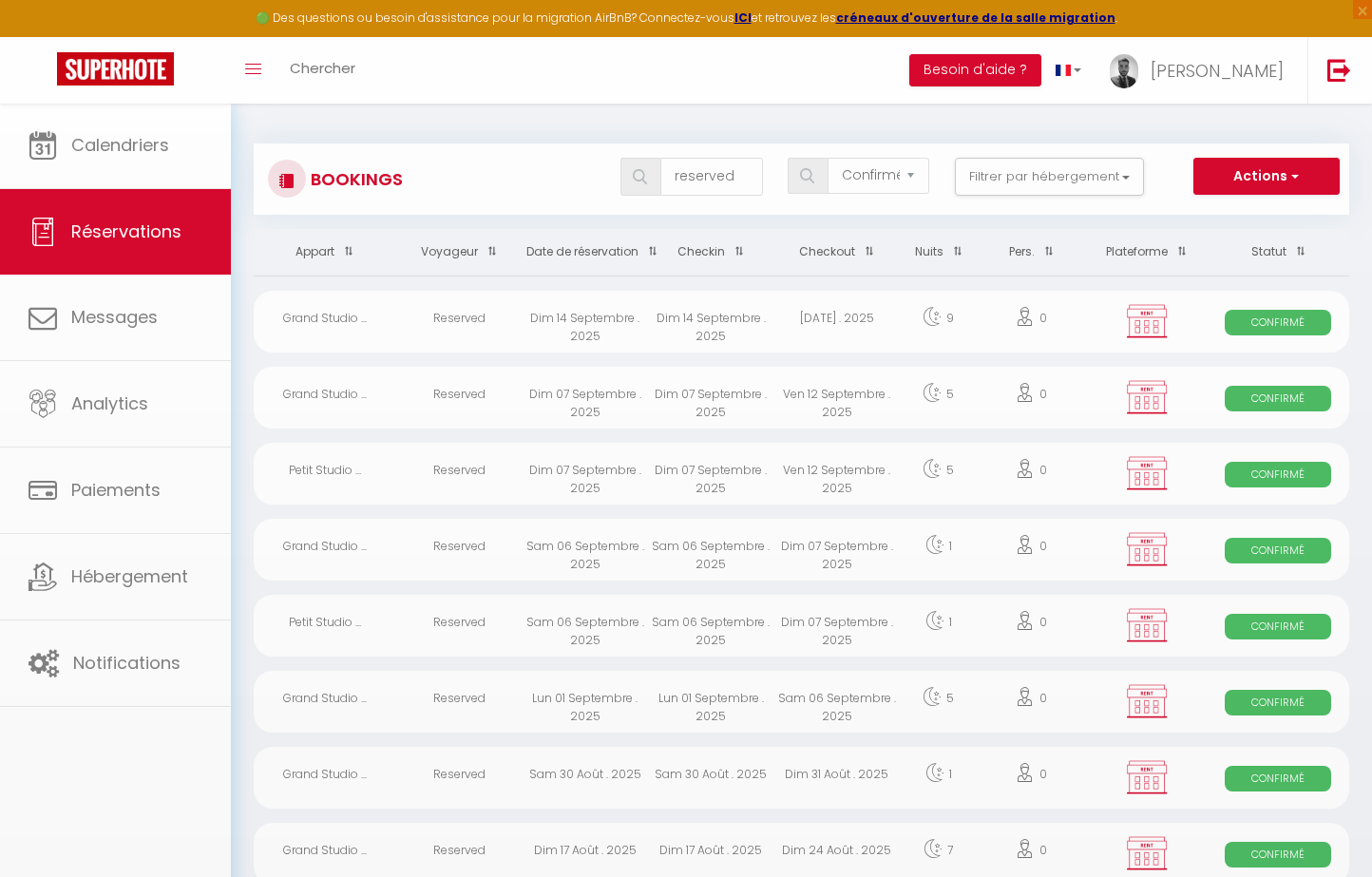
click at [772, 327] on div "Dim 14 Septembre . 2025" at bounding box center [711, 322] width 126 height 62
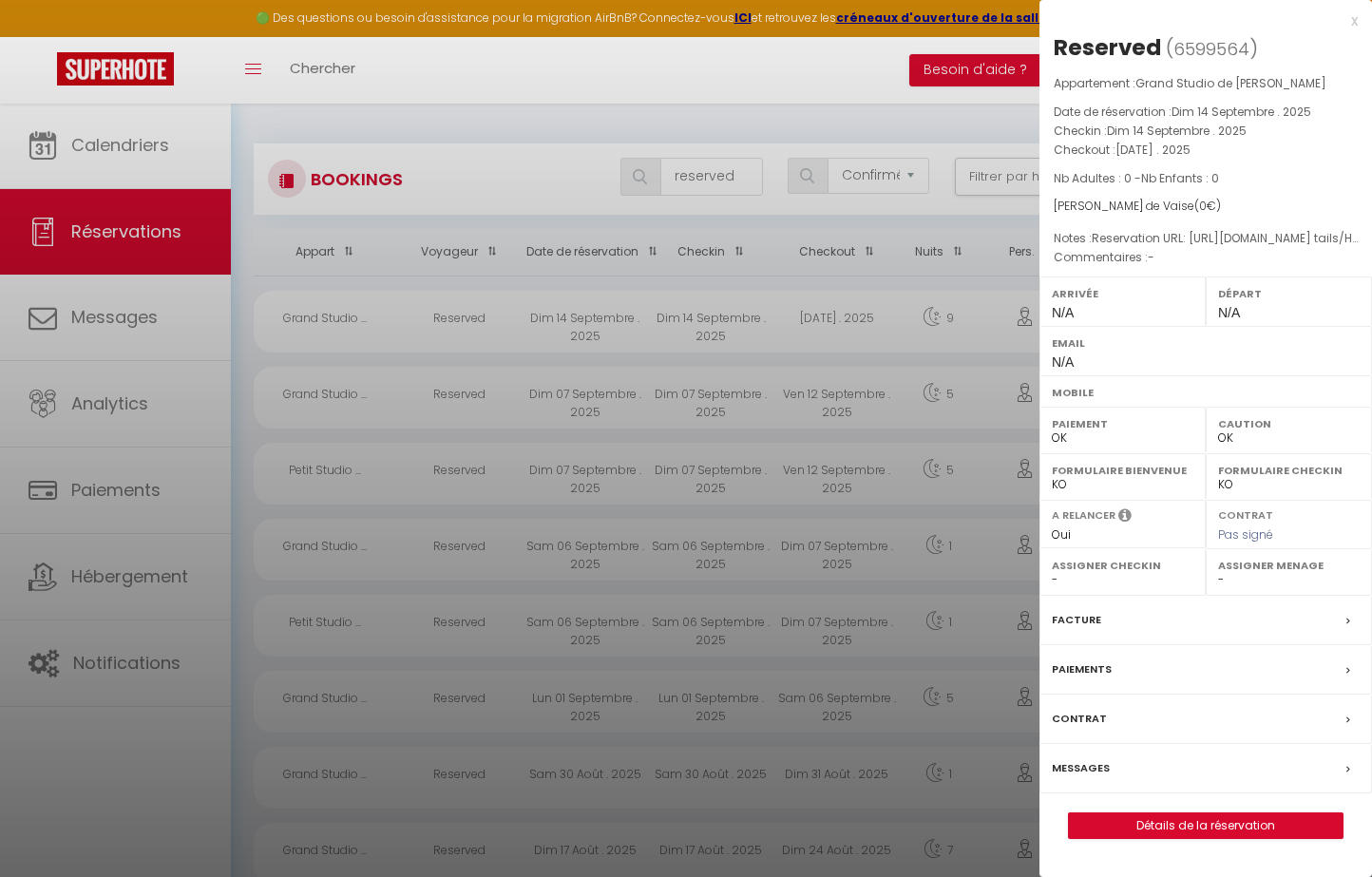
click at [772, 327] on div at bounding box center [686, 438] width 1372 height 877
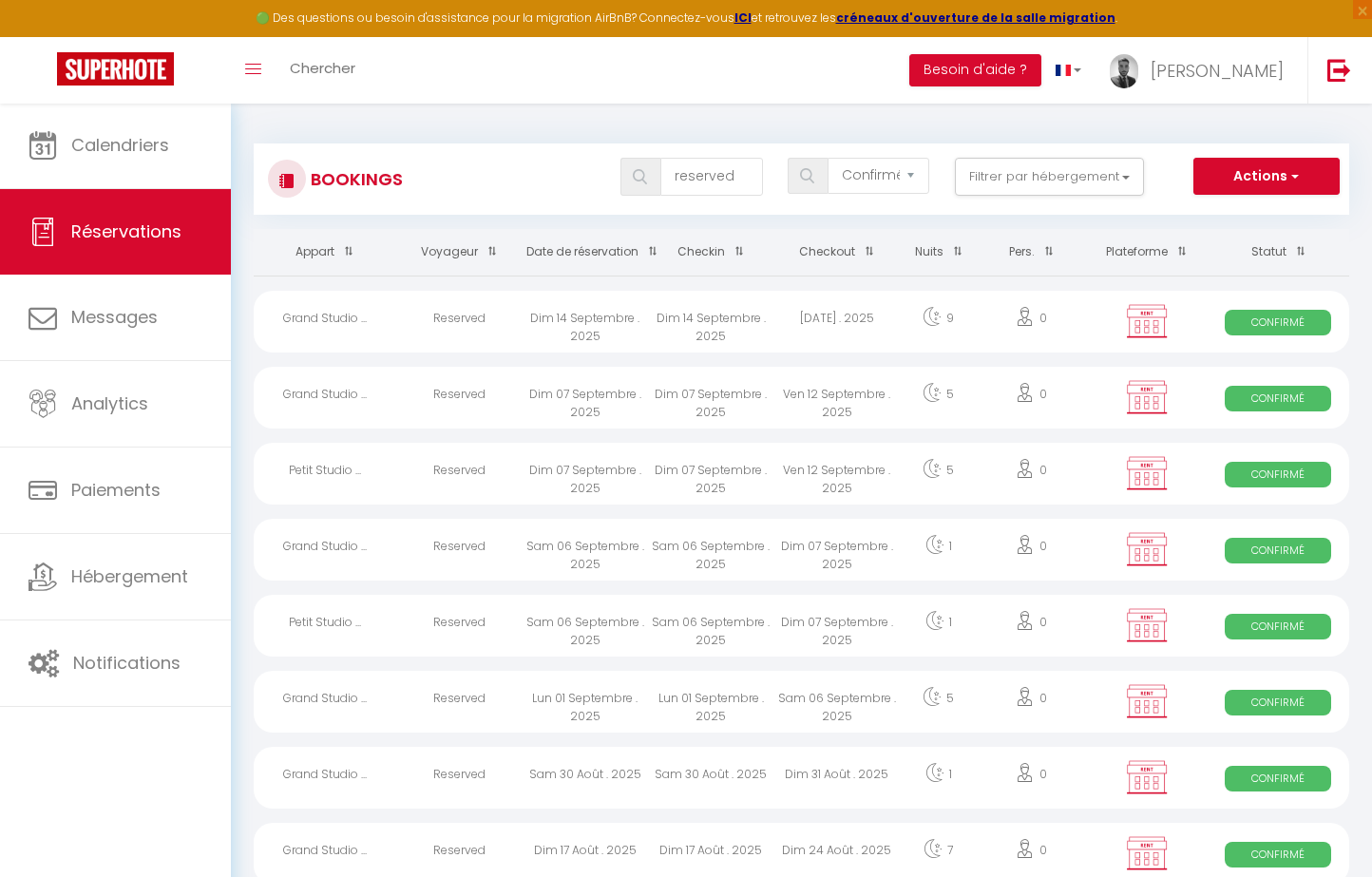
click at [737, 635] on div "Sam 06 Septembre . 2025" at bounding box center [711, 626] width 126 height 62
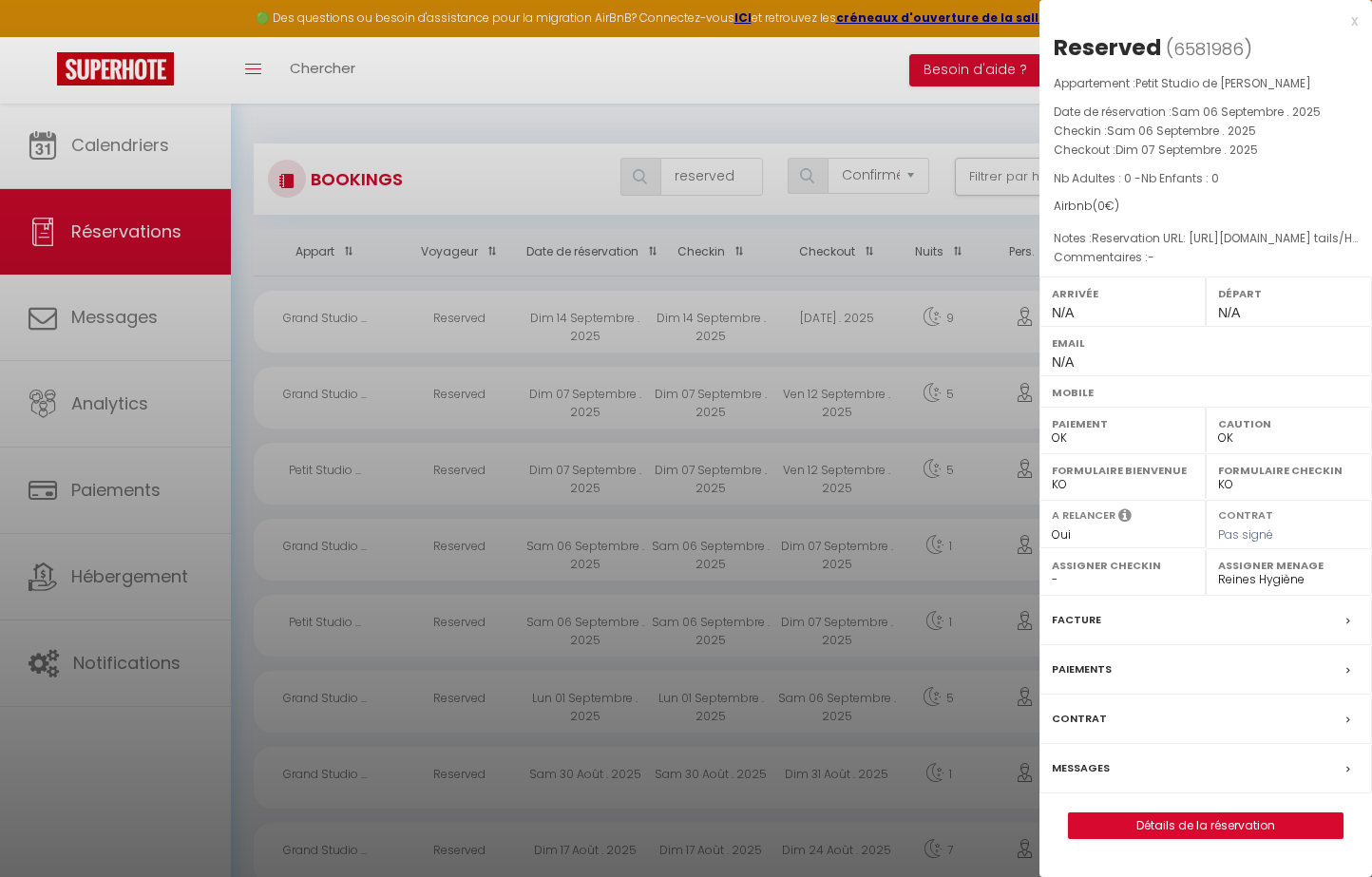
click at [737, 635] on div at bounding box center [686, 438] width 1372 height 877
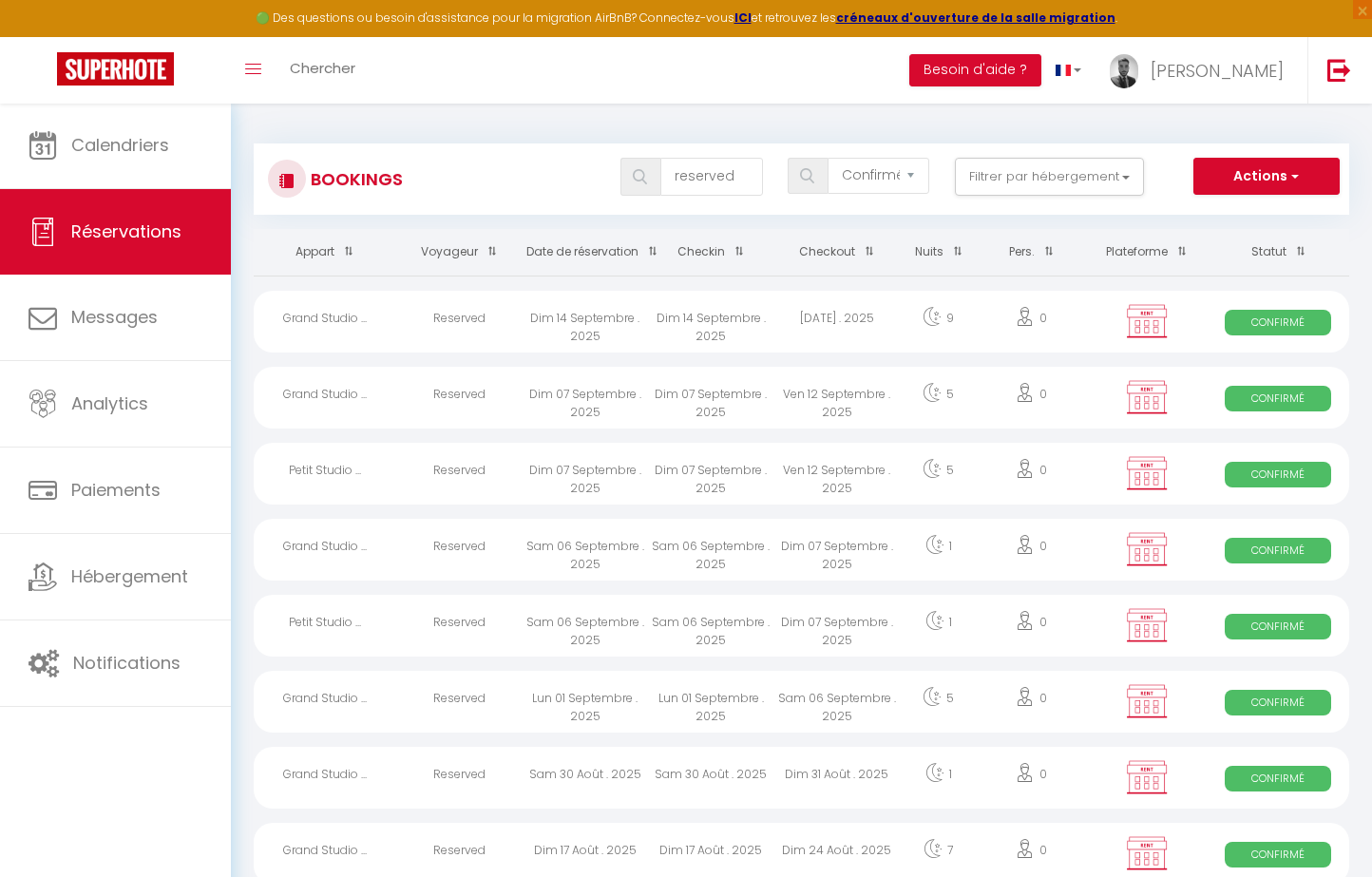
click at [729, 718] on div "Lun 01 Septembre . 2025" at bounding box center [711, 702] width 126 height 62
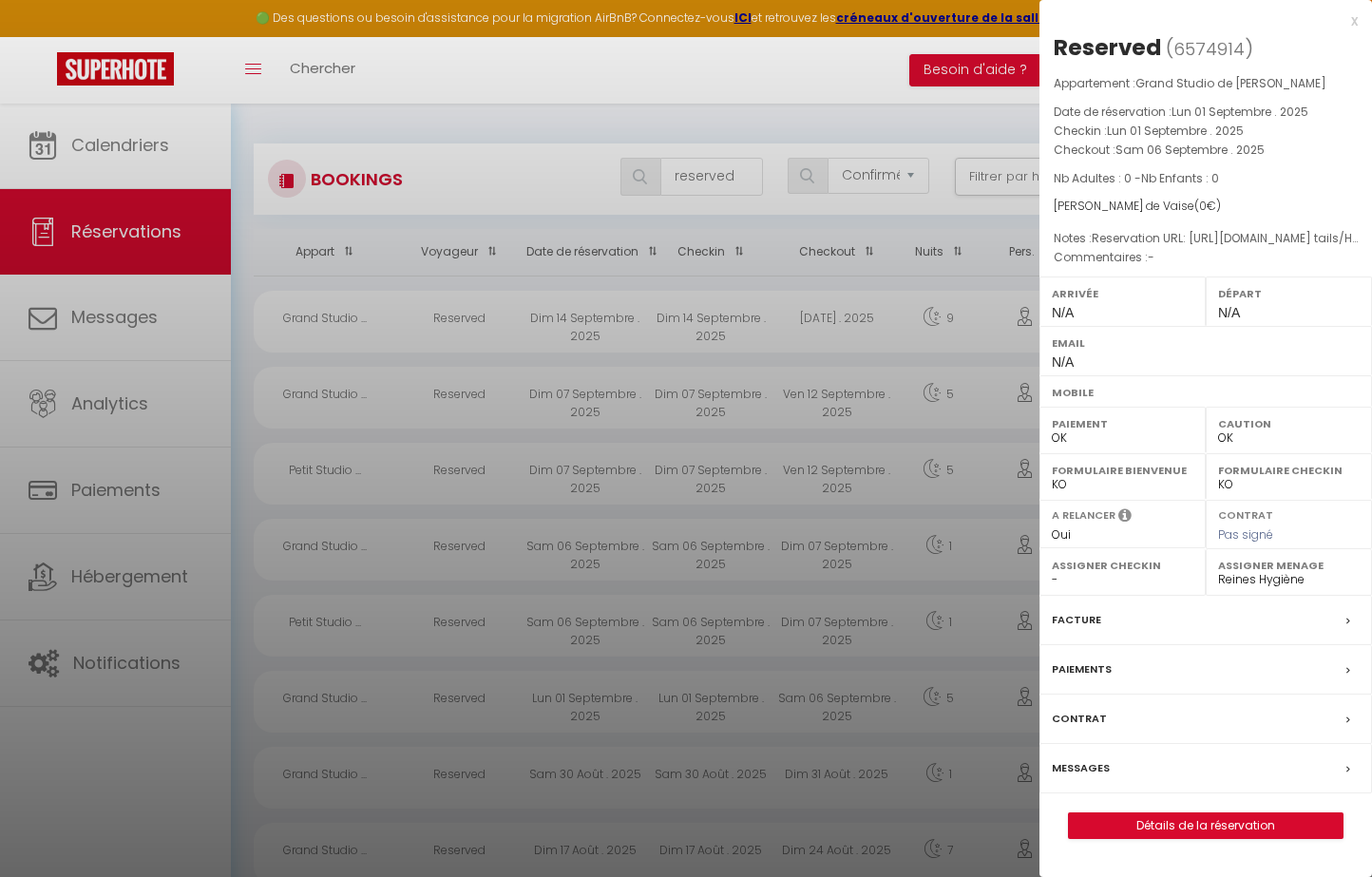
click at [729, 718] on div at bounding box center [686, 438] width 1372 height 877
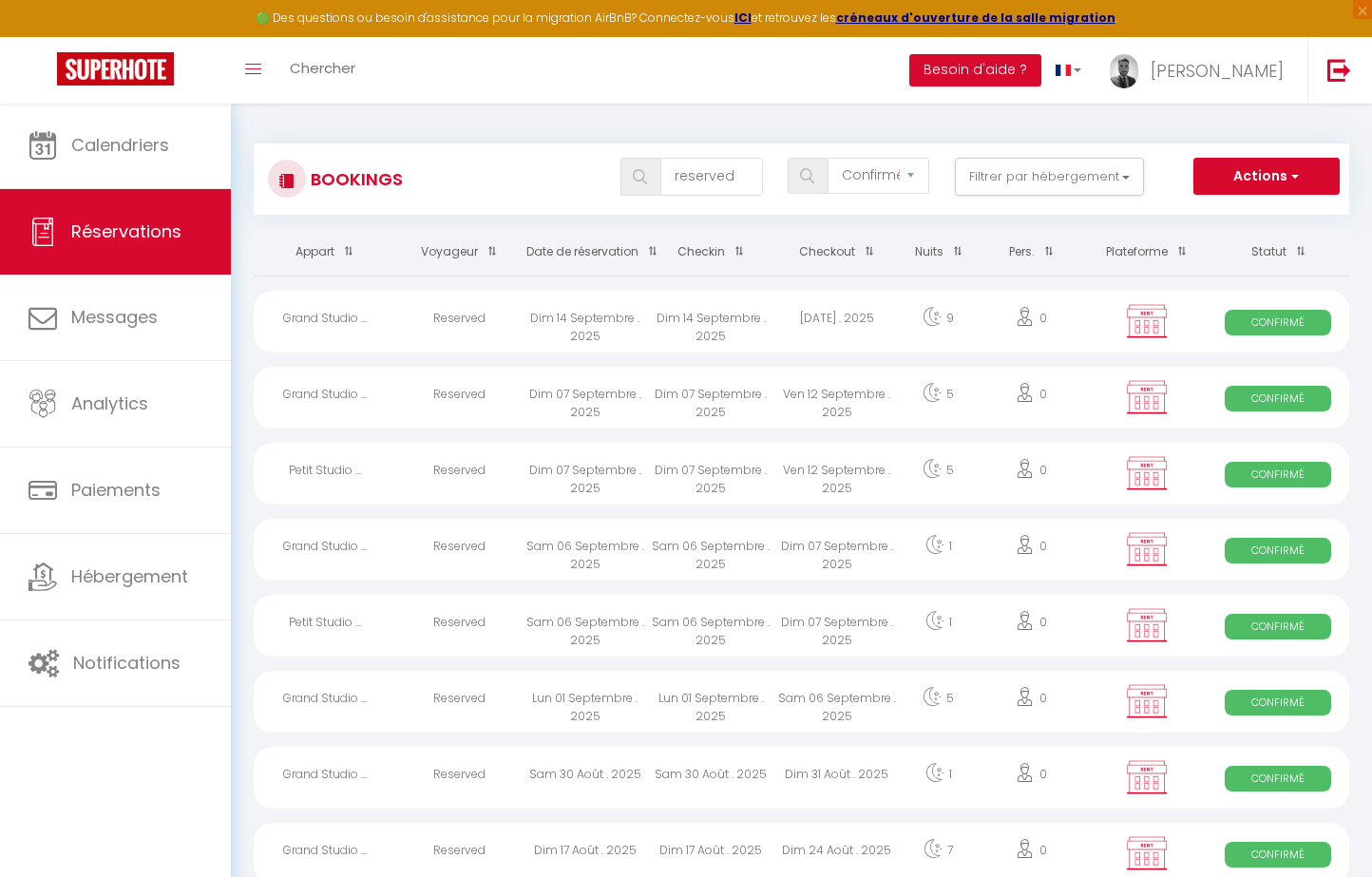
click at [728, 783] on div "Sam 30 Août . 2025" at bounding box center [711, 778] width 126 height 62
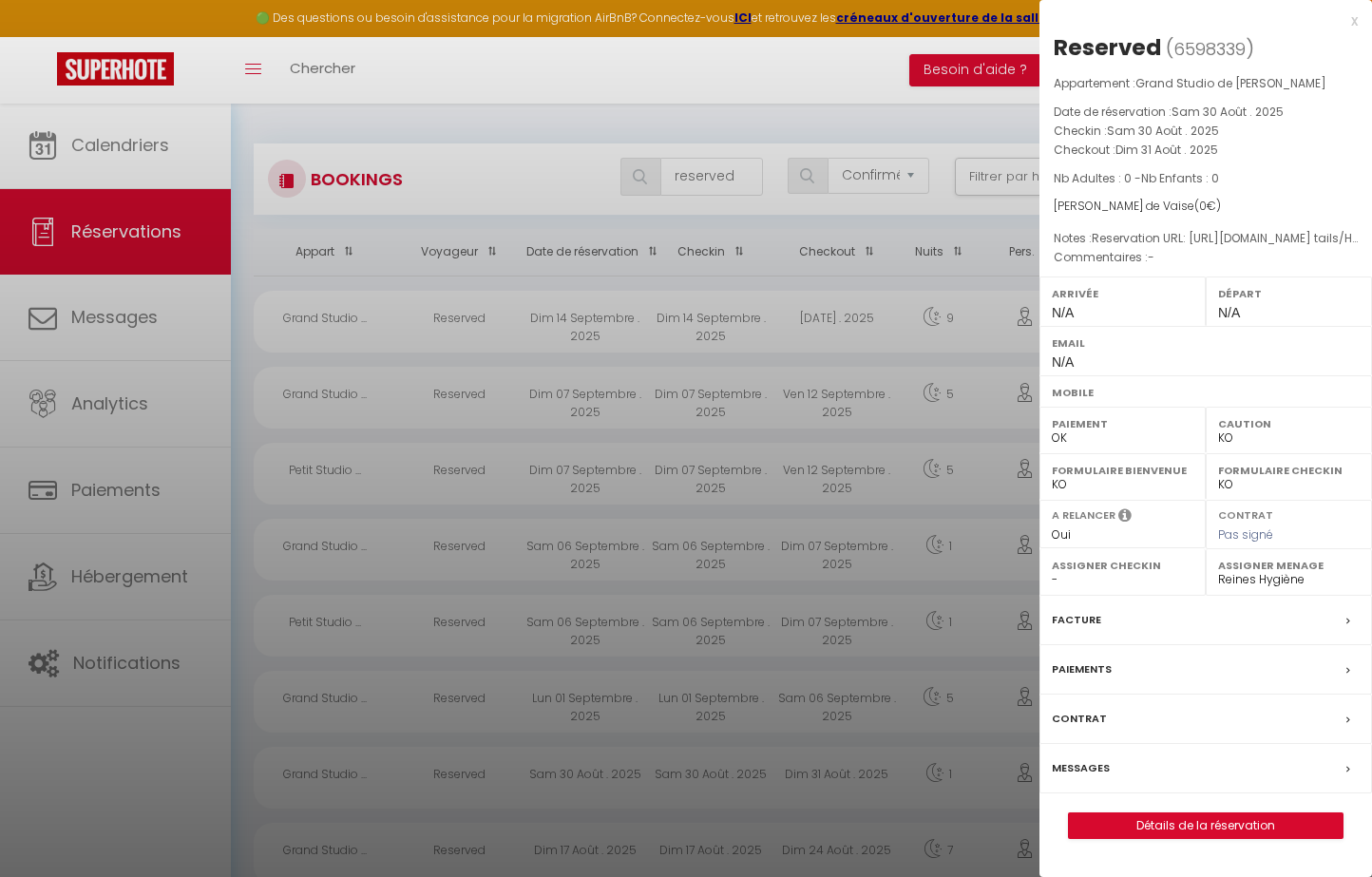
click at [729, 783] on div at bounding box center [686, 438] width 1372 height 877
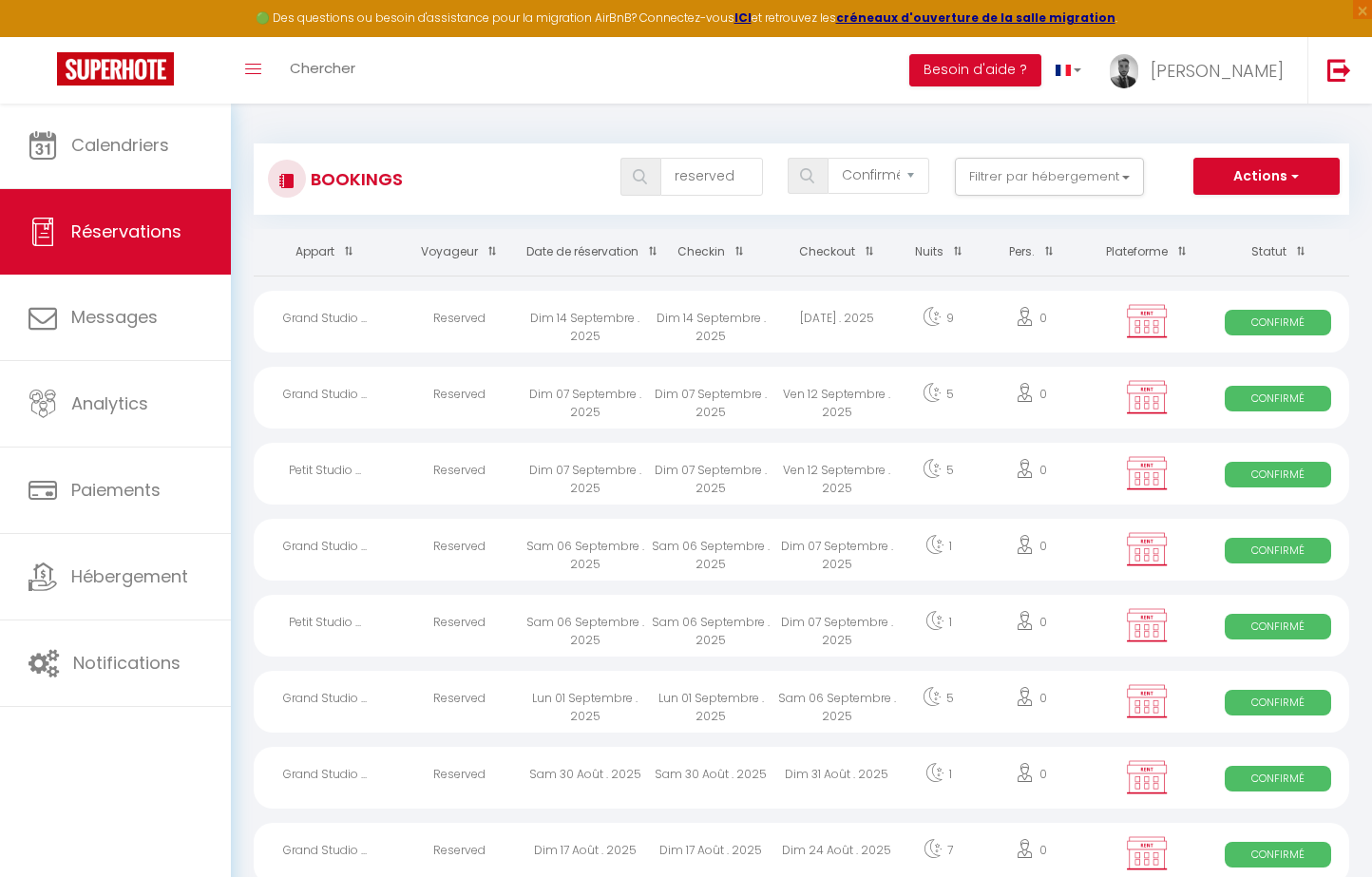
click at [724, 842] on div "Dim 17 Août . 2025" at bounding box center [711, 853] width 126 height 62
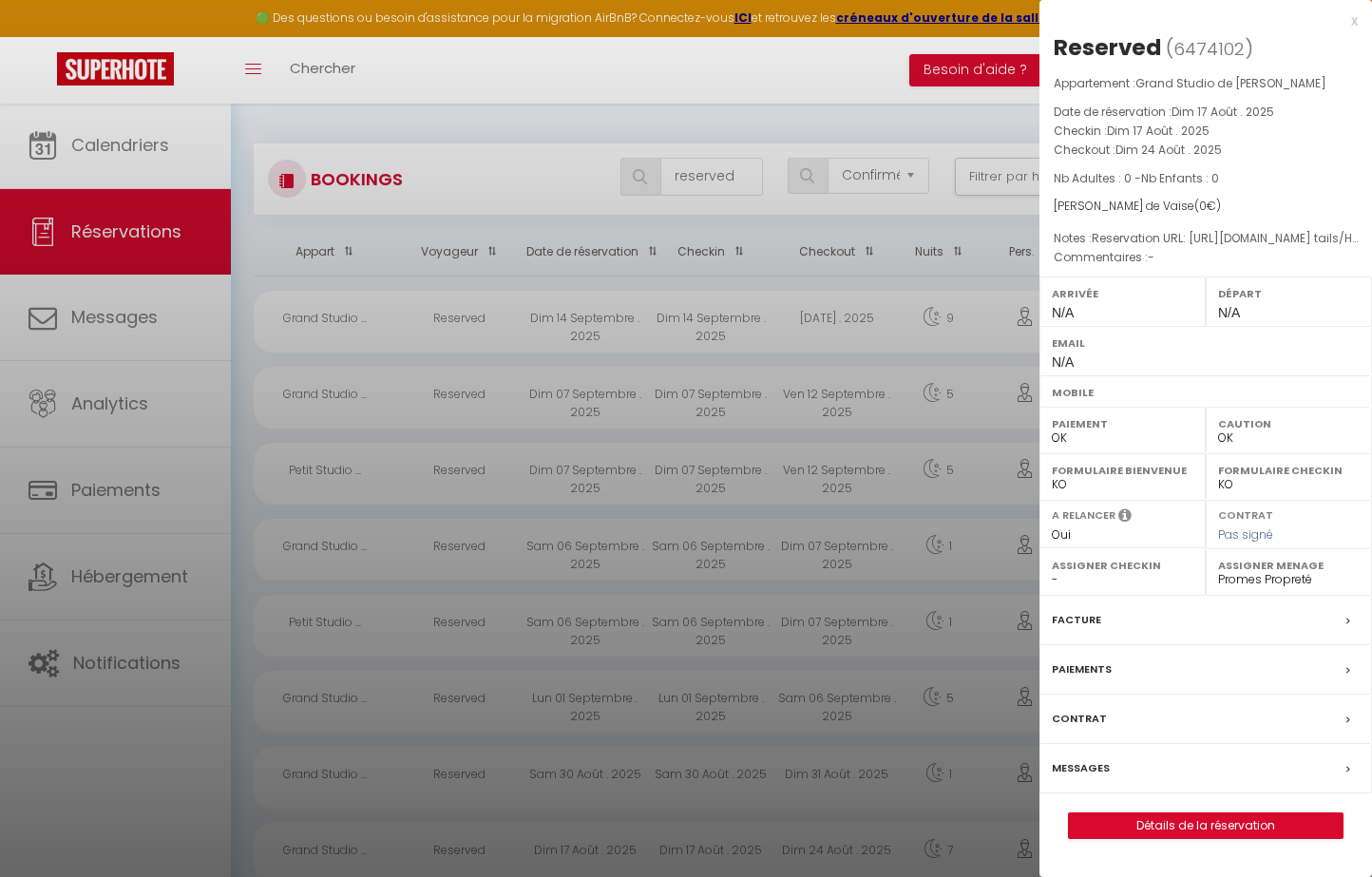
click at [724, 842] on div at bounding box center [686, 438] width 1372 height 877
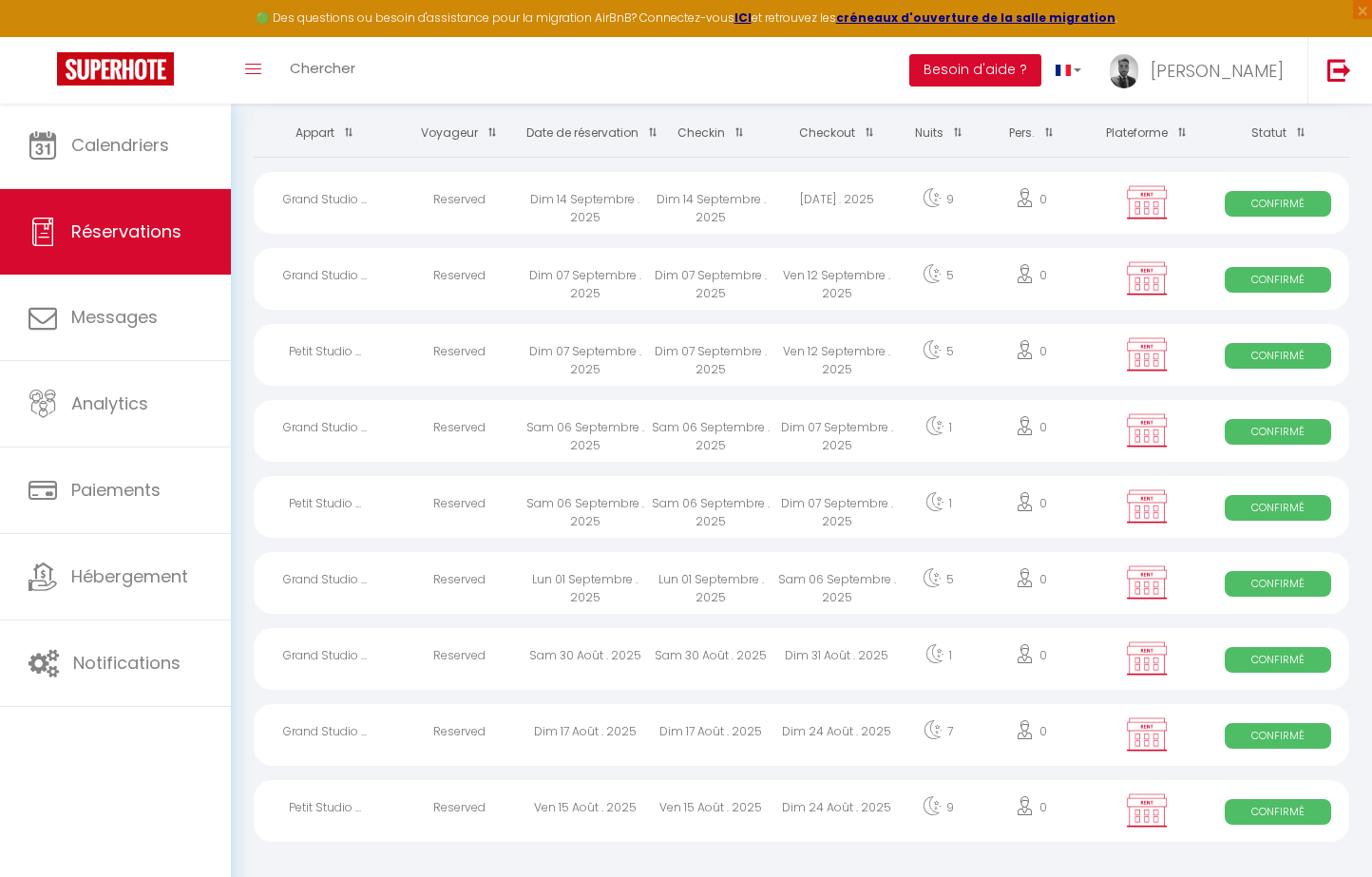
scroll to position [117, 0]
click at [743, 784] on div "Ven 15 Août . 2025" at bounding box center [711, 812] width 126 height 62
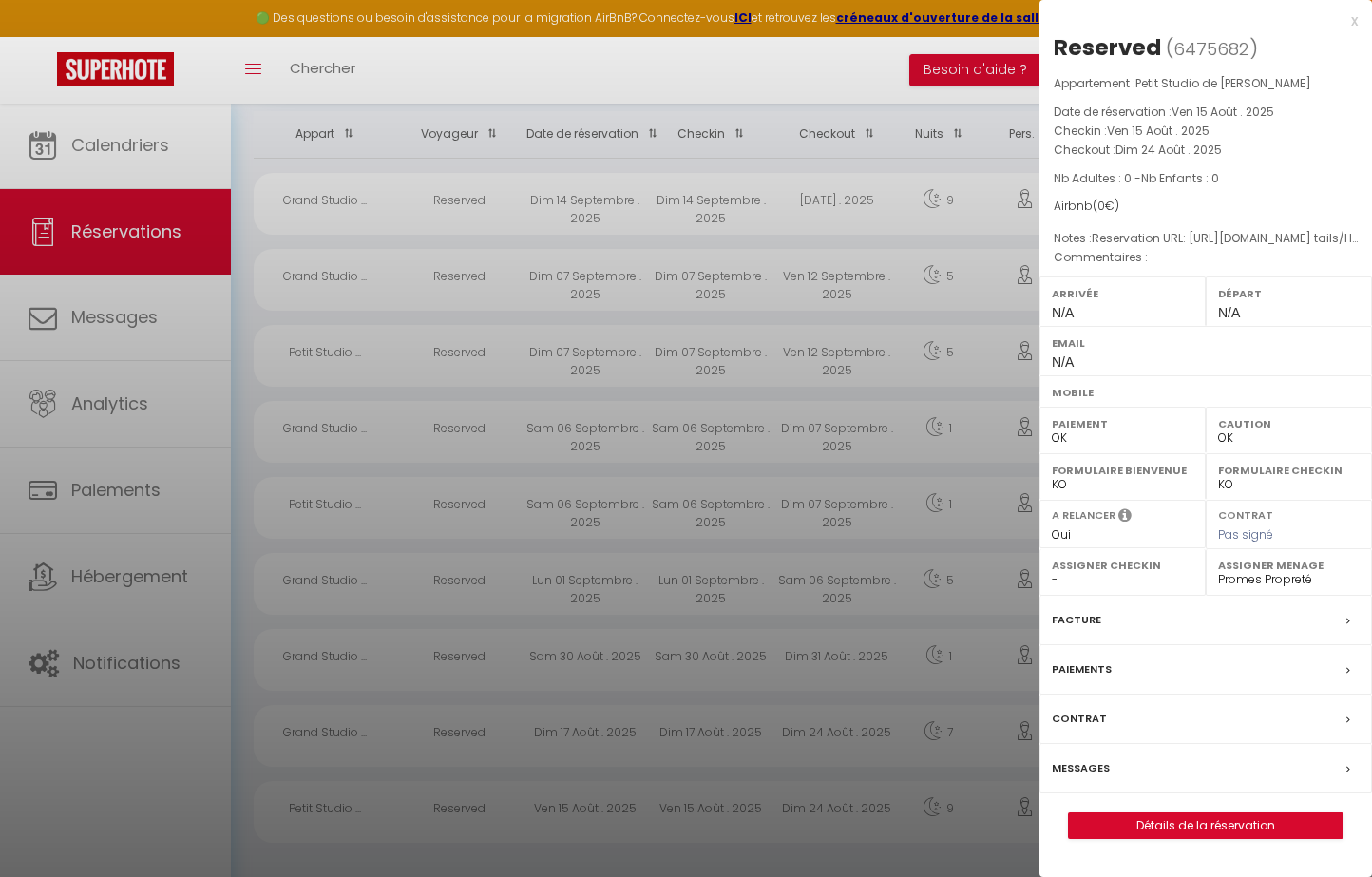
click at [738, 803] on div at bounding box center [686, 438] width 1372 height 877
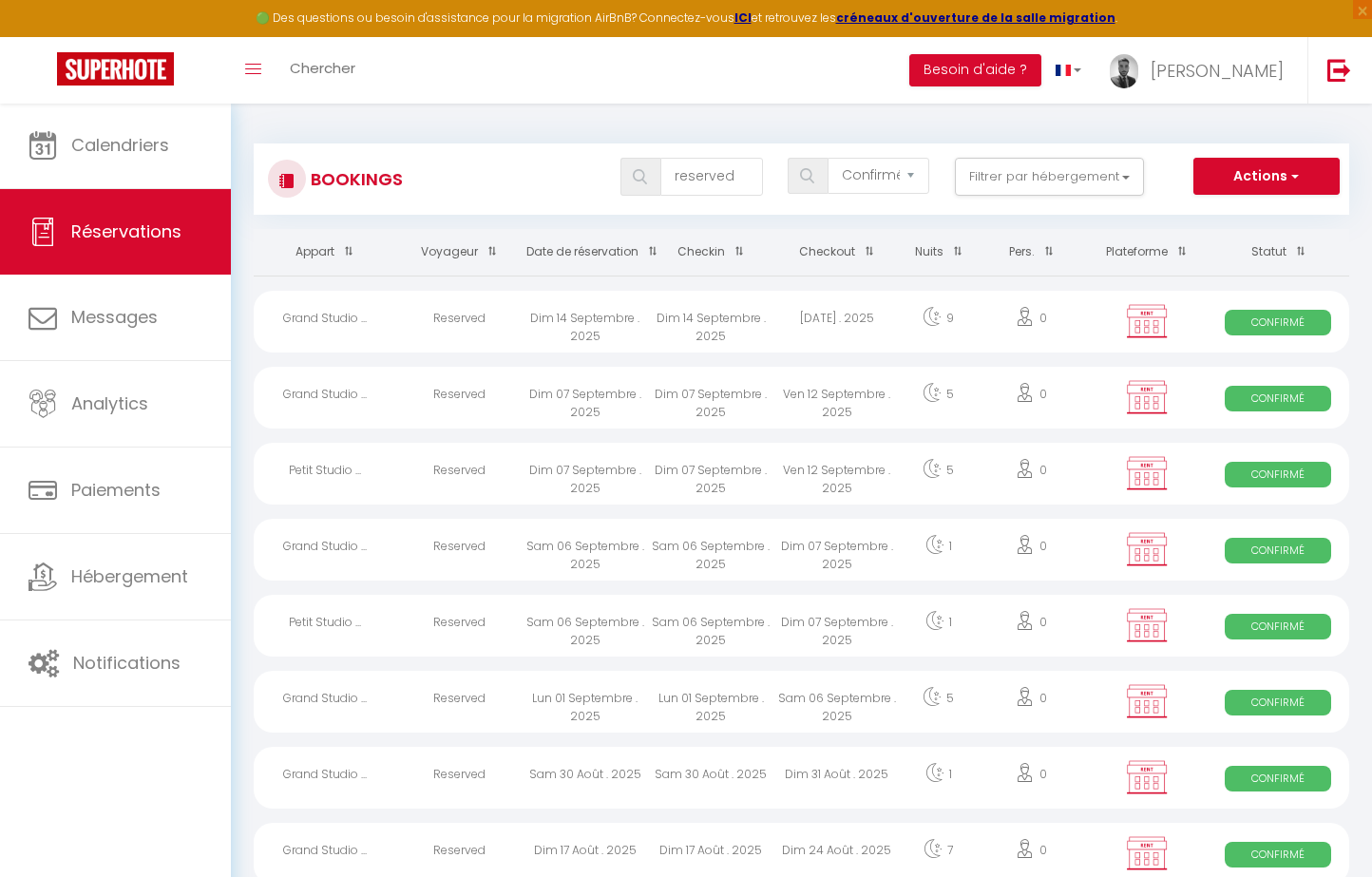
scroll to position [0, 0]
